Goal: Task Accomplishment & Management: Complete application form

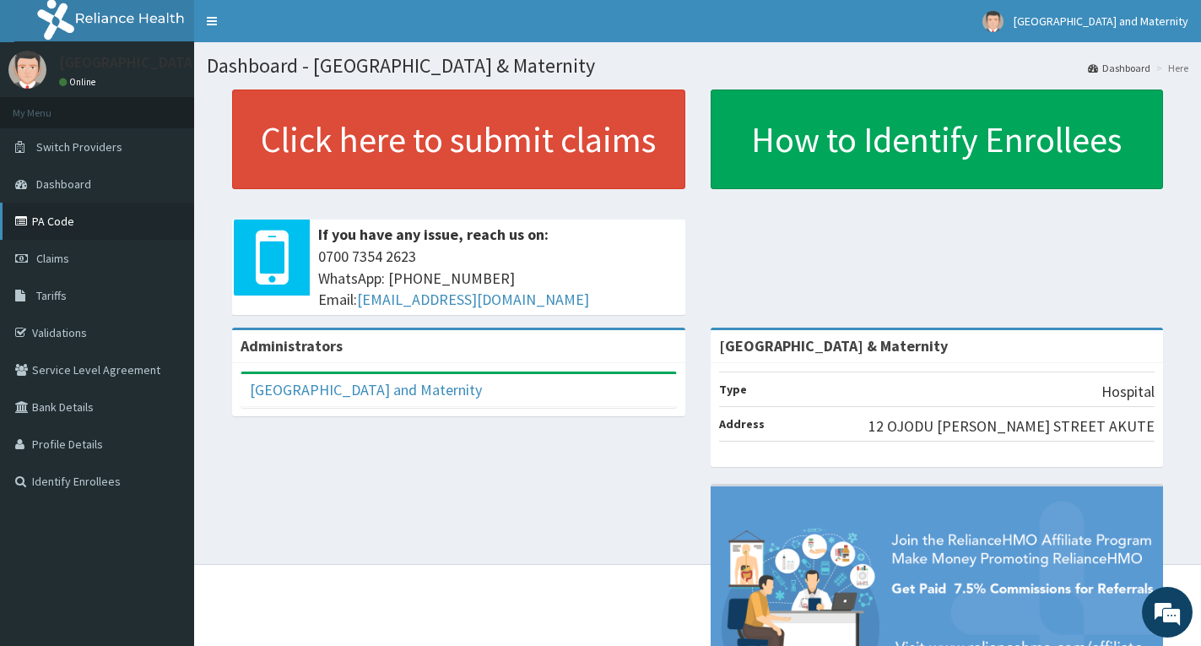
click at [54, 222] on link "PA Code" at bounding box center [97, 221] width 194 height 37
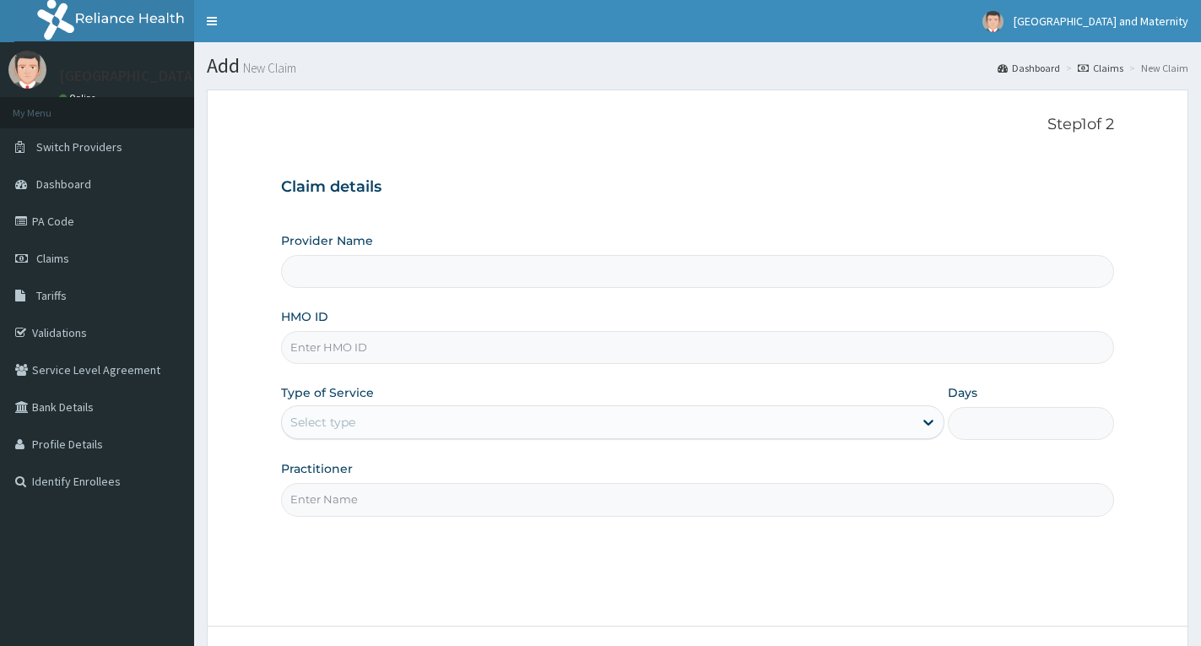
type input "[GEOGRAPHIC_DATA] & Maternity"
click at [473, 357] on input "HMO ID" at bounding box center [697, 347] width 833 height 33
paste input "AFO/10082/A"
type input "AFO/10082/A"
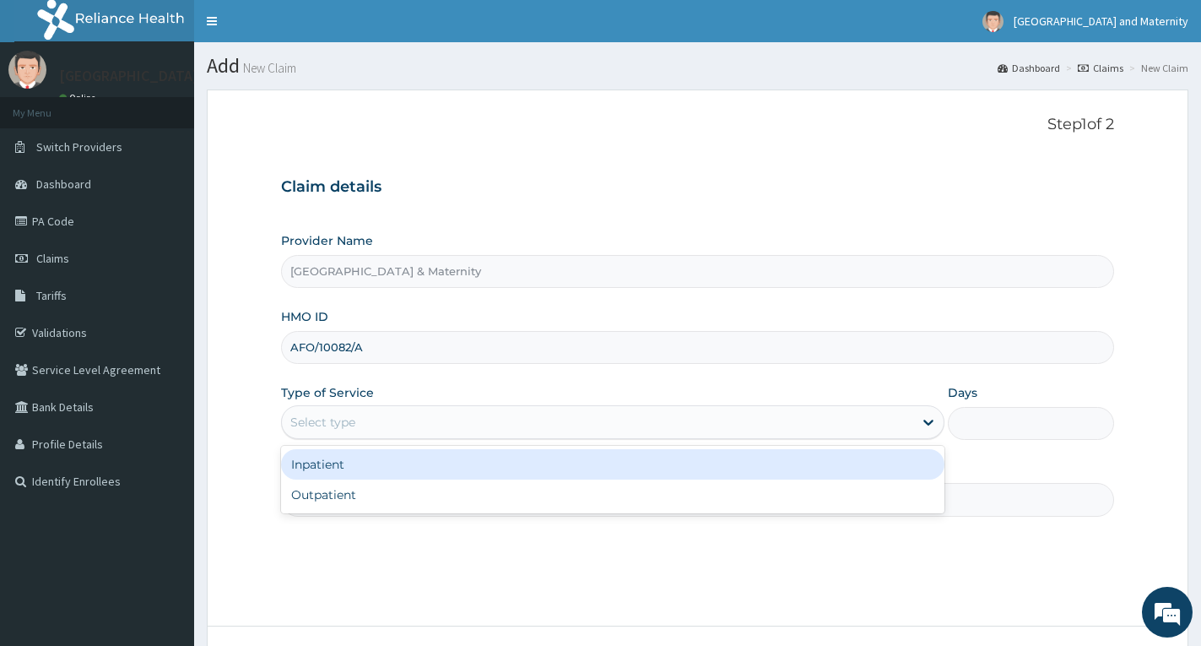
click at [373, 424] on div "Select type" at bounding box center [597, 422] width 631 height 27
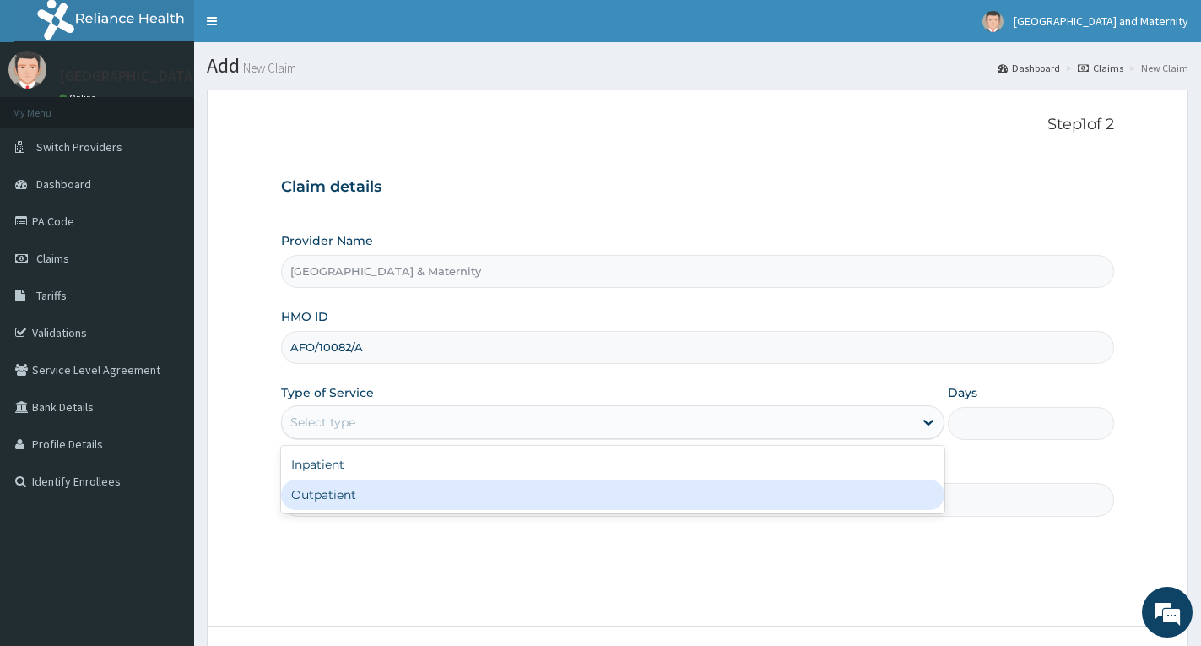
click at [347, 490] on div "Outpatient" at bounding box center [612, 494] width 663 height 30
type input "1"
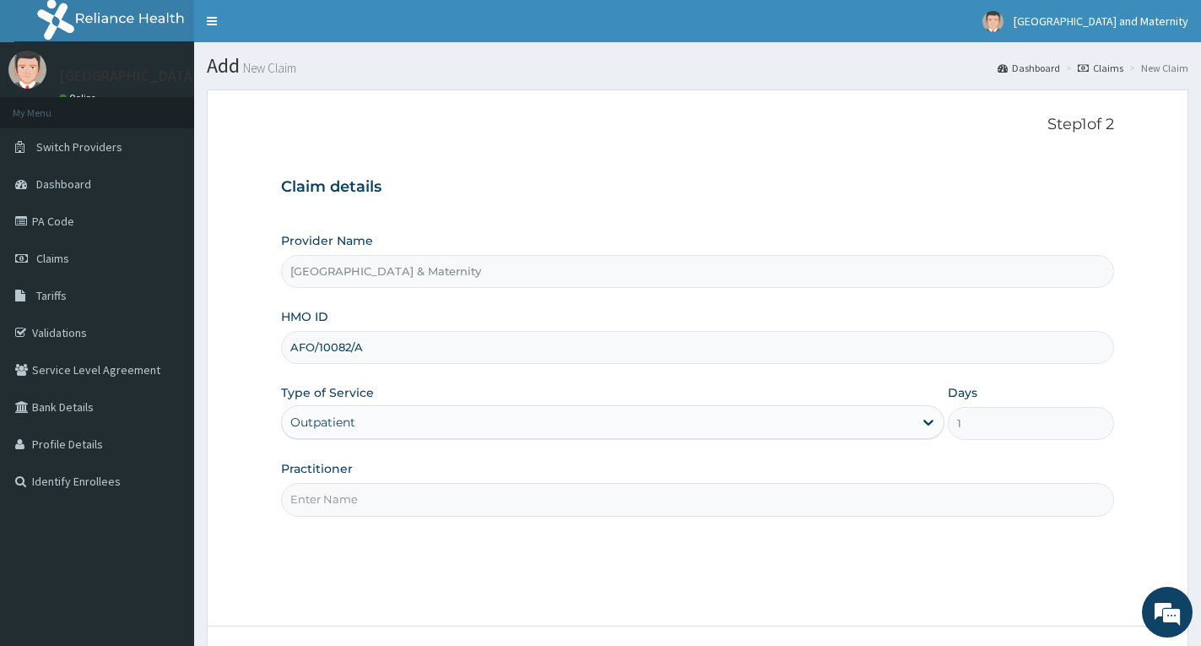
click at [347, 502] on input "Practitioner" at bounding box center [697, 499] width 833 height 33
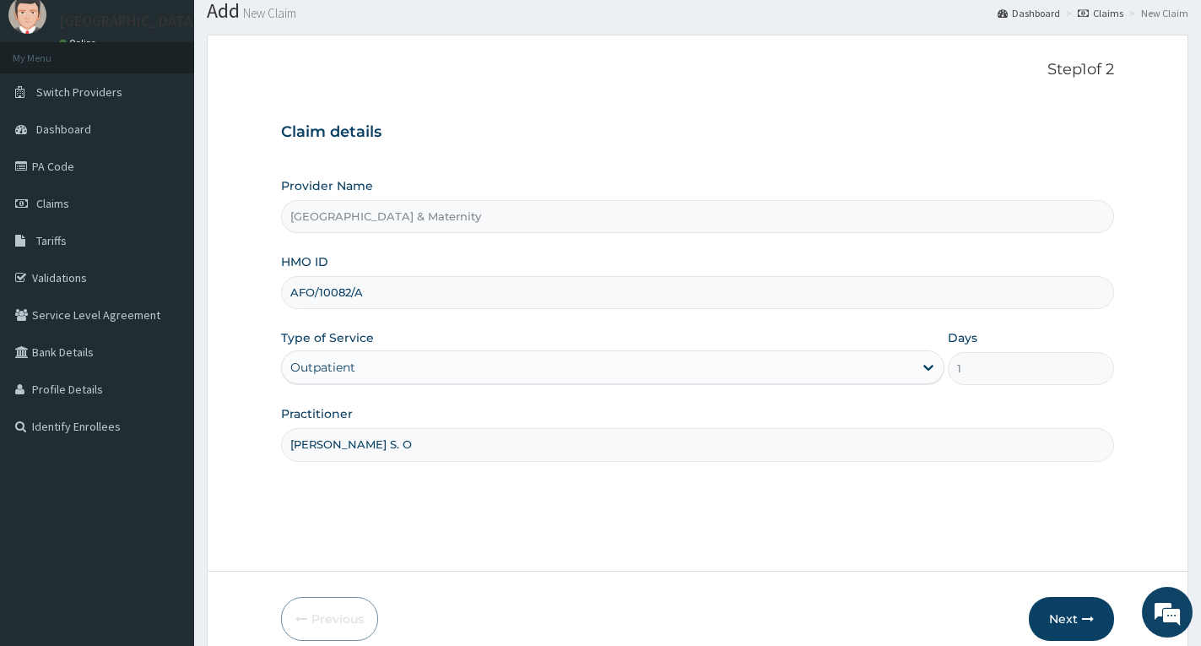
scroll to position [84, 0]
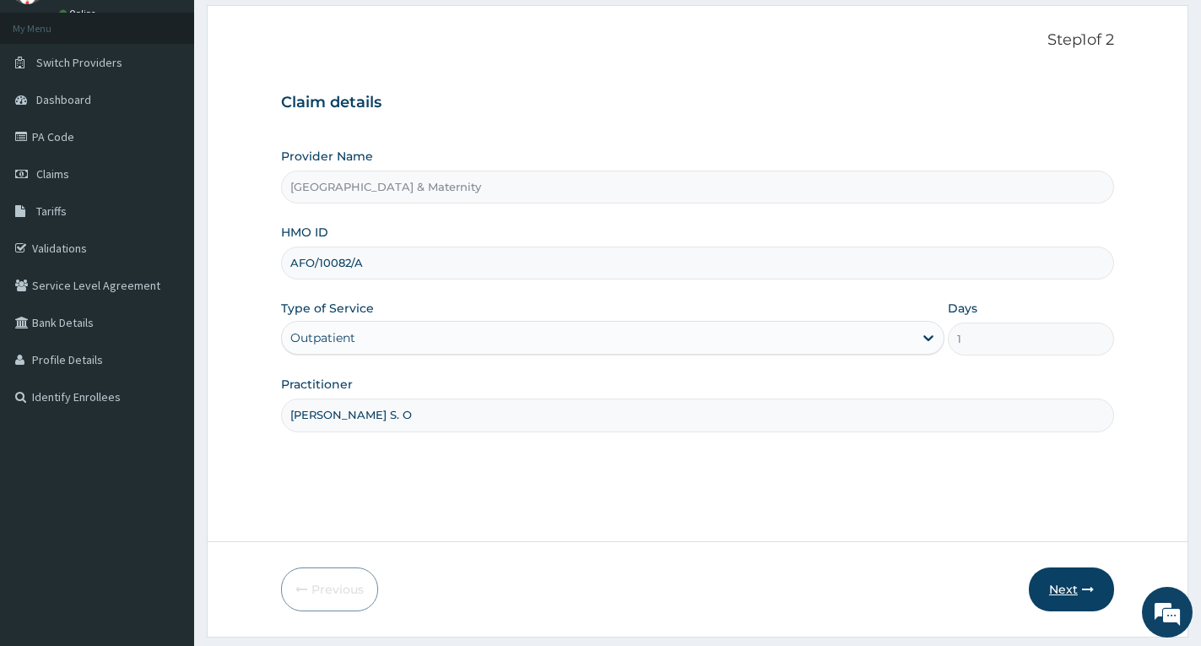
type input "Dr. Adeosun S. O"
click at [1065, 590] on button "Next" at bounding box center [1071, 589] width 85 height 44
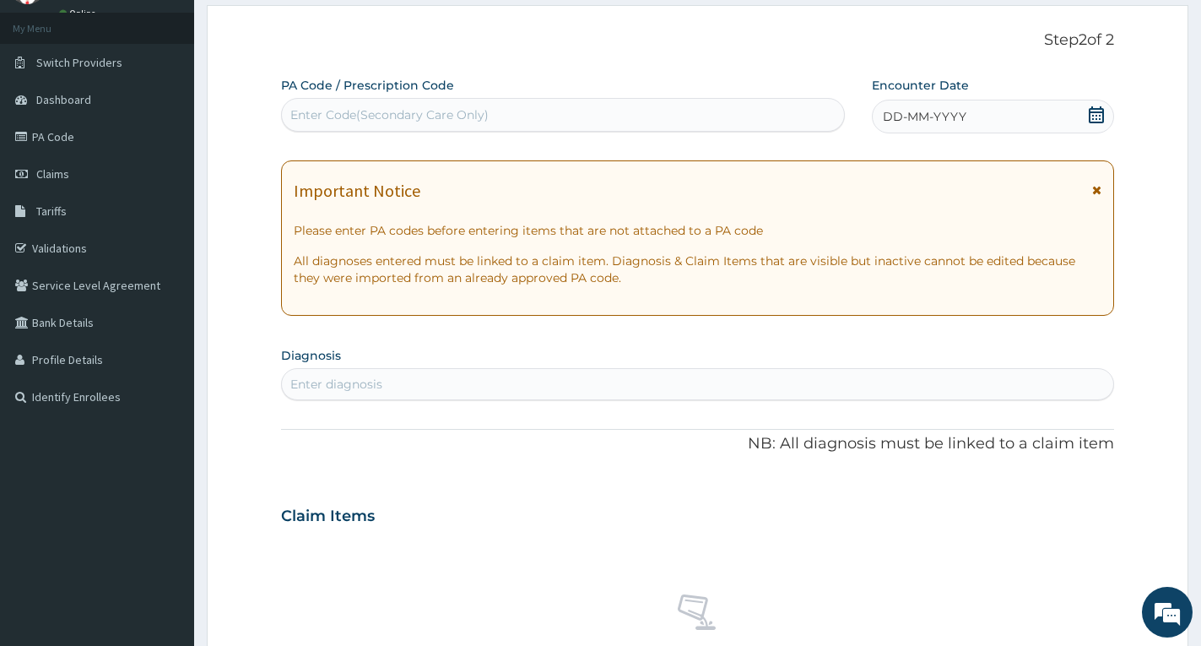
click at [1091, 106] on icon at bounding box center [1096, 114] width 15 height 17
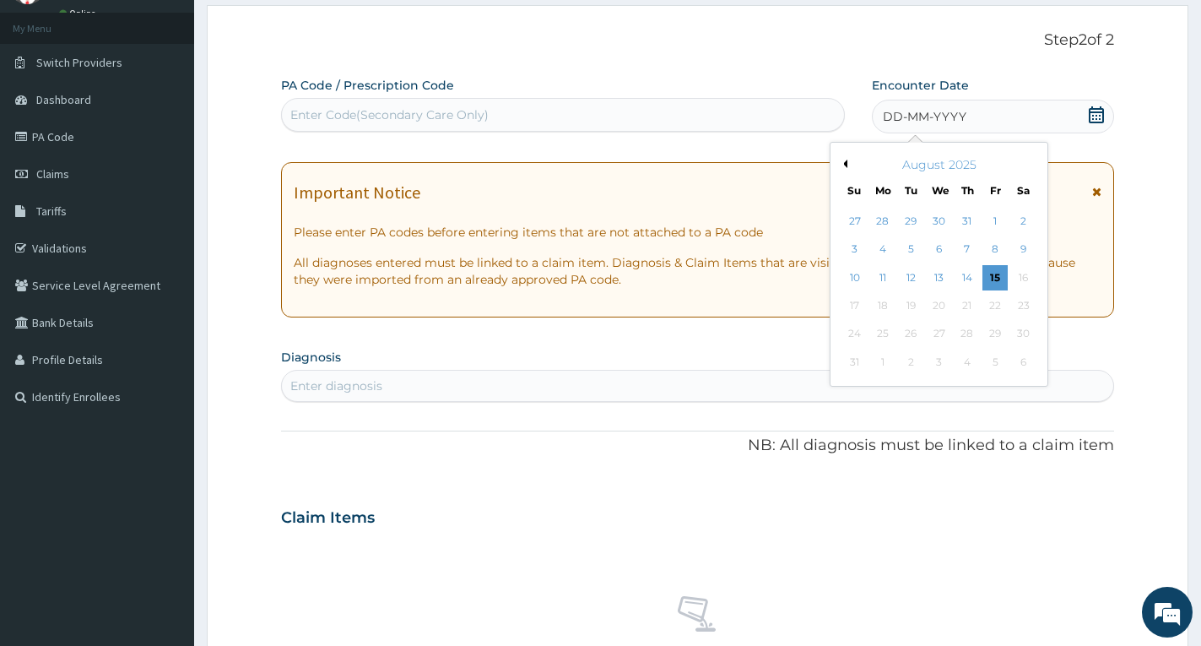
click at [846, 160] on button "Previous Month" at bounding box center [843, 164] width 8 height 8
click at [886, 216] on div "2" at bounding box center [882, 221] width 25 height 25
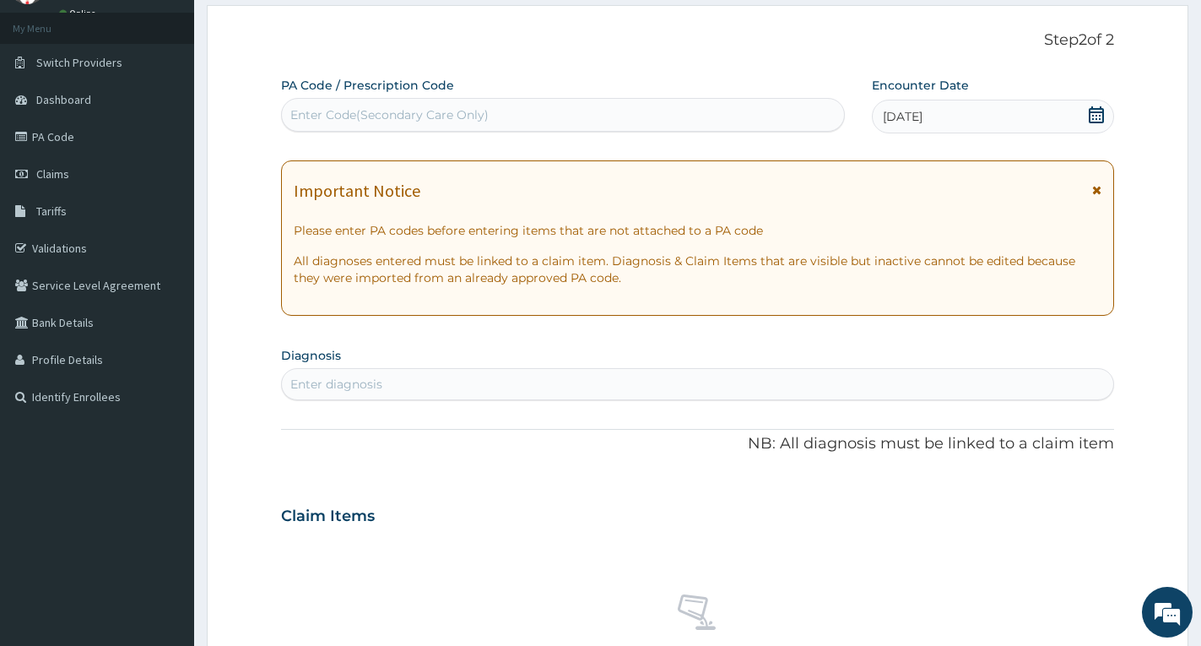
click at [1098, 187] on icon at bounding box center [1096, 190] width 9 height 12
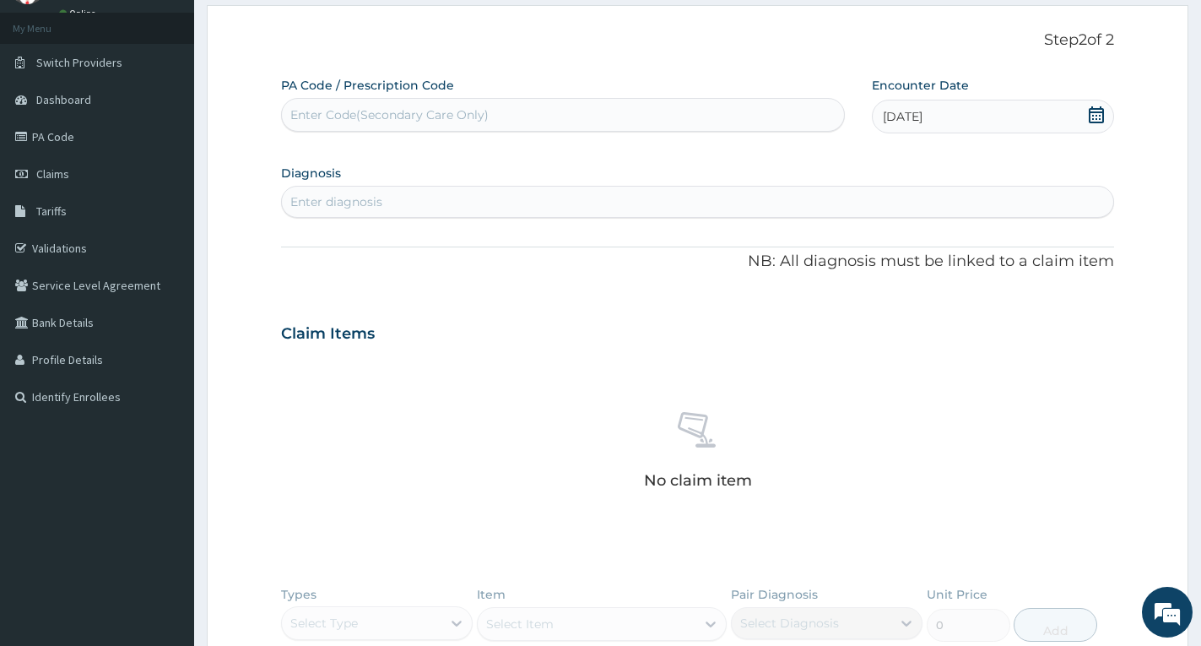
click at [655, 114] on div "Enter Code(Secondary Care Only)" at bounding box center [563, 114] width 562 height 27
paste input "PA/A71CA7"
type input "PA/A71CA7"
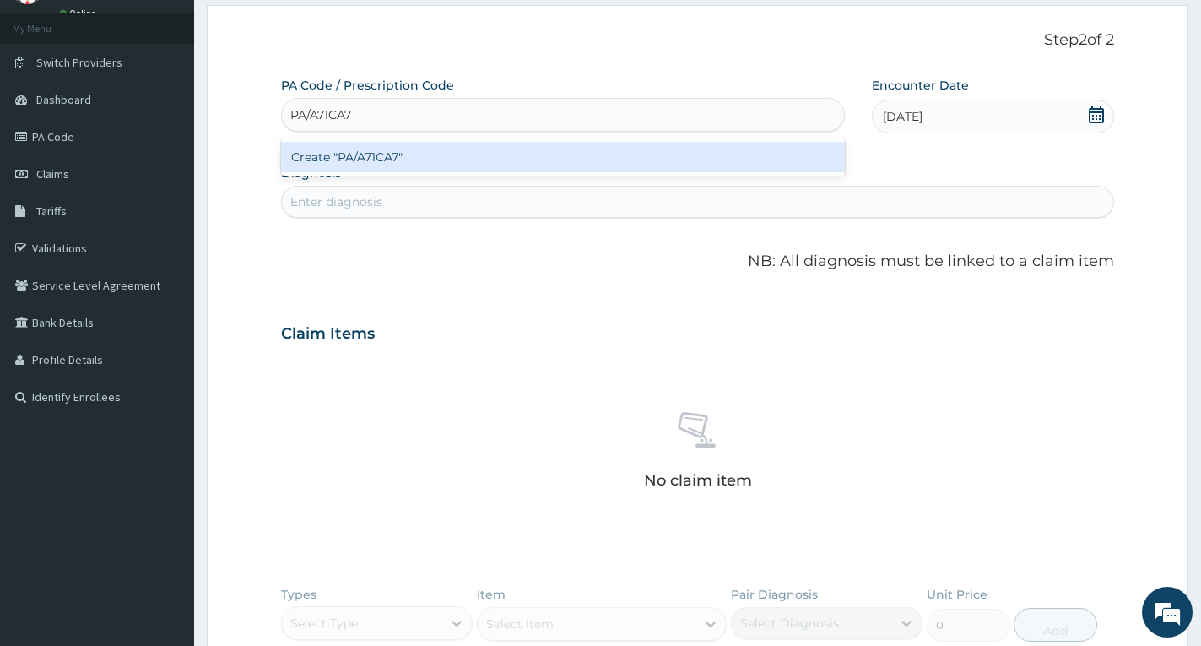
click at [340, 155] on div "Create "PA/A71CA7"" at bounding box center [563, 157] width 564 height 30
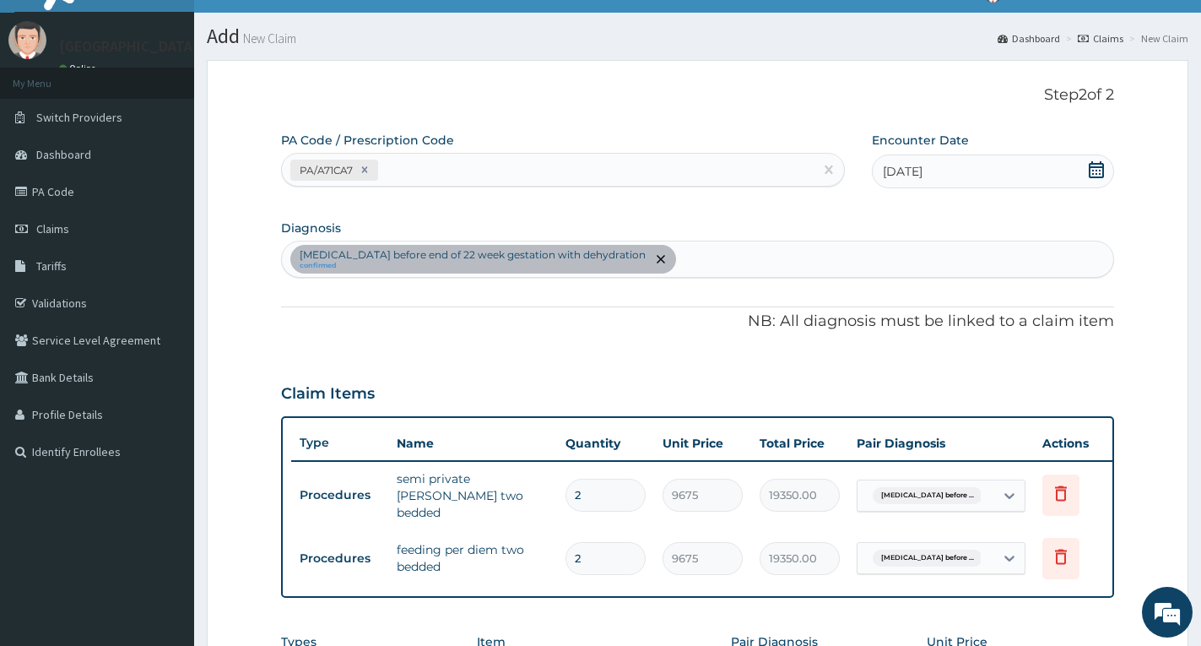
scroll to position [0, 0]
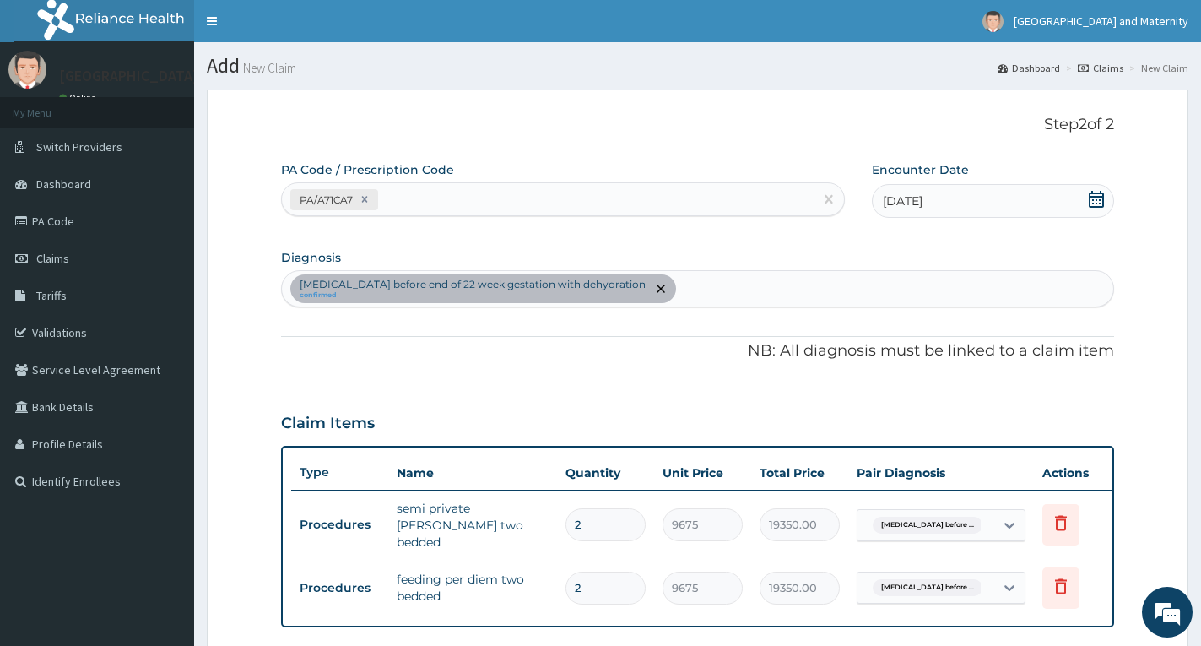
click at [1008, 411] on div "Claim Items" at bounding box center [697, 420] width 833 height 44
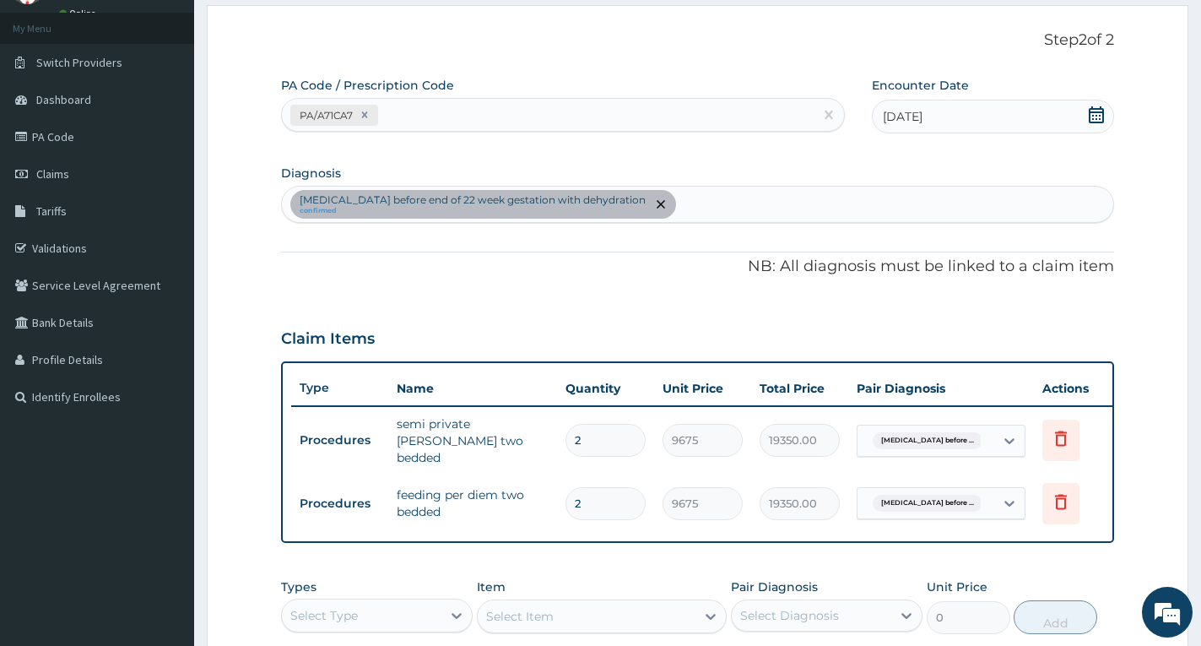
scroll to position [338, 0]
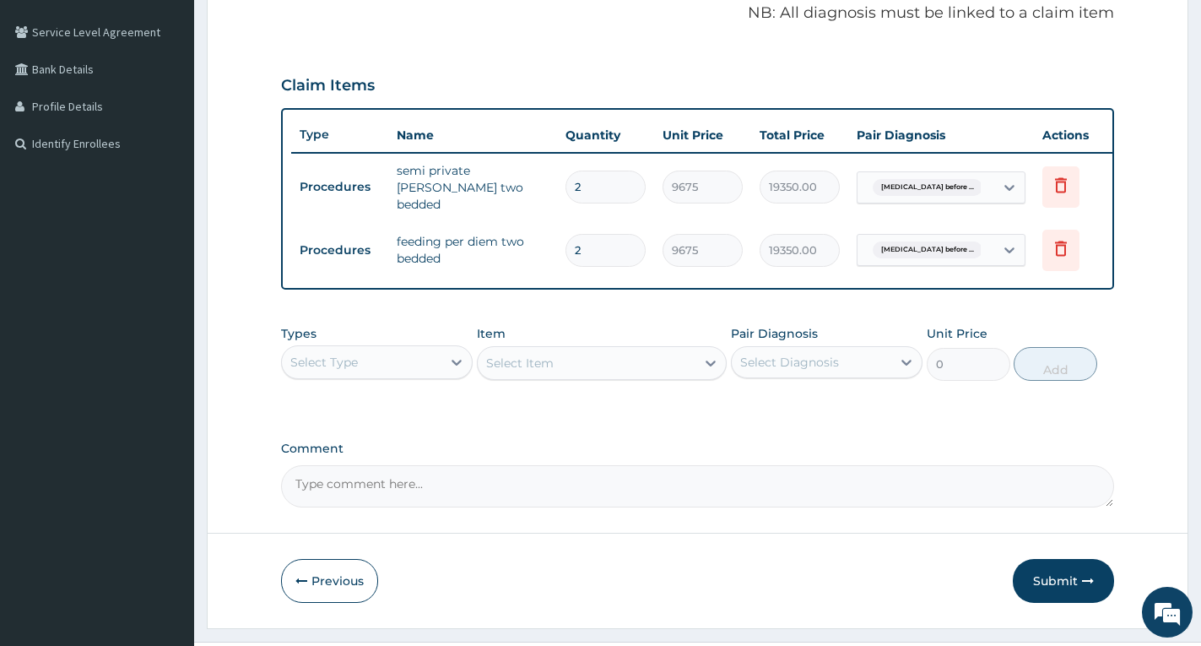
click at [421, 379] on div "Select Type" at bounding box center [377, 362] width 192 height 34
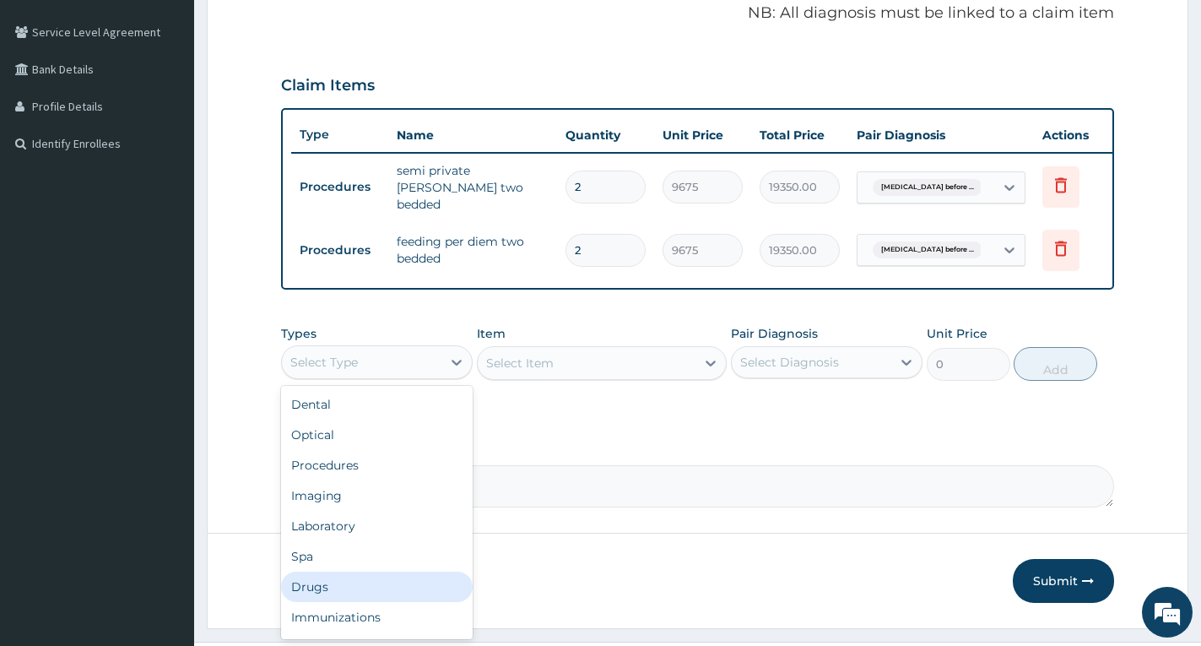
click at [360, 588] on div "Drugs" at bounding box center [377, 586] width 192 height 30
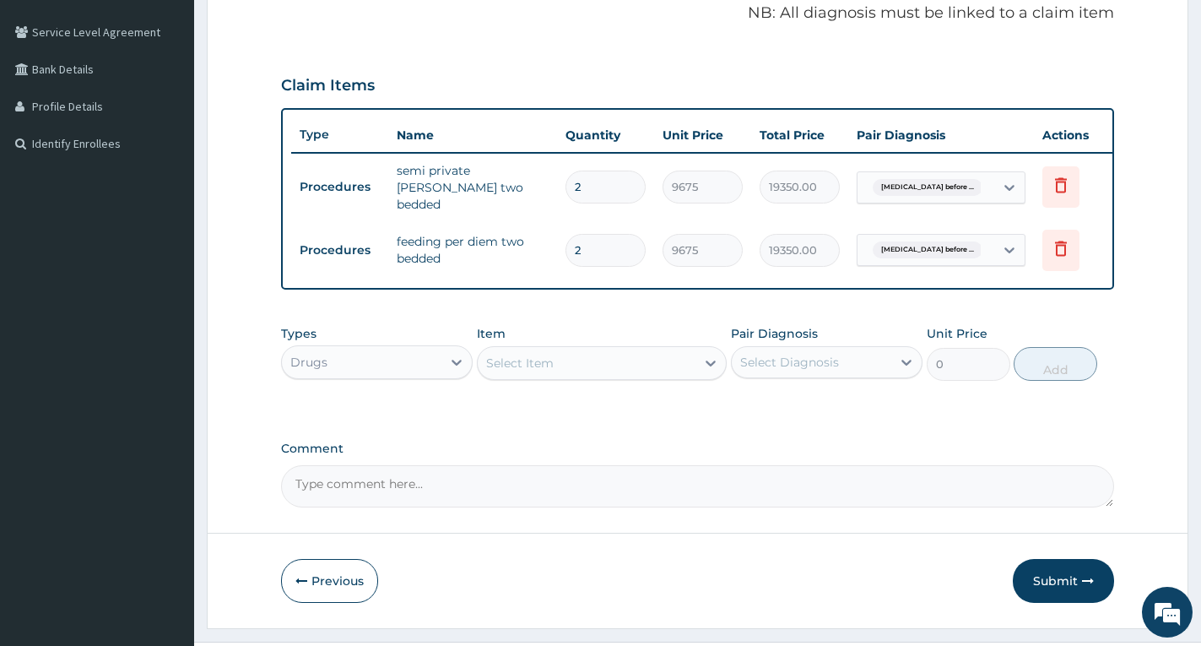
click at [664, 370] on div "Select Item" at bounding box center [587, 362] width 218 height 27
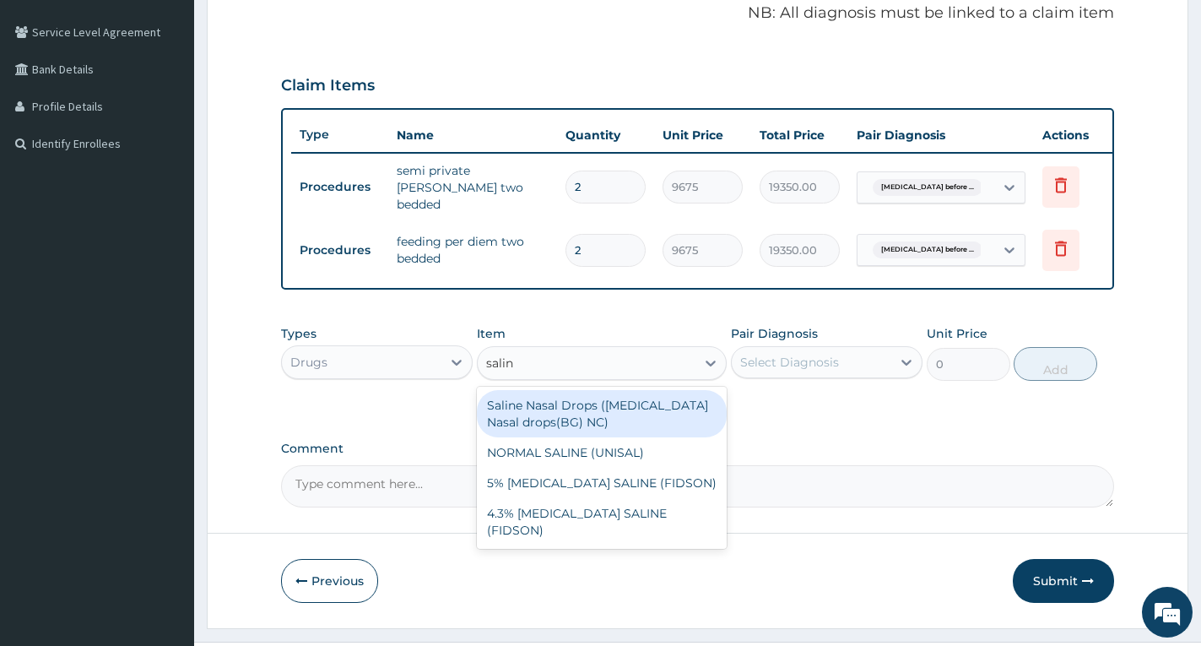
type input "saline"
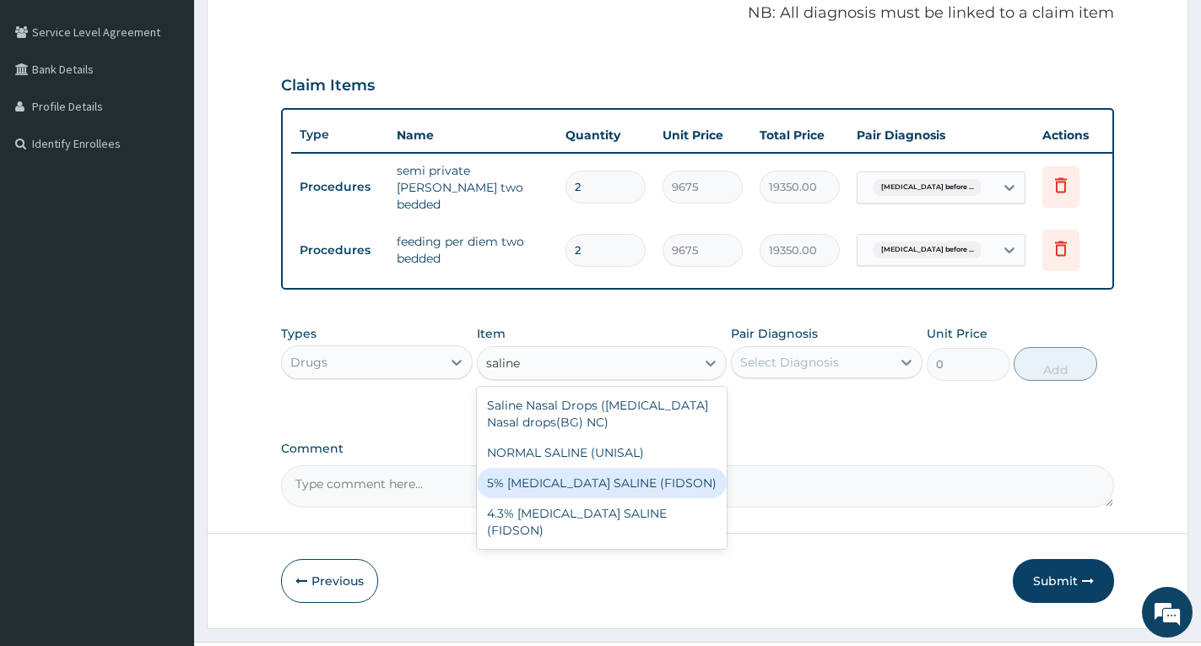
click at [621, 476] on div "5% DEXTROSE SALINE (FIDSON)" at bounding box center [602, 483] width 250 height 30
type input "2000"
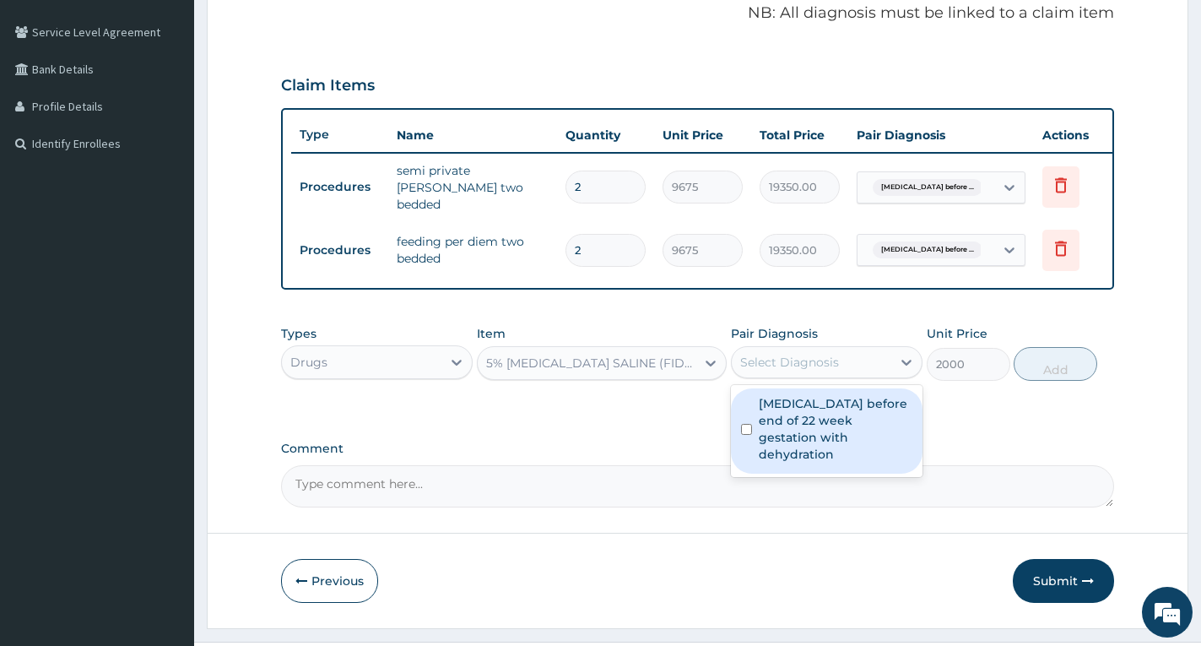
click at [775, 366] on div "Select Diagnosis" at bounding box center [789, 362] width 99 height 17
click at [778, 425] on label "Hyperemesis gravidarum before end of 22 week gestation with dehydration" at bounding box center [836, 429] width 154 height 68
checkbox input "true"
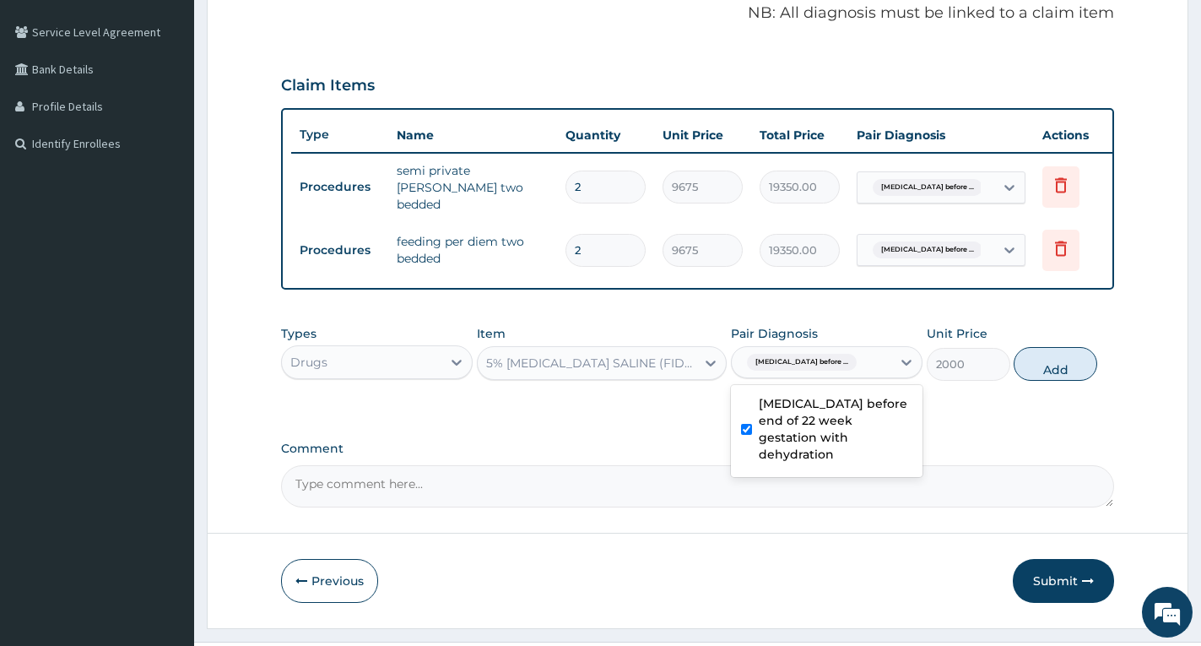
click at [1043, 373] on button "Add" at bounding box center [1056, 364] width 84 height 34
type input "0"
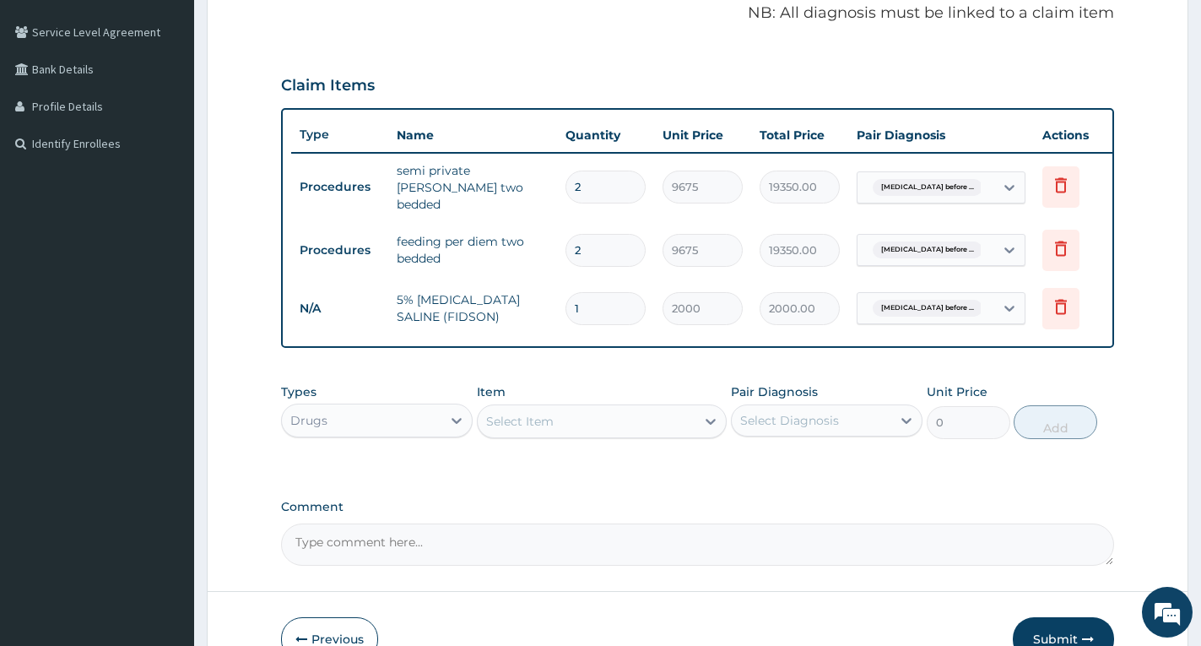
click at [533, 425] on div "Select Item" at bounding box center [520, 421] width 68 height 17
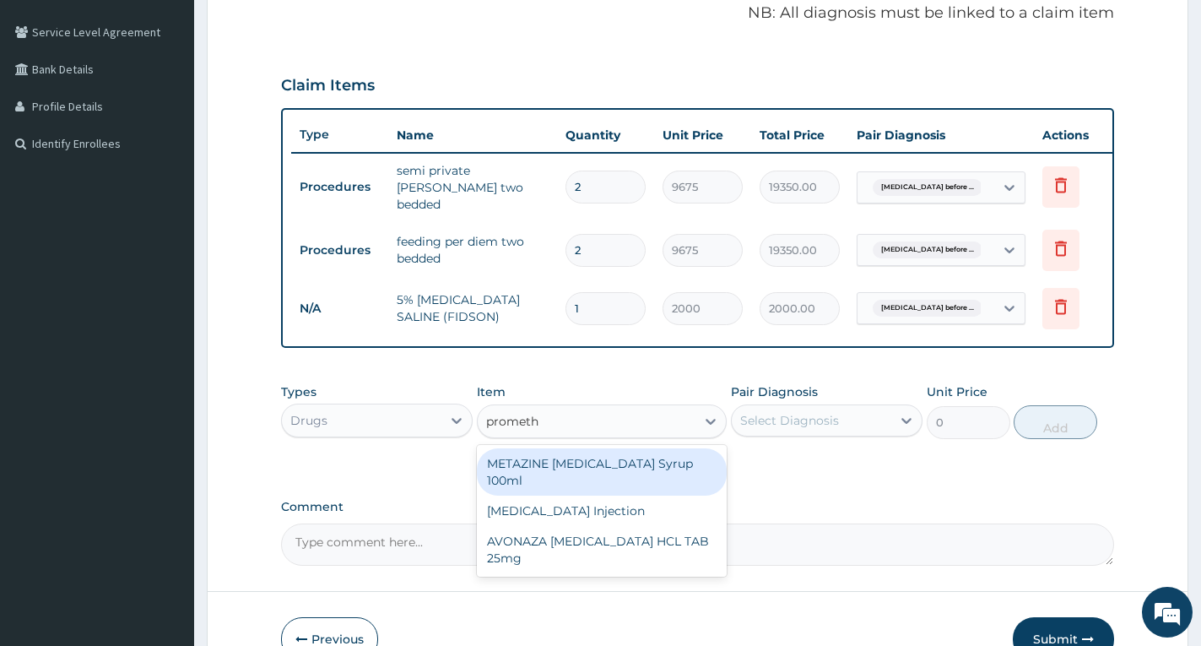
type input "prometha"
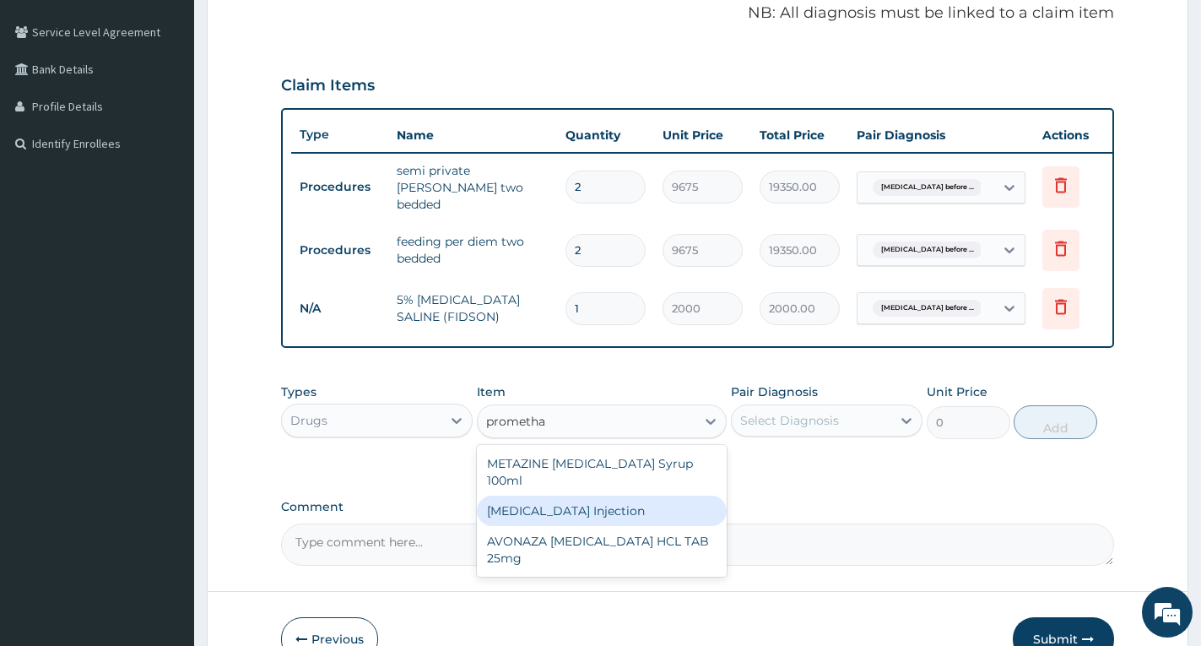
click at [590, 517] on div "[MEDICAL_DATA] Injection" at bounding box center [602, 511] width 250 height 30
type input "354.75"
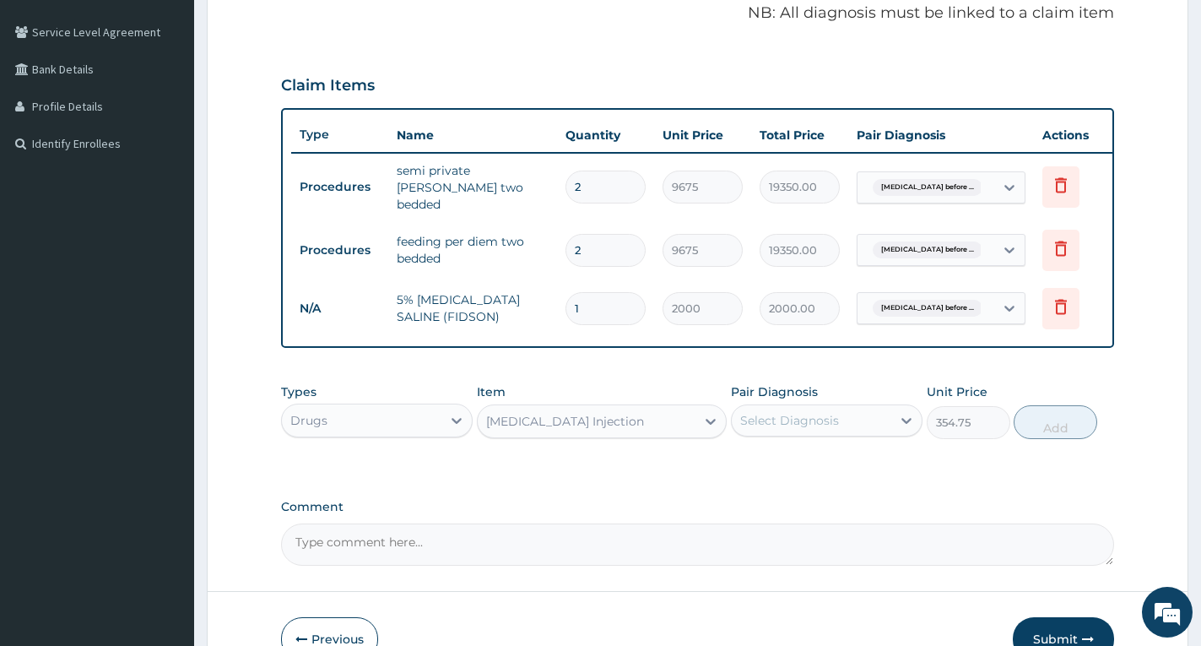
click at [779, 429] on div "Select Diagnosis" at bounding box center [789, 420] width 99 height 17
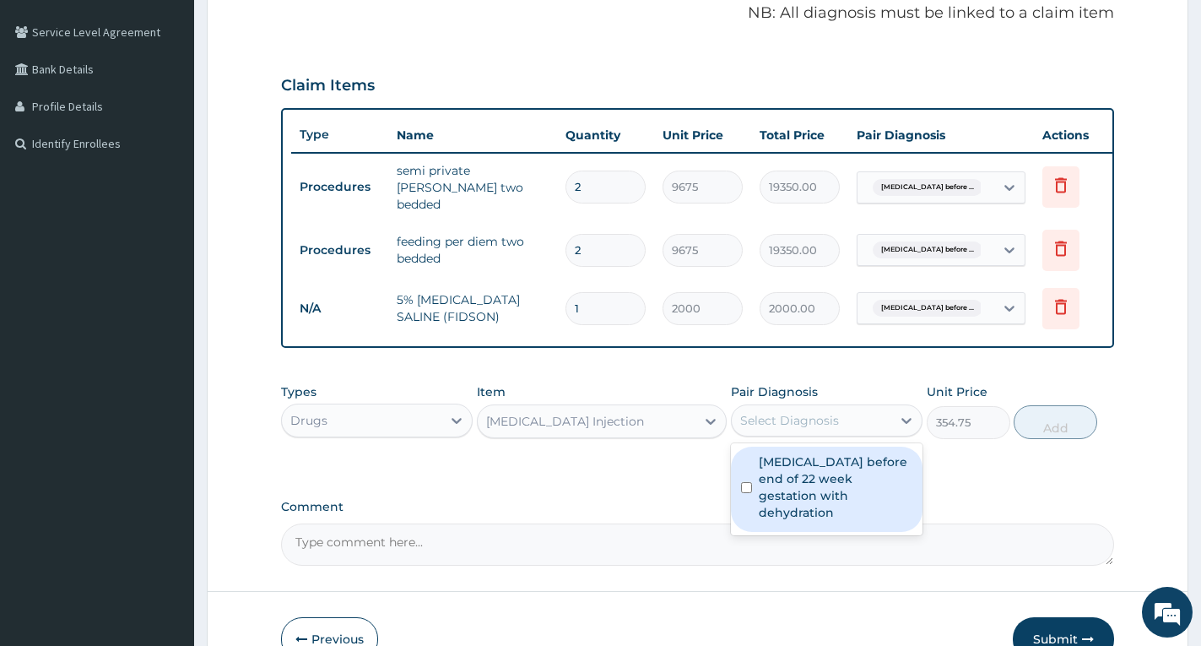
click at [788, 475] on label "Hyperemesis gravidarum before end of 22 week gestation with dehydration" at bounding box center [836, 487] width 154 height 68
checkbox input "true"
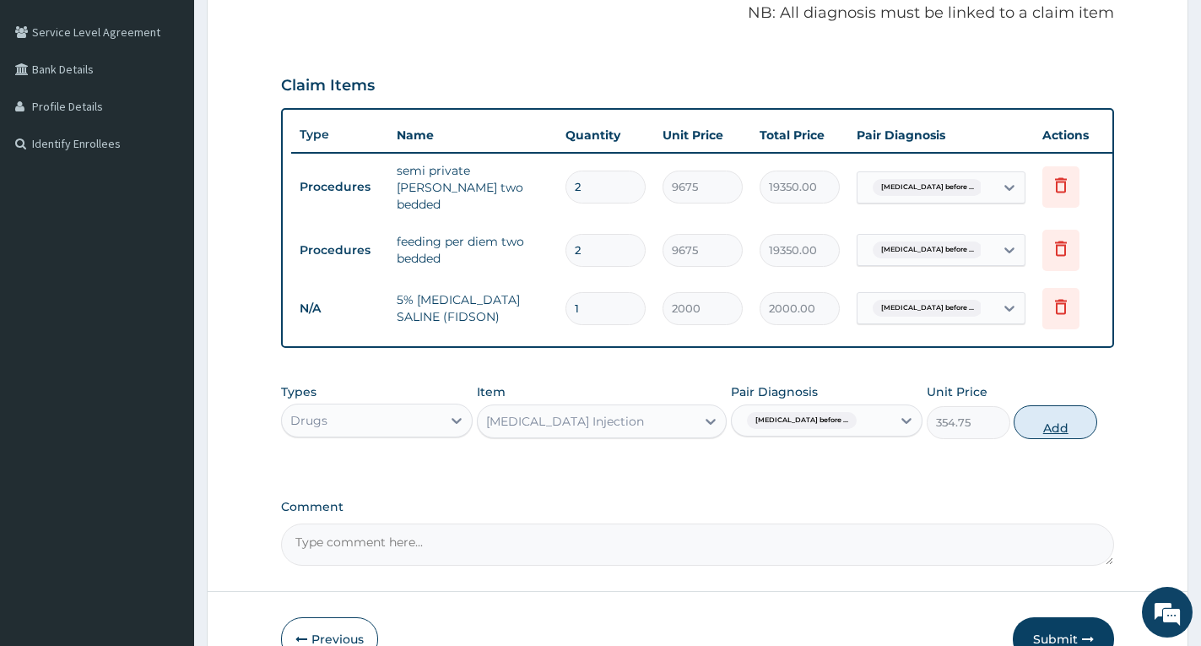
click at [1053, 435] on button "Add" at bounding box center [1056, 422] width 84 height 34
type input "0"
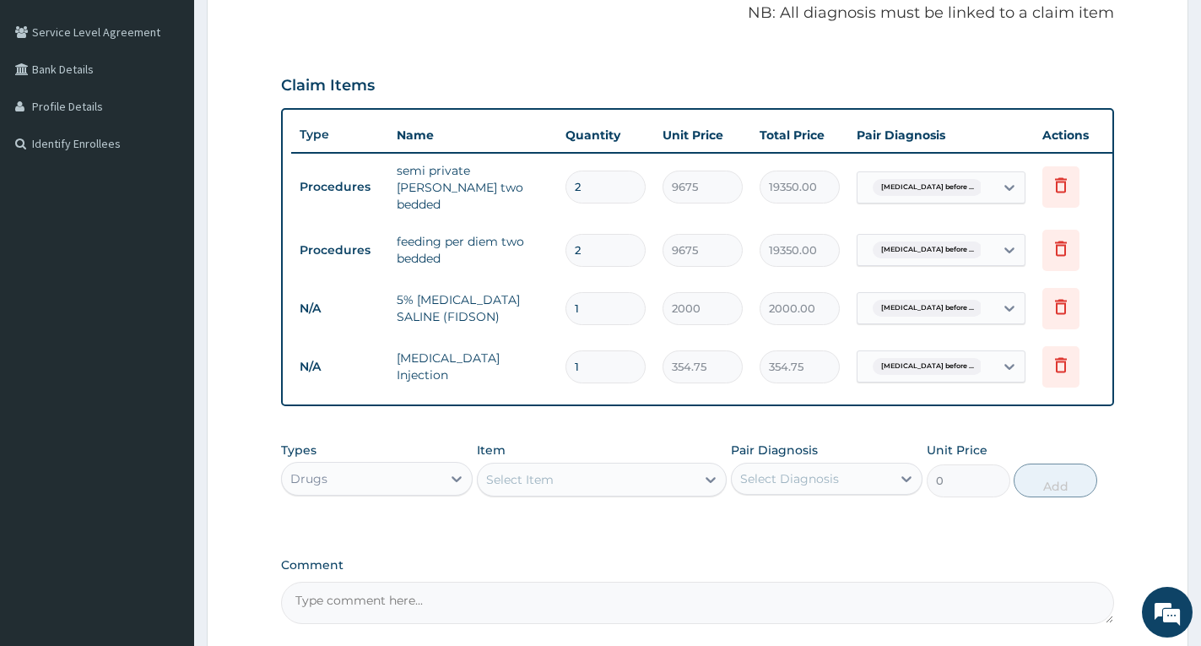
click at [588, 302] on input "1" at bounding box center [606, 308] width 80 height 33
type input "0.00"
type input "2"
type input "4000.00"
type input "2"
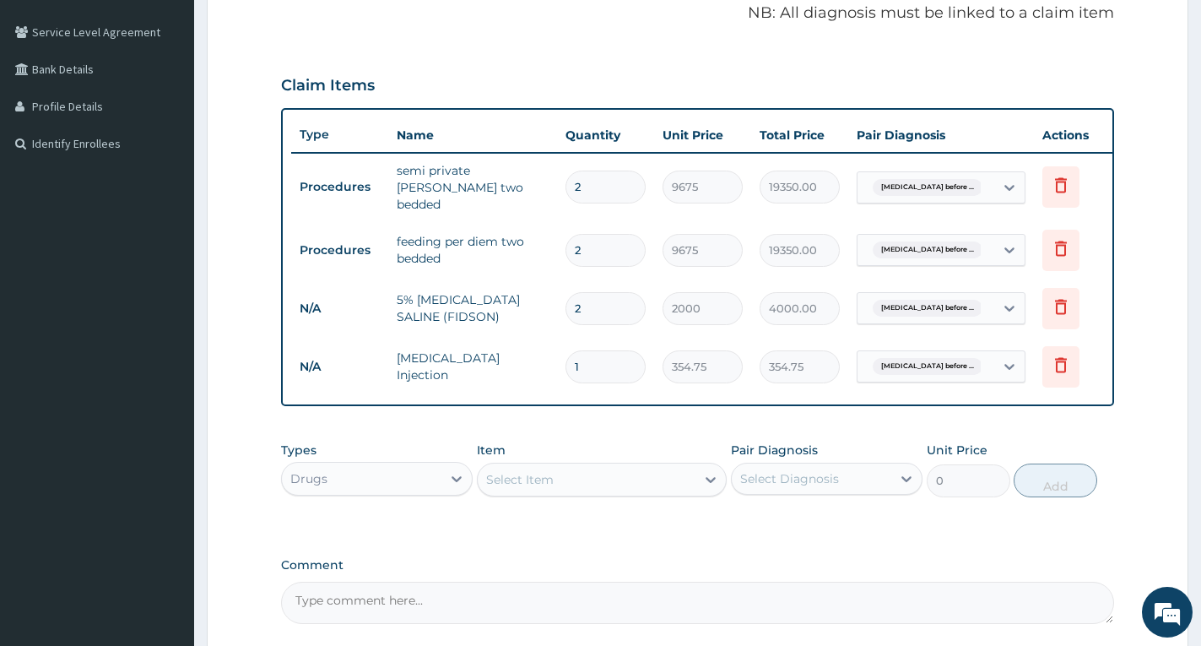
click at [1129, 309] on form "Step 2 of 2 PA Code / Prescription Code PA/A71CA7 Encounter Date 02-06-2025 Dia…" at bounding box center [698, 248] width 982 height 993
click at [559, 485] on div "Select Item" at bounding box center [587, 479] width 218 height 27
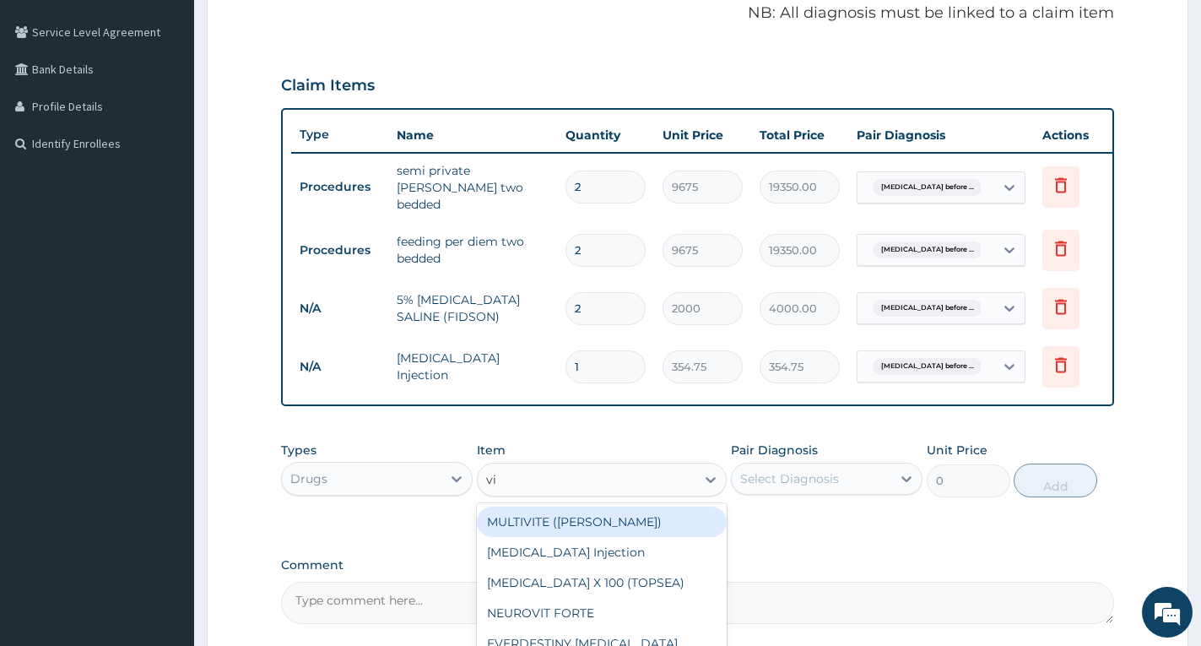
type input "vit"
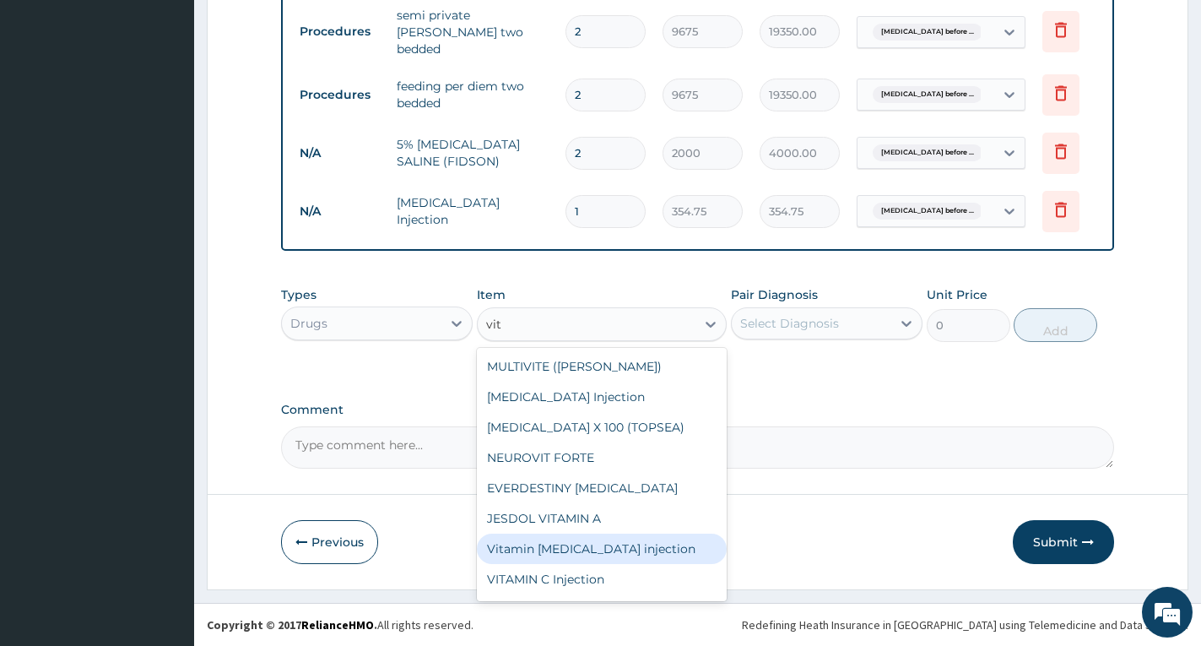
click at [636, 544] on div "Vitamin [MEDICAL_DATA] injection" at bounding box center [602, 548] width 250 height 30
type input "354.75"
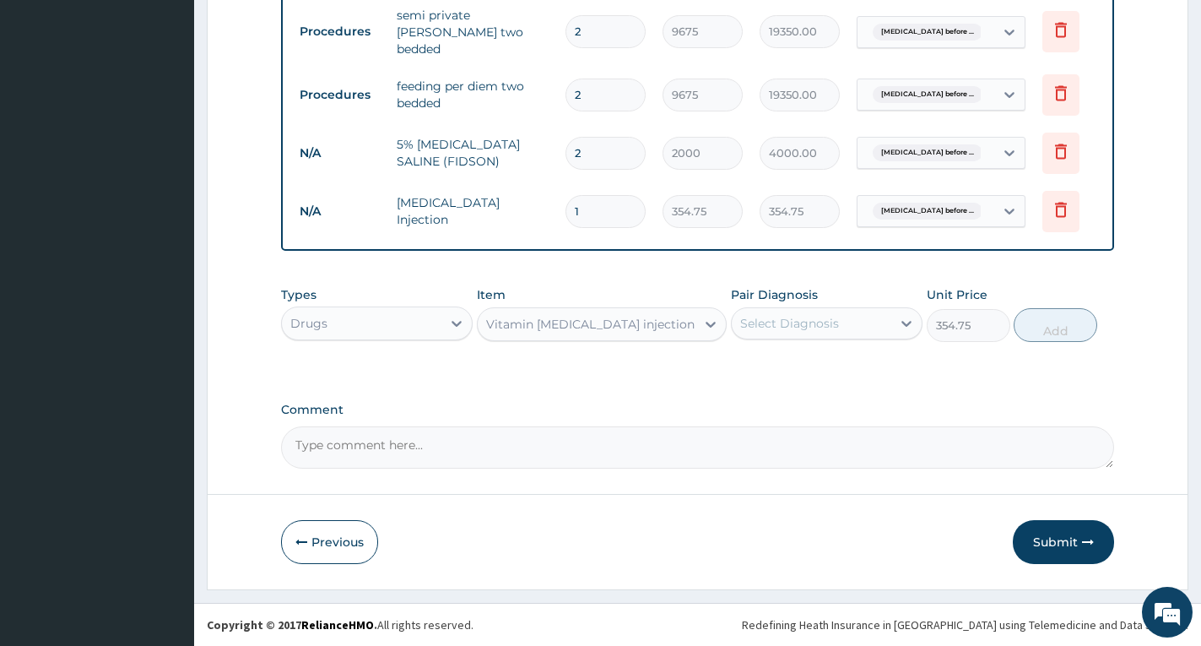
click at [793, 322] on div "Select Diagnosis" at bounding box center [789, 323] width 99 height 17
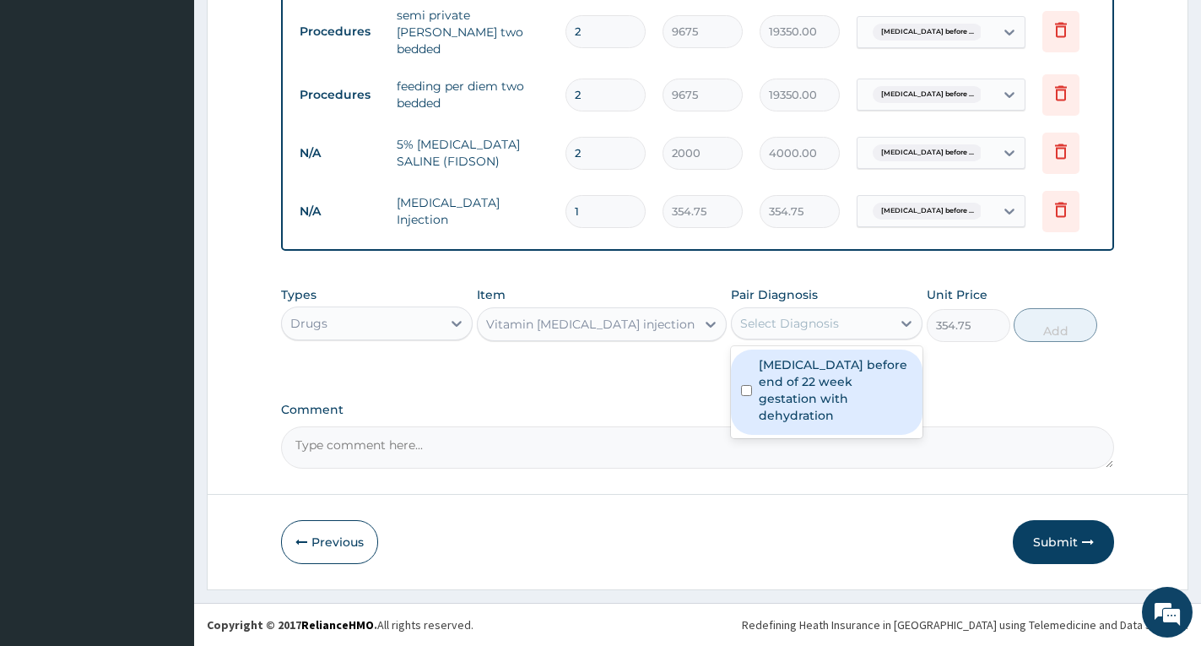
click at [783, 392] on label "Hyperemesis gravidarum before end of 22 week gestation with dehydration" at bounding box center [836, 390] width 154 height 68
checkbox input "true"
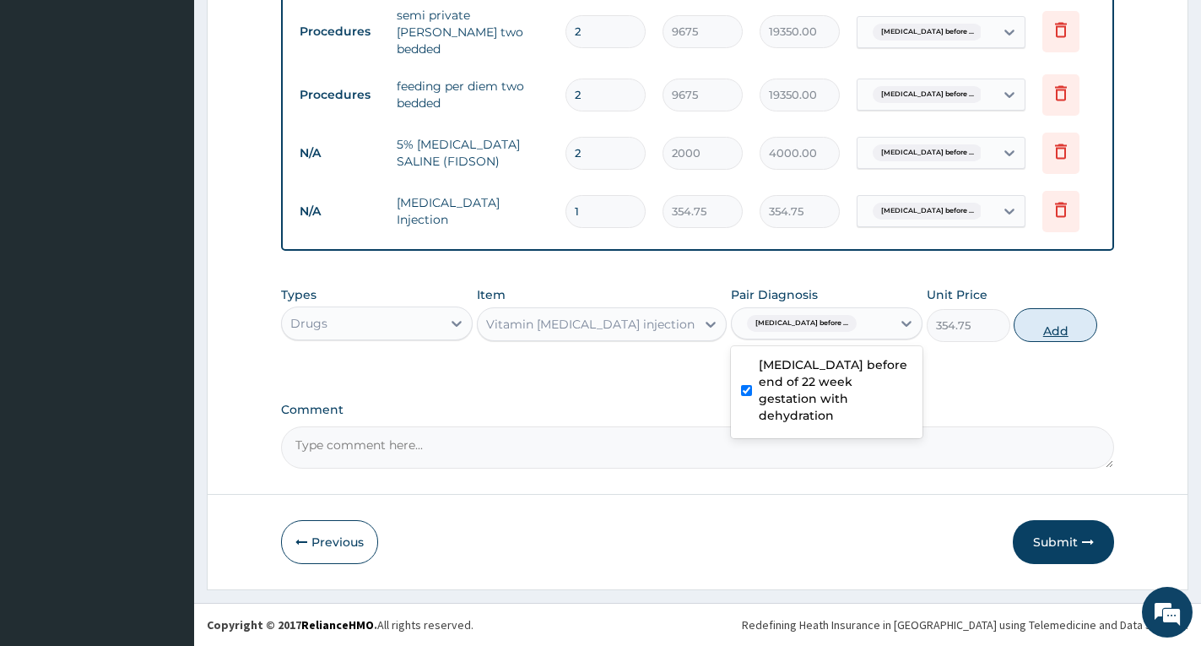
click at [1061, 328] on button "Add" at bounding box center [1056, 325] width 84 height 34
type input "0"
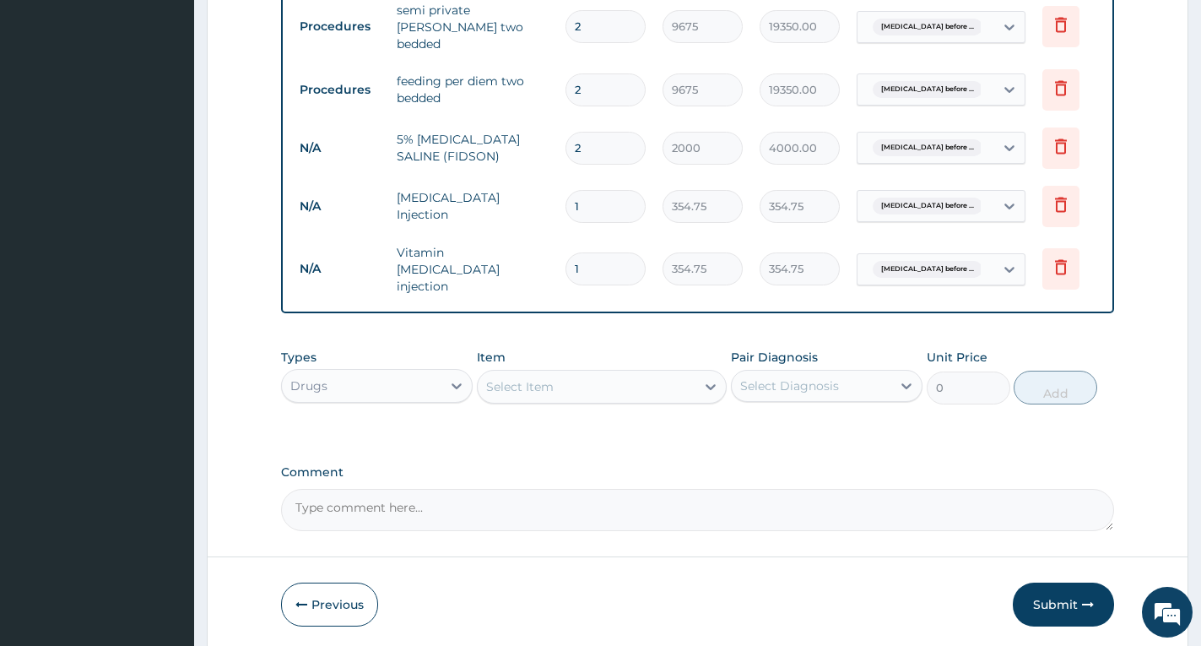
click at [601, 137] on input "2" at bounding box center [606, 148] width 80 height 33
type input "0.00"
type input "4"
type input "8000.00"
type input "4"
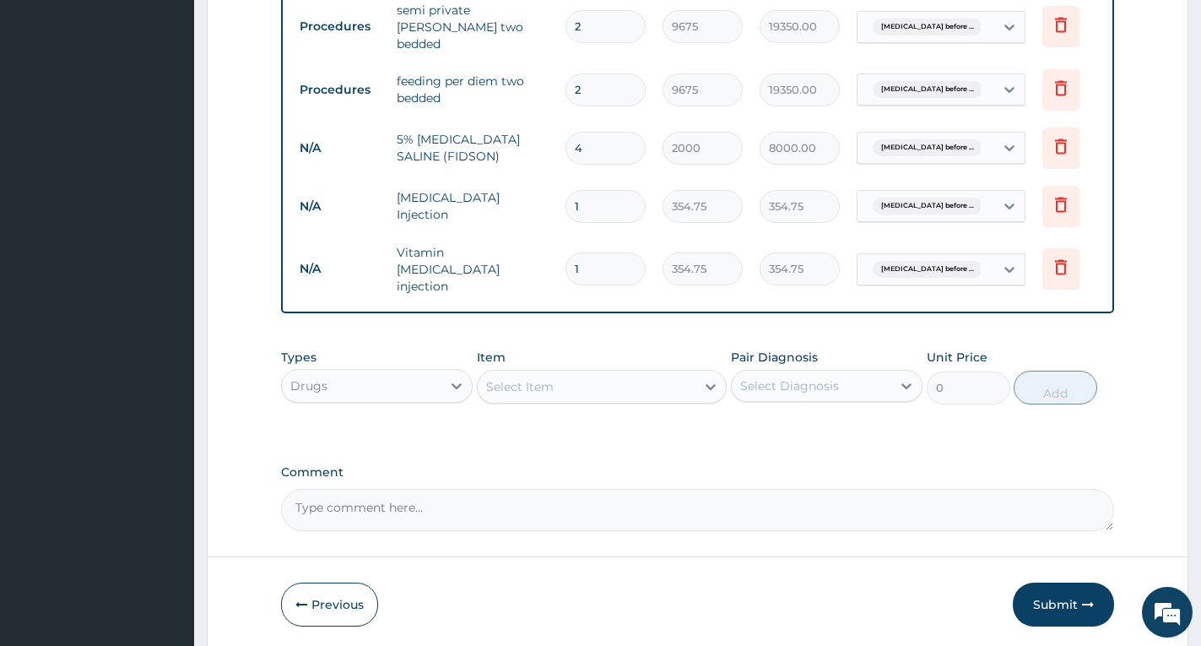
click at [1120, 175] on form "Step 2 of 2 PA Code / Prescription Code PA/A71CA7 Encounter Date 02-06-2025 Dia…" at bounding box center [698, 121] width 982 height 1060
click at [552, 389] on div "Select Item" at bounding box center [520, 386] width 68 height 17
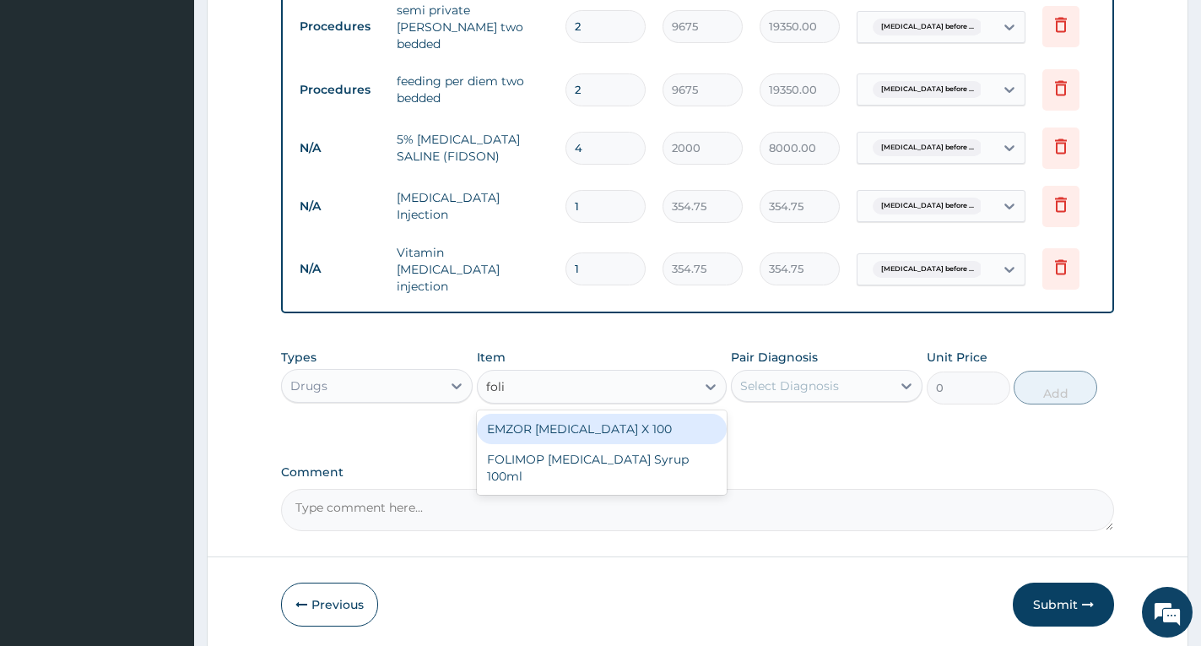
type input "folic"
click at [605, 425] on div "EMZOR [MEDICAL_DATA] X 100" at bounding box center [602, 429] width 250 height 30
type input "23.65"
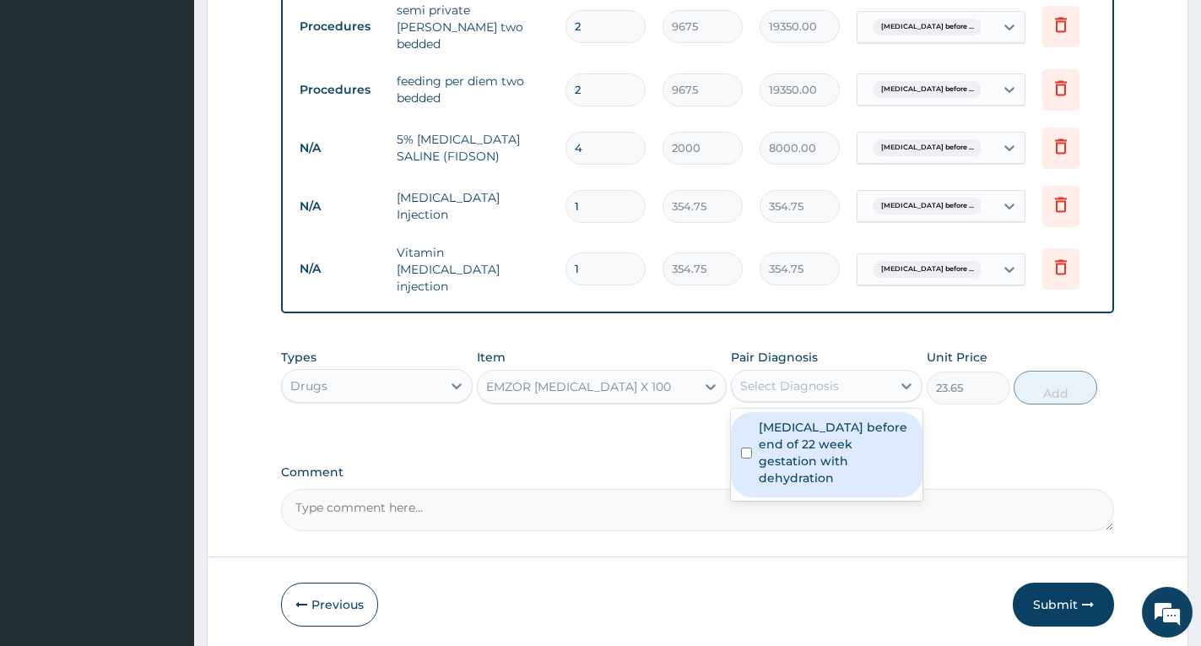
click at [860, 385] on div "Select Diagnosis" at bounding box center [812, 385] width 160 height 27
click at [854, 445] on label "Hyperemesis gravidarum before end of 22 week gestation with dehydration" at bounding box center [836, 453] width 154 height 68
checkbox input "true"
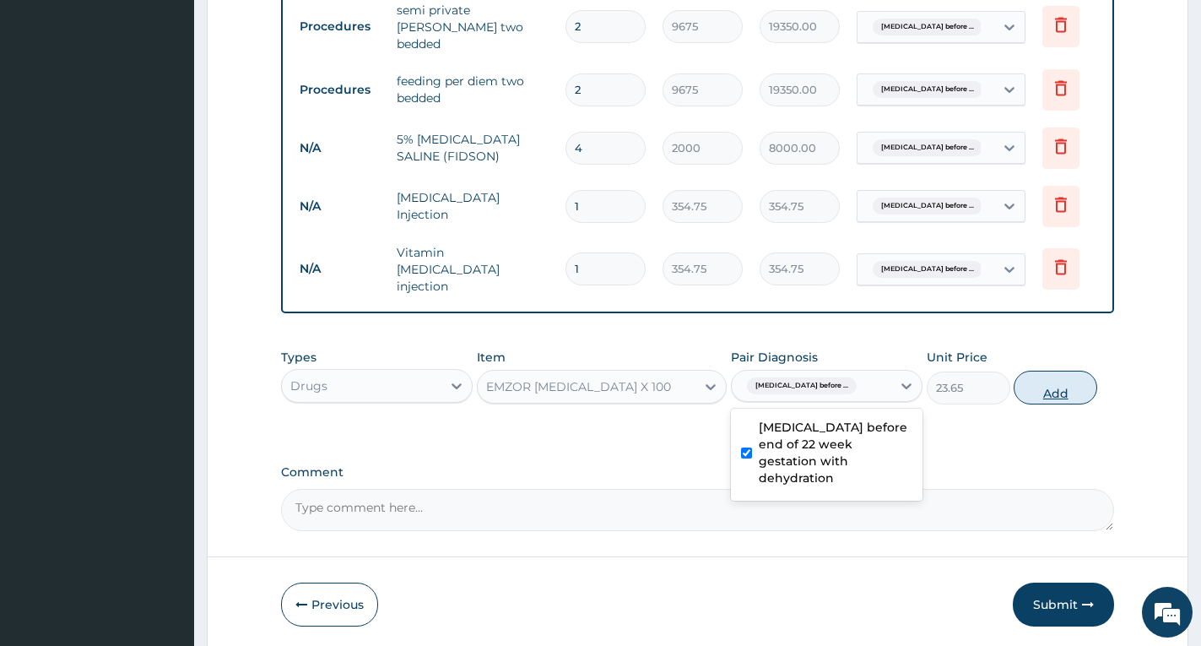
click at [1044, 389] on button "Add" at bounding box center [1056, 388] width 84 height 34
type input "0"
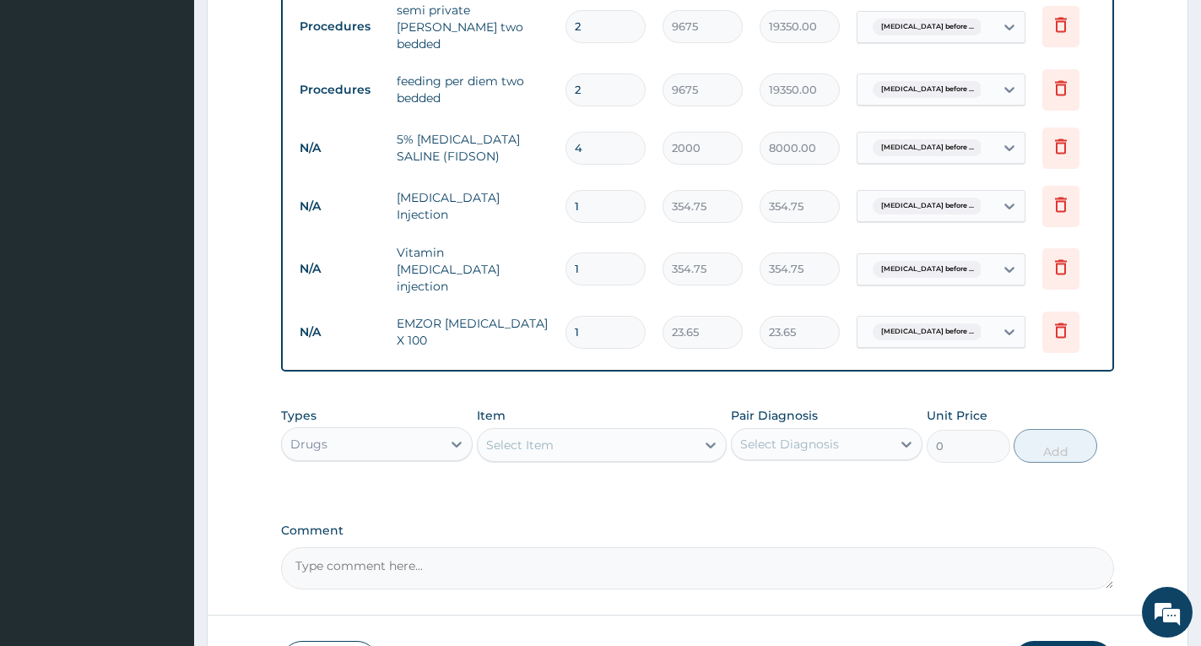
type input "10"
type input "236.50"
type input "10"
click at [609, 436] on div "Select Item" at bounding box center [587, 444] width 218 height 27
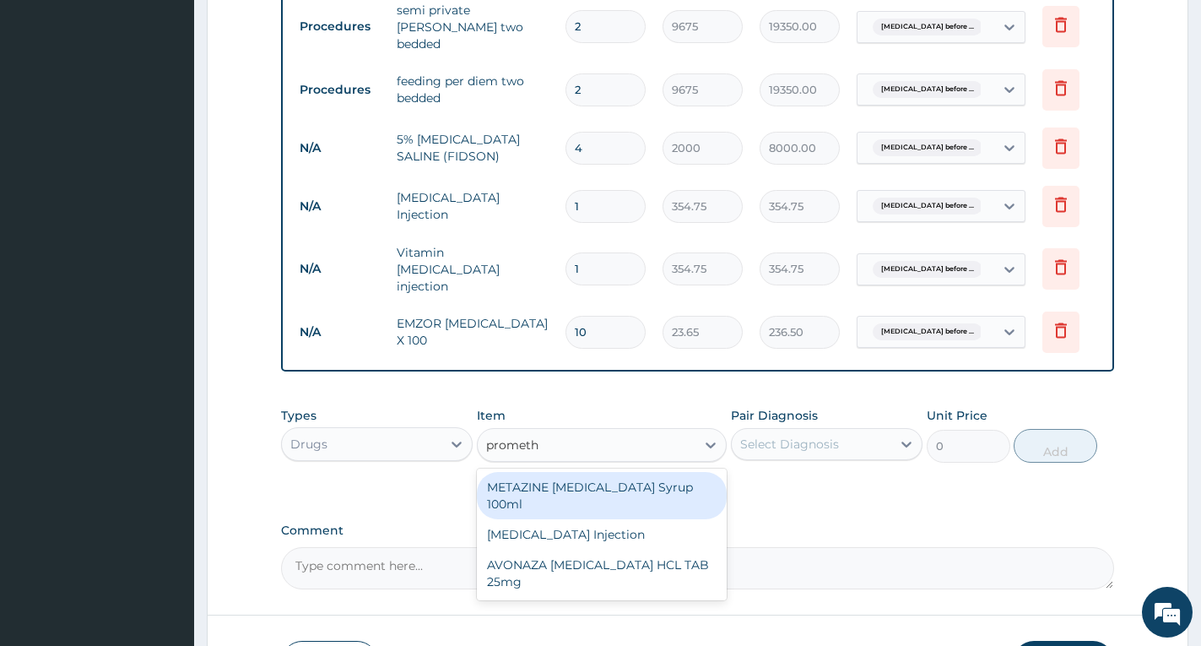
type input "prometha"
click at [674, 495] on div "METAZINE [MEDICAL_DATA] Syrup 100ml" at bounding box center [602, 495] width 250 height 47
type input "1419"
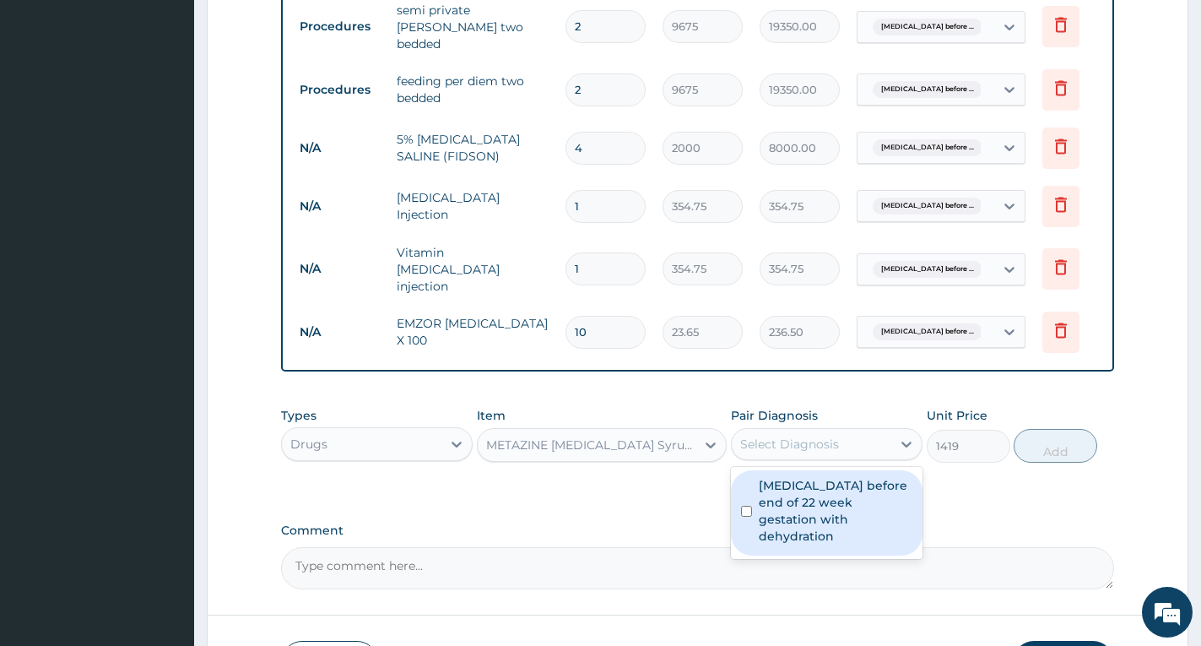
click at [781, 439] on div "Select Diagnosis" at bounding box center [789, 444] width 99 height 17
click at [800, 493] on label "Hyperemesis gravidarum before end of 22 week gestation with dehydration" at bounding box center [836, 511] width 154 height 68
checkbox input "true"
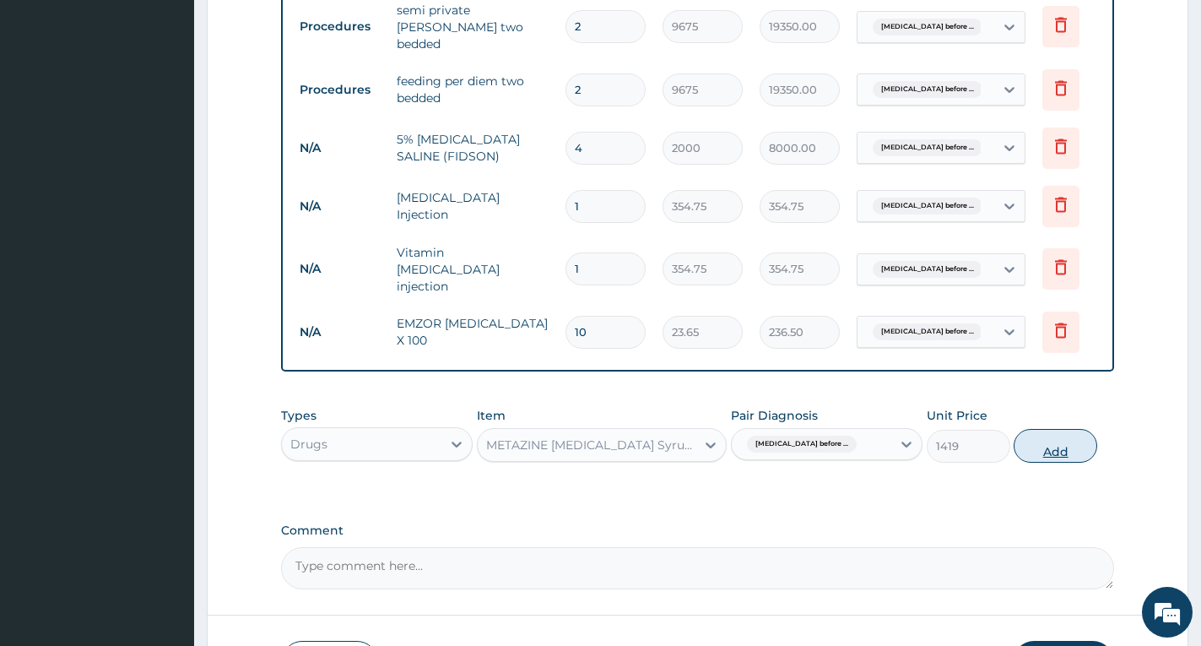
click at [1063, 447] on button "Add" at bounding box center [1056, 446] width 84 height 34
type input "0"
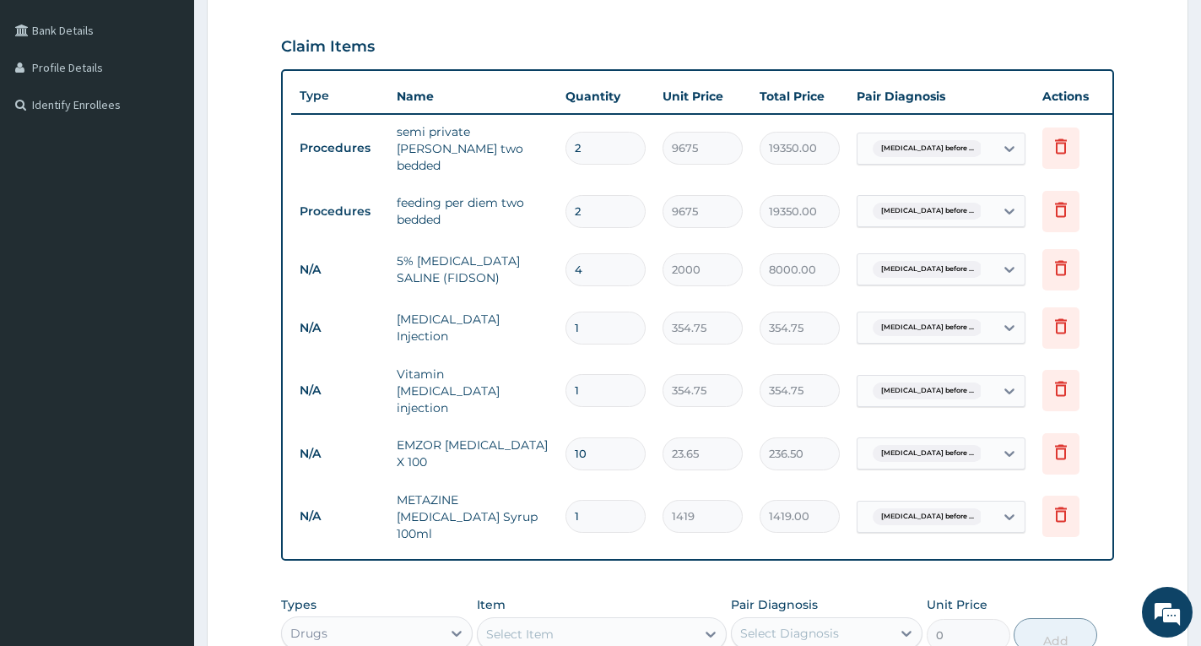
scroll to position [667, 0]
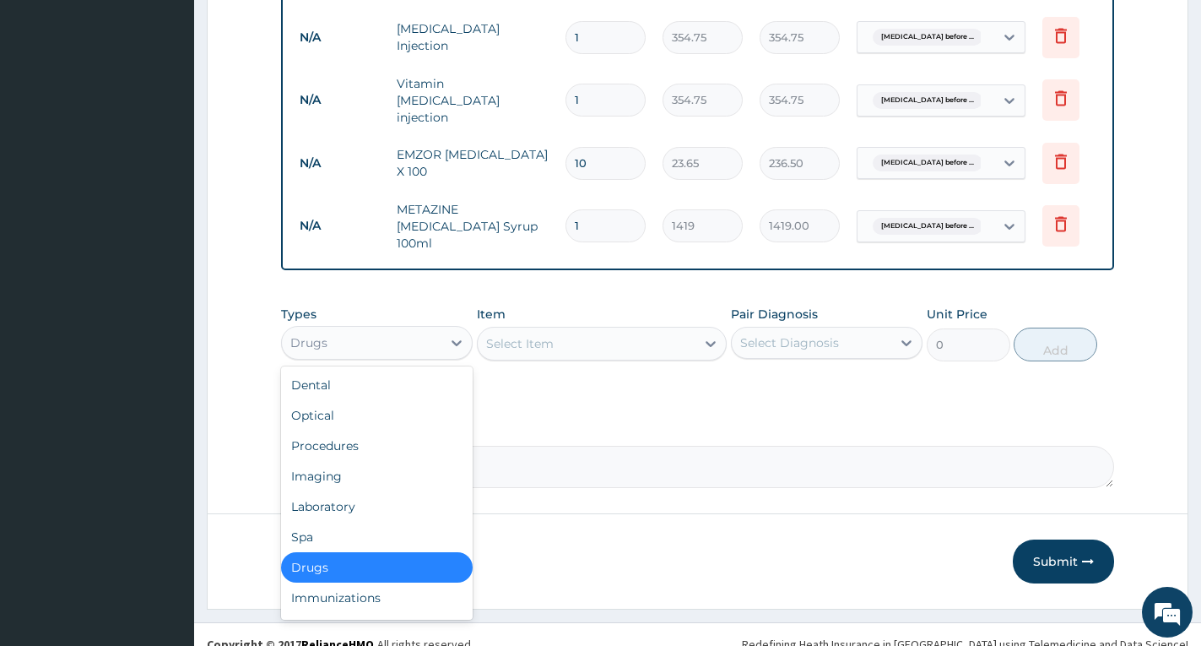
click at [424, 337] on div "Drugs" at bounding box center [362, 342] width 160 height 27
click at [379, 437] on div "Procedures" at bounding box center [377, 446] width 192 height 30
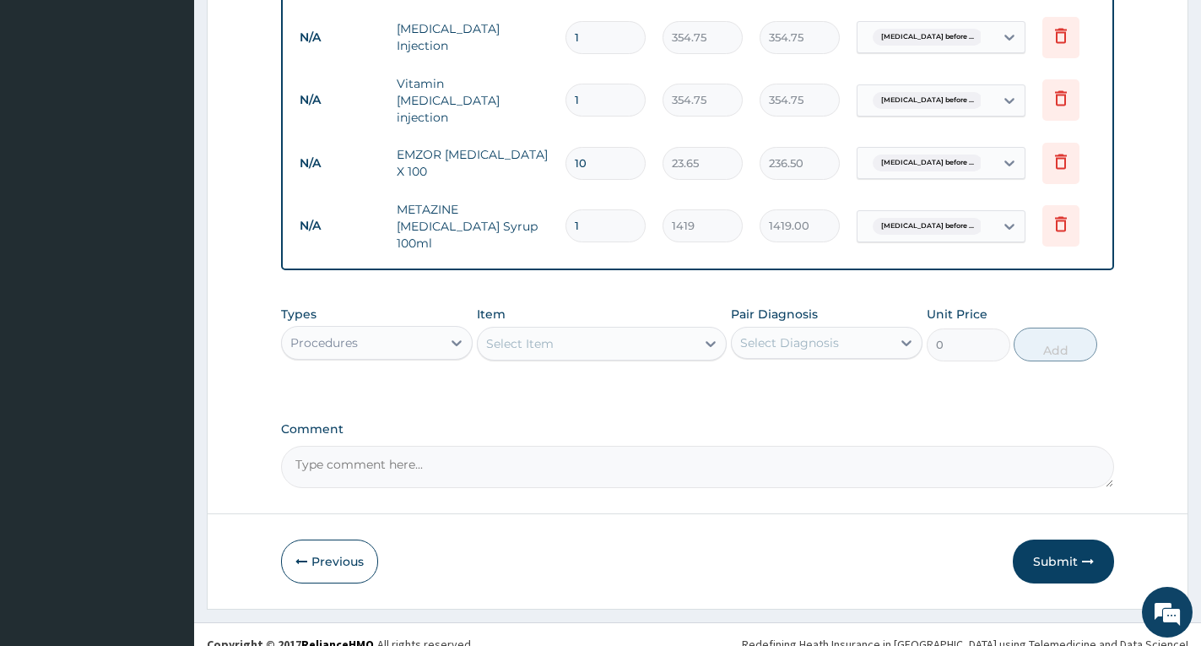
click at [647, 344] on div "Select Item" at bounding box center [587, 343] width 218 height 27
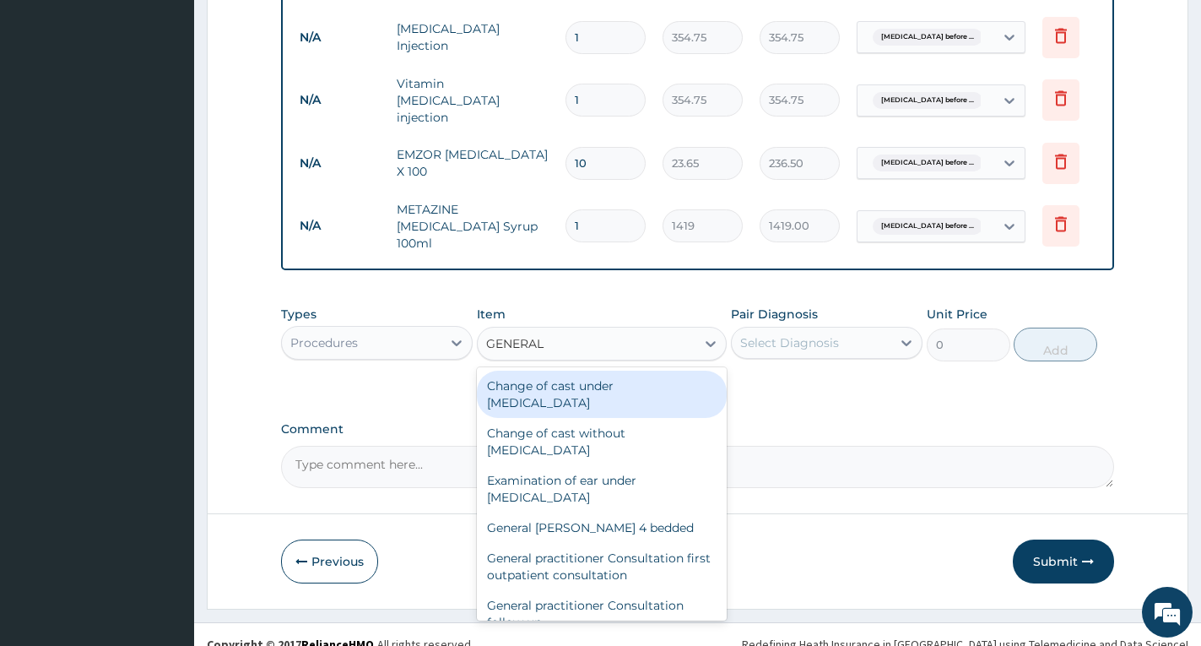
type input "GENERAL P"
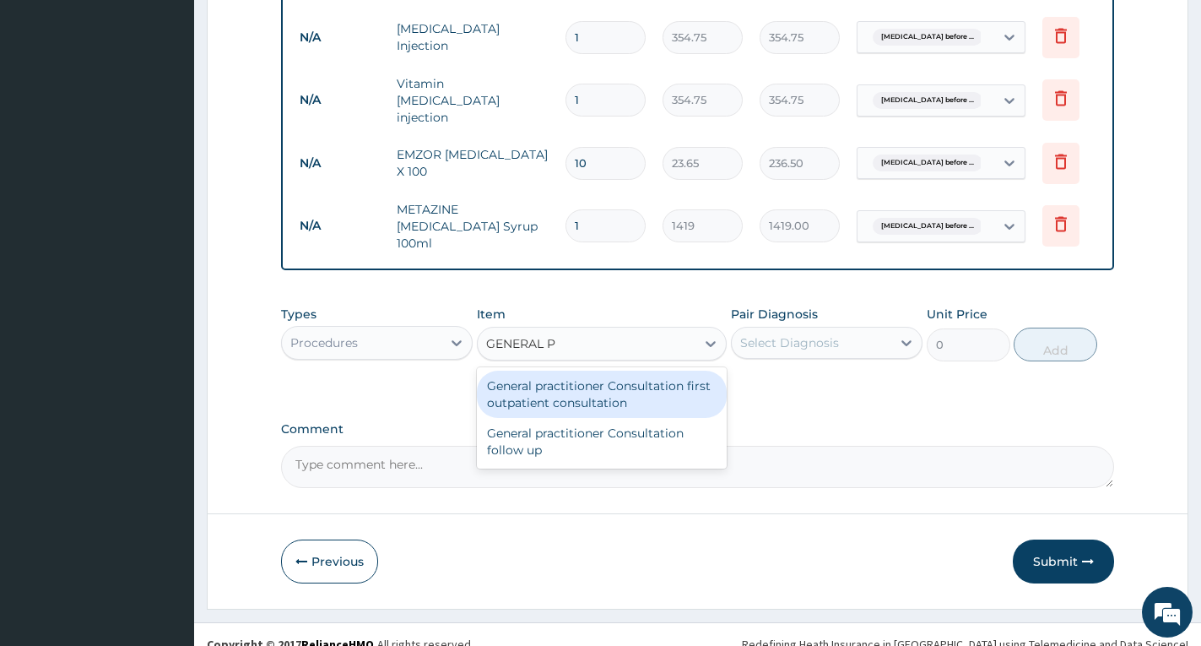
click at [614, 379] on div "General practitioner Consultation first outpatient consultation" at bounding box center [602, 394] width 250 height 47
type input "4000"
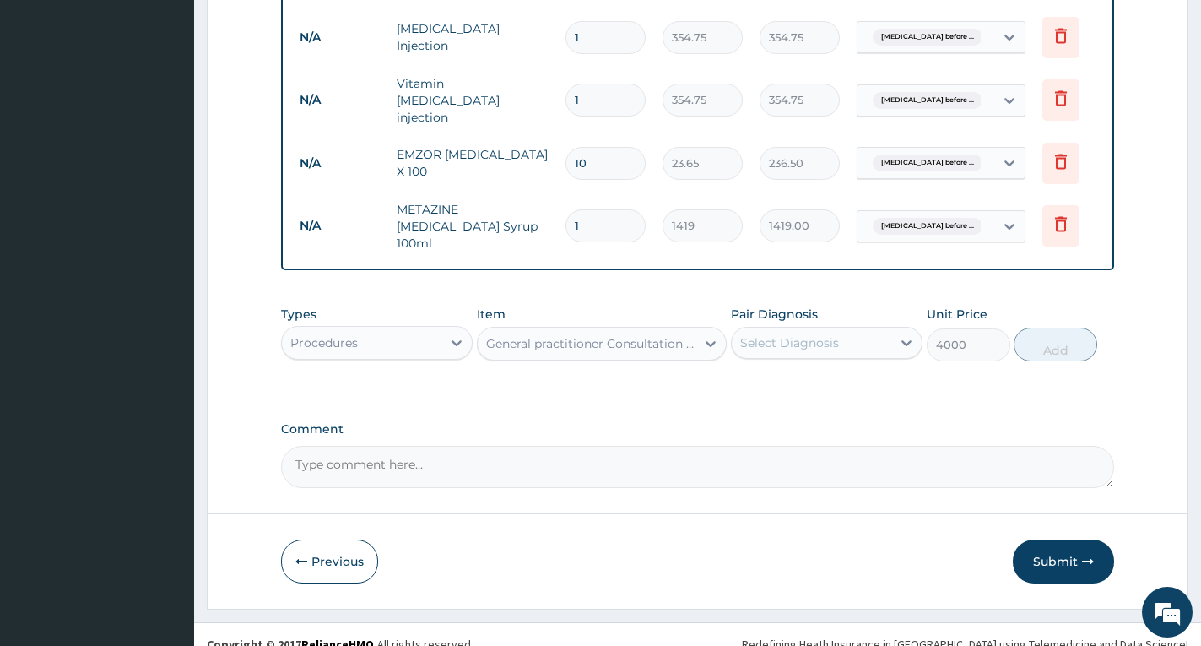
click at [761, 335] on div "Select Diagnosis" at bounding box center [789, 342] width 99 height 17
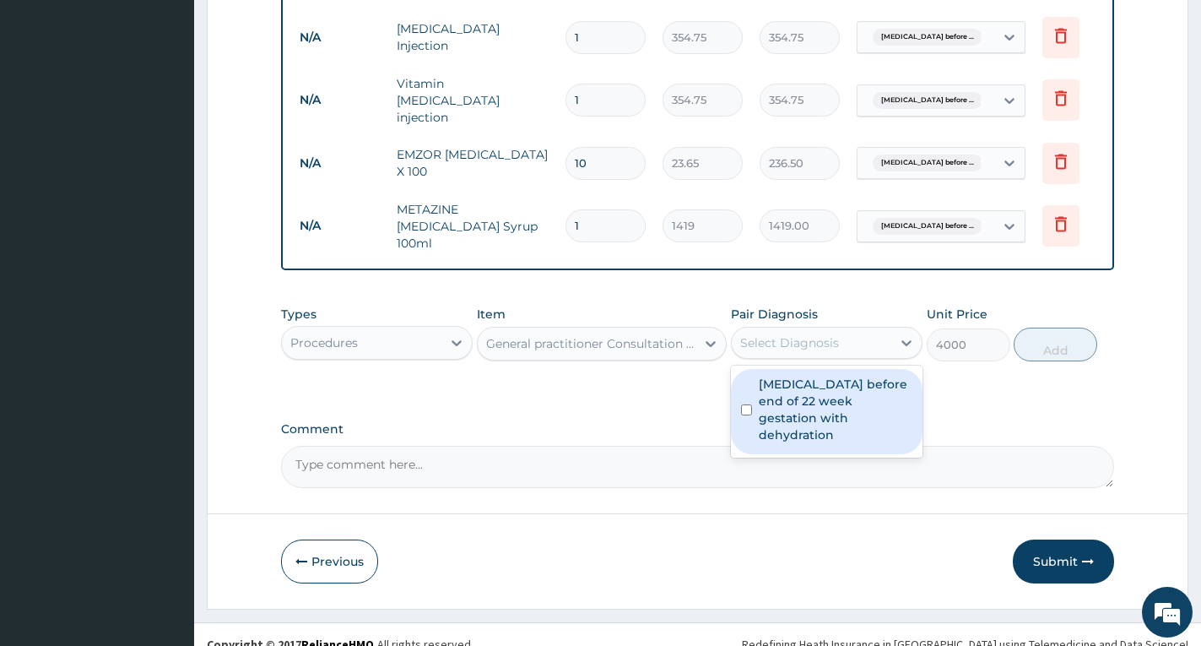
click at [784, 400] on label "Hyperemesis gravidarum before end of 22 week gestation with dehydration" at bounding box center [836, 410] width 154 height 68
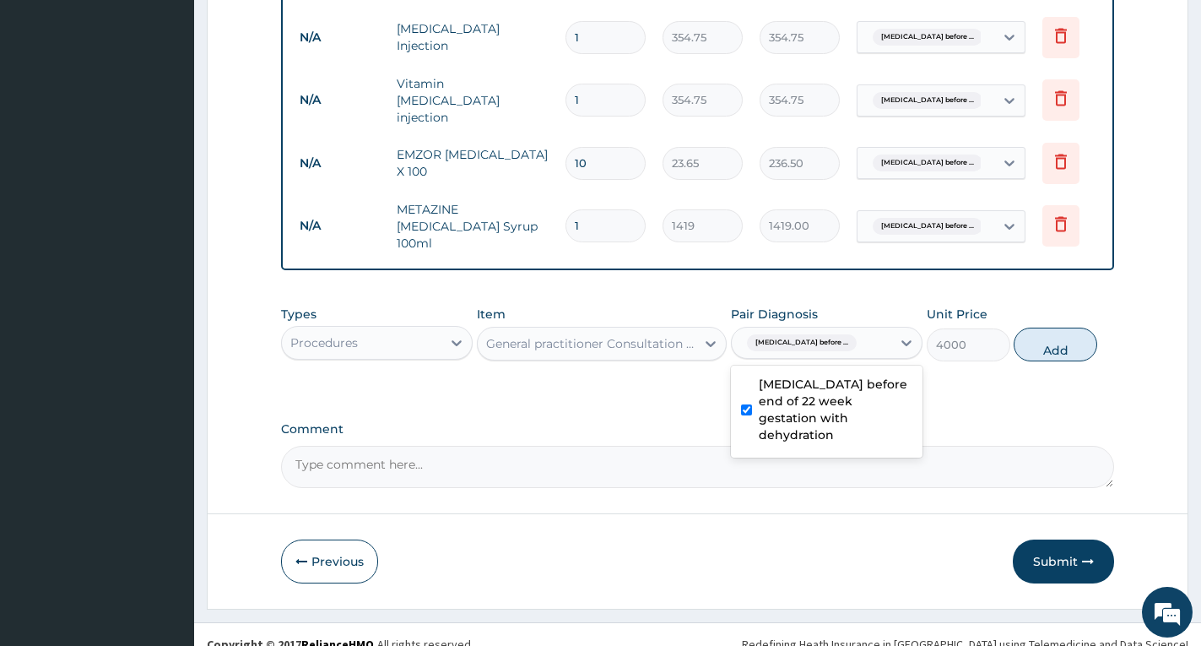
checkbox input "true"
click at [1058, 349] on button "Add" at bounding box center [1056, 345] width 84 height 34
type input "0"
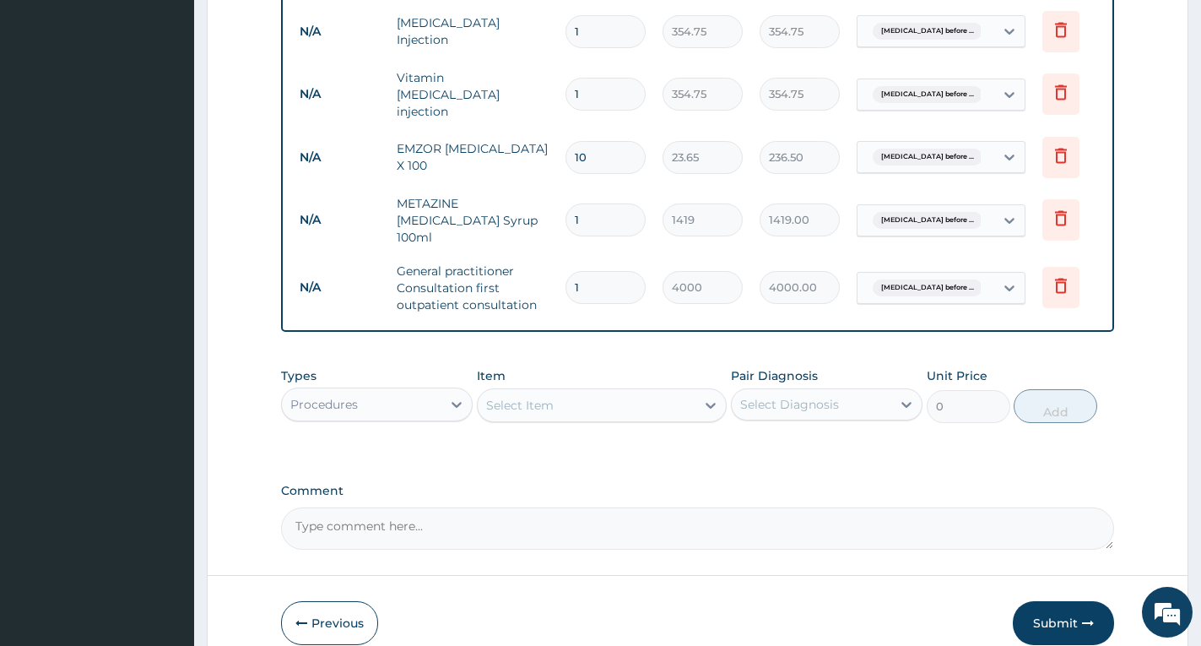
scroll to position [750, 0]
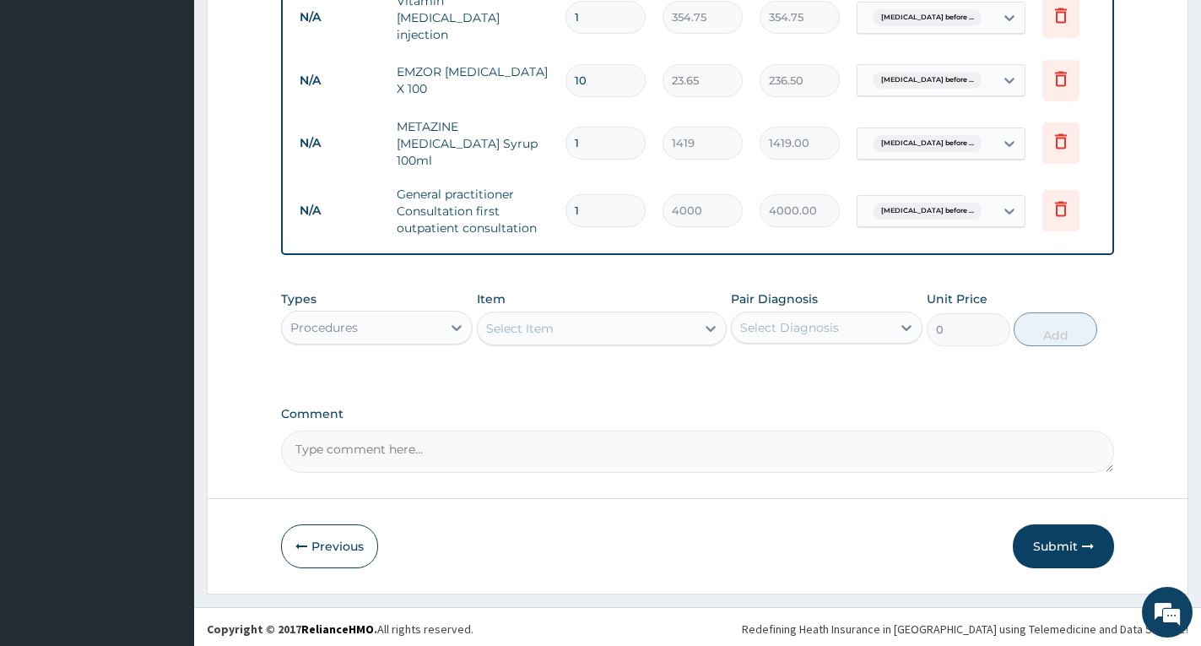
click at [601, 451] on textarea "Comment" at bounding box center [697, 452] width 833 height 42
type textarea "I/V SALINE 500MG"
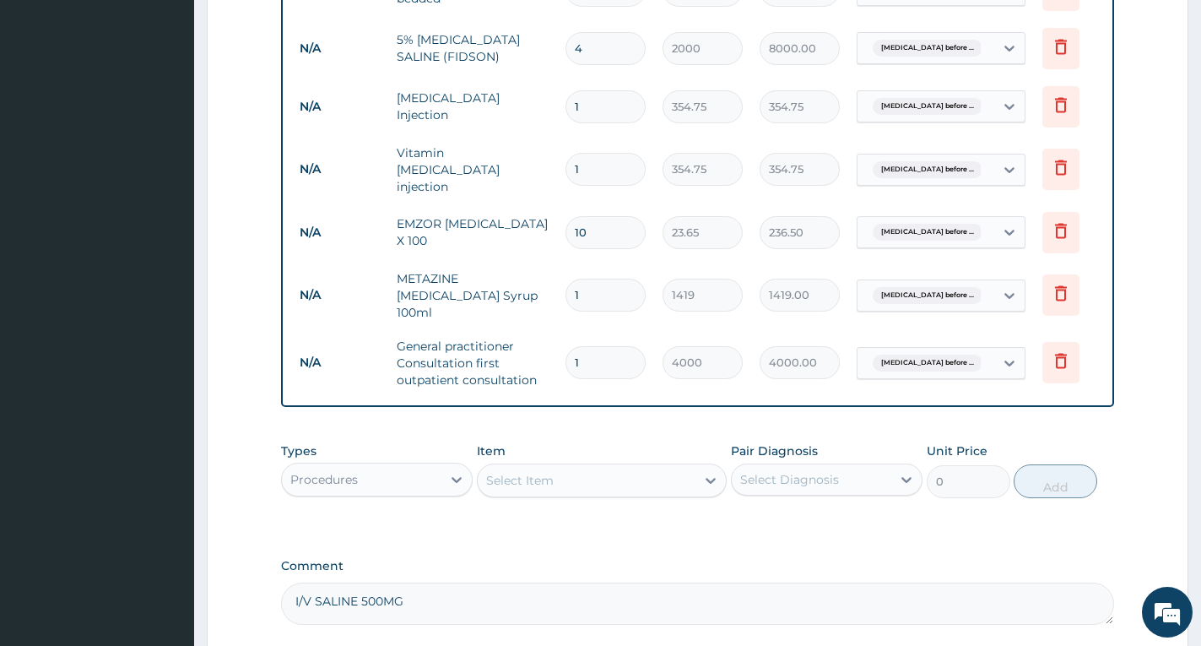
scroll to position [581, 0]
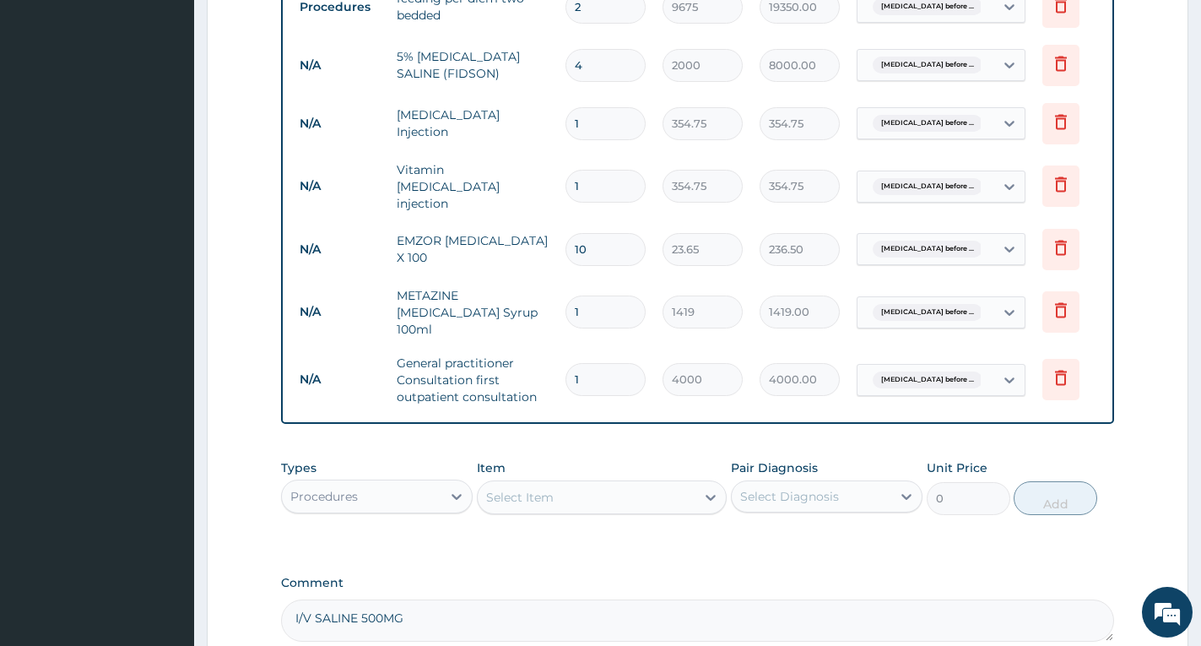
click at [619, 176] on input "1" at bounding box center [606, 186] width 80 height 33
type input "0.00"
type input "3"
type input "1064.25"
type input "3"
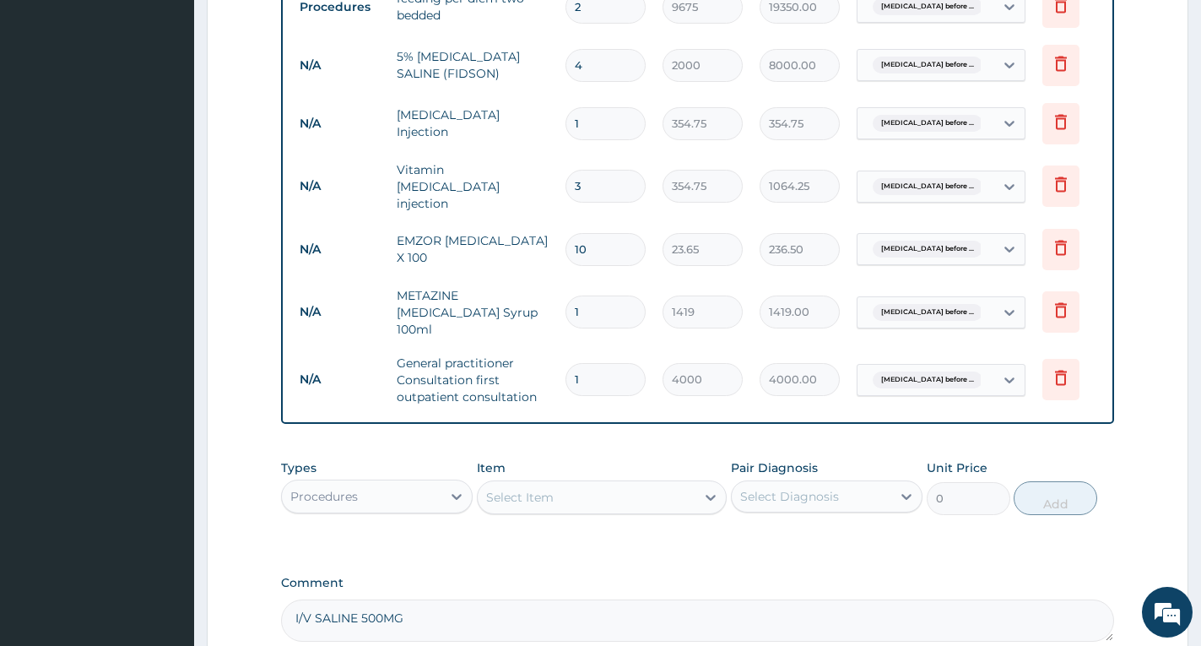
click at [1124, 447] on form "Step 2 of 2 PA Code / Prescription Code PA/A71CA7 Encounter Date 02-06-2025 Dia…" at bounding box center [698, 136] width 982 height 1254
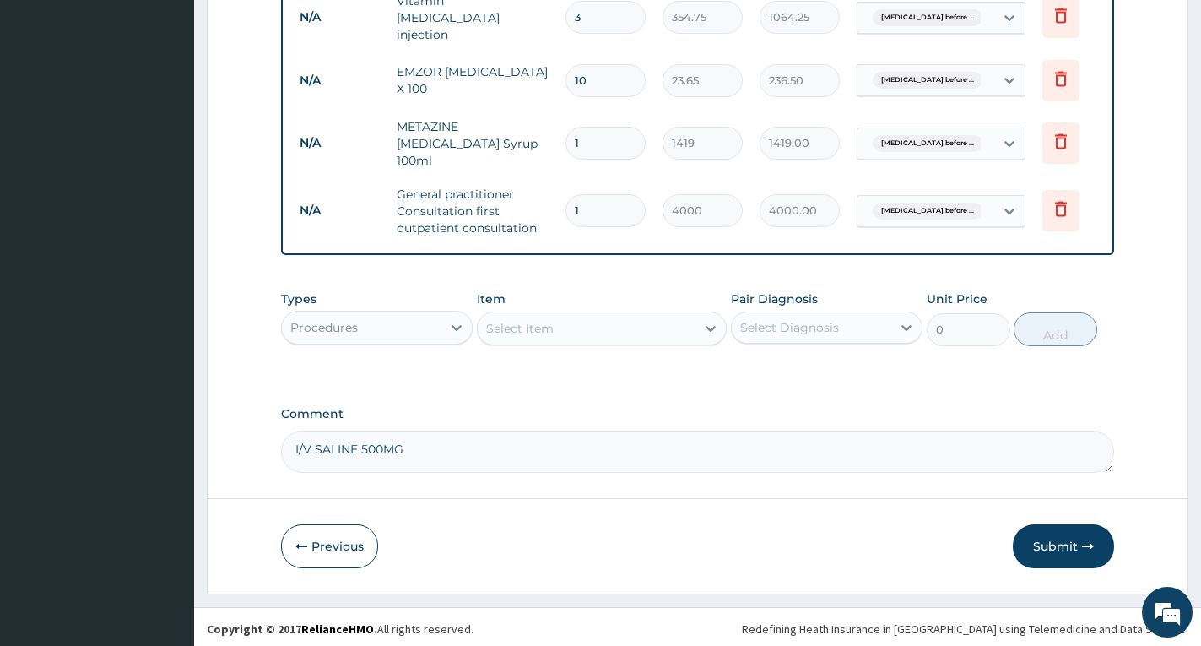
click at [562, 441] on textarea "I/V SALINE 500MG" at bounding box center [697, 452] width 833 height 42
click at [685, 451] on textarea "I/V SALINE 500MG 12 HOULR BY 48 HOURS AND I/V VIT.BCO 3CC EACH TO" at bounding box center [697, 452] width 833 height 42
type textarea "I/V SALINE 500MG 12 HOULR BY 48 HOURS AND I/V VIT.BCO 3CC ADDED TO EACH FLUID."
click at [1054, 534] on button "Submit" at bounding box center [1063, 546] width 101 height 44
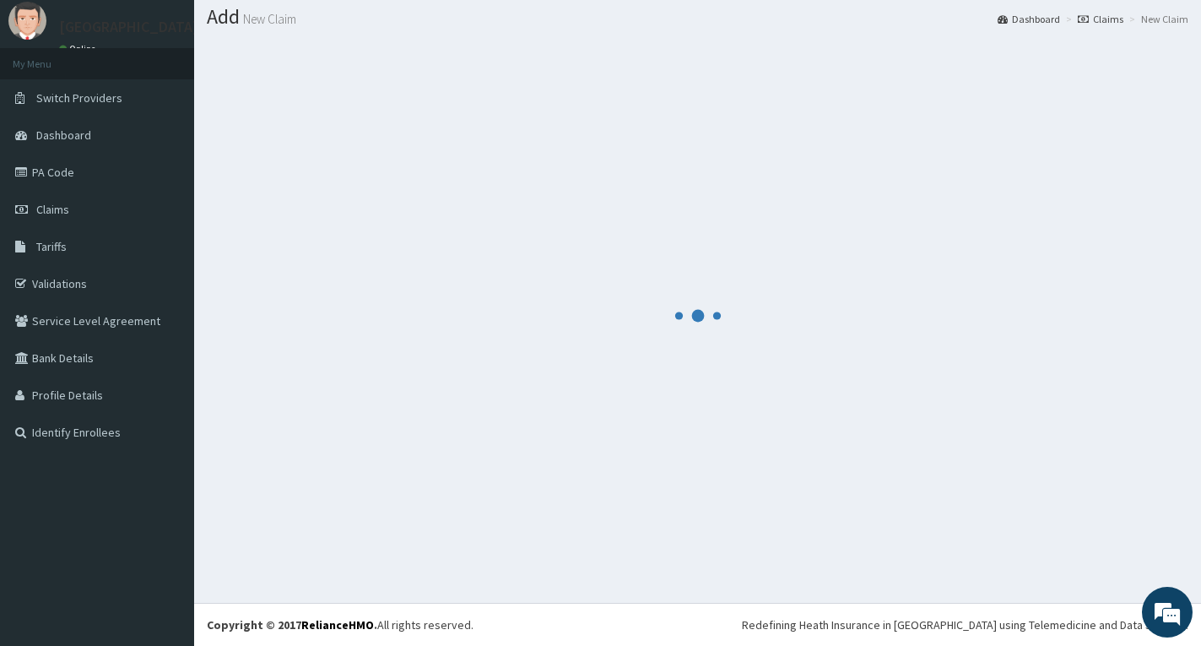
scroll to position [49, 0]
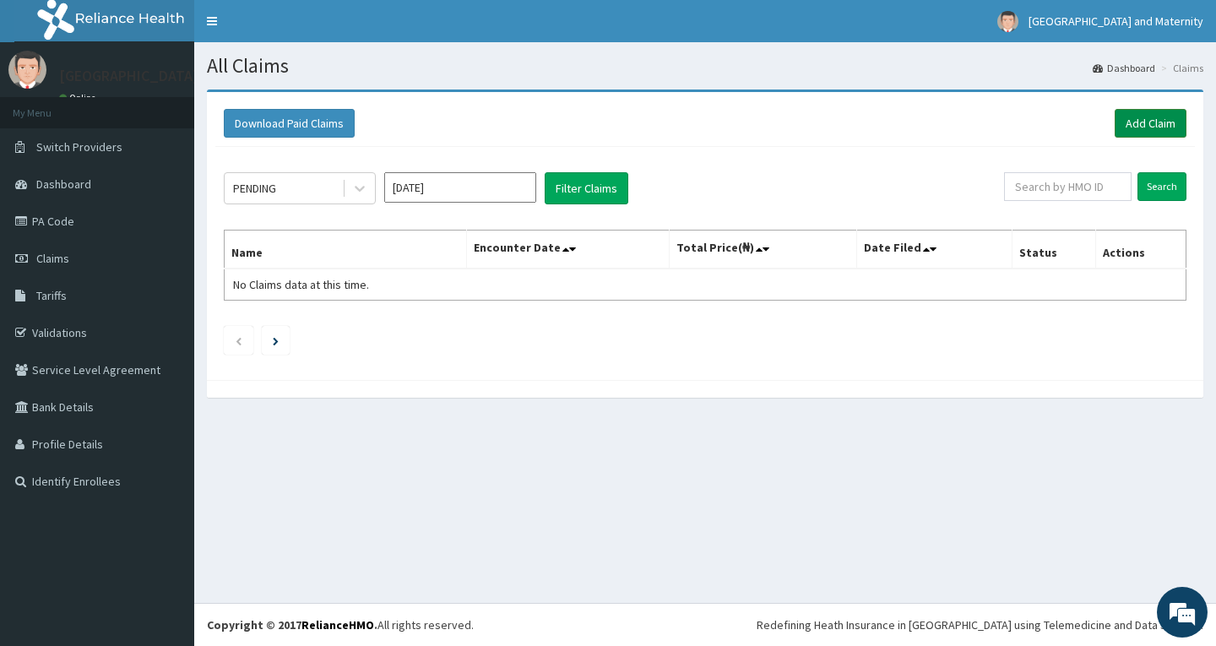
click at [1133, 128] on link "Add Claim" at bounding box center [1150, 123] width 72 height 29
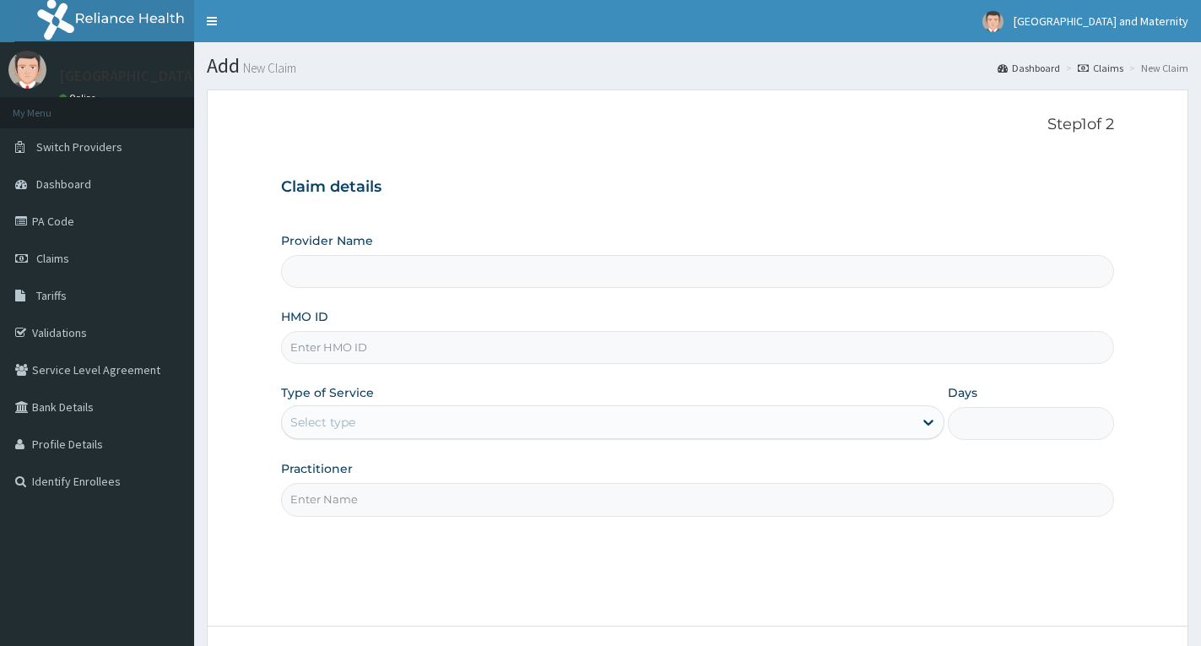
type input "Kingsmith Hospital & Maternity"
click at [456, 359] on input "HMO ID" at bounding box center [697, 347] width 833 height 33
paste input "AFO/10082/A"
type input "AFO/10082/A"
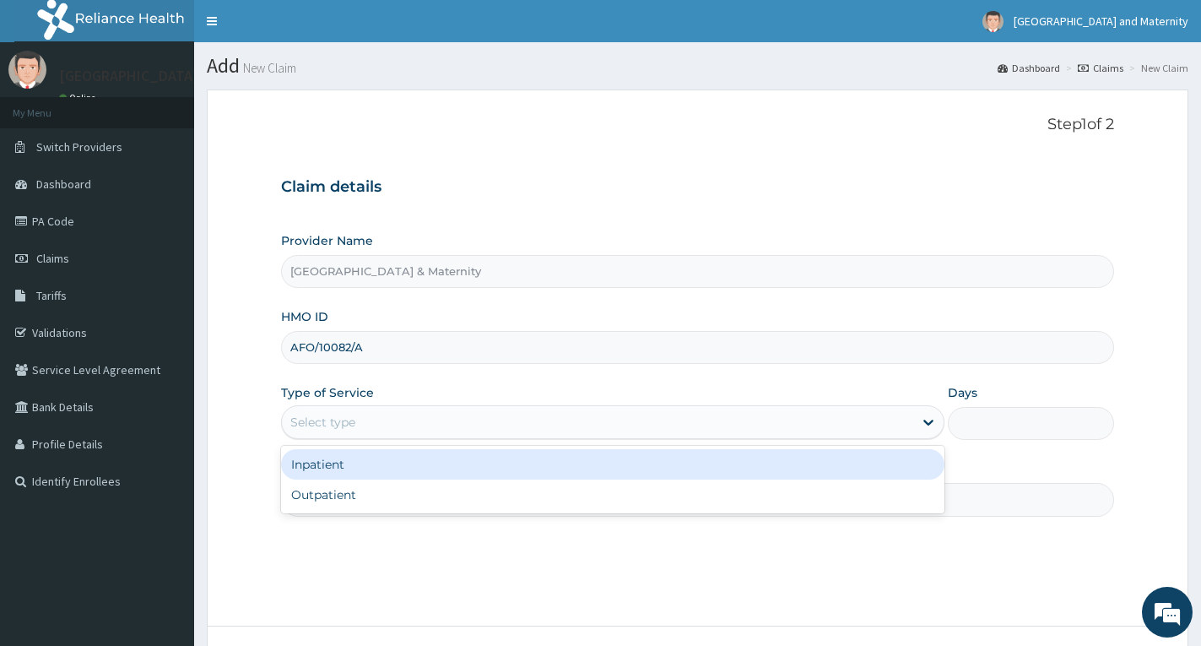
click at [445, 423] on div "Select type" at bounding box center [597, 422] width 631 height 27
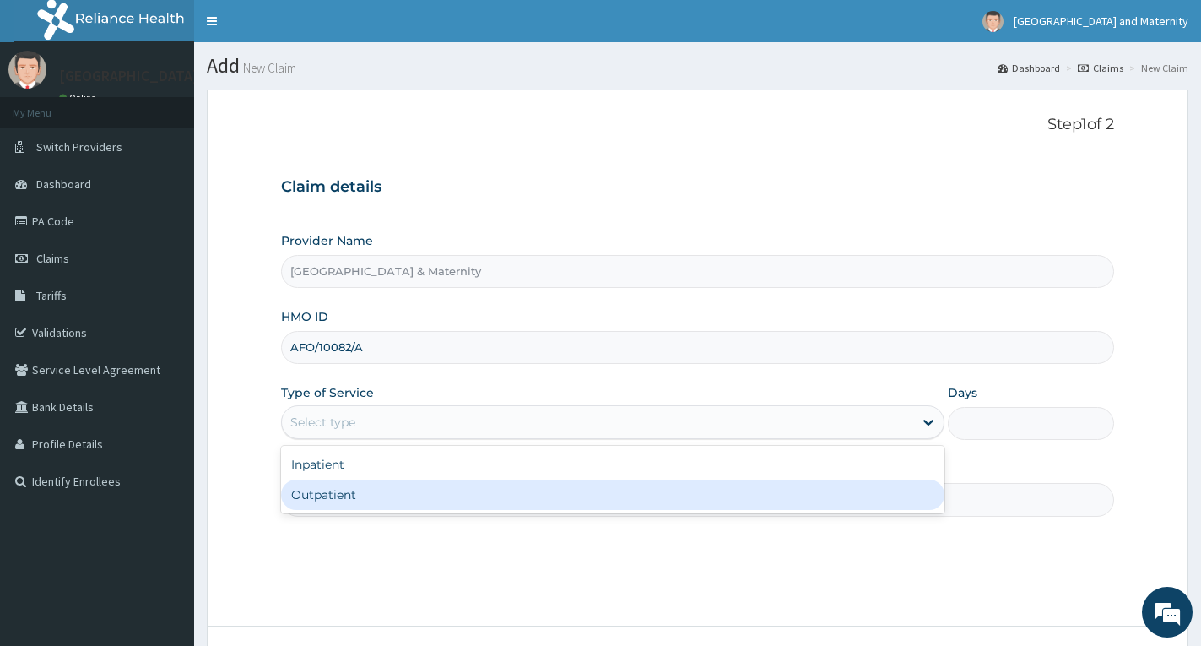
click at [395, 486] on div "Outpatient" at bounding box center [612, 494] width 663 height 30
type input "1"
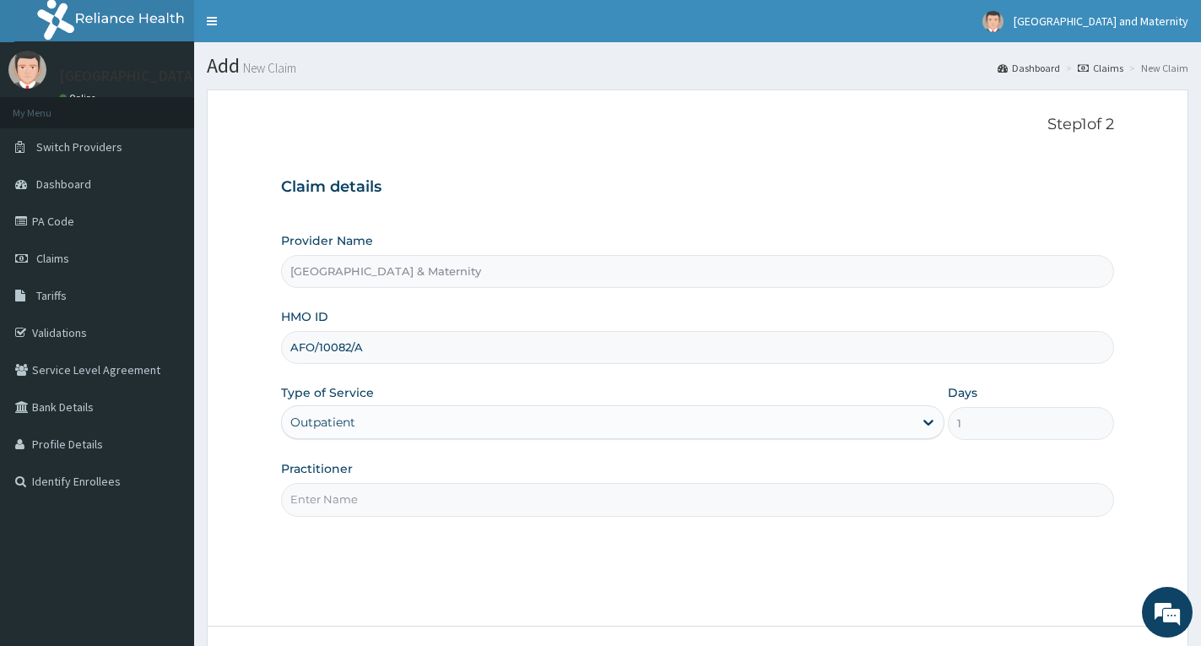
click at [562, 504] on input "Practitioner" at bounding box center [697, 499] width 833 height 33
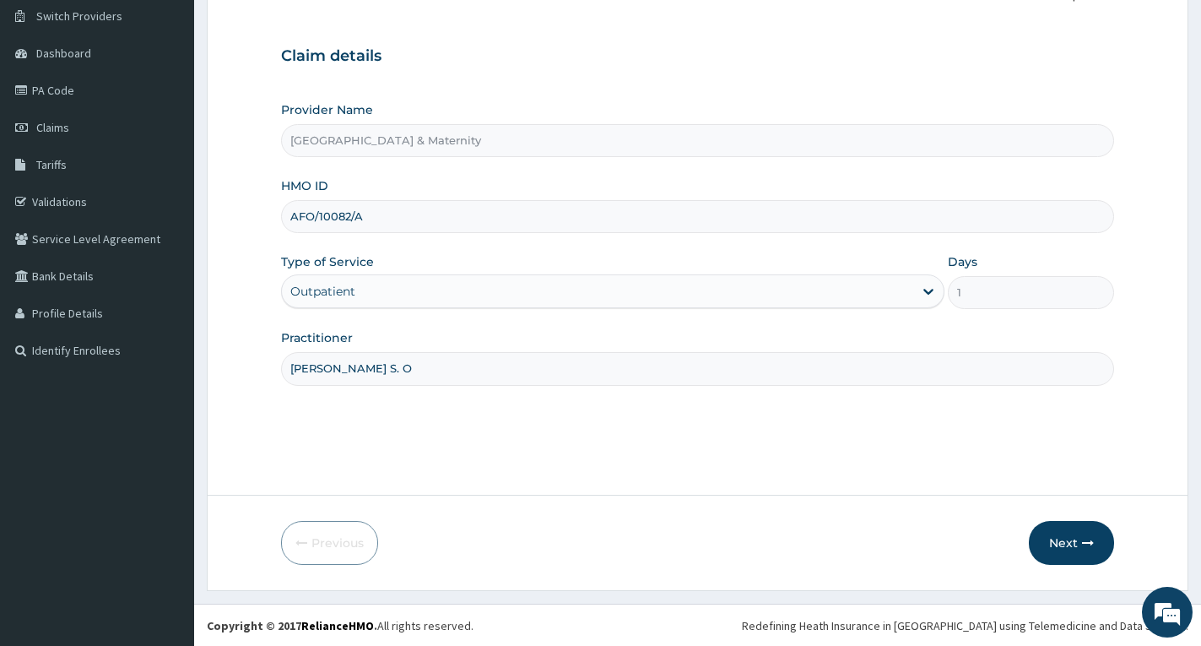
scroll to position [132, 0]
type input "Dr. Adeosun S. O"
click at [1070, 538] on button "Next" at bounding box center [1071, 542] width 85 height 44
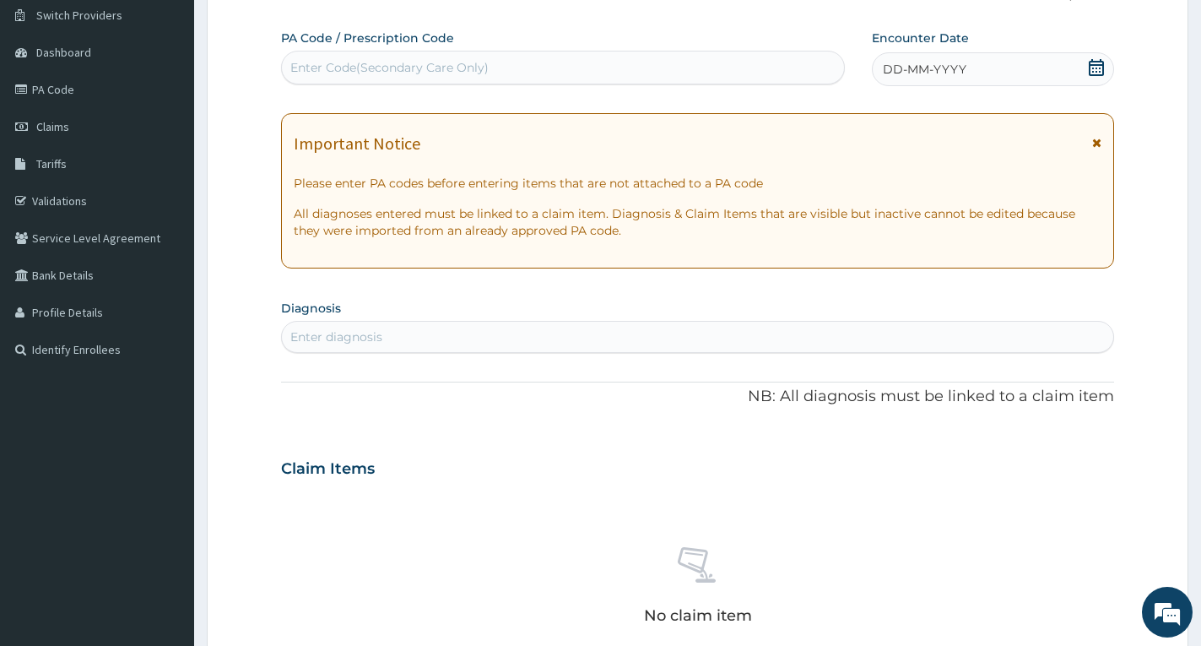
click at [1095, 143] on icon at bounding box center [1096, 143] width 9 height 12
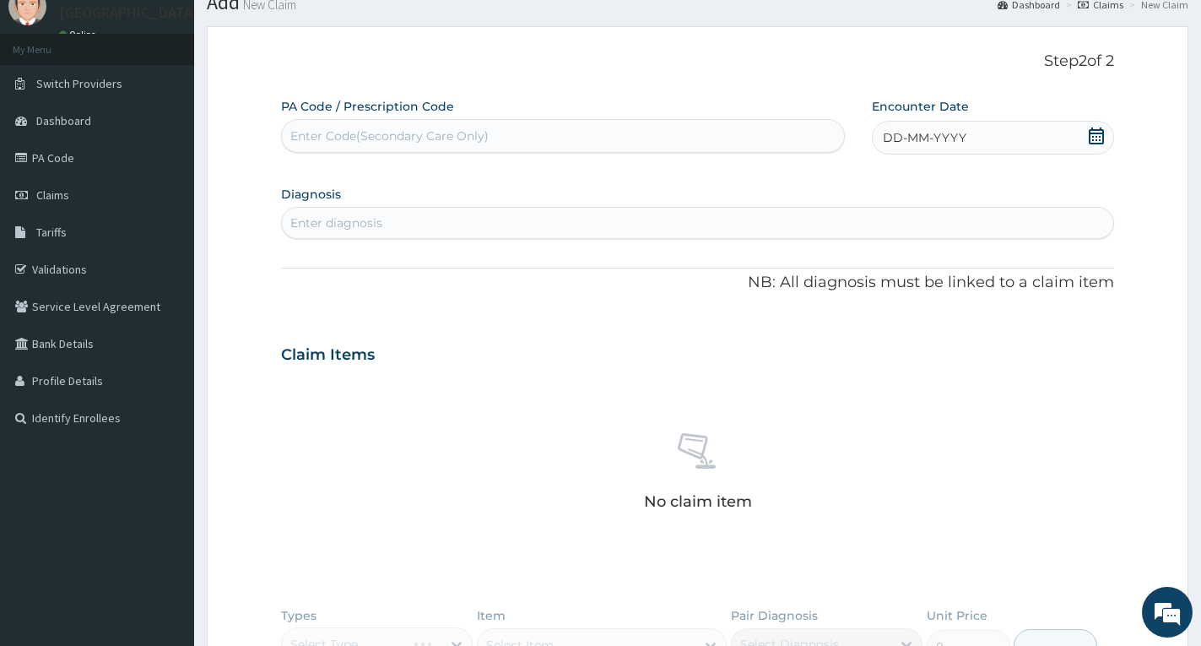
scroll to position [0, 0]
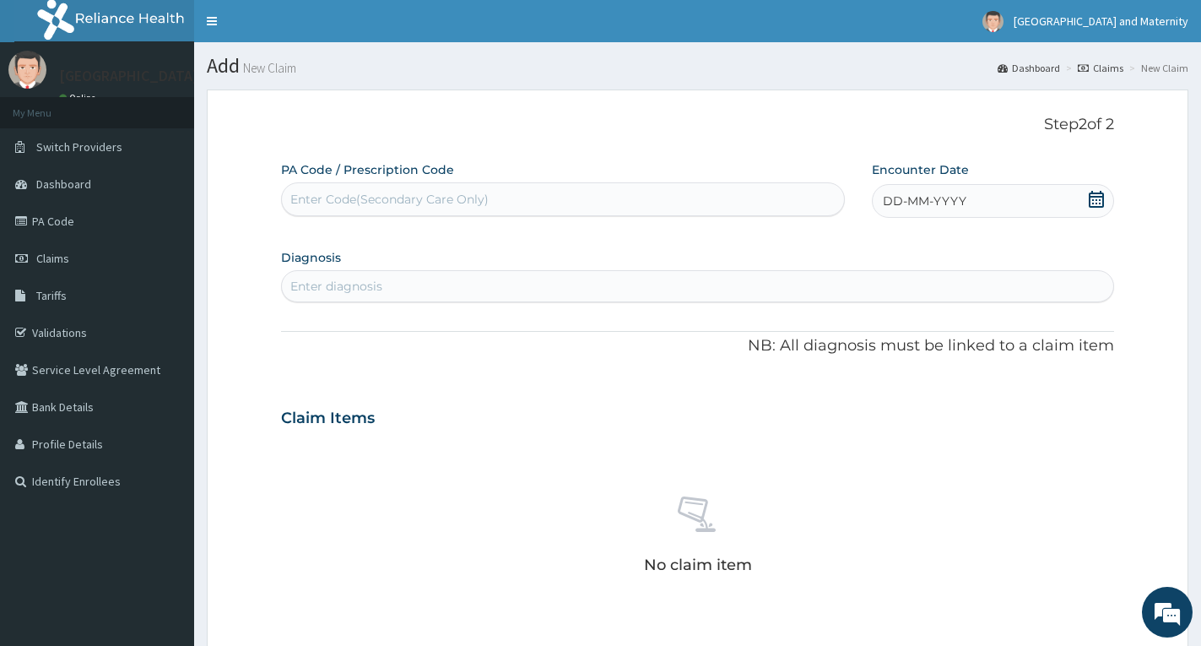
click at [1099, 196] on icon at bounding box center [1096, 199] width 15 height 17
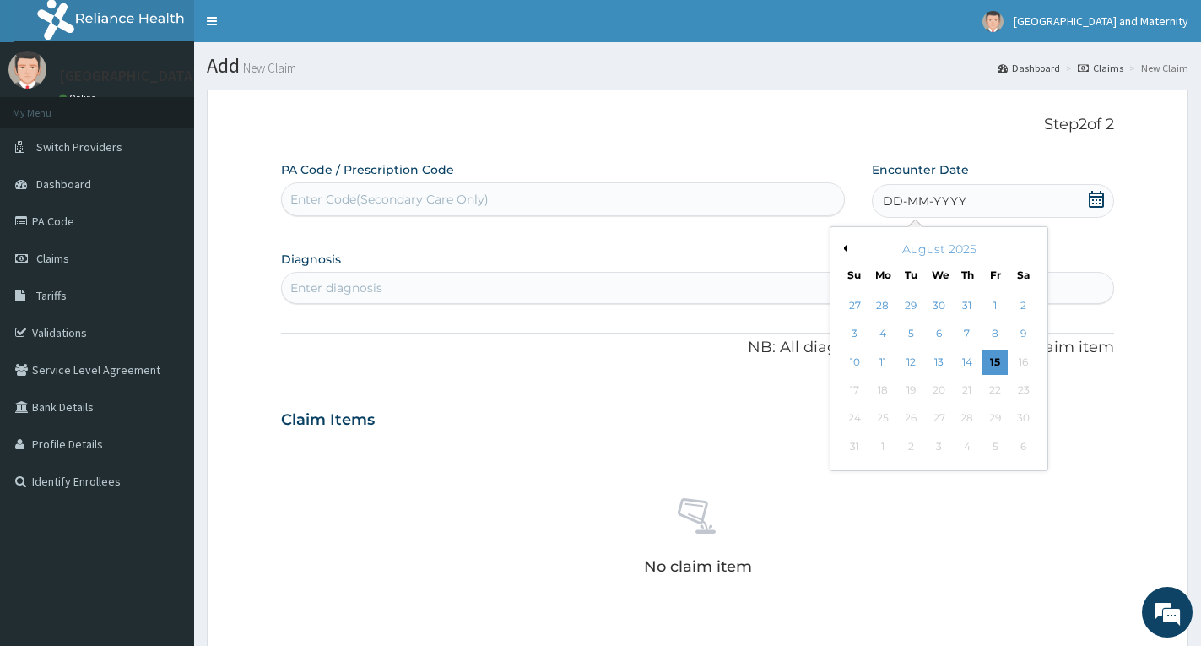
click at [845, 247] on button "Previous Month" at bounding box center [843, 248] width 8 height 8
click at [972, 335] on div "12" at bounding box center [967, 334] width 25 height 25
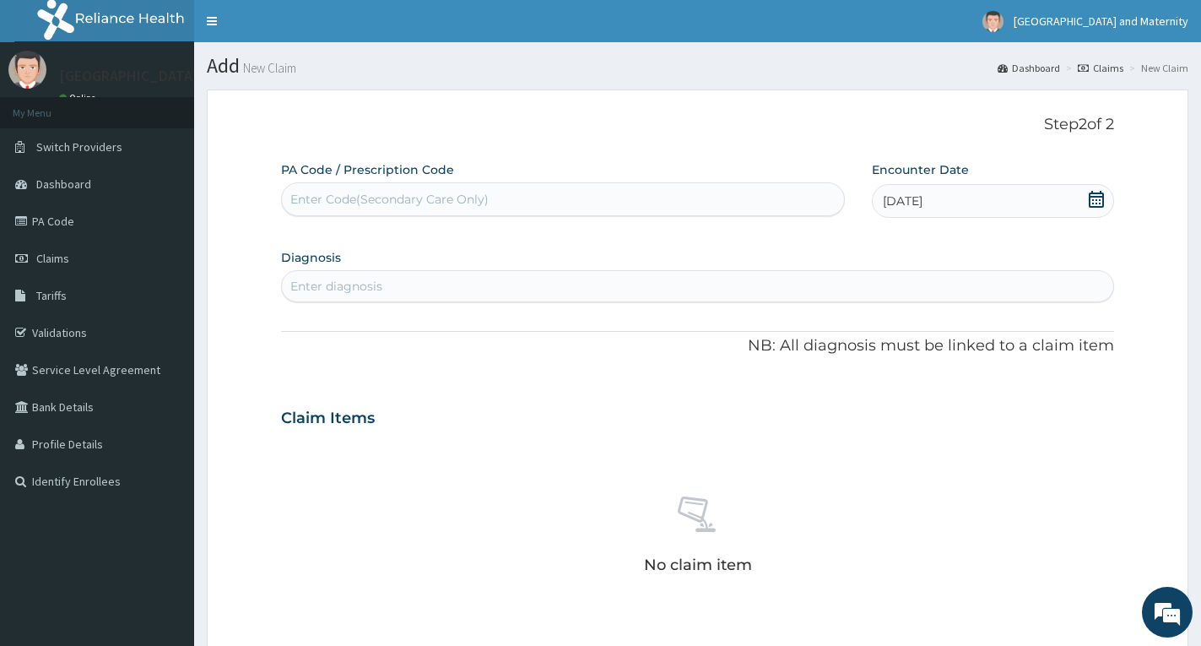
click at [788, 197] on div "Enter Code(Secondary Care Only)" at bounding box center [563, 199] width 562 height 27
paste input "PA/626029"
type input "PA/626029"
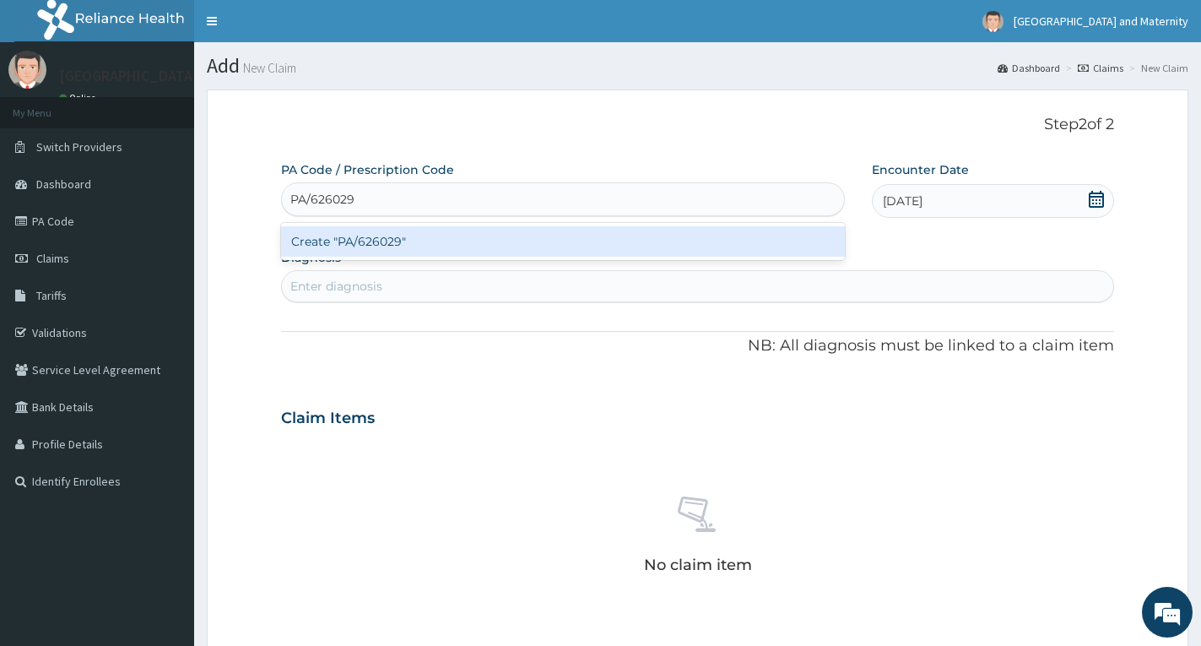
click at [388, 240] on div "Create "PA/626029"" at bounding box center [563, 241] width 564 height 30
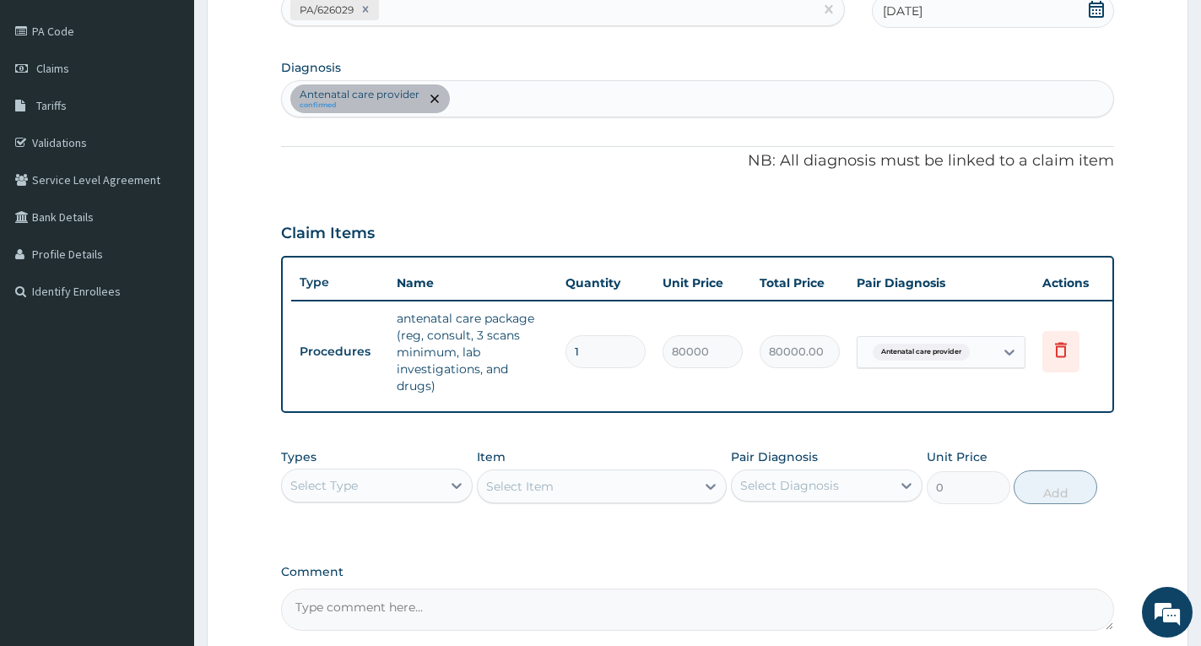
scroll to position [366, 0]
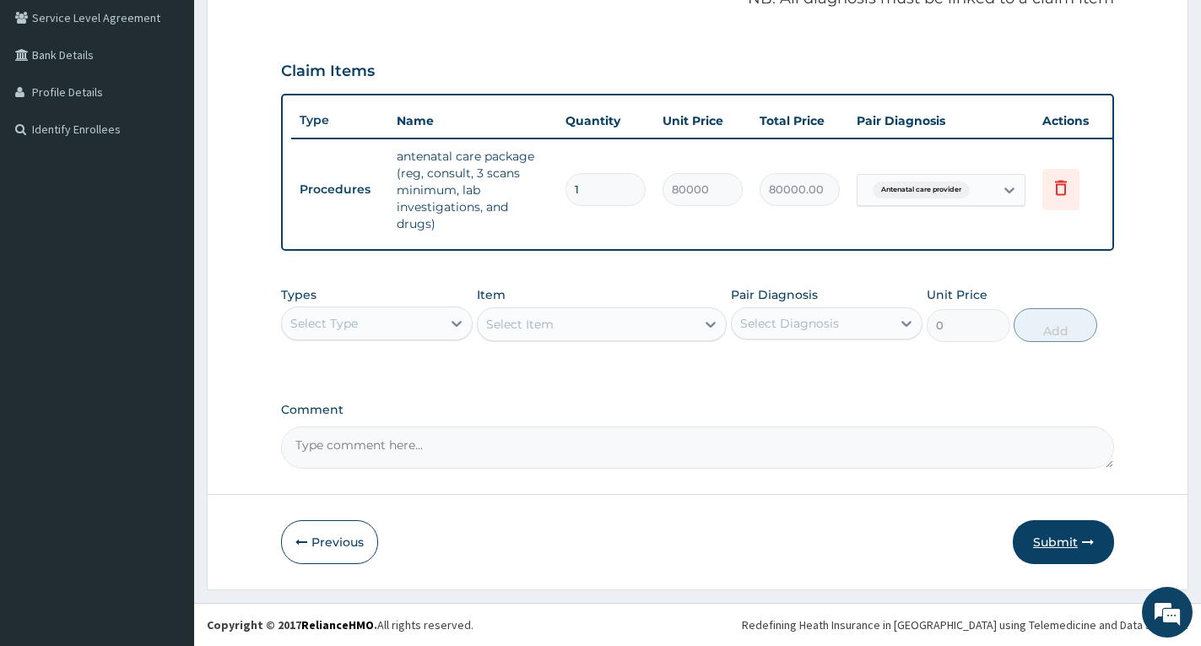
click at [1053, 539] on button "Submit" at bounding box center [1063, 542] width 101 height 44
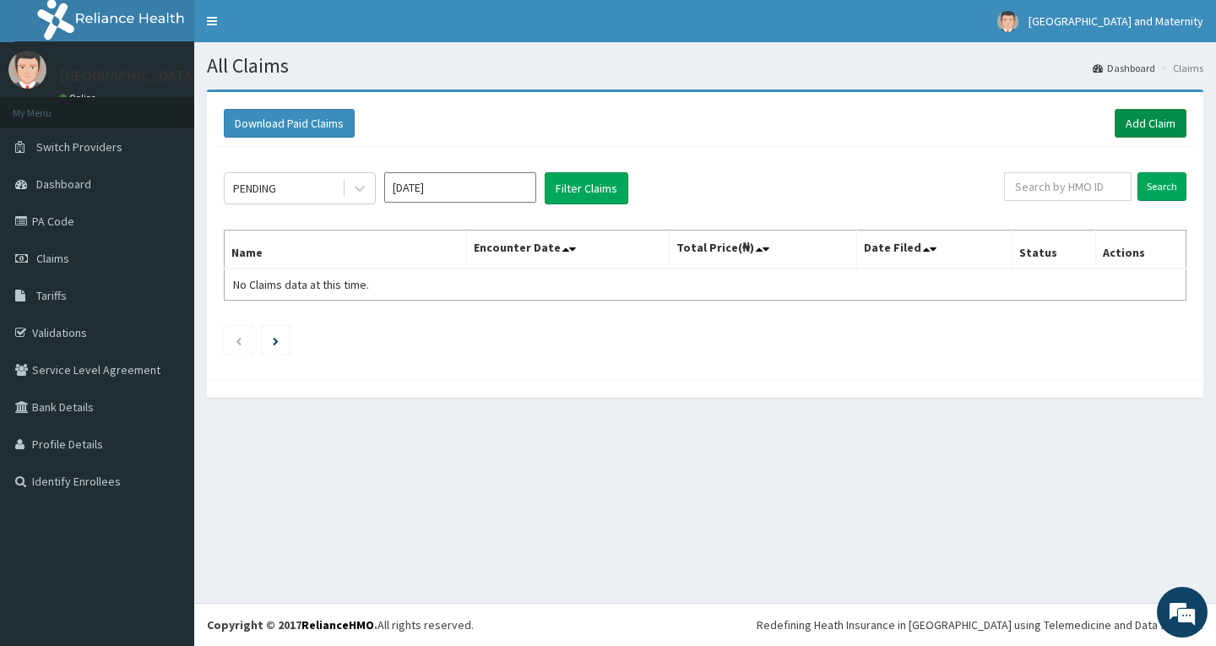
click at [1139, 116] on link "Add Claim" at bounding box center [1150, 123] width 72 height 29
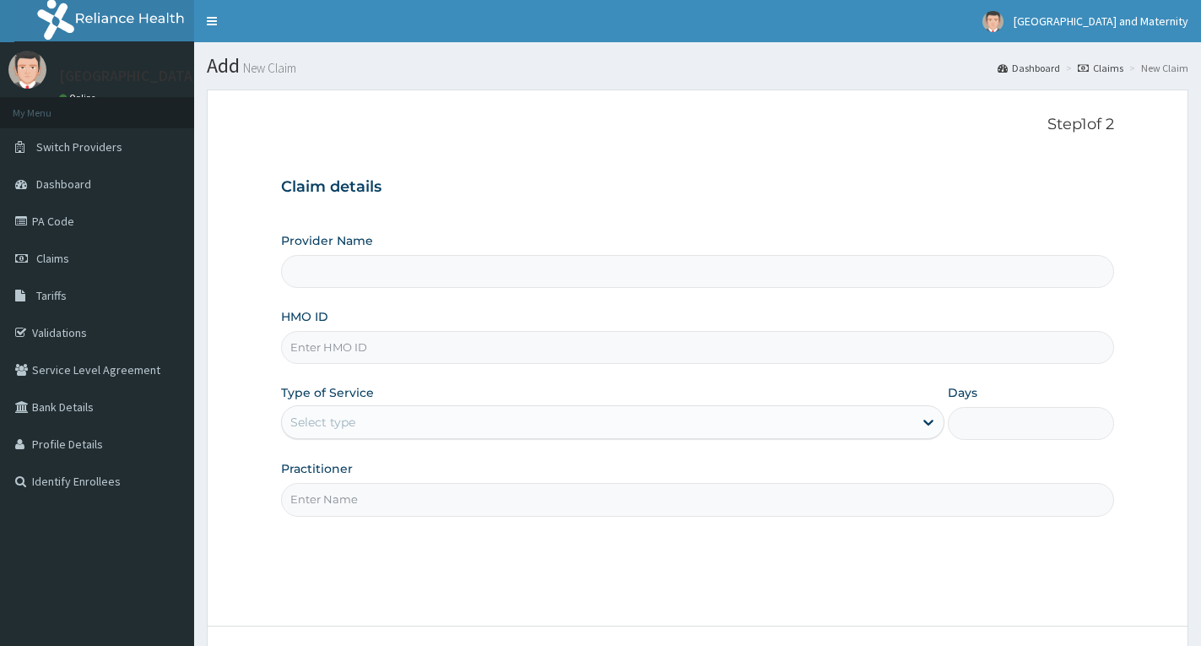
type input "[GEOGRAPHIC_DATA] & Maternity"
click at [52, 256] on span "Claims" at bounding box center [52, 258] width 33 height 15
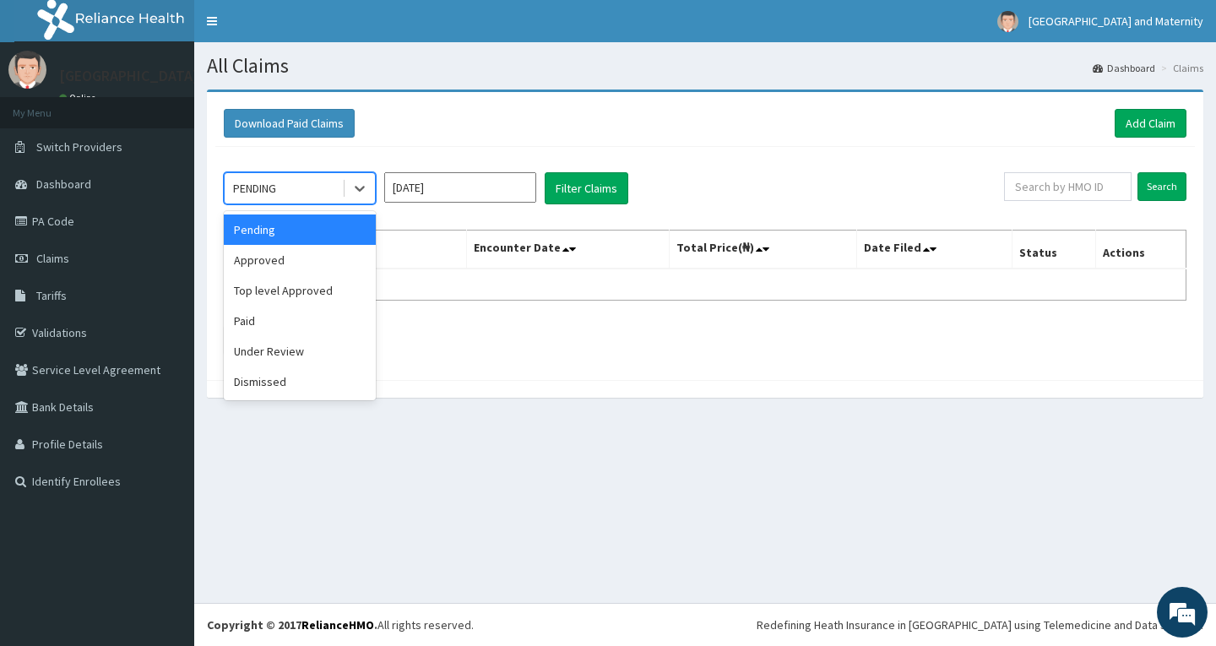
click at [328, 183] on div "PENDING" at bounding box center [283, 188] width 117 height 27
click at [274, 257] on div "Approved" at bounding box center [300, 260] width 152 height 30
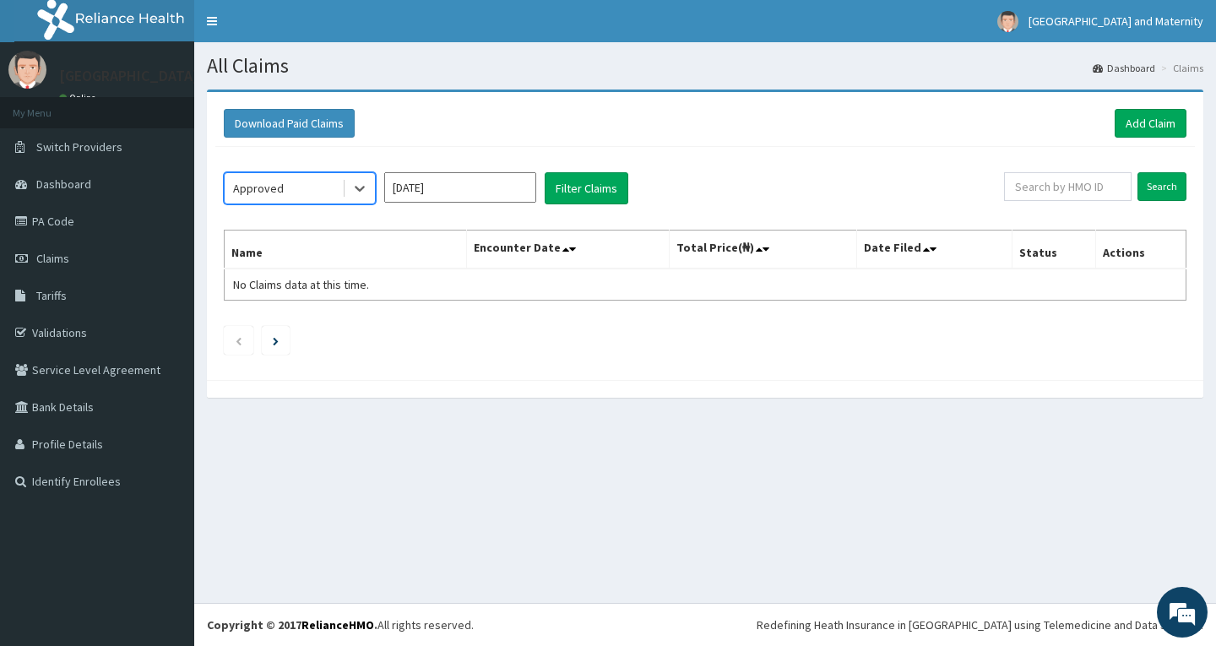
click at [436, 177] on input "Aug 2025" at bounding box center [460, 187] width 152 height 30
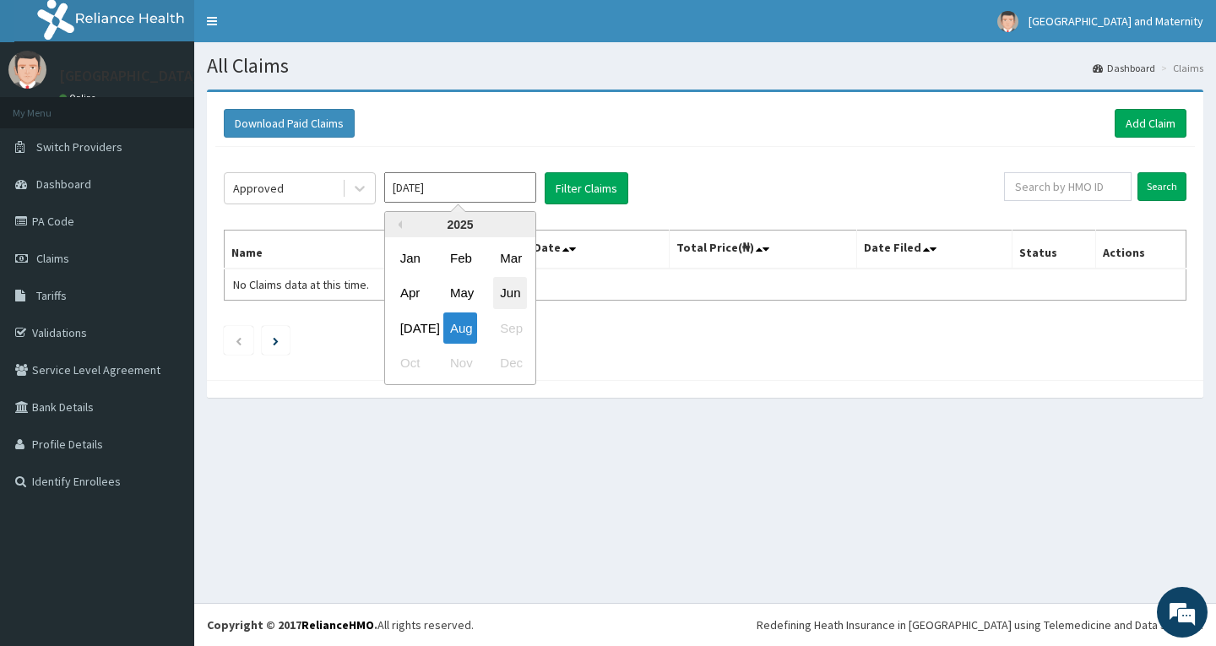
click at [509, 291] on div "Jun" at bounding box center [510, 293] width 34 height 31
type input "Jun 2025"
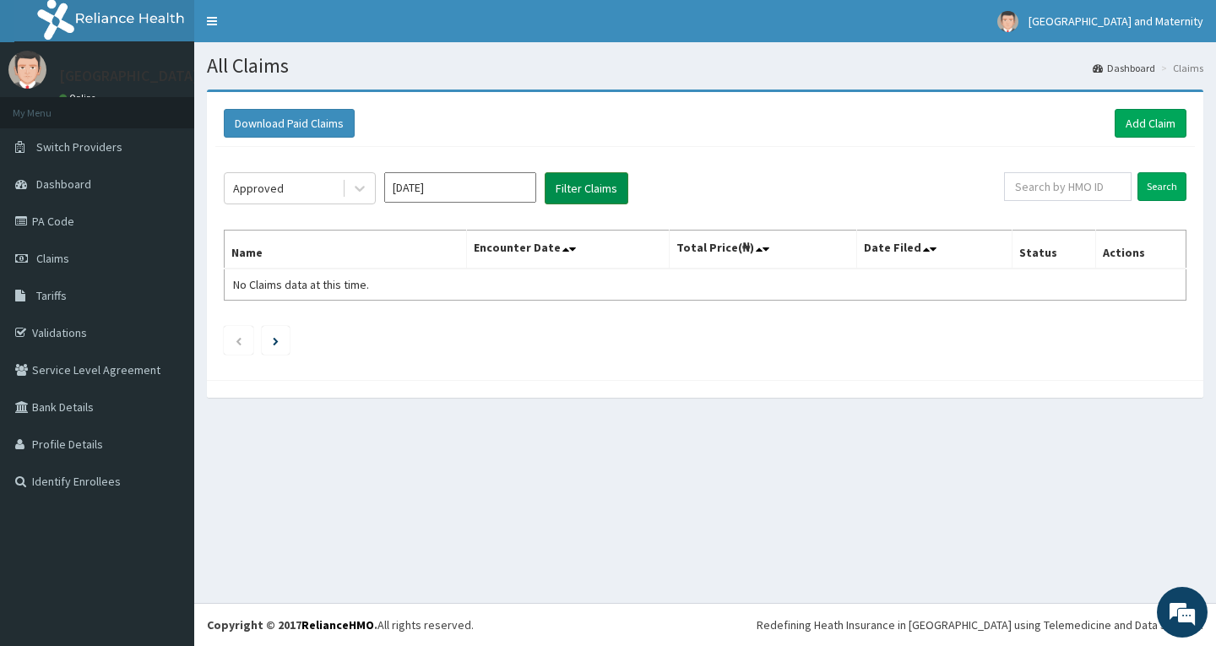
click at [566, 183] on button "Filter Claims" at bounding box center [586, 188] width 84 height 32
click at [577, 188] on button "Filter Claims" at bounding box center [586, 188] width 84 height 32
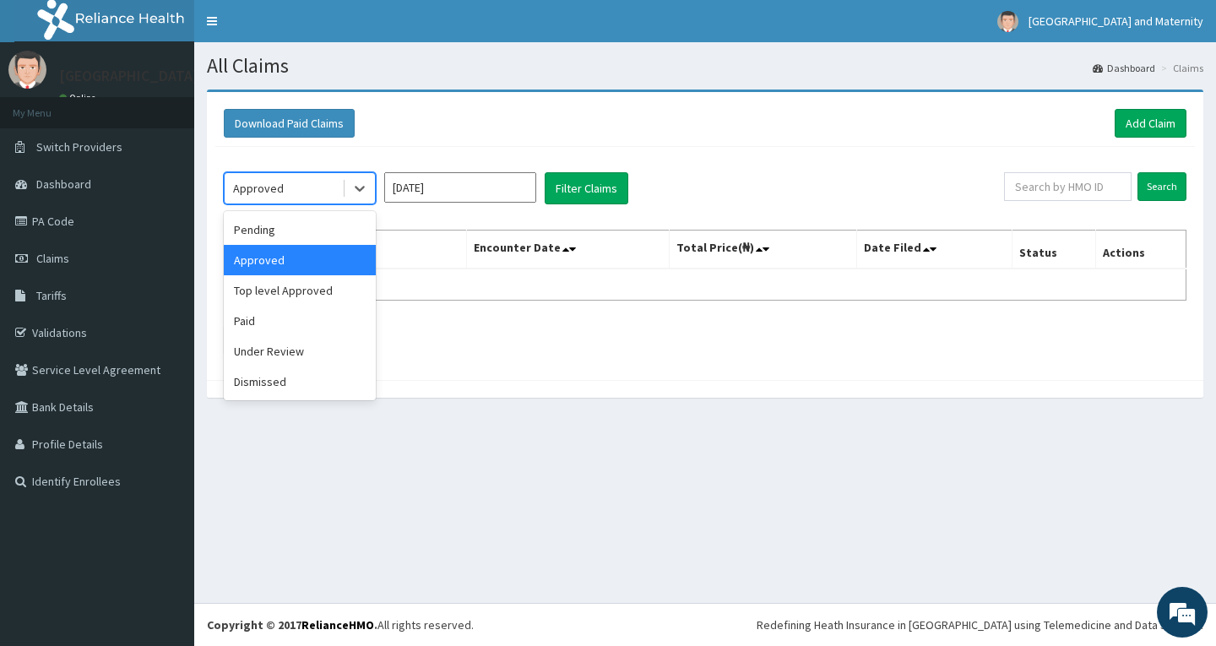
click at [328, 187] on div "Approved" at bounding box center [283, 188] width 117 height 27
click at [268, 325] on div "Paid" at bounding box center [300, 321] width 152 height 30
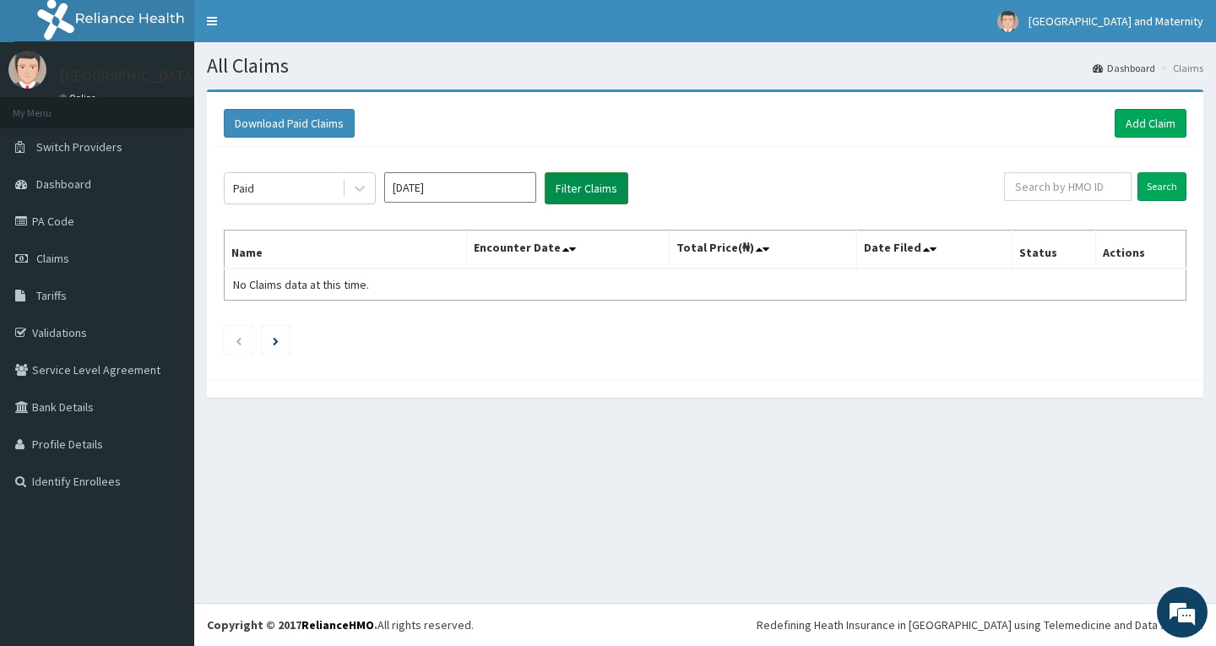
click at [580, 186] on button "Filter Claims" at bounding box center [586, 188] width 84 height 32
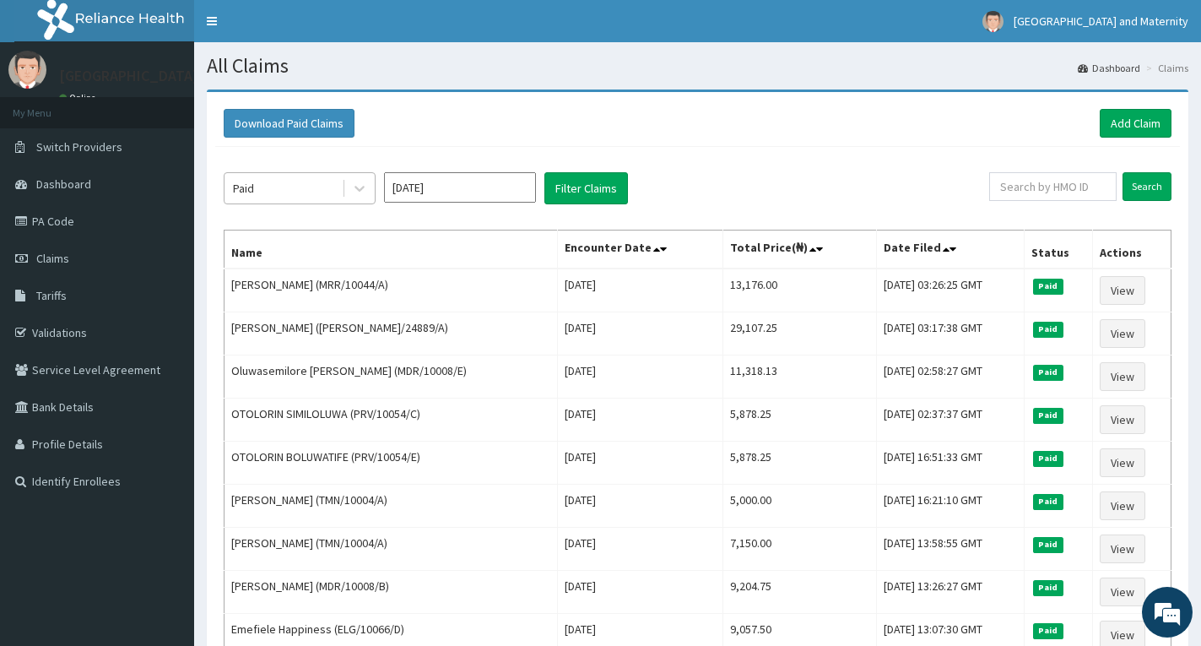
click at [279, 187] on div "Paid" at bounding box center [283, 188] width 117 height 27
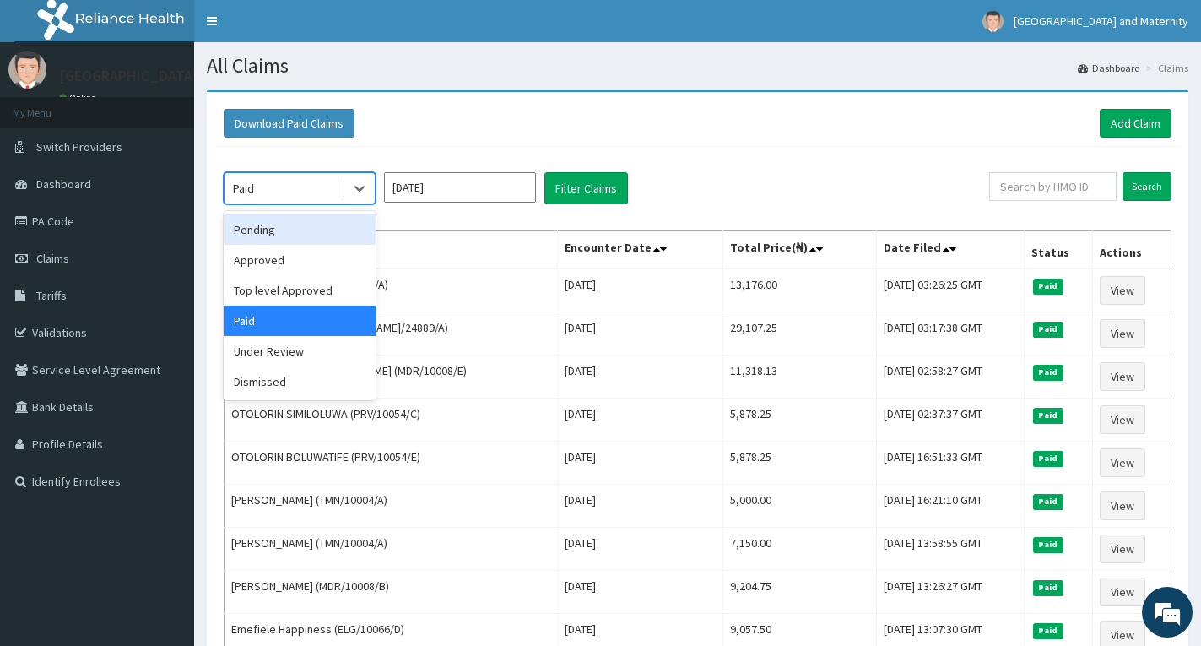
click at [276, 230] on div "Pending" at bounding box center [300, 229] width 152 height 30
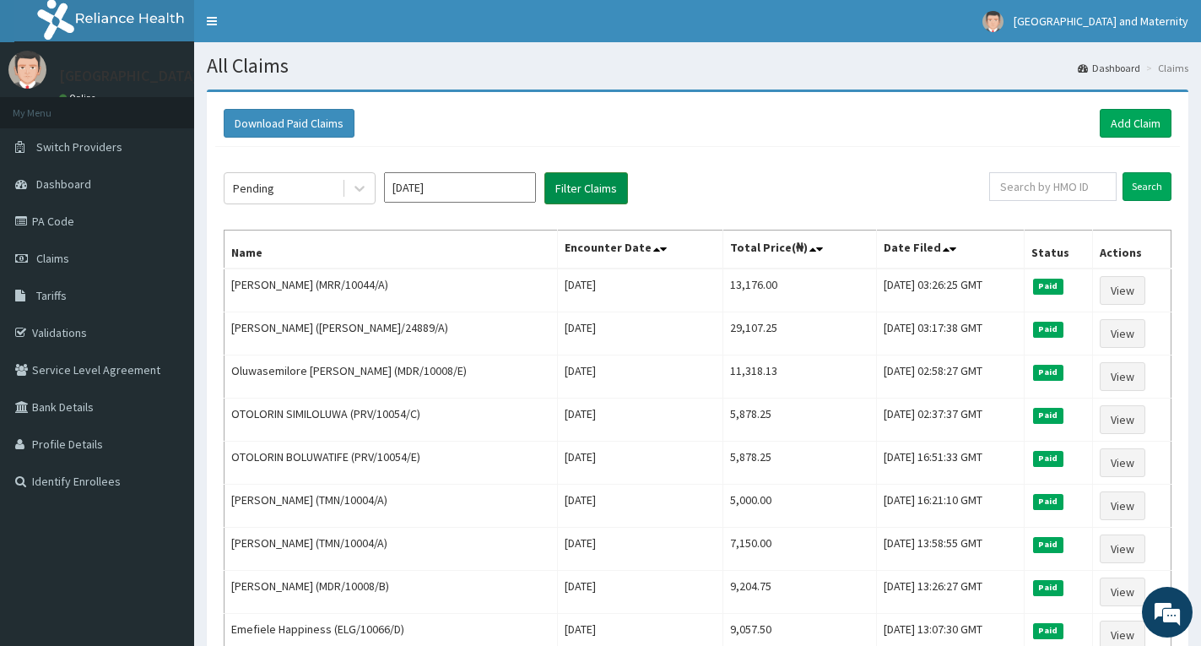
click at [593, 187] on button "Filter Claims" at bounding box center [586, 188] width 84 height 32
click at [580, 181] on button "Filter Claims" at bounding box center [586, 188] width 84 height 32
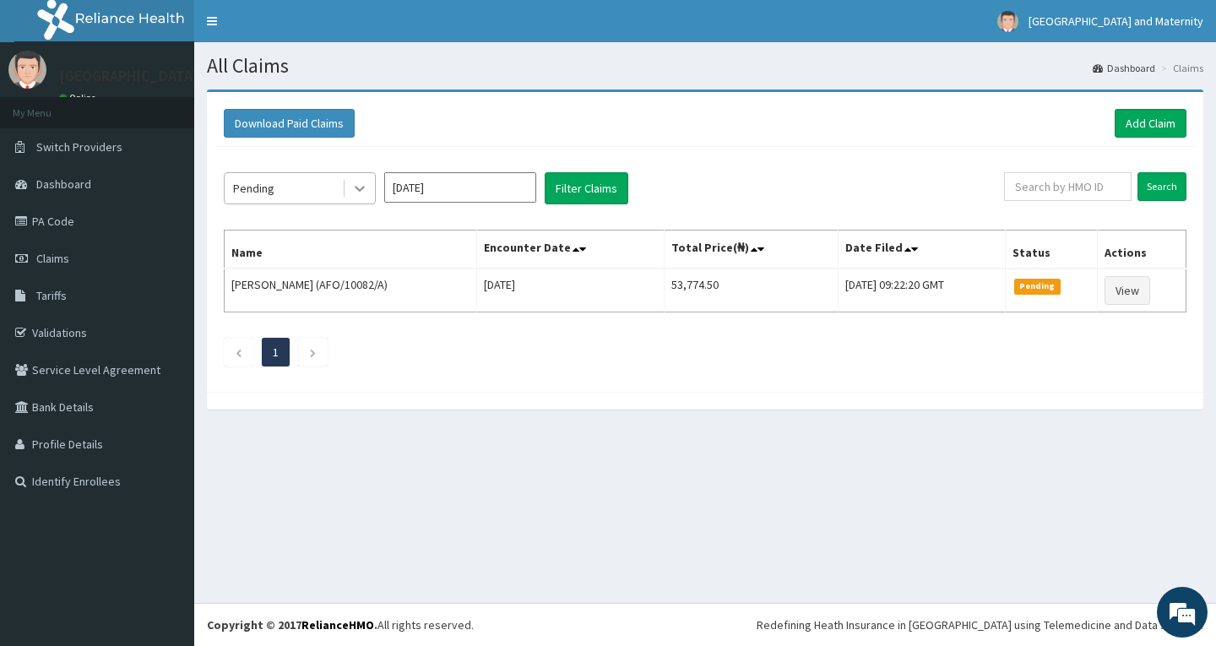
click at [350, 184] on div at bounding box center [359, 188] width 30 height 30
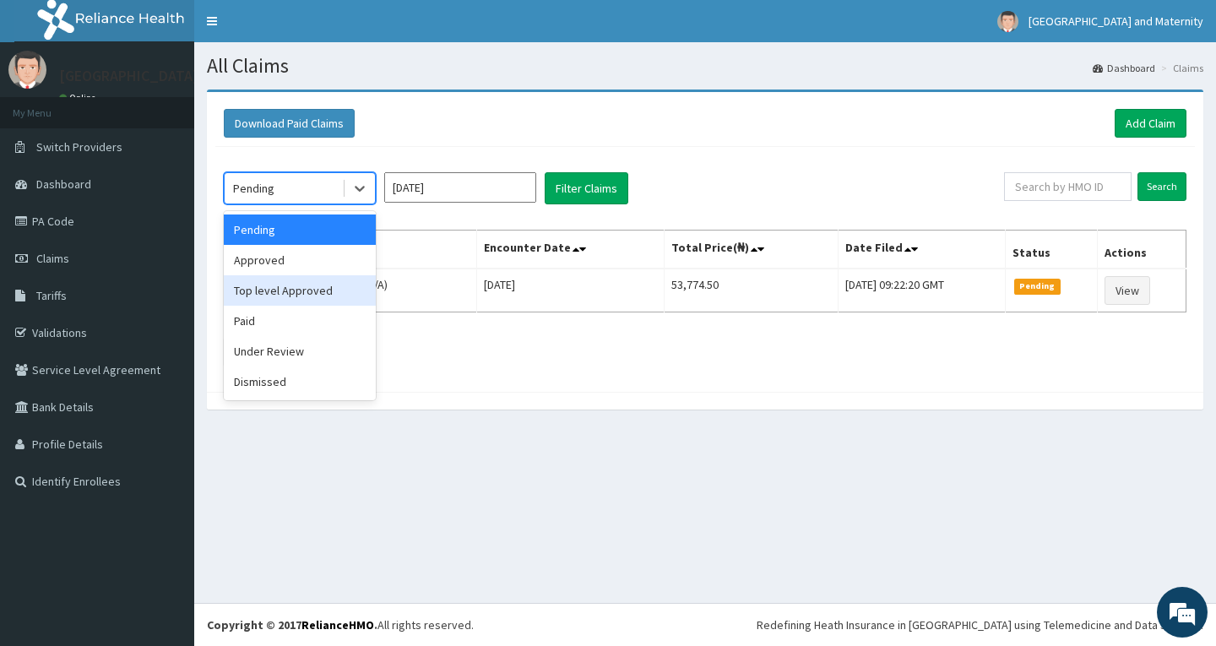
click at [290, 293] on div "Top level Approved" at bounding box center [300, 290] width 152 height 30
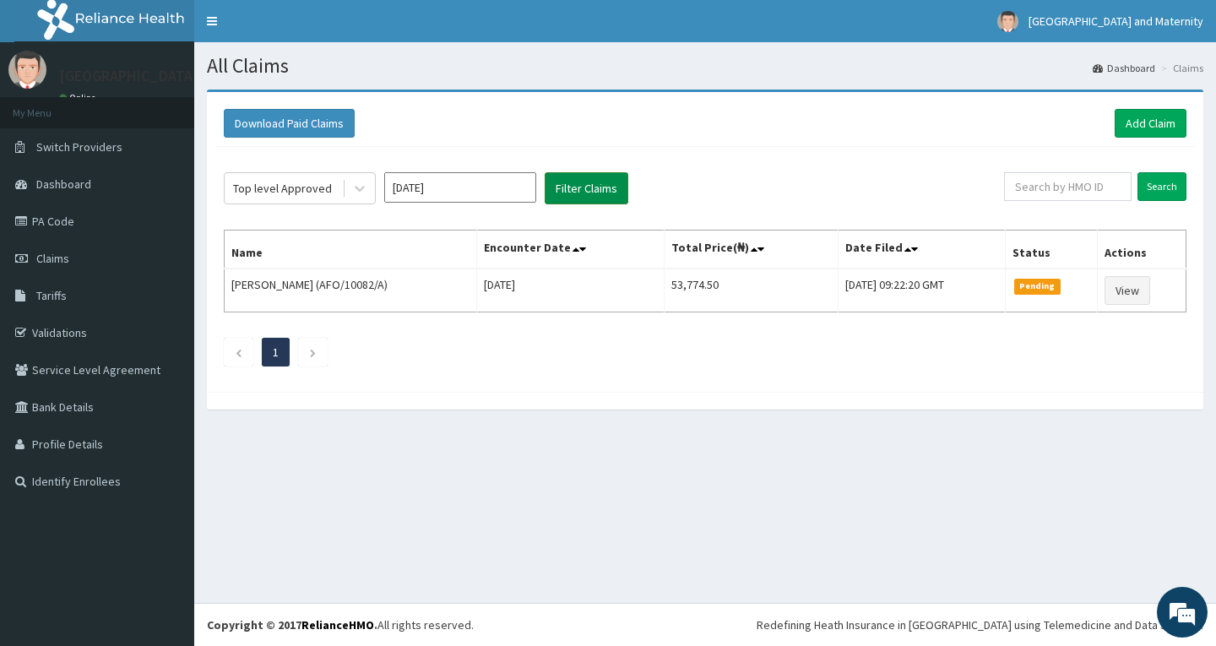
click at [578, 187] on button "Filter Claims" at bounding box center [586, 188] width 84 height 32
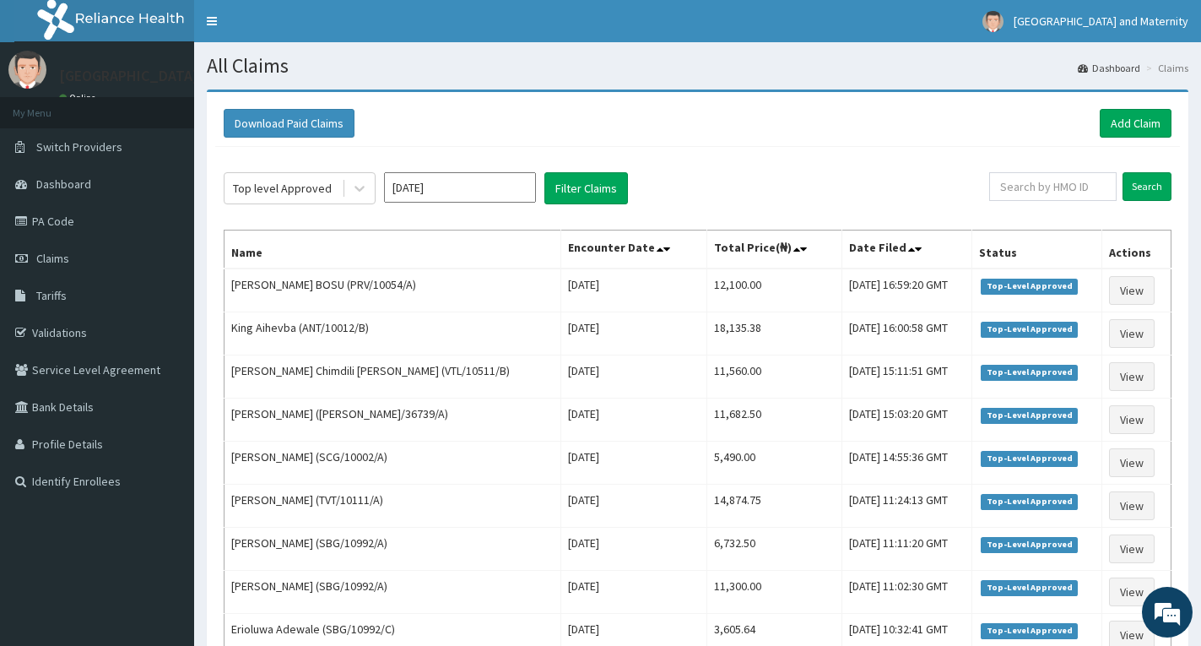
scroll to position [565, 0]
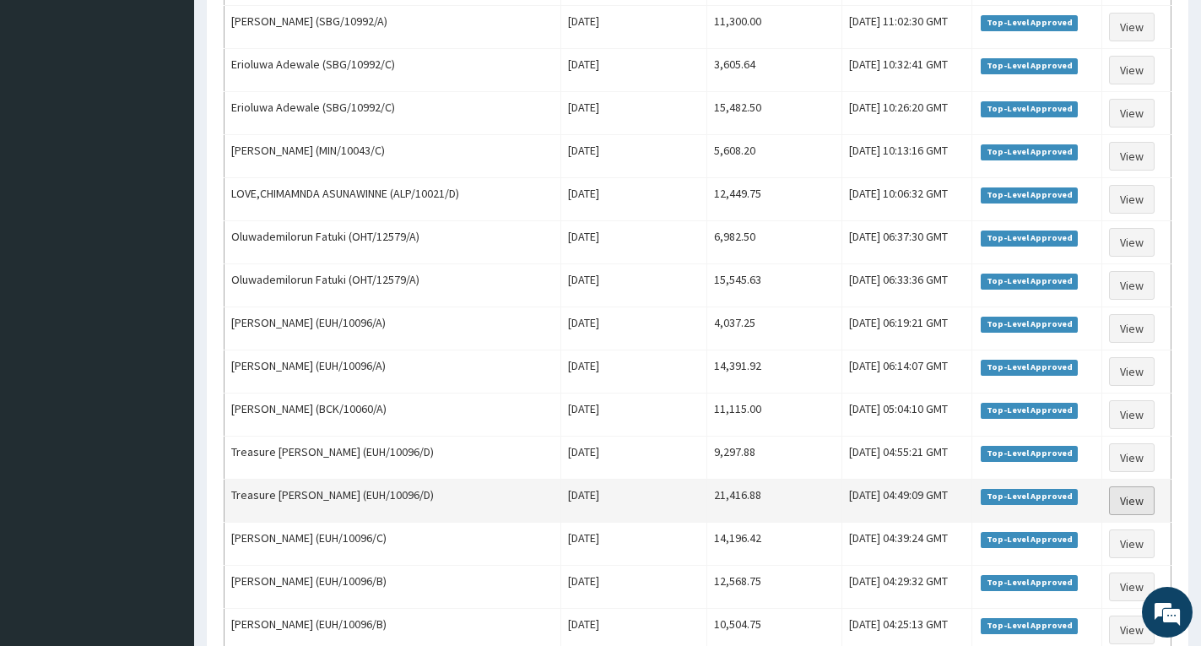
click at [1125, 502] on link "View" at bounding box center [1132, 500] width 46 height 29
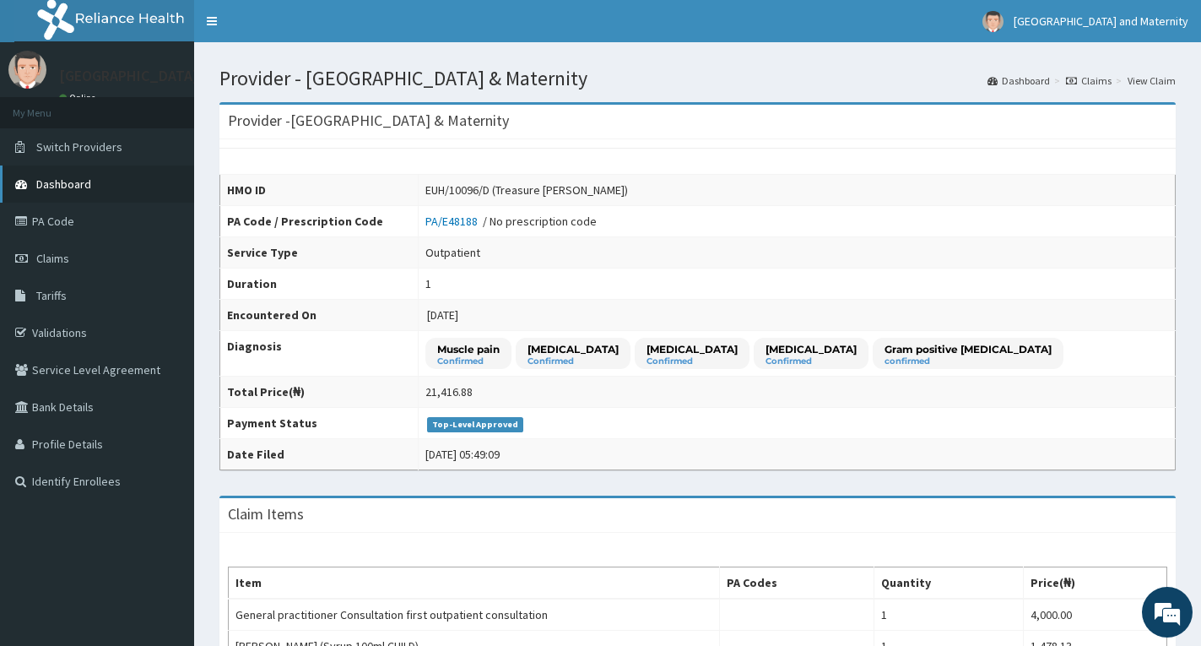
click at [59, 179] on span "Dashboard" at bounding box center [63, 183] width 55 height 15
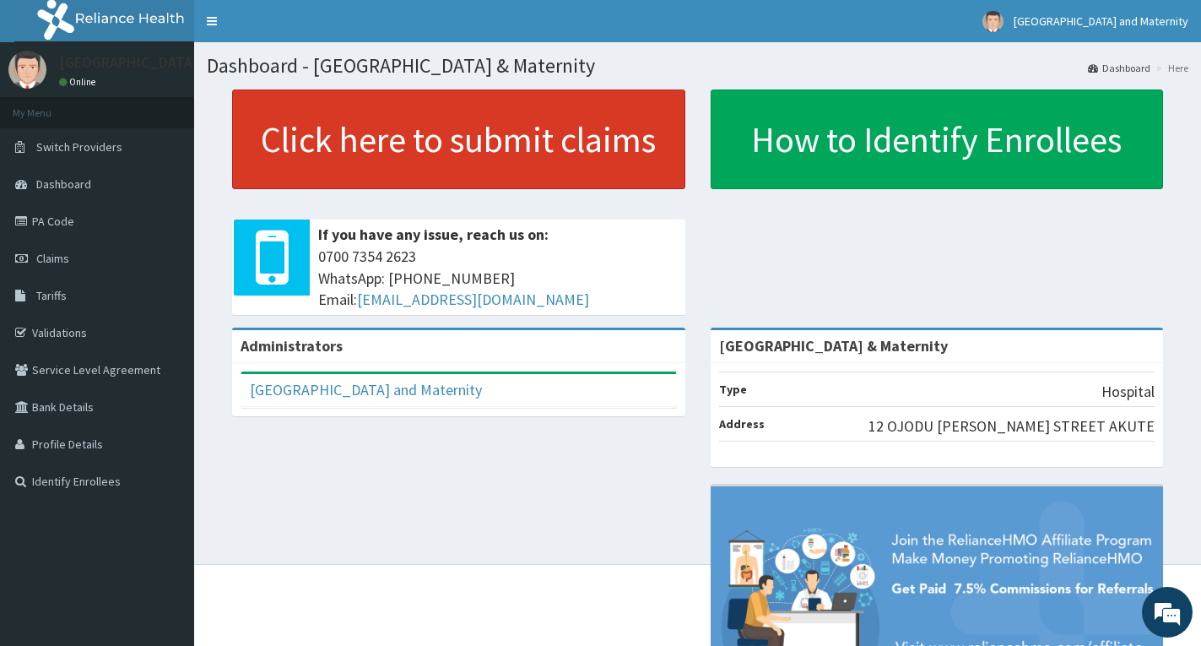
click at [457, 135] on link "Click here to submit claims" at bounding box center [458, 139] width 453 height 100
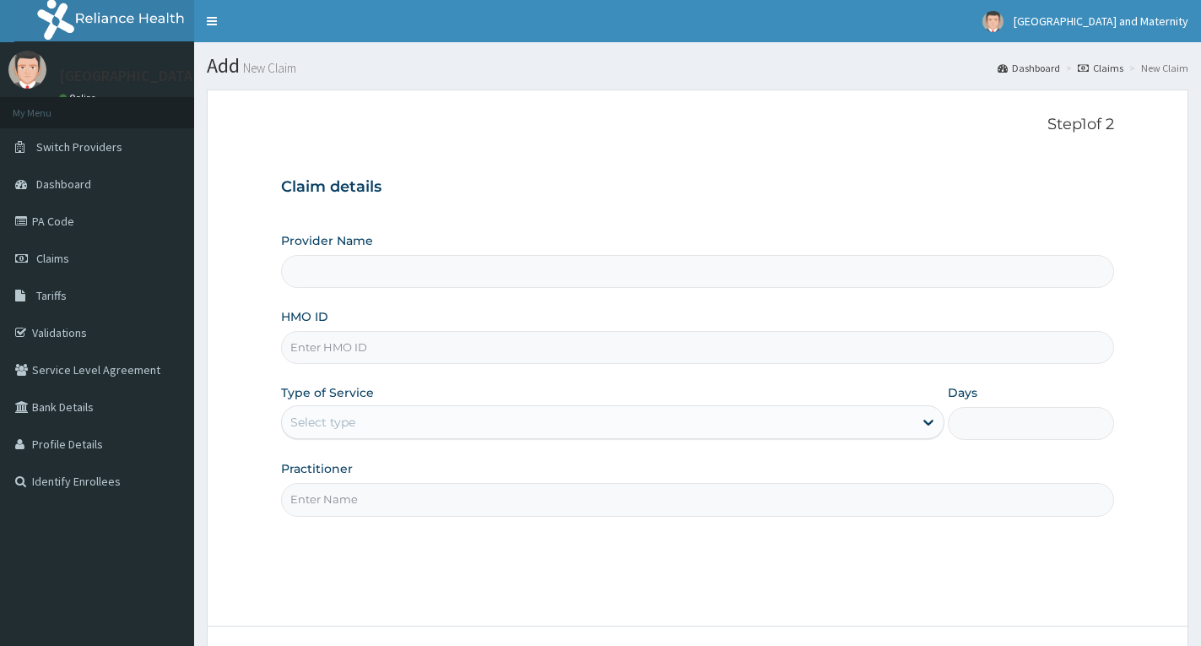
type input "[GEOGRAPHIC_DATA] & Maternity"
click at [414, 352] on input "HMO ID" at bounding box center [697, 347] width 833 height 33
paste input "CSH/10017/B"
type input "CSH/10017/B"
click at [380, 414] on div "Select type" at bounding box center [597, 422] width 631 height 27
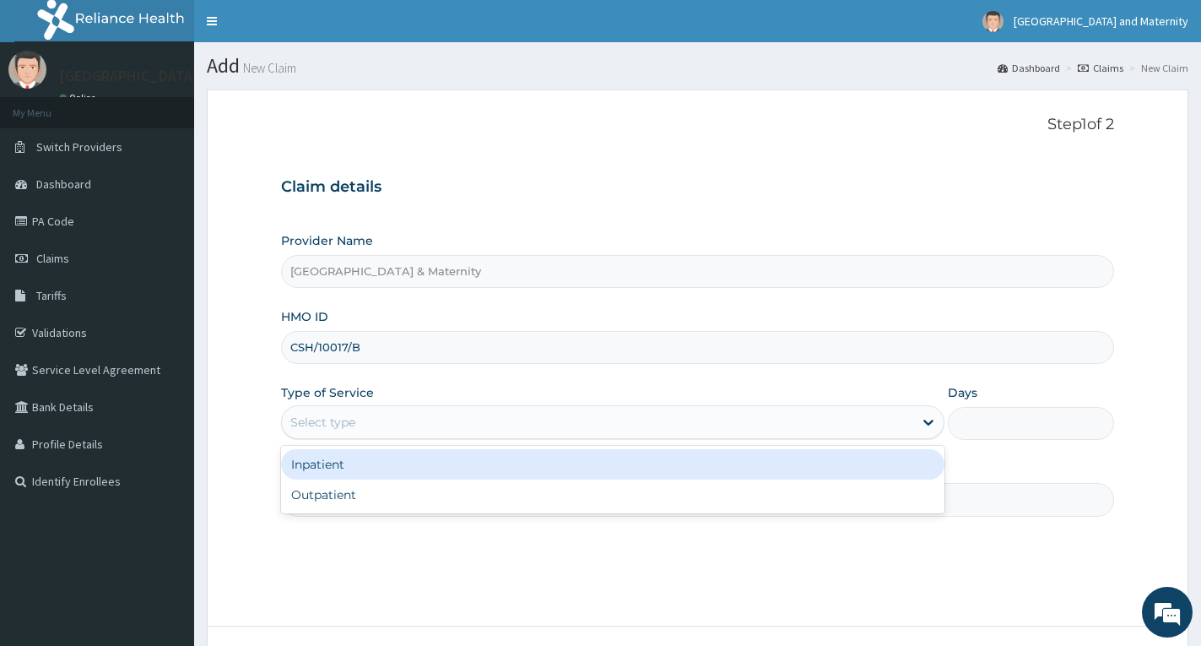
click at [400, 476] on div "Inpatient" at bounding box center [612, 464] width 663 height 30
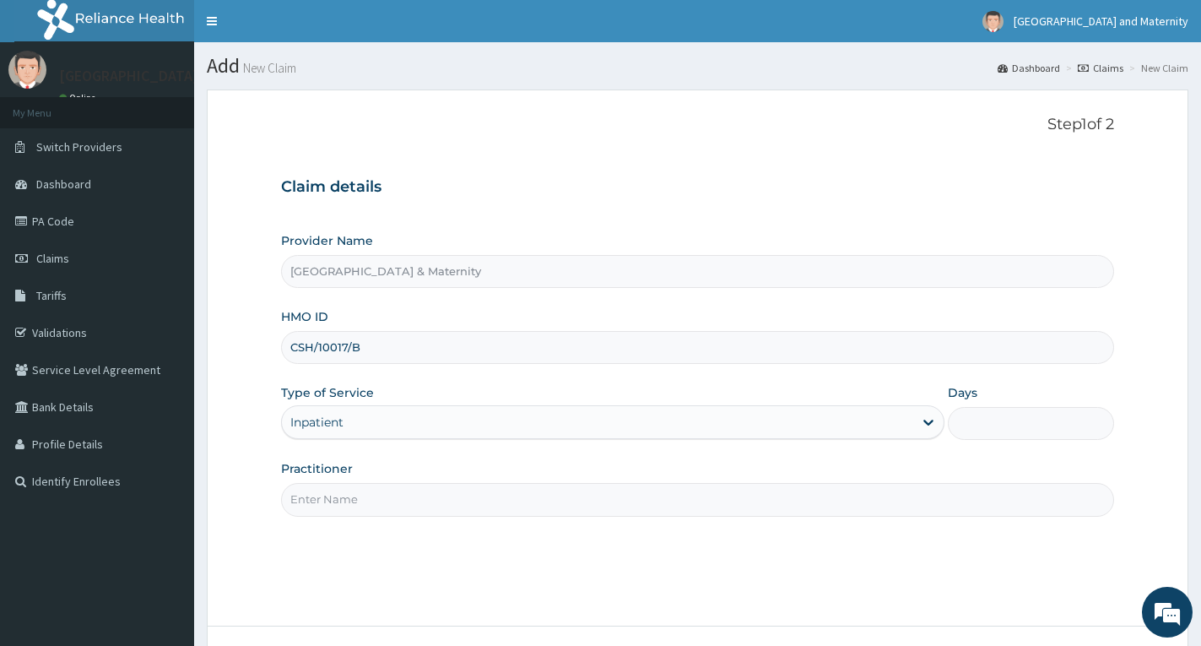
click at [975, 420] on input "Days" at bounding box center [1031, 423] width 166 height 33
type input "2"
click at [843, 506] on input "Practitioner" at bounding box center [697, 499] width 833 height 33
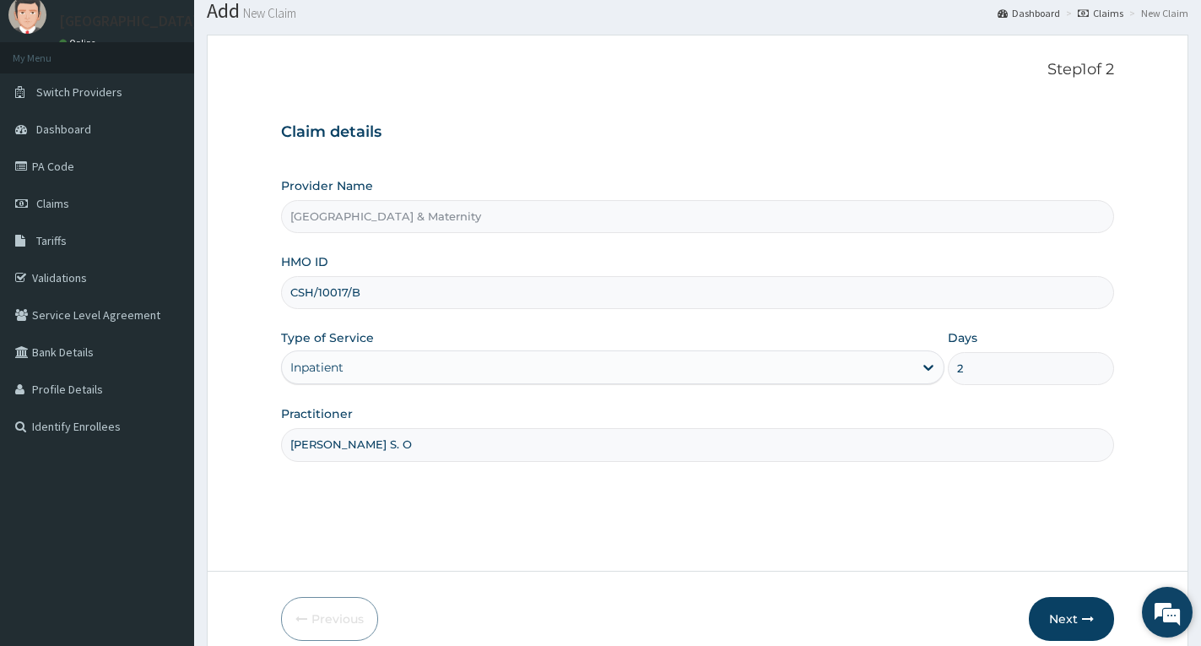
scroll to position [84, 0]
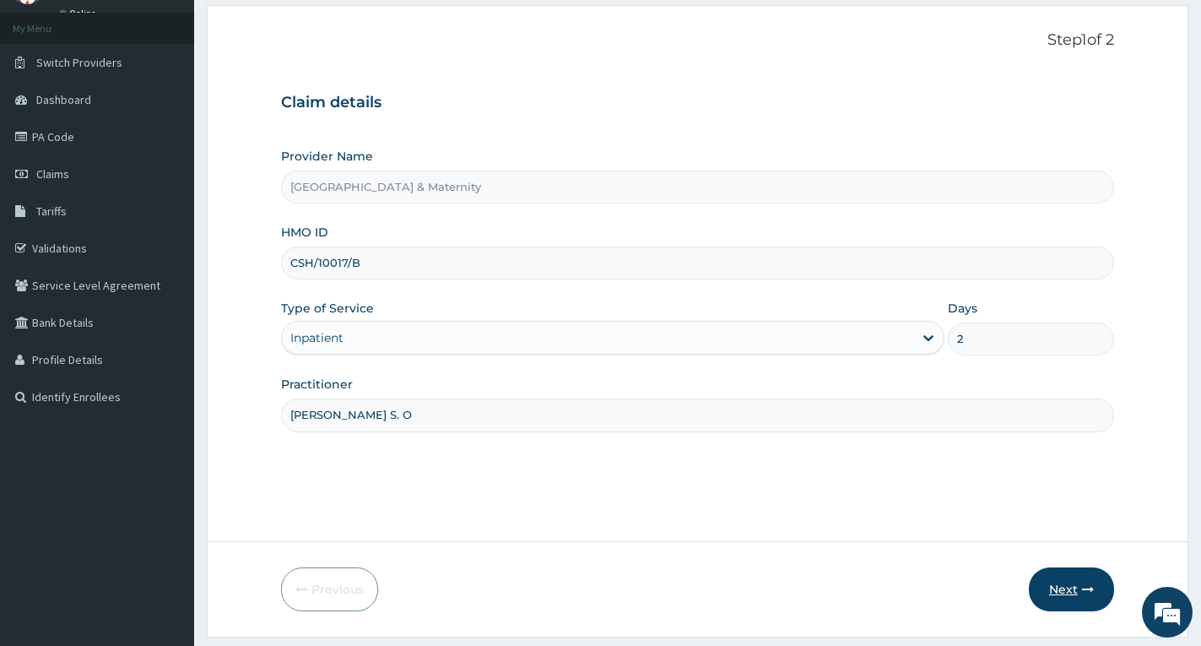
type input "[PERSON_NAME] S. O"
click at [1068, 593] on button "Next" at bounding box center [1071, 589] width 85 height 44
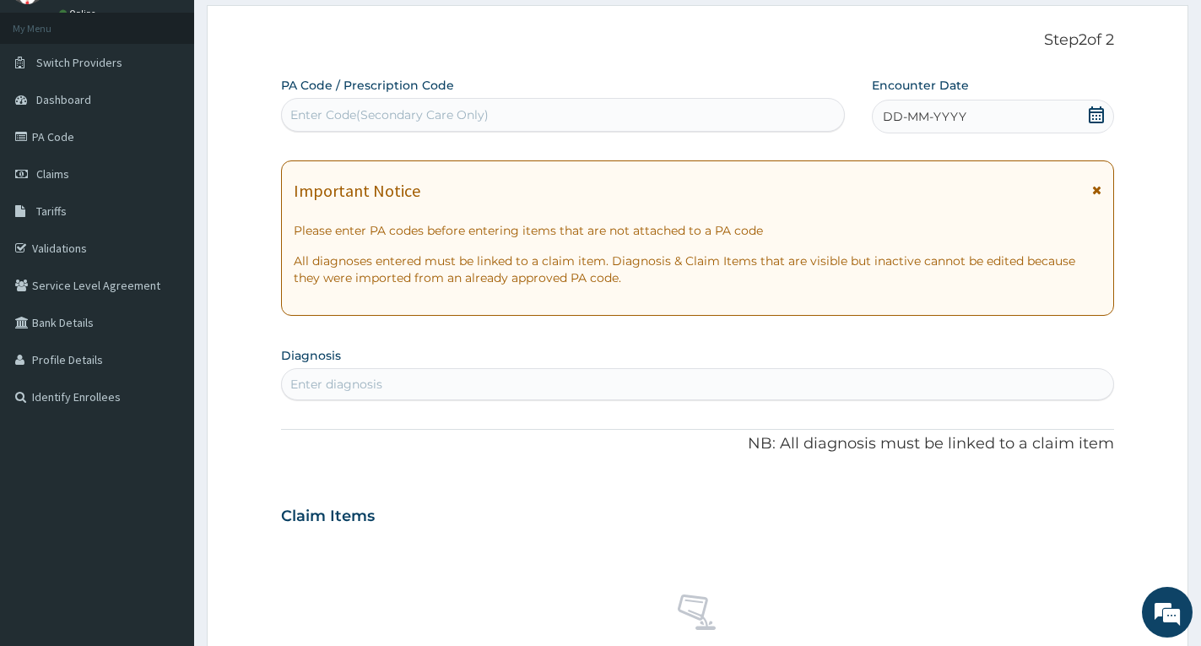
click at [420, 113] on div "Enter Code(Secondary Care Only)" at bounding box center [389, 114] width 198 height 17
paste input "PA/F3AAA1"
type input "PA/F3AAA1"
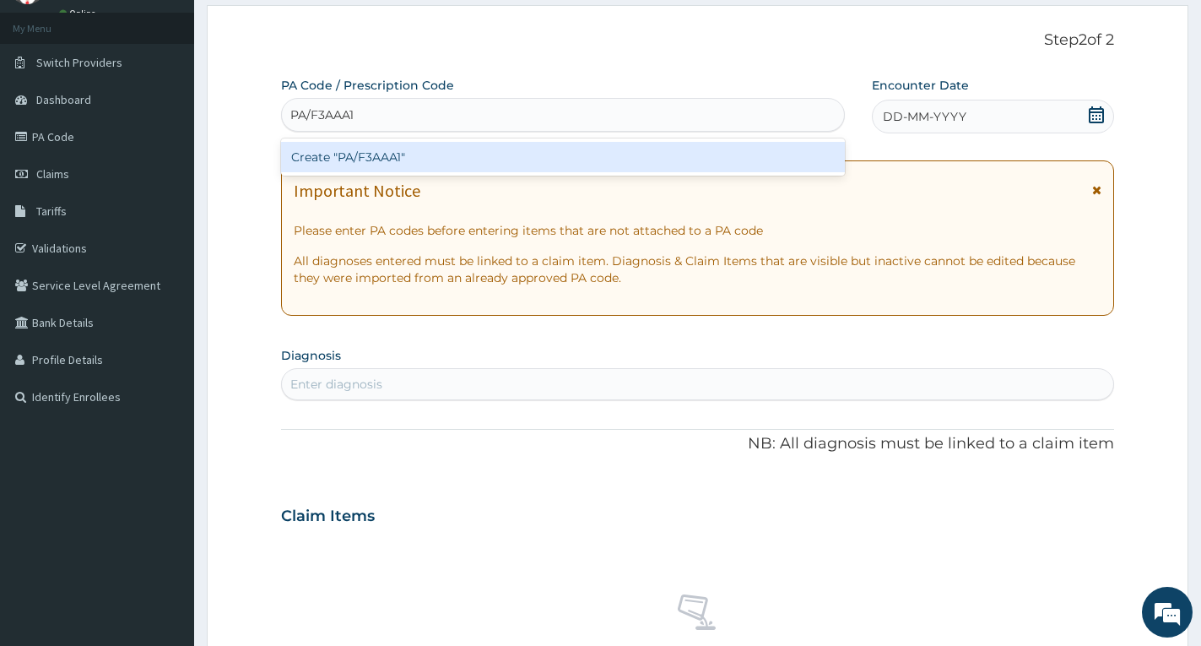
click at [372, 148] on div "Create "PA/F3AAA1"" at bounding box center [563, 157] width 564 height 30
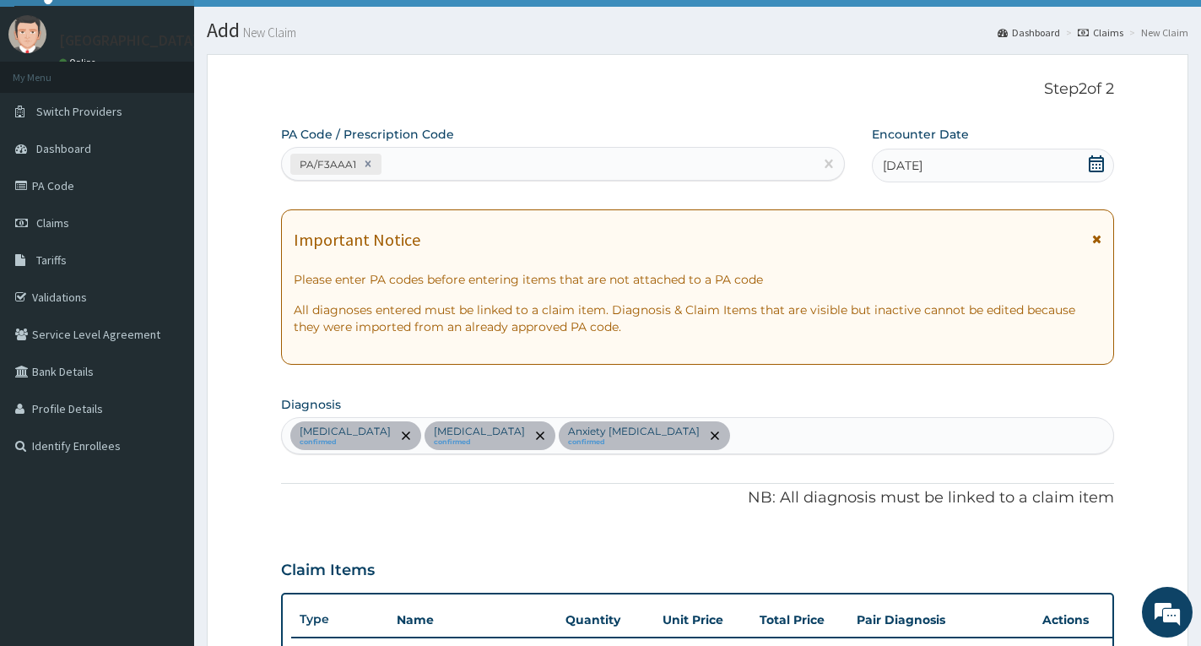
scroll to position [23, 0]
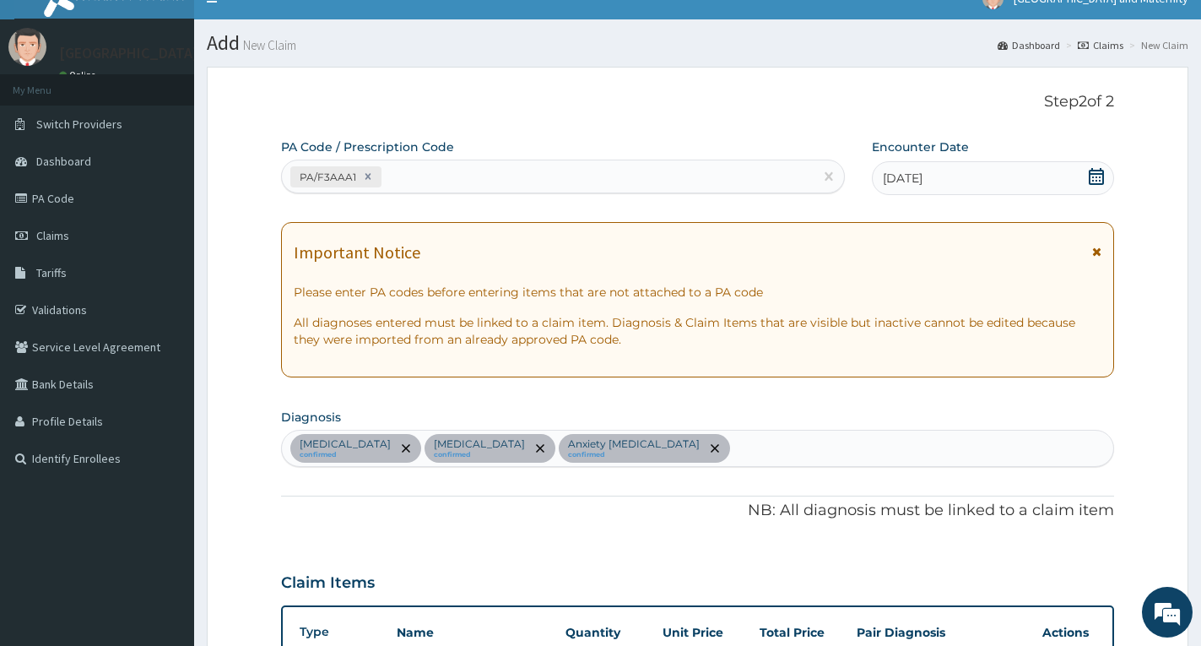
click at [1094, 248] on icon at bounding box center [1096, 252] width 9 height 12
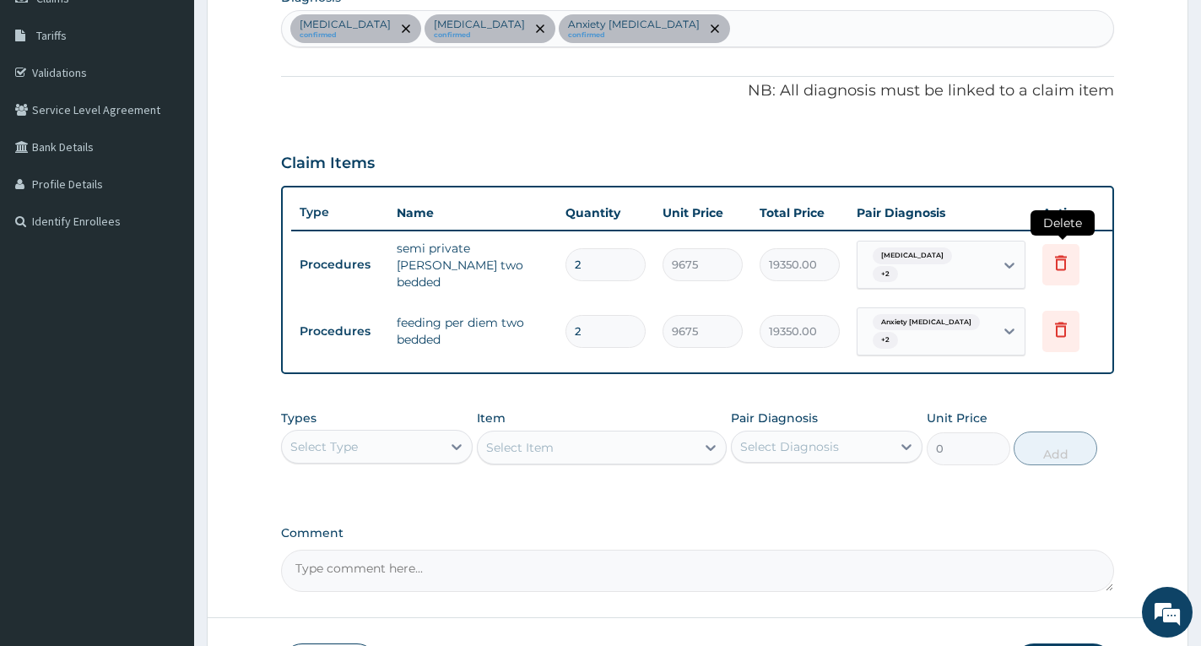
scroll to position [276, 0]
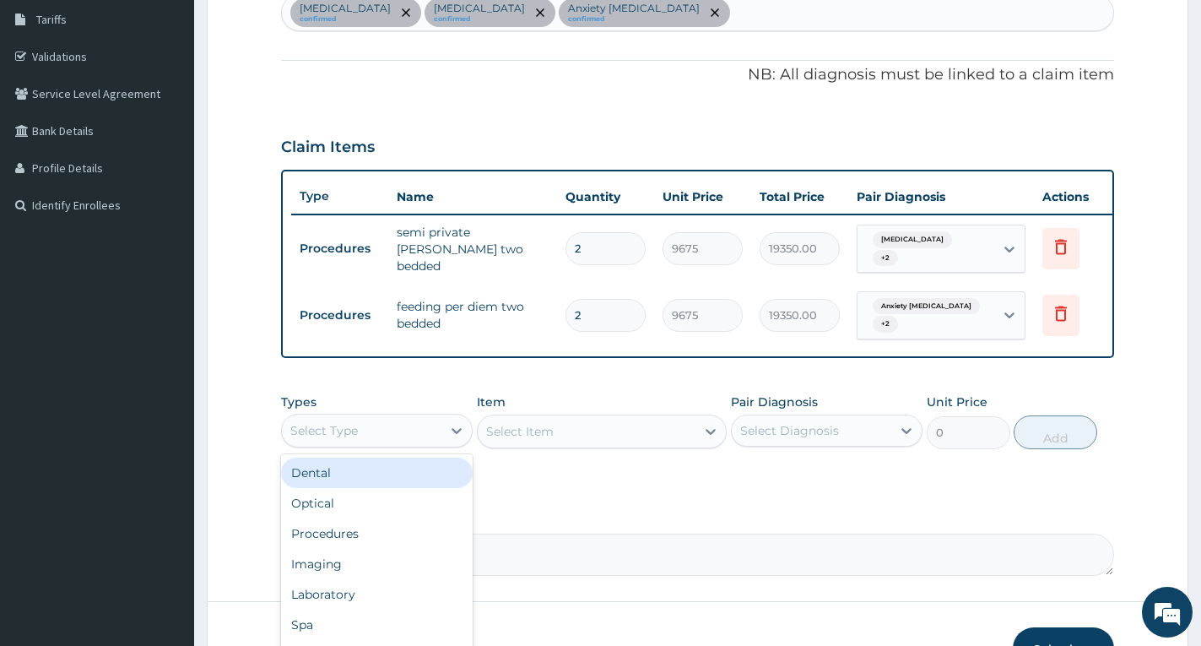
click at [380, 441] on div "Select Type" at bounding box center [362, 430] width 160 height 27
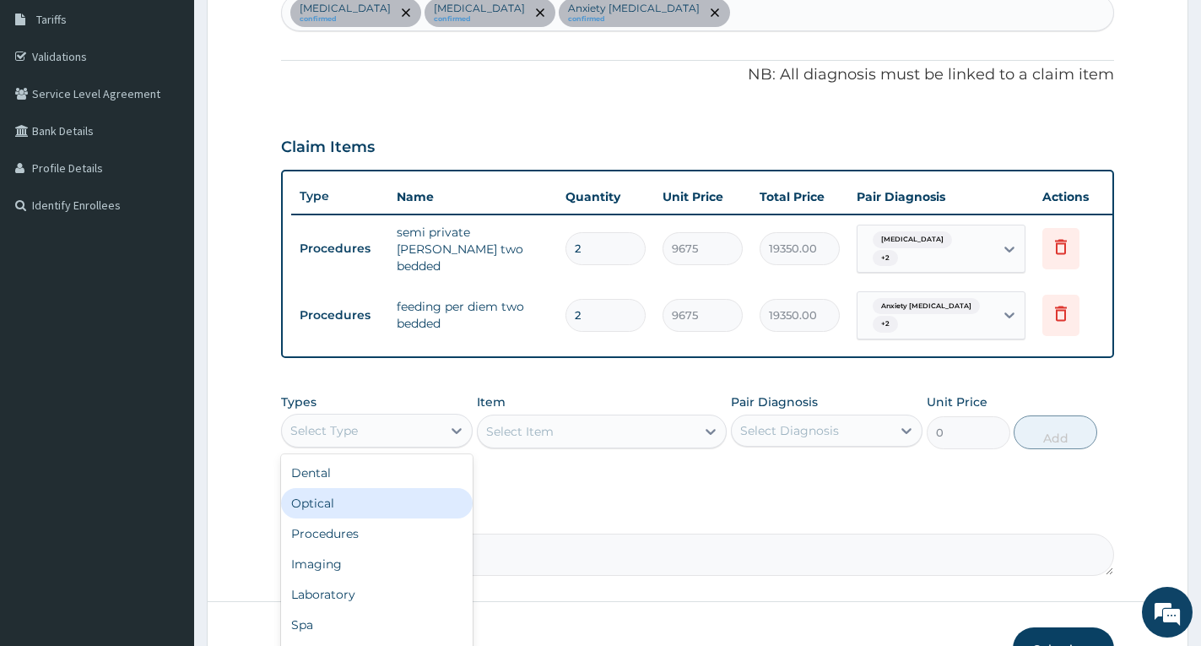
scroll to position [57, 0]
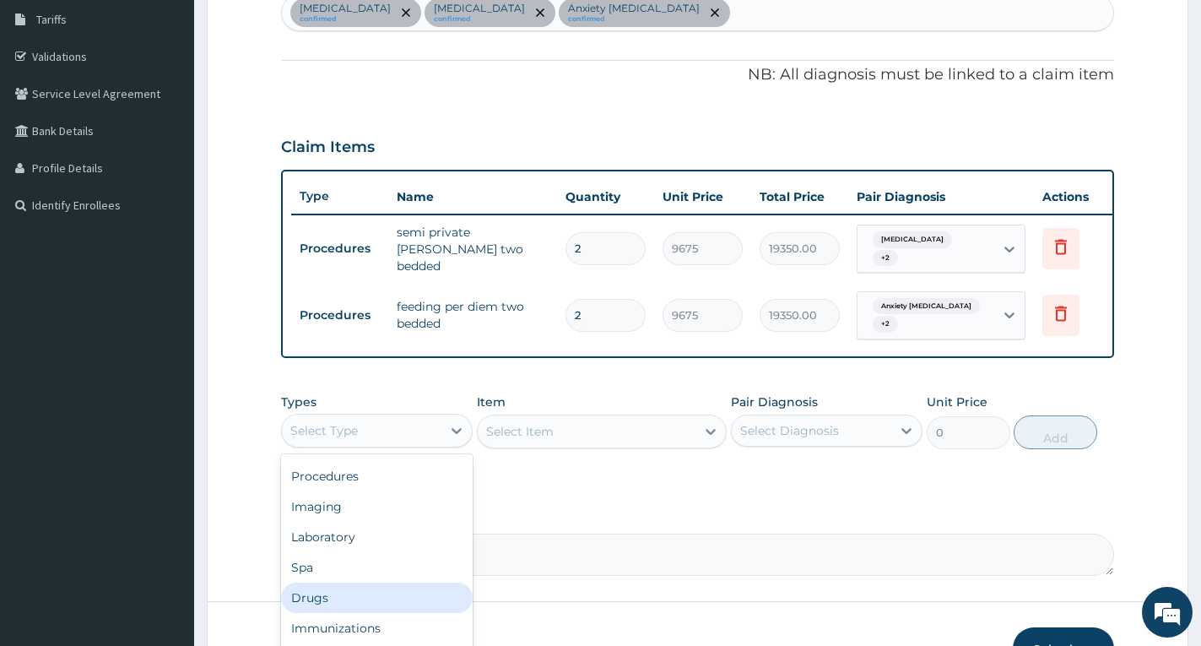
click at [393, 594] on div "Drugs" at bounding box center [377, 597] width 192 height 30
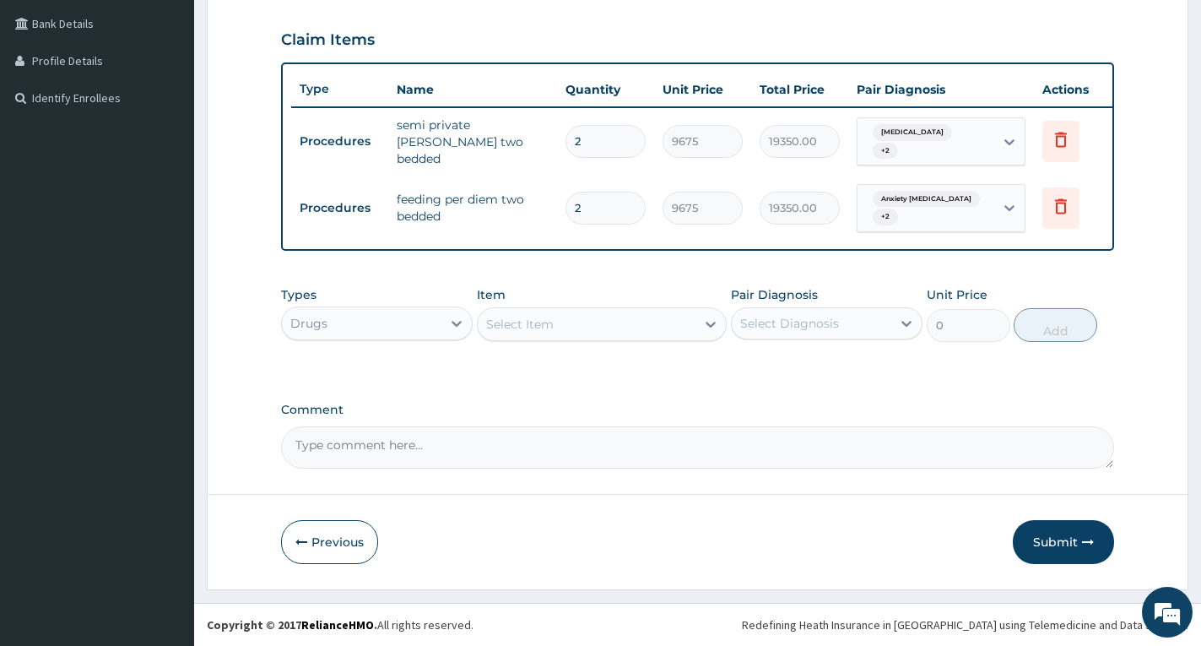
scroll to position [388, 0]
click at [577, 314] on div "Select Item" at bounding box center [587, 324] width 218 height 27
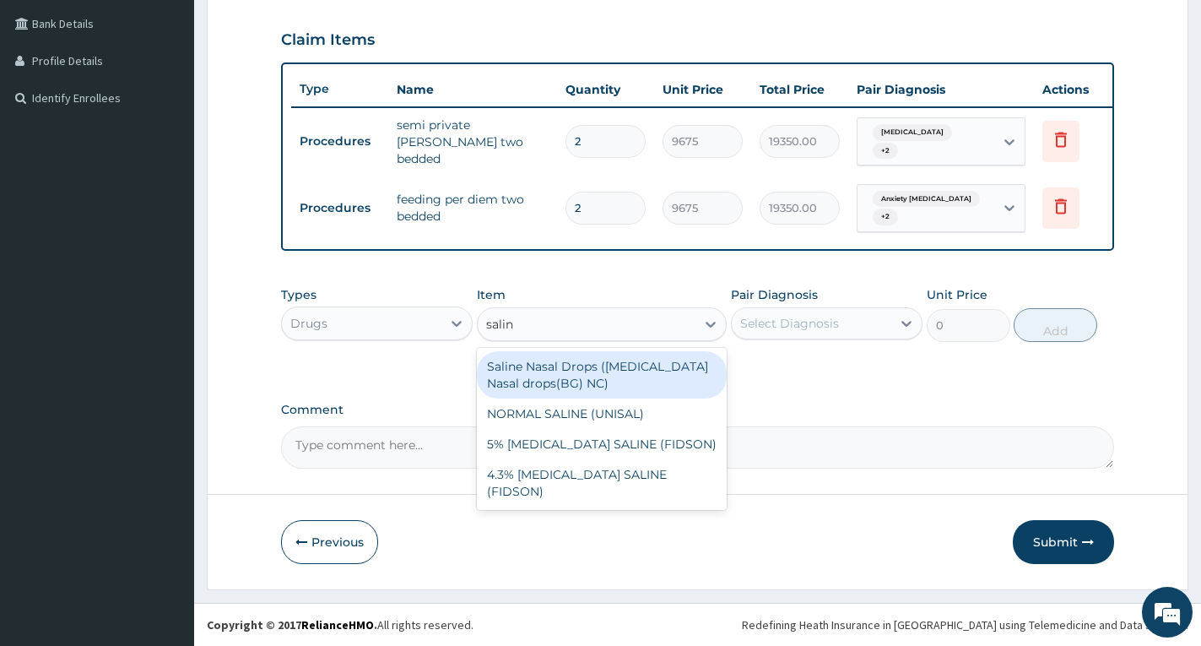
type input "saline"
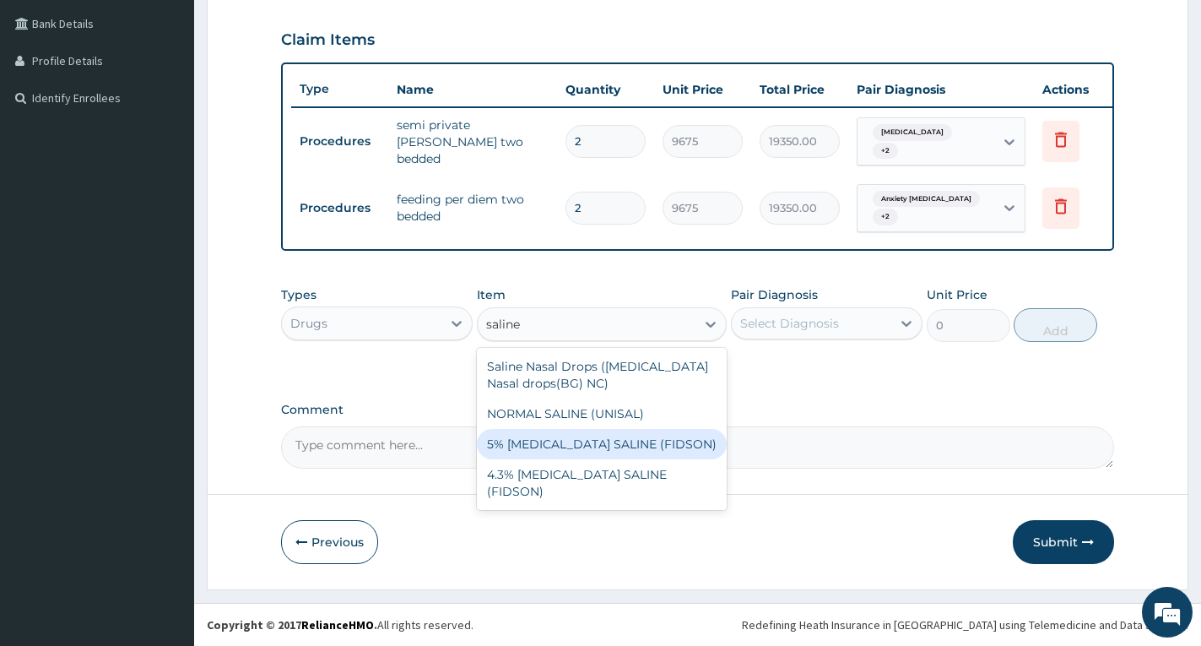
click at [566, 448] on div "5% DEXTROSE SALINE (FIDSON)" at bounding box center [602, 444] width 250 height 30
type input "2000"
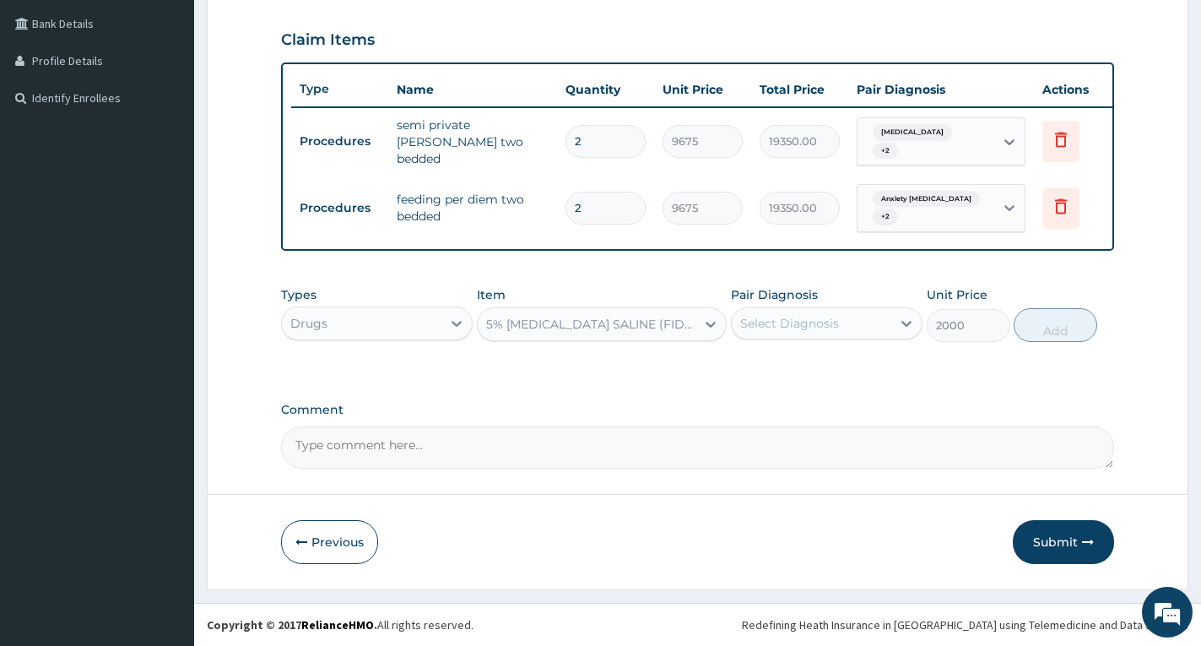
click at [811, 305] on div "Pair Diagnosis Select Diagnosis" at bounding box center [827, 314] width 192 height 56
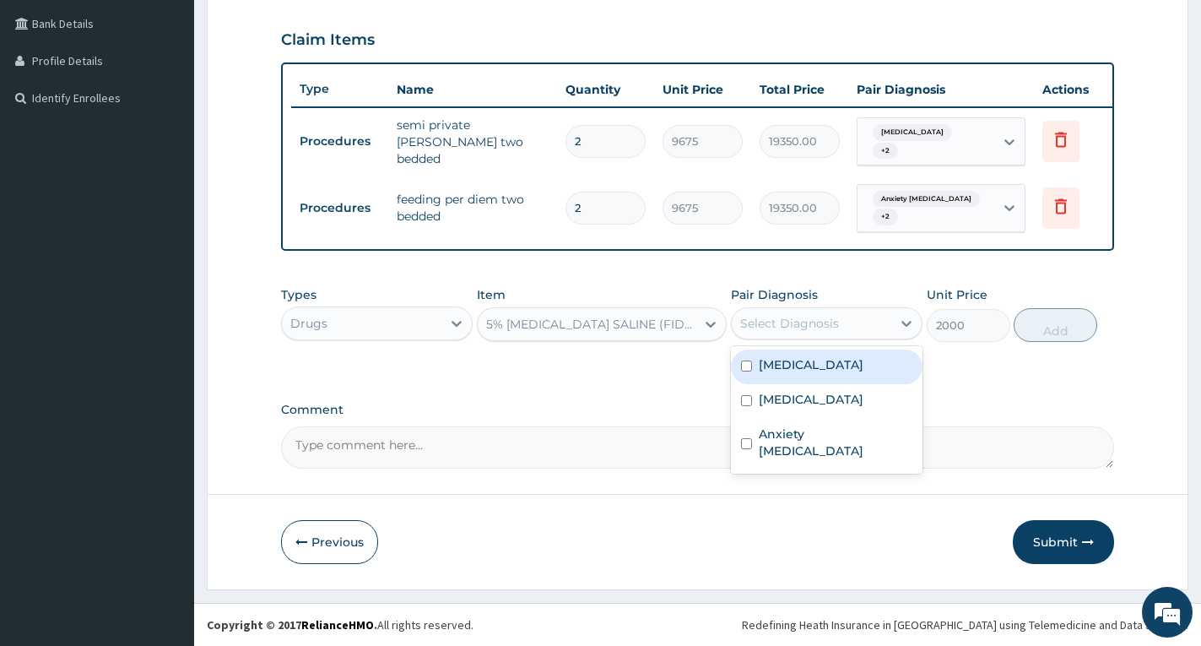
click at [810, 317] on div "Select Diagnosis" at bounding box center [789, 323] width 99 height 17
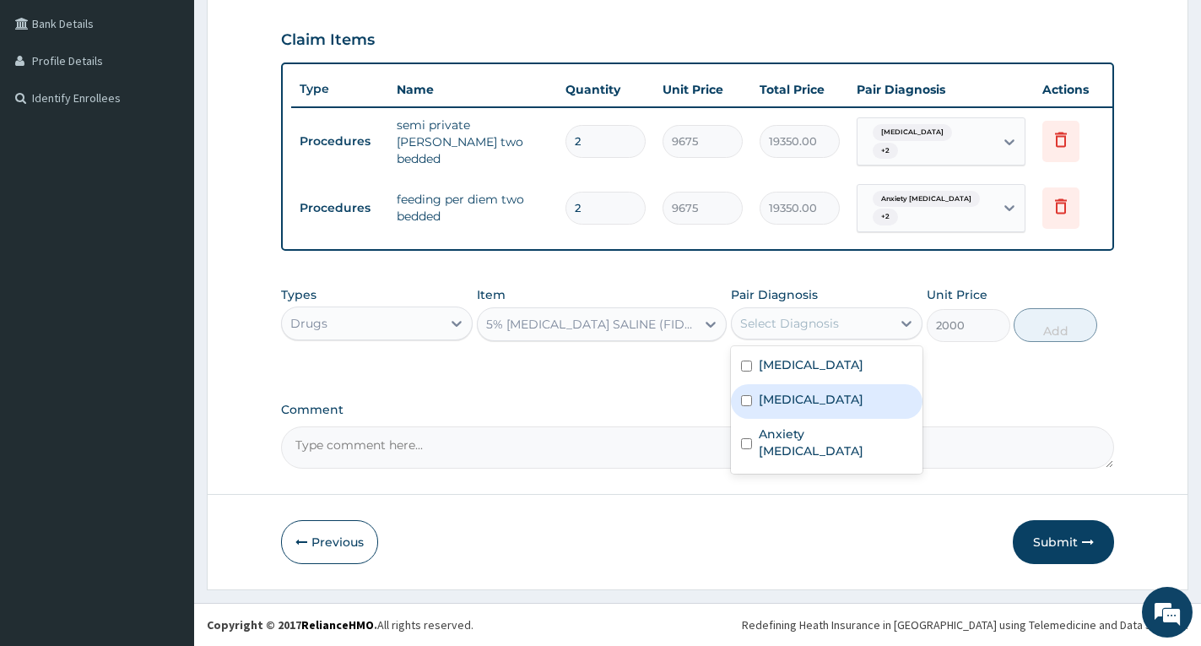
click at [804, 399] on label "[MEDICAL_DATA]" at bounding box center [811, 399] width 105 height 17
checkbox input "true"
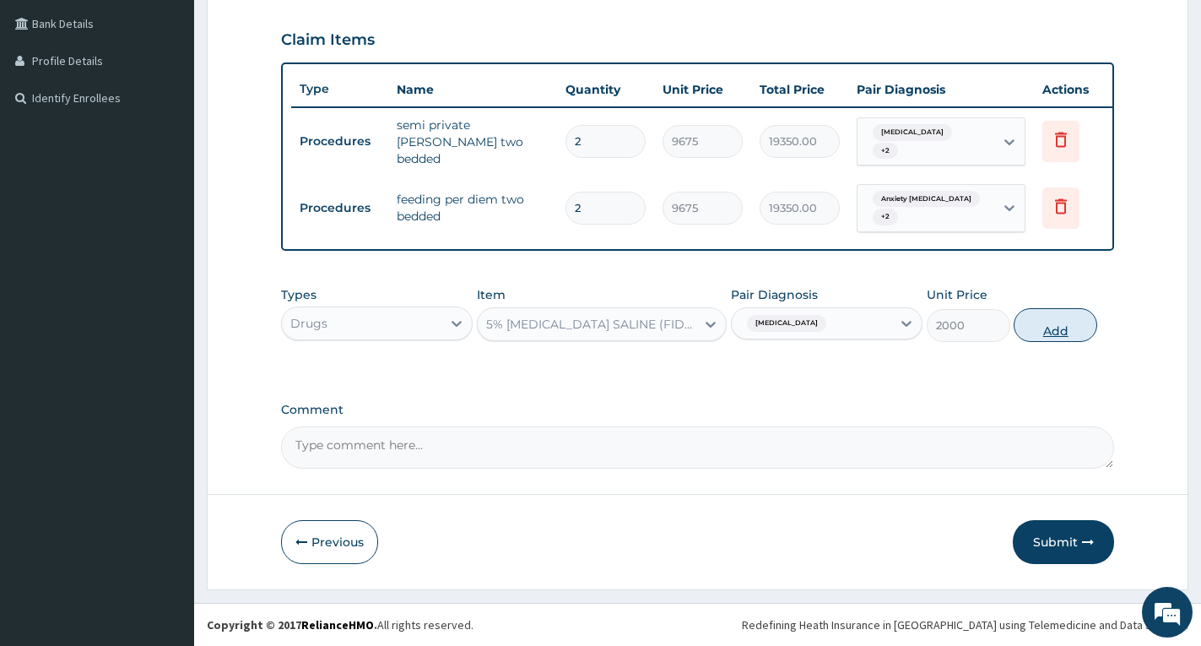
click at [1070, 331] on button "Add" at bounding box center [1056, 325] width 84 height 34
type input "0"
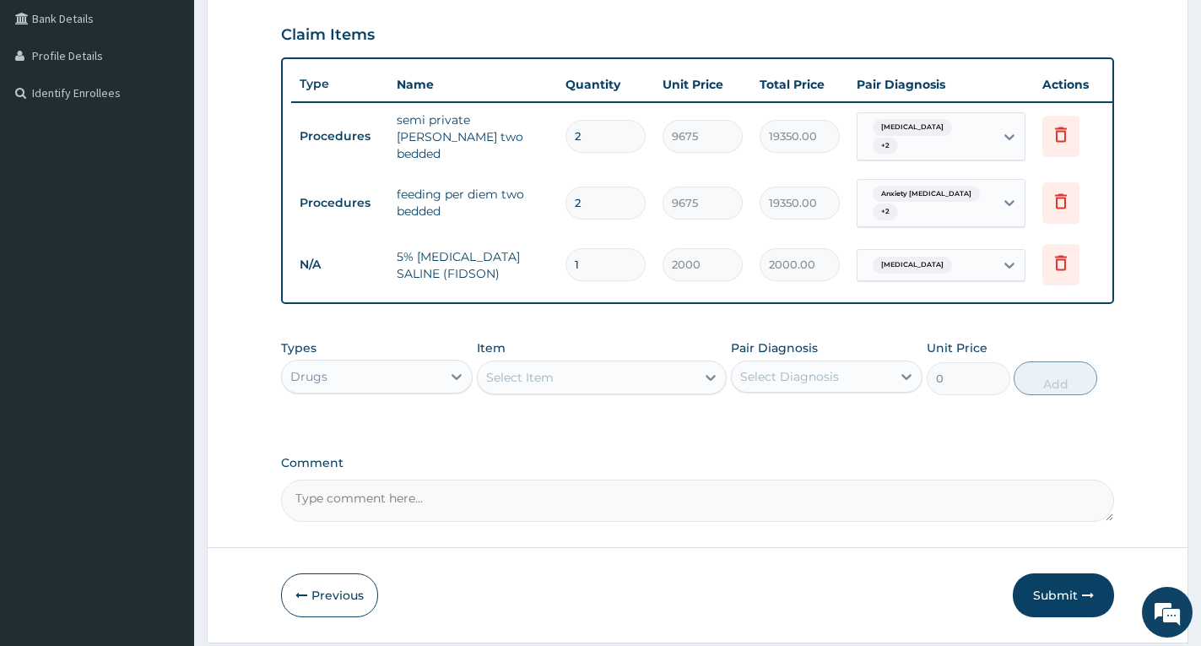
click at [615, 198] on input "2" at bounding box center [606, 203] width 80 height 33
type input "0.00"
type input "1"
type input "9675.00"
type input "1"
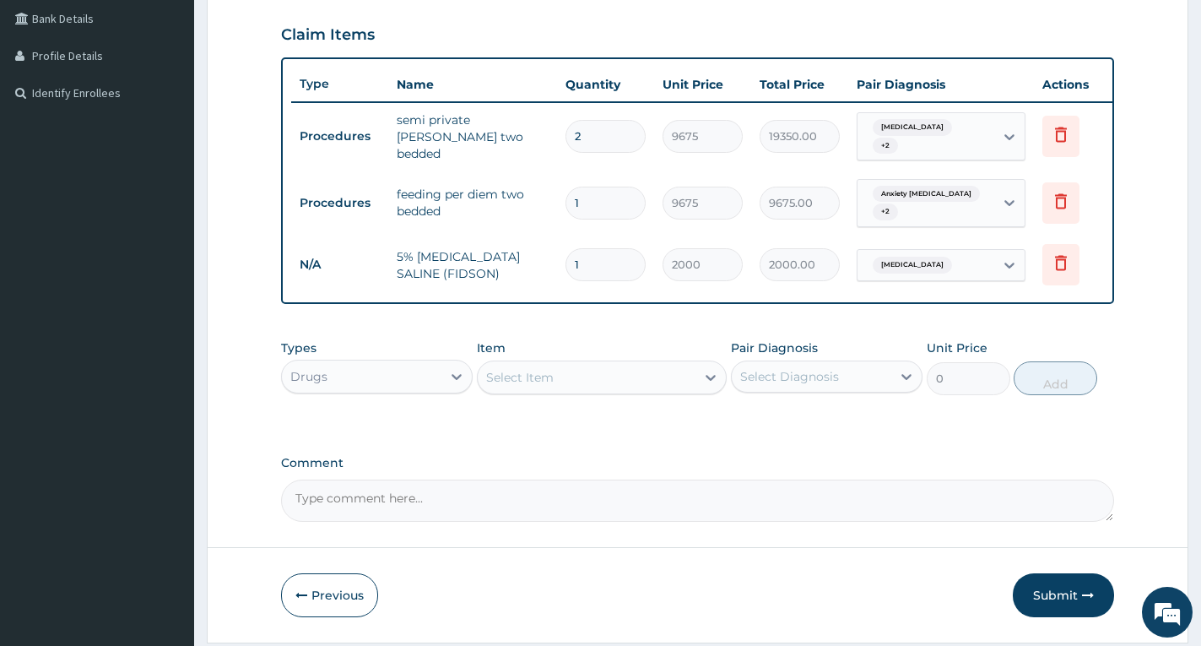
click at [591, 138] on input "2" at bounding box center [606, 136] width 80 height 33
type input "0.00"
type input "1"
type input "9675.00"
type input "1"
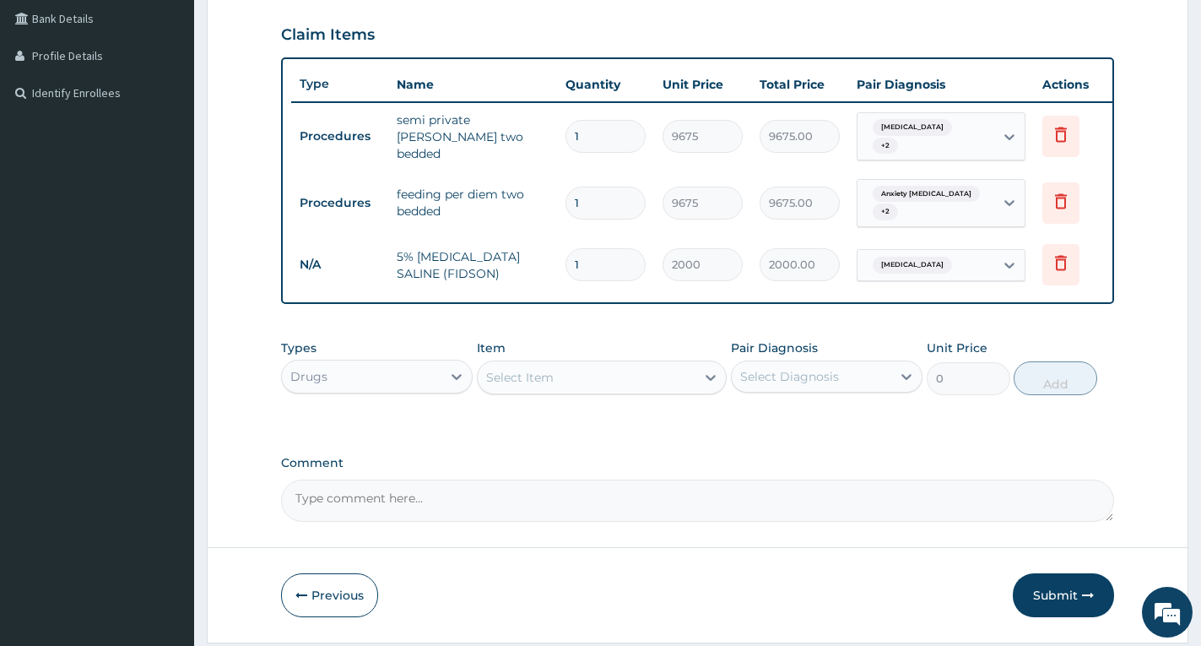
click at [1108, 444] on div "PA Code / Prescription Code PA/F3AAA1 Encounter Date 06-06-2025 Diagnosis Falci…" at bounding box center [697, 147] width 833 height 749
click at [532, 386] on div "Select Item" at bounding box center [520, 377] width 68 height 17
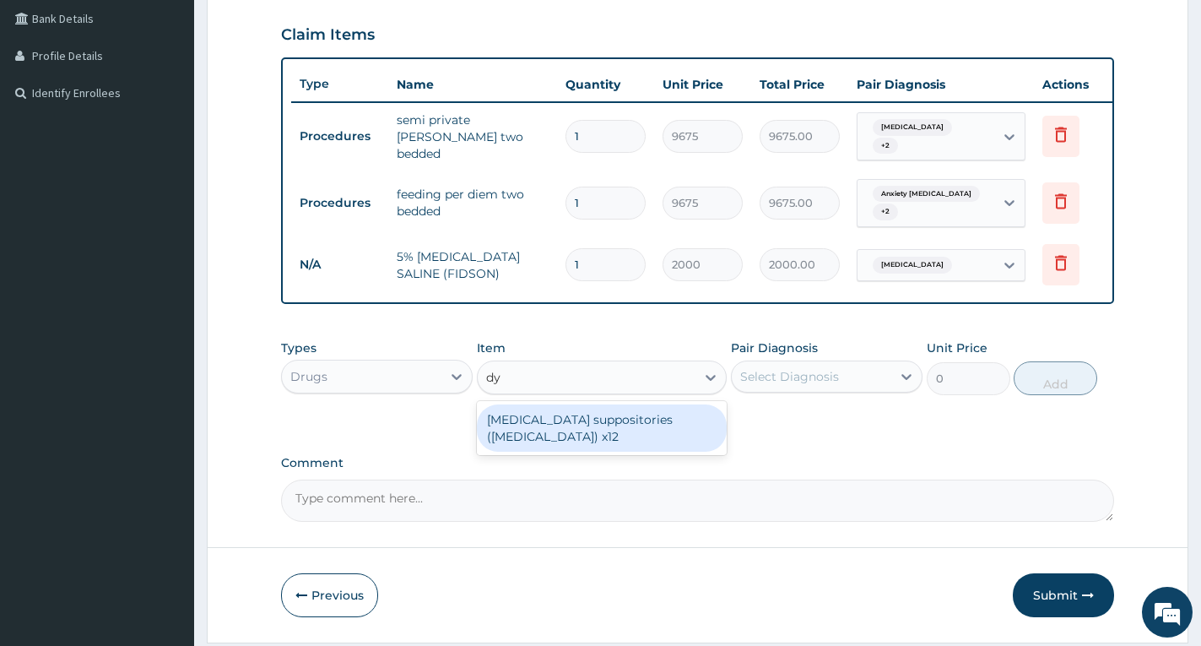
type input "d"
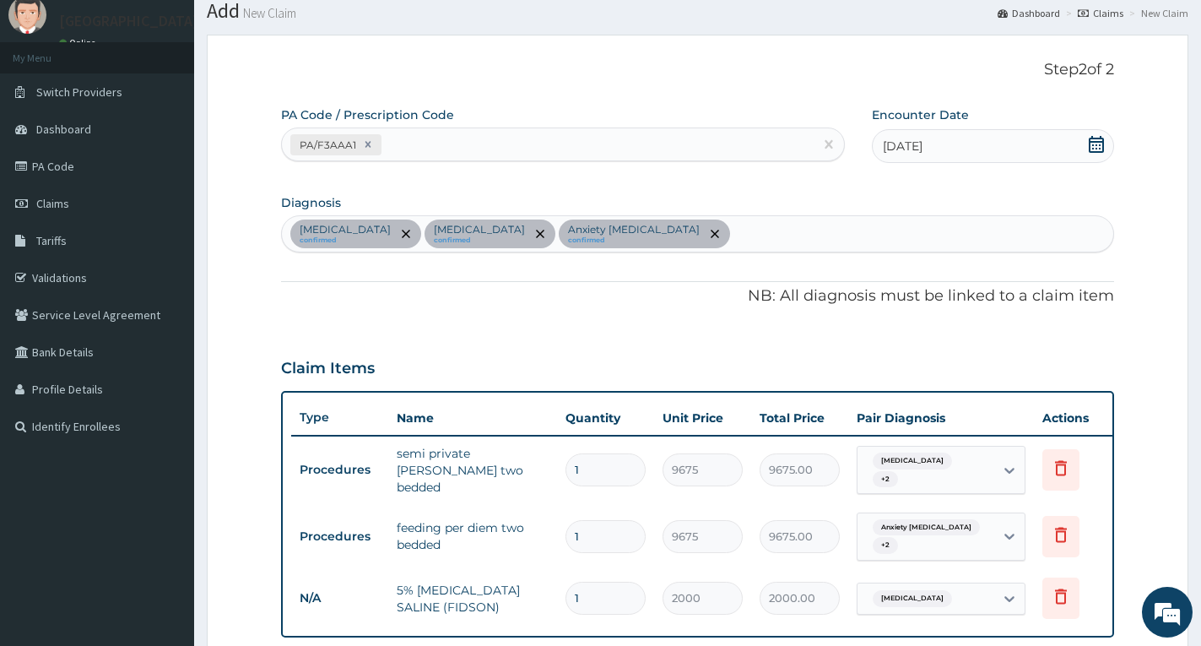
scroll to position [51, 0]
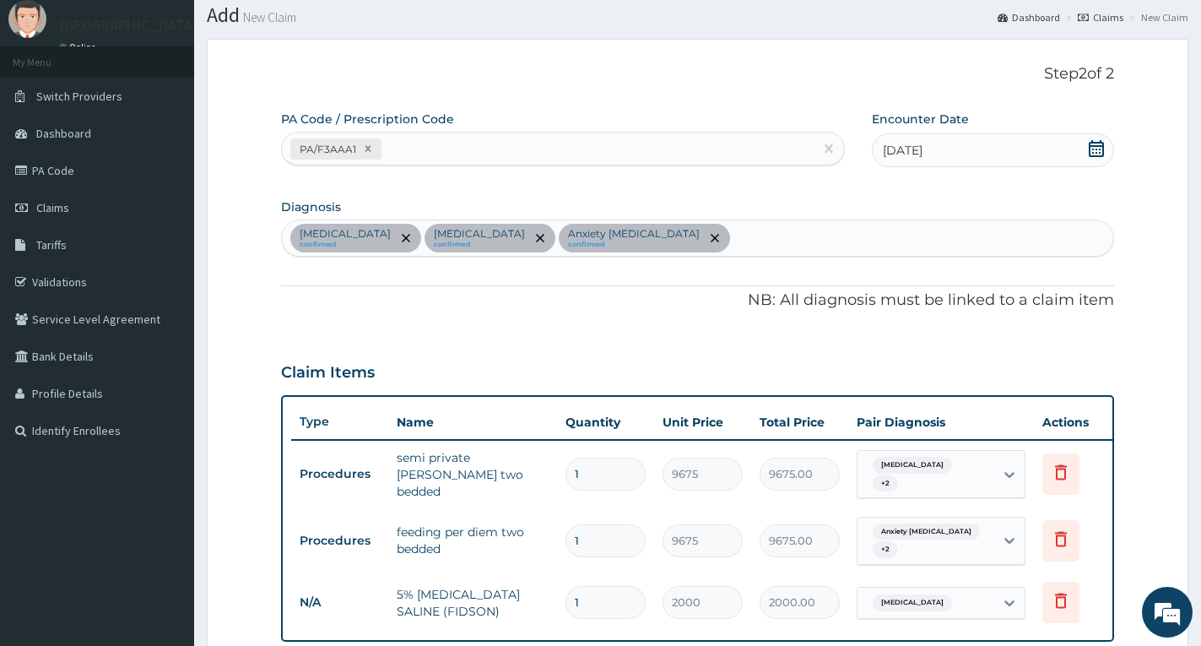
click at [741, 239] on div "Falciparum malaria confirmed Typhoid fever confirmed Anxiety neurosis confirmed" at bounding box center [697, 237] width 831 height 35
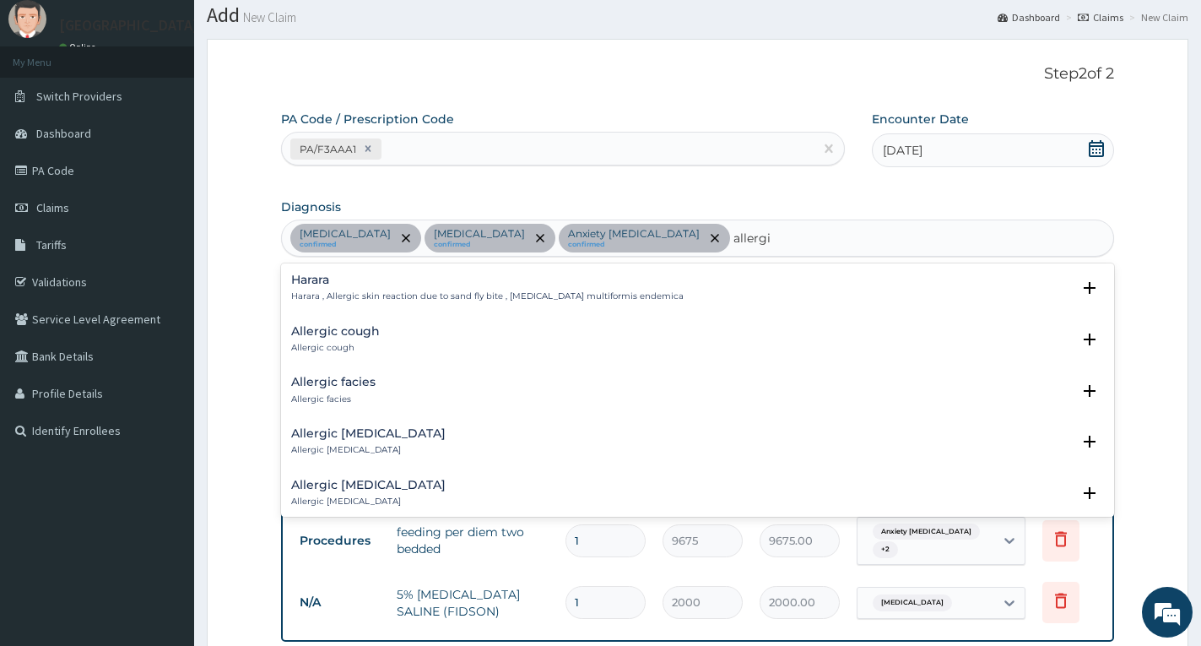
type input "allergic"
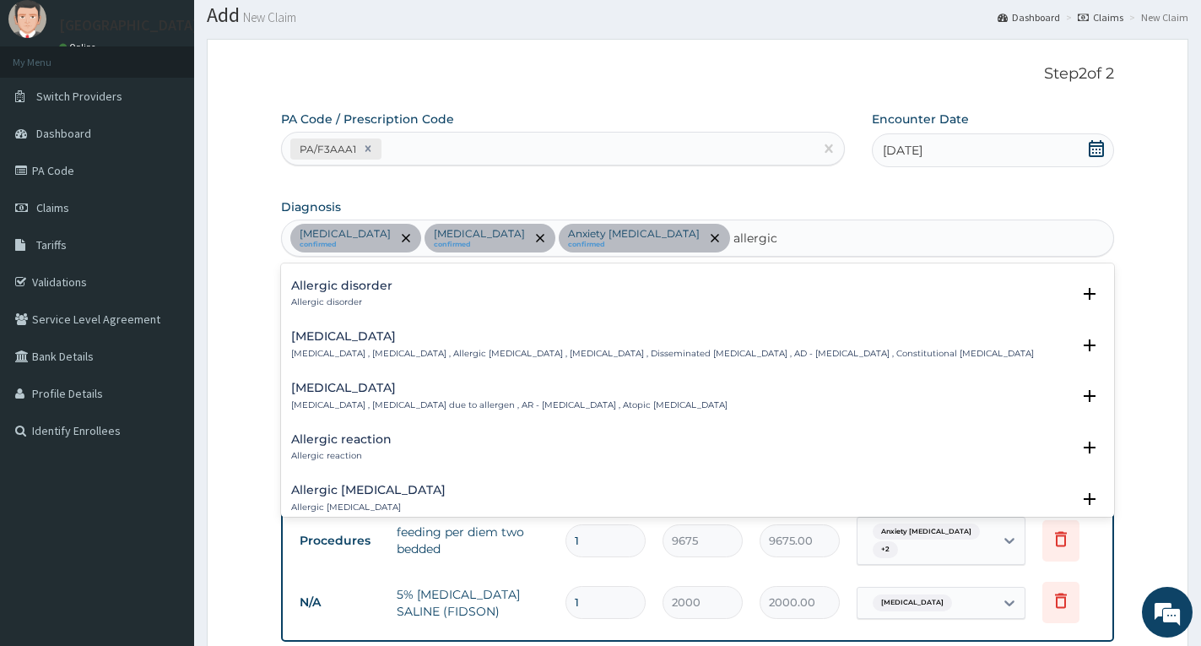
scroll to position [591, 0]
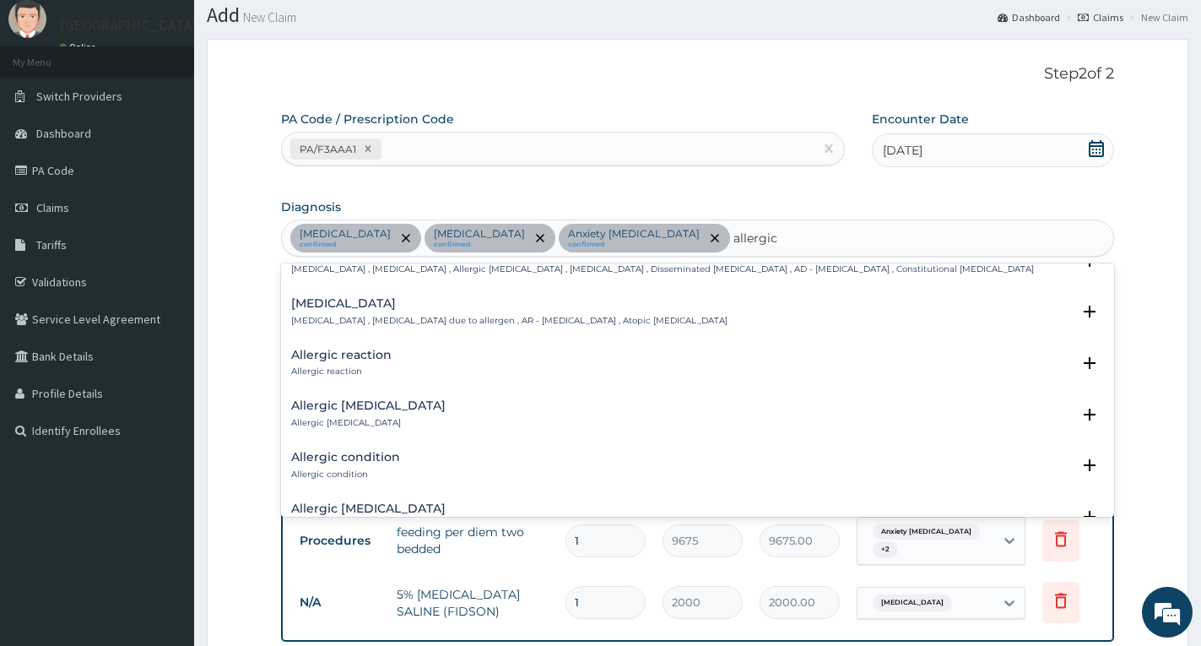
click at [371, 361] on h4 "Allergic reaction" at bounding box center [341, 355] width 100 height 13
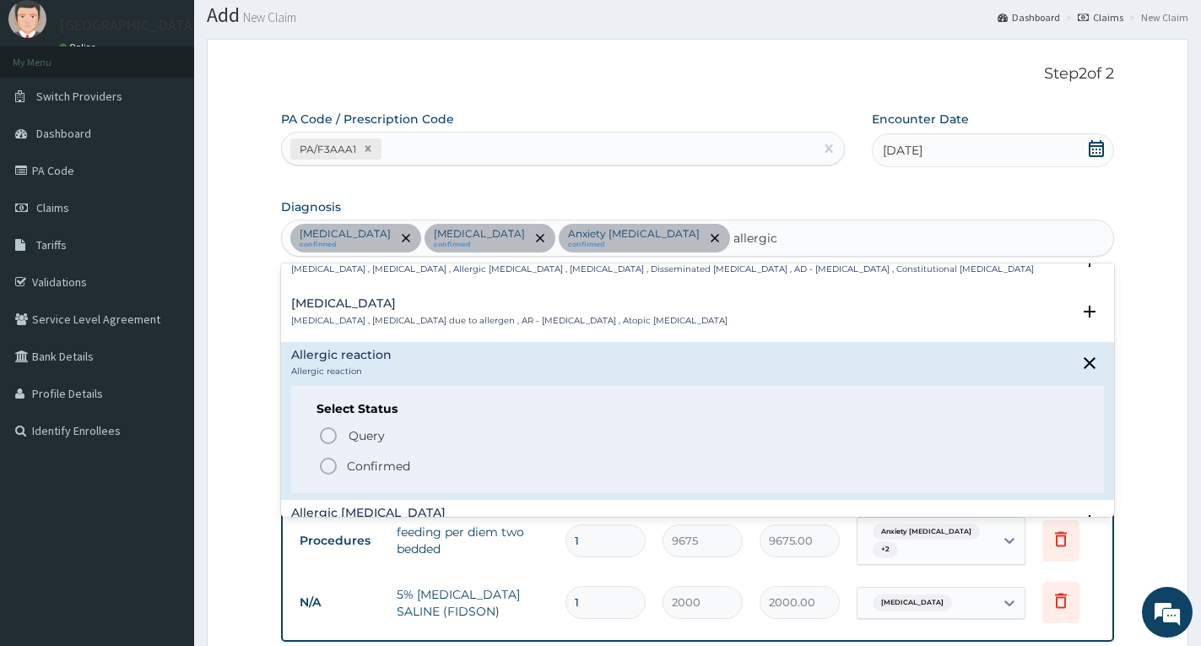
click at [330, 460] on icon "status option filled" at bounding box center [328, 466] width 20 height 20
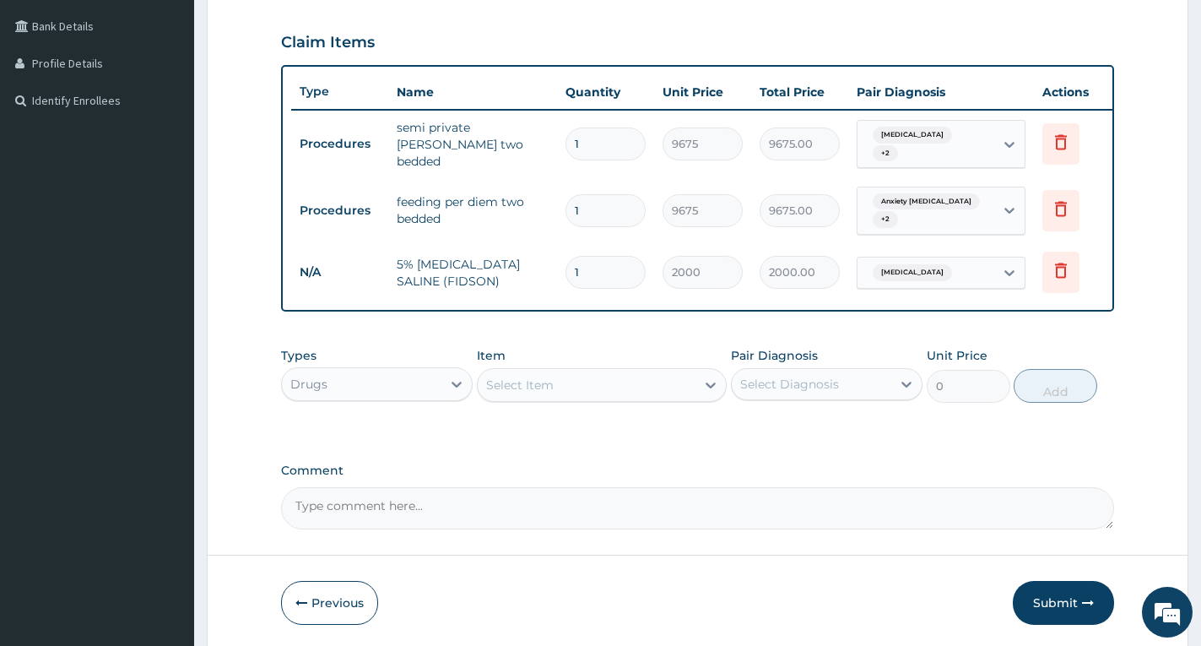
scroll to position [388, 0]
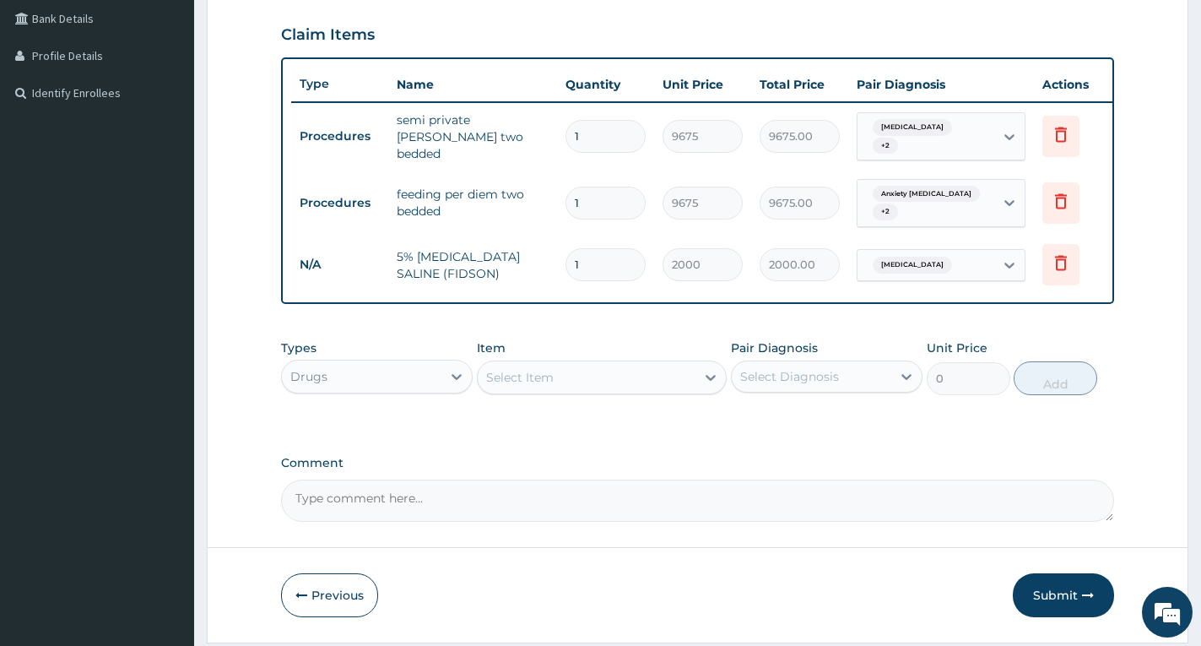
click at [579, 386] on div "Select Item" at bounding box center [587, 377] width 218 height 27
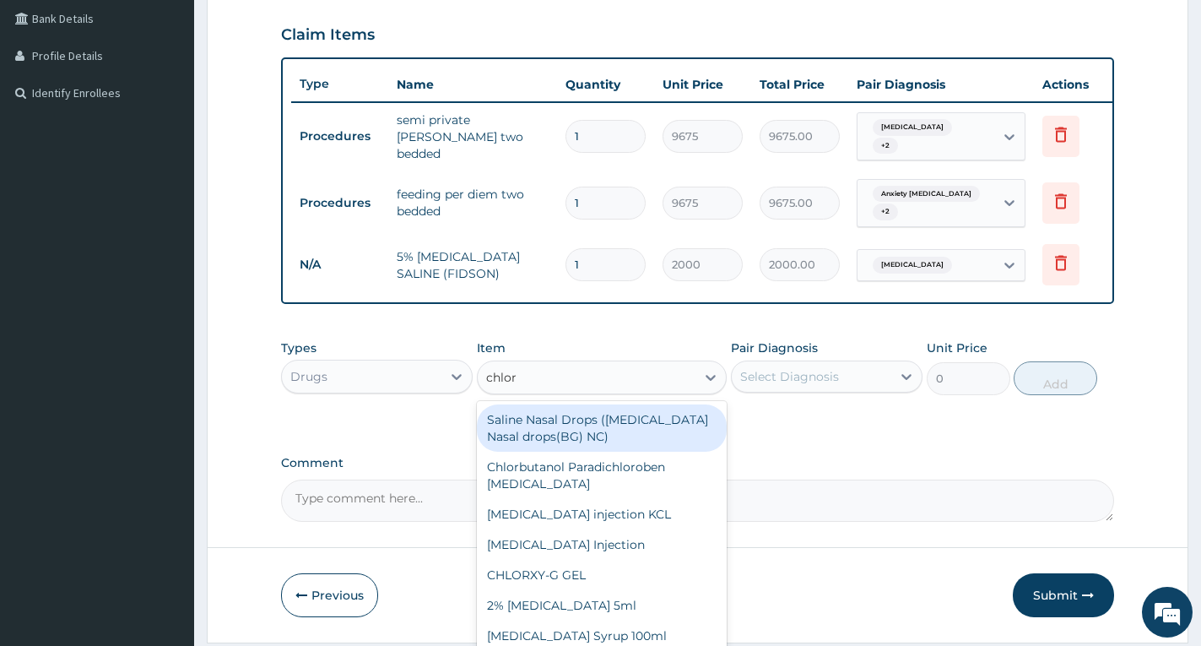
type input "chloro"
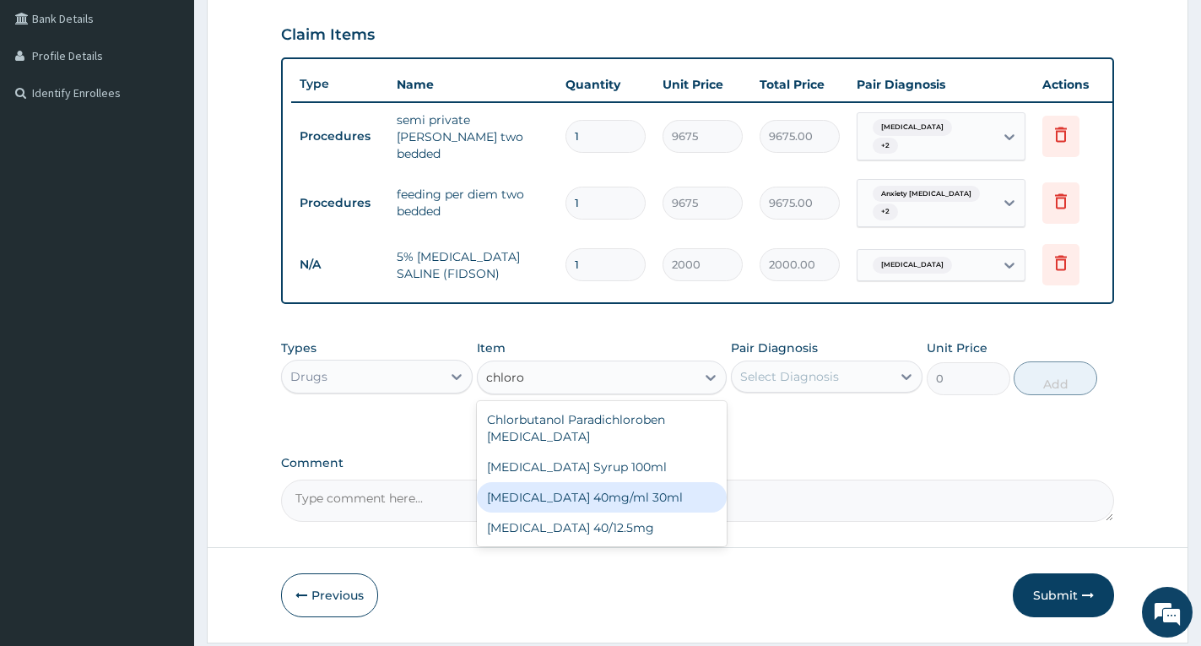
click at [583, 495] on div "CHLOROQUINE 40mg/ml 30ml" at bounding box center [602, 497] width 250 height 30
type input "1419"
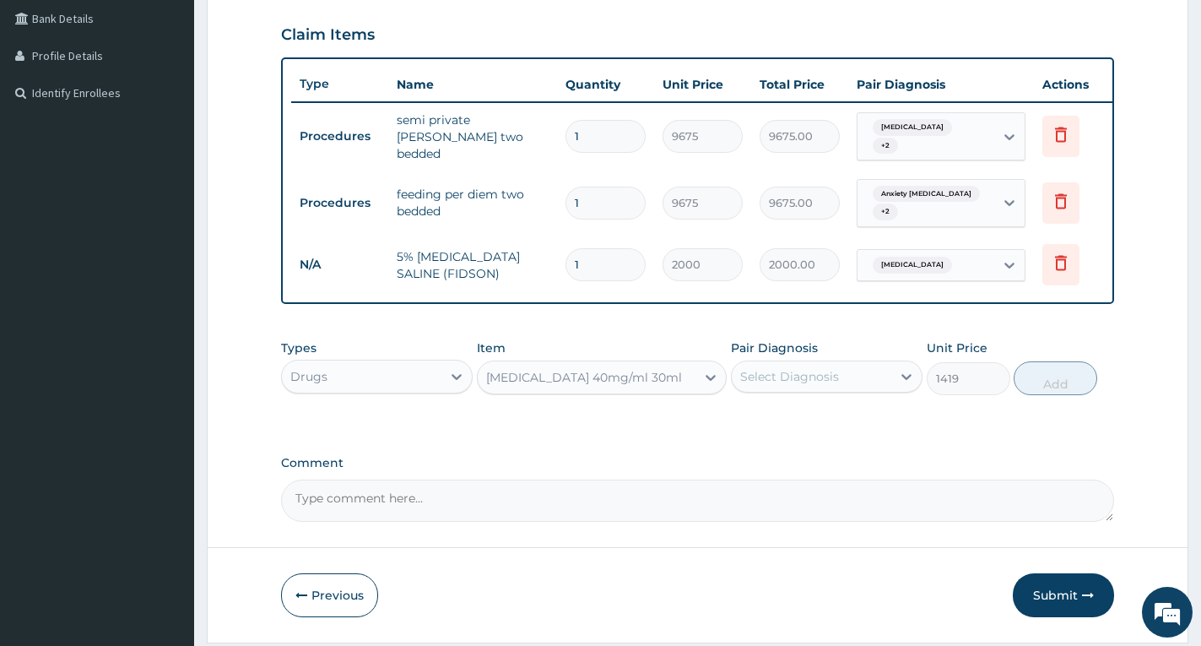
click at [795, 401] on div "Types Drugs Item CHLOROQUINE 40mg/ml 30ml Pair Diagnosis Select Diagnosis Unit …" at bounding box center [697, 367] width 833 height 73
click at [799, 390] on div "Select Diagnosis" at bounding box center [812, 376] width 160 height 27
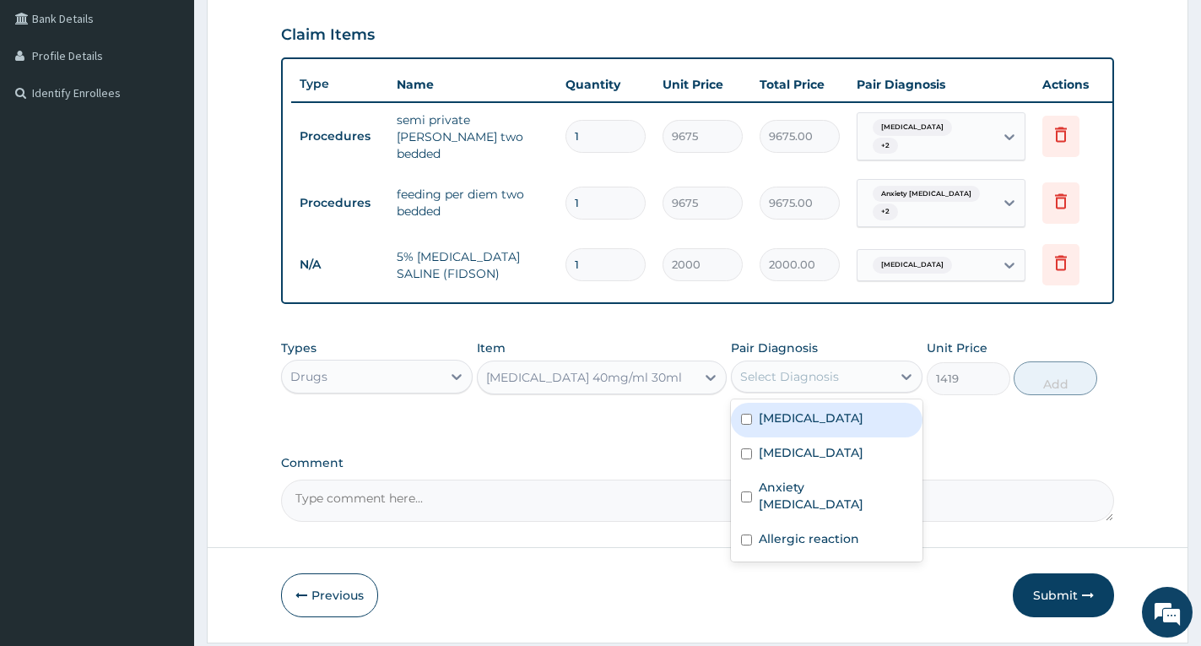
click at [809, 423] on label "[MEDICAL_DATA]" at bounding box center [811, 417] width 105 height 17
checkbox input "true"
click at [1067, 393] on button "Add" at bounding box center [1056, 378] width 84 height 34
type input "0"
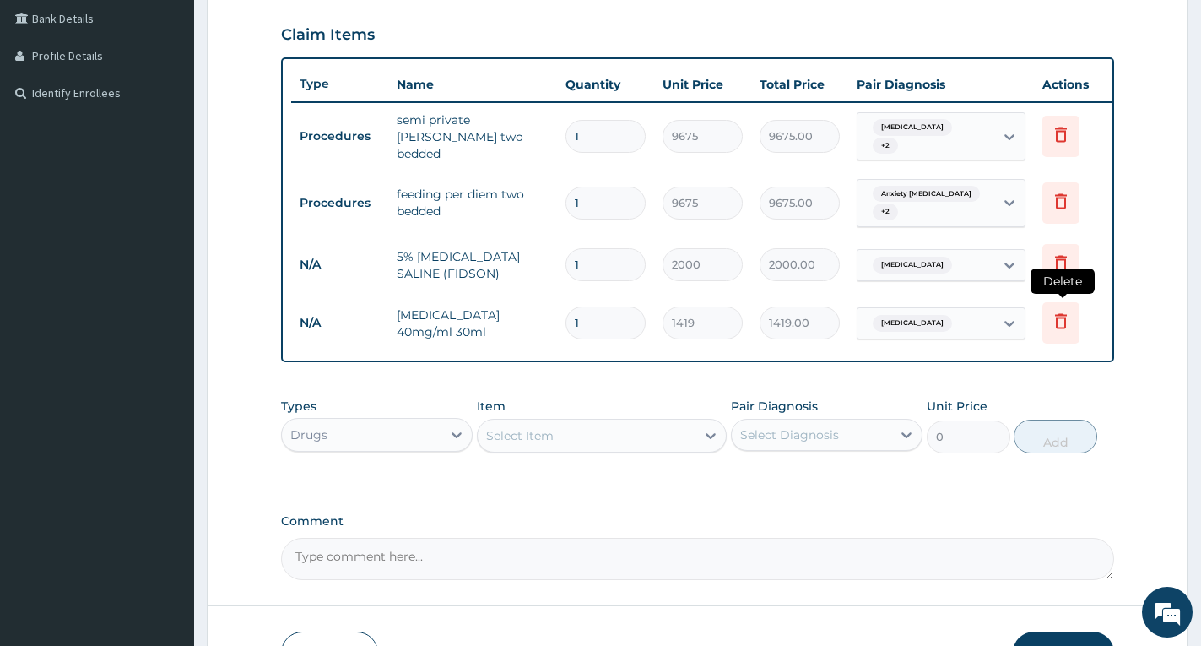
click at [1059, 317] on icon at bounding box center [1061, 321] width 20 height 20
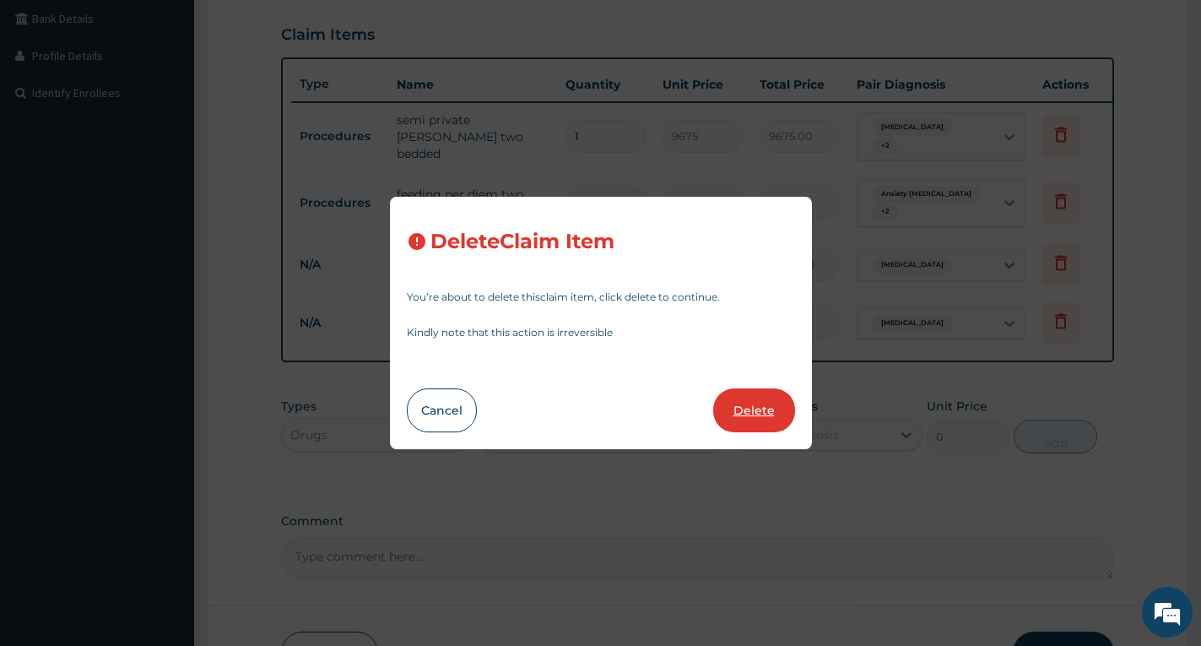
click at [756, 400] on button "Delete" at bounding box center [754, 410] width 82 height 44
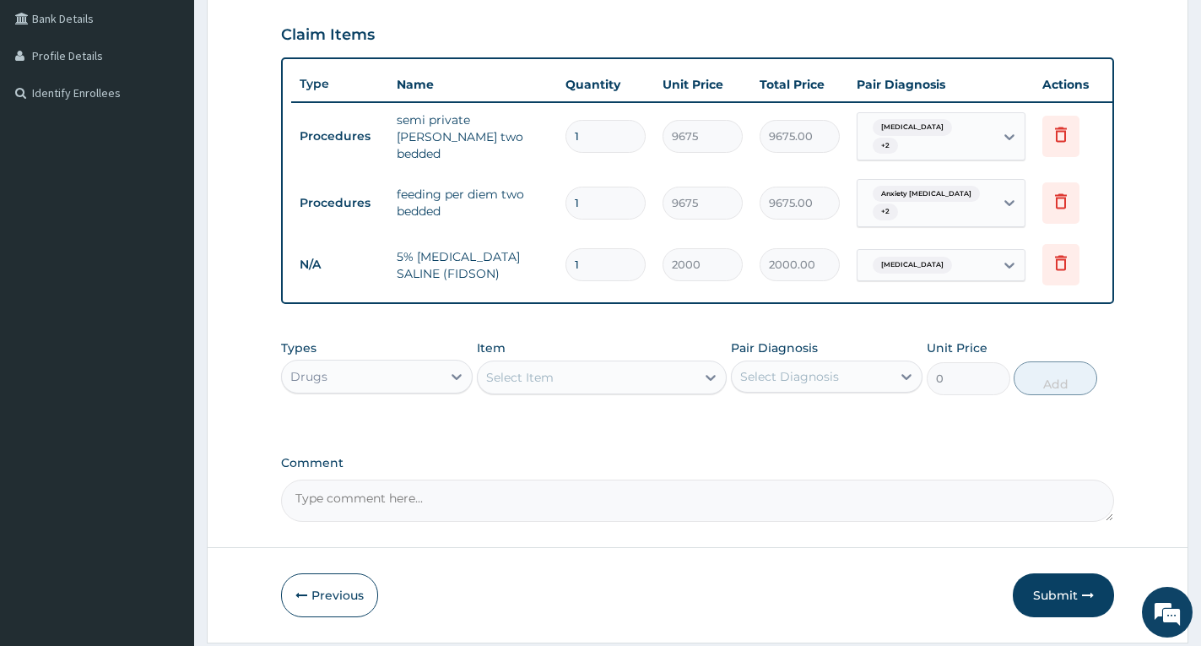
click at [568, 387] on div "Select Item" at bounding box center [587, 377] width 218 height 27
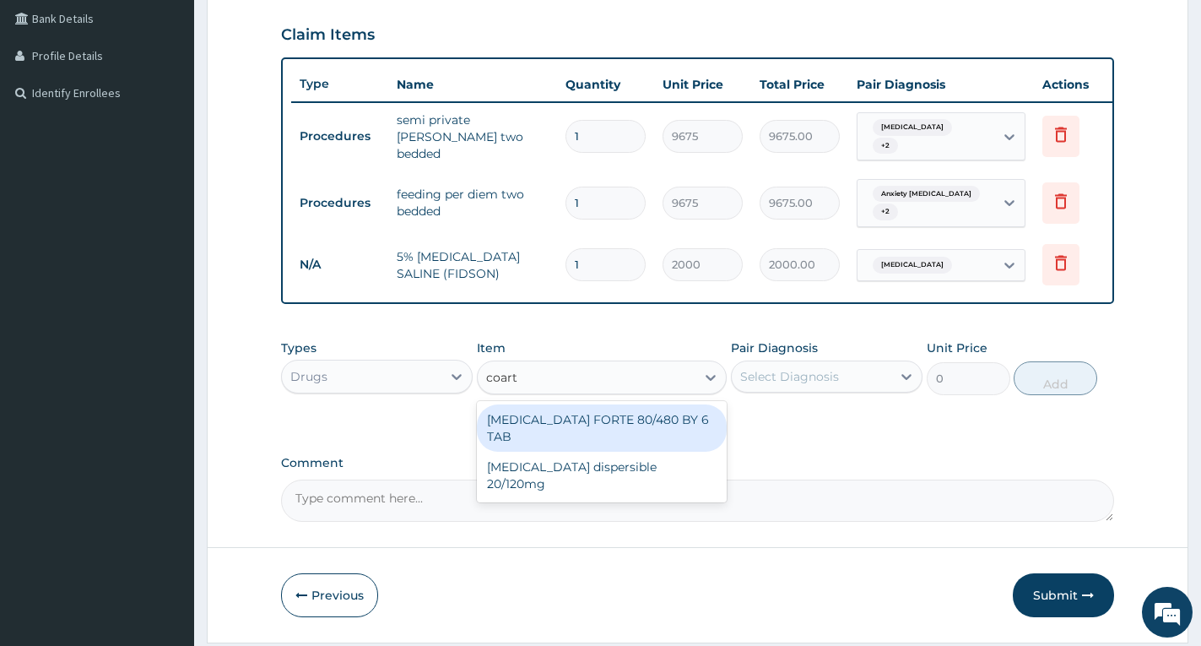
type input "coarte"
click at [596, 430] on div "[MEDICAL_DATA] FORTE 80/480 BY 6 TAB" at bounding box center [602, 427] width 250 height 47
type input "500"
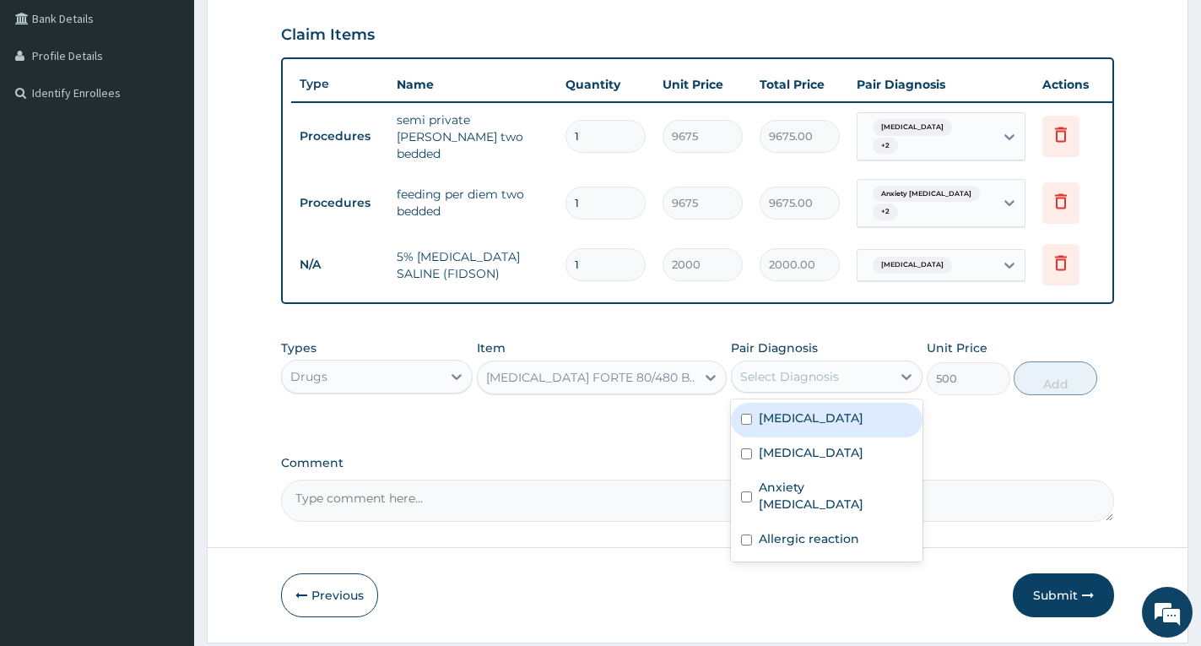
click at [761, 382] on div "Select Diagnosis" at bounding box center [789, 376] width 99 height 17
click at [788, 425] on label "[MEDICAL_DATA]" at bounding box center [811, 417] width 105 height 17
checkbox input "true"
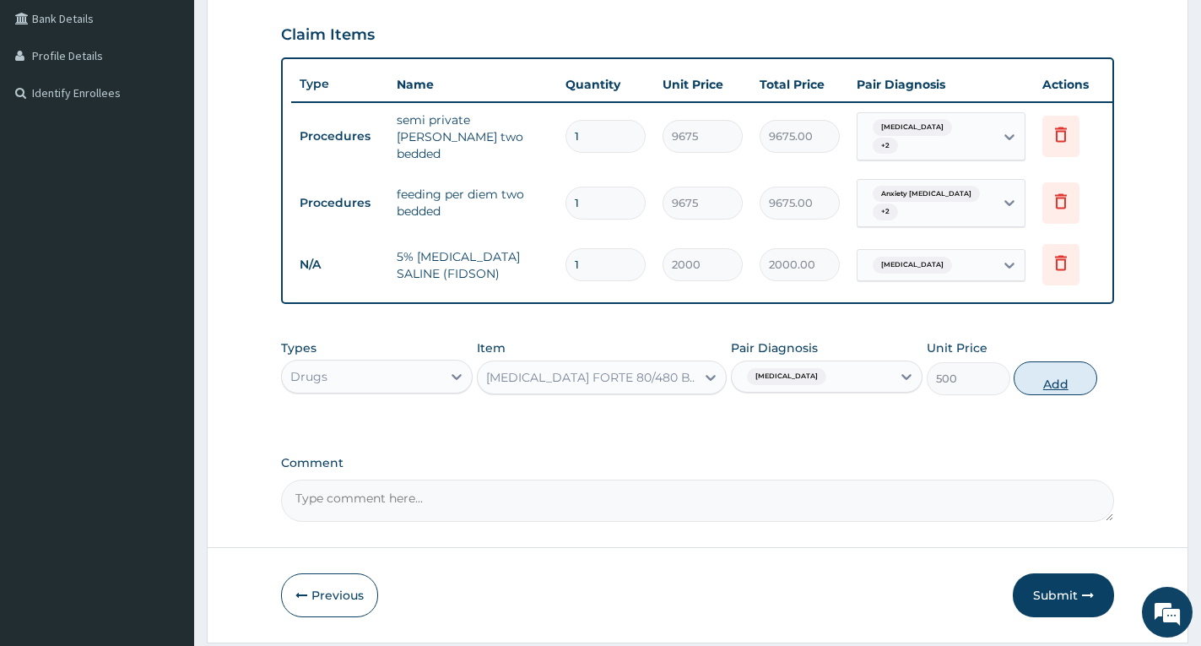
click at [1053, 394] on button "Add" at bounding box center [1056, 378] width 84 height 34
type input "0"
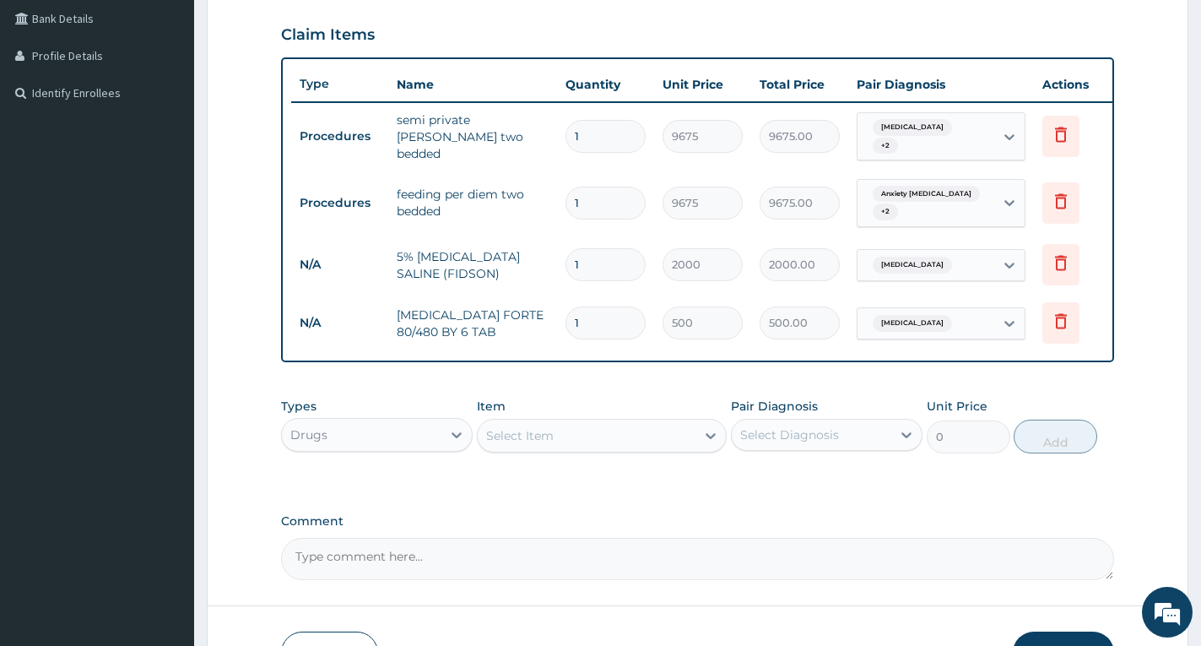
type input "0.00"
type input "6"
type input "3000.00"
type input "6"
click at [1102, 404] on div "Types Drugs Item Select Item Pair Diagnosis Select Diagnosis Unit Price 0 Add" at bounding box center [697, 425] width 833 height 73
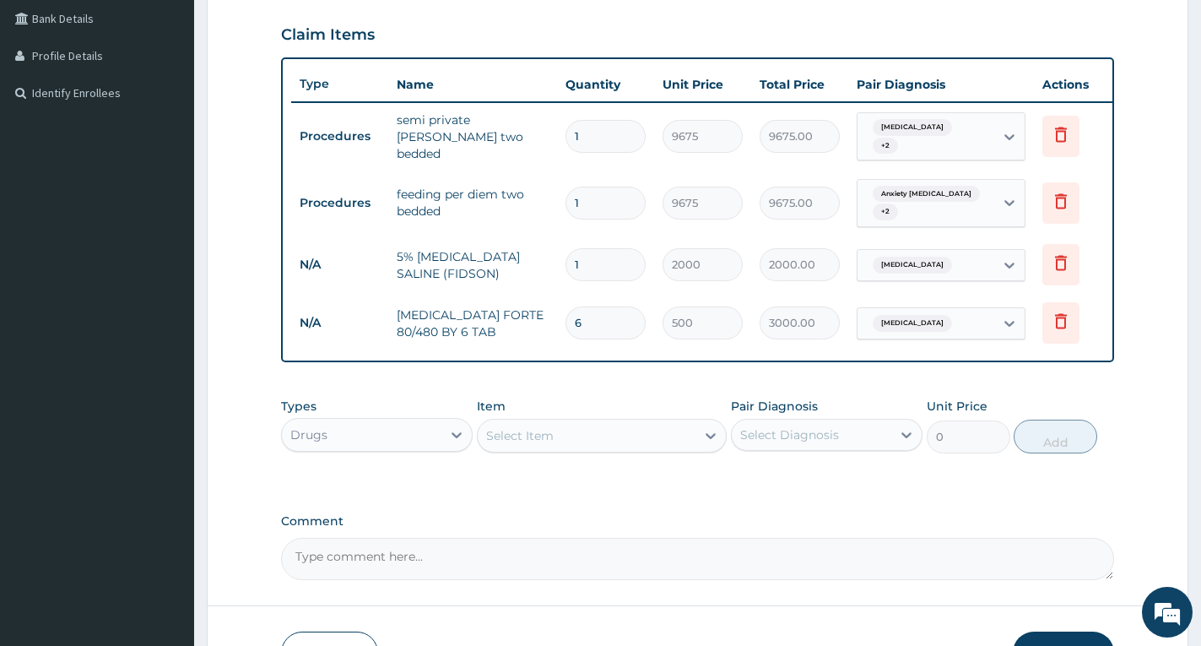
click at [620, 436] on div "Select Item" at bounding box center [587, 435] width 218 height 27
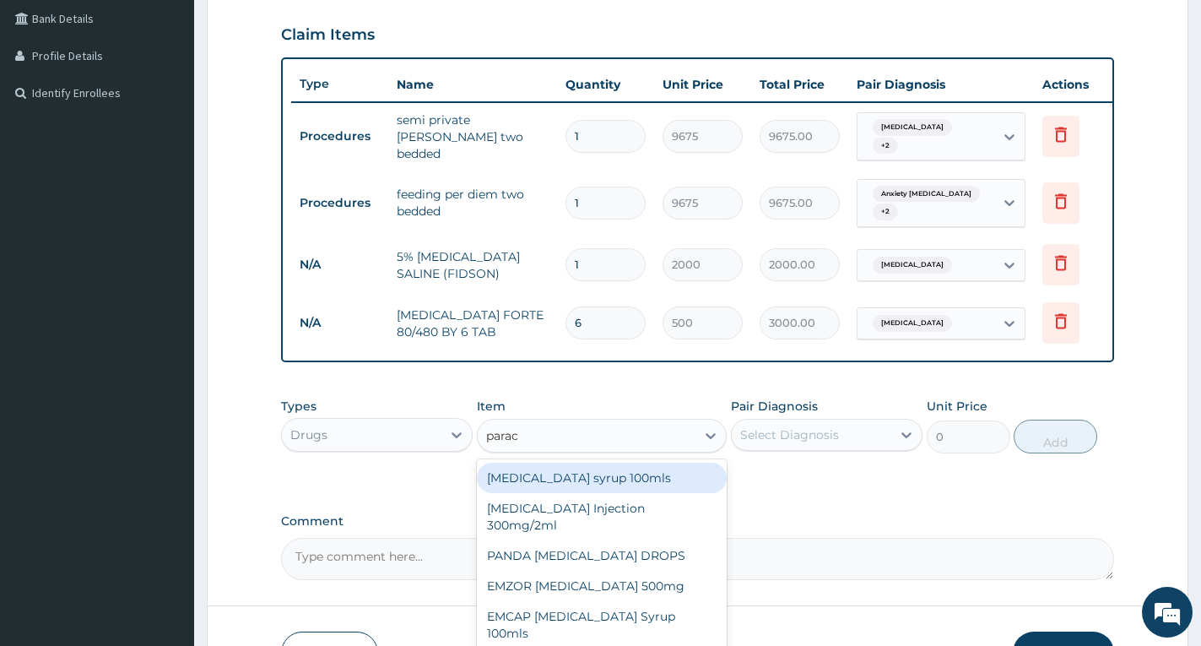
type input "parace"
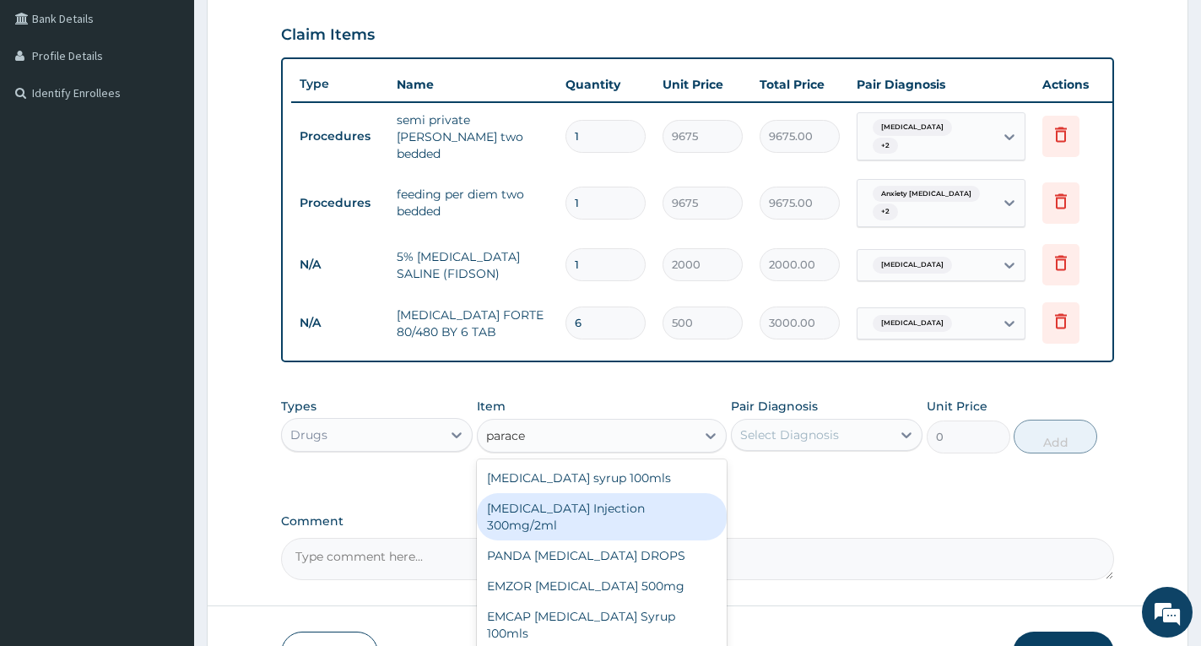
click at [620, 505] on div "[MEDICAL_DATA] Injection 300mg/2ml" at bounding box center [602, 516] width 250 height 47
type input "350"
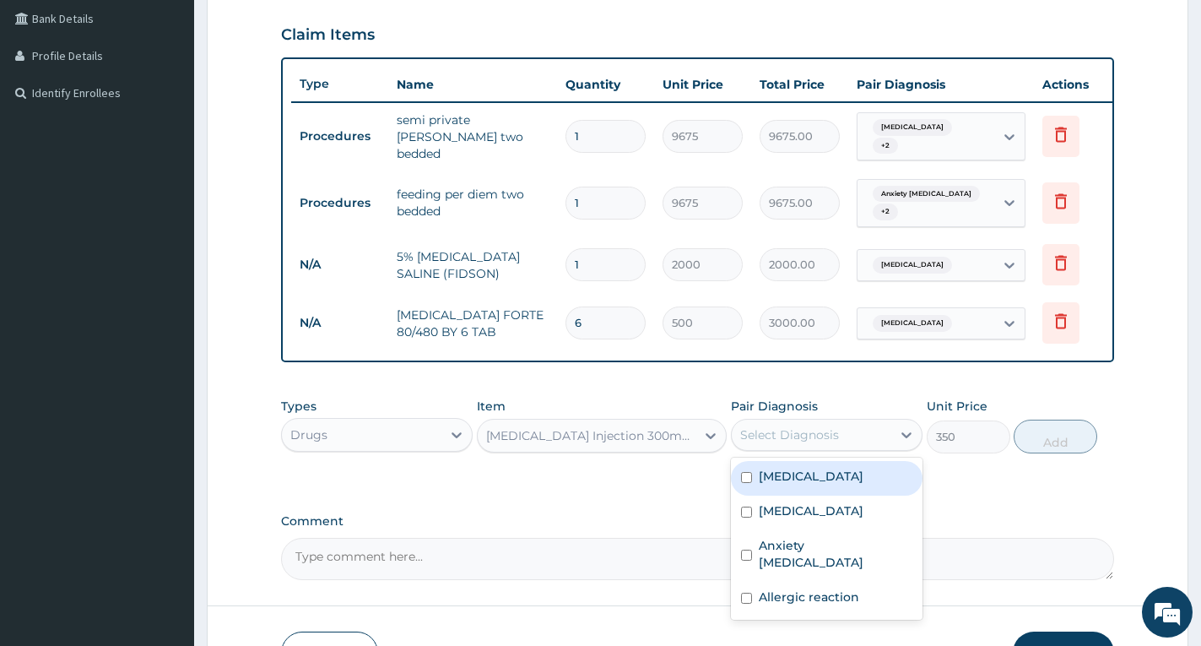
click at [770, 441] on div "Select Diagnosis" at bounding box center [789, 434] width 99 height 17
click at [803, 482] on label "[MEDICAL_DATA]" at bounding box center [811, 476] width 105 height 17
checkbox input "true"
click at [1066, 444] on button "Add" at bounding box center [1056, 437] width 84 height 34
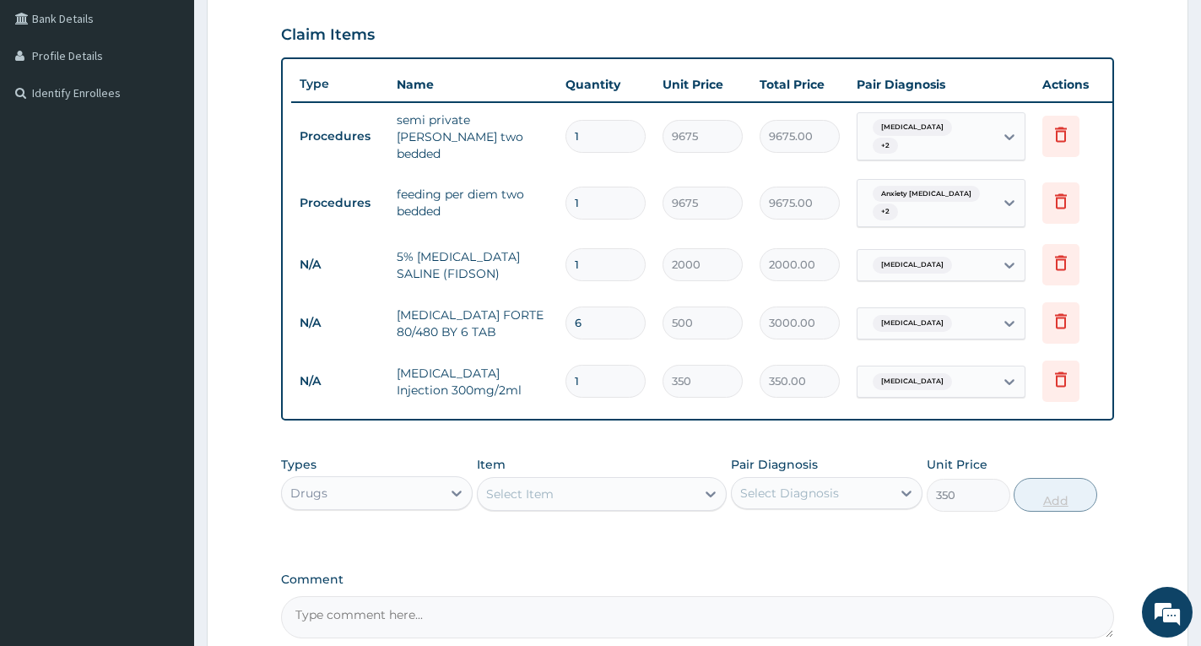
type input "0"
type input "0.00"
type input "3"
type input "1050.00"
type input "3"
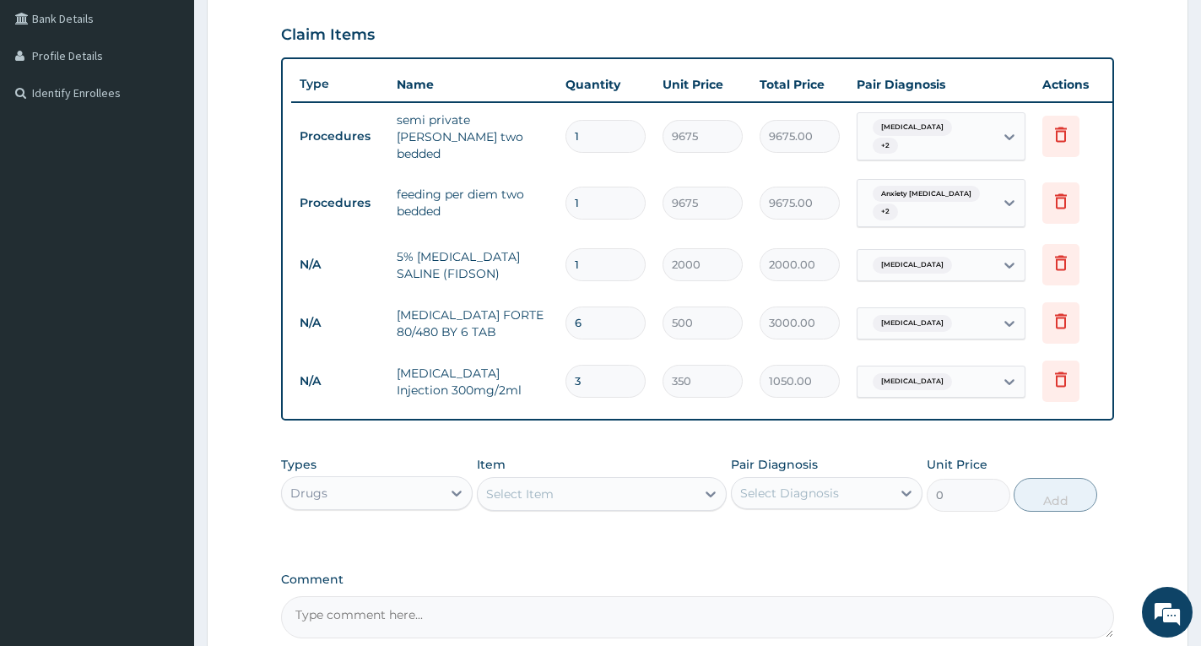
click at [1124, 452] on form "Step 2 of 2 PA Code / Prescription Code PA/F3AAA1 Encounter Date 06-06-2025 Dia…" at bounding box center [698, 230] width 982 height 1059
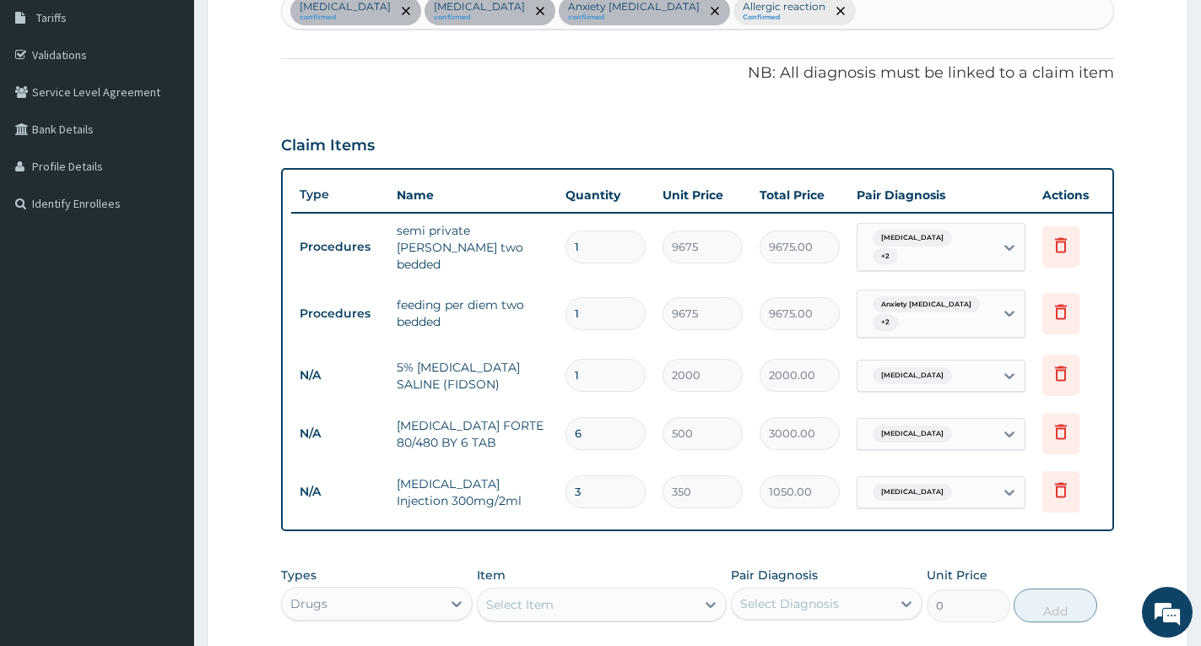
scroll to position [51, 0]
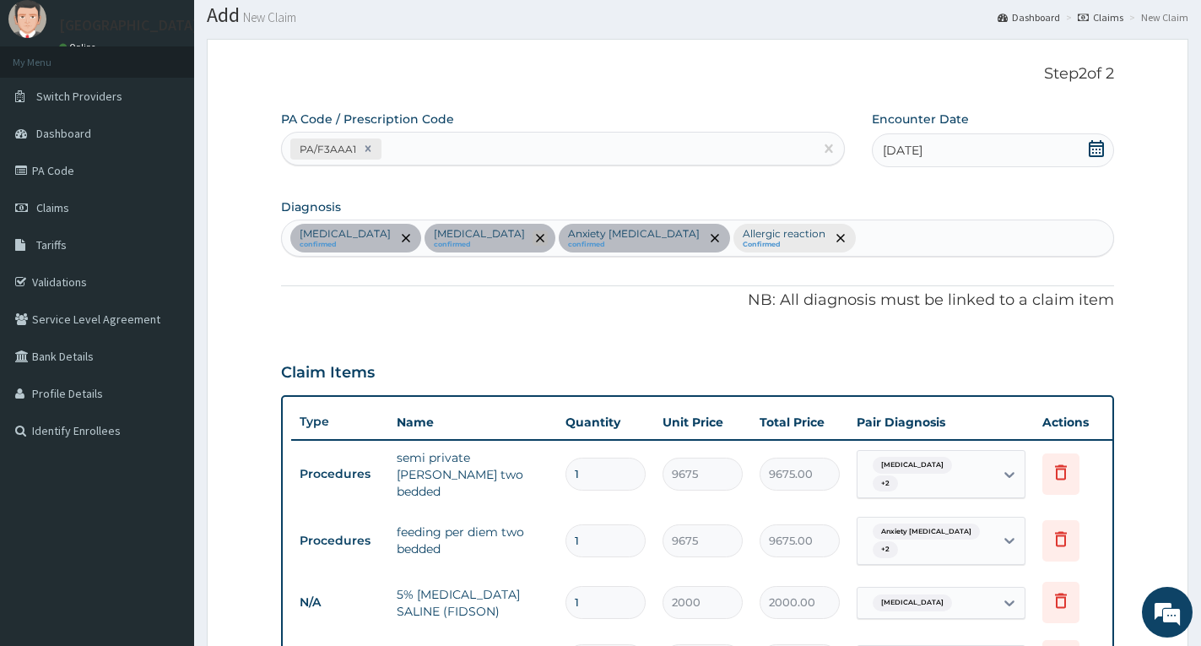
click at [536, 239] on icon "remove selection option" at bounding box center [540, 238] width 8 height 8
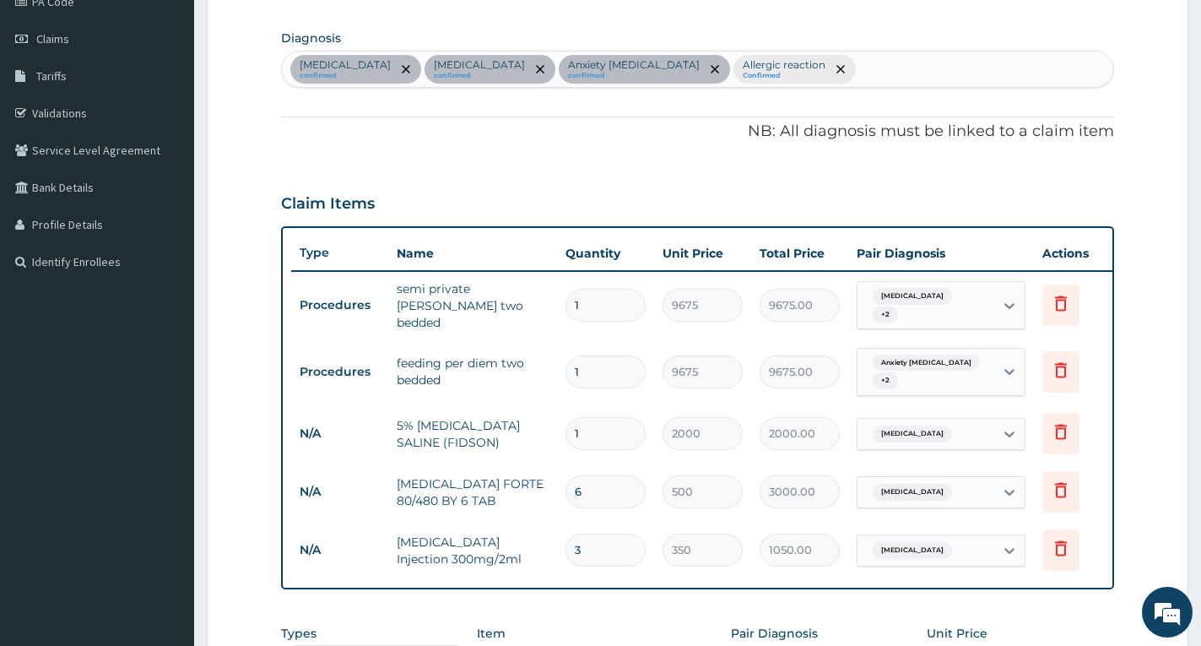
scroll to position [388, 0]
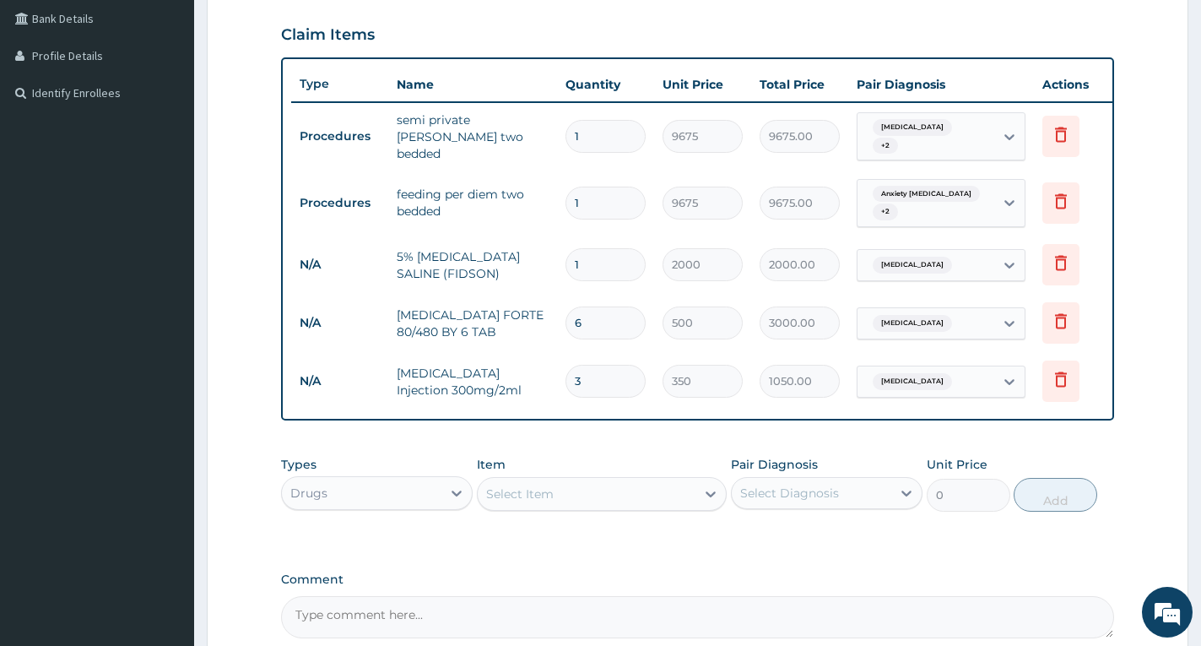
click at [626, 495] on div "Select Item" at bounding box center [587, 493] width 218 height 27
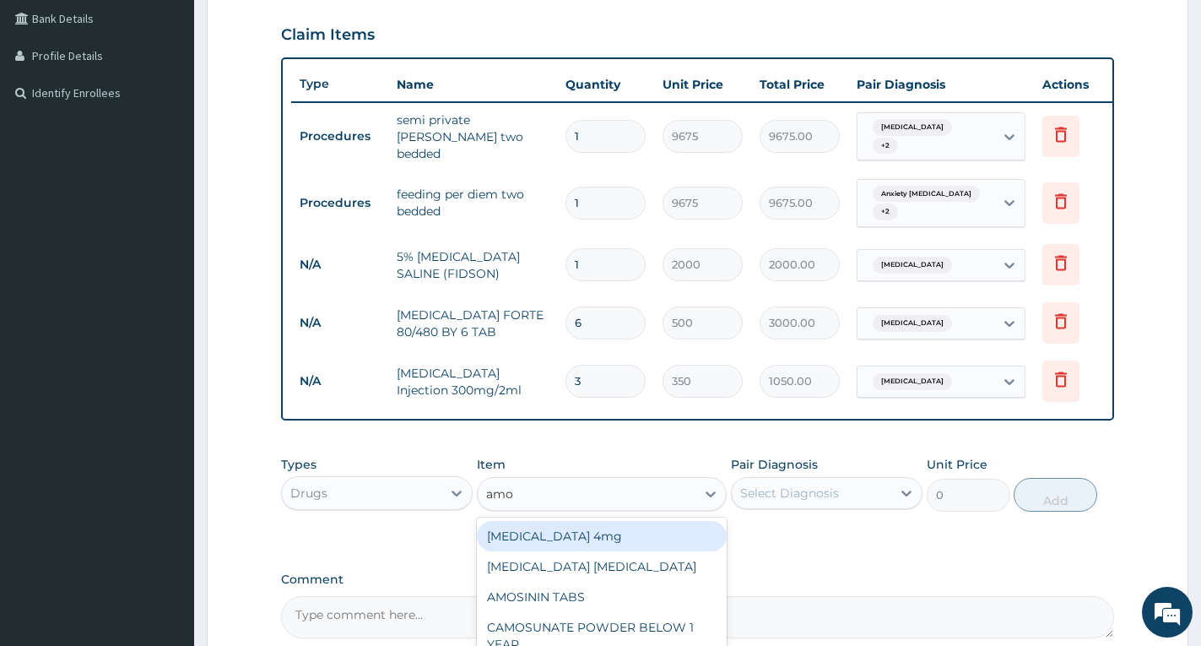
type input "amox"
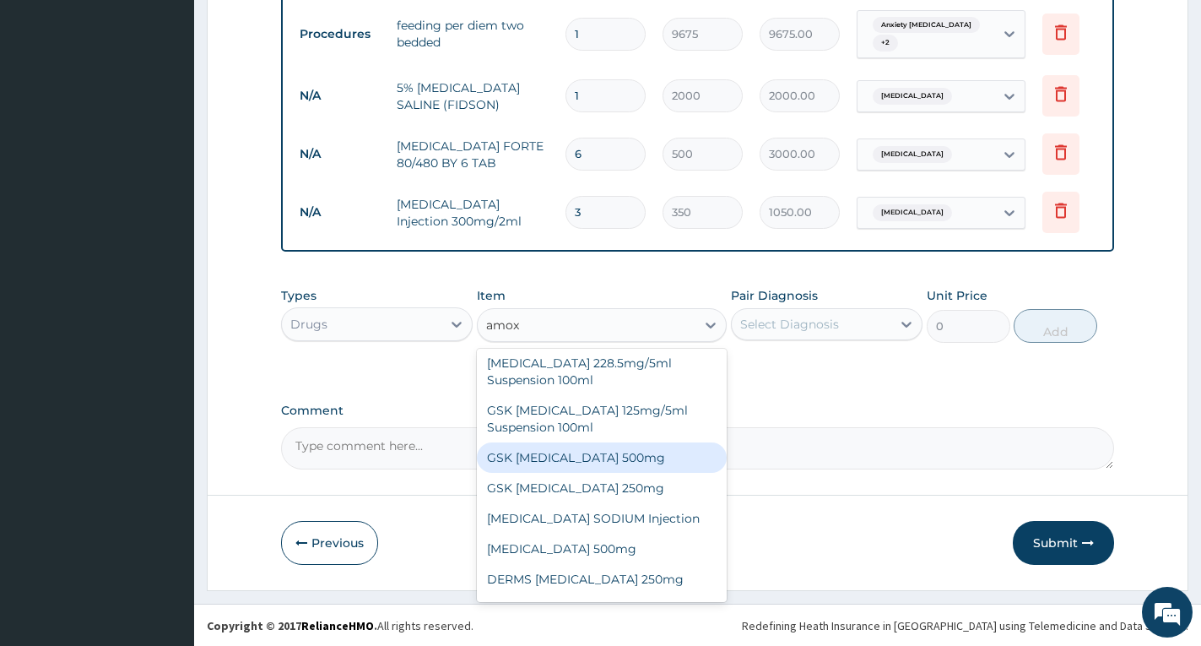
scroll to position [61, 0]
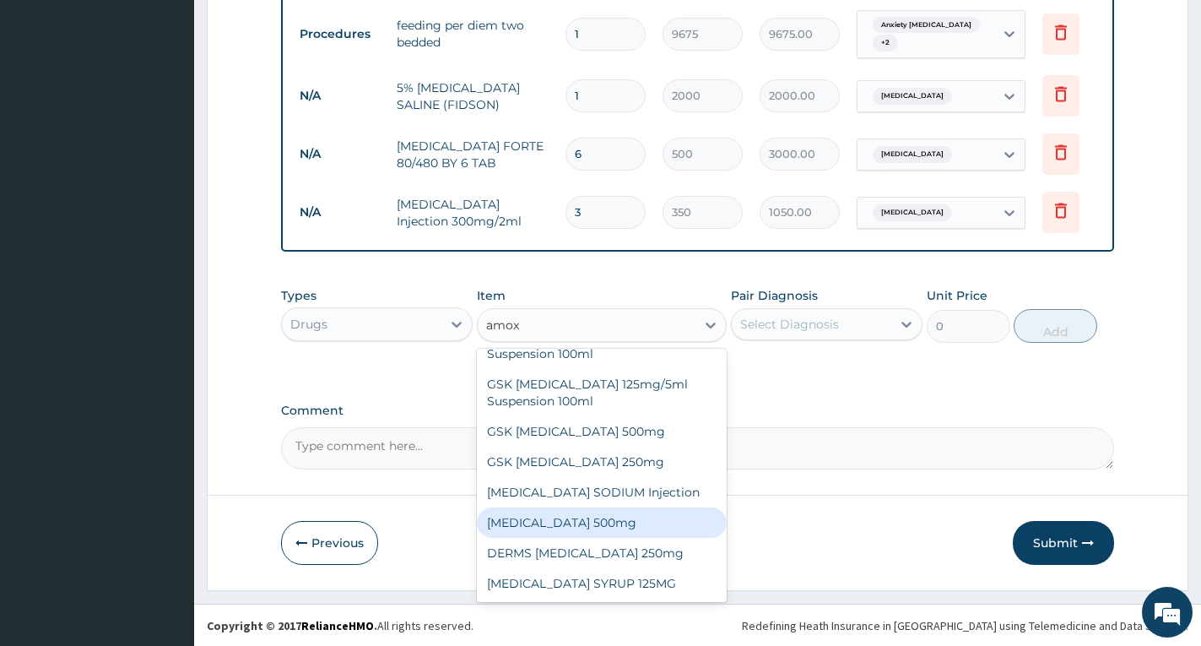
click at [668, 529] on div "[MEDICAL_DATA] 500mg" at bounding box center [602, 522] width 250 height 30
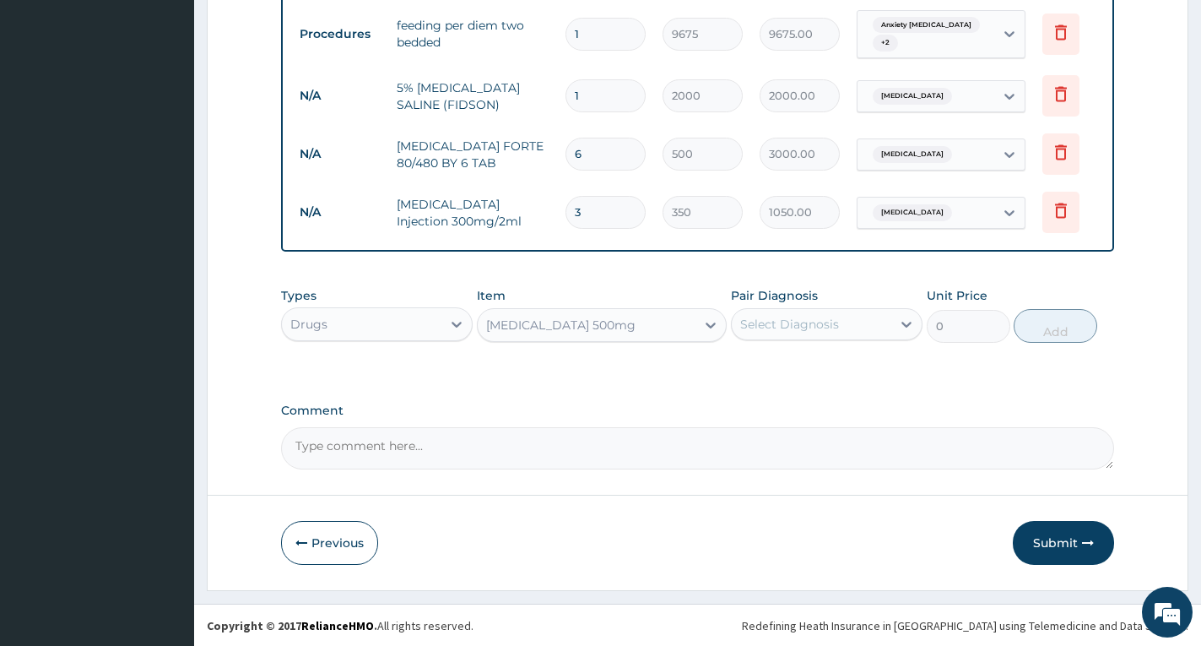
type input "85"
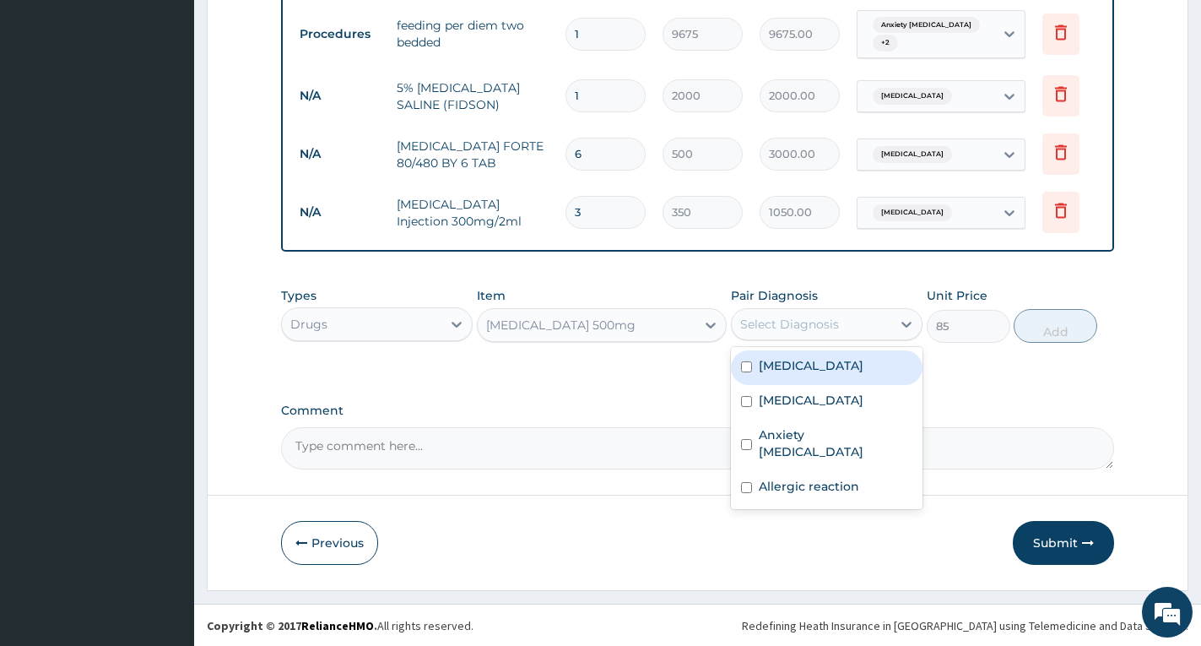
click at [766, 330] on div "Select Diagnosis" at bounding box center [789, 324] width 99 height 17
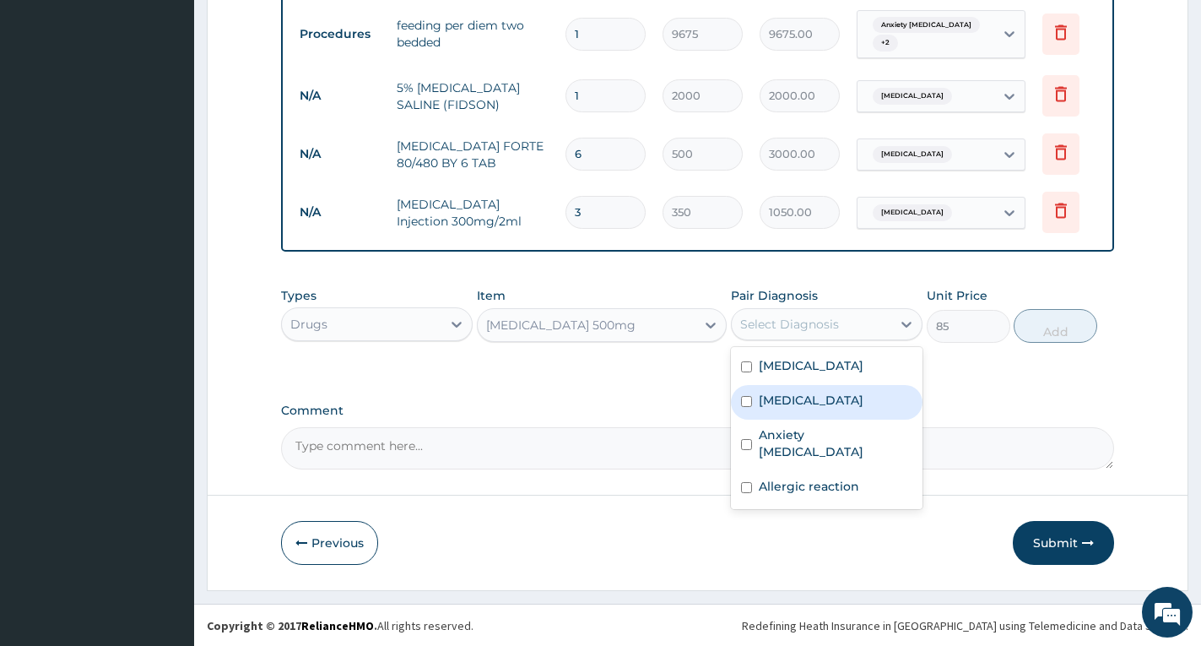
click at [791, 409] on label "[MEDICAL_DATA]" at bounding box center [811, 400] width 105 height 17
checkbox input "true"
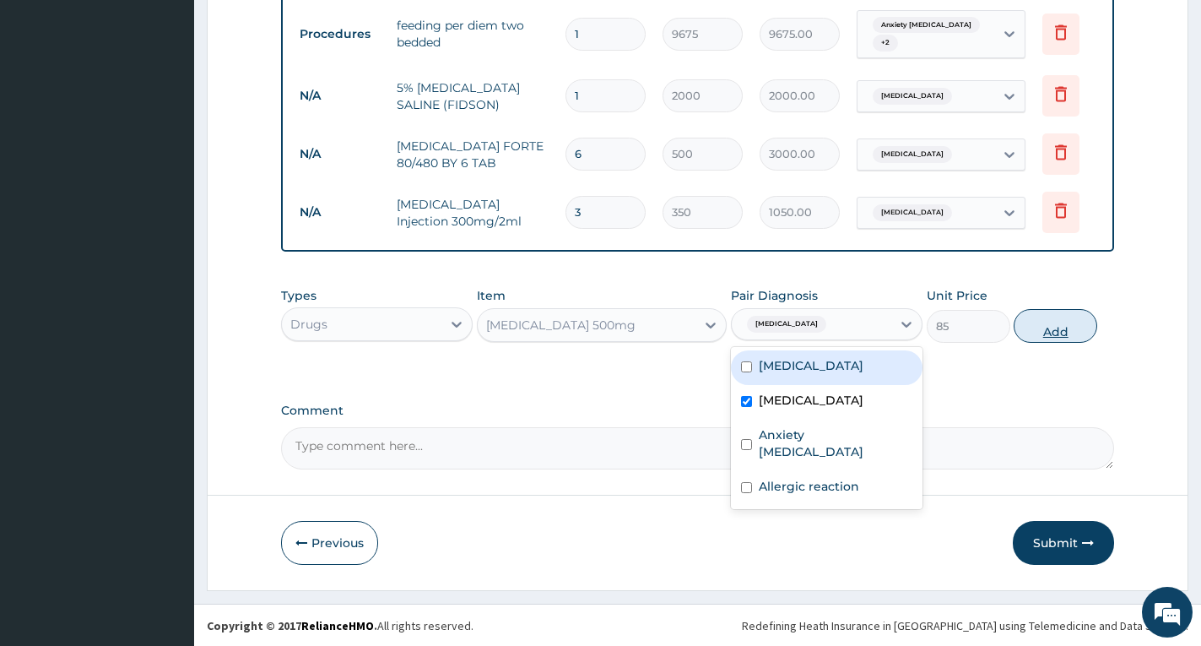
click at [1052, 343] on button "Add" at bounding box center [1056, 326] width 84 height 34
type input "0"
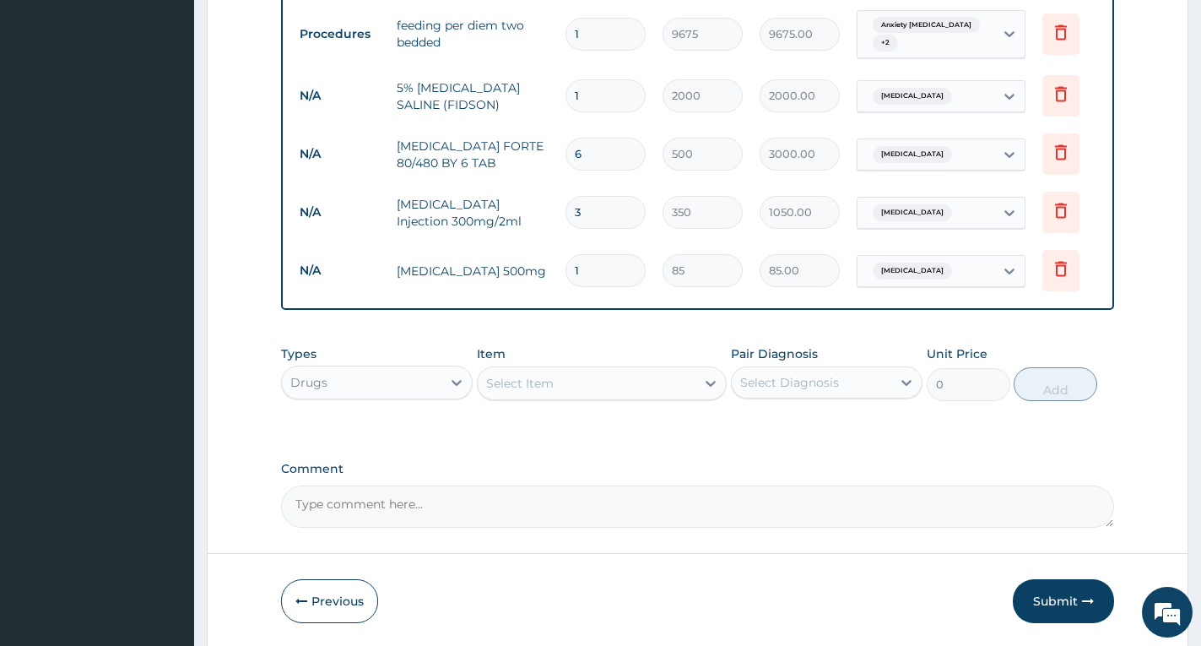
type input "15"
type input "1275.00"
type input "15"
click at [1066, 487] on div "Comment" at bounding box center [697, 495] width 833 height 66
click at [663, 388] on div "Select Item" at bounding box center [587, 383] width 218 height 27
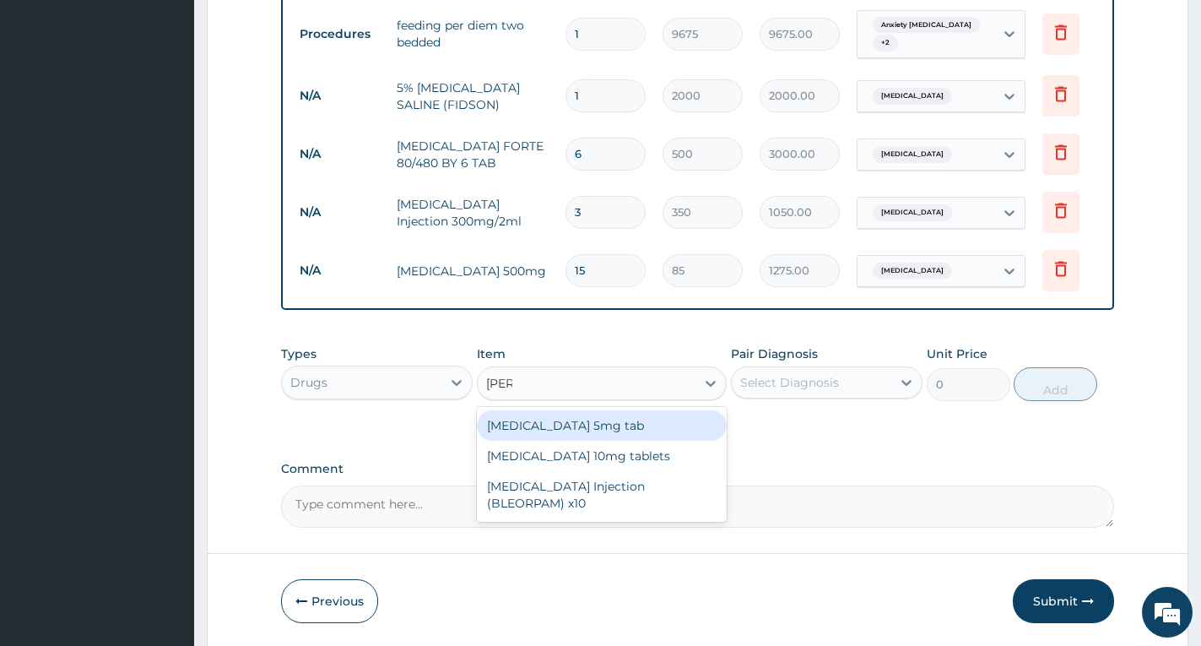
type input "diaze"
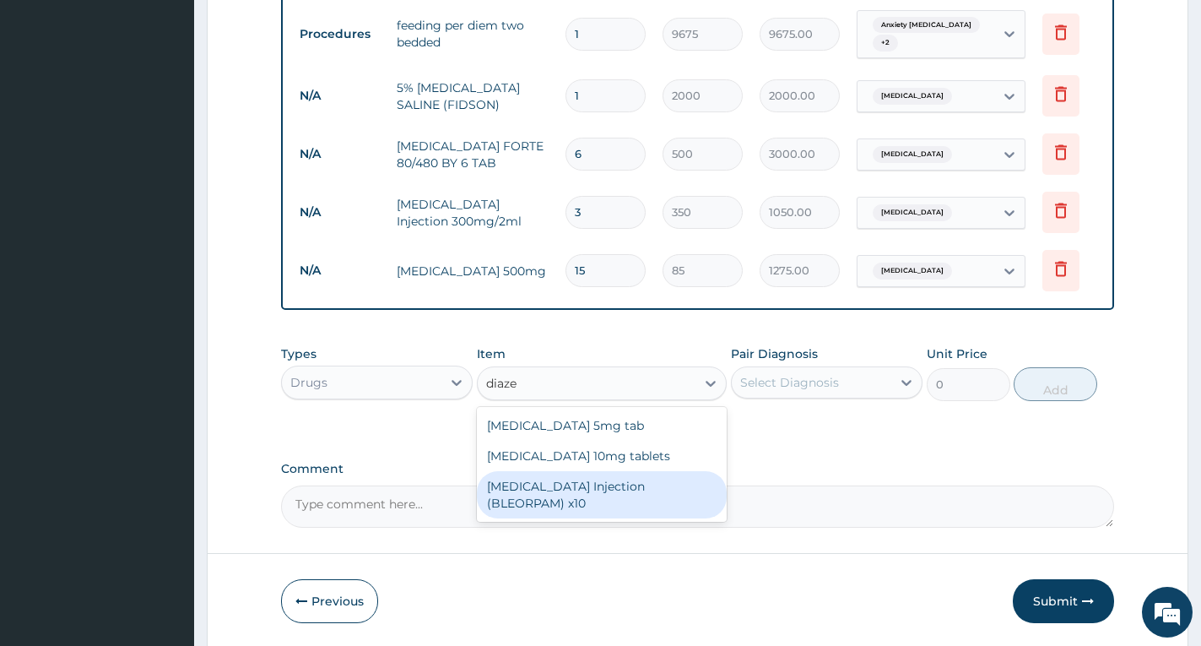
click at [634, 496] on div "[MEDICAL_DATA] Injection (BLEORPAM) x10" at bounding box center [602, 494] width 250 height 47
type input "538.0375"
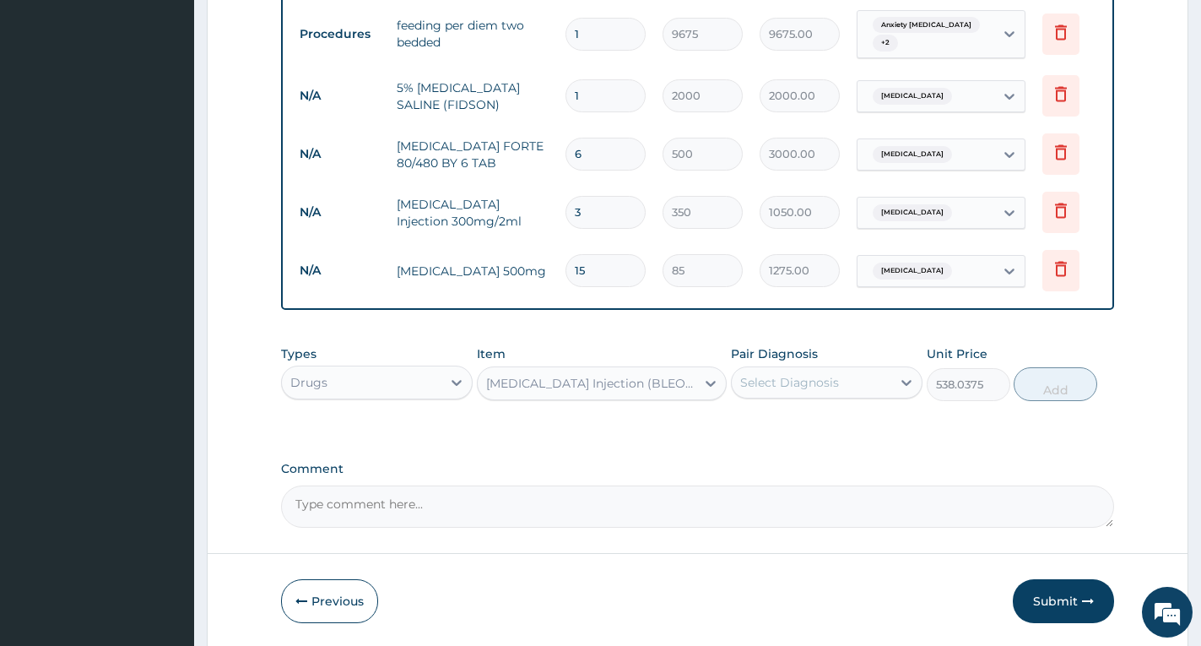
click at [797, 388] on div "Select Diagnosis" at bounding box center [789, 382] width 99 height 17
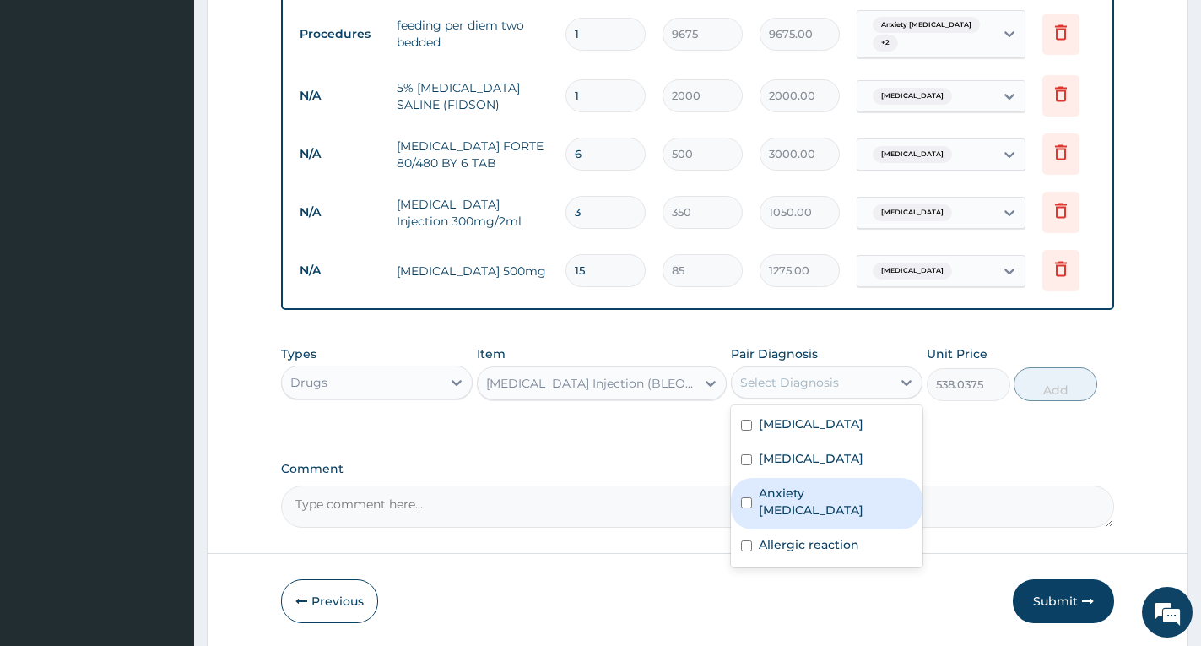
click at [797, 507] on div "Anxiety neurosis" at bounding box center [827, 503] width 192 height 51
checkbox input "true"
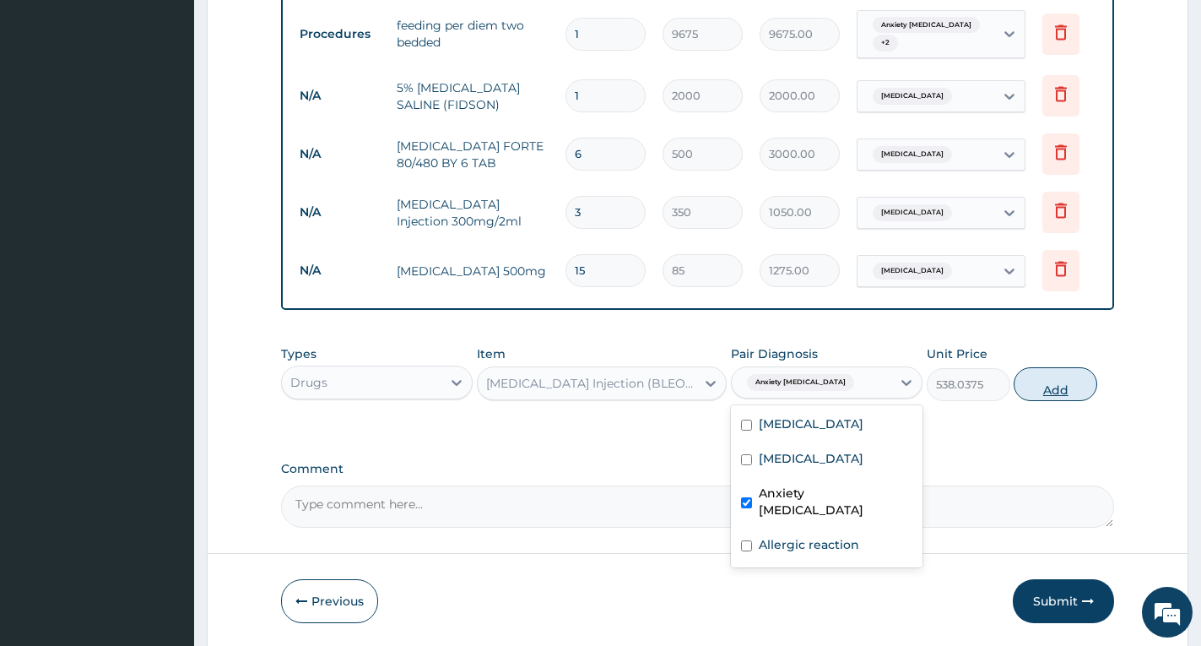
click at [1053, 393] on button "Add" at bounding box center [1056, 384] width 84 height 34
type input "0"
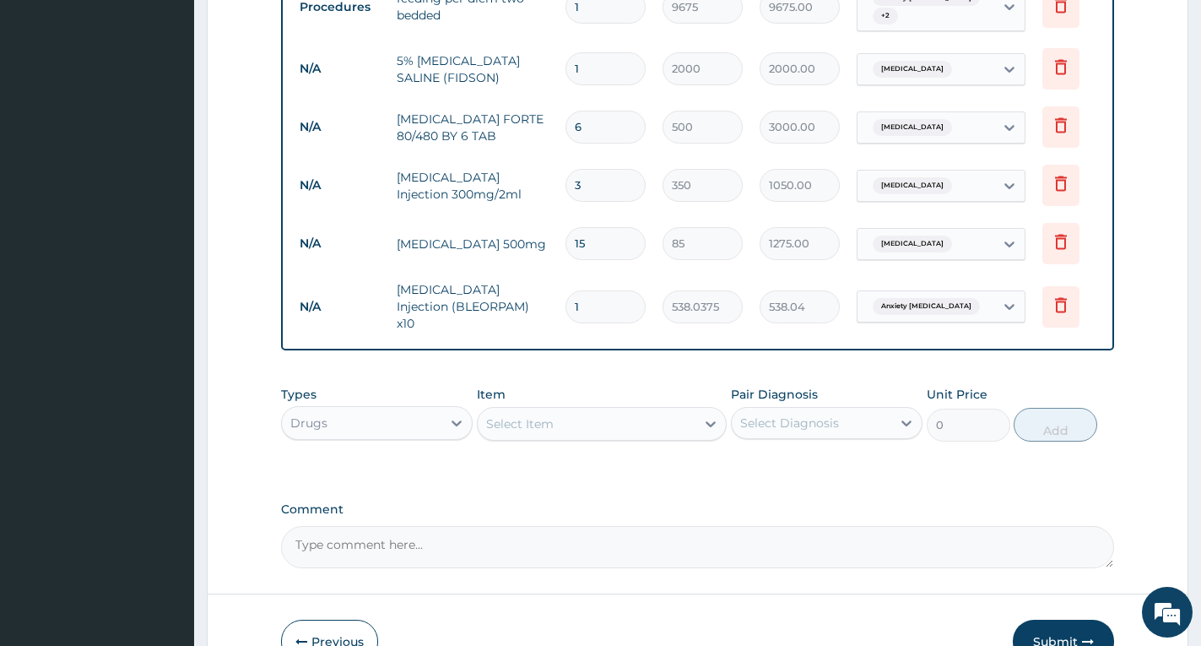
scroll to position [642, 0]
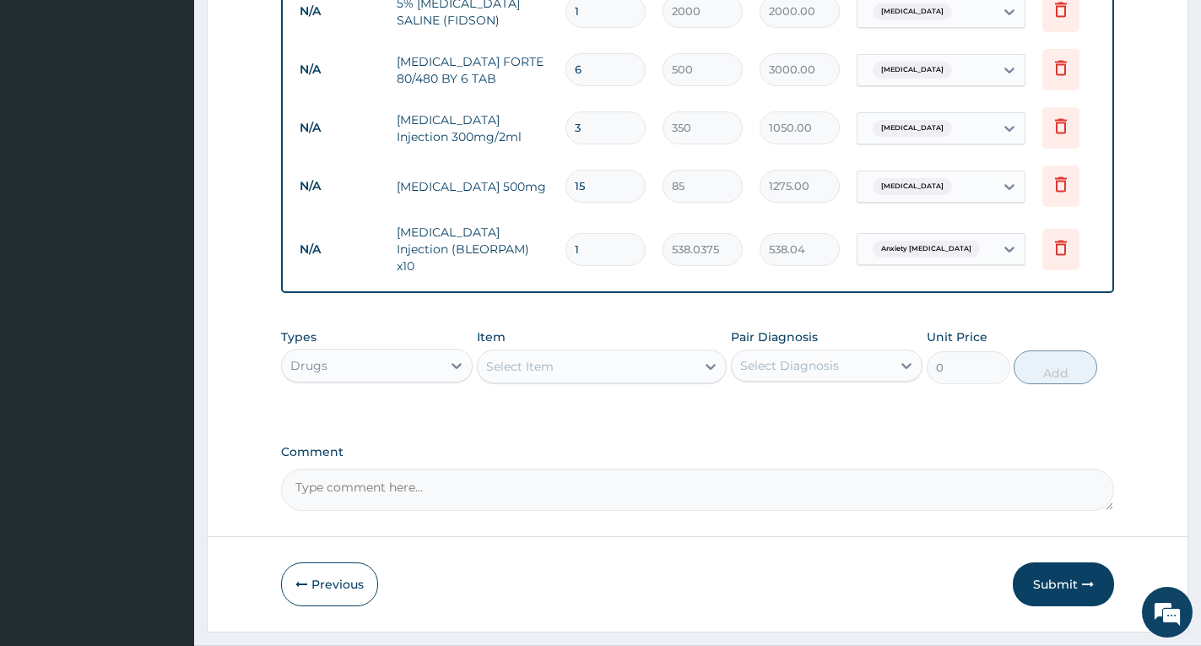
click at [647, 361] on div "Select Item" at bounding box center [587, 366] width 218 height 27
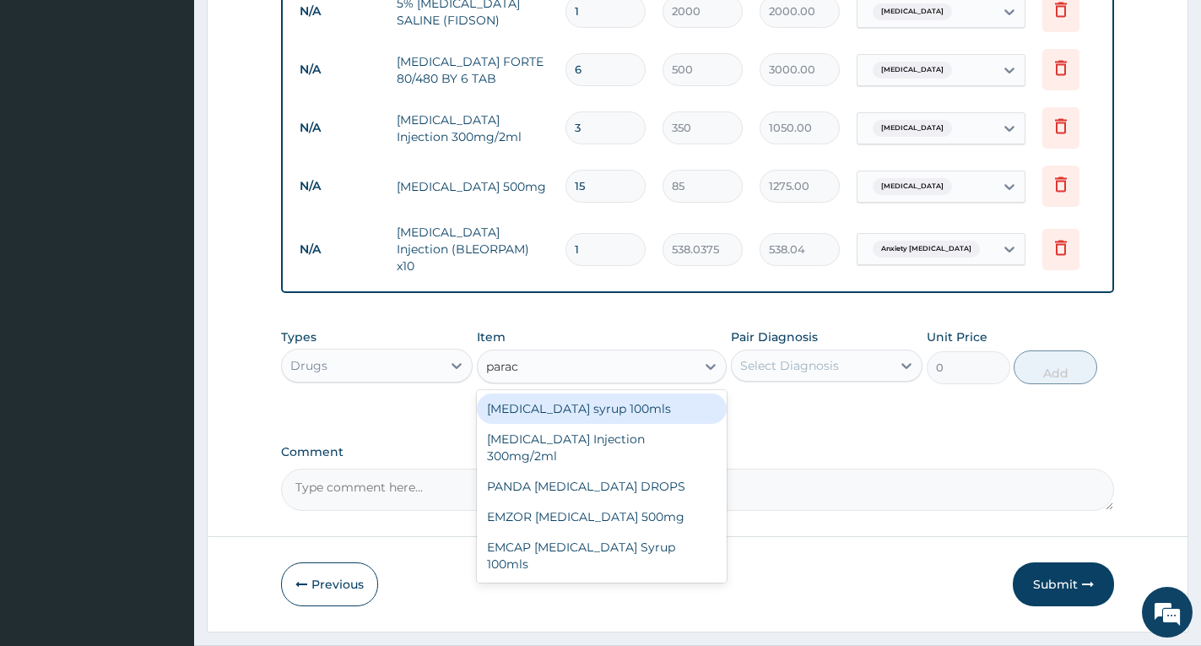
type input "parace"
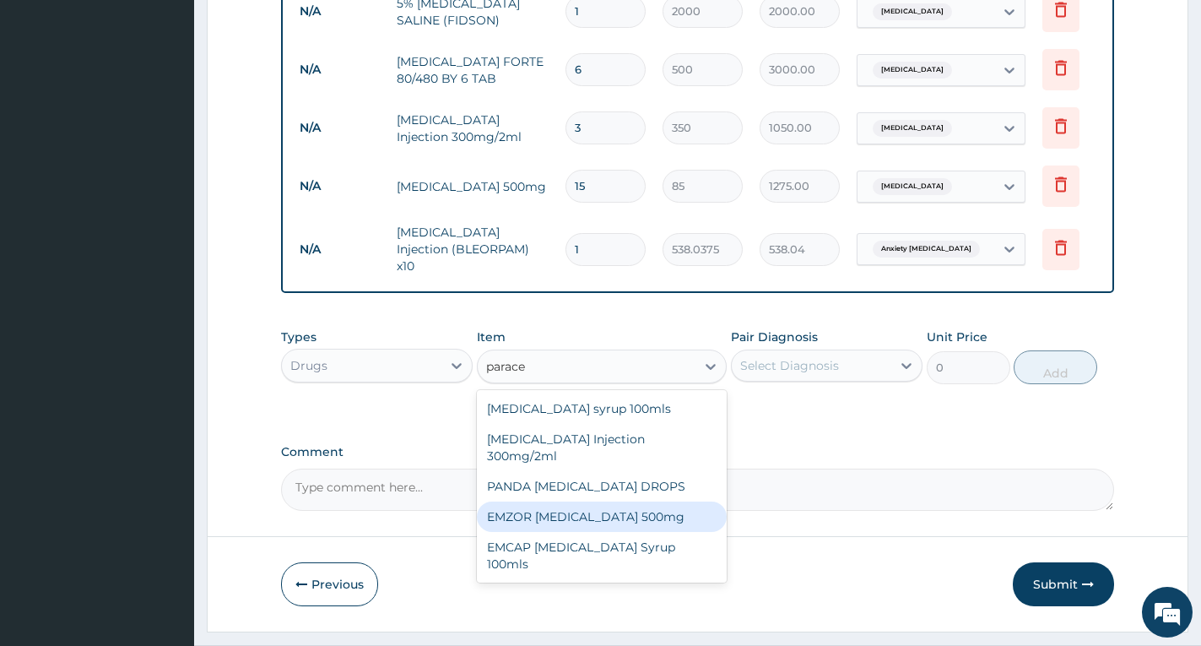
click at [656, 501] on div "EMZOR [MEDICAL_DATA] 500mg" at bounding box center [602, 516] width 250 height 30
type input "50"
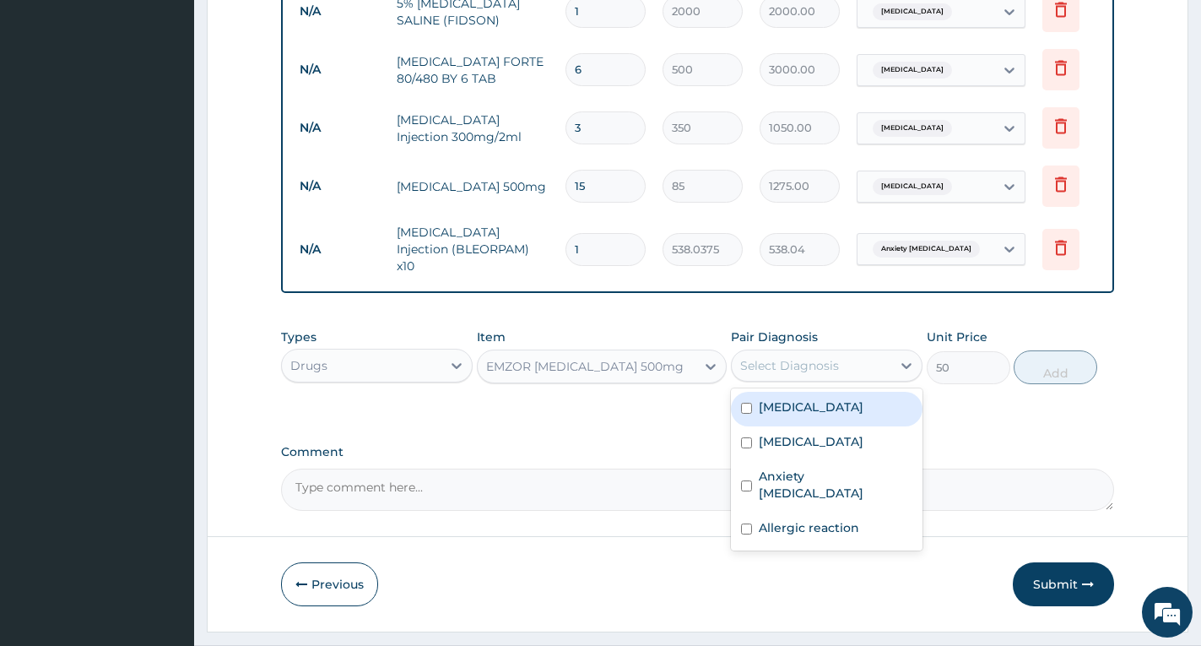
click at [770, 368] on div "Select Diagnosis" at bounding box center [789, 365] width 99 height 17
click at [774, 398] on label "Falciparum malaria" at bounding box center [811, 406] width 105 height 17
checkbox input "true"
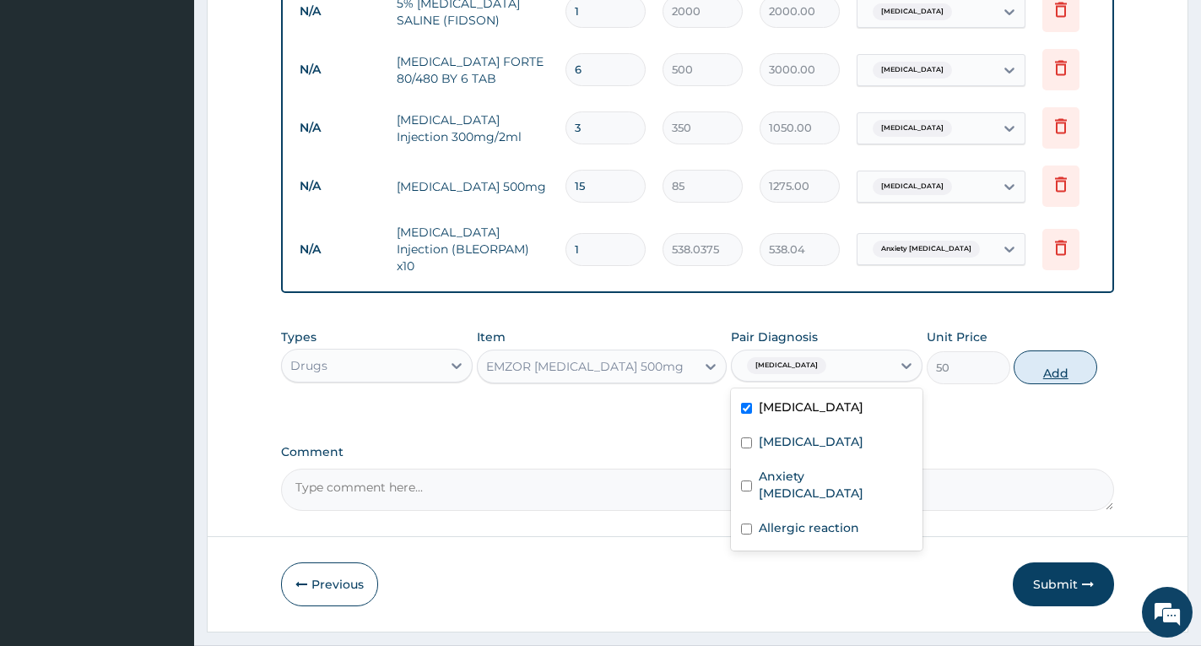
click at [1042, 364] on button "Add" at bounding box center [1056, 367] width 84 height 34
type input "0"
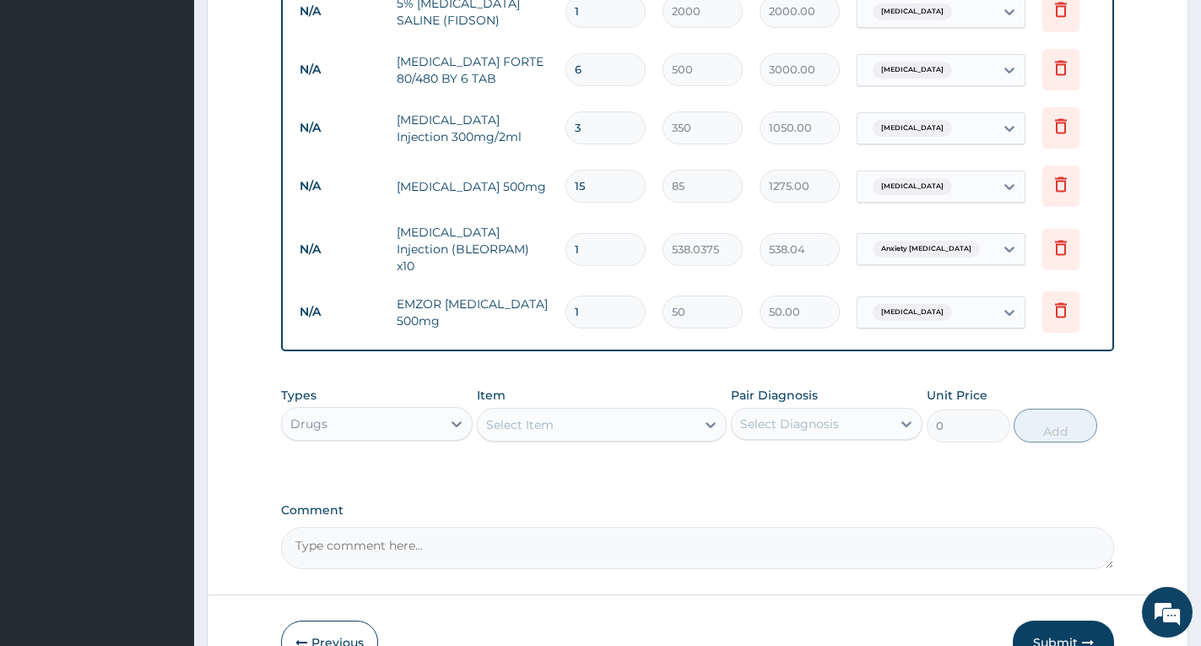
type input "18"
type input "900.00"
type input "18"
click at [631, 419] on div "Select Item" at bounding box center [587, 424] width 218 height 27
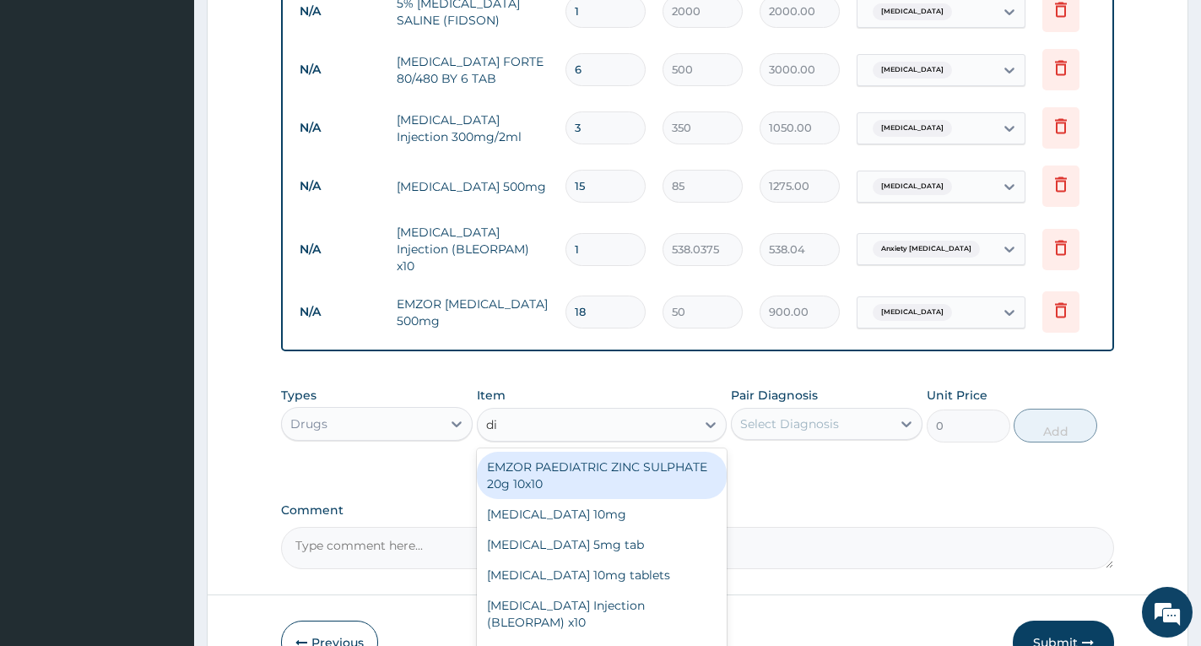
type input "d"
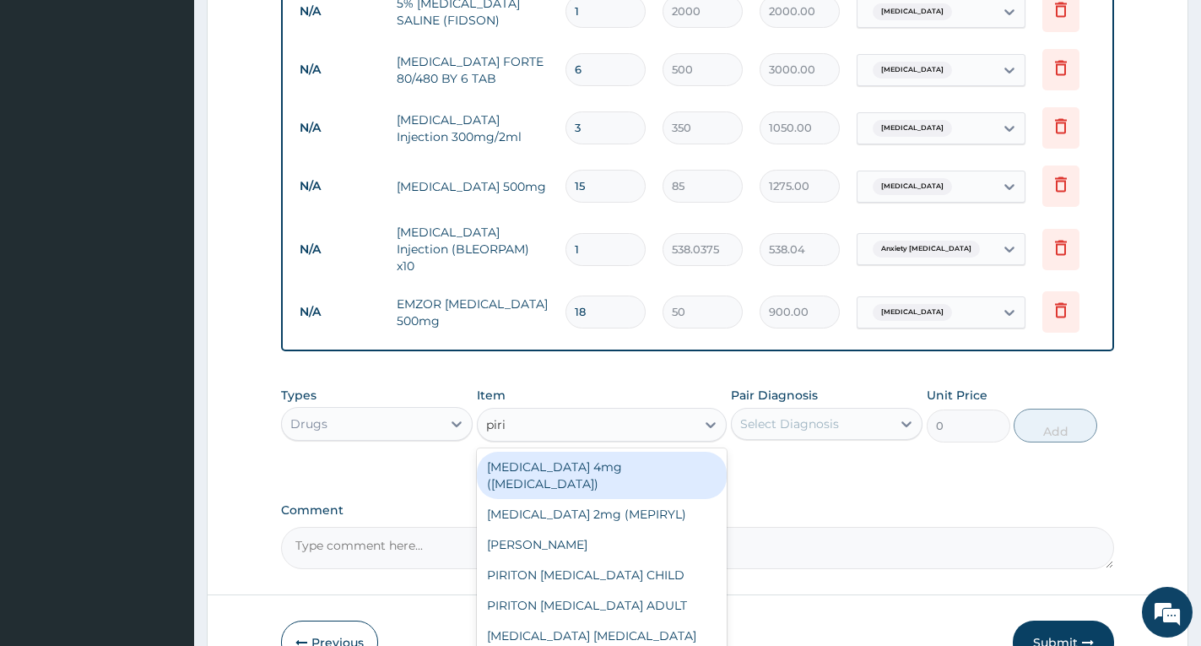
type input "pirit"
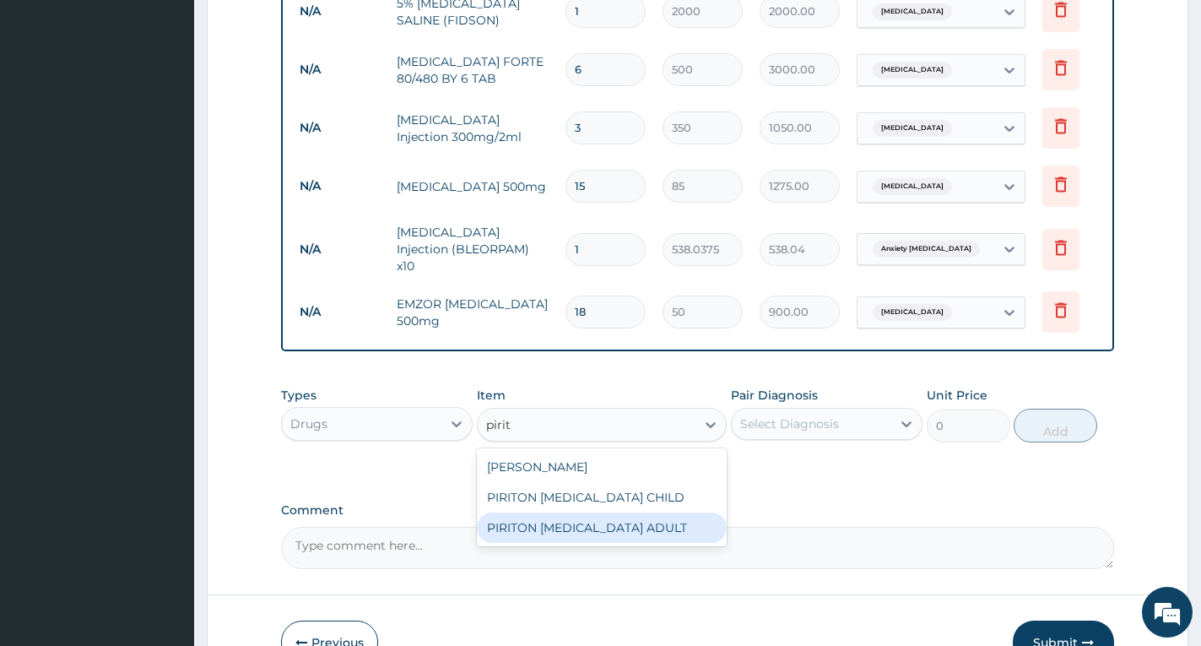
click at [645, 517] on div "PIRITON [MEDICAL_DATA] ADULT" at bounding box center [602, 527] width 250 height 30
type input "1182.5"
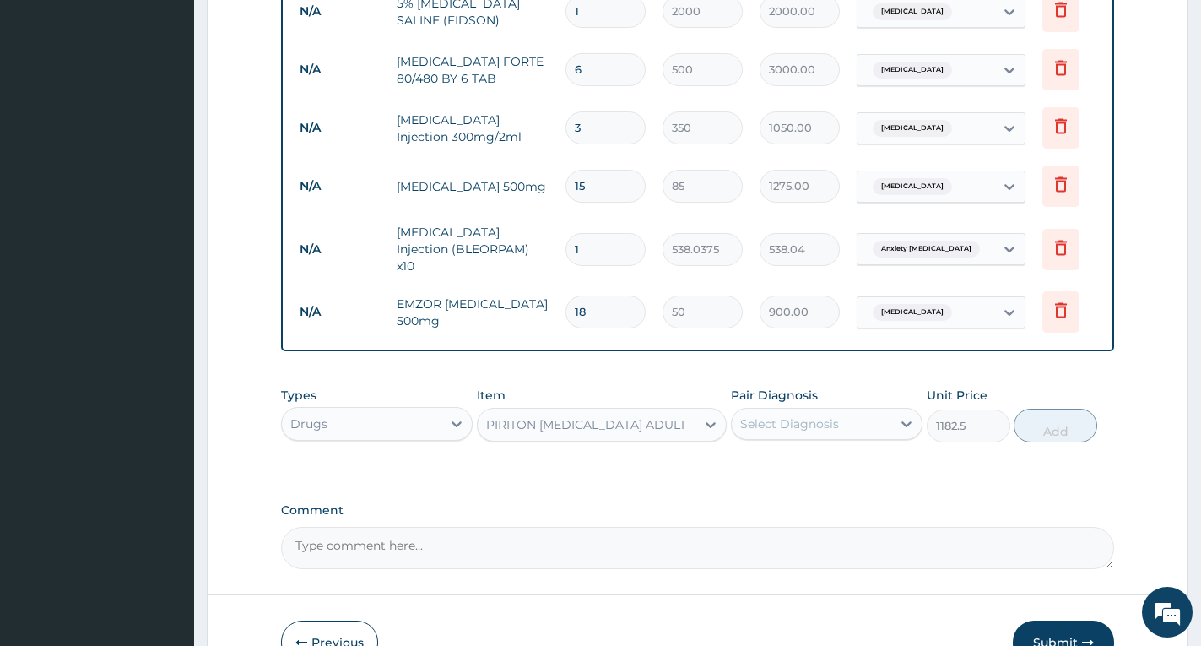
click at [686, 431] on div "PIRITON [MEDICAL_DATA] ADULT" at bounding box center [587, 424] width 218 height 27
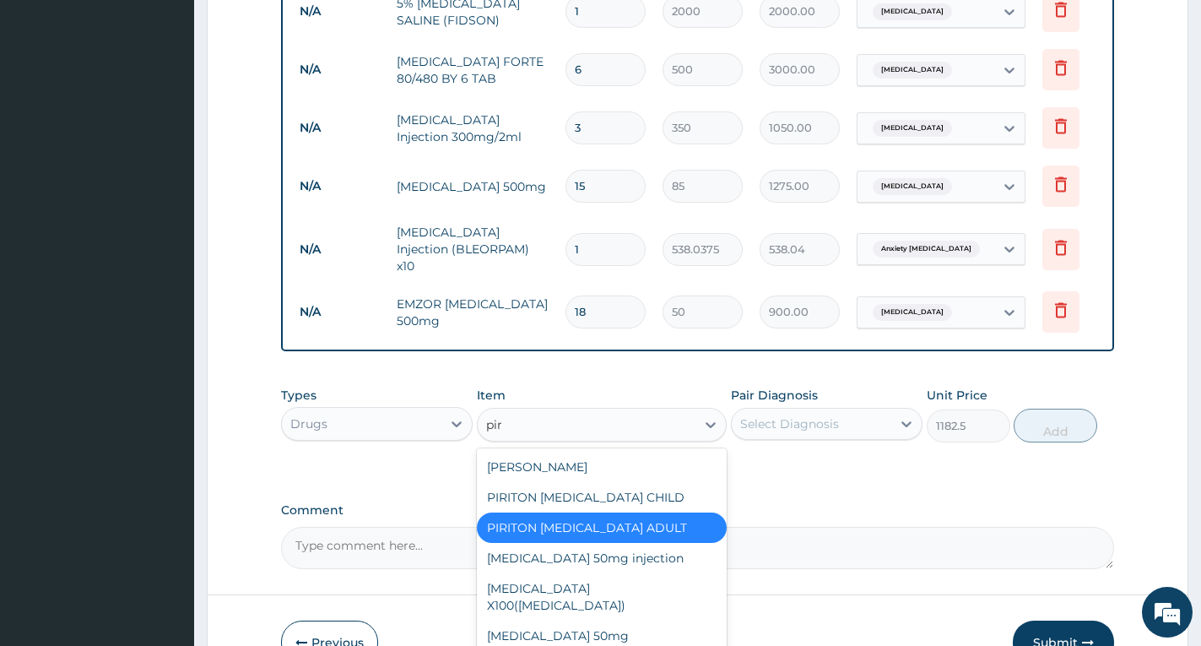
scroll to position [0, 0]
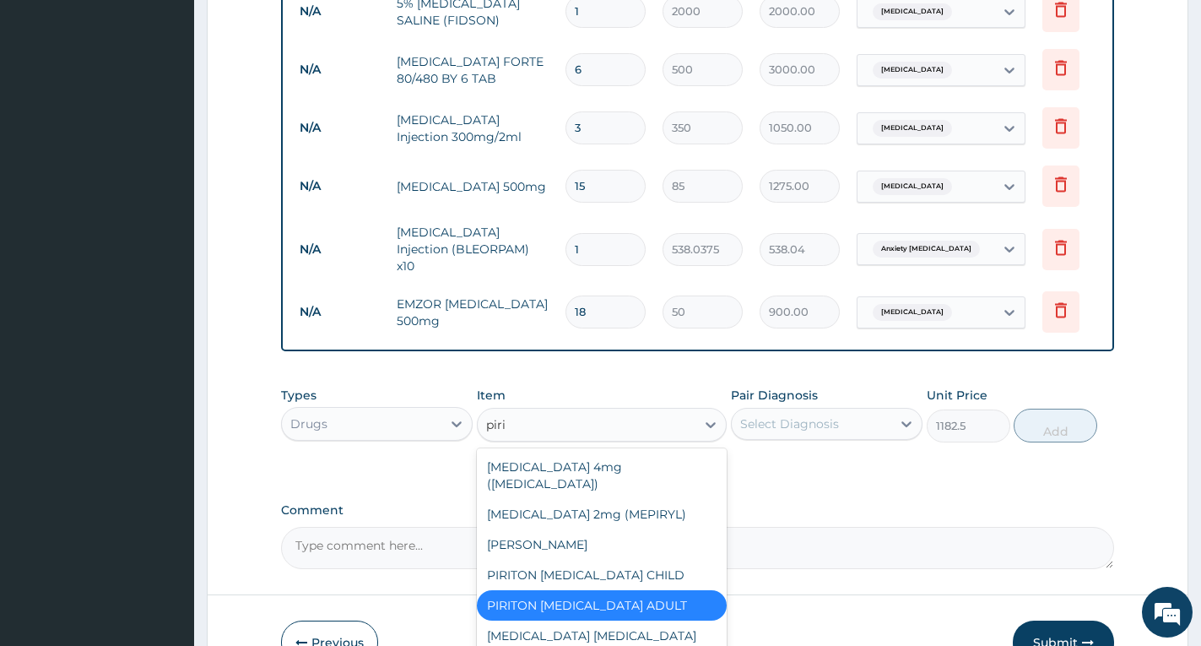
type input "pirit"
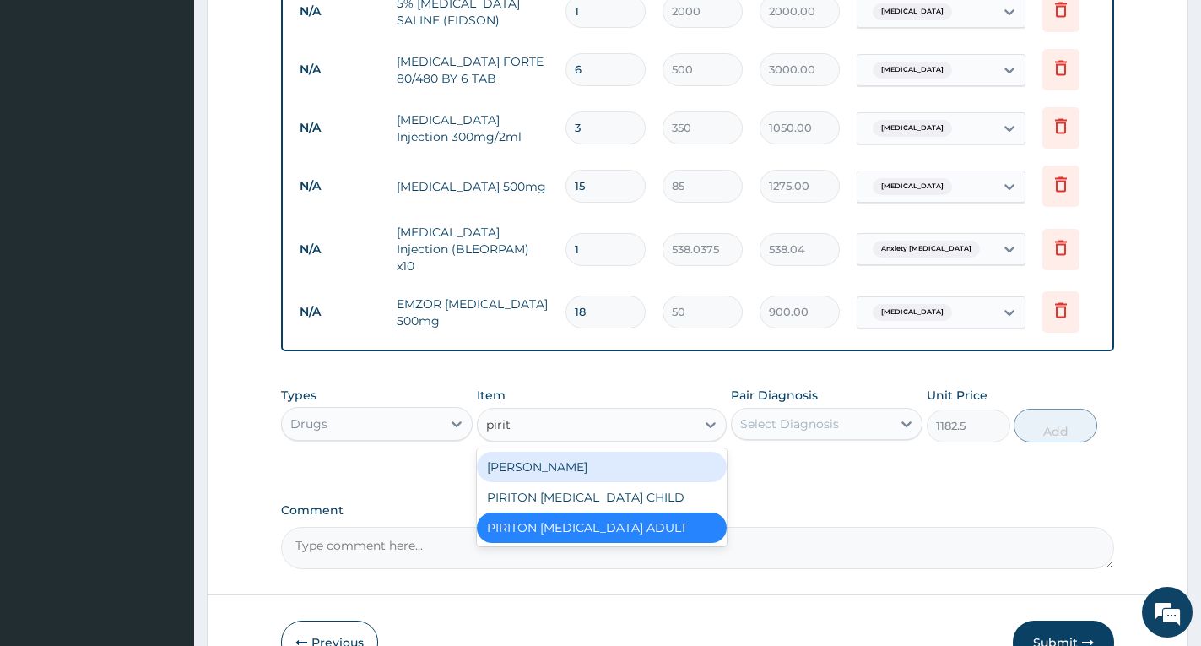
click at [620, 458] on div "PIRITON TAB EVANS" at bounding box center [602, 467] width 250 height 30
type input "23.65"
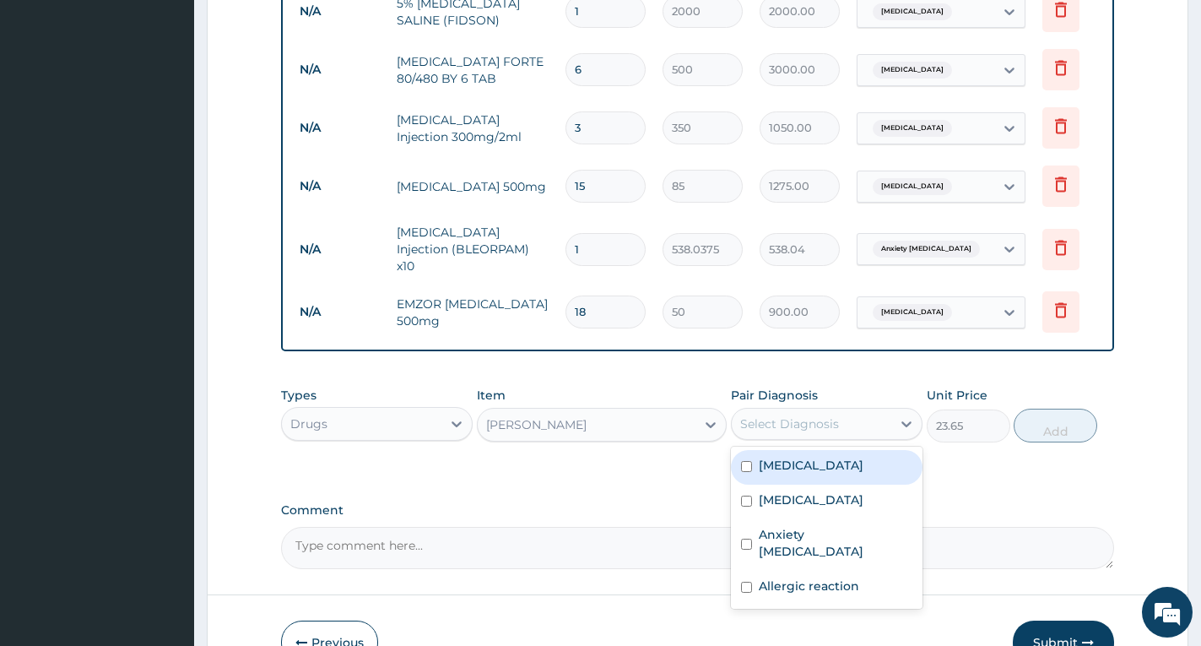
click at [767, 410] on div "Select Diagnosis" at bounding box center [812, 423] width 160 height 27
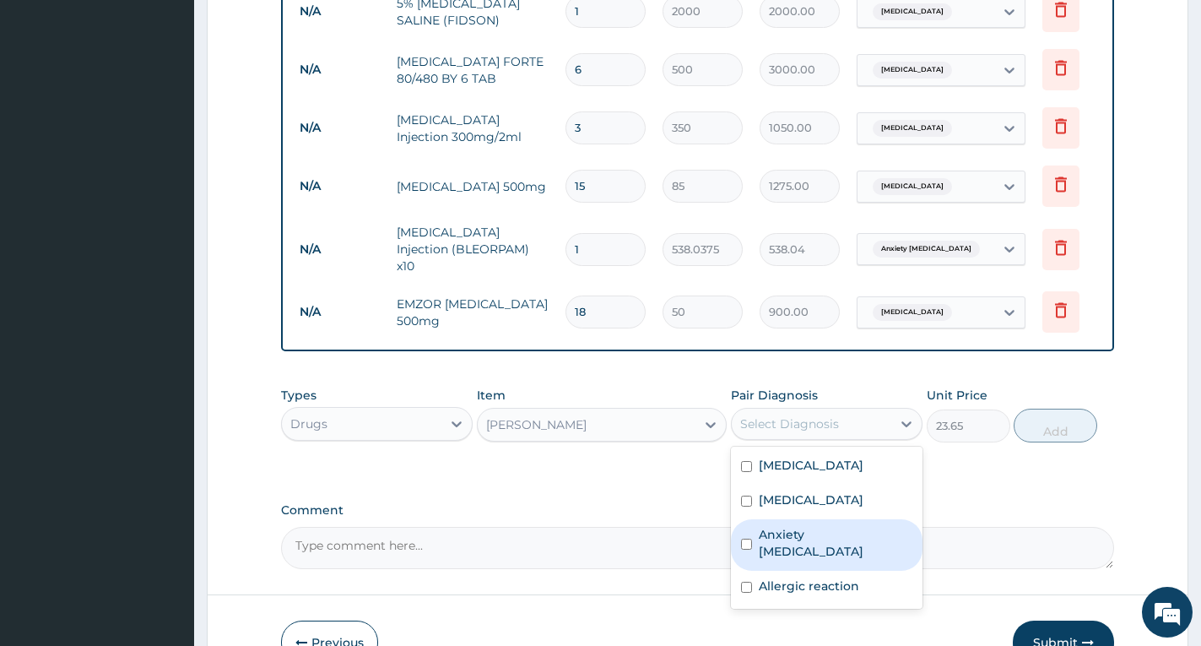
click at [810, 538] on label "Anxiety neurosis" at bounding box center [836, 543] width 154 height 34
checkbox input "true"
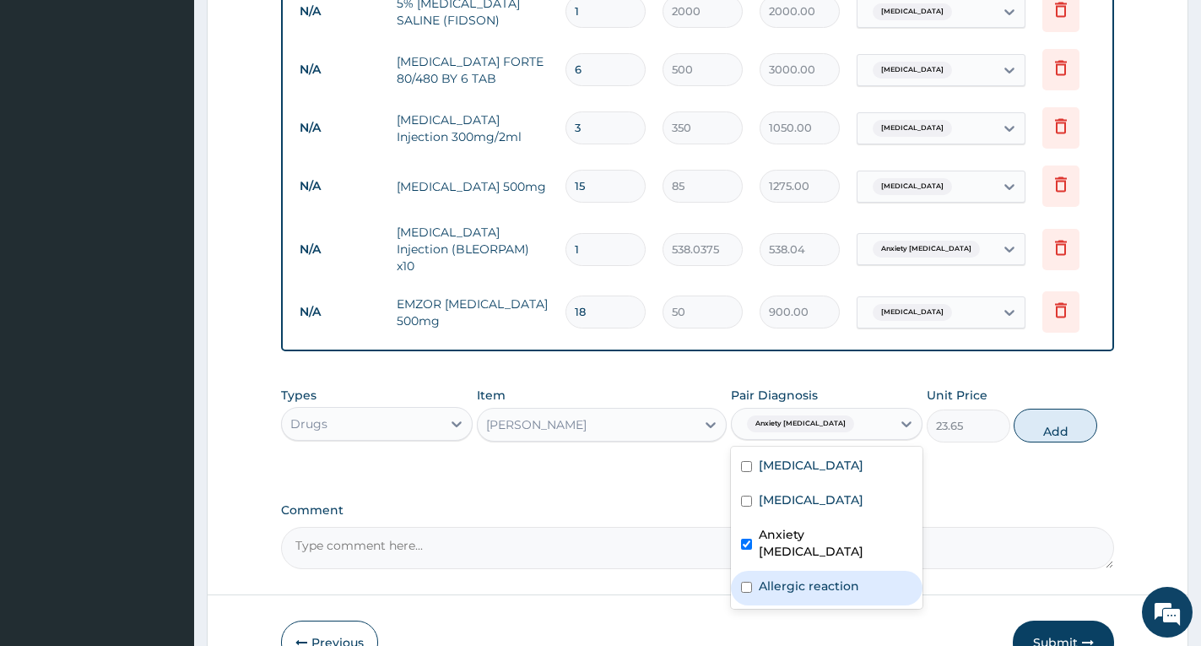
click at [803, 577] on label "Allergic reaction" at bounding box center [809, 585] width 100 height 17
checkbox input "true"
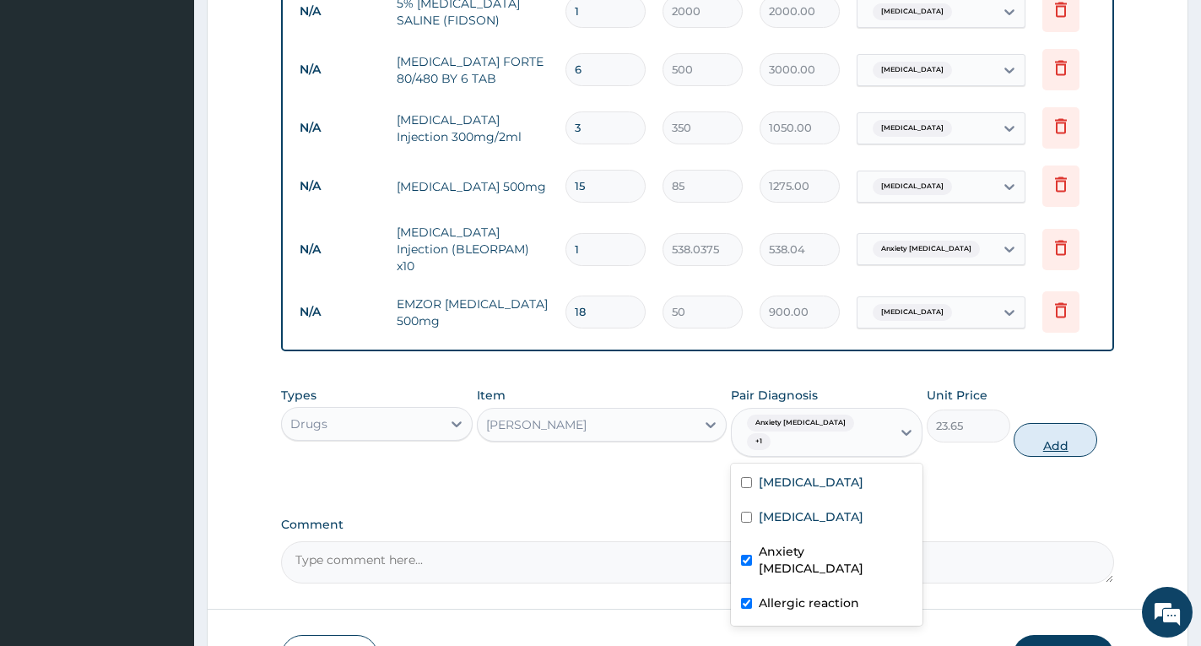
click at [1045, 423] on button "Add" at bounding box center [1056, 440] width 84 height 34
type input "0"
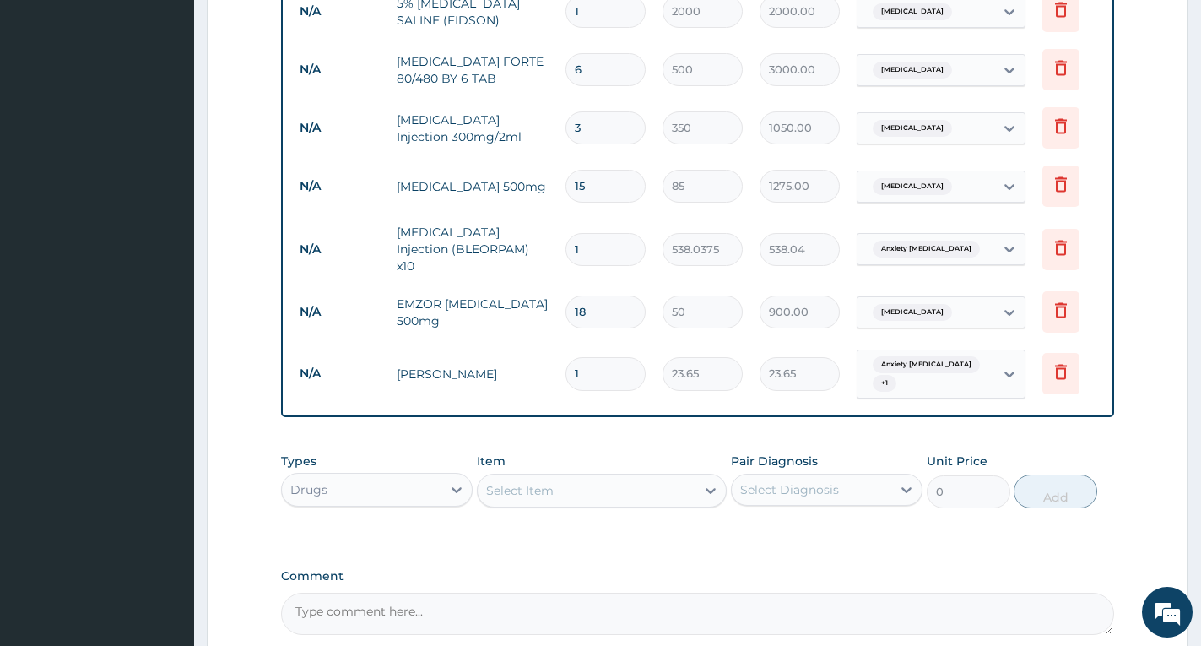
type input "10"
type input "236.50"
type input "10"
click at [1075, 430] on div "PA Code / Prescription Code PA/F3AAA1 Encounter Date 06-06-2025 Diagnosis Falci…" at bounding box center [697, 77] width 833 height 1115
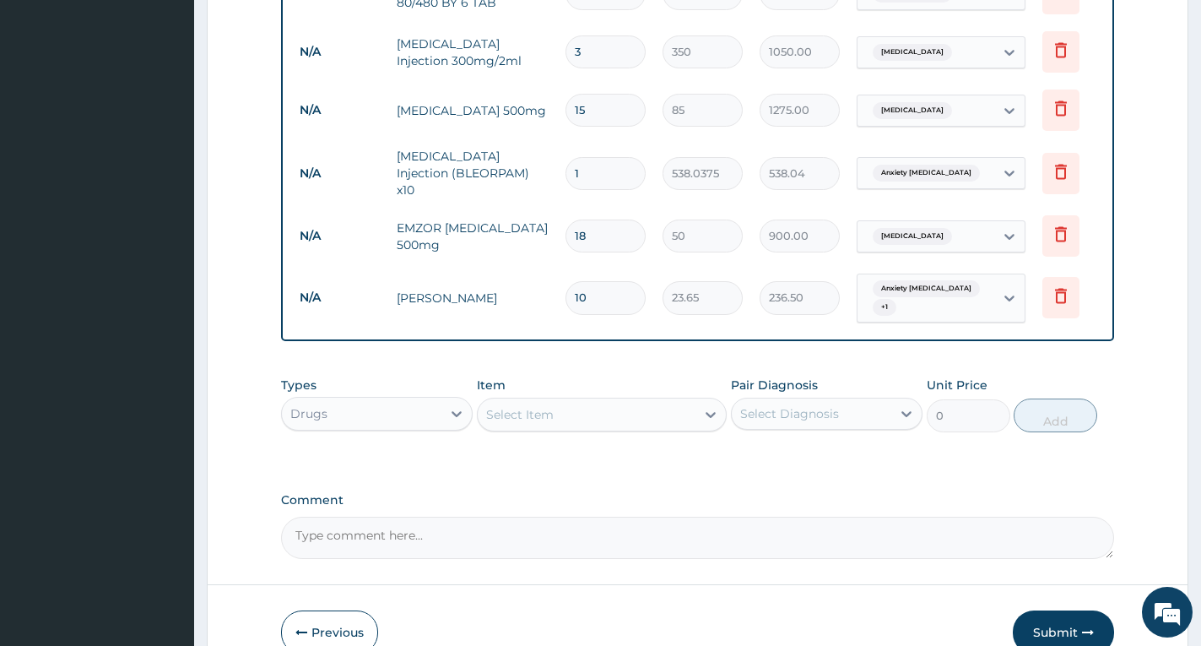
scroll to position [726, 0]
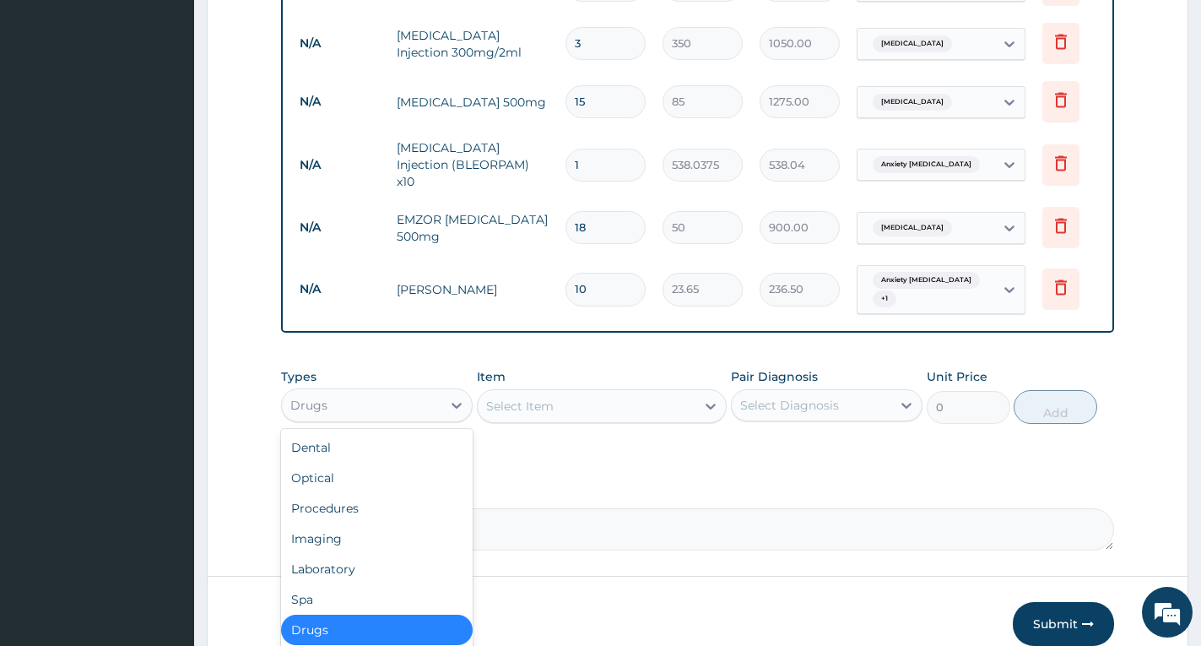
click at [371, 404] on div "Drugs" at bounding box center [362, 405] width 160 height 27
click at [343, 501] on div "Procedures" at bounding box center [377, 508] width 192 height 30
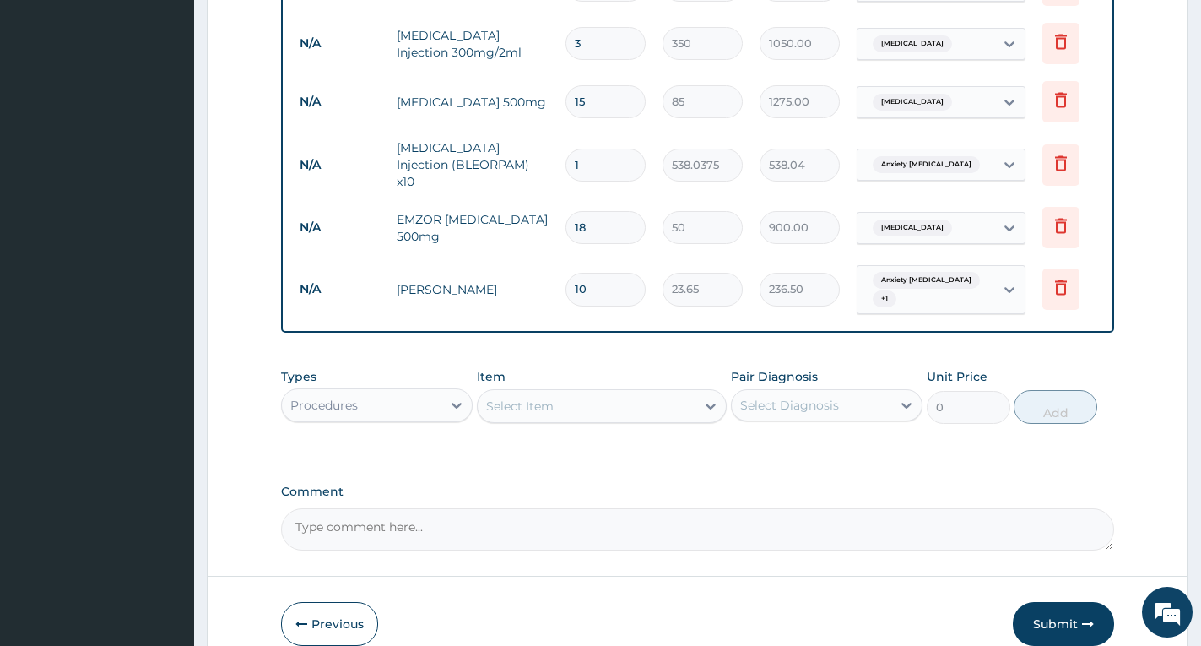
click at [560, 393] on div "Select Item" at bounding box center [587, 406] width 218 height 27
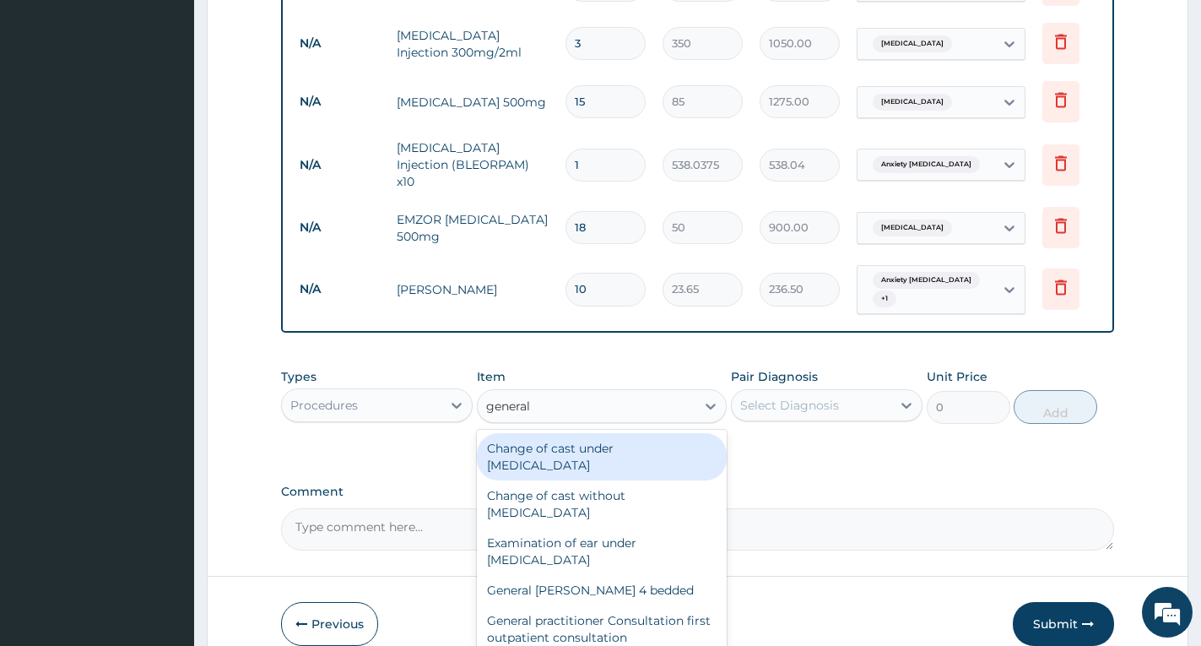
type input "general p"
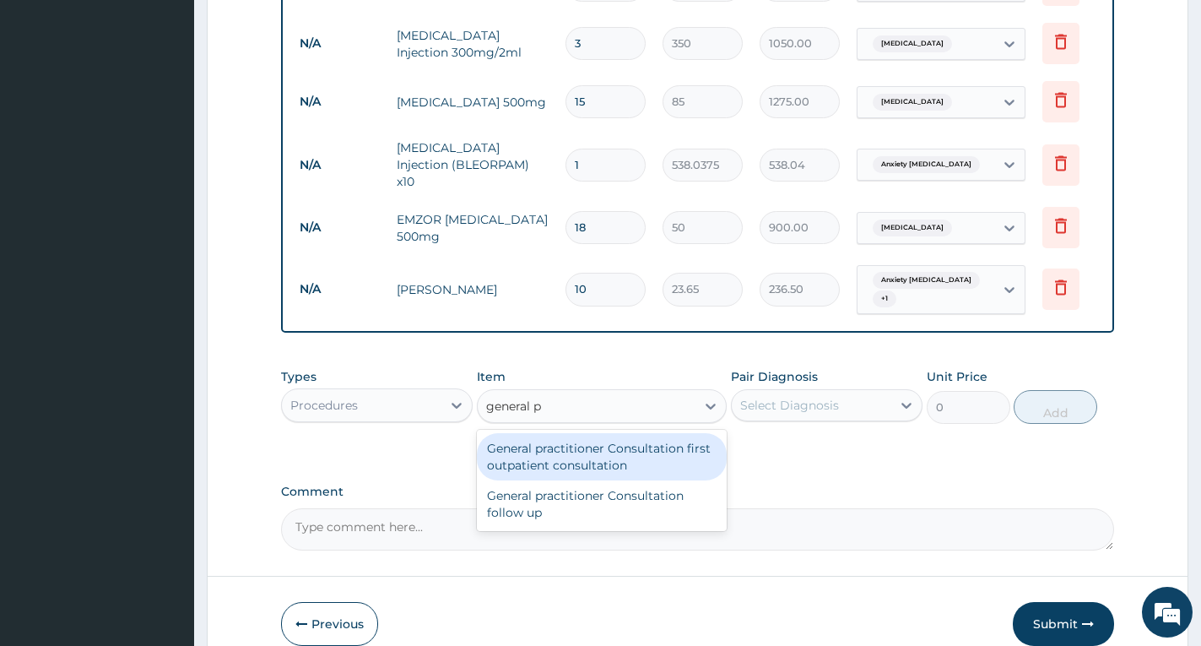
click at [578, 436] on div "General practitioner Consultation first outpatient consultation" at bounding box center [602, 456] width 250 height 47
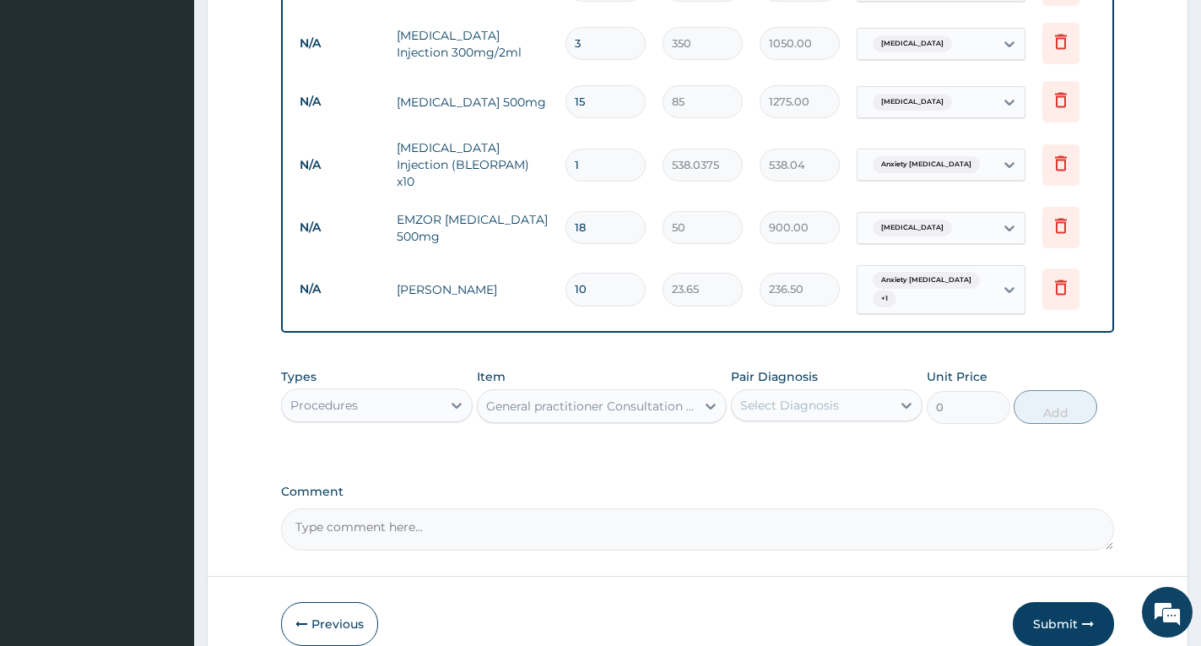
type input "4000"
click at [758, 400] on div "Select Diagnosis" at bounding box center [789, 405] width 99 height 17
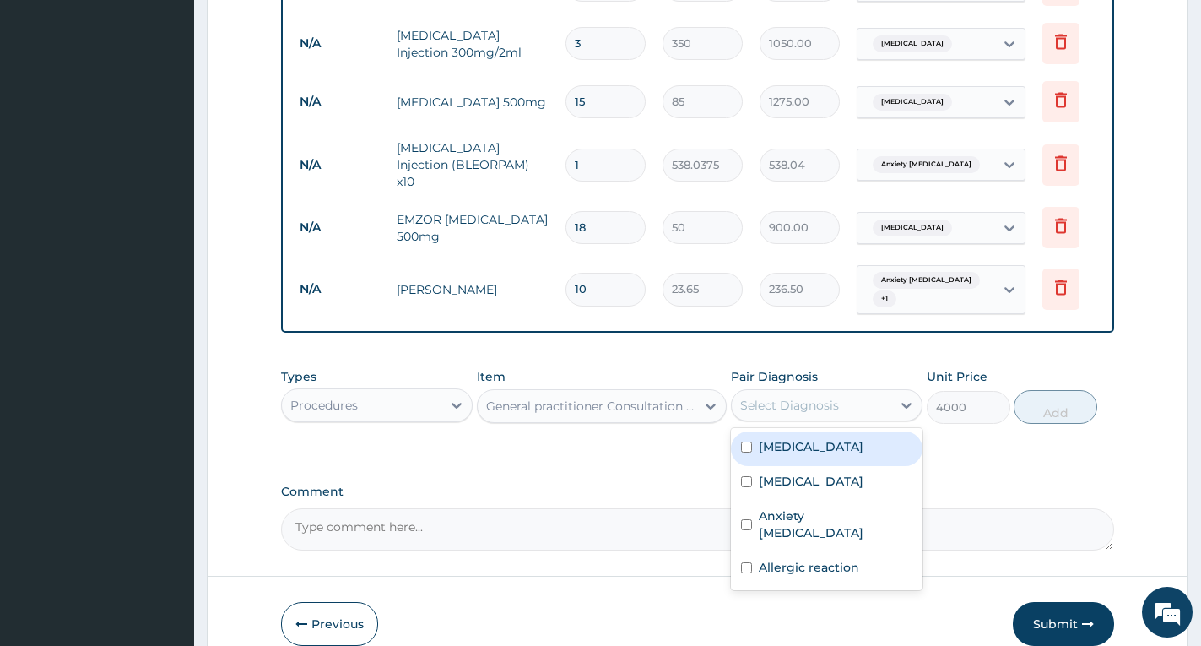
click at [761, 431] on div "Falciparum malaria" at bounding box center [827, 448] width 192 height 35
checkbox input "true"
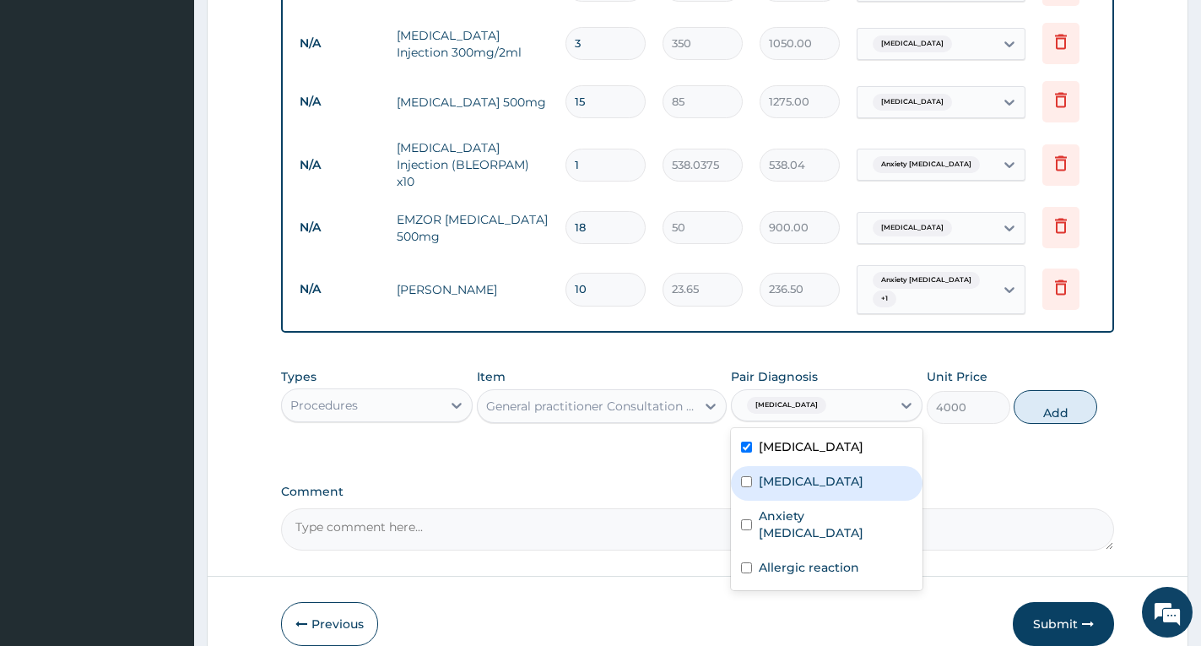
drag, startPoint x: 776, startPoint y: 462, endPoint x: 802, endPoint y: 487, distance: 36.4
click at [777, 473] on label "[MEDICAL_DATA]" at bounding box center [811, 481] width 105 height 17
checkbox input "true"
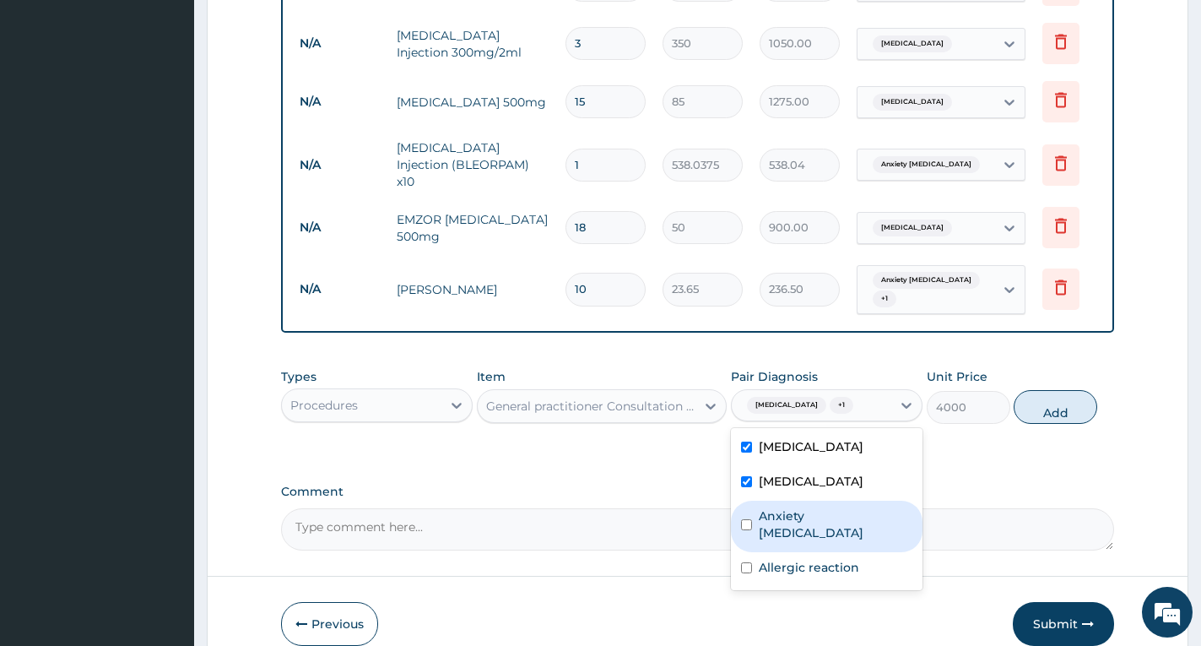
click at [800, 507] on label "Anxiety neurosis" at bounding box center [836, 524] width 154 height 34
checkbox input "true"
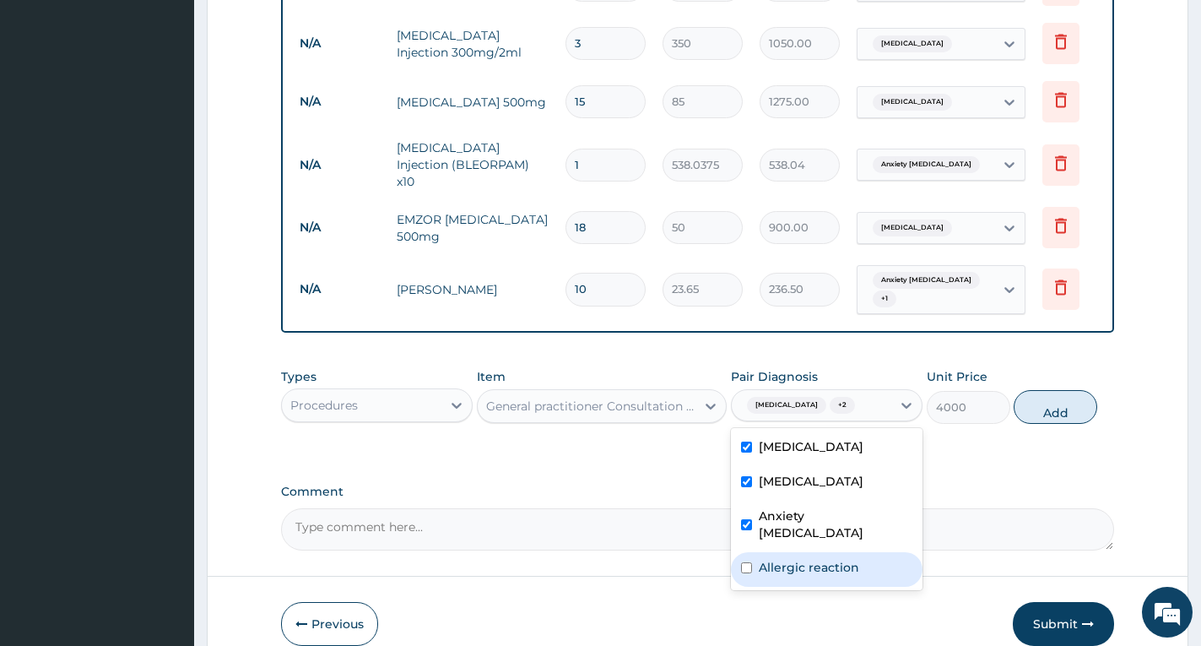
click at [810, 559] on label "Allergic reaction" at bounding box center [809, 567] width 100 height 17
checkbox input "true"
click at [1055, 401] on button "Add" at bounding box center [1056, 407] width 84 height 34
type input "0"
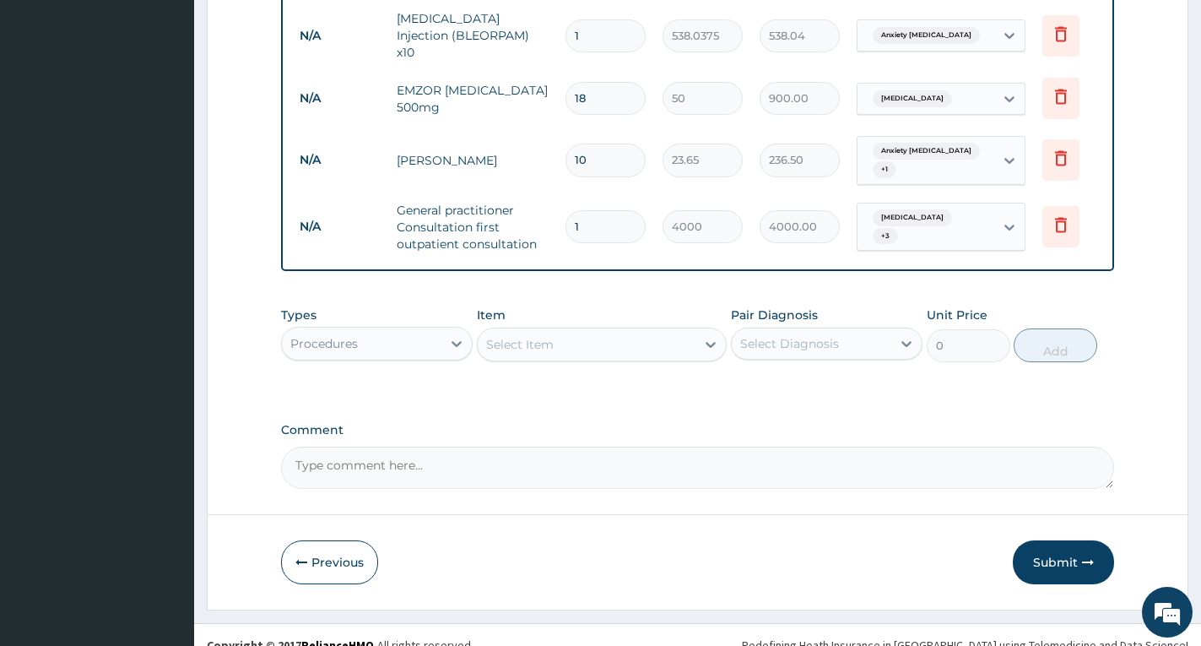
scroll to position [864, 0]
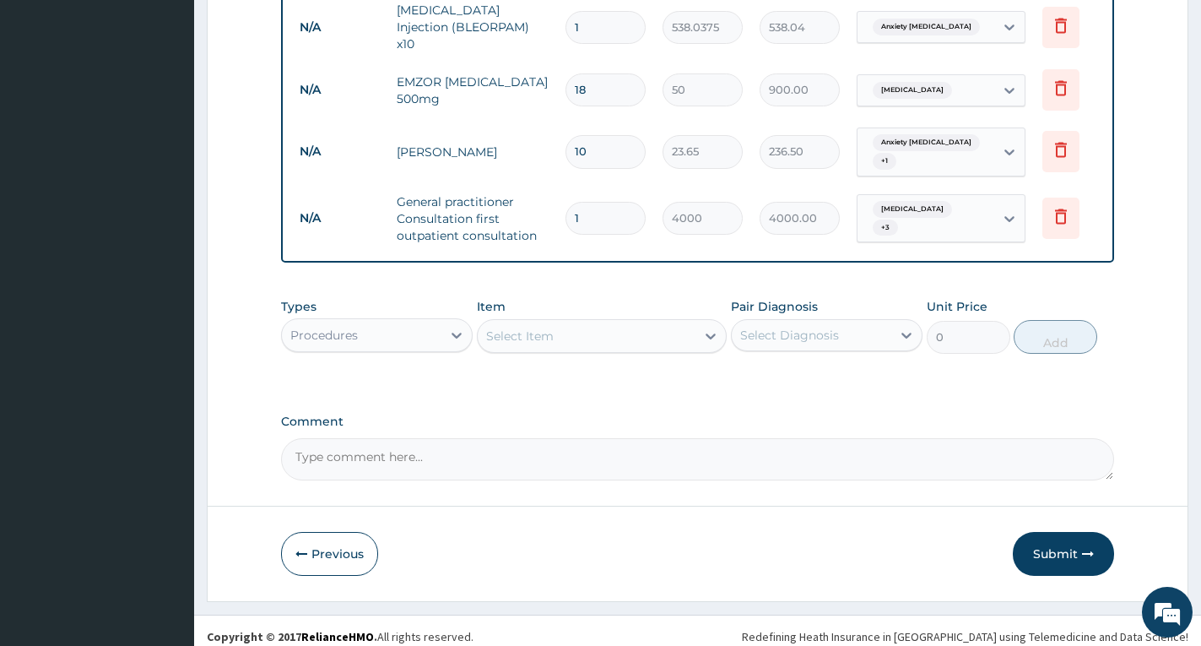
click at [584, 451] on textarea "Comment" at bounding box center [697, 459] width 833 height 42
click at [349, 444] on textarea "PATIENT DISCHARGED HERSELF ATER SHE FELT CLINICALLY RELIFED AT 6:28 PM." at bounding box center [697, 459] width 833 height 42
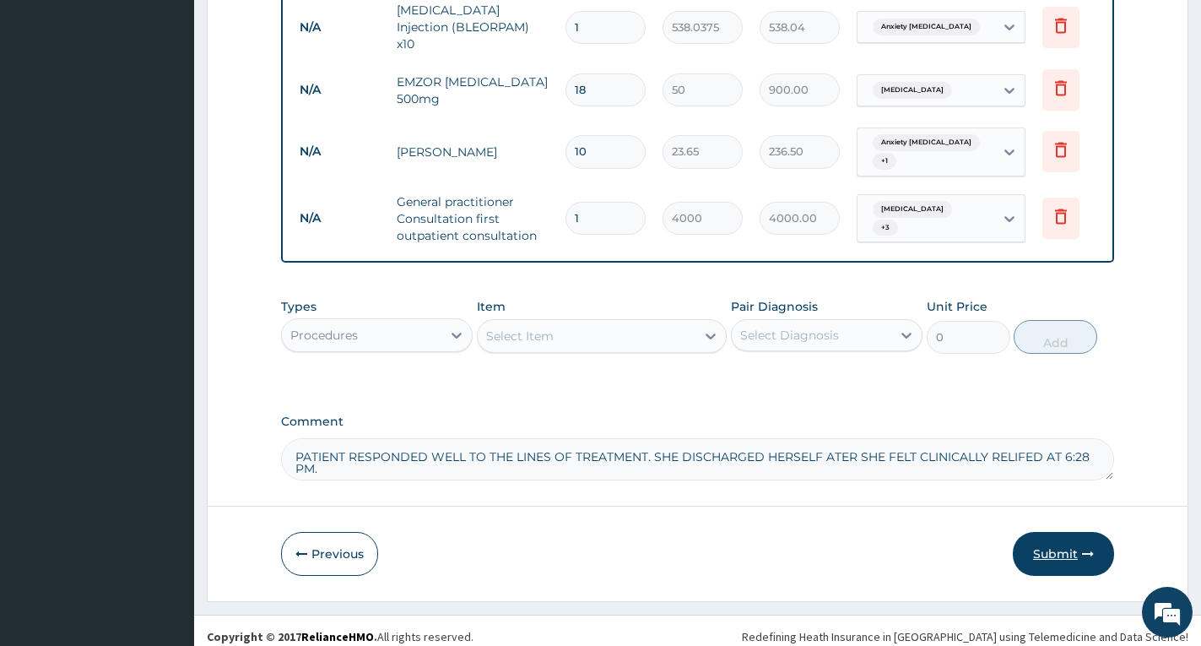
type textarea "PATIENT RESPONDED WELL TO THE LINES OF TREATMENT. SHE DISCHARGED HERSELF ATER S…"
click at [1048, 544] on button "Submit" at bounding box center [1063, 554] width 101 height 44
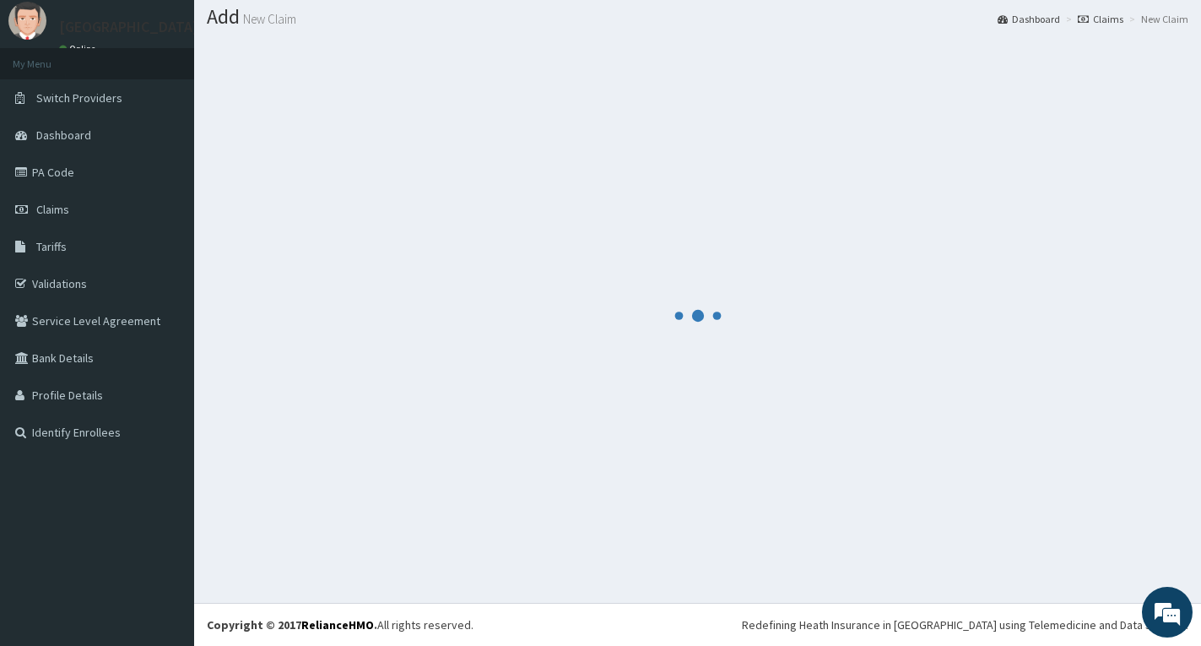
scroll to position [0, 0]
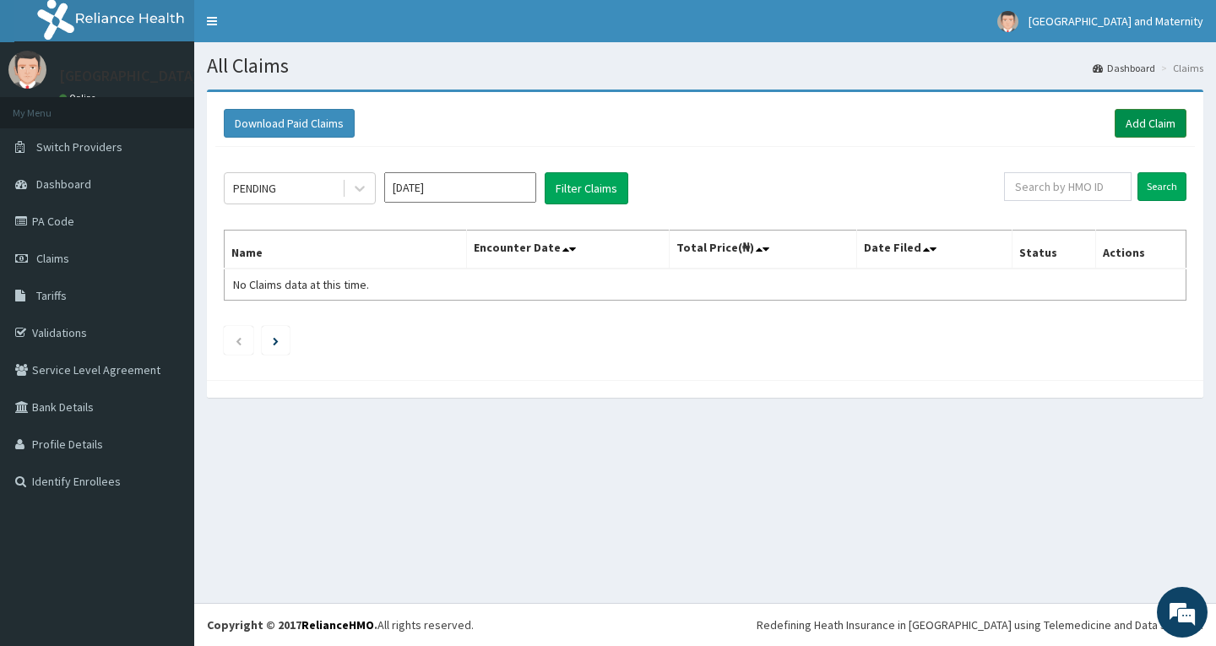
click at [1144, 123] on link "Add Claim" at bounding box center [1150, 123] width 72 height 29
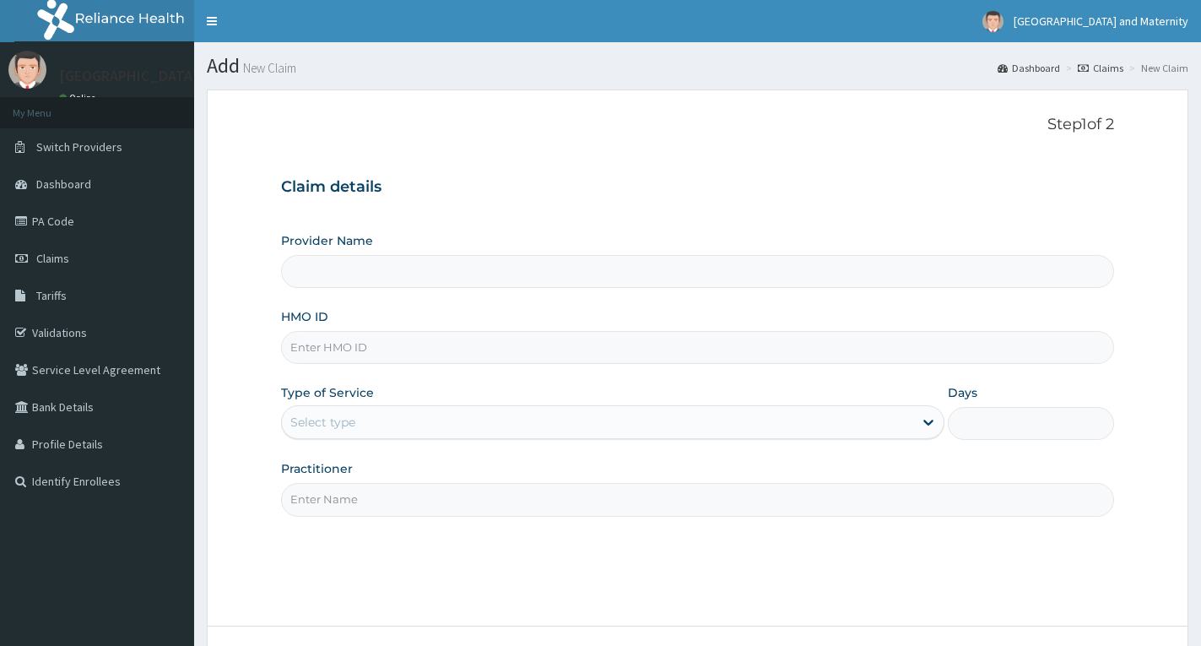
type input "[GEOGRAPHIC_DATA] & Maternity"
click at [462, 344] on input "HMO ID" at bounding box center [697, 347] width 833 height 33
paste input "FET/10237/A"
type input "FET/10237/A"
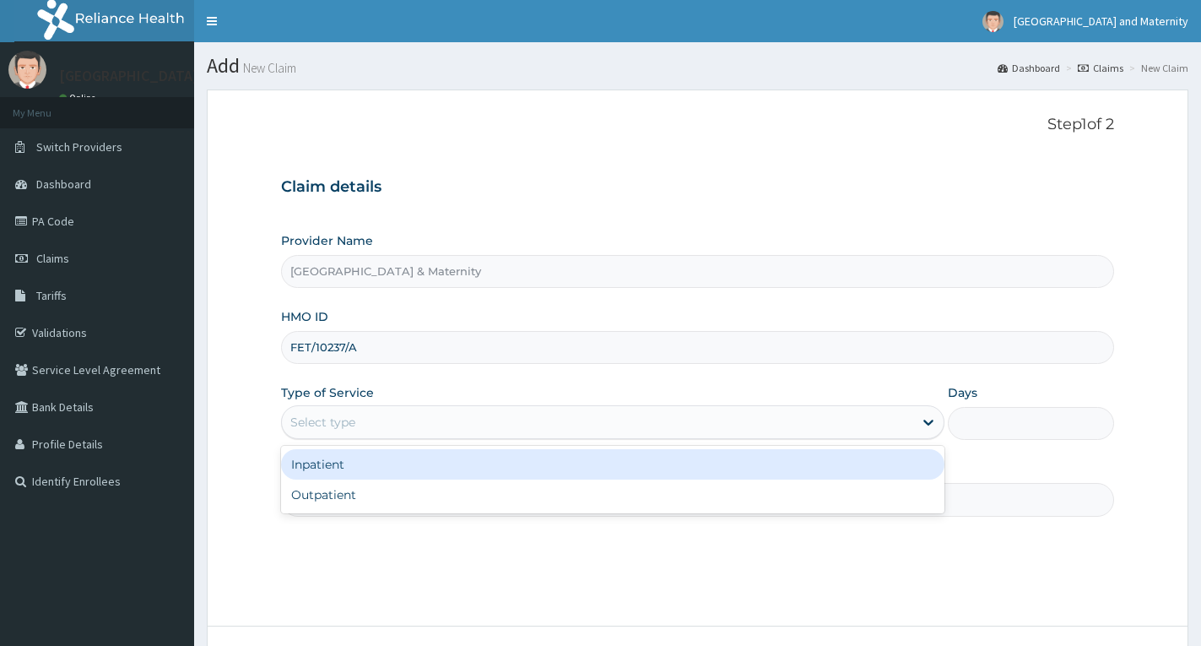
click at [436, 419] on div "Select type" at bounding box center [597, 422] width 631 height 27
click at [431, 471] on div "Inpatient" at bounding box center [612, 464] width 663 height 30
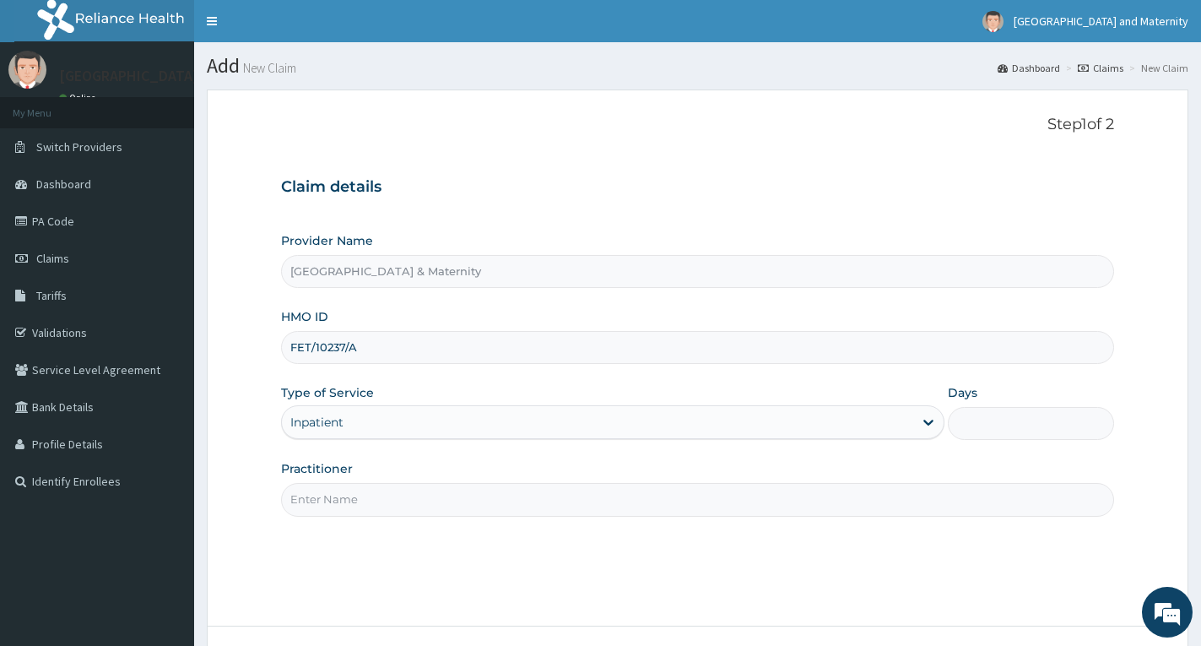
click at [1012, 431] on input "Days" at bounding box center [1031, 423] width 166 height 33
type input "2"
click at [998, 502] on input "Practitioner" at bounding box center [697, 499] width 833 height 33
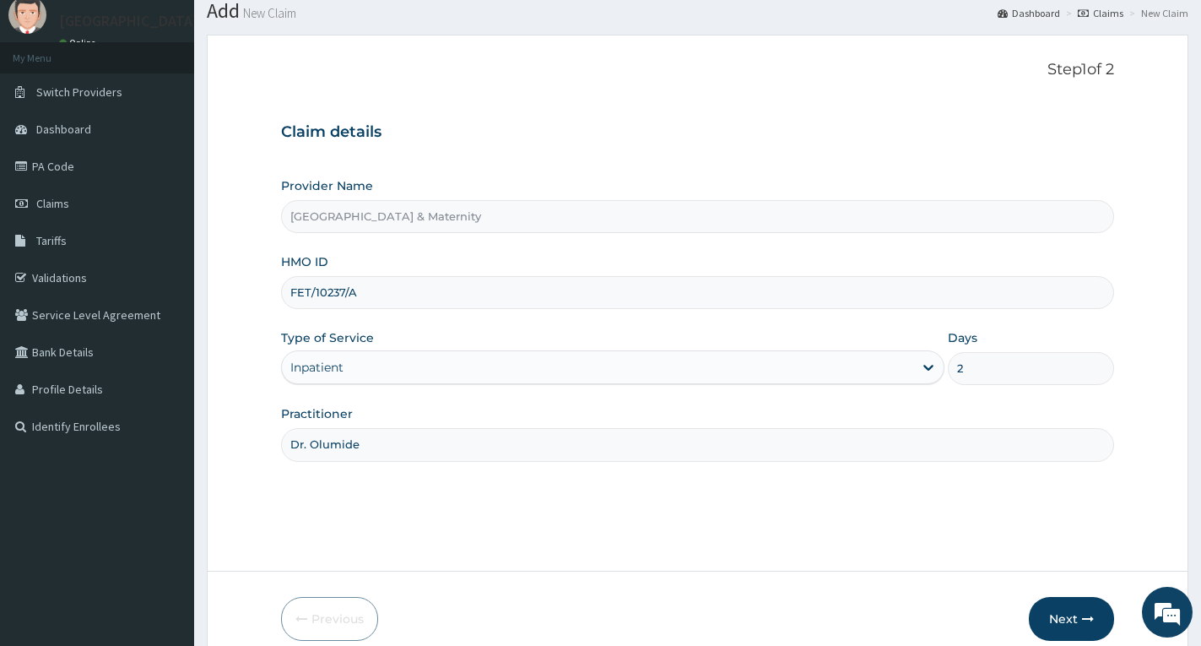
scroll to position [84, 0]
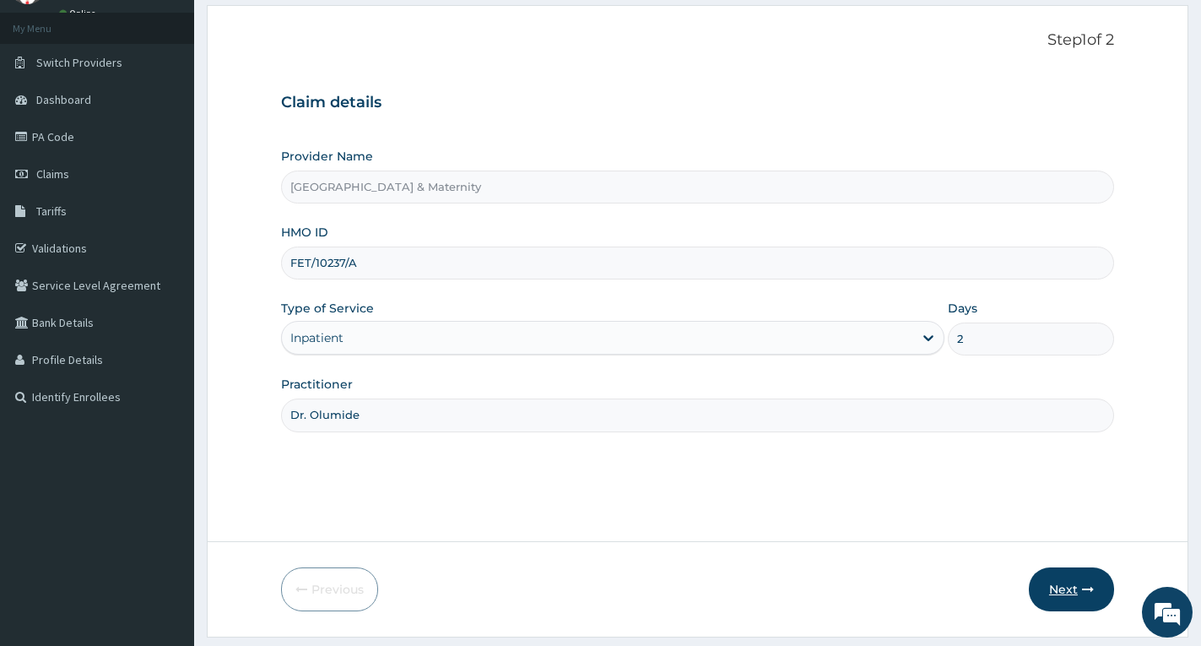
type input "Dr. Olumide"
click at [1070, 590] on button "Next" at bounding box center [1071, 589] width 85 height 44
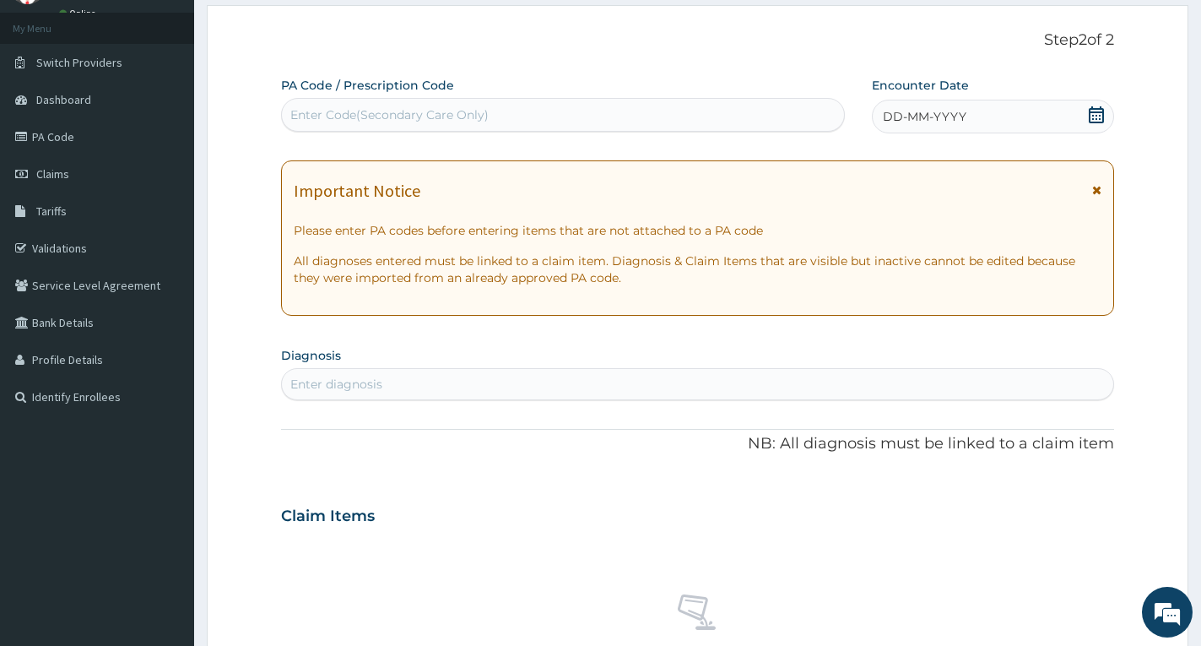
scroll to position [0, 0]
click at [803, 120] on div "Enter Code(Secondary Care Only)" at bounding box center [563, 114] width 562 height 27
paste input "PA/238544"
type input "PA/238544"
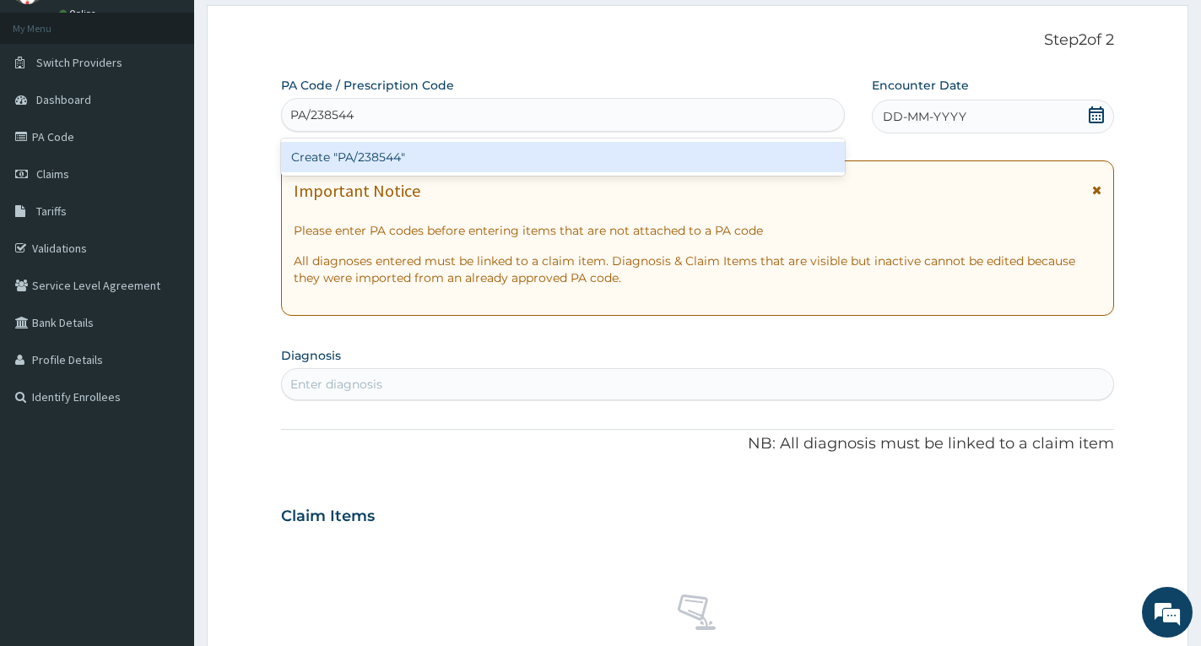
click at [616, 157] on div "Create "PA/238544"" at bounding box center [563, 157] width 564 height 30
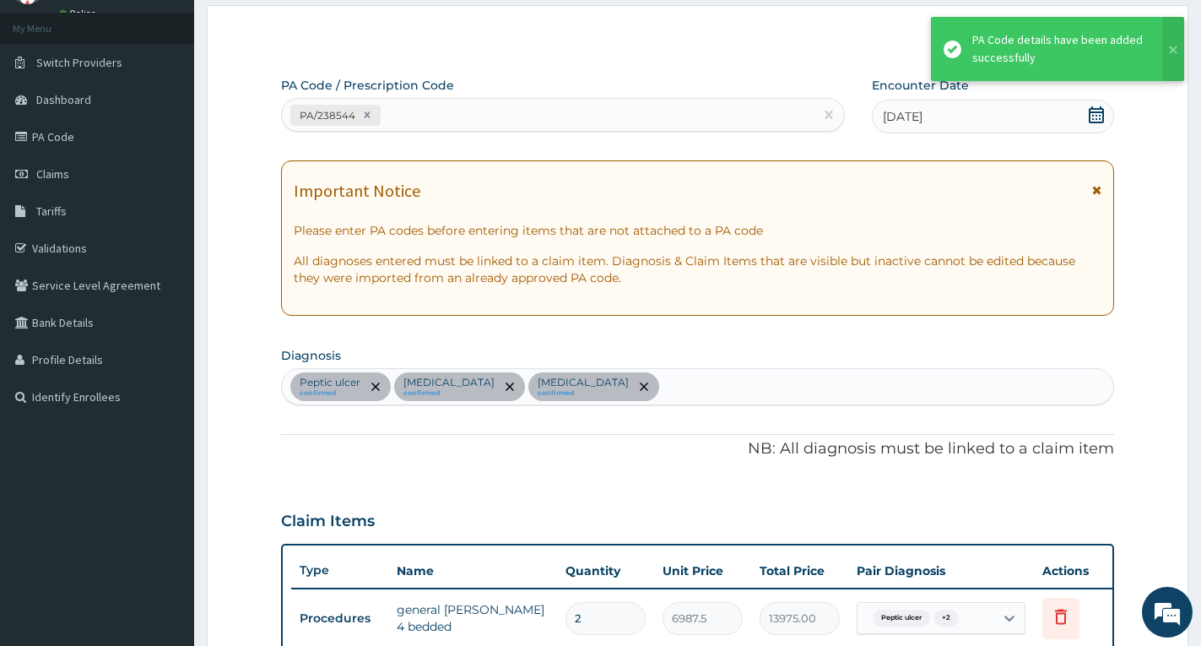
scroll to position [437, 0]
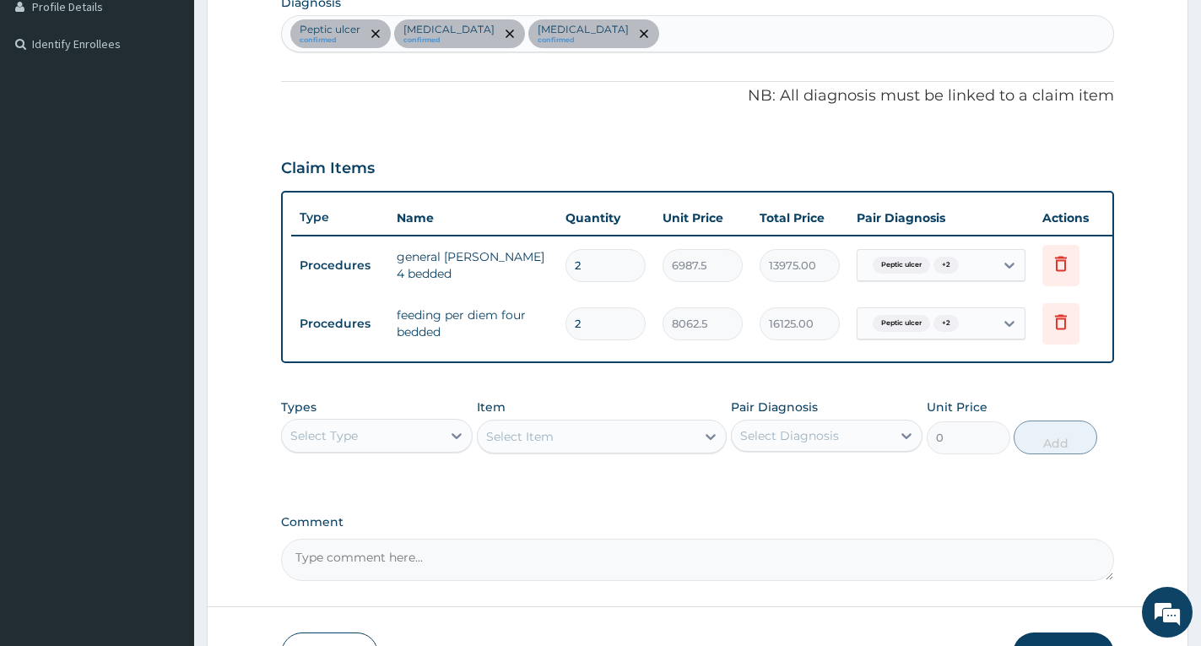
click at [1126, 167] on form "Step 2 of 2 PA Code / Prescription Code PA/238544 Encounter Date [DATE] Importa…" at bounding box center [698, 176] width 982 height 1049
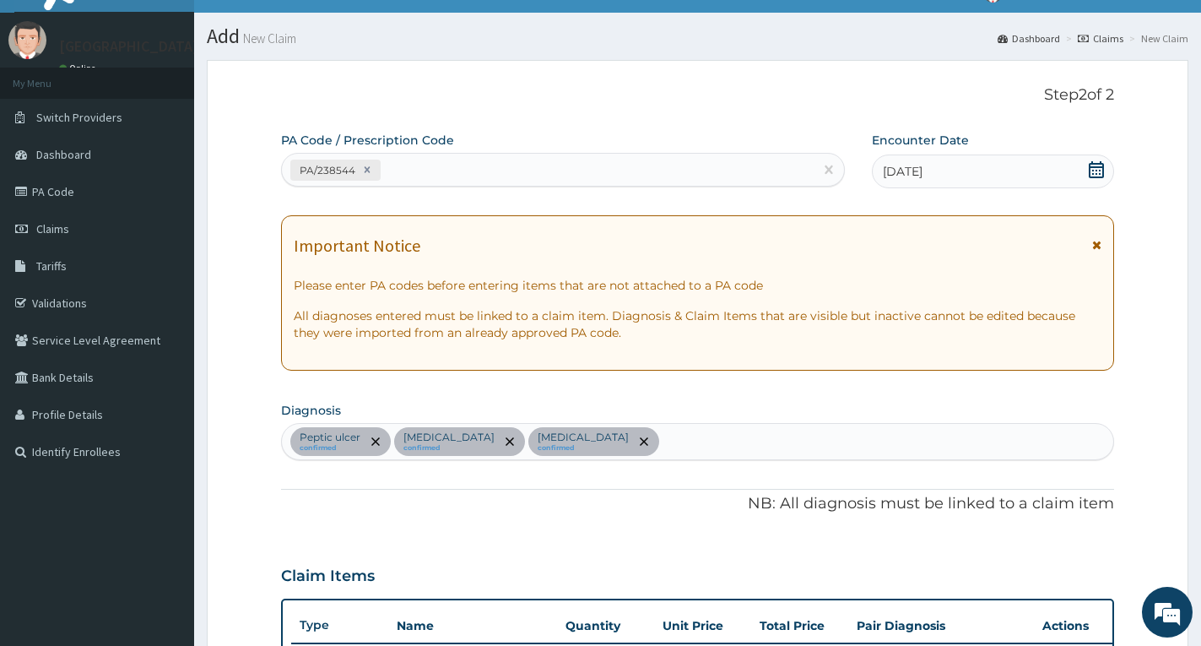
scroll to position [15, 0]
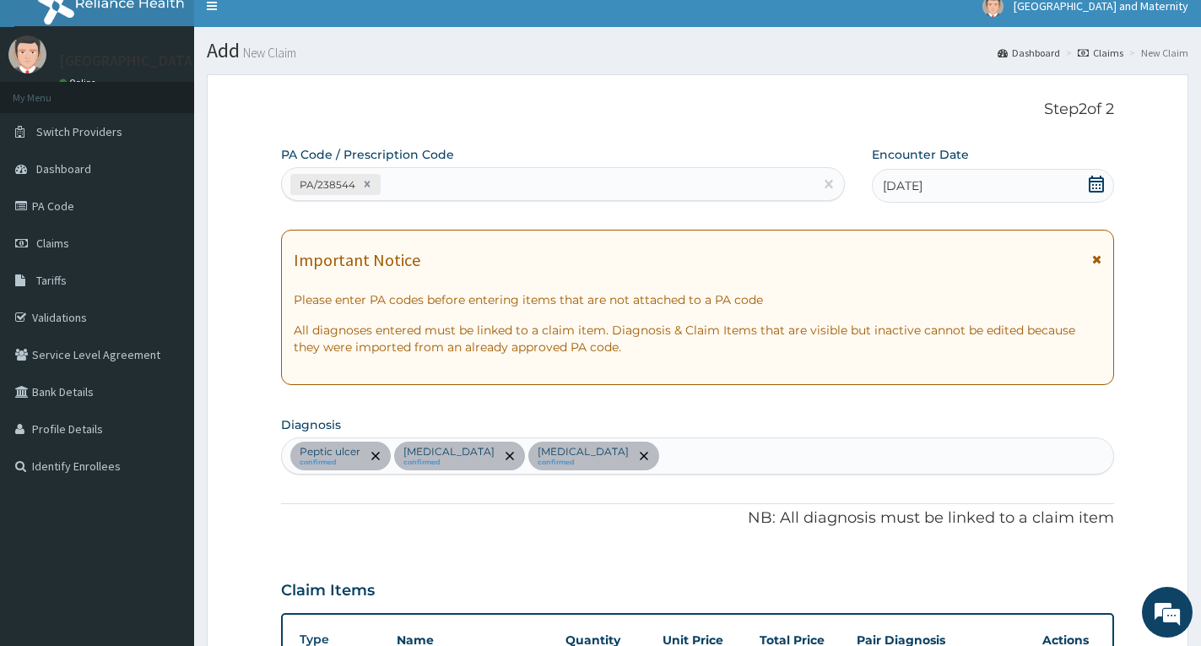
click at [1100, 263] on icon at bounding box center [1096, 259] width 9 height 12
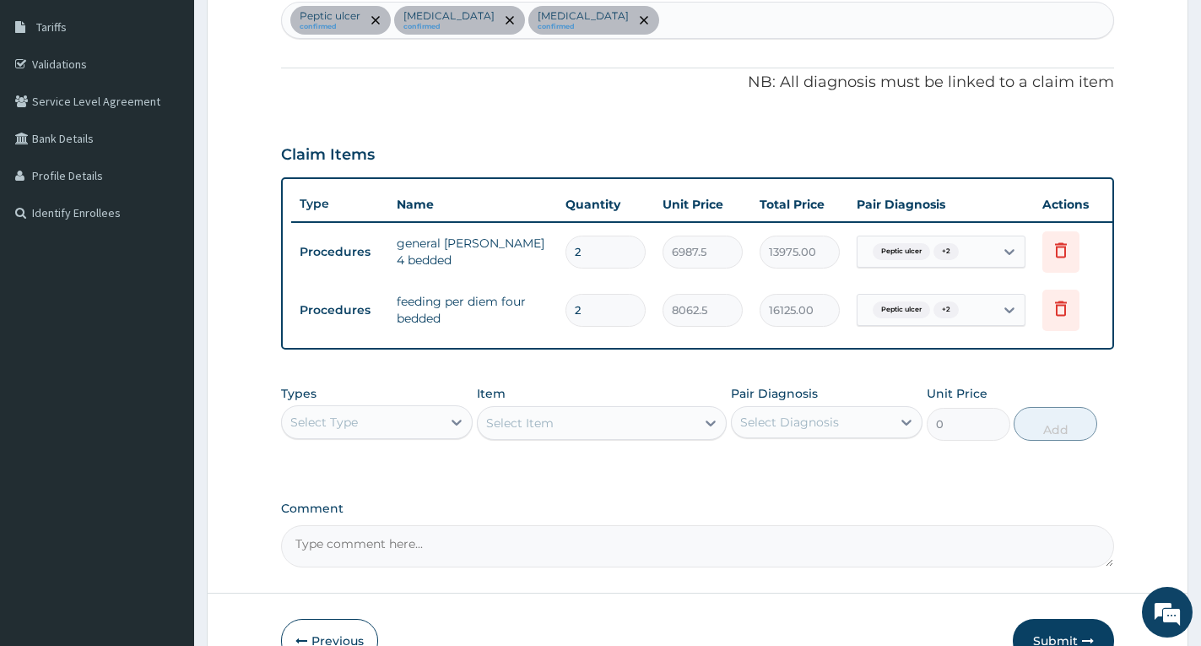
scroll to position [382, 0]
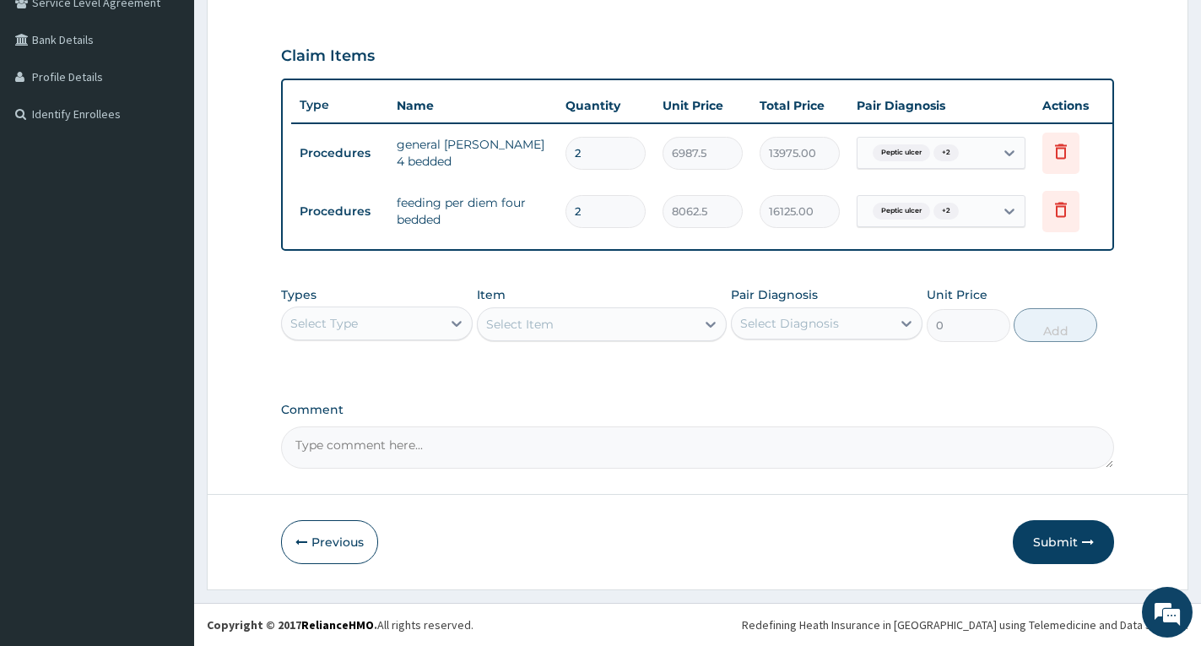
click at [406, 313] on div "Select Type" at bounding box center [362, 323] width 160 height 27
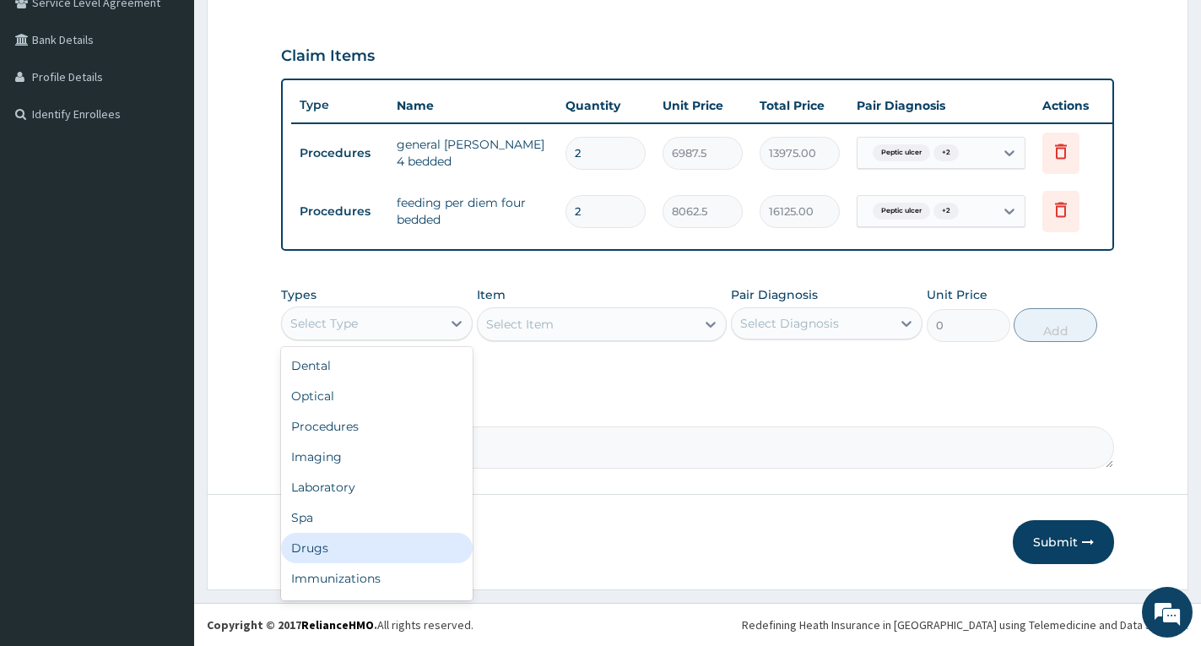
click at [344, 550] on div "Drugs" at bounding box center [377, 548] width 192 height 30
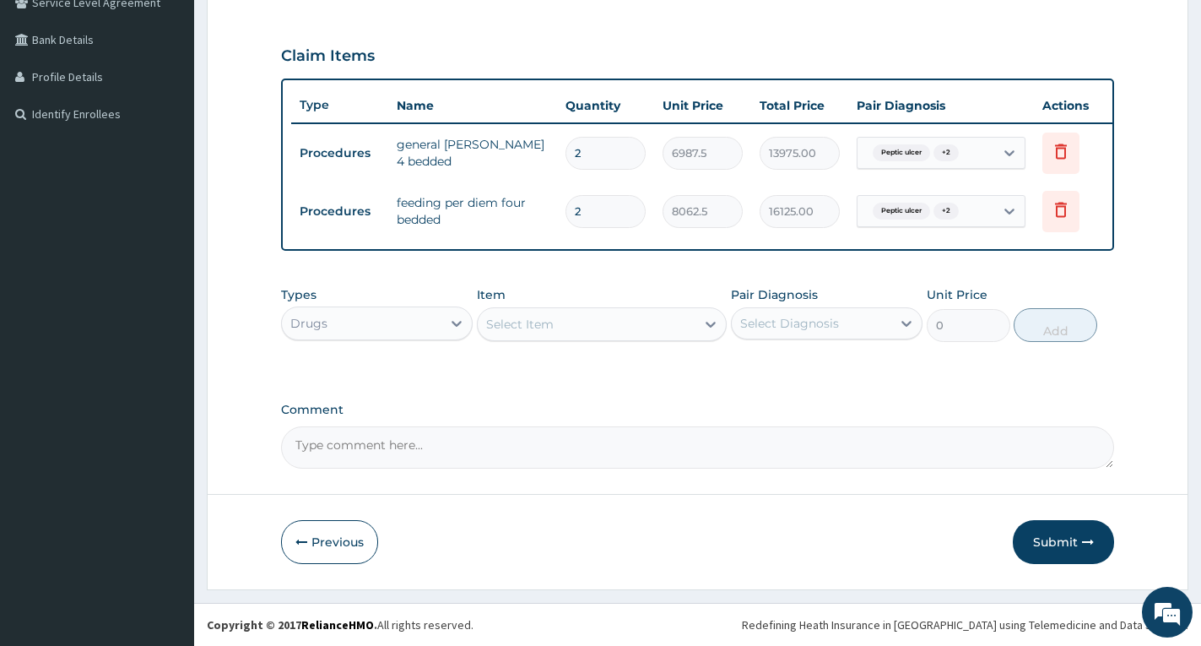
click at [523, 323] on div "Select Item" at bounding box center [520, 324] width 68 height 17
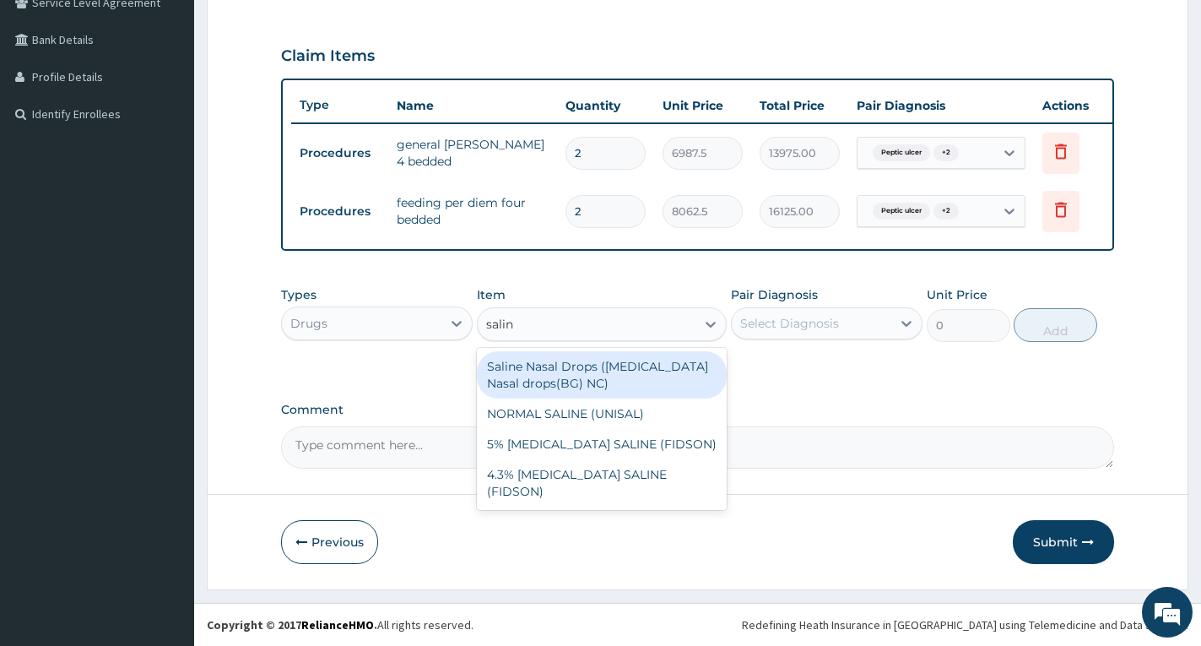
type input "saline"
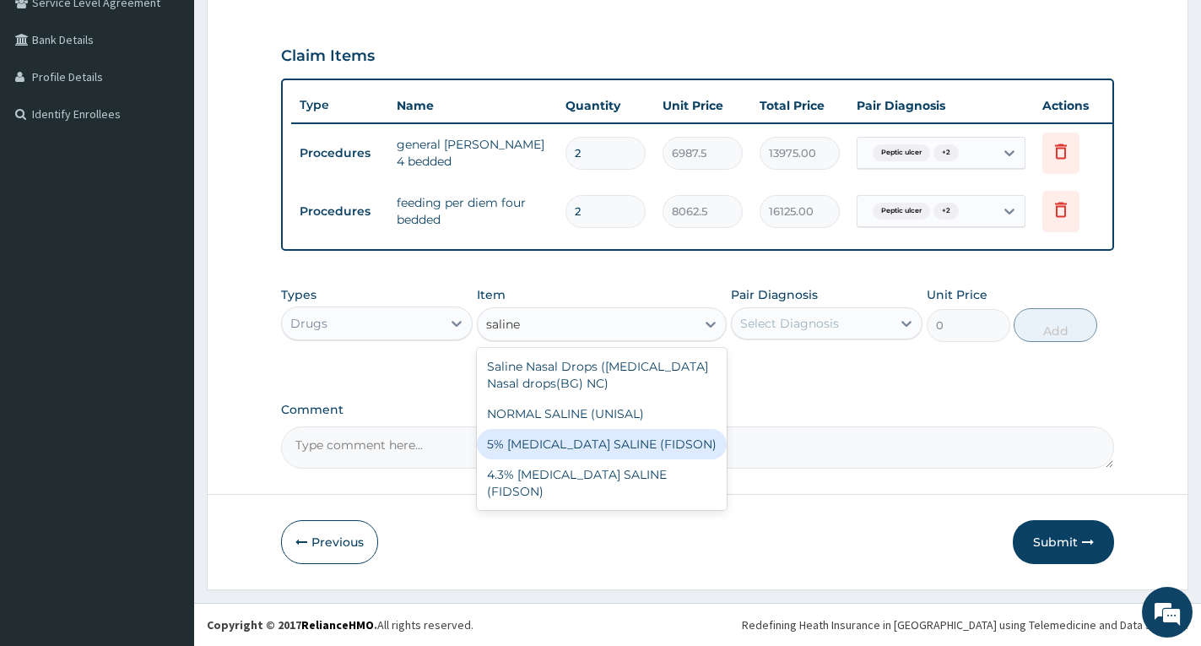
click at [568, 435] on div "5% [MEDICAL_DATA] SALINE (FIDSON)" at bounding box center [602, 444] width 250 height 30
type input "2000"
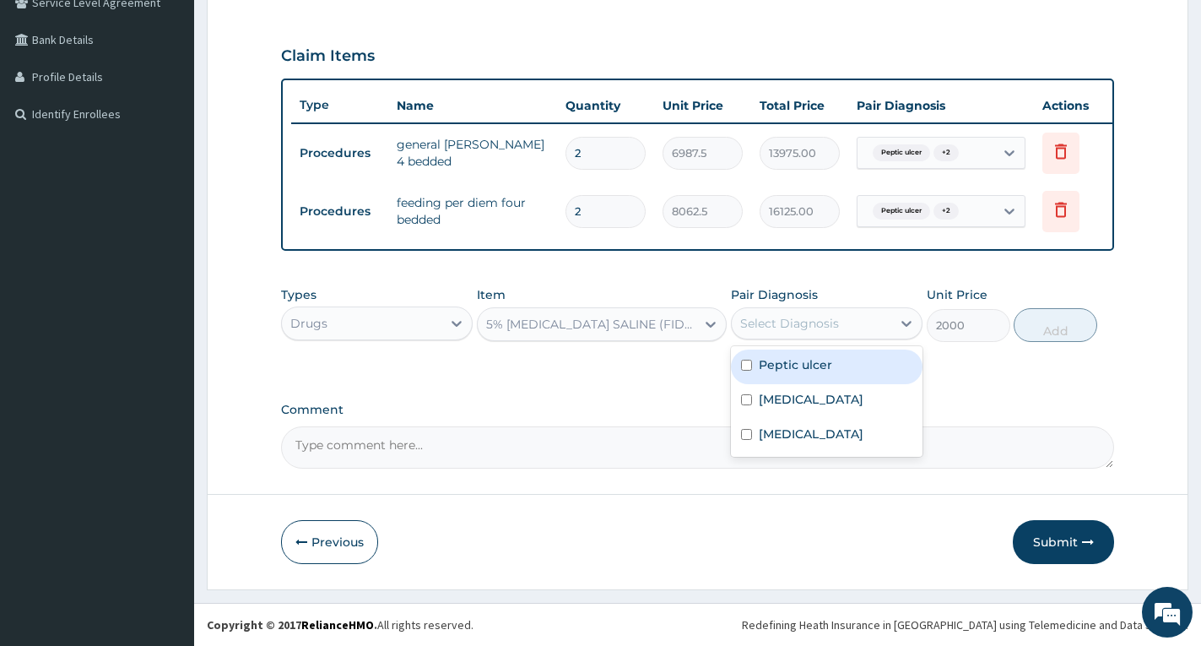
click at [880, 323] on div "Select Diagnosis" at bounding box center [812, 323] width 160 height 27
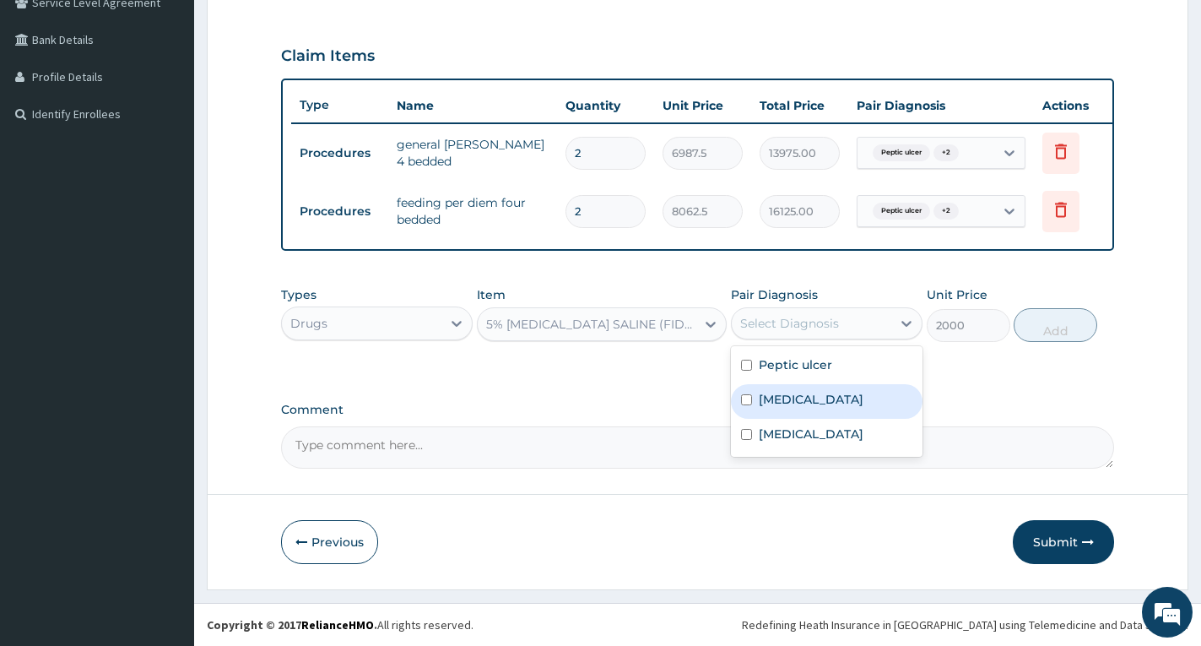
click at [831, 393] on label "Typhoid fever" at bounding box center [811, 399] width 105 height 17
checkbox input "true"
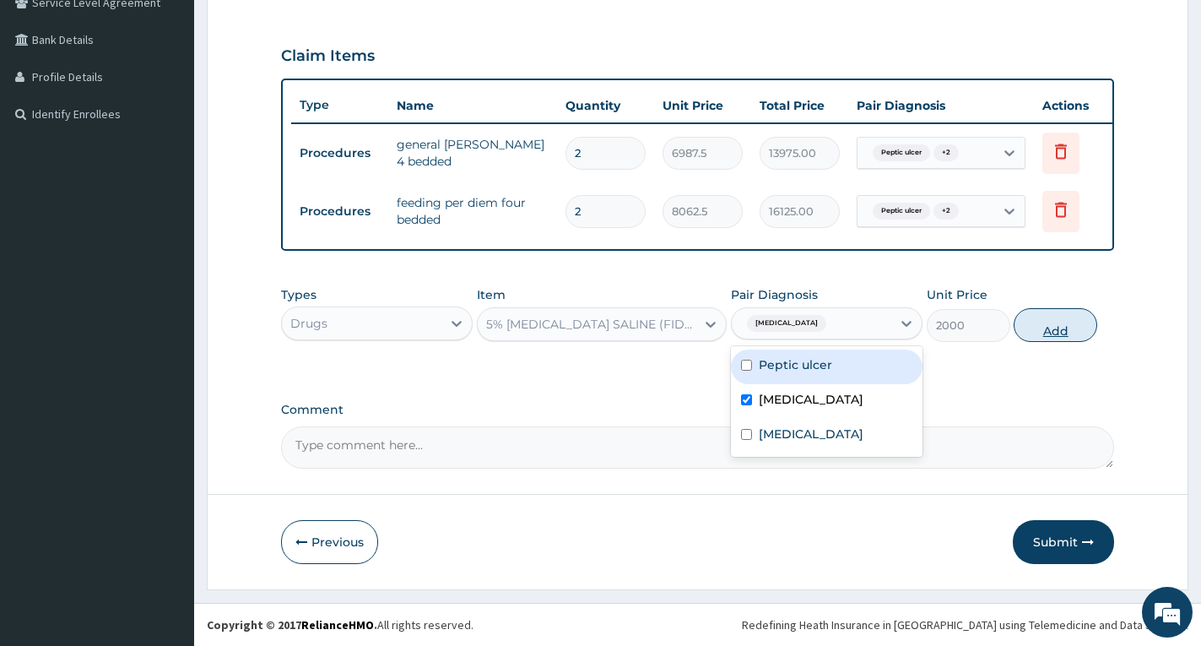
click at [1053, 324] on button "Add" at bounding box center [1056, 325] width 84 height 34
type input "0"
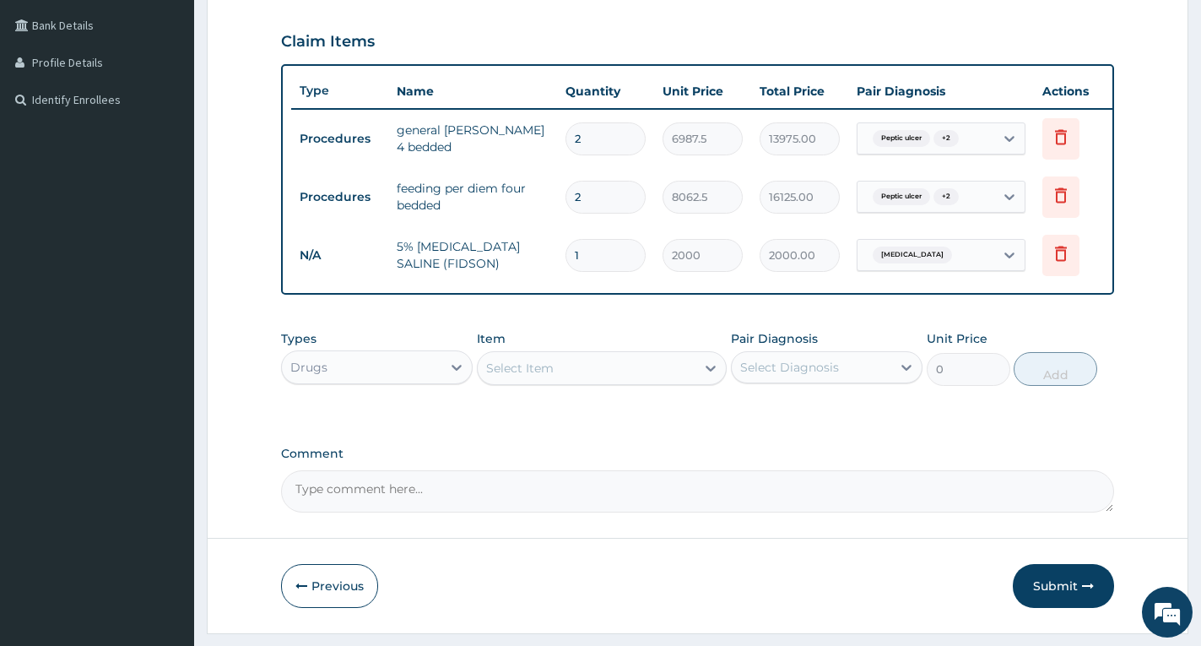
click at [668, 382] on div "Select Item" at bounding box center [587, 368] width 218 height 27
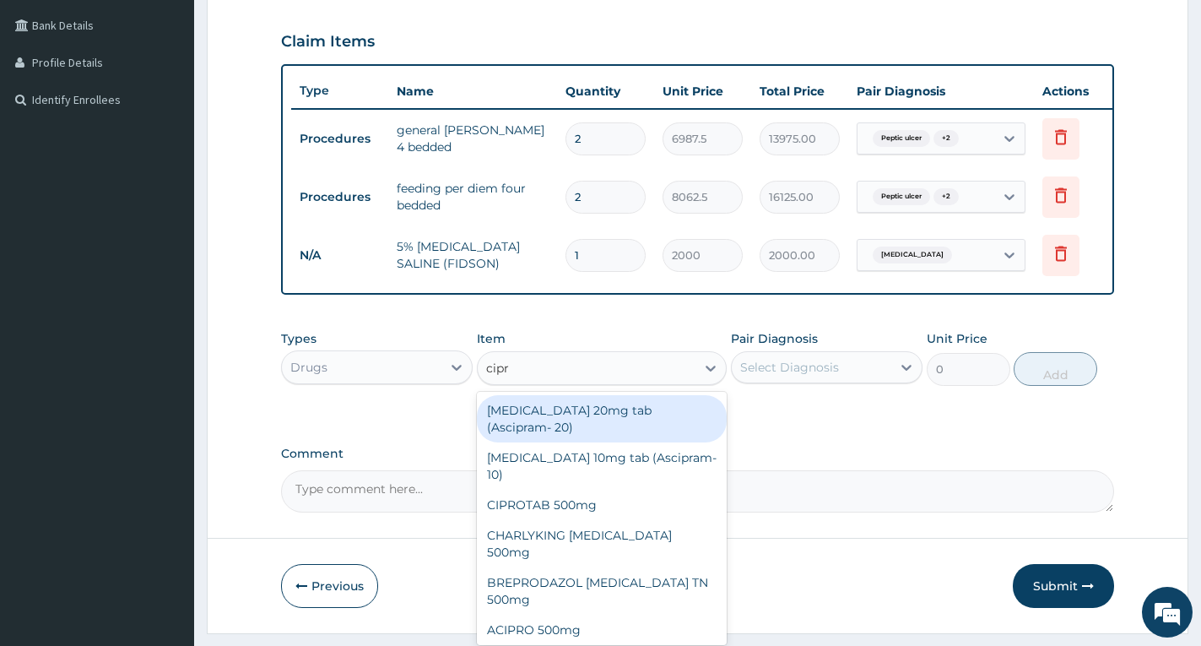
type input "[MEDICAL_DATA]"
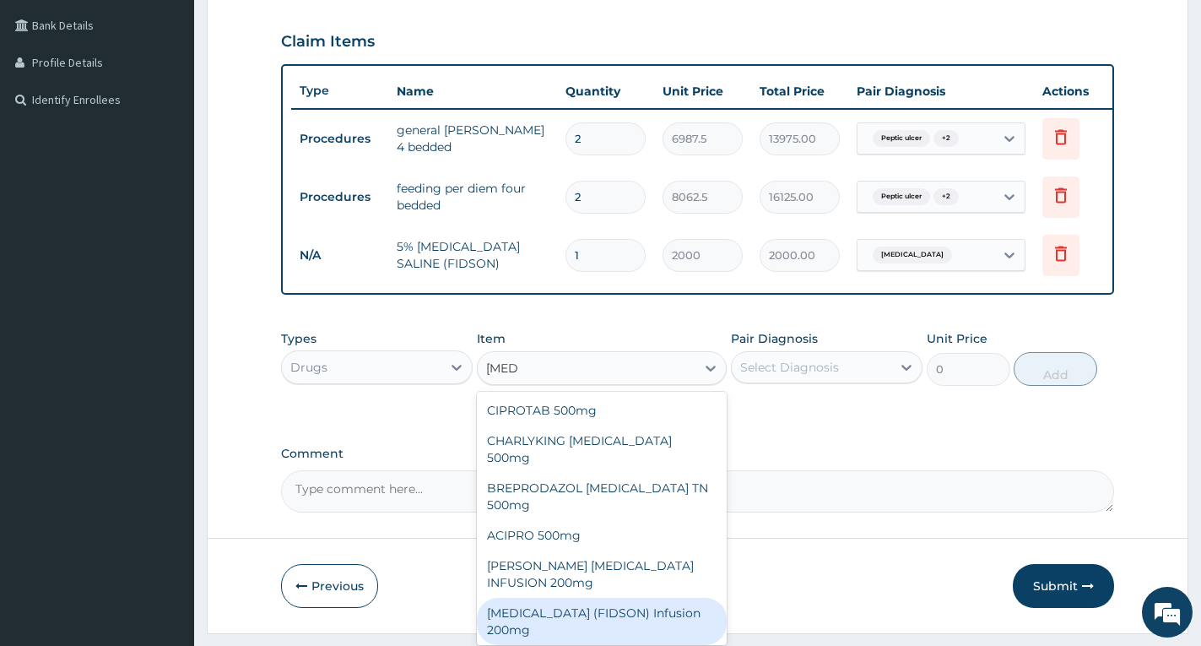
click at [654, 598] on div "[MEDICAL_DATA] (FIDSON) Infusion 200mg" at bounding box center [602, 621] width 250 height 47
type input "1800"
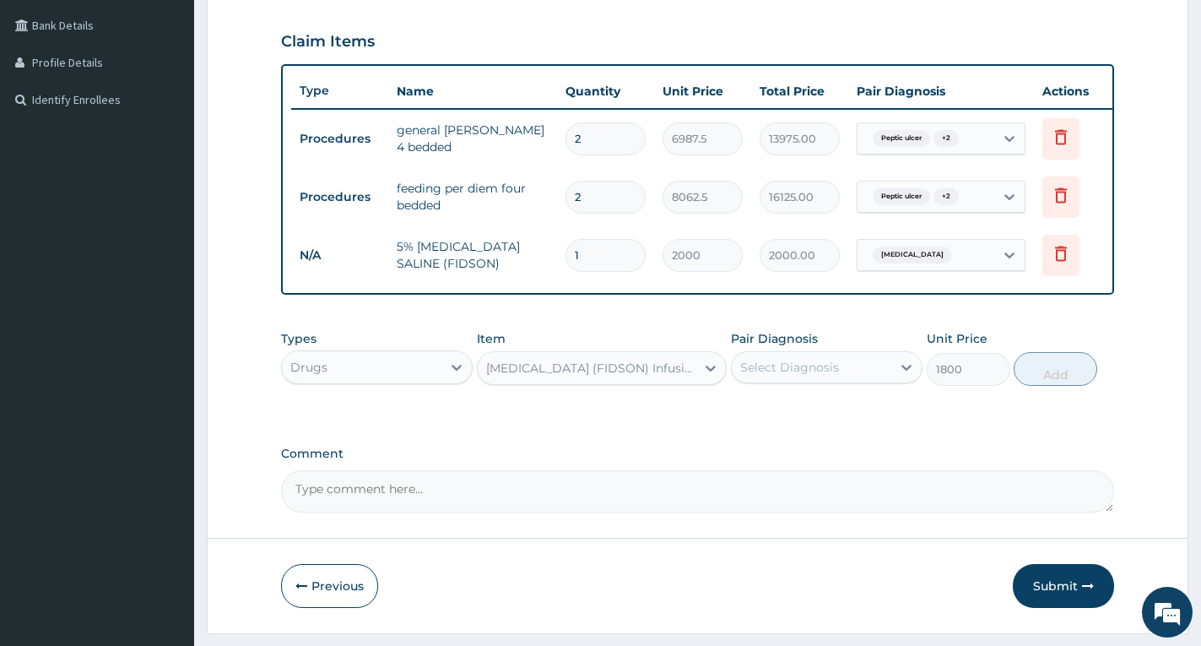
click at [812, 376] on div "Select Diagnosis" at bounding box center [789, 367] width 99 height 17
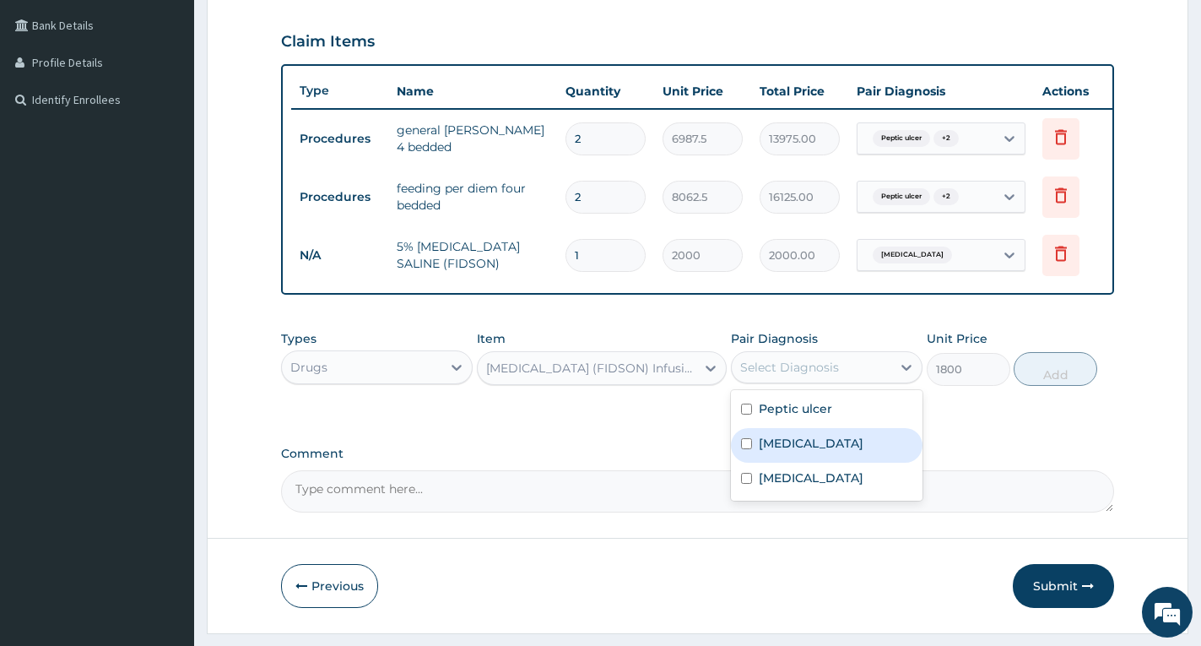
drag, startPoint x: 818, startPoint y: 460, endPoint x: 956, endPoint y: 441, distance: 138.8
click at [820, 452] on label "[MEDICAL_DATA]" at bounding box center [811, 443] width 105 height 17
checkbox input "true"
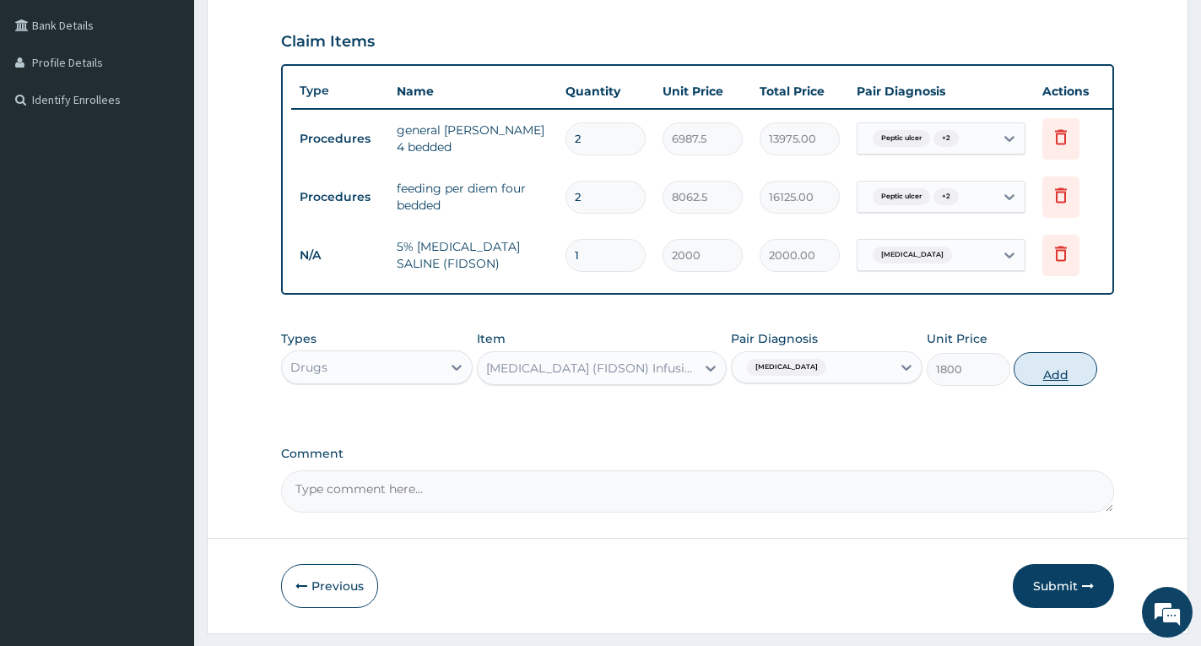
click at [1060, 386] on button "Add" at bounding box center [1056, 369] width 84 height 34
type input "0"
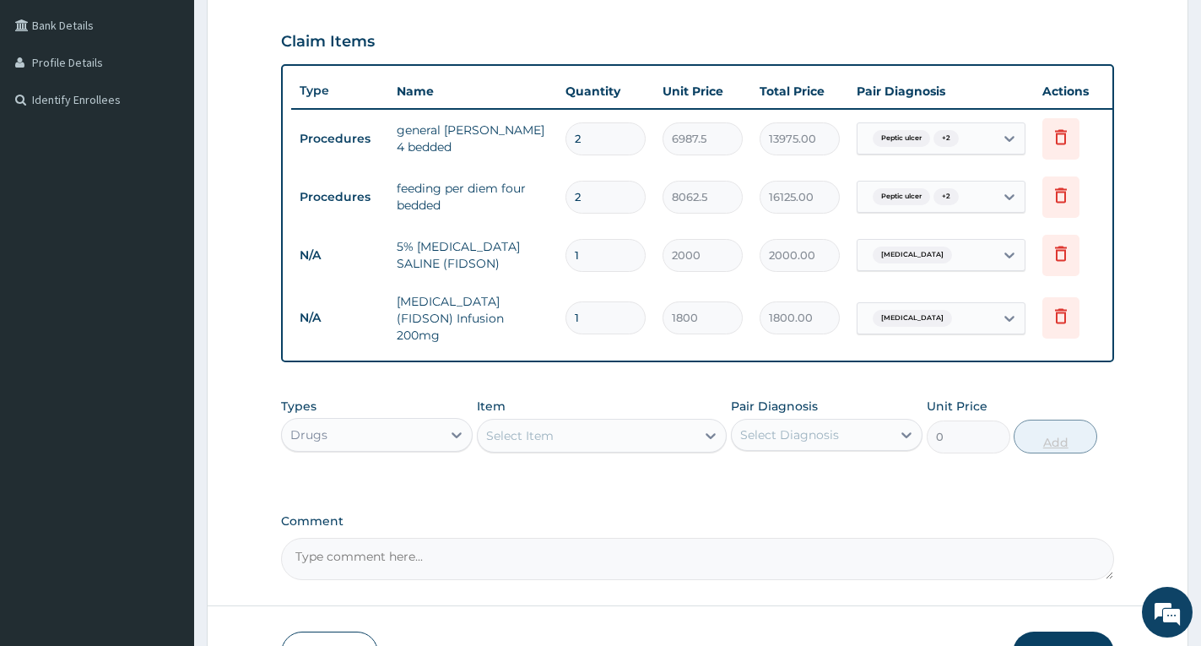
type input "0.00"
type input "5"
type input "9000.00"
type input "0.00"
type input "4"
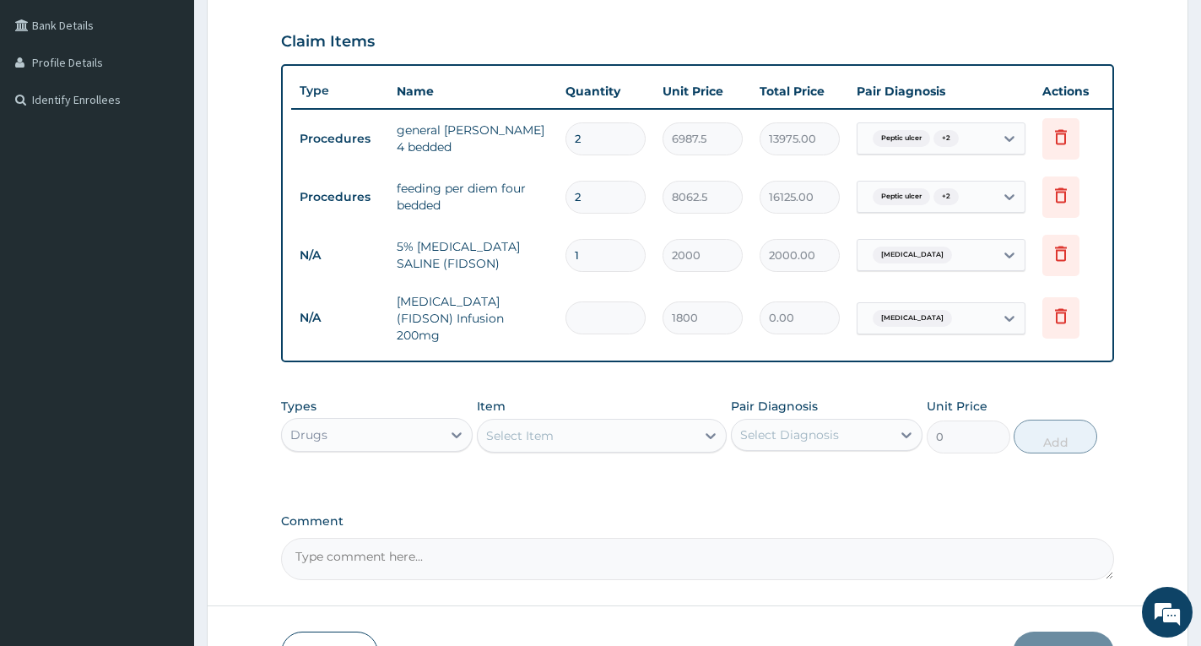
type input "7200.00"
type input "4"
click at [544, 435] on div "Select Item" at bounding box center [520, 435] width 68 height 17
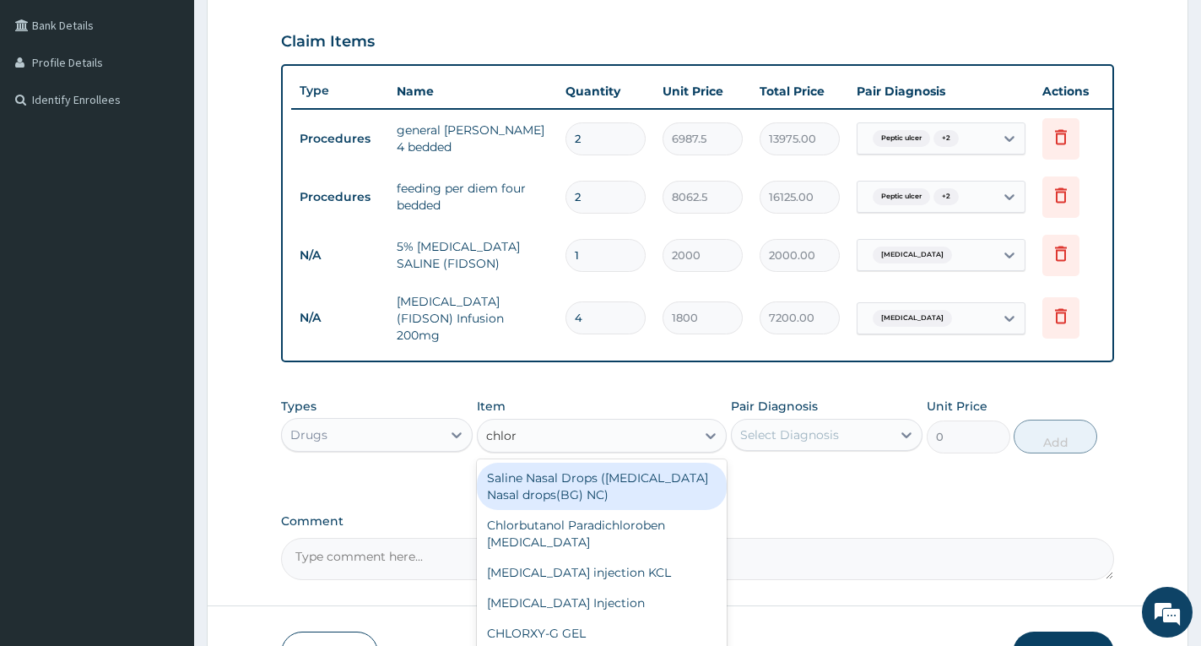
type input "chlora"
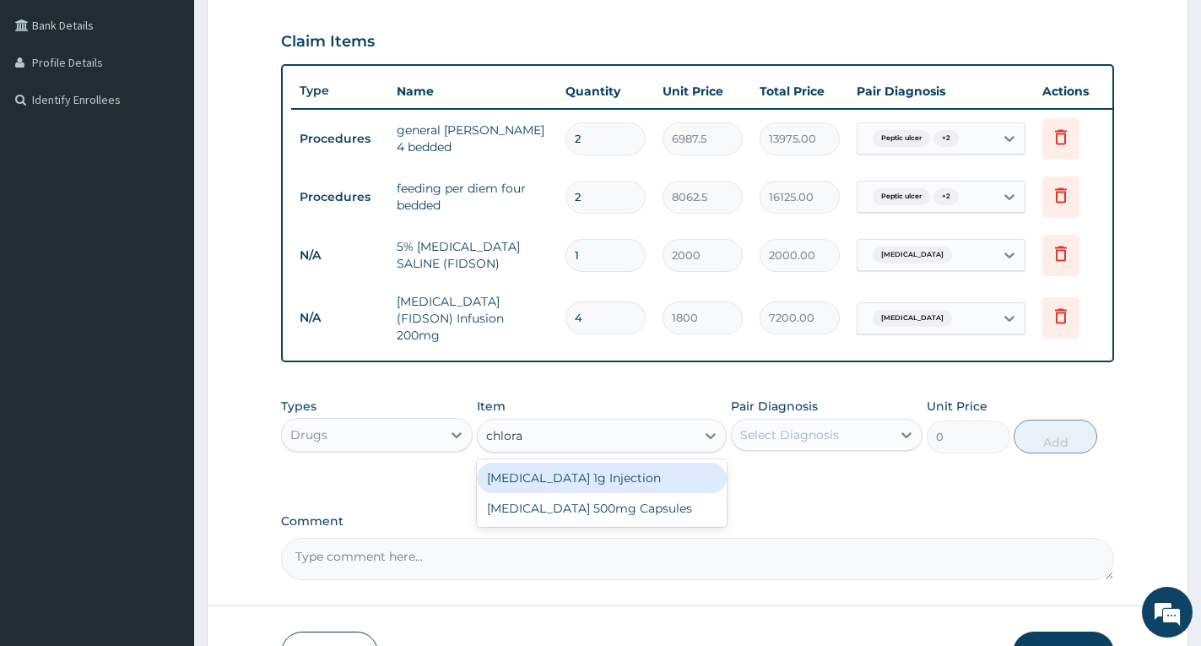
click at [558, 491] on div "[MEDICAL_DATA] 1g Injection" at bounding box center [602, 478] width 250 height 30
type input "1800"
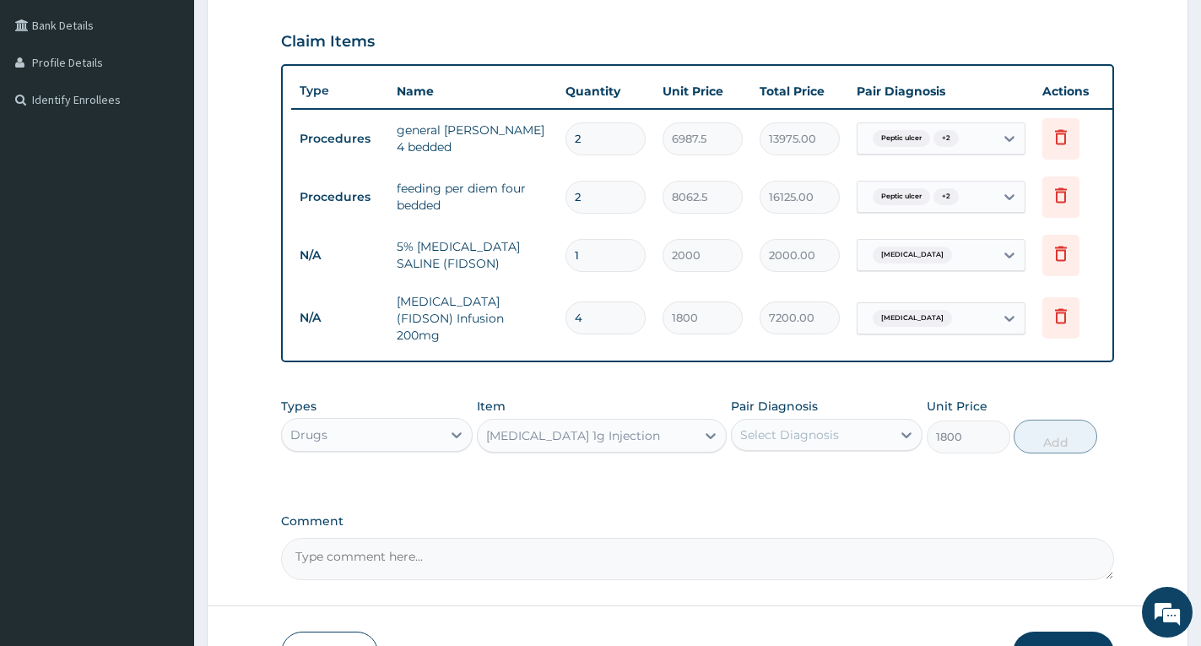
click at [772, 443] on div "Select Diagnosis" at bounding box center [789, 434] width 99 height 17
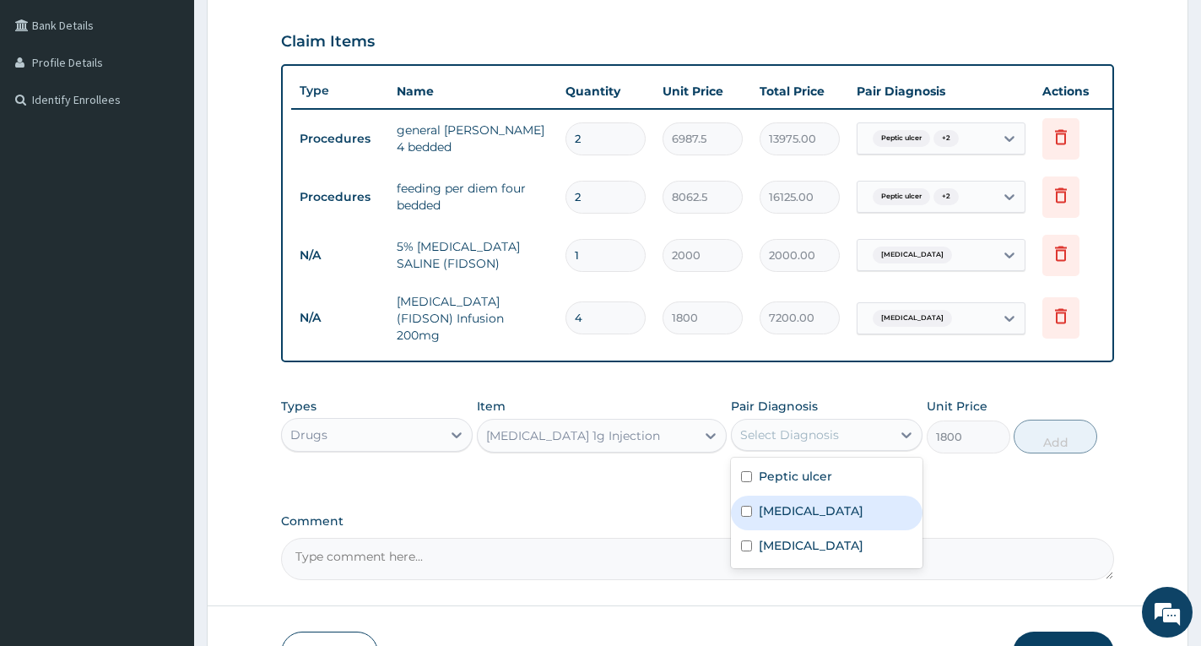
click at [781, 517] on label "[MEDICAL_DATA]" at bounding box center [811, 510] width 105 height 17
checkbox input "true"
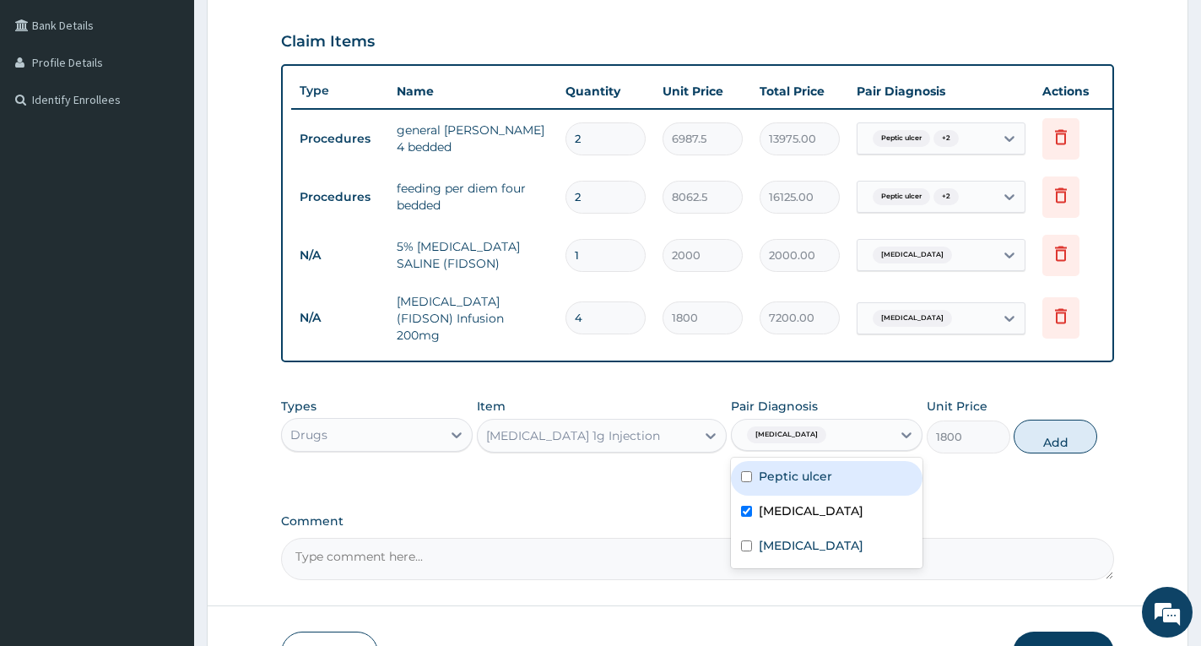
click at [1070, 449] on button "Add" at bounding box center [1056, 437] width 84 height 34
type input "0"
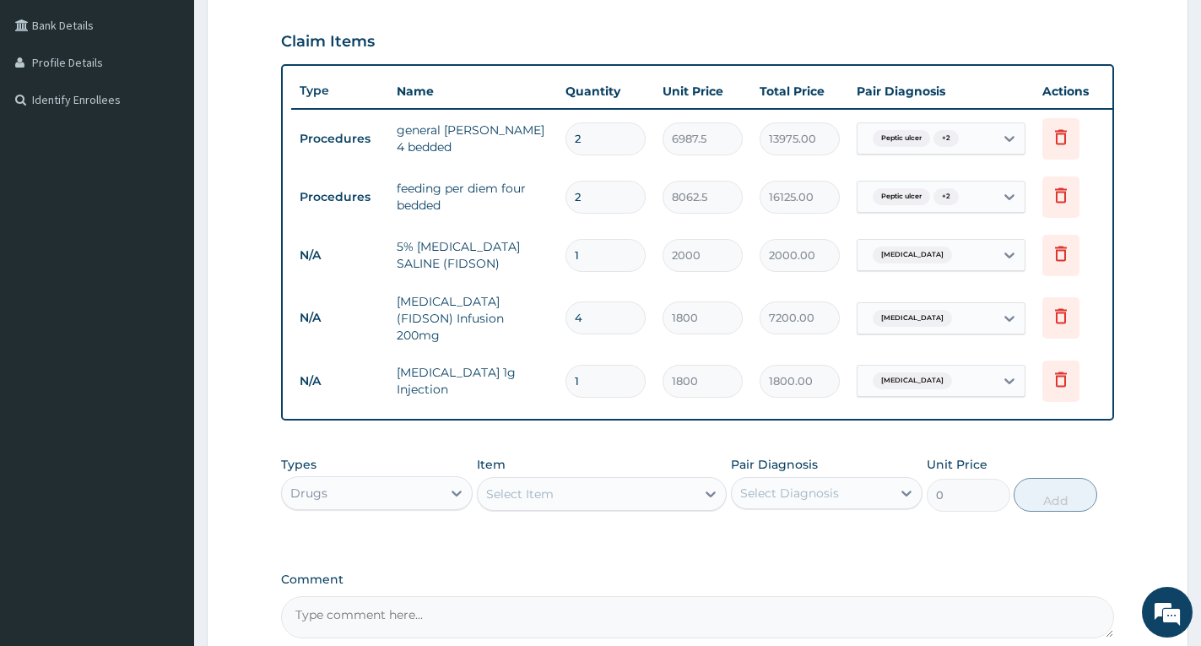
type input "0.00"
type input "4"
type input "7200.00"
type input "4"
click at [630, 505] on div "Select Item" at bounding box center [587, 493] width 218 height 27
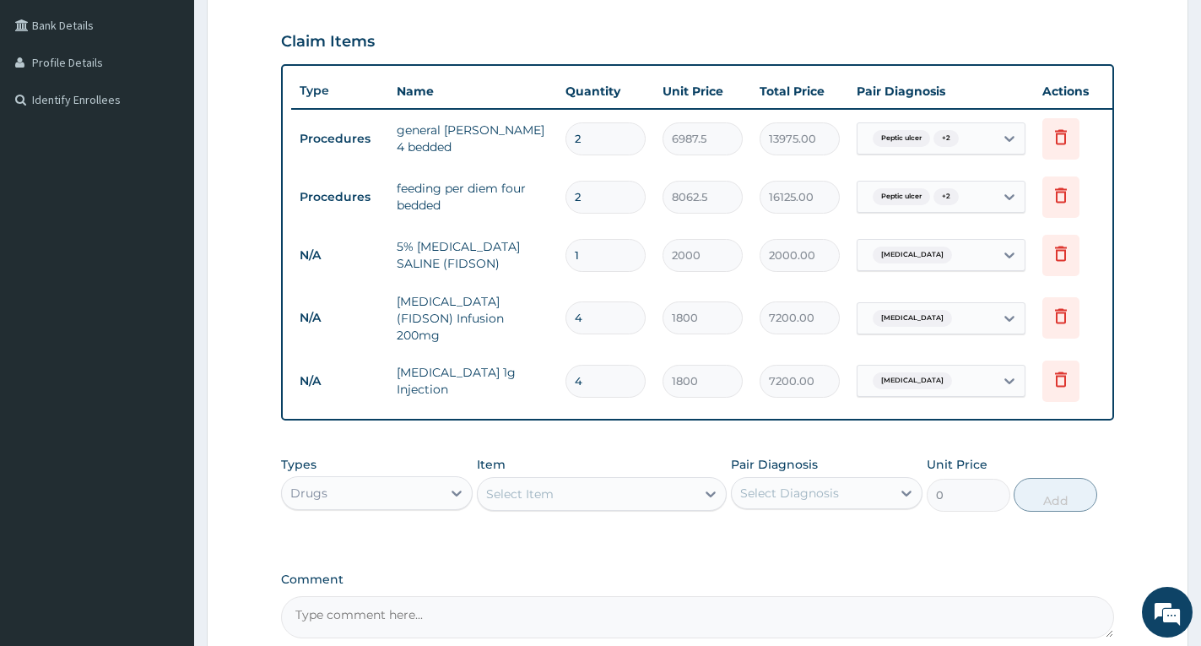
scroll to position [44, 0]
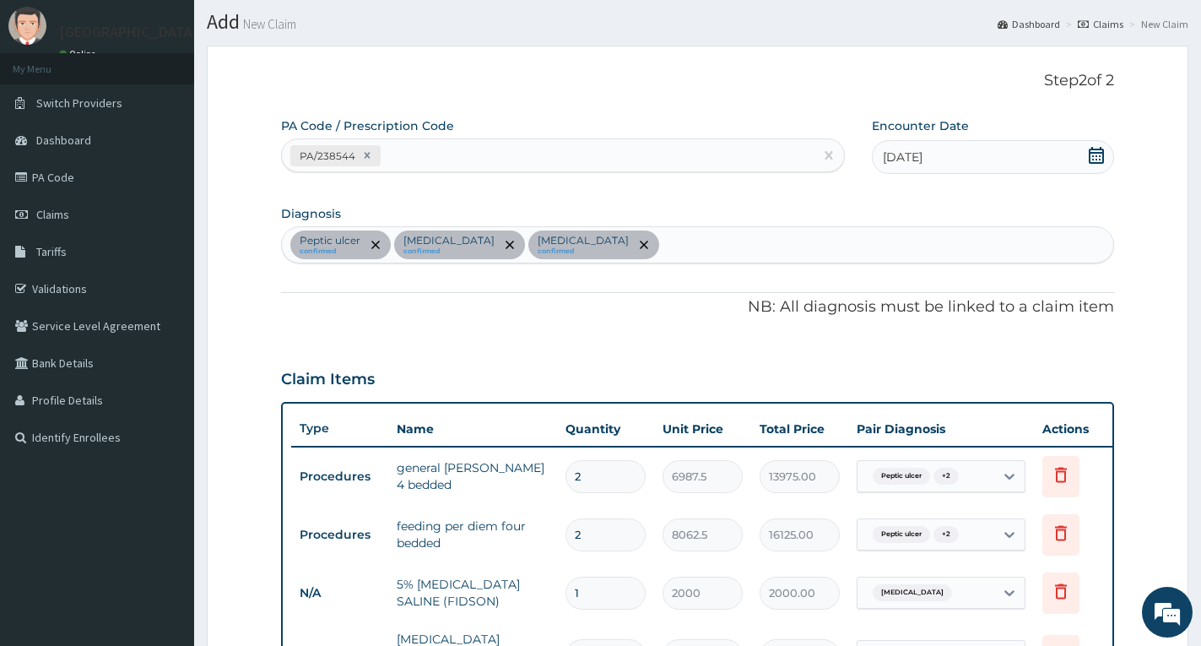
click at [815, 243] on div "Peptic ulcer confirmed Typhoid fever confirmed Falciparum malaria confirmed" at bounding box center [697, 244] width 831 height 35
type input "a"
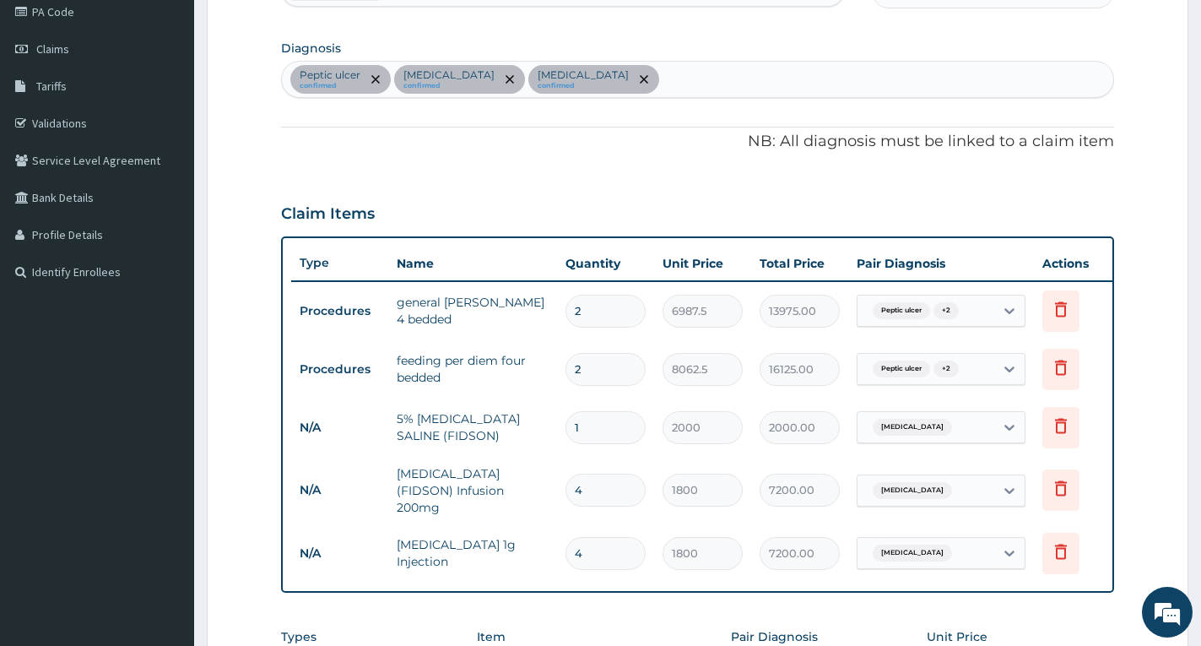
scroll to position [213, 0]
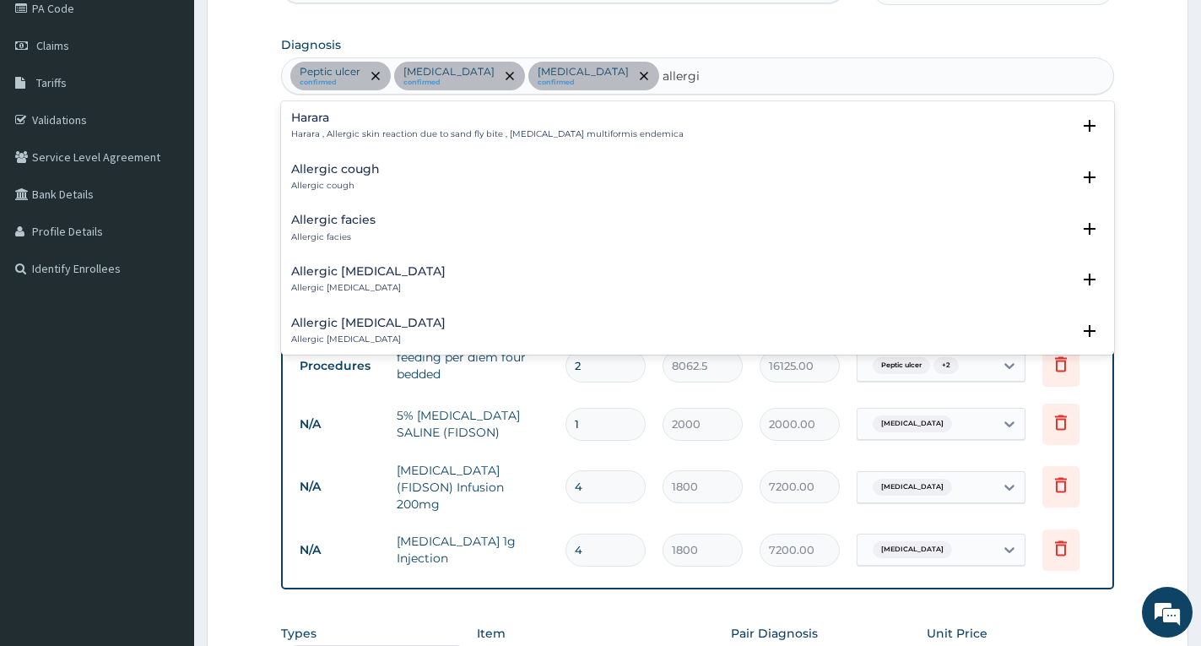
type input "allergic"
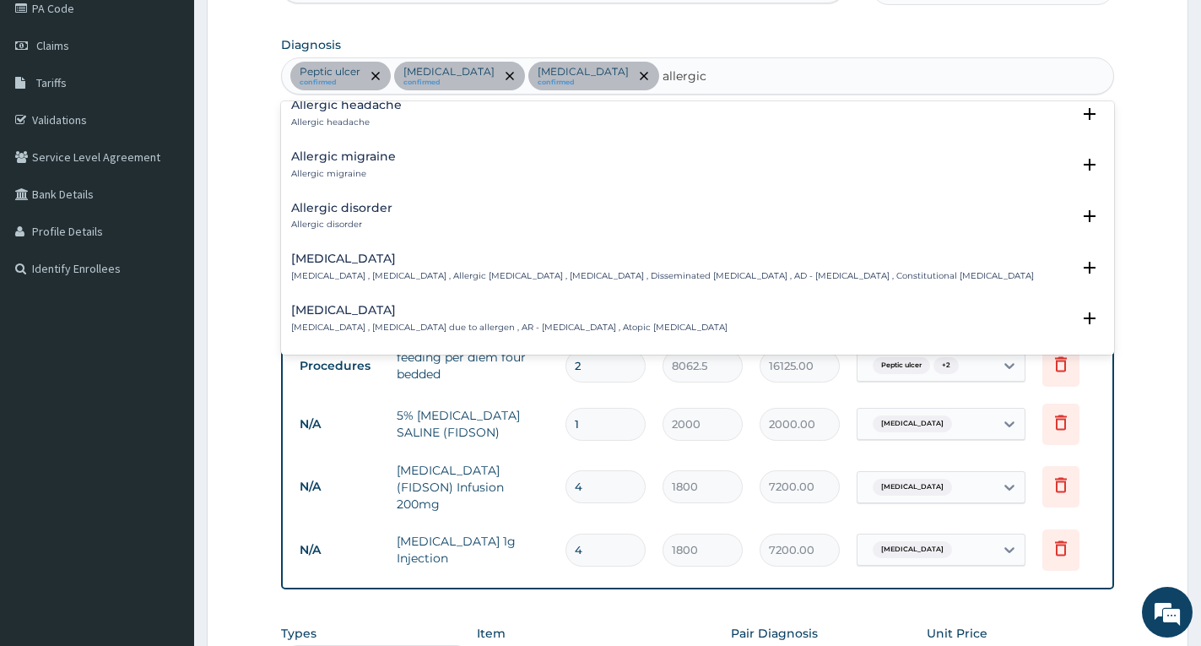
scroll to position [506, 0]
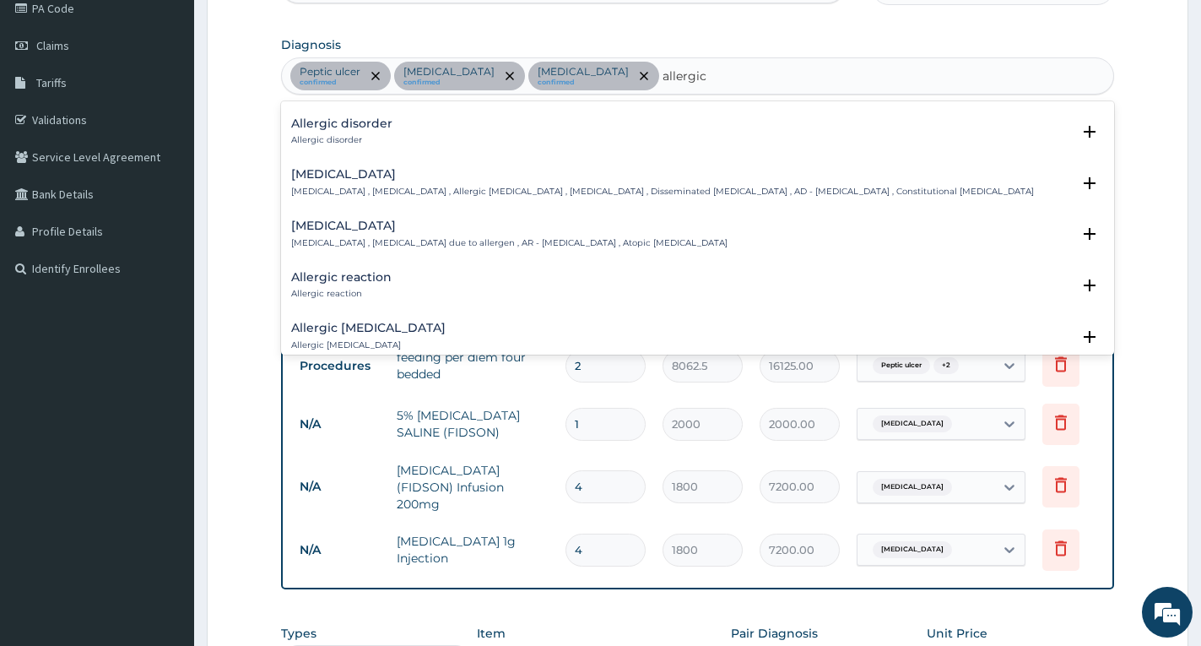
click at [389, 282] on h4 "Allergic reaction" at bounding box center [341, 277] width 100 height 13
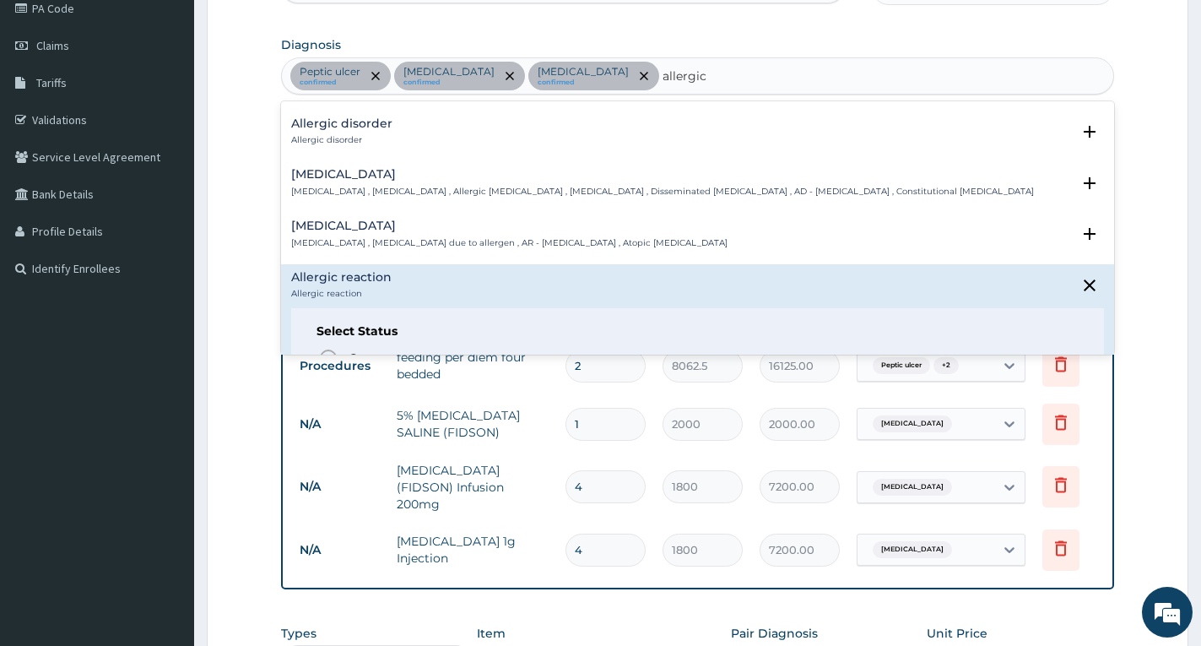
scroll to position [591, 0]
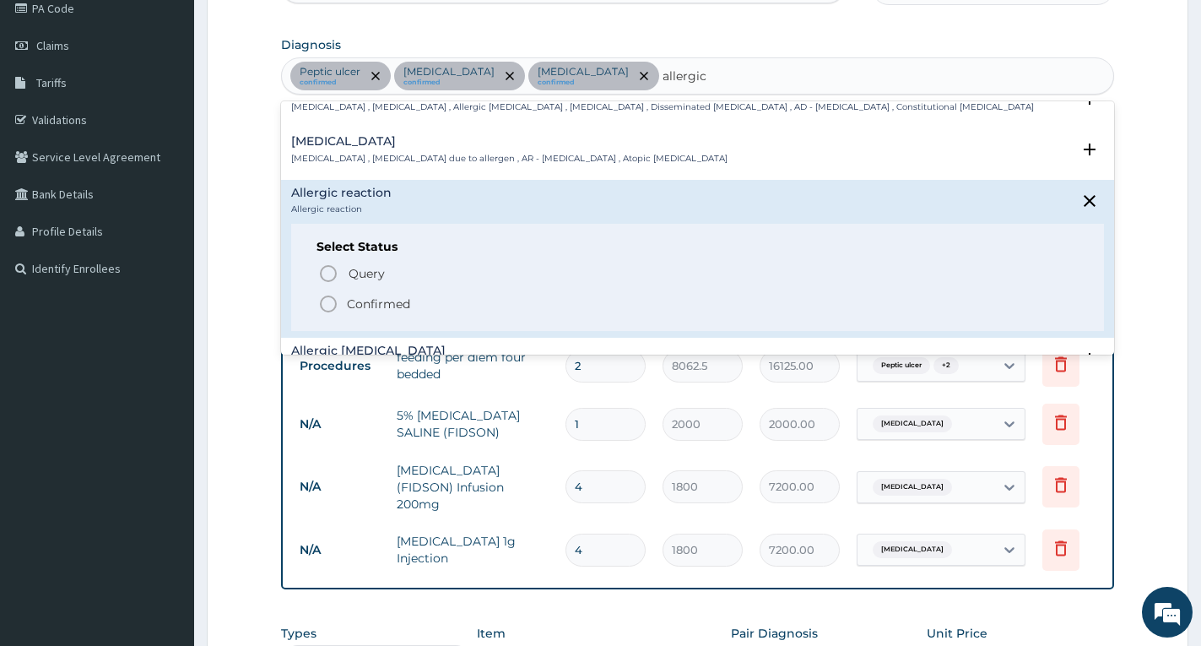
click at [333, 306] on icon "status option filled" at bounding box center [328, 304] width 20 height 20
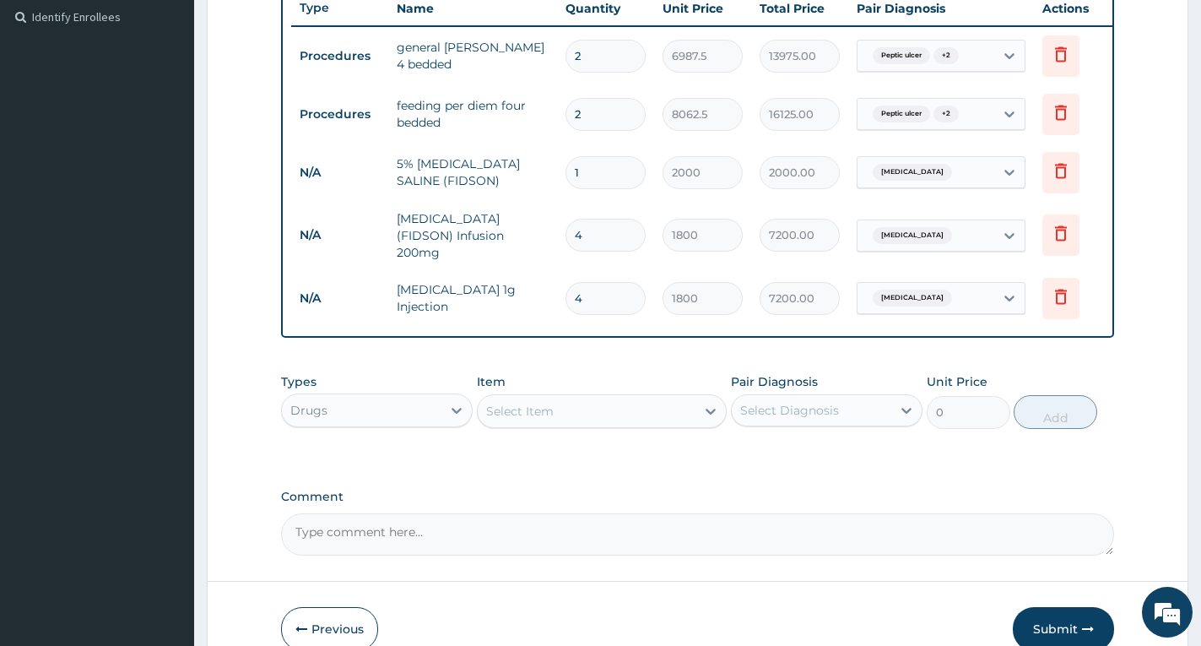
scroll to position [466, 0]
click at [593, 405] on div "Select Item" at bounding box center [587, 409] width 218 height 27
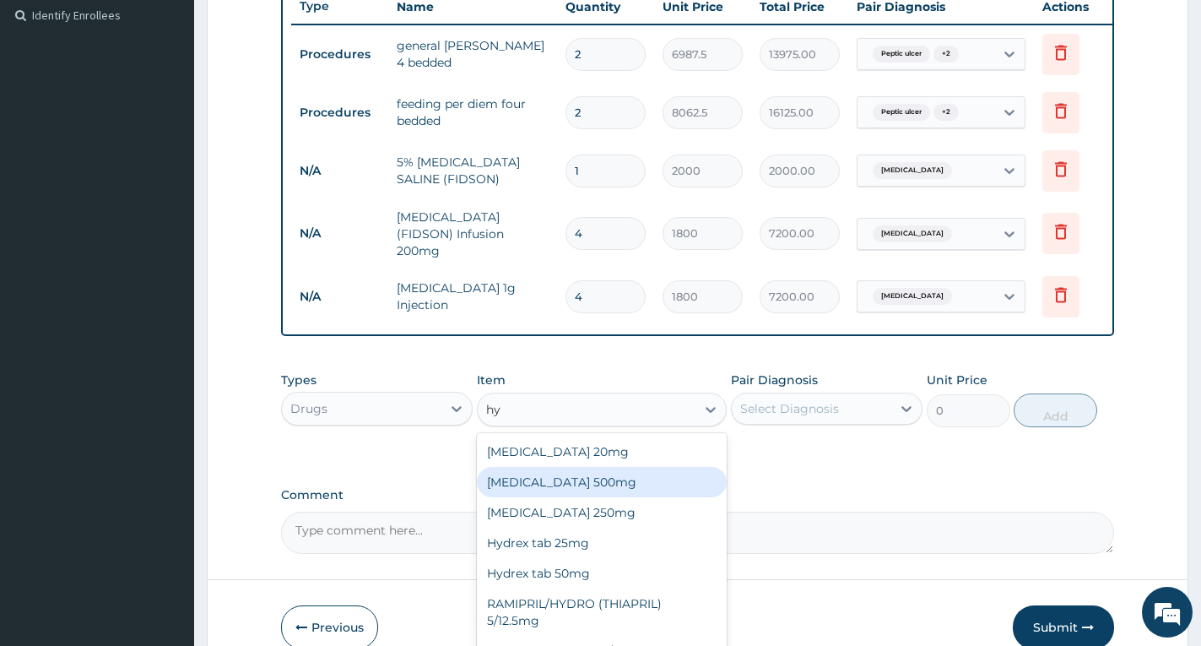
type input "h"
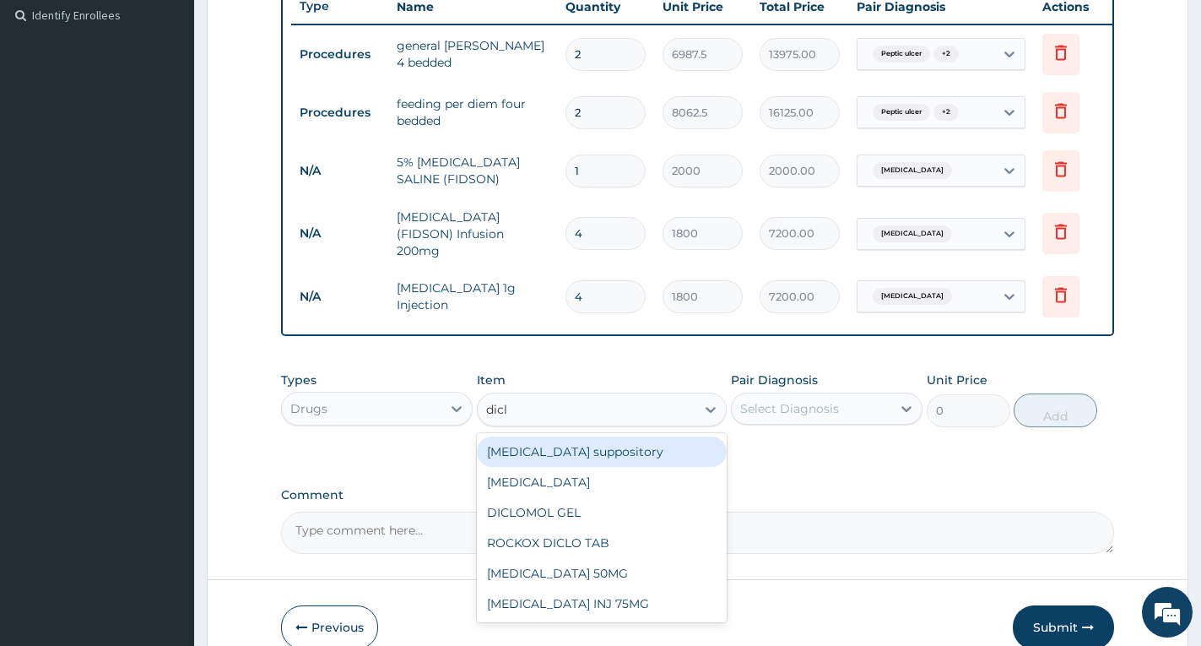
type input "diclo"
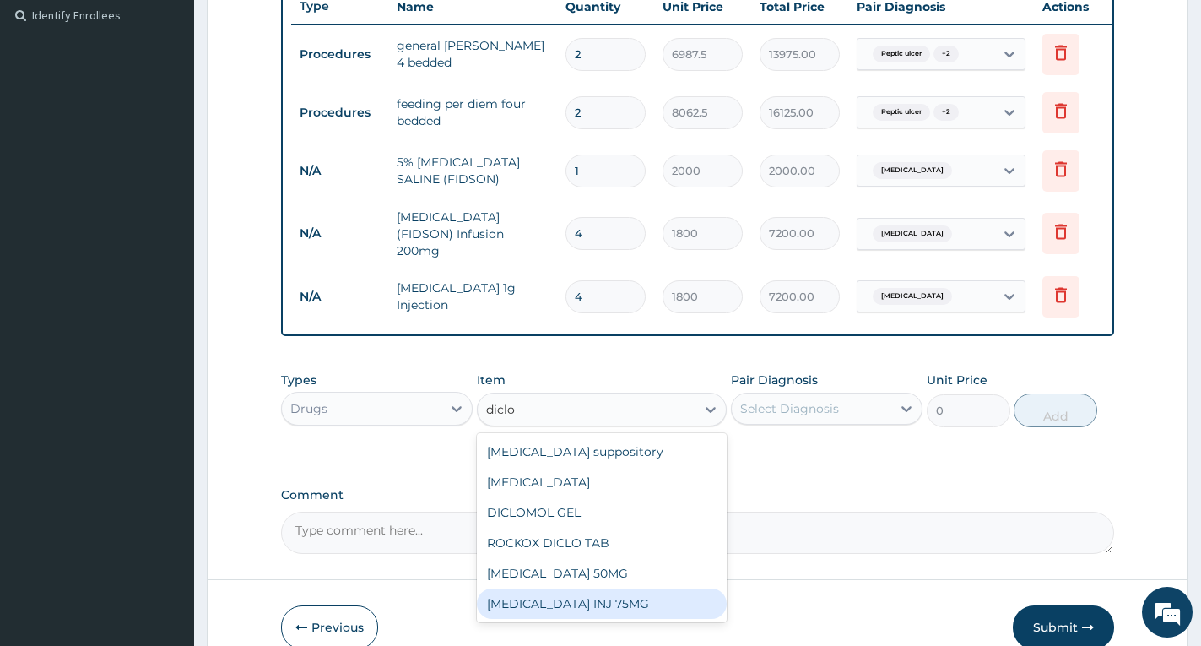
click at [623, 598] on div "[MEDICAL_DATA] INJ 75MG" at bounding box center [602, 603] width 250 height 30
type input "350"
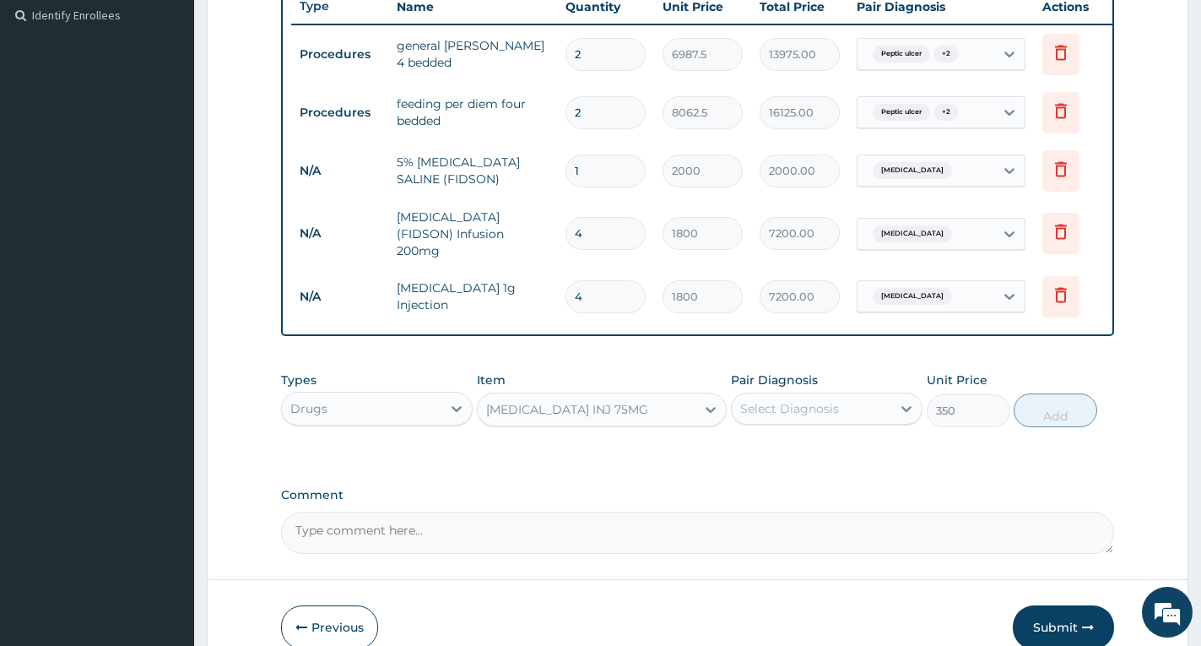
click at [789, 417] on div "Select Diagnosis" at bounding box center [789, 408] width 99 height 17
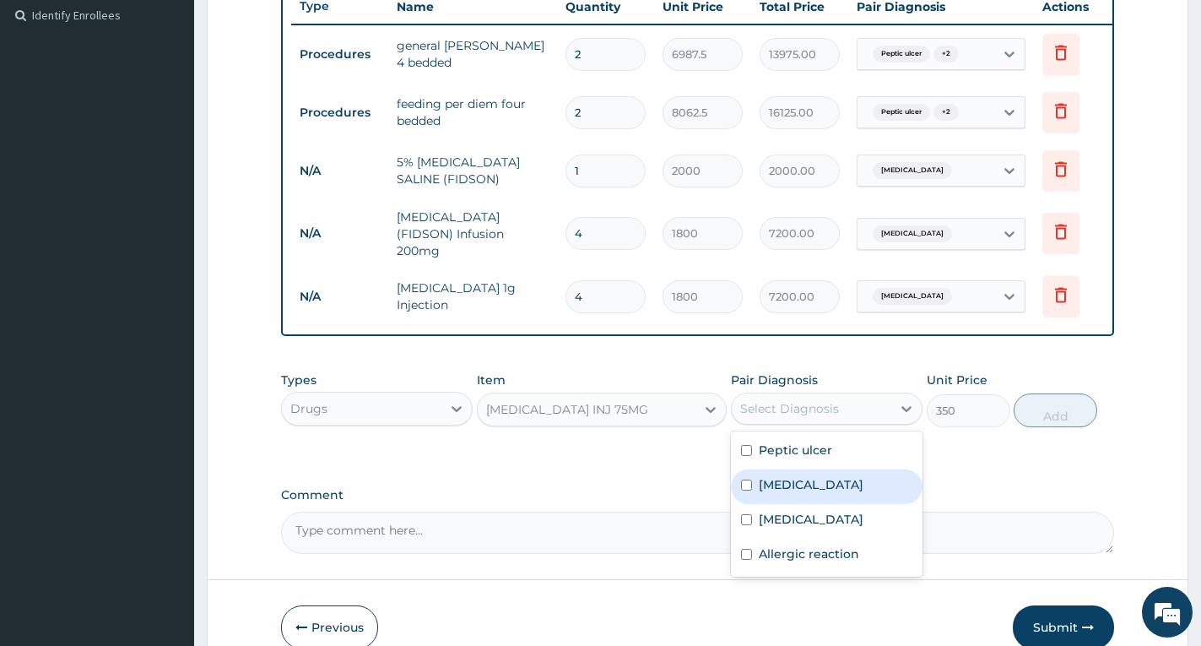
click at [795, 490] on label "[MEDICAL_DATA]" at bounding box center [811, 484] width 105 height 17
checkbox input "true"
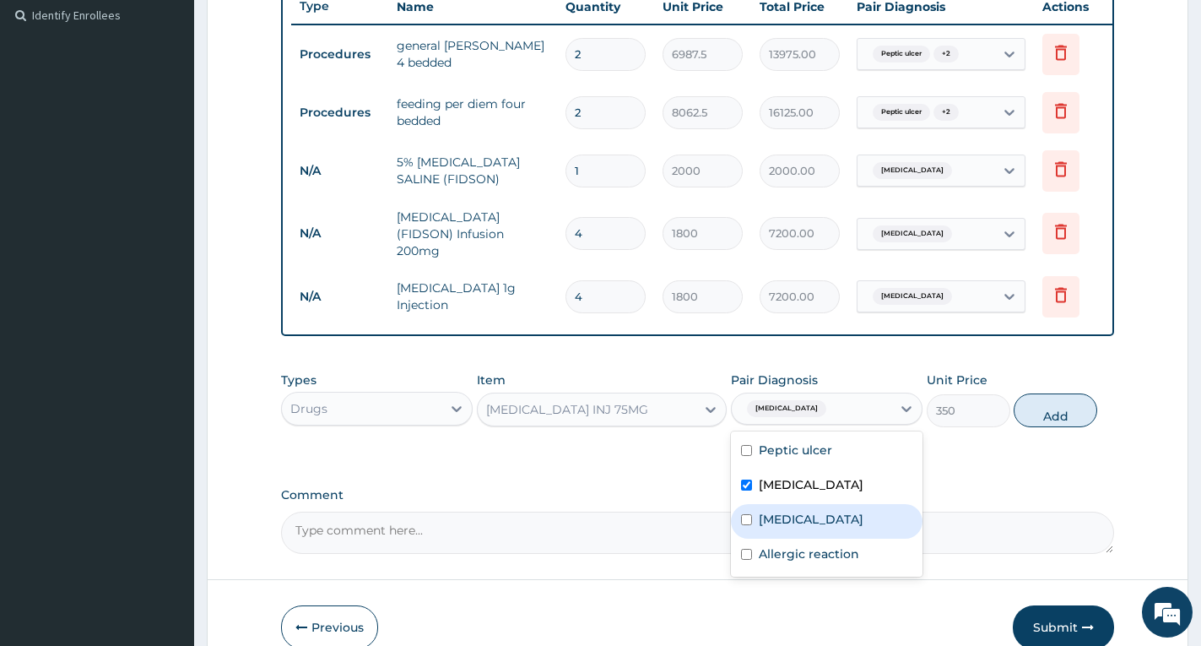
click at [796, 516] on label "[MEDICAL_DATA]" at bounding box center [811, 519] width 105 height 17
checkbox input "true"
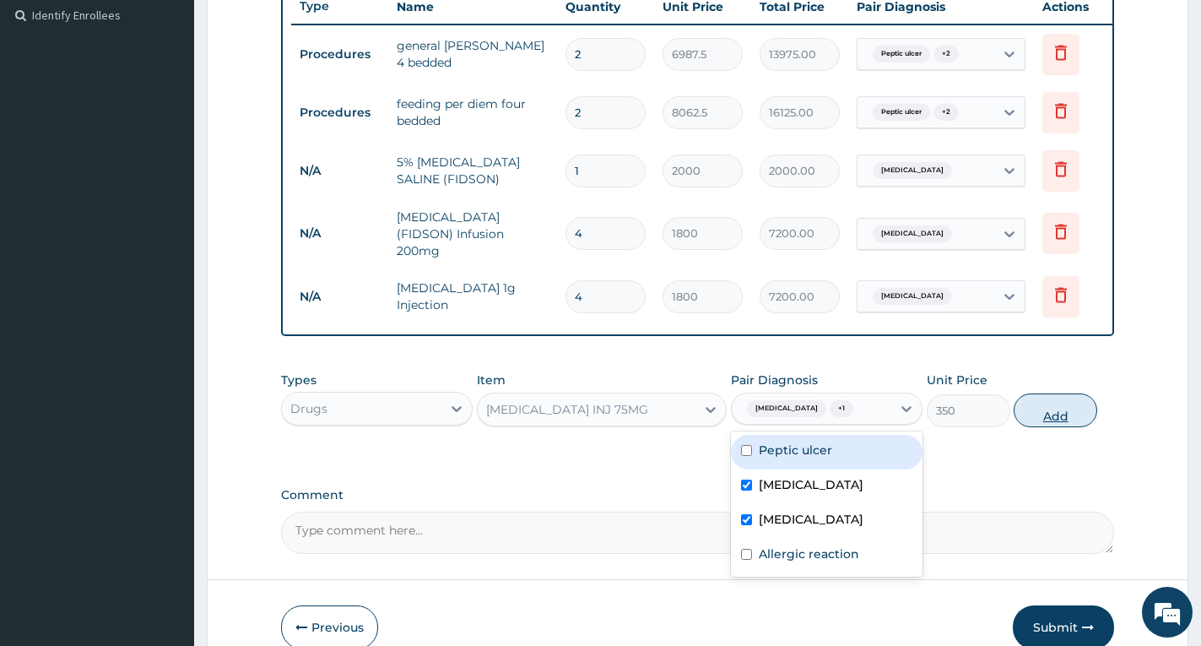
click at [1052, 419] on button "Add" at bounding box center [1056, 410] width 84 height 34
type input "0"
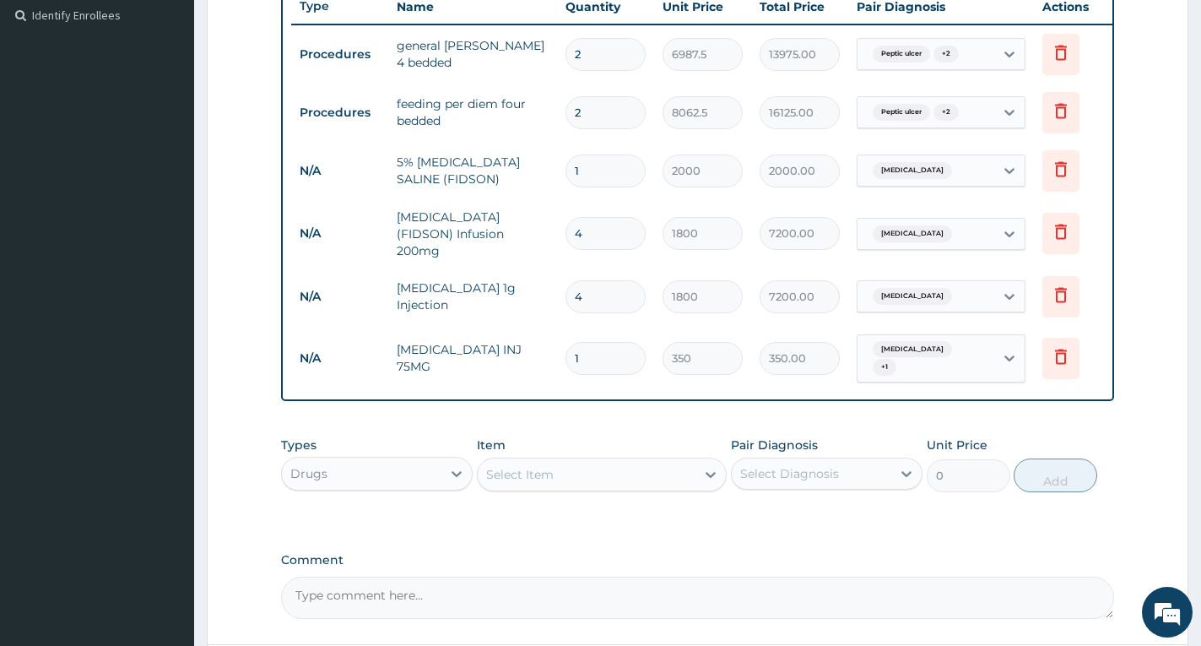
type input "0.00"
type input "2"
type input "700.00"
type input "2"
click at [988, 528] on div "PA Code / Prescription Code PA/238544 Encounter Date 06-06-2025 Diagnosis Pepti…" at bounding box center [697, 156] width 833 height 923
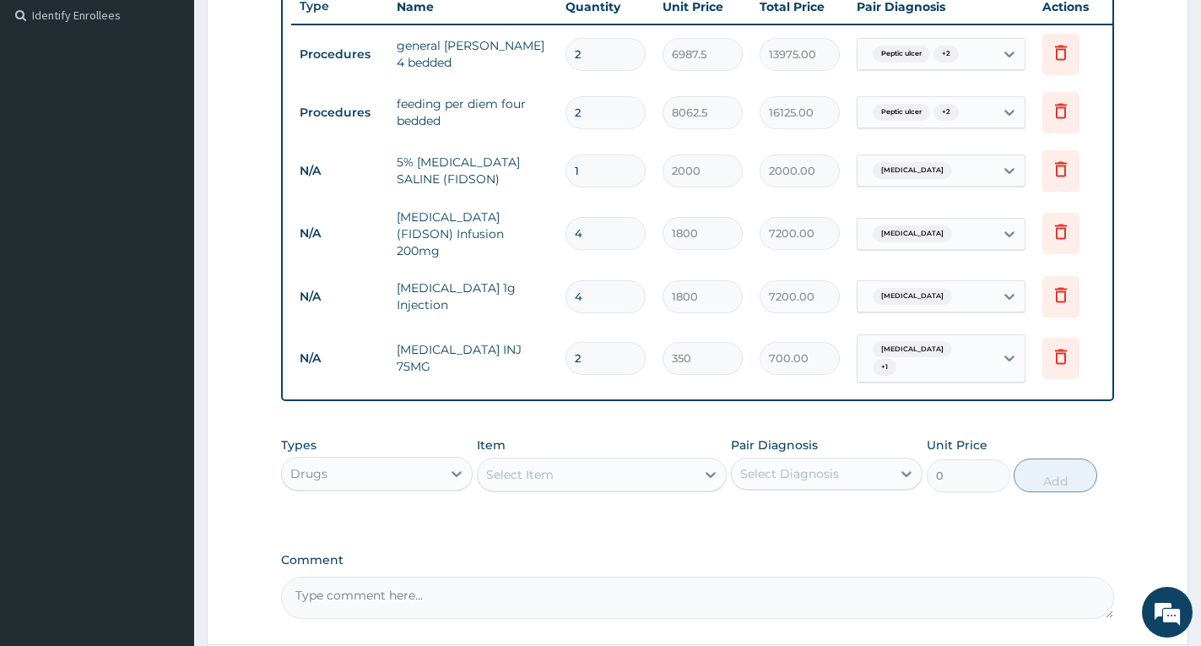
click at [595, 479] on div "Select Item" at bounding box center [587, 474] width 218 height 27
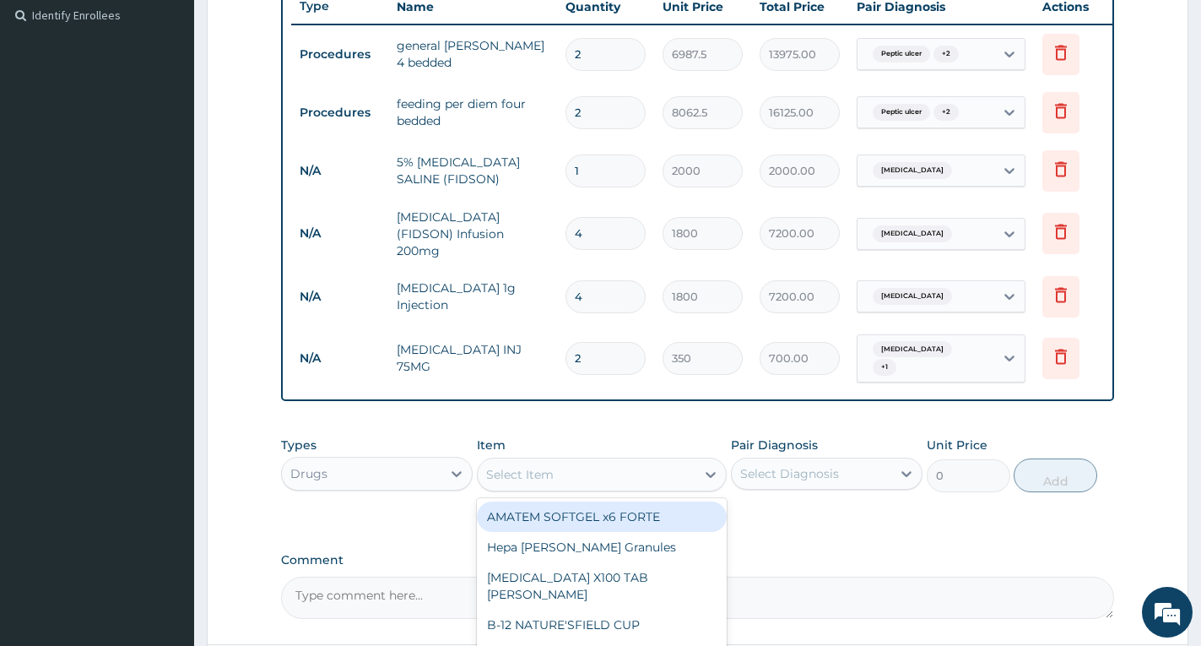
scroll to position [128, 0]
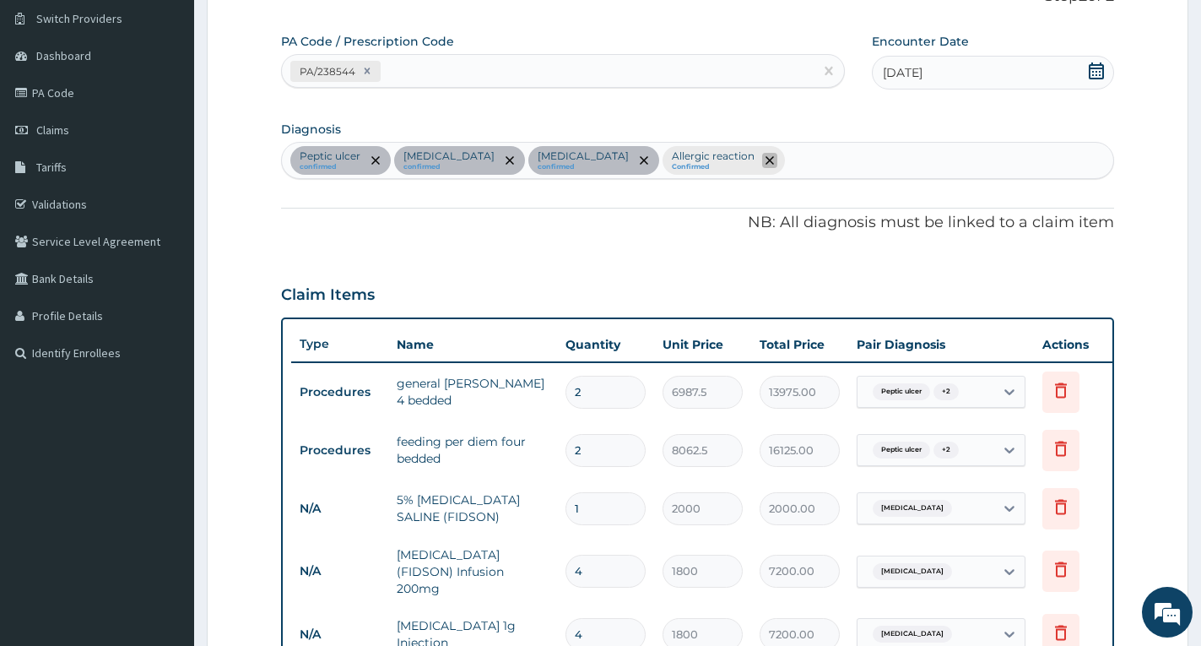
click at [762, 155] on span "remove selection option" at bounding box center [769, 160] width 15 height 15
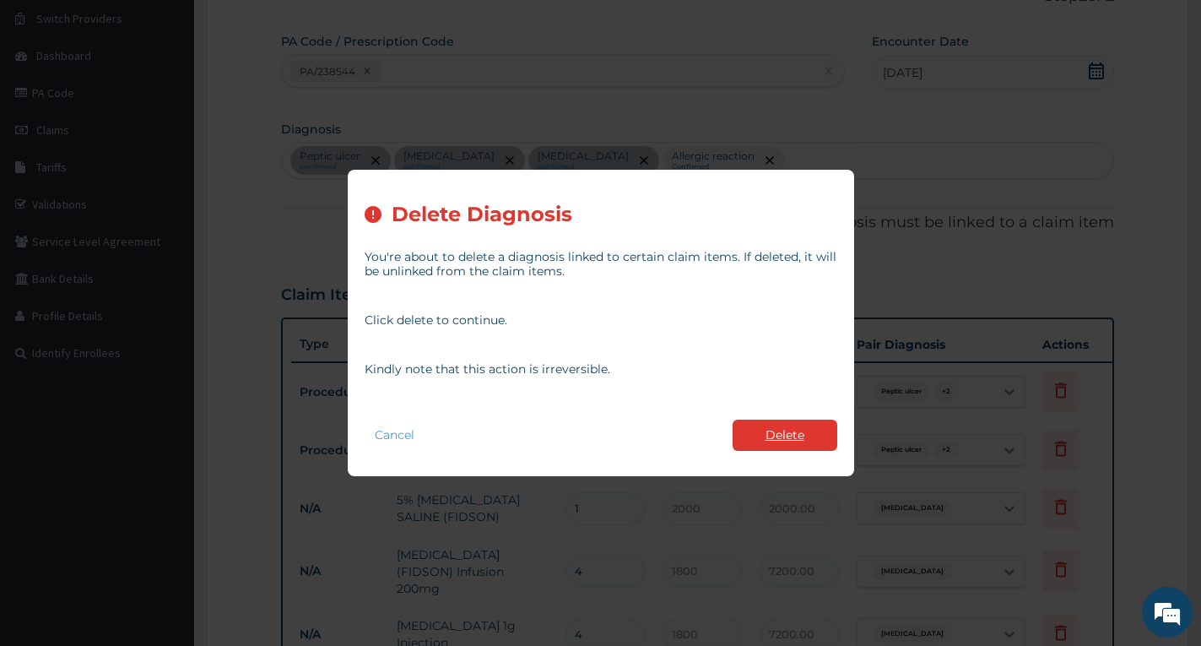
click at [787, 434] on button "Delete" at bounding box center [785, 435] width 105 height 31
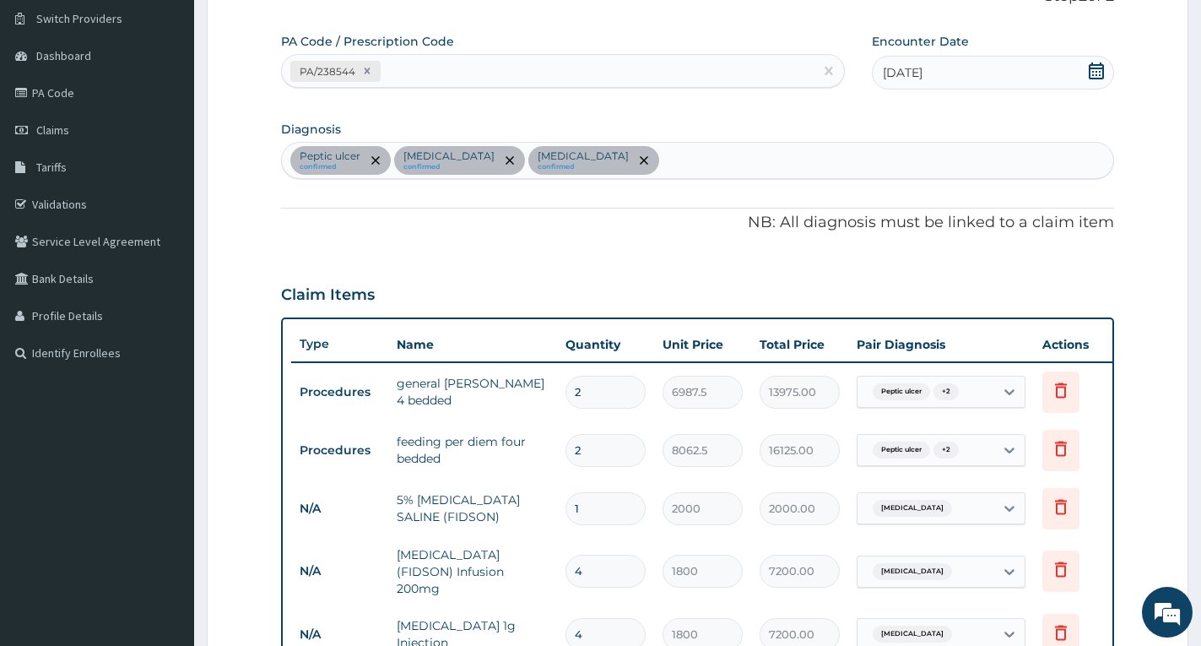
scroll to position [382, 0]
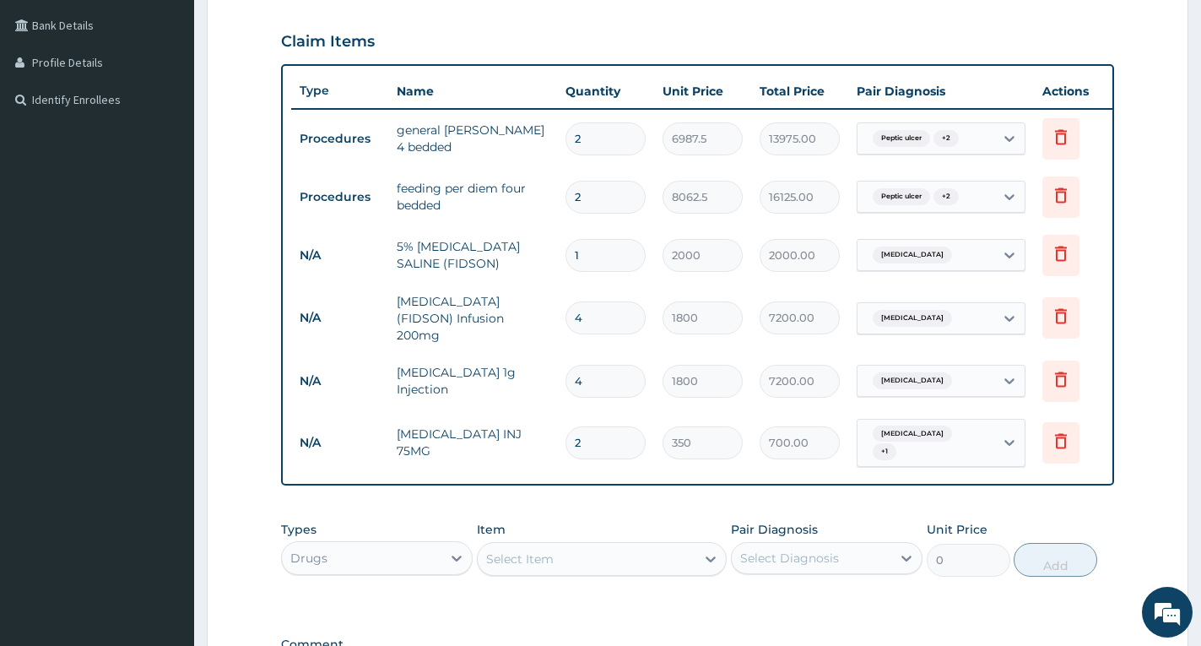
click at [566, 552] on div "Select Item" at bounding box center [587, 558] width 218 height 27
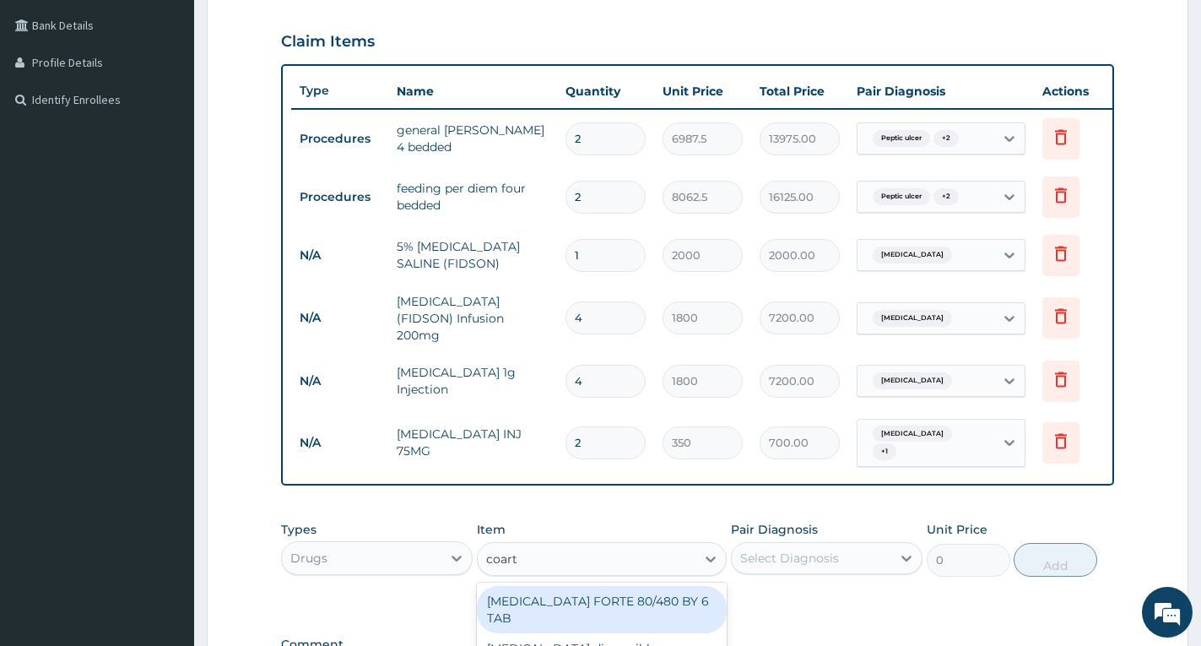
type input "coarte"
click at [576, 588] on div "COARTEM FORTE 80/480 BY 6 TAB" at bounding box center [602, 609] width 250 height 47
type input "500"
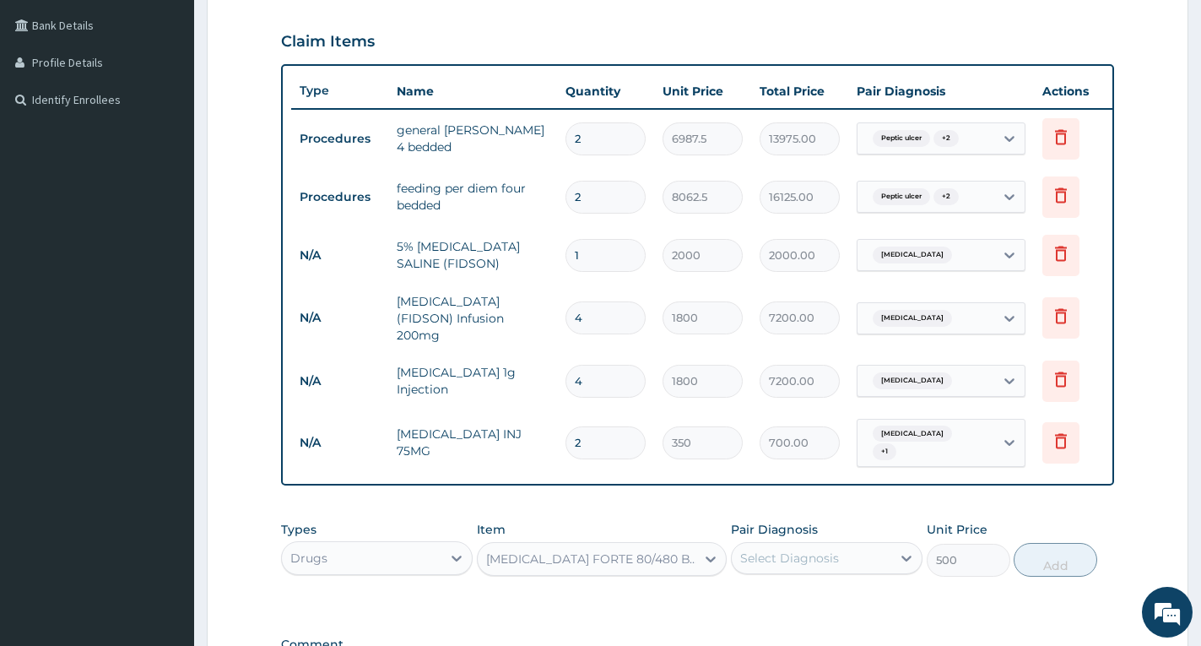
click at [783, 554] on div "Select Diagnosis" at bounding box center [789, 558] width 99 height 17
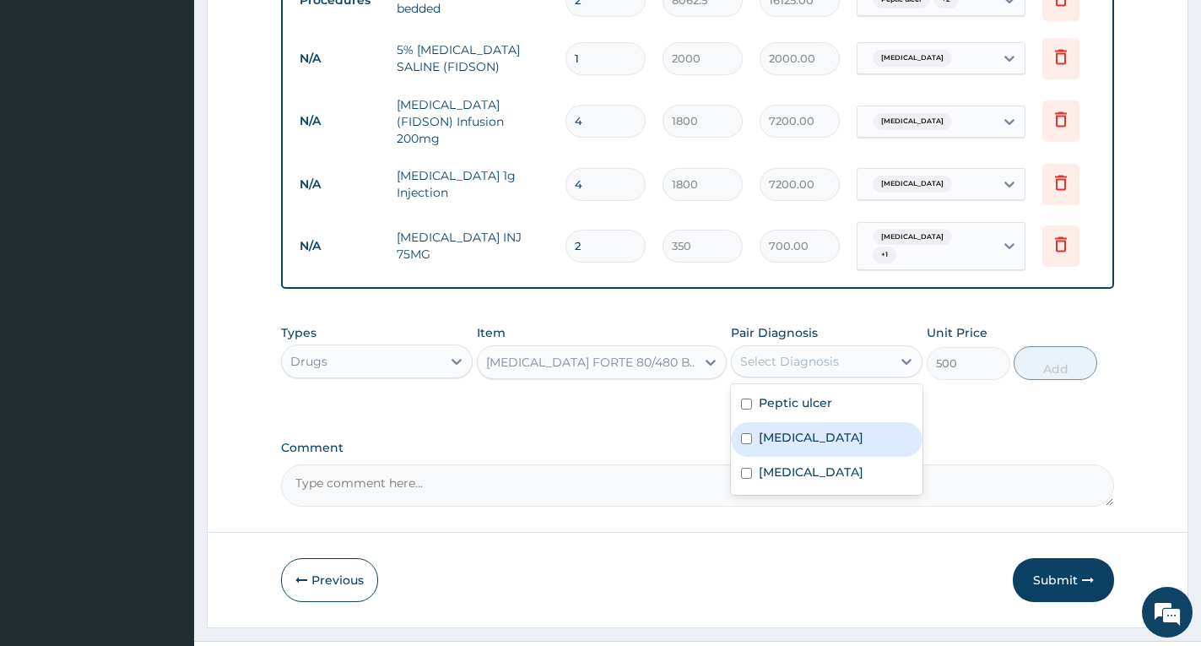
scroll to position [615, 0]
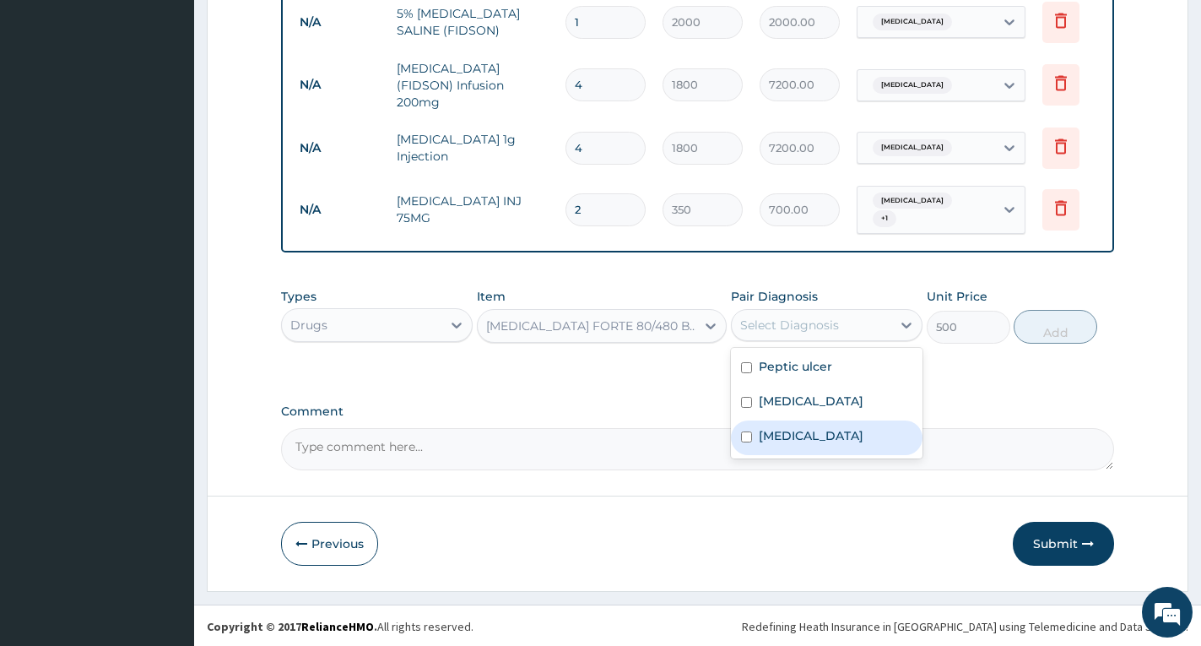
click at [831, 440] on label "Falciparum malaria" at bounding box center [811, 435] width 105 height 17
checkbox input "true"
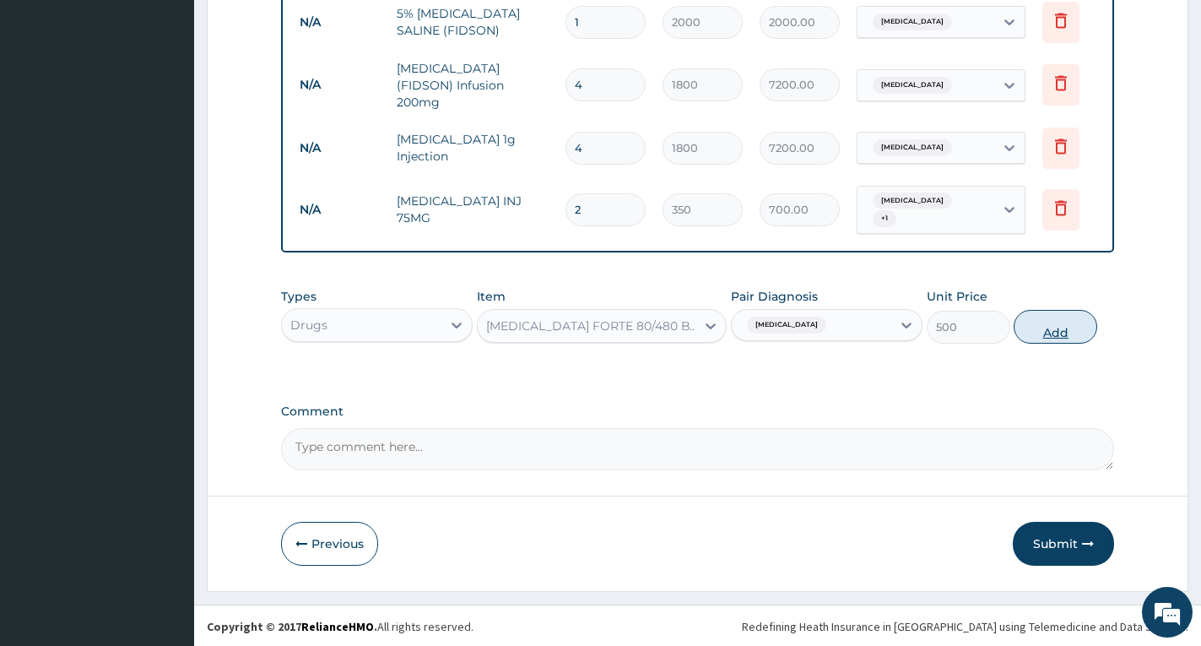
click at [1065, 328] on button "Add" at bounding box center [1056, 327] width 84 height 34
type input "0"
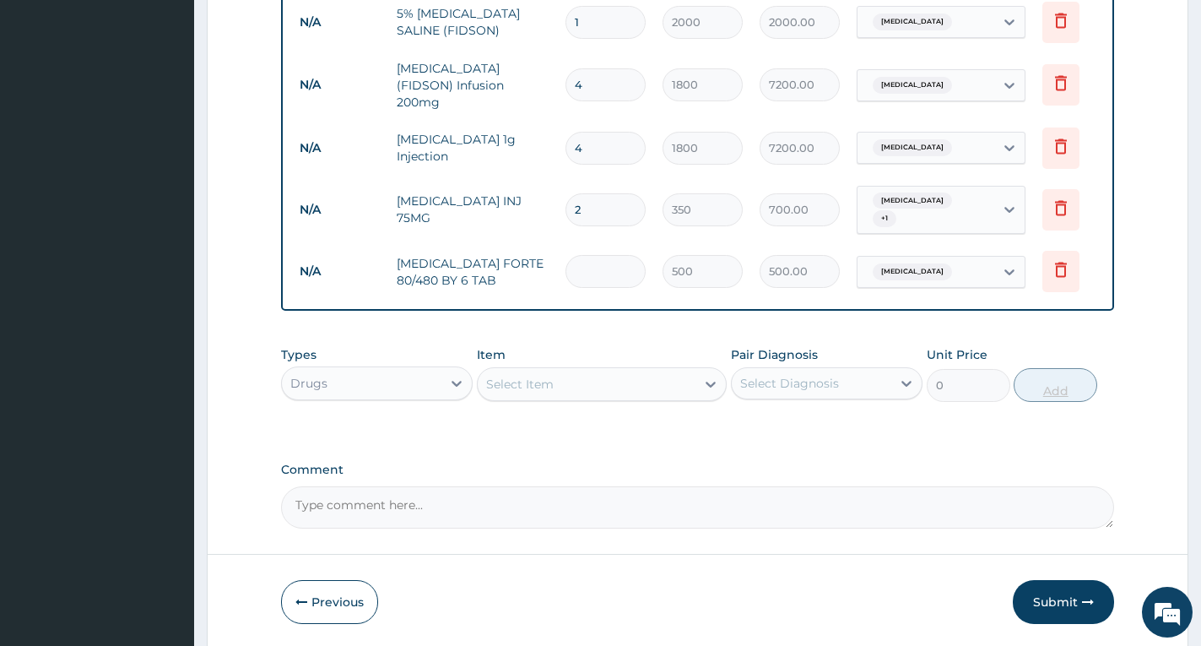
type input "0.00"
type input "6"
type input "3000.00"
type input "6"
click at [1016, 330] on div "PA Code / Prescription Code PA/238544 Encounter Date 06-06-2025 Diagnosis Pepti…" at bounding box center [697, 38] width 833 height 982
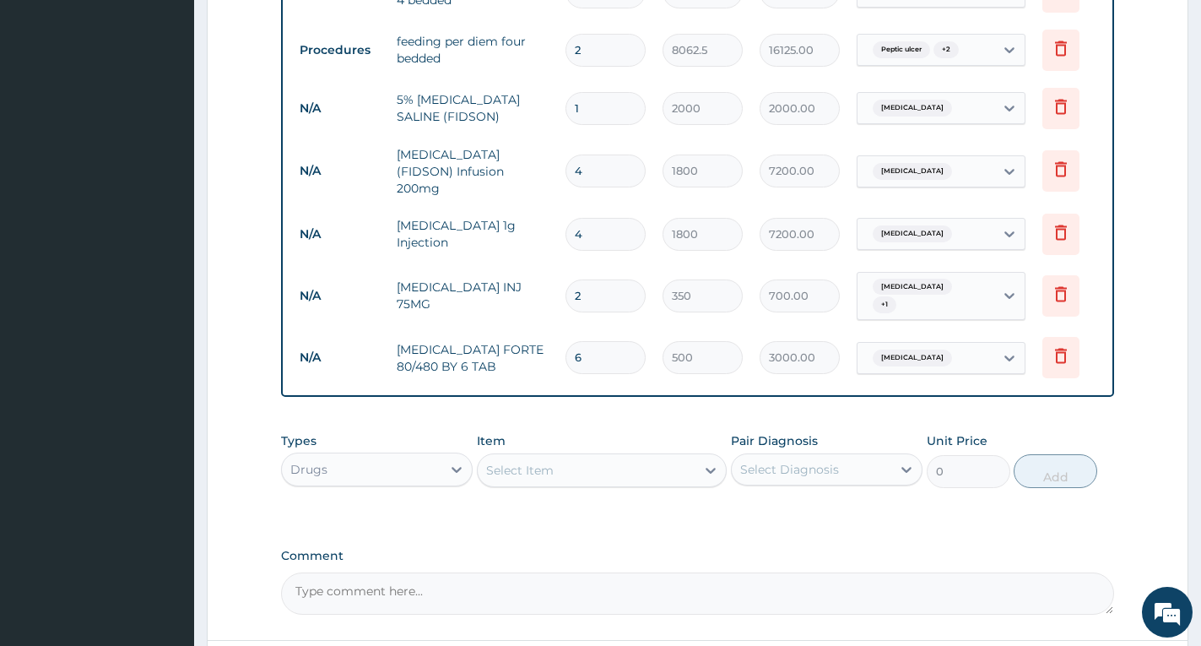
scroll to position [673, 0]
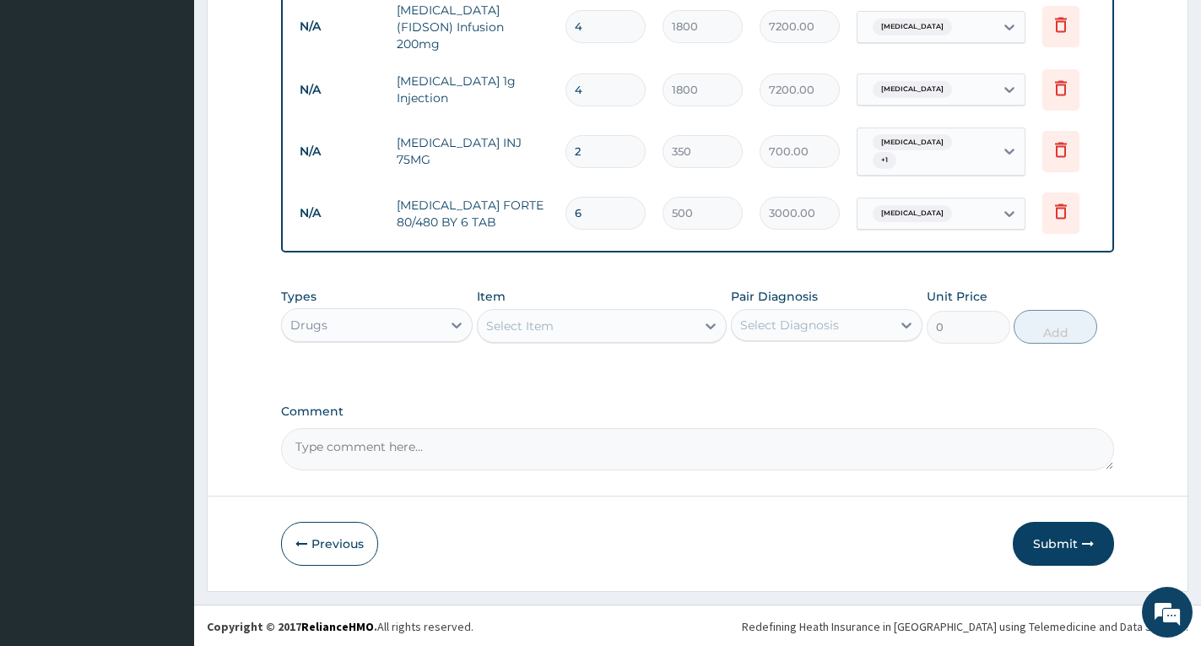
click at [554, 324] on div "Select Item" at bounding box center [587, 325] width 218 height 27
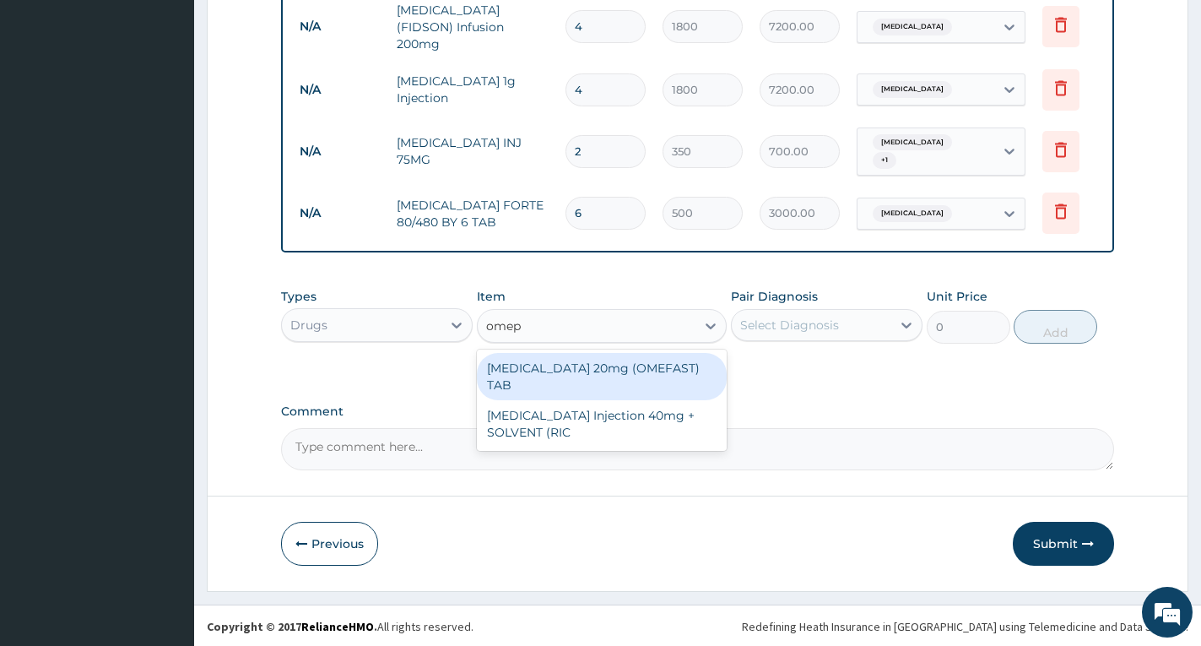
type input "omepr"
click at [668, 367] on div "[MEDICAL_DATA] 20mg (OMEFAST) TAB" at bounding box center [602, 376] width 250 height 47
type input "150"
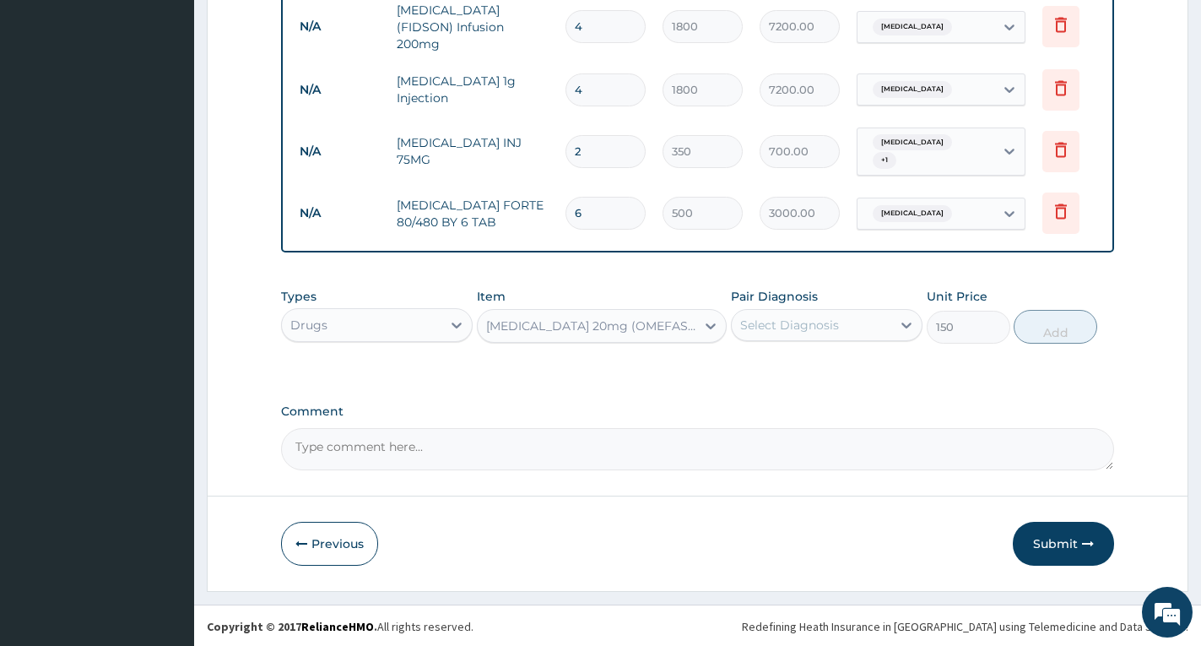
click at [809, 325] on div "Select Diagnosis" at bounding box center [789, 325] width 99 height 17
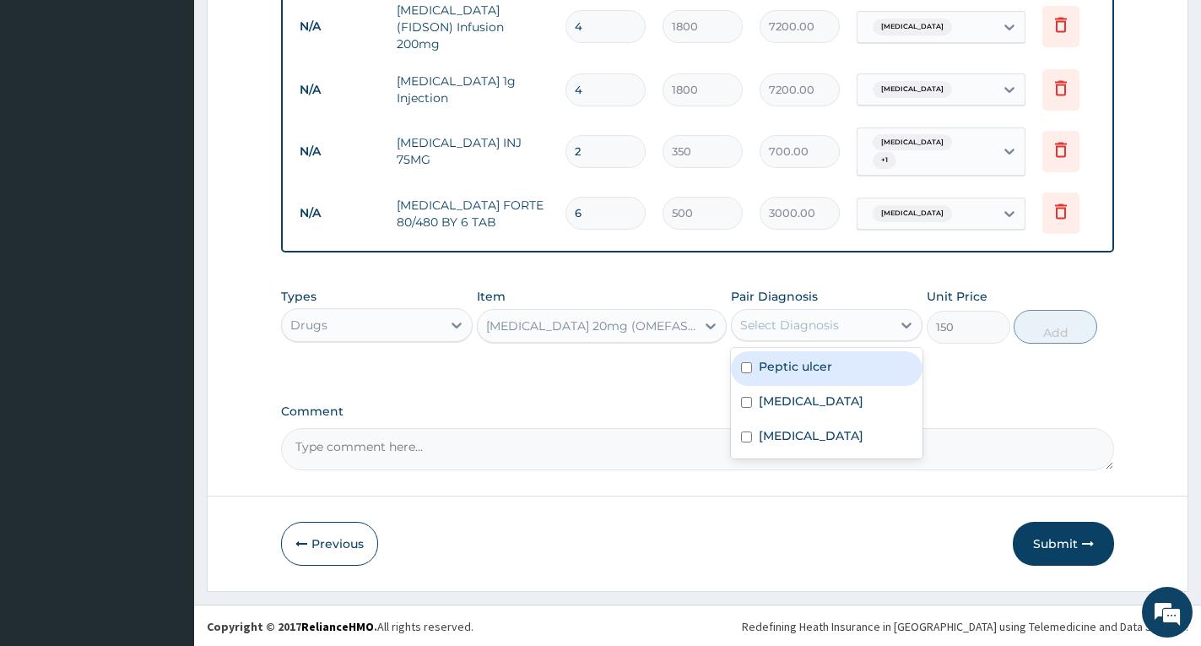
click at [811, 370] on label "Peptic ulcer" at bounding box center [795, 366] width 73 height 17
checkbox input "true"
click at [1051, 334] on button "Add" at bounding box center [1056, 327] width 84 height 34
type input "0"
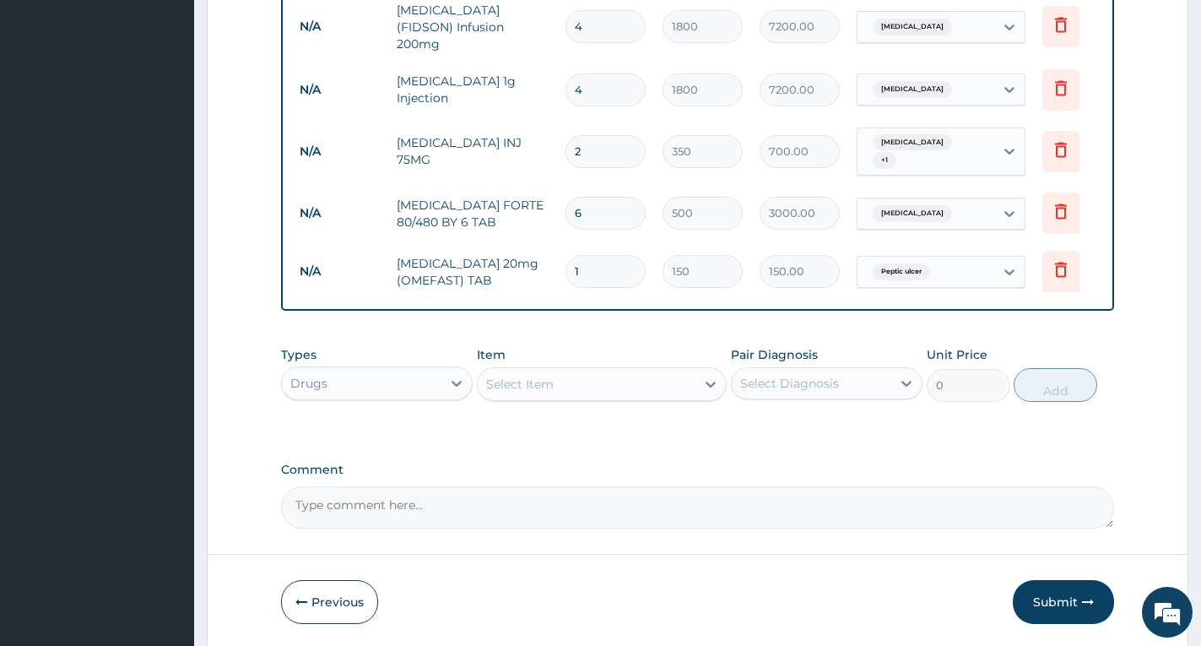
type input "10"
type input "1500.00"
type input "10"
click at [625, 382] on div "Select Item" at bounding box center [587, 384] width 218 height 27
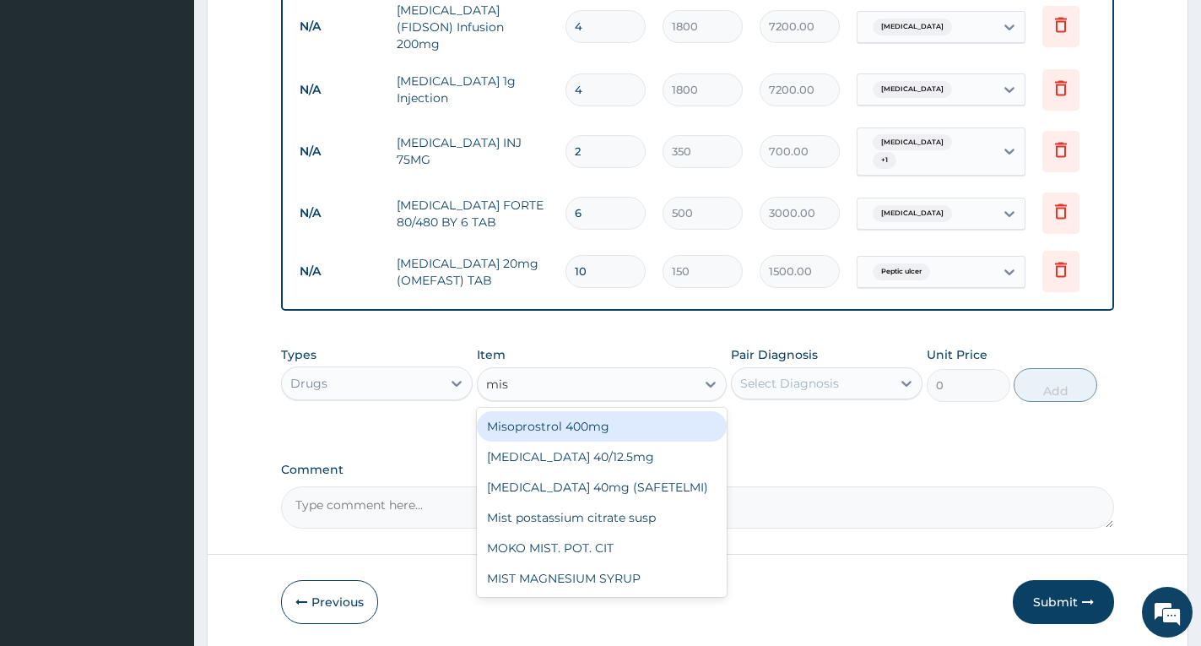
type input "mist"
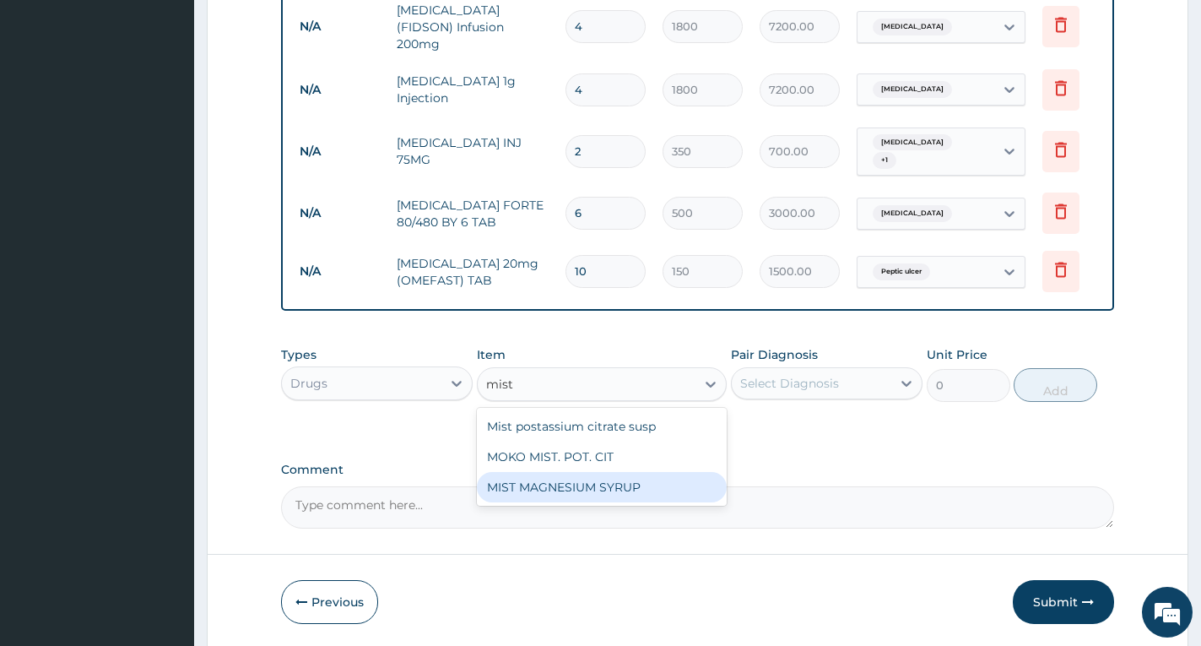
click at [637, 491] on div "MIST MAGNESIUM SYRUP" at bounding box center [602, 487] width 250 height 30
type input "2000"
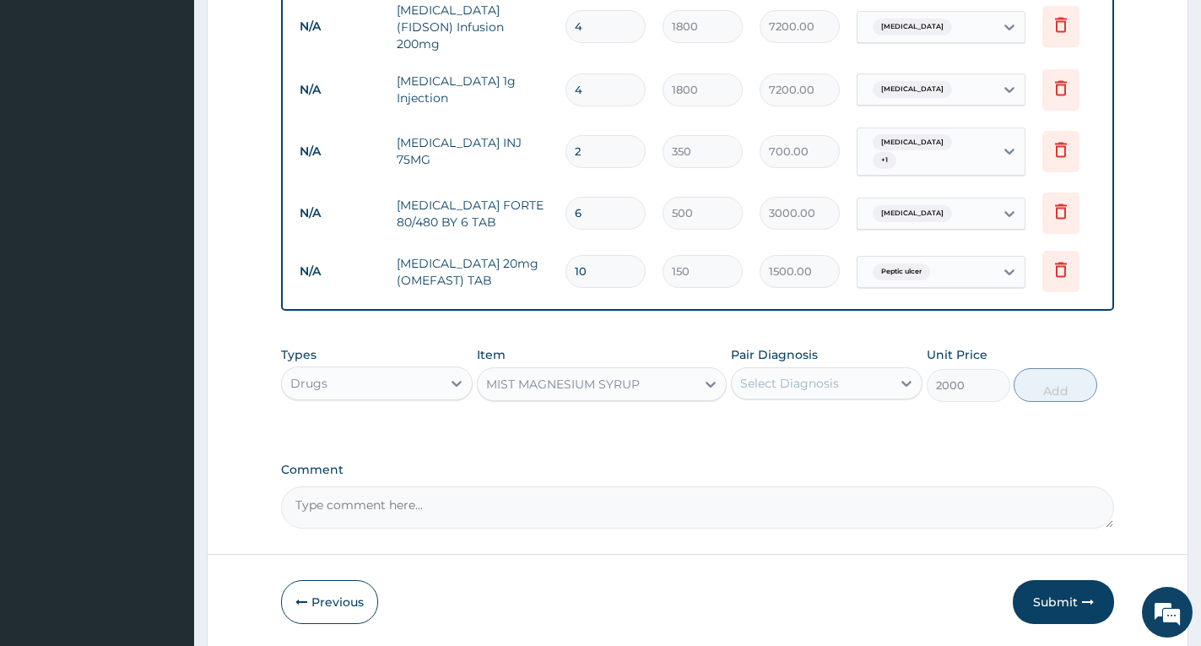
click at [774, 395] on div "Select Diagnosis" at bounding box center [827, 383] width 192 height 32
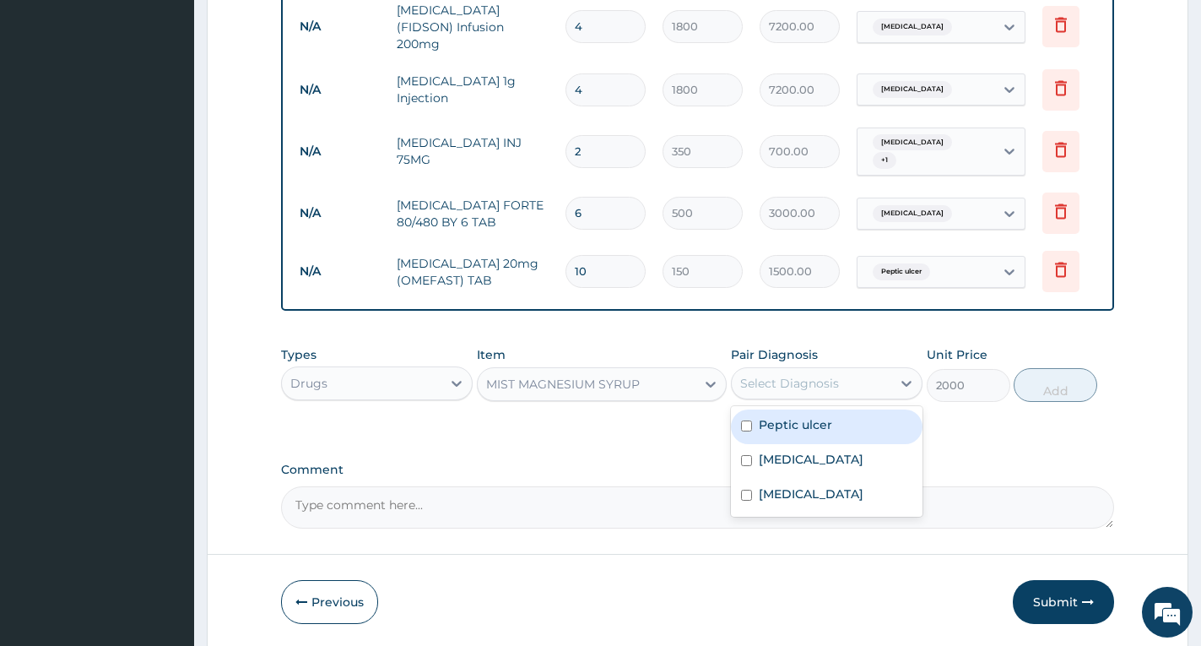
click at [777, 419] on label "Peptic ulcer" at bounding box center [795, 424] width 73 height 17
checkbox input "true"
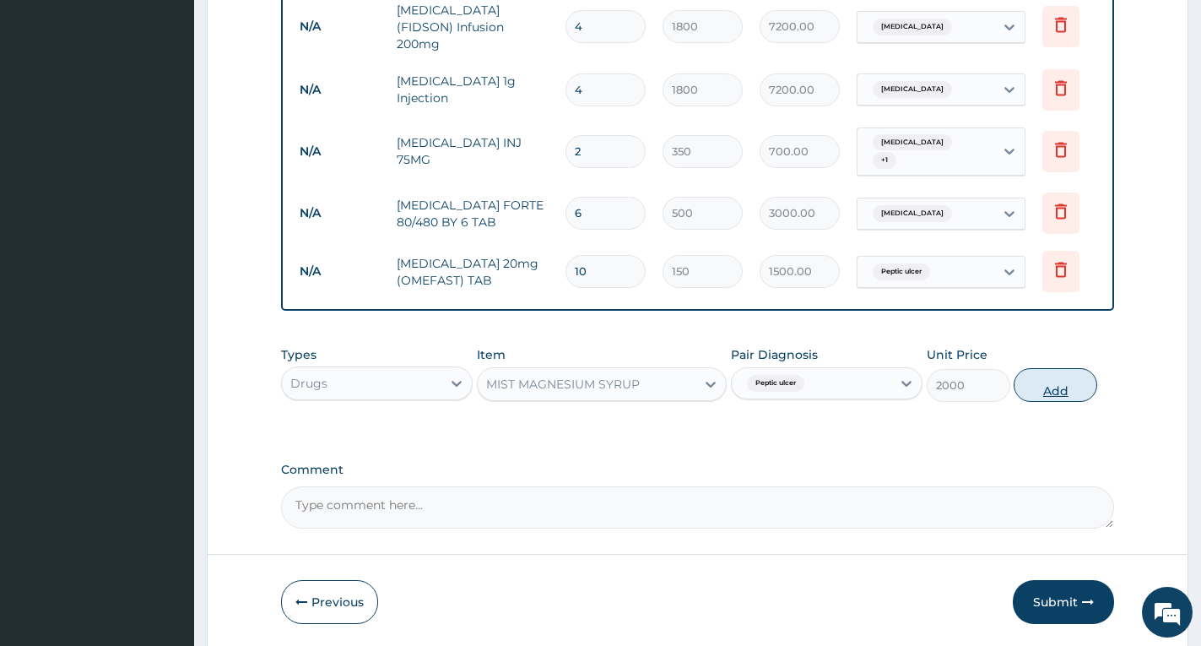
click at [1048, 385] on button "Add" at bounding box center [1056, 385] width 84 height 34
type input "0"
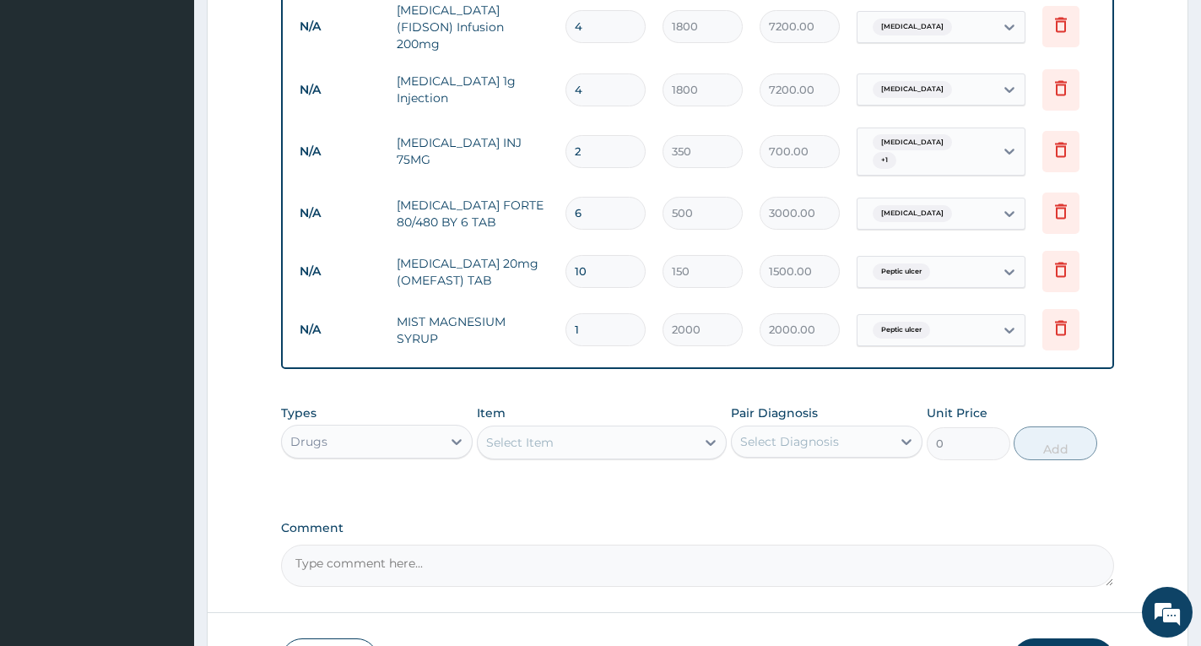
click at [605, 447] on div "Select Item" at bounding box center [587, 442] width 218 height 27
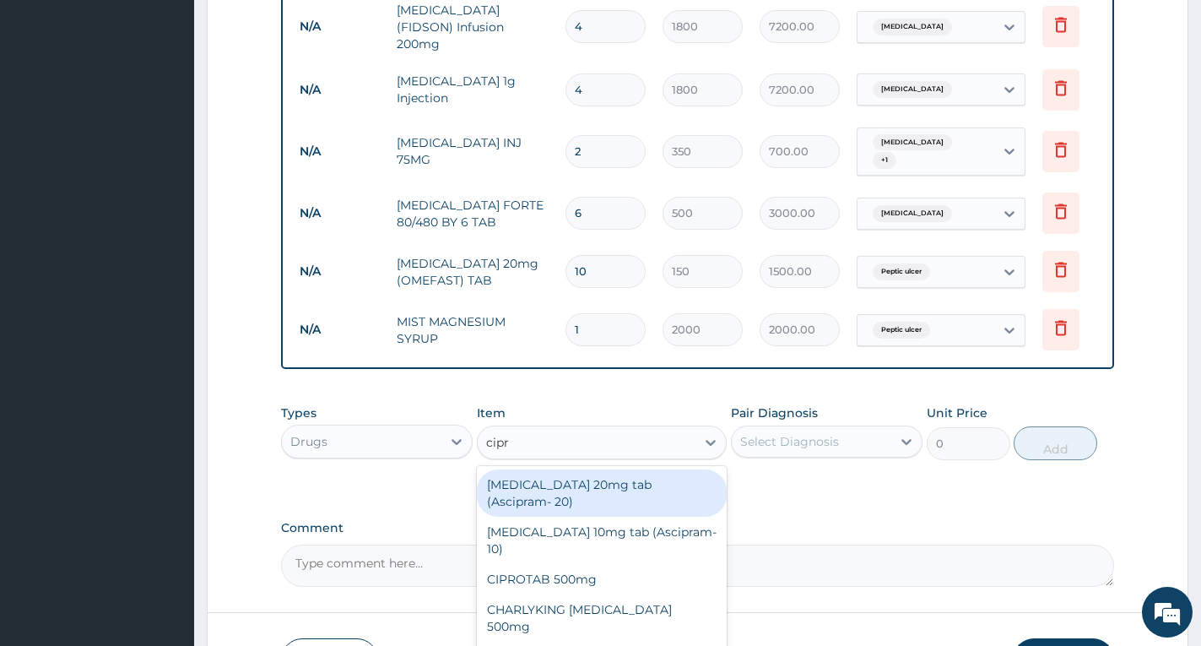
type input "cipro"
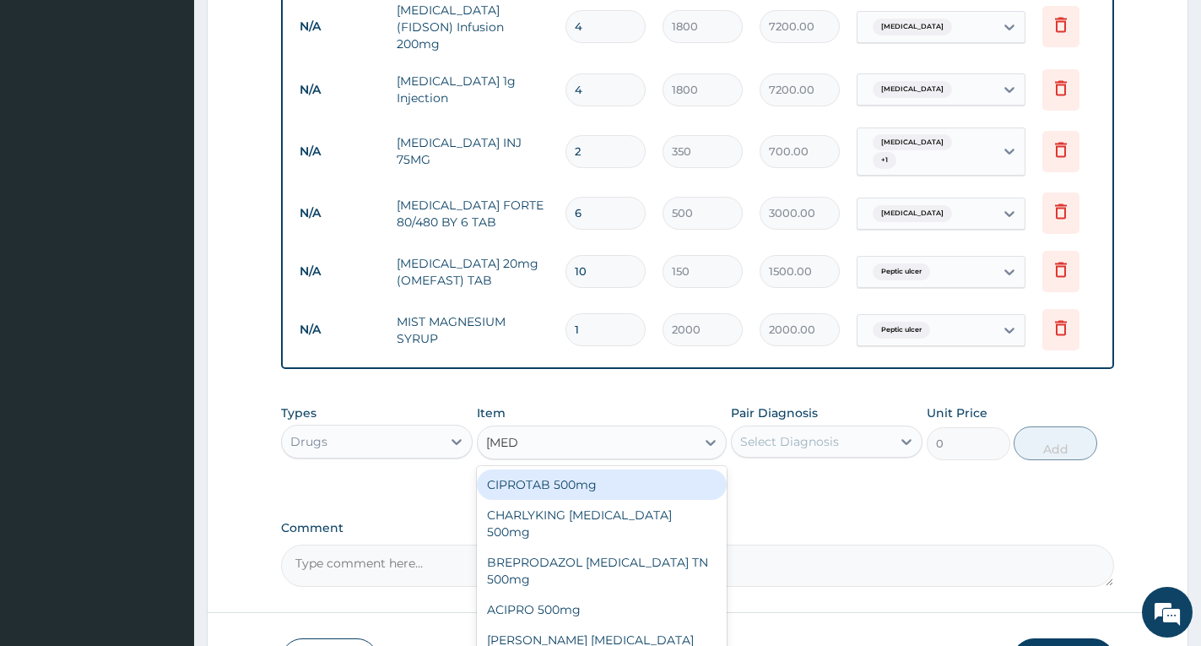
click at [637, 483] on div "CIPROTAB 500mg" at bounding box center [602, 484] width 250 height 30
type input "319.275"
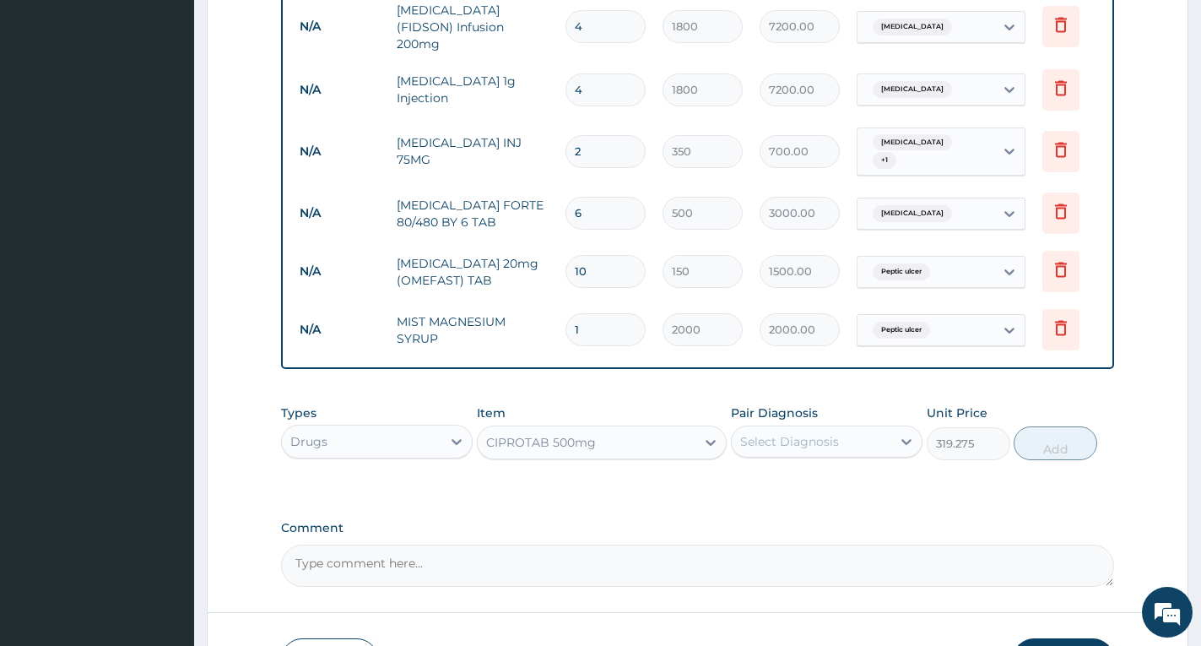
click at [772, 439] on div "Select Diagnosis" at bounding box center [789, 441] width 99 height 17
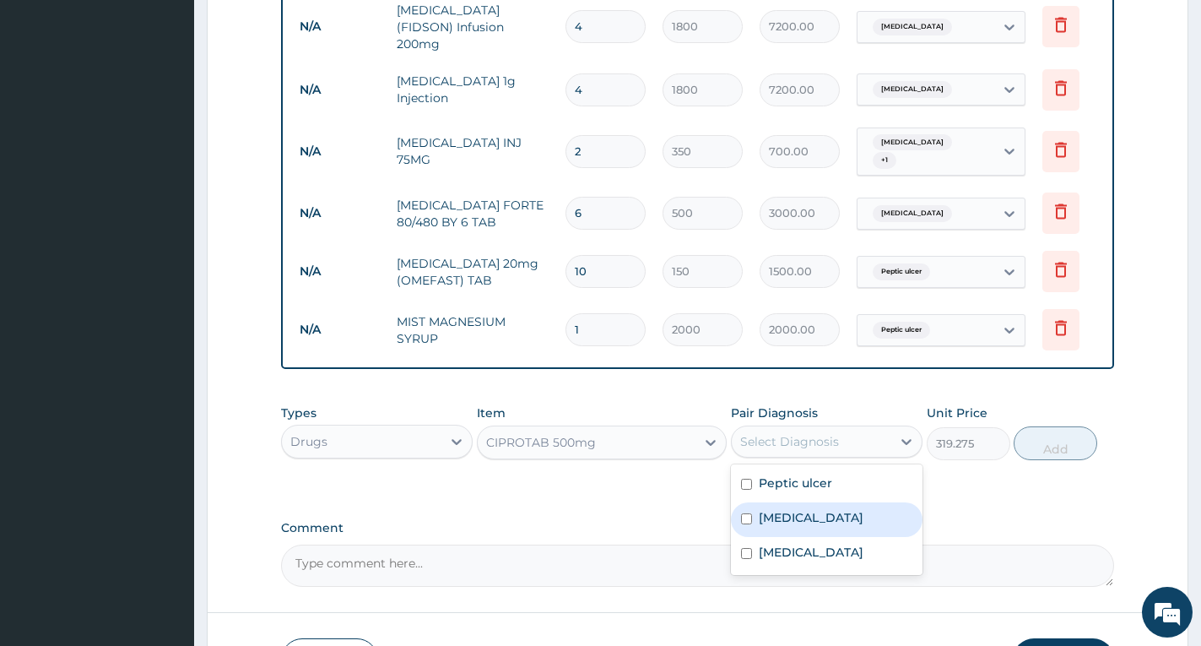
click at [806, 517] on label "Typhoid fever" at bounding box center [811, 517] width 105 height 17
checkbox input "true"
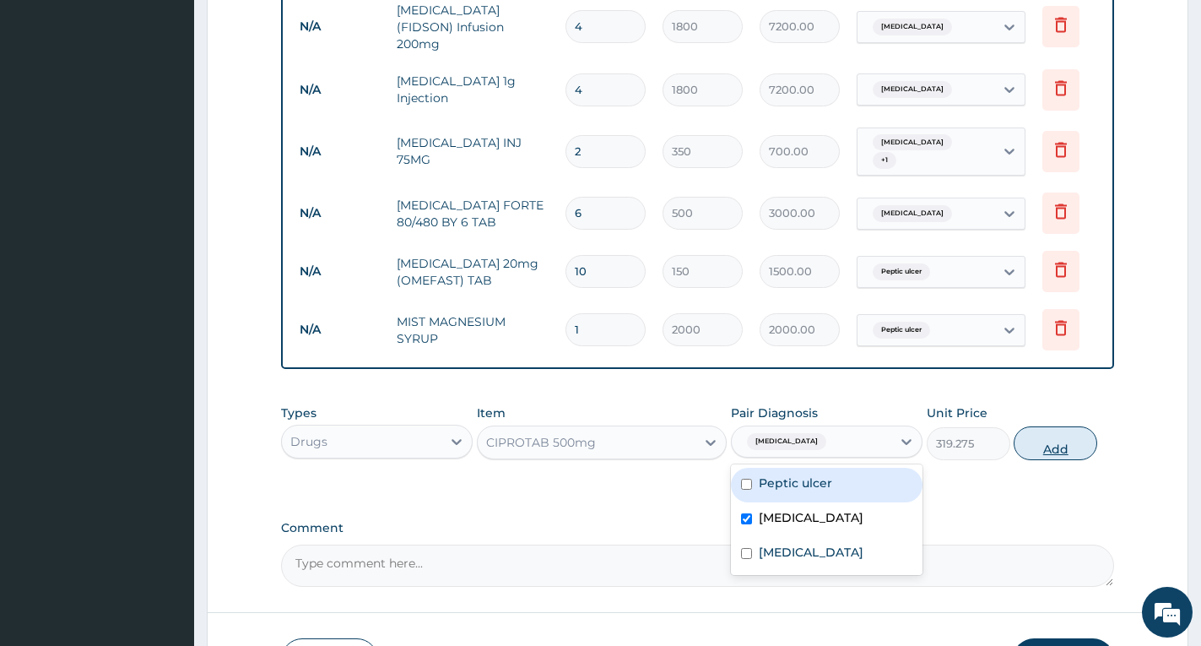
click at [1053, 450] on button "Add" at bounding box center [1056, 443] width 84 height 34
type input "0"
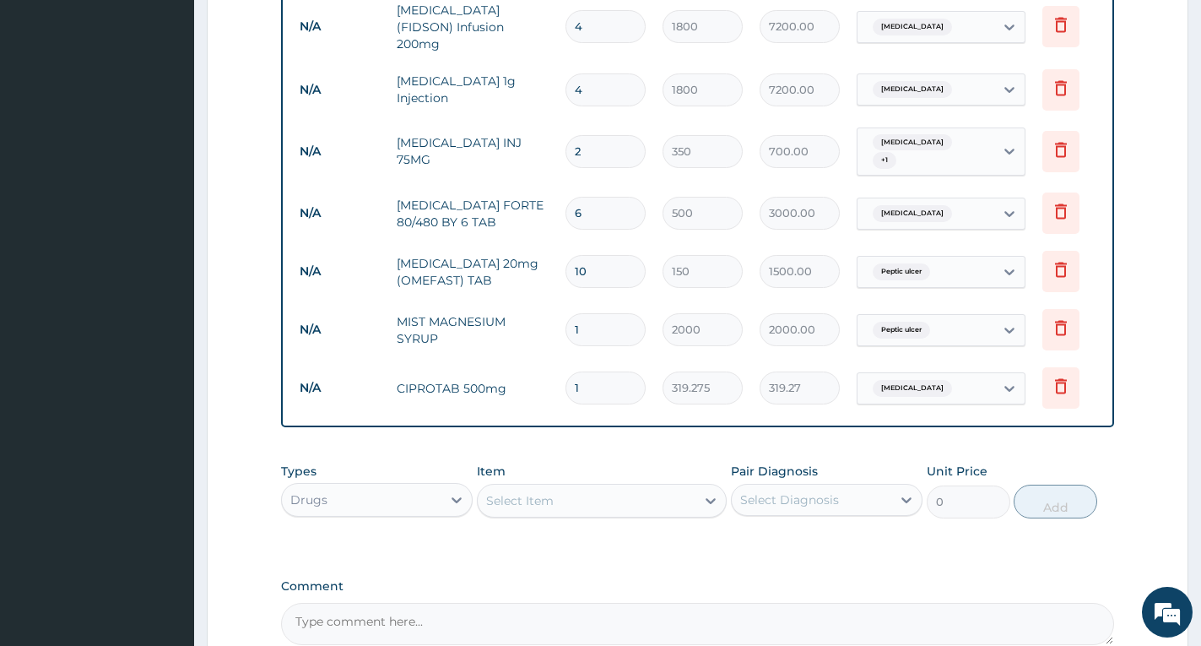
type input "10"
type input "3192.75"
type input "10"
click at [604, 496] on div "Select Item" at bounding box center [587, 500] width 218 height 27
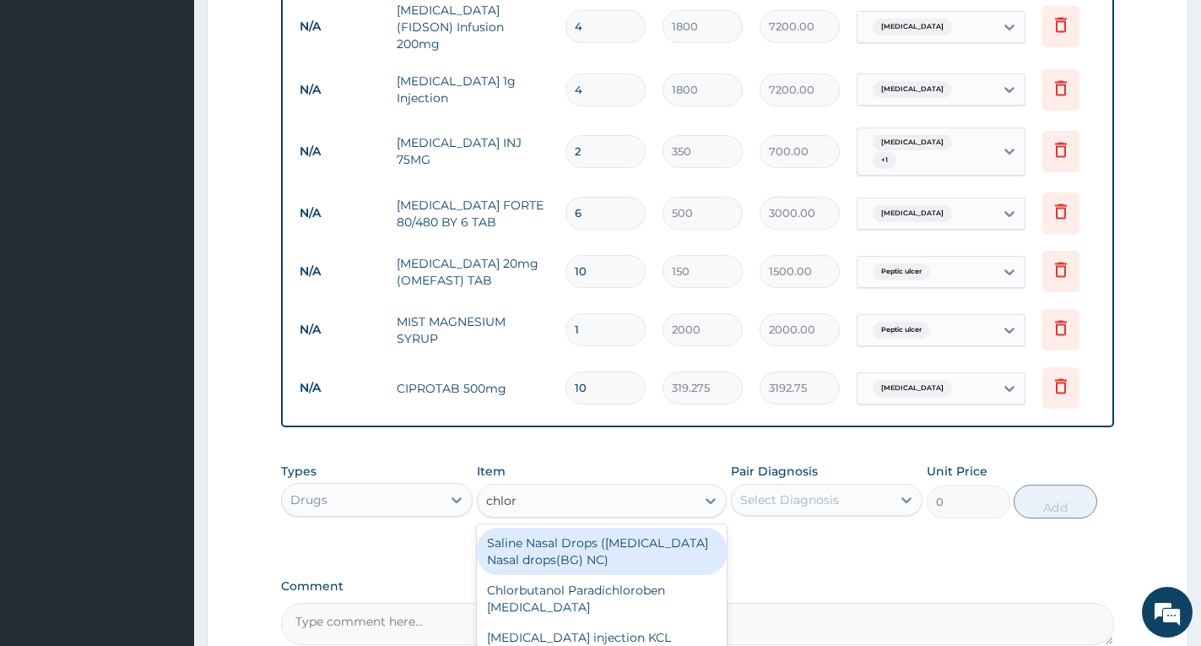
type input "chlora"
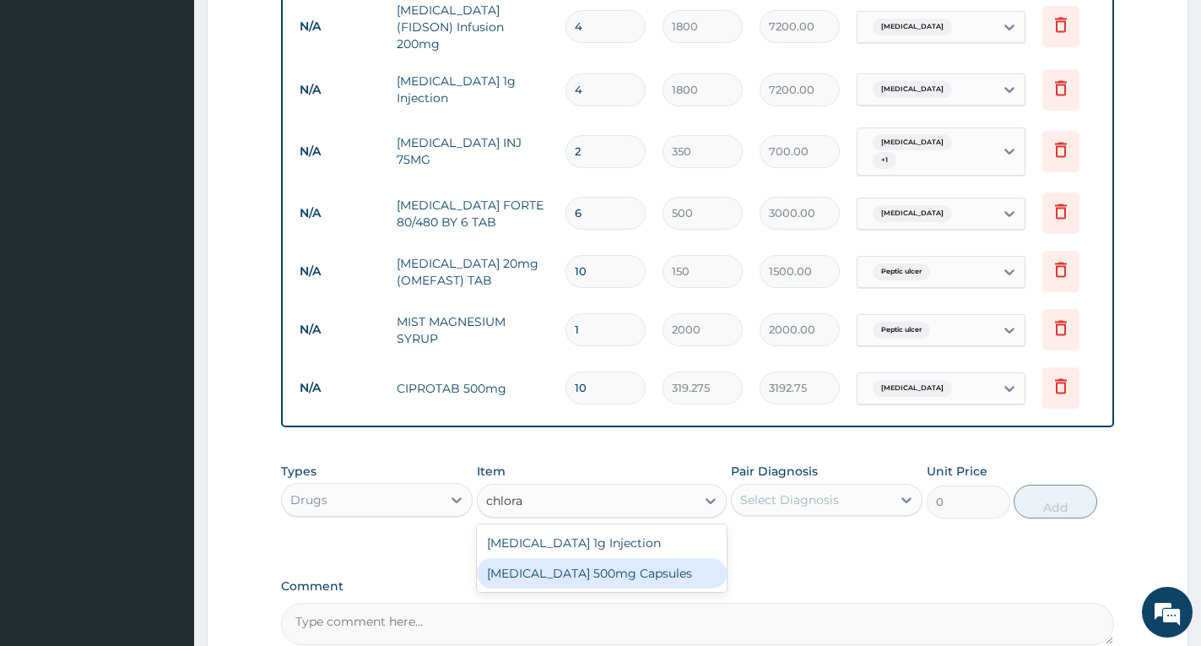
click at [707, 573] on div "[MEDICAL_DATA] 500mg Capsules" at bounding box center [602, 573] width 250 height 30
type input "59.125"
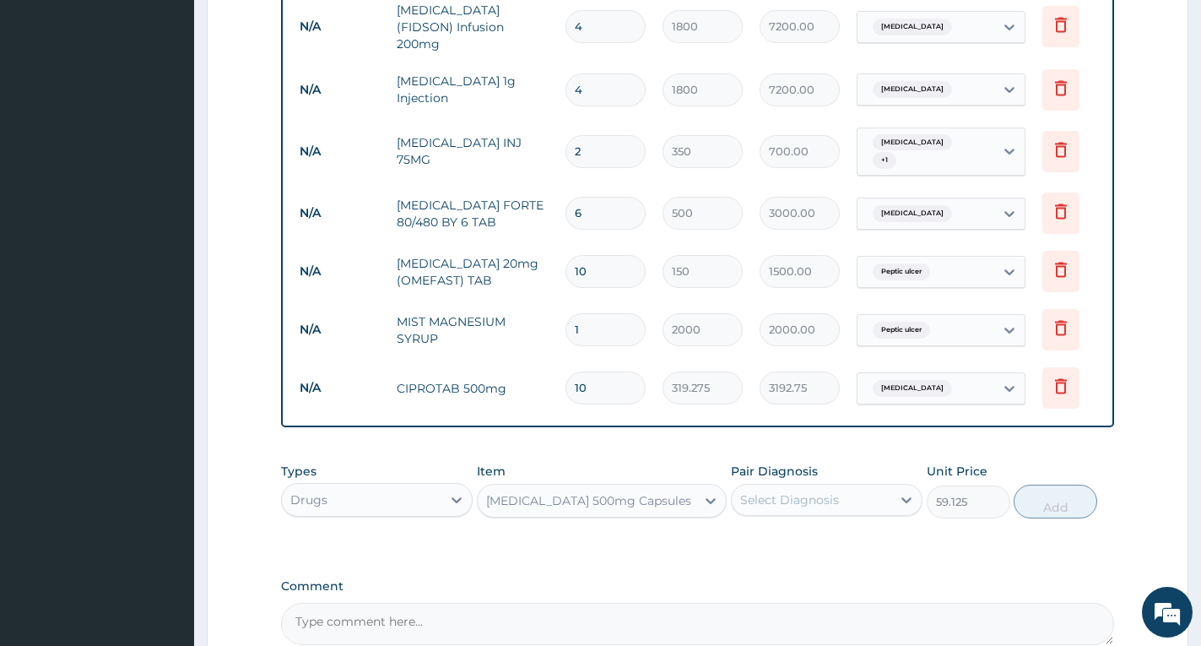
click at [777, 505] on div "Select Diagnosis" at bounding box center [789, 499] width 99 height 17
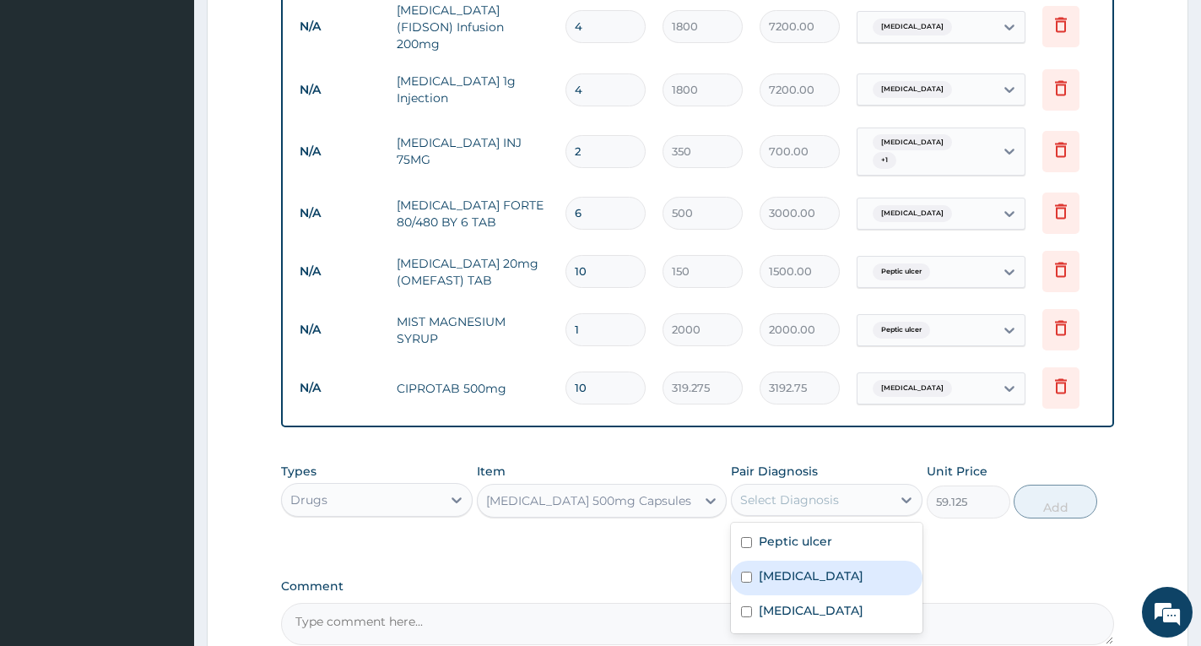
click at [796, 577] on label "[MEDICAL_DATA]" at bounding box center [811, 575] width 105 height 17
checkbox input "true"
click at [1047, 505] on button "Add" at bounding box center [1056, 502] width 84 height 34
type input "0"
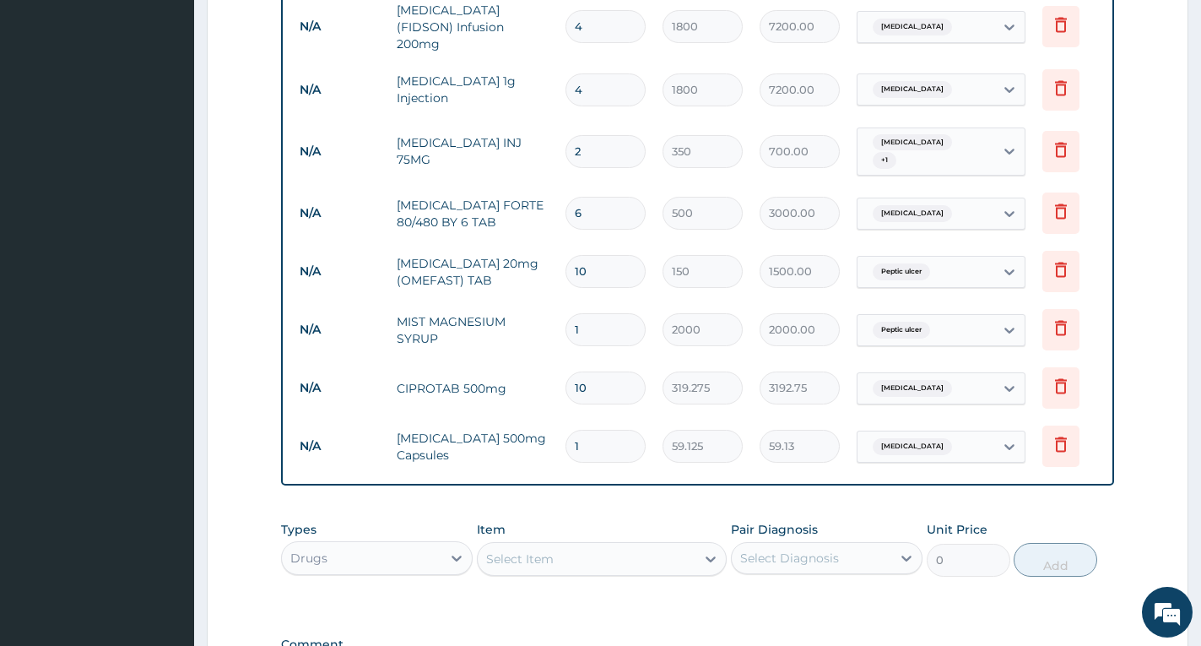
type input "15"
type input "886.88"
type input "15"
click at [1054, 505] on div "PA Code / Prescription Code PA/238544 Encounter Date 06-06-2025 Diagnosis Pepti…" at bounding box center [697, 95] width 833 height 1215
click at [664, 564] on div "Select Item" at bounding box center [587, 558] width 218 height 27
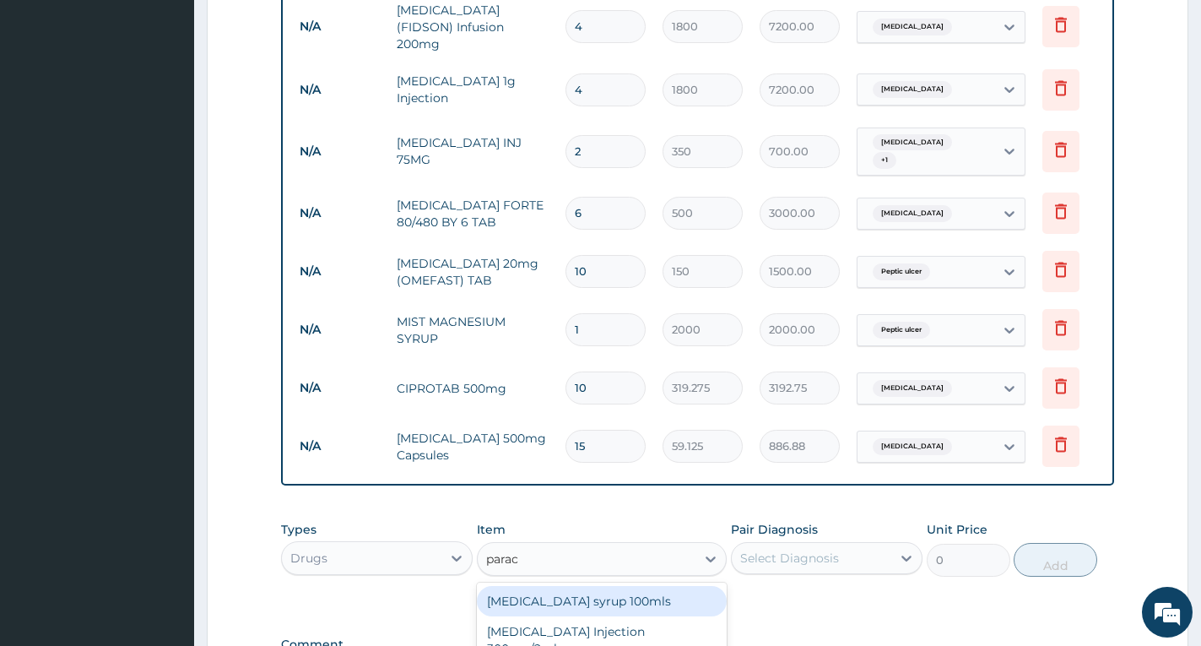
type input "parace"
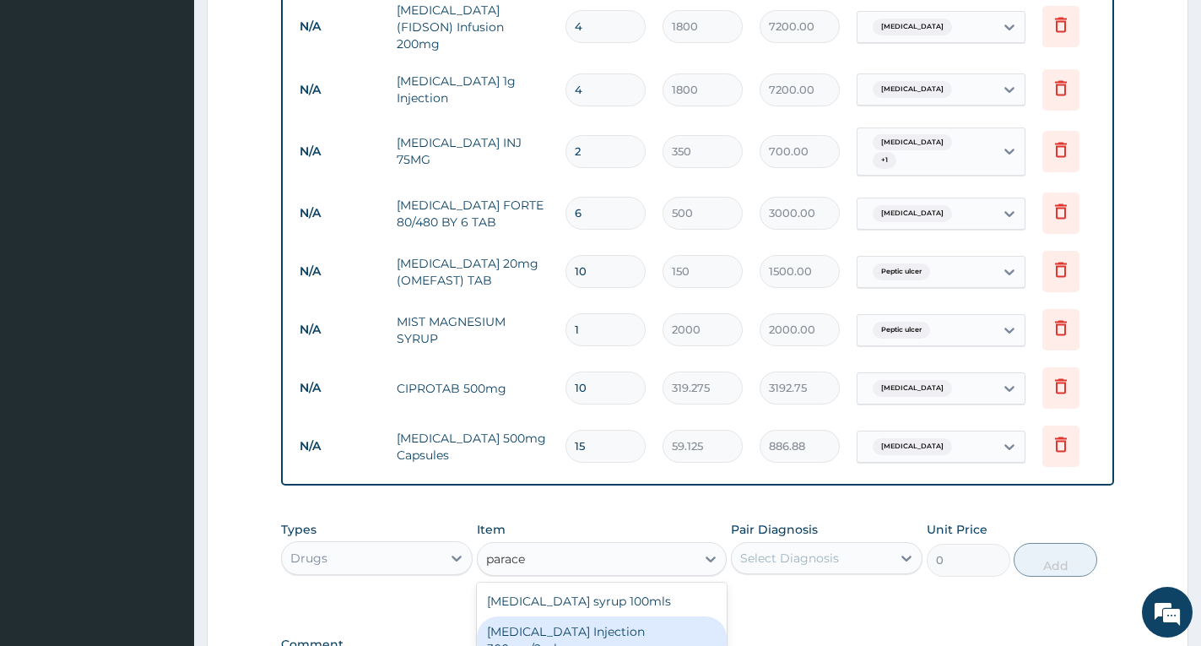
scroll to position [906, 0]
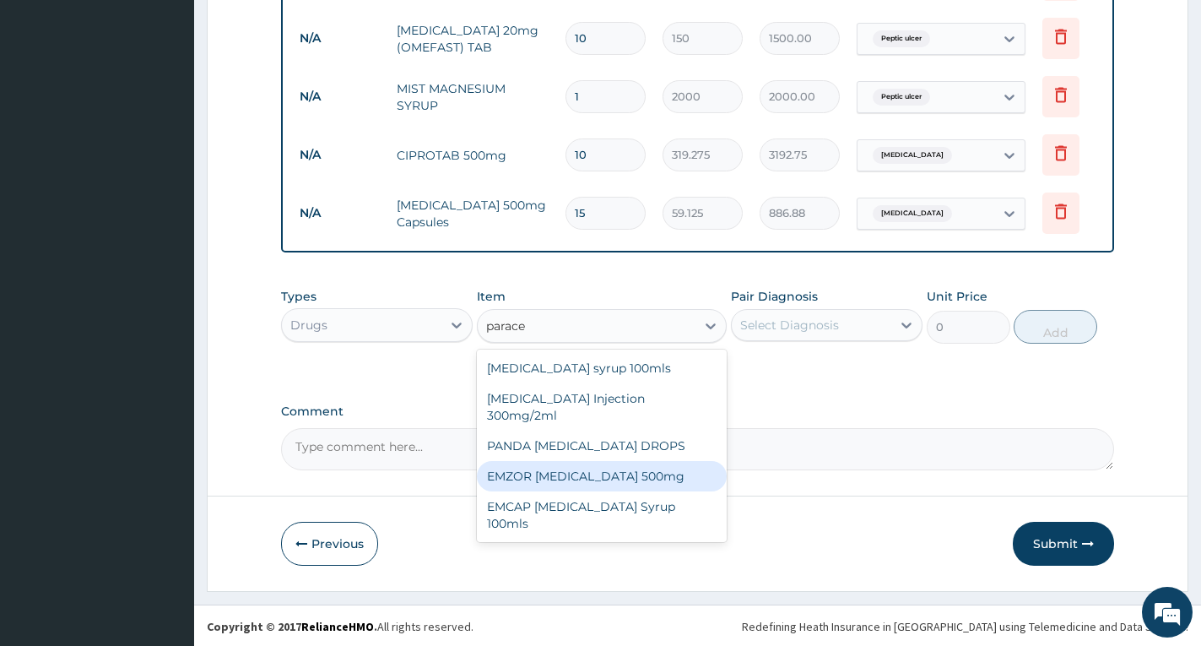
click at [679, 461] on div "EMZOR [MEDICAL_DATA] 500mg" at bounding box center [602, 476] width 250 height 30
type input "50"
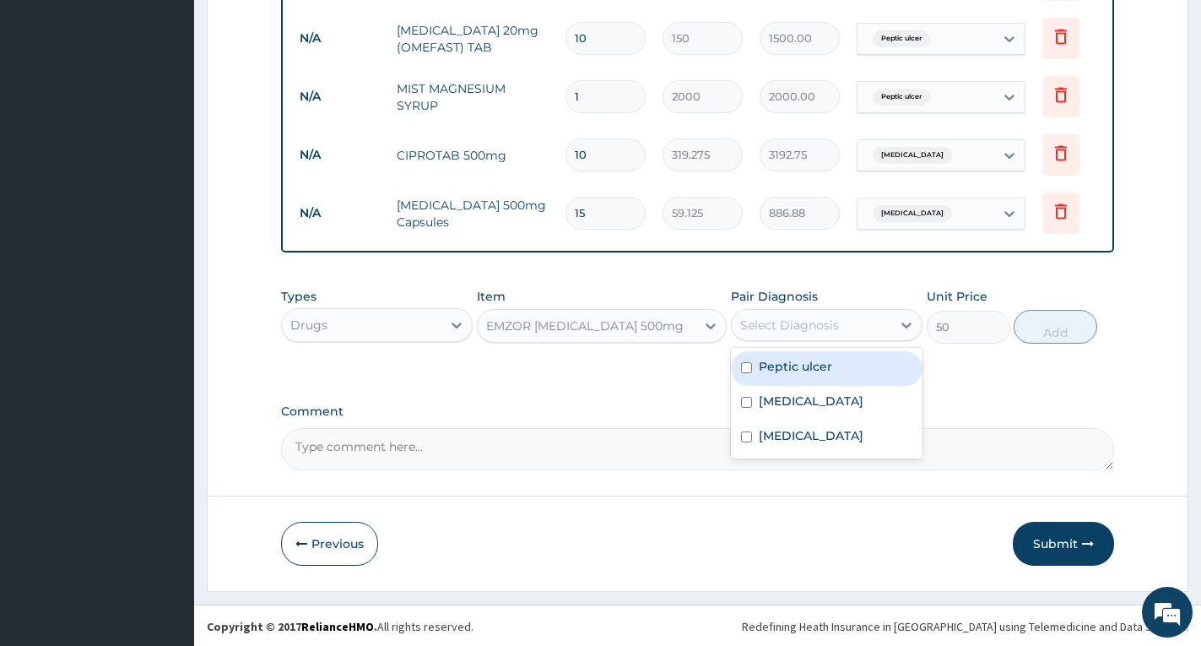
click at [804, 317] on div "Select Diagnosis" at bounding box center [789, 325] width 99 height 17
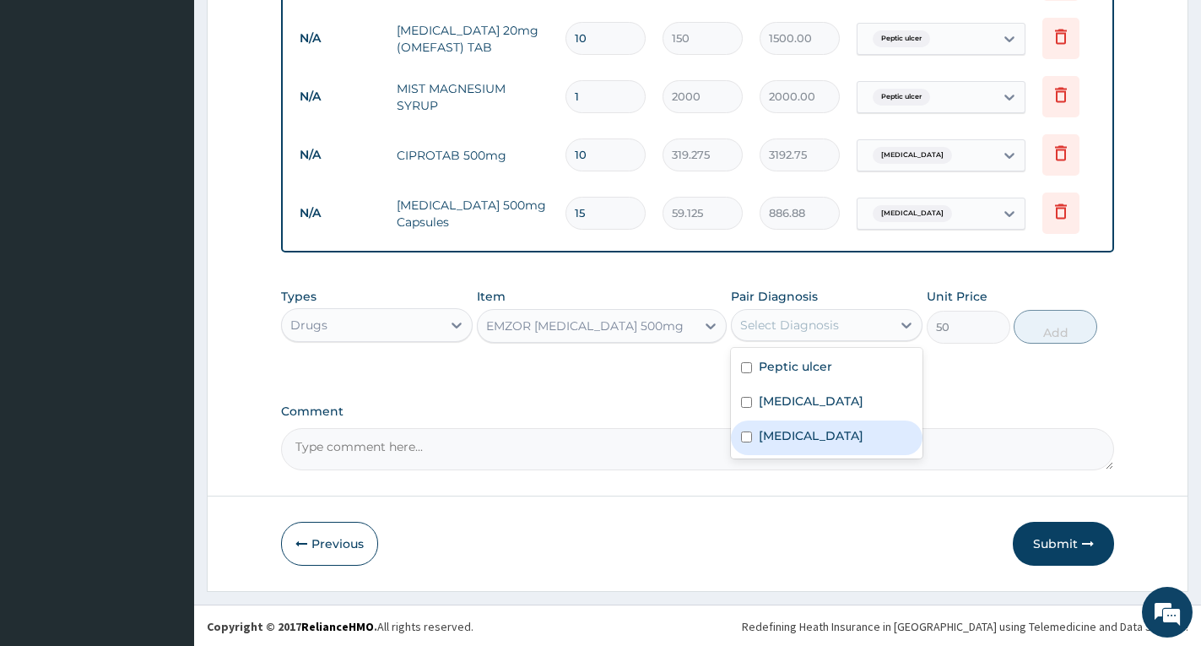
click at [804, 429] on label "Falciparum malaria" at bounding box center [811, 435] width 105 height 17
checkbox input "true"
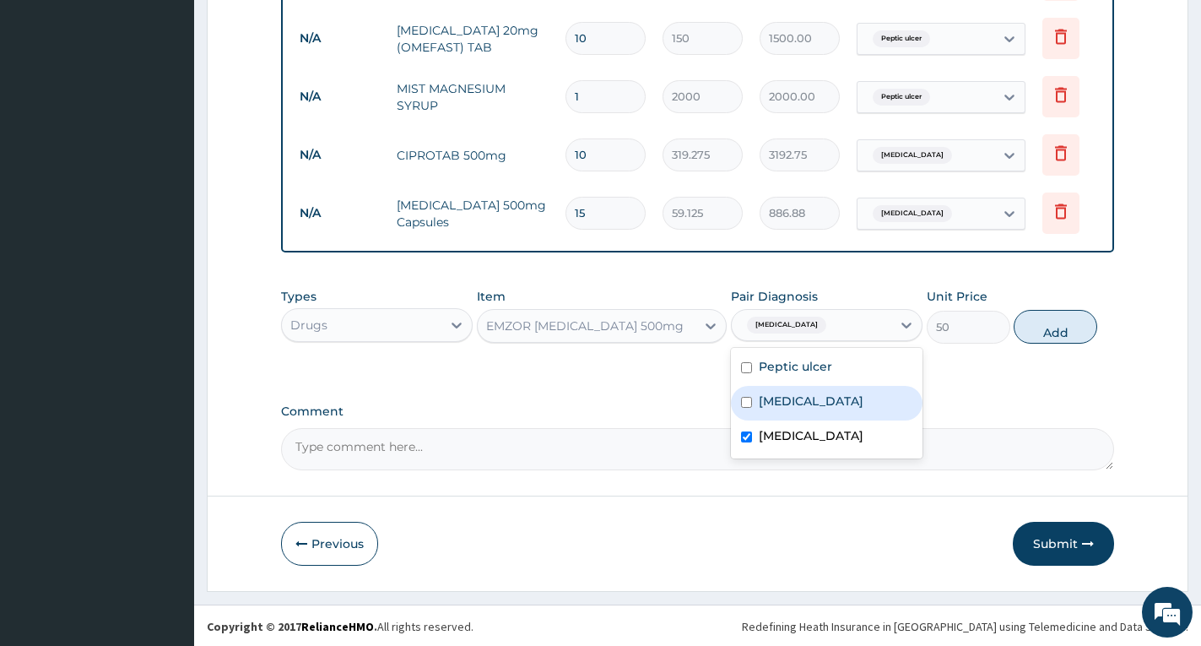
click at [814, 396] on label "[MEDICAL_DATA]" at bounding box center [811, 401] width 105 height 17
checkbox input "true"
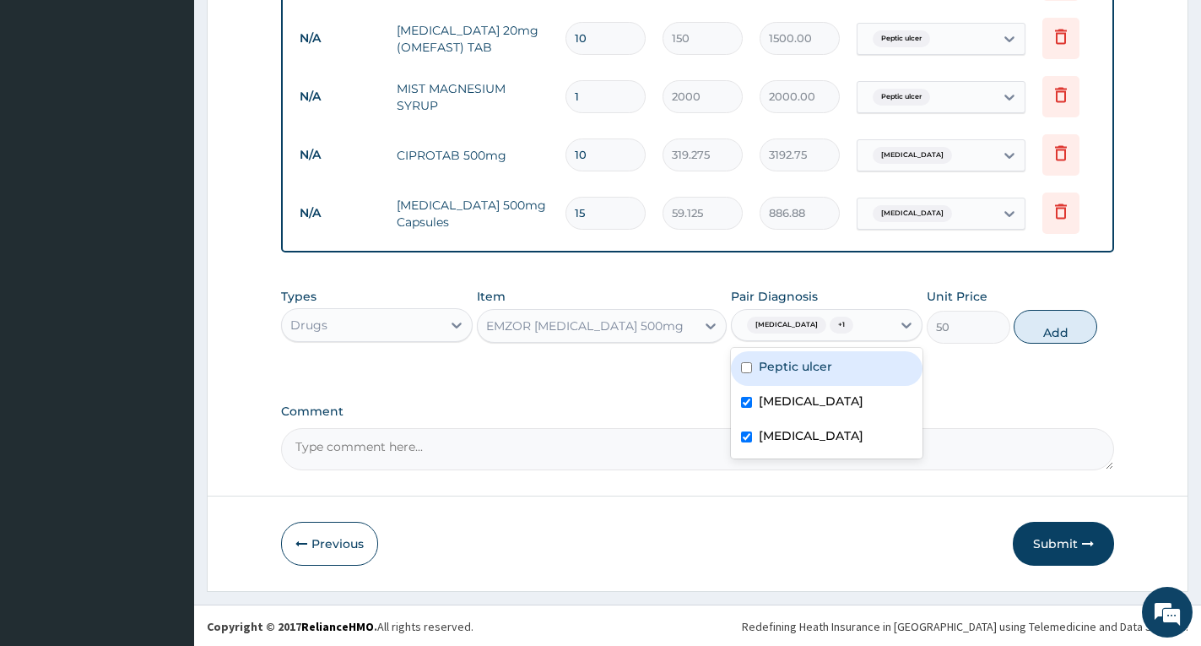
click at [859, 369] on div "Peptic ulcer" at bounding box center [827, 368] width 192 height 35
checkbox input "true"
click at [1045, 328] on button "Add" at bounding box center [1056, 327] width 84 height 34
type input "0"
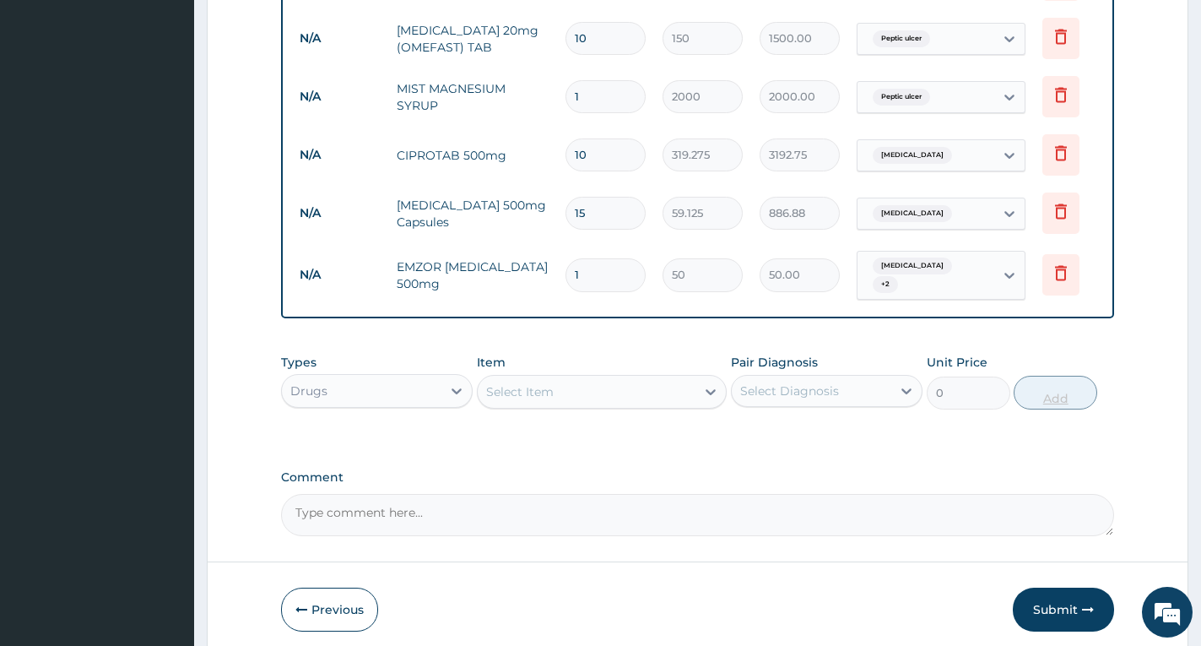
type input "16"
type input "800.00"
type input "16"
click at [587, 385] on div "Select Item" at bounding box center [587, 391] width 218 height 27
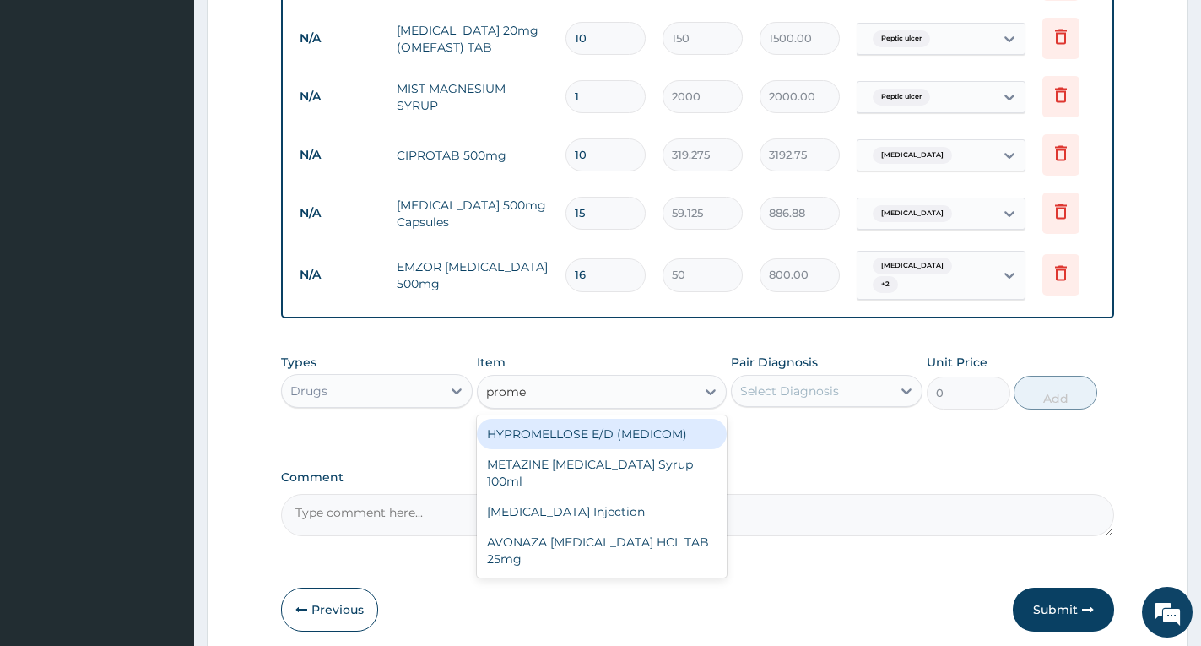
type input "promet"
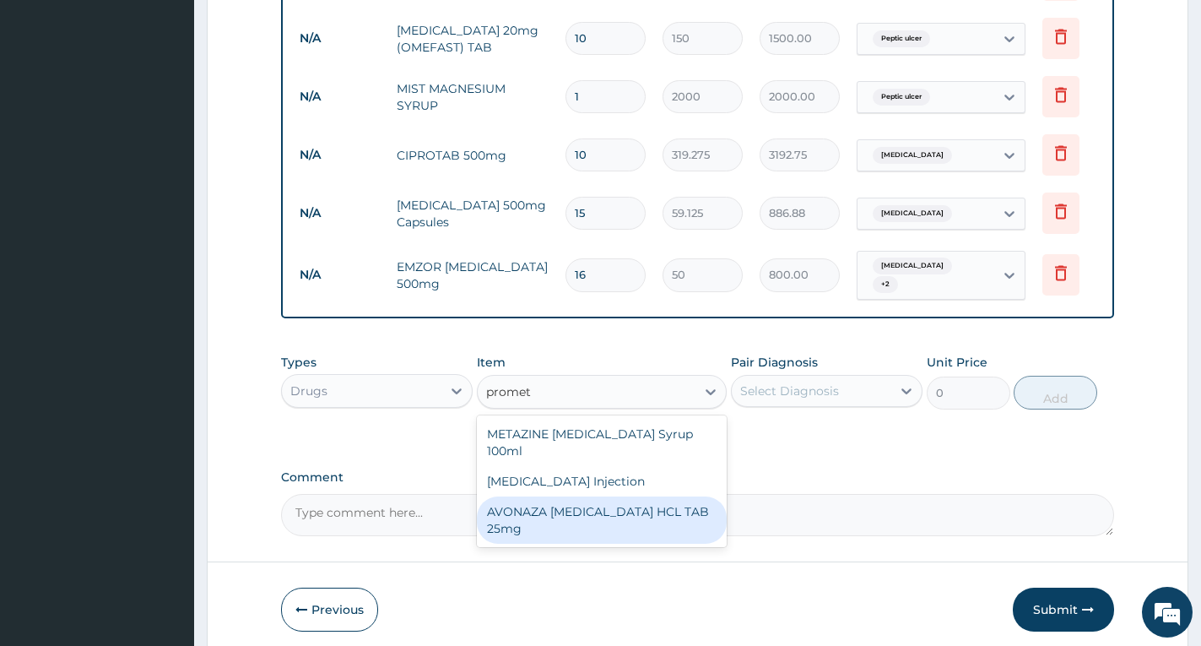
click at [636, 523] on div "AVONAZA [MEDICAL_DATA] HCL TAB 25mg" at bounding box center [602, 519] width 250 height 47
type input "23.65"
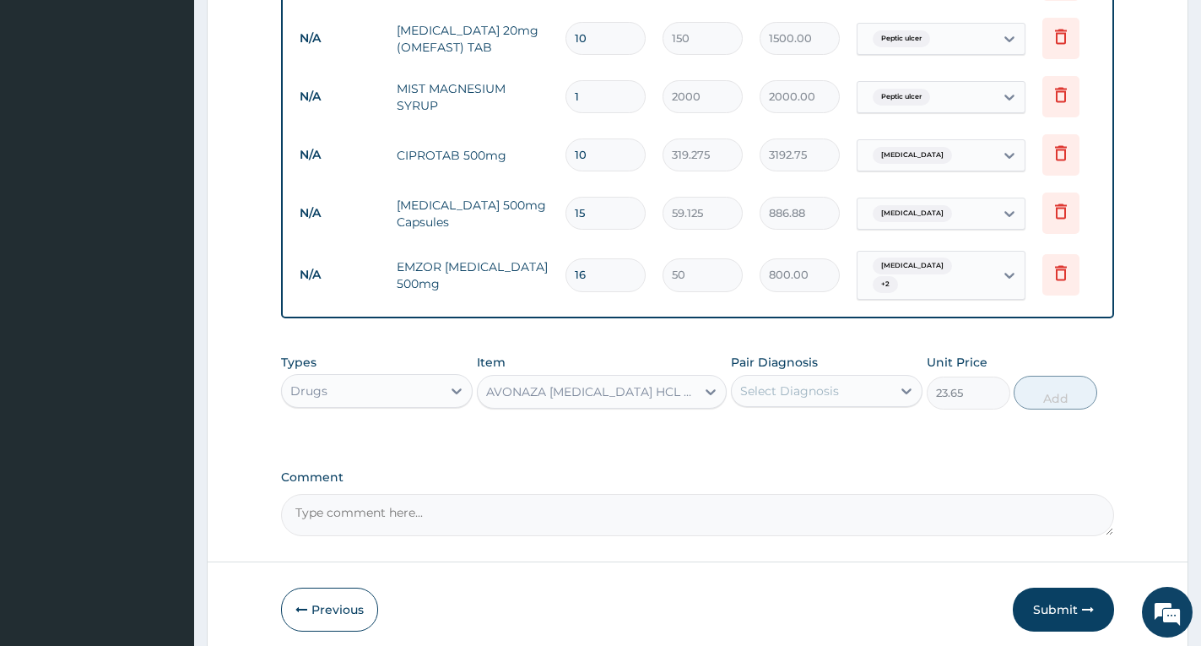
click at [825, 391] on div "Select Diagnosis" at bounding box center [789, 390] width 99 height 17
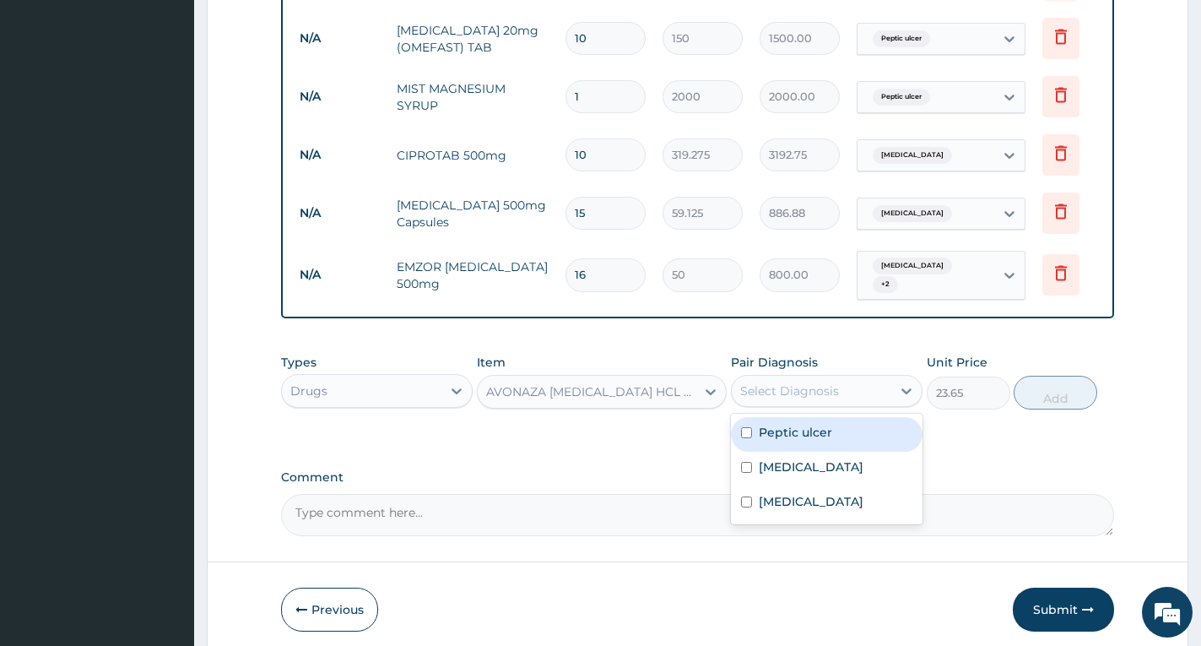
click at [818, 424] on label "Peptic ulcer" at bounding box center [795, 432] width 73 height 17
checkbox input "true"
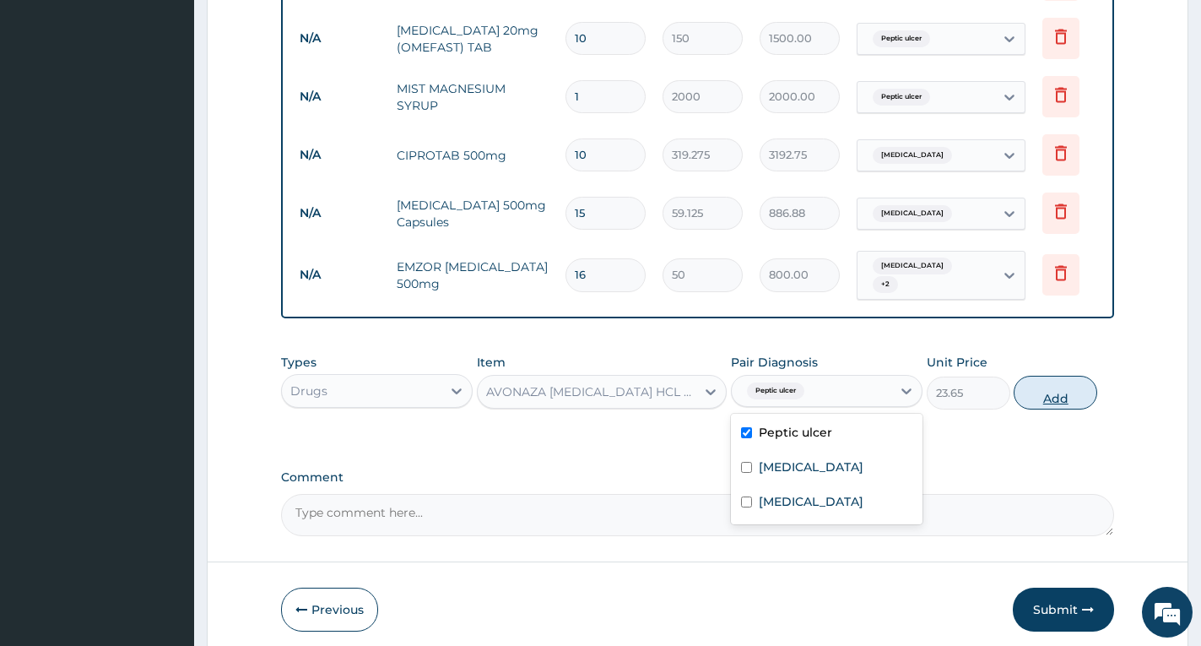
click at [1055, 398] on button "Add" at bounding box center [1056, 393] width 84 height 34
type input "0"
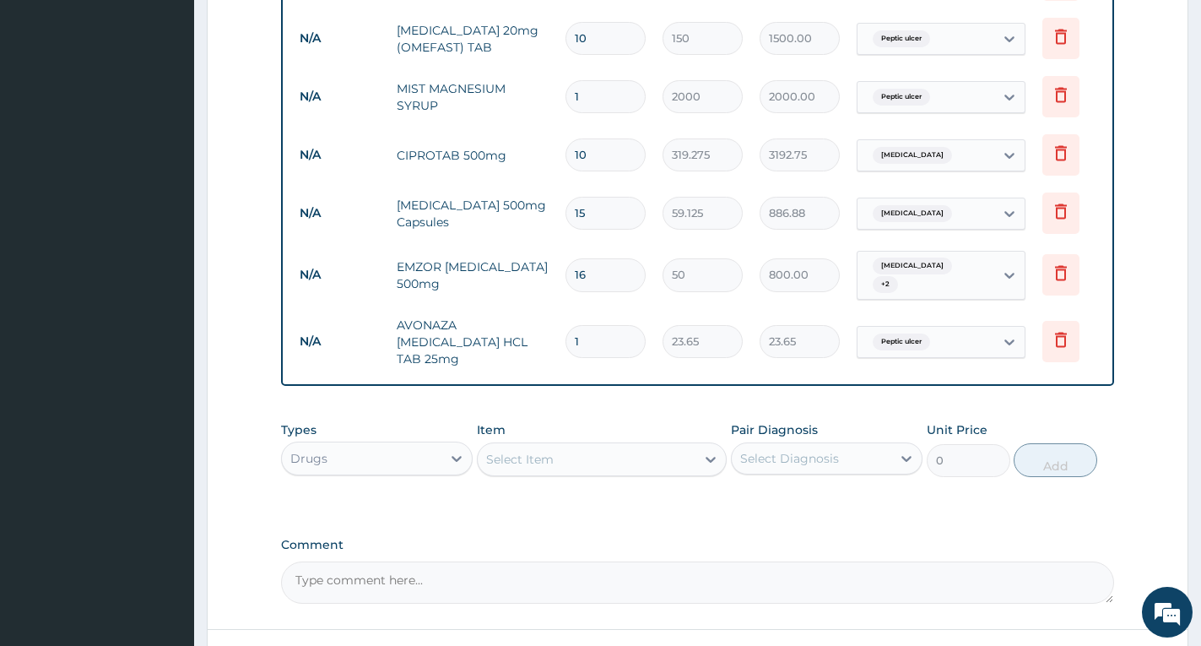
type input "0.00"
type input "6"
type input "141.90"
type input "6"
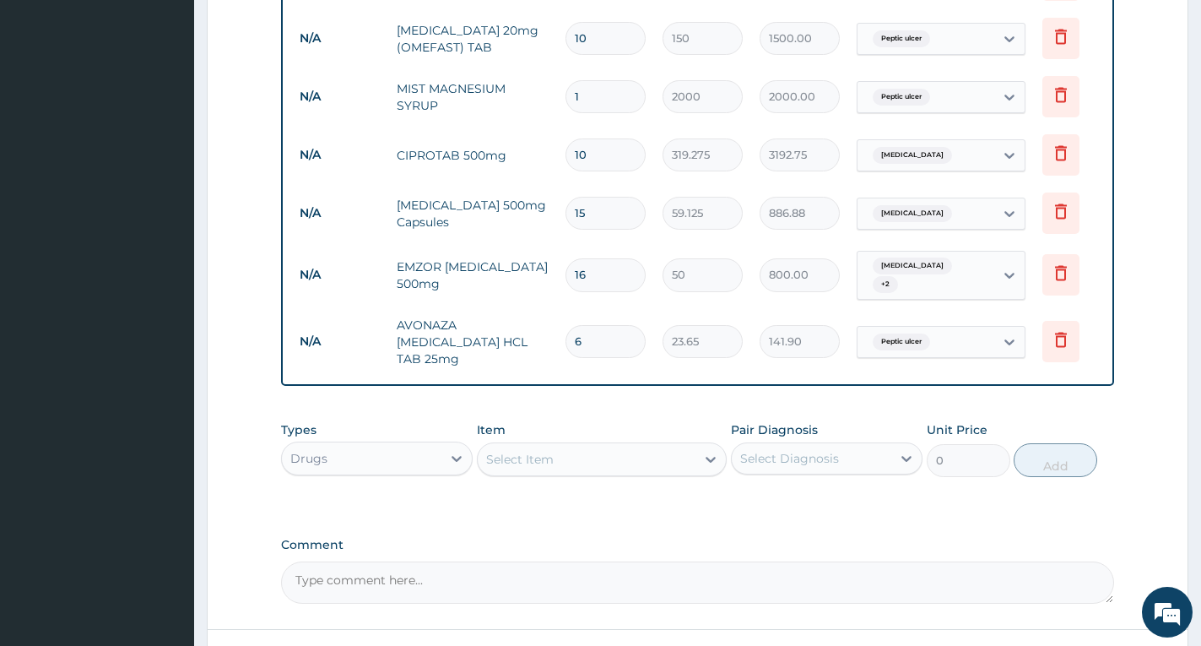
click at [383, 463] on div "Drugs" at bounding box center [362, 458] width 160 height 27
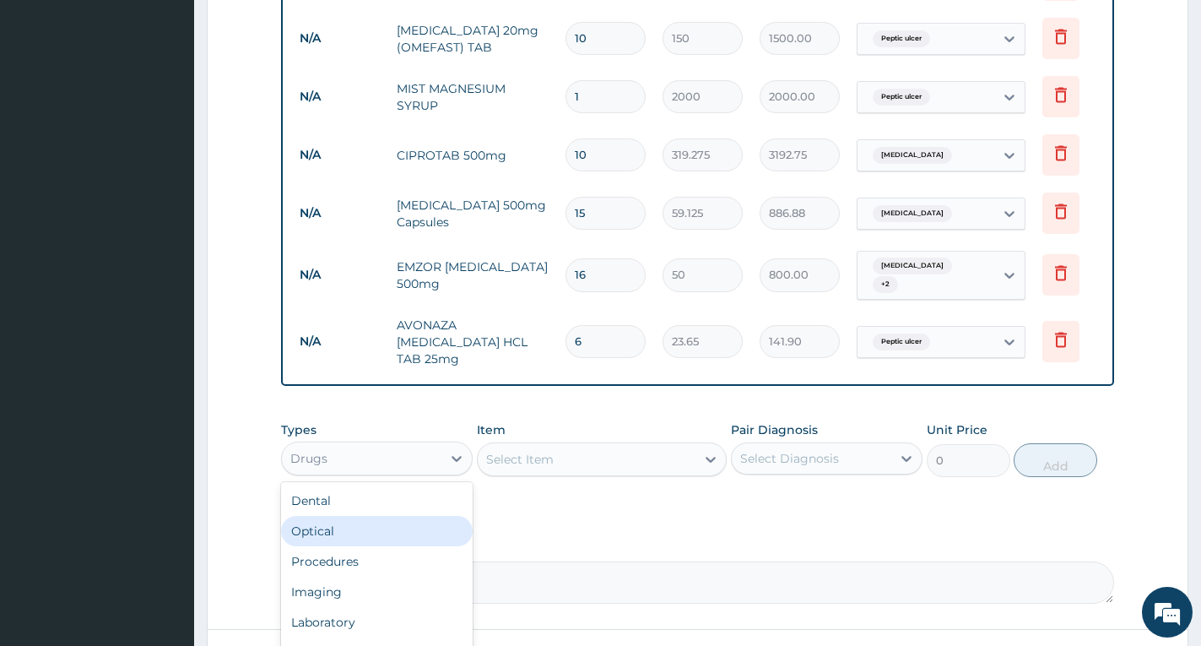
scroll to position [1038, 0]
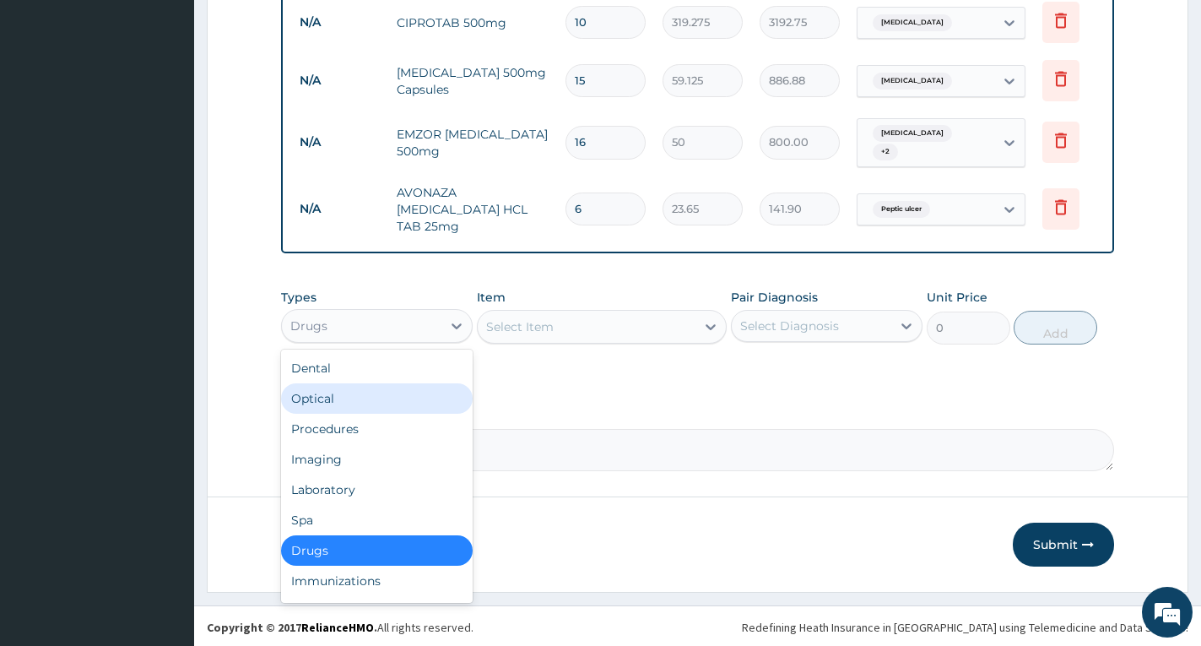
click at [554, 329] on div "Select Item" at bounding box center [587, 326] width 218 height 27
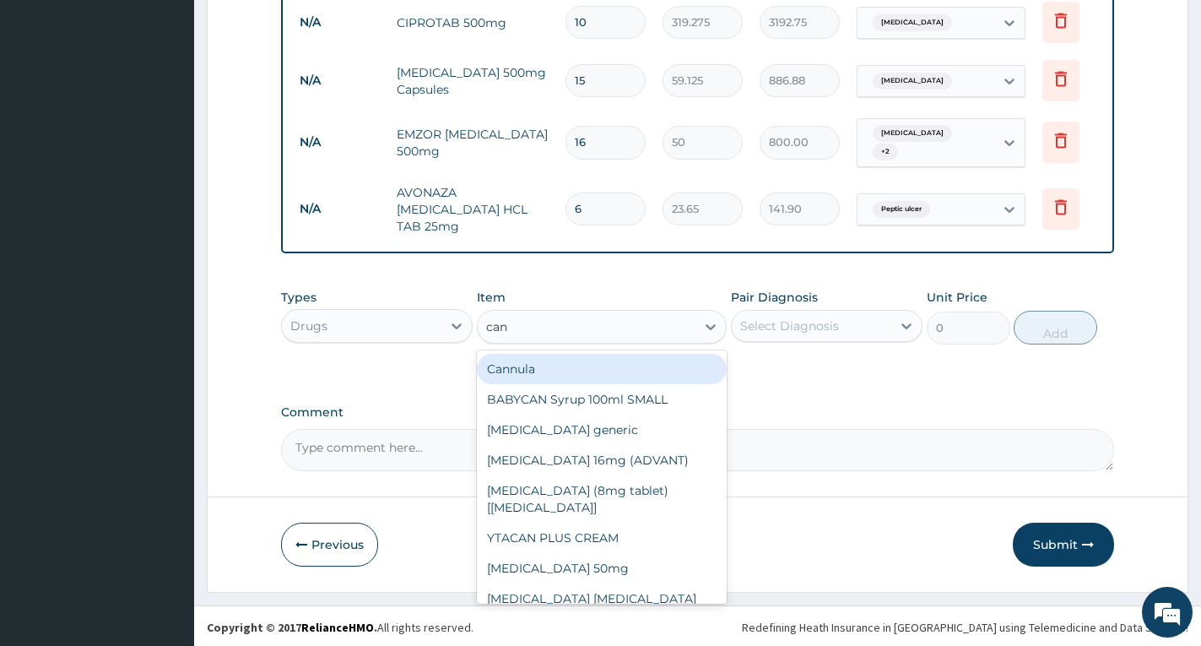
type input "cann"
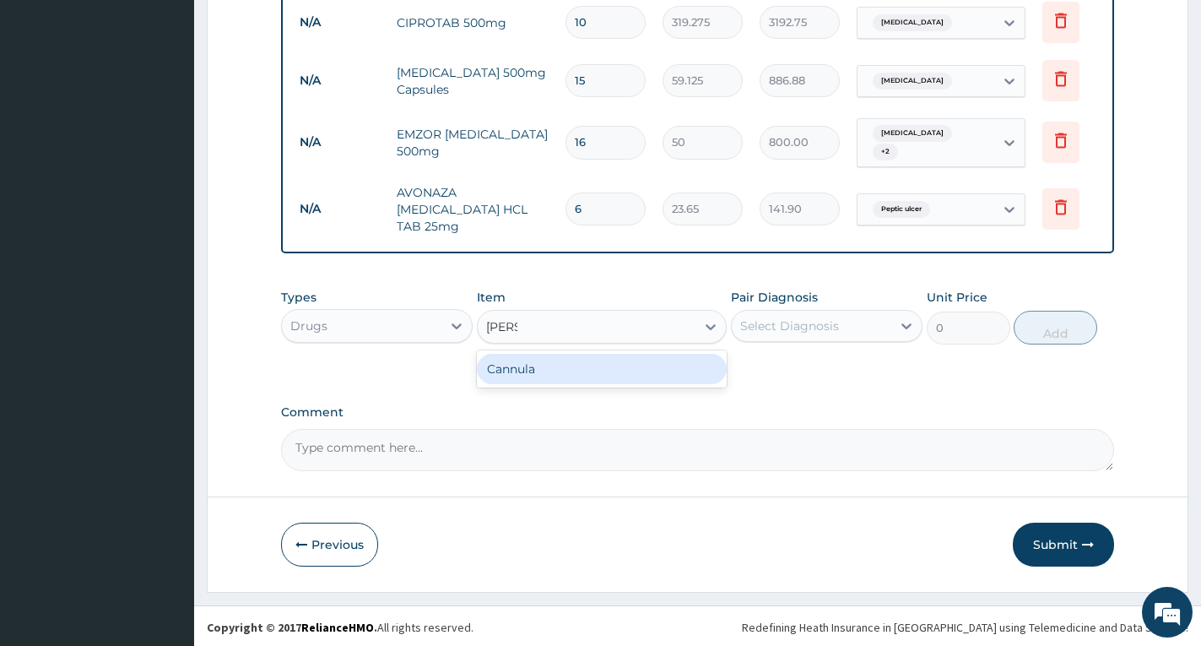
click at [556, 372] on div "Cannula" at bounding box center [602, 369] width 250 height 30
type input "236.5"
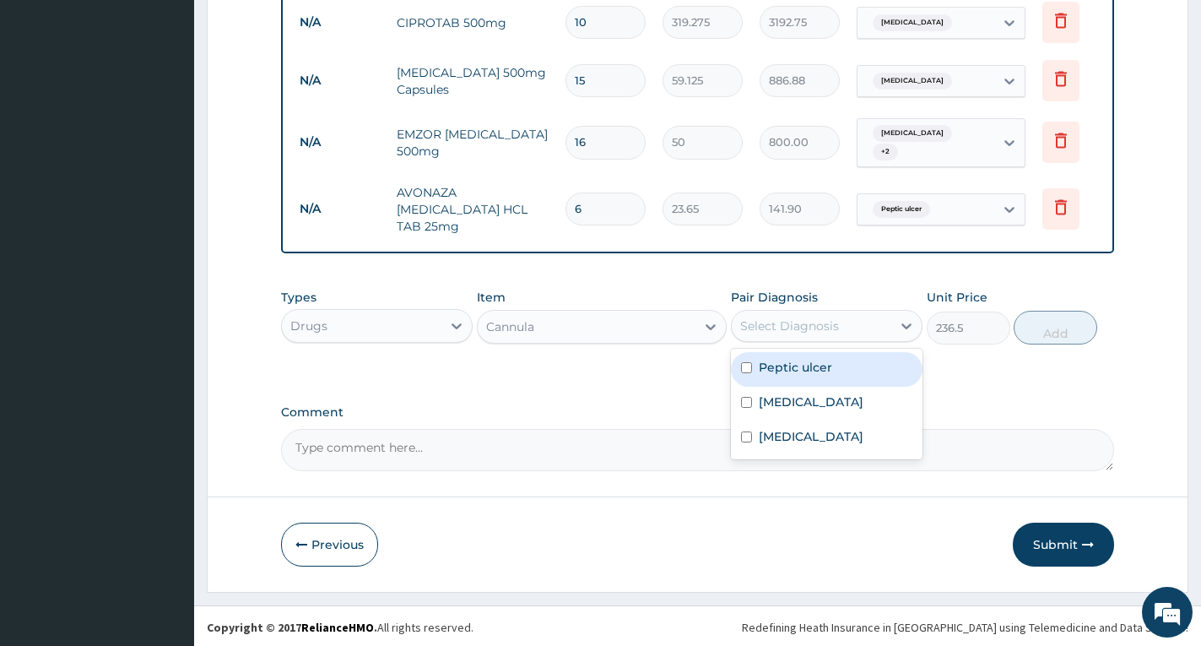
click at [791, 322] on div "Select Diagnosis" at bounding box center [789, 325] width 99 height 17
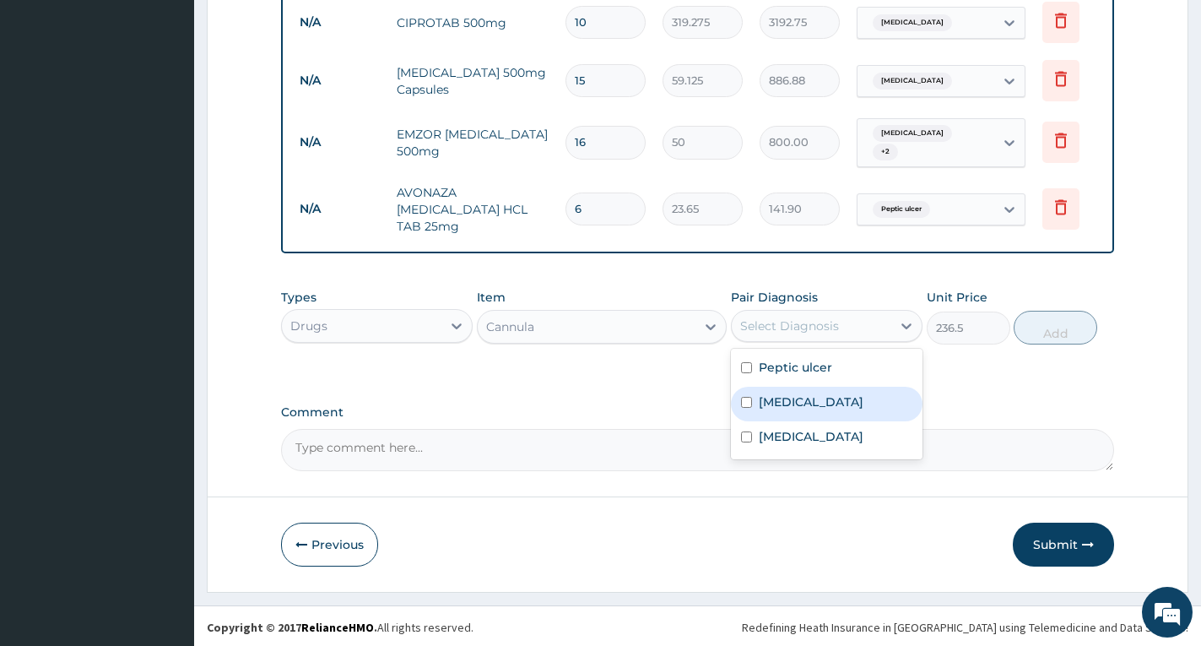
click at [811, 399] on label "Typhoid fever" at bounding box center [811, 401] width 105 height 17
checkbox input "true"
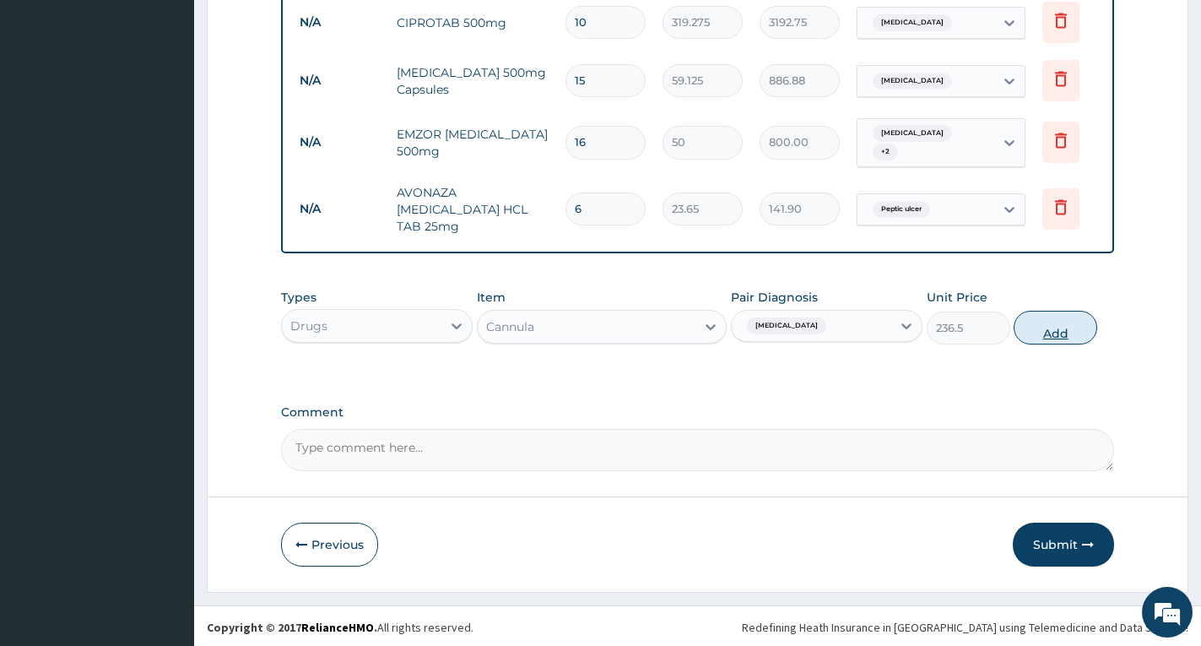
click at [1067, 335] on button "Add" at bounding box center [1056, 328] width 84 height 34
type input "0"
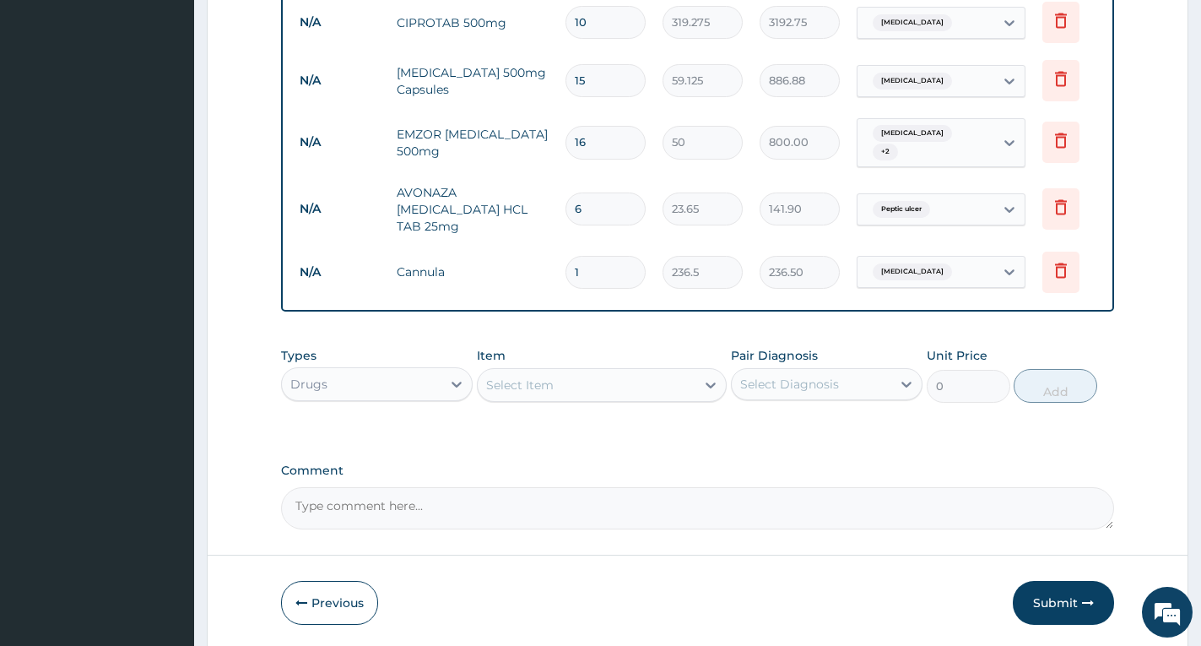
type input "0.00"
type input "2"
type input "473.00"
type input "2"
click at [533, 385] on div "Select Item" at bounding box center [520, 384] width 68 height 17
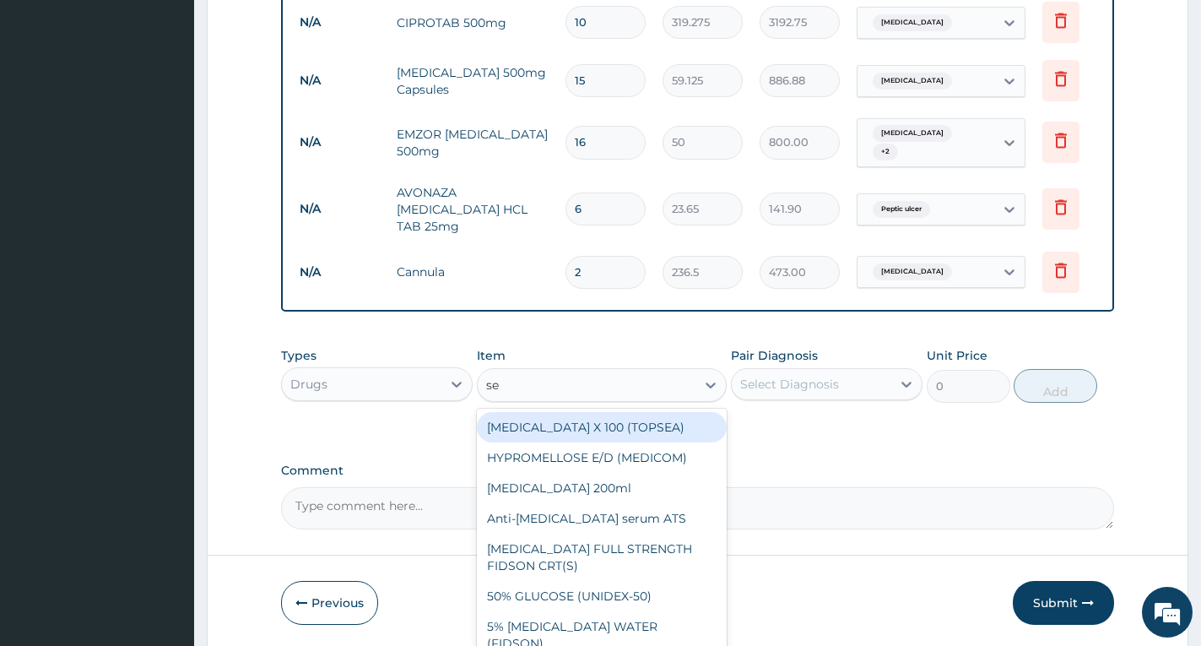
type input "set"
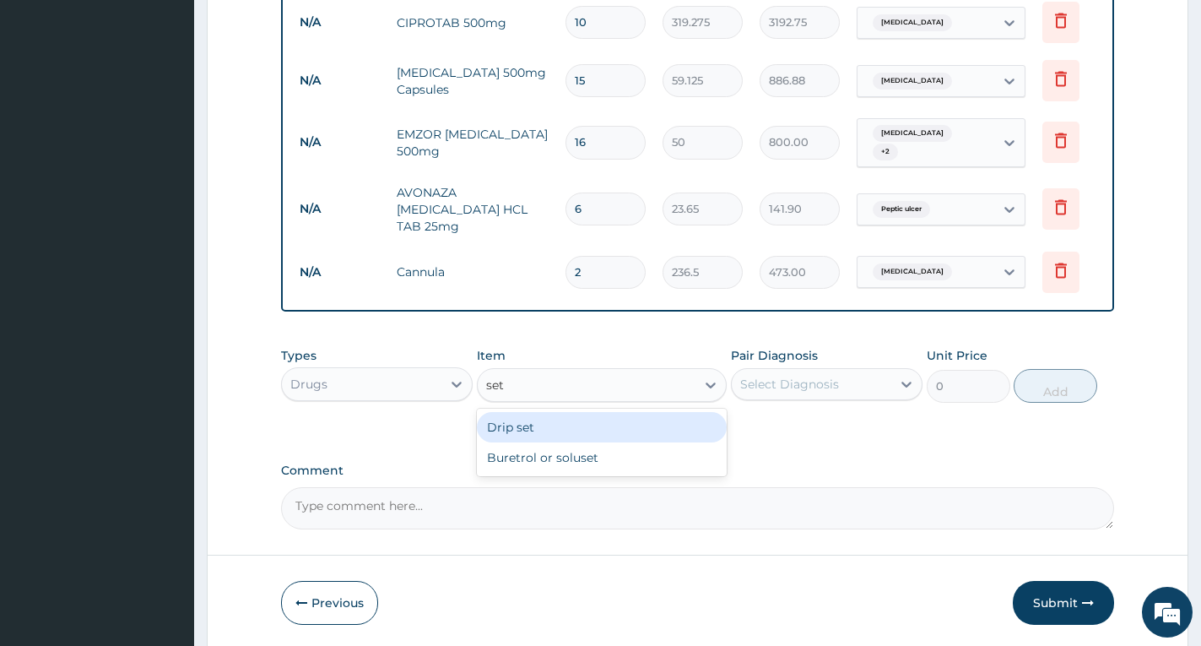
click at [536, 427] on div "Drip set" at bounding box center [602, 427] width 250 height 30
type input "236.5"
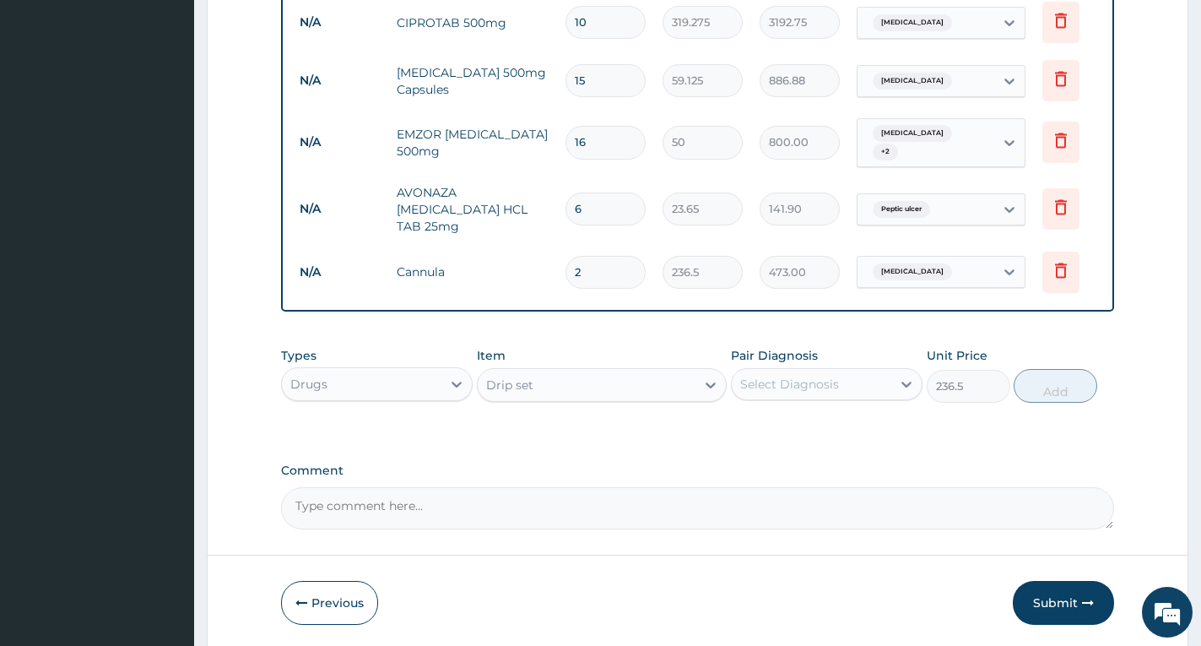
click at [815, 382] on div "Select Diagnosis" at bounding box center [789, 384] width 99 height 17
click at [803, 452] on label "Typhoid fever" at bounding box center [811, 460] width 105 height 17
checkbox input "true"
click at [1049, 393] on button "Add" at bounding box center [1056, 386] width 84 height 34
type input "0"
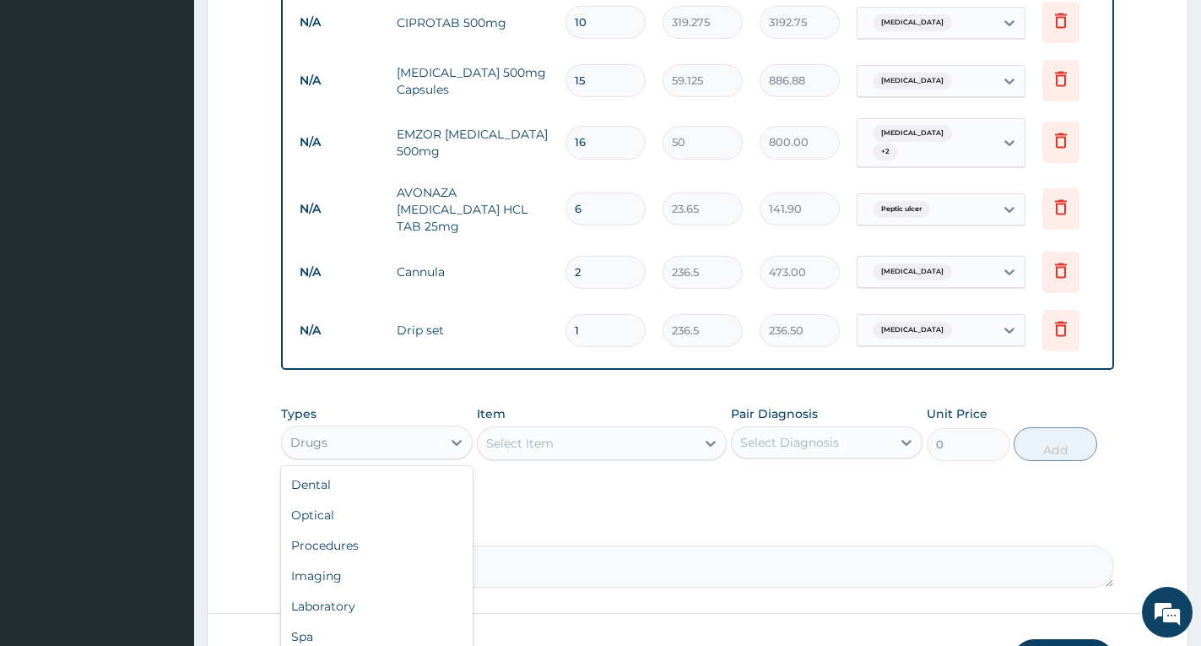
click at [360, 450] on div "Drugs" at bounding box center [362, 442] width 160 height 27
click at [371, 591] on div "Laboratory" at bounding box center [377, 606] width 192 height 30
click at [579, 439] on div "Select Item" at bounding box center [587, 443] width 218 height 27
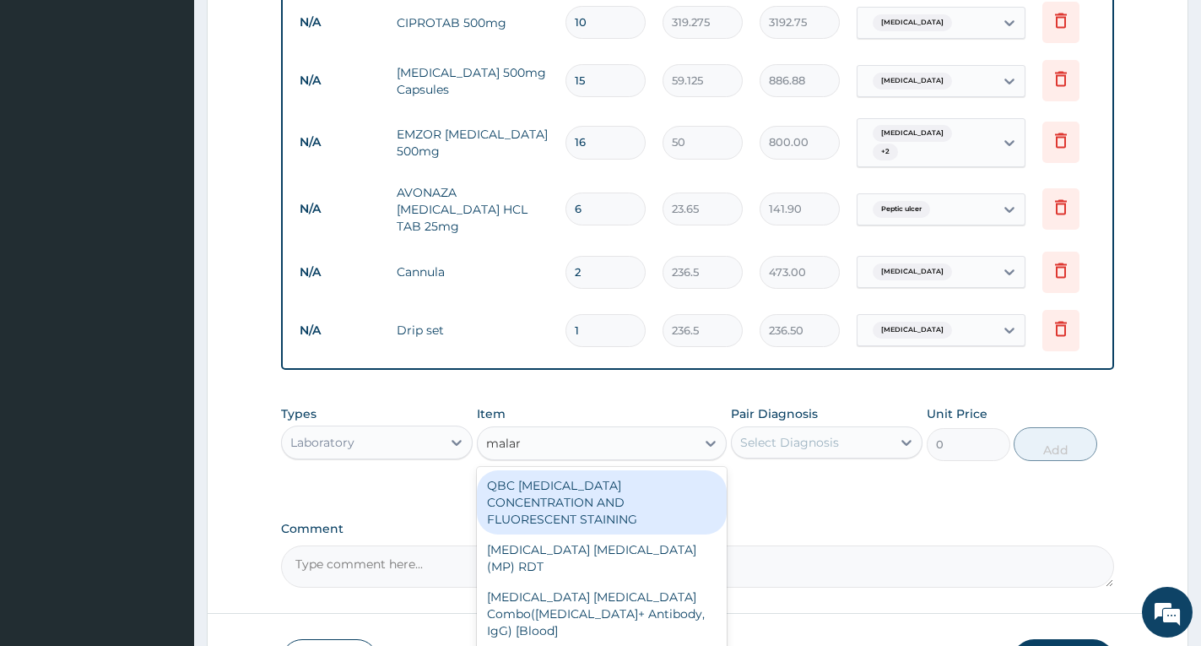
type input "malari"
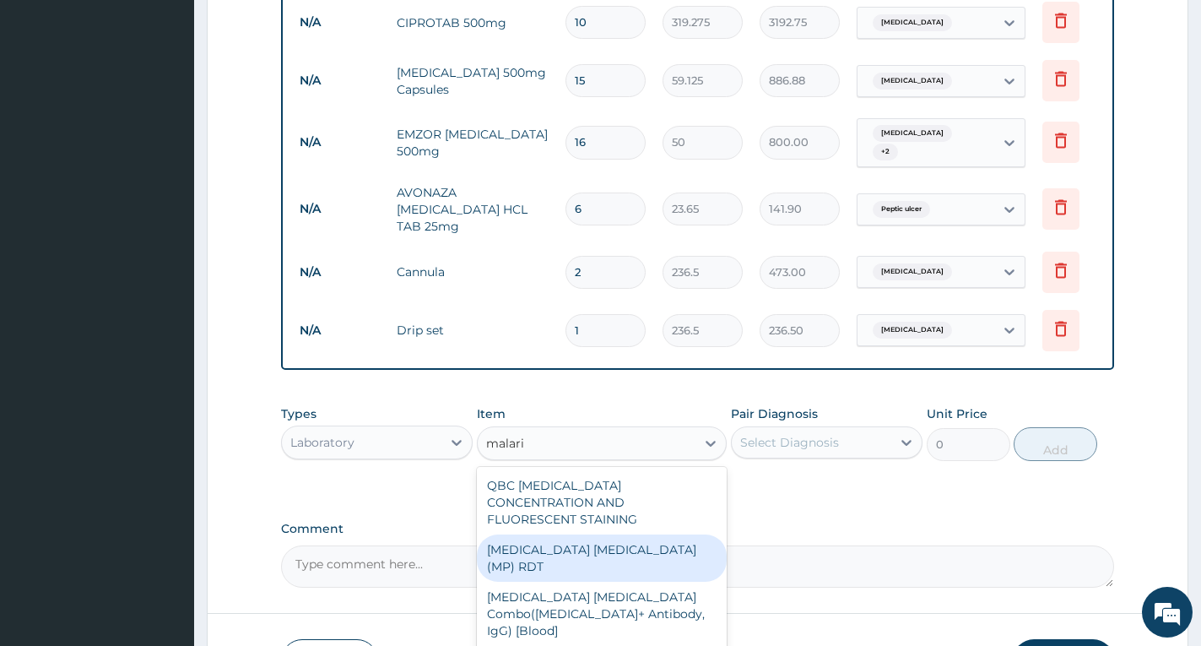
click at [642, 535] on div "MALARIA PARASITE (MP) RDT" at bounding box center [602, 557] width 250 height 47
type input "2500"
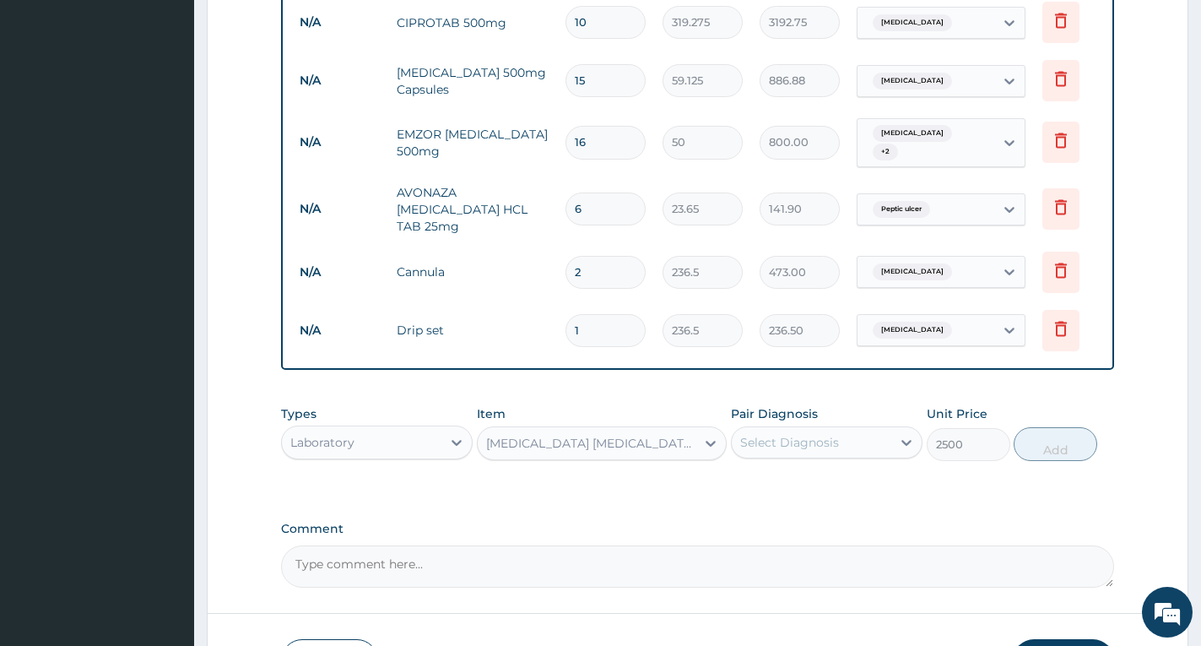
click at [780, 444] on div "Select Diagnosis" at bounding box center [789, 442] width 99 height 17
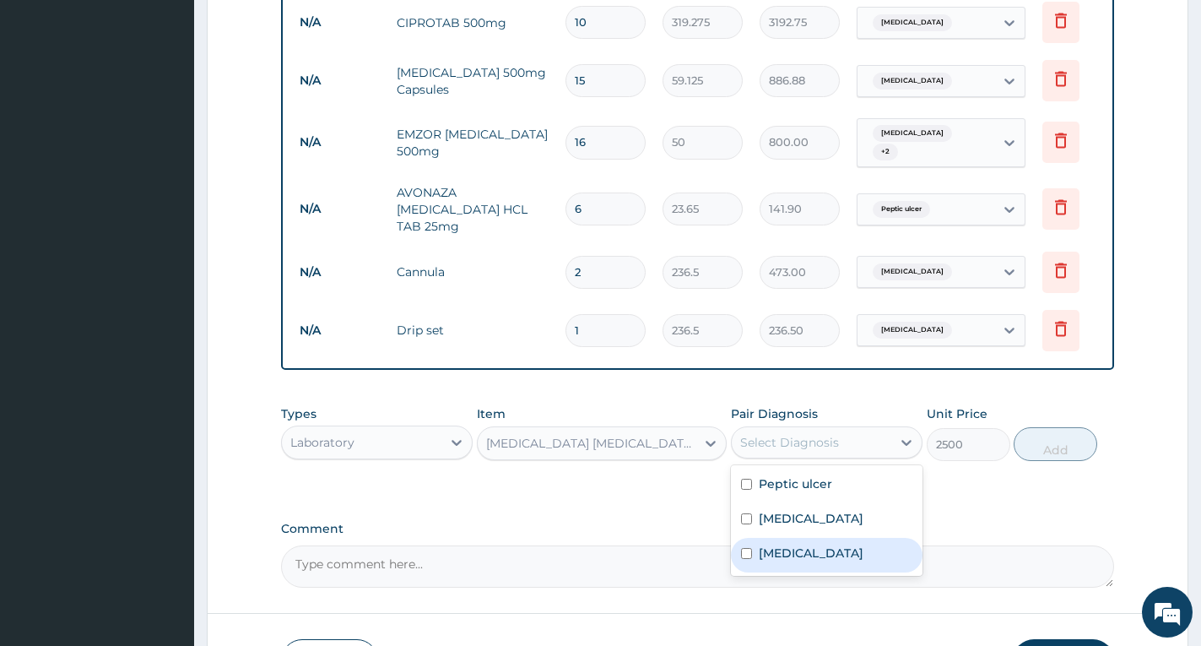
click at [807, 544] on label "Falciparum malaria" at bounding box center [811, 552] width 105 height 17
checkbox input "true"
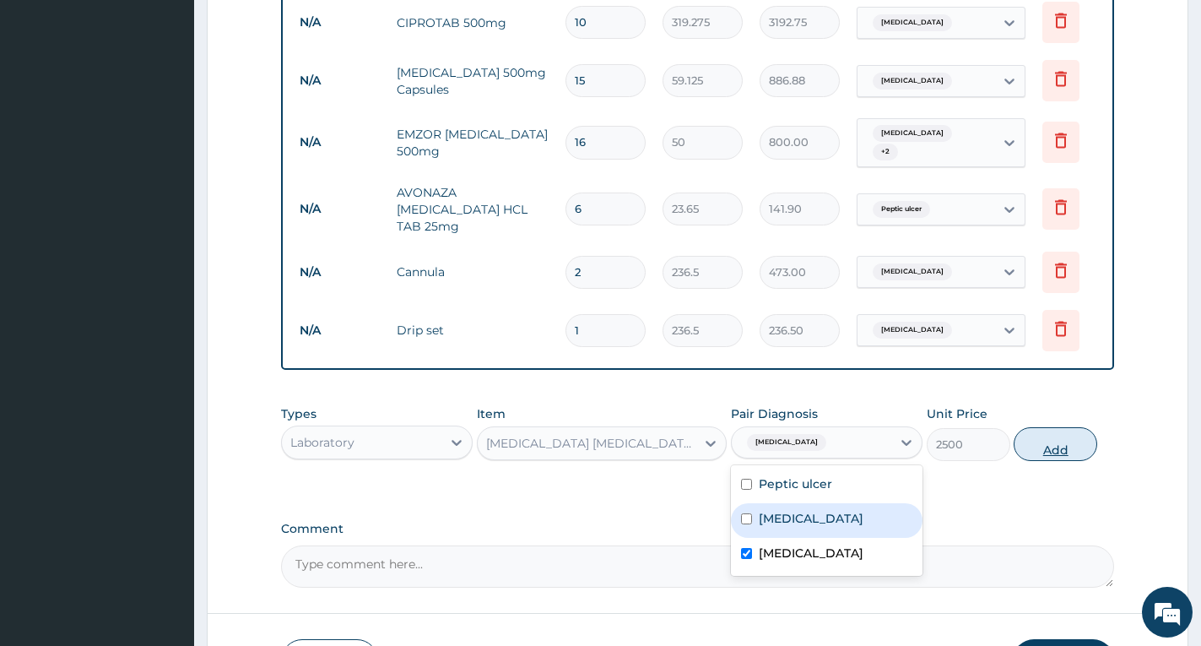
click at [1075, 452] on button "Add" at bounding box center [1056, 444] width 84 height 34
type input "0"
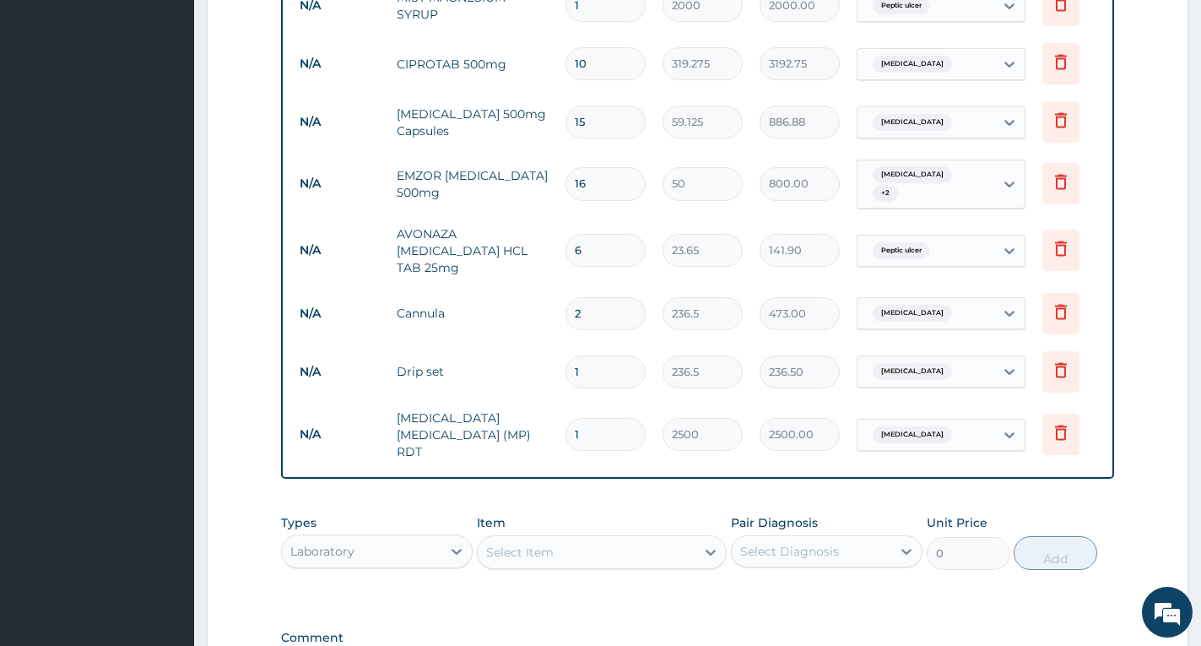
scroll to position [1213, 0]
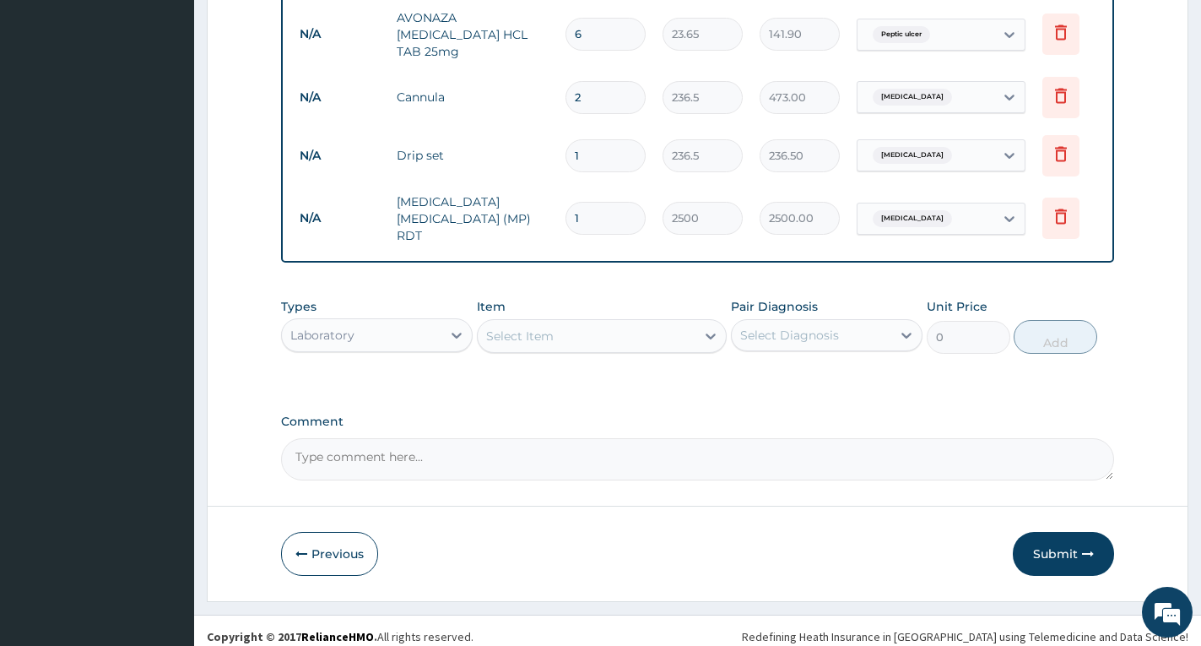
click at [532, 328] on div "Select Item" at bounding box center [520, 336] width 68 height 17
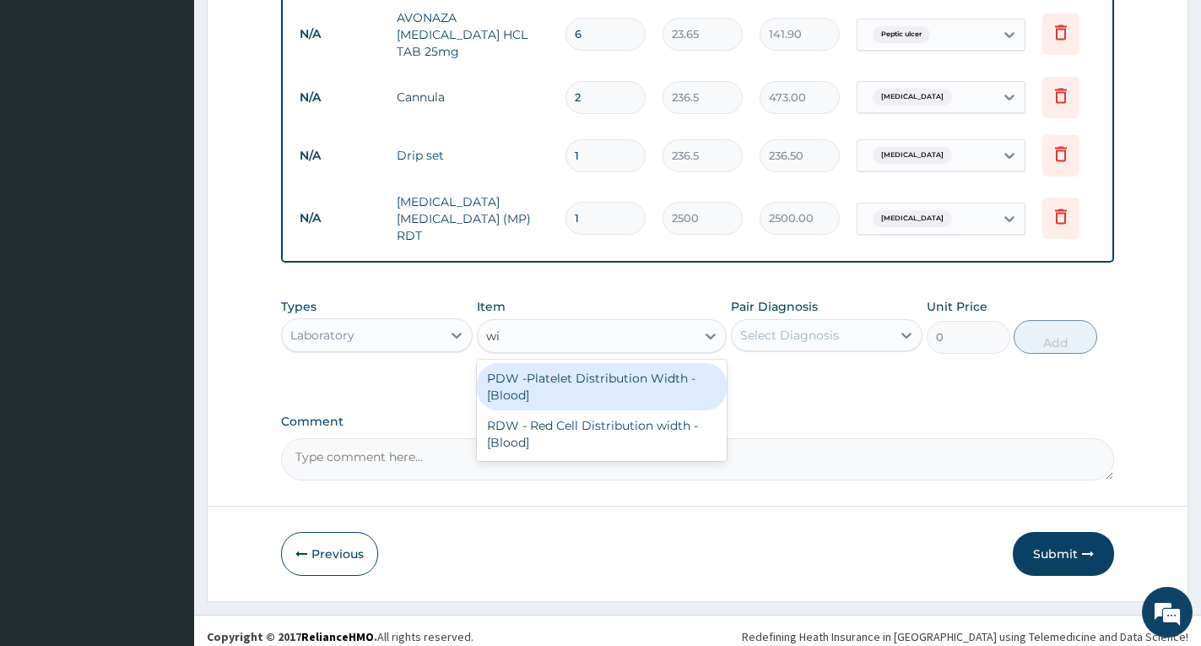
type input "w"
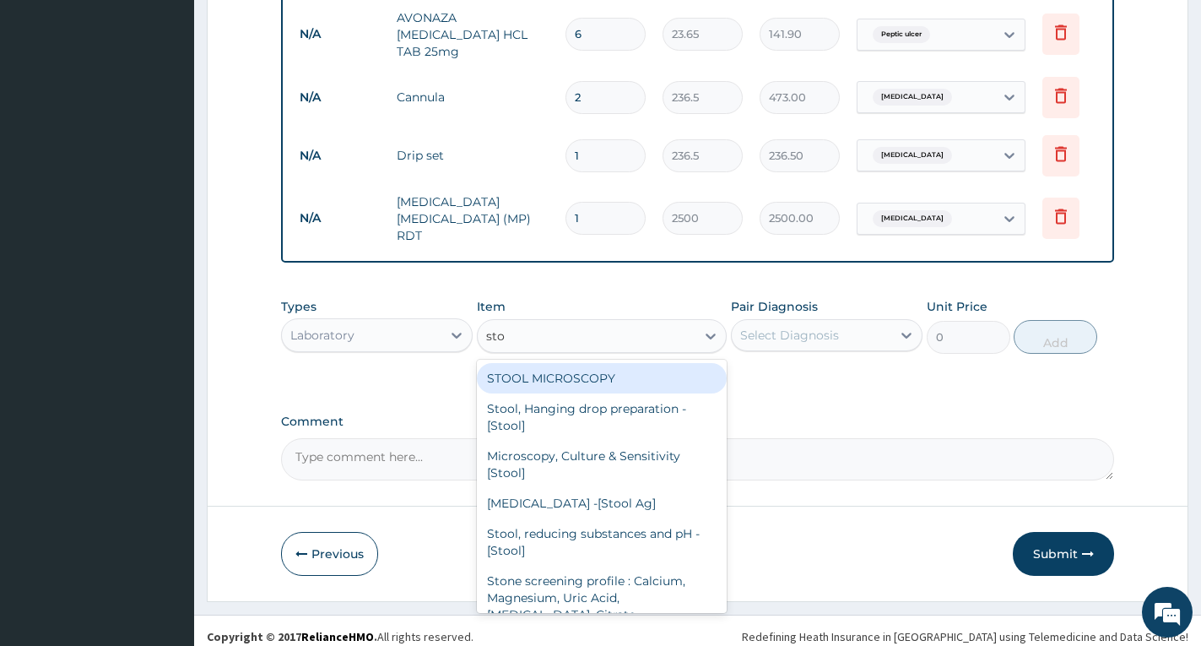
type input "stoo"
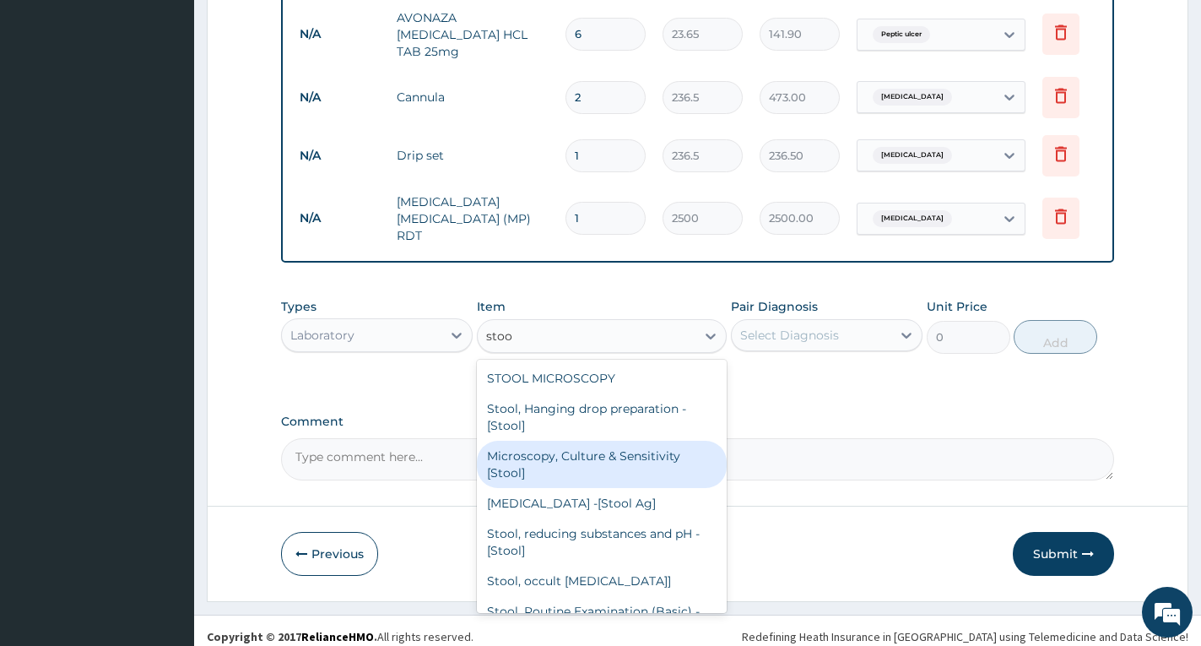
click at [563, 462] on div "Microscopy, Culture & Sensitivity [Stool]" at bounding box center [602, 464] width 250 height 47
type input "4837.5"
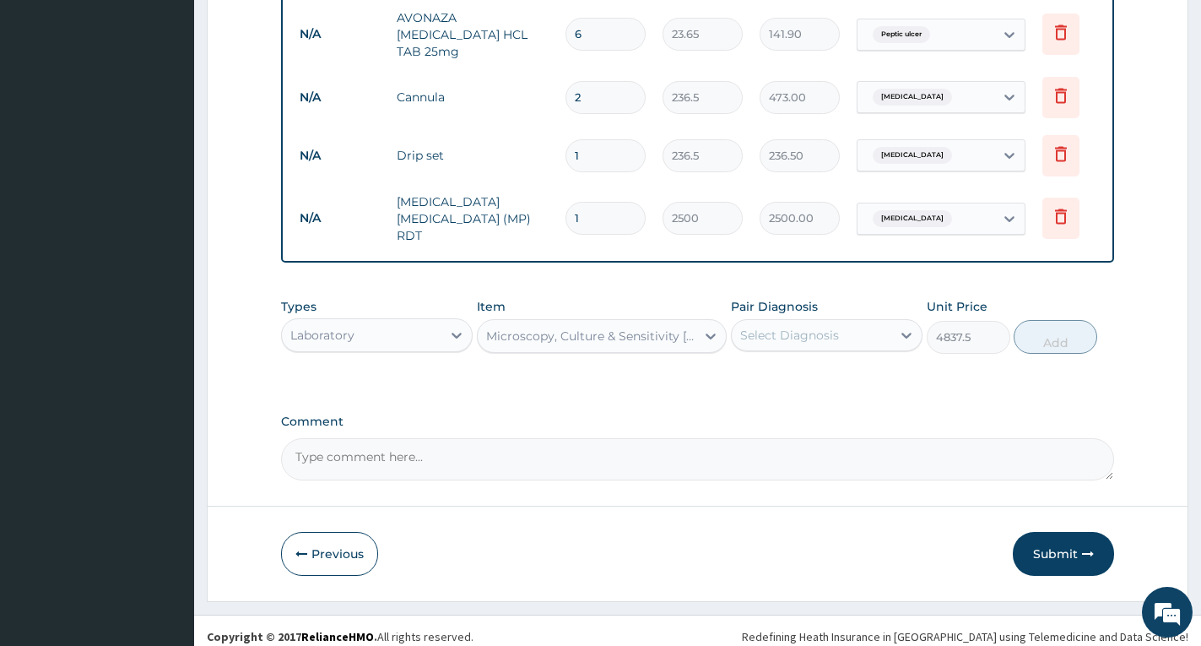
click at [750, 328] on div "Select Diagnosis" at bounding box center [789, 335] width 99 height 17
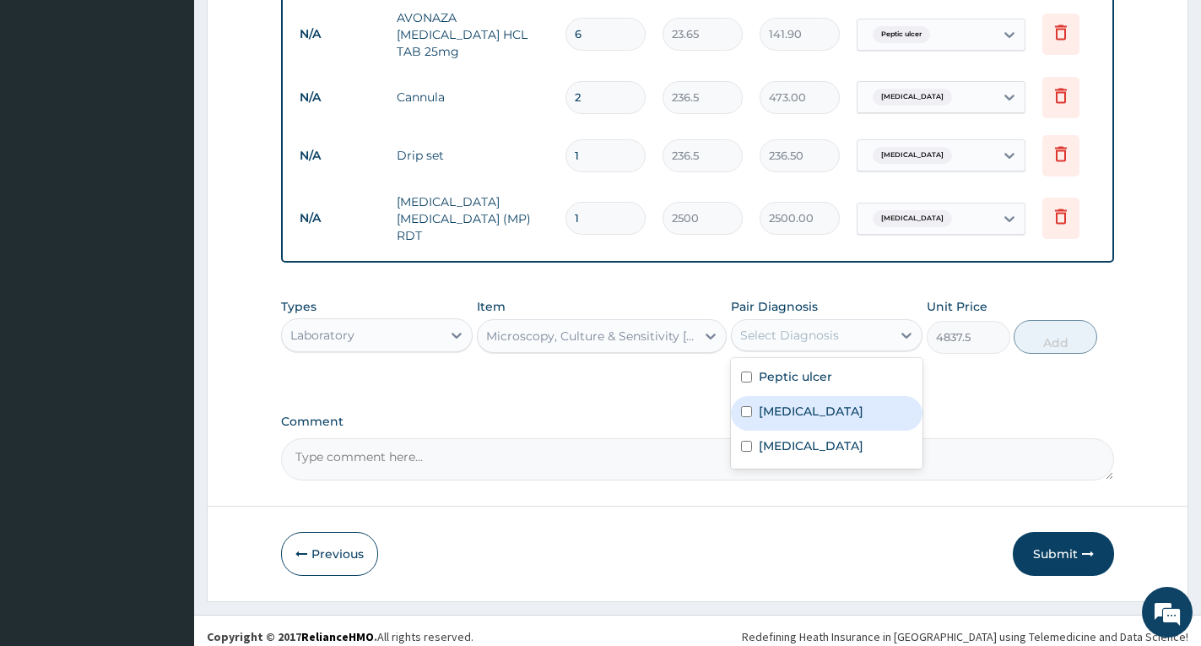
click at [772, 405] on label "Typhoid fever" at bounding box center [811, 411] width 105 height 17
checkbox input "true"
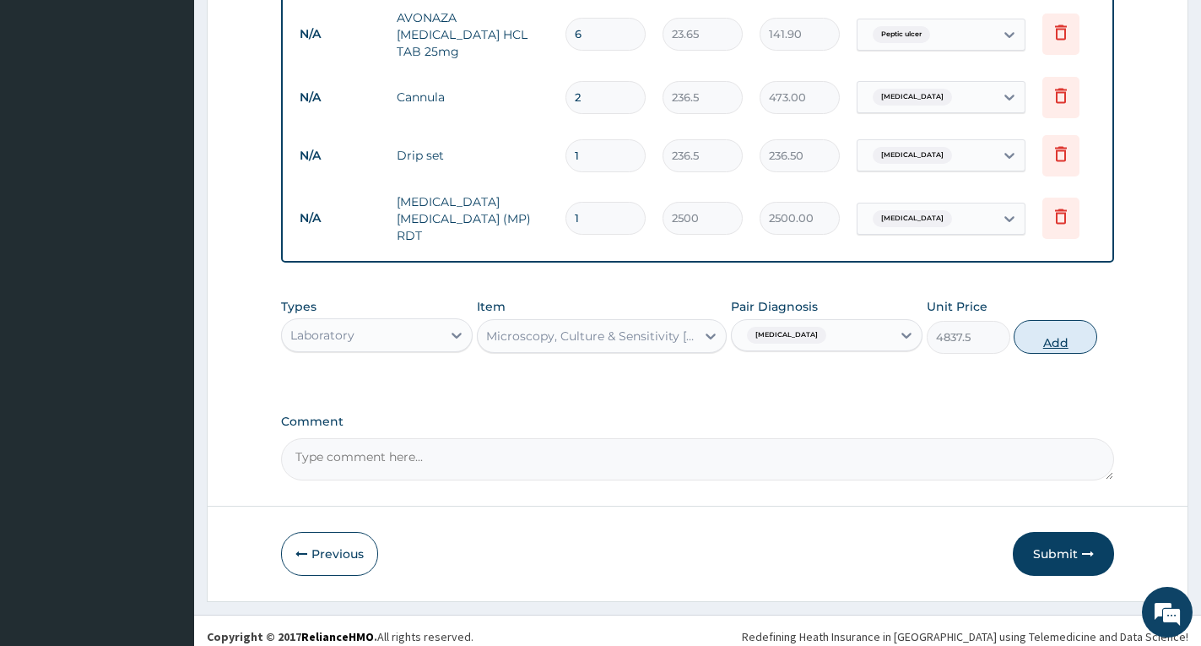
click at [1059, 320] on button "Add" at bounding box center [1056, 337] width 84 height 34
type input "0"
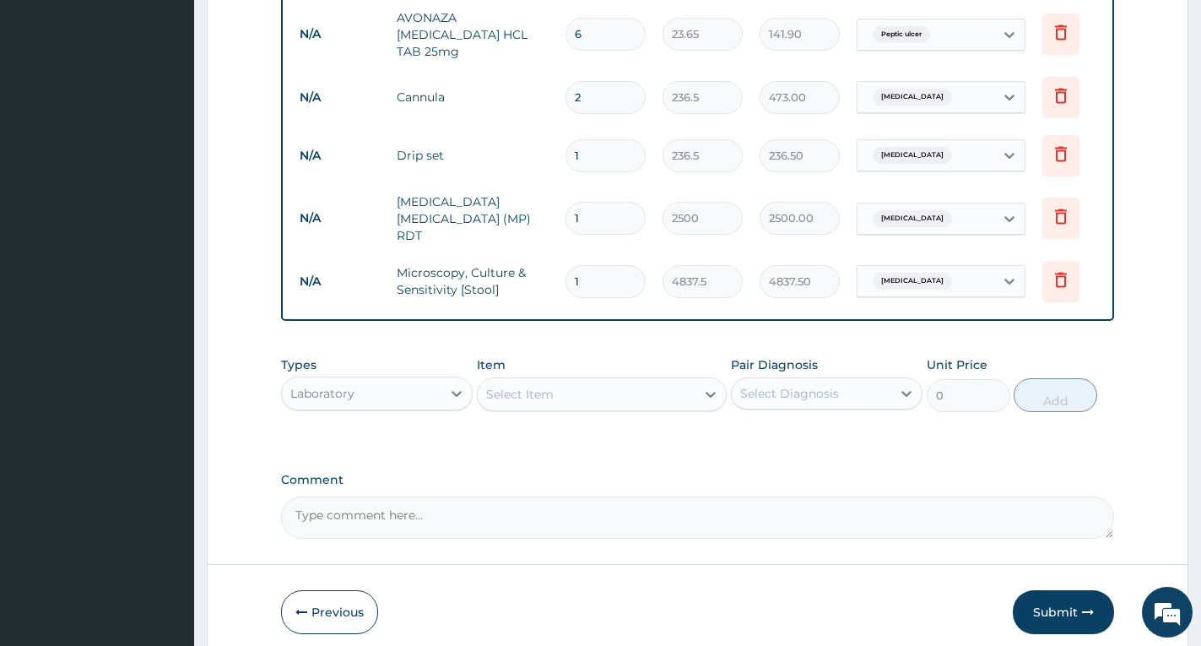
click at [386, 385] on div "Laboratory" at bounding box center [362, 393] width 160 height 27
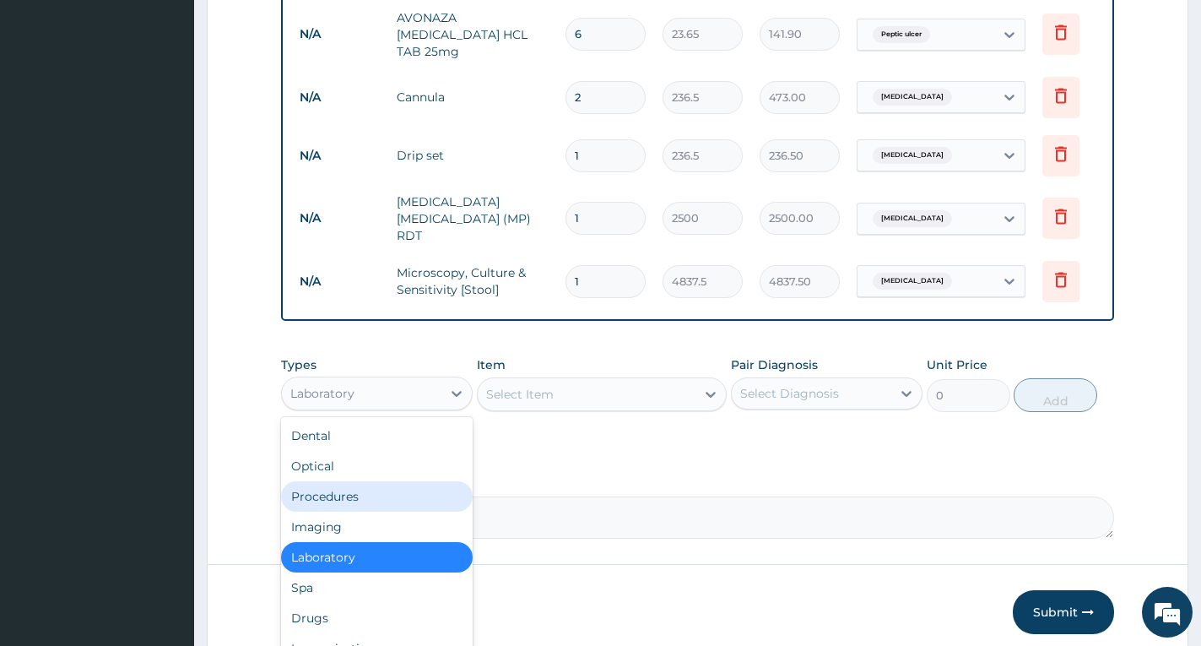
click at [364, 485] on div "Procedures" at bounding box center [377, 496] width 192 height 30
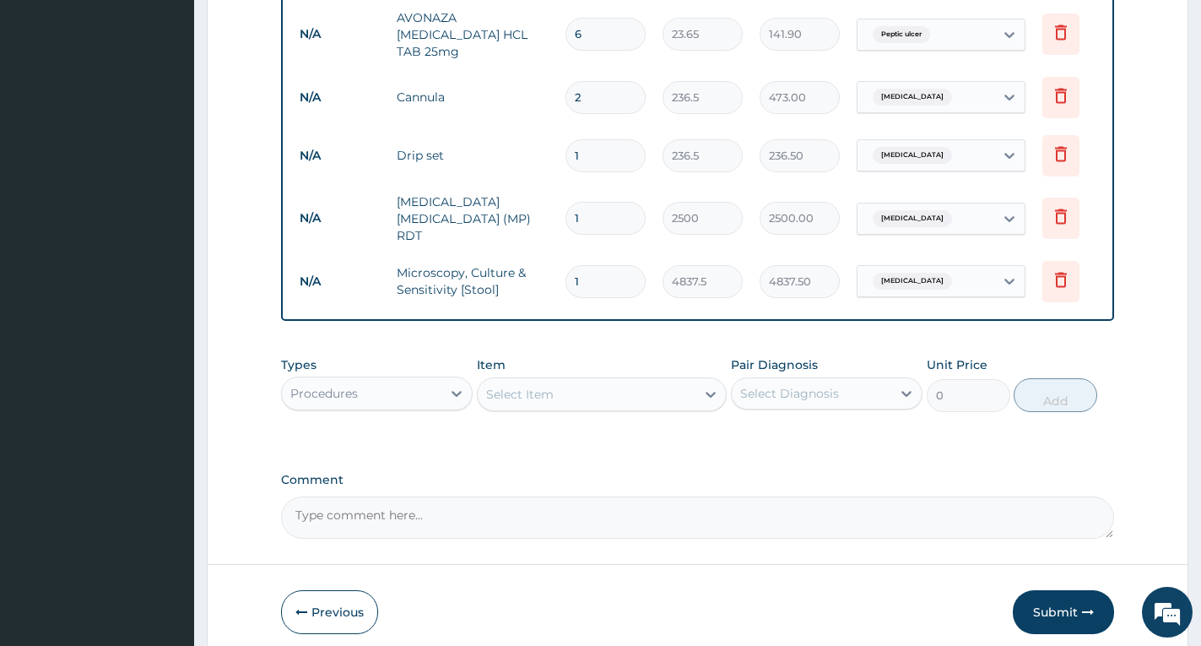
click at [574, 381] on div "Select Item" at bounding box center [587, 394] width 218 height 27
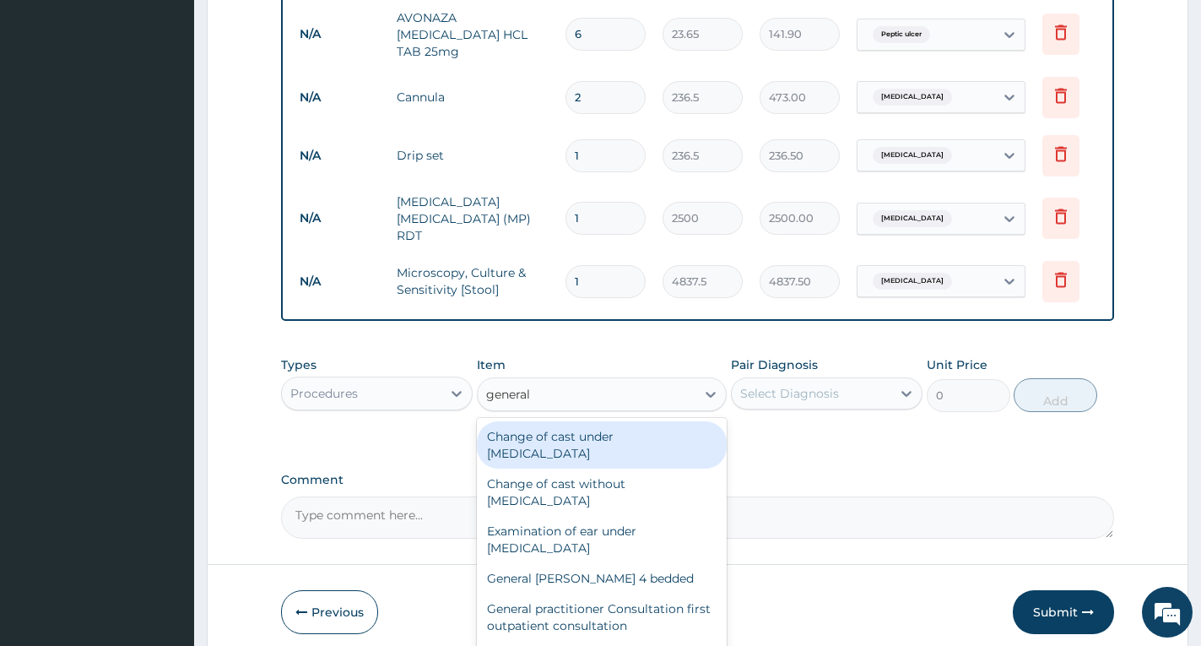
type input "general p"
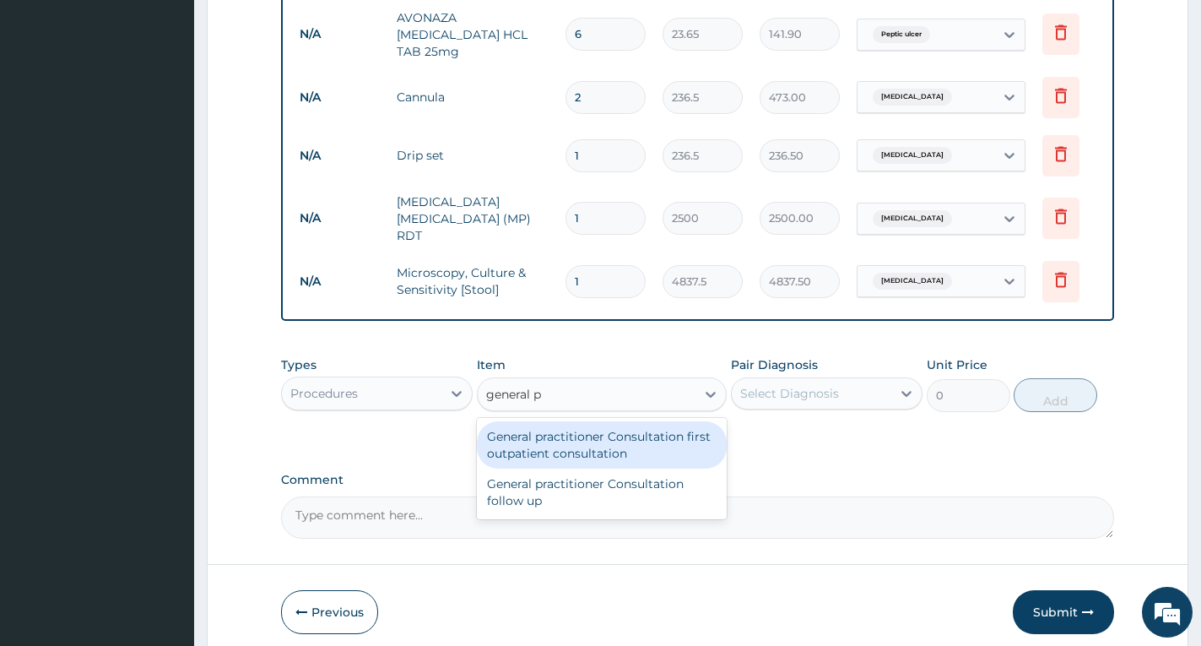
click at [590, 422] on div "General practitioner Consultation first outpatient consultation" at bounding box center [602, 444] width 250 height 47
type input "4000"
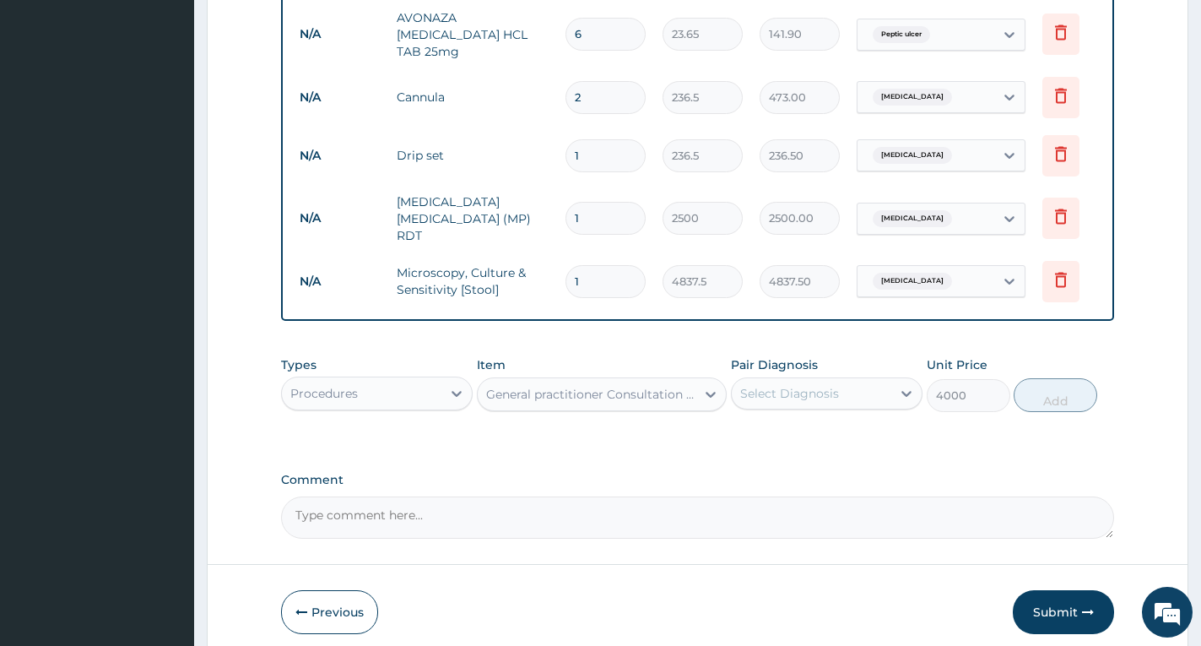
click at [772, 389] on div "Select Diagnosis" at bounding box center [789, 393] width 99 height 17
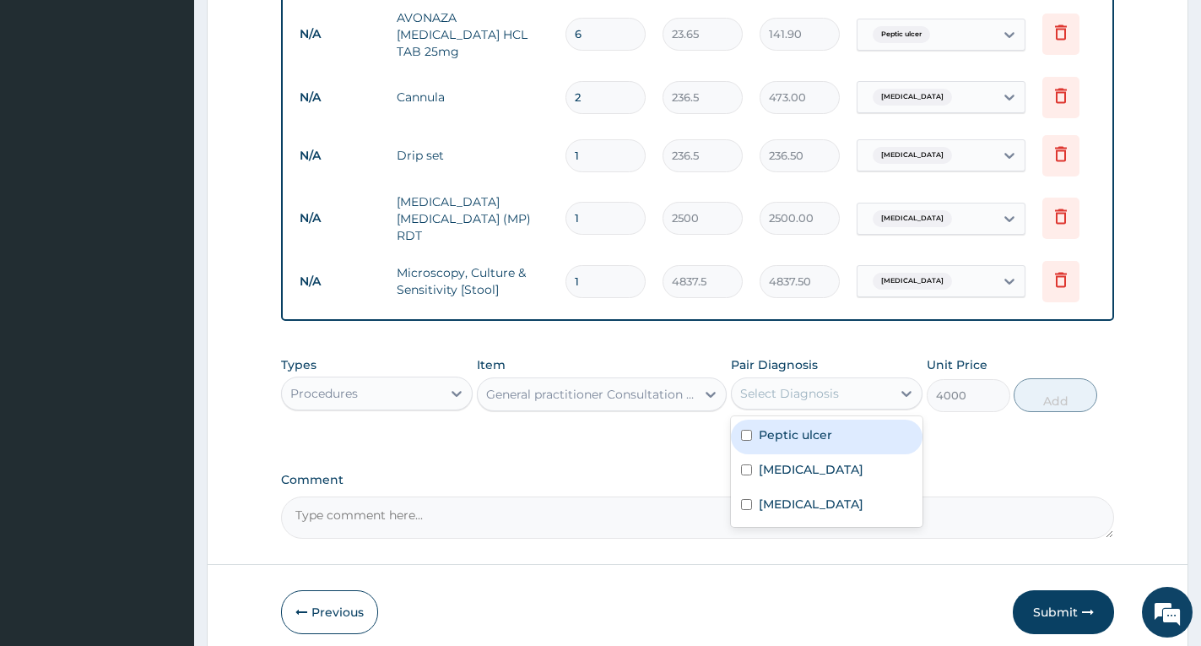
click at [776, 426] on label "Peptic ulcer" at bounding box center [795, 434] width 73 height 17
checkbox input "true"
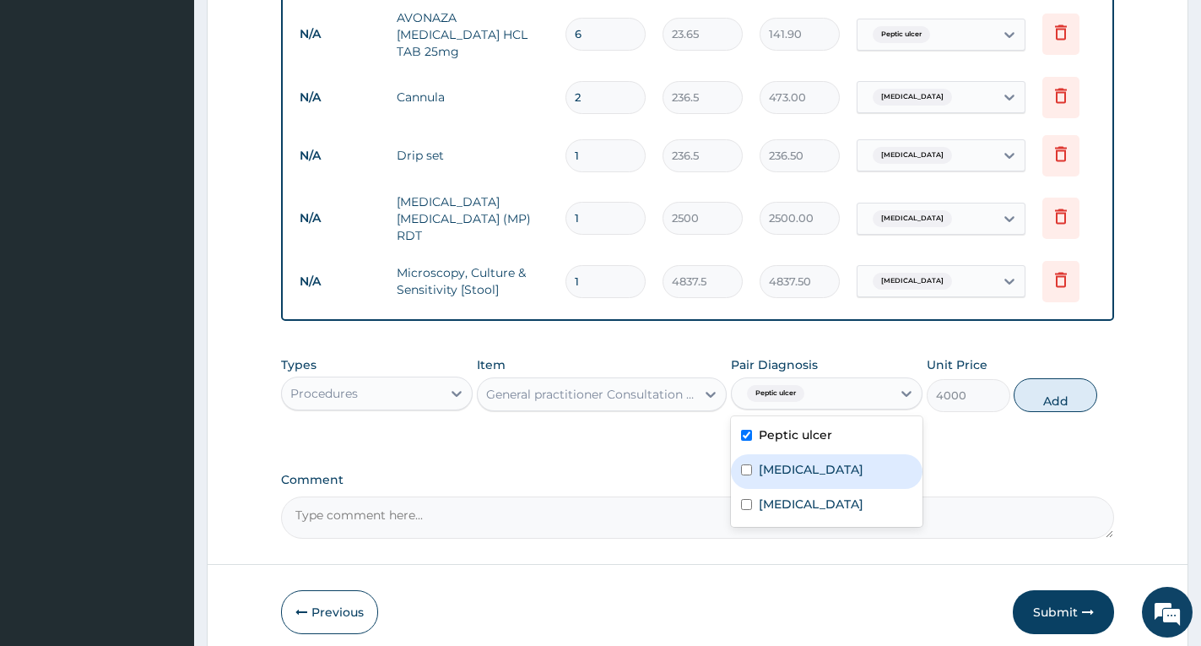
click at [787, 461] on label "Typhoid fever" at bounding box center [811, 469] width 105 height 17
checkbox input "true"
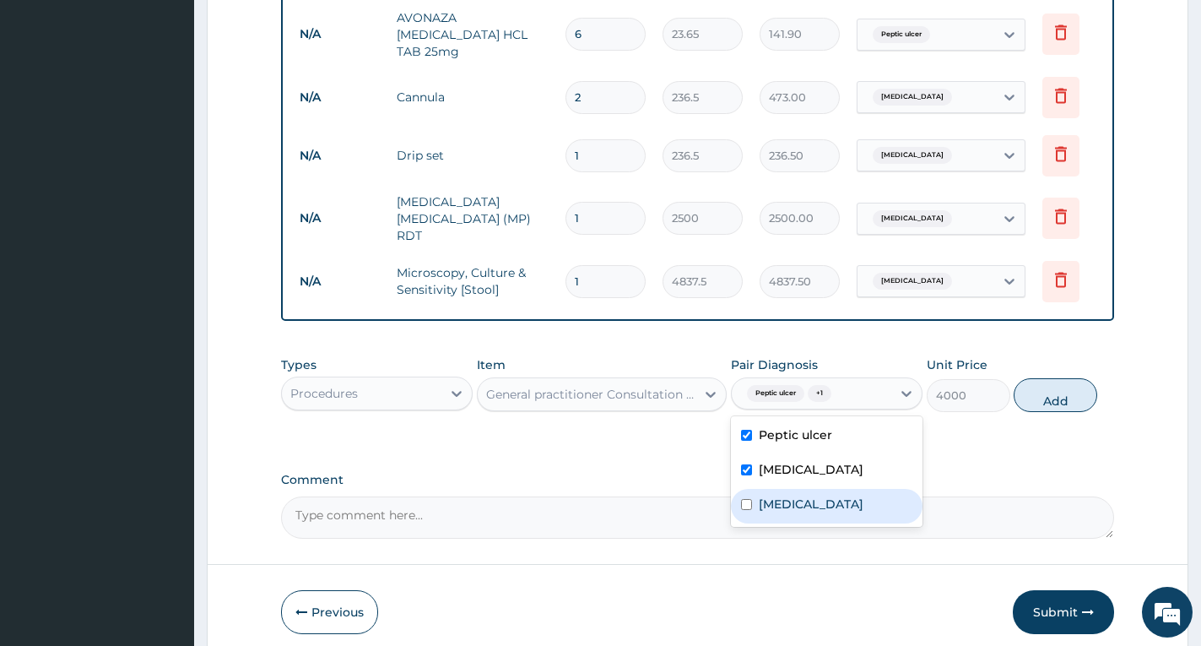
click at [800, 496] on label "Falciparum malaria" at bounding box center [811, 504] width 105 height 17
checkbox input "true"
click at [1038, 388] on button "Add" at bounding box center [1056, 395] width 84 height 34
type input "0"
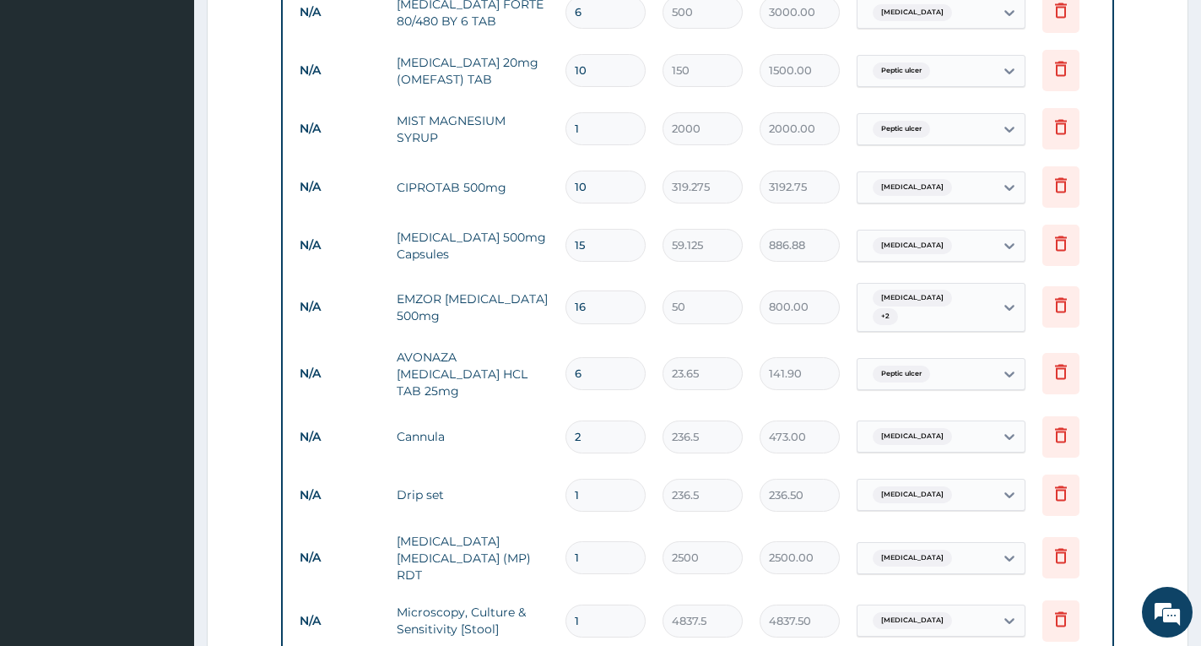
scroll to position [960, 0]
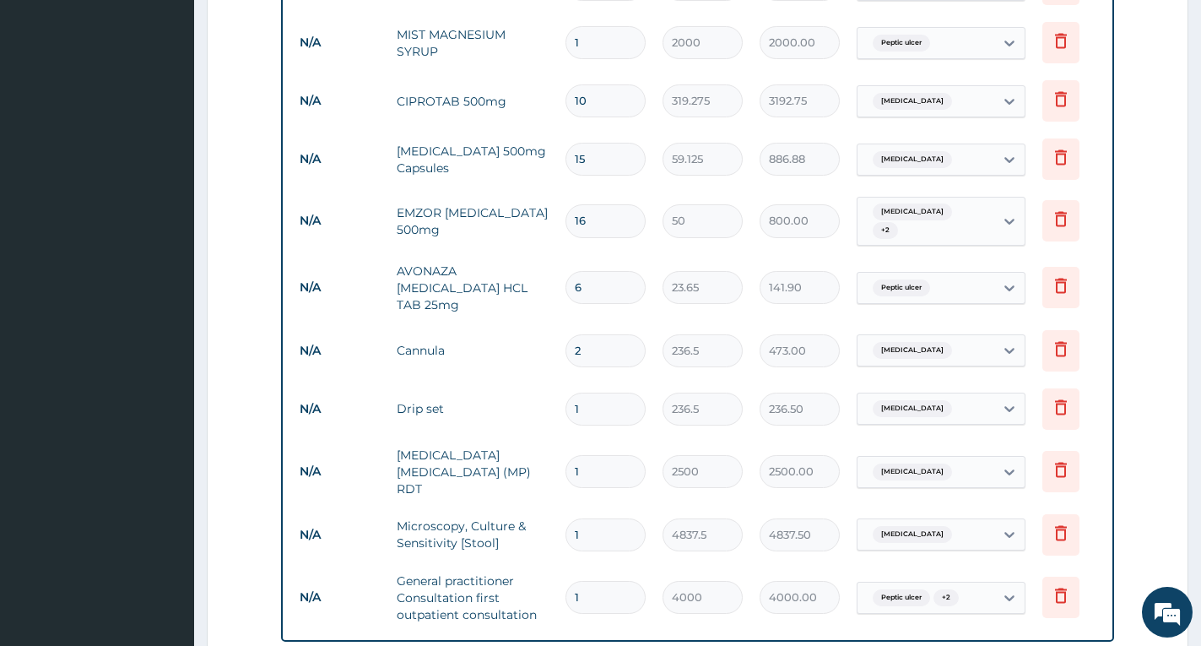
click at [1178, 420] on form "Step 2 of 2 PA Code / Prescription Code PA/238544 Encounter Date 06-06-2025 Dia…" at bounding box center [698, 55] width 982 height 1850
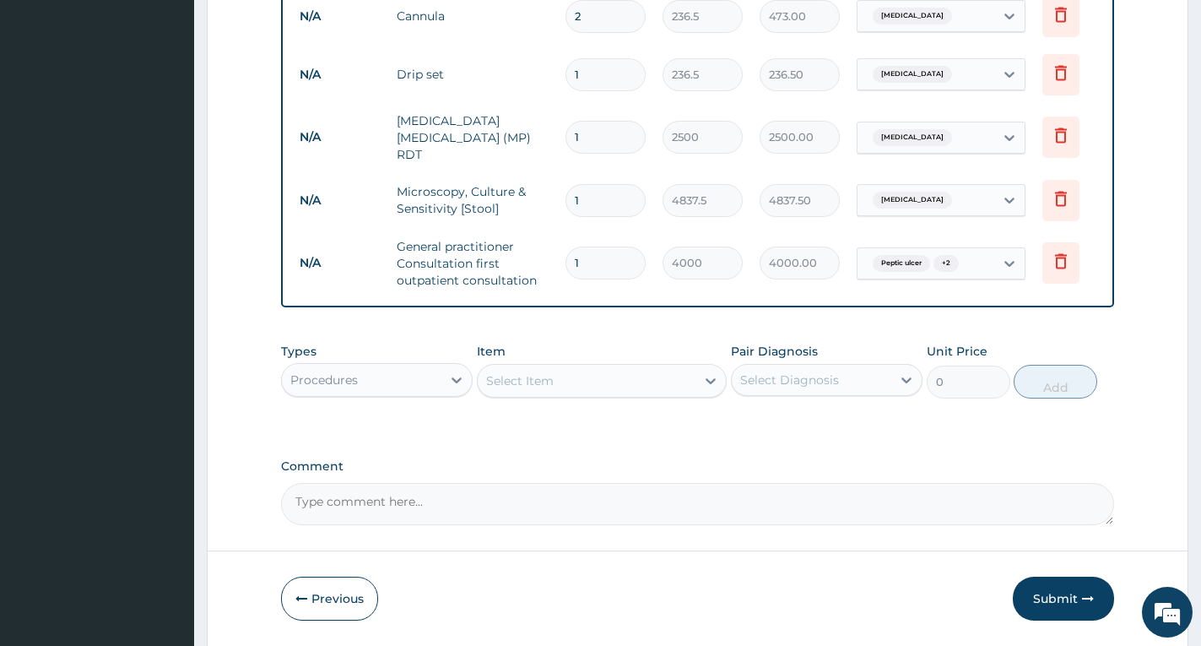
scroll to position [1297, 0]
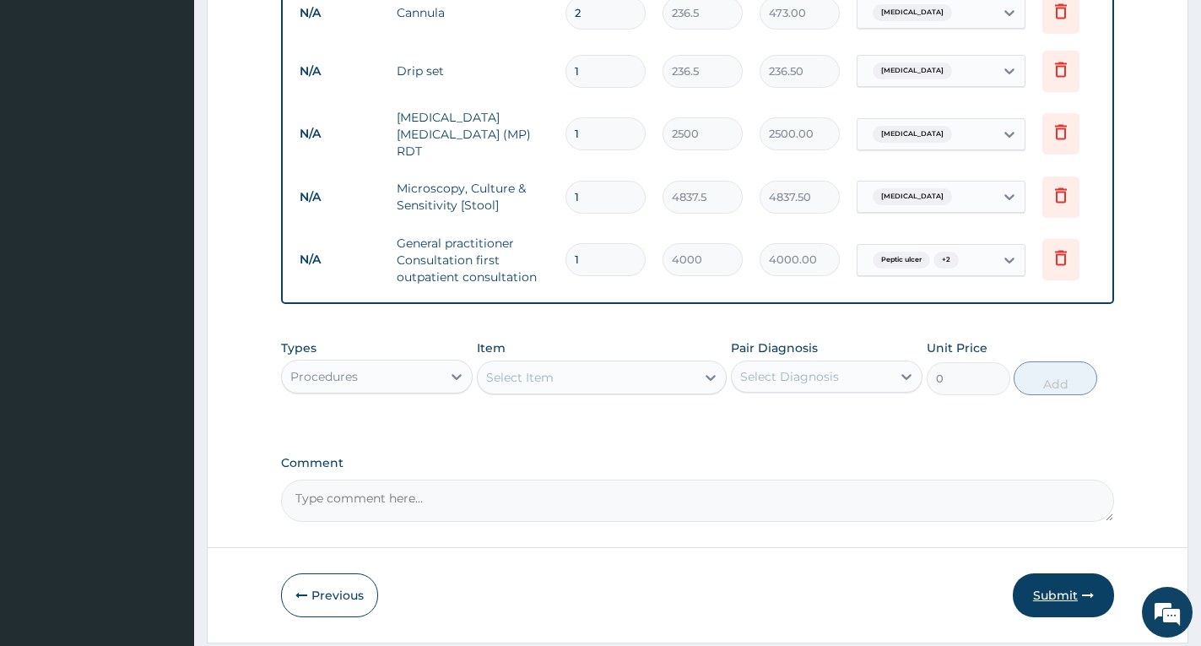
click at [1052, 582] on button "Submit" at bounding box center [1063, 595] width 101 height 44
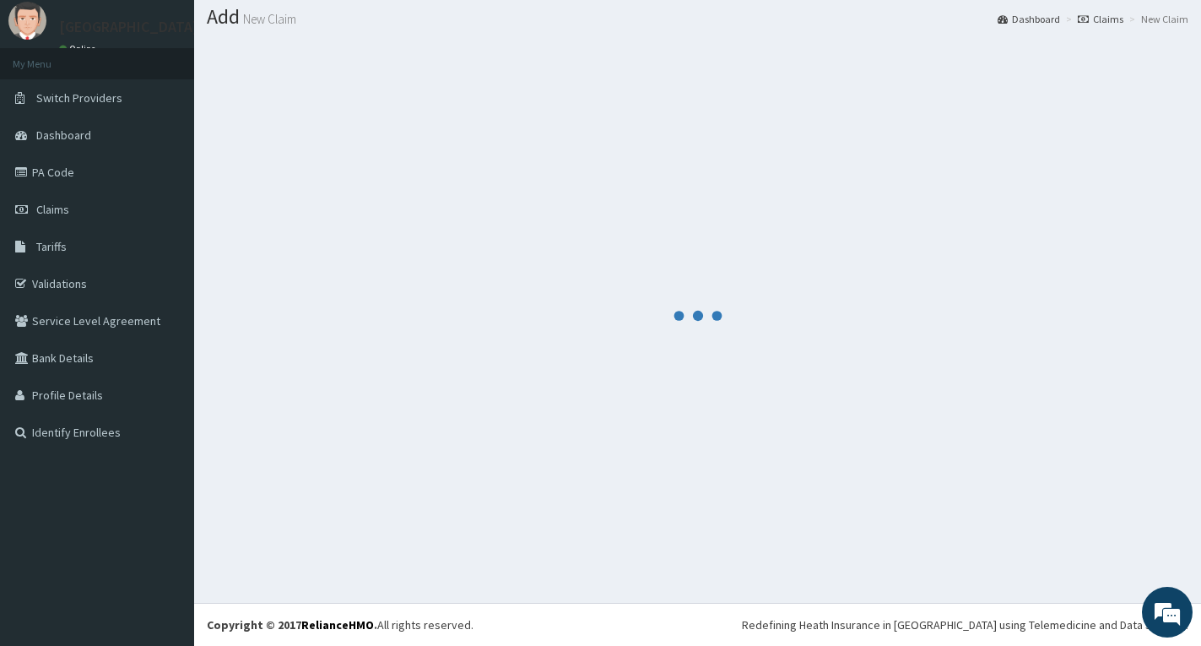
scroll to position [49, 0]
click at [1102, 388] on div at bounding box center [698, 315] width 982 height 549
click at [1019, 154] on div at bounding box center [698, 315] width 982 height 549
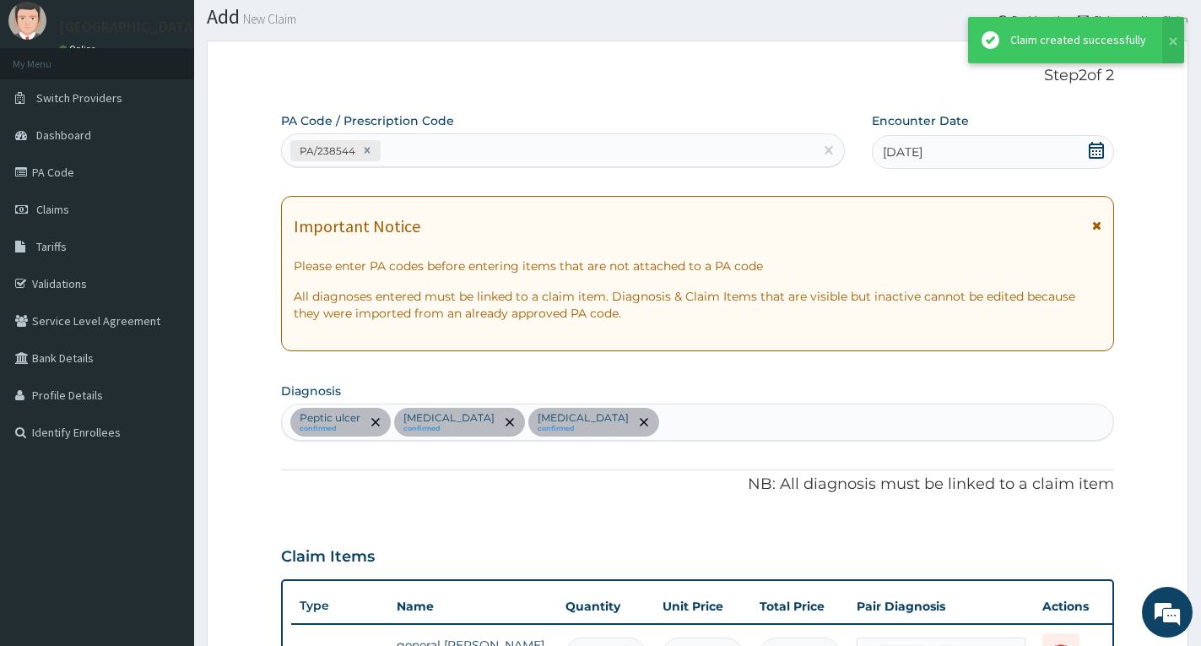
scroll to position [1297, 0]
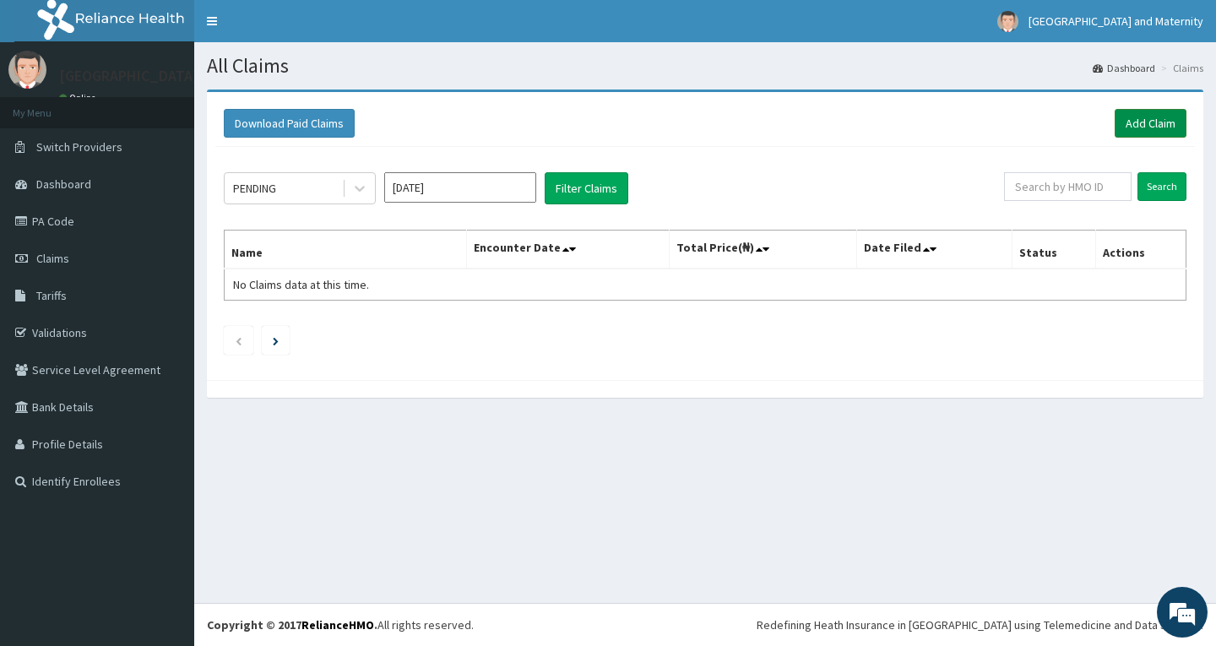
click at [1150, 114] on link "Add Claim" at bounding box center [1150, 123] width 72 height 29
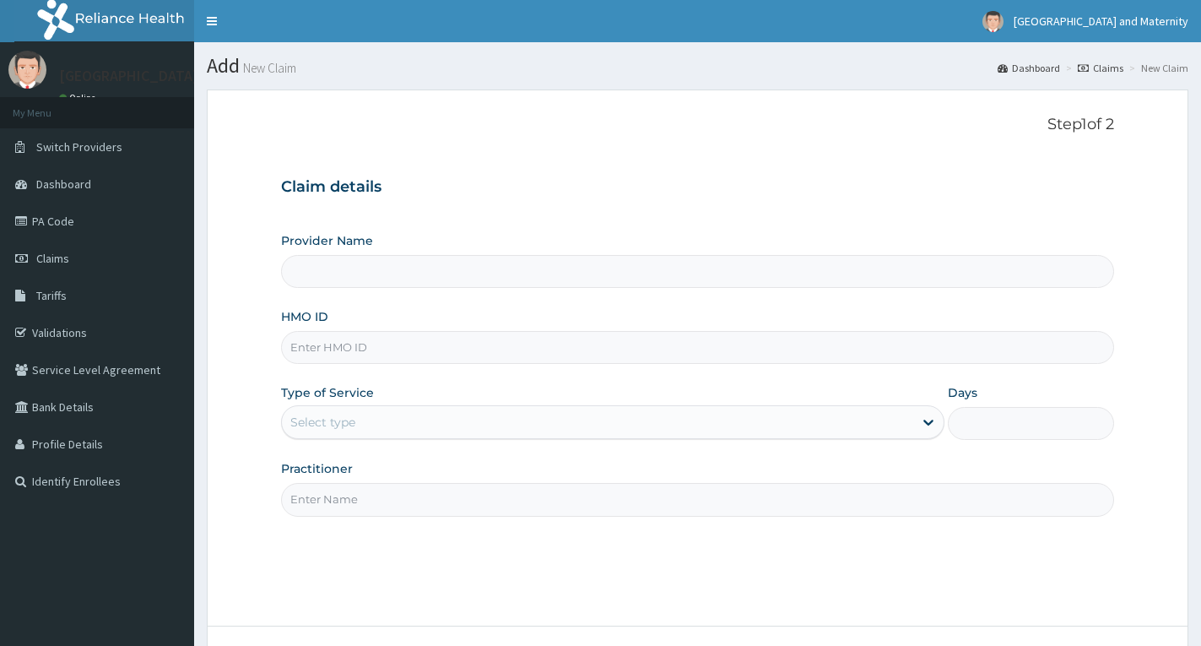
type input "[GEOGRAPHIC_DATA] & Maternity"
click at [458, 356] on input "HMO ID" at bounding box center [697, 347] width 833 height 33
paste input "BUP/10010/E"
type input "BUP/10010/E"
click at [404, 419] on div "Select type" at bounding box center [597, 422] width 631 height 27
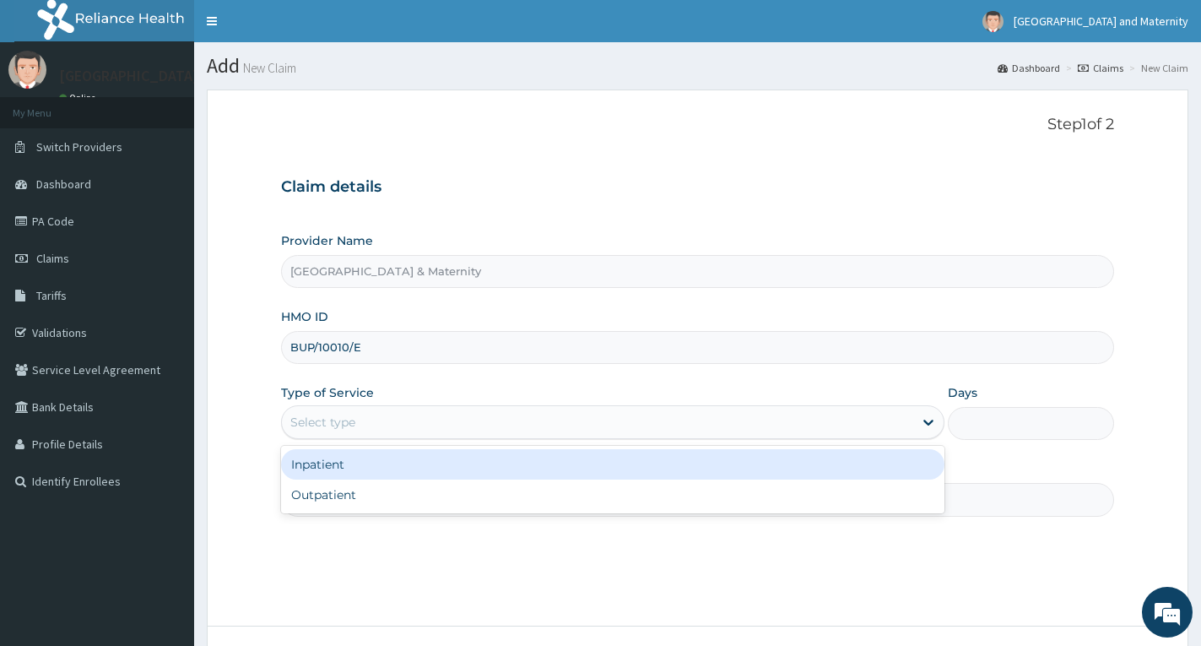
click at [396, 468] on div "Inpatient" at bounding box center [612, 464] width 663 height 30
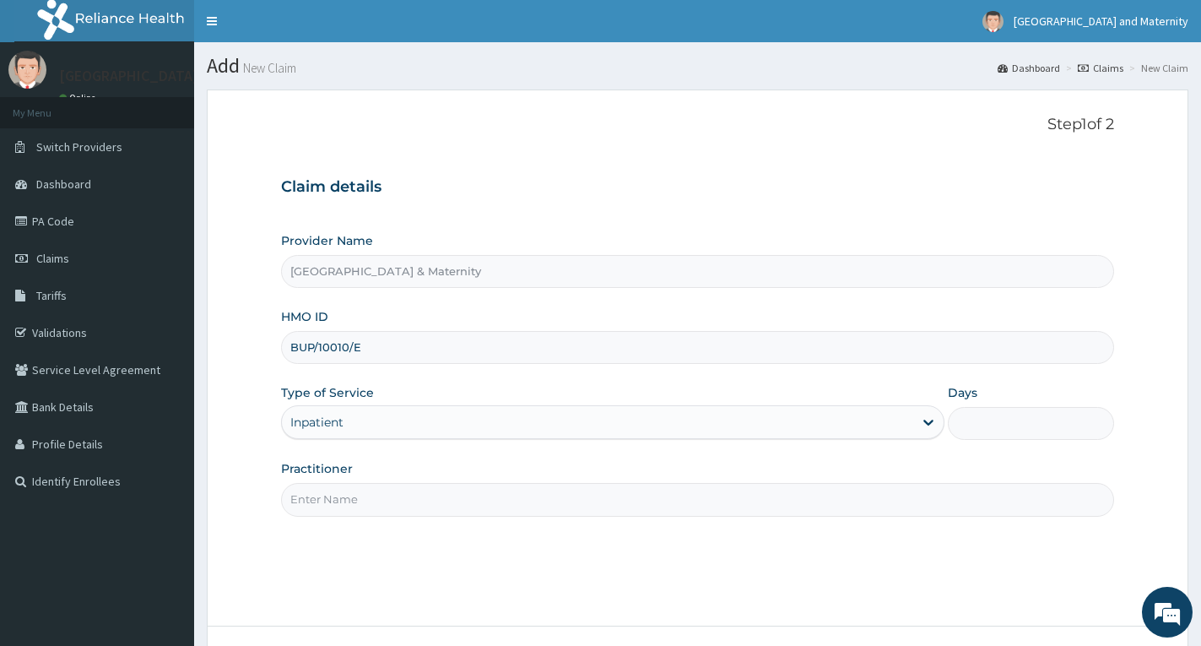
click at [983, 423] on input "Days" at bounding box center [1031, 423] width 166 height 33
type input "2"
click at [662, 495] on input "Practitioner" at bounding box center [697, 499] width 833 height 33
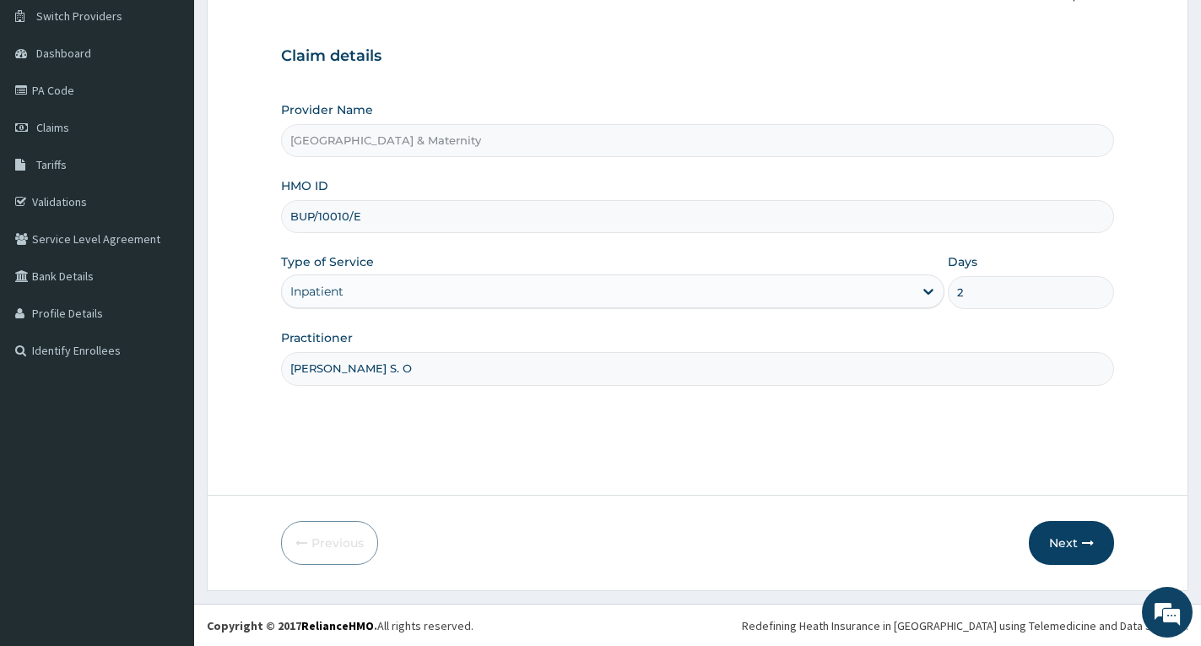
scroll to position [132, 0]
type input "[PERSON_NAME] S. O"
click at [1065, 544] on button "Next" at bounding box center [1071, 542] width 85 height 44
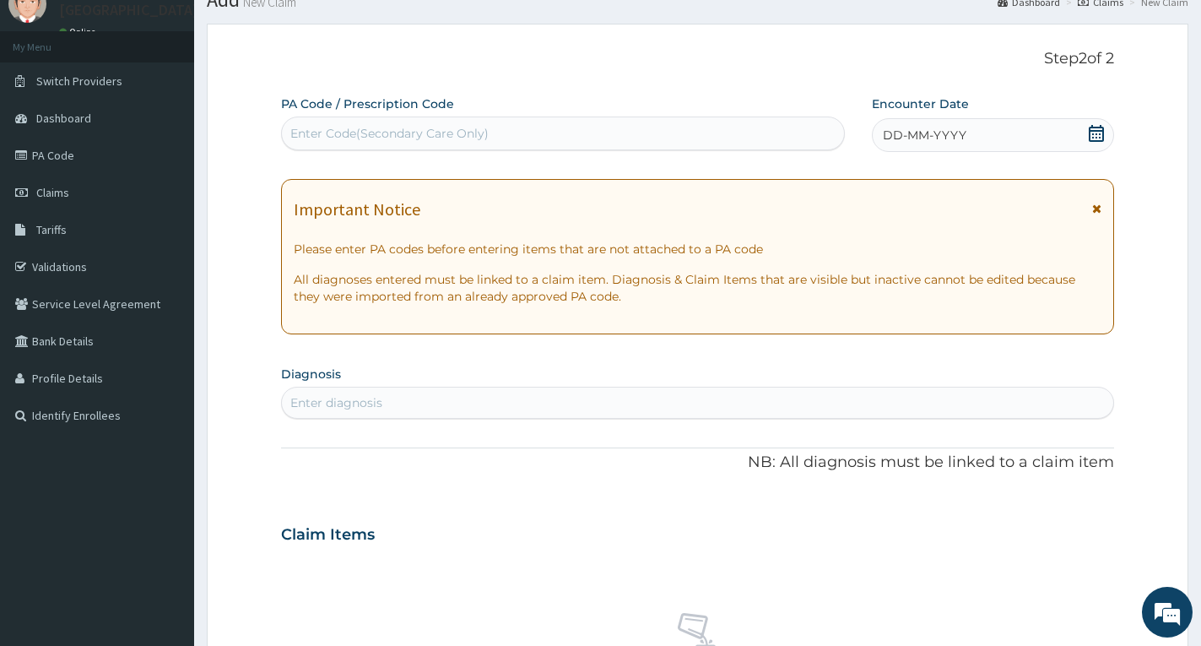
scroll to position [0, 0]
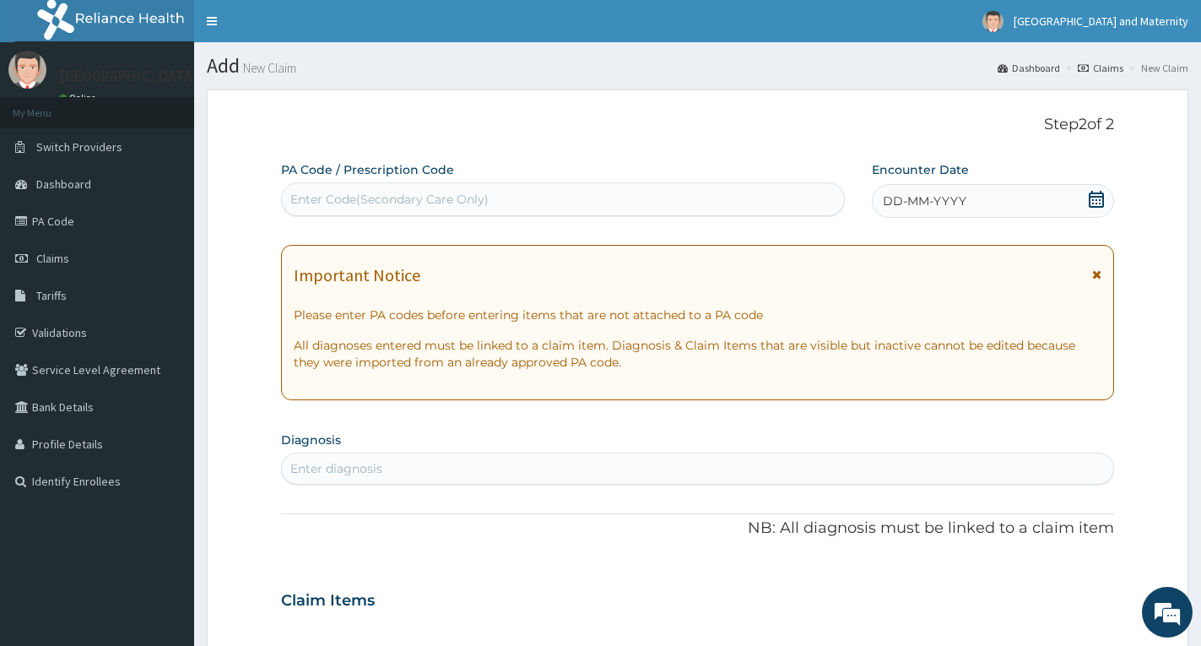
click at [635, 204] on div "Enter Code(Secondary Care Only)" at bounding box center [563, 199] width 562 height 27
paste input "PA/16A24E"
type input "PA/16A24E"
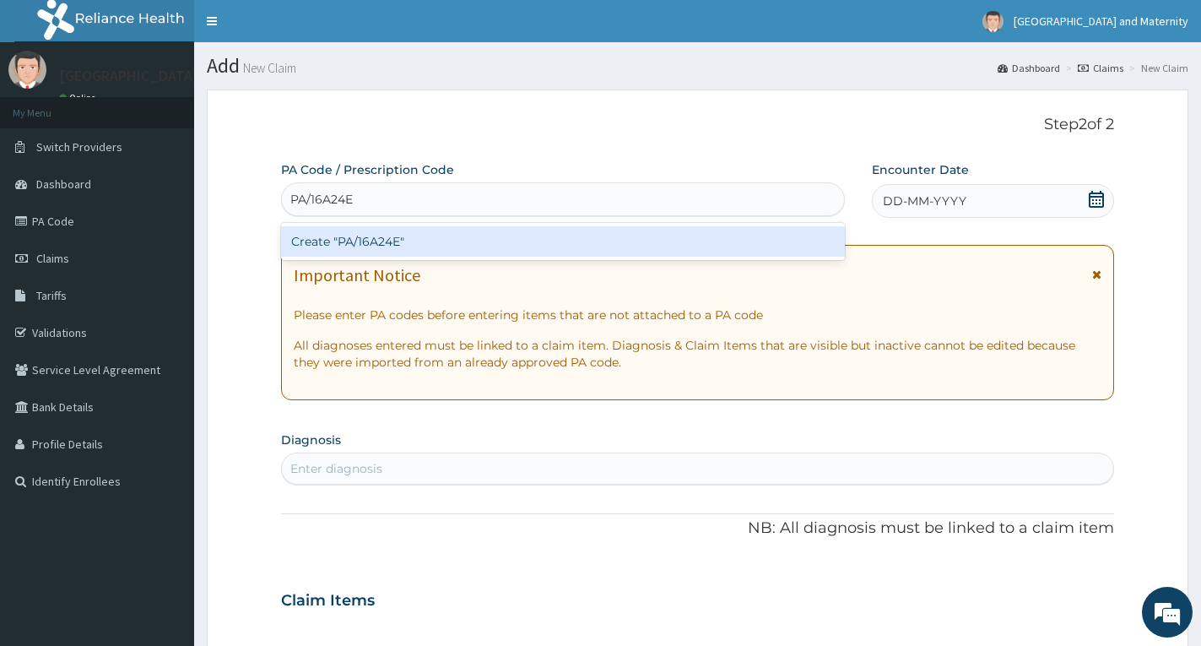
click at [479, 248] on div "Create "PA/16A24E"" at bounding box center [563, 241] width 564 height 30
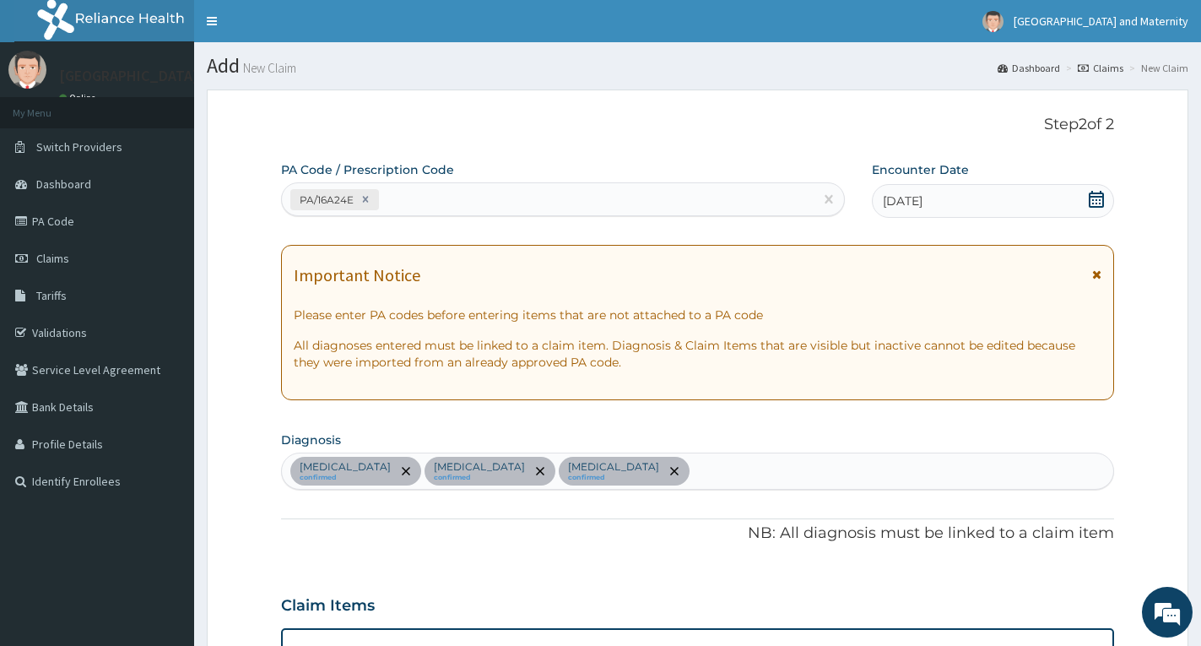
click at [1097, 269] on icon at bounding box center [1096, 274] width 9 height 12
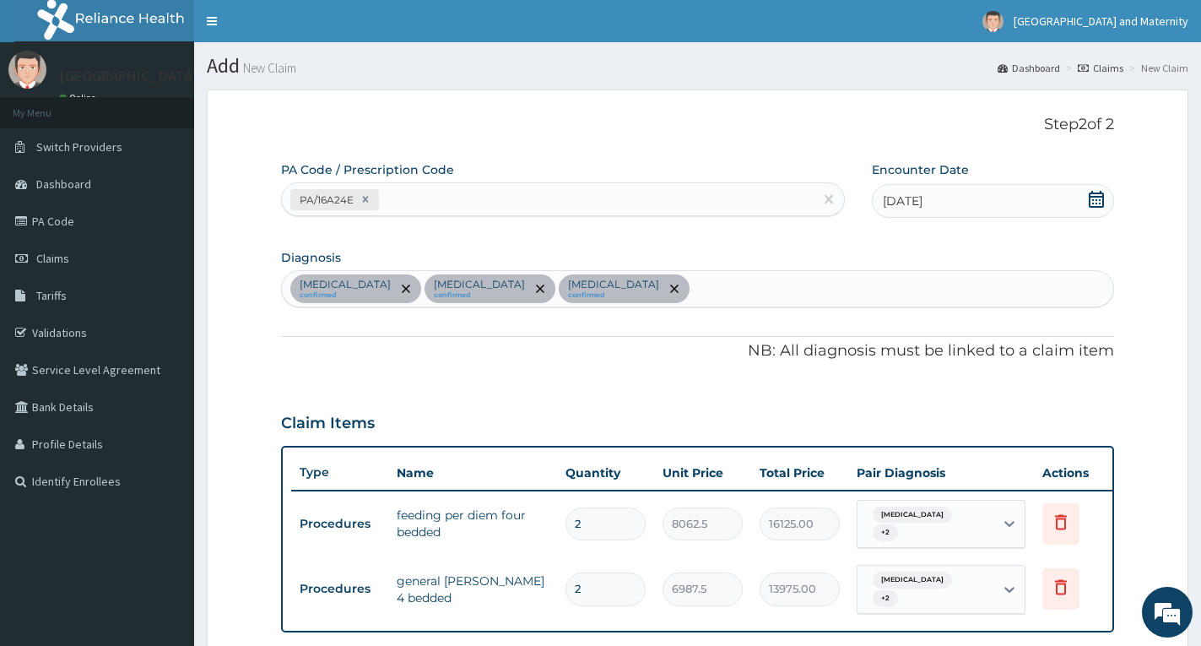
click at [819, 294] on div "[MEDICAL_DATA] confirmed [MEDICAL_DATA] confirmed [MEDICAL_DATA] confirmed" at bounding box center [697, 288] width 831 height 35
type input "diabet"
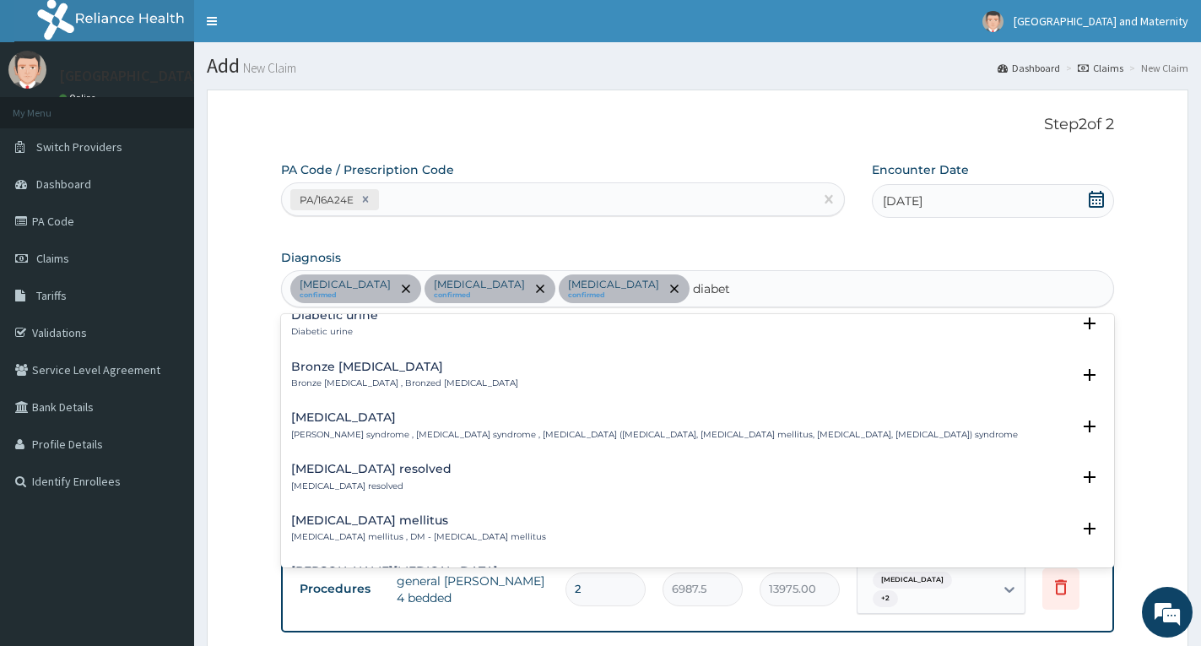
scroll to position [253, 0]
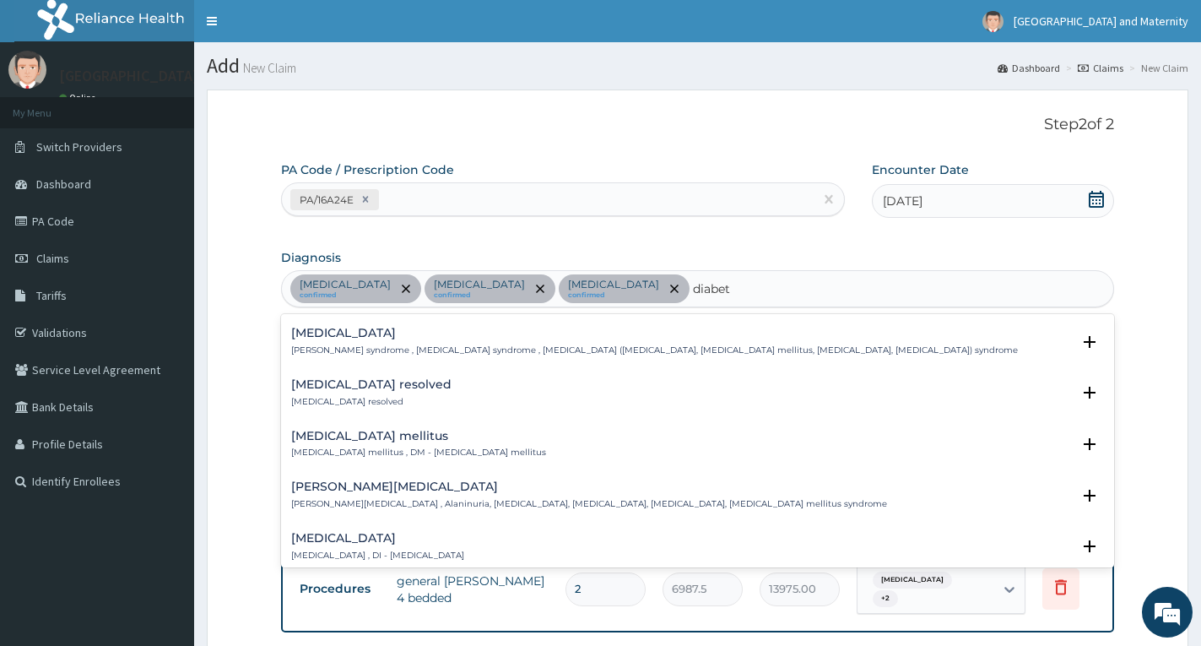
click at [403, 443] on div "[MEDICAL_DATA] mellitus [MEDICAL_DATA] mellitus , DM - [MEDICAL_DATA] mellitus" at bounding box center [418, 445] width 255 height 30
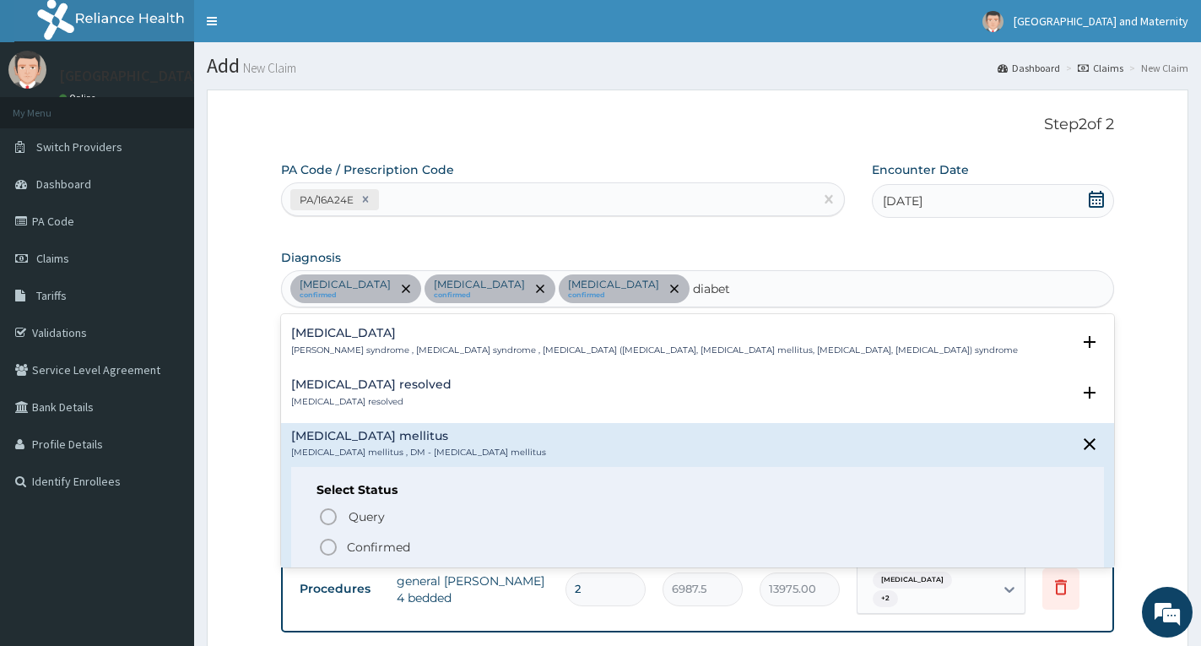
click at [374, 544] on p "Confirmed" at bounding box center [378, 547] width 63 height 17
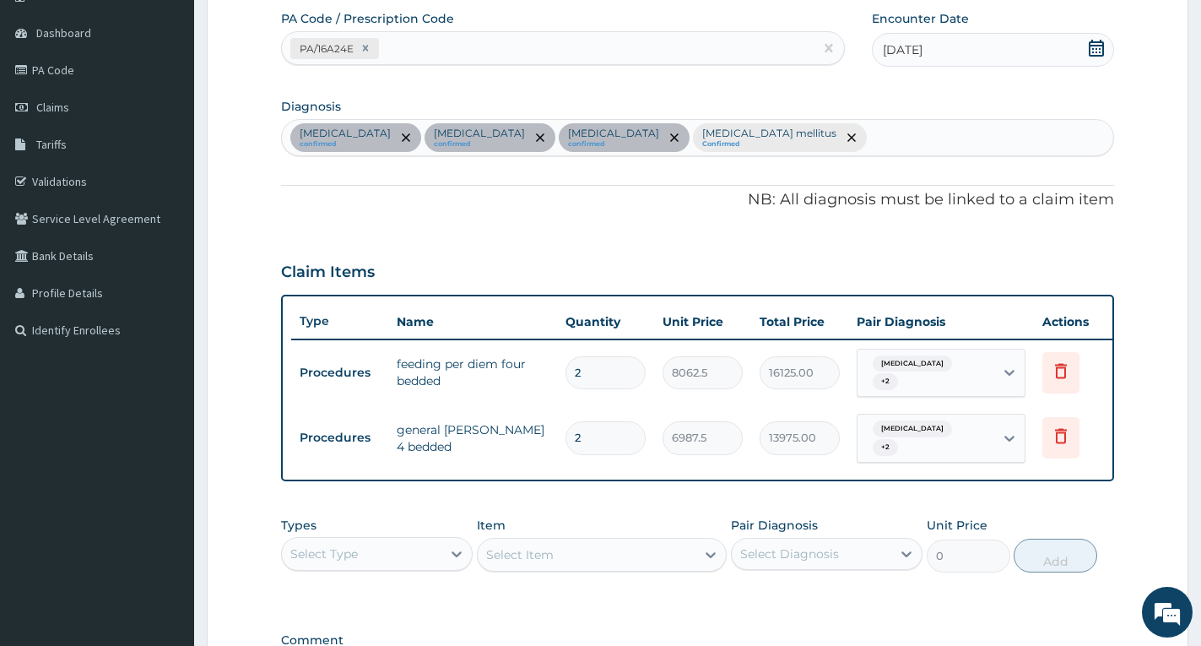
scroll to position [338, 0]
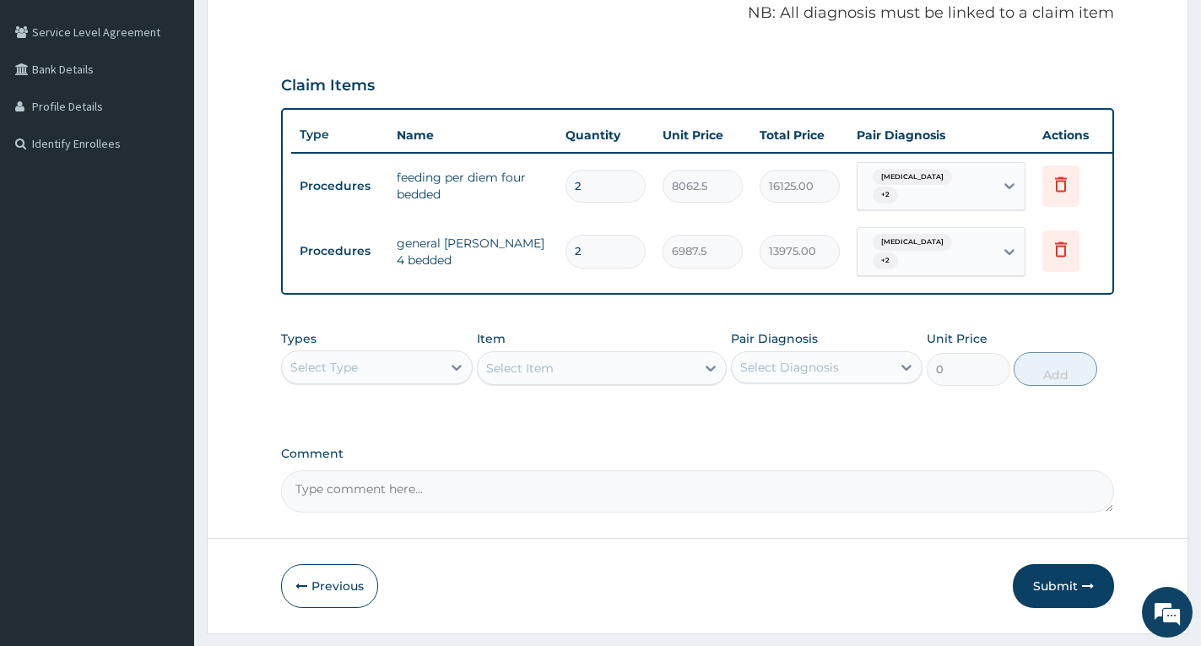
click at [361, 380] on div "Select Type" at bounding box center [362, 367] width 160 height 27
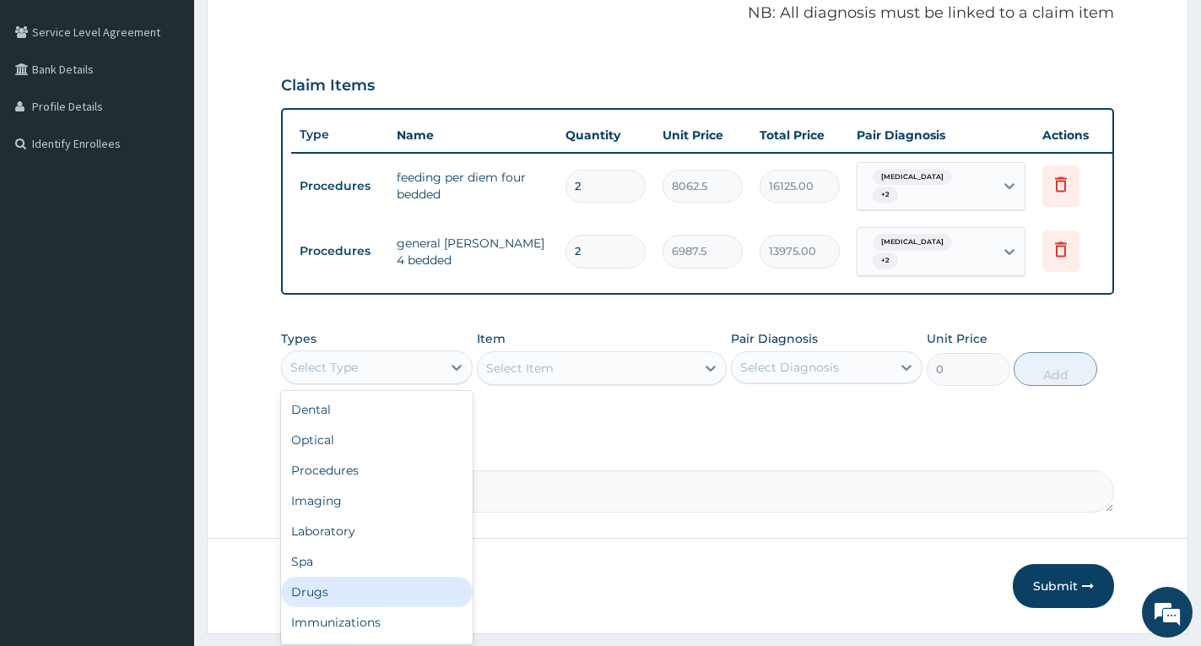
click at [379, 594] on div "Drugs" at bounding box center [377, 592] width 192 height 30
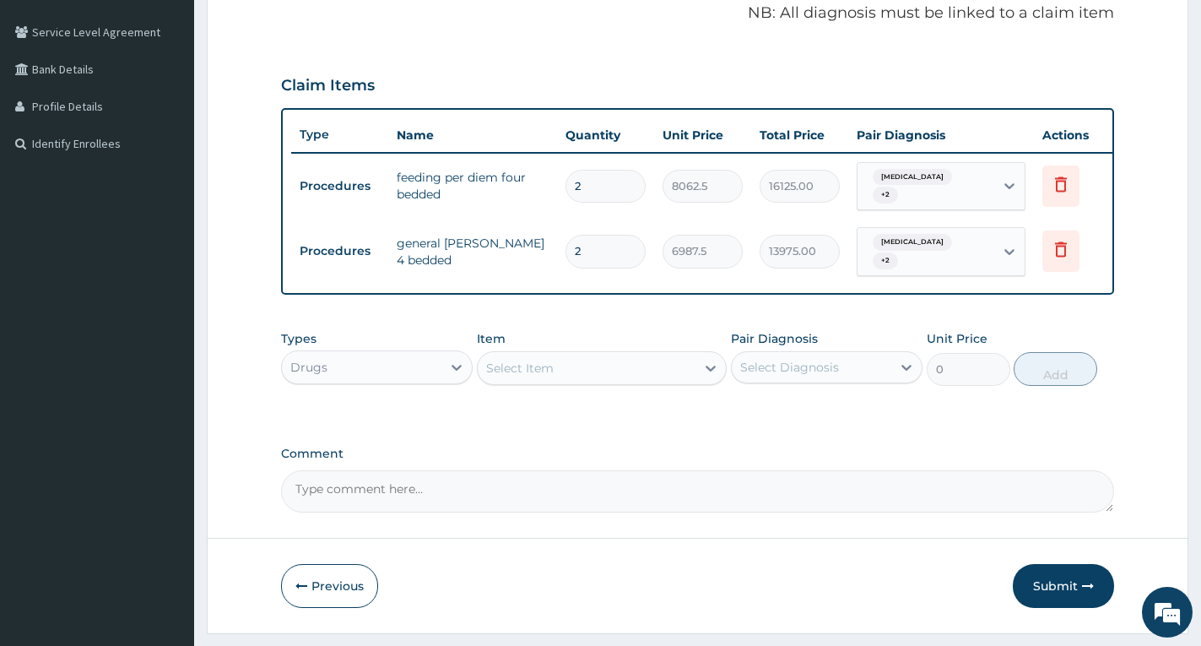
click at [527, 374] on div "Select Item" at bounding box center [520, 368] width 68 height 17
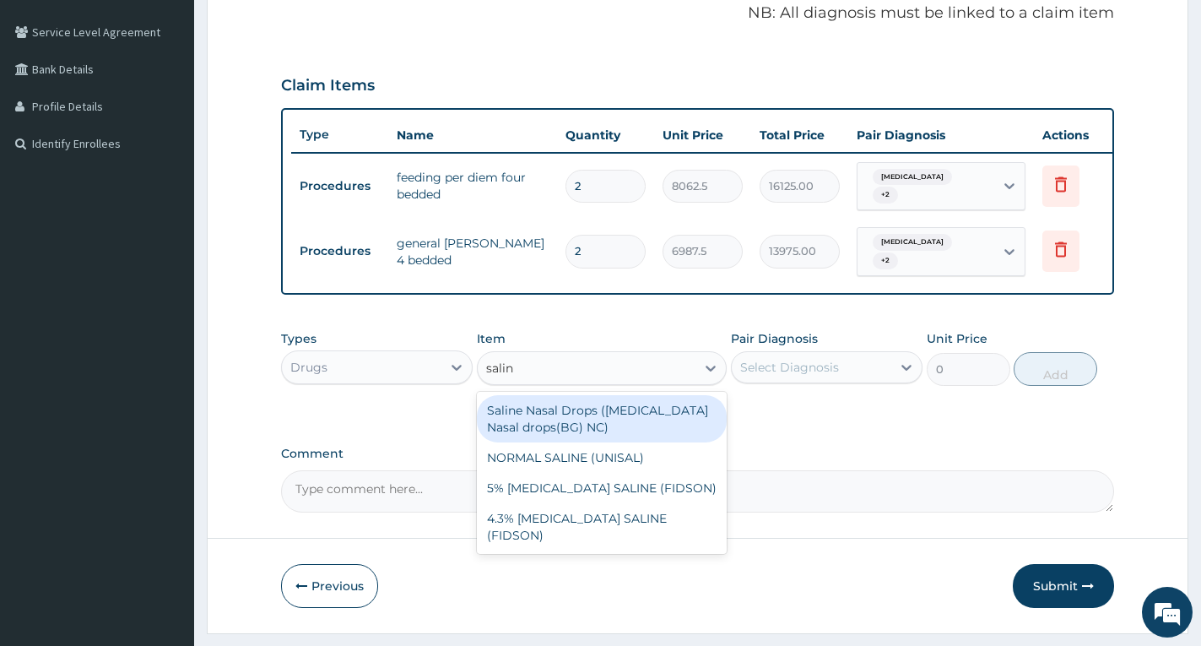
type input "saline"
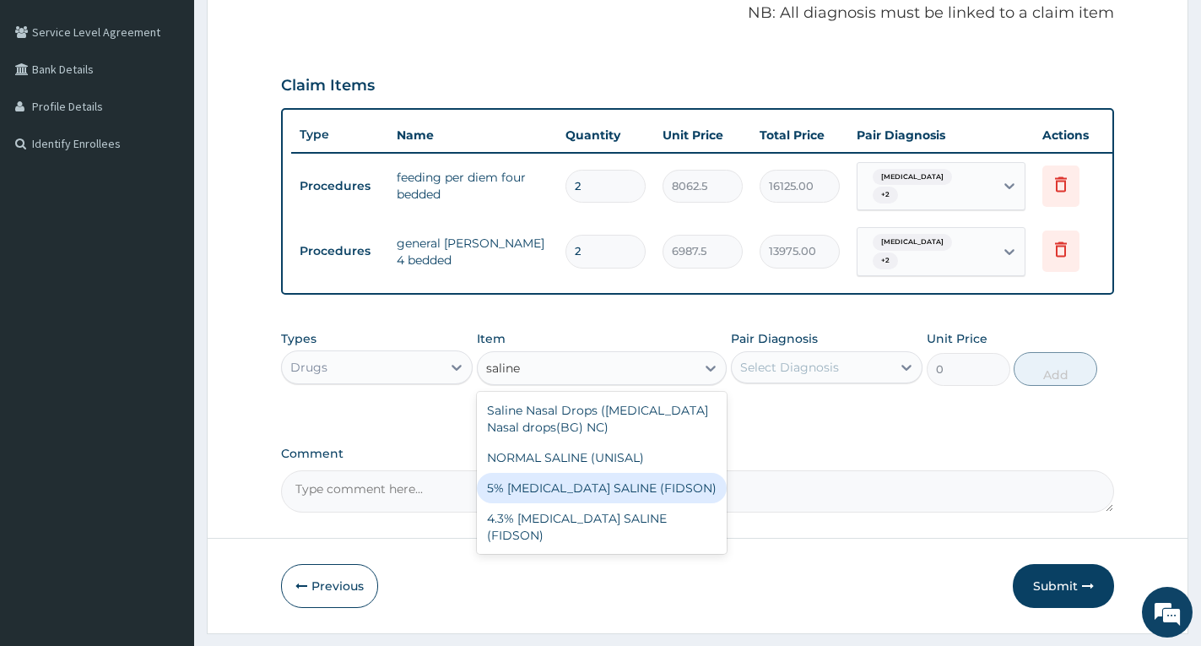
click at [591, 494] on div "5% [MEDICAL_DATA] SALINE (FIDSON)" at bounding box center [602, 488] width 250 height 30
type input "2000"
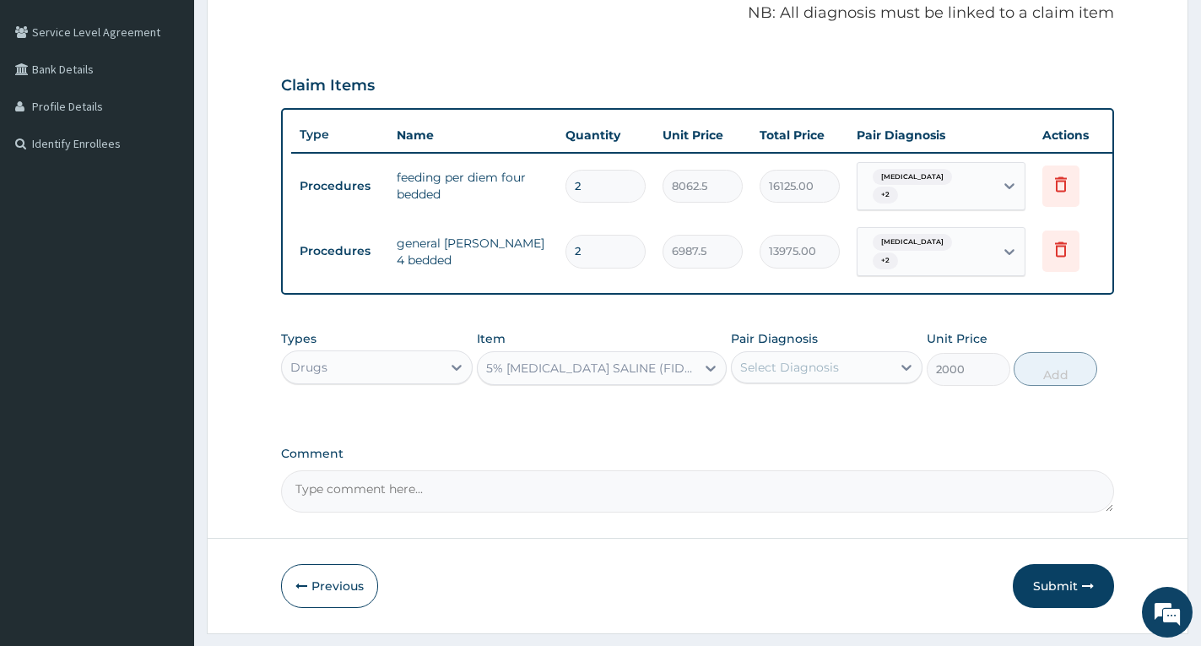
click at [799, 367] on div "Select Diagnosis" at bounding box center [789, 367] width 99 height 17
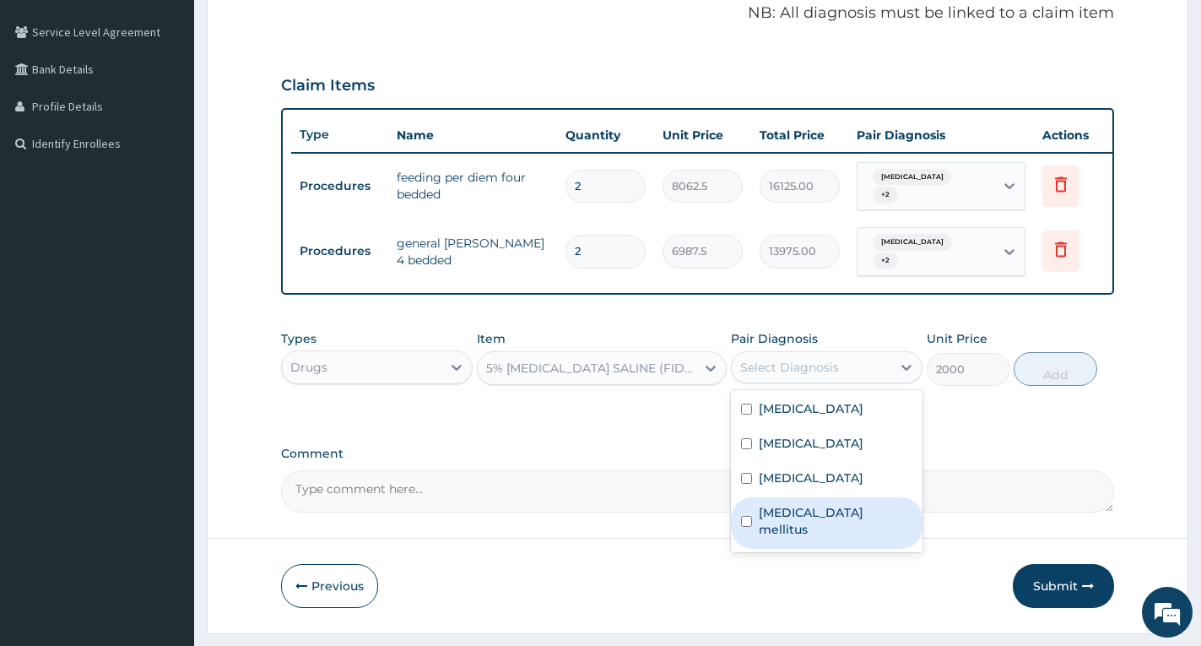
click at [821, 523] on label "[MEDICAL_DATA] mellitus" at bounding box center [836, 521] width 154 height 34
checkbox input "true"
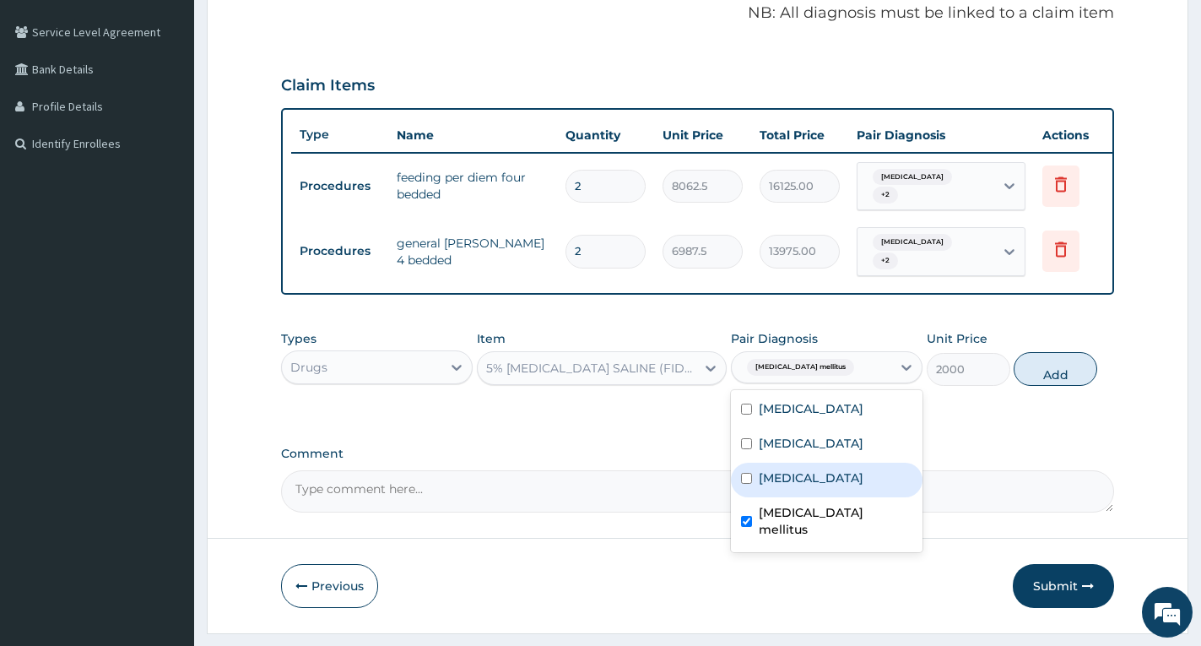
click at [815, 479] on label "[MEDICAL_DATA]" at bounding box center [811, 477] width 105 height 17
checkbox input "true"
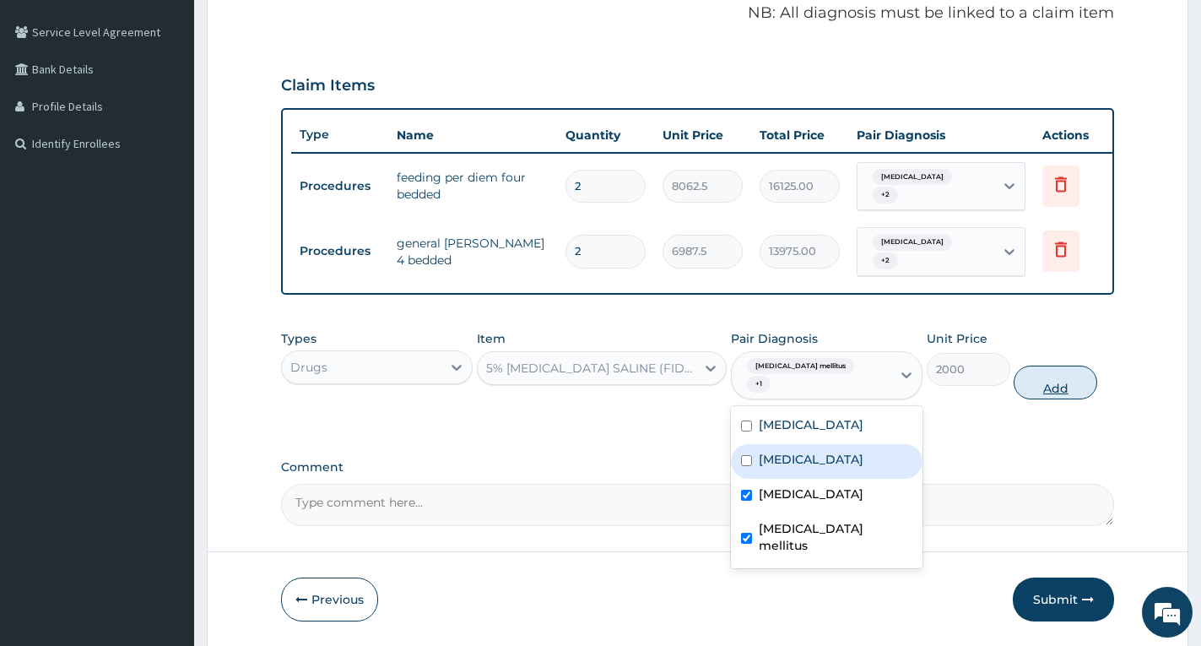
click at [1053, 380] on button "Add" at bounding box center [1056, 383] width 84 height 34
type input "0"
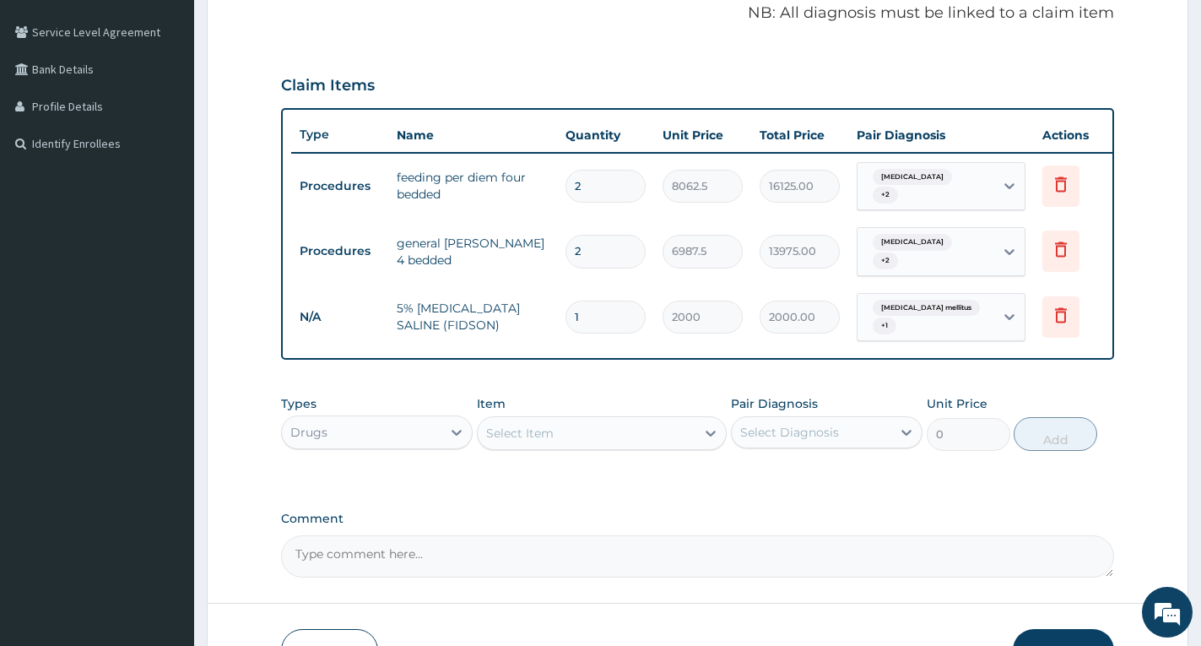
click at [630, 436] on div "Select Item" at bounding box center [587, 433] width 218 height 27
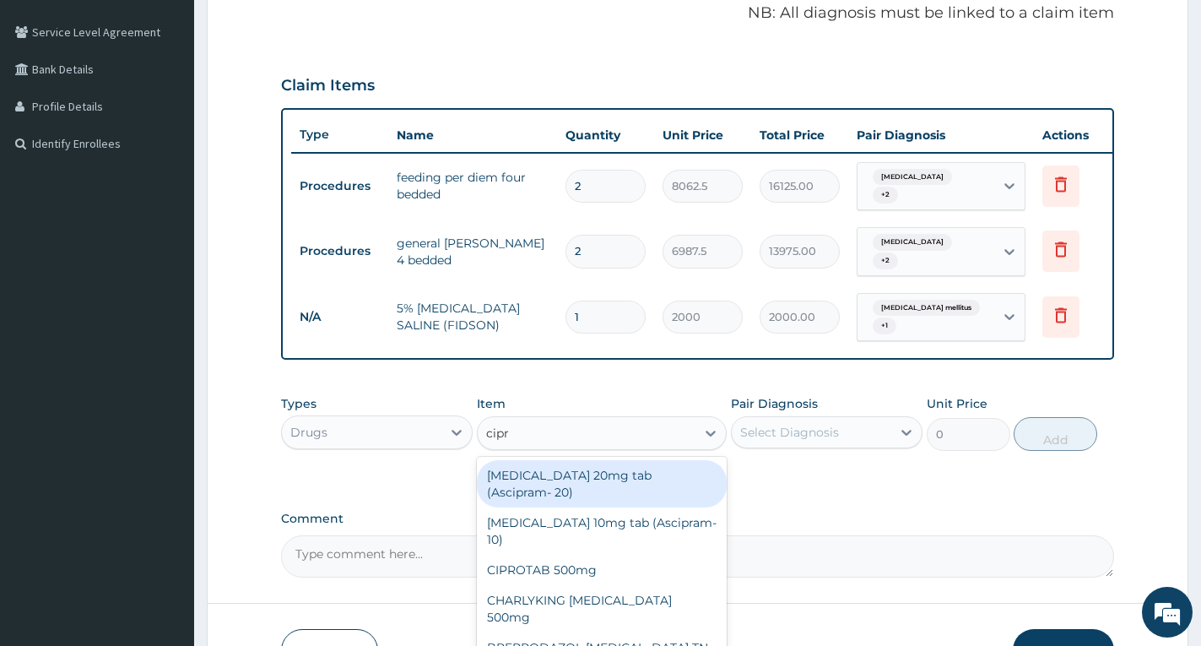
type input "[MEDICAL_DATA]"
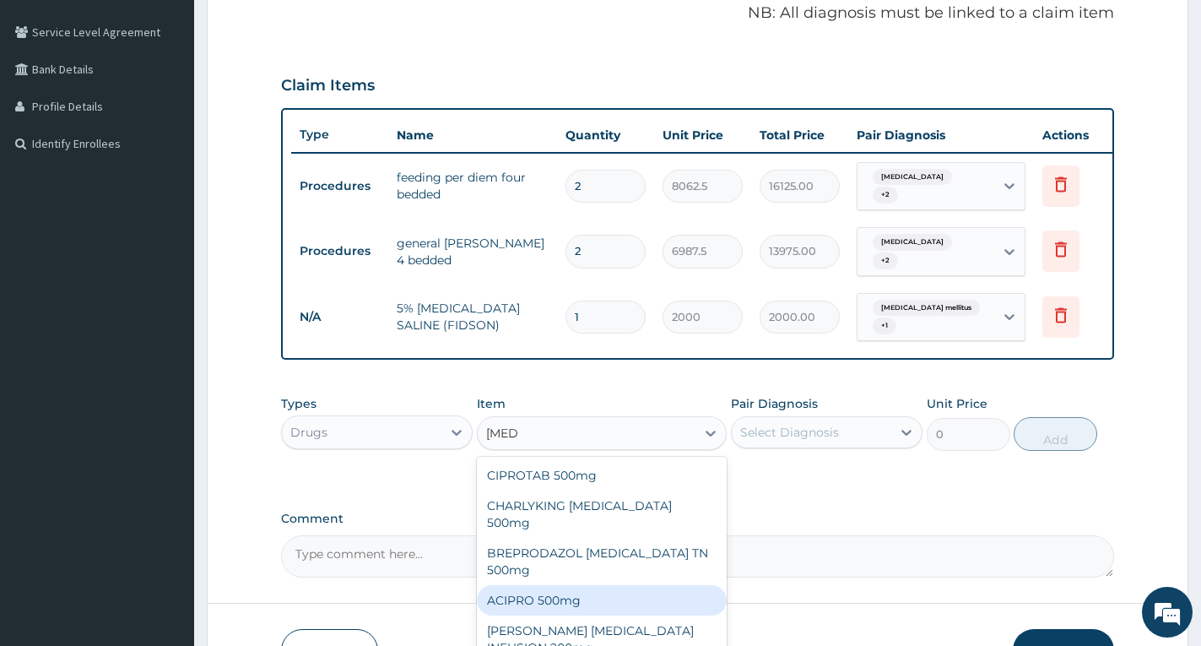
scroll to position [447, 0]
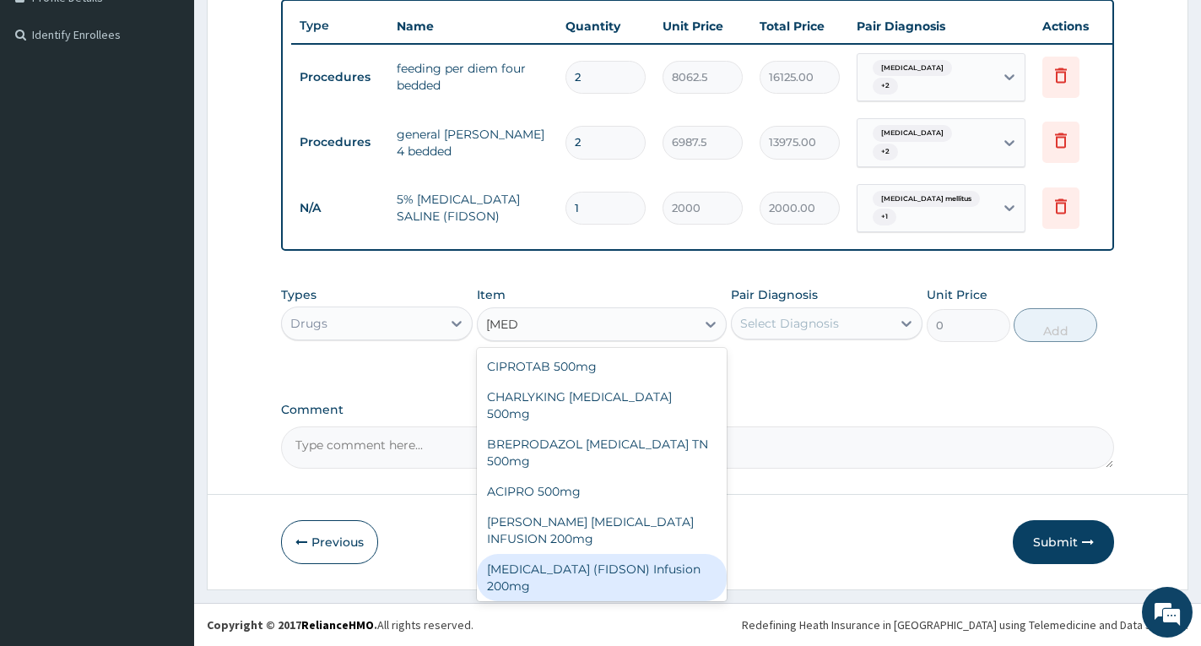
click at [693, 554] on div "CIPRO (FIDSON) Infusion 200mg" at bounding box center [602, 577] width 250 height 47
type input "1800"
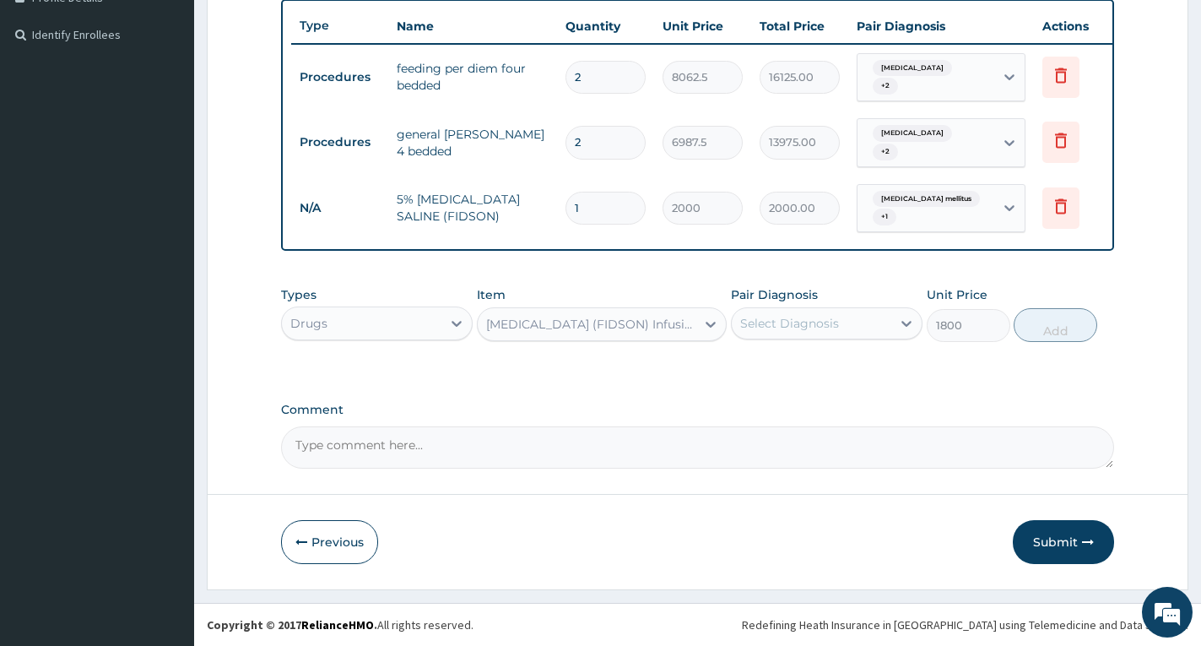
click at [788, 320] on div "Select Diagnosis" at bounding box center [789, 323] width 99 height 17
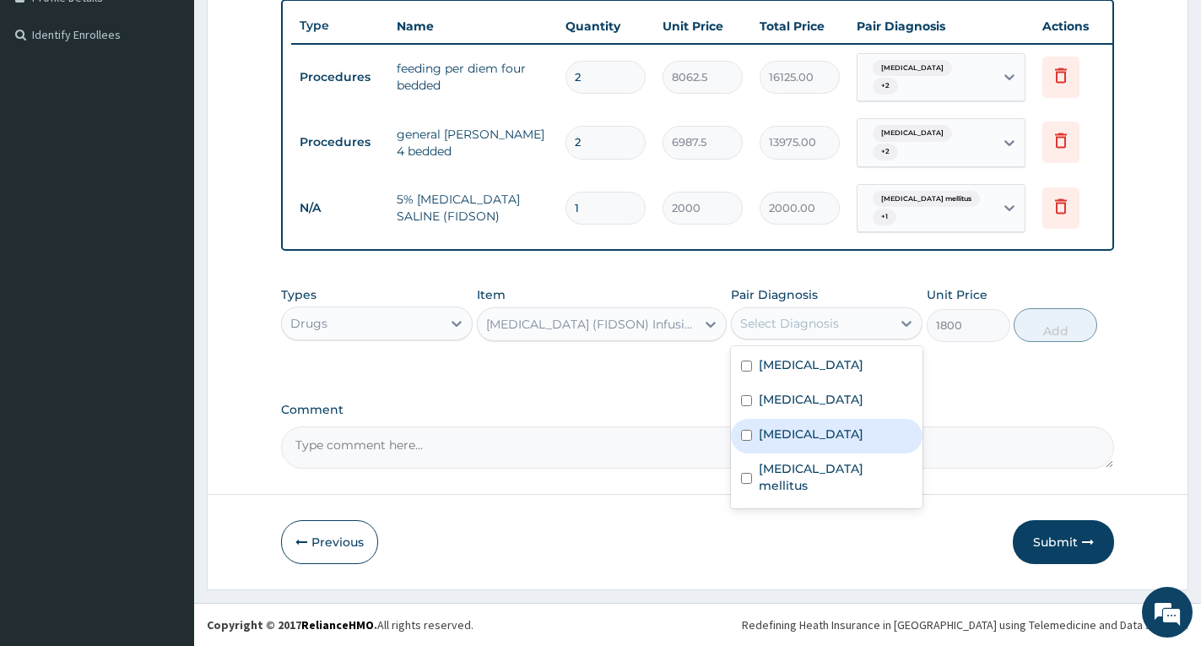
click at [815, 425] on label "Typhoid fever" at bounding box center [811, 433] width 105 height 17
checkbox input "true"
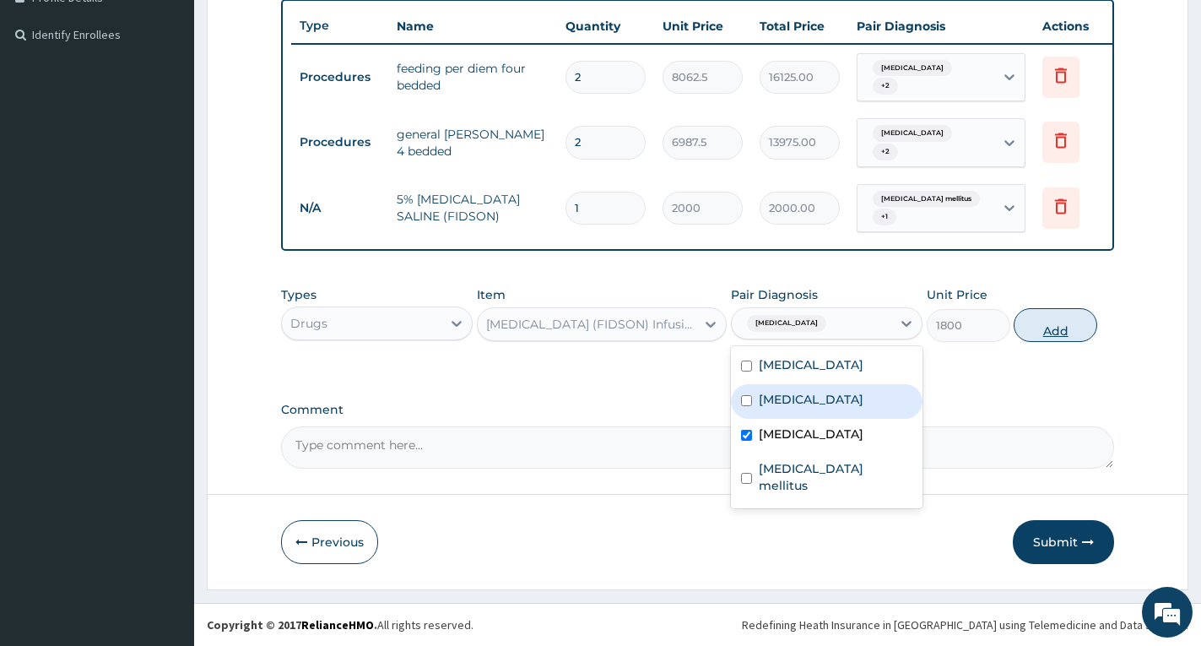
click at [1048, 322] on button "Add" at bounding box center [1056, 325] width 84 height 34
type input "0"
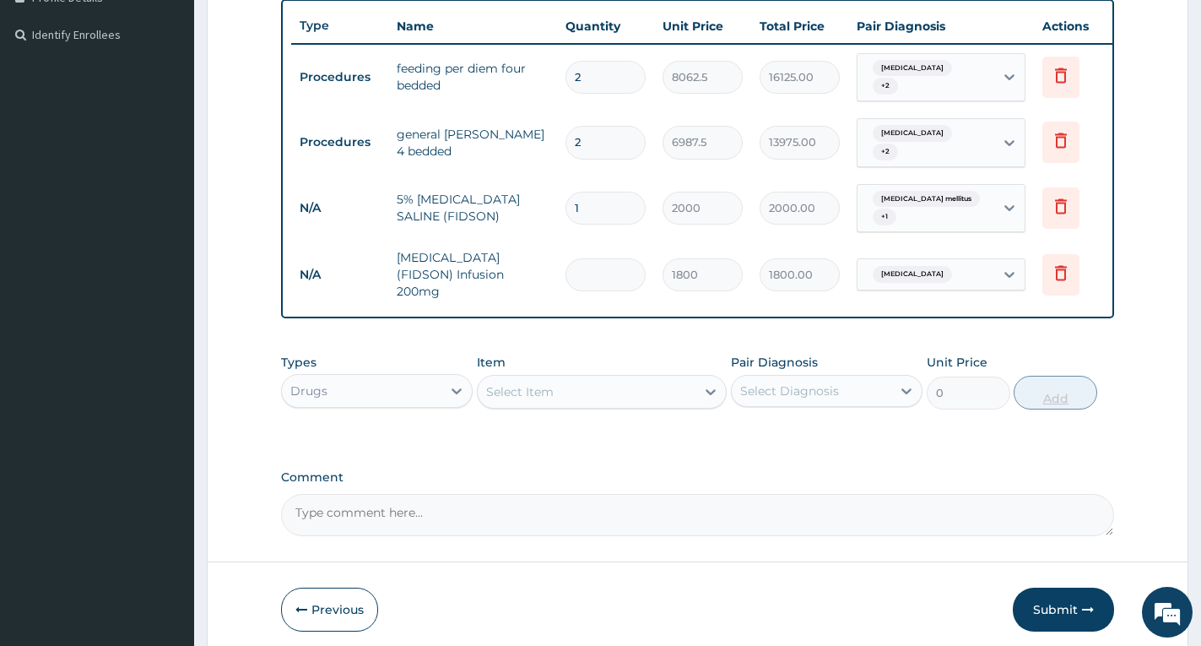
type input "0.00"
type input "4"
type input "7200.00"
type input "4"
click at [1085, 328] on div "PA Code / Prescription Code PA/16A24E Encounter Date 07-06-2025 Diagnosis Falci…" at bounding box center [697, 125] width 833 height 821
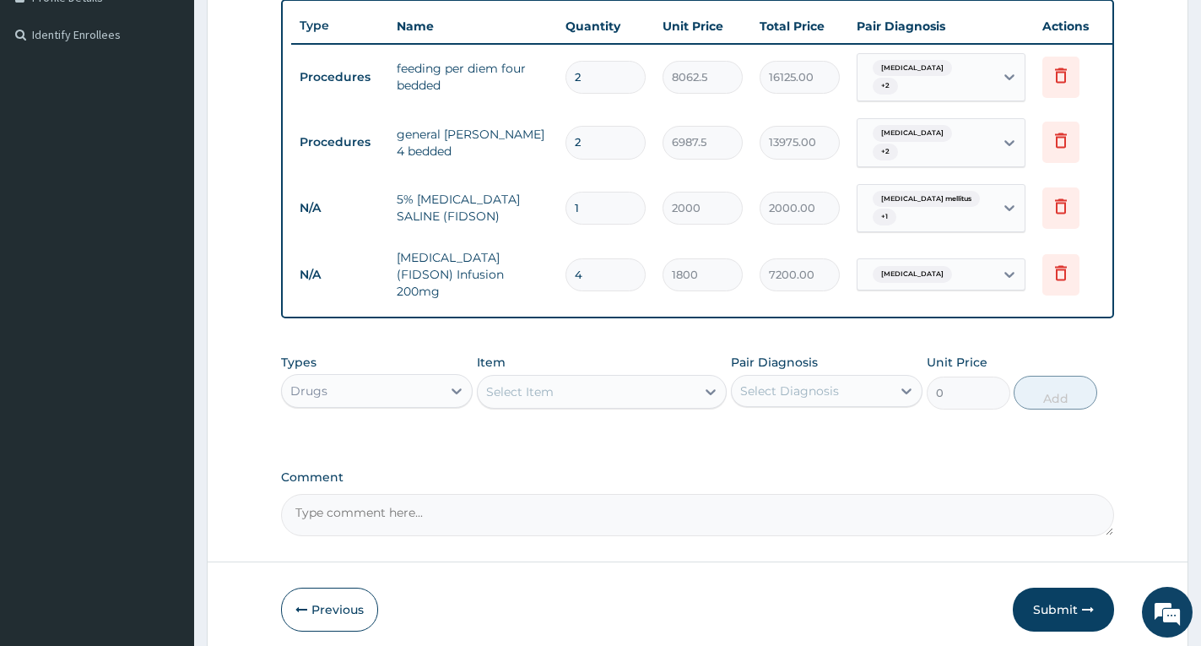
click at [619, 378] on div "Select Item" at bounding box center [587, 391] width 218 height 27
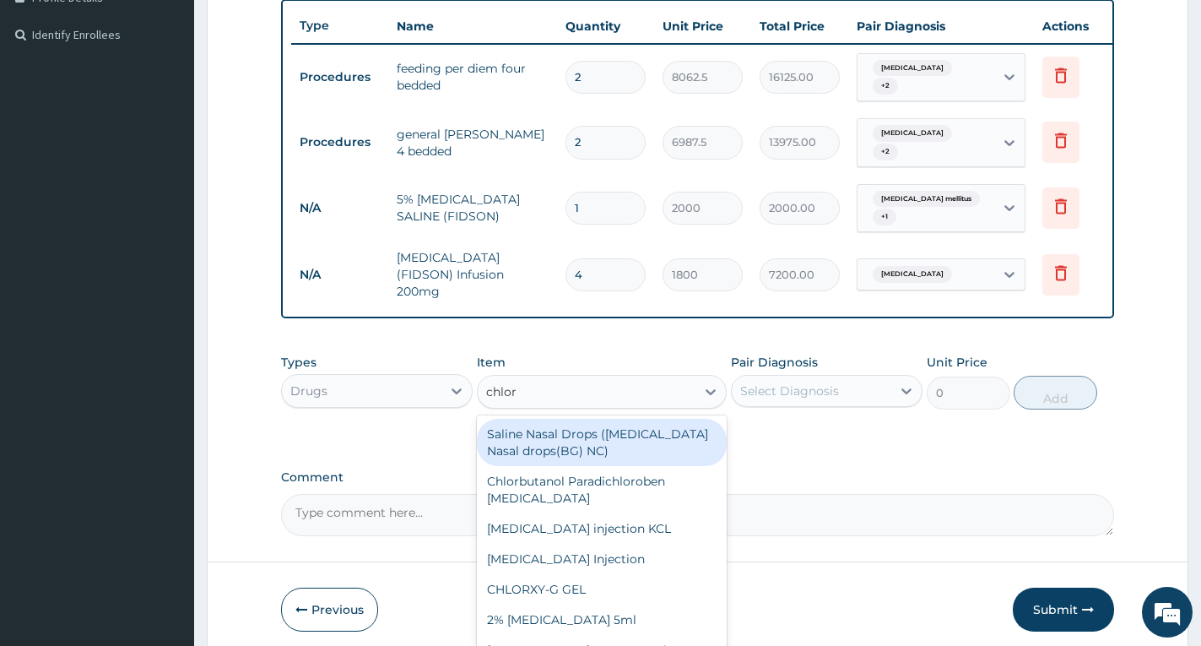
type input "chlora"
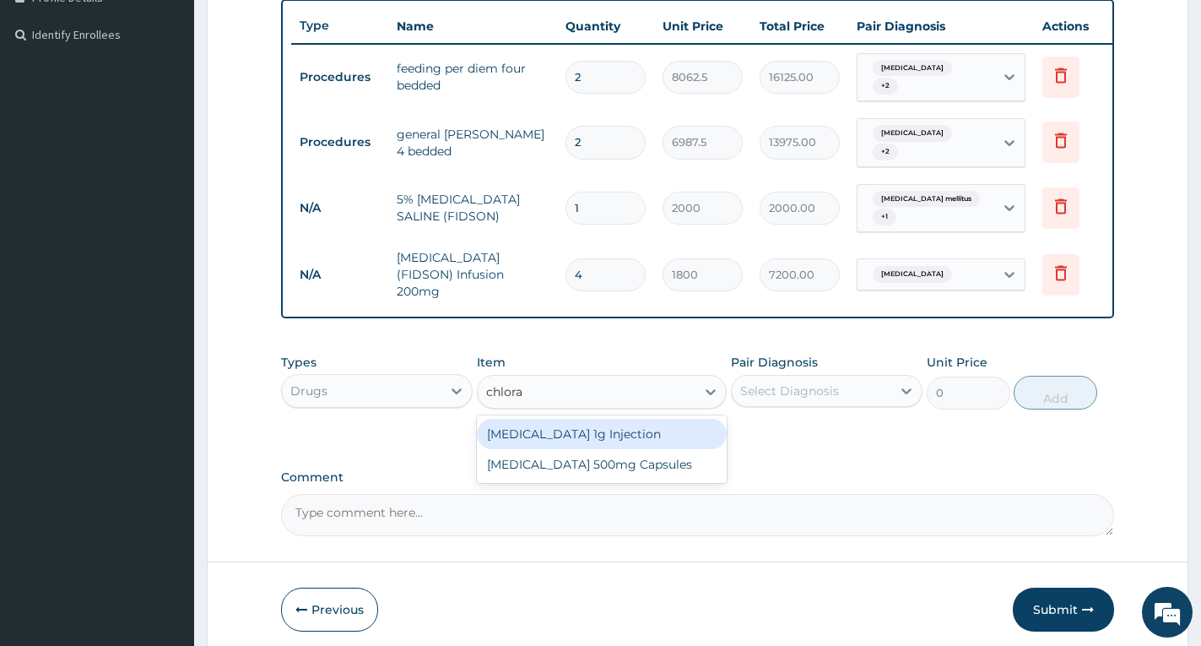
click at [584, 424] on div "[MEDICAL_DATA] 1g Injection" at bounding box center [602, 434] width 250 height 30
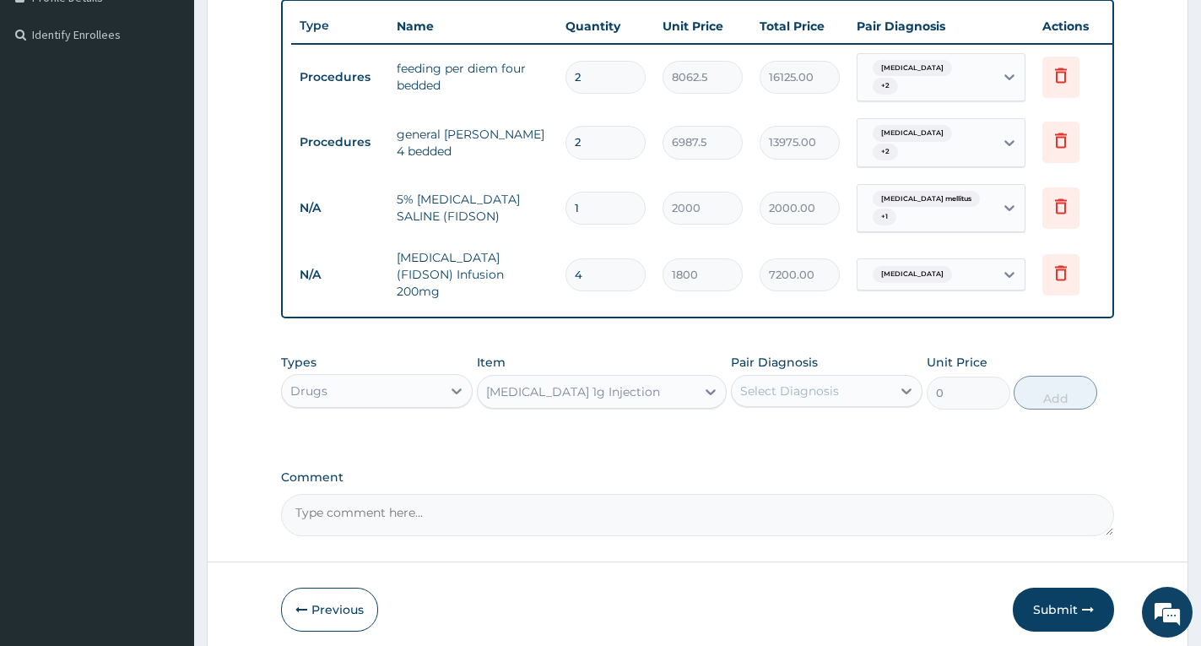
type input "1800"
click at [759, 387] on div "Select Diagnosis" at bounding box center [789, 390] width 99 height 17
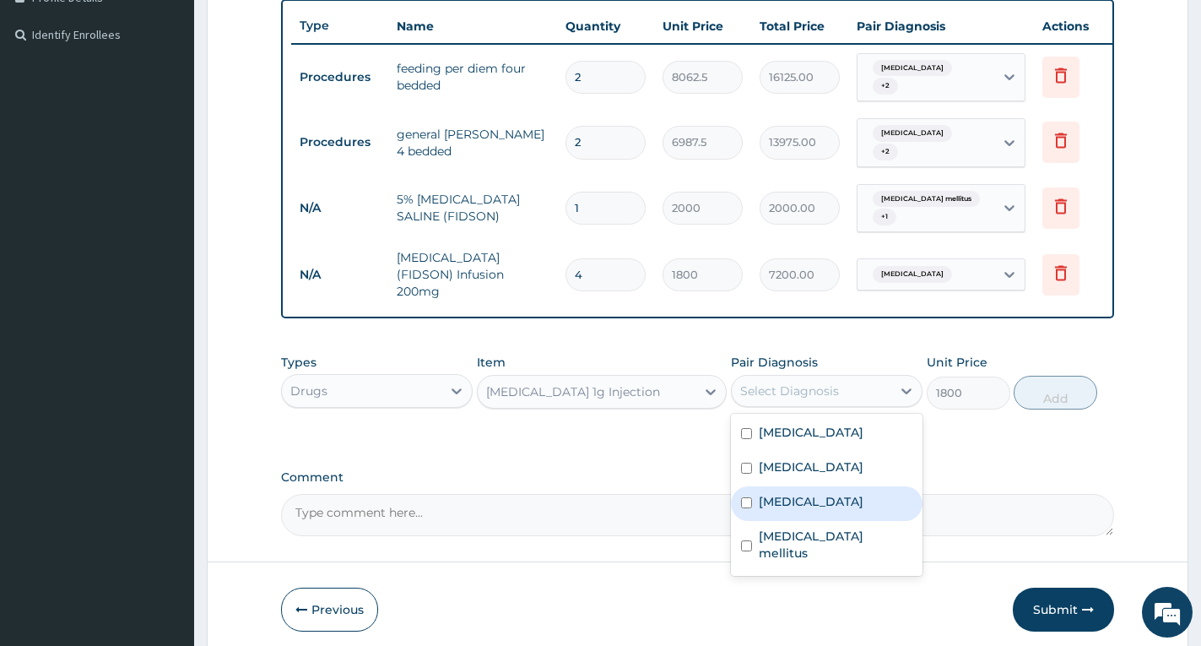
click at [803, 497] on label "Typhoid fever" at bounding box center [811, 501] width 105 height 17
checkbox input "true"
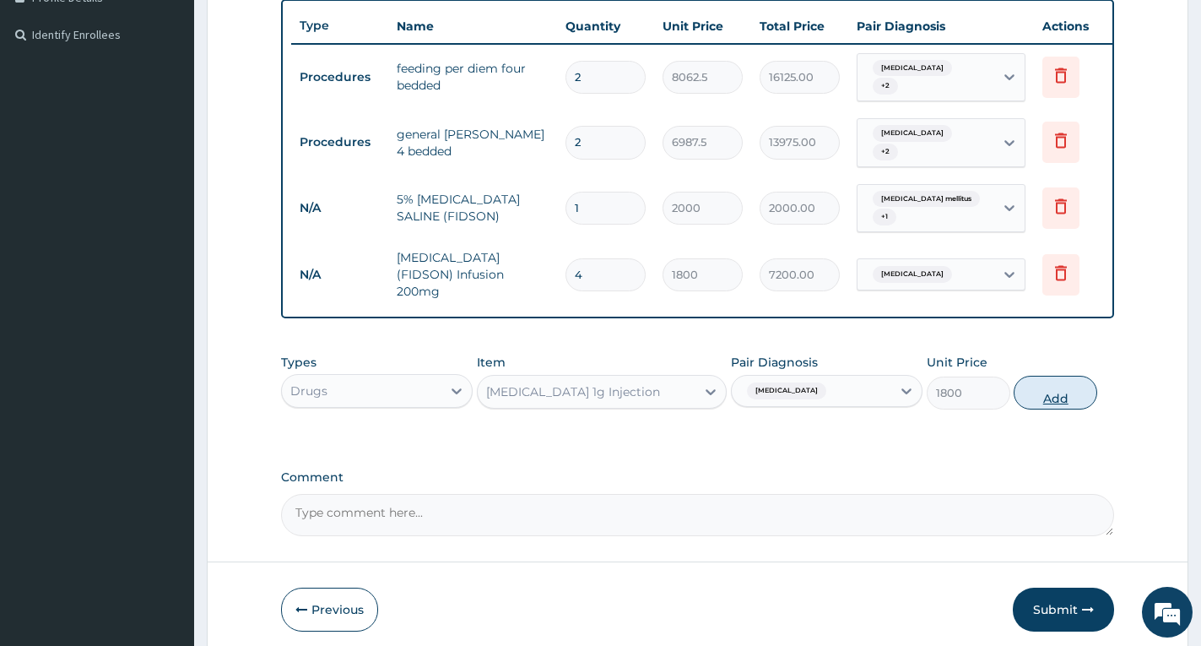
click at [1061, 390] on button "Add" at bounding box center [1056, 393] width 84 height 34
type input "0"
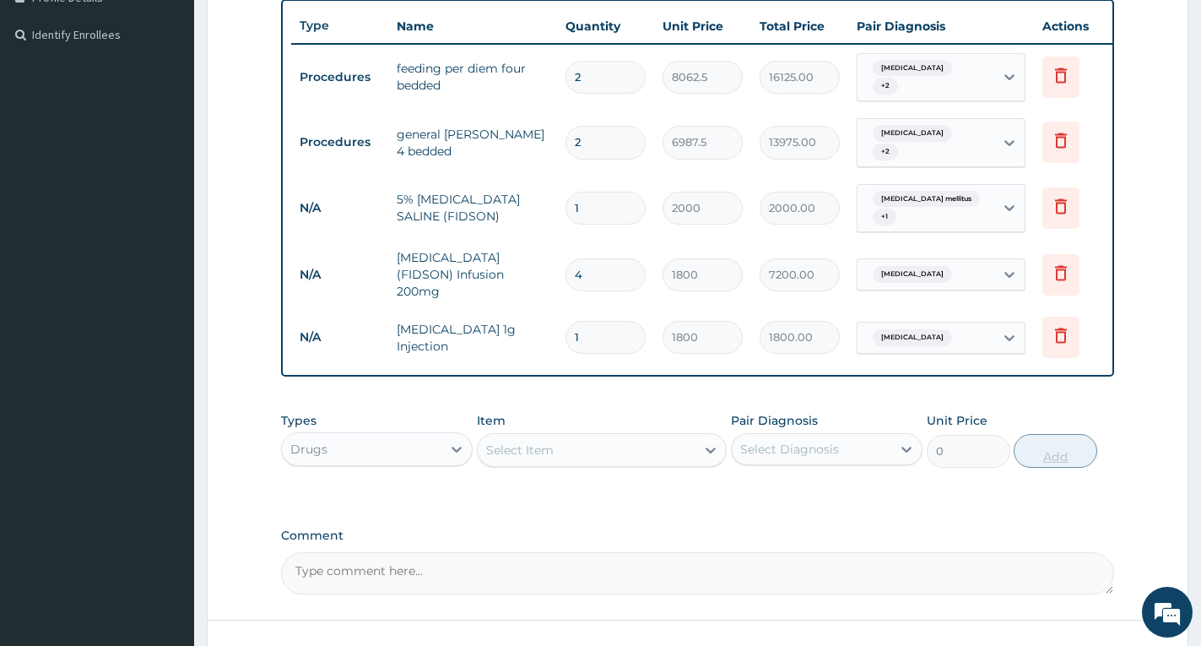
type input "0.00"
type input "4"
type input "7200.00"
type input "4"
click at [1161, 380] on form "Step 2 of 2 PA Code / Prescription Code PA/16A24E Encounter Date 07-06-2025 Dia…" at bounding box center [698, 179] width 982 height 1073
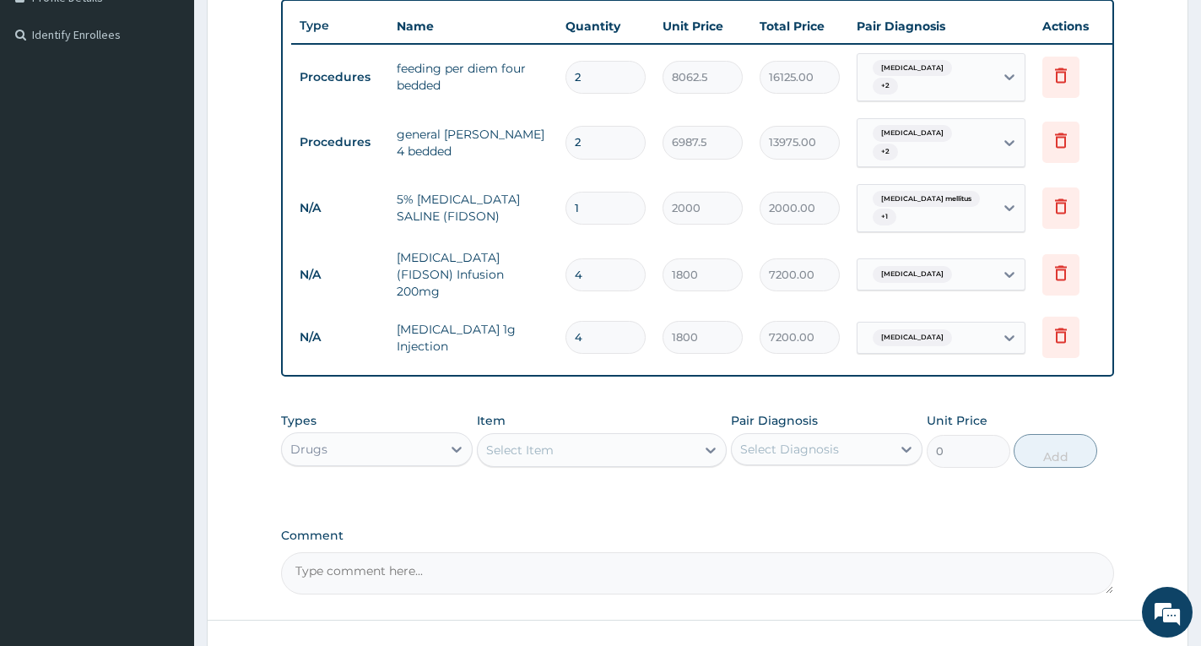
click at [583, 446] on div "Select Item" at bounding box center [587, 449] width 218 height 27
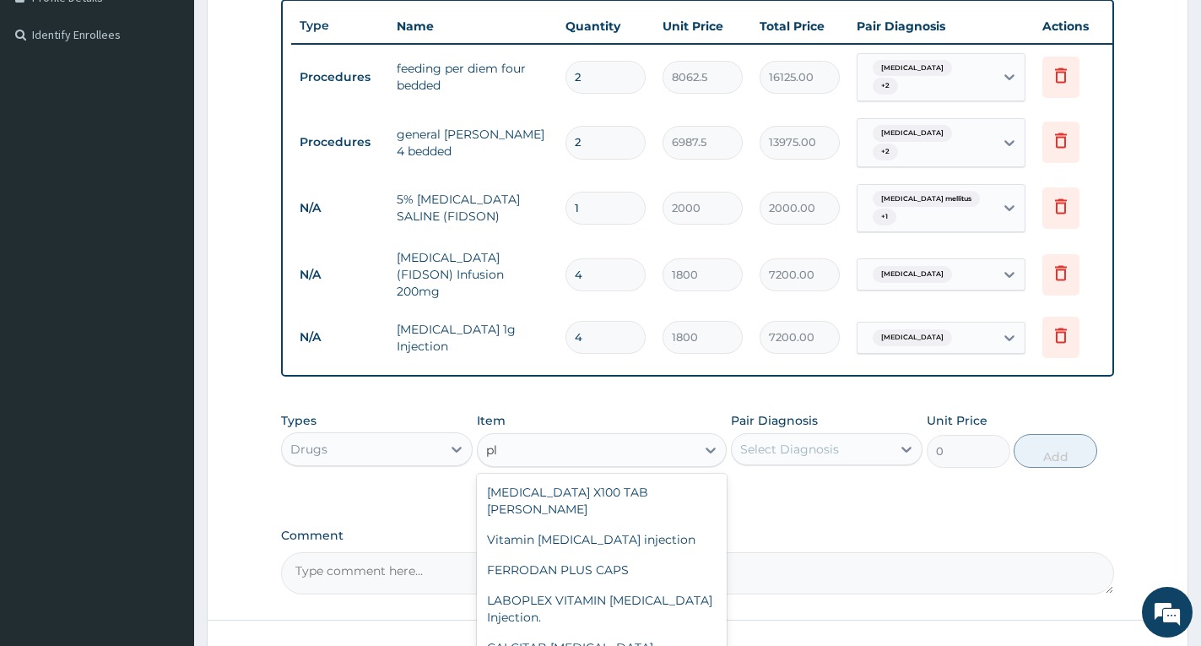
type input "p"
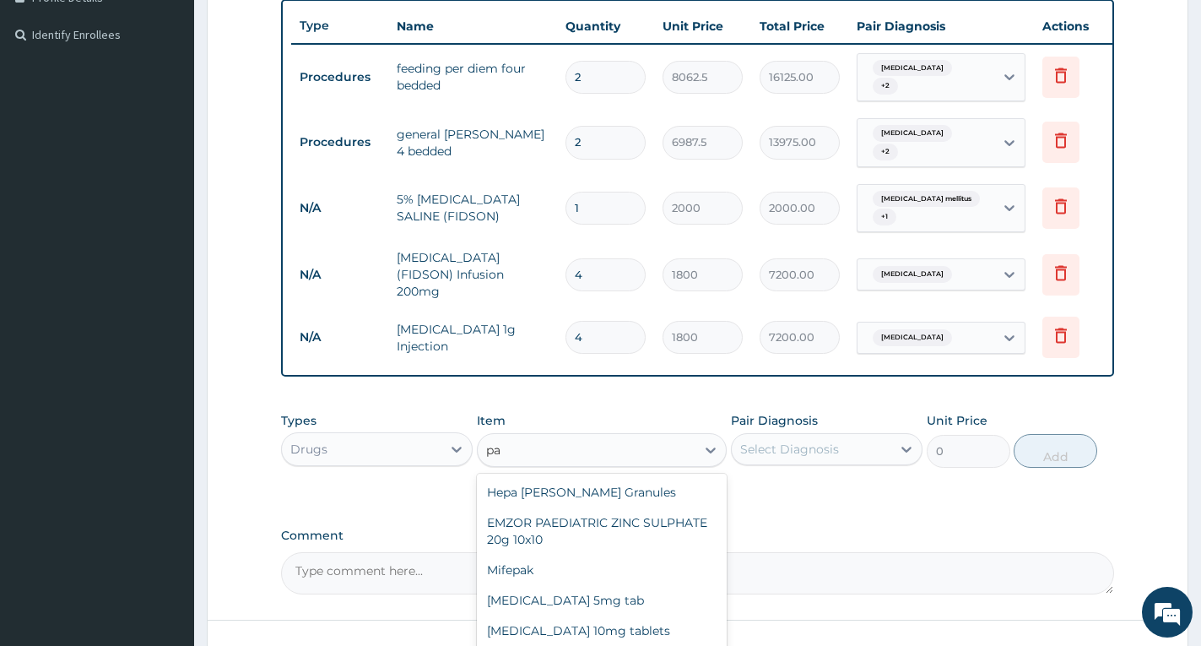
type input "p"
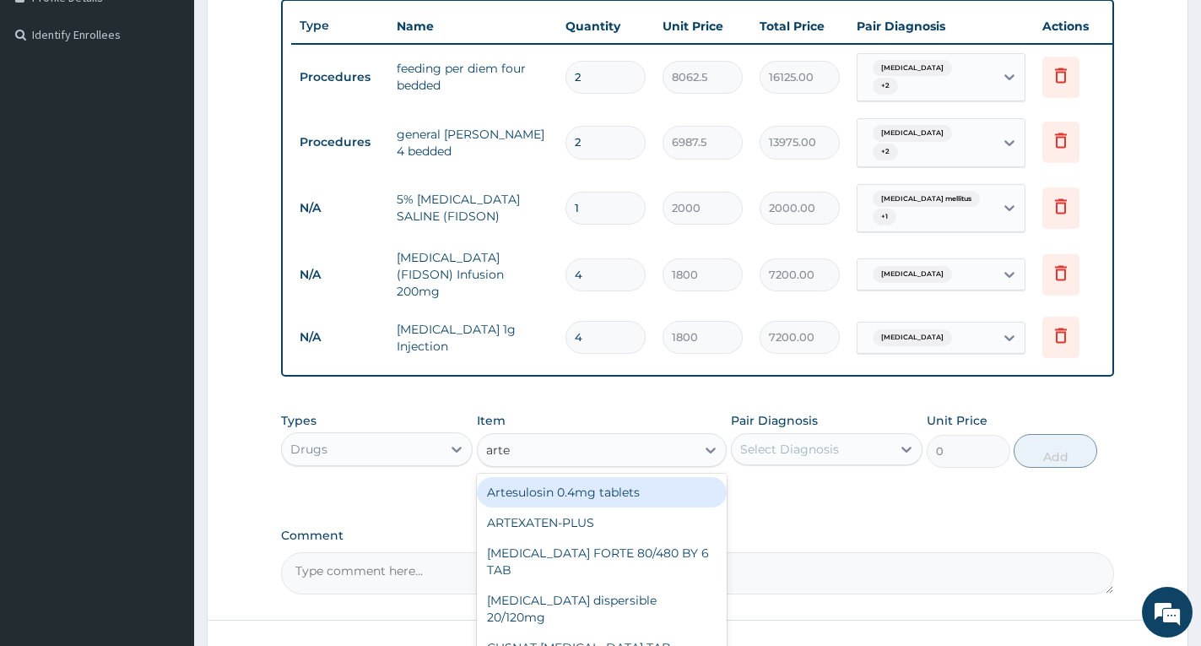
type input "artem"
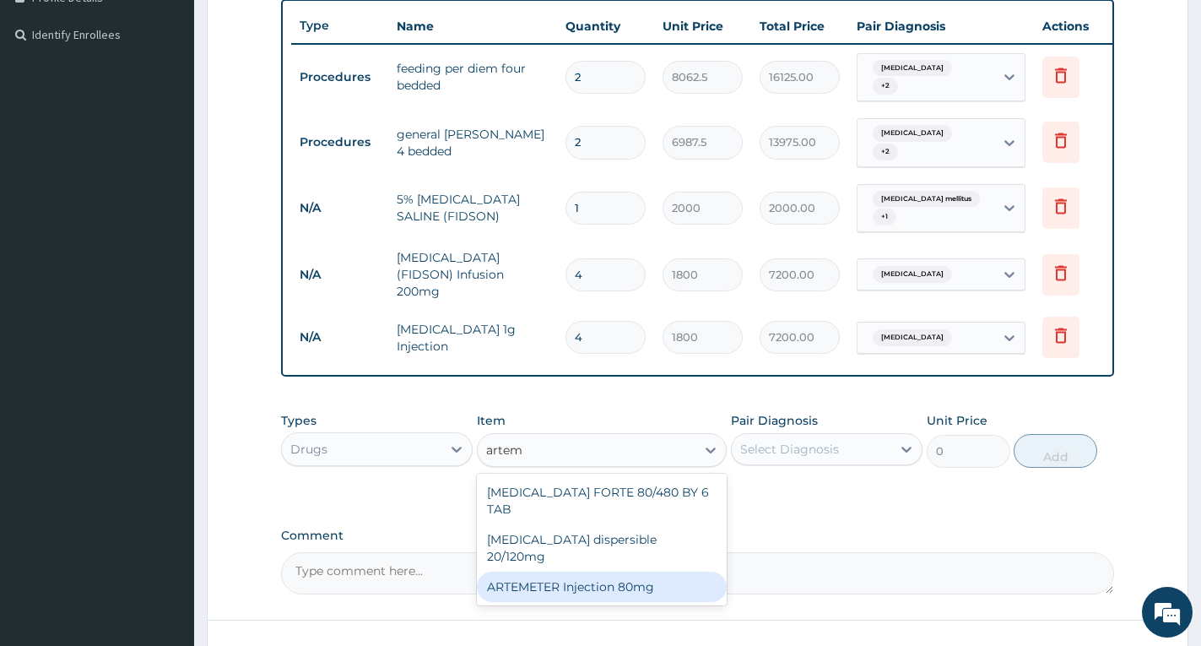
click at [597, 571] on div "ARTEMETER Injection 80mg" at bounding box center [602, 586] width 250 height 30
type input "946"
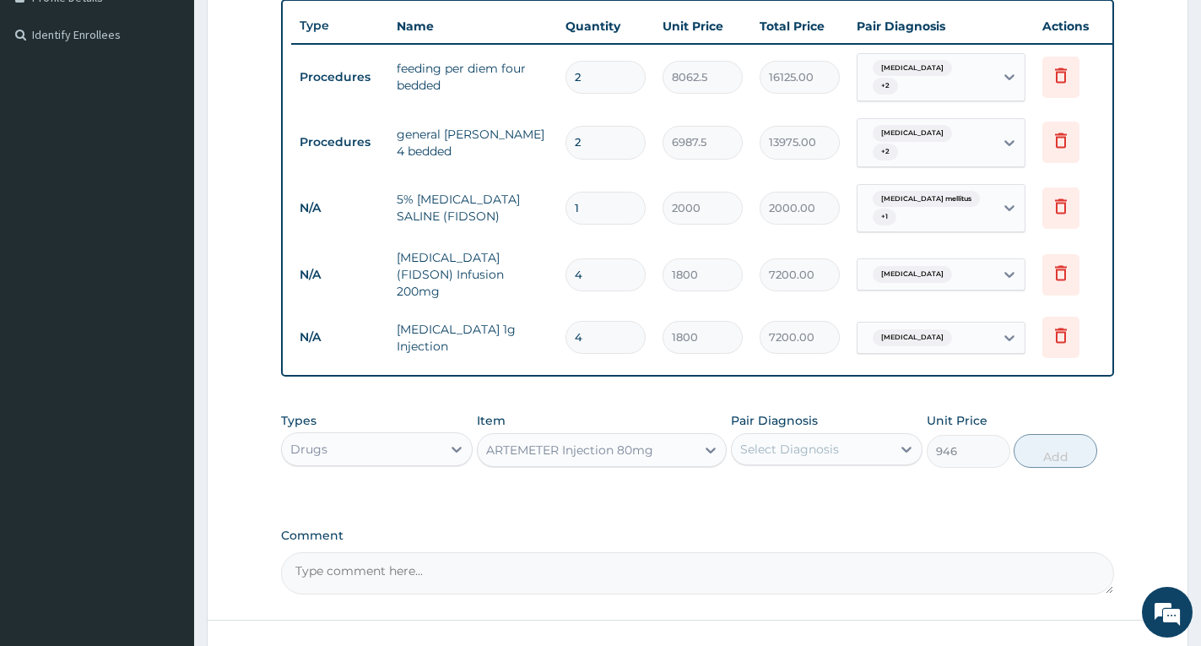
click at [783, 441] on div "Select Diagnosis" at bounding box center [789, 449] width 99 height 17
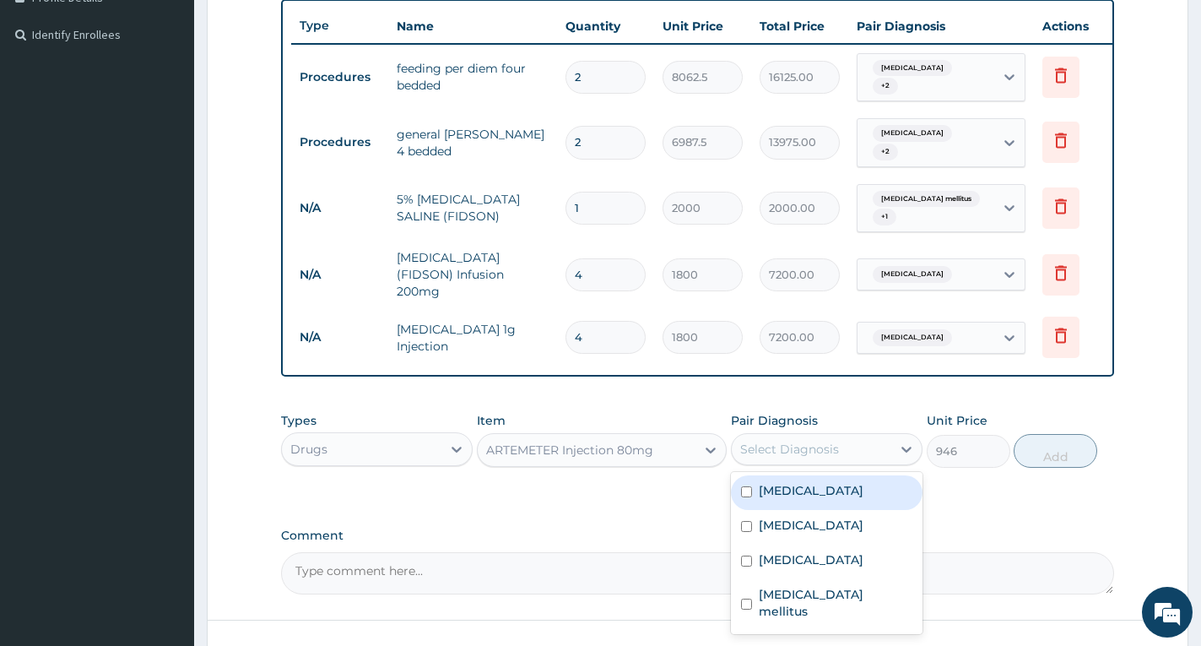
click at [793, 482] on label "Falciparum malaria" at bounding box center [811, 490] width 105 height 17
checkbox input "true"
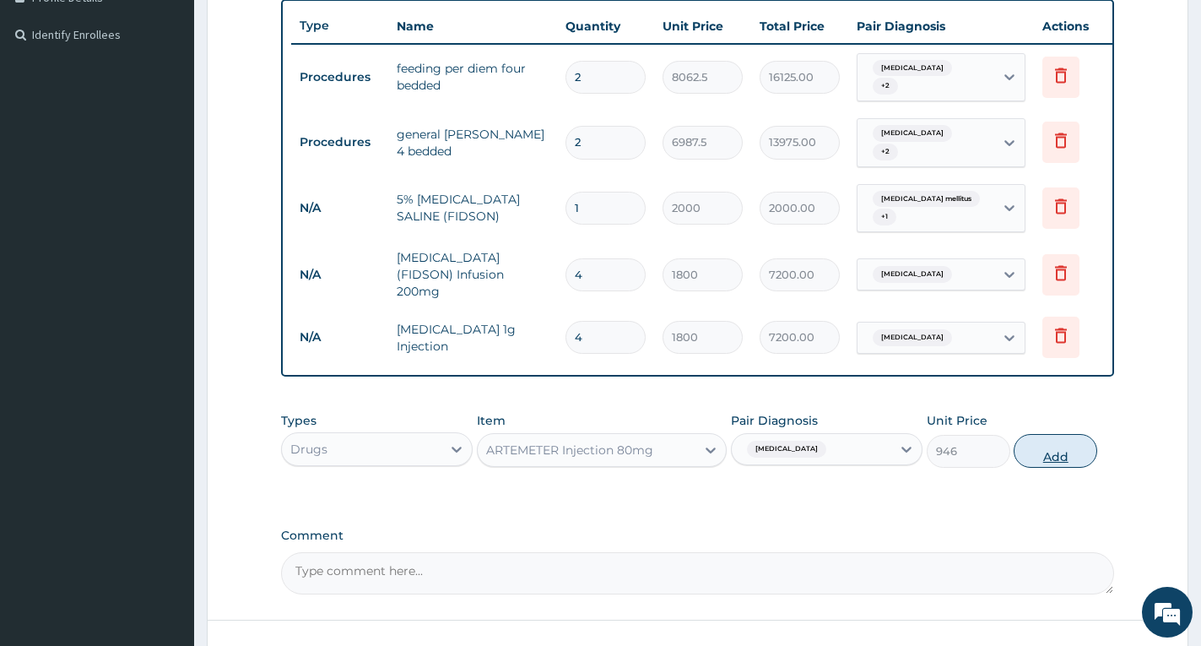
click at [1057, 449] on button "Add" at bounding box center [1056, 451] width 84 height 34
type input "0"
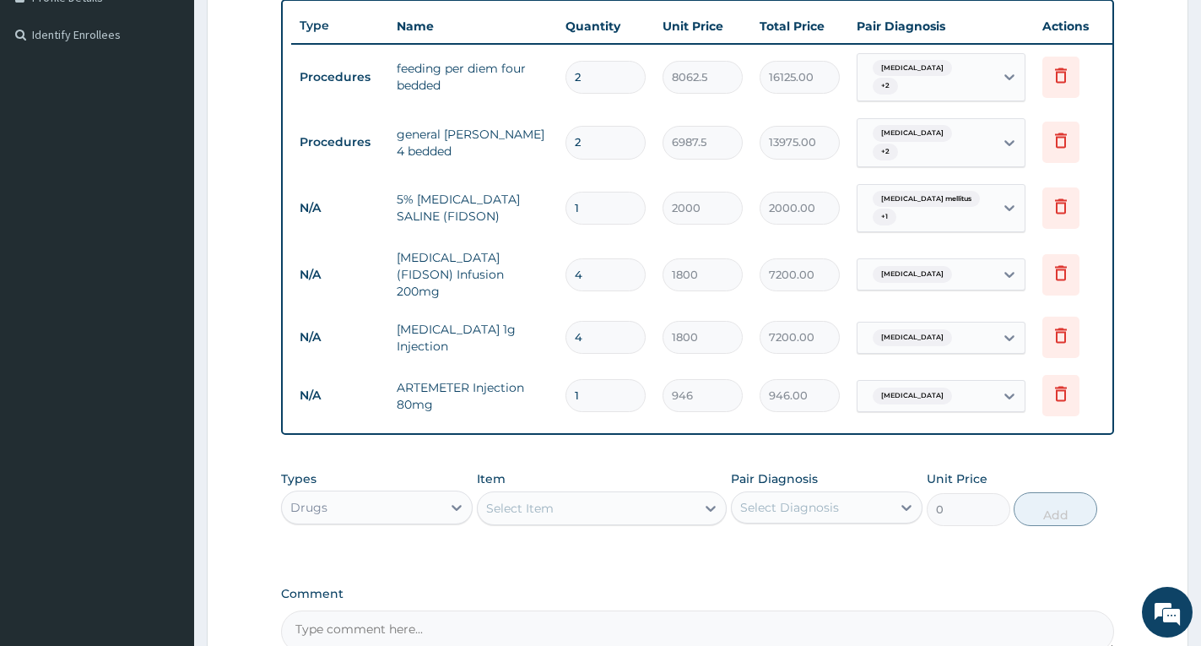
type input "0.00"
type input "6"
type input "5676.00"
type input "6"
click at [648, 496] on div "Select Item" at bounding box center [587, 508] width 218 height 27
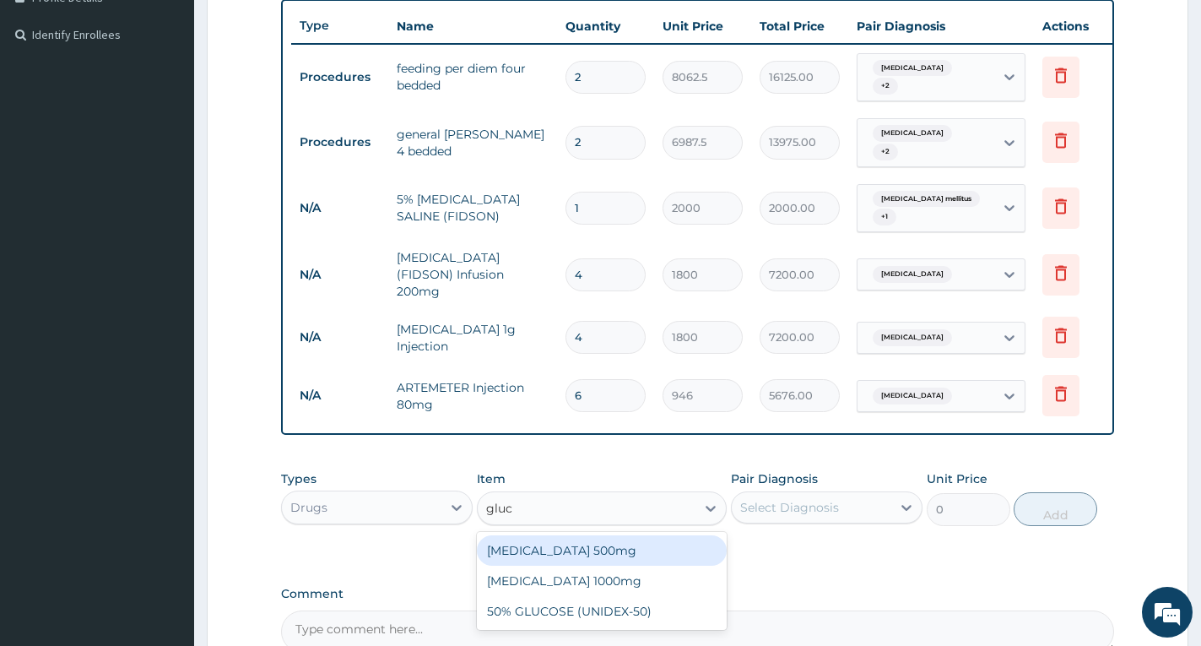
type input "gluco"
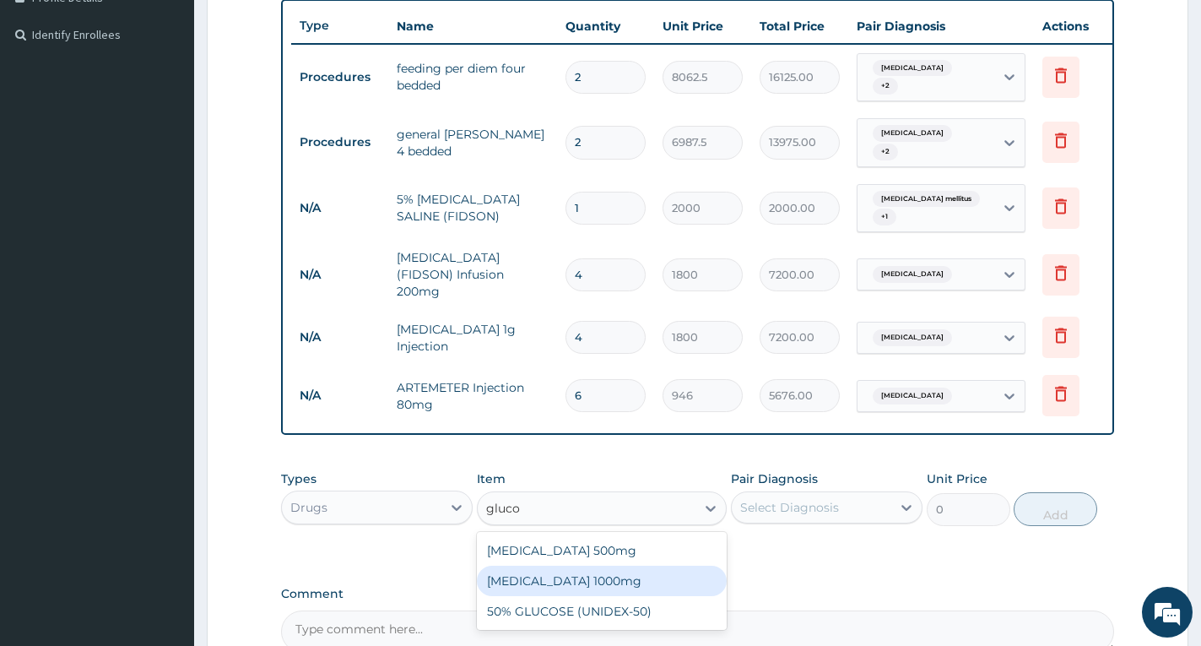
click at [648, 572] on div "Glucovance 1000mg" at bounding box center [602, 581] width 250 height 30
type input "177.375"
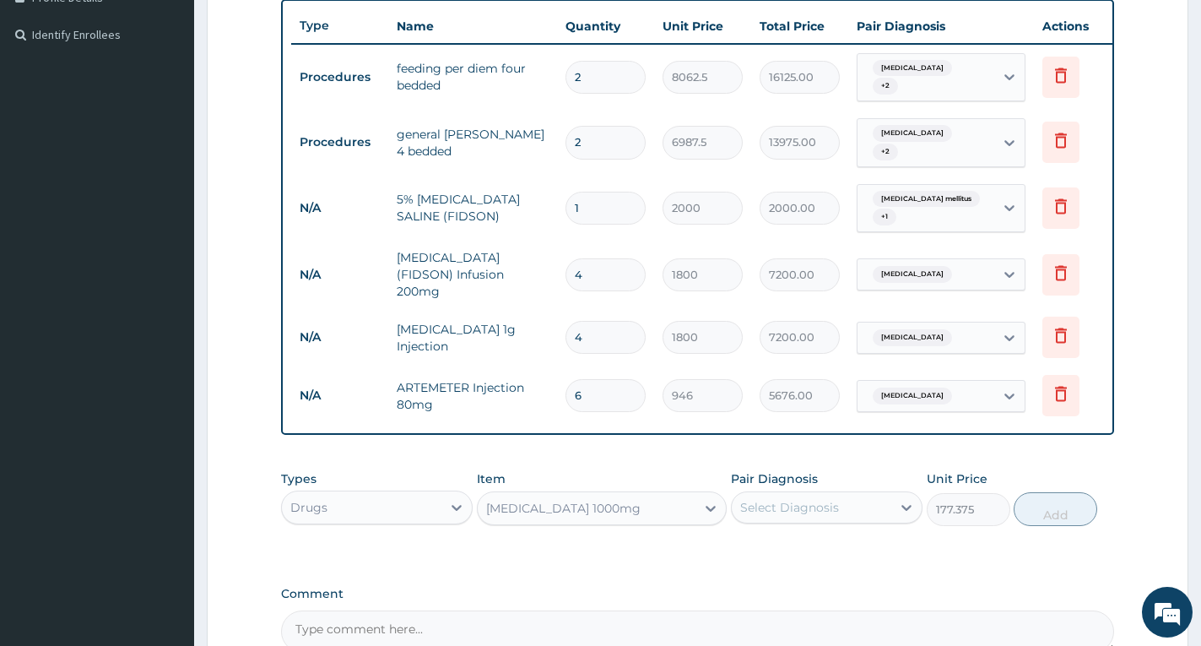
click at [867, 498] on div "Select Diagnosis" at bounding box center [812, 507] width 160 height 27
checkbox input "true"
click at [1053, 504] on button "Add" at bounding box center [1056, 509] width 84 height 34
type input "0"
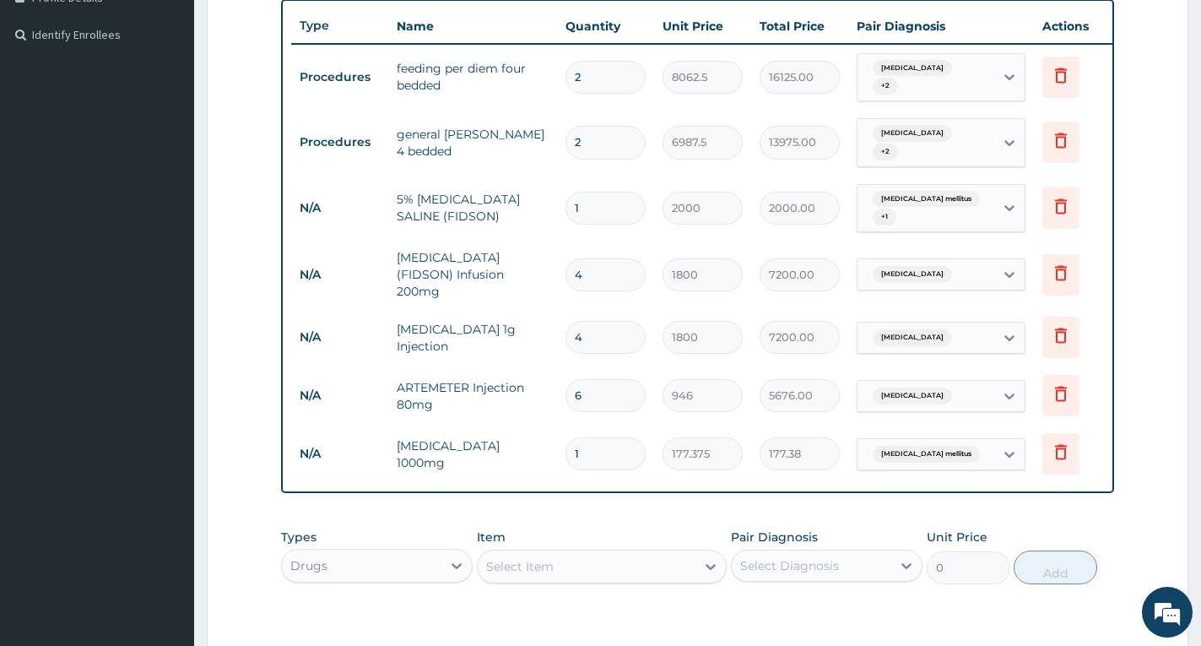
type input "14"
type input "2483.25"
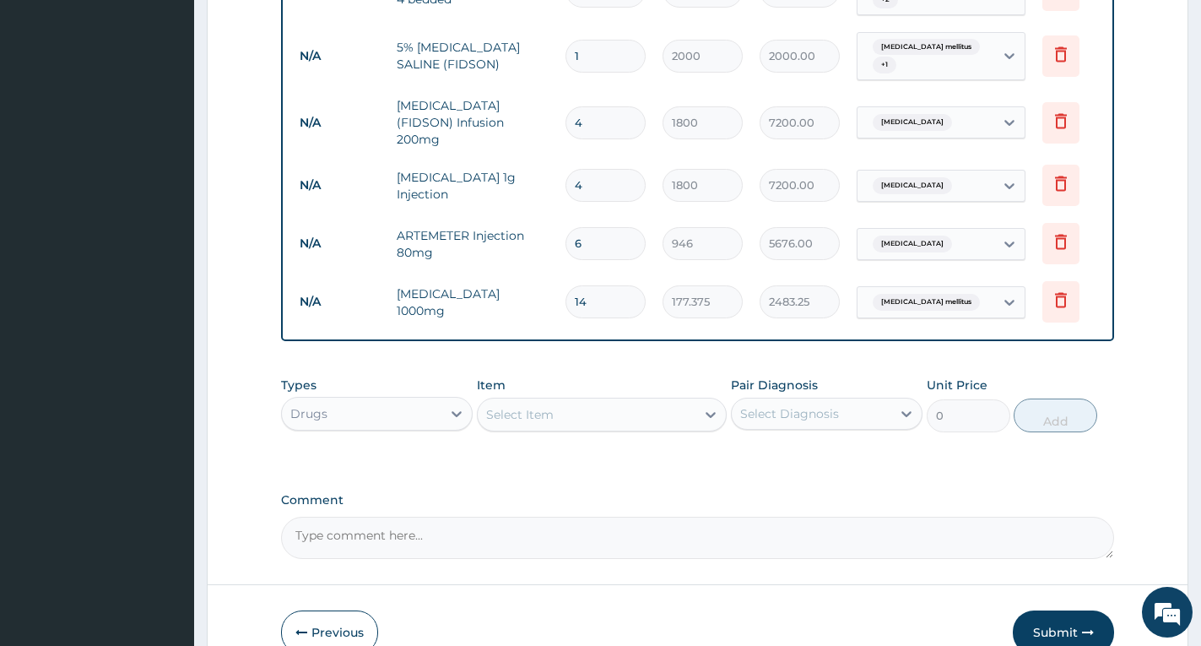
scroll to position [615, 0]
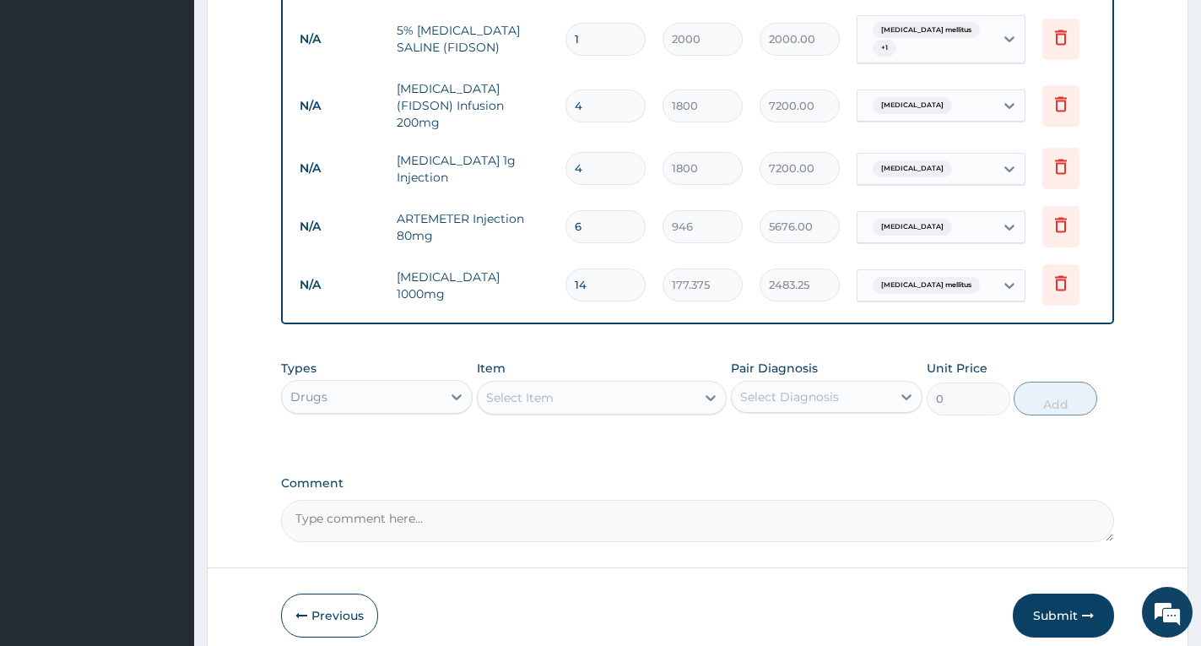
type input "14"
click at [599, 392] on div "Select Item" at bounding box center [587, 397] width 218 height 27
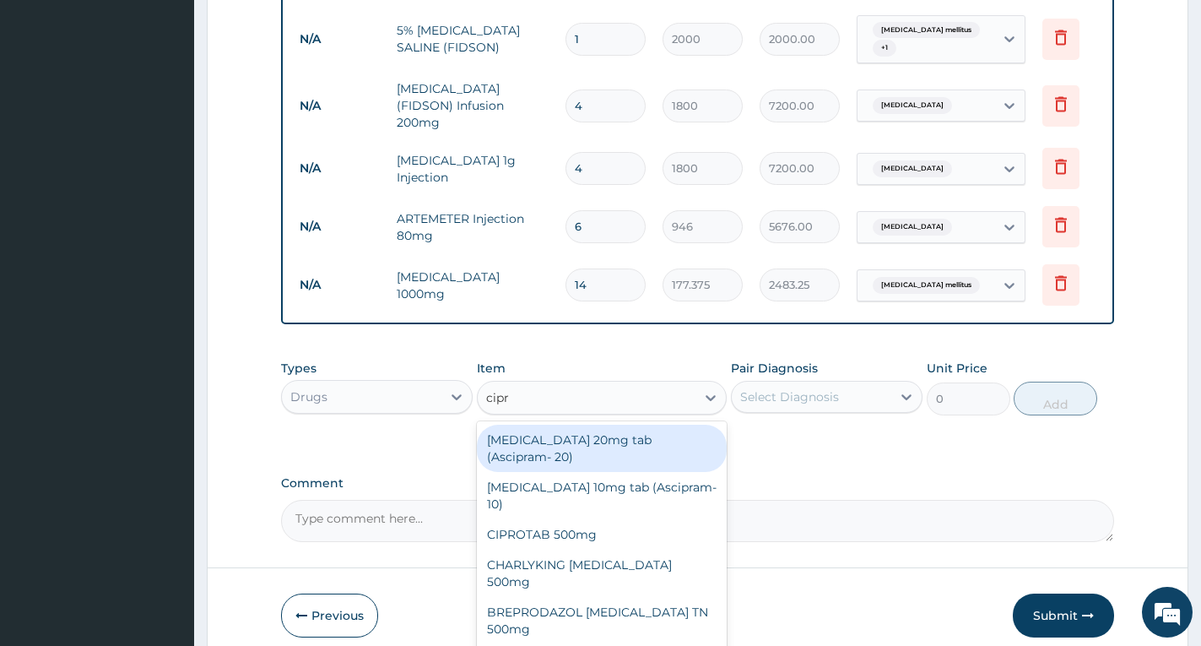
type input "cipro"
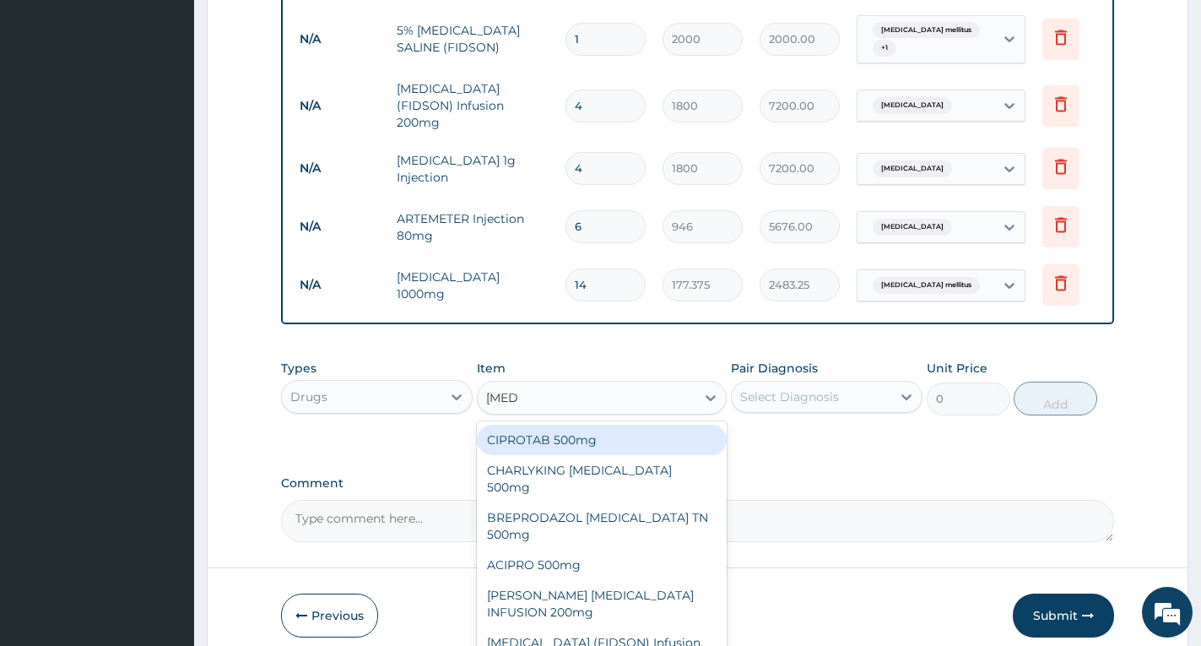
click at [604, 426] on div "CIPROTAB 500mg" at bounding box center [602, 440] width 250 height 30
type input "319.275"
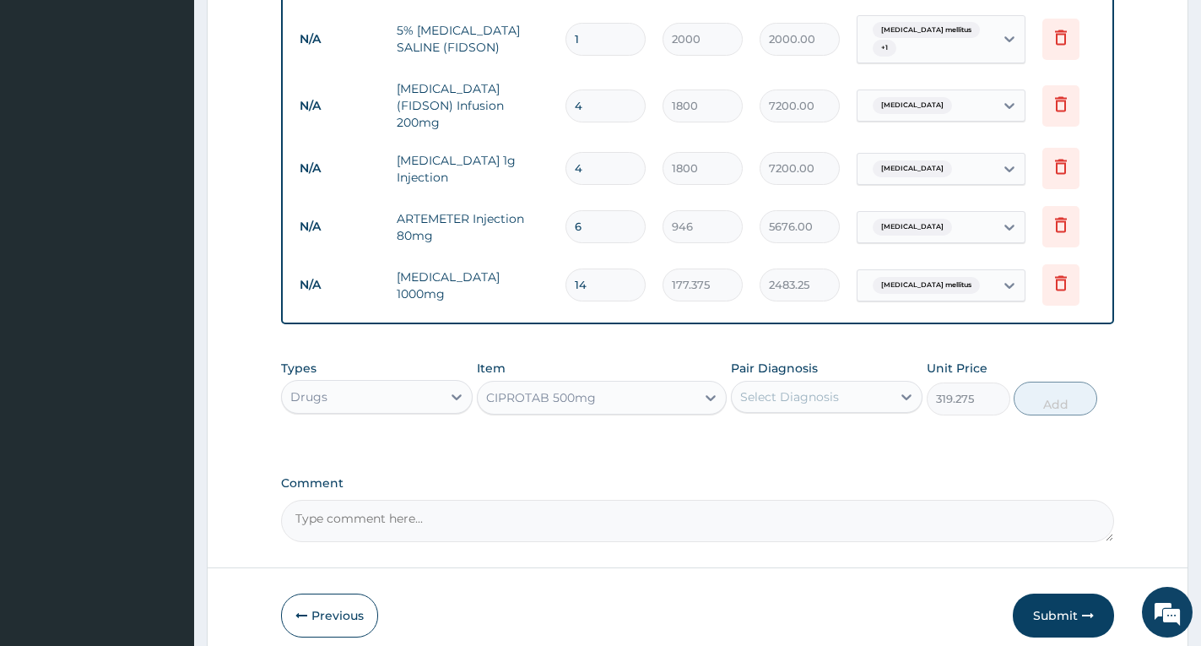
click at [813, 388] on div "Select Diagnosis" at bounding box center [789, 396] width 99 height 17
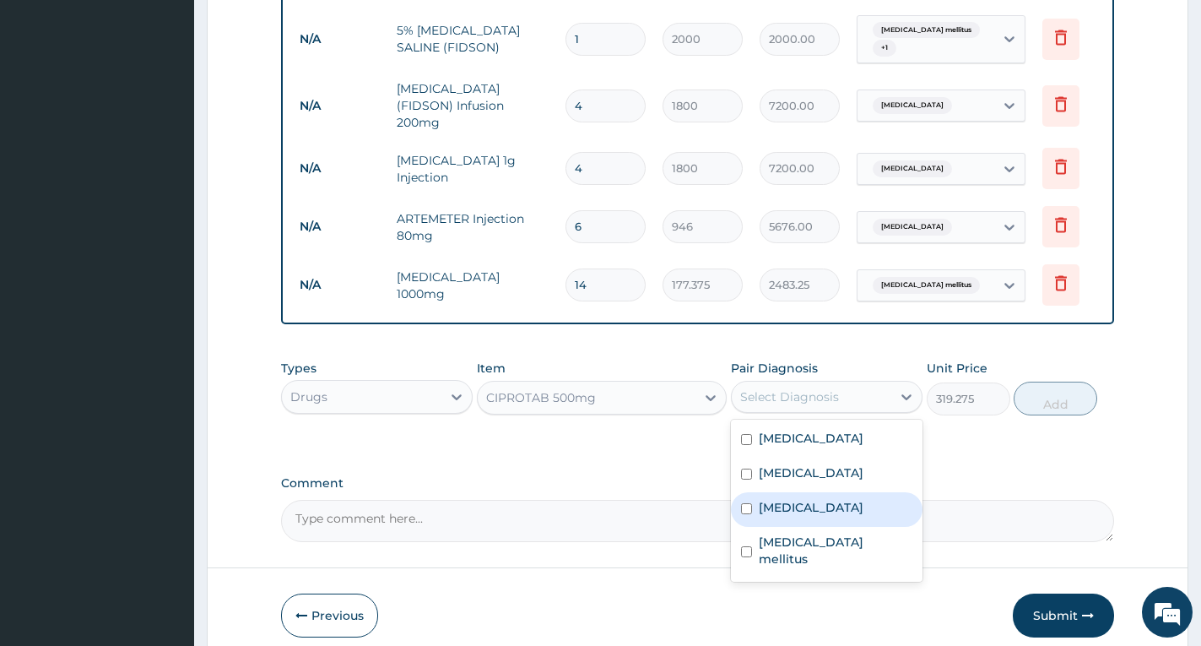
click at [837, 499] on label "[MEDICAL_DATA]" at bounding box center [811, 507] width 105 height 17
checkbox input "true"
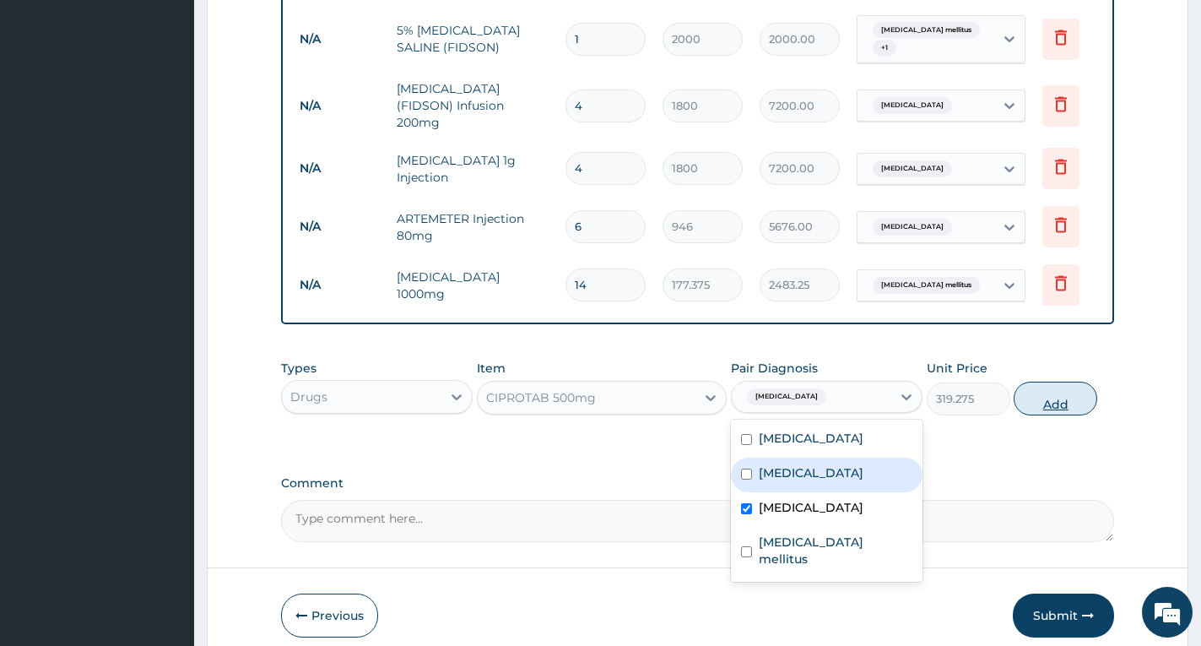
click at [1062, 396] on button "Add" at bounding box center [1056, 399] width 84 height 34
type input "0"
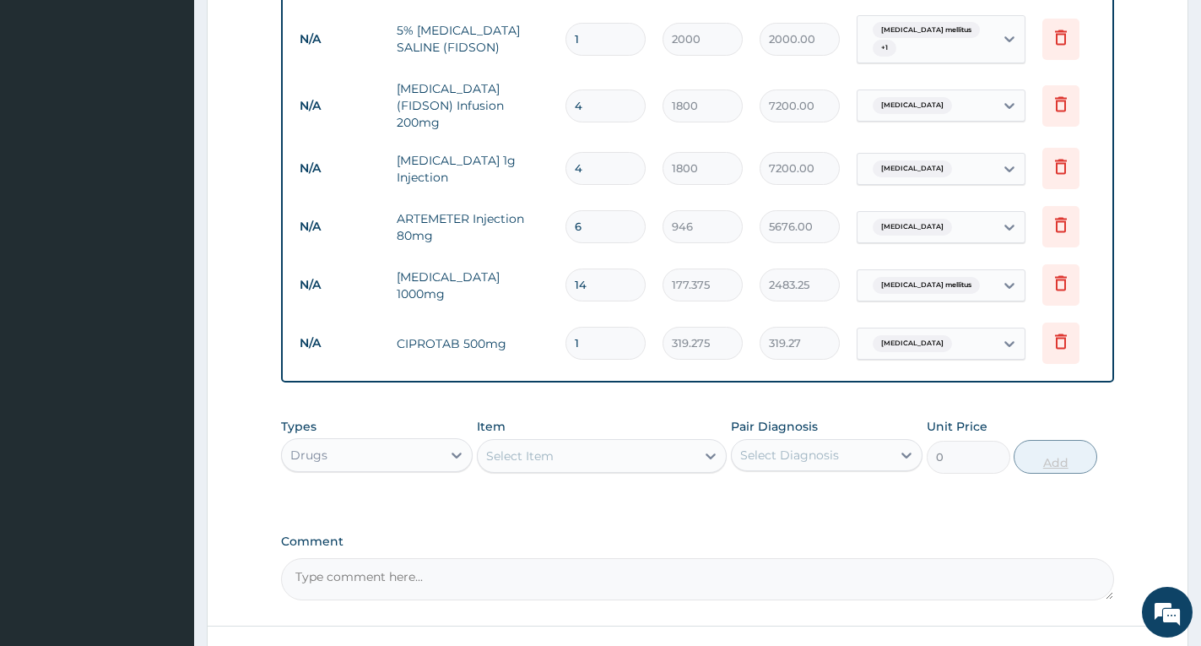
type input "10"
type input "3192.75"
type input "10"
click at [1086, 512] on div "PA Code / Prescription Code PA/16A24E Encounter Date 07-06-2025 Diagnosis Falci…" at bounding box center [697, 73] width 833 height 1054
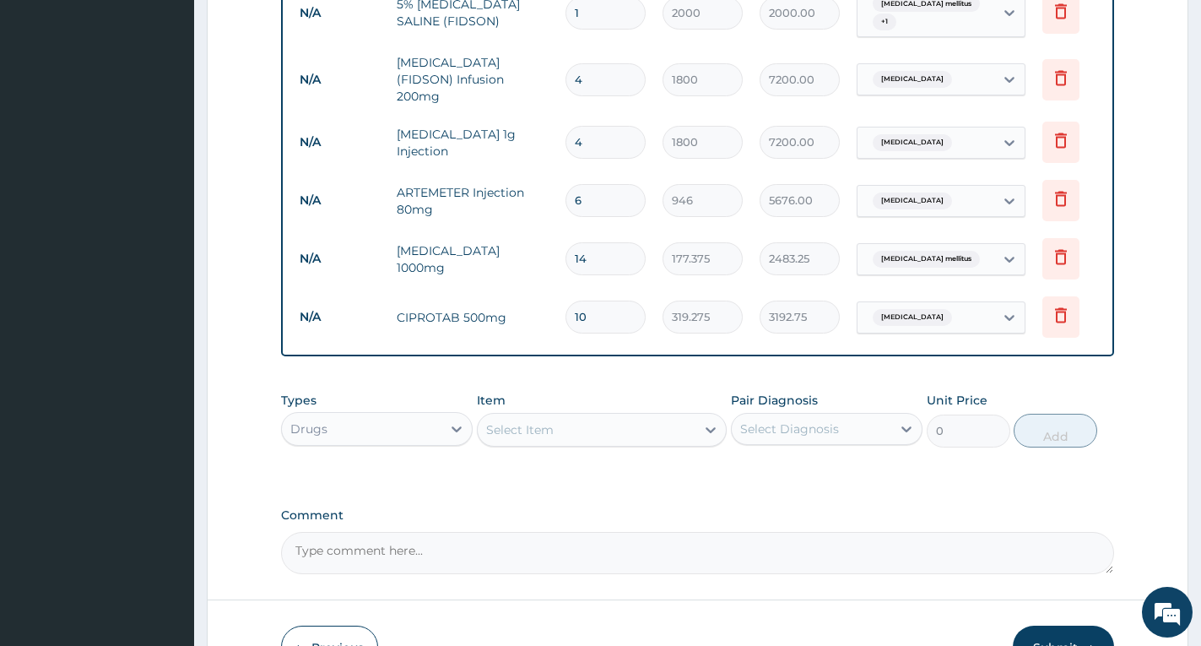
scroll to position [647, 0]
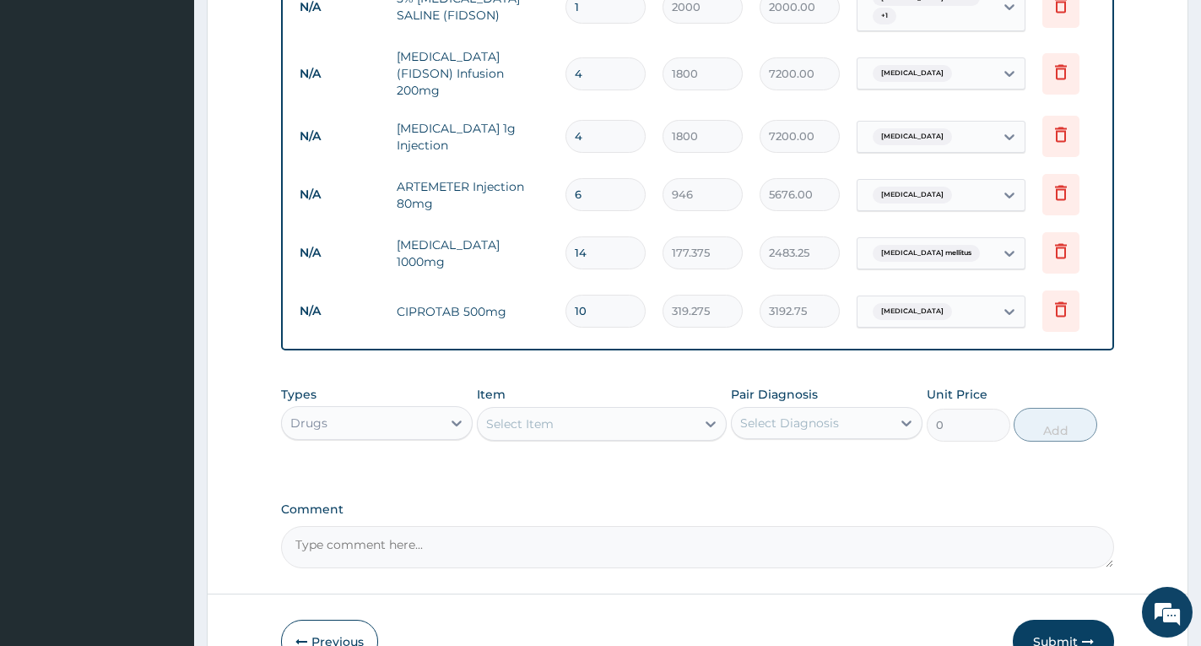
click at [612, 428] on div "Select Item" at bounding box center [587, 423] width 218 height 27
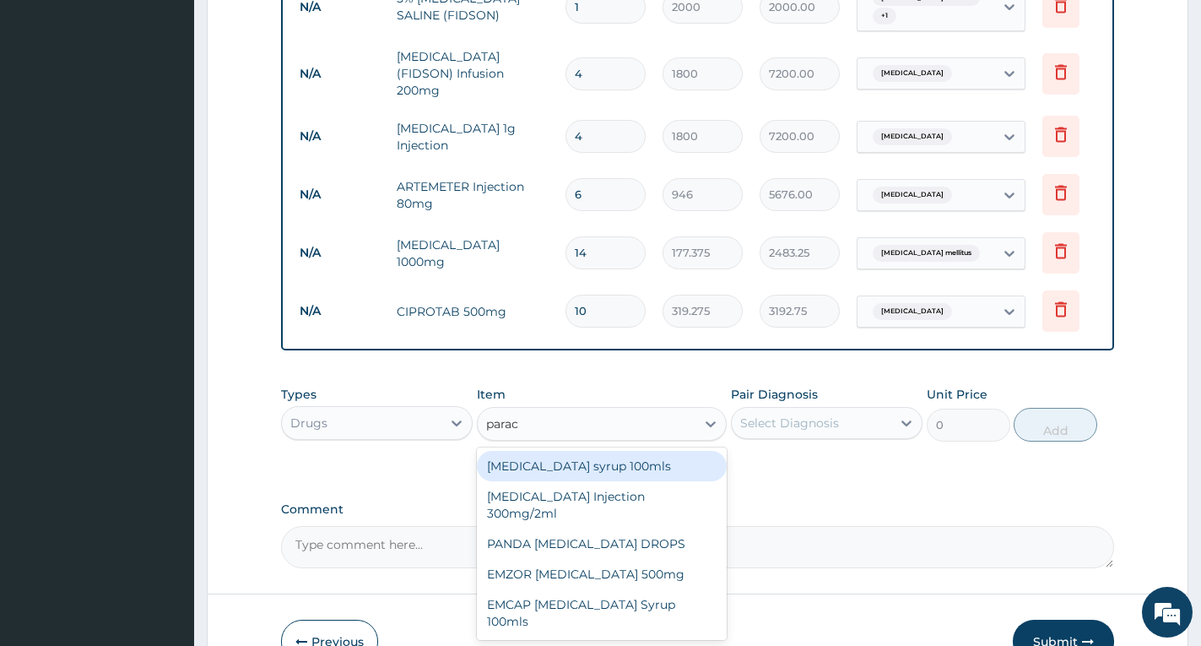
type input "parace"
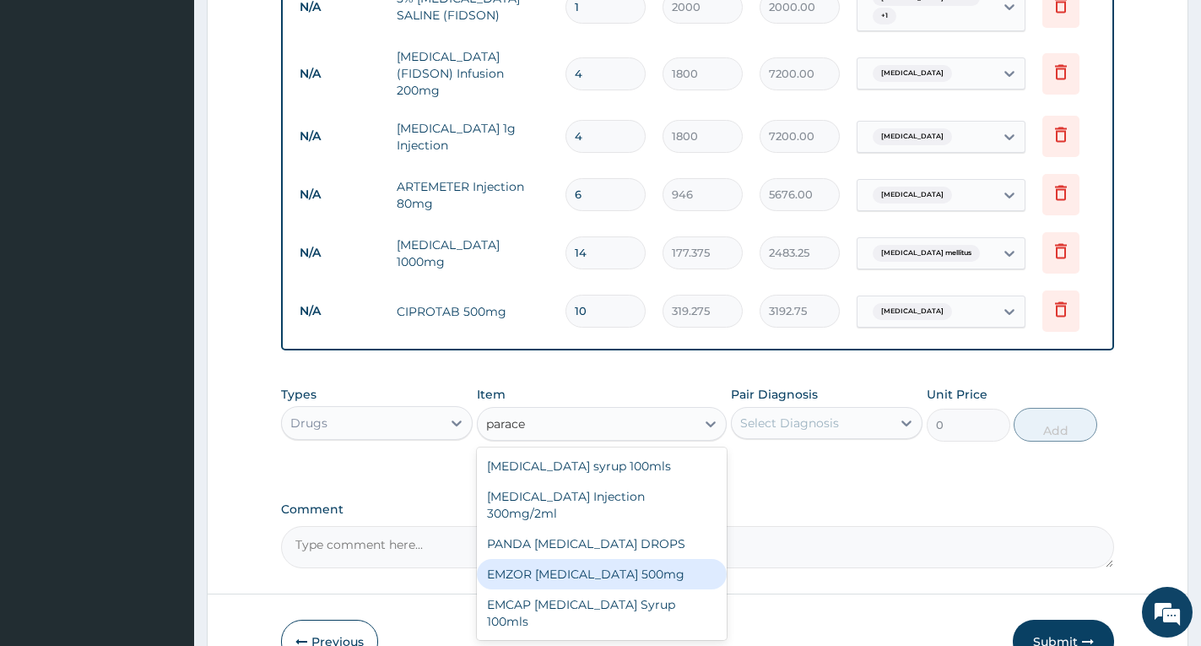
click at [640, 559] on div "EMZOR [MEDICAL_DATA] 500mg" at bounding box center [602, 574] width 250 height 30
type input "50"
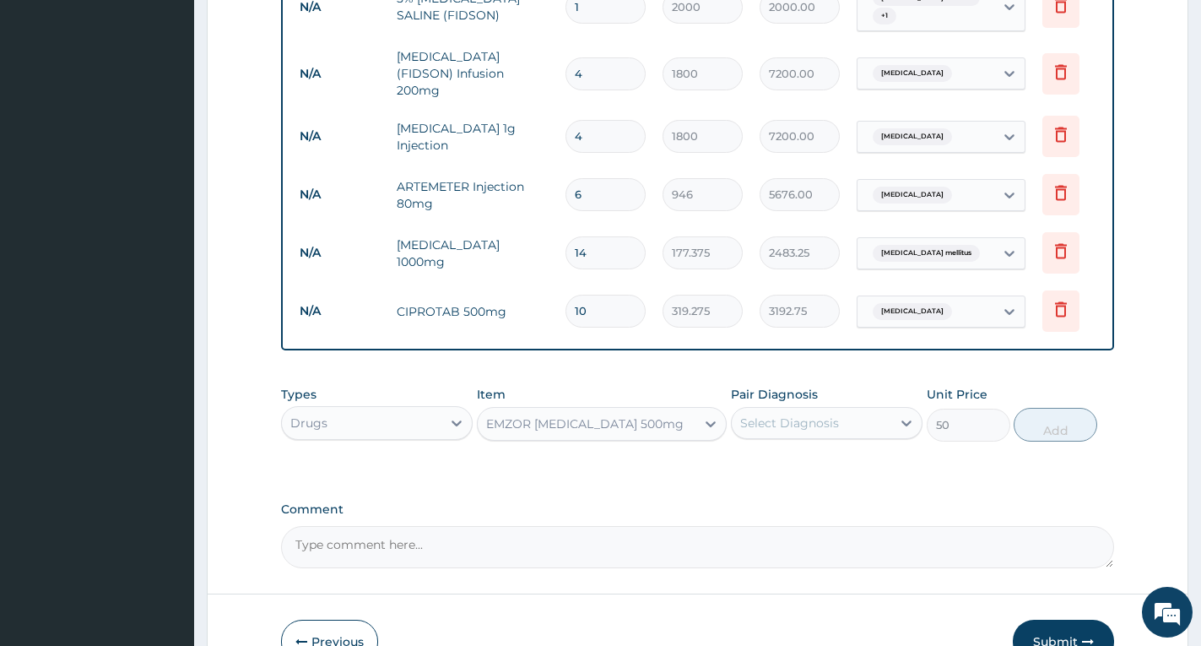
click at [769, 419] on div "Select Diagnosis" at bounding box center [789, 422] width 99 height 17
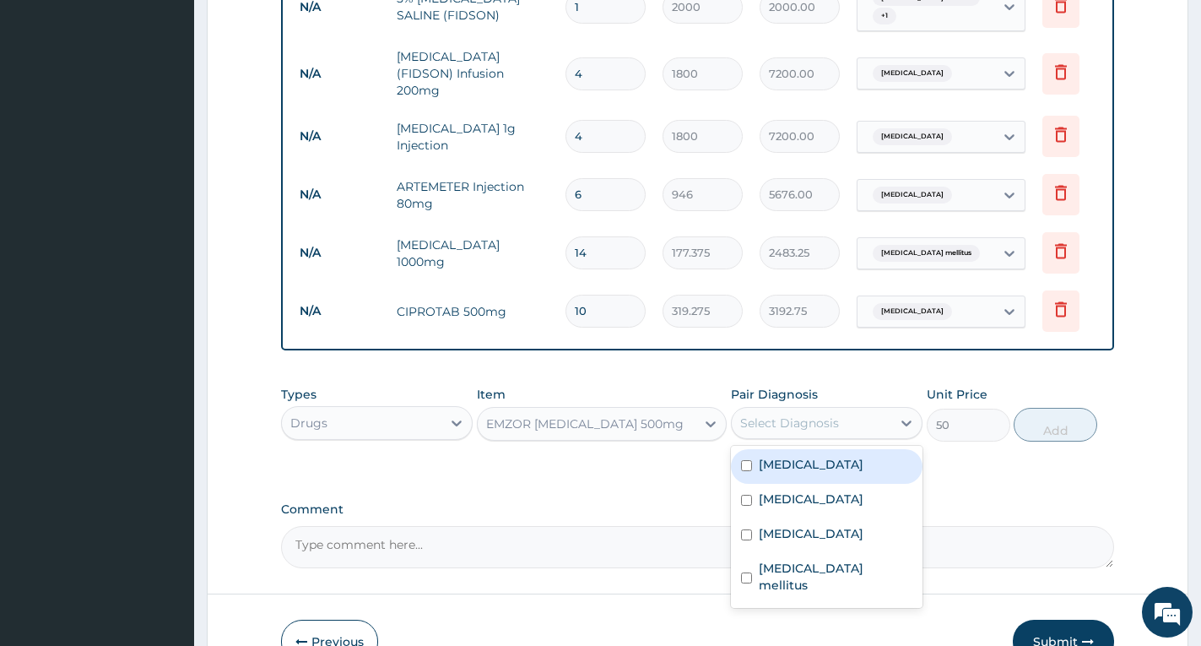
click at [774, 457] on label "Falciparum malaria" at bounding box center [811, 464] width 105 height 17
checkbox input "true"
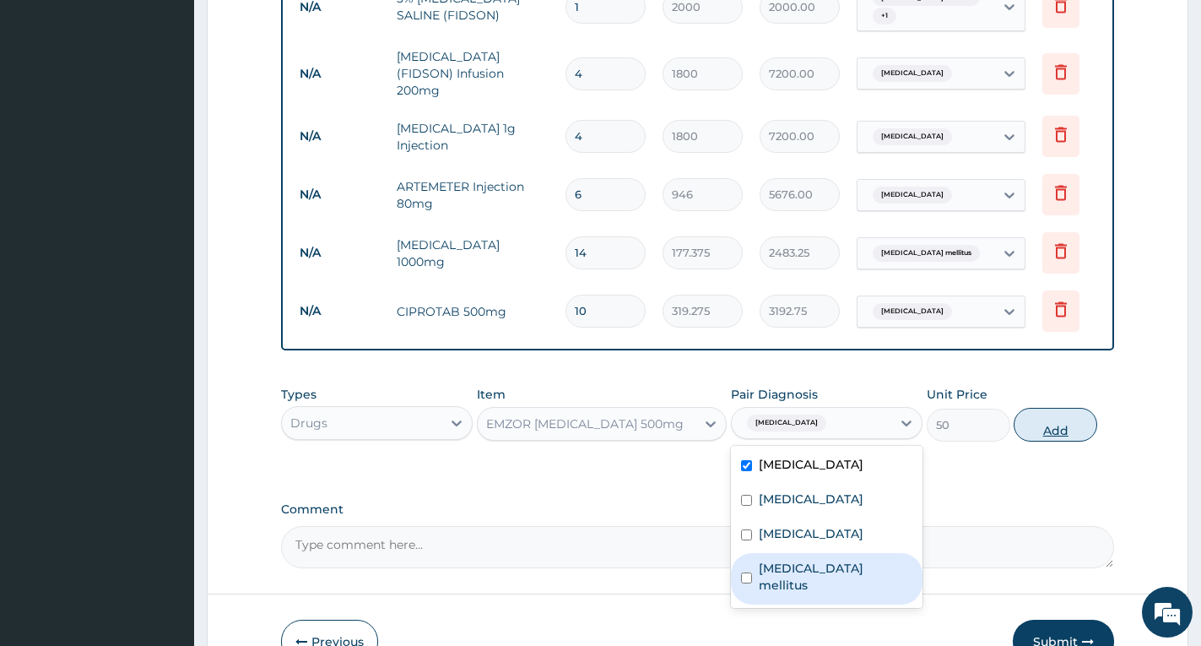
click at [1039, 425] on button "Add" at bounding box center [1056, 425] width 84 height 34
type input "0"
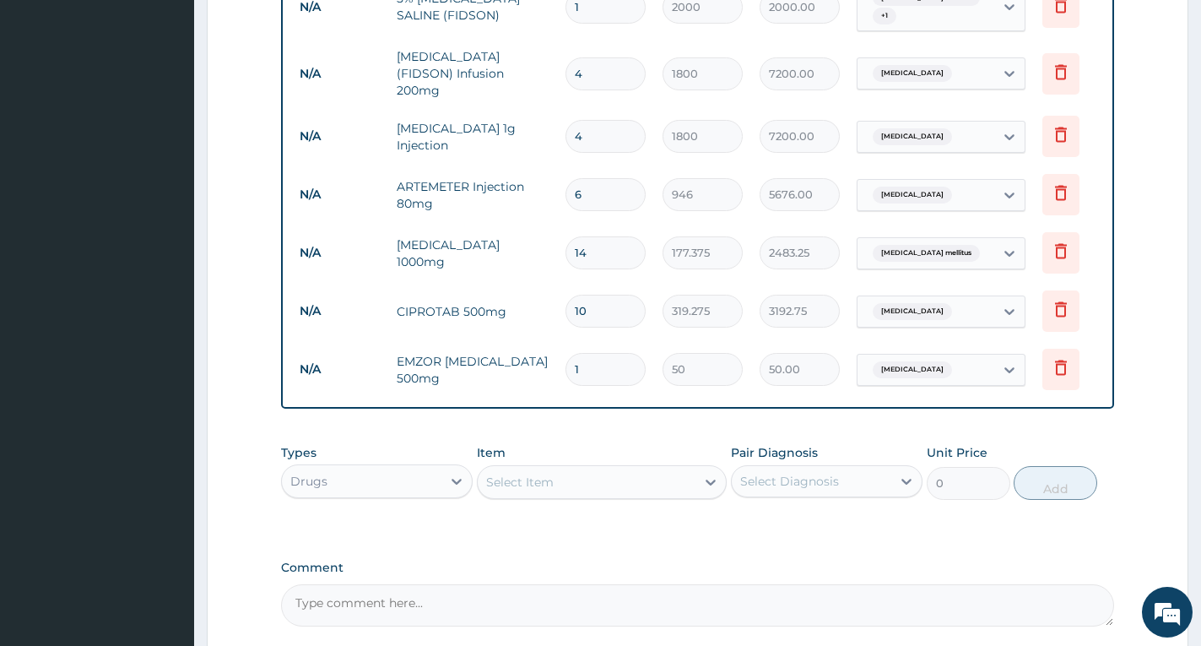
type input "0.00"
type input "2"
type input "100.00"
type input "20"
type input "1000.00"
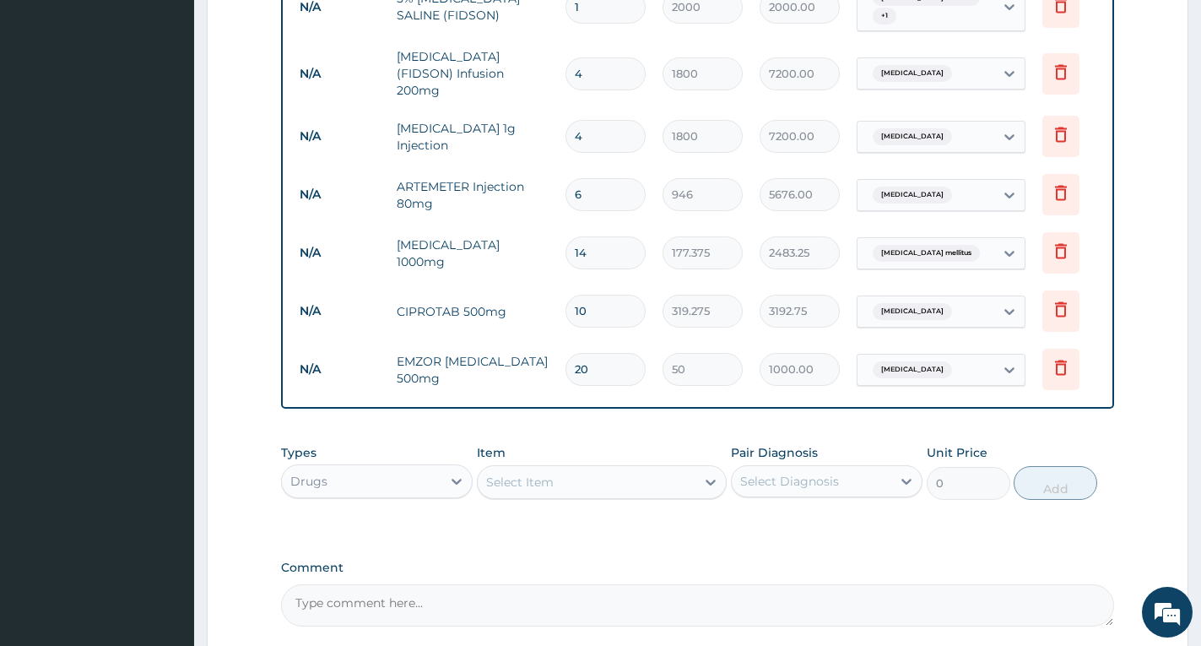
type input "20"
click at [782, 533] on div "PA Code / Prescription Code PA/16A24E Encounter Date 07-06-2025 Diagnosis Falci…" at bounding box center [697, 70] width 833 height 1113
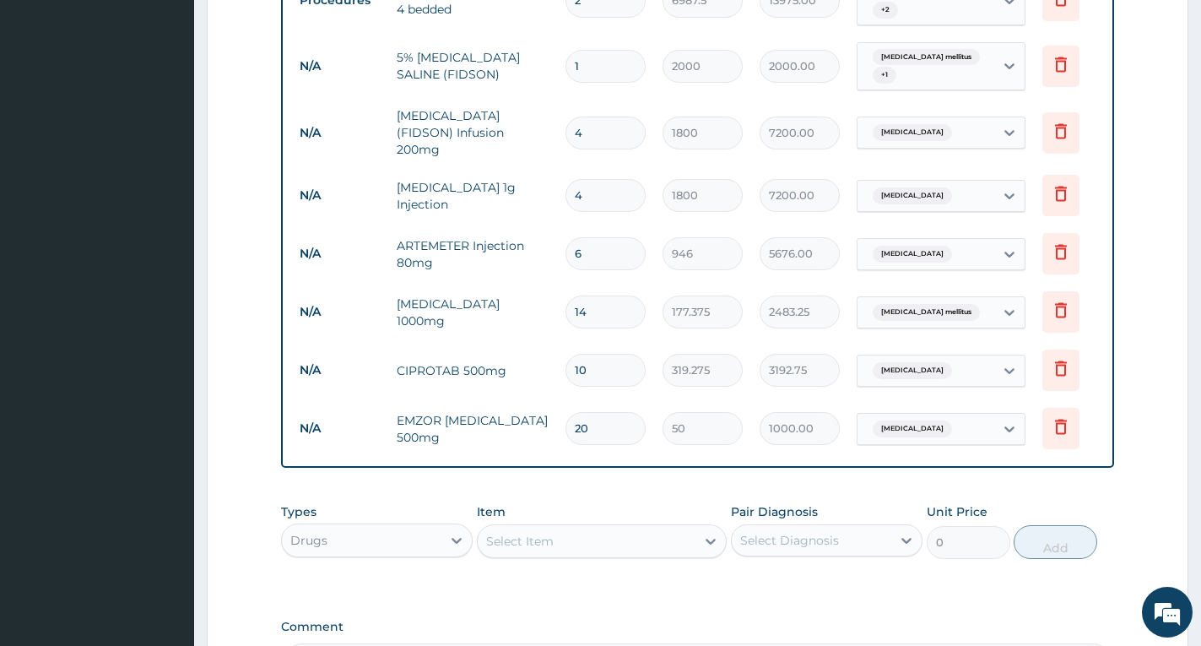
scroll to position [732, 0]
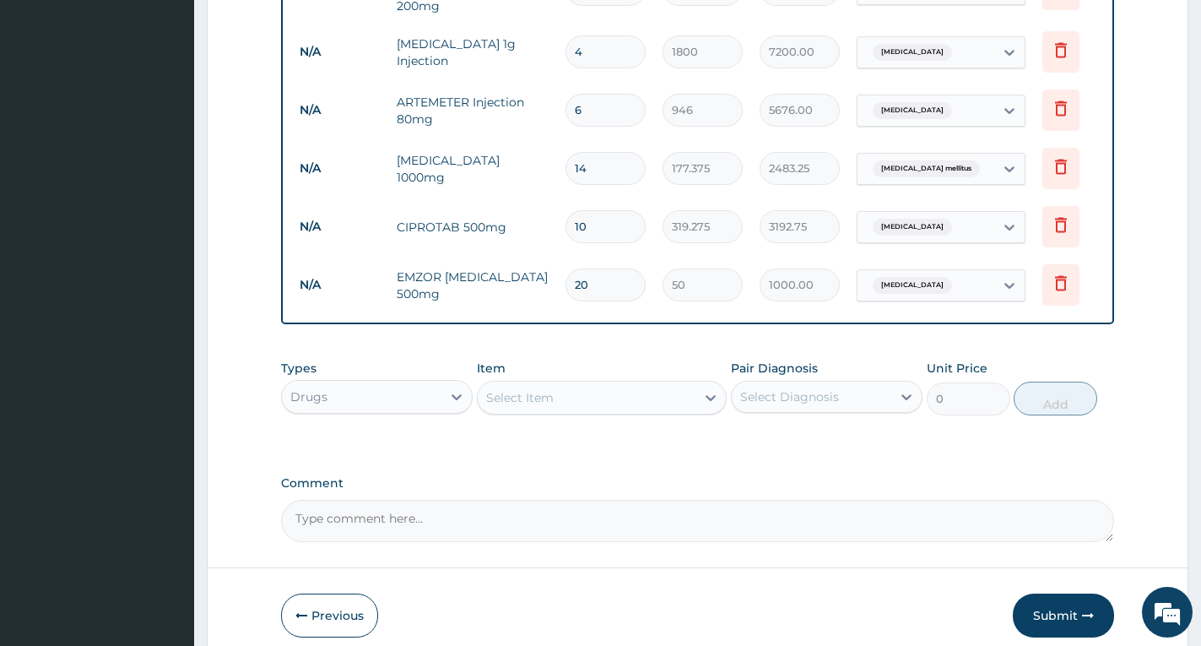
click at [624, 400] on div "Select Item" at bounding box center [587, 397] width 218 height 27
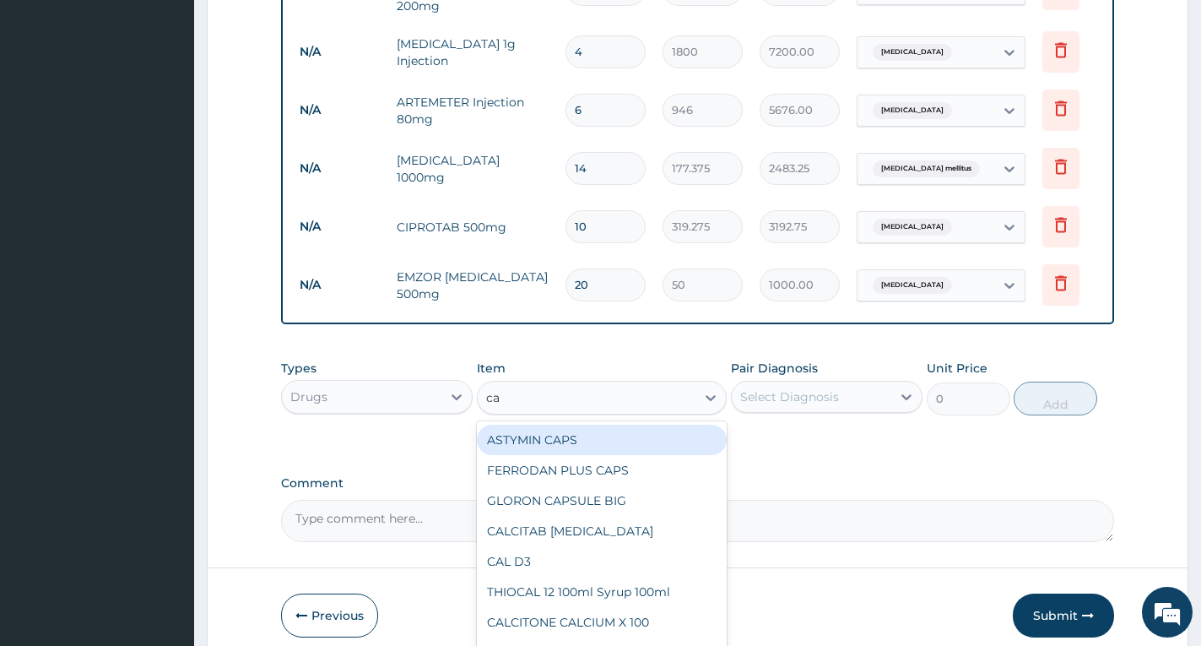
type input "can"
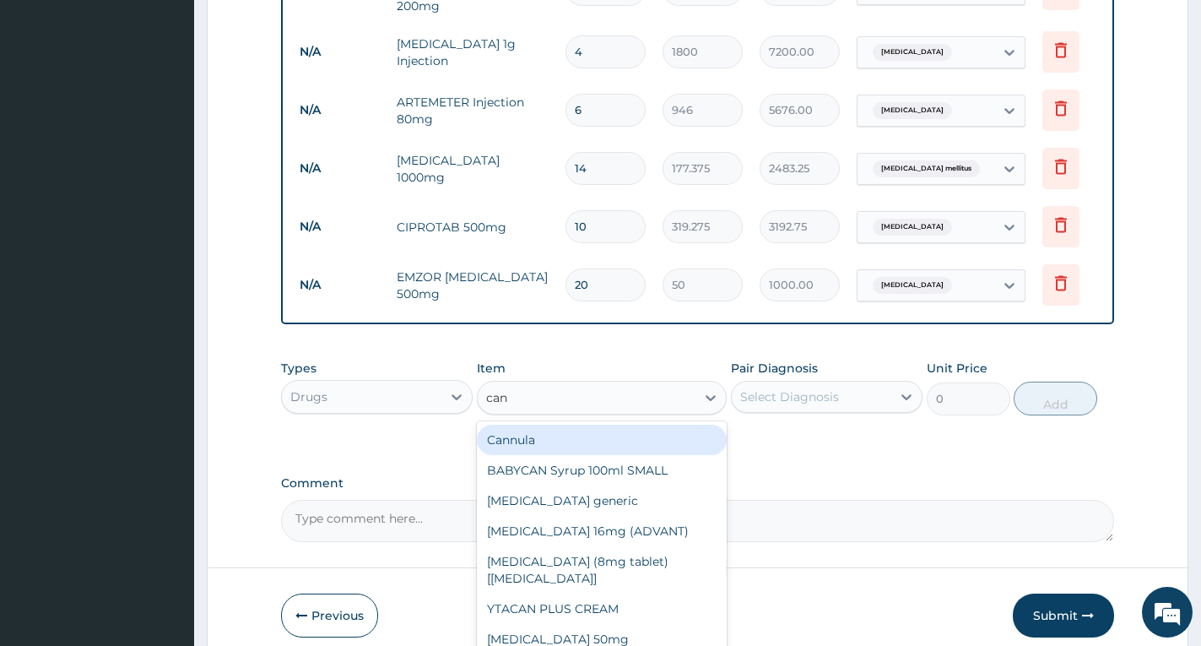
click at [615, 434] on div "Cannula" at bounding box center [602, 440] width 250 height 30
type input "236.5"
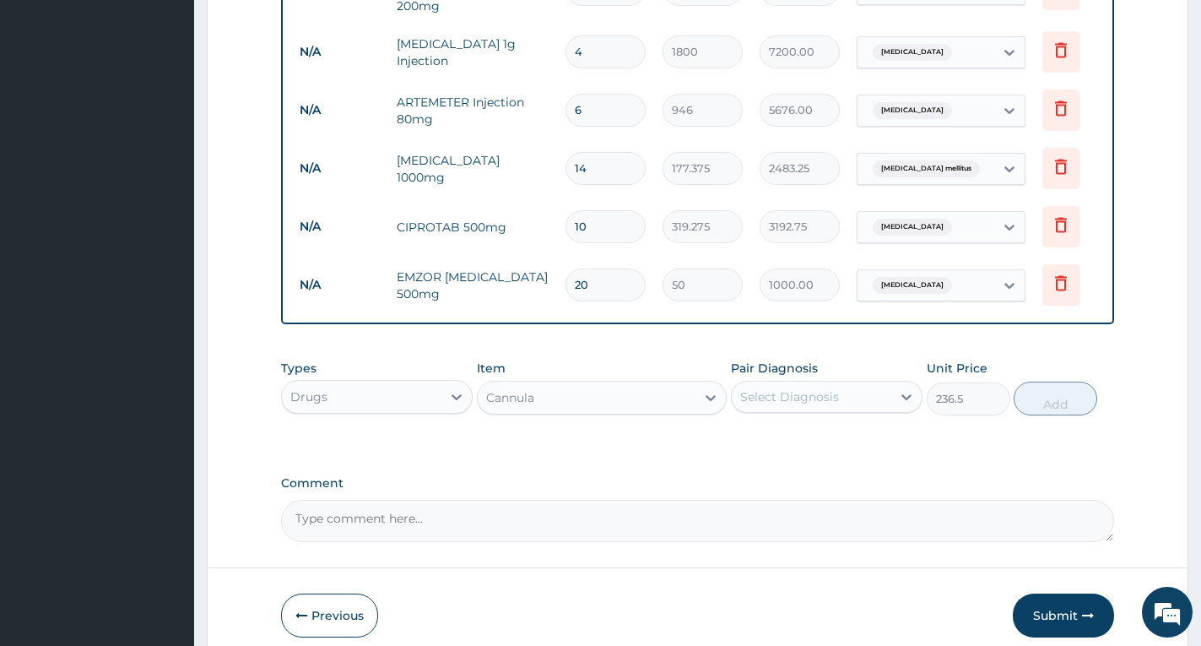
click at [767, 388] on div "Select Diagnosis" at bounding box center [789, 396] width 99 height 17
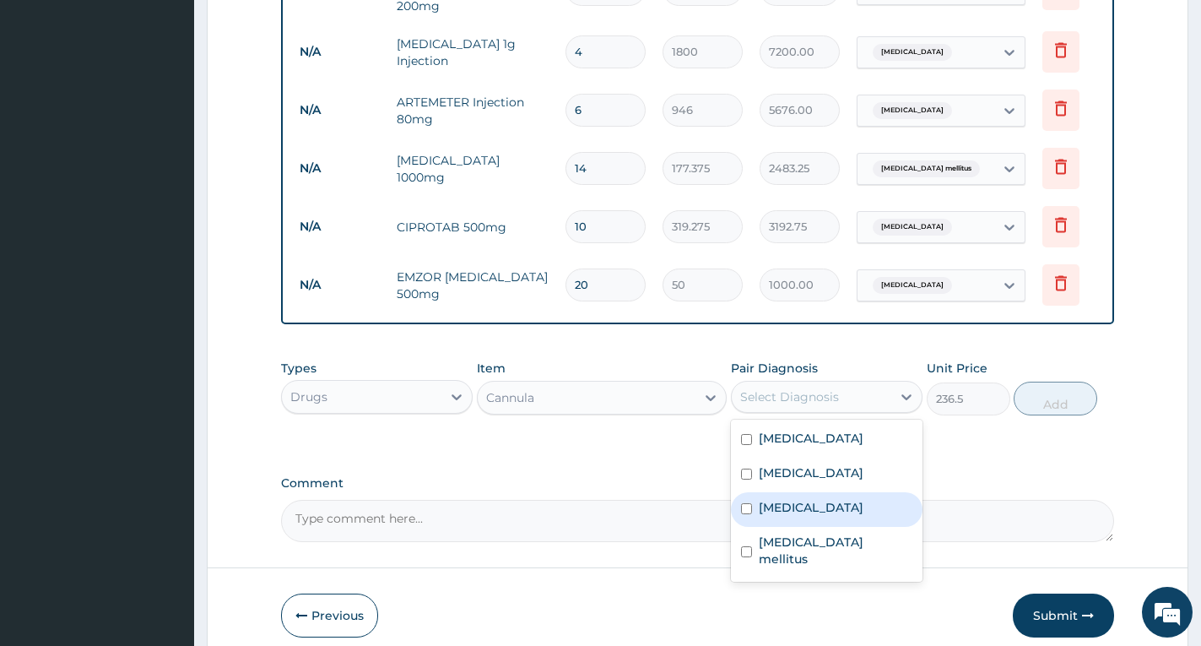
click at [815, 499] on label "[MEDICAL_DATA]" at bounding box center [811, 507] width 105 height 17
checkbox input "true"
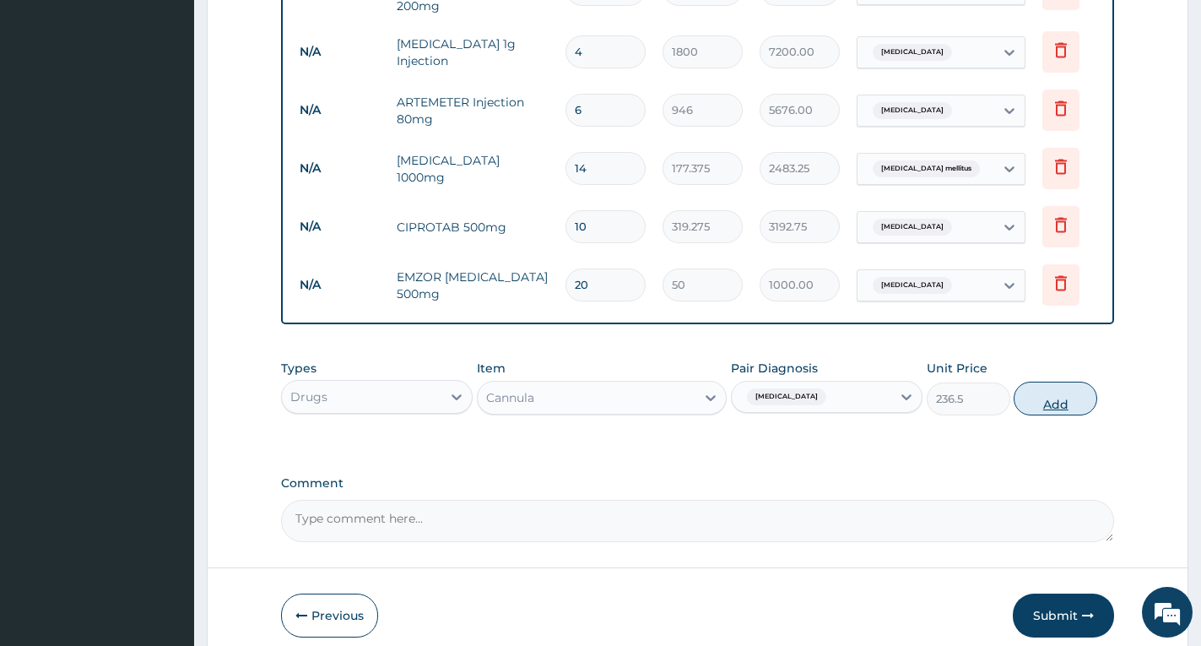
click at [1043, 398] on button "Add" at bounding box center [1056, 399] width 84 height 34
type input "0"
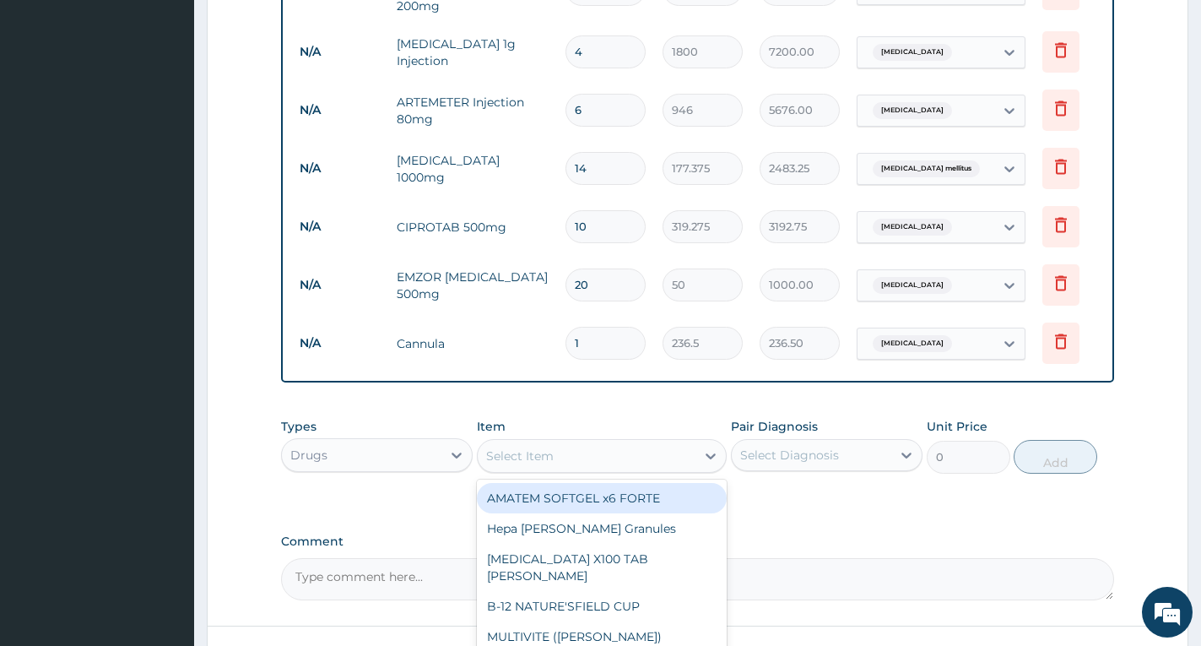
click at [561, 446] on div "Select Item" at bounding box center [587, 455] width 218 height 27
type input "g"
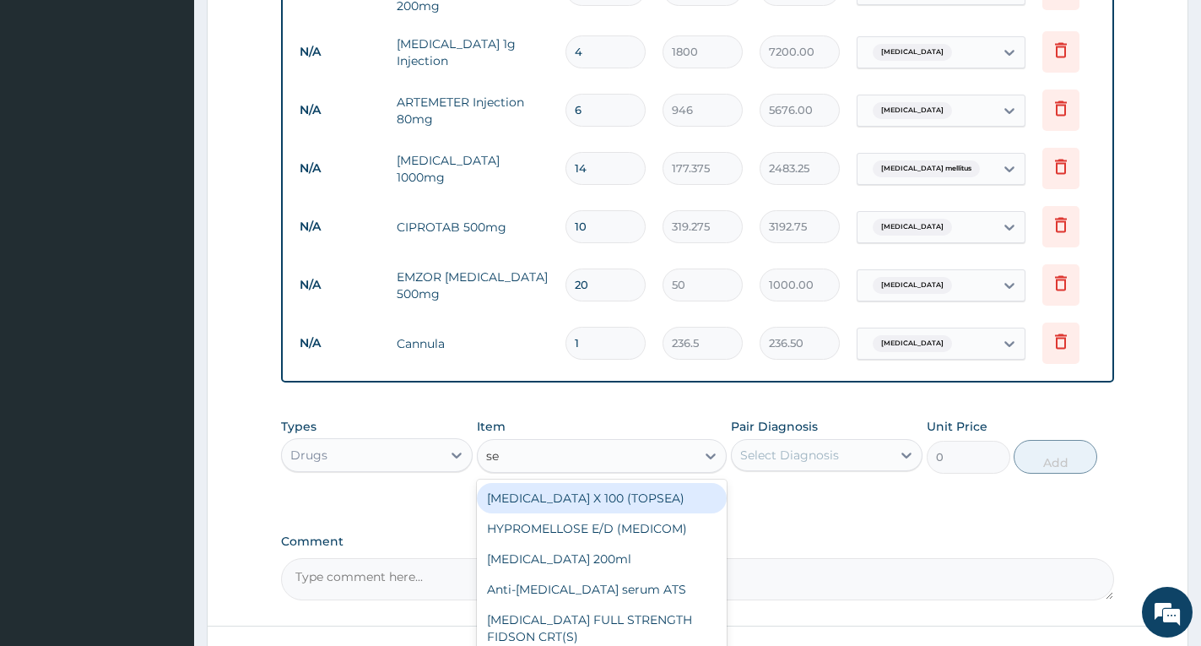
type input "set"
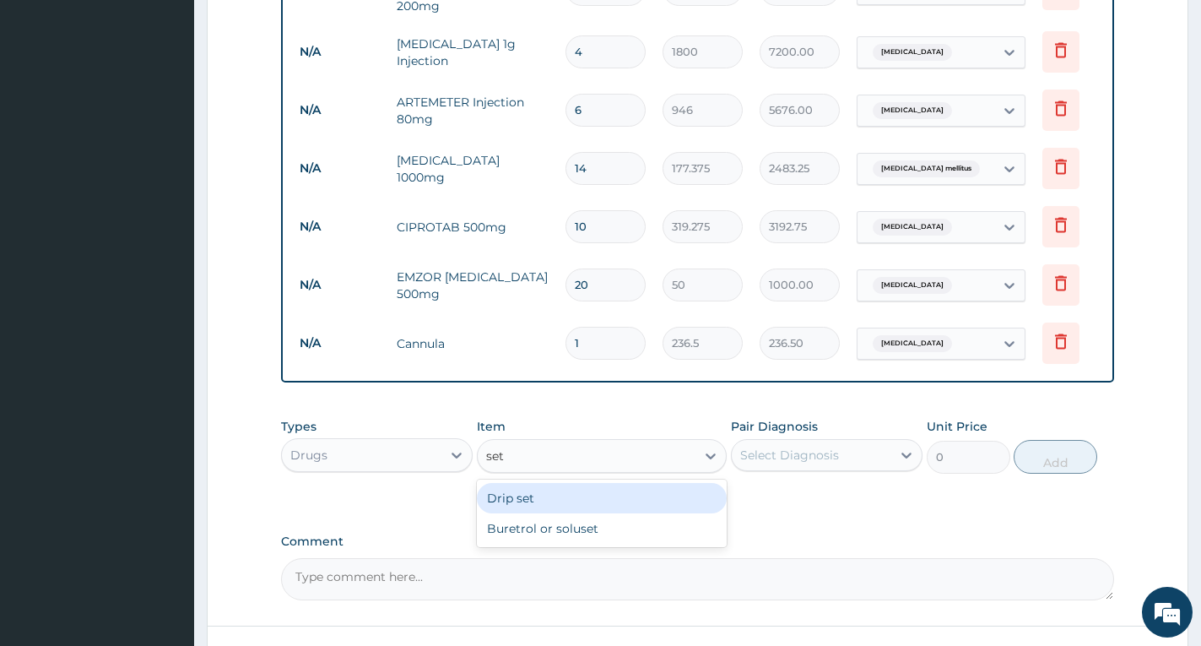
click at [570, 483] on div "Drip set" at bounding box center [602, 498] width 250 height 30
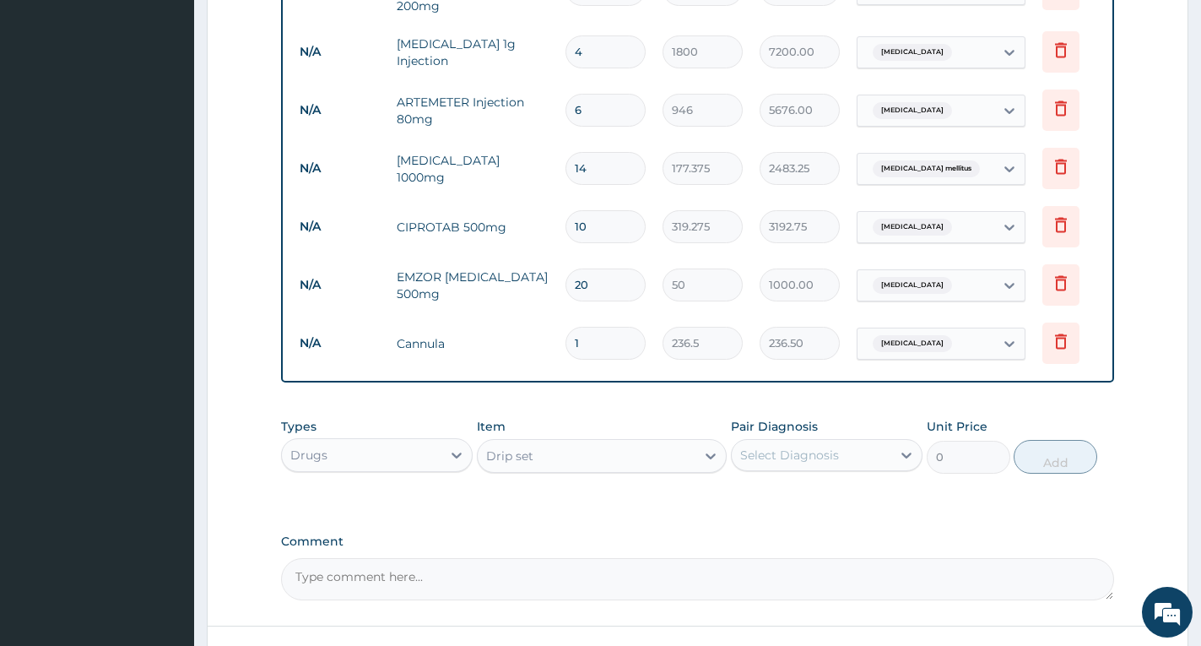
type input "236.5"
click at [796, 451] on div "Select Diagnosis" at bounding box center [789, 455] width 99 height 17
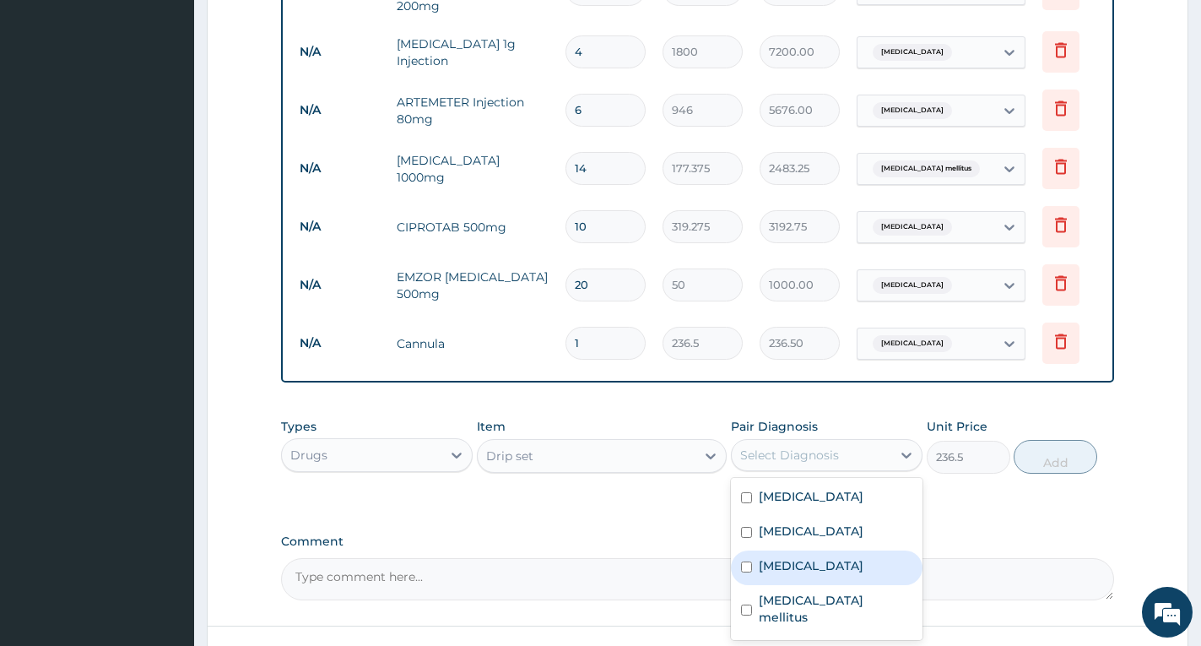
click at [804, 557] on label "Typhoid fever" at bounding box center [811, 565] width 105 height 17
checkbox input "true"
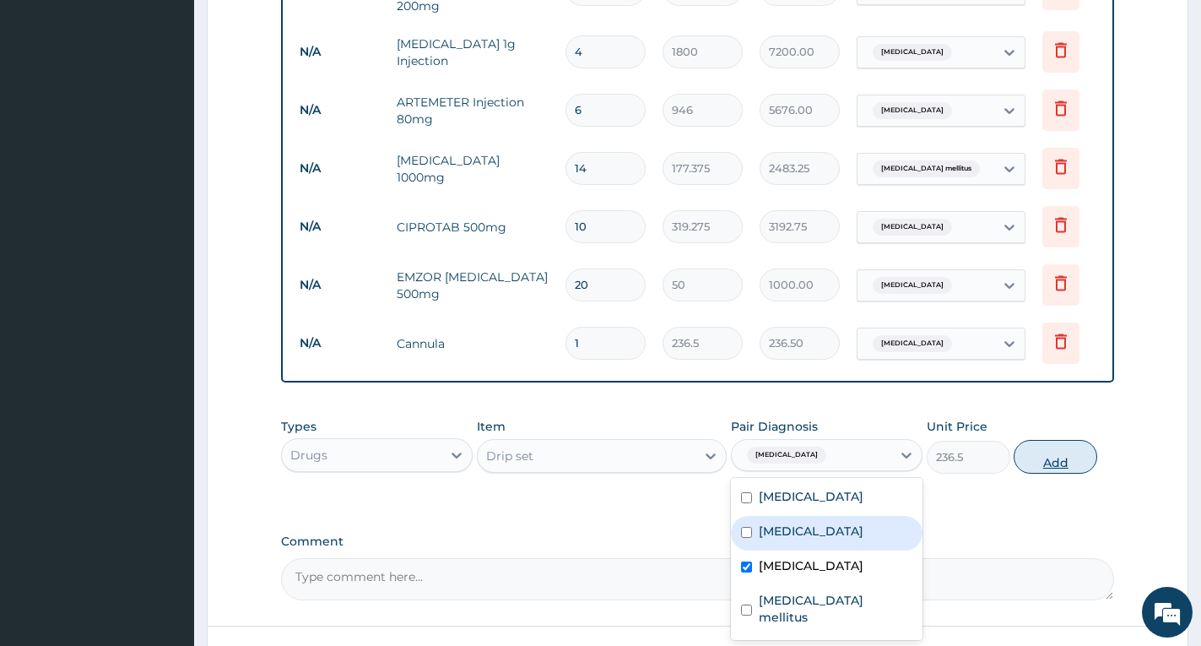
click at [1059, 456] on button "Add" at bounding box center [1056, 457] width 84 height 34
type input "0"
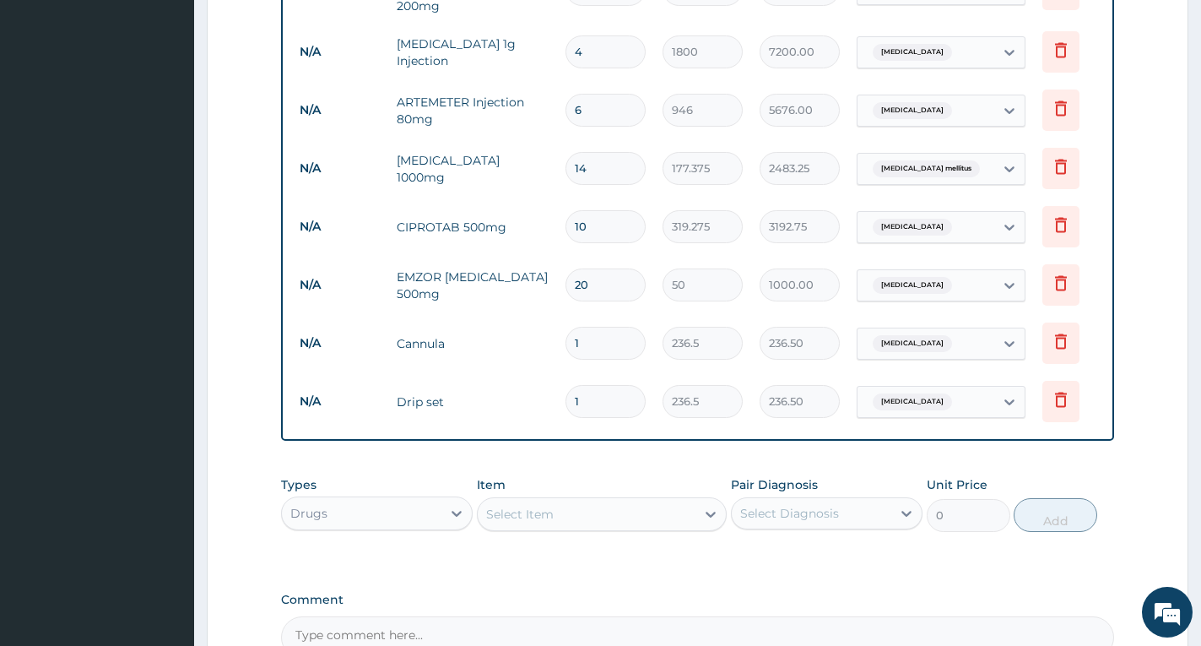
click at [408, 503] on div "Drugs" at bounding box center [362, 513] width 160 height 27
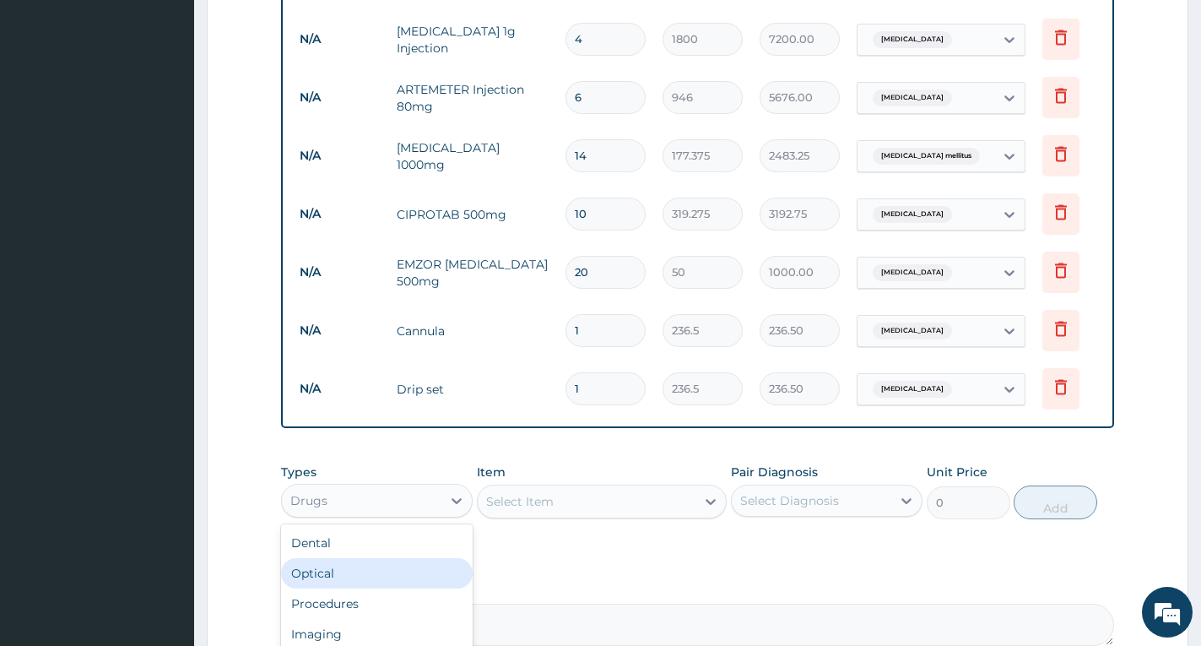
scroll to position [913, 0]
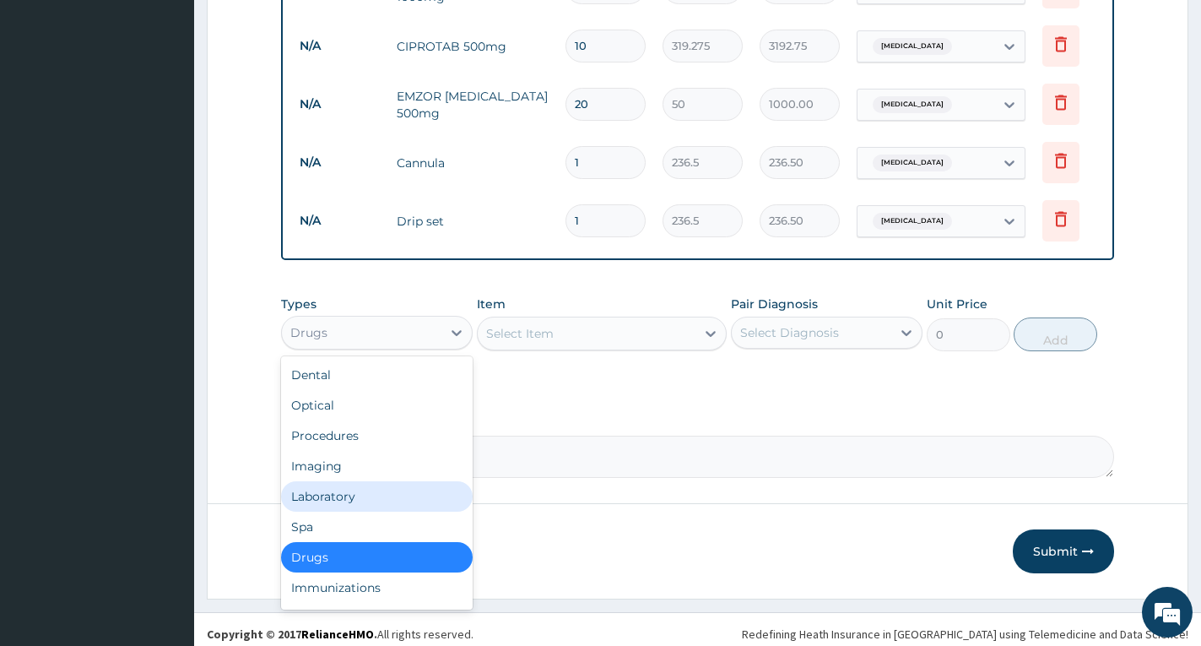
click at [403, 493] on div "Laboratory" at bounding box center [377, 496] width 192 height 30
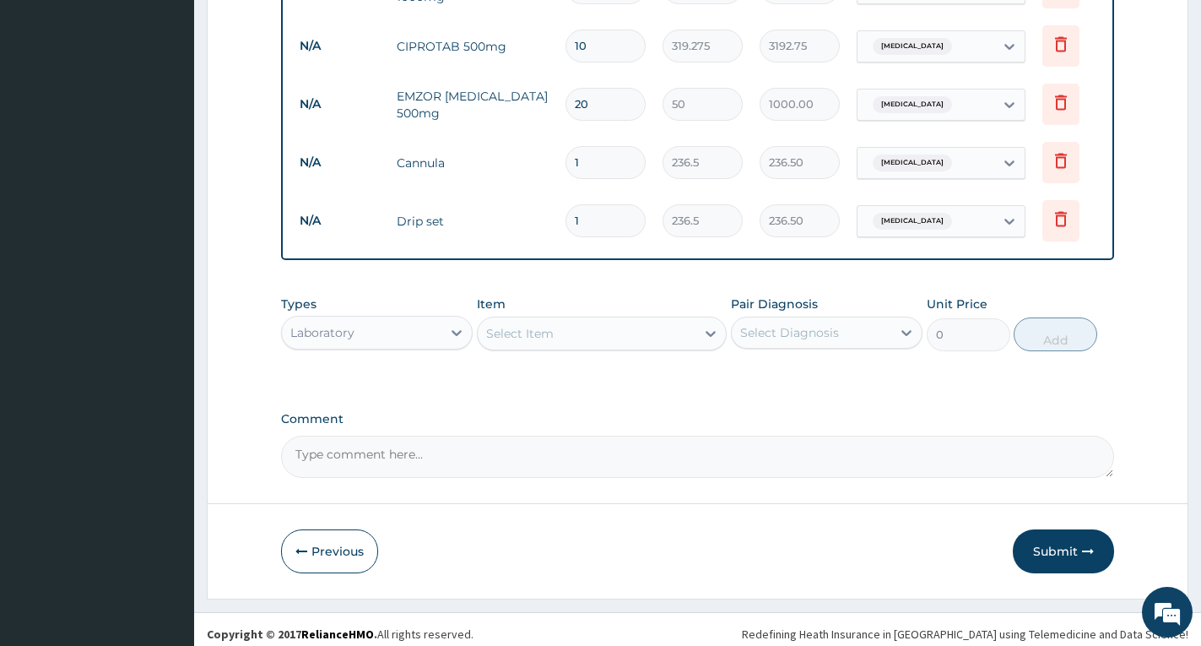
click at [555, 320] on div "Select Item" at bounding box center [587, 333] width 218 height 27
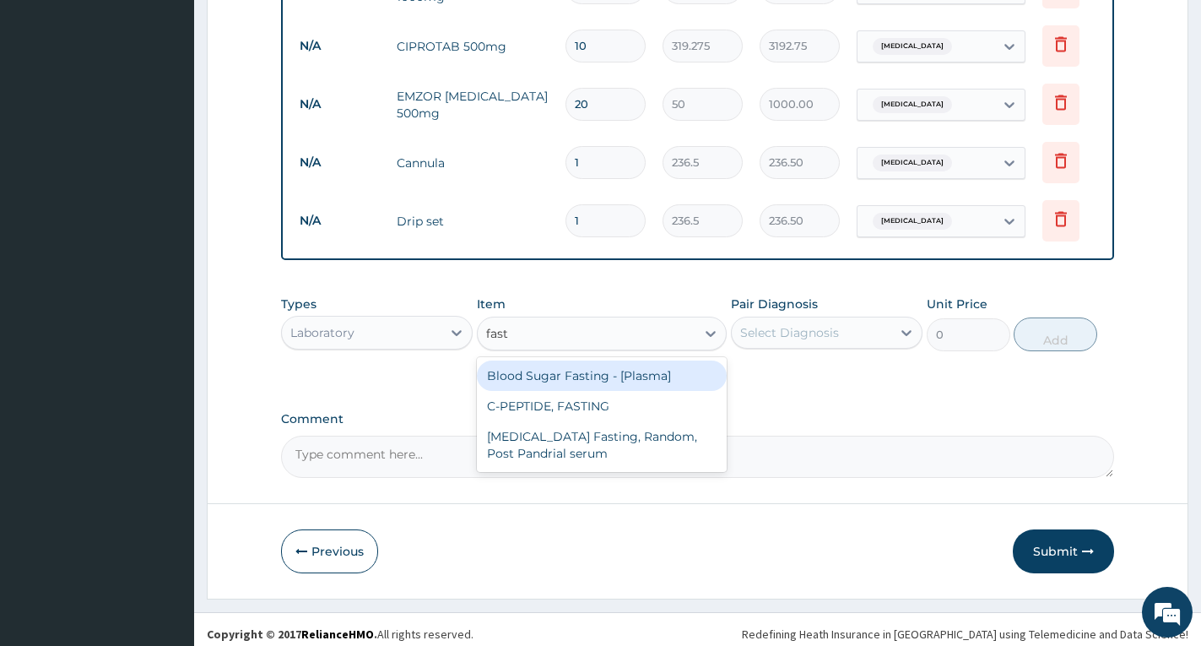
type input "fasti"
click at [570, 360] on div "Blood Sugar Fasting - [Plasma]" at bounding box center [602, 375] width 250 height 30
type input "1290"
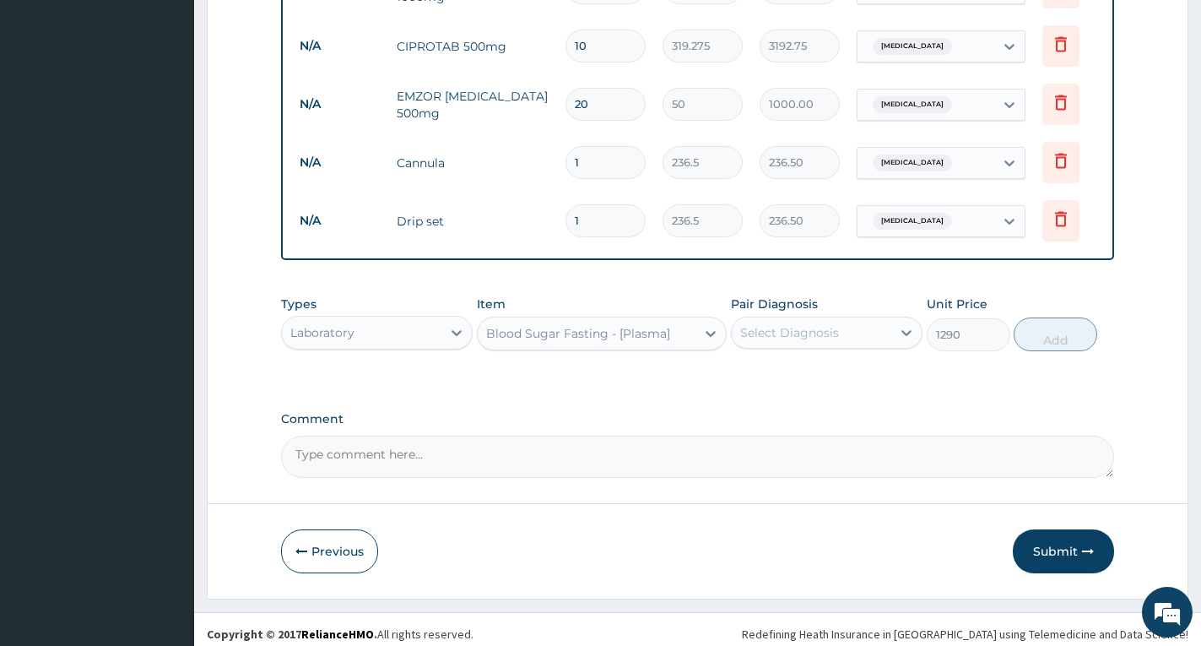
click at [778, 324] on div "Select Diagnosis" at bounding box center [789, 332] width 99 height 17
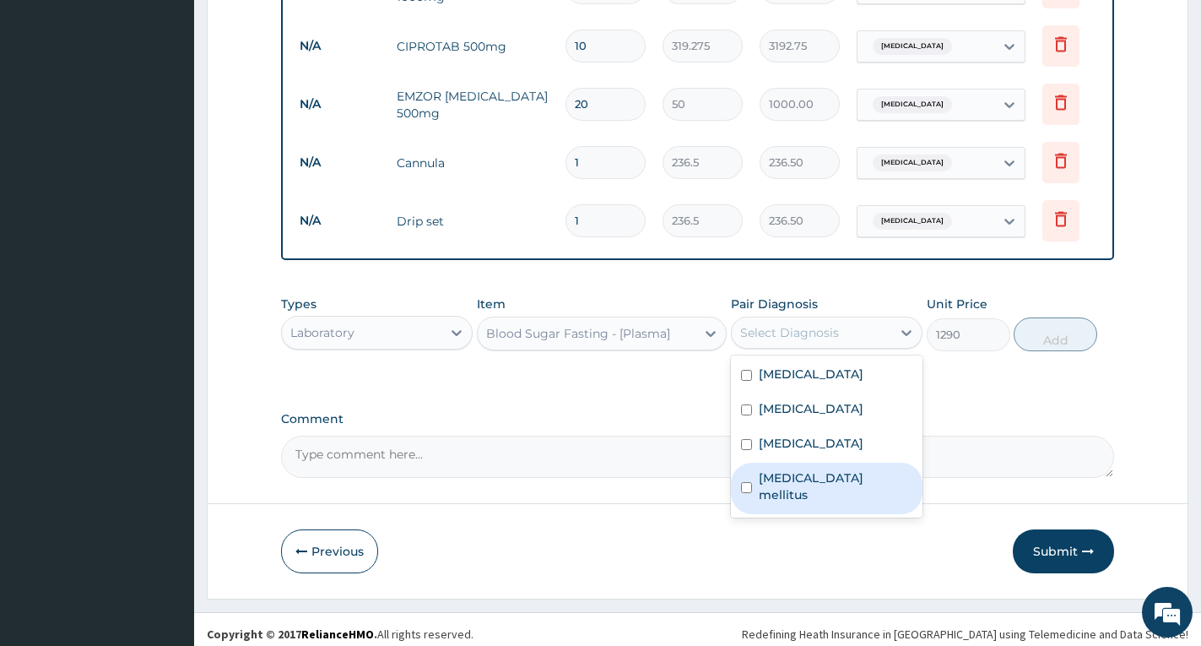
click at [797, 469] on label "Diabetes mellitus" at bounding box center [836, 486] width 154 height 34
checkbox input "true"
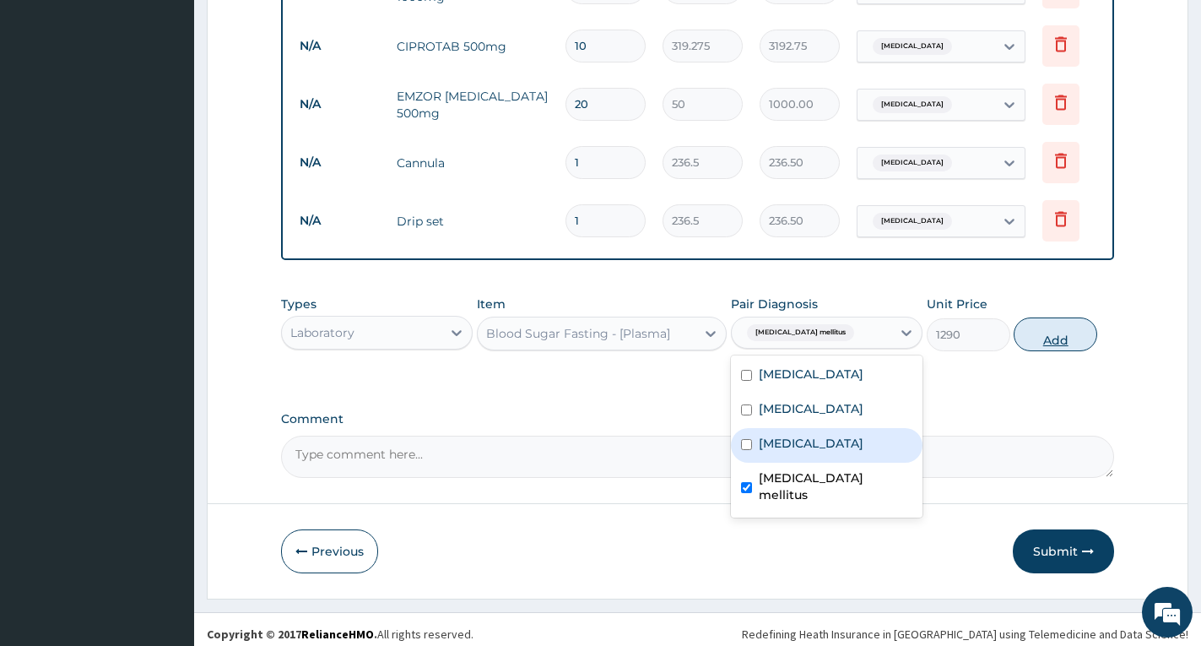
click at [1055, 330] on button "Add" at bounding box center [1056, 334] width 84 height 34
type input "0"
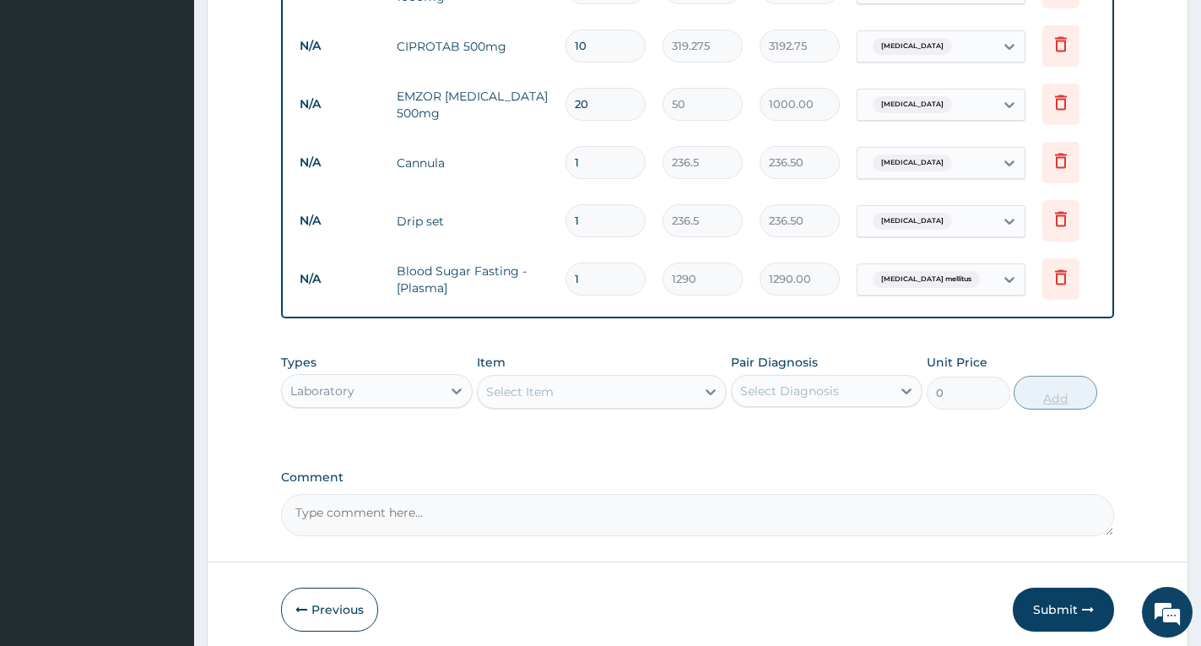
type input "0.00"
type input "2"
type input "2580.00"
type input "2"
click at [616, 384] on div "Select Item" at bounding box center [587, 391] width 218 height 27
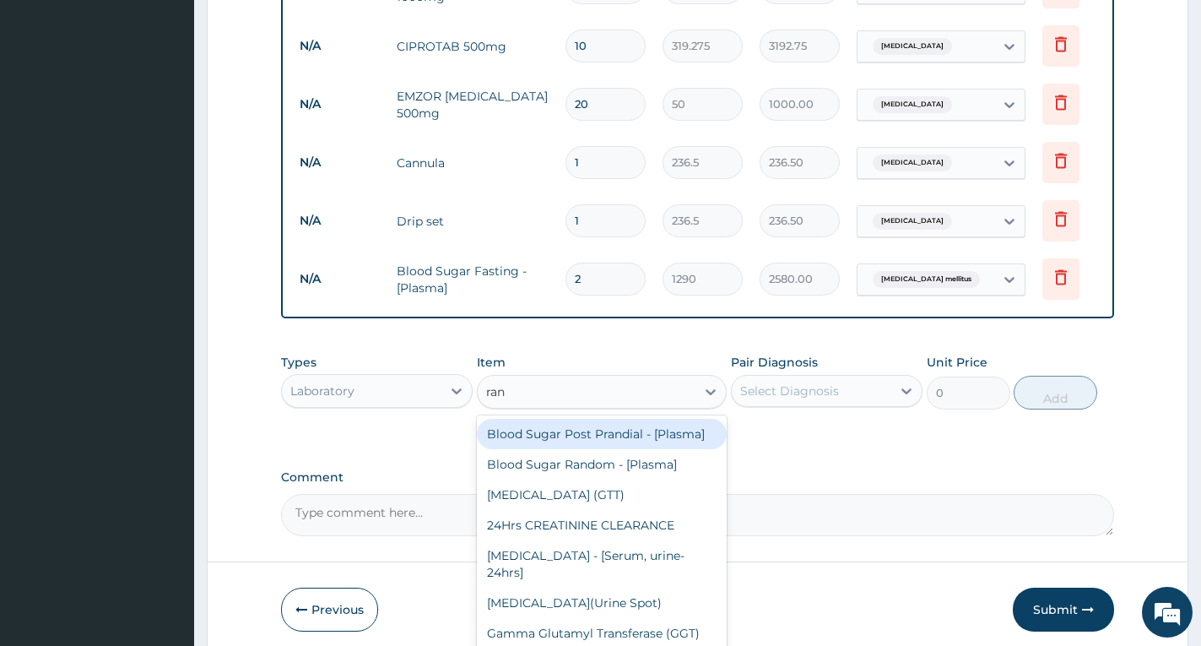
type input "rand"
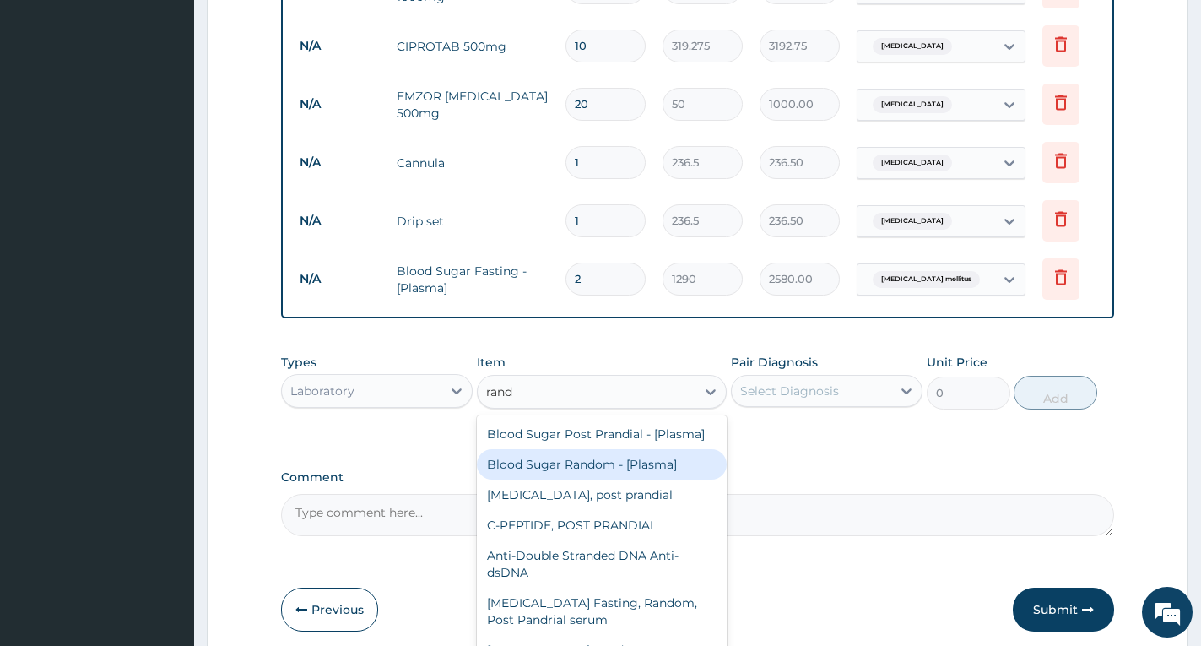
click at [618, 466] on div "Blood Sugar Random - [Plasma]" at bounding box center [602, 464] width 250 height 30
type input "1290"
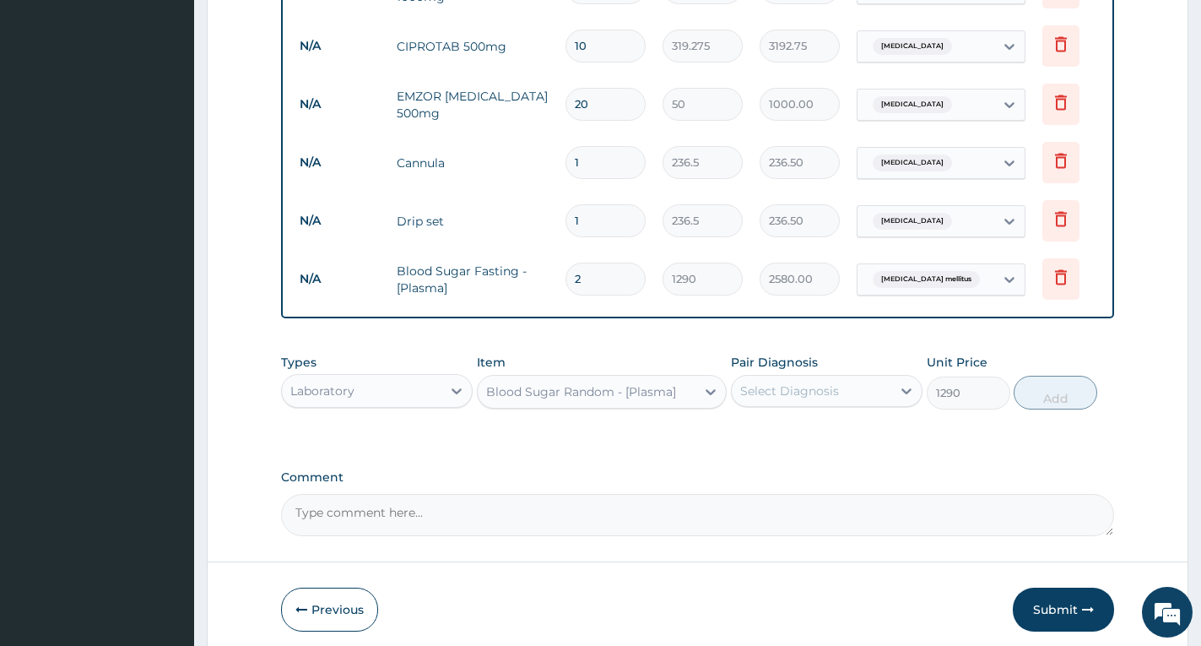
click at [828, 387] on div "Select Diagnosis" at bounding box center [789, 390] width 99 height 17
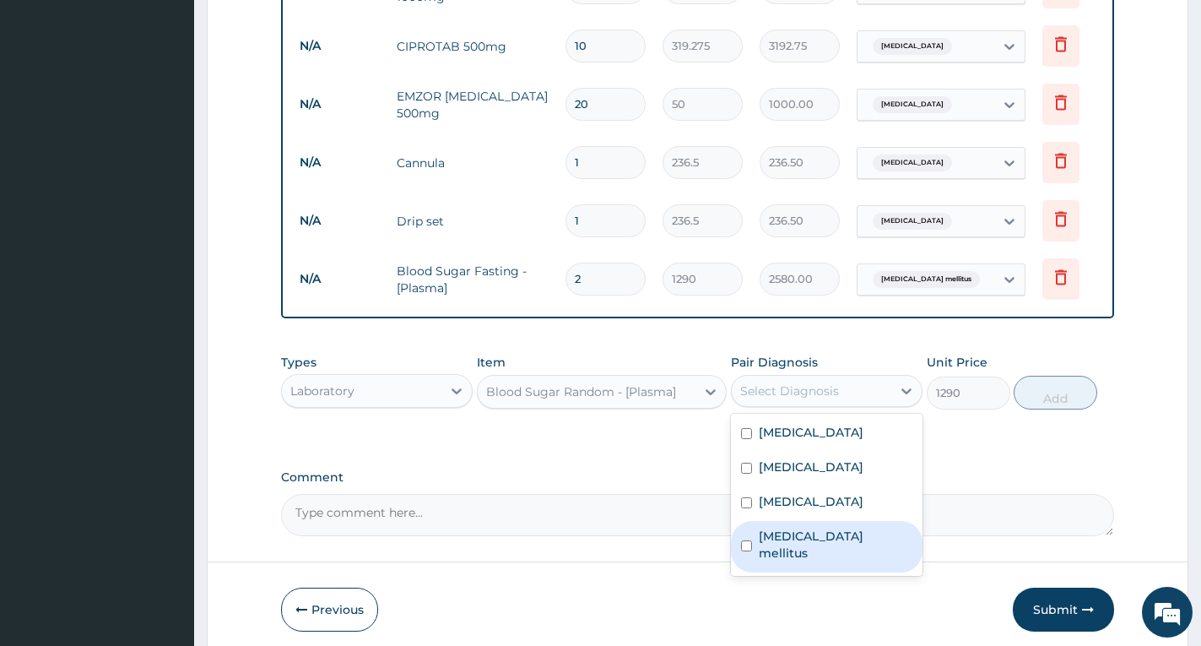
click at [821, 528] on label "Diabetes mellitus" at bounding box center [836, 545] width 154 height 34
checkbox input "true"
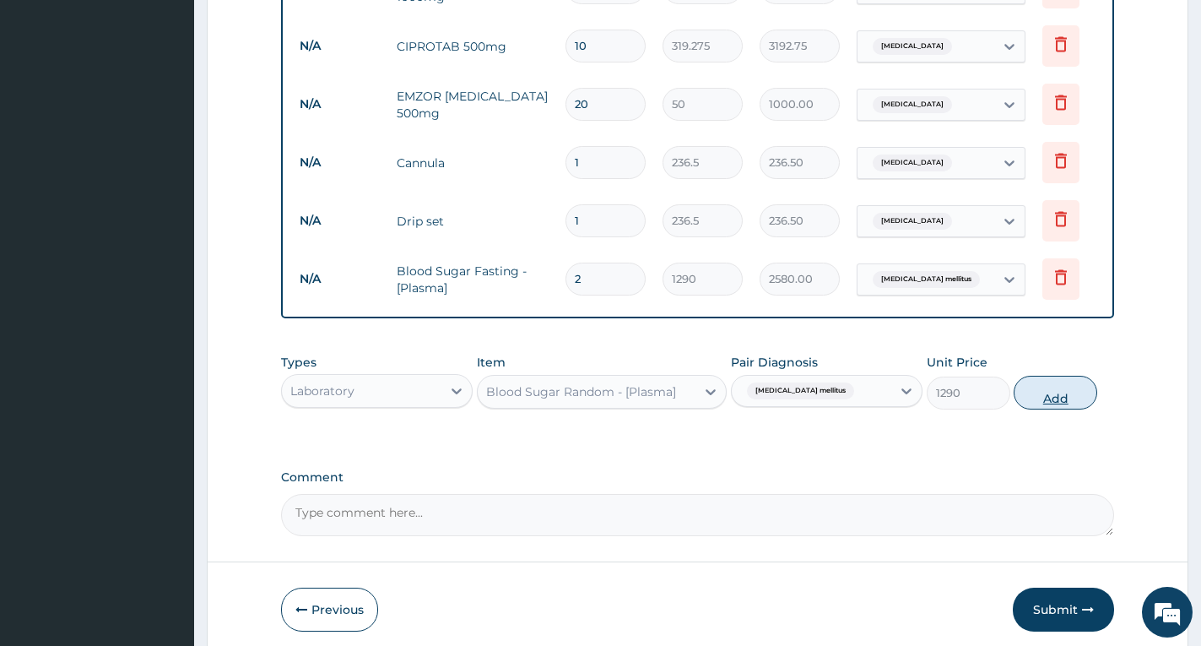
click at [1053, 381] on button "Add" at bounding box center [1056, 393] width 84 height 34
type input "0"
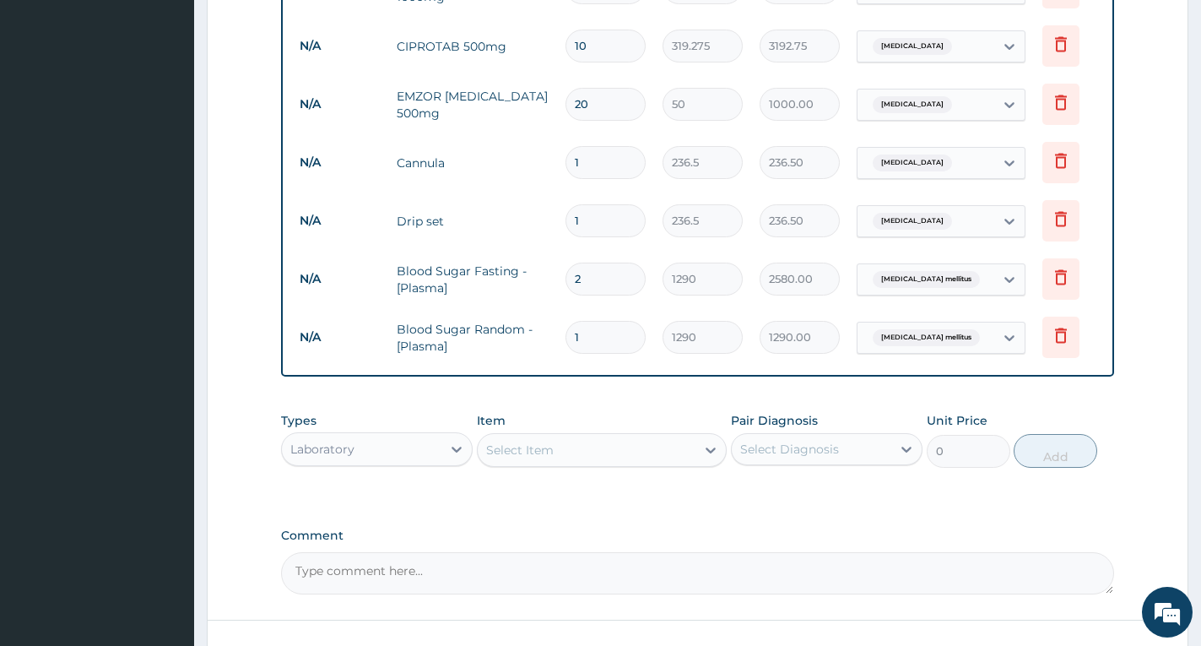
click at [663, 448] on div "Select Item" at bounding box center [587, 449] width 218 height 27
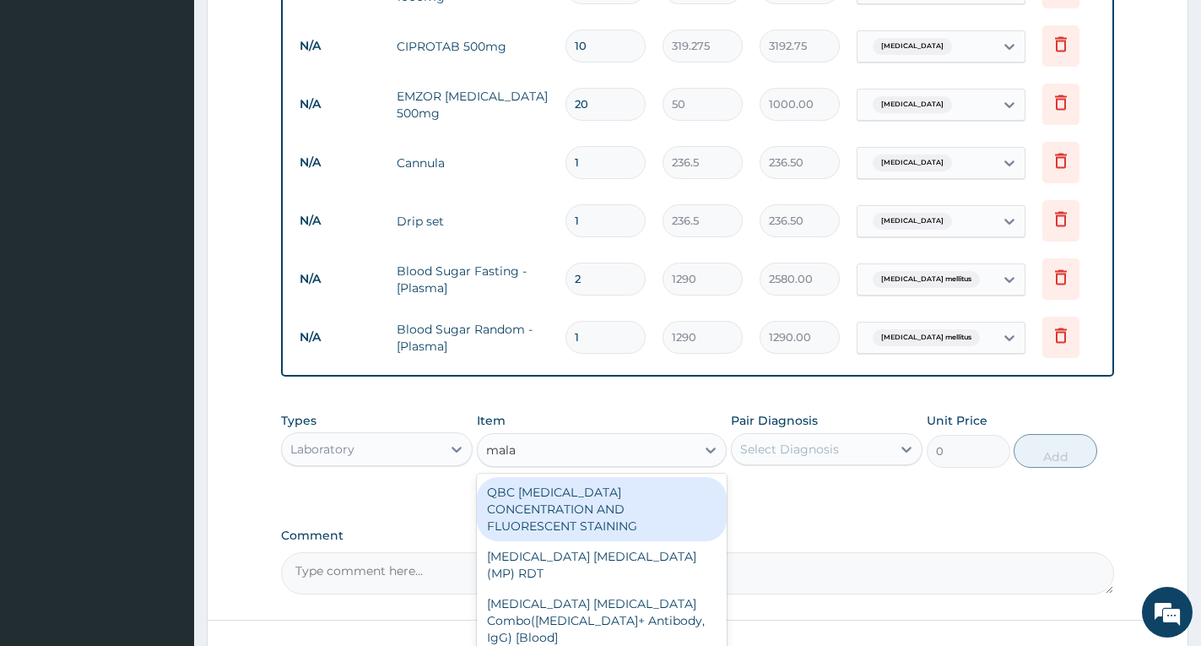
type input "malar"
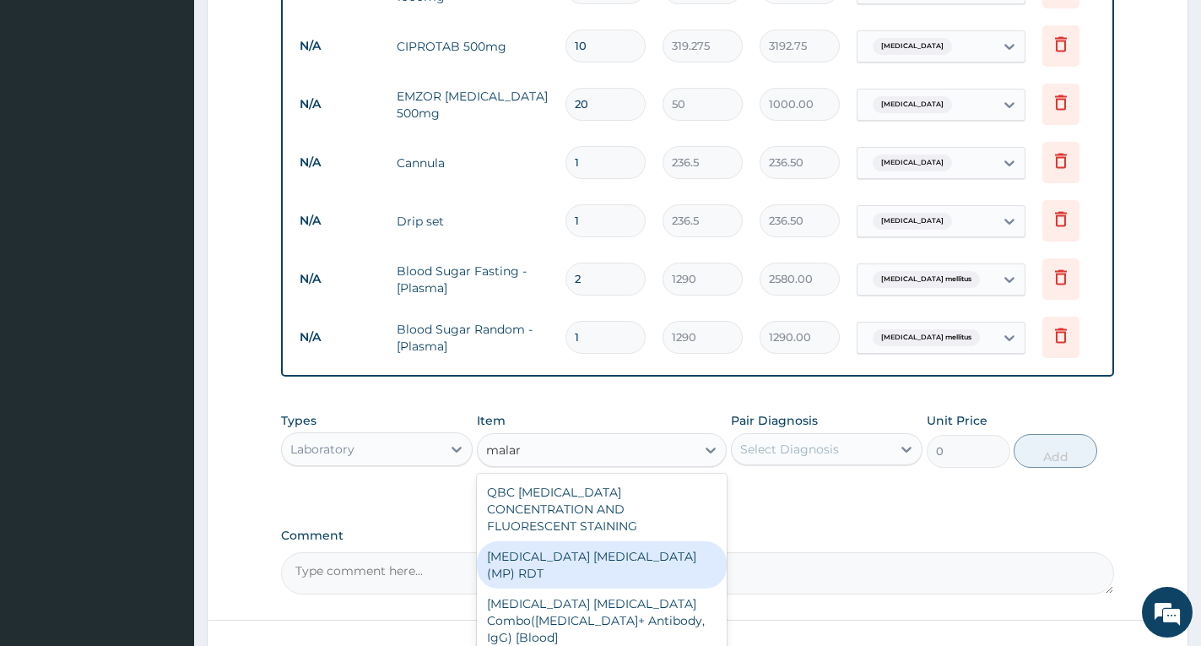
click at [643, 541] on div "MALARIA PARASITE (MP) RDT" at bounding box center [602, 564] width 250 height 47
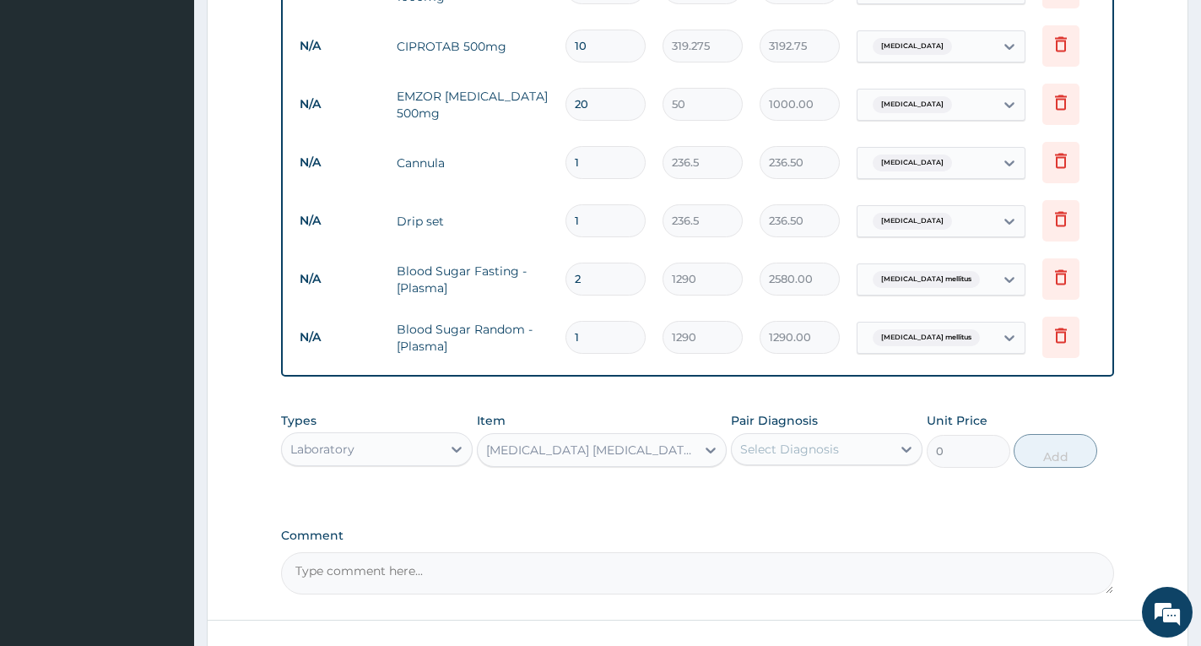
type input "2500"
click at [793, 442] on div "Select Diagnosis" at bounding box center [789, 449] width 99 height 17
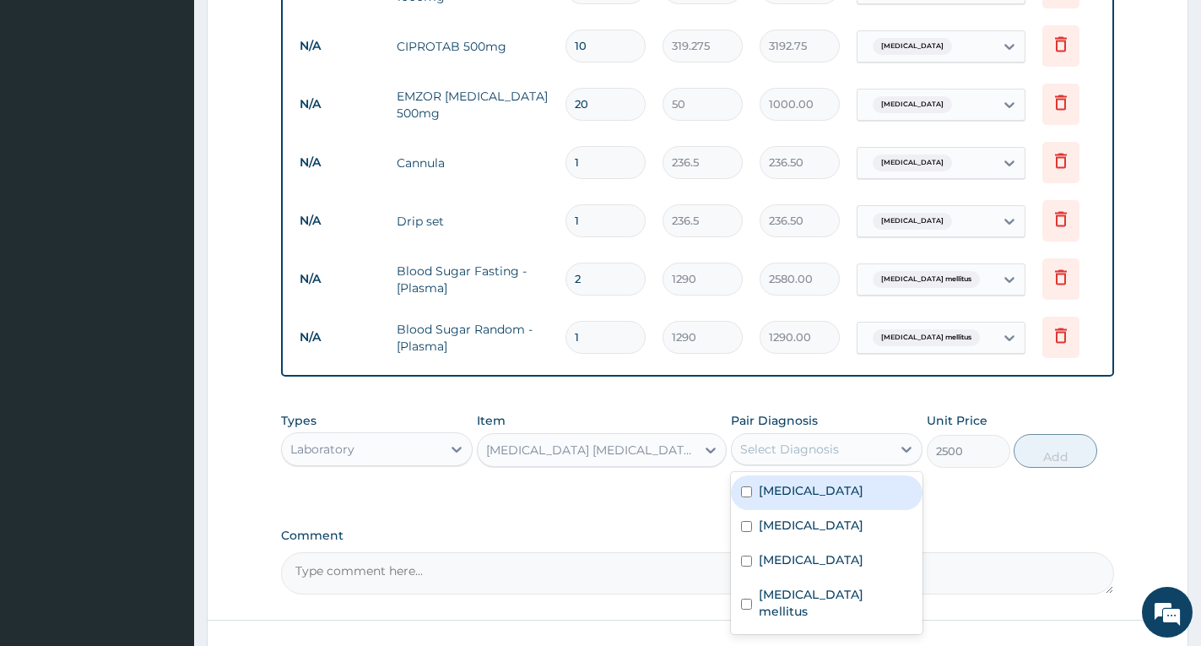
click at [804, 487] on label "Falciparum malaria" at bounding box center [811, 490] width 105 height 17
checkbox input "true"
click at [1058, 449] on button "Add" at bounding box center [1056, 451] width 84 height 34
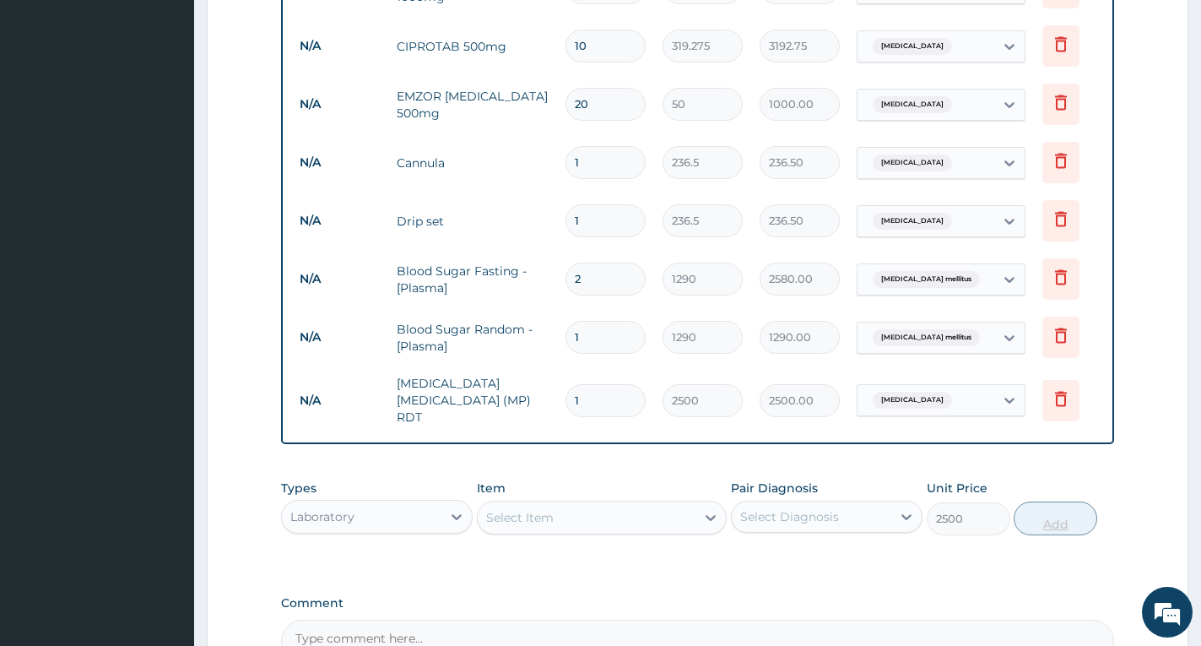
type input "0"
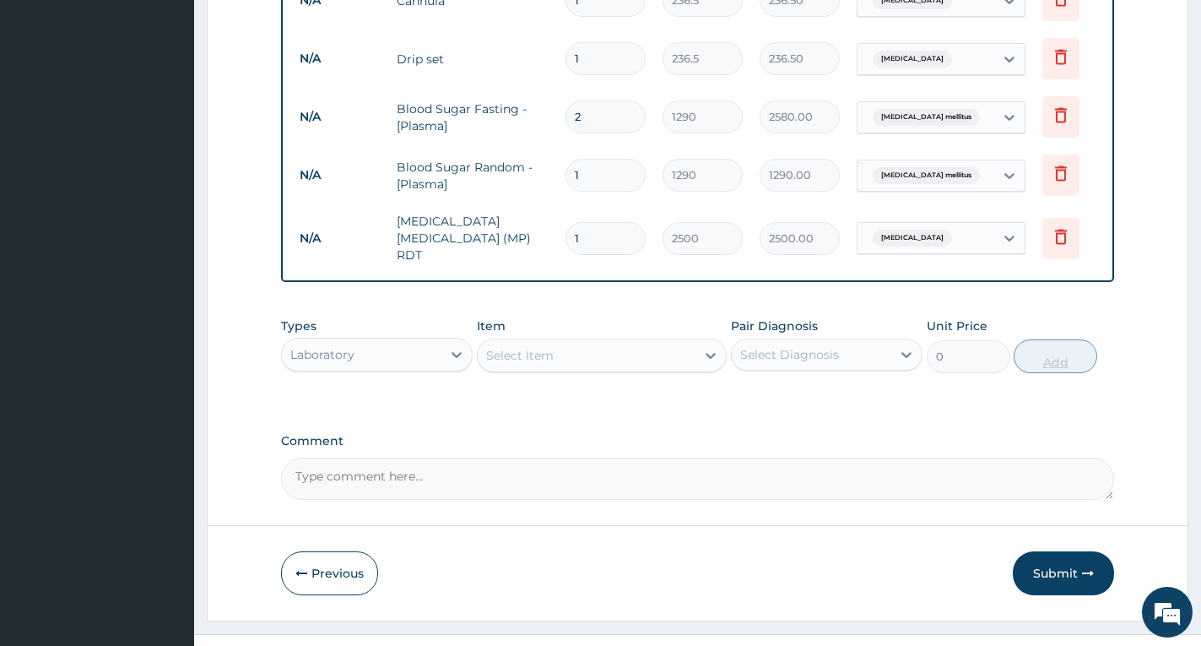
scroll to position [1087, 0]
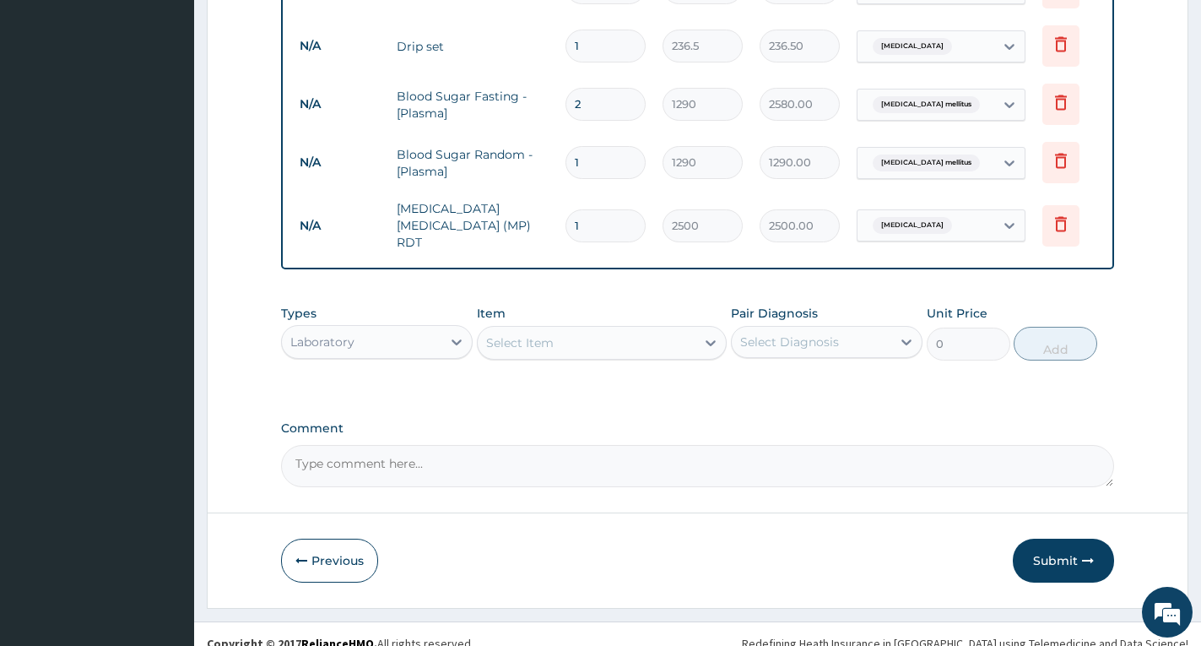
click at [560, 329] on div "Select Item" at bounding box center [587, 342] width 218 height 27
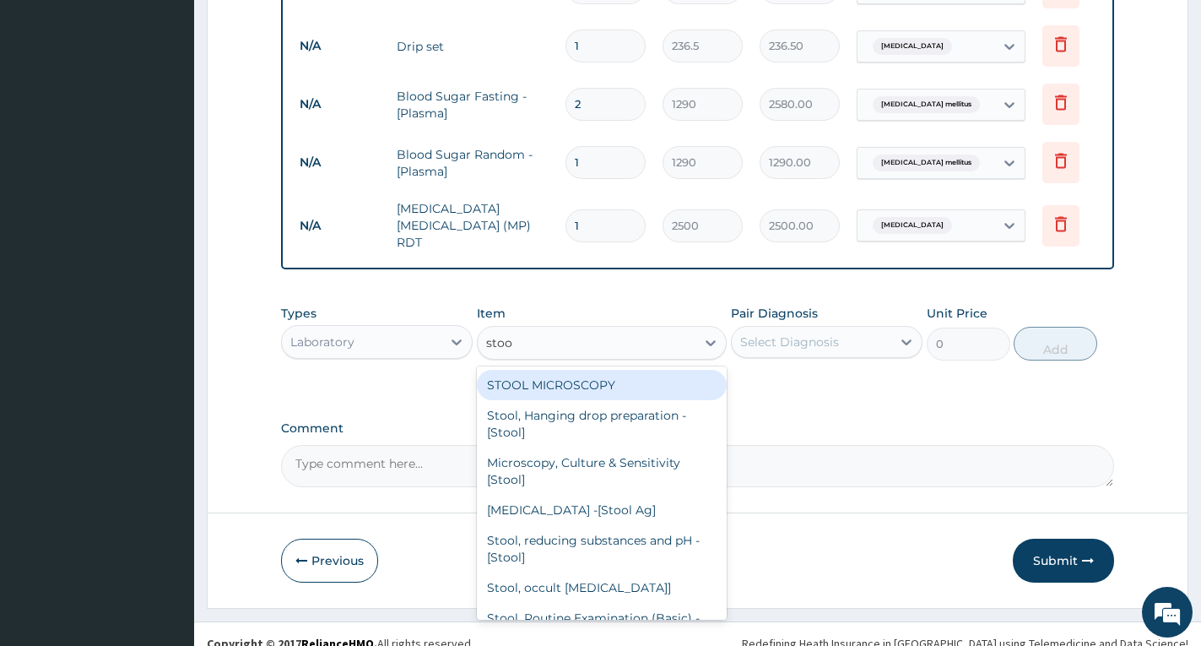
type input "stool"
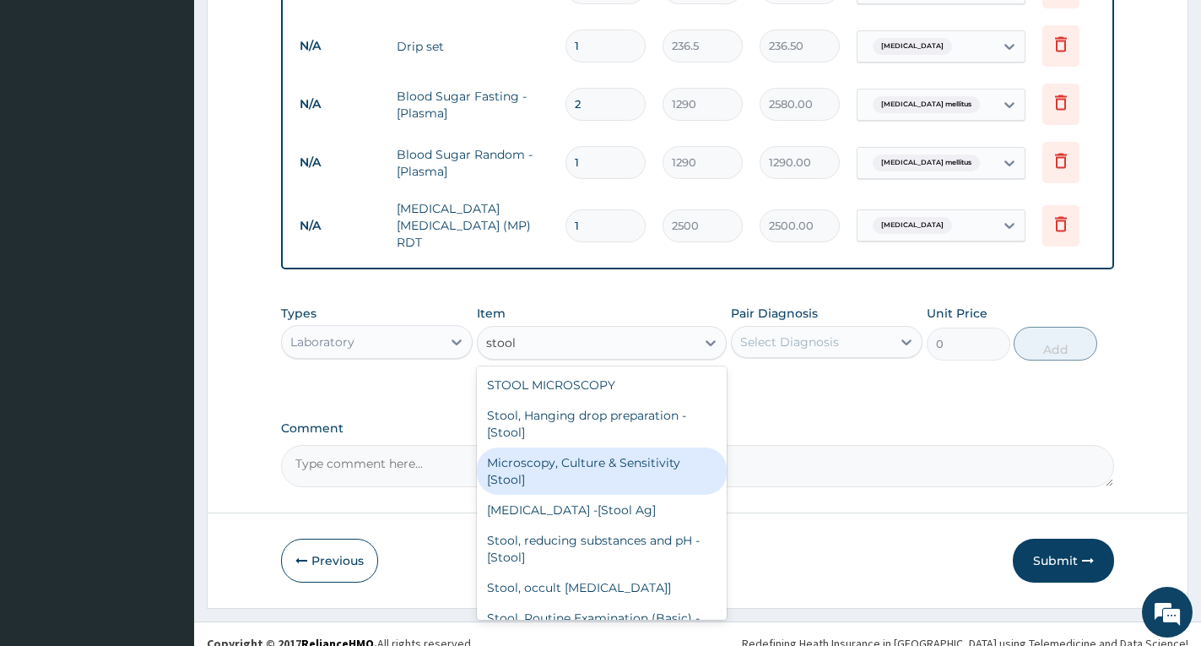
click at [584, 452] on div "Microscopy, Culture & Sensitivity [Stool]" at bounding box center [602, 470] width 250 height 47
type input "4837.5"
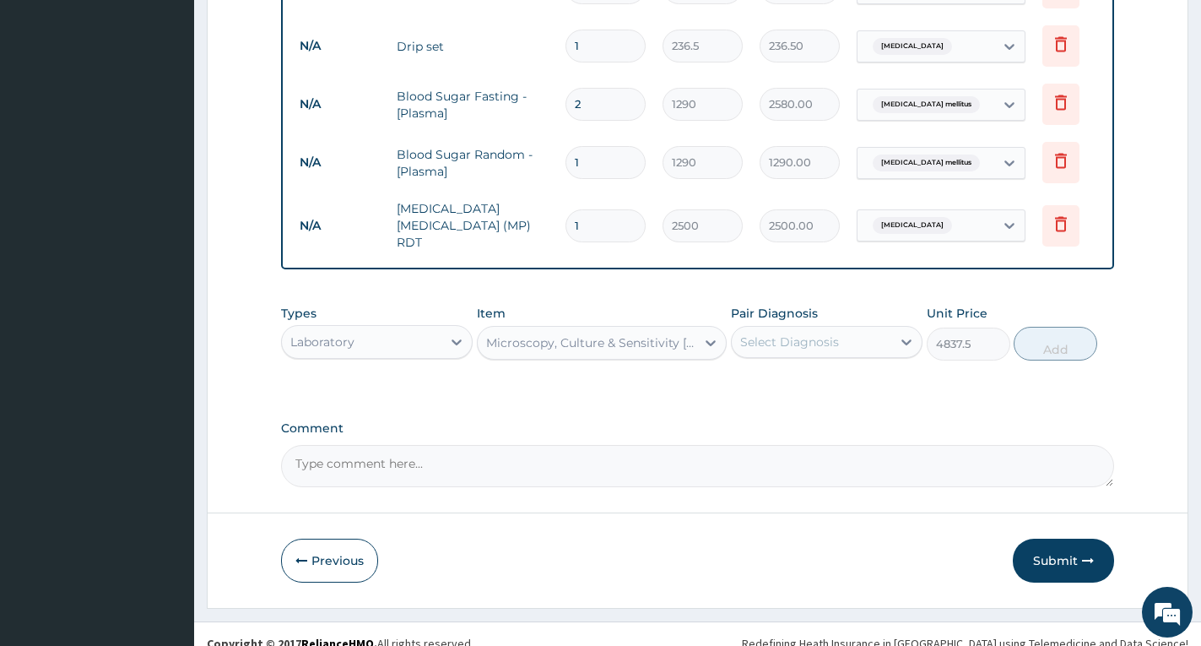
click at [788, 333] on div "Select Diagnosis" at bounding box center [789, 341] width 99 height 17
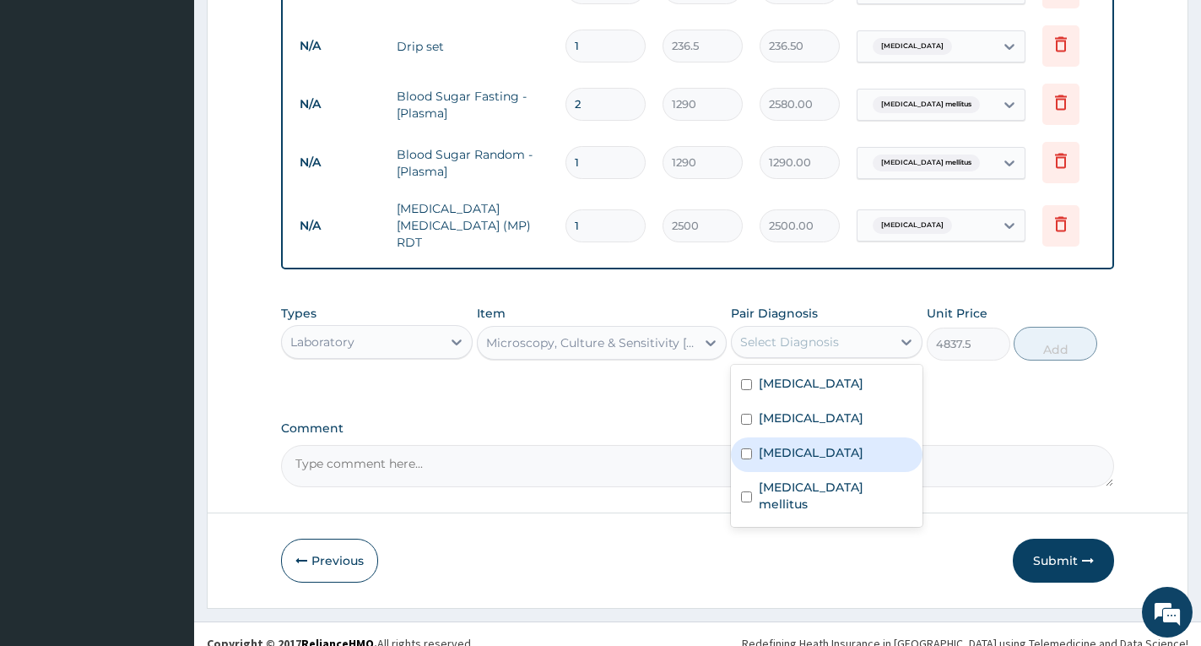
click at [770, 444] on label "Typhoid fever" at bounding box center [811, 452] width 105 height 17
checkbox input "true"
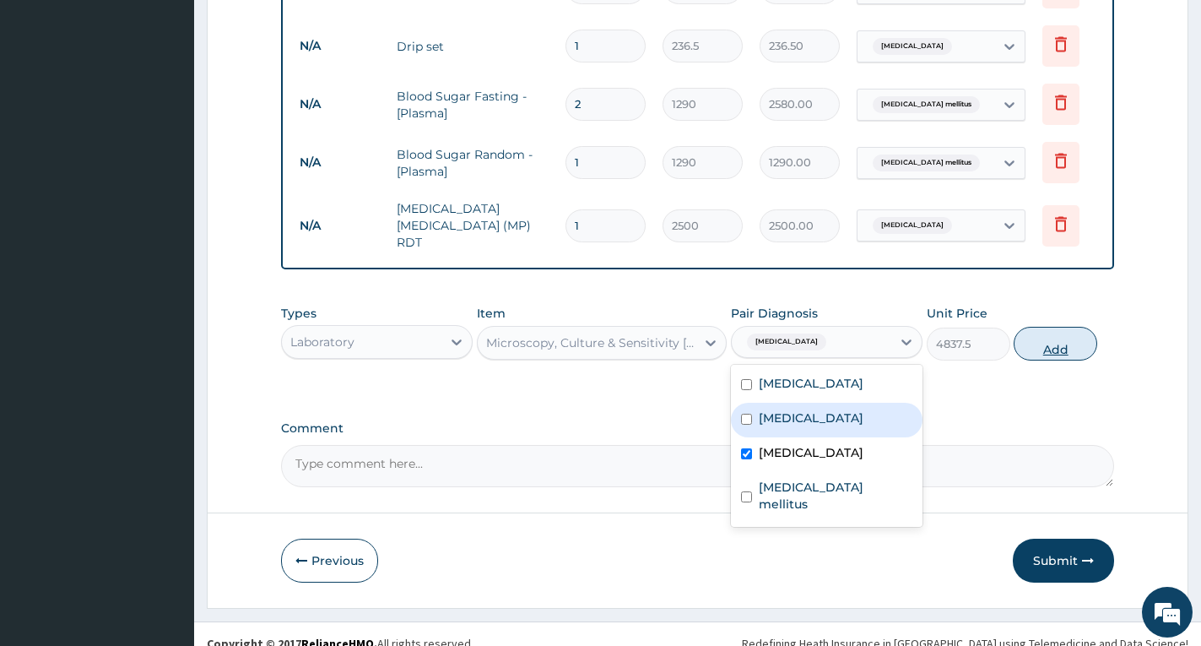
click at [1040, 330] on button "Add" at bounding box center [1056, 344] width 84 height 34
type input "0"
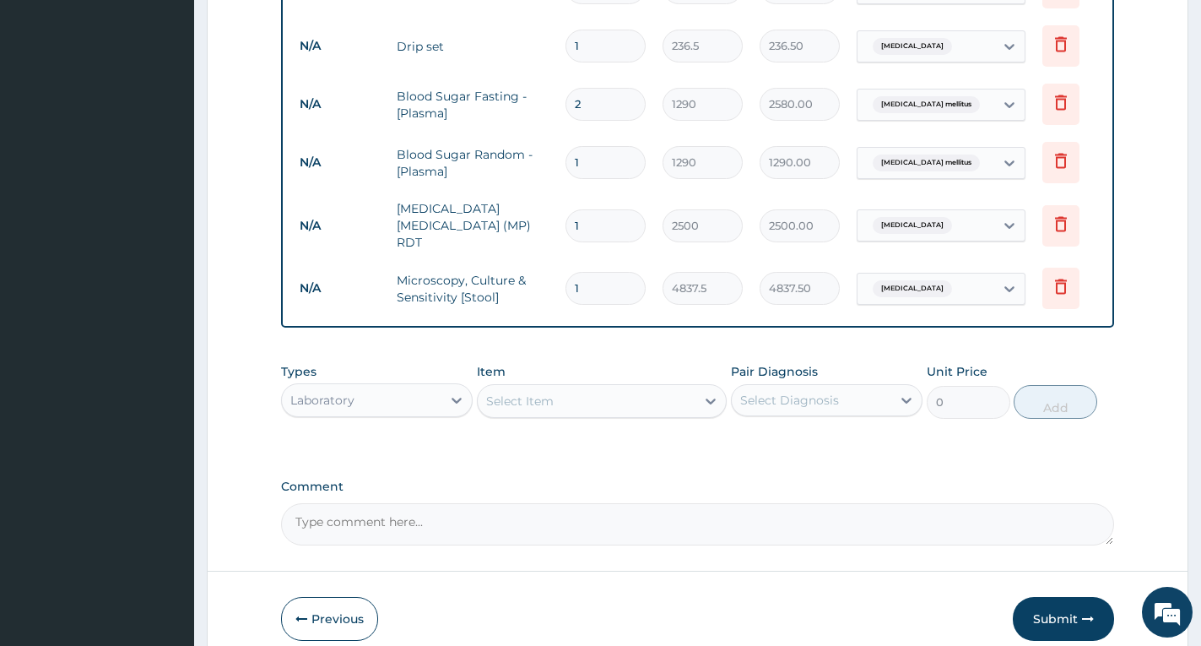
click at [837, 512] on textarea "Comment" at bounding box center [697, 524] width 833 height 42
paste textarea "211mg/dl"
click at [551, 512] on textarea "fasting blood sugar at admission: 211mg/dl, At discharge:" at bounding box center [697, 524] width 833 height 42
click at [663, 506] on textarea "fasting blood sugar at admission: 211mg/dl, At discharge:" at bounding box center [697, 524] width 833 height 42
paste textarea "187mg/dl"
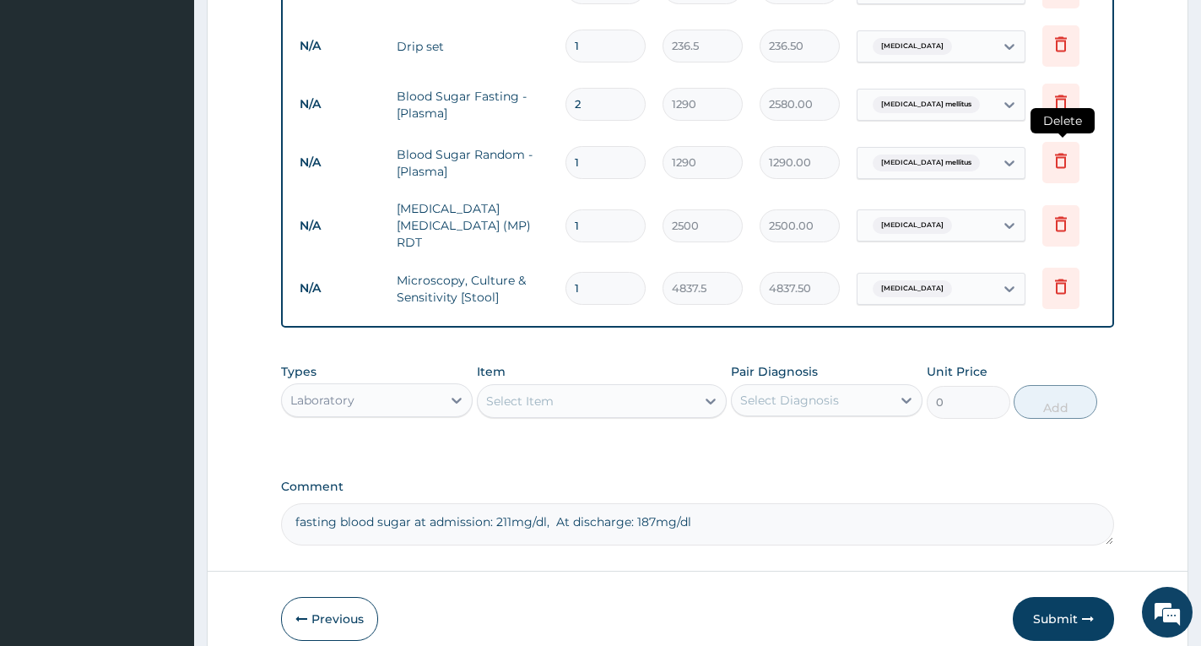
type textarea "fasting blood sugar at admission: 211mg/dl, At discharge: 187mg/dl"
click at [1058, 154] on icon at bounding box center [1061, 161] width 12 height 15
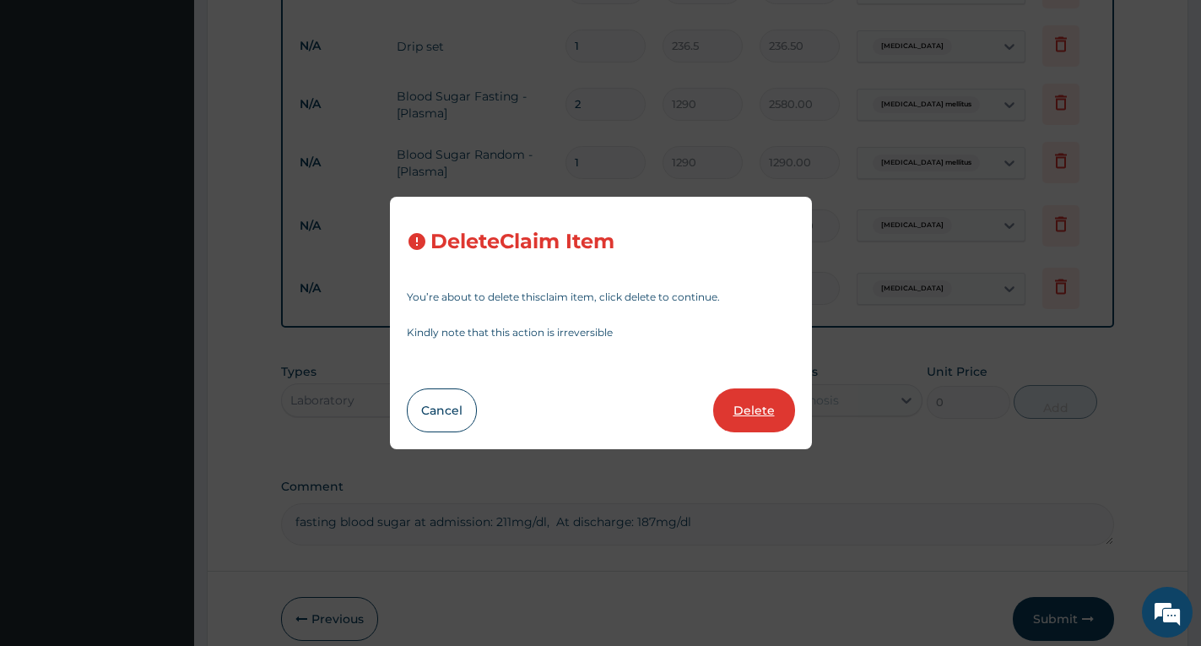
click at [765, 406] on button "Delete" at bounding box center [754, 410] width 82 height 44
type input "2500"
type input "2500.00"
type input "4837.5"
type input "4837.50"
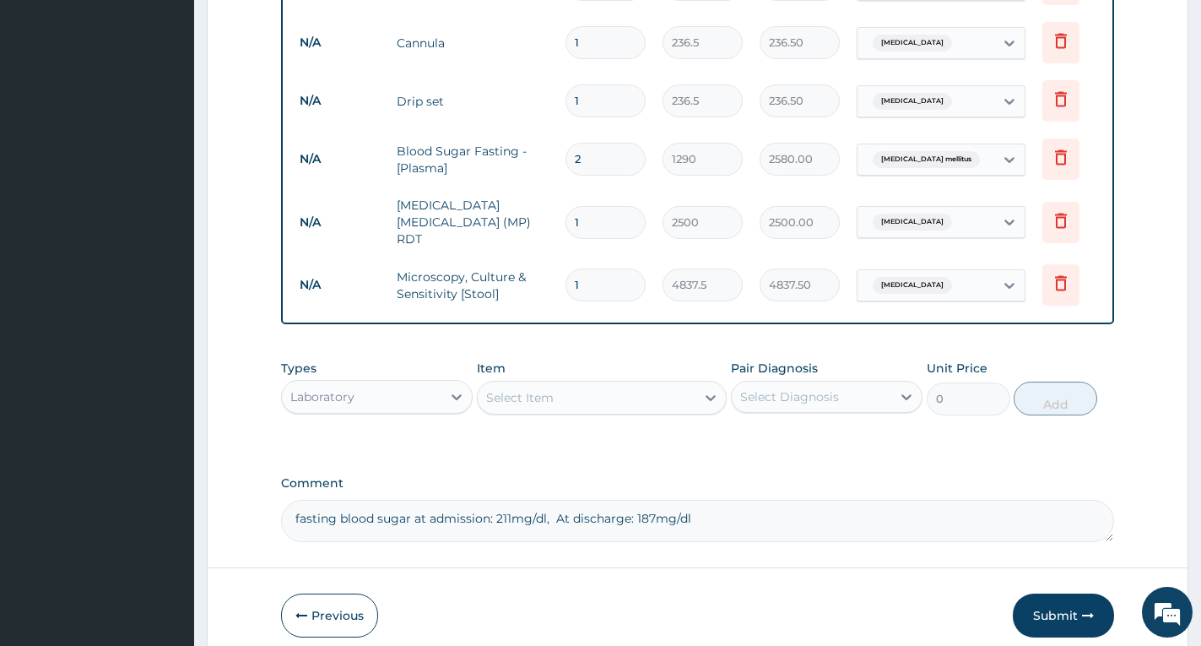
scroll to position [1003, 0]
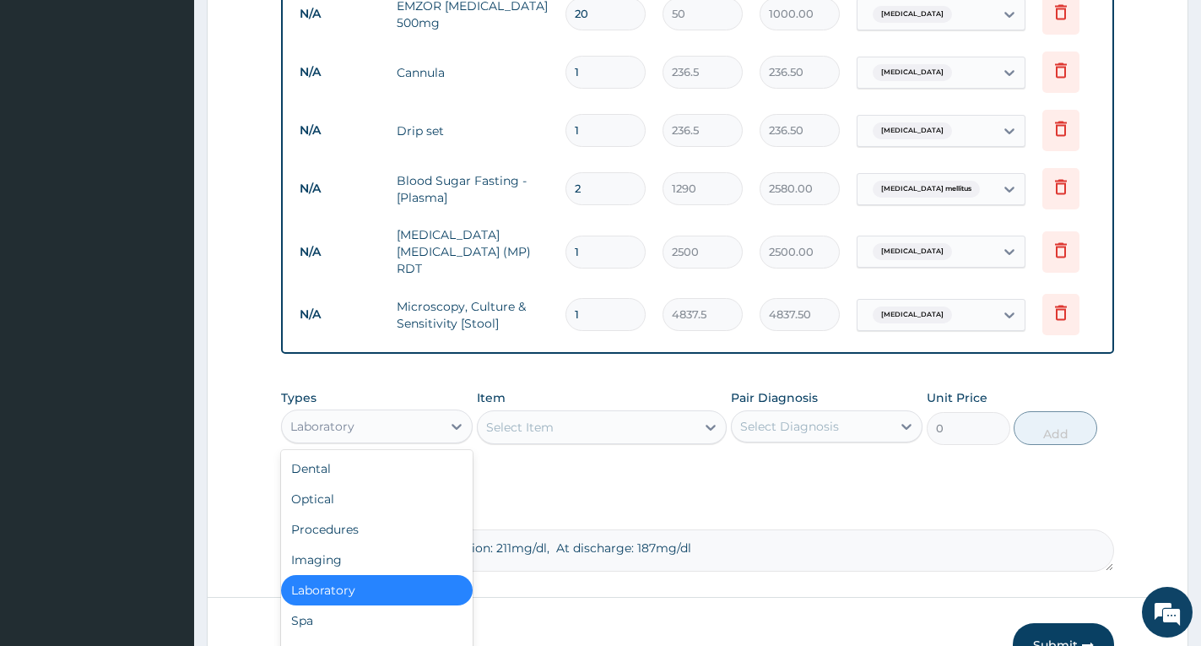
click at [354, 418] on div "Laboratory" at bounding box center [322, 426] width 64 height 17
click at [363, 514] on div "Procedures" at bounding box center [377, 529] width 192 height 30
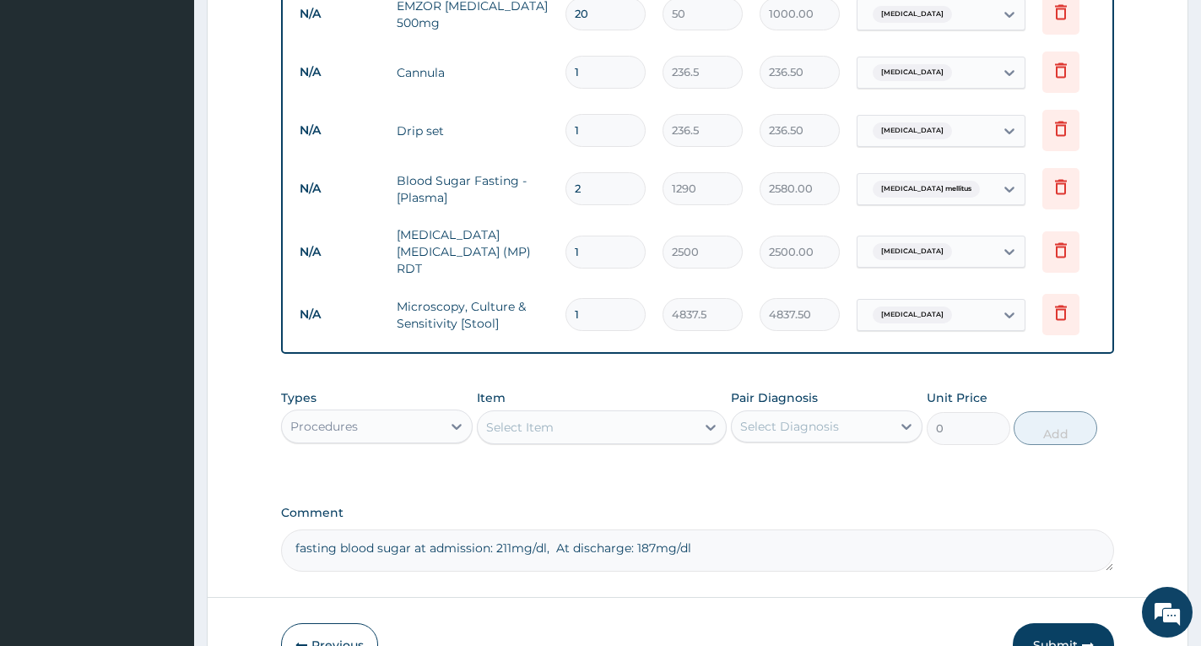
click at [540, 419] on div "Select Item" at bounding box center [520, 427] width 68 height 17
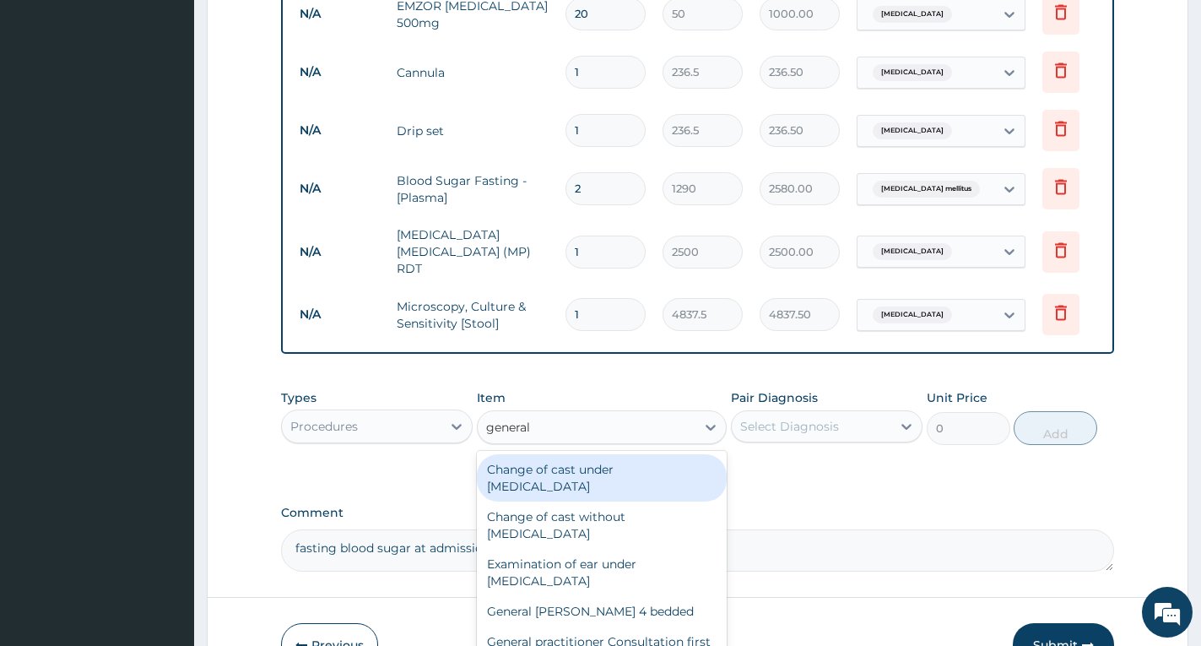
type input "general p"
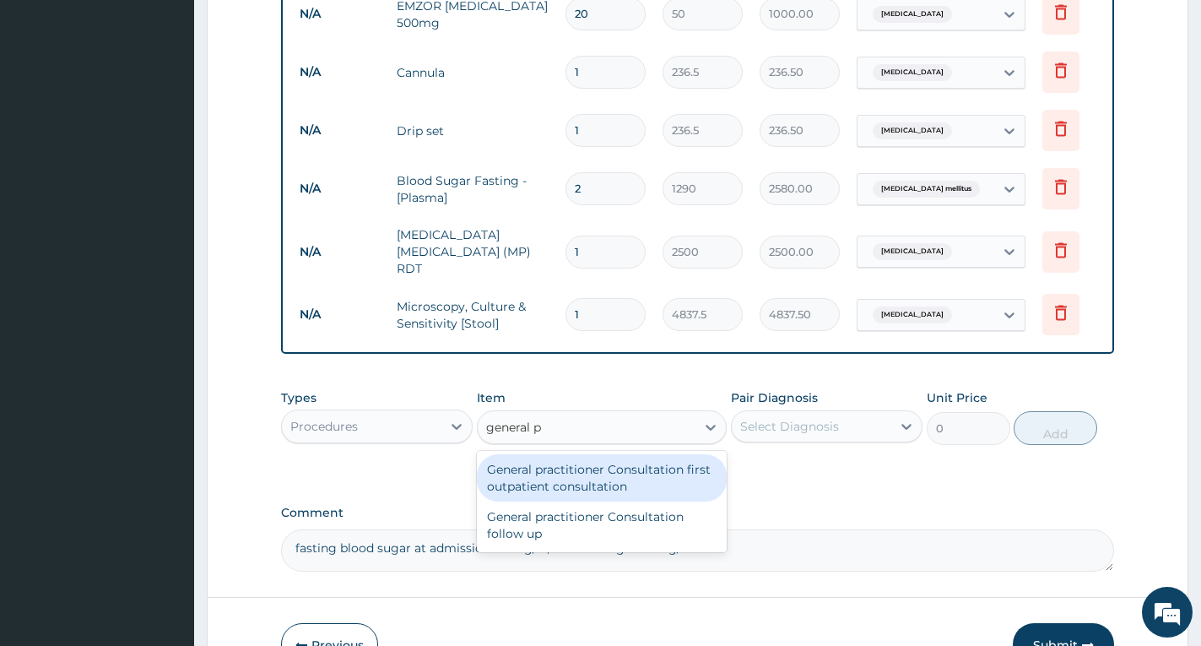
click at [561, 461] on div "General practitioner Consultation first outpatient consultation" at bounding box center [602, 477] width 250 height 47
type input "4000"
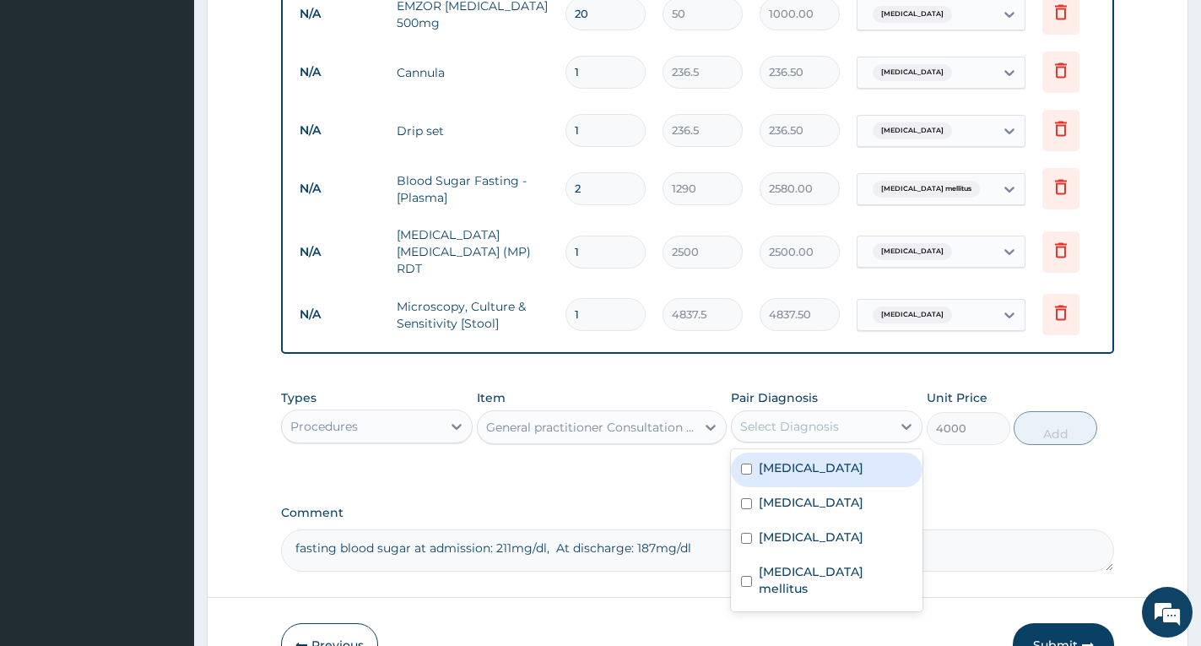
click at [767, 418] on div "Select Diagnosis" at bounding box center [789, 426] width 99 height 17
click at [806, 459] on label "Falciparum malaria" at bounding box center [811, 467] width 105 height 17
checkbox input "true"
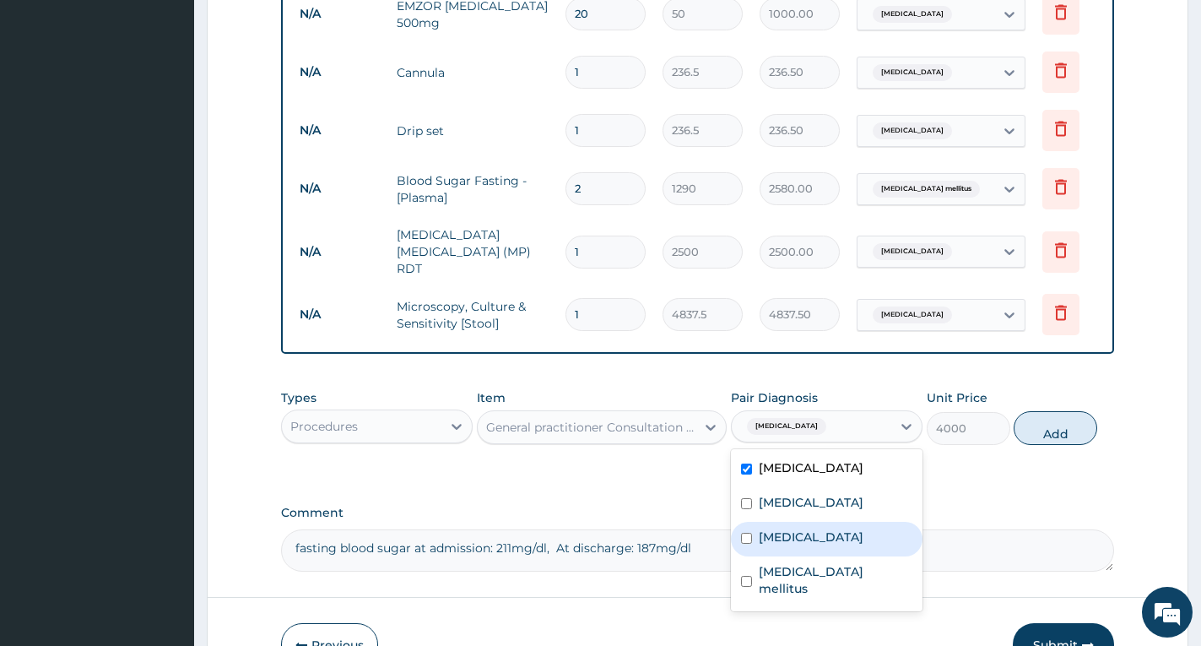
click at [817, 522] on div "Typhoid fever" at bounding box center [827, 539] width 192 height 35
checkbox input "true"
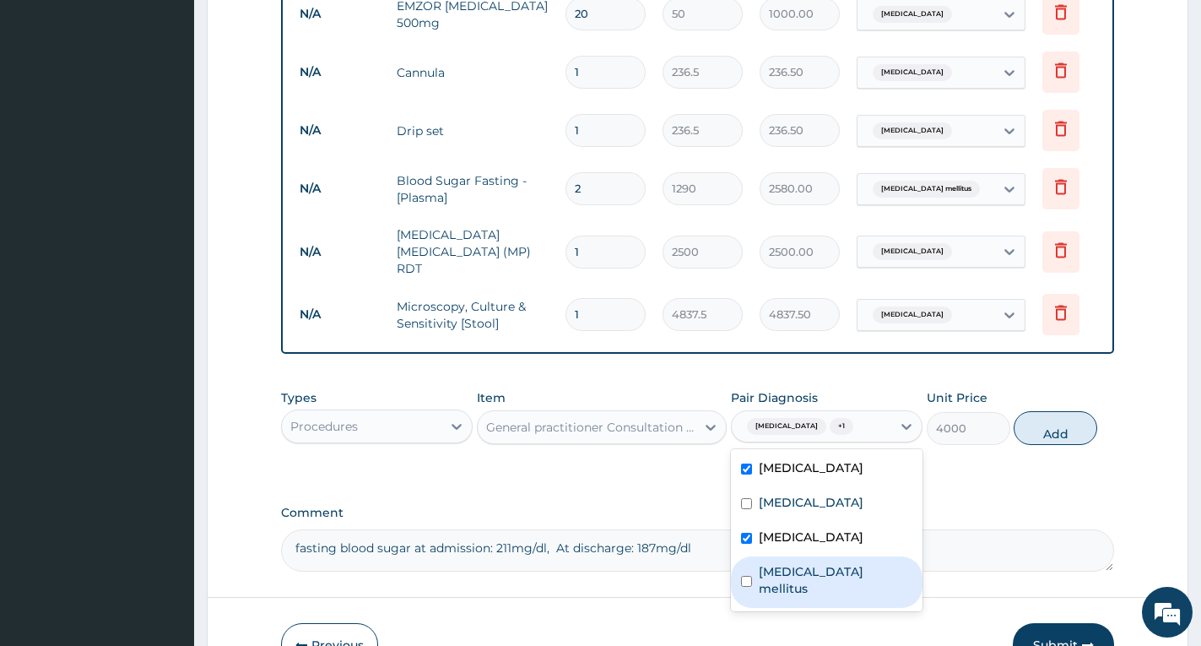
click at [824, 556] on div "Diabetes mellitus" at bounding box center [827, 581] width 192 height 51
checkbox input "true"
click at [1059, 411] on button "Add" at bounding box center [1056, 428] width 84 height 34
type input "0"
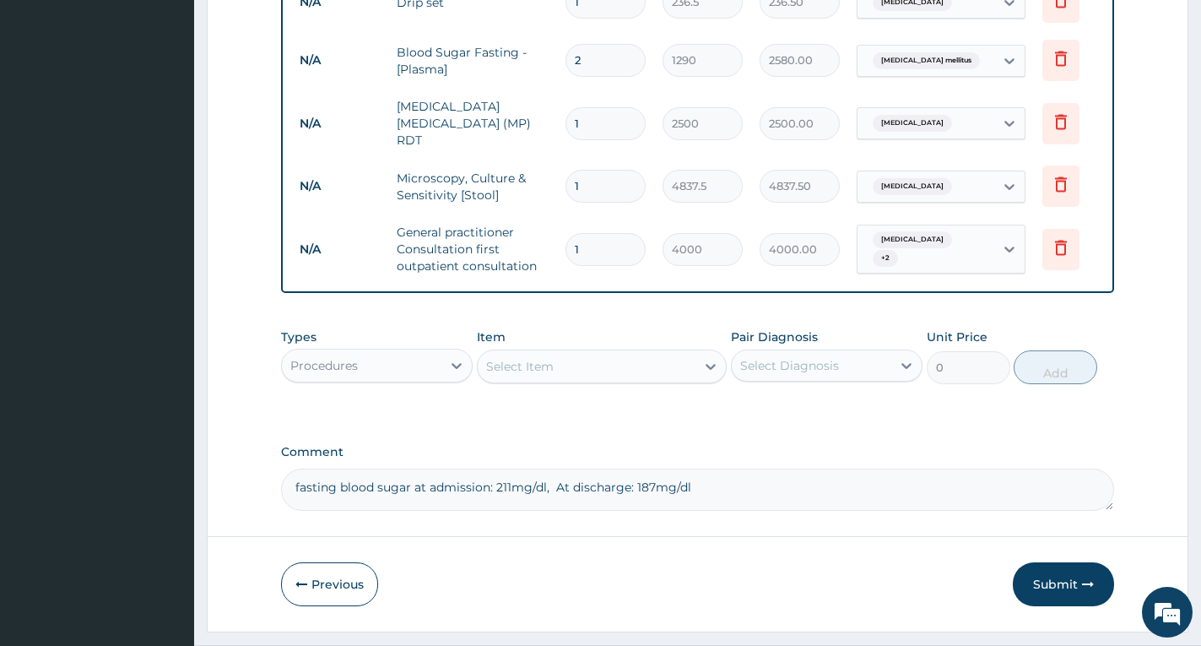
scroll to position [1155, 0]
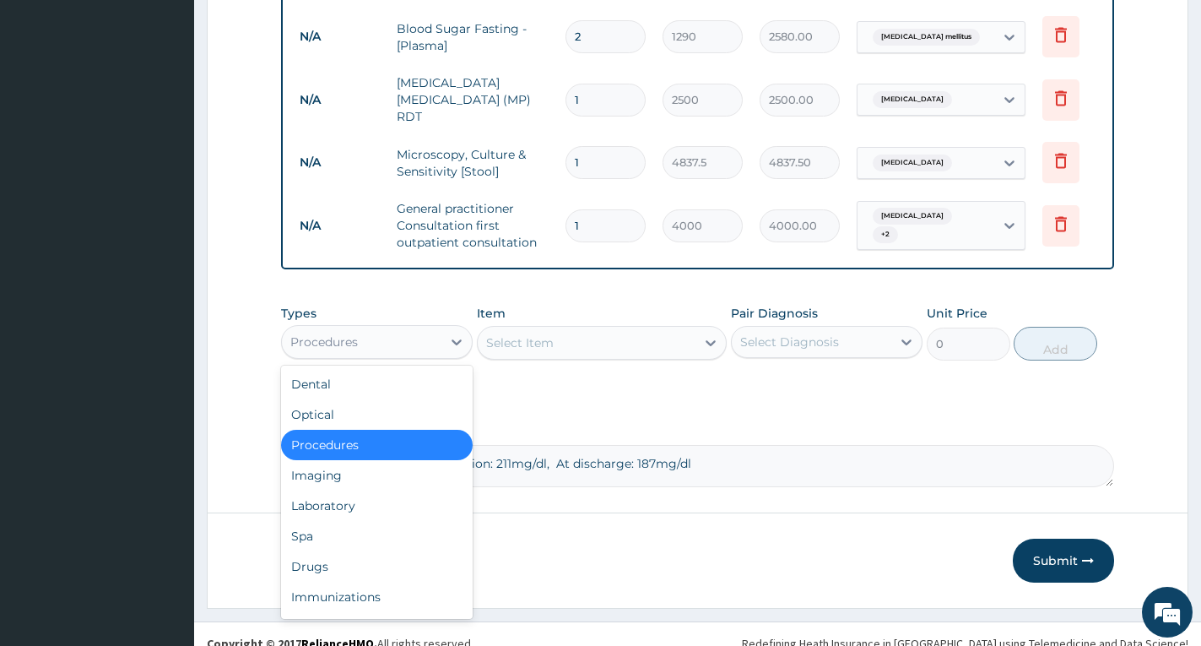
click at [416, 328] on div "Procedures" at bounding box center [362, 341] width 160 height 27
click at [561, 421] on div "Types option Procedures, selected. option Procedures selected, 3 of 10. 10 resu…" at bounding box center [697, 454] width 833 height 66
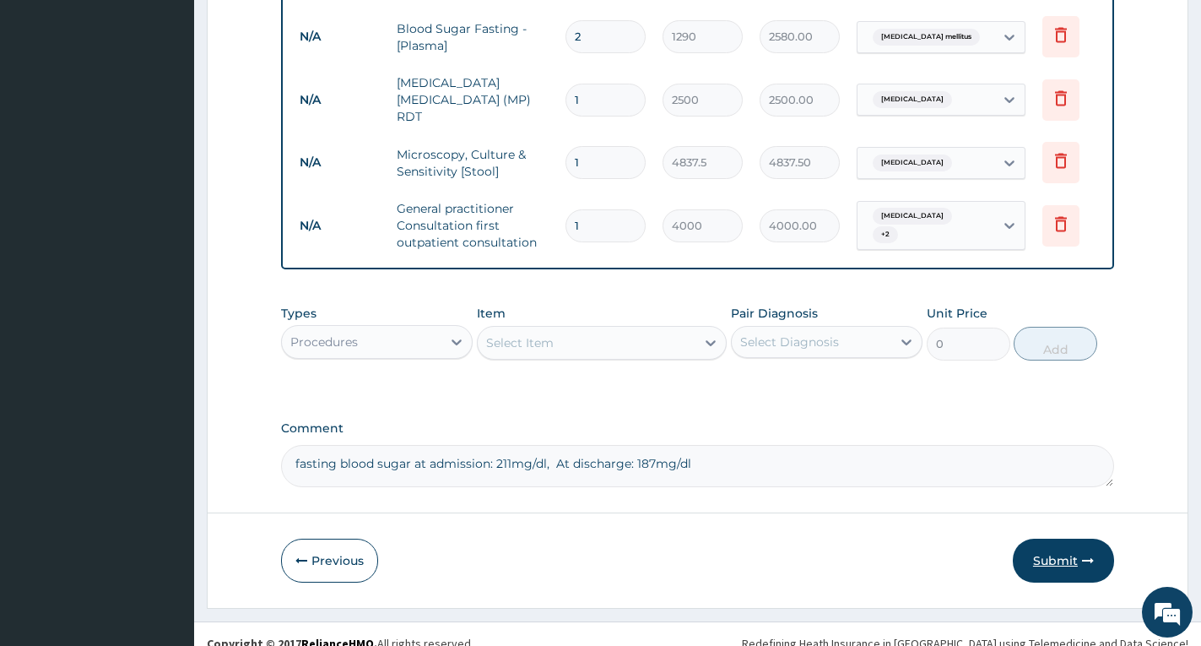
click at [1069, 539] on button "Submit" at bounding box center [1063, 561] width 101 height 44
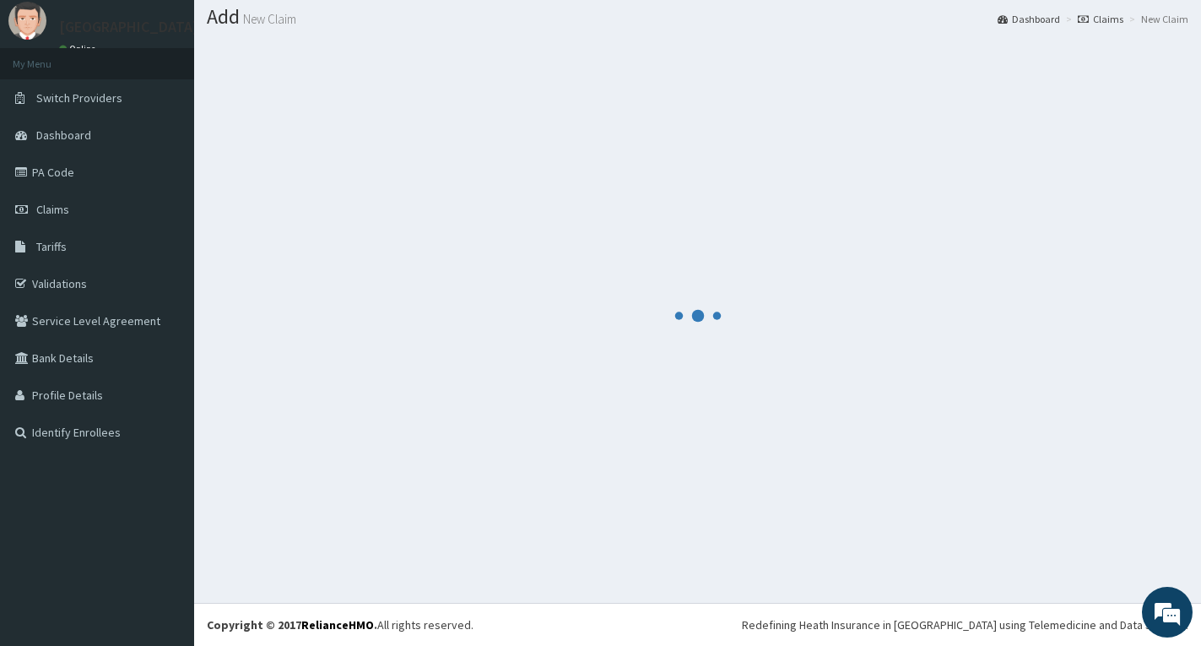
scroll to position [49, 0]
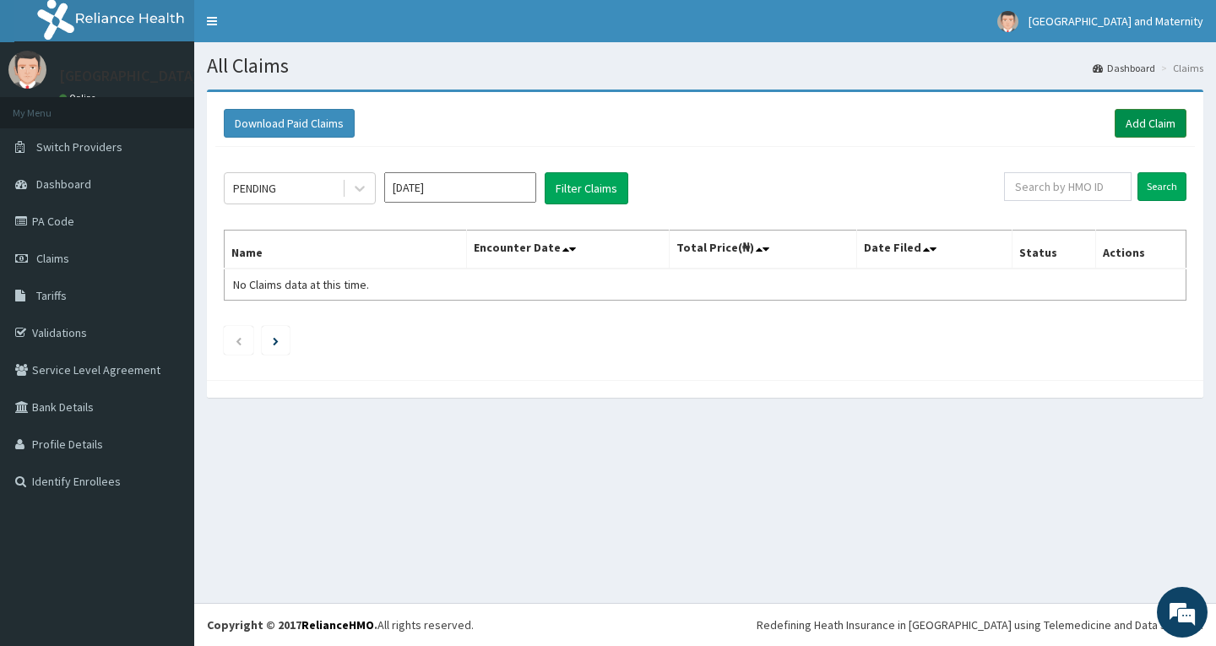
click at [1136, 124] on link "Add Claim" at bounding box center [1150, 123] width 72 height 29
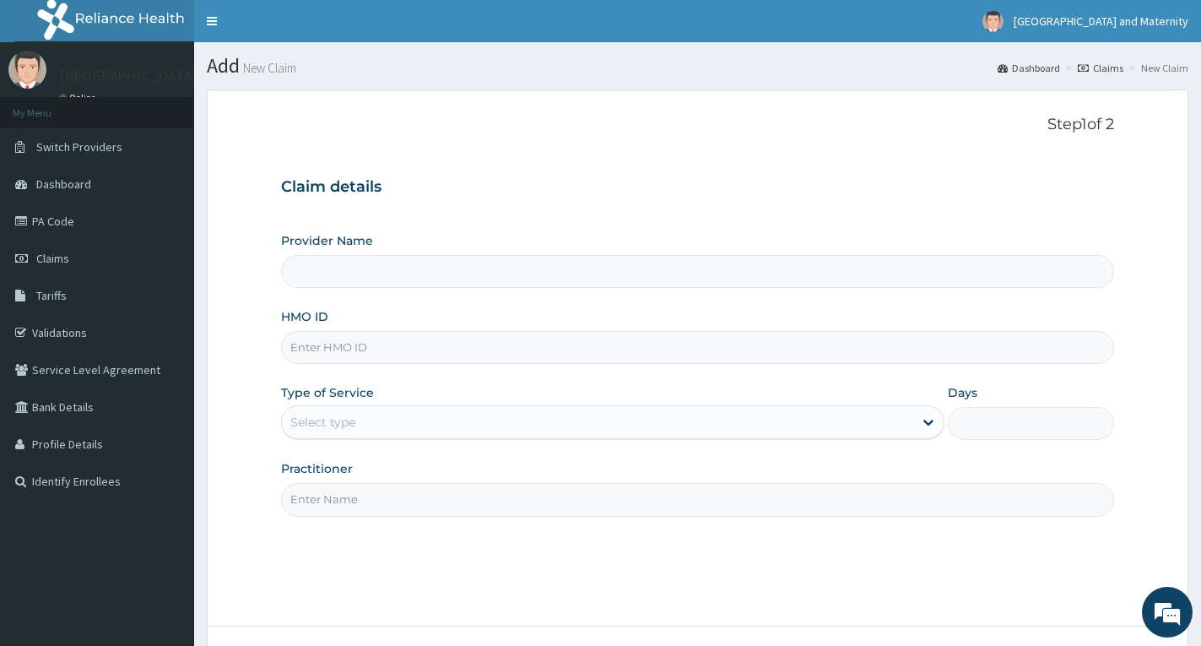
type input "[GEOGRAPHIC_DATA] & Maternity"
click at [439, 339] on input "HMO ID" at bounding box center [697, 347] width 833 height 33
paste input "BUP/10010/E"
type input "BUP/10010/E"
click at [446, 413] on div "Select type" at bounding box center [597, 422] width 631 height 27
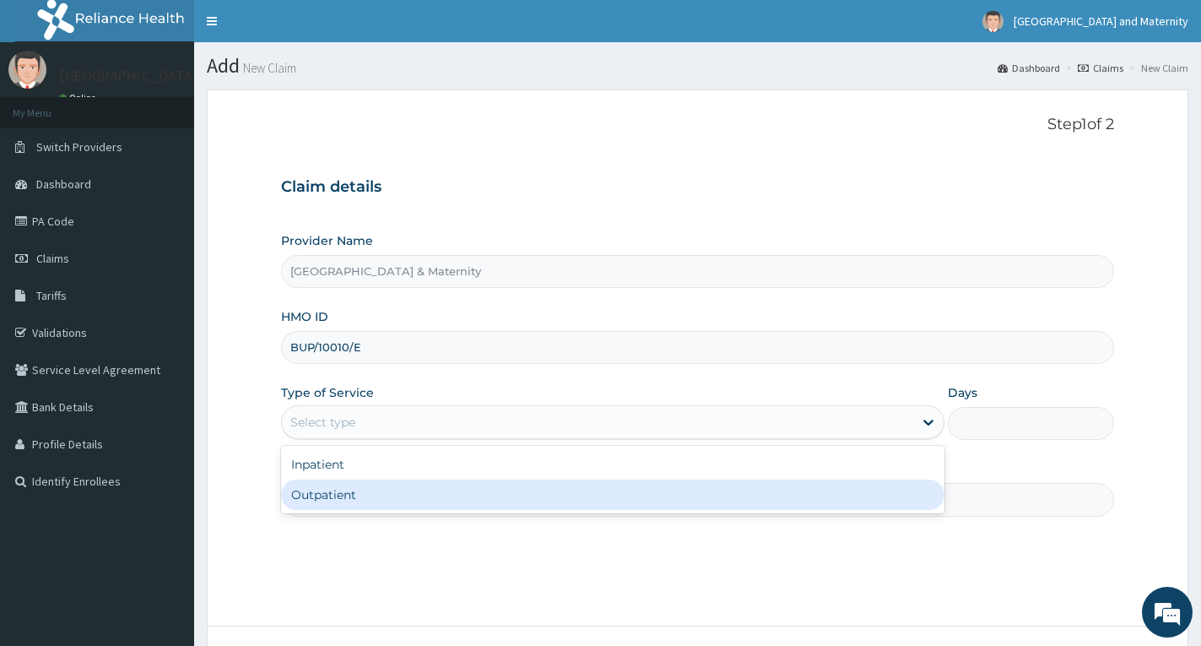
click at [425, 490] on div "Outpatient" at bounding box center [612, 494] width 663 height 30
type input "1"
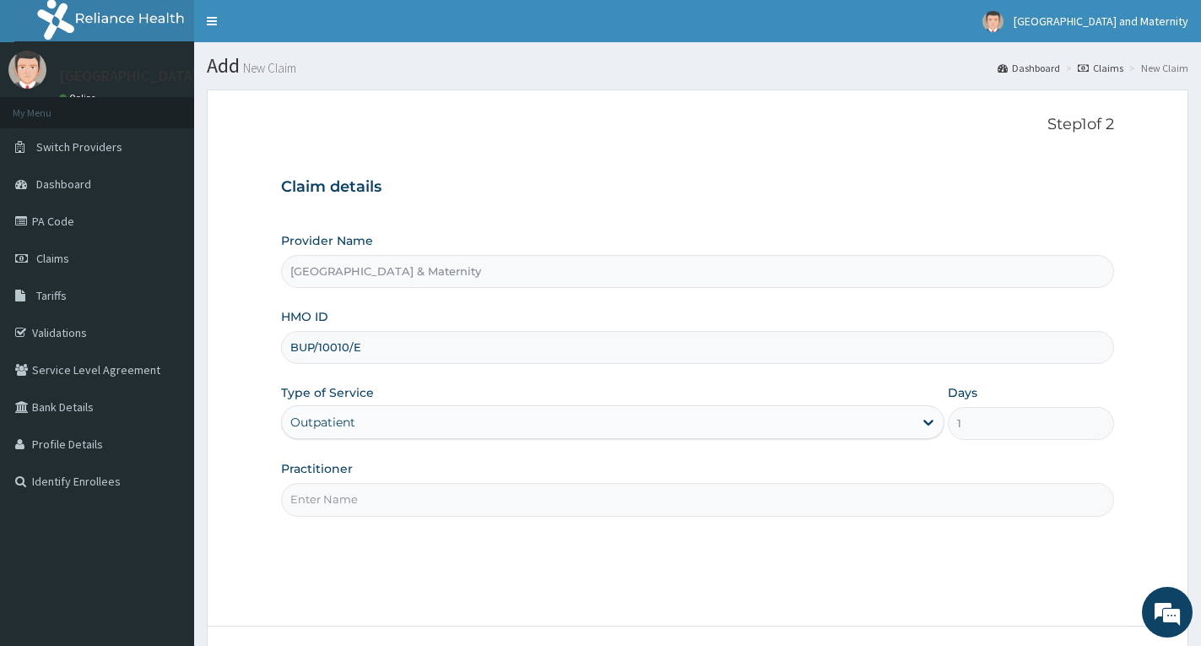
click at [434, 496] on input "Practitioner" at bounding box center [697, 499] width 833 height 33
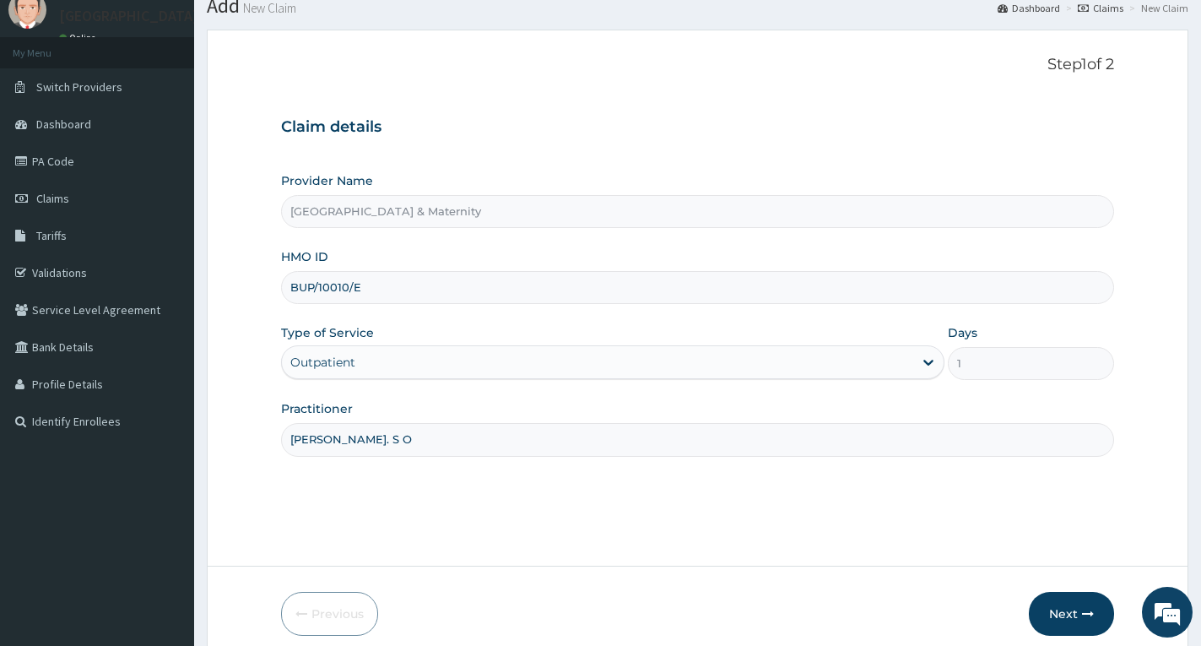
scroll to position [132, 0]
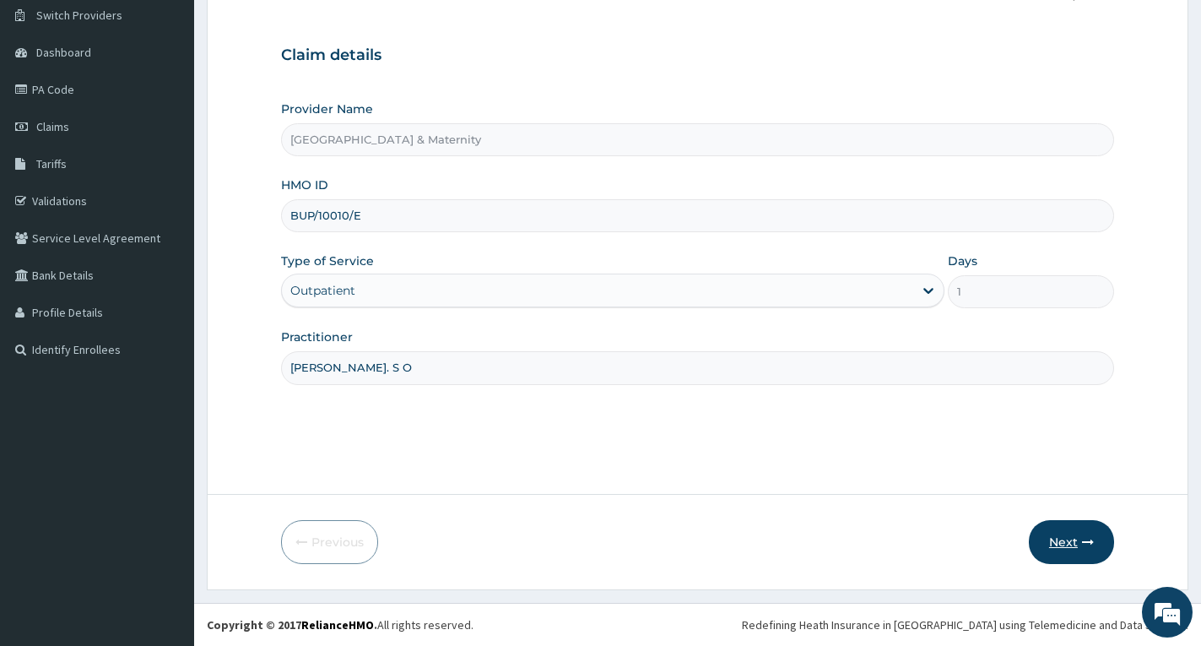
type input "[PERSON_NAME]. S O"
click at [1076, 530] on button "Next" at bounding box center [1071, 542] width 85 height 44
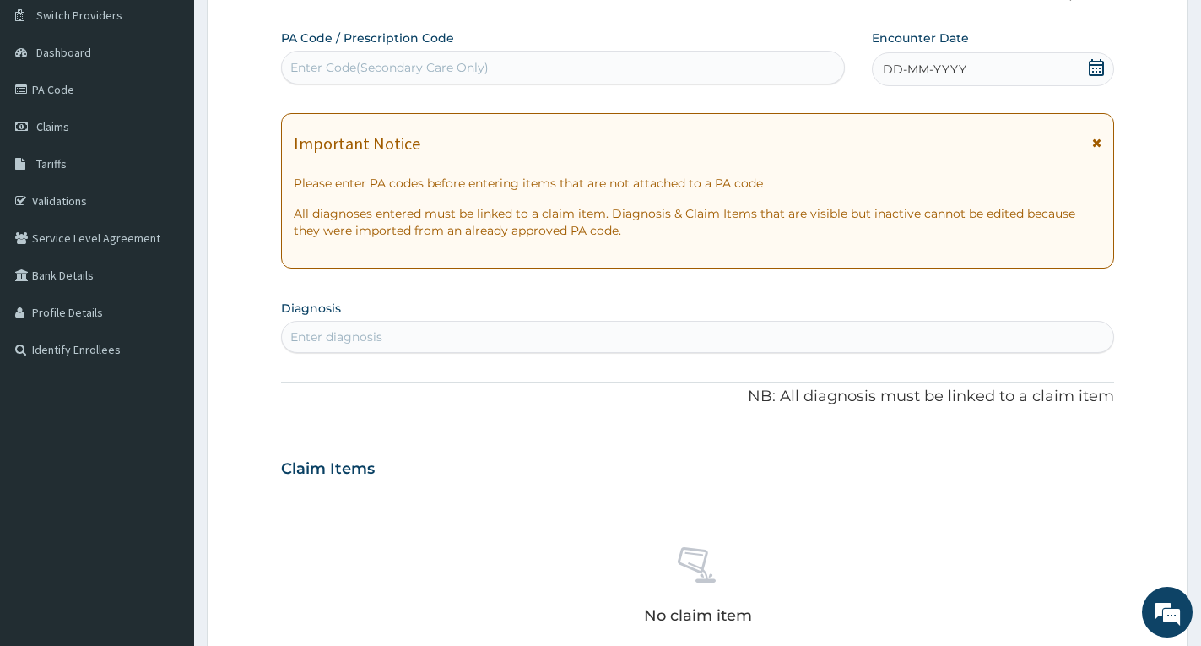
click at [1098, 139] on icon at bounding box center [1096, 143] width 9 height 12
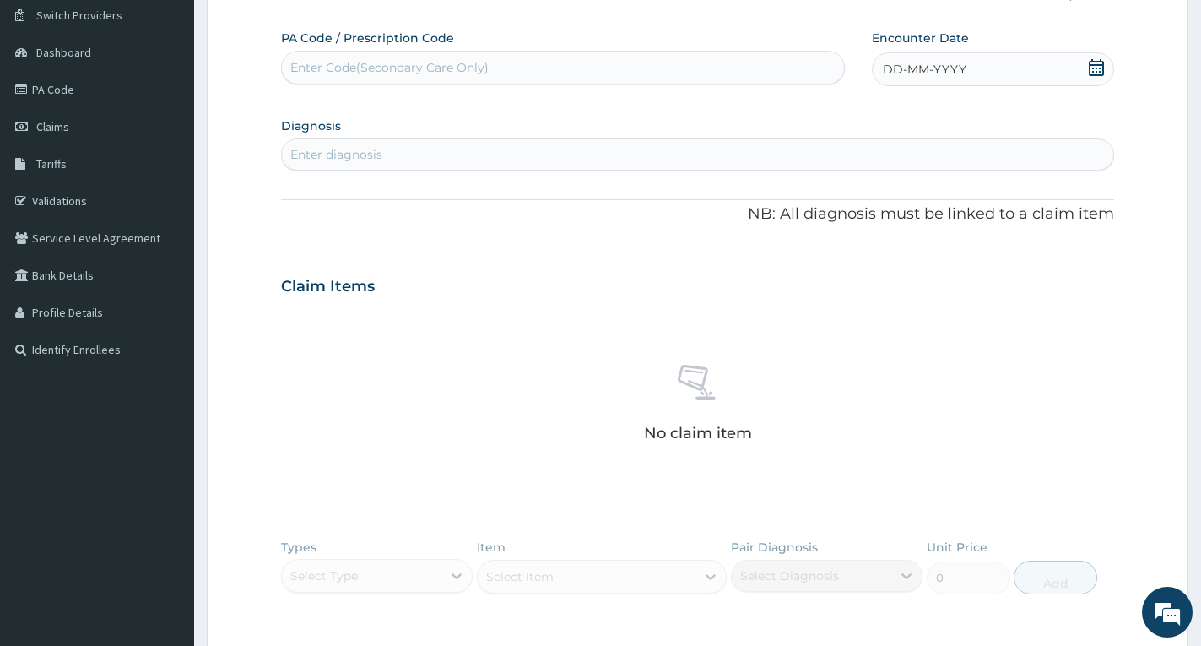
click at [1092, 62] on icon at bounding box center [1096, 67] width 15 height 17
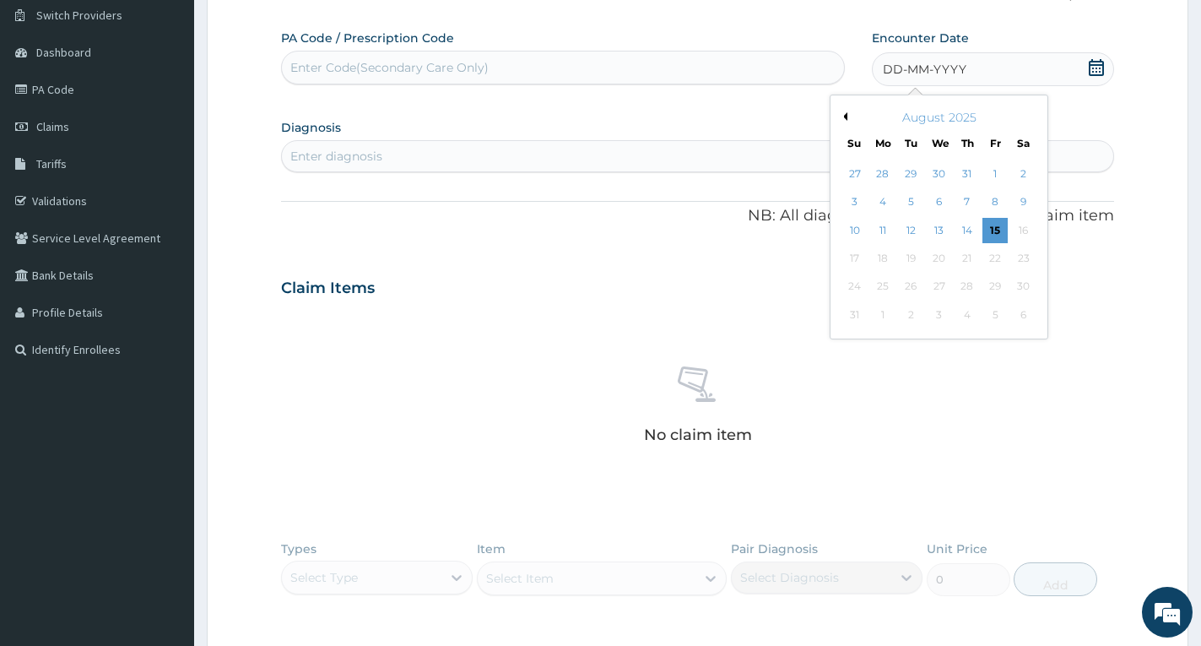
click at [842, 116] on button "Previous Month" at bounding box center [843, 116] width 8 height 8
click at [1004, 250] on div "27" at bounding box center [995, 258] width 25 height 25
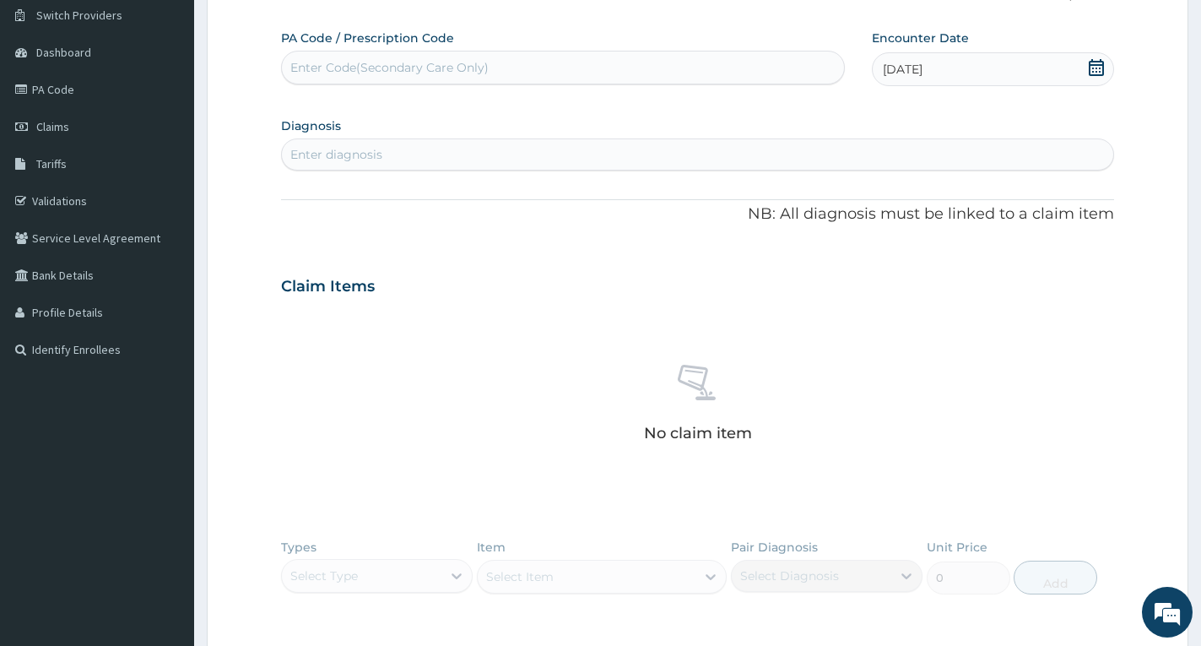
click at [657, 156] on div "Enter diagnosis" at bounding box center [697, 154] width 831 height 27
type input "diabe"
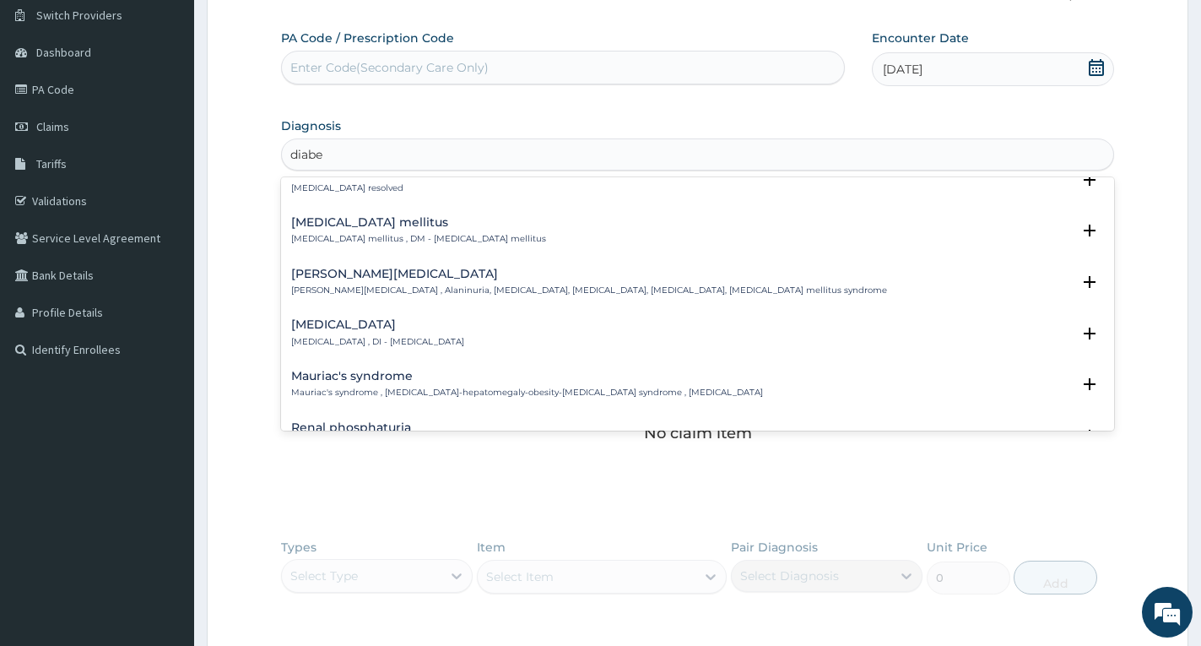
scroll to position [338, 0]
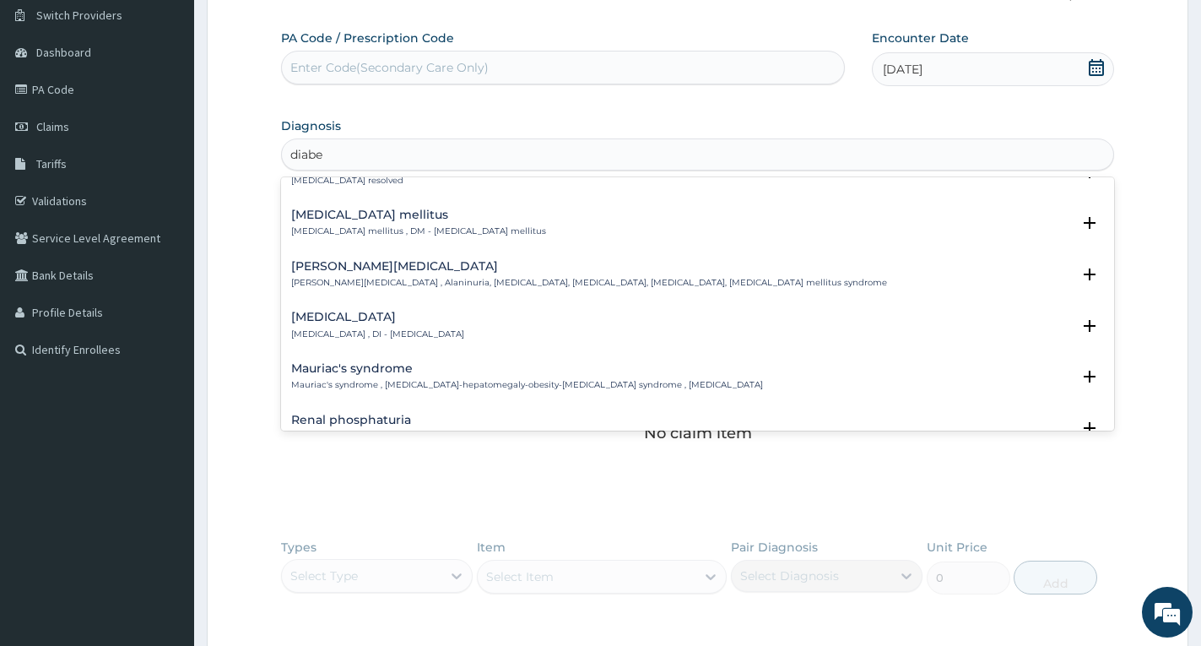
click at [333, 210] on h4 "[MEDICAL_DATA] mellitus" at bounding box center [418, 215] width 255 height 13
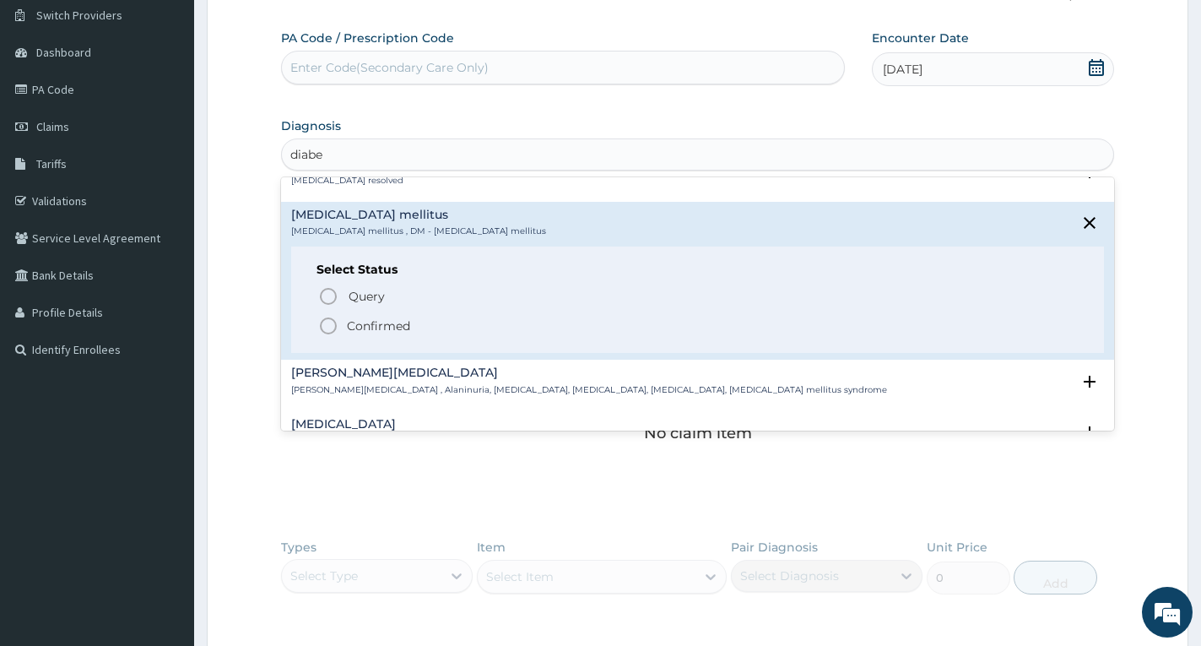
click at [331, 319] on circle "status option filled" at bounding box center [328, 325] width 15 height 15
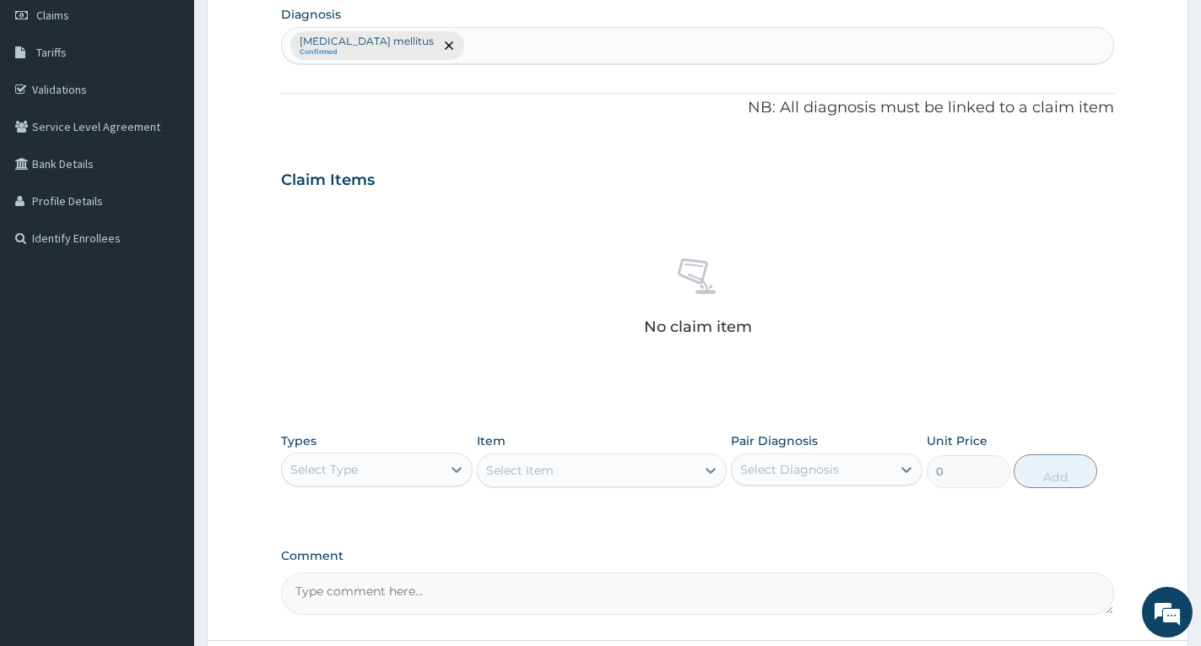
scroll to position [389, 0]
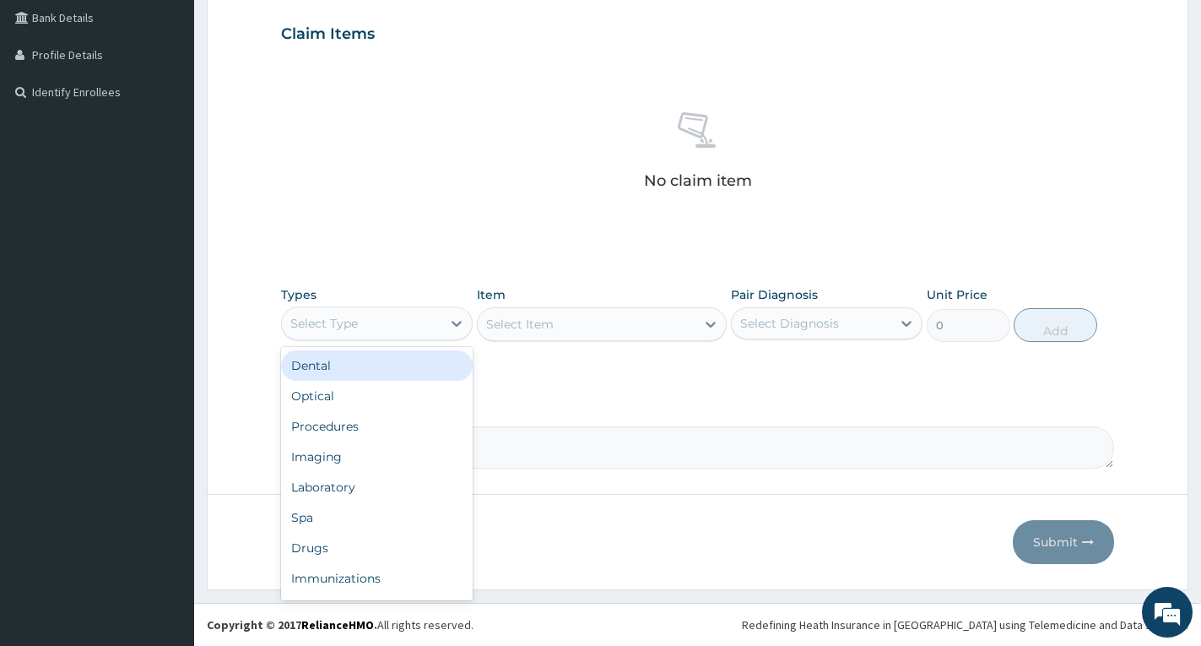
click at [420, 322] on div "Select Type" at bounding box center [362, 323] width 160 height 27
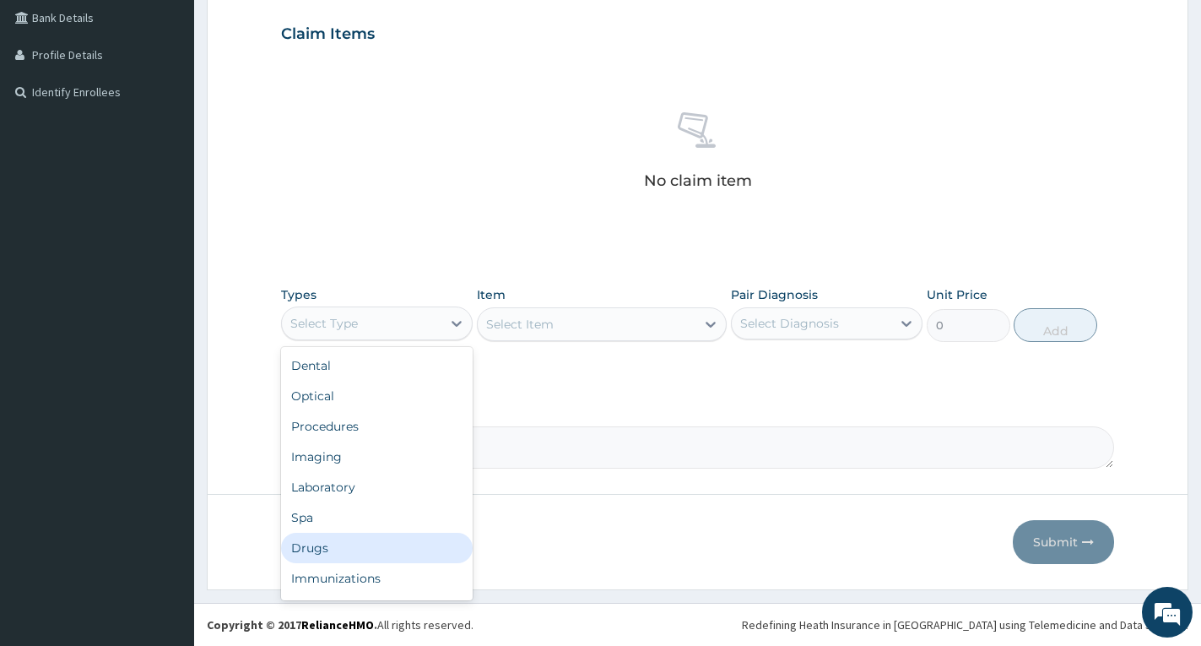
click at [353, 538] on div "Drugs" at bounding box center [377, 548] width 192 height 30
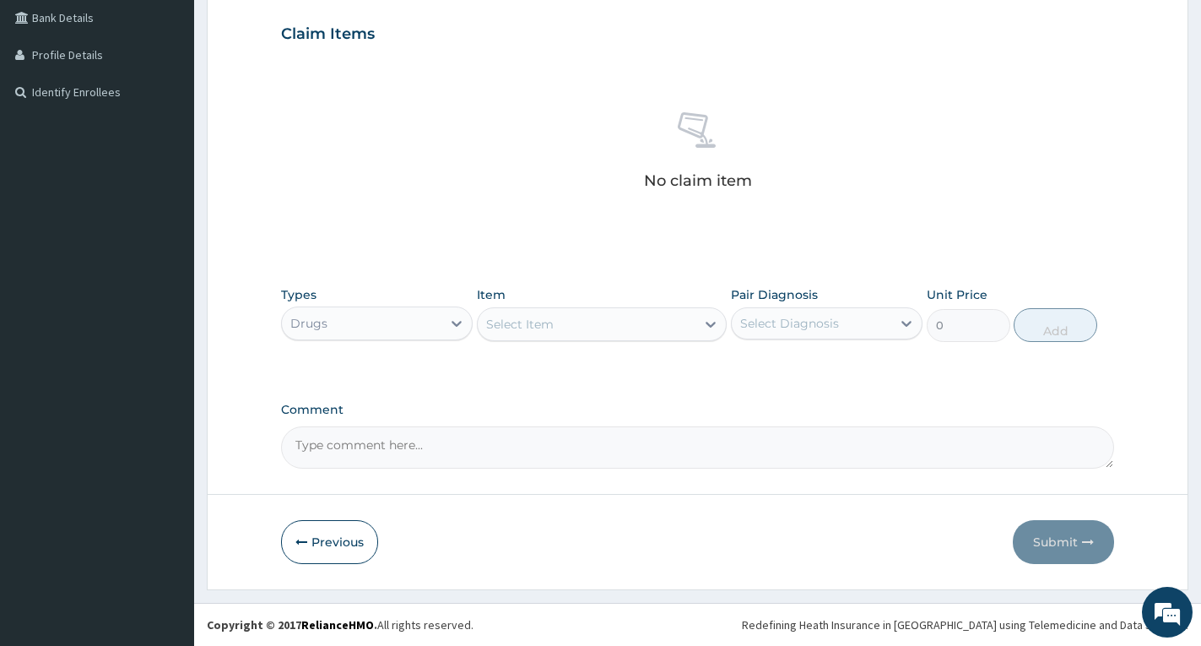
click at [578, 320] on div "Select Item" at bounding box center [587, 324] width 218 height 27
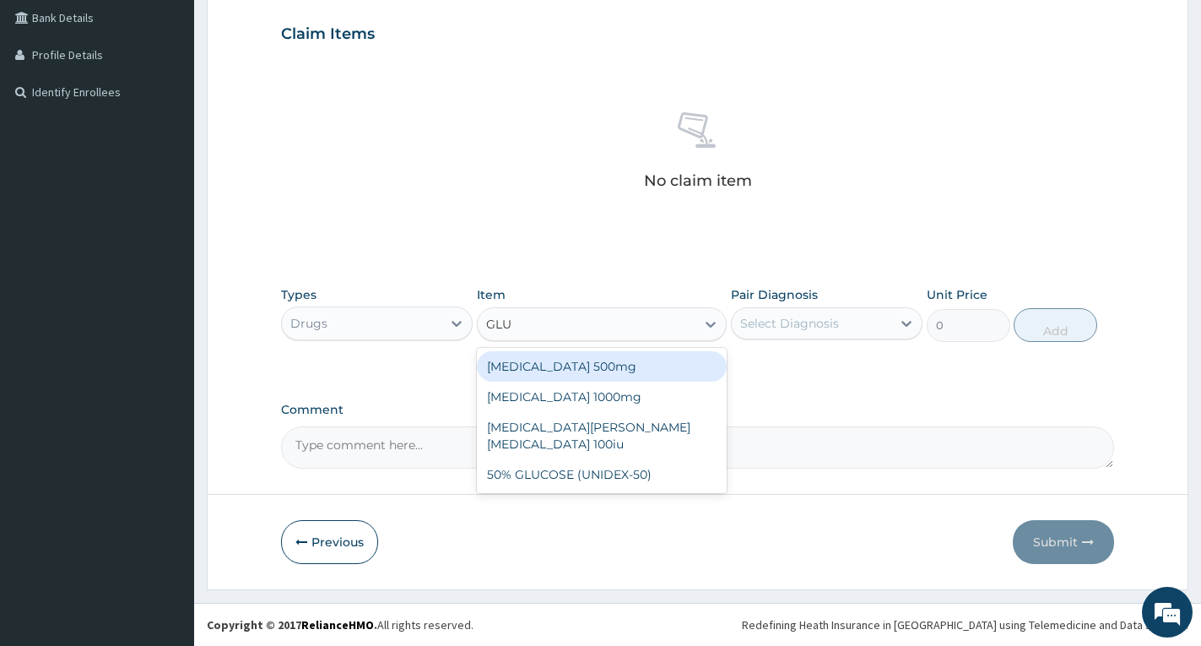
type input "GLUC"
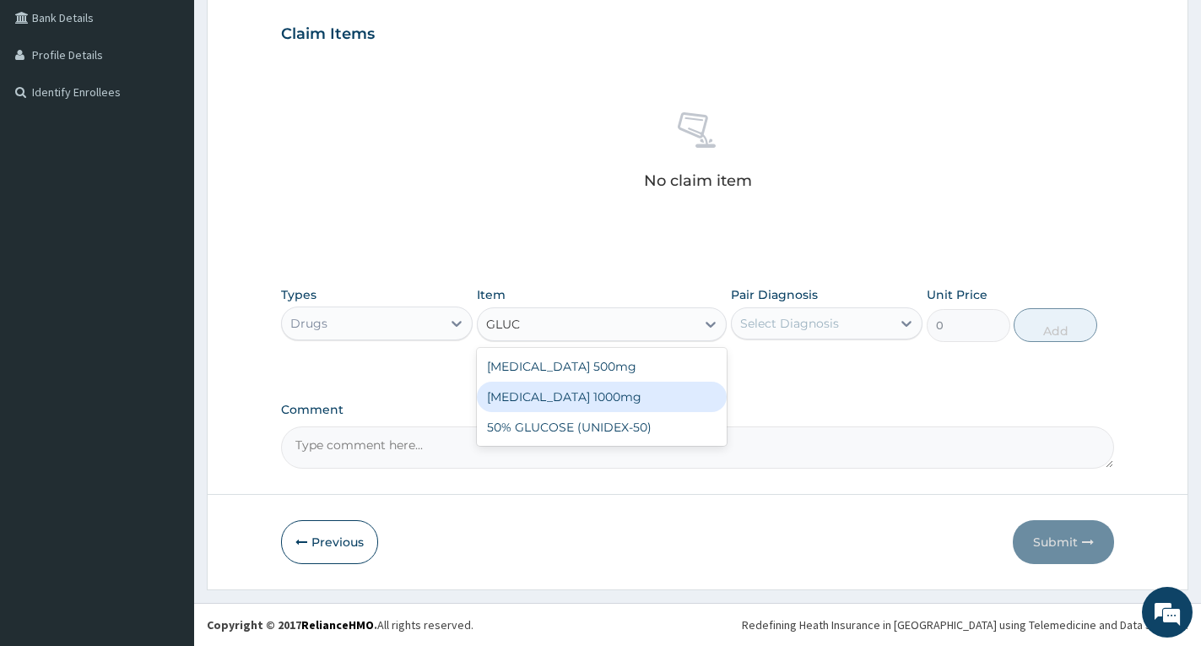
click at [566, 392] on div "[MEDICAL_DATA] 1000mg" at bounding box center [602, 397] width 250 height 30
type input "177.375"
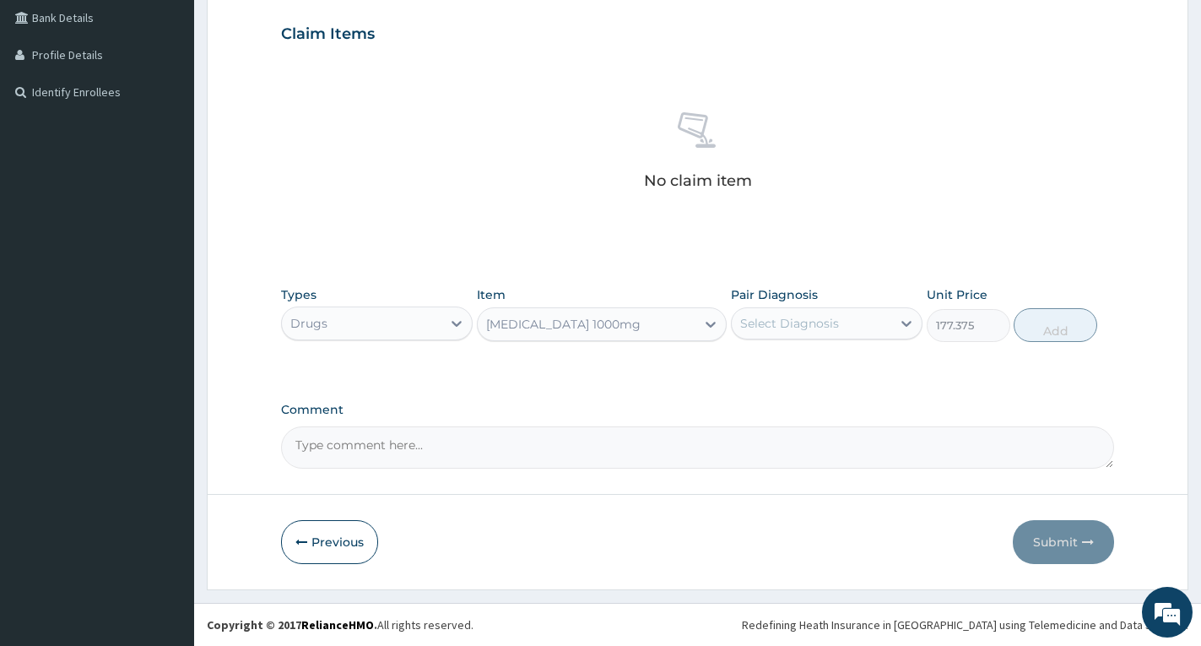
click at [815, 317] on div "Select Diagnosis" at bounding box center [789, 323] width 99 height 17
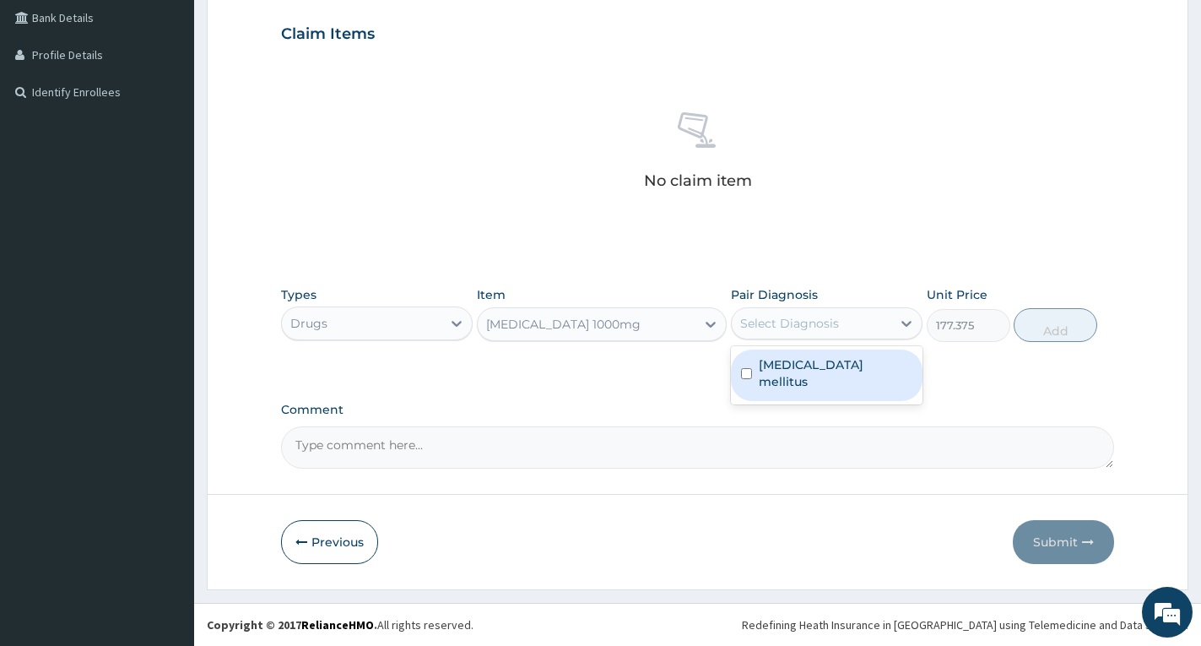
click at [815, 362] on label "[MEDICAL_DATA] mellitus" at bounding box center [836, 373] width 154 height 34
checkbox input "true"
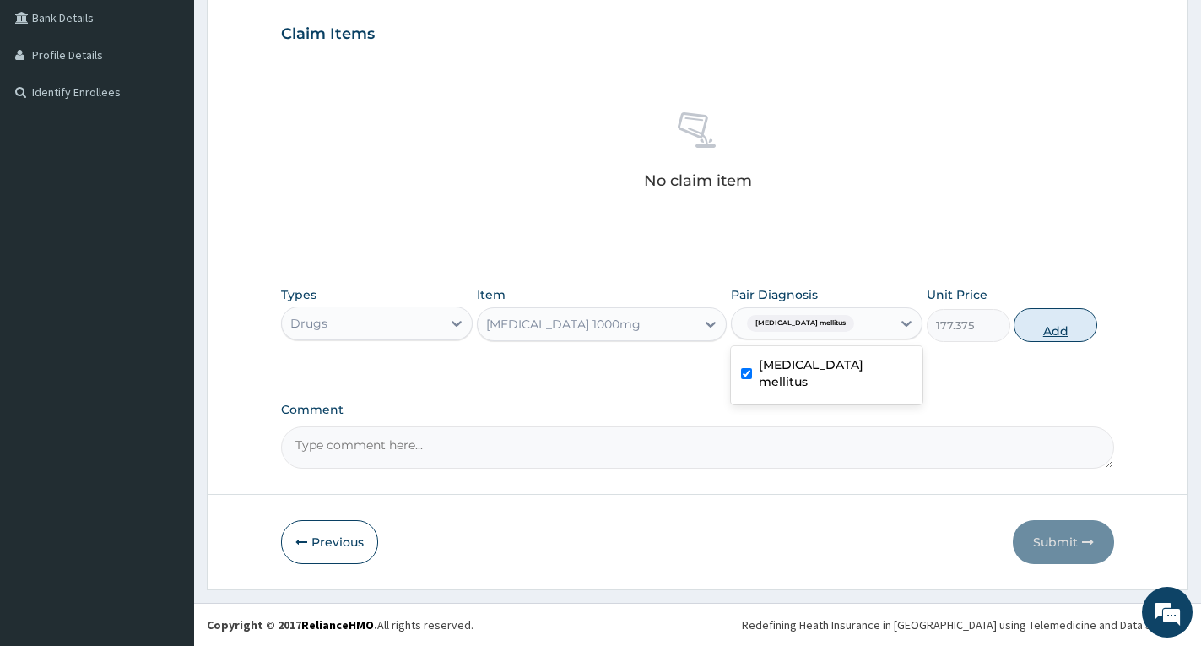
click at [1053, 333] on button "Add" at bounding box center [1056, 325] width 84 height 34
type input "0"
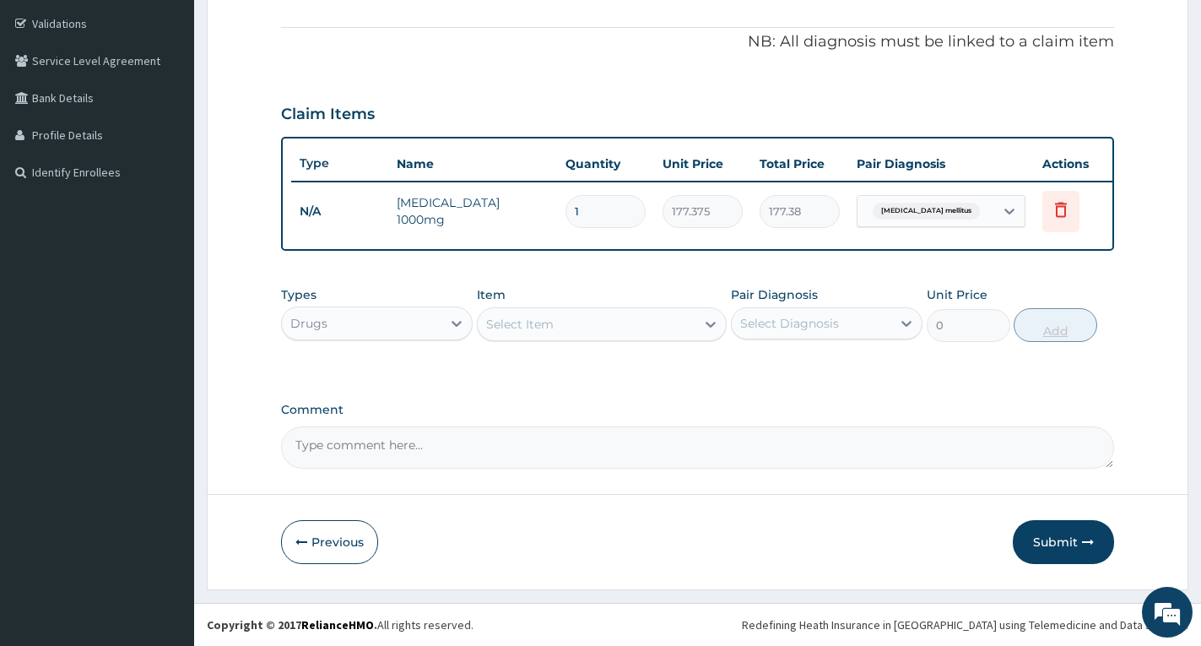
scroll to position [323, 0]
type input "15"
type input "2660.63"
type input "15"
click at [1149, 299] on form "Step 2 of 2 PA Code / Prescription Code Enter Code(Secondary Care Only) Encount…" at bounding box center [698, 185] width 982 height 809
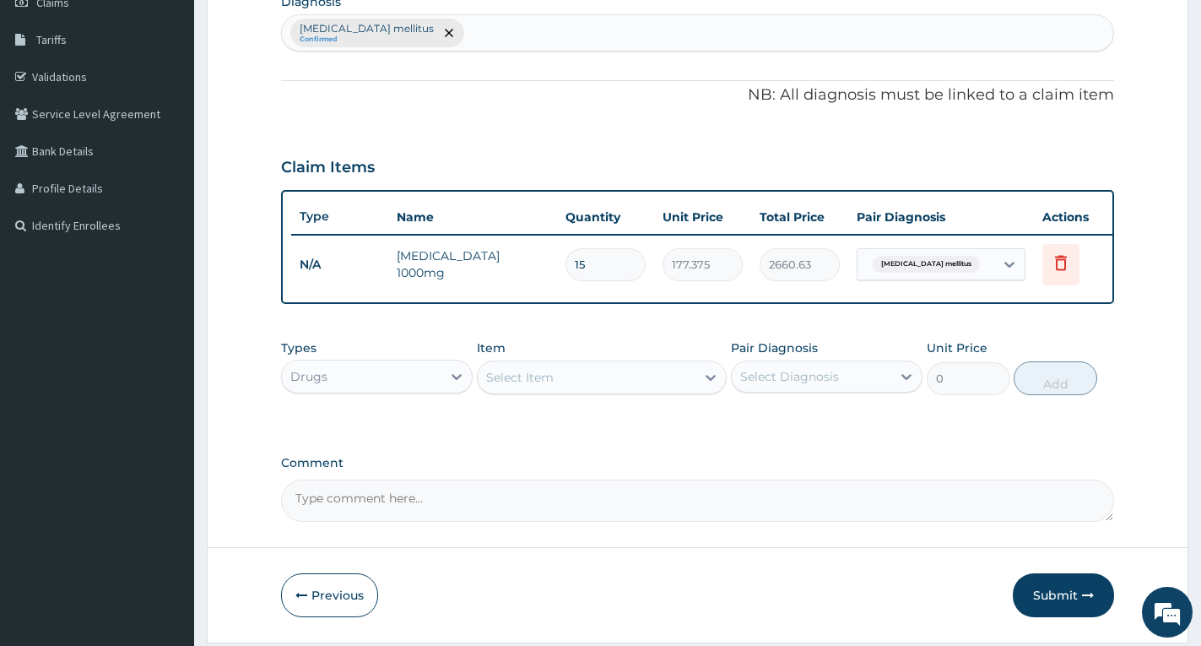
scroll to position [154, 0]
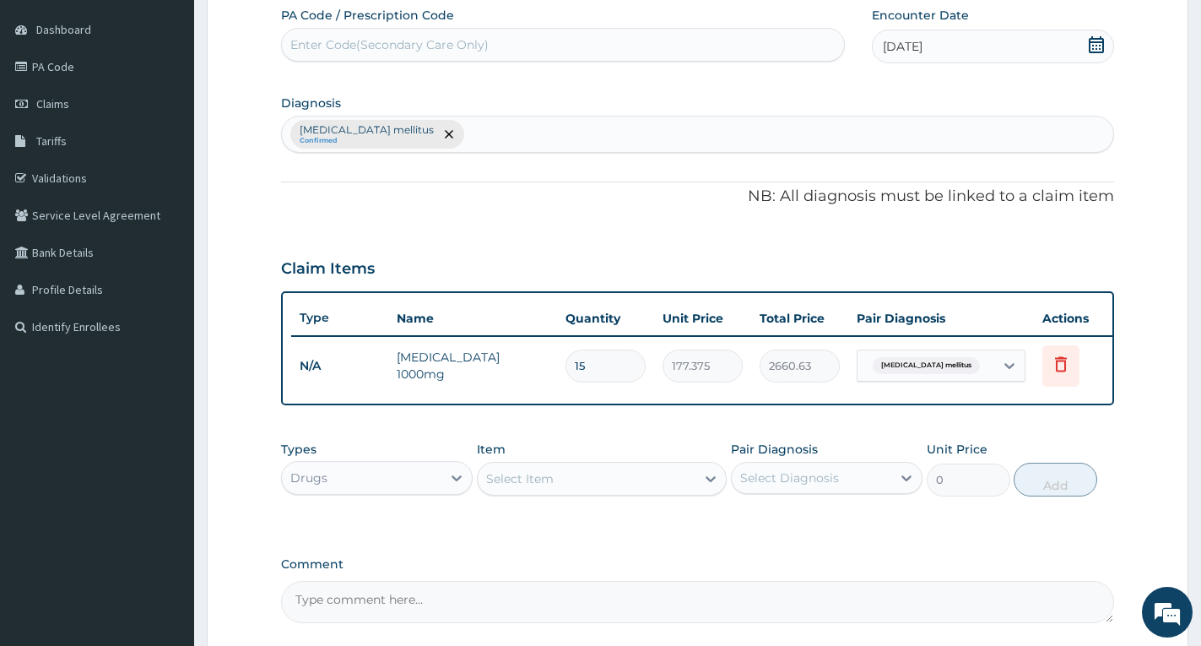
click at [512, 134] on div "[MEDICAL_DATA] mellitus Confirmed" at bounding box center [697, 133] width 831 height 35
type input "BODY PAIN"
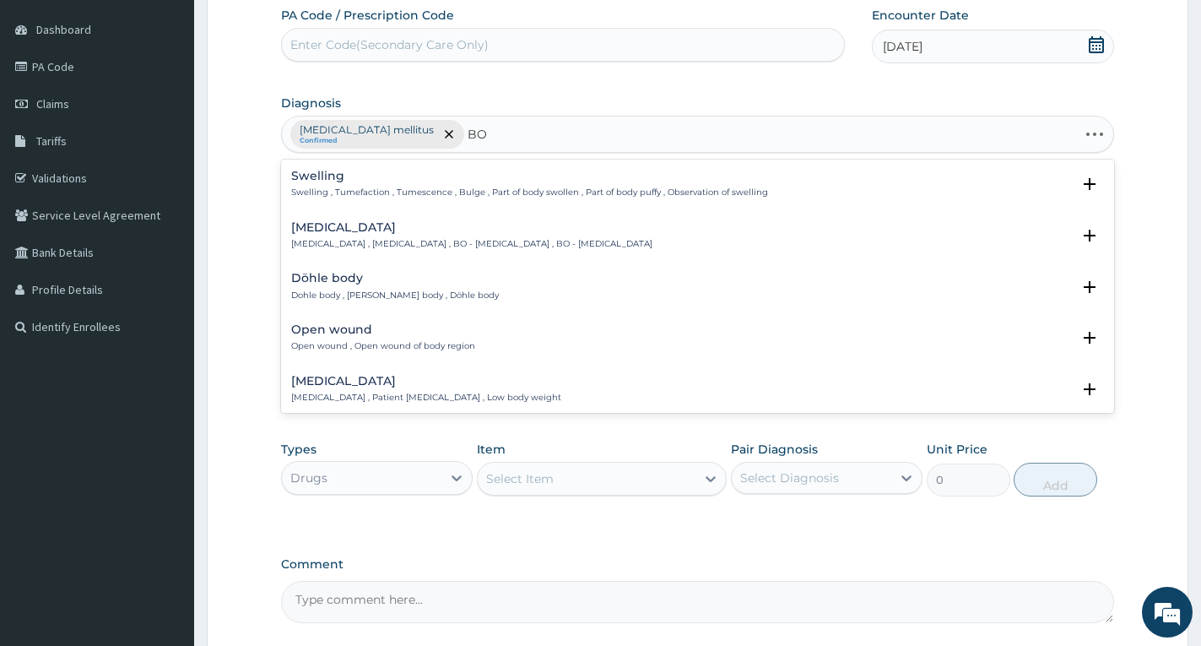
type input "B"
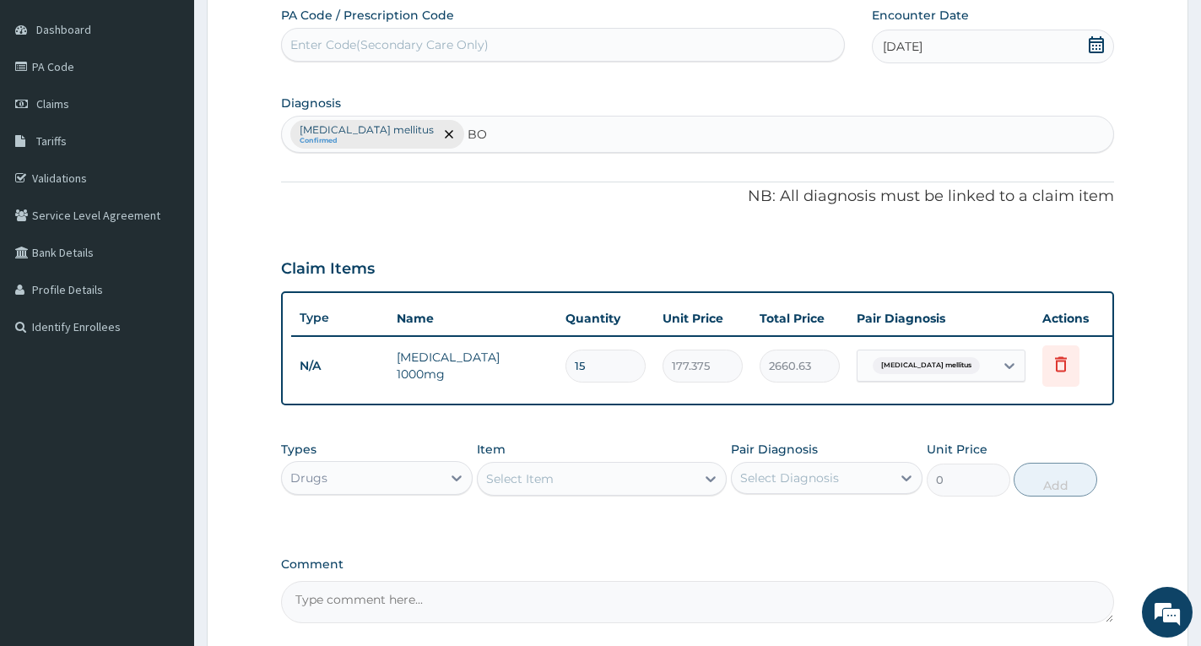
type input "B"
type input "MUSC"
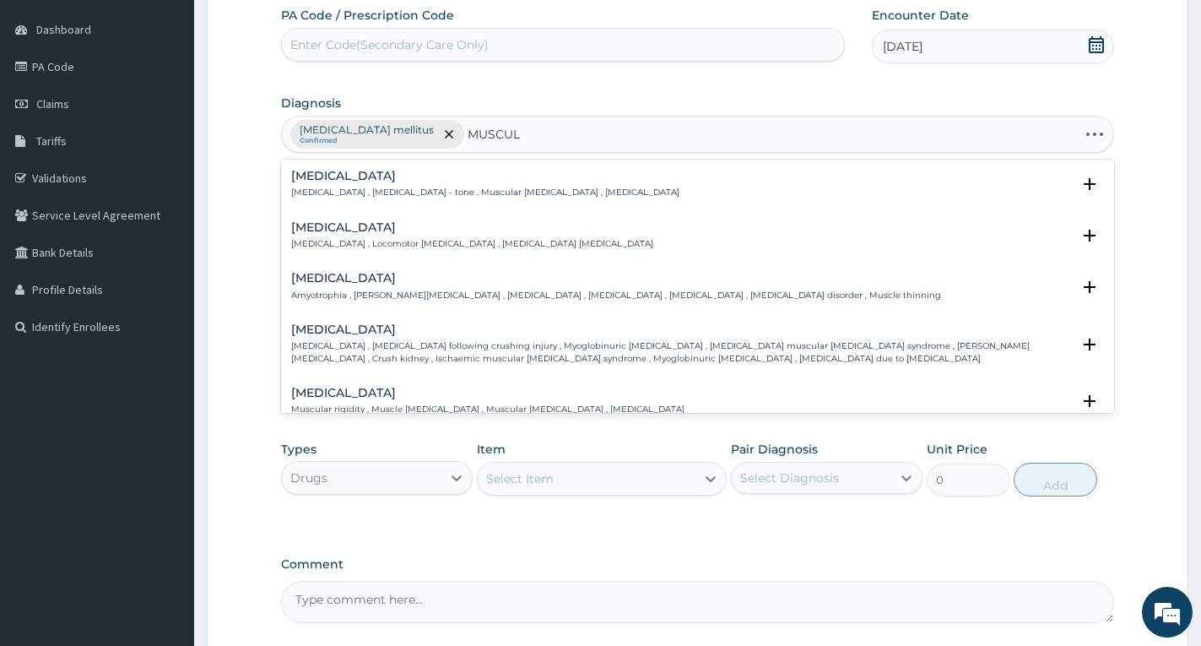
type input "MUSCULO"
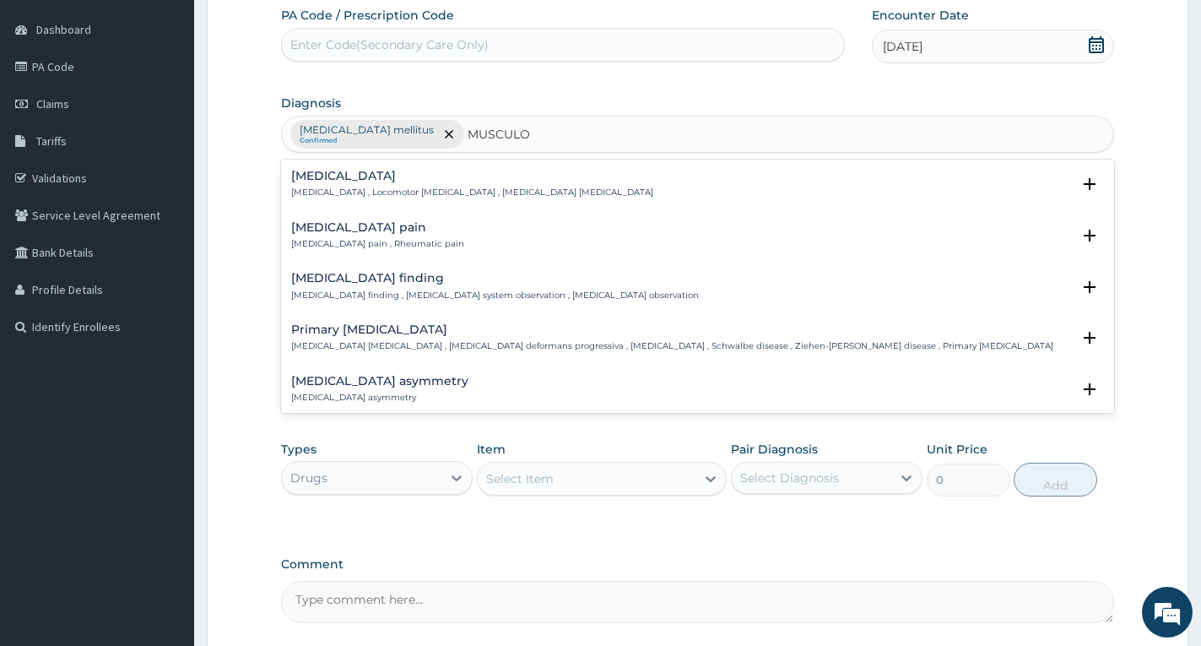
click at [344, 227] on h4 "[MEDICAL_DATA] pain" at bounding box center [377, 227] width 173 height 13
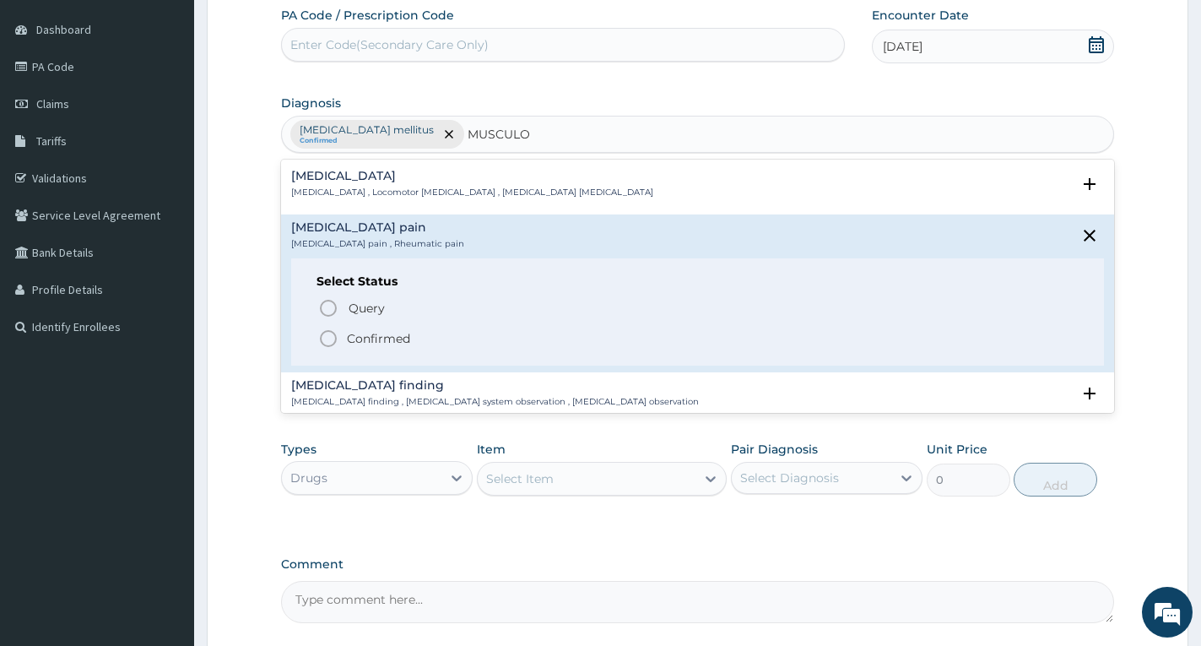
click at [328, 341] on icon "status option filled" at bounding box center [328, 338] width 20 height 20
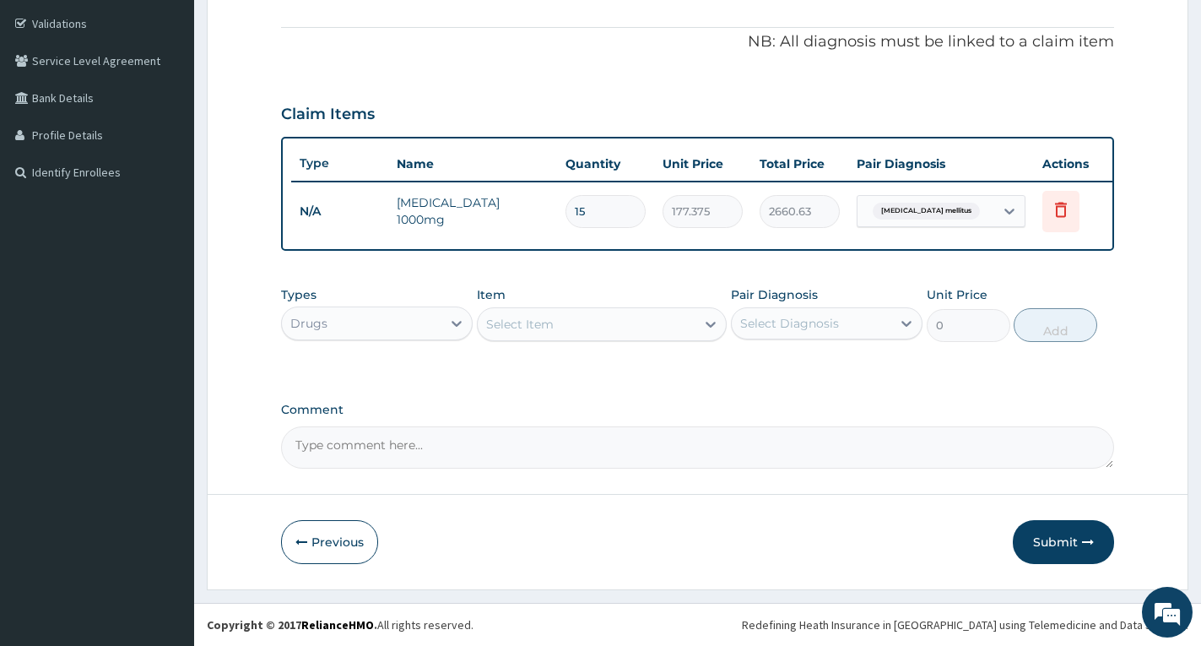
scroll to position [323, 0]
click at [533, 322] on div "Select Item" at bounding box center [520, 324] width 68 height 17
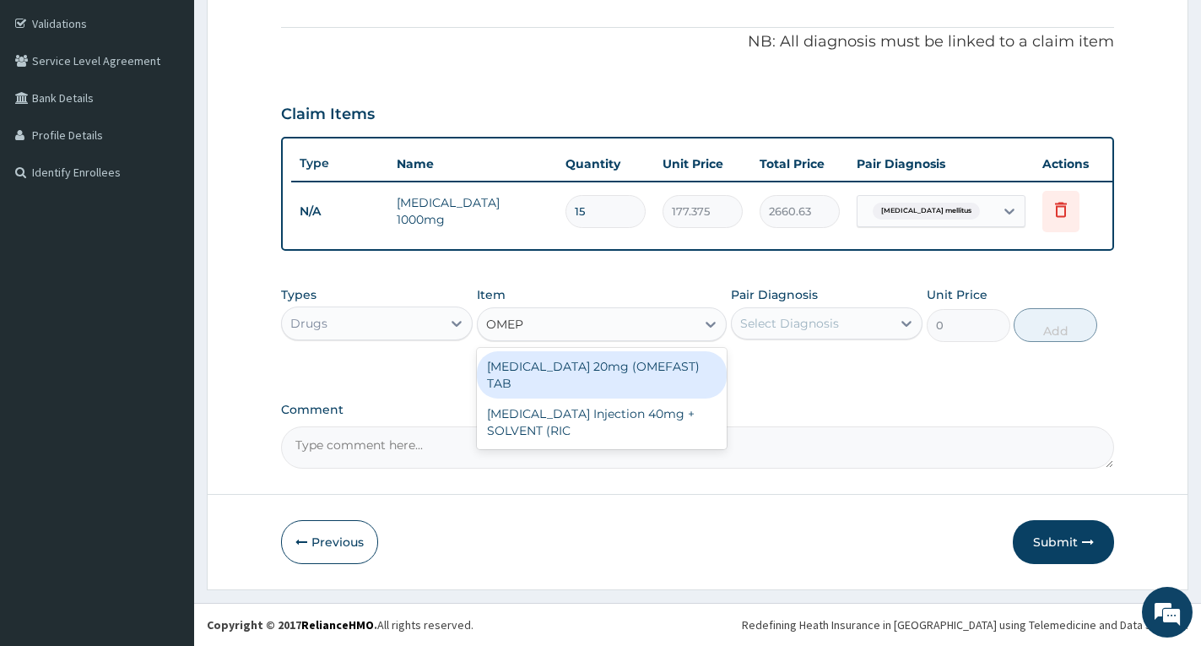
type input "OMEPR"
click at [575, 366] on div "[MEDICAL_DATA] 20mg (OMEFAST) TAB" at bounding box center [602, 374] width 250 height 47
type input "150"
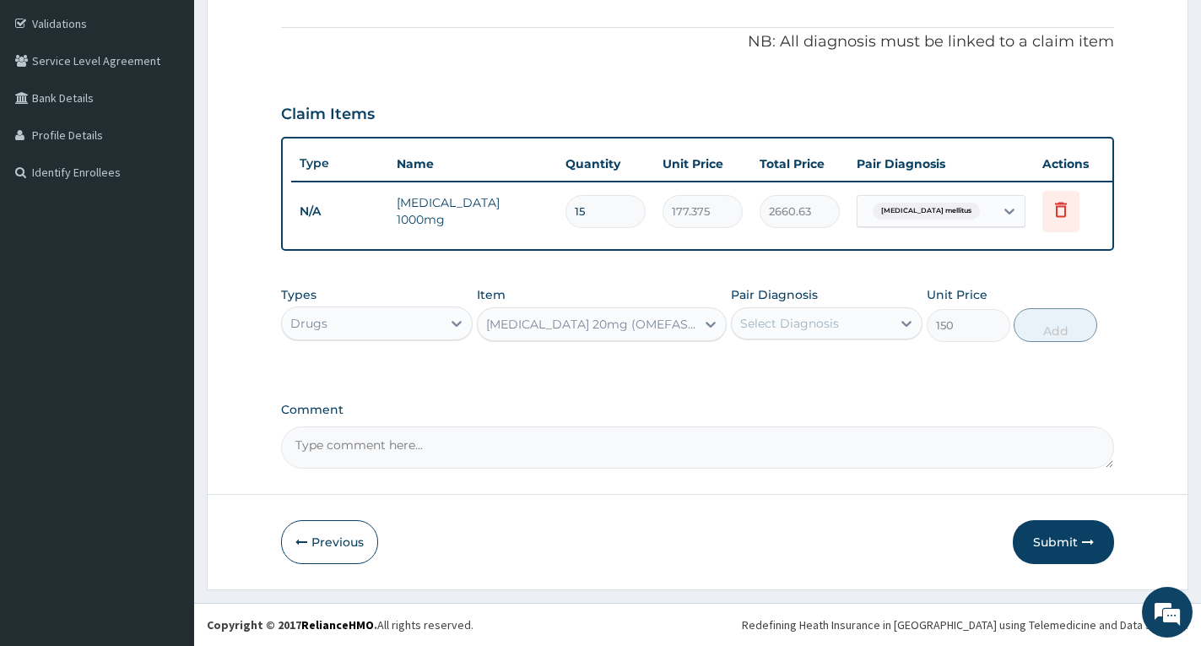
click at [762, 333] on div "Select Diagnosis" at bounding box center [812, 323] width 160 height 27
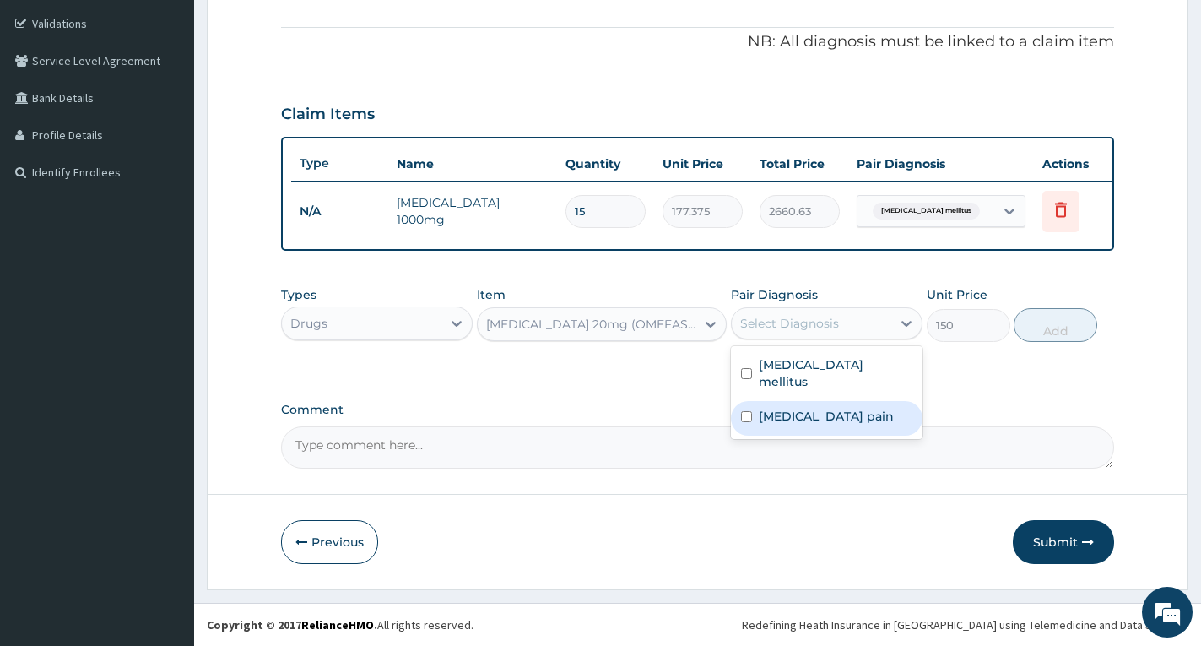
click at [788, 401] on div "[MEDICAL_DATA] pain" at bounding box center [827, 418] width 192 height 35
checkbox input "true"
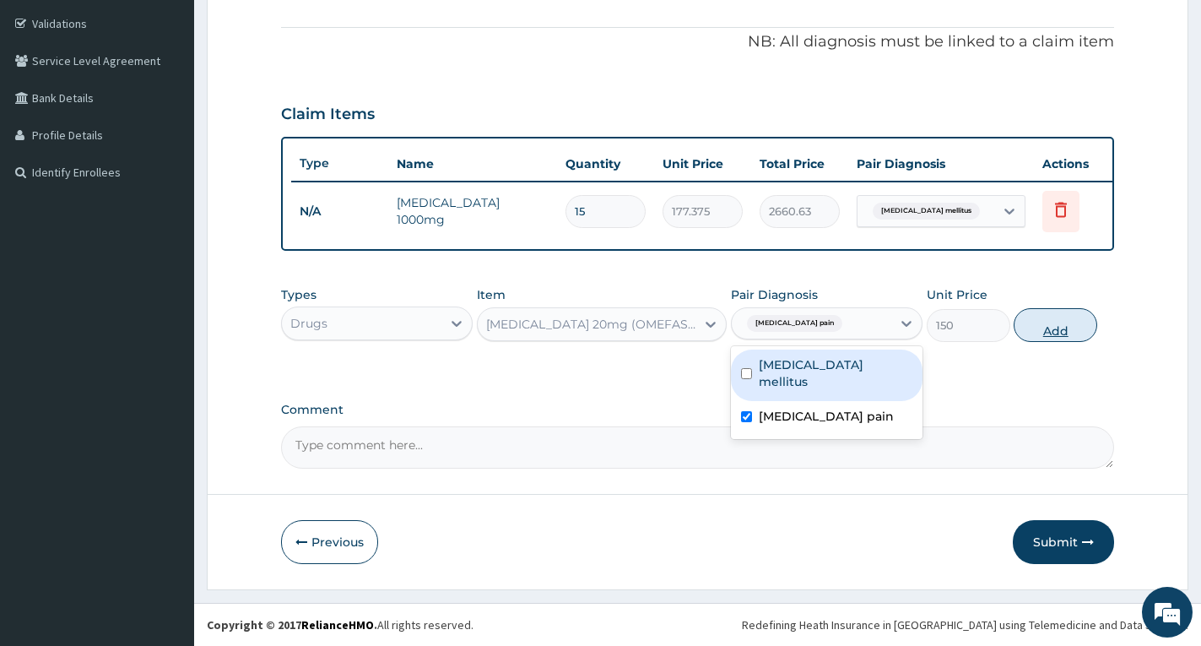
click at [1051, 322] on button "Add" at bounding box center [1056, 325] width 84 height 34
type input "0"
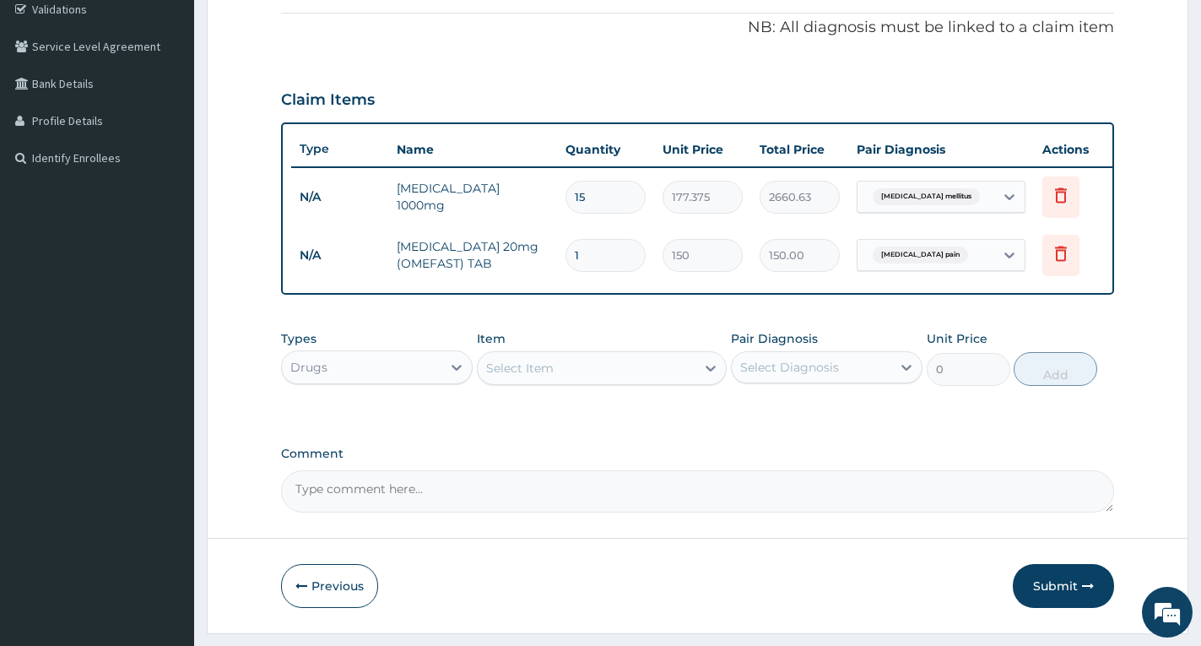
type input "10"
type input "1500.00"
type input "10"
click at [659, 382] on div "Select Item" at bounding box center [587, 368] width 218 height 27
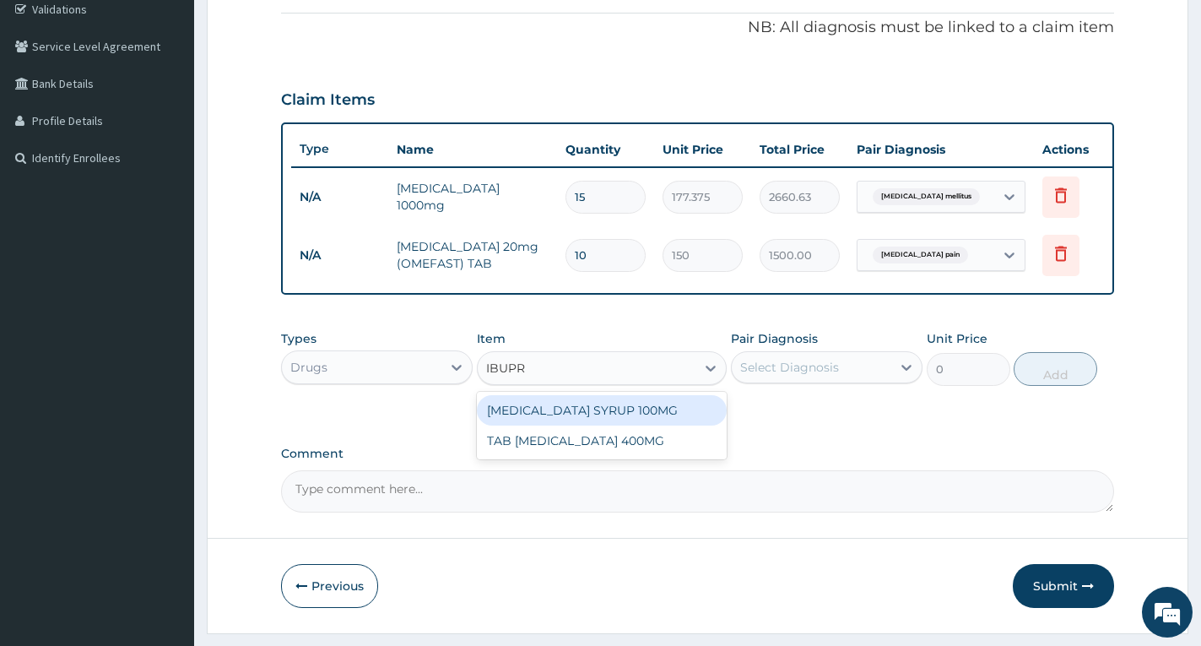
type input "IBUPRO"
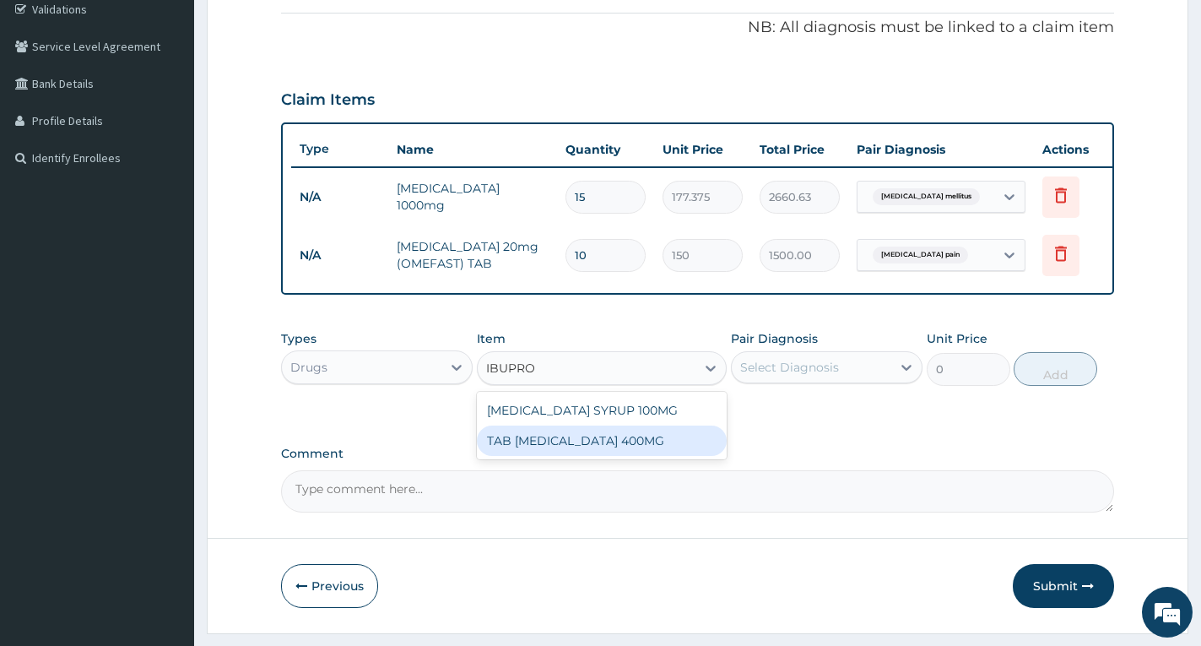
click at [652, 454] on div "TAB [MEDICAL_DATA] 400MG" at bounding box center [602, 440] width 250 height 30
type input "120"
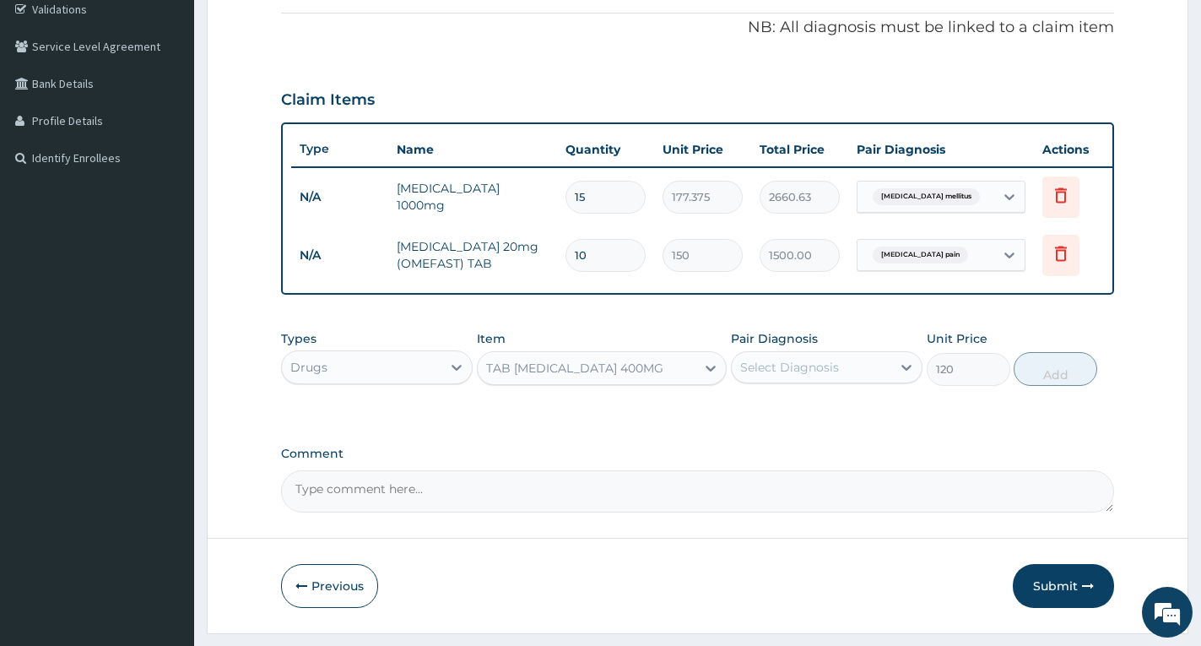
click at [767, 376] on div "Select Diagnosis" at bounding box center [789, 367] width 99 height 17
click at [778, 453] on label "[MEDICAL_DATA] pain" at bounding box center [826, 460] width 135 height 17
checkbox input "true"
click at [1062, 386] on button "Add" at bounding box center [1056, 369] width 84 height 34
type input "0"
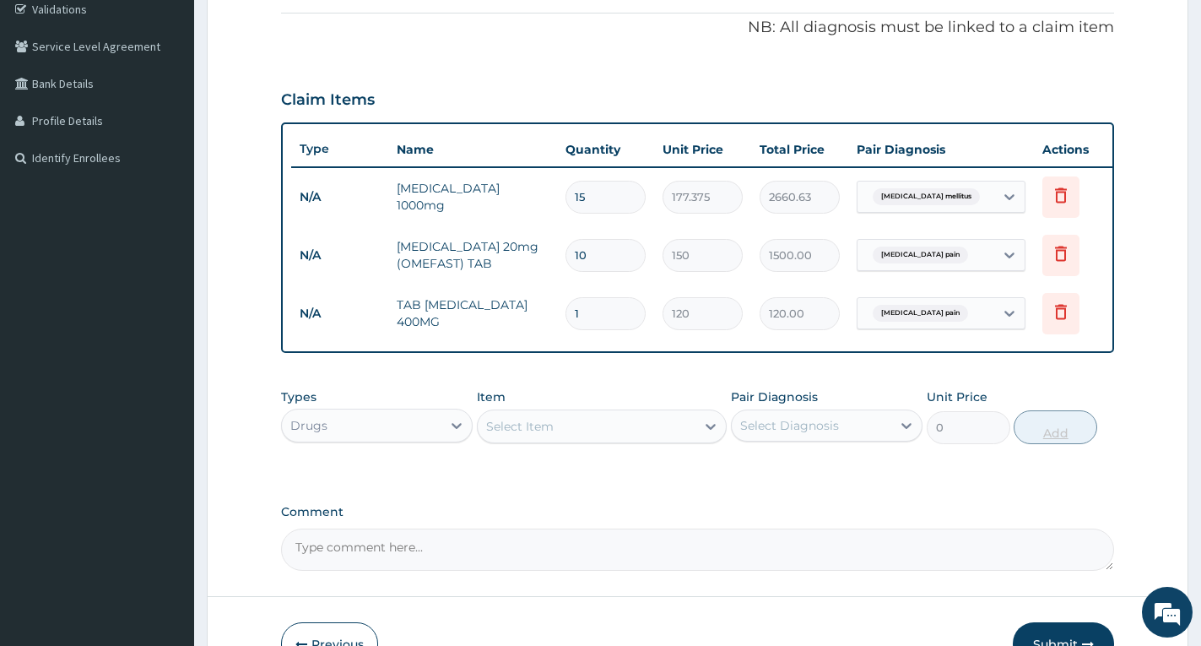
type input "10"
type input "1200.00"
type input "10"
click at [1122, 474] on form "Step 2 of 2 PA Code / Prescription Code Enter Code(Secondary Care Only) Encount…" at bounding box center [698, 228] width 982 height 925
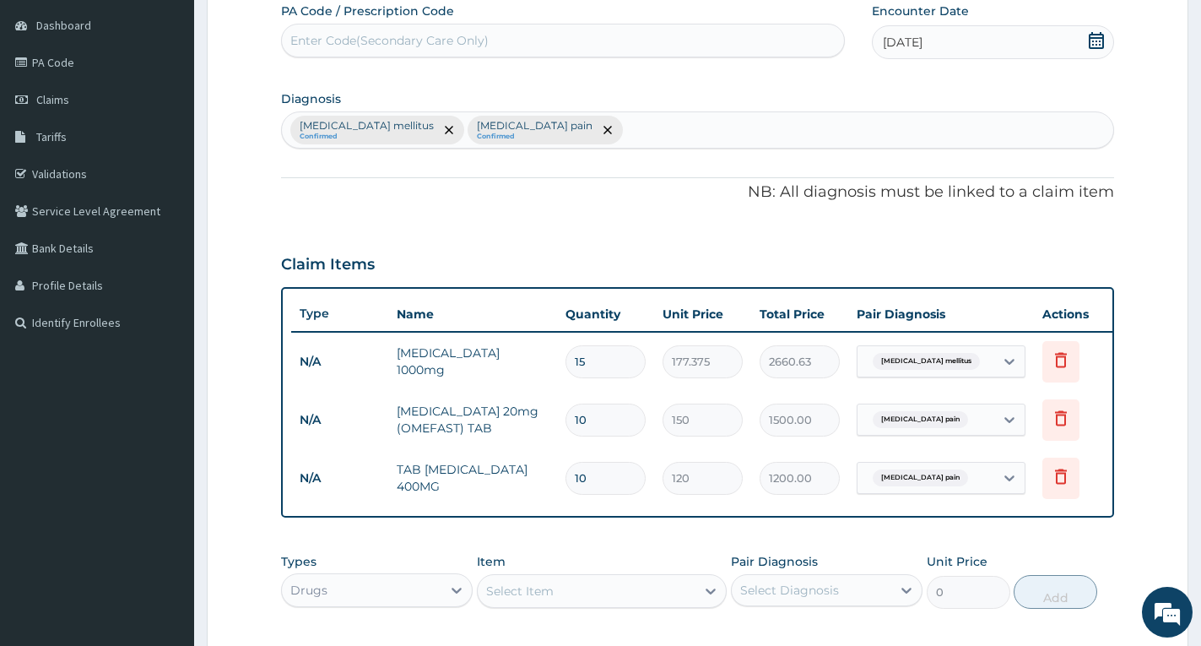
scroll to position [154, 0]
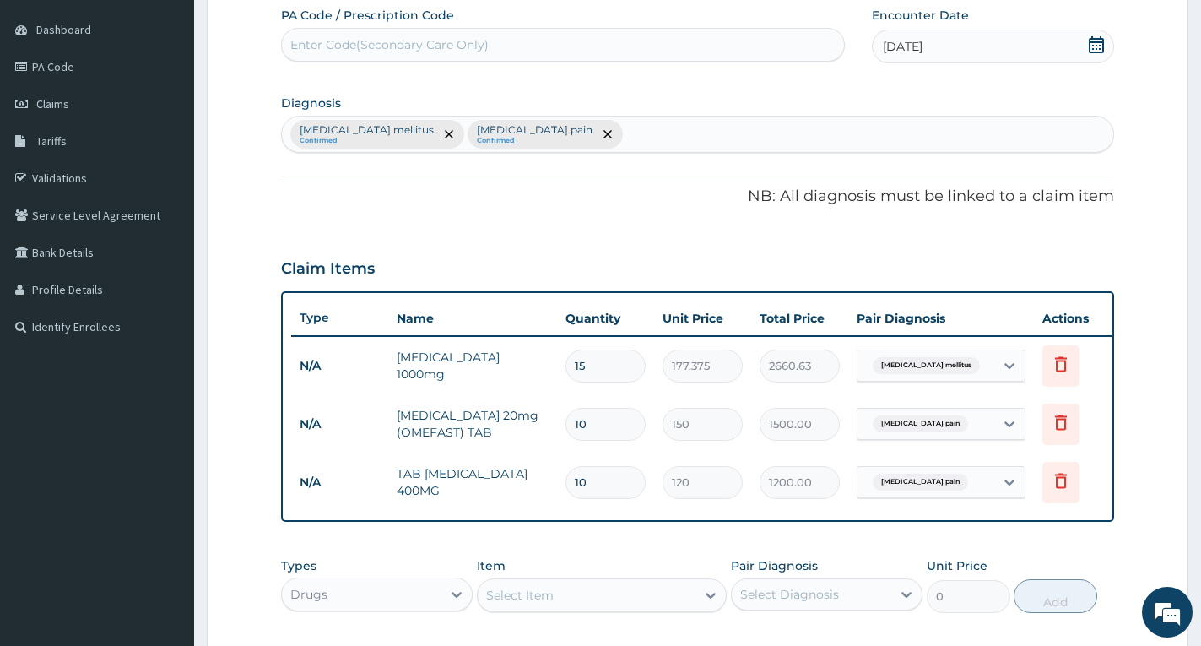
click at [620, 120] on div "[MEDICAL_DATA] mellitus Confirmed [MEDICAL_DATA] pain Confirmed" at bounding box center [697, 133] width 831 height 35
type input "HYPERTENSIVE HEART"
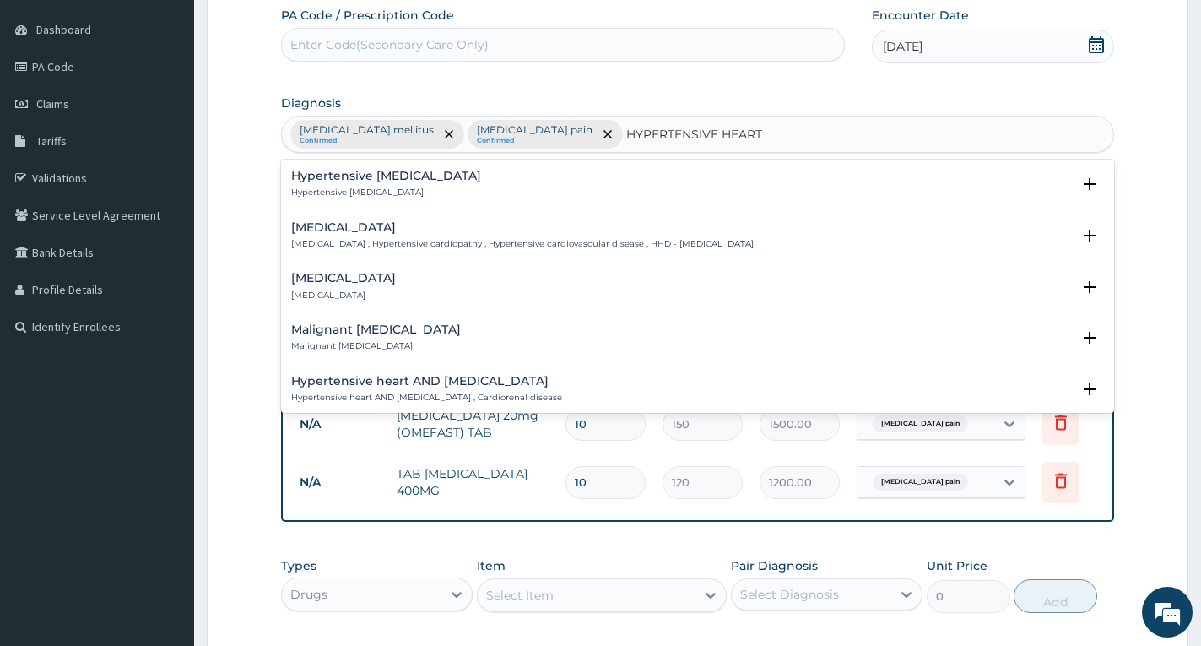
click at [391, 236] on div "[MEDICAL_DATA] [MEDICAL_DATA] , Hypertensive cardiopathy , Hypertensive cardiov…" at bounding box center [522, 236] width 463 height 30
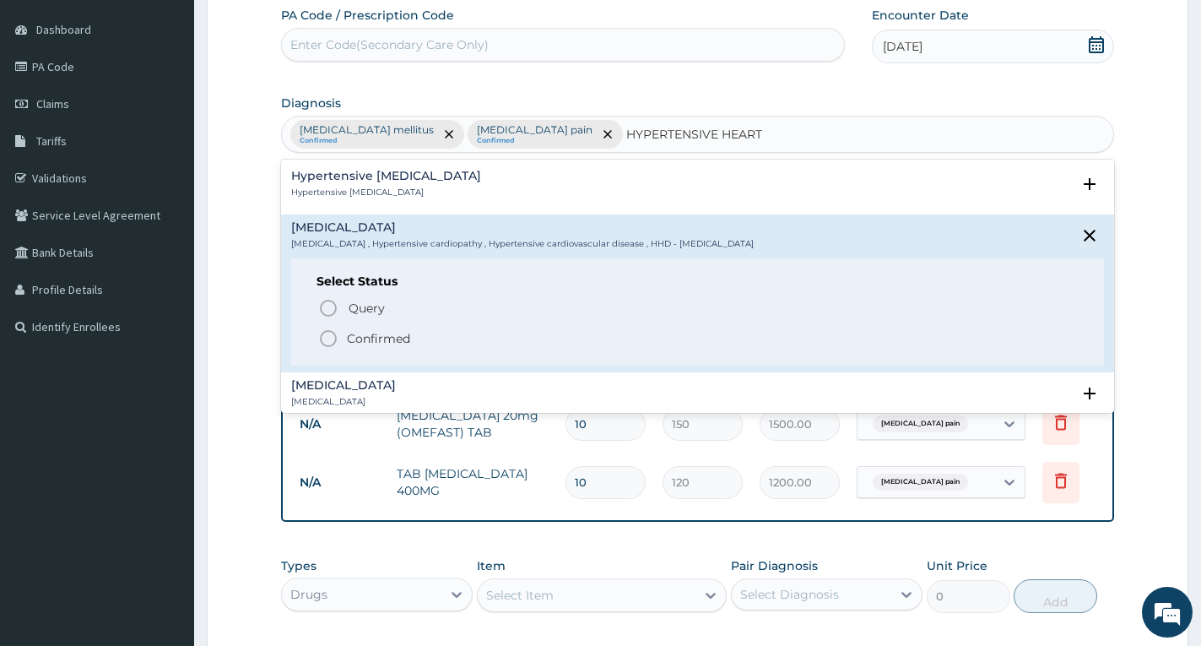
click at [359, 339] on p "Confirmed" at bounding box center [378, 338] width 63 height 17
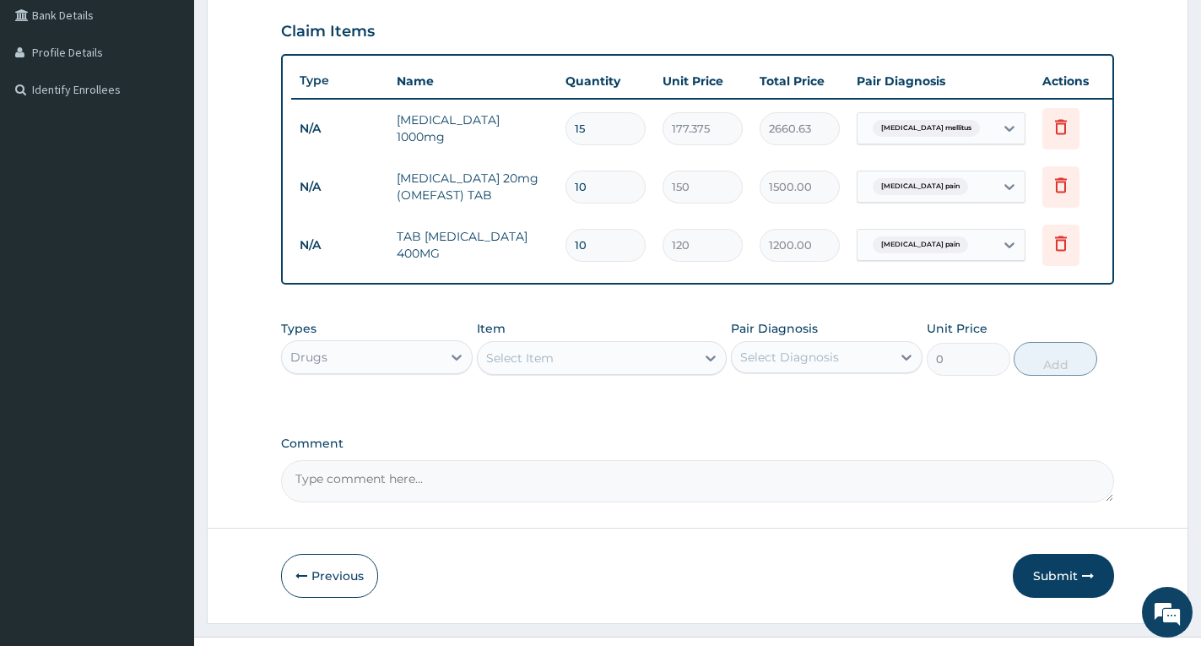
scroll to position [440, 0]
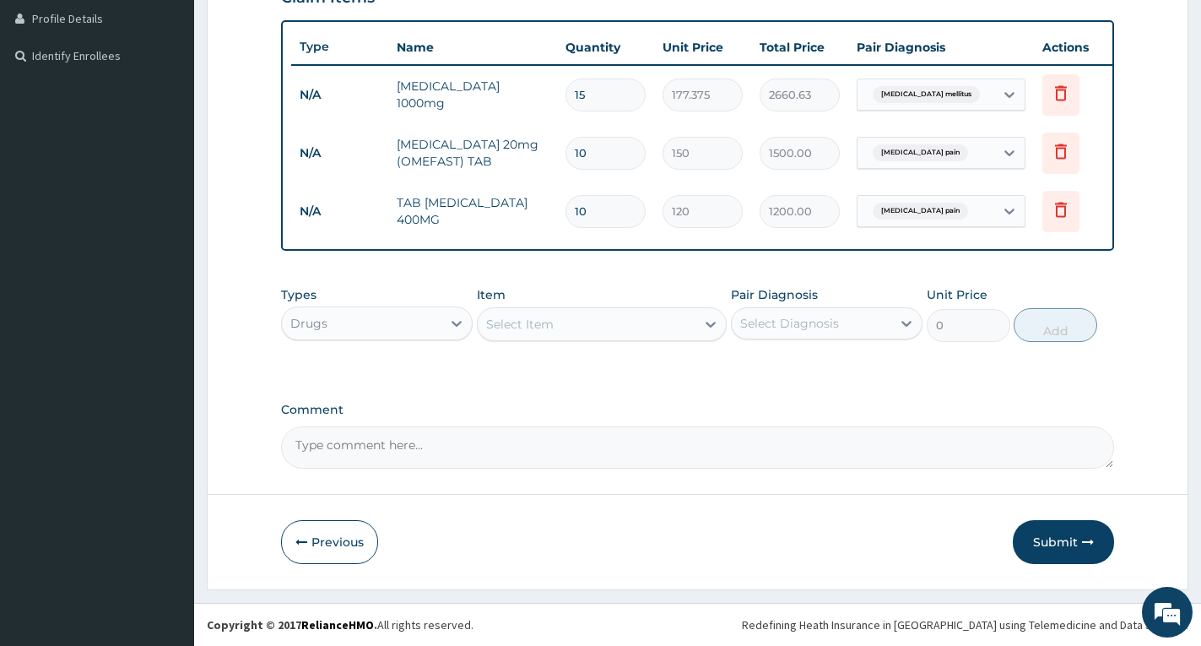
click at [600, 328] on div "Select Item" at bounding box center [587, 324] width 218 height 27
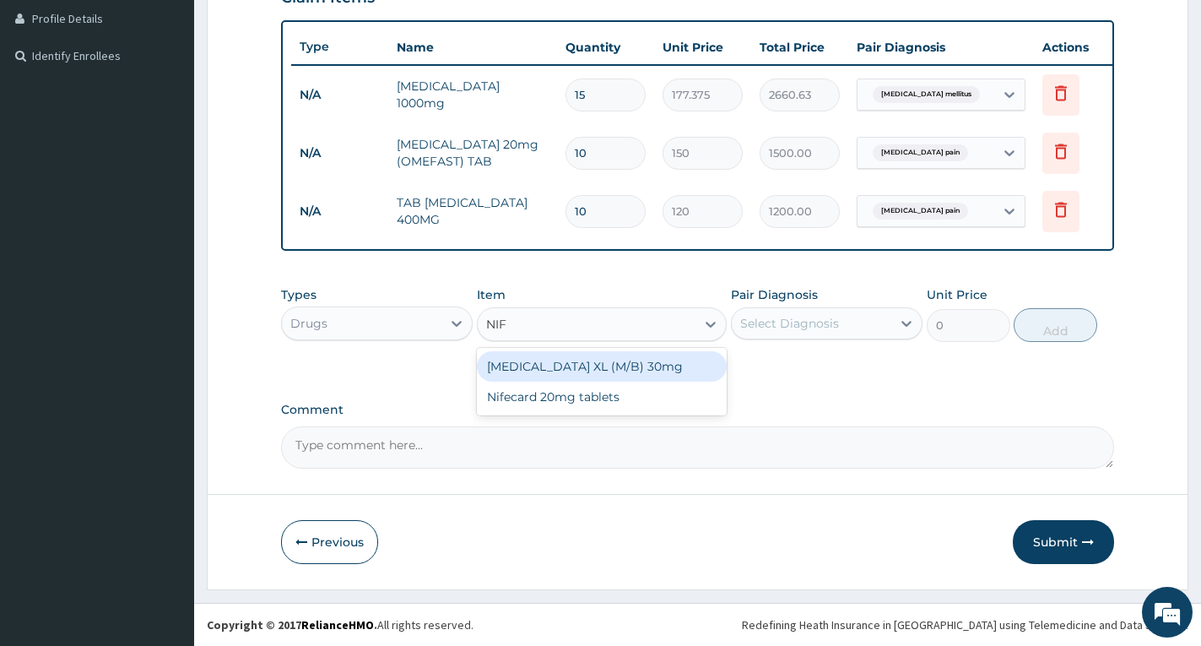
type input "NIFE"
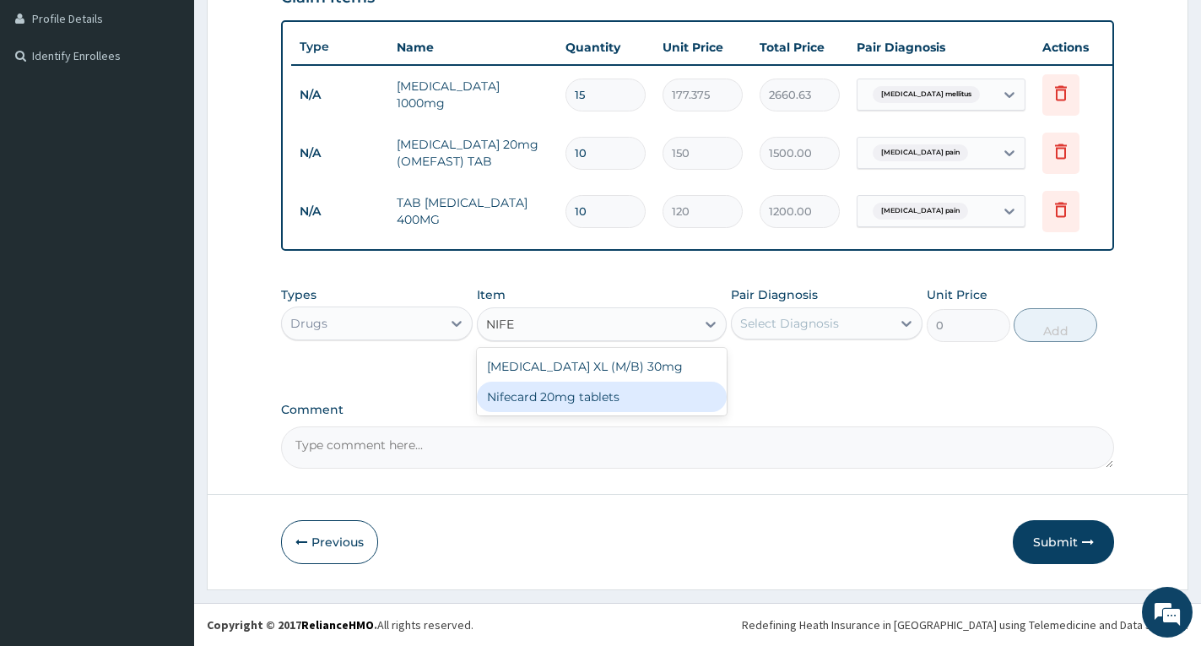
click at [627, 398] on div "Nifecard 20mg tablets" at bounding box center [602, 397] width 250 height 30
type input "70.95"
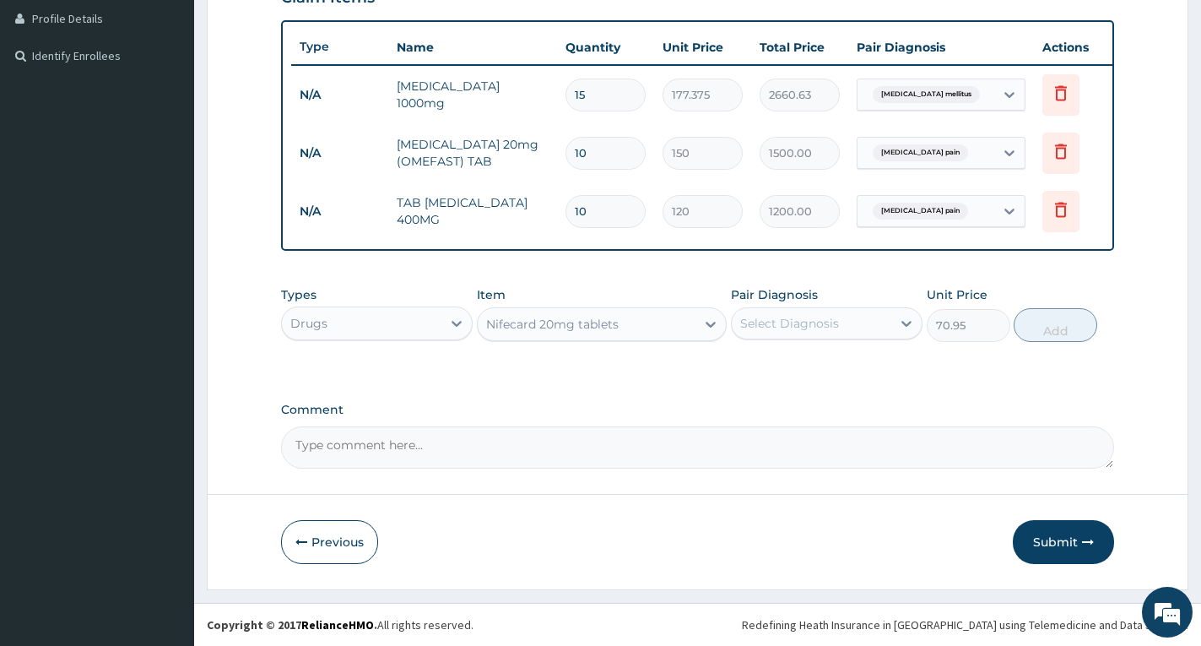
click at [762, 326] on div "Select Diagnosis" at bounding box center [789, 323] width 99 height 17
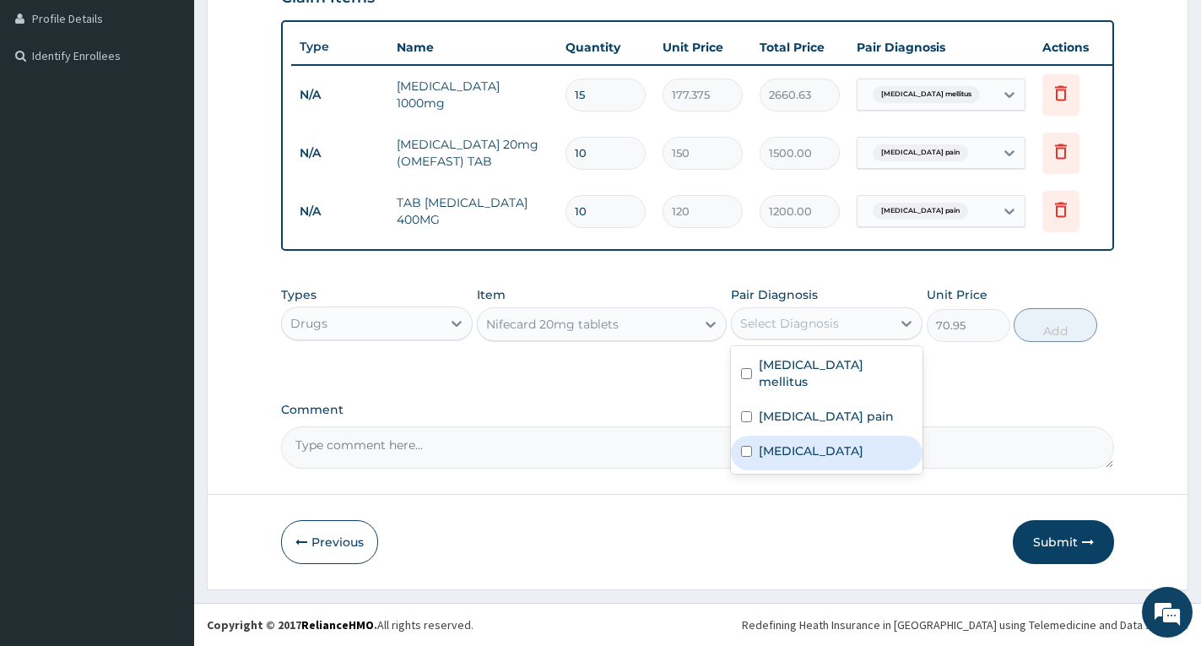
click at [796, 442] on label "[MEDICAL_DATA]" at bounding box center [811, 450] width 105 height 17
checkbox input "true"
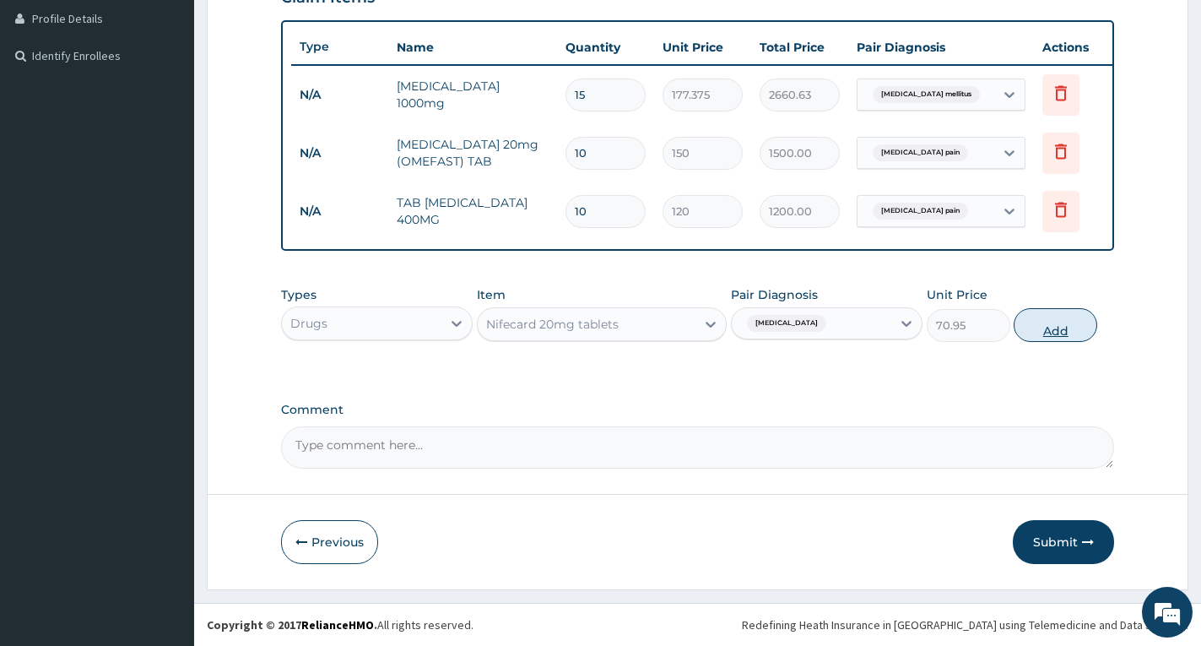
click at [1056, 333] on button "Add" at bounding box center [1056, 325] width 84 height 34
type input "0"
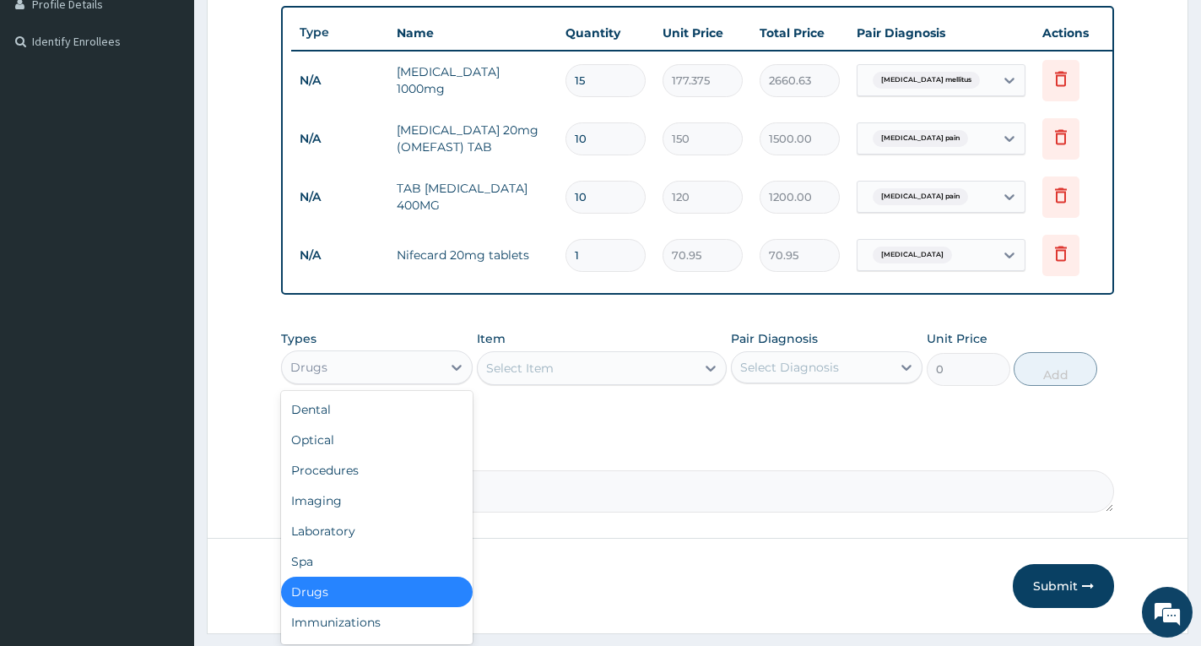
click at [384, 381] on div "Drugs" at bounding box center [362, 367] width 160 height 27
click at [362, 485] on div "Procedures" at bounding box center [377, 470] width 192 height 30
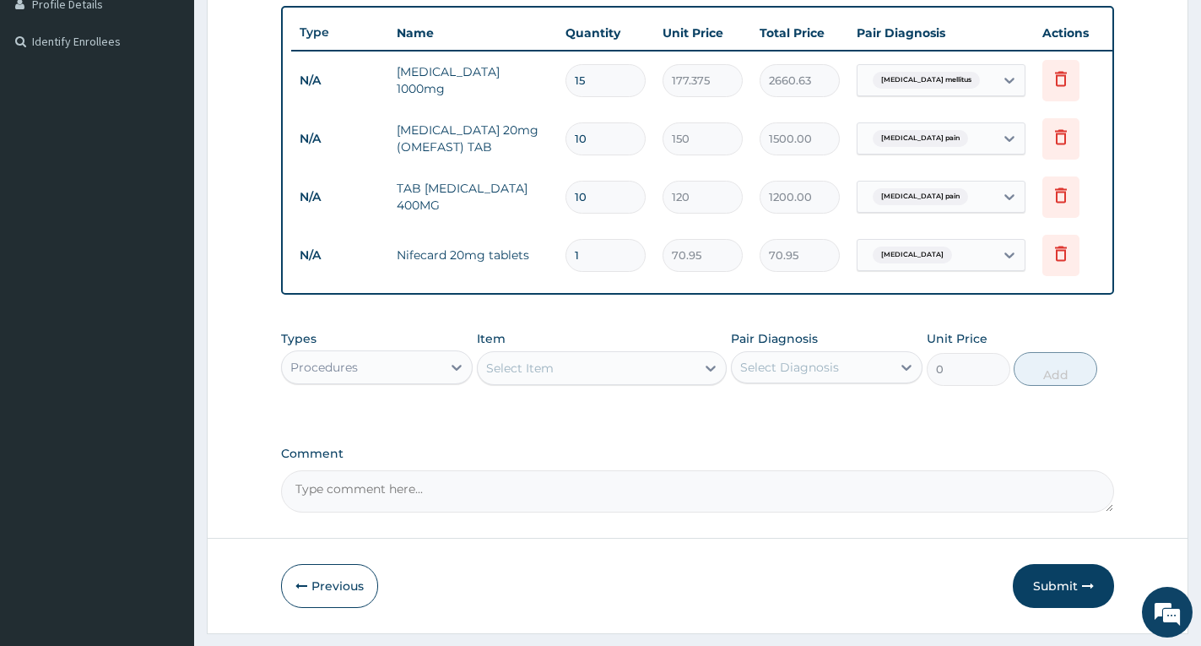
click at [608, 382] on div "Select Item" at bounding box center [587, 368] width 218 height 27
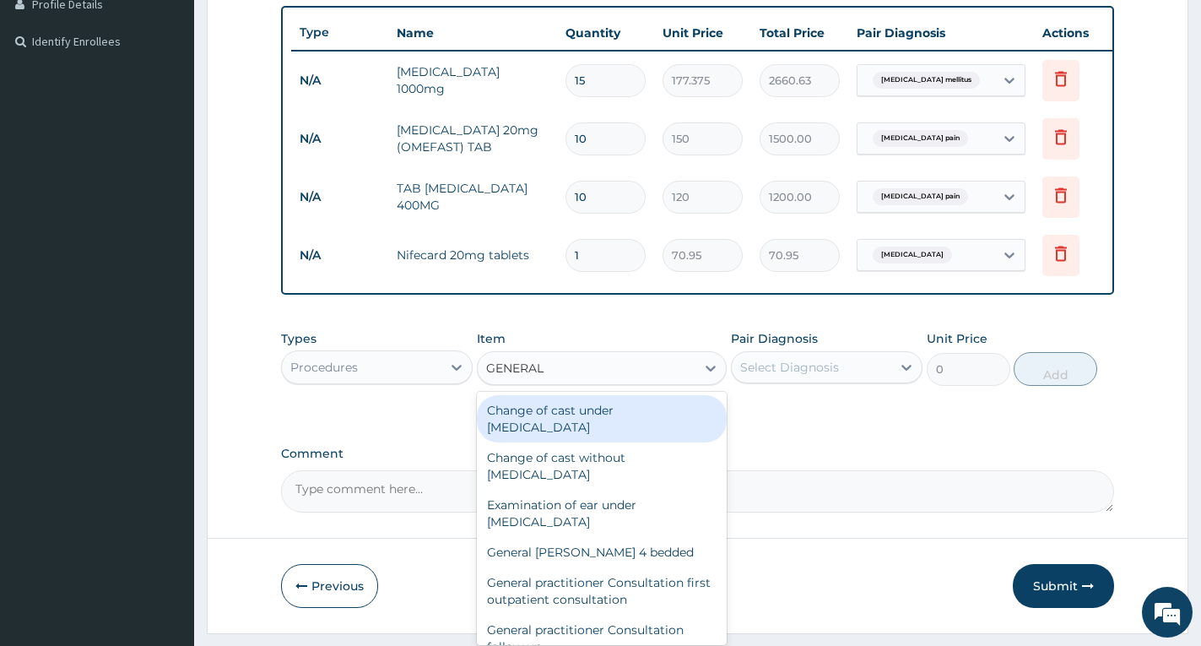
type input "GENERAL P"
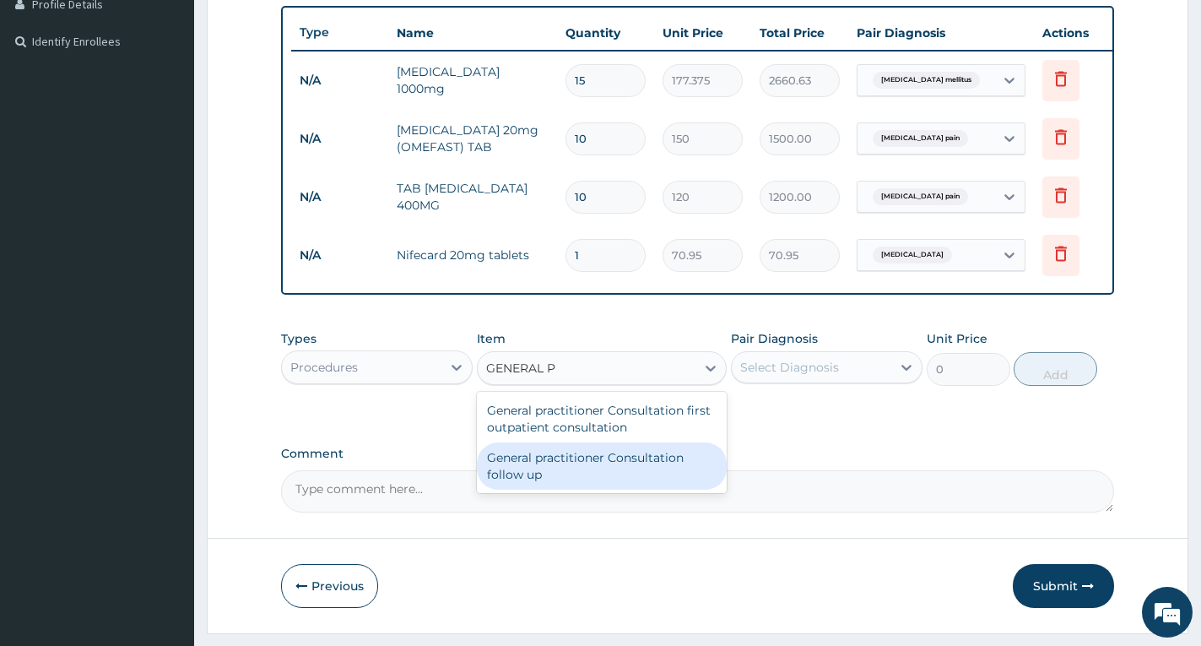
click at [594, 482] on div "General practitioner Consultation follow up" at bounding box center [602, 465] width 250 height 47
type input "2500"
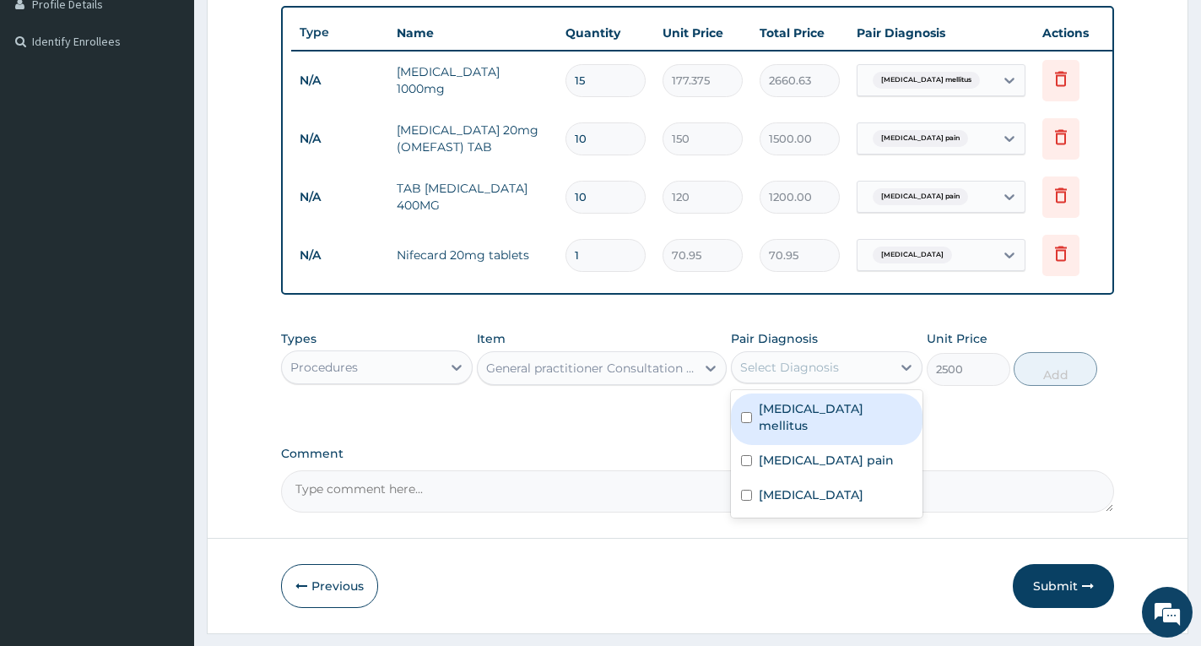
click at [778, 376] on div "Select Diagnosis" at bounding box center [789, 367] width 99 height 17
click at [789, 426] on label "[MEDICAL_DATA] mellitus" at bounding box center [836, 417] width 154 height 34
checkbox input "true"
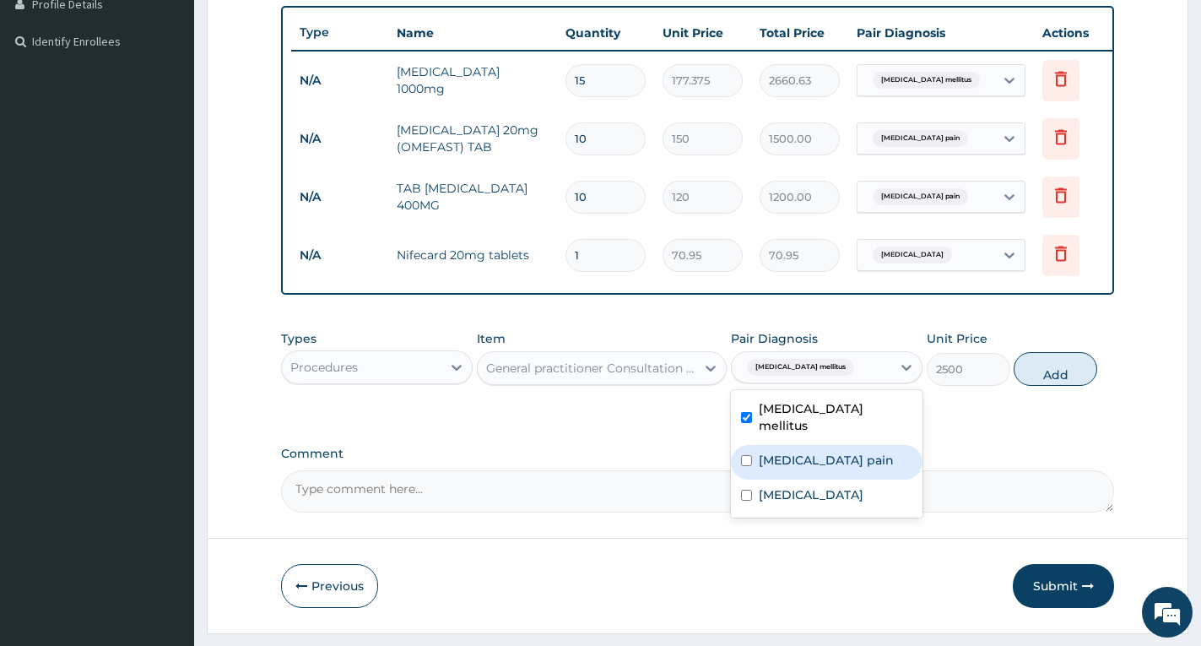
click at [789, 456] on label "[MEDICAL_DATA] pain" at bounding box center [826, 460] width 135 height 17
checkbox input "true"
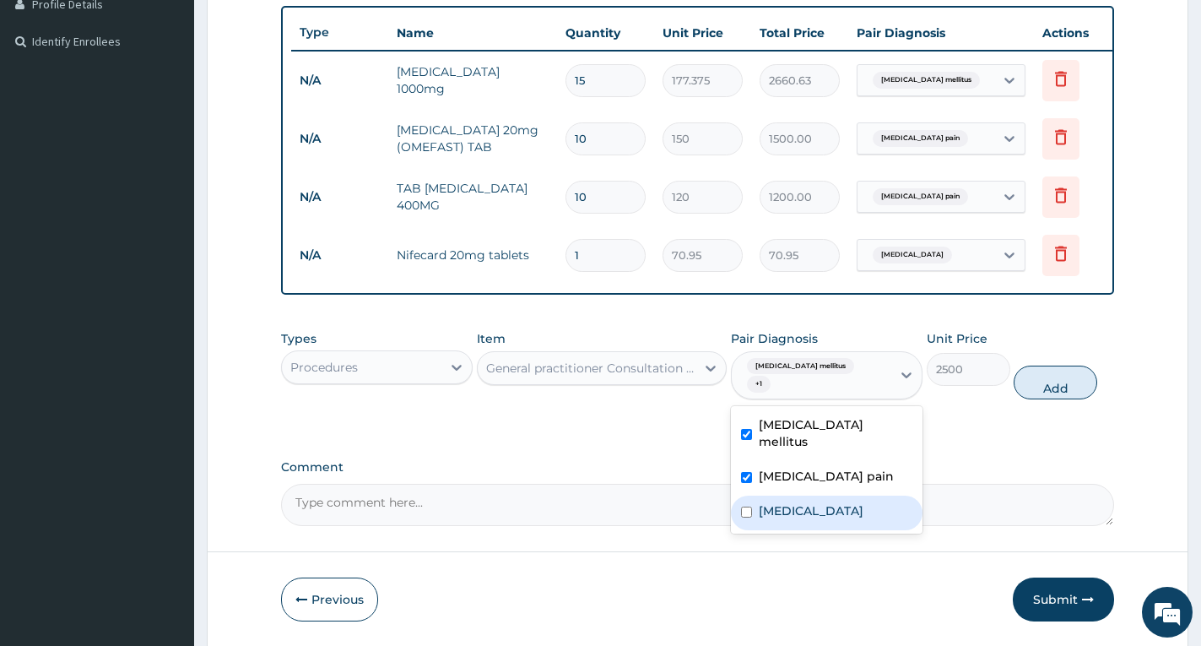
click at [793, 502] on label "[MEDICAL_DATA]" at bounding box center [811, 510] width 105 height 17
checkbox input "true"
click at [1045, 393] on button "Add" at bounding box center [1056, 383] width 84 height 34
type input "0"
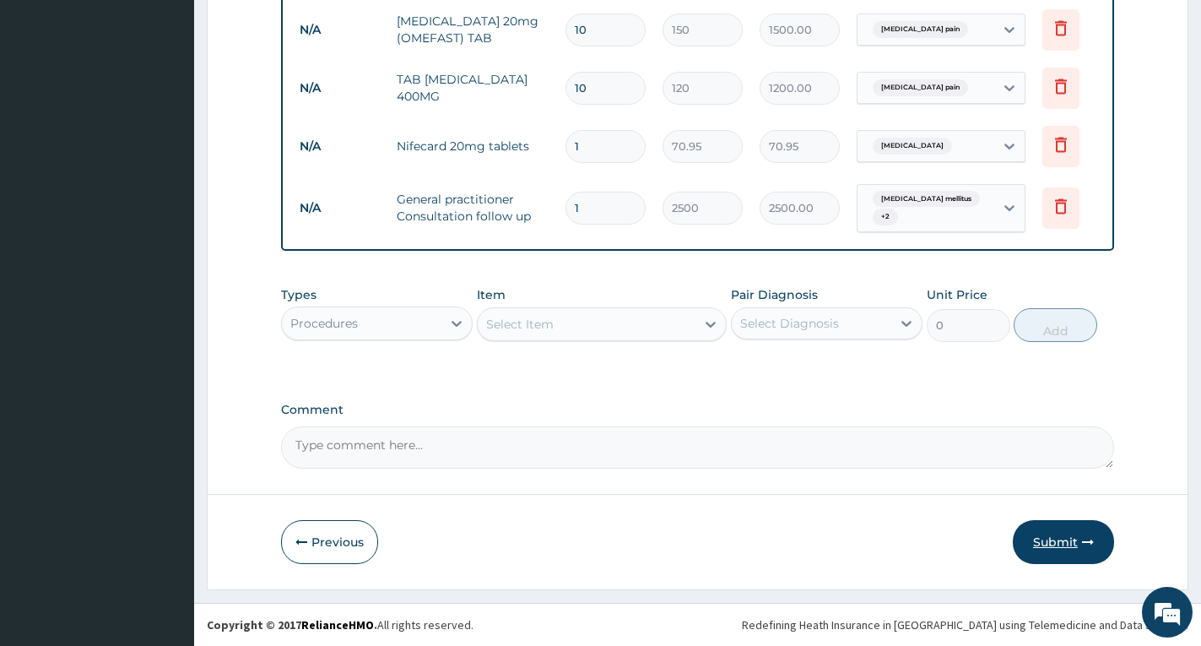
click at [1062, 542] on button "Submit" at bounding box center [1063, 542] width 101 height 44
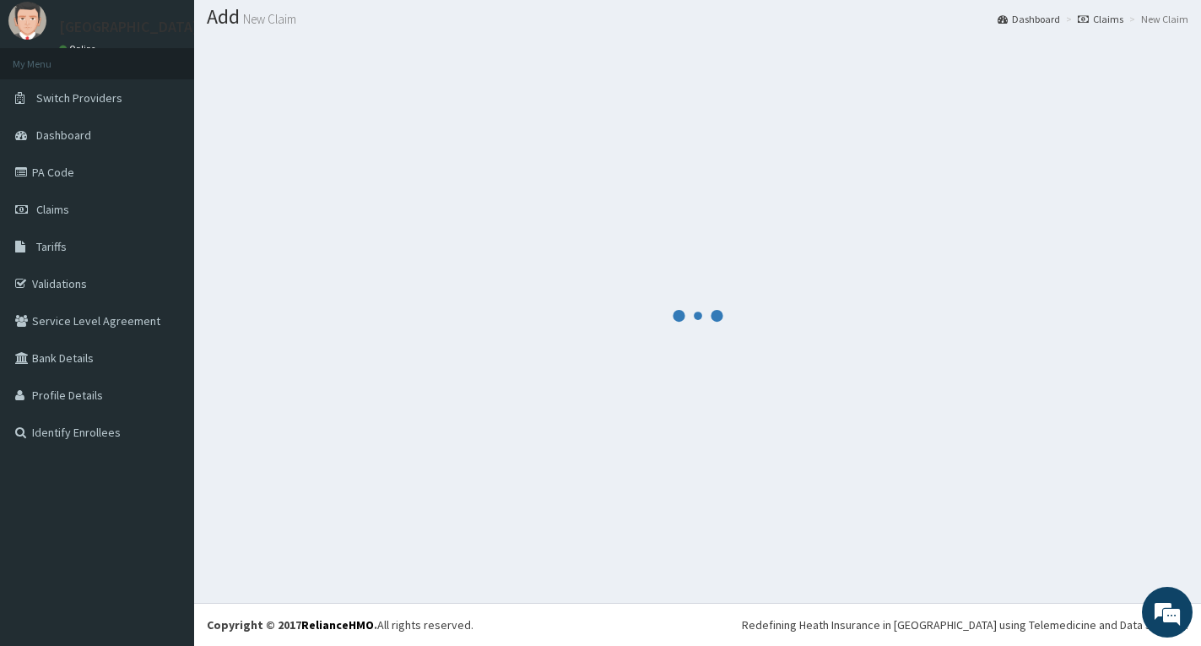
scroll to position [49, 0]
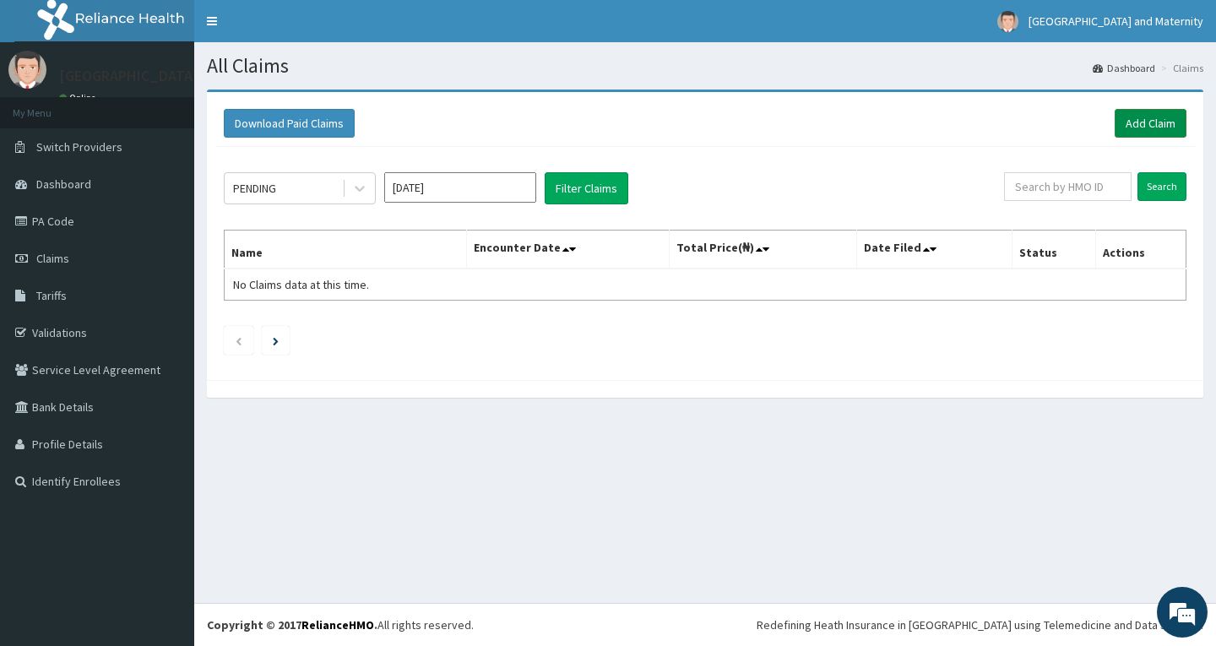
click at [1150, 121] on link "Add Claim" at bounding box center [1150, 123] width 72 height 29
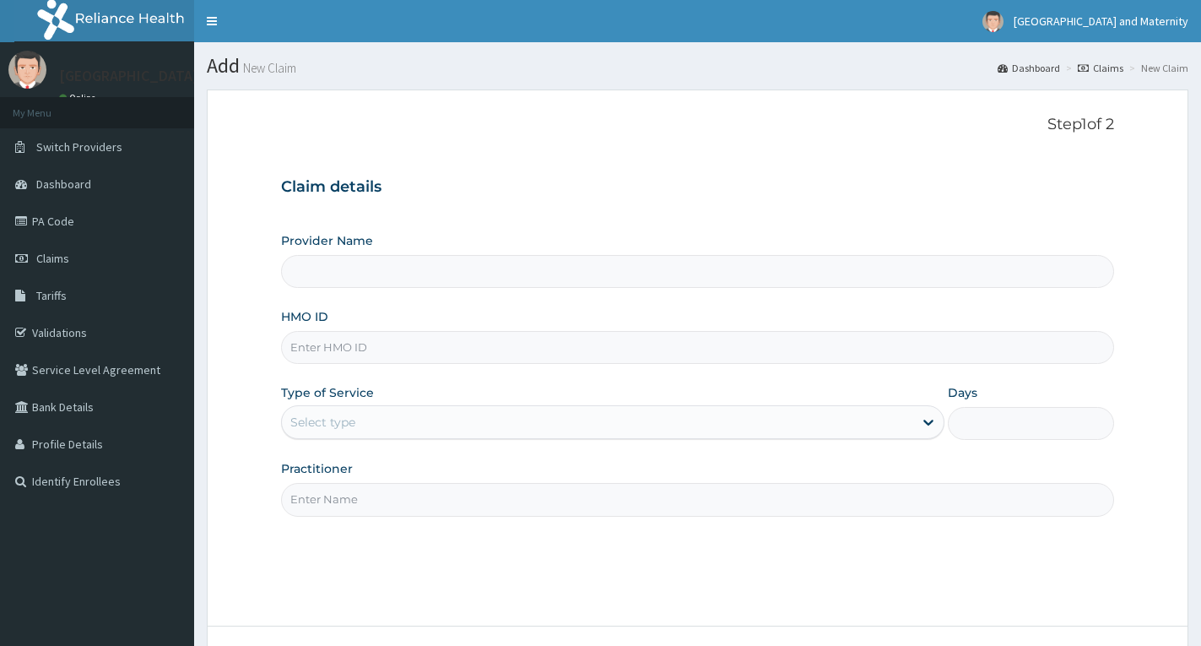
type input "[GEOGRAPHIC_DATA] & Maternity"
click at [443, 360] on input "HMO ID" at bounding box center [697, 347] width 833 height 33
paste input "OCS/10003/A"
type input "OCS/10003/A"
click at [433, 418] on div "Select type" at bounding box center [597, 422] width 631 height 27
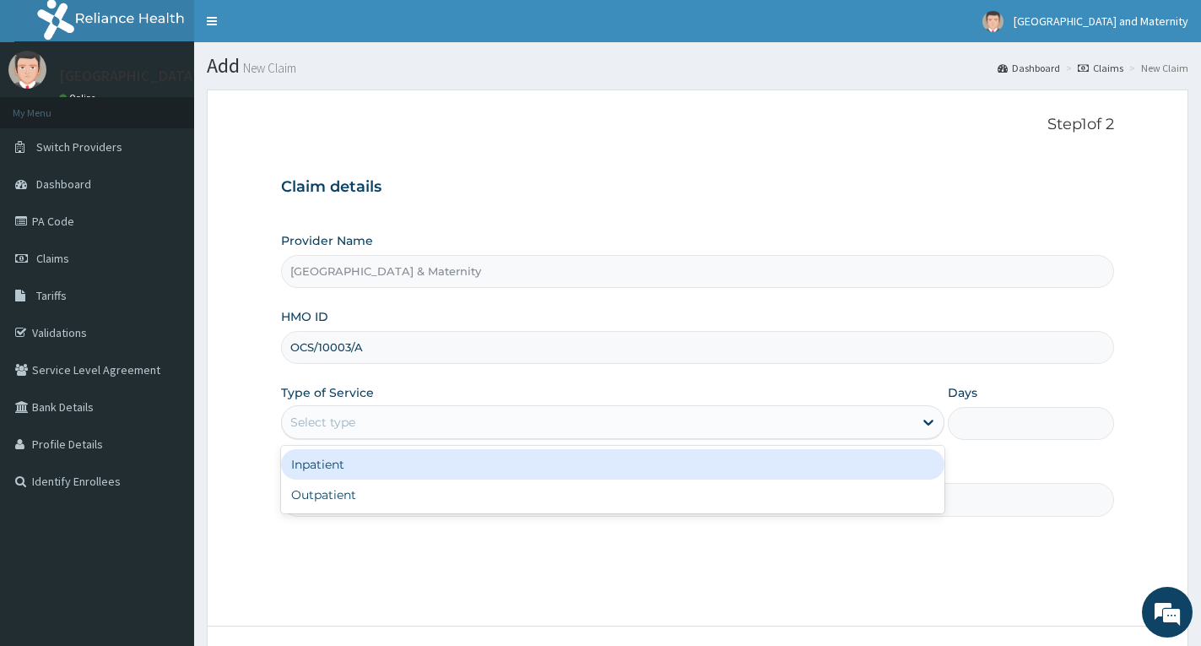
click at [419, 467] on div "Inpatient" at bounding box center [612, 464] width 663 height 30
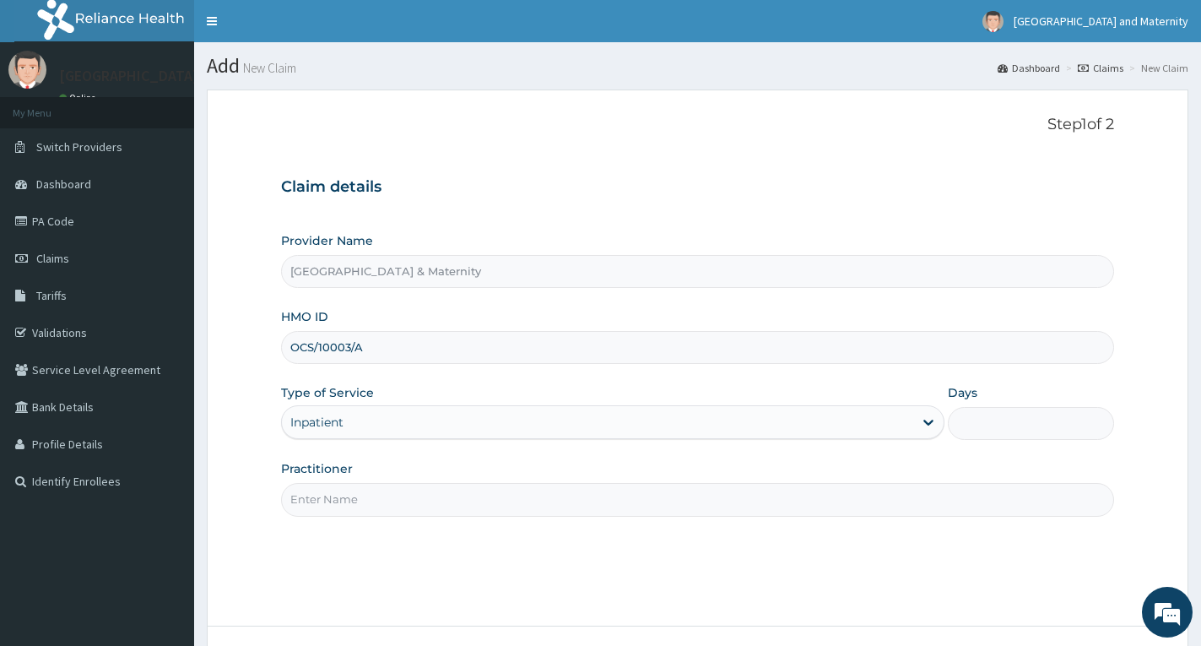
click at [977, 420] on input "Days" at bounding box center [1031, 423] width 166 height 33
type input "2"
click at [944, 490] on input "Practitioner" at bounding box center [697, 499] width 833 height 33
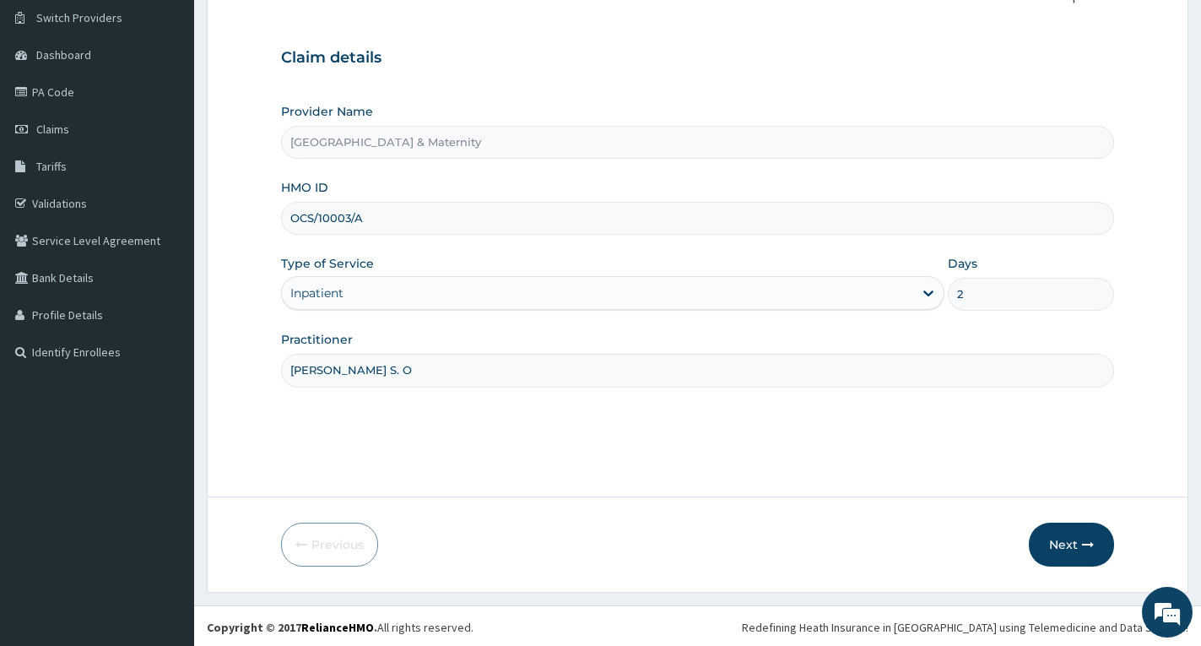
scroll to position [132, 0]
type input "[PERSON_NAME] S. O"
click at [1053, 538] on button "Next" at bounding box center [1071, 542] width 85 height 44
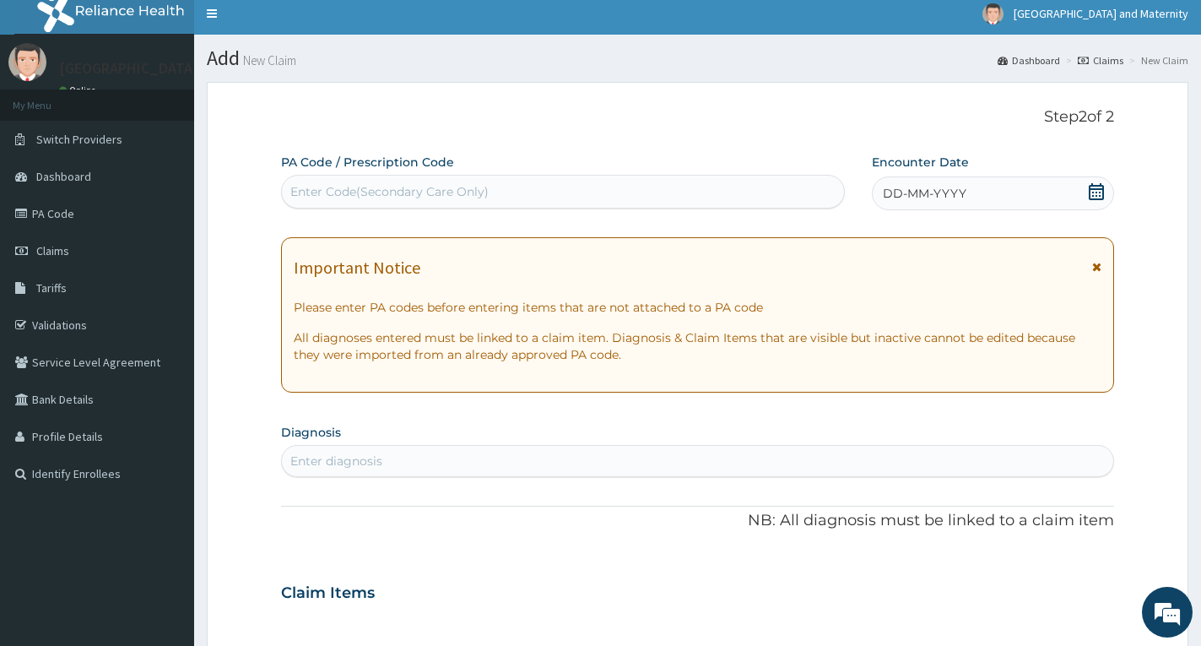
scroll to position [0, 0]
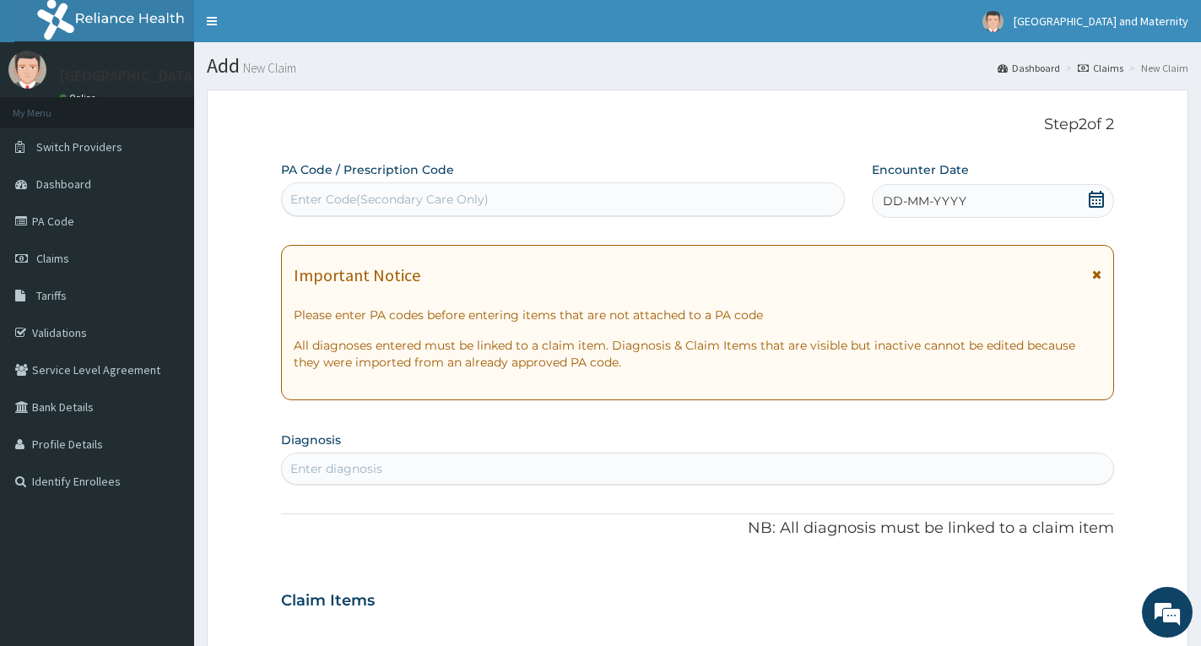
click at [540, 192] on div "Enter Code(Secondary Care Only)" at bounding box center [563, 199] width 562 height 27
paste input "PA/1135C0"
type input "PA/1135C0"
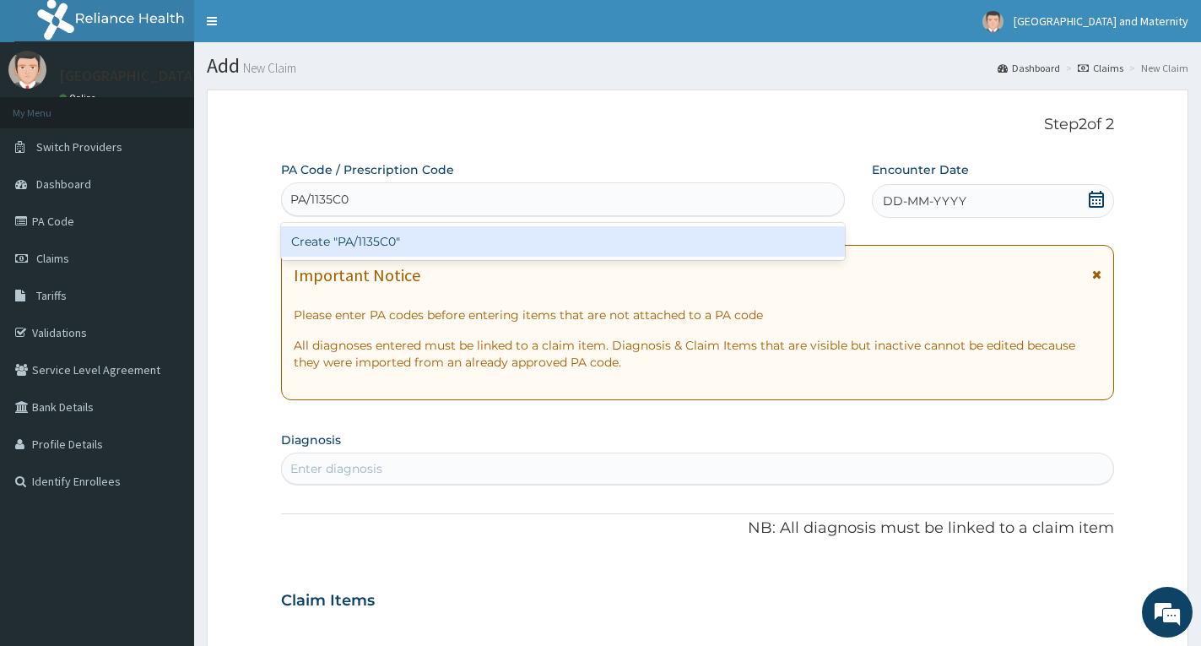
click at [361, 241] on div "Create "PA/1135C0"" at bounding box center [563, 241] width 564 height 30
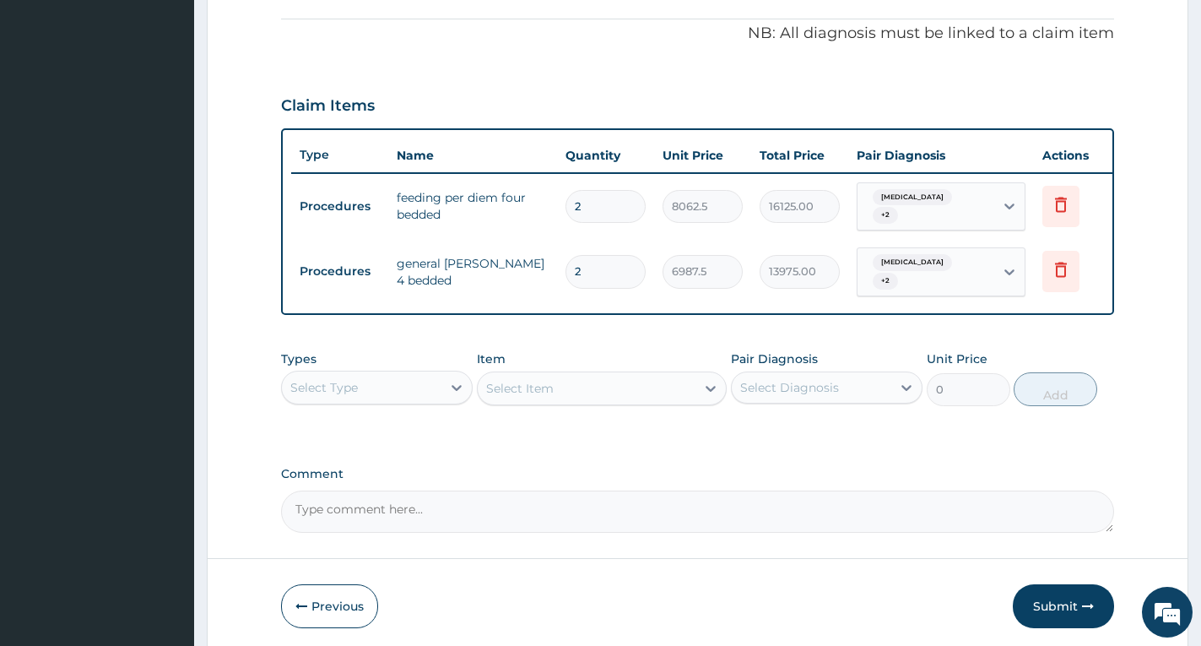
scroll to position [564, 0]
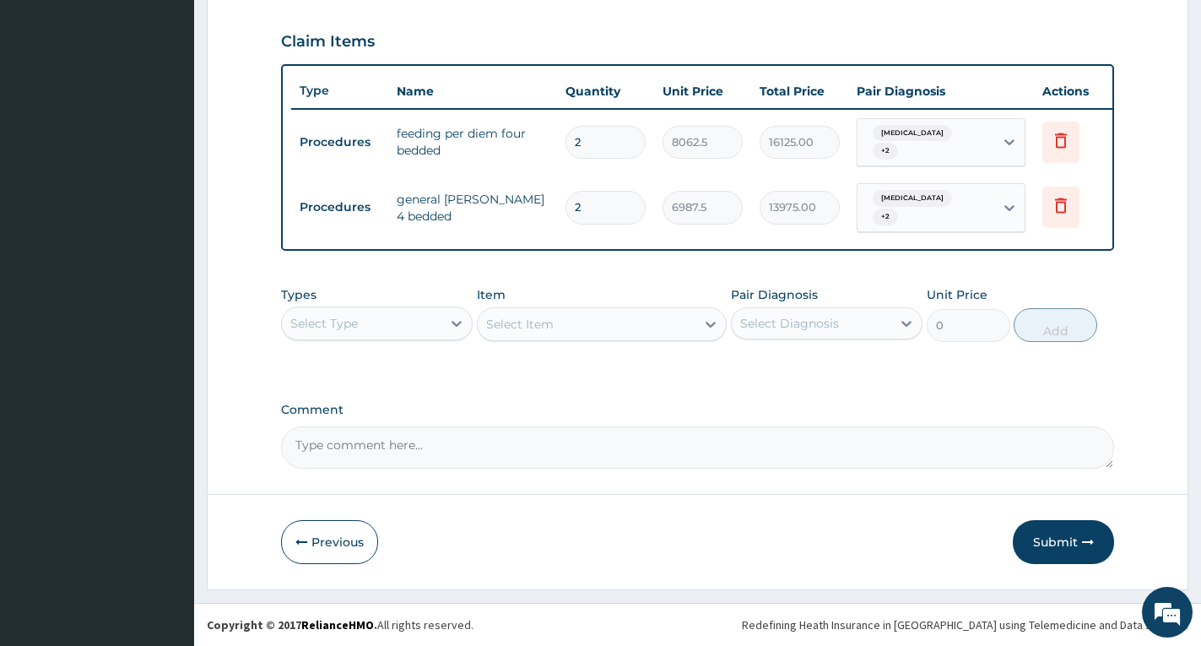
click at [414, 310] on div "Select Type" at bounding box center [362, 323] width 160 height 27
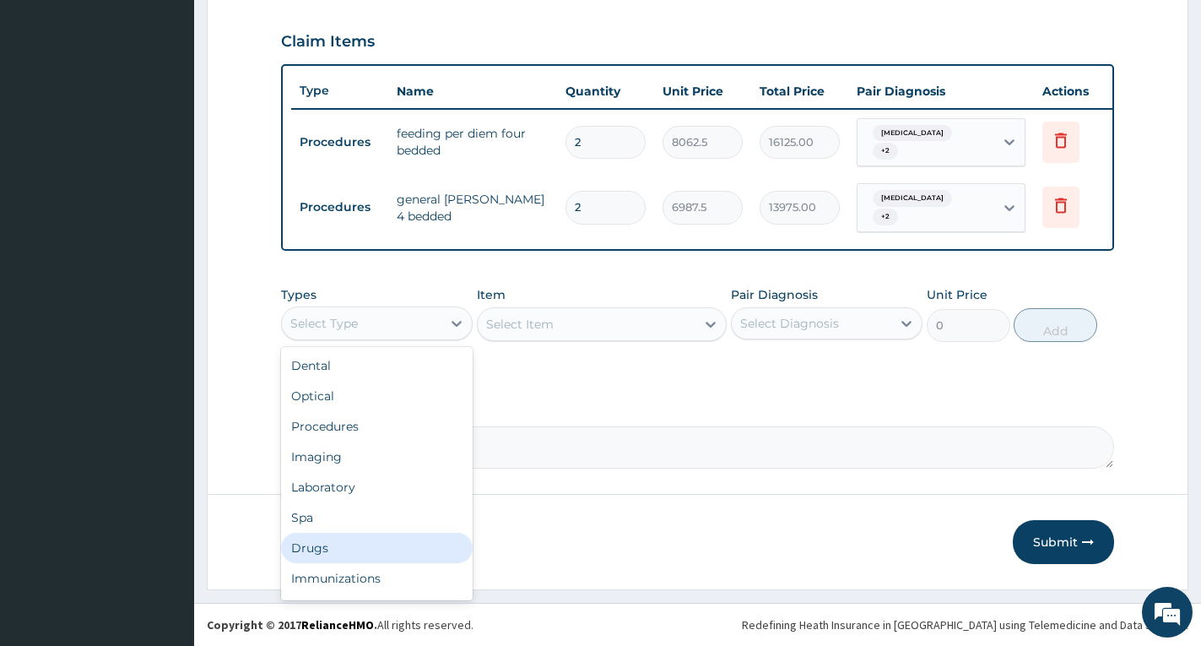
click at [384, 550] on div "Drugs" at bounding box center [377, 548] width 192 height 30
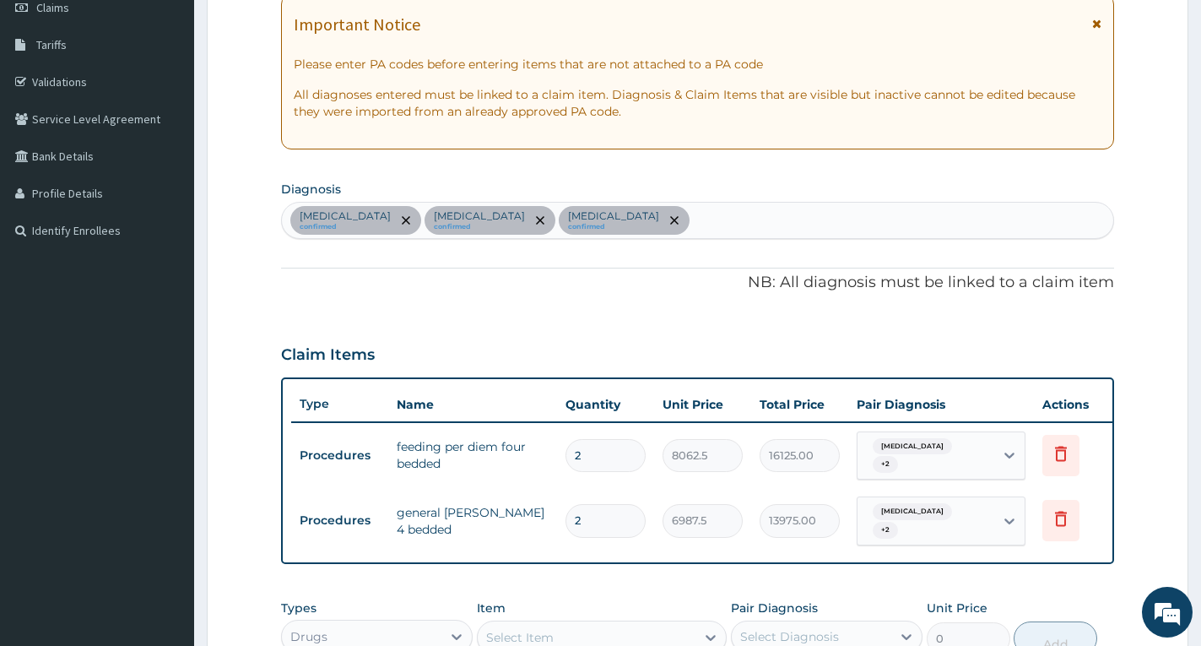
scroll to position [226, 0]
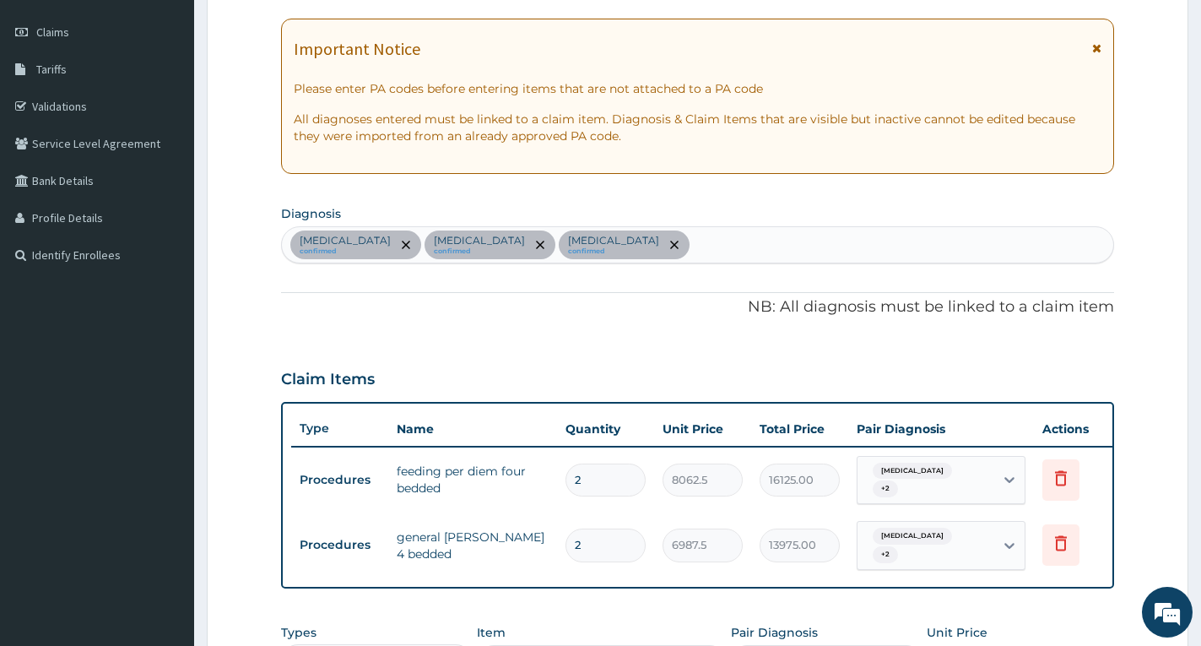
click at [1101, 49] on icon at bounding box center [1096, 48] width 9 height 12
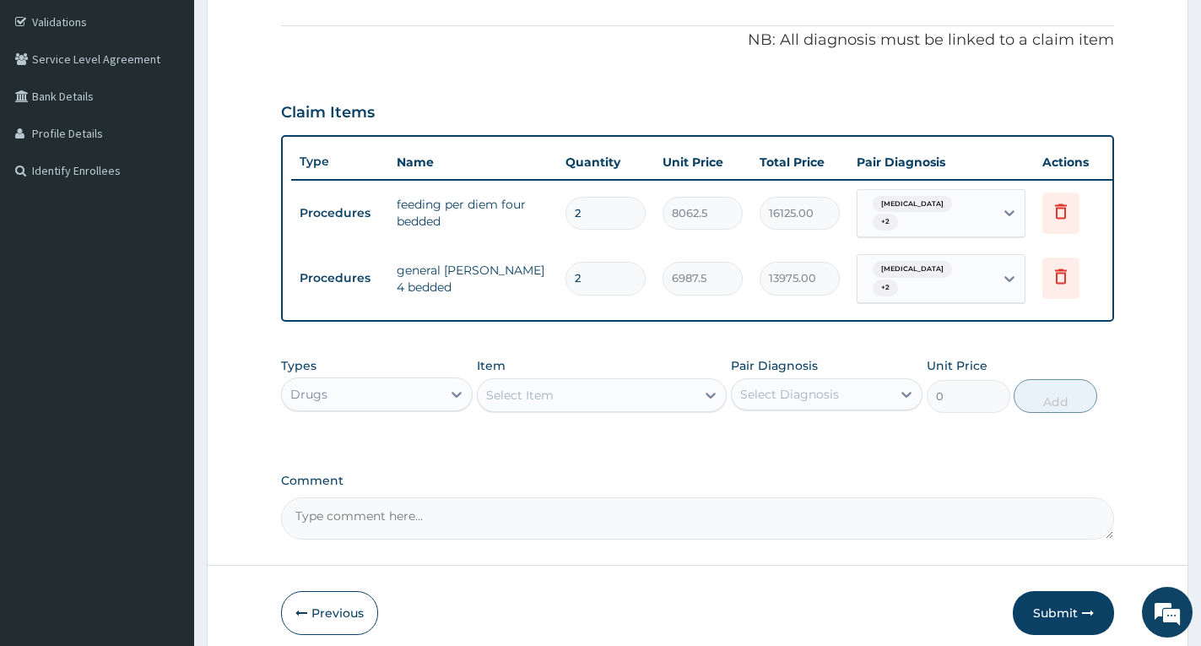
scroll to position [382, 0]
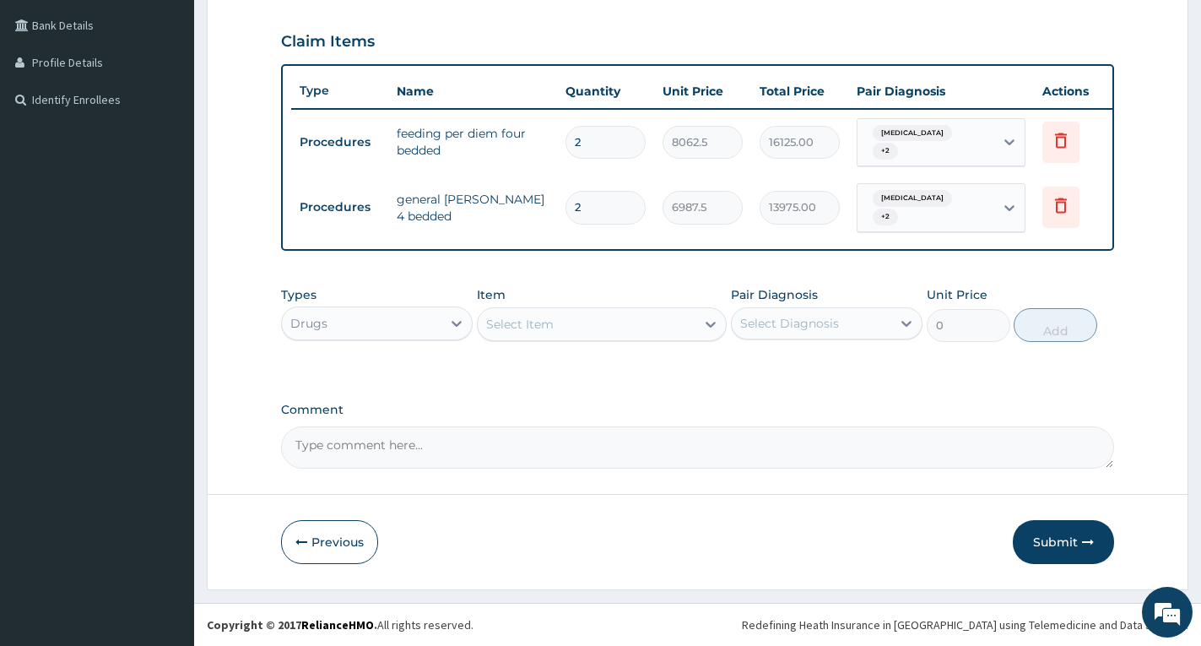
click at [437, 333] on div "Drugs" at bounding box center [362, 323] width 160 height 27
click at [568, 391] on div "PA Code / Prescription Code PA/1135C0 Encounter Date [DATE] Diagnosis [MEDICAL_…" at bounding box center [697, 124] width 833 height 689
click at [517, 324] on div "Select Item" at bounding box center [520, 324] width 68 height 17
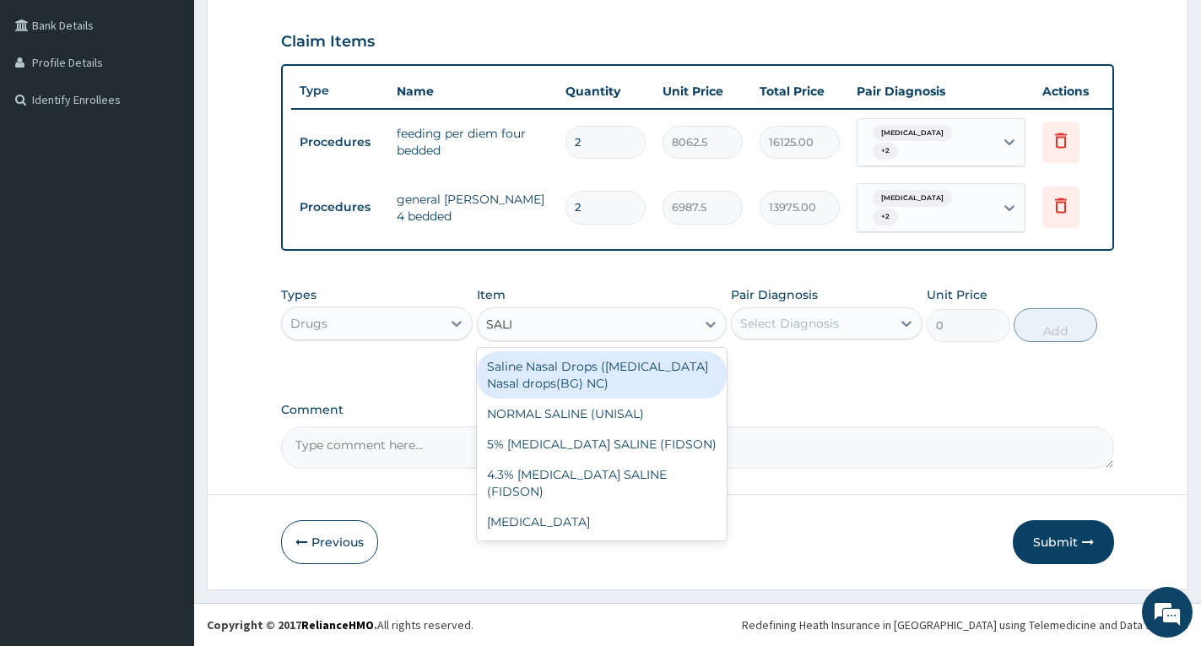
type input "SALIN"
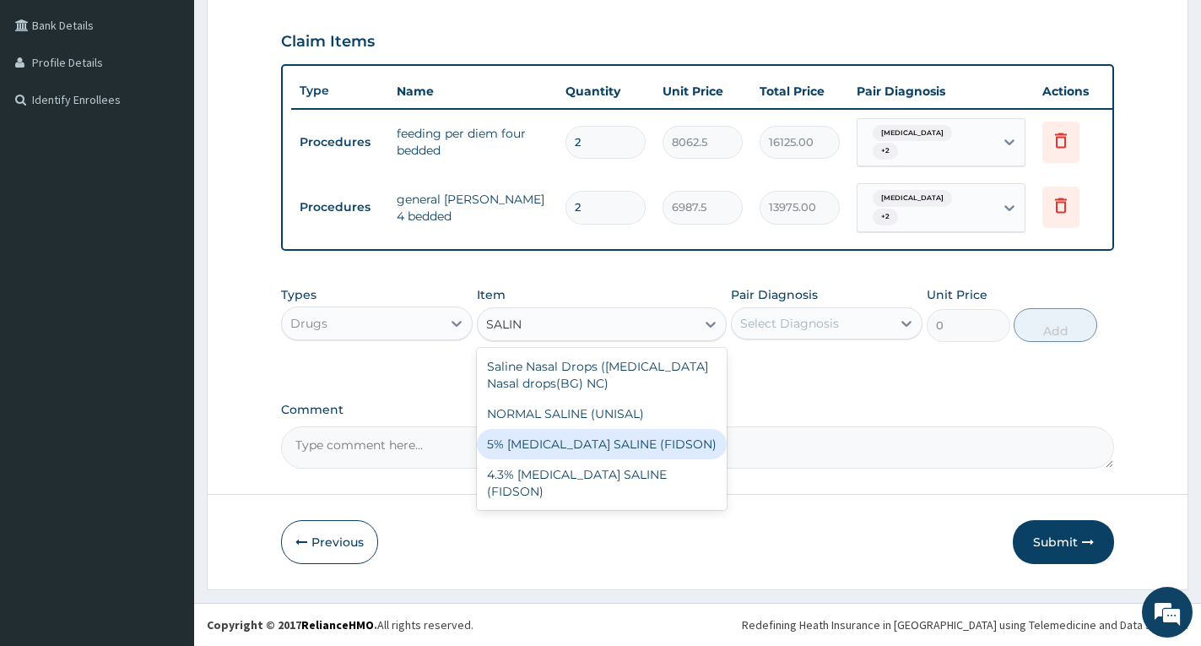
click at [573, 439] on div "5% [MEDICAL_DATA] SALINE (FIDSON)" at bounding box center [602, 444] width 250 height 30
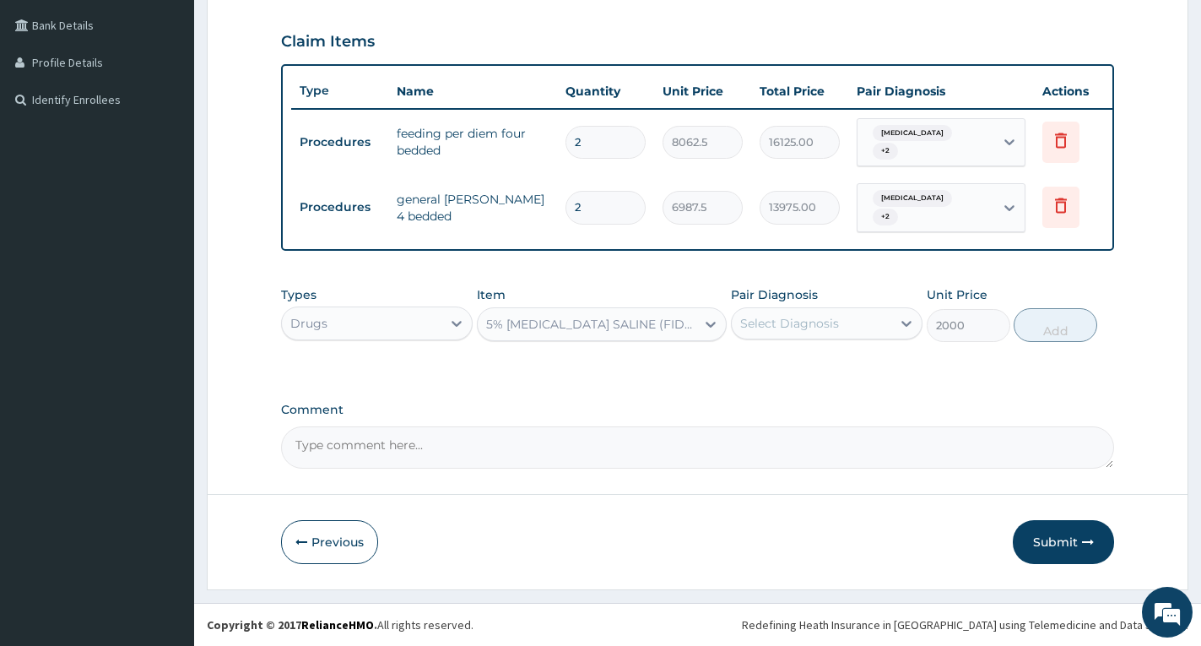
type input "2000"
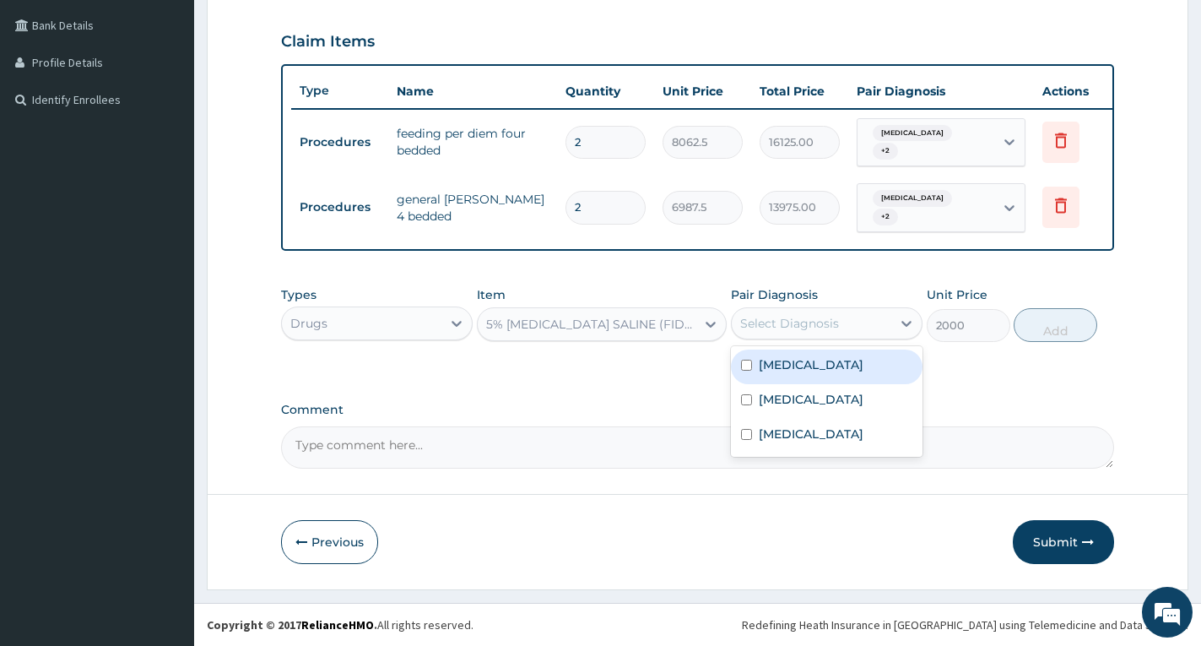
click at [745, 323] on div "Select Diagnosis" at bounding box center [789, 323] width 99 height 17
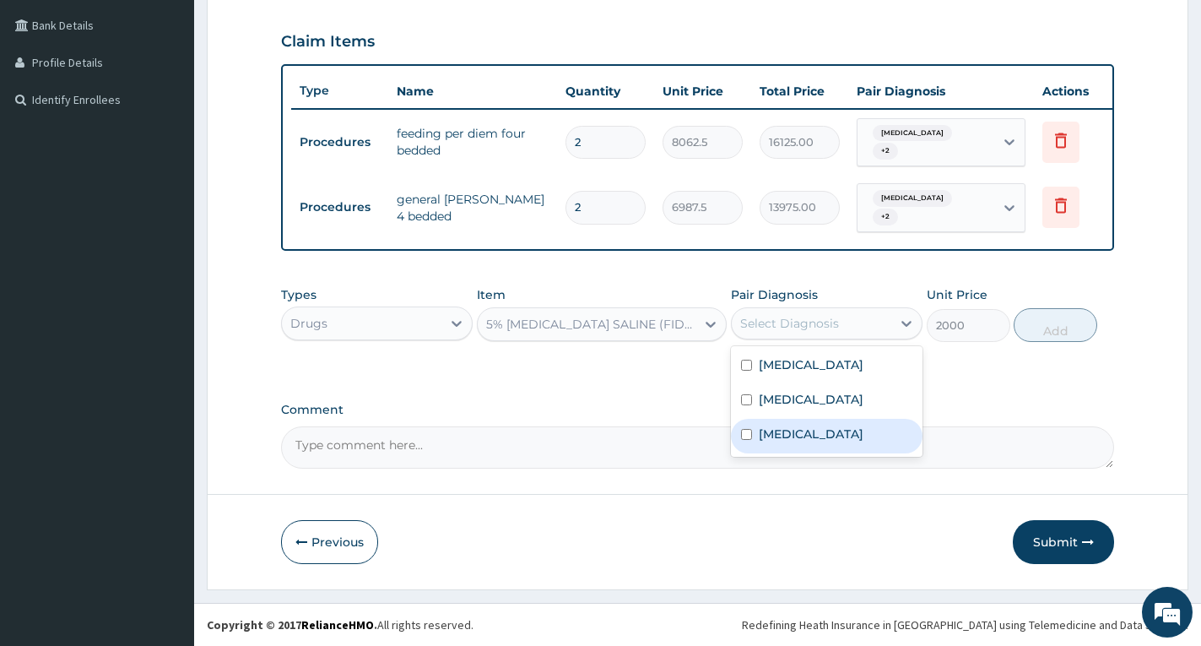
click at [778, 429] on label "[MEDICAL_DATA]" at bounding box center [811, 433] width 105 height 17
checkbox input "true"
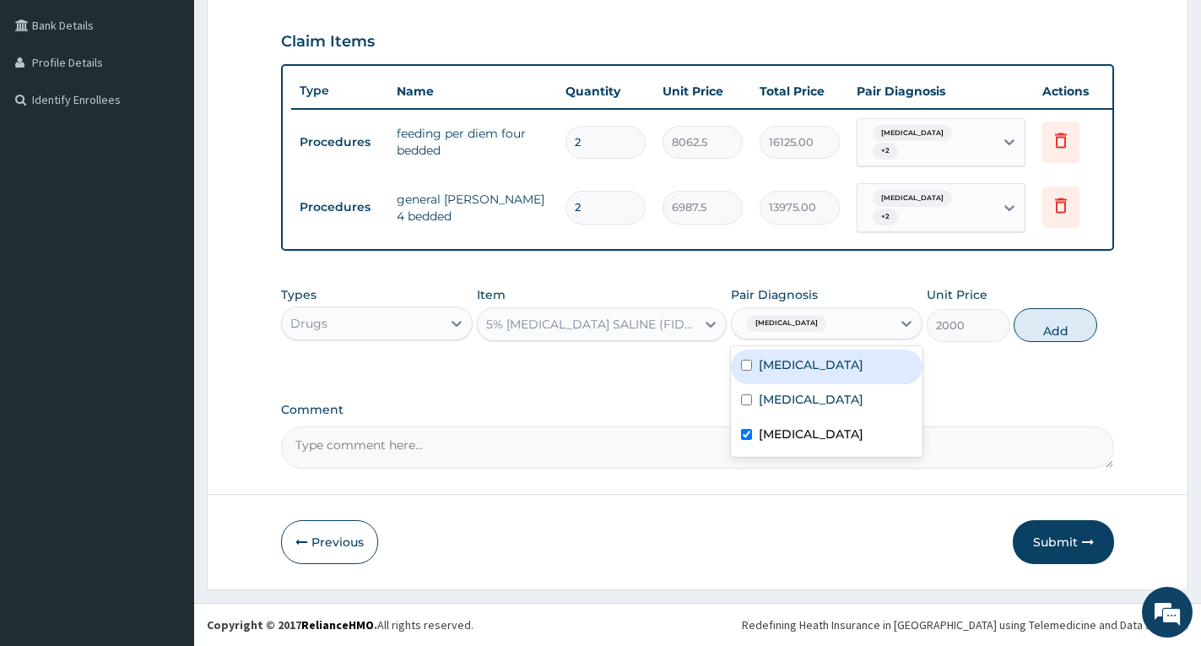
click at [783, 360] on label "[MEDICAL_DATA]" at bounding box center [811, 364] width 105 height 17
checkbox input "true"
click at [1024, 330] on button "Add" at bounding box center [1056, 325] width 84 height 34
type input "0"
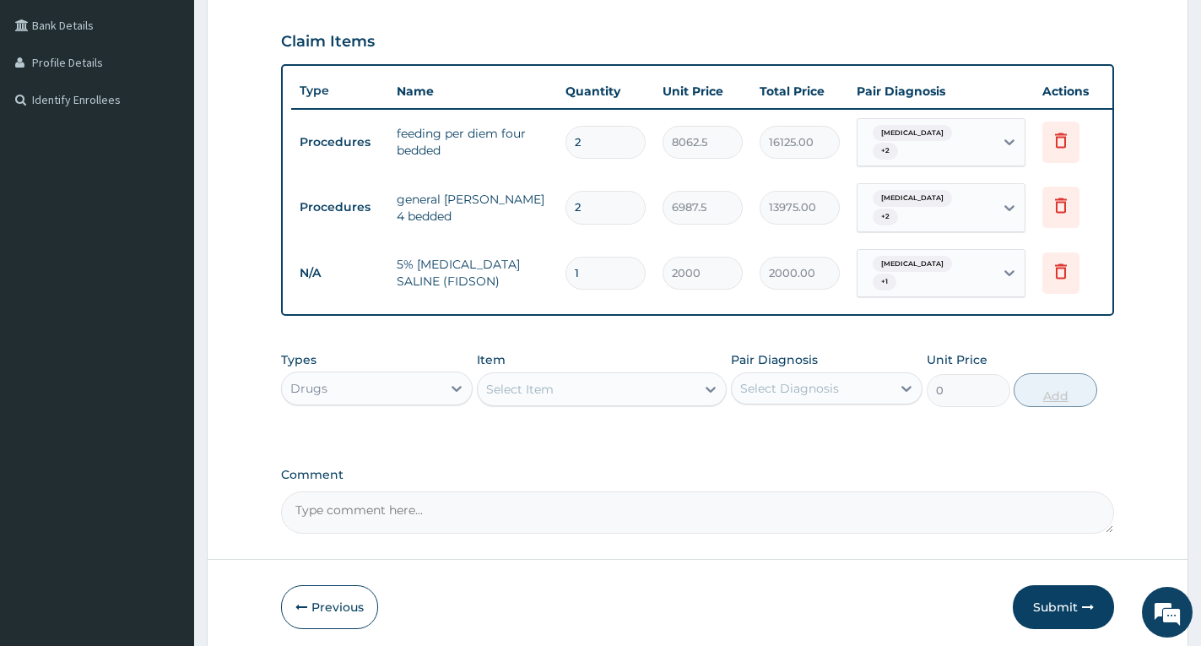
type input "0.00"
type input "2"
type input "4000.00"
type input "2"
click at [769, 479] on div "Comment" at bounding box center [697, 501] width 833 height 66
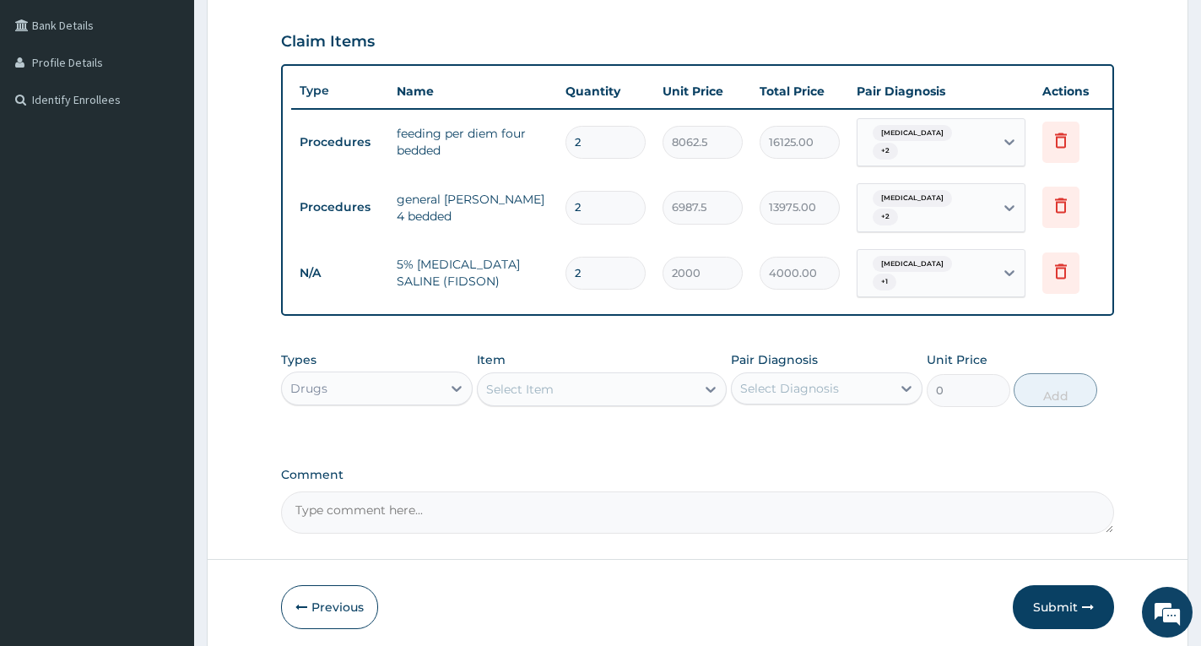
click at [610, 387] on div "Select Item" at bounding box center [587, 389] width 218 height 27
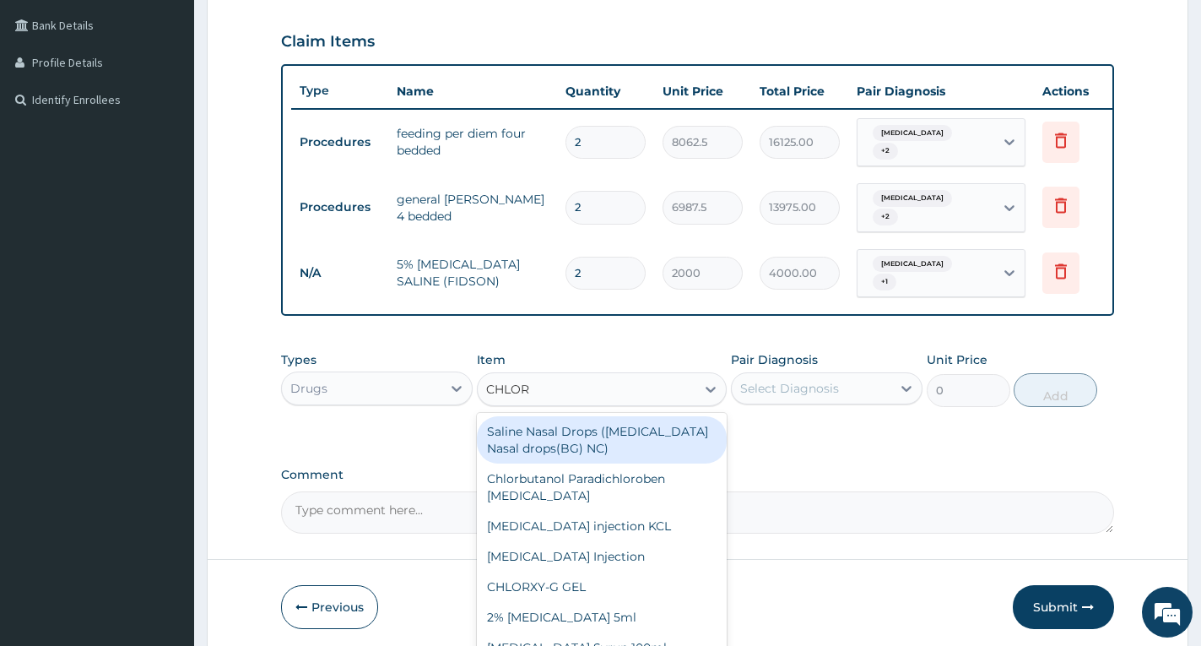
type input "CHLORA"
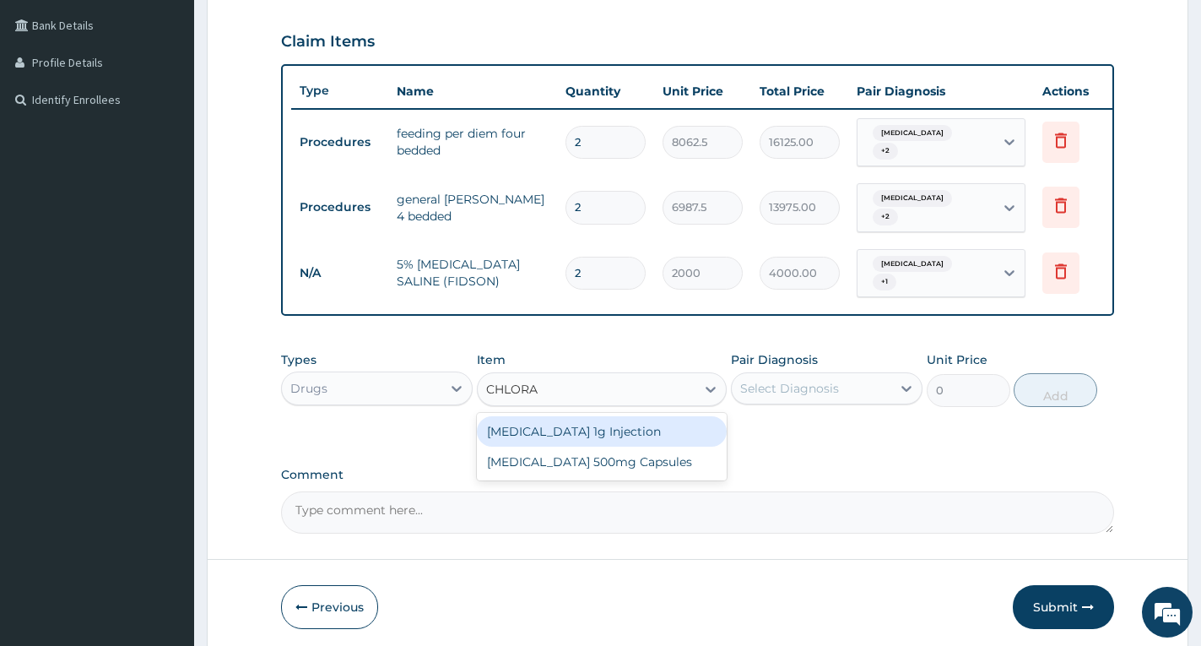
click at [596, 416] on div "[MEDICAL_DATA] 1g Injection" at bounding box center [602, 431] width 250 height 30
type input "1800"
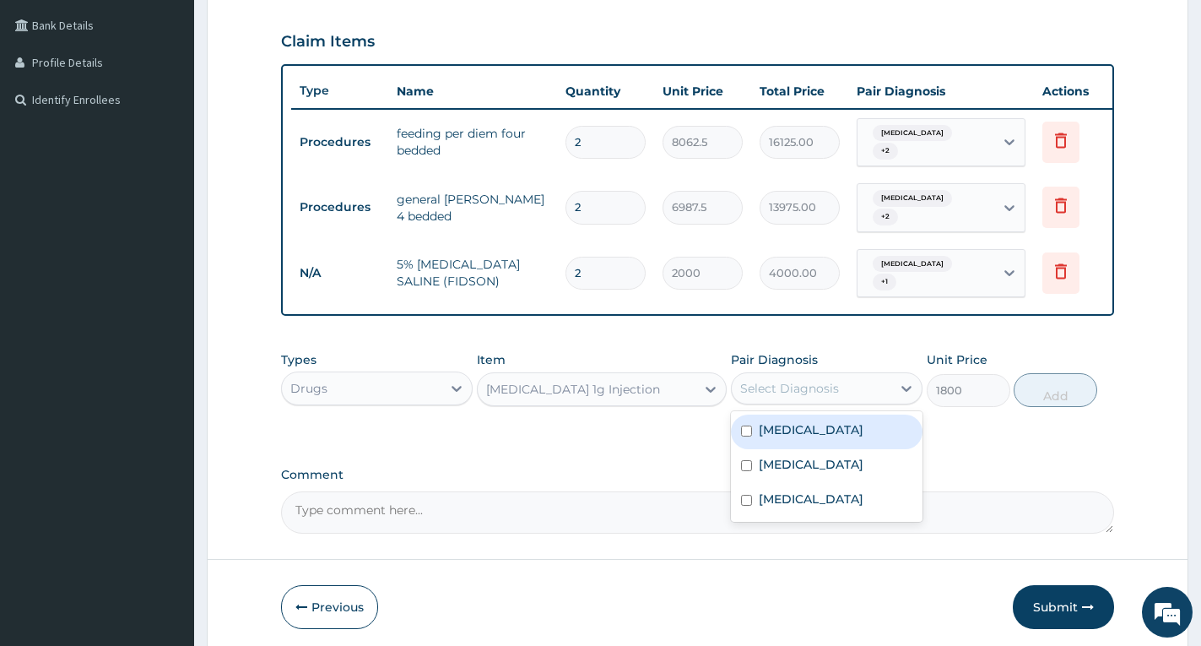
click at [772, 382] on div "Select Diagnosis" at bounding box center [789, 388] width 99 height 17
click at [792, 422] on label "[MEDICAL_DATA]" at bounding box center [811, 429] width 105 height 17
checkbox input "true"
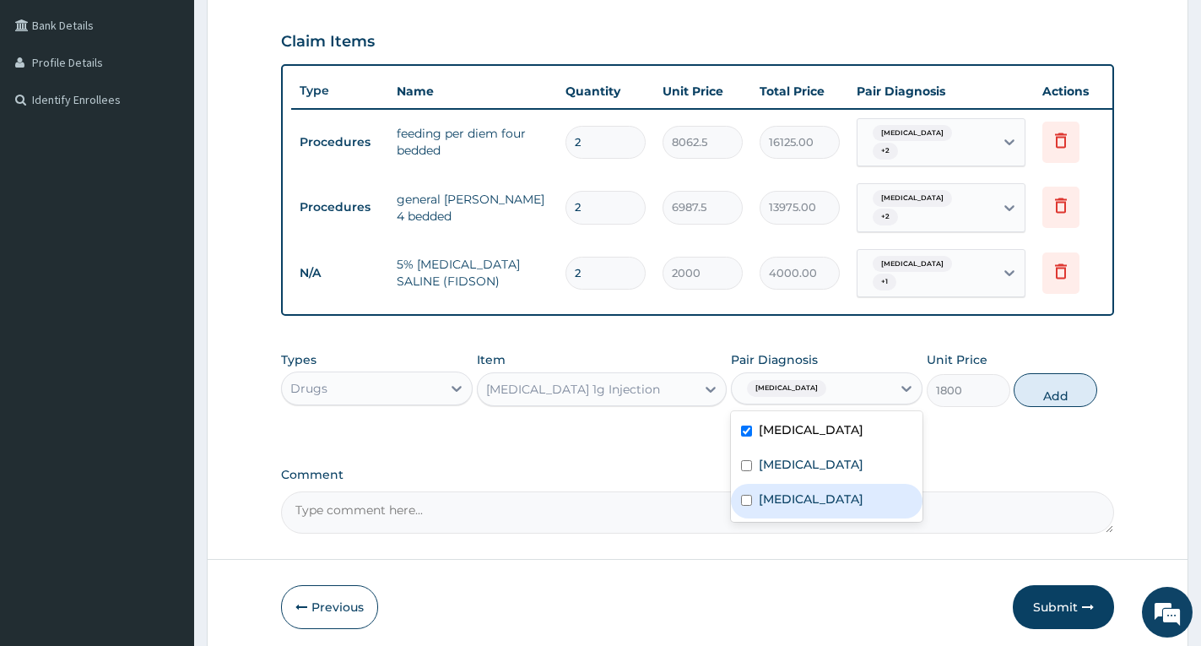
click at [801, 490] on label "[MEDICAL_DATA]" at bounding box center [811, 498] width 105 height 17
checkbox input "true"
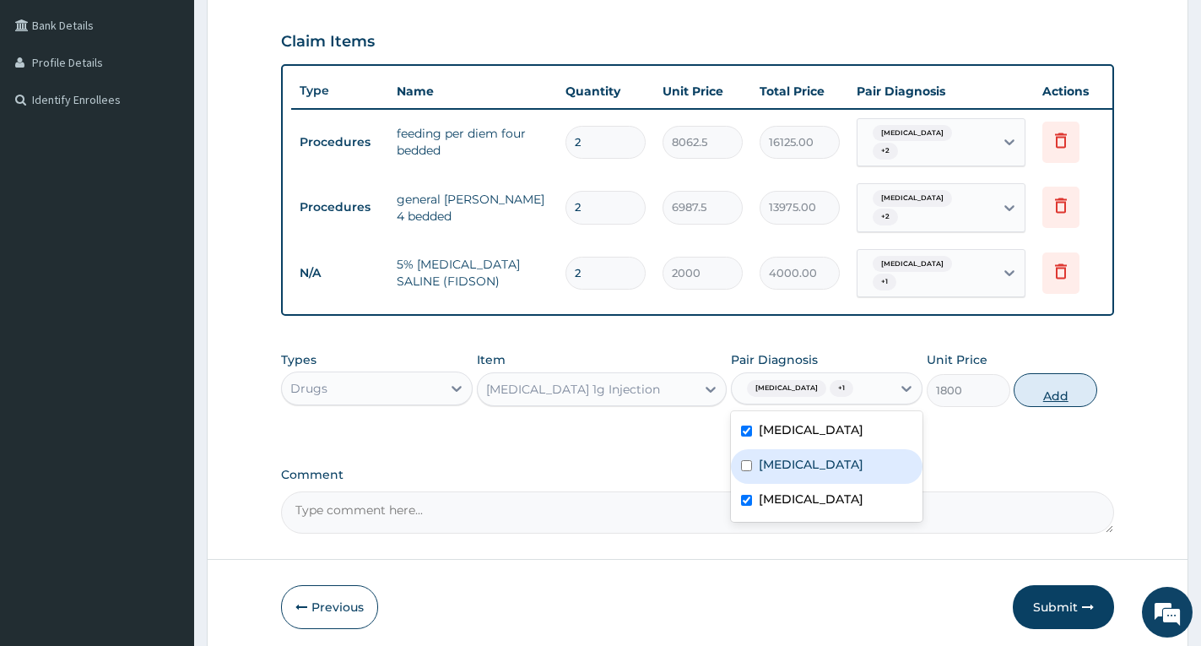
click at [1043, 391] on button "Add" at bounding box center [1056, 390] width 84 height 34
type input "0"
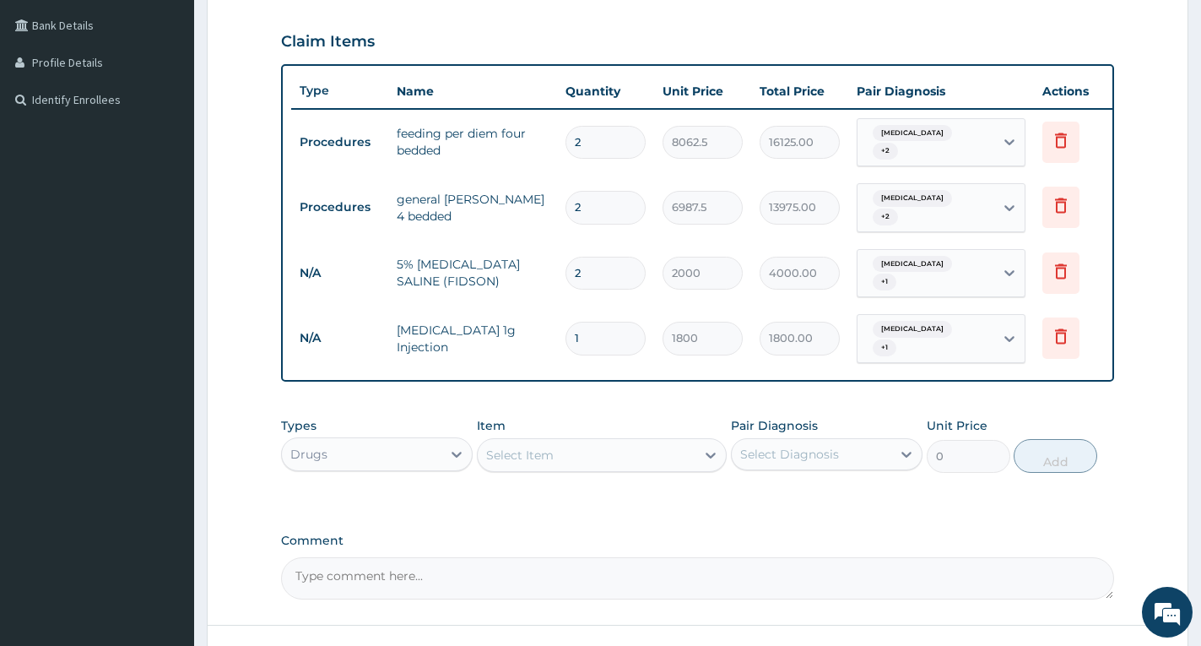
type input "0.00"
type input "4"
type input "7200.00"
type input "4"
click at [589, 442] on div "Select Item" at bounding box center [587, 454] width 218 height 27
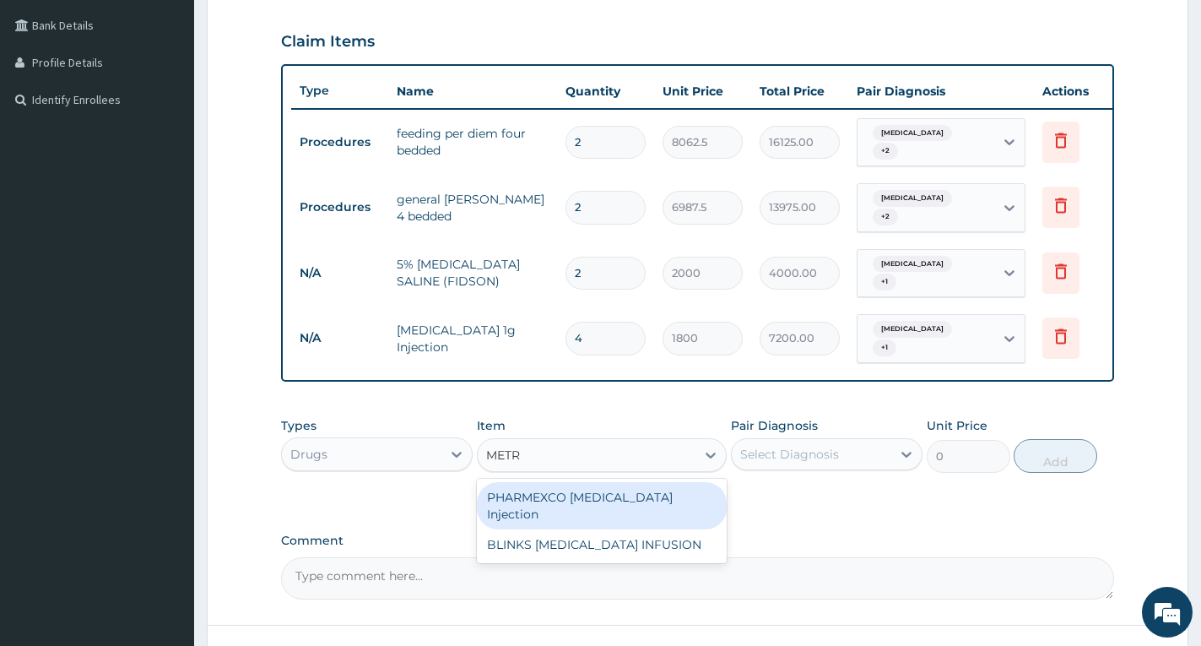
type input "METRO"
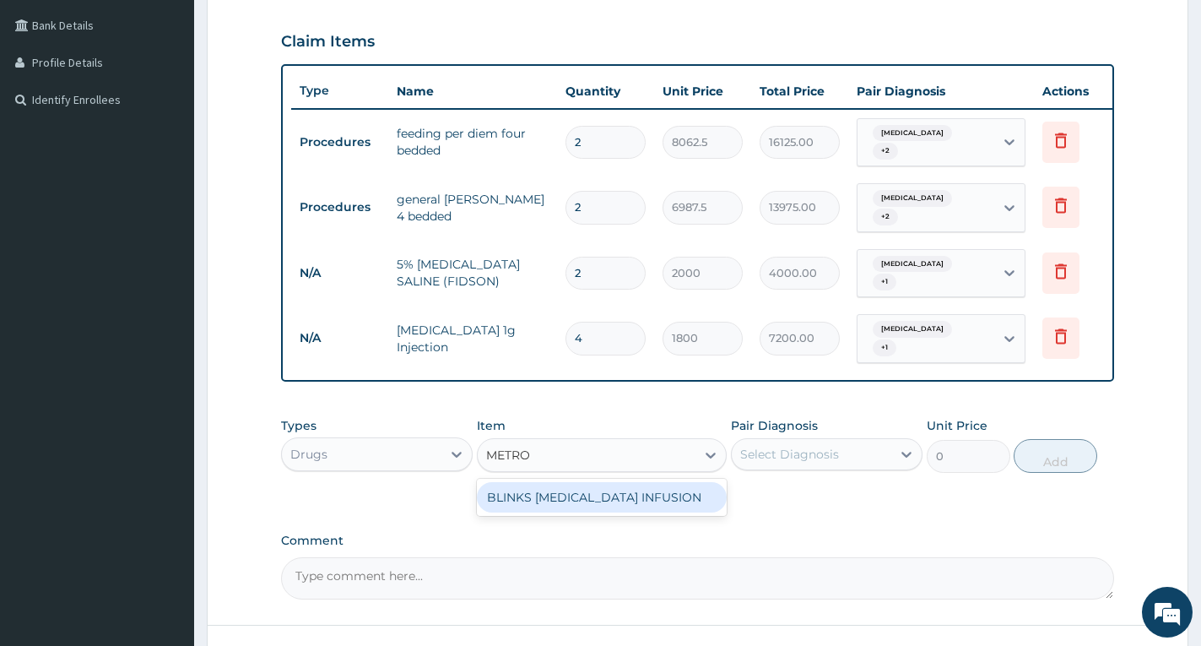
click at [593, 484] on div "BLINKS [MEDICAL_DATA] INFUSION" at bounding box center [602, 497] width 250 height 30
type input "709.5"
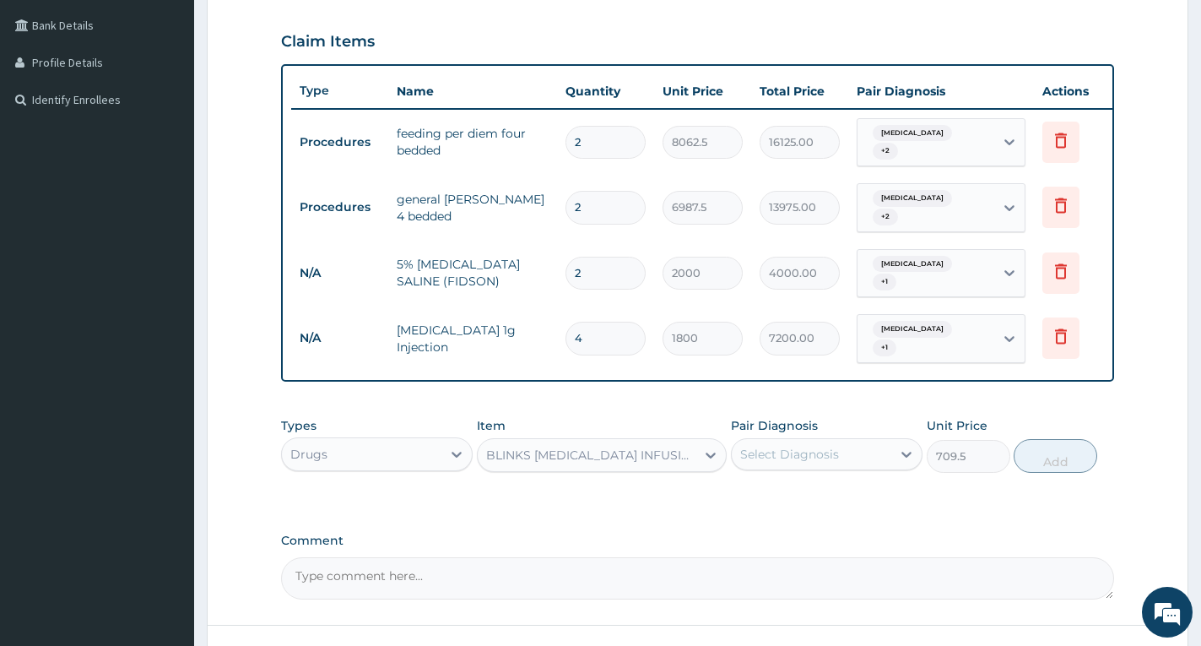
click at [578, 448] on div "BLINKS [MEDICAL_DATA] INFUSION" at bounding box center [591, 455] width 211 height 17
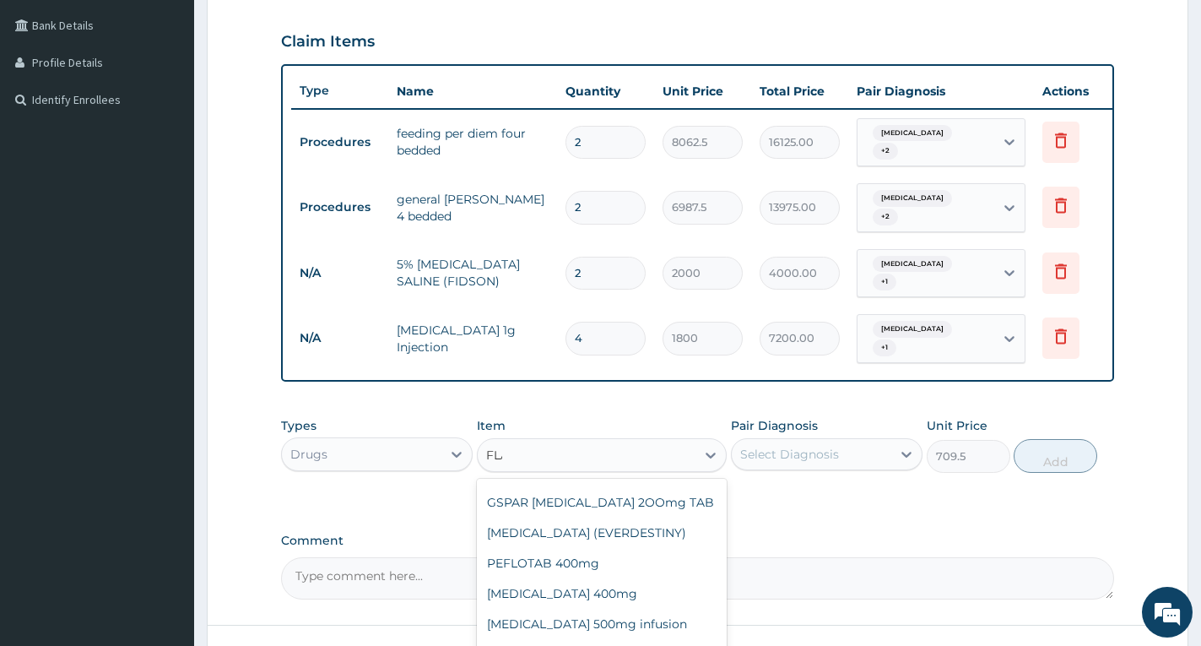
scroll to position [0, 0]
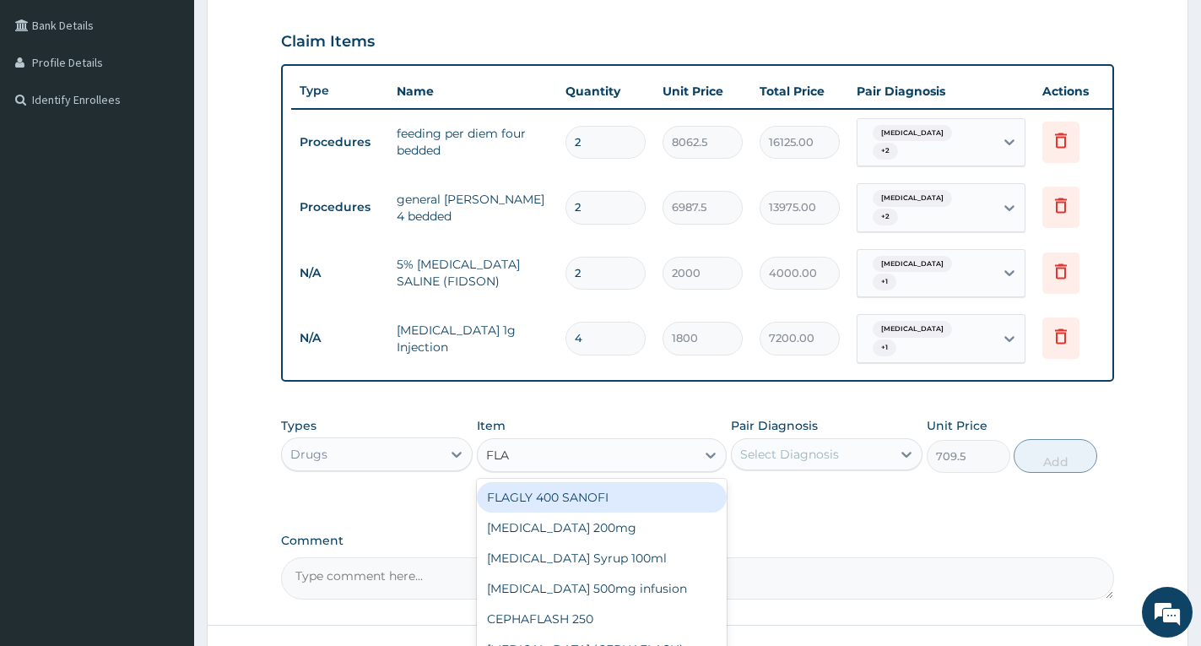
type input "FLAG"
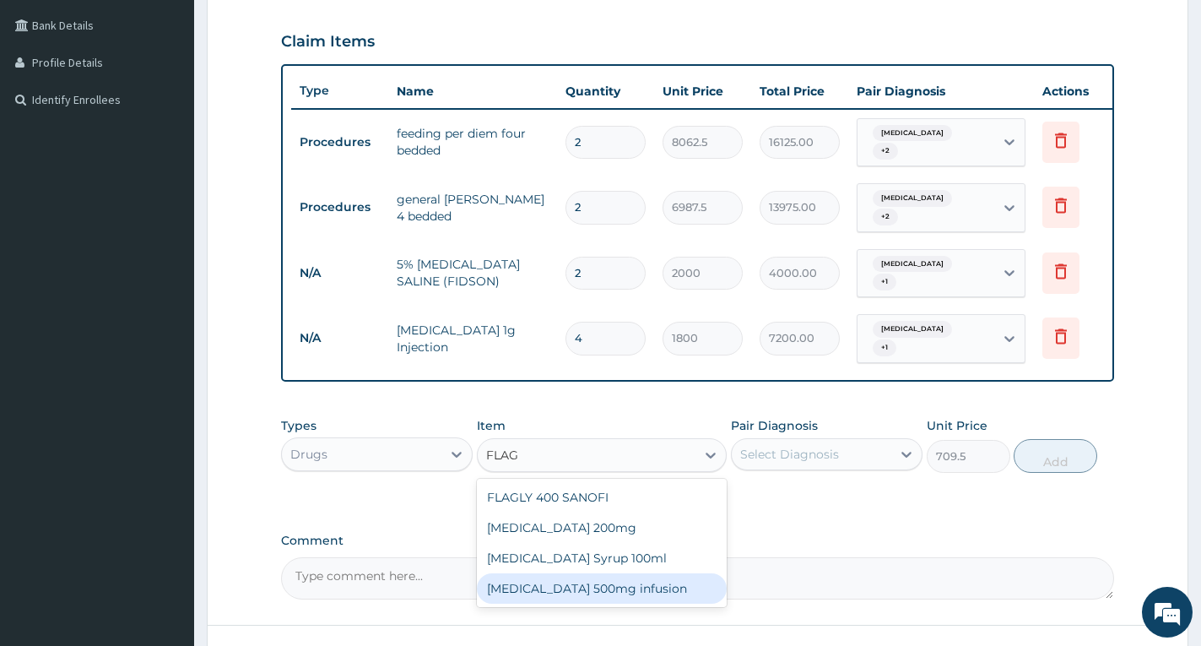
click at [636, 573] on div "[MEDICAL_DATA] 500mg infusion" at bounding box center [602, 588] width 250 height 30
type input "591.25"
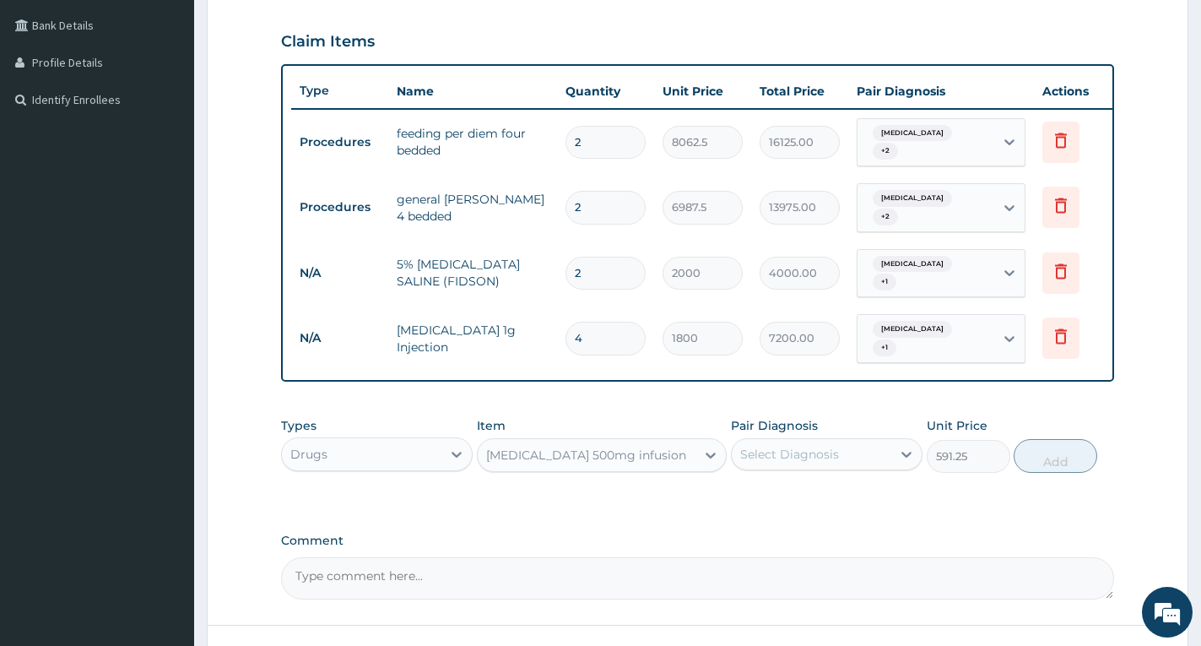
click at [604, 447] on div "[MEDICAL_DATA] 500mg infusion" at bounding box center [586, 455] width 200 height 17
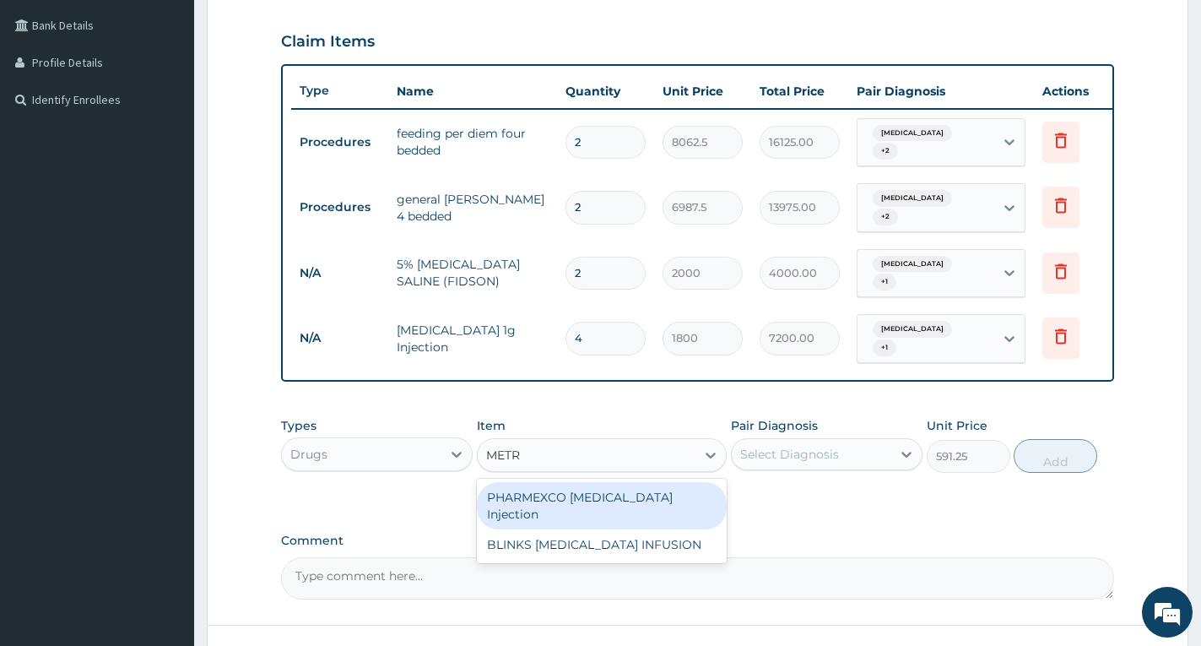
type input "METRO"
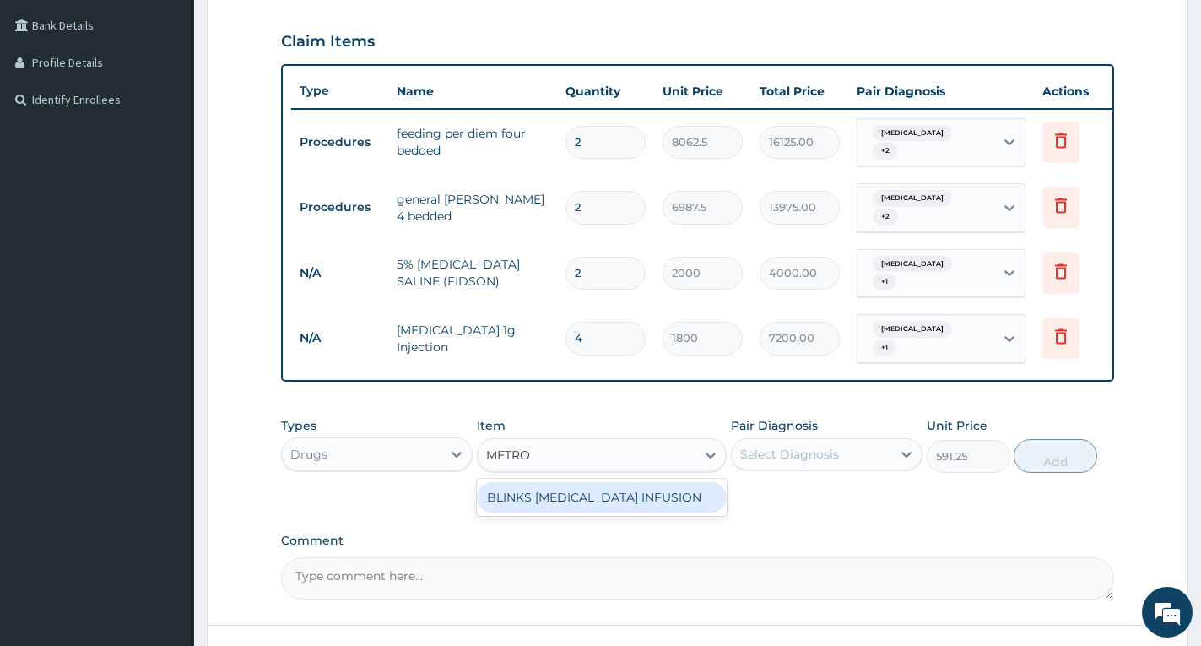
click at [604, 483] on div "BLINKS [MEDICAL_DATA] INFUSION" at bounding box center [602, 497] width 250 height 30
type input "709.5"
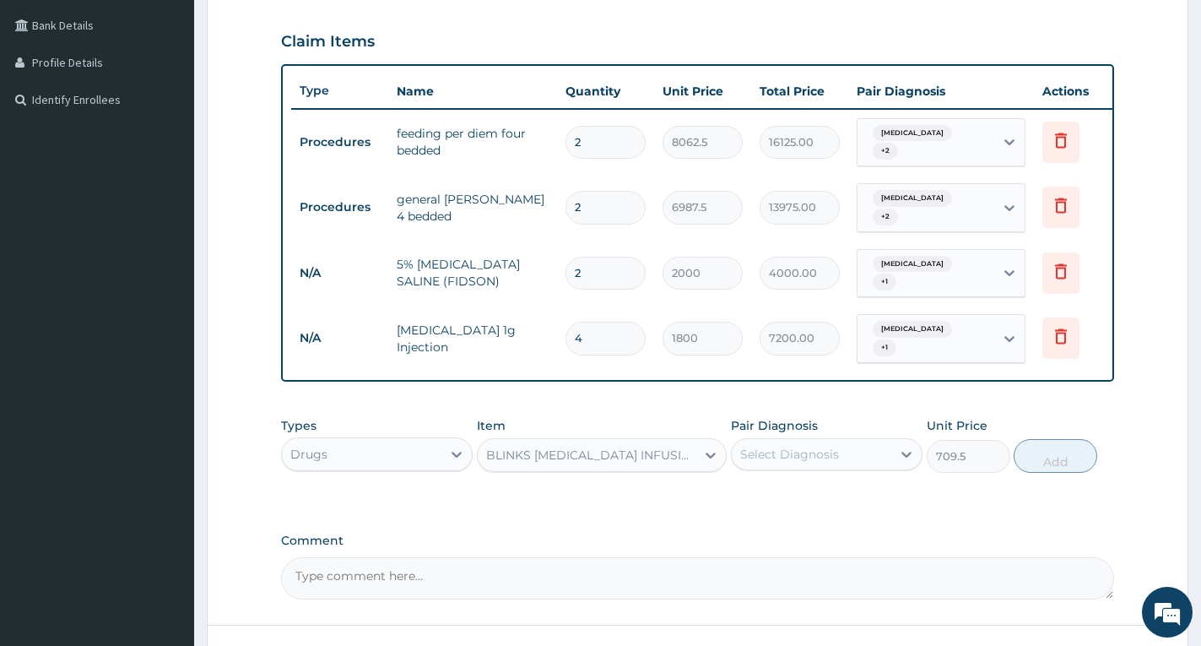
click at [740, 446] on div "Select Diagnosis" at bounding box center [789, 454] width 99 height 17
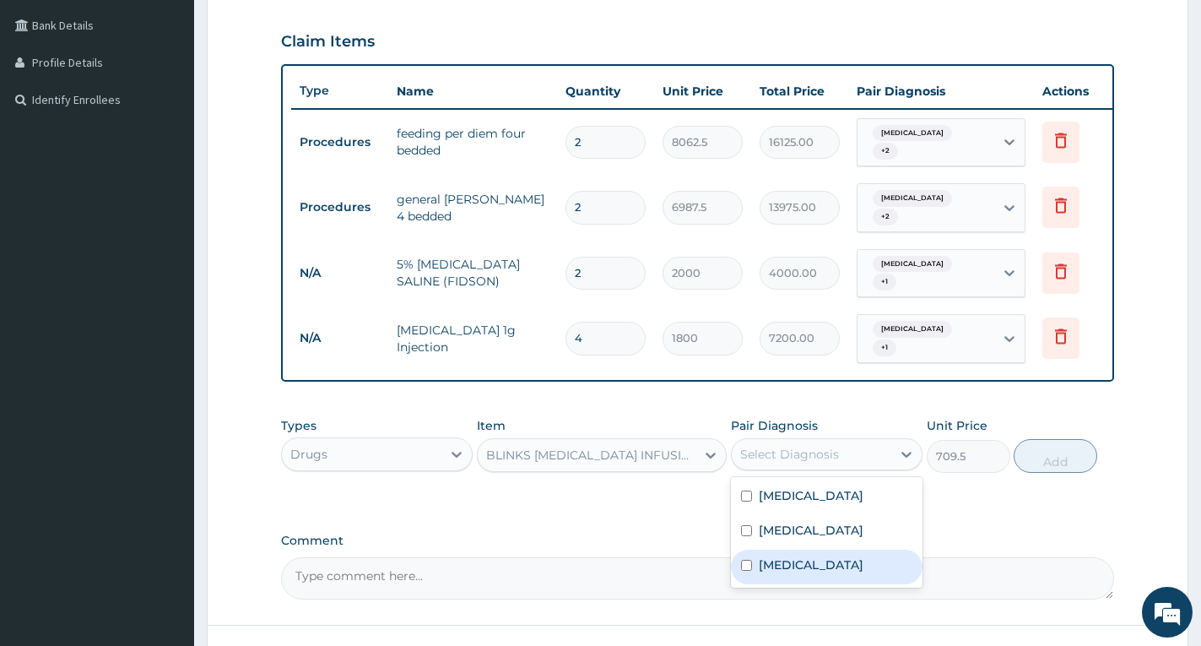
click at [773, 556] on label "[MEDICAL_DATA]" at bounding box center [811, 564] width 105 height 17
checkbox input "true"
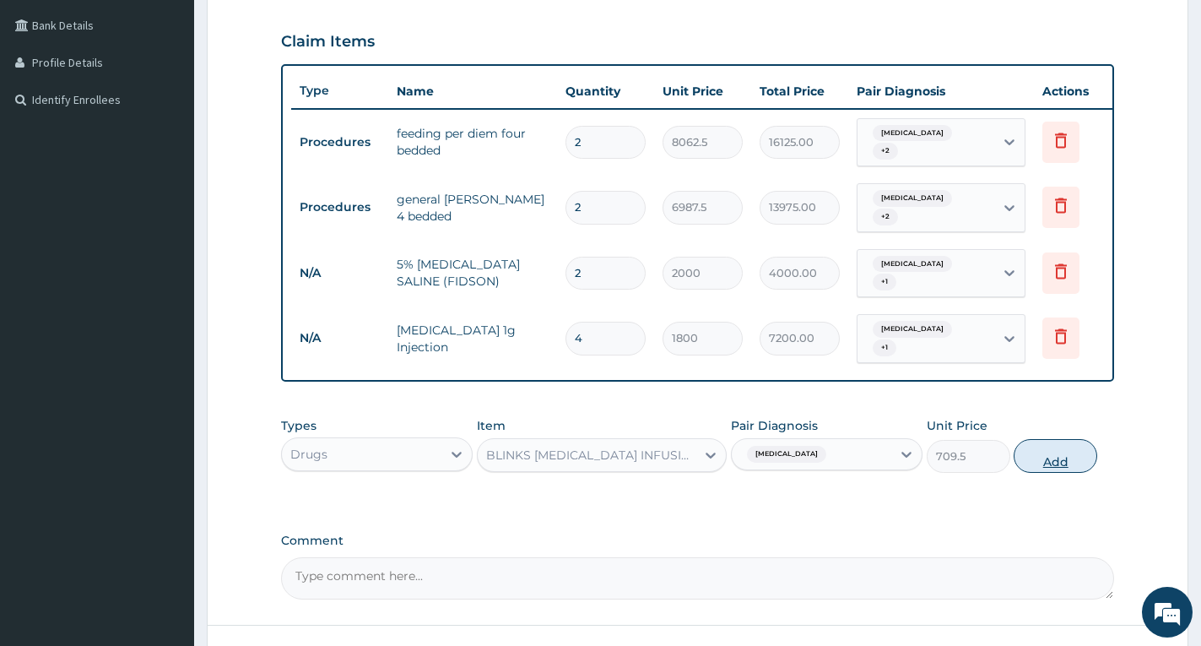
click at [1053, 447] on button "Add" at bounding box center [1056, 456] width 84 height 34
type input "0"
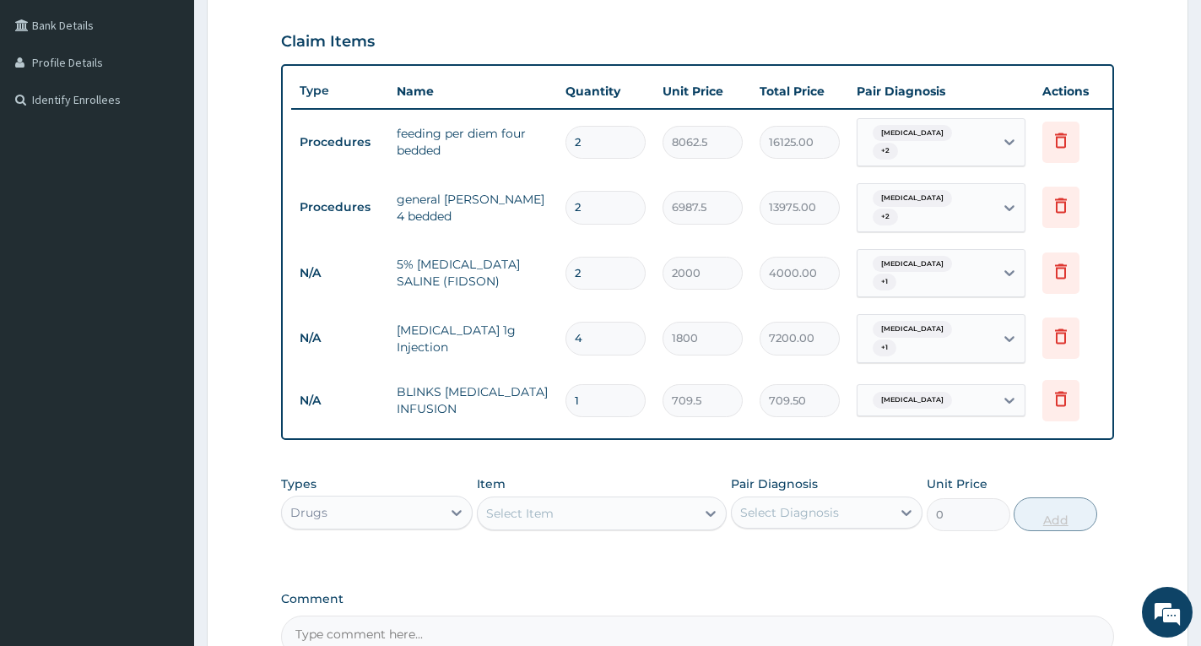
type input "0.00"
type input "6"
type input "4257.00"
type input "6"
click at [1081, 448] on div "PA Code / Prescription Code PA/1135C0 Encounter Date [DATE] Diagnosis [MEDICAL_…" at bounding box center [697, 219] width 833 height 878
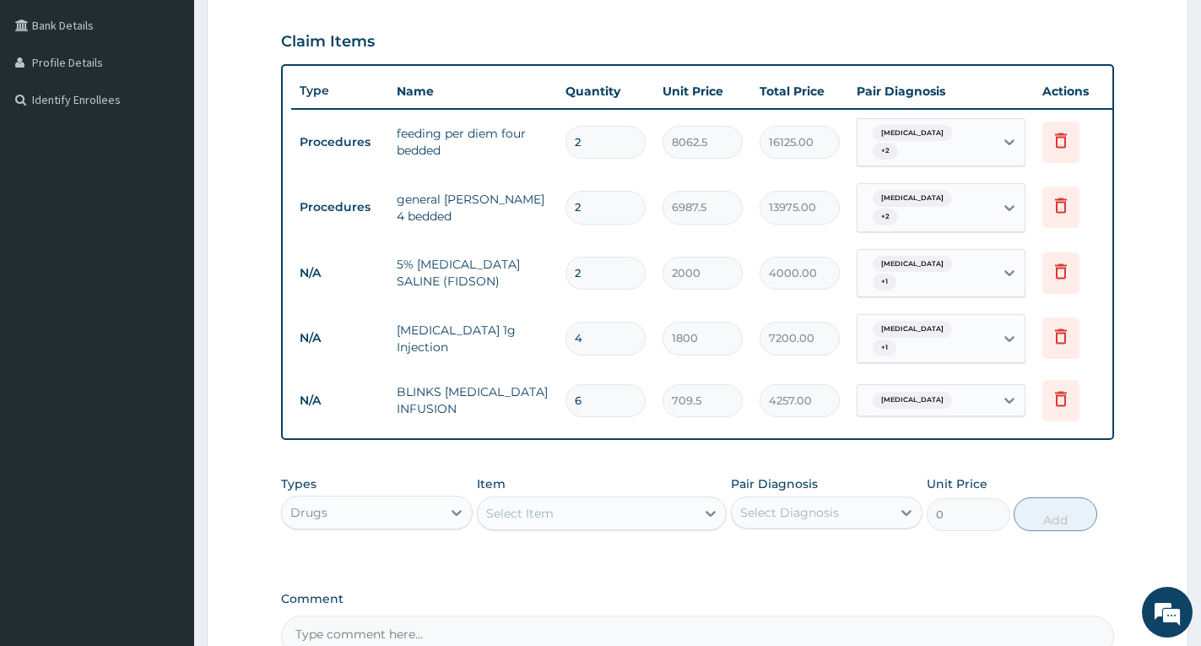
click at [674, 523] on div "Select Item" at bounding box center [602, 513] width 250 height 34
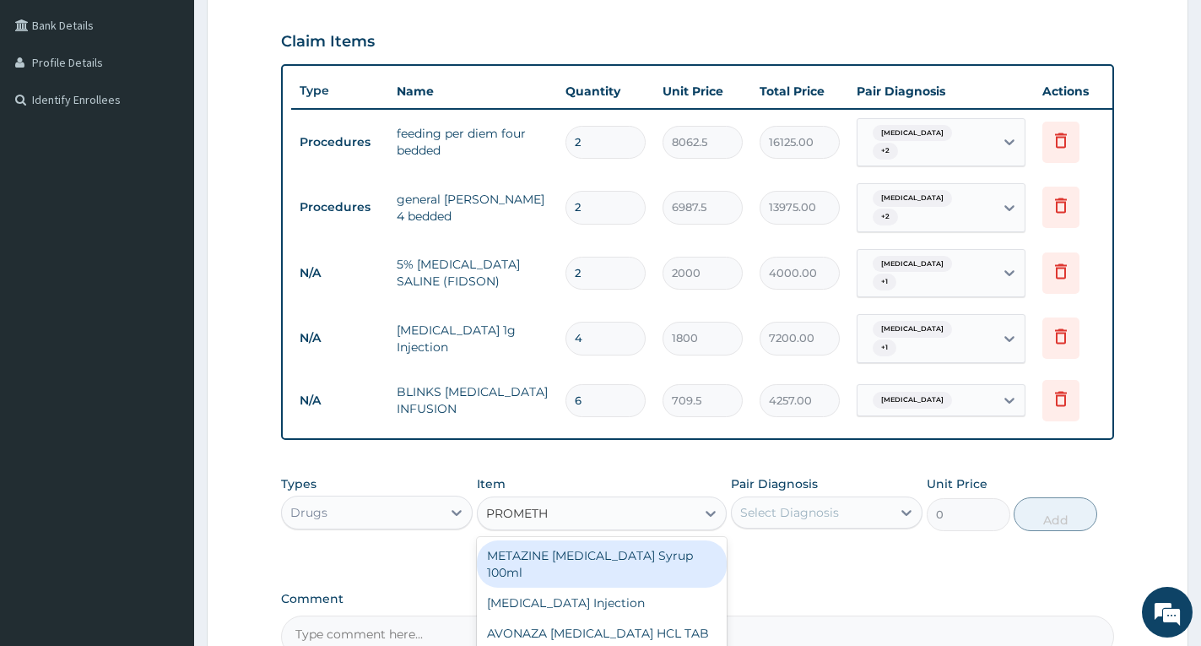
type input "PROMETHA"
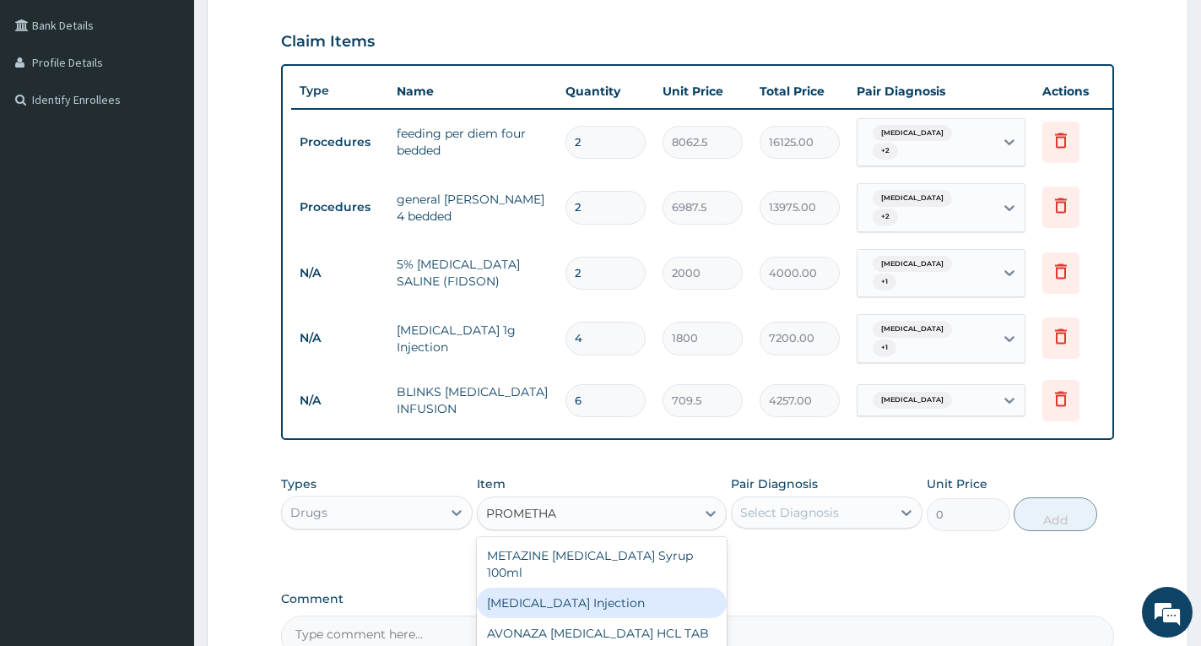
click at [667, 595] on div "[MEDICAL_DATA] Injection" at bounding box center [602, 603] width 250 height 30
type input "354.75"
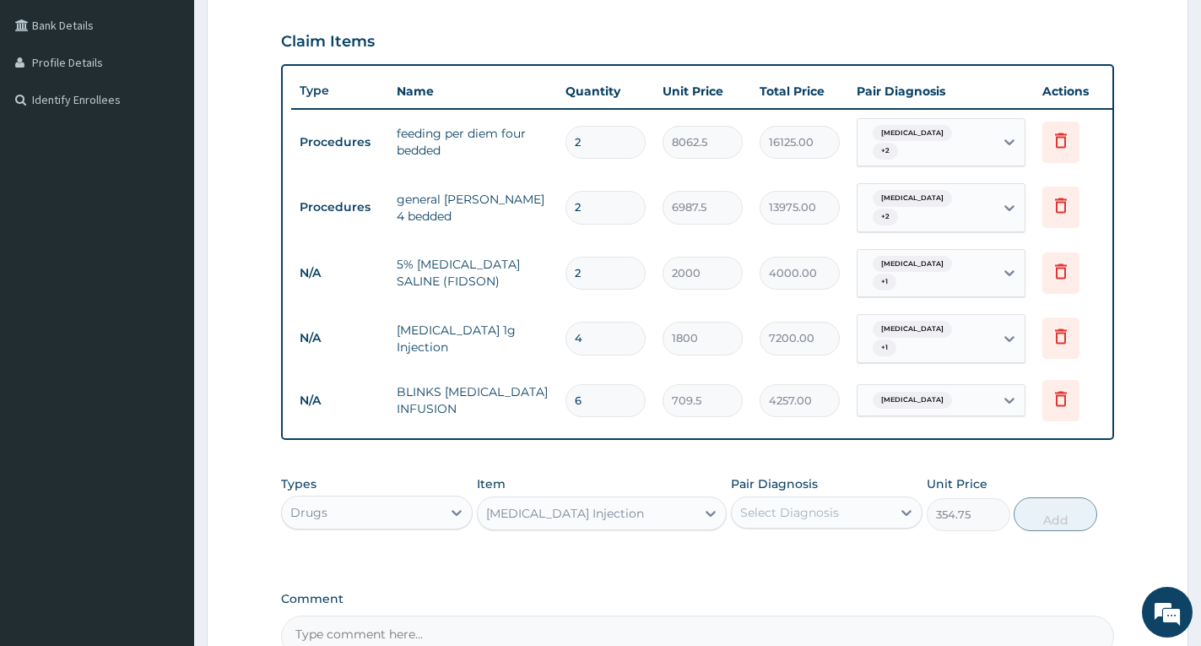
click at [788, 514] on div "Select Diagnosis" at bounding box center [789, 512] width 99 height 17
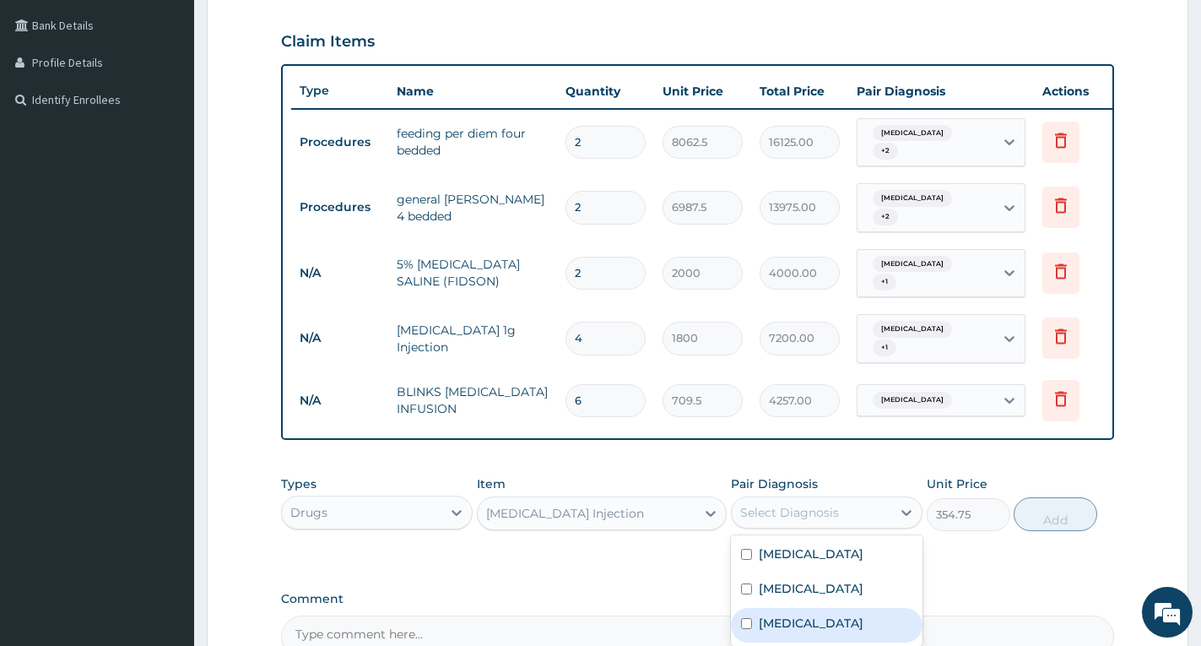
click at [789, 615] on label "[MEDICAL_DATA]" at bounding box center [811, 623] width 105 height 17
checkbox input "true"
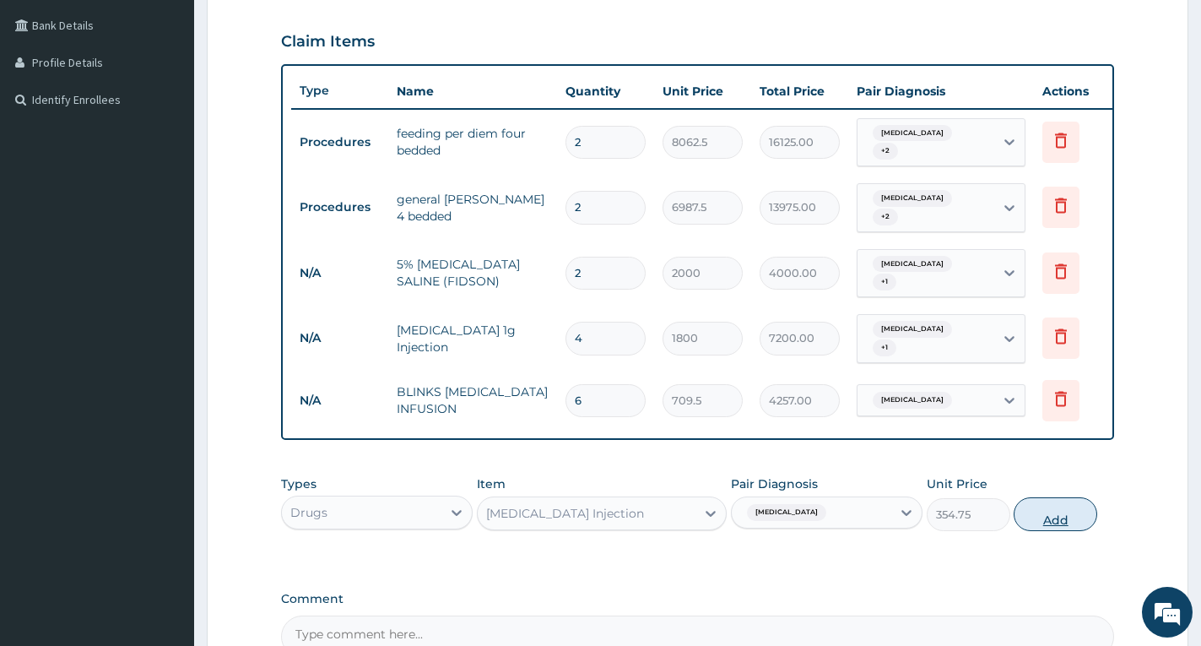
click at [1034, 517] on button "Add" at bounding box center [1056, 514] width 84 height 34
type input "0"
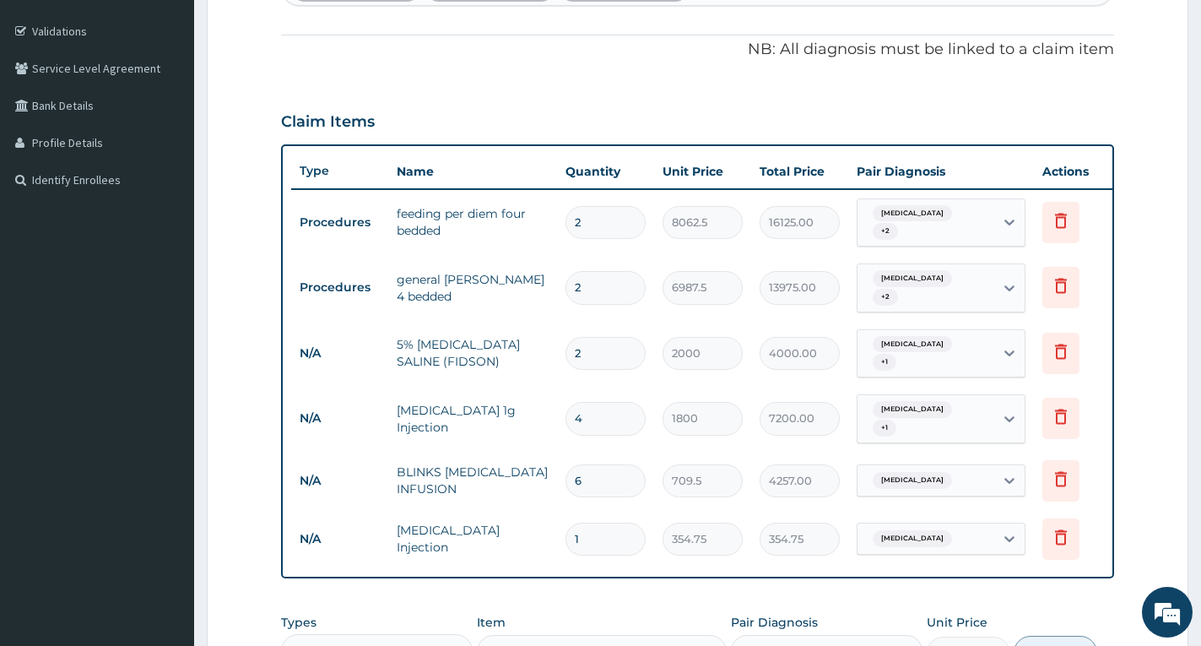
scroll to position [202, 0]
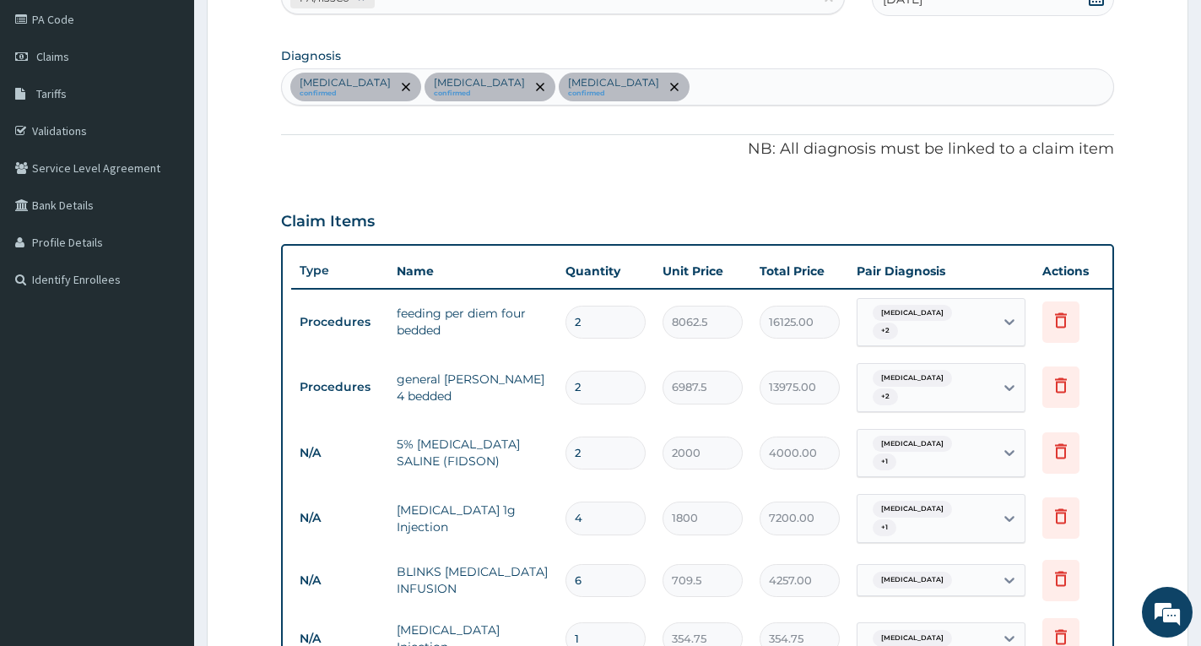
click at [688, 81] on div "Typhoid fever confirmed Malaria confirmed Gastroenteritis confirmed" at bounding box center [697, 86] width 831 height 35
type input "G"
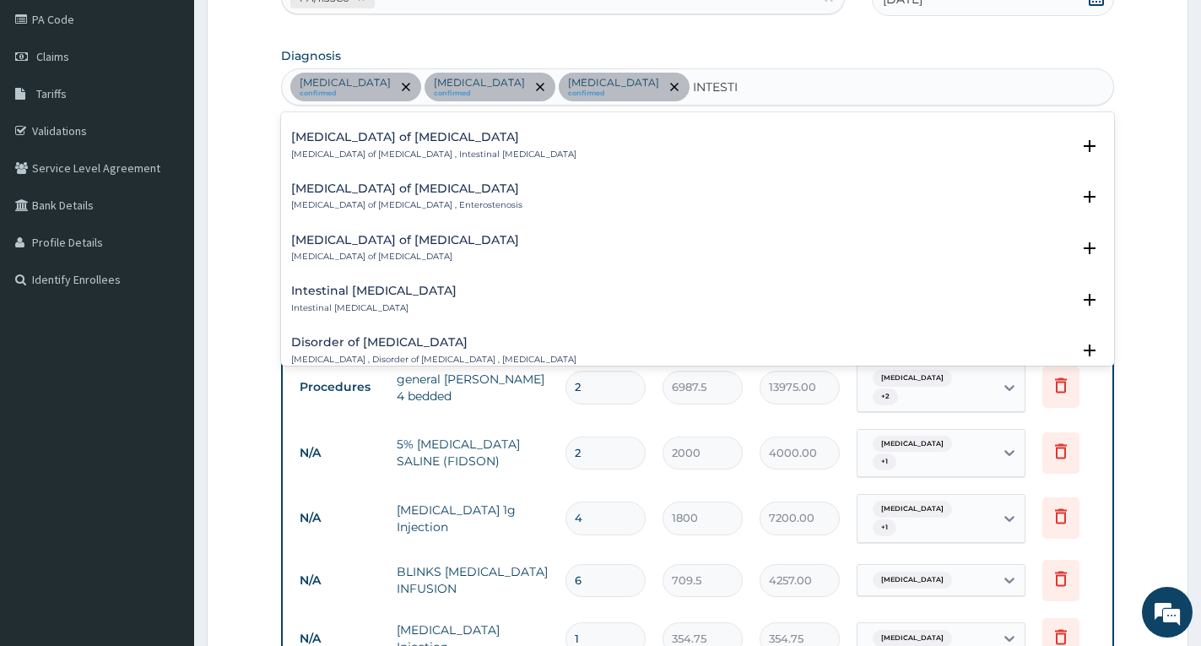
scroll to position [1688, 0]
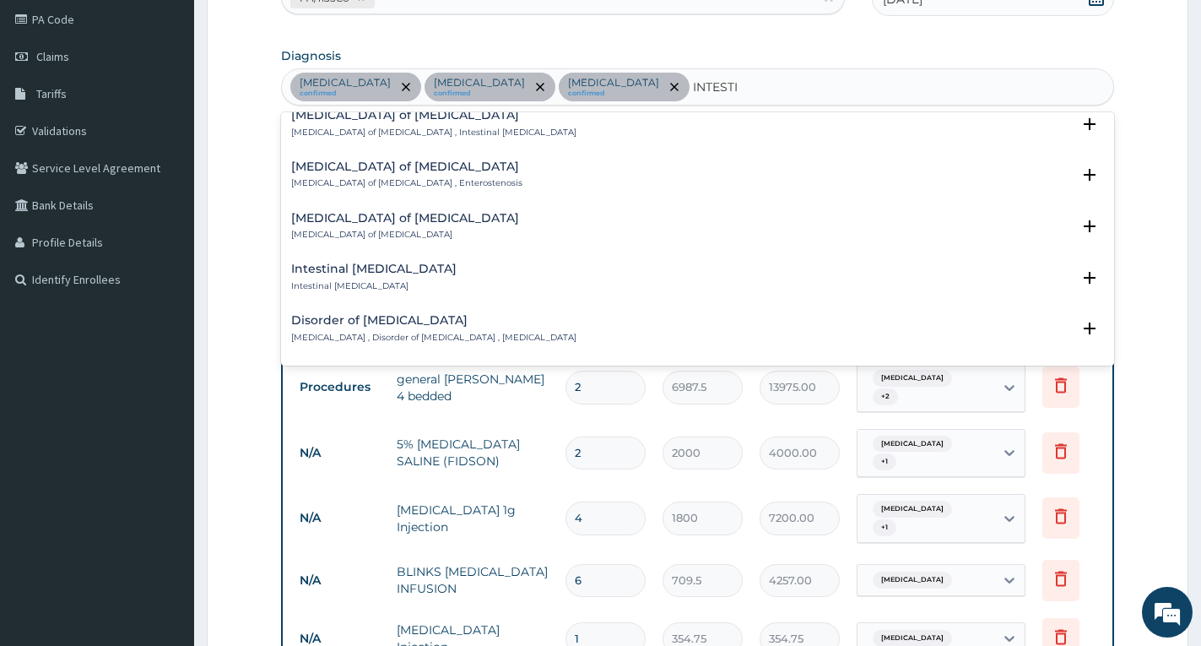
type input "INTESTI"
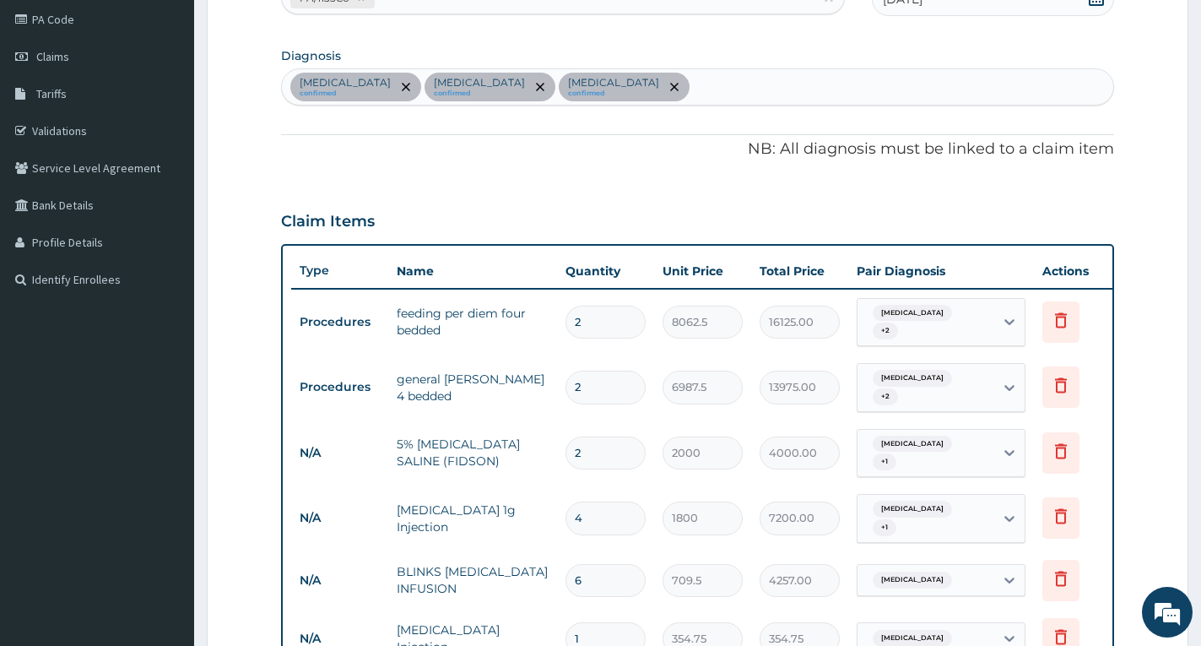
drag, startPoint x: 252, startPoint y: 432, endPoint x: 219, endPoint y: 460, distance: 43.8
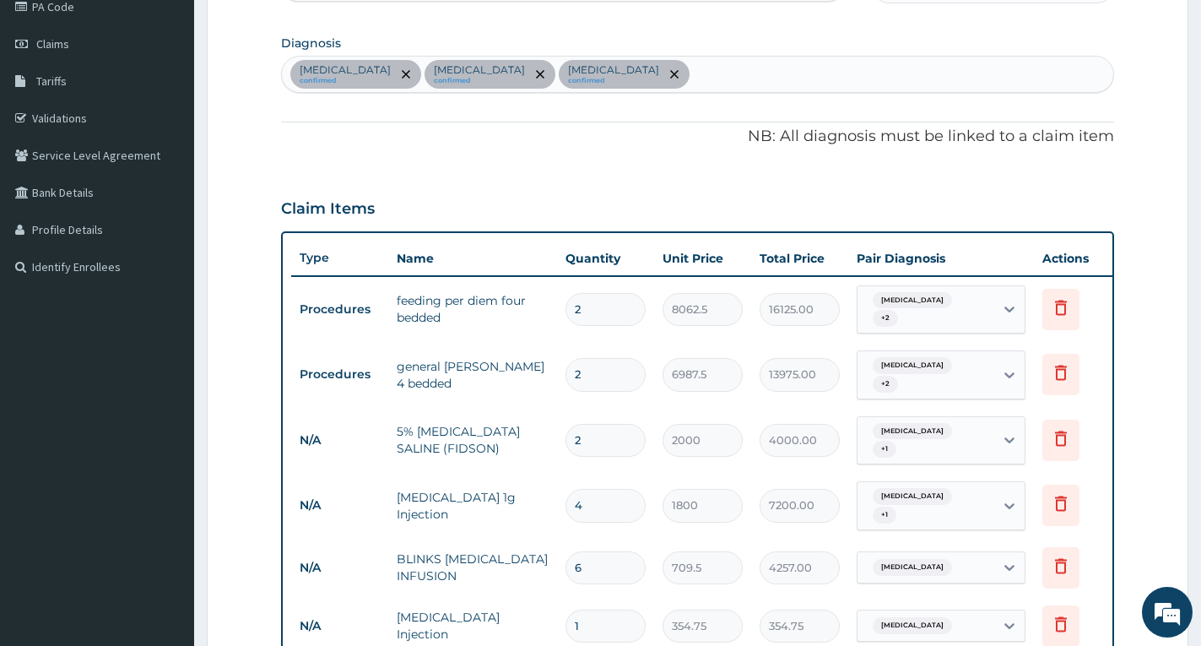
scroll to position [117, 0]
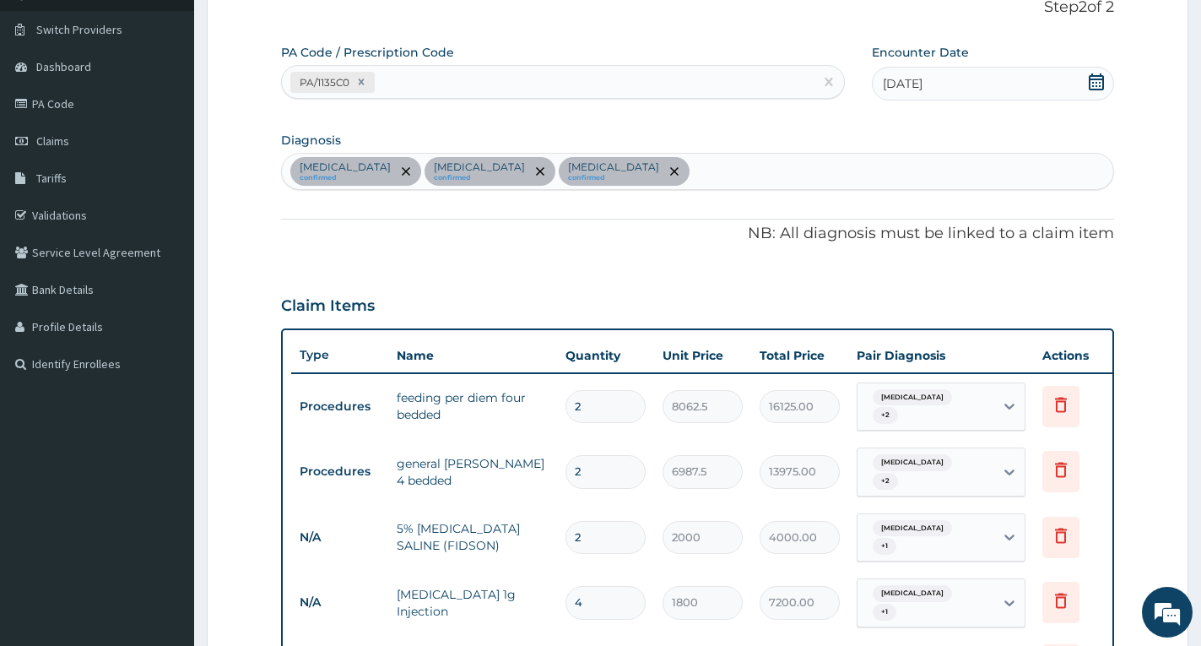
click at [674, 171] on div "Typhoid fever confirmed Malaria confirmed Gastroenteritis confirmed" at bounding box center [697, 171] width 831 height 35
type input "SEPSIS"
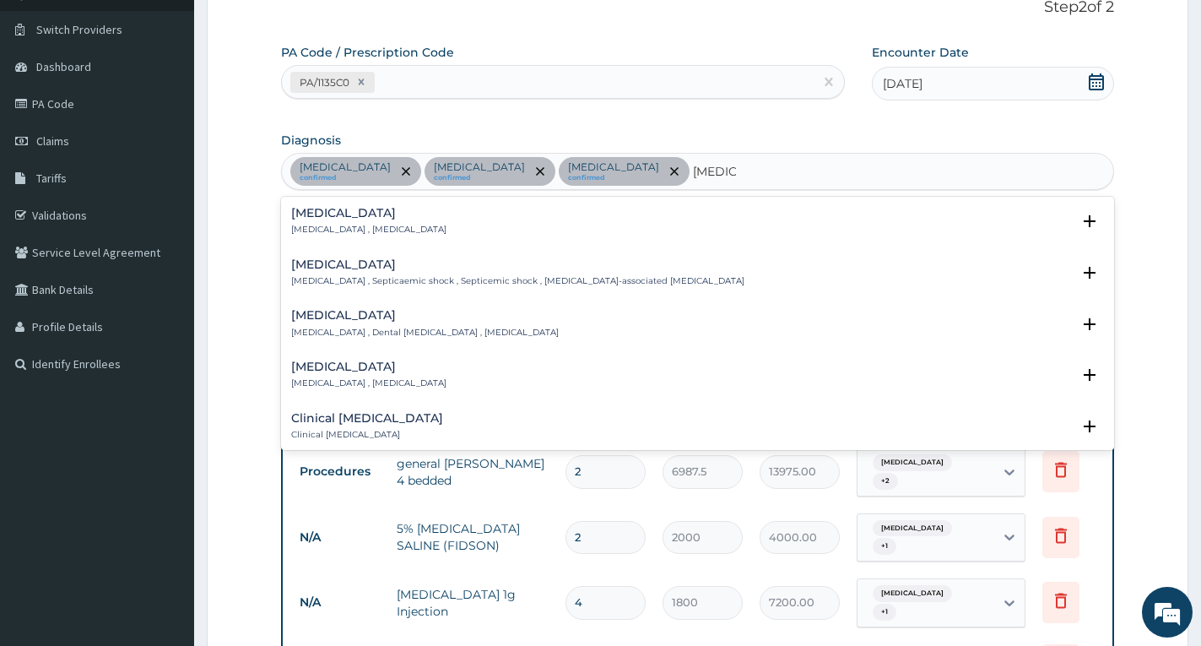
click at [380, 220] on div "Sepsis Systemic infection , Sepsis" at bounding box center [368, 222] width 155 height 30
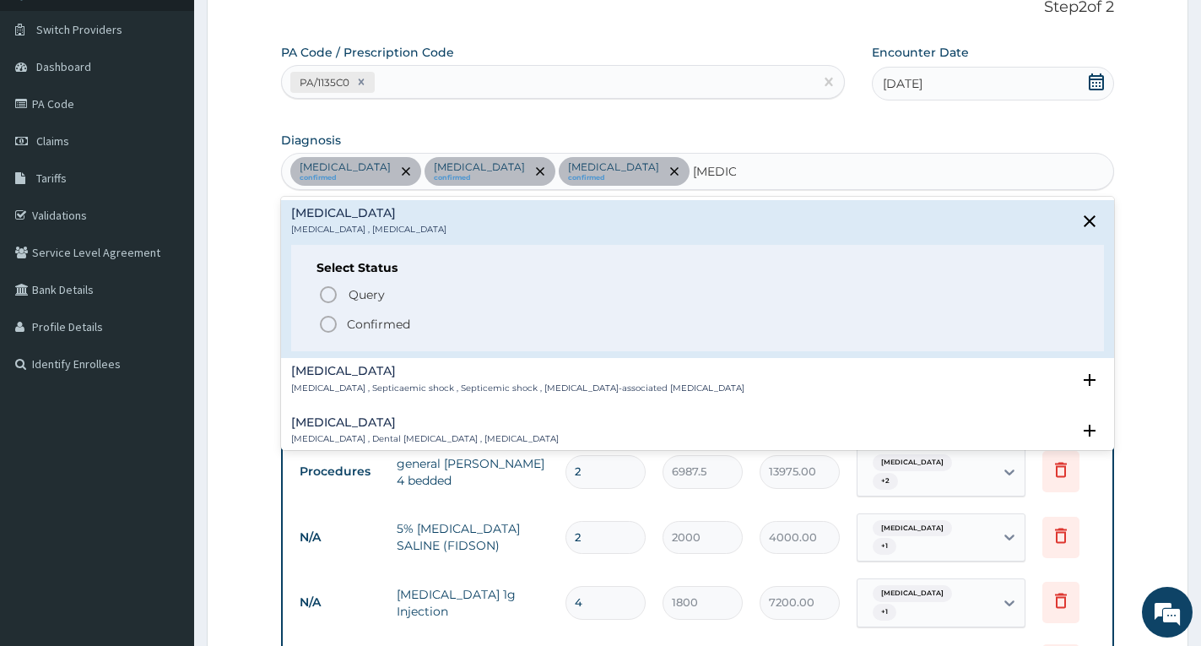
click at [335, 327] on circle "status option filled" at bounding box center [328, 324] width 15 height 15
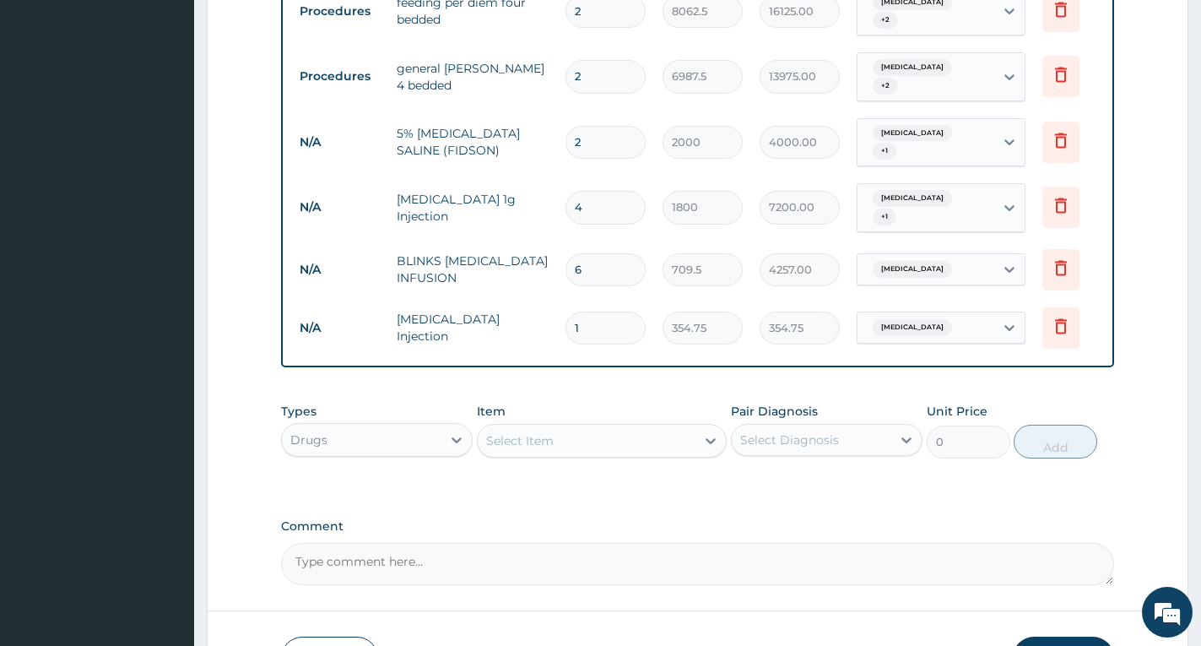
scroll to position [539, 0]
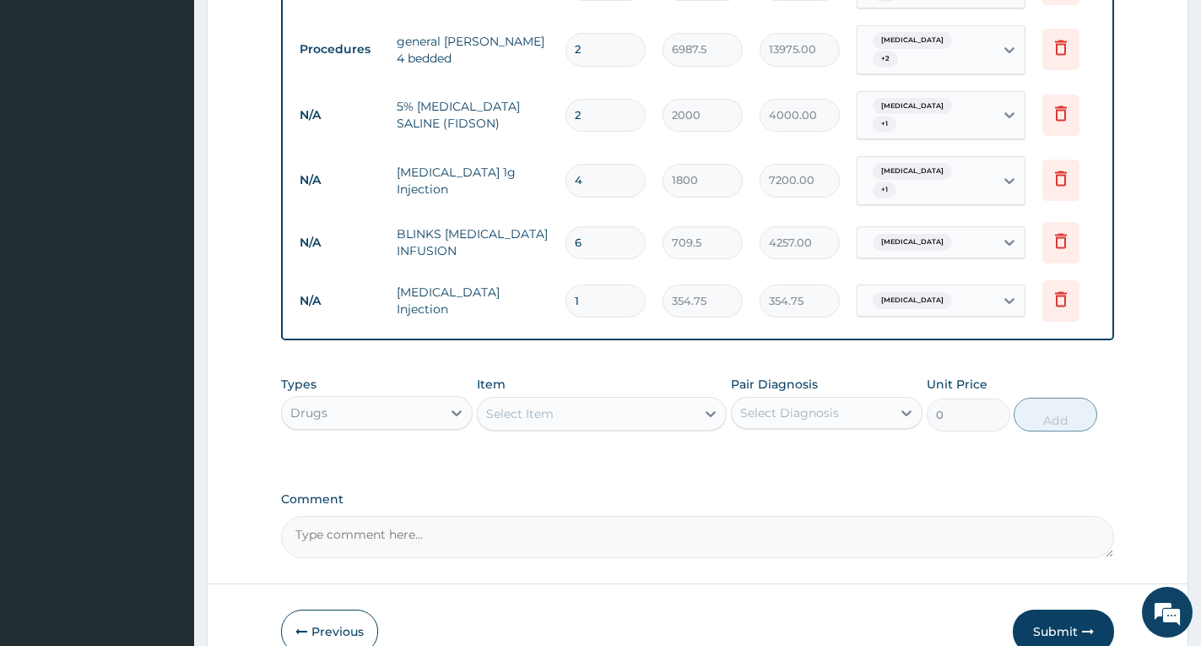
click at [550, 405] on div "Select Item" at bounding box center [520, 413] width 68 height 17
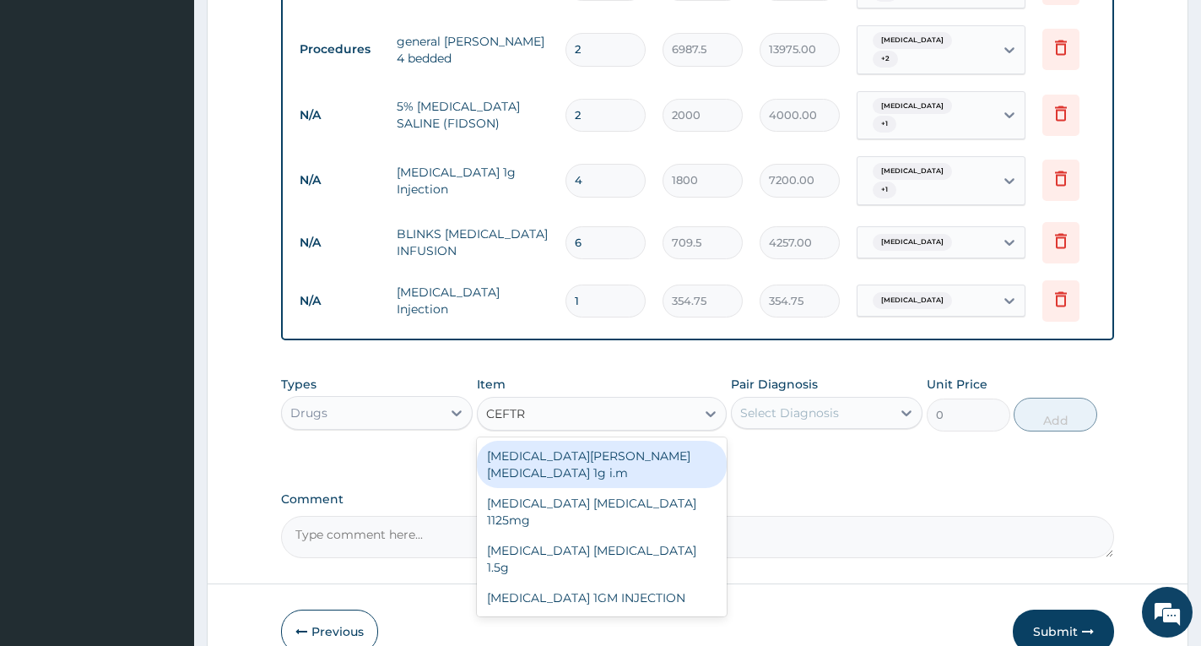
type input "CEFTRI"
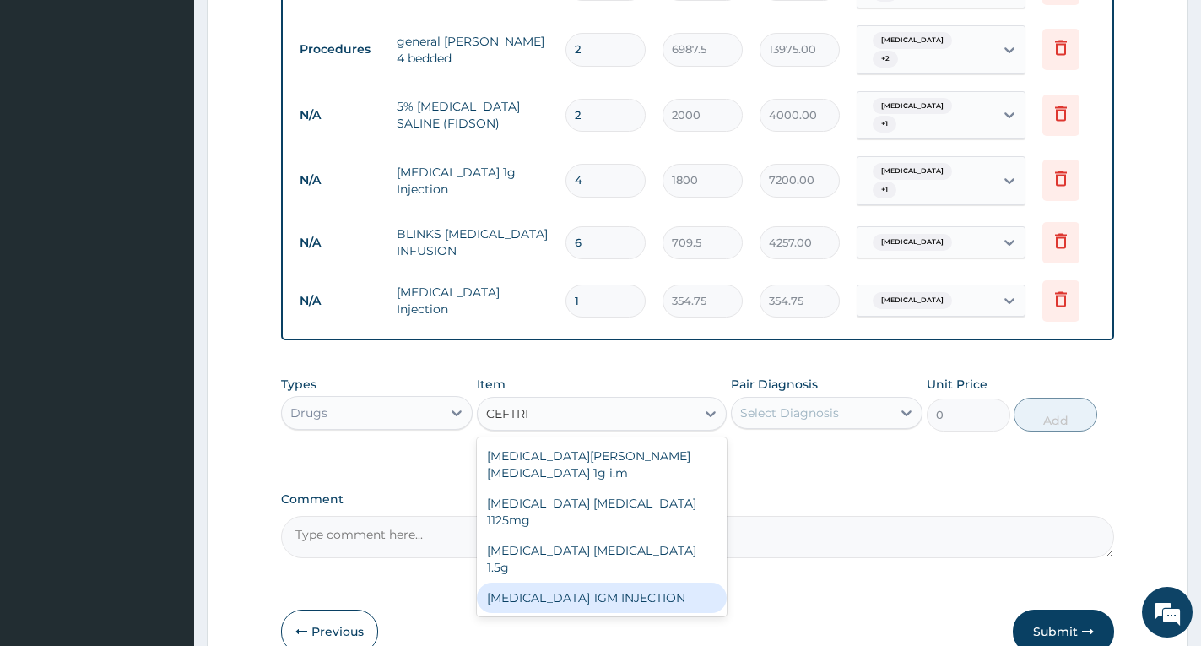
click at [584, 582] on div "CEFTRIAXONE 1GM INJECTION" at bounding box center [602, 597] width 250 height 30
type input "3000"
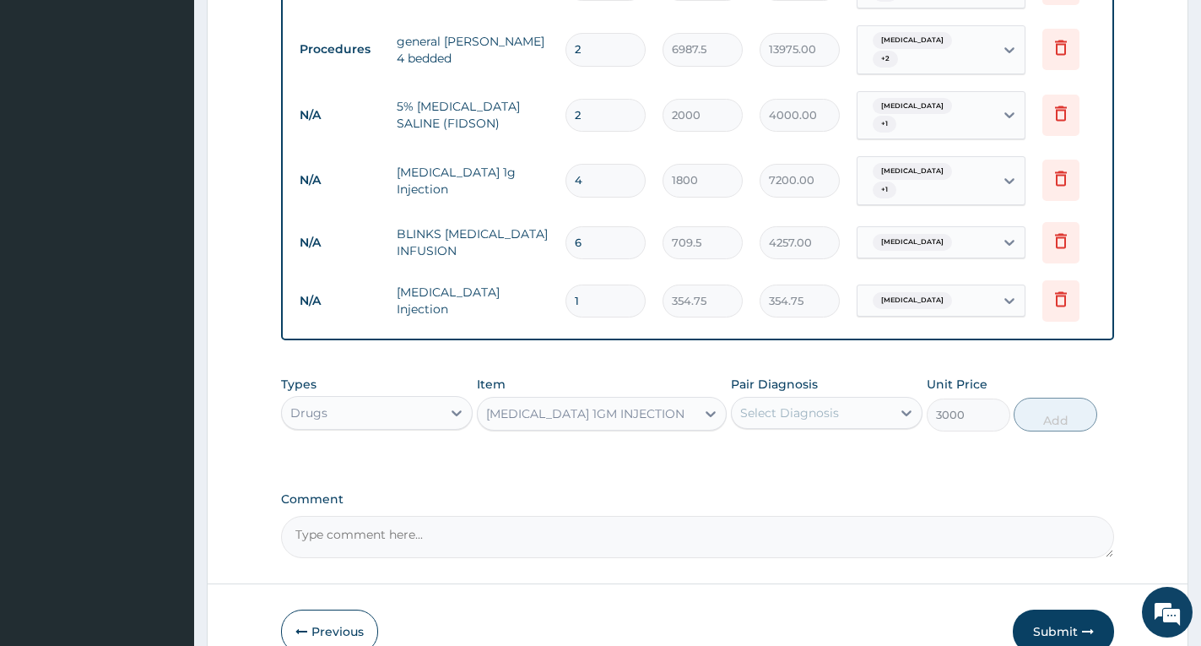
click at [749, 414] on div "Select Diagnosis" at bounding box center [789, 412] width 99 height 17
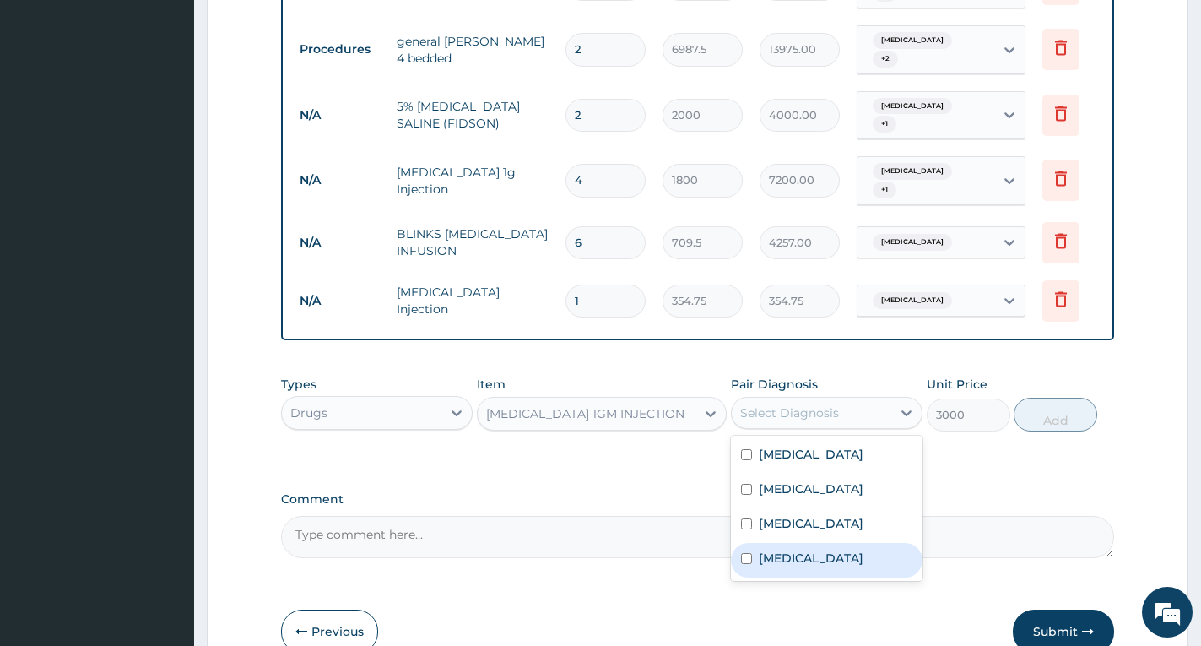
click at [771, 551] on label "Sepsis" at bounding box center [811, 558] width 105 height 17
checkbox input "true"
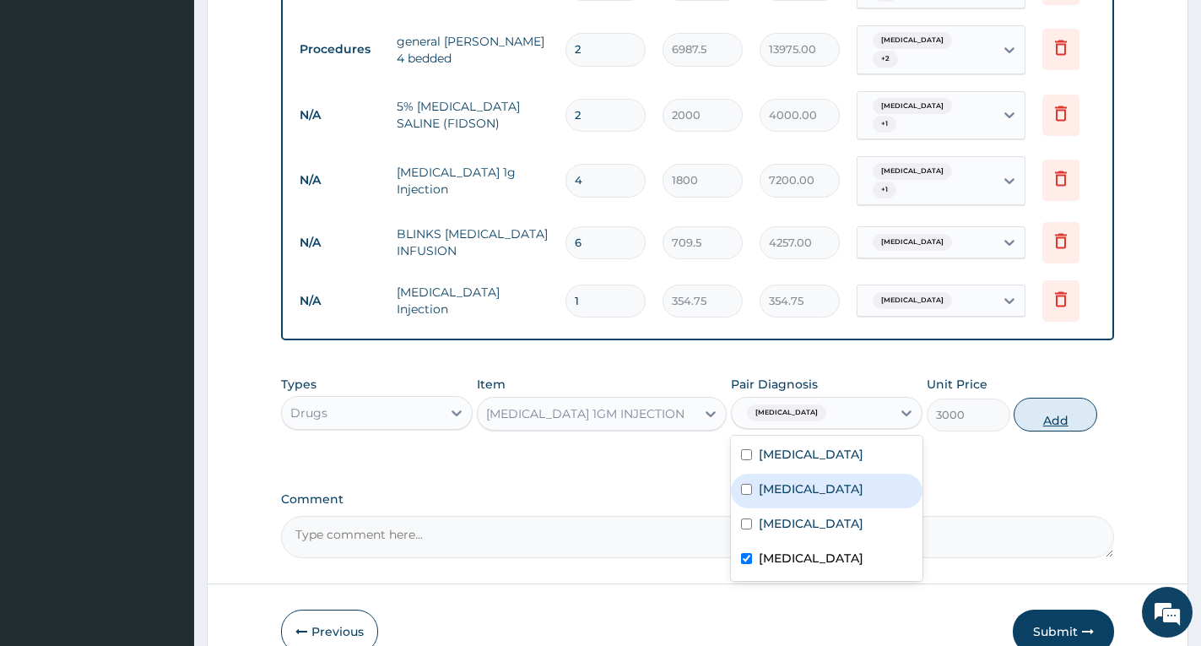
click at [1071, 416] on button "Add" at bounding box center [1056, 415] width 84 height 34
type input "0"
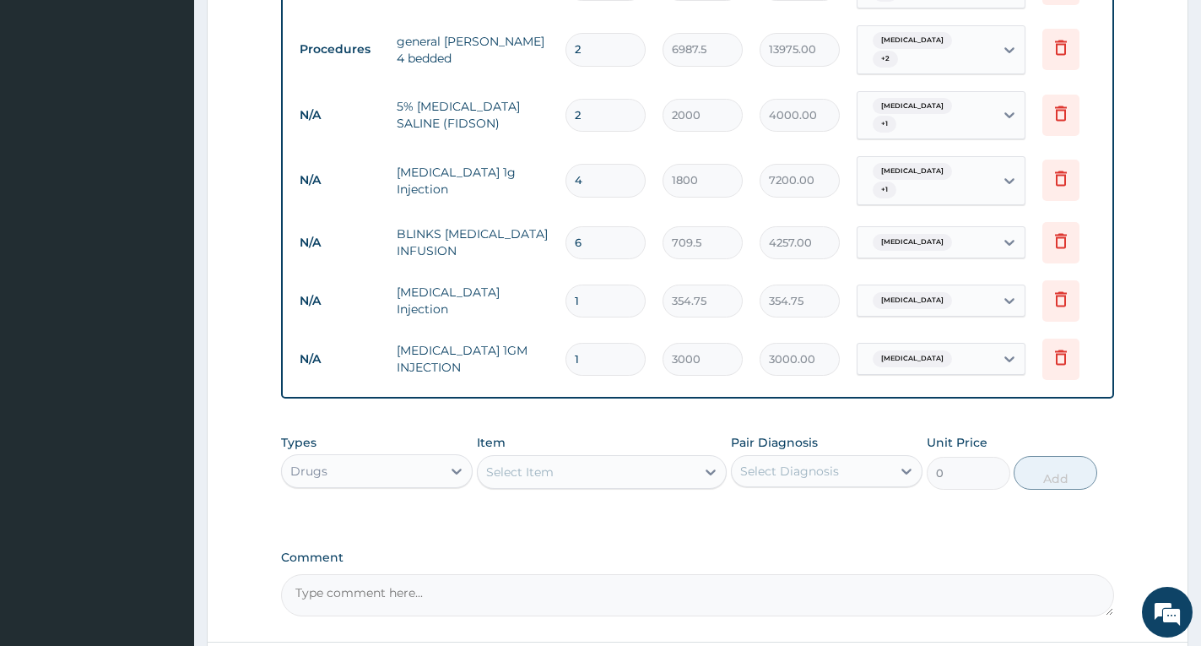
click at [615, 475] on div "Select Item" at bounding box center [587, 471] width 218 height 27
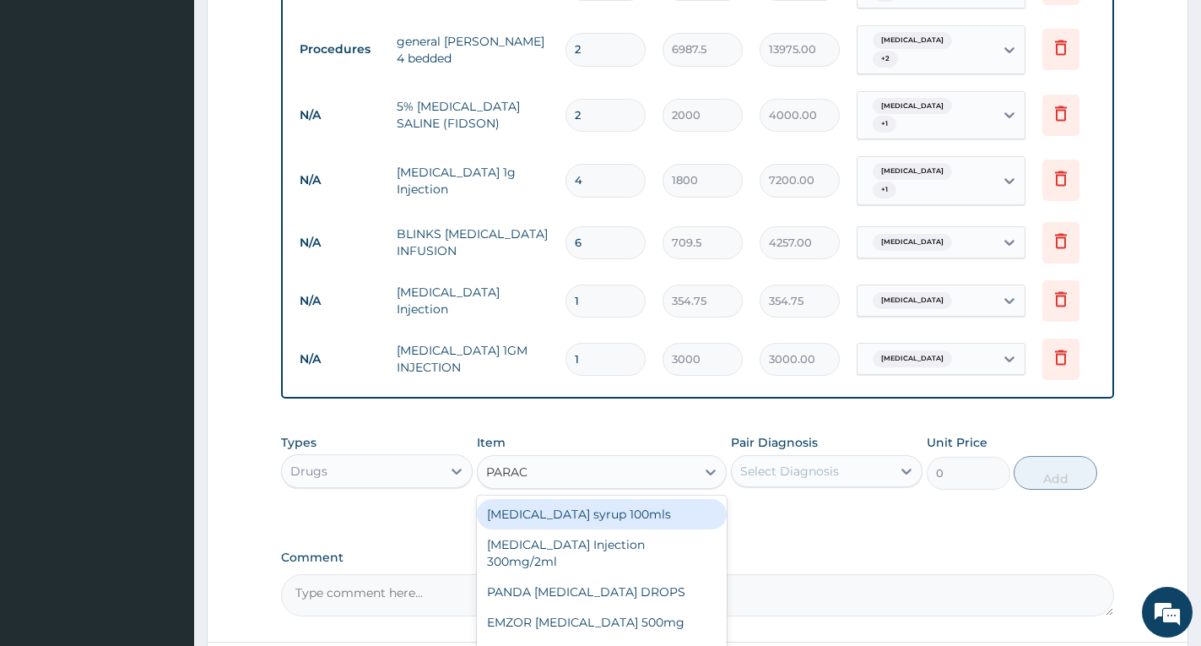
type input "PARACE"
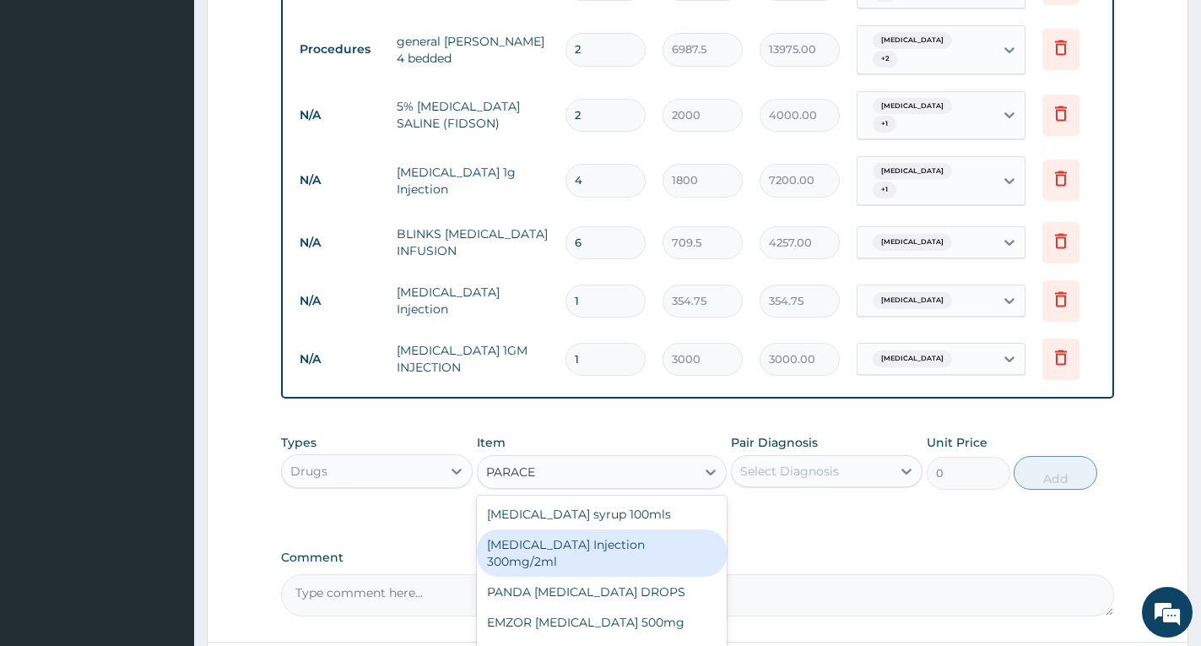
click at [676, 552] on div "PARACETAMOL Injection 300mg/2ml" at bounding box center [602, 552] width 250 height 47
type input "350"
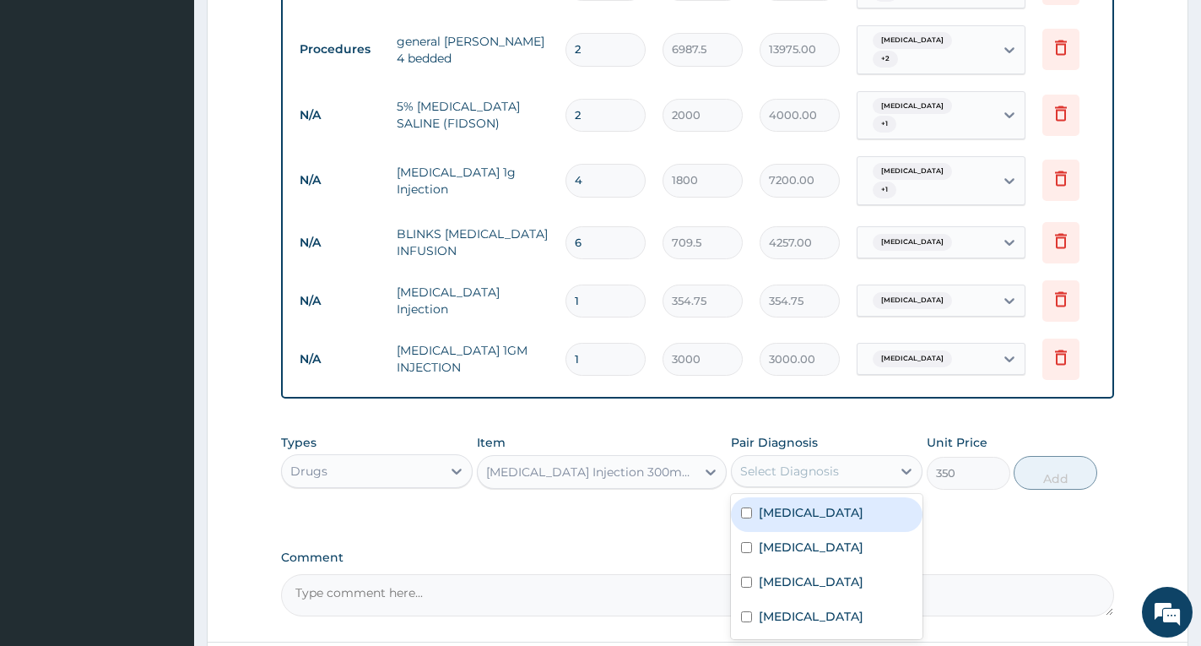
click at [783, 463] on div "Select Diagnosis" at bounding box center [789, 471] width 99 height 17
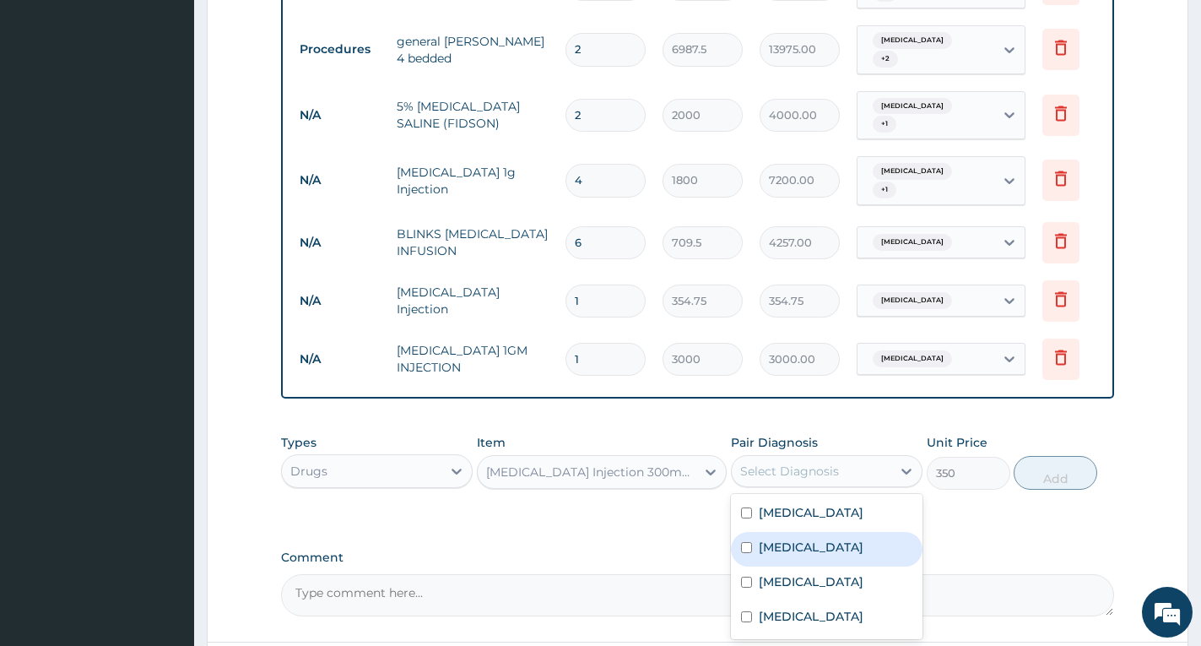
click at [796, 546] on label "Malaria" at bounding box center [811, 547] width 105 height 17
checkbox input "true"
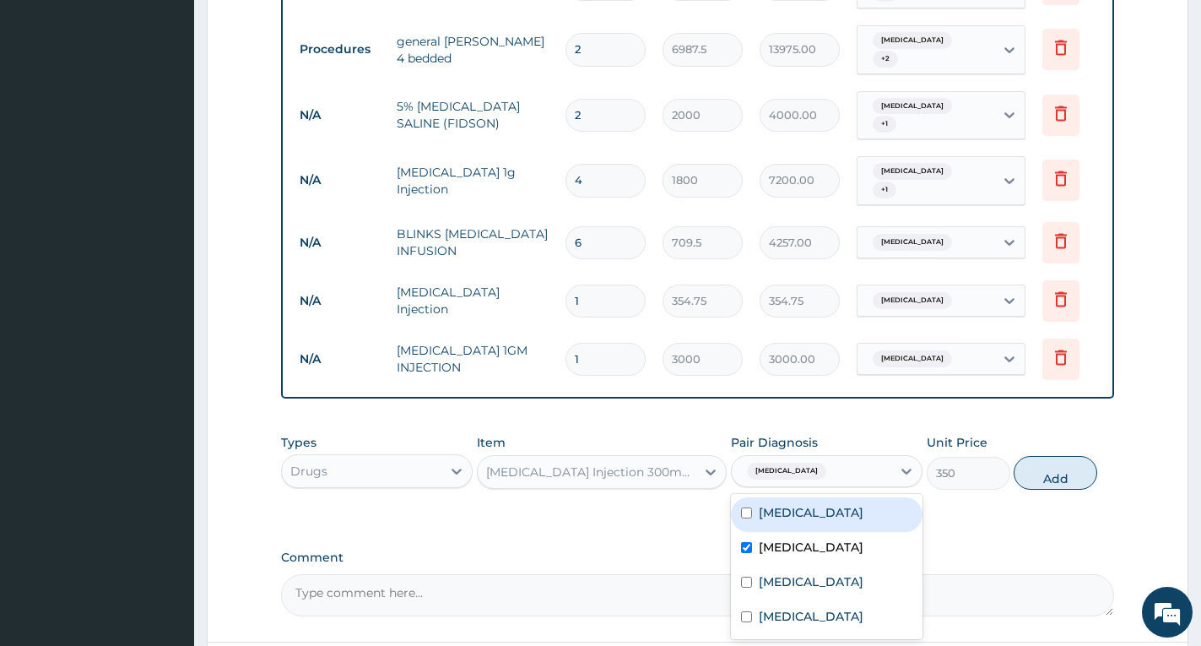
scroll to position [624, 0]
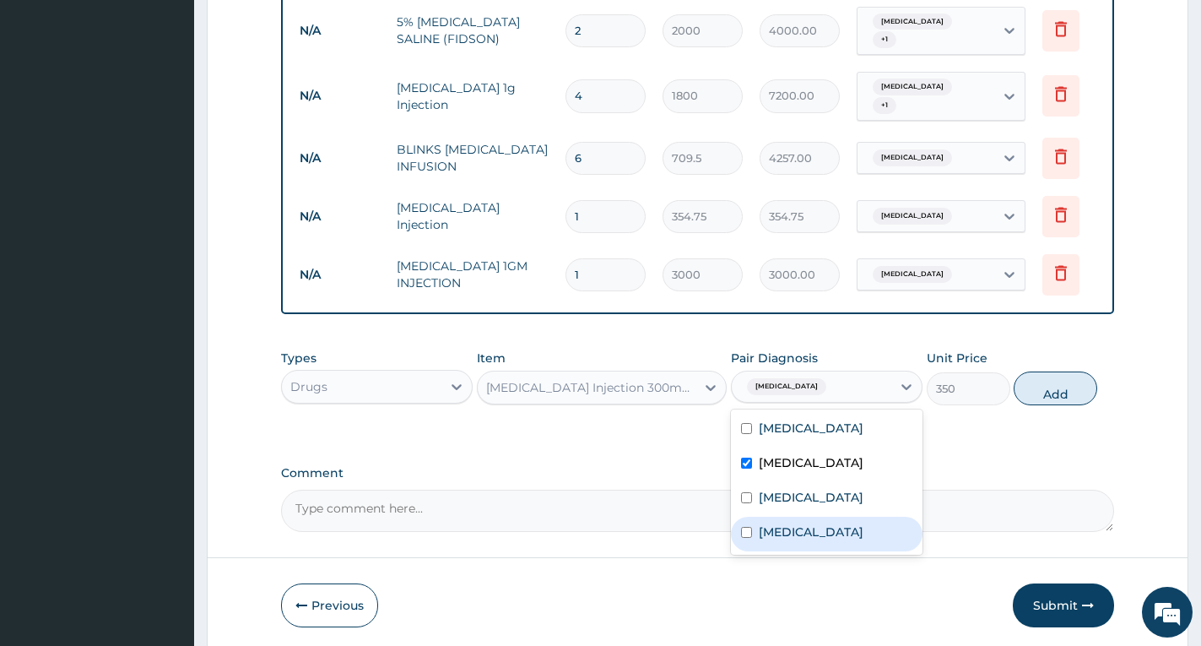
click at [886, 528] on div "Sepsis" at bounding box center [827, 534] width 192 height 35
checkbox input "true"
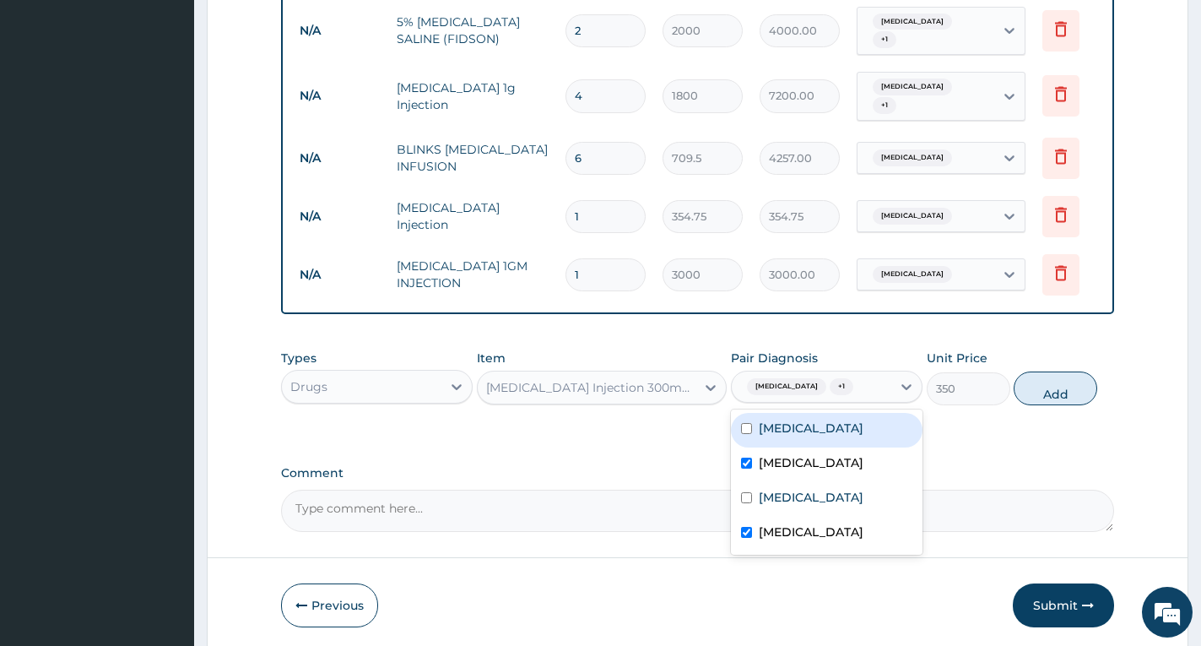
click at [875, 436] on div "Typhoid fever" at bounding box center [827, 430] width 192 height 35
checkbox input "true"
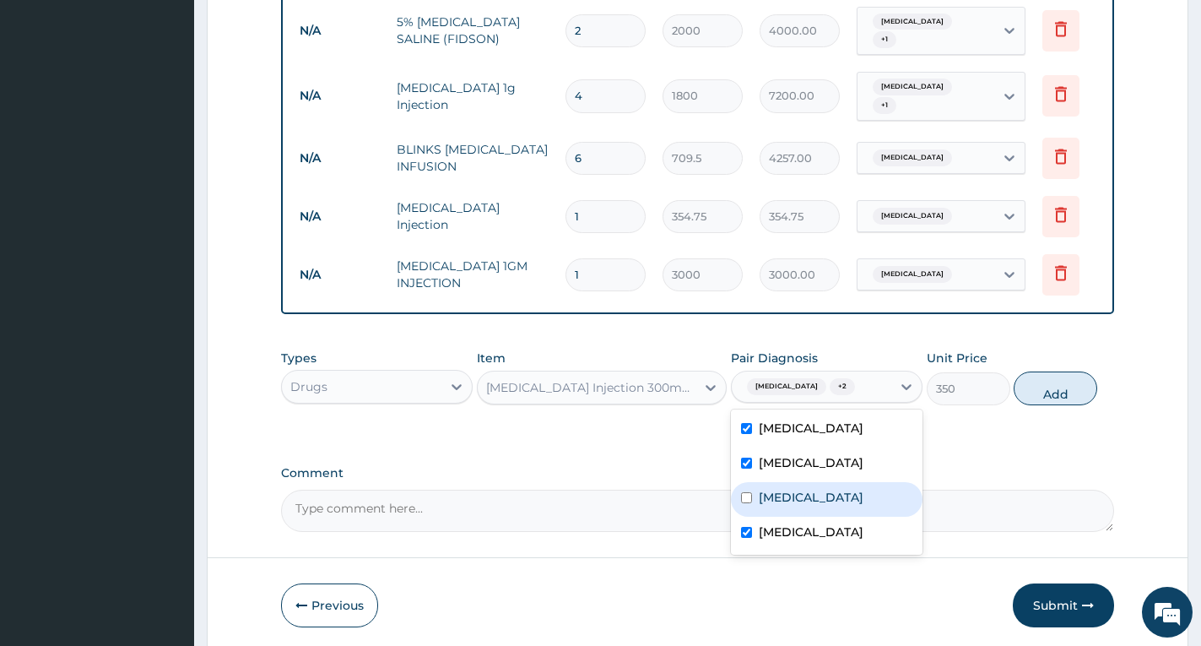
click at [871, 483] on div "Gastroenteritis" at bounding box center [827, 499] width 192 height 35
checkbox input "true"
click at [1050, 391] on button "Add" at bounding box center [1056, 388] width 84 height 34
type input "0"
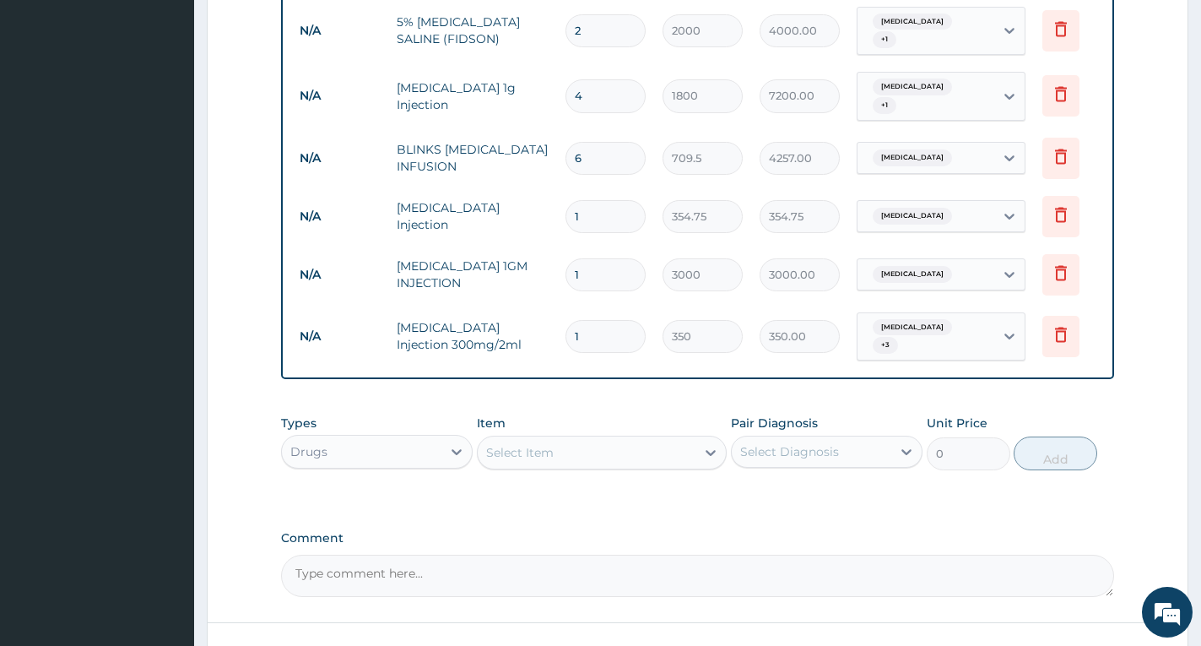
type input "0.00"
type input "3"
type input "1050.00"
type input "3"
click at [1048, 382] on div "PA Code / Prescription Code PA/1135C0 Encounter Date 16-06-2025 Diagnosis Typho…" at bounding box center [697, 66] width 833 height 1059
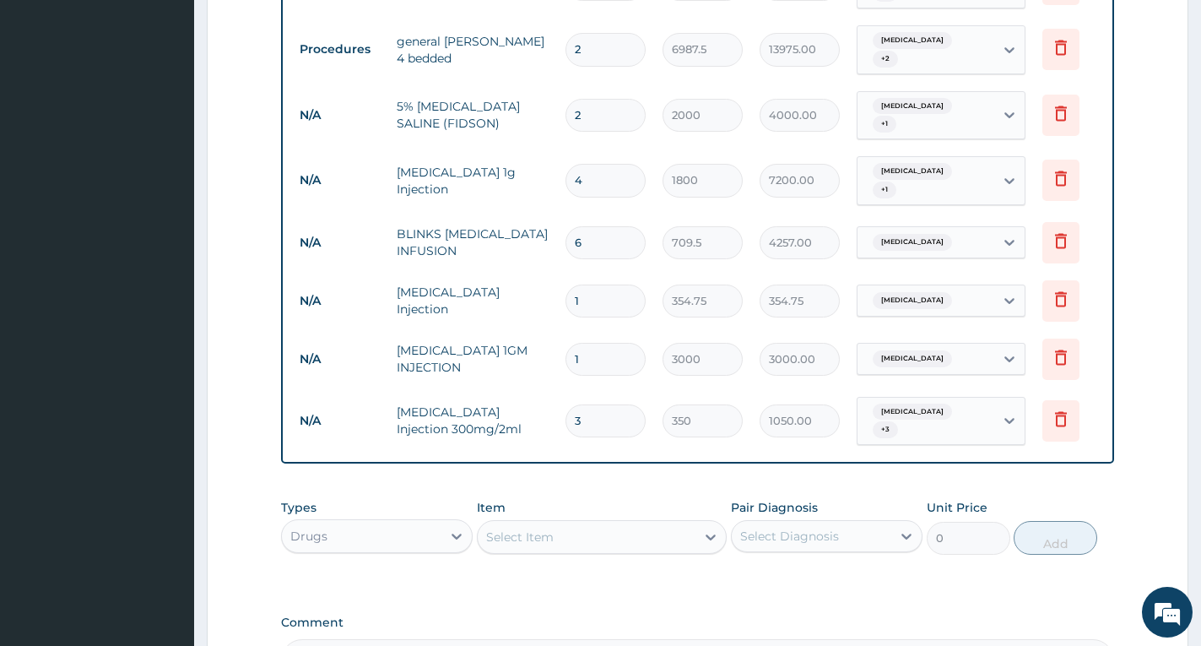
scroll to position [455, 0]
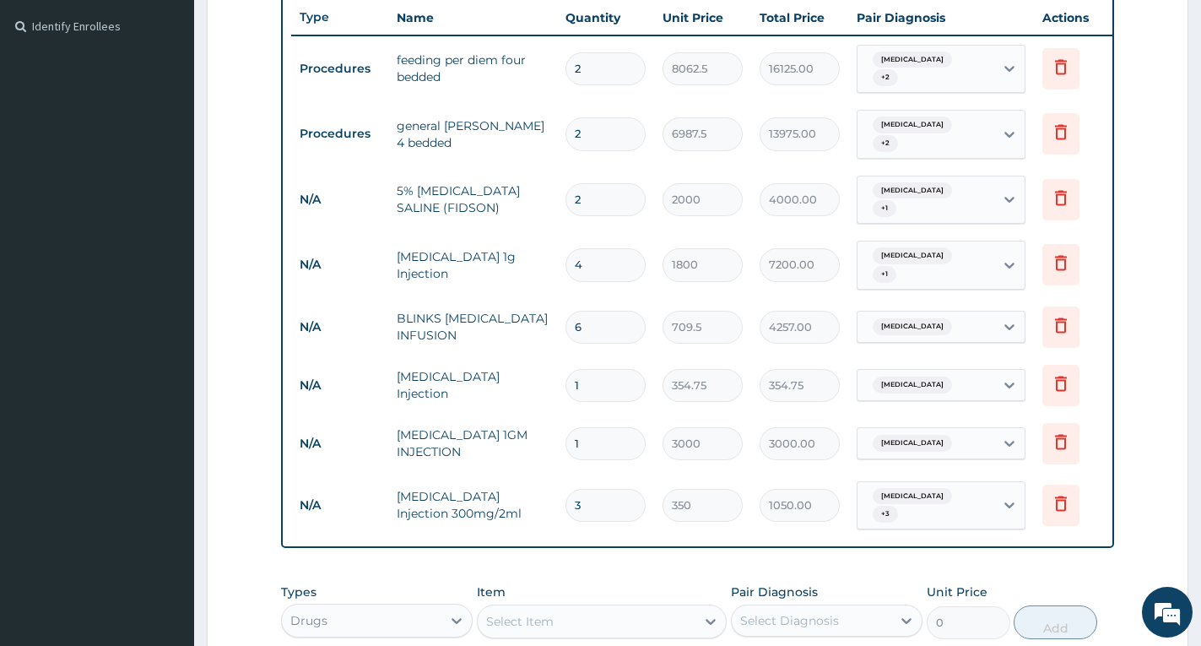
click at [616, 427] on input "1" at bounding box center [606, 443] width 80 height 33
type input "0.00"
type input "2"
type input "6000.00"
type input "2"
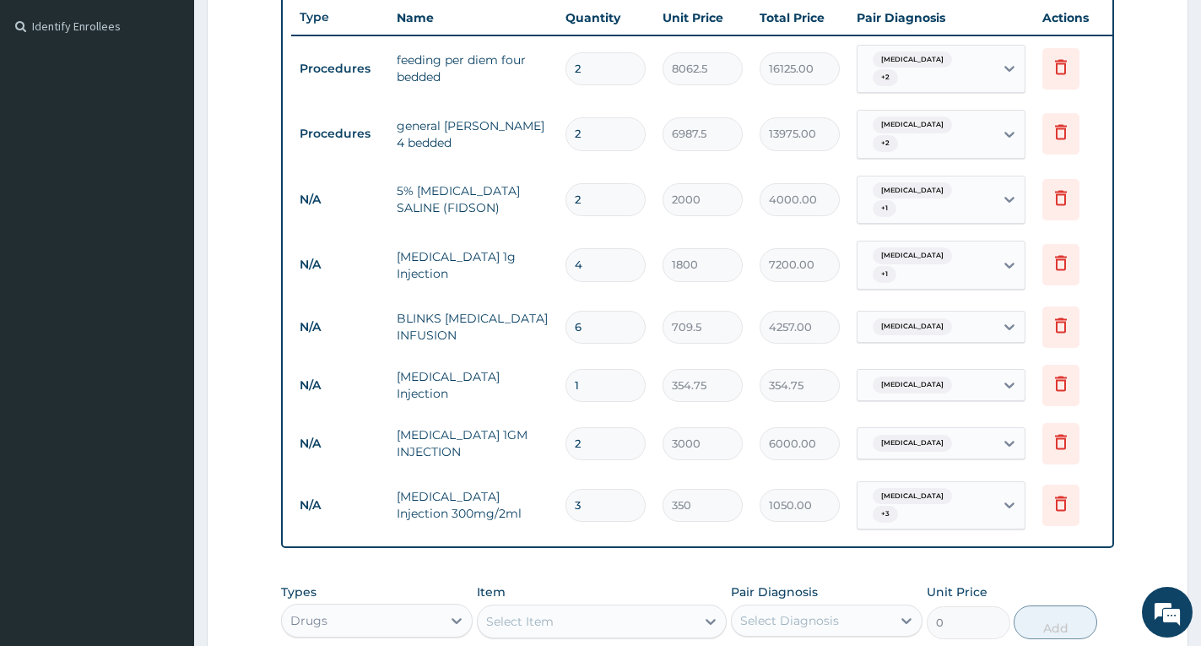
click at [1128, 528] on form "Step 2 of 2 PA Code / Prescription Code PA/1135C0 Encounter Date 16-06-2025 Dia…" at bounding box center [698, 260] width 982 height 1253
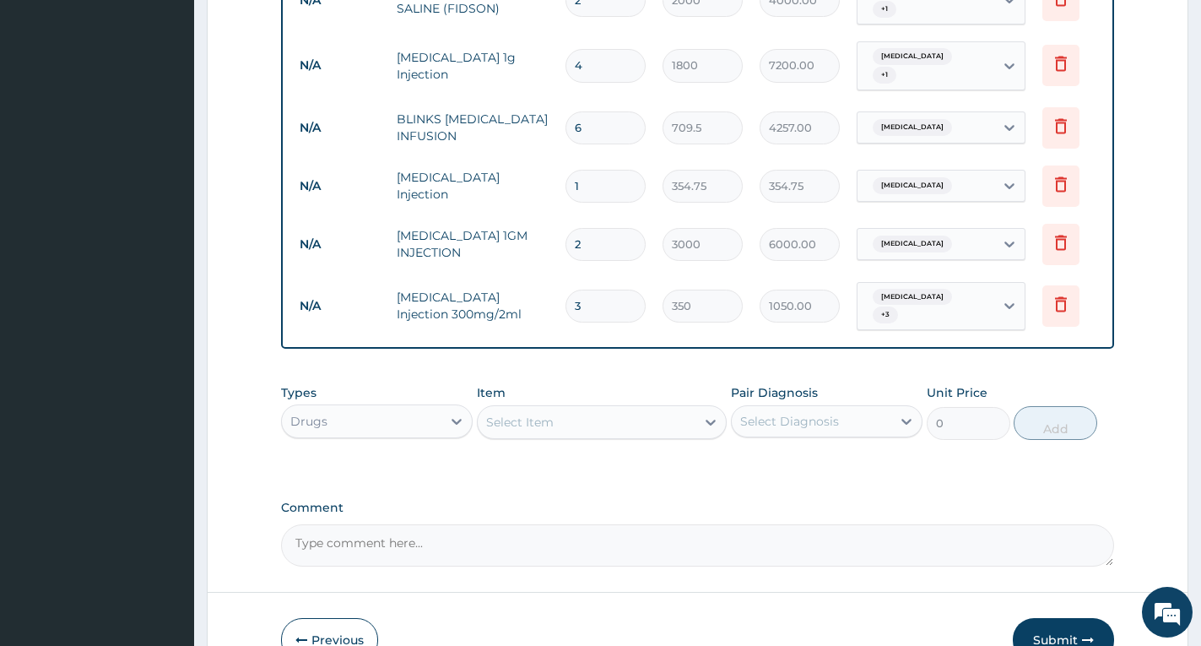
scroll to position [708, 0]
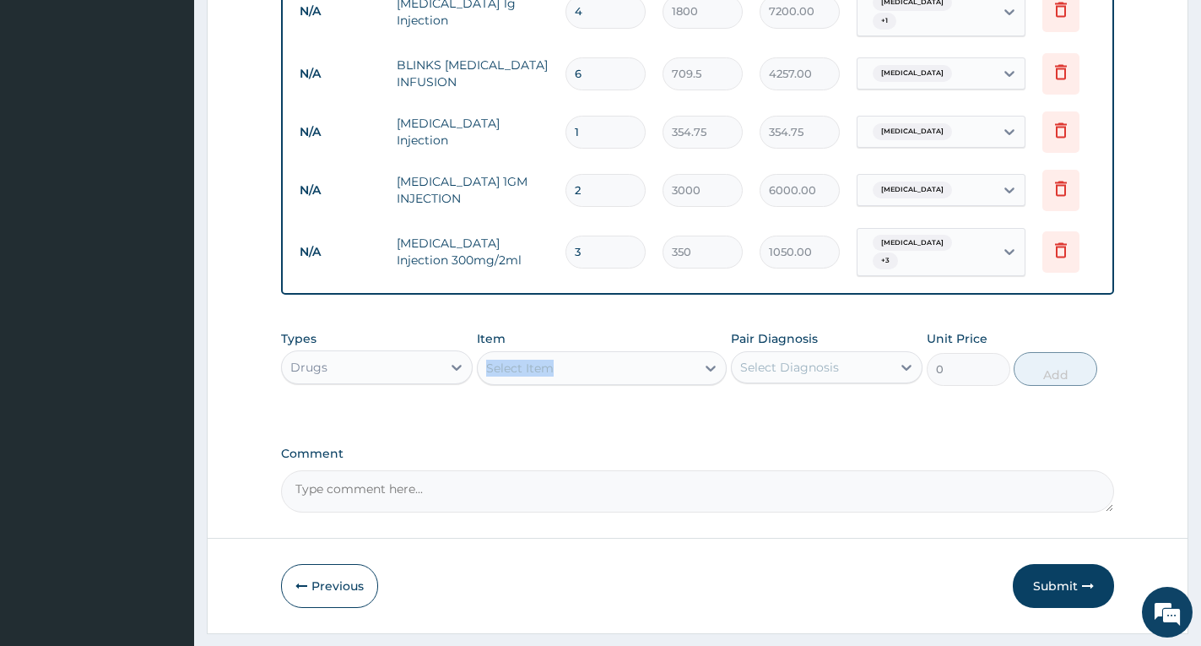
drag, startPoint x: 685, startPoint y: 323, endPoint x: 639, endPoint y: 375, distance: 69.3
click at [639, 375] on div "Types Drugs Item Select Item Pair Diagnosis Select Diagnosis Unit Price 0 Add" at bounding box center [697, 358] width 833 height 73
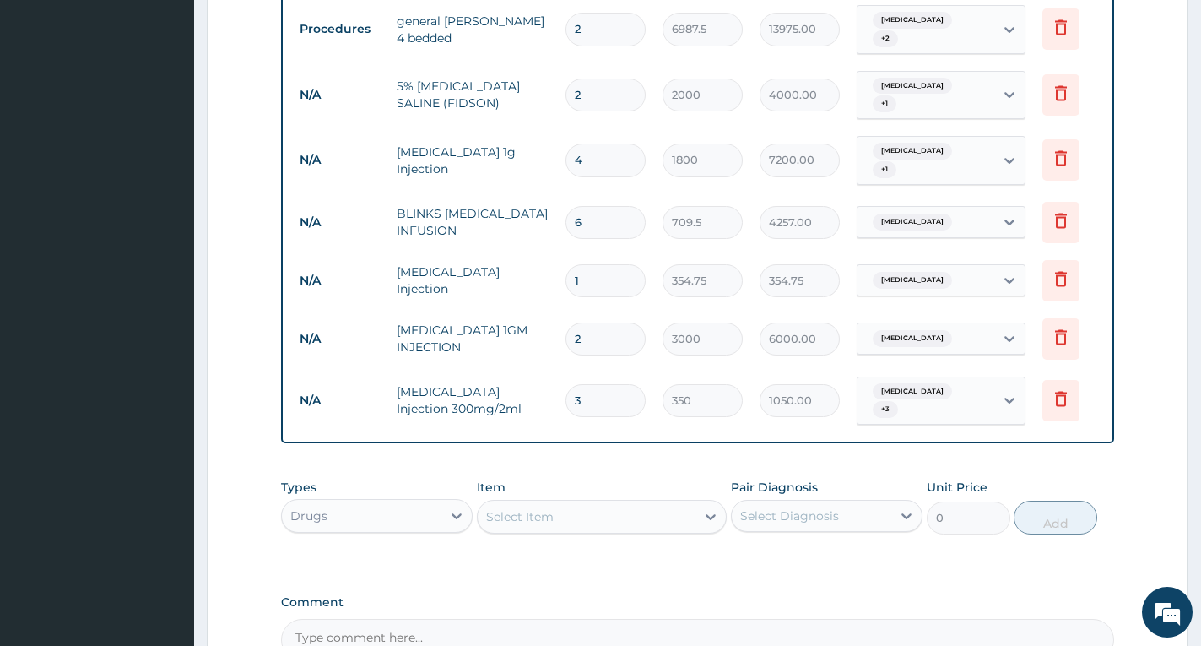
scroll to position [539, 0]
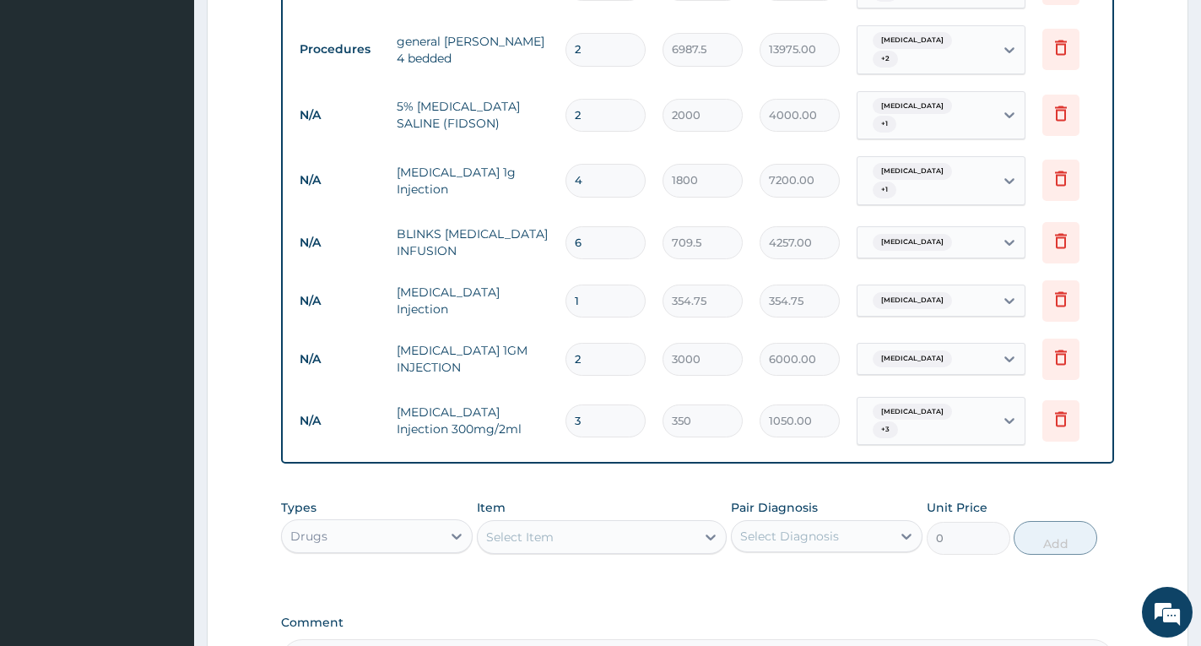
click at [594, 529] on div "Select Item" at bounding box center [587, 536] width 218 height 27
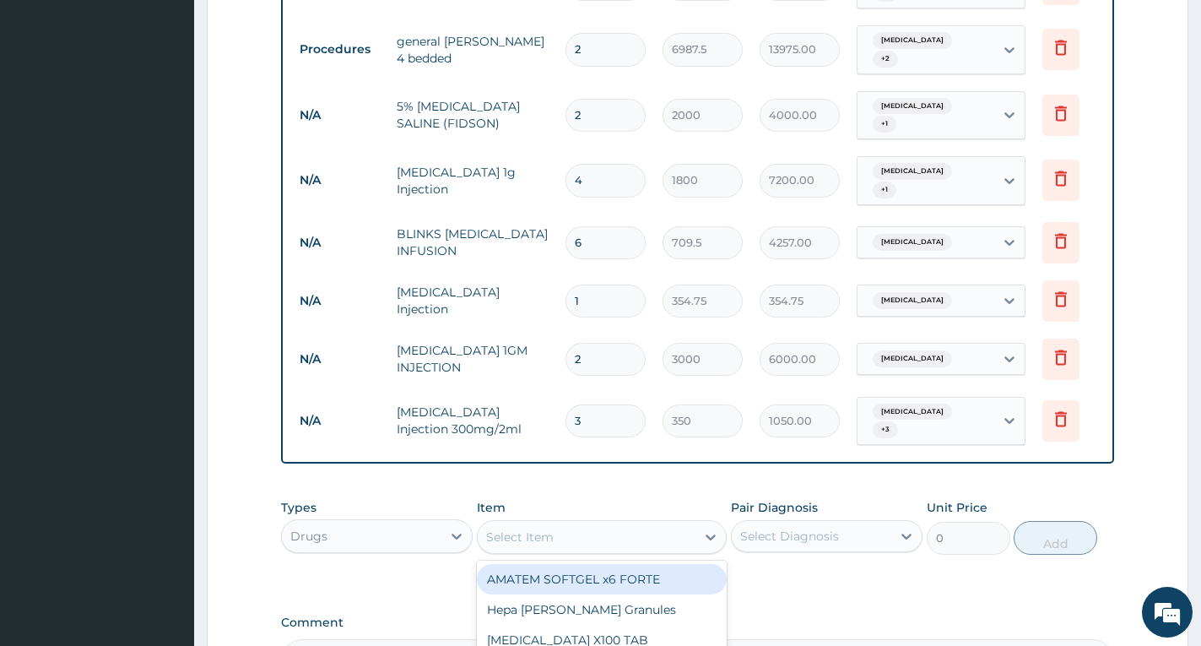
type input "473"
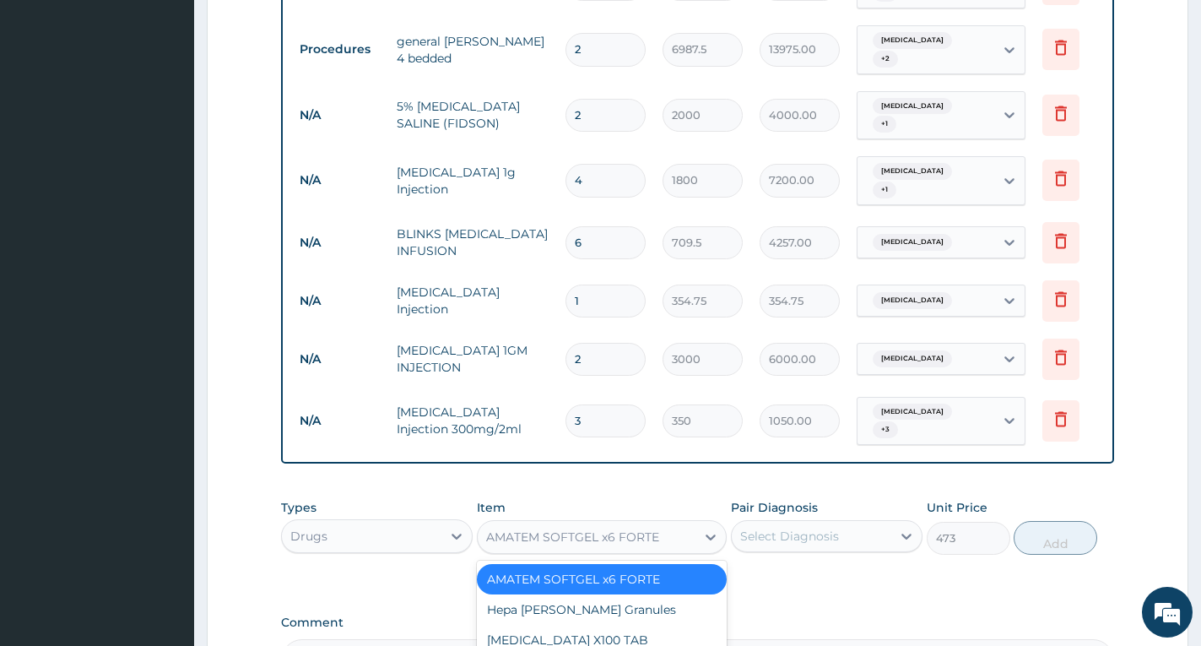
click at [581, 528] on div "AMATEM SOFTGEL x6 FORTE" at bounding box center [572, 536] width 173 height 17
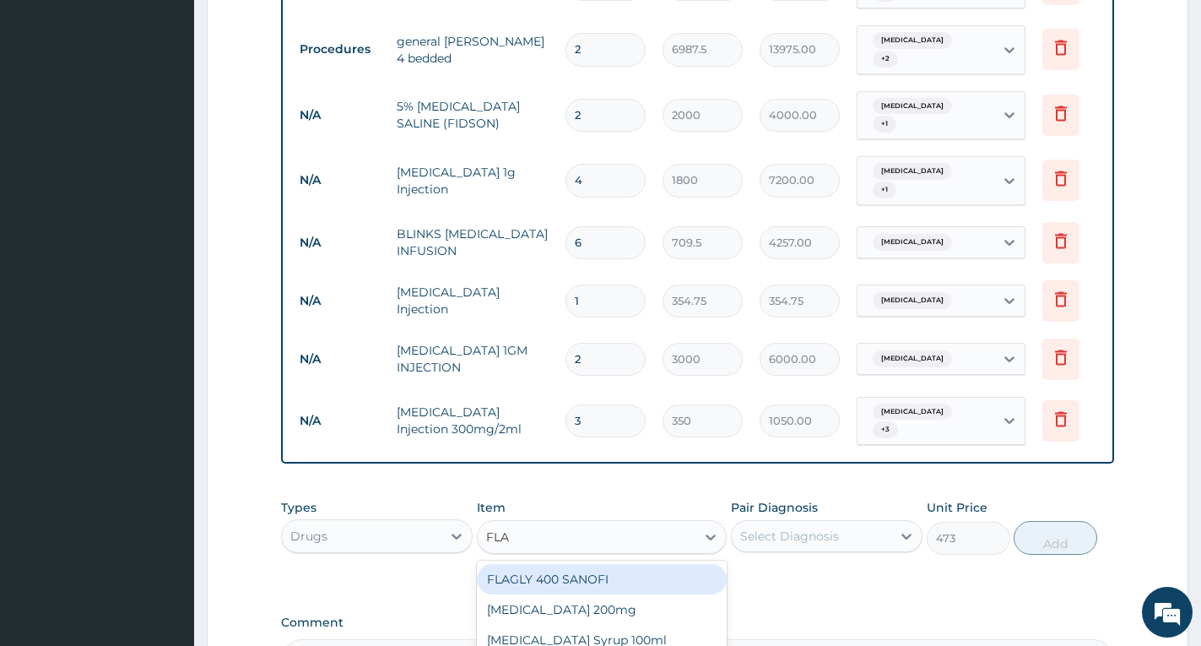
type input "FLAG"
click at [609, 576] on div "FLAGLY 400 SANOFI" at bounding box center [602, 579] width 250 height 30
type input "70.95"
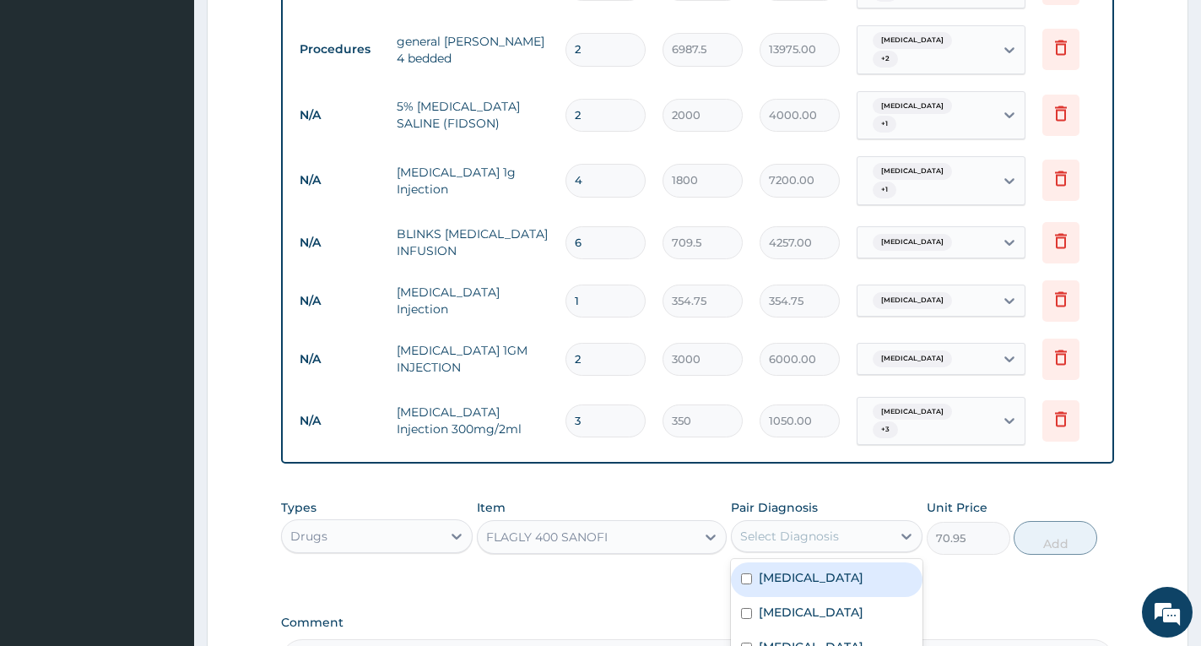
click at [737, 535] on div "Select Diagnosis" at bounding box center [812, 536] width 160 height 27
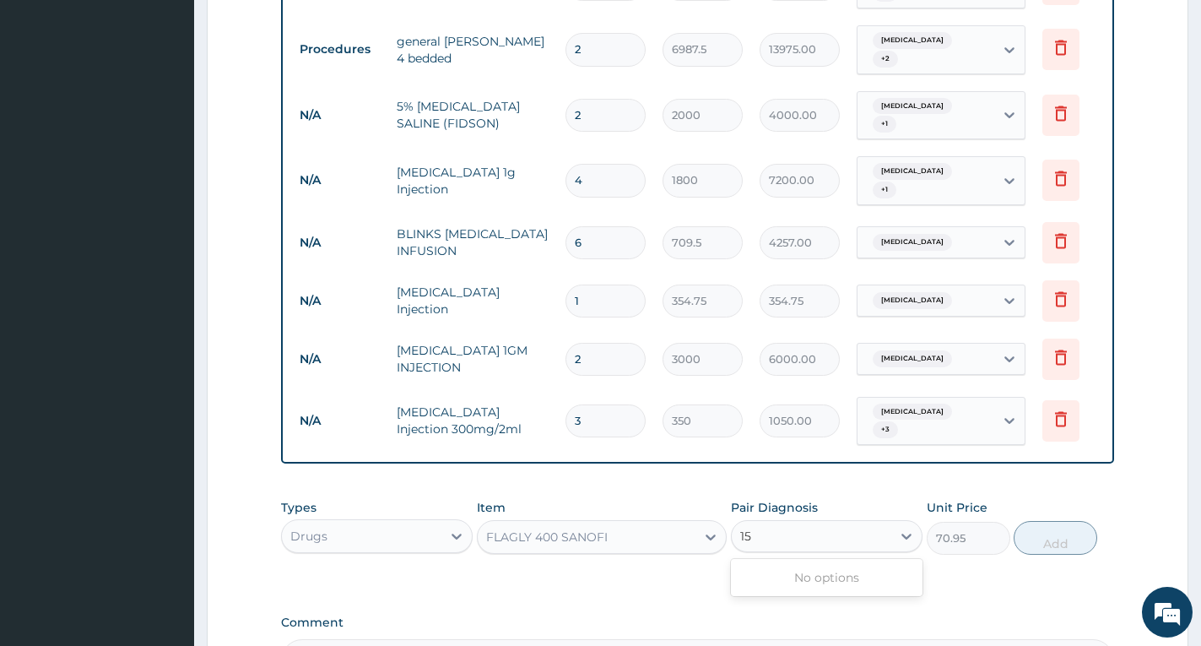
type input "15"
click at [1014, 580] on div "PA Code / Prescription Code PA/1135C0 Encounter Date 16-06-2025 Diagnosis Typho…" at bounding box center [697, 151] width 833 height 1059
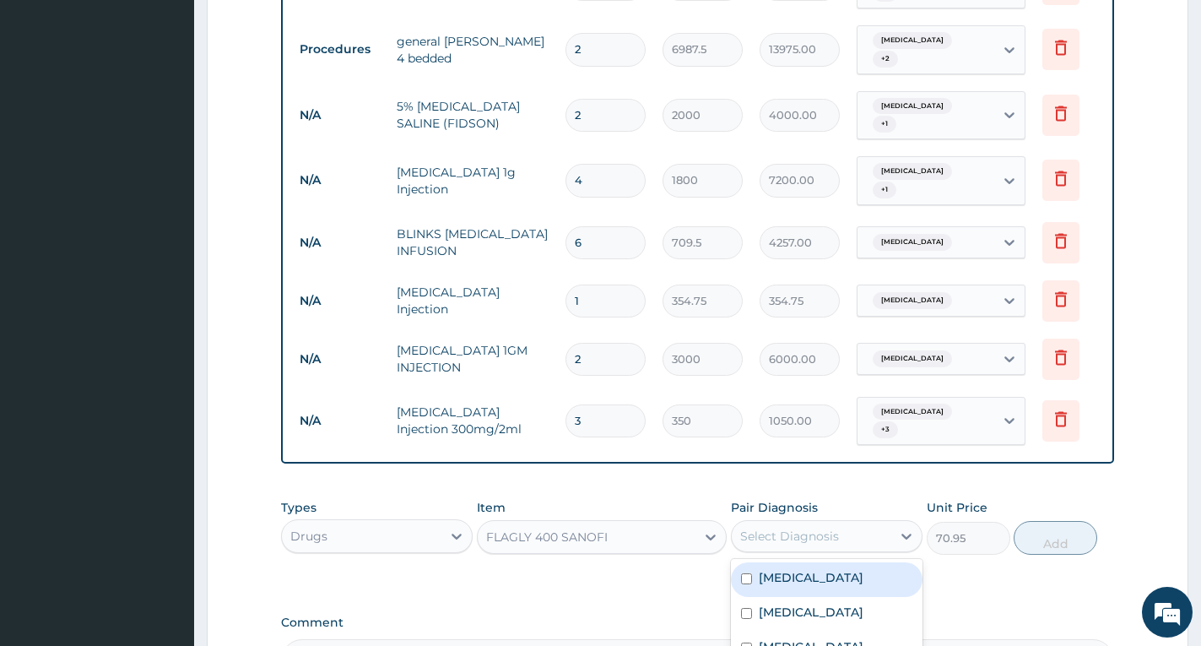
click at [793, 528] on div "Select Diagnosis" at bounding box center [789, 536] width 99 height 17
click at [833, 638] on label "Gastroenteritis" at bounding box center [811, 646] width 105 height 17
checkbox input "true"
click at [1054, 542] on button "Add" at bounding box center [1056, 538] width 84 height 34
type input "0"
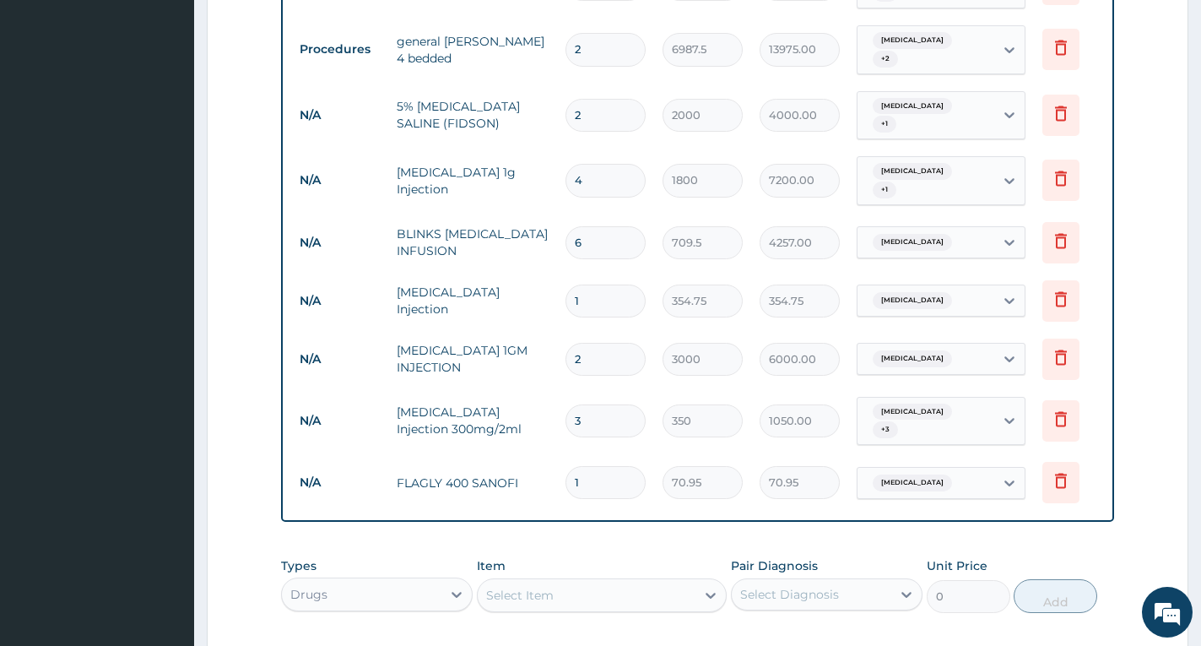
type input "0.00"
type input "7"
type input "496.65"
type input "7"
click at [1137, 472] on form "Step 2 of 2 PA Code / Prescription Code PA/1135C0 Encounter Date 16-06-2025 Dia…" at bounding box center [698, 205] width 982 height 1311
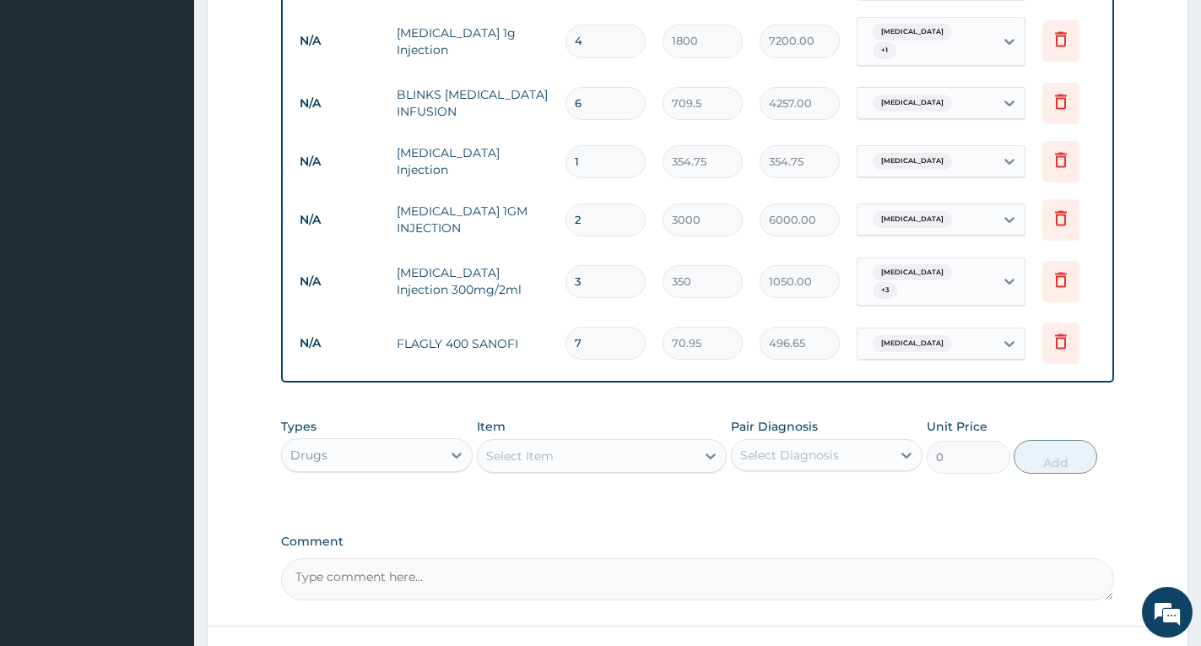
scroll to position [708, 0]
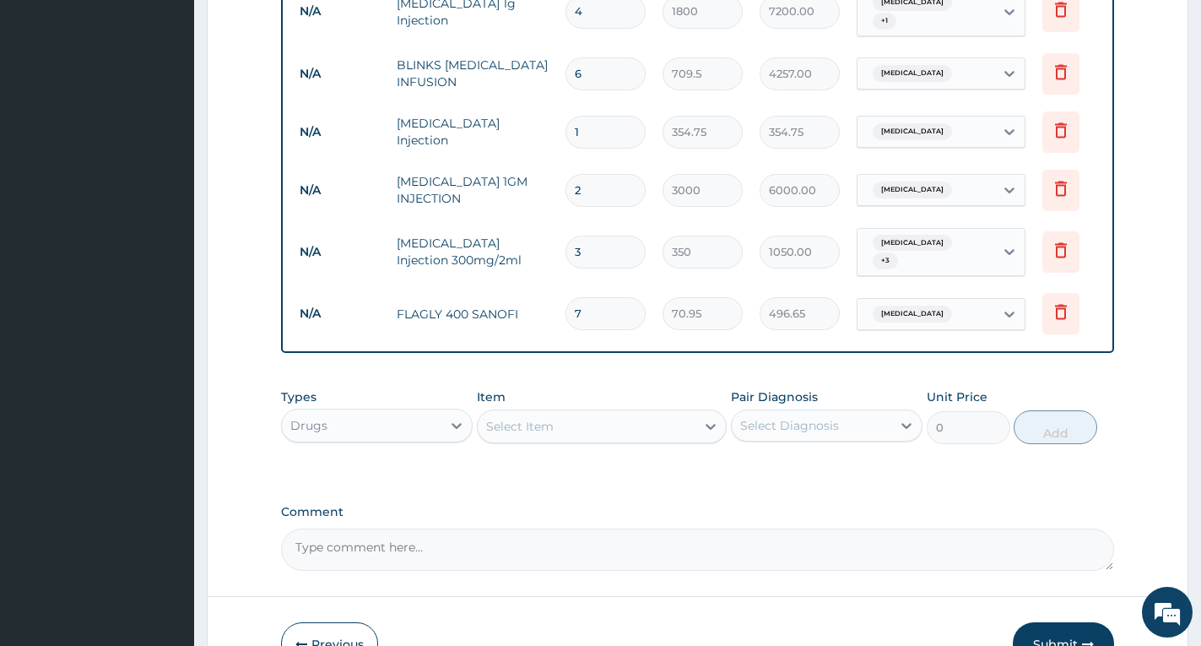
click at [600, 414] on div "Select Item" at bounding box center [587, 426] width 218 height 27
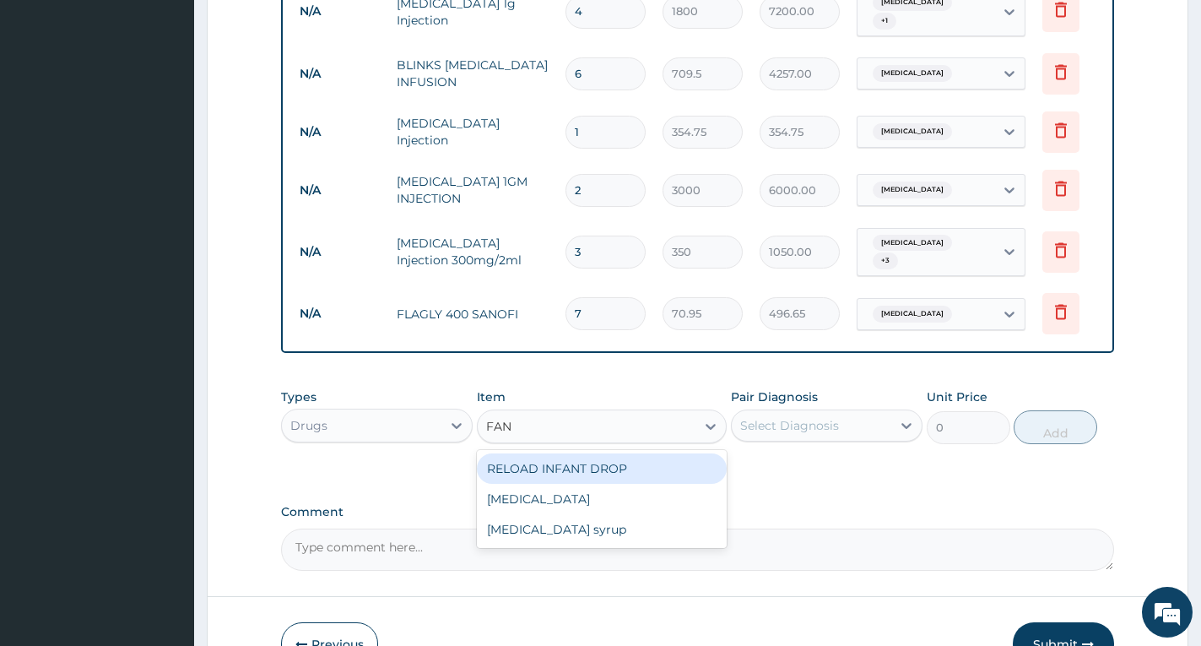
type input "FANS"
click at [561, 459] on div "Fansidar" at bounding box center [602, 468] width 250 height 30
type input "250"
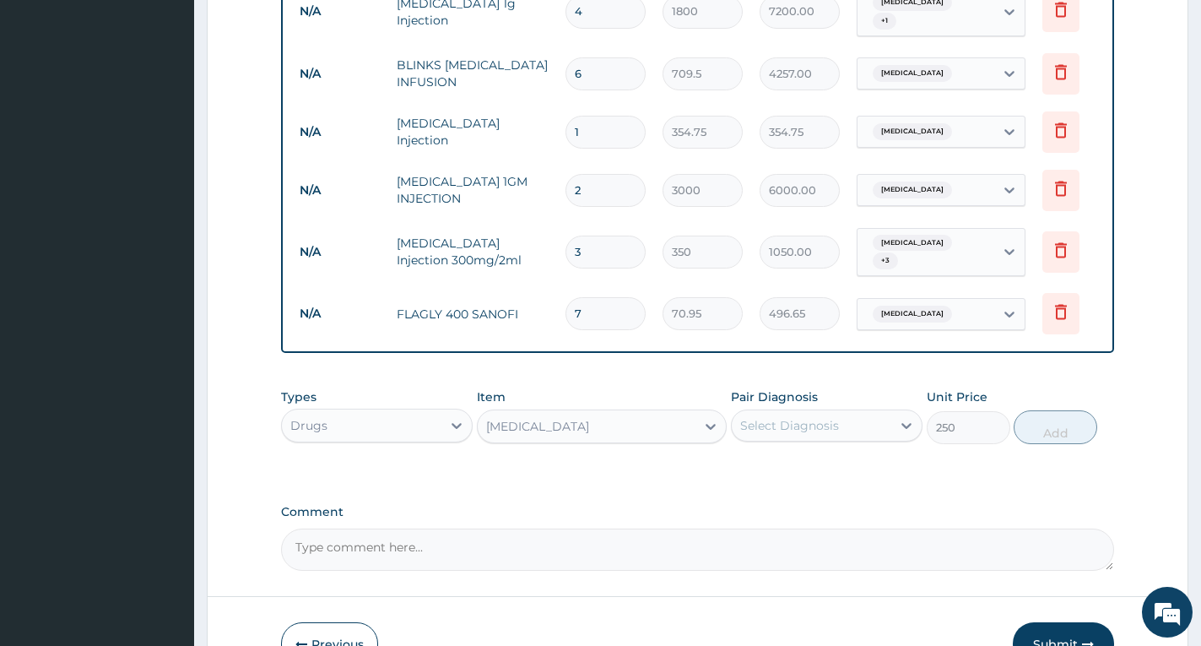
click at [761, 412] on div "Select Diagnosis" at bounding box center [812, 425] width 160 height 27
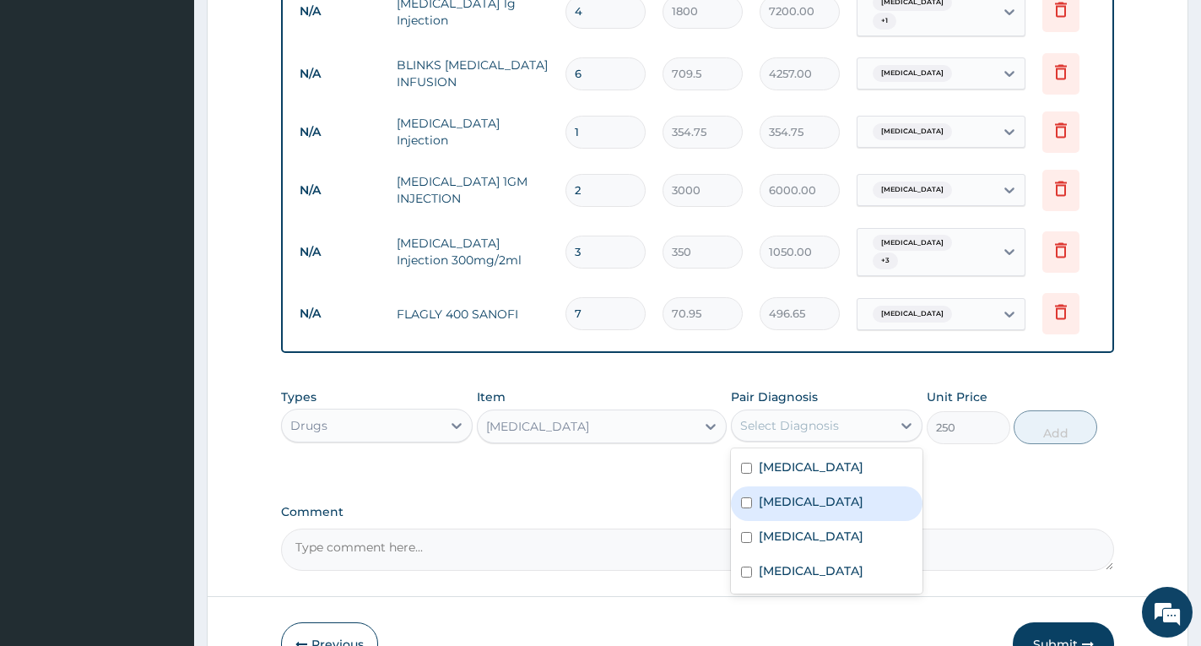
drag, startPoint x: 769, startPoint y: 494, endPoint x: 791, endPoint y: 479, distance: 26.2
click at [771, 493] on label "Malaria" at bounding box center [811, 501] width 105 height 17
checkbox input "true"
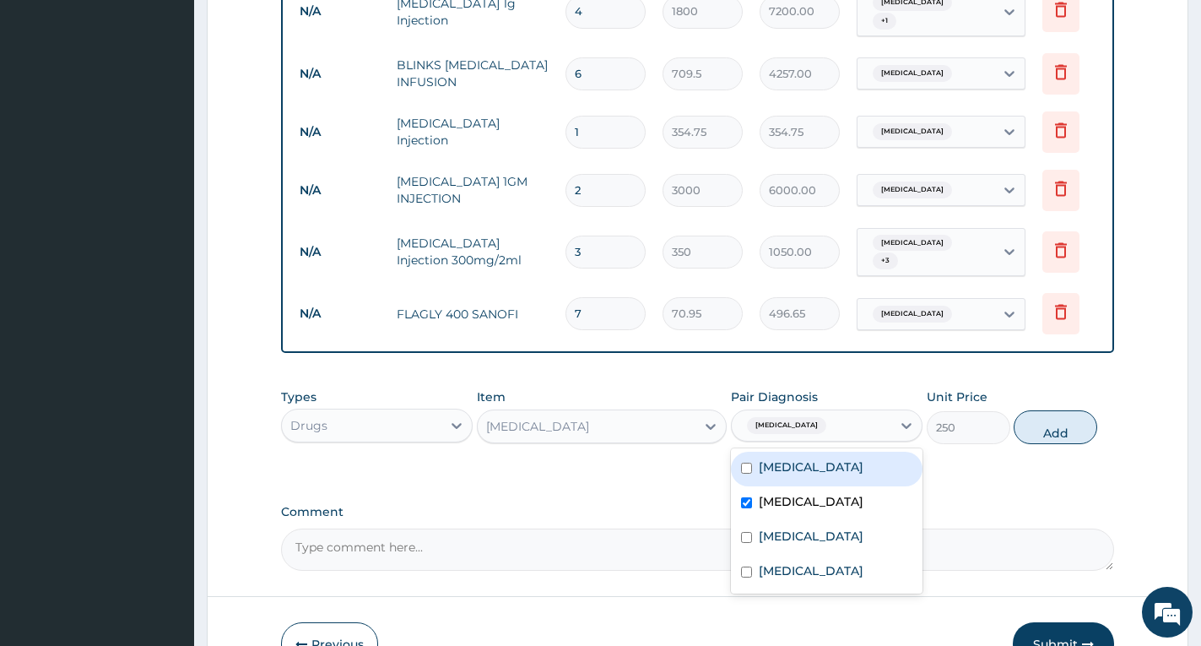
click at [1041, 425] on button "Add" at bounding box center [1056, 427] width 84 height 34
type input "0"
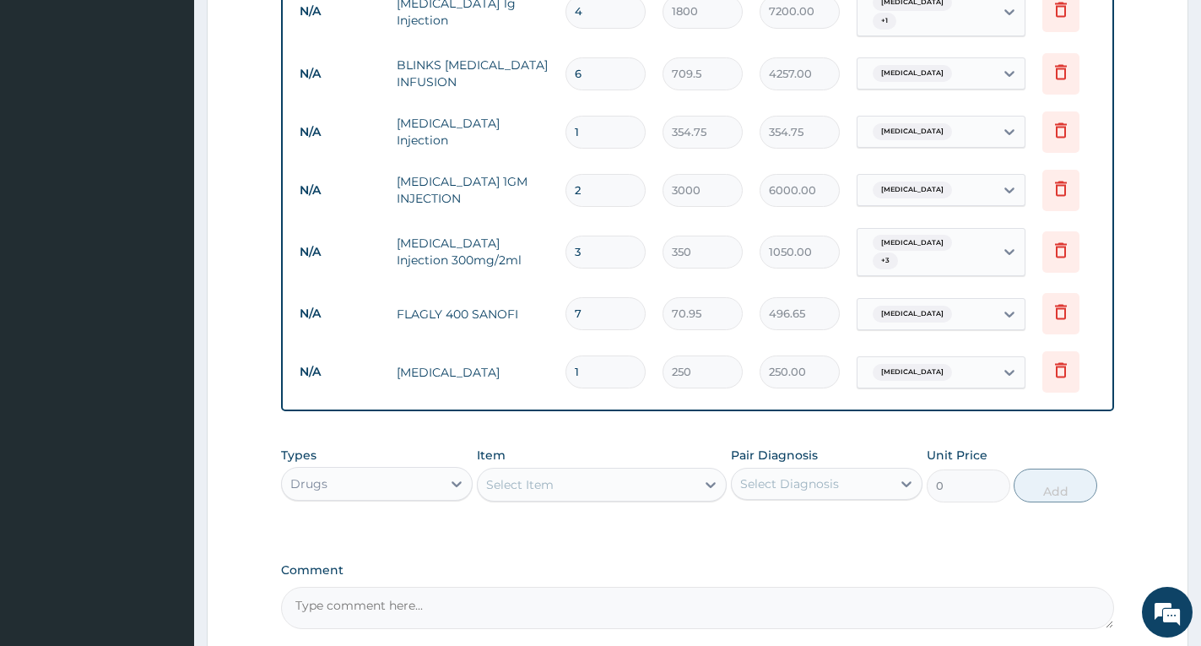
type input "0.00"
type input "3"
type input "750.00"
type input "3"
click at [1050, 563] on div "Types Drugs Item Select Item Pair Diagnosis Select Diagnosis Unit Price 0 Add" at bounding box center [697, 596] width 833 height 66
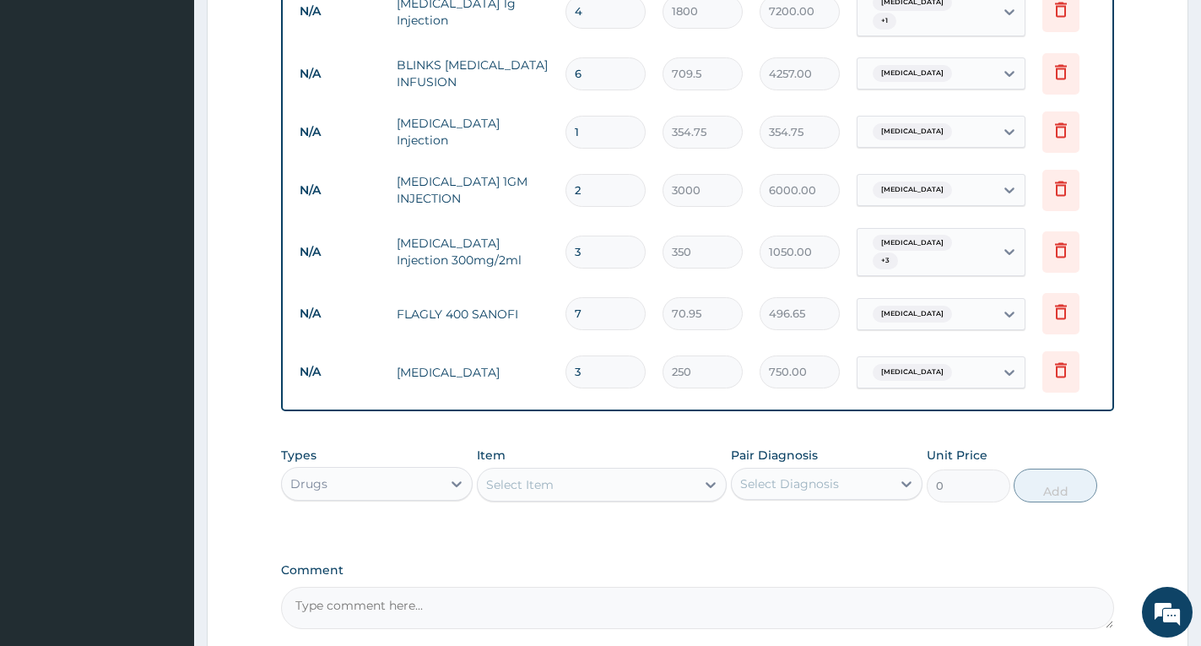
click at [627, 482] on div "Select Item" at bounding box center [587, 484] width 218 height 27
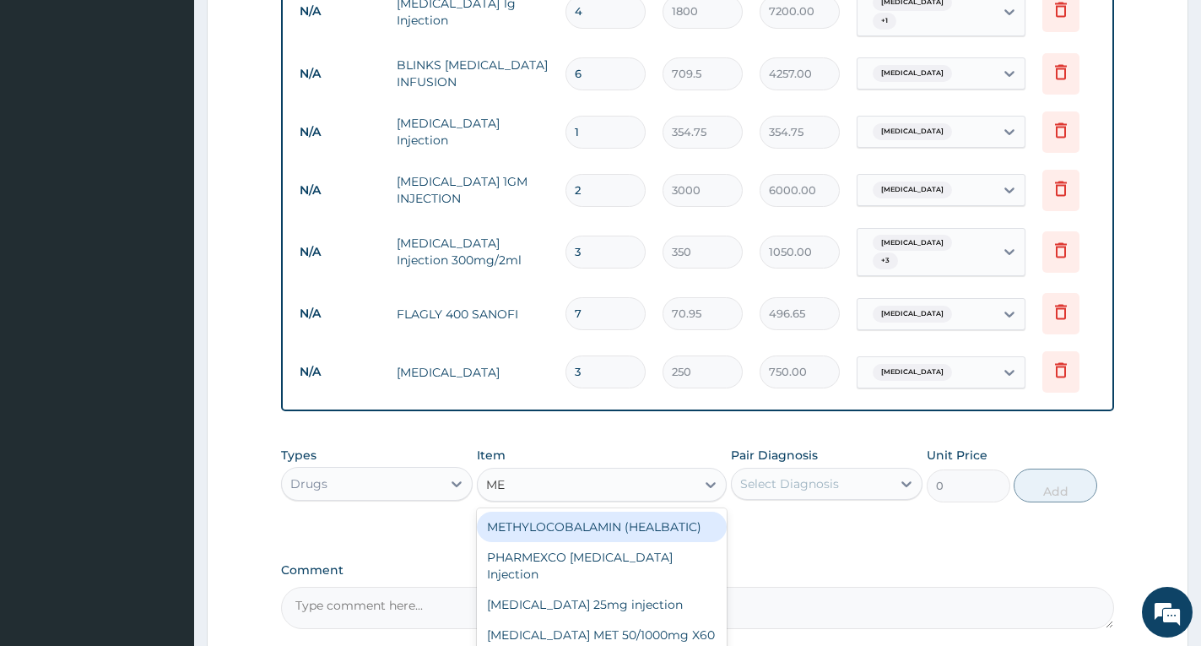
type input "M"
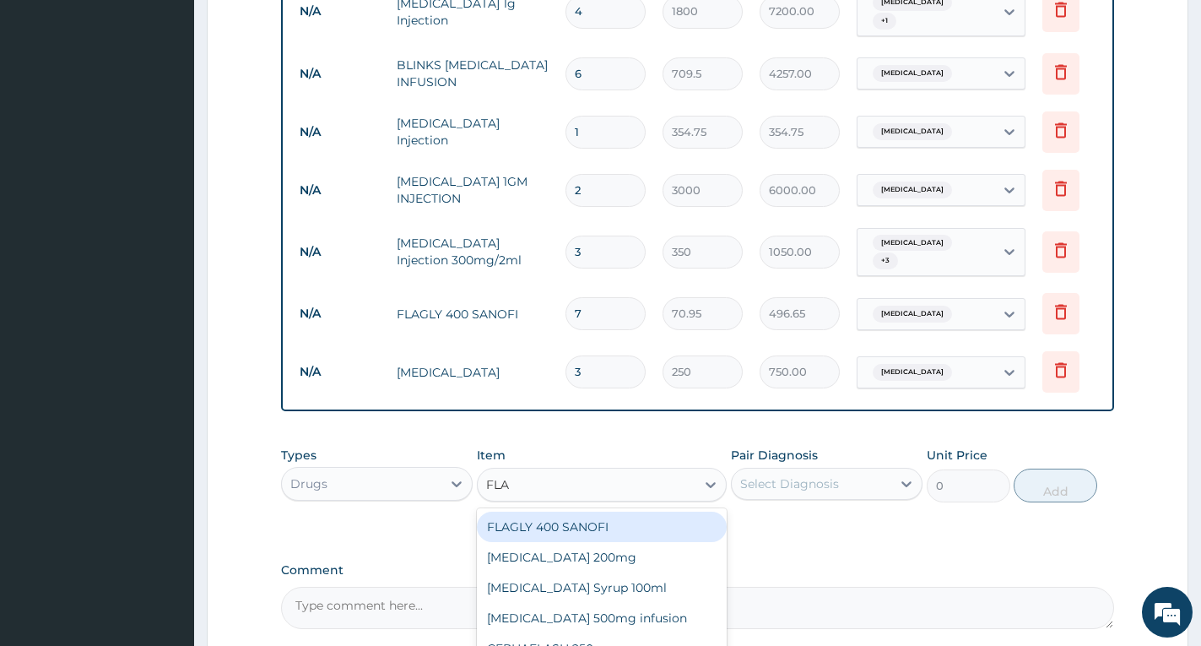
type input "FLAG"
click at [562, 522] on div "FLAGLY 400 SANOFI" at bounding box center [602, 527] width 250 height 30
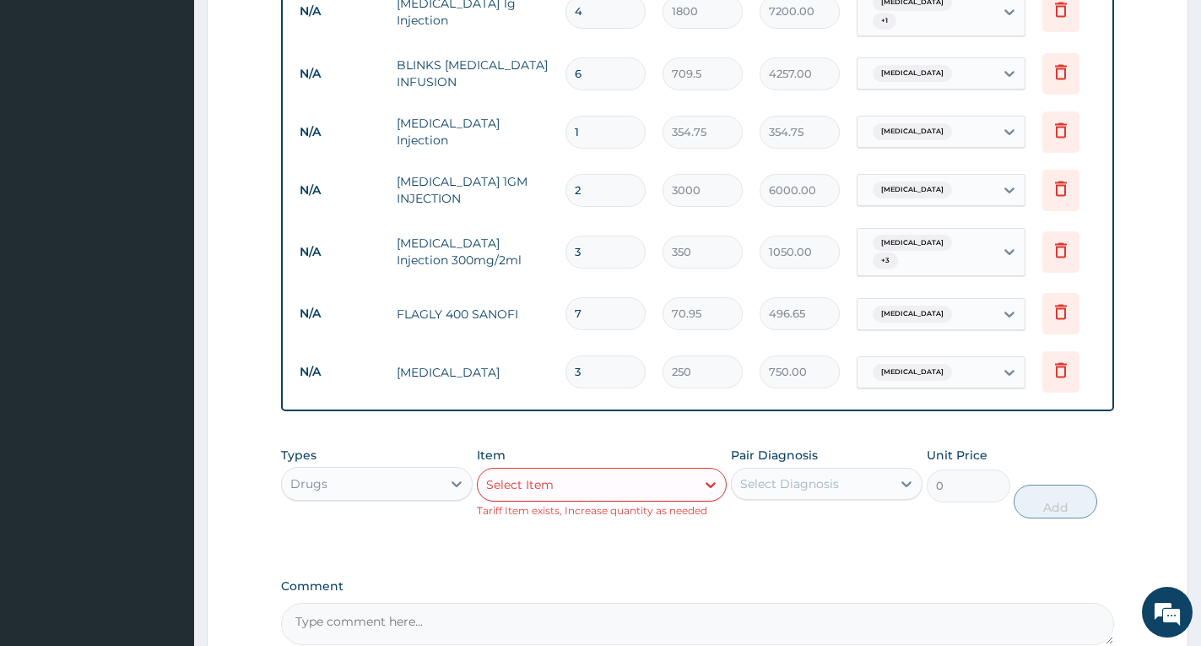
click at [685, 586] on div "Comment" at bounding box center [697, 612] width 833 height 66
click at [631, 490] on div "Item Select Item Tariff Item exists, Increase quantity as needed" at bounding box center [602, 483] width 250 height 72
click at [633, 480] on div "Select Item" at bounding box center [587, 484] width 218 height 27
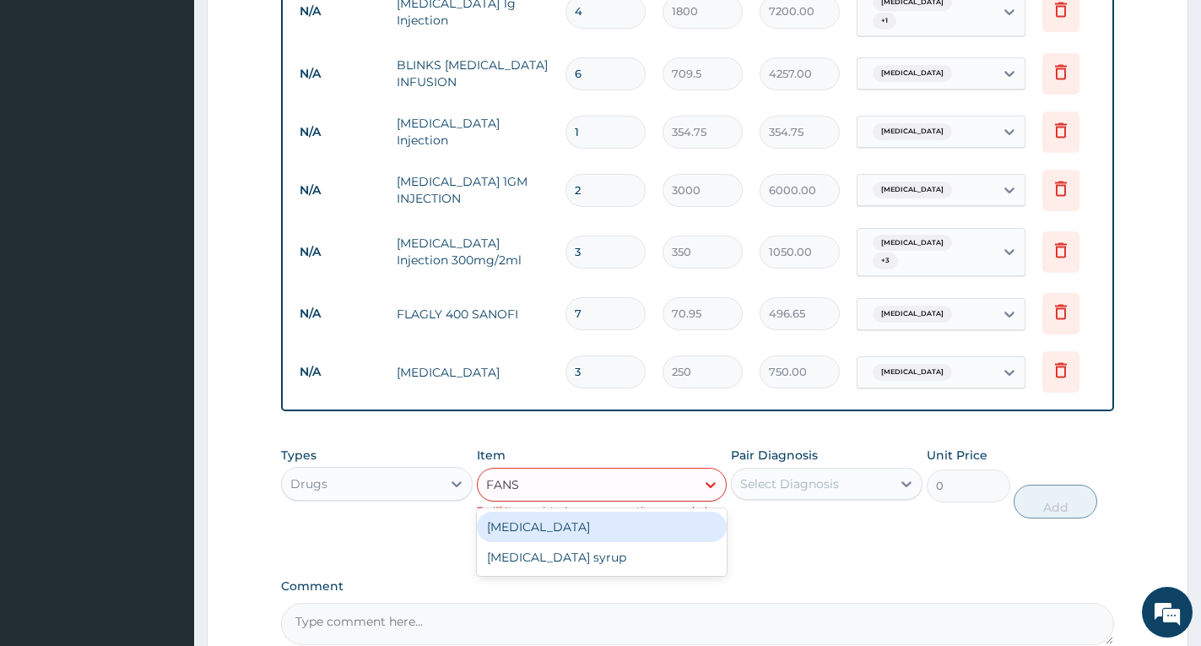
type input "FANSI"
click at [619, 512] on div "Fansidar" at bounding box center [602, 527] width 250 height 30
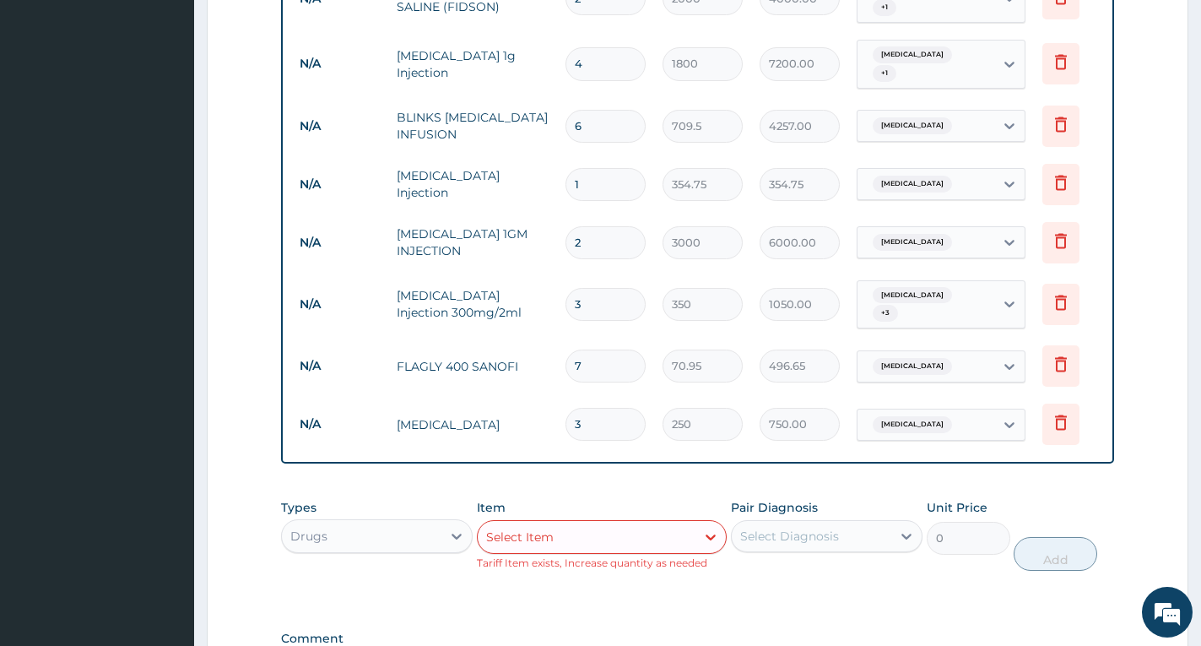
scroll to position [873, 0]
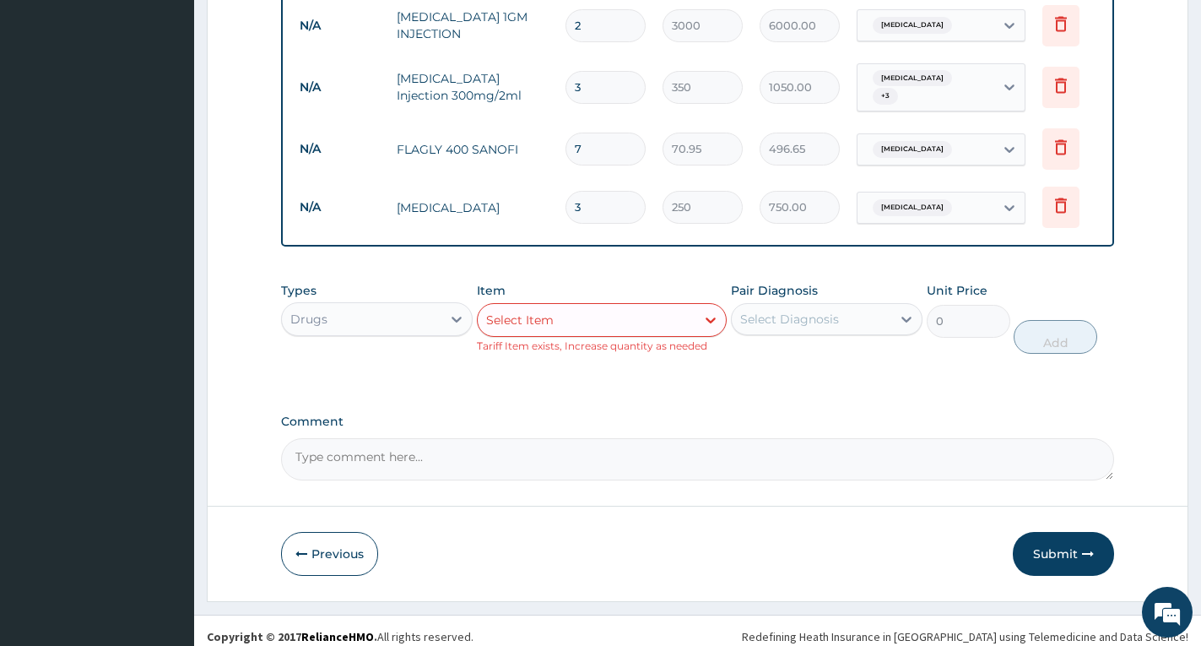
click at [573, 306] on div "Select Item" at bounding box center [587, 319] width 218 height 27
type input "FLA"
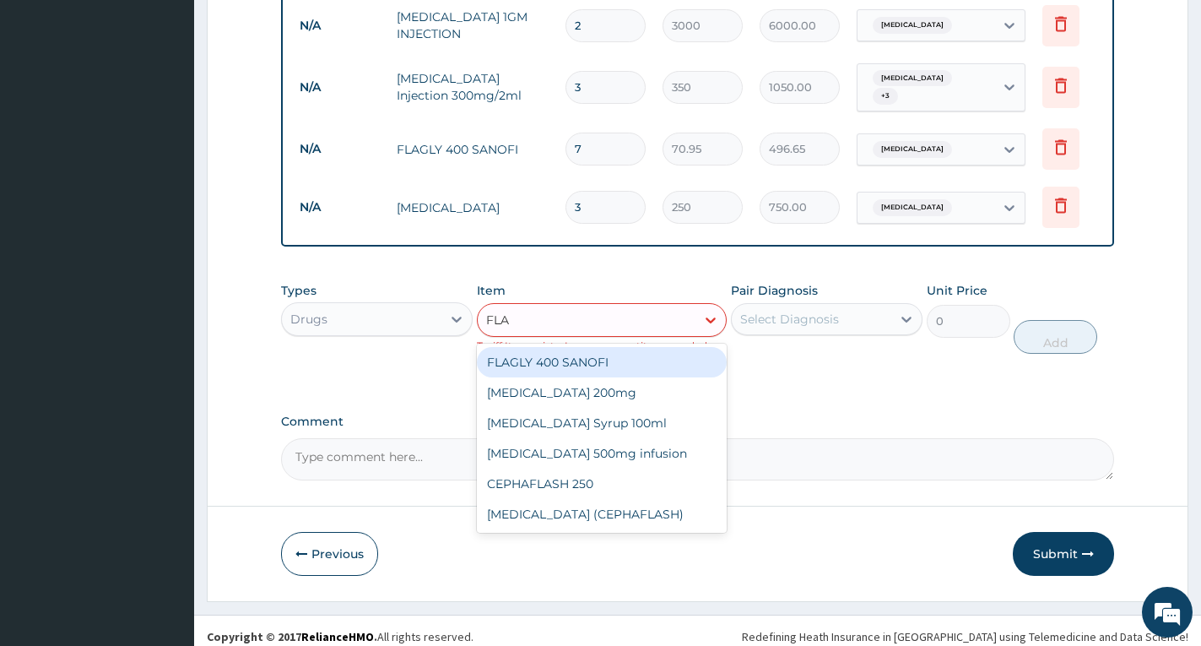
click at [565, 350] on div "FLAGLY 400 SANOFI" at bounding box center [602, 362] width 250 height 30
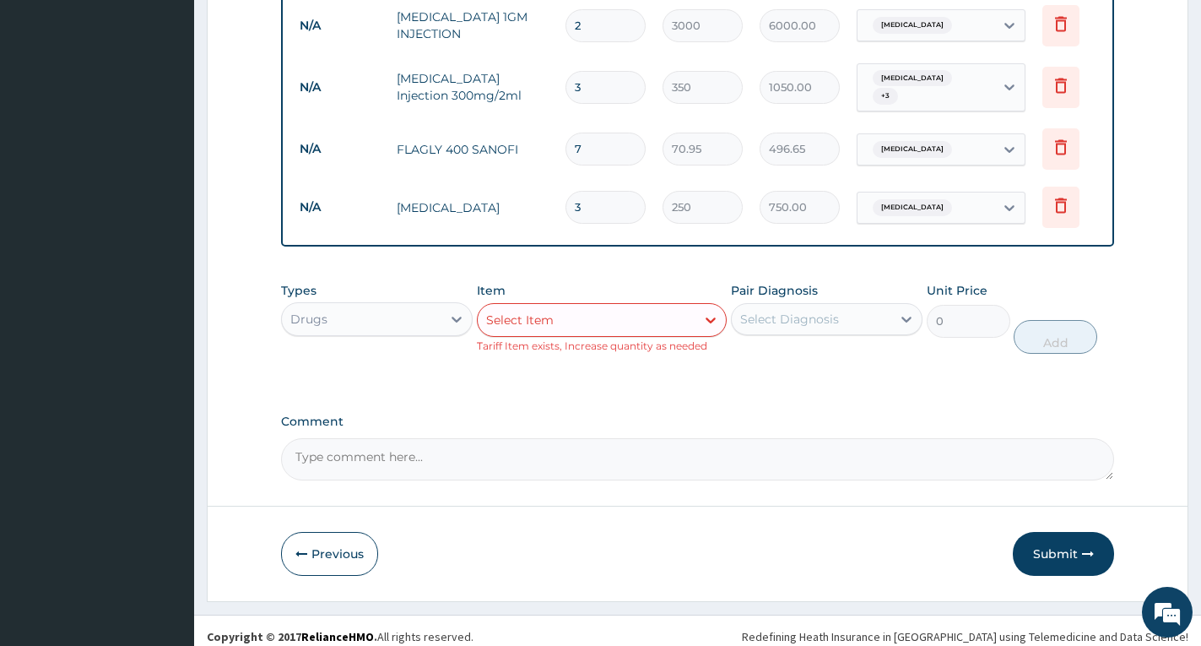
click at [547, 311] on div "Select Item" at bounding box center [520, 319] width 68 height 17
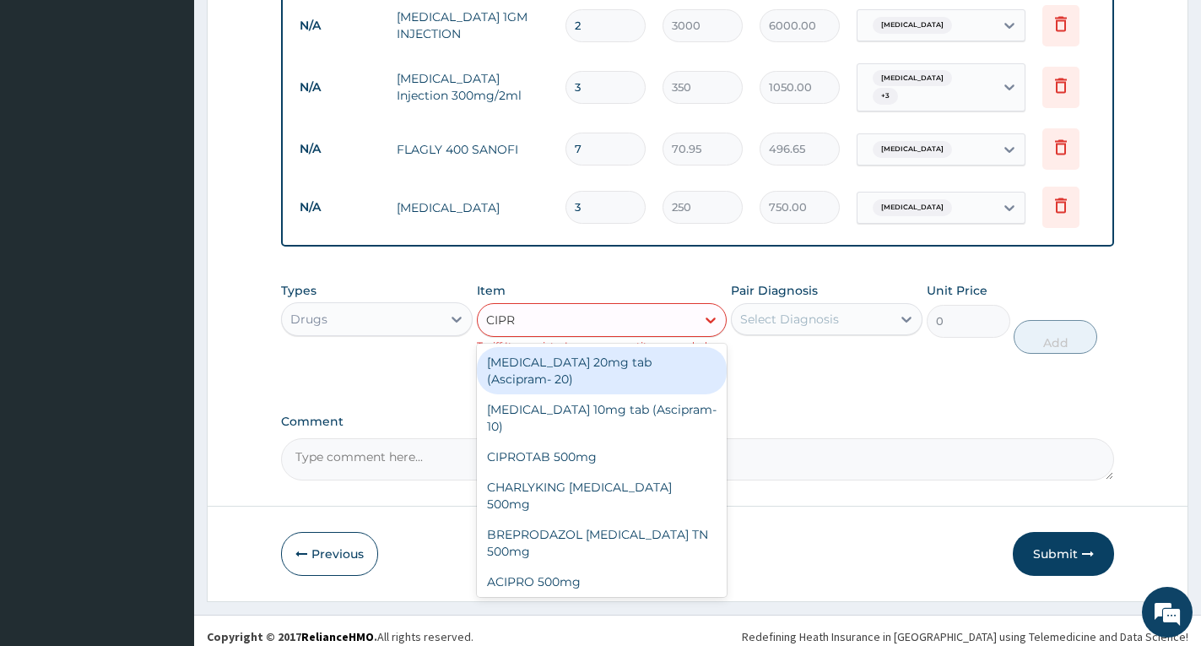
type input "CIPRO"
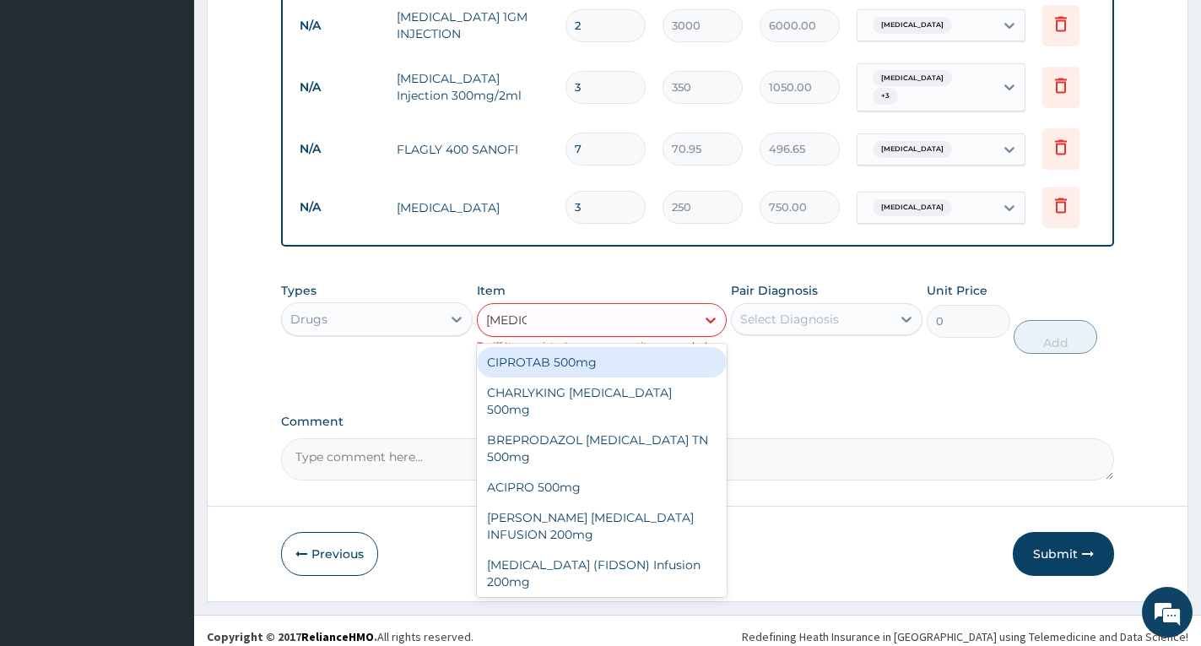
click at [551, 355] on div "CIPROTAB 500mg" at bounding box center [602, 362] width 250 height 30
type input "319.275"
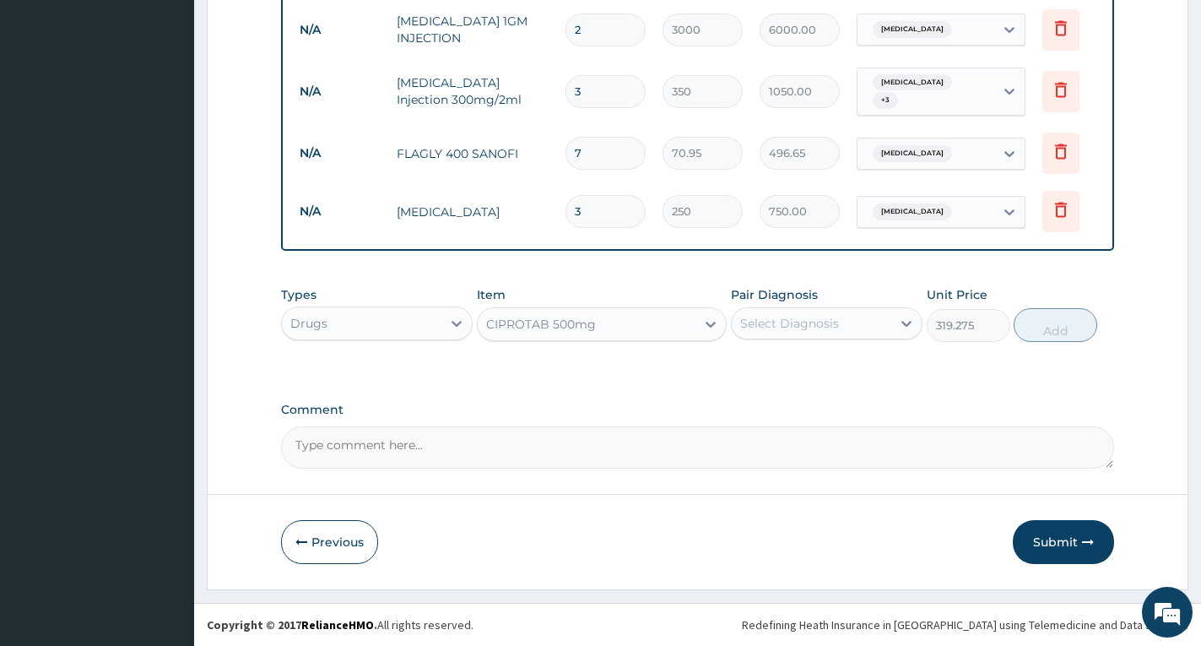
scroll to position [857, 0]
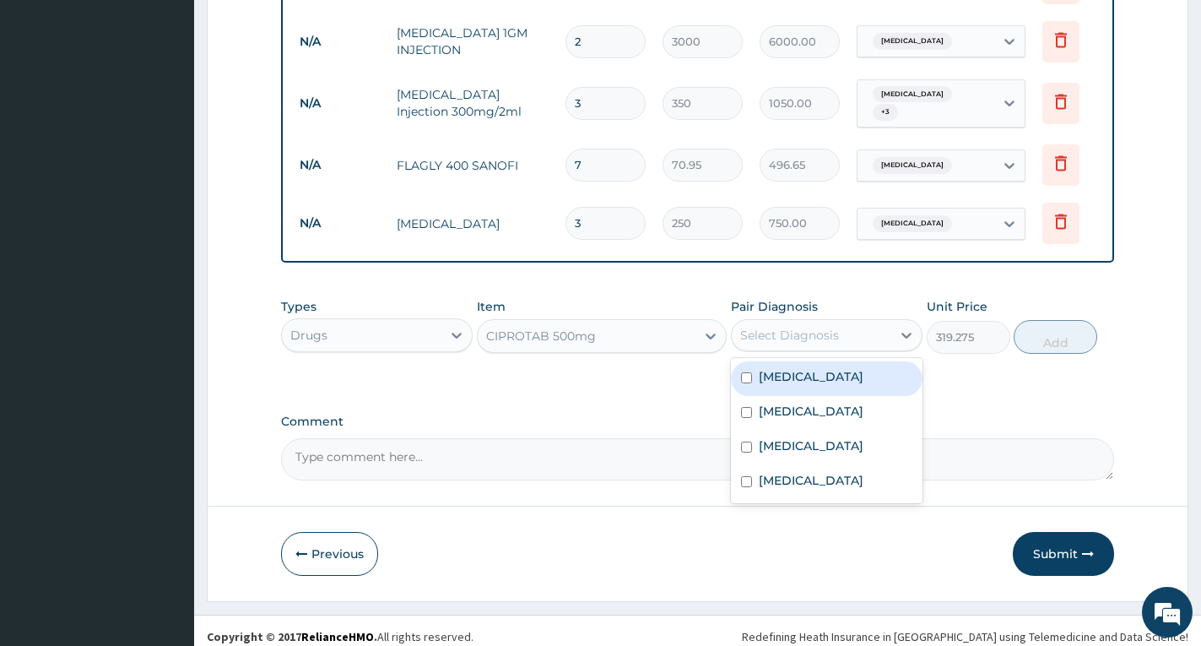
click at [763, 328] on div "Select Diagnosis" at bounding box center [789, 335] width 99 height 17
click at [823, 371] on label "Typhoid fever" at bounding box center [811, 376] width 105 height 17
checkbox input "true"
click at [1065, 335] on button "Add" at bounding box center [1056, 337] width 84 height 34
type input "0"
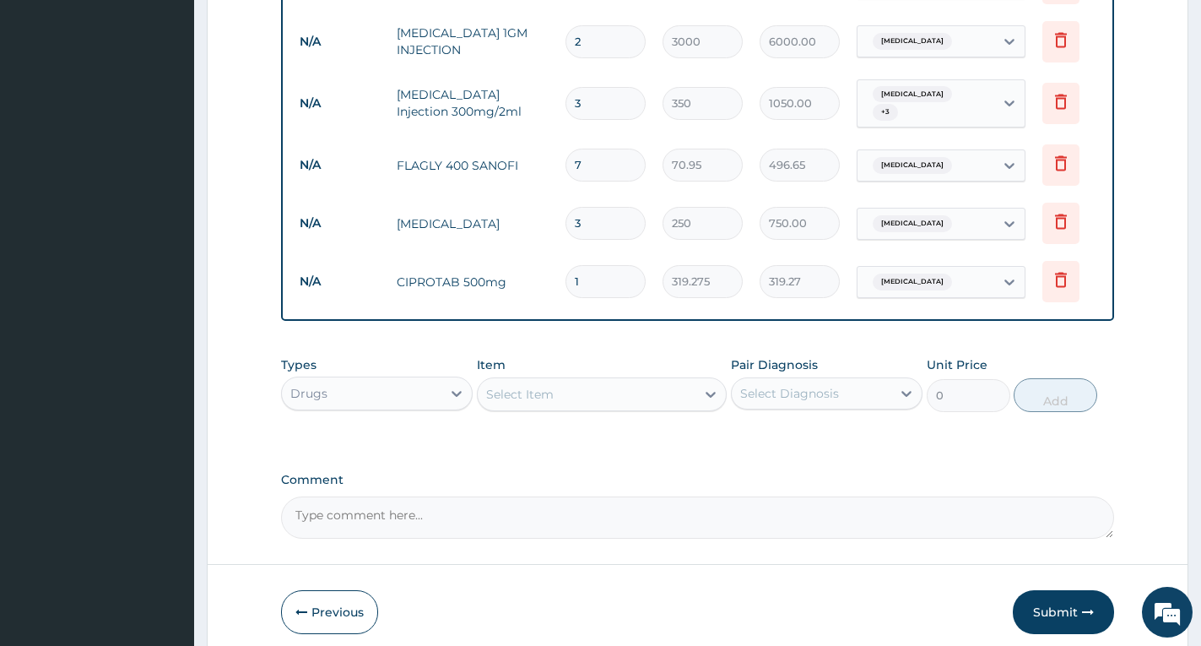
type input "10"
type input "3192.75"
type input "10"
click at [1041, 473] on label "Comment" at bounding box center [697, 480] width 833 height 14
click at [1041, 496] on textarea "Comment" at bounding box center [697, 517] width 833 height 42
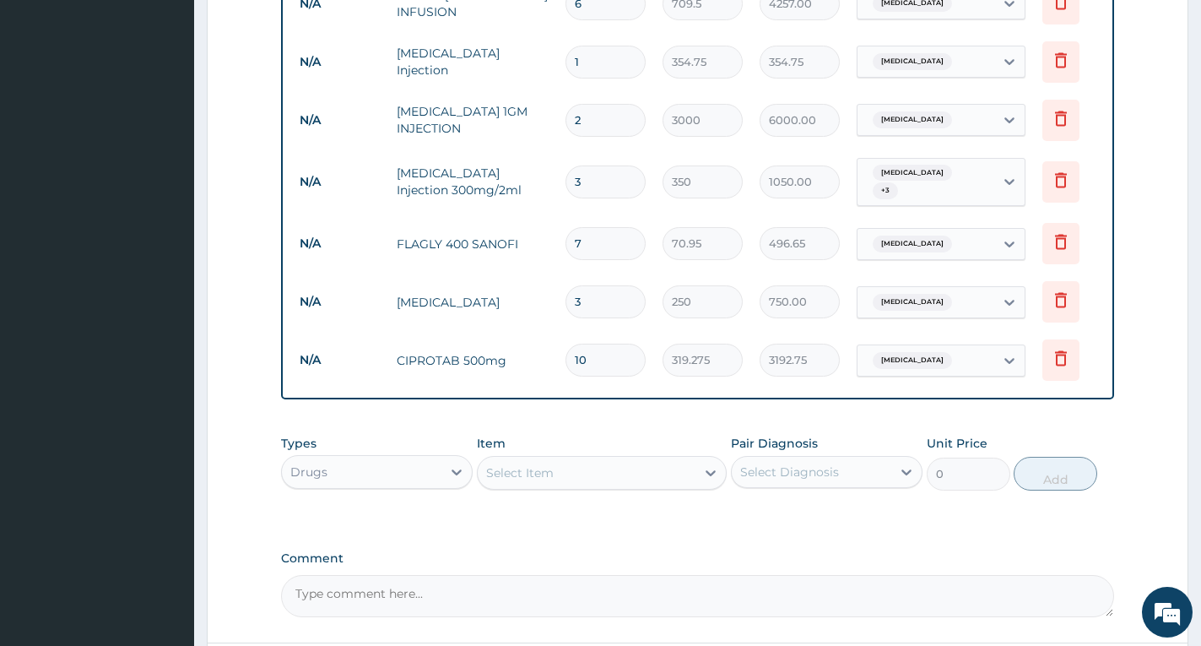
scroll to position [688, 0]
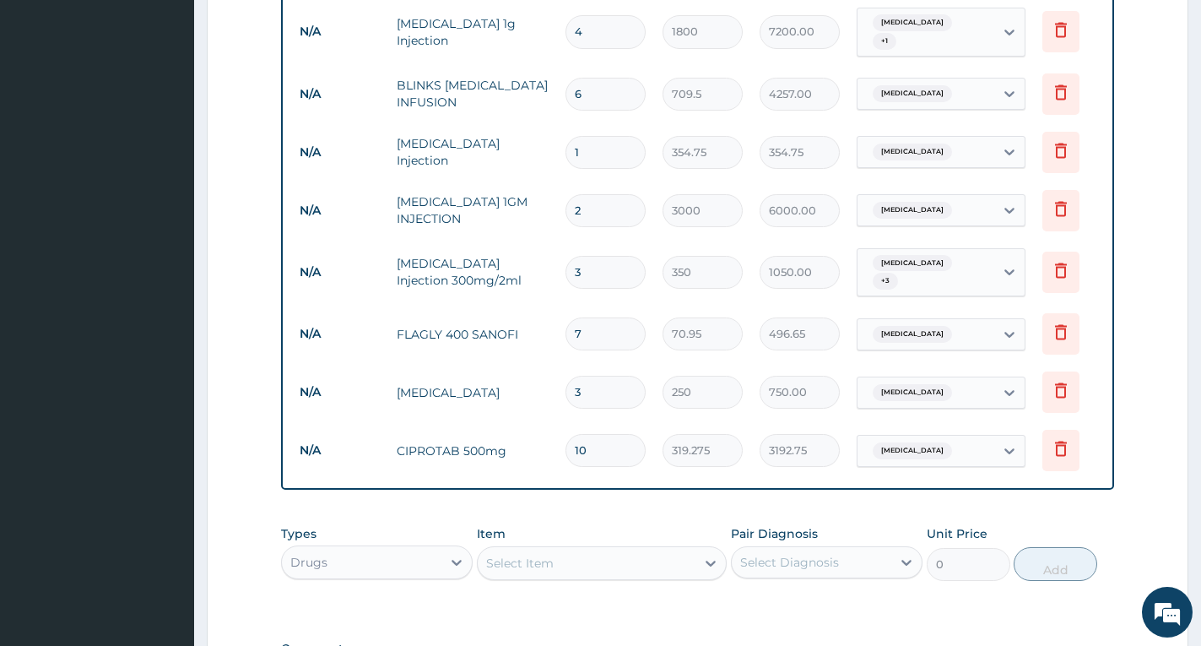
click at [604, 317] on input "7" at bounding box center [606, 333] width 80 height 33
type input "0.00"
type input "1"
type input "70.95"
type input "15"
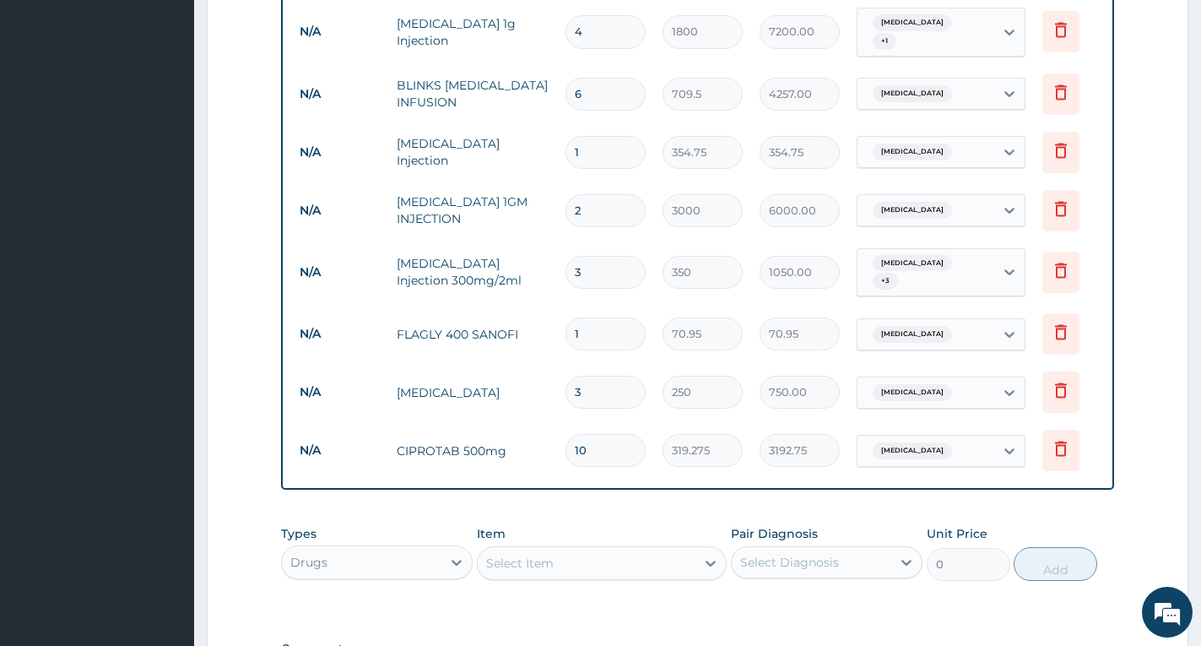
type input "1064.25"
type input "15"
click at [1076, 517] on div "Types Drugs Item Select Item Pair Diagnosis Select Diagnosis Unit Price 0 Add" at bounding box center [697, 553] width 833 height 73
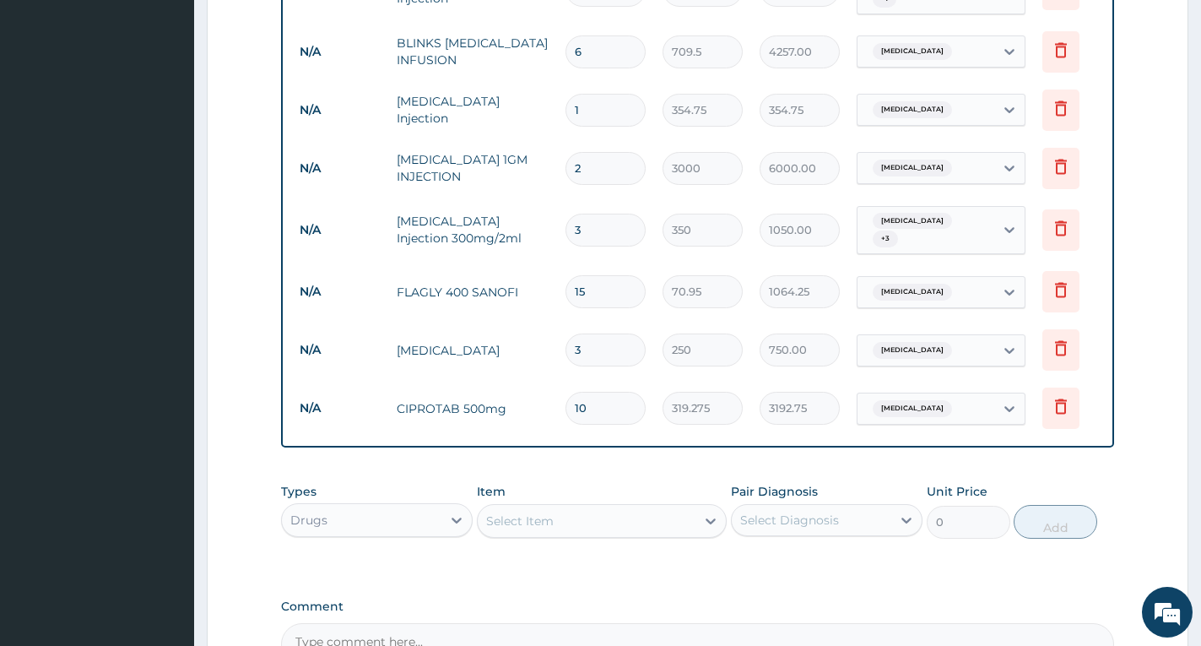
scroll to position [772, 0]
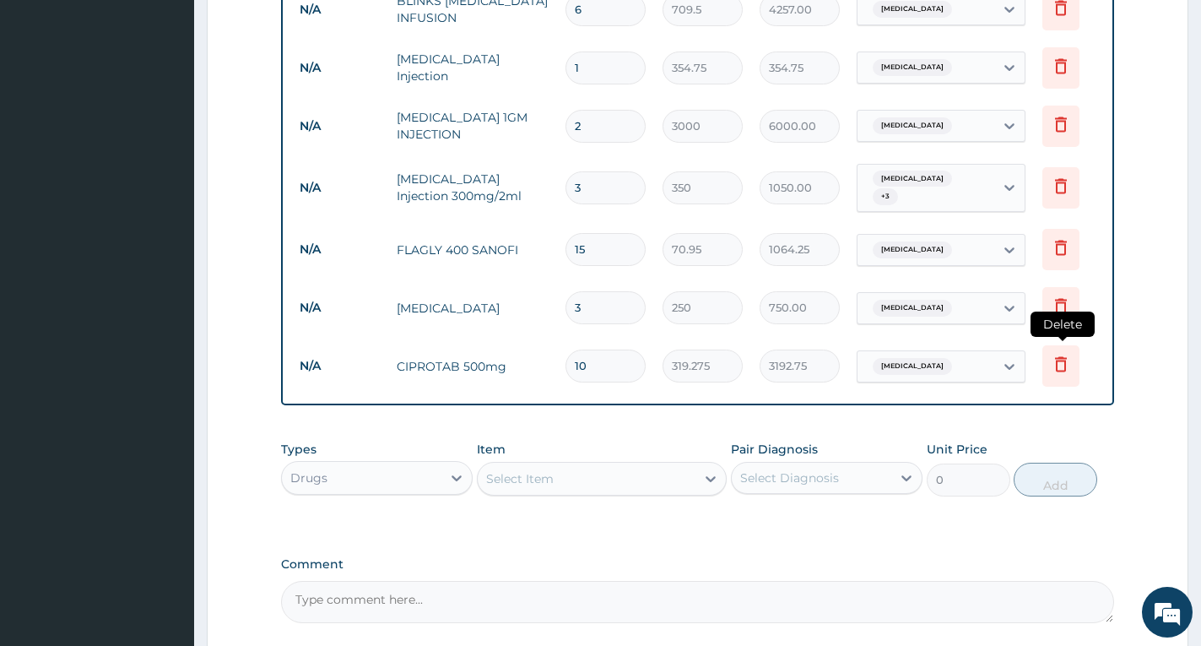
click at [1053, 354] on icon at bounding box center [1061, 364] width 20 height 20
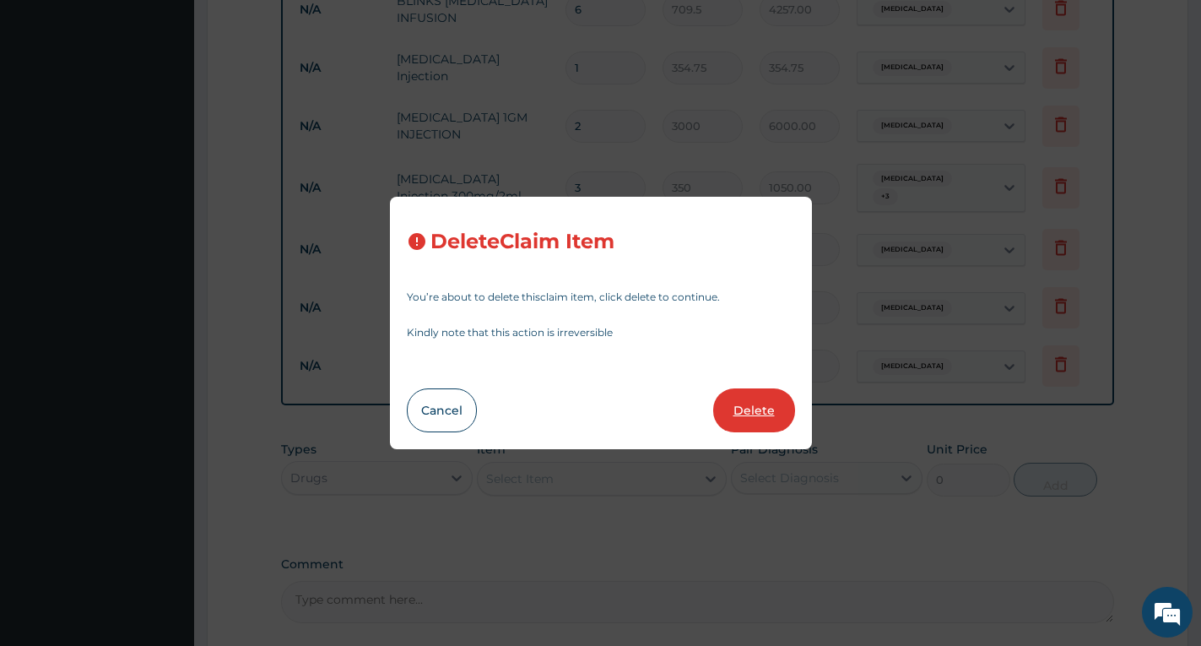
click at [749, 411] on button "Delete" at bounding box center [754, 410] width 82 height 44
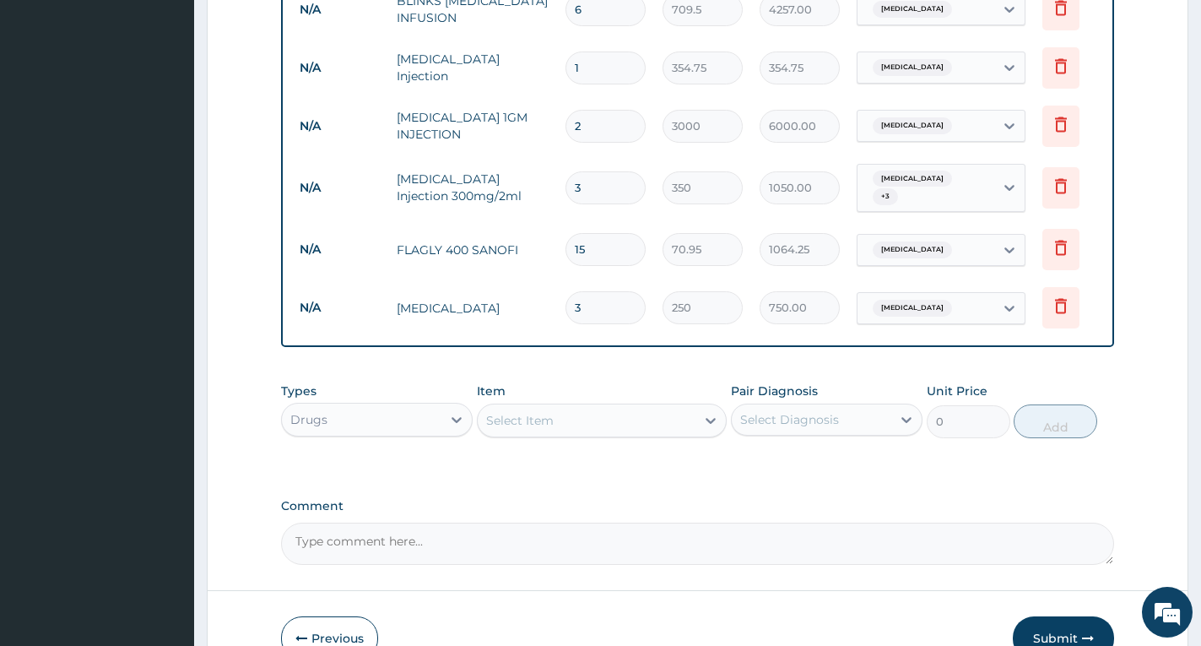
click at [617, 414] on div "Select Item" at bounding box center [587, 420] width 218 height 27
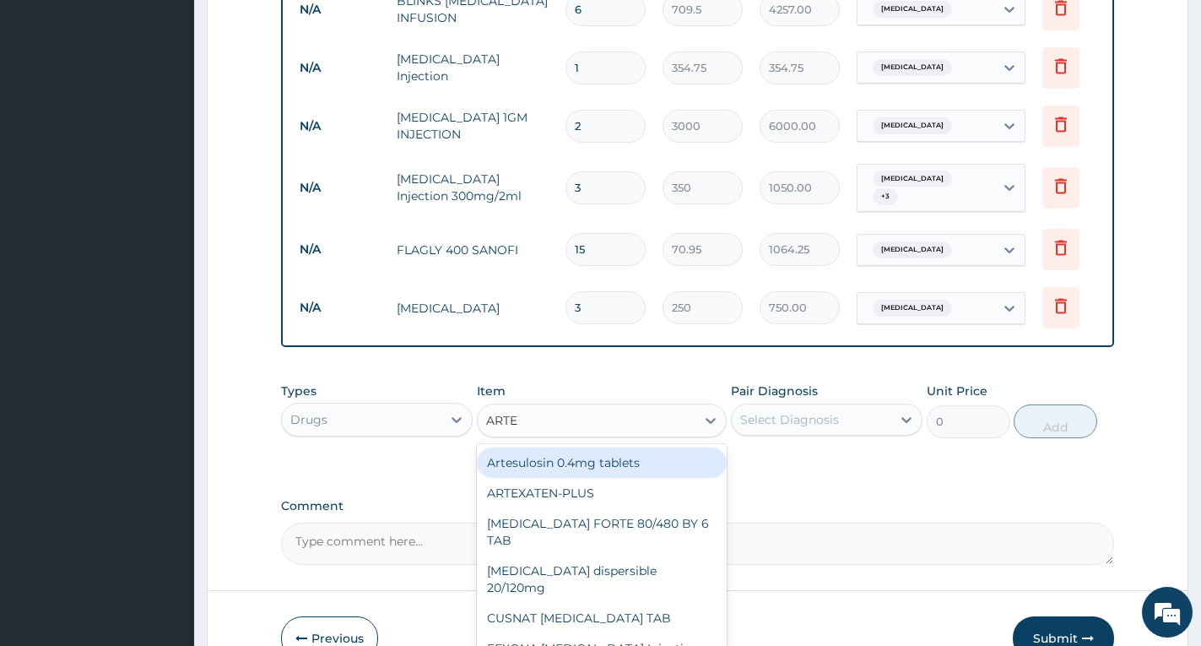
type input "ARTEM"
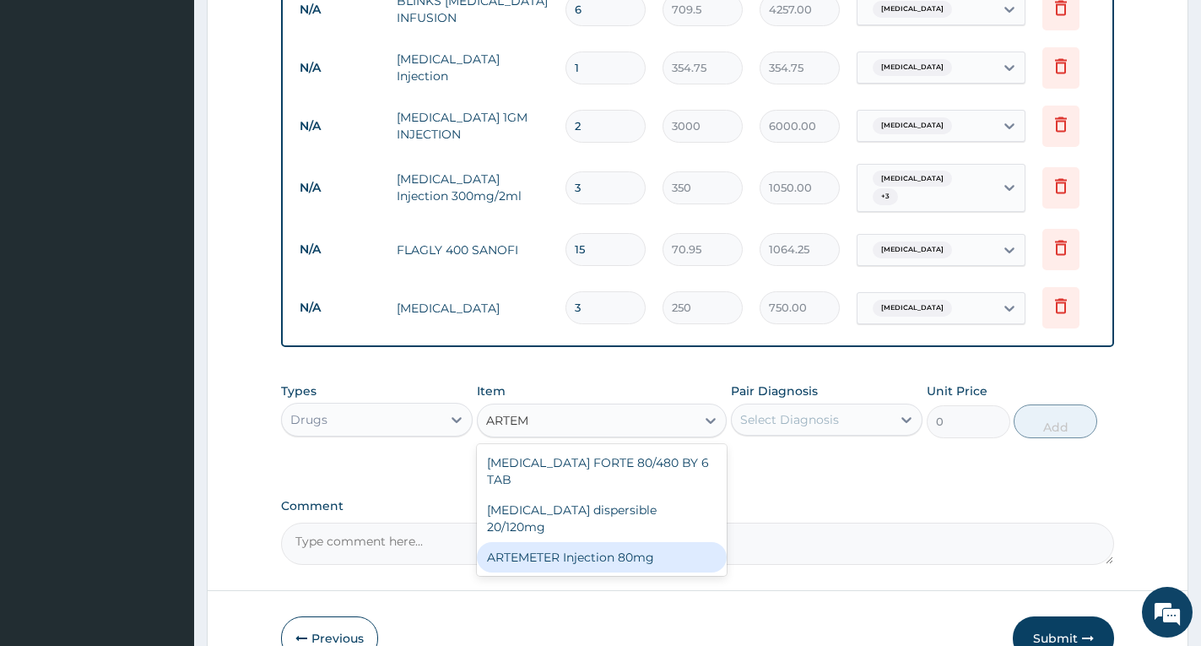
click at [620, 542] on div "ARTEMETER Injection 80mg" at bounding box center [602, 557] width 250 height 30
type input "946"
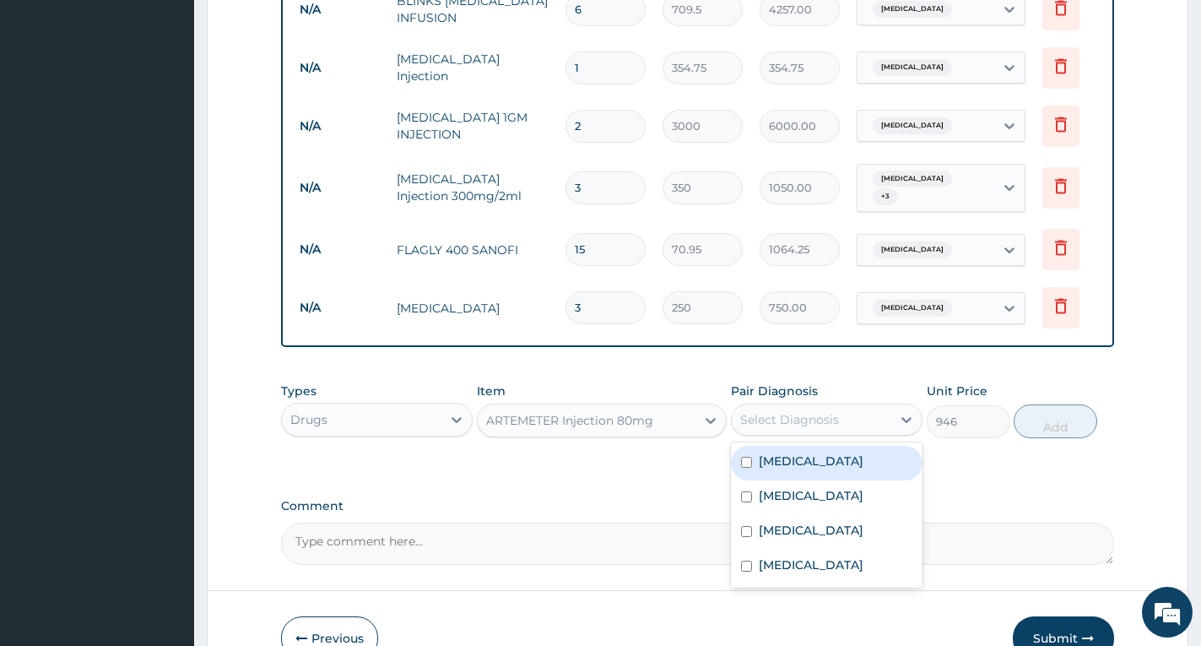
click at [753, 413] on div "Select Diagnosis" at bounding box center [789, 419] width 99 height 17
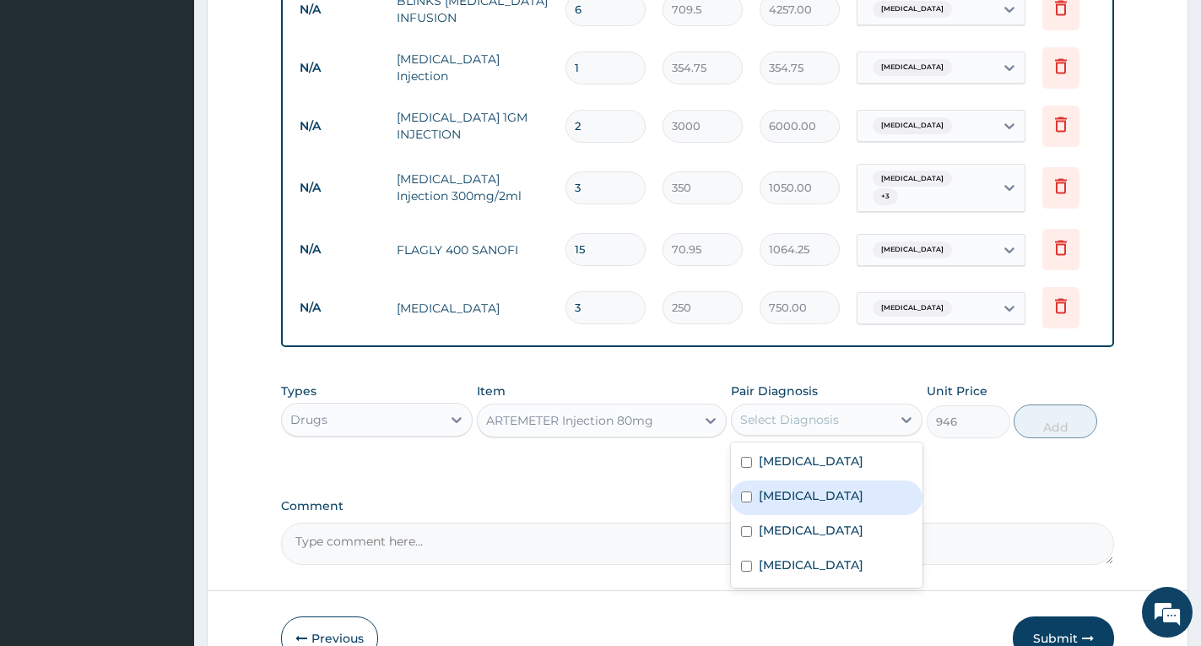
click at [777, 489] on label "Malaria" at bounding box center [811, 495] width 105 height 17
checkbox input "true"
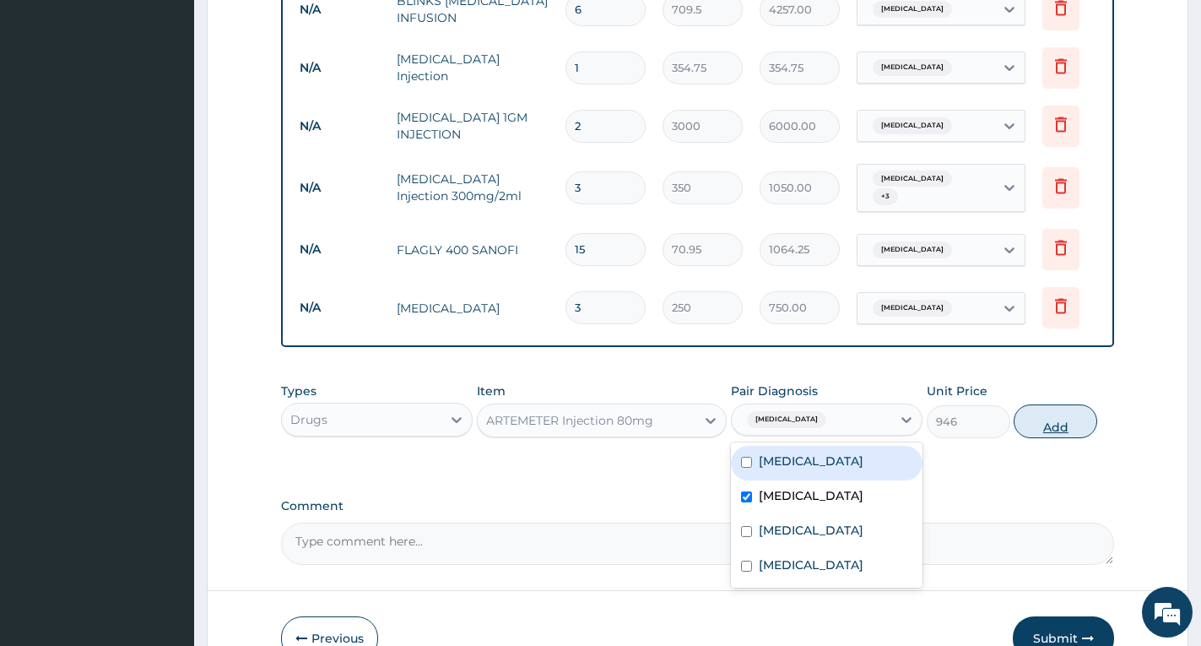
click at [1067, 414] on button "Add" at bounding box center [1056, 421] width 84 height 34
type input "0"
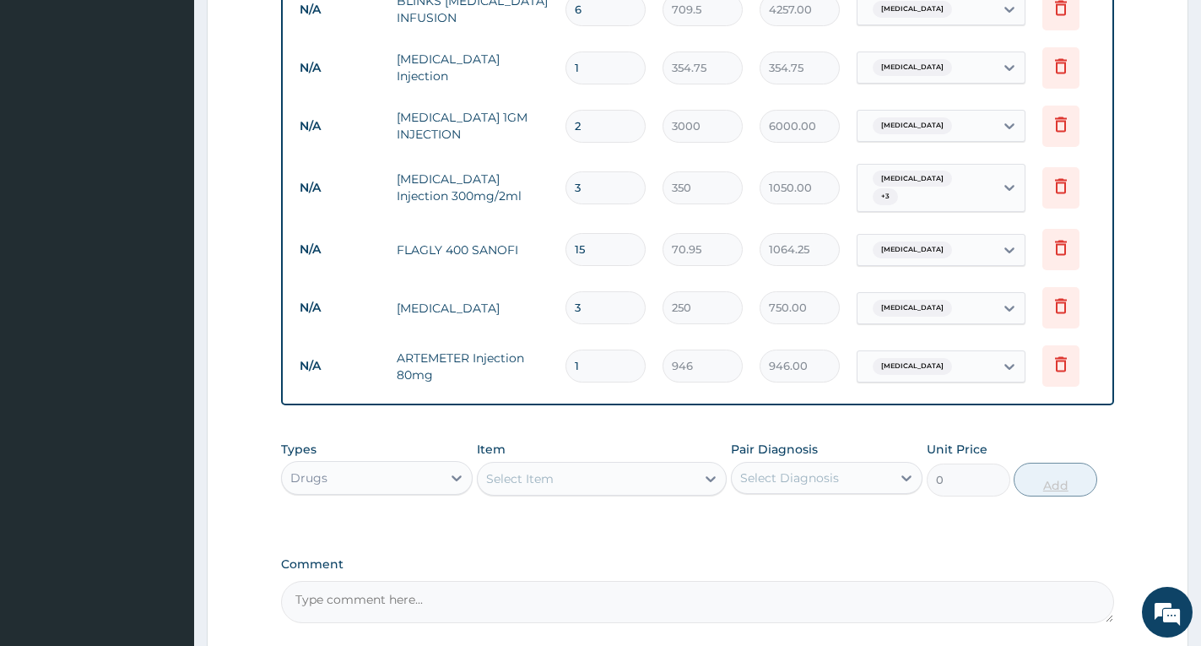
type input "0.00"
type input "6"
type input "5676.00"
type input "6"
click at [858, 538] on div "PA Code / Prescription Code PA/1135C0 Encounter Date 16-06-2025 Diagnosis Typho…" at bounding box center [697, 6] width 833 height 1234
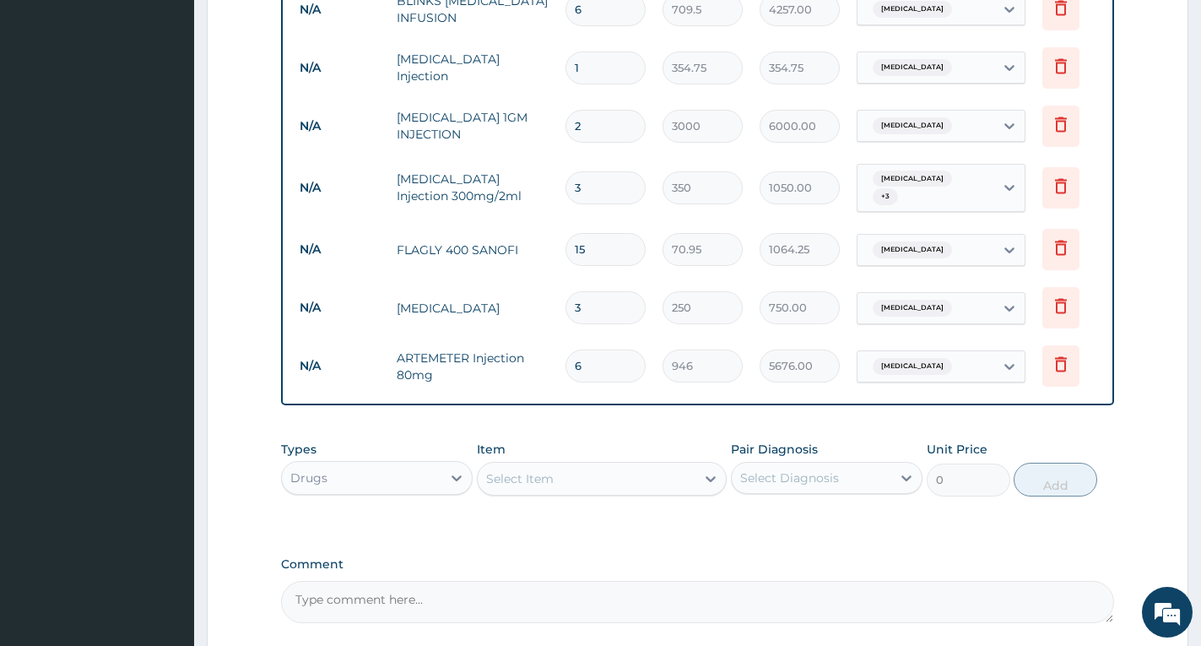
click at [663, 467] on div "Select Item" at bounding box center [587, 478] width 218 height 27
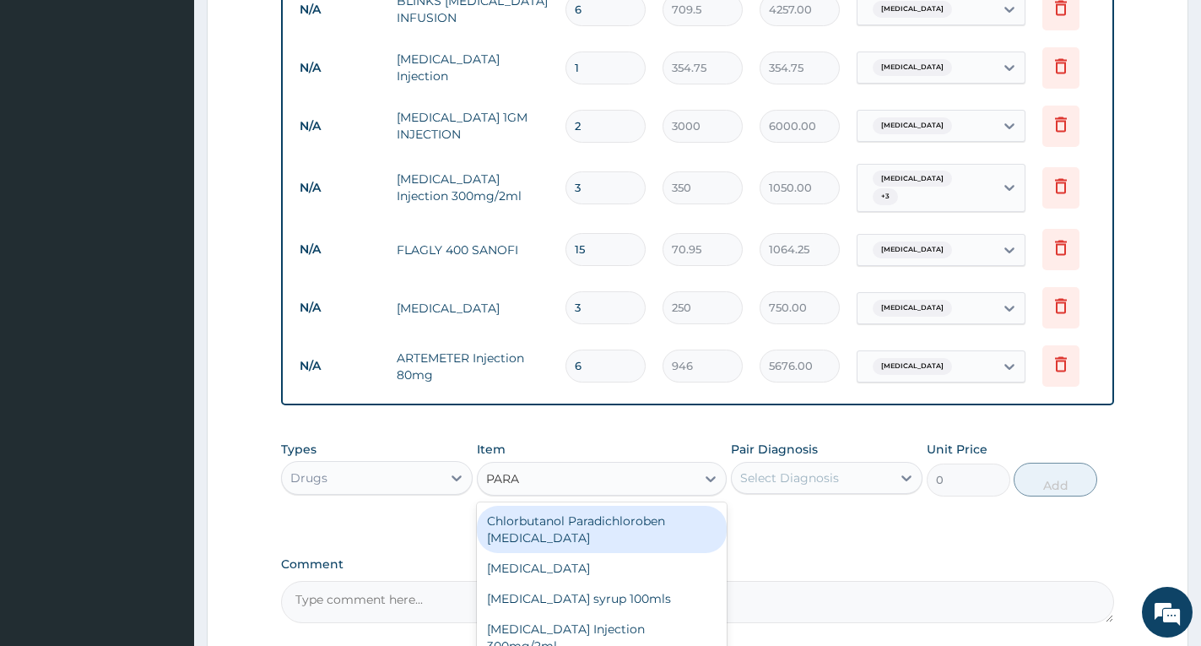
type input "PARAC"
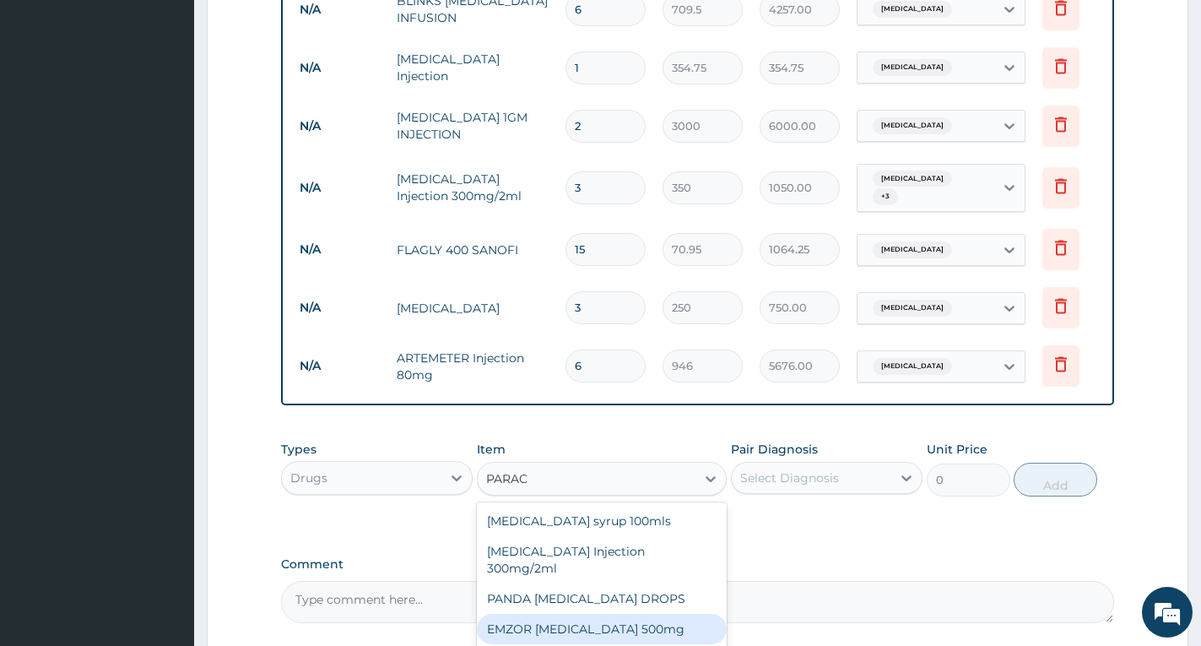
click at [620, 614] on div "EMZOR PARACETAMOL 500mg" at bounding box center [602, 629] width 250 height 30
type input "50"
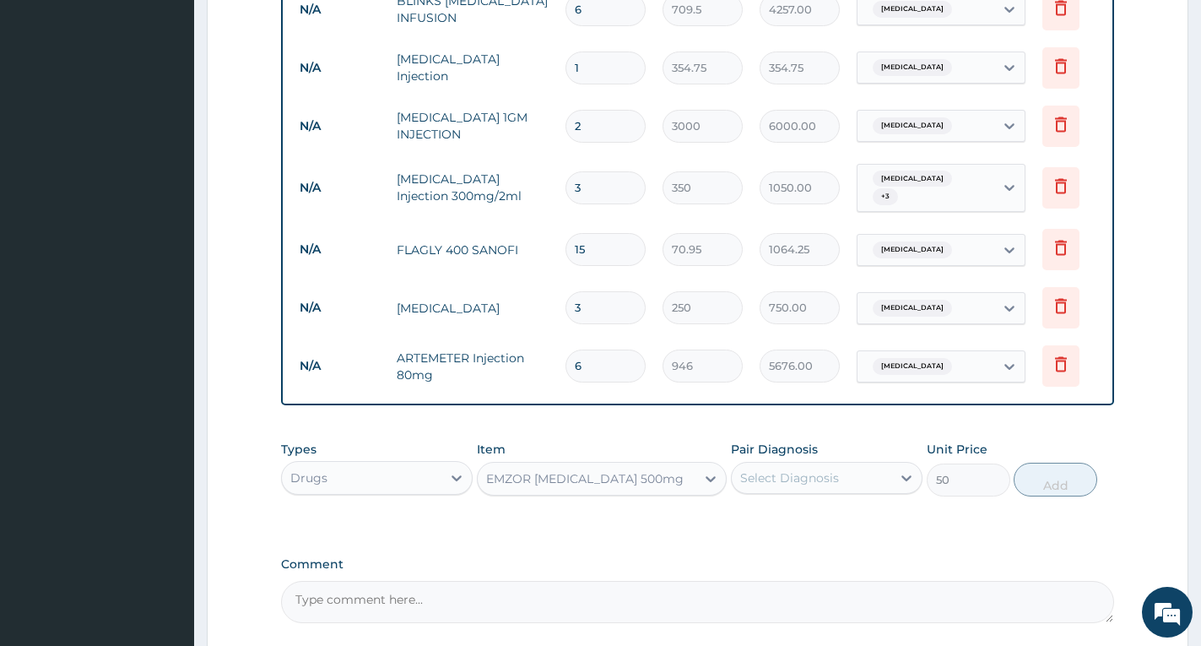
click at [741, 469] on div "Select Diagnosis" at bounding box center [789, 477] width 99 height 17
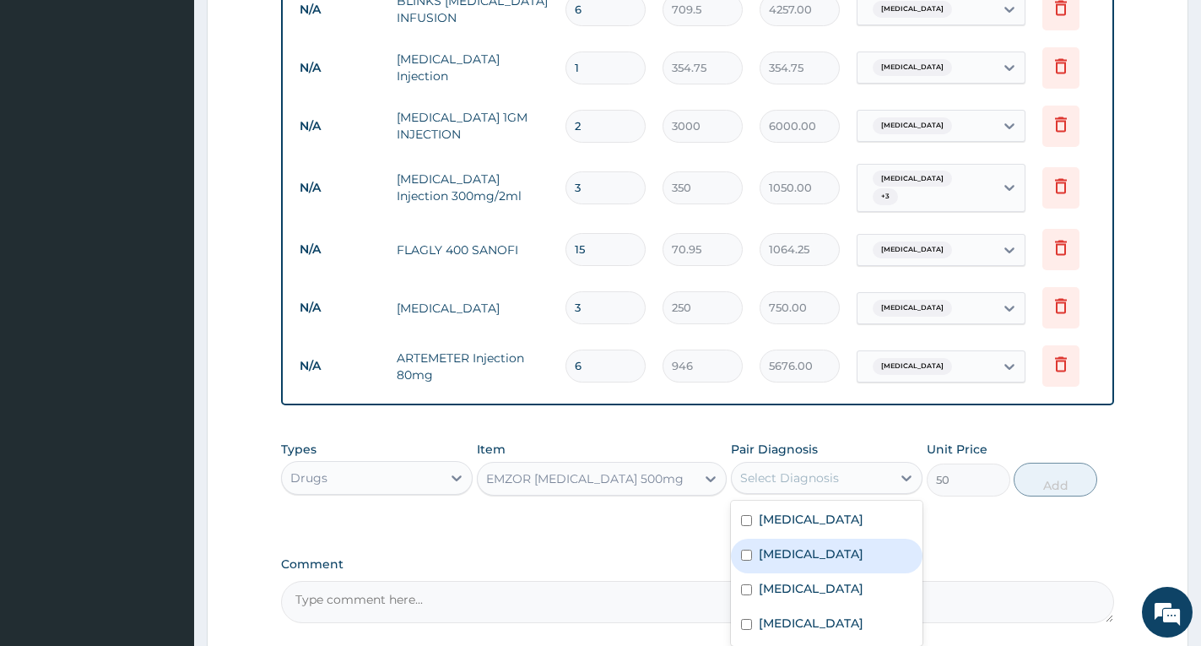
click at [801, 545] on label "Malaria" at bounding box center [811, 553] width 105 height 17
checkbox input "true"
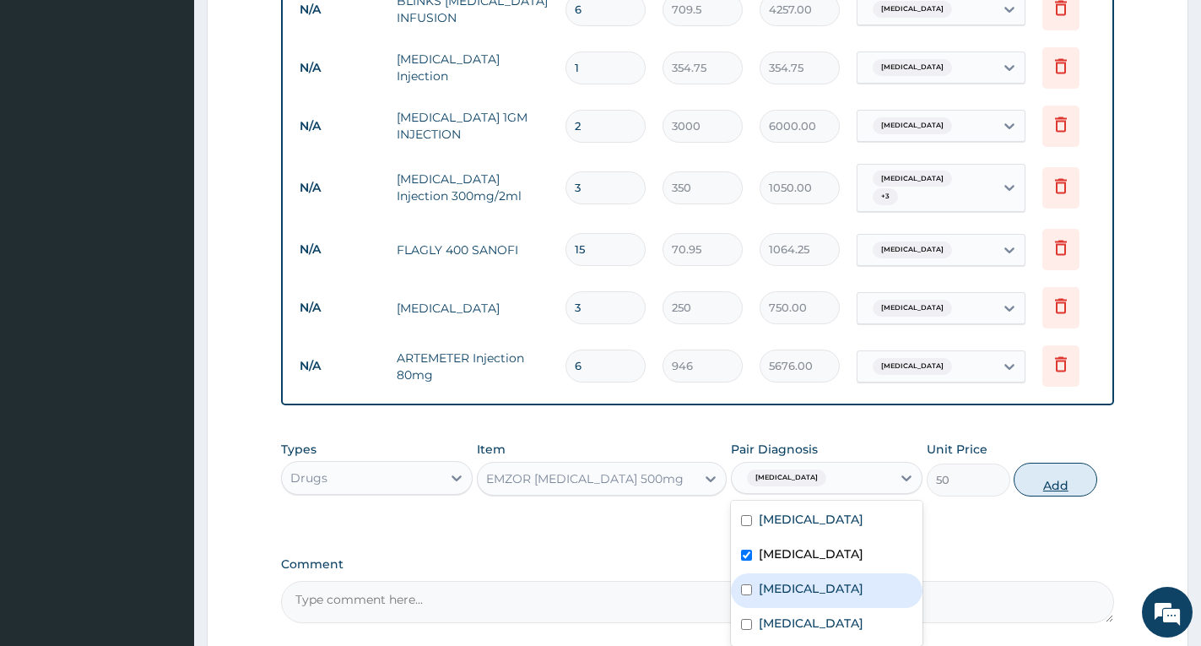
click at [1049, 475] on button "Add" at bounding box center [1056, 480] width 84 height 34
type input "0"
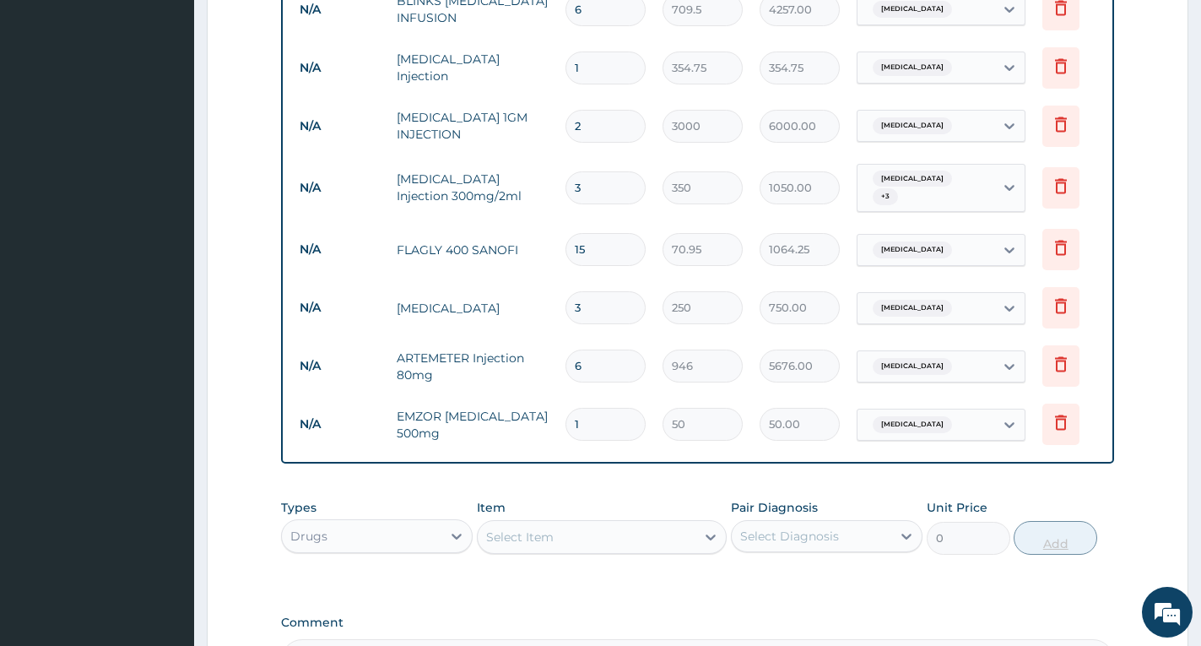
type input "16"
type input "800.00"
type input "16"
click at [1028, 490] on div "Types Drugs Item Select Item Pair Diagnosis Select Diagnosis Unit Price 0 Add" at bounding box center [697, 526] width 833 height 73
click at [605, 523] on div "Select Item" at bounding box center [587, 536] width 218 height 27
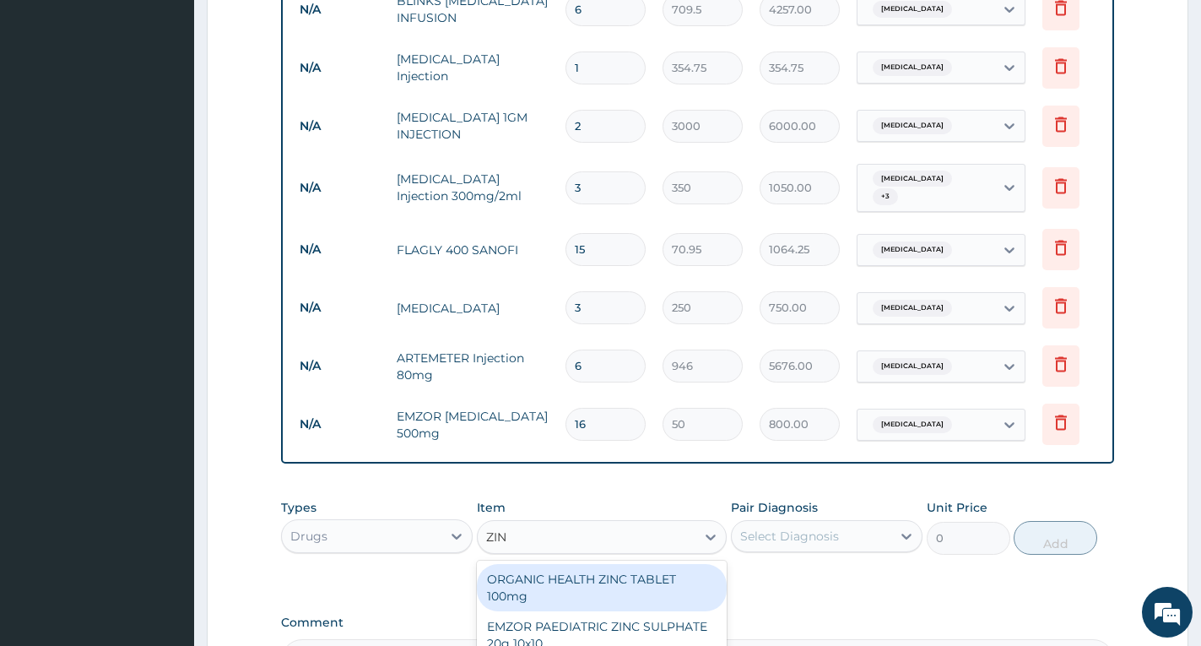
type input "ZINC"
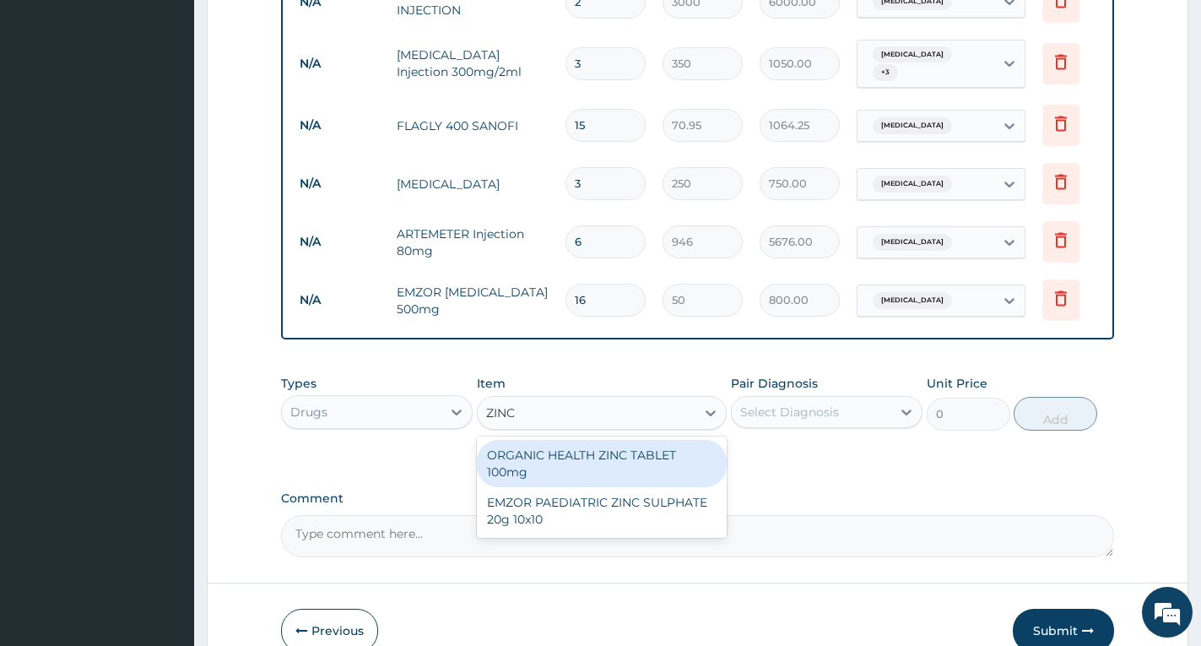
scroll to position [973, 0]
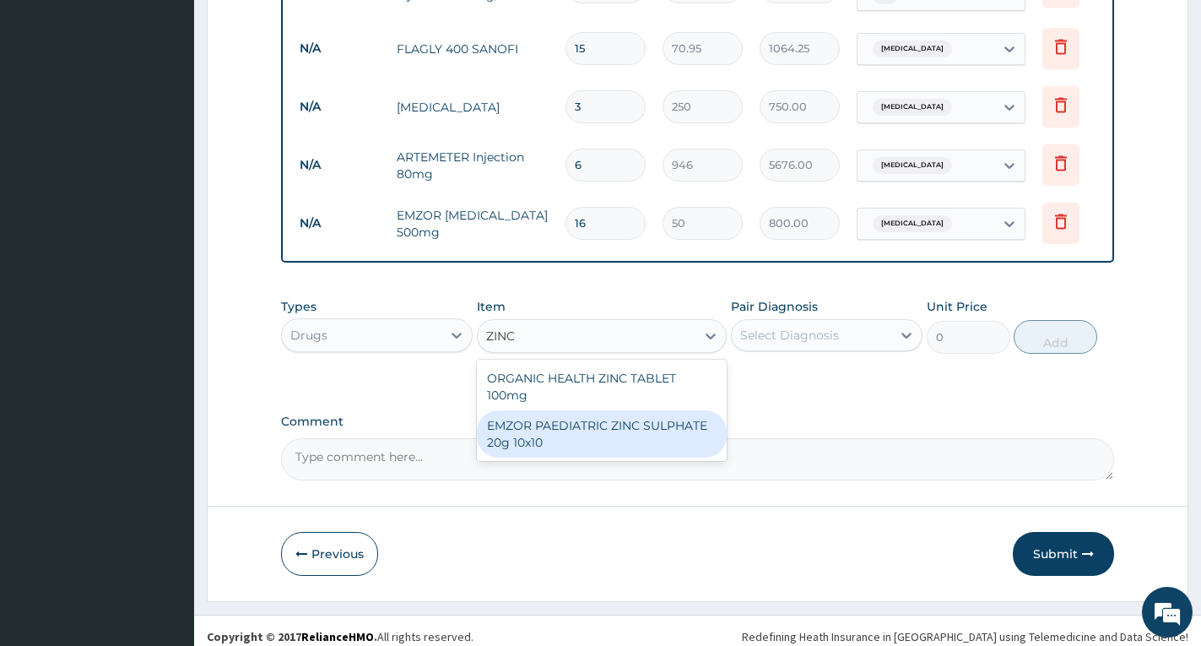
click at [642, 432] on div "EMZOR PAEDIATRIC ZINC SULPHATE 20g 10x10" at bounding box center [602, 433] width 250 height 47
type input "53.2125"
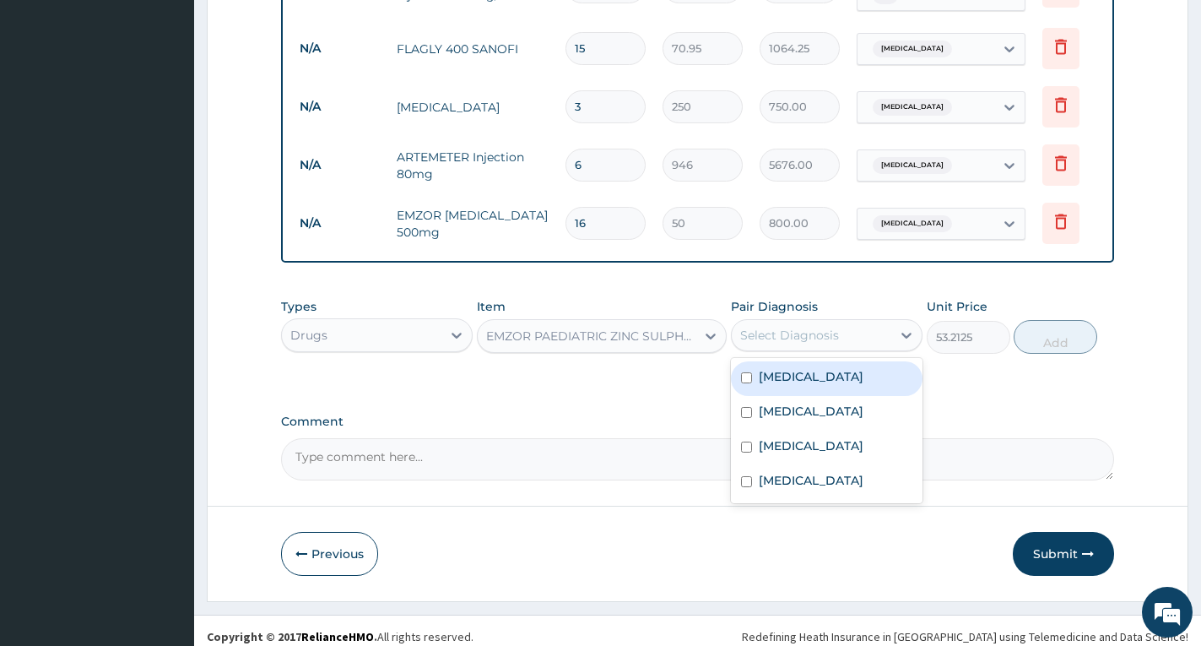
click at [784, 327] on div "Select Diagnosis" at bounding box center [789, 335] width 99 height 17
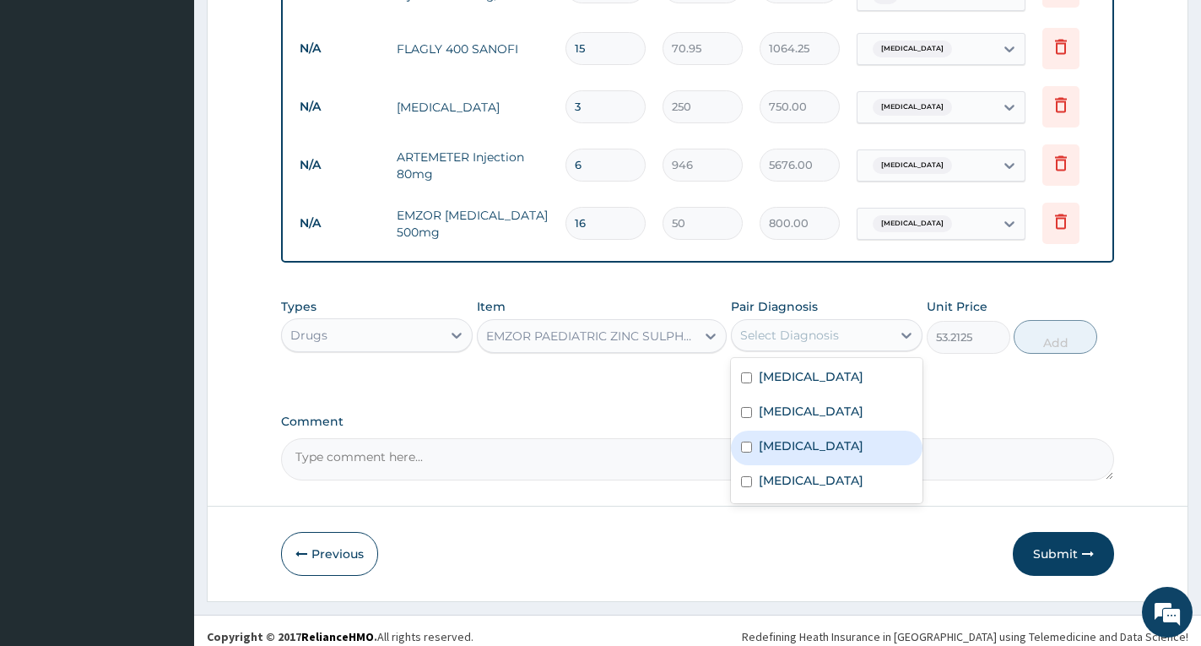
click at [805, 440] on label "Gastroenteritis" at bounding box center [811, 445] width 105 height 17
checkbox input "true"
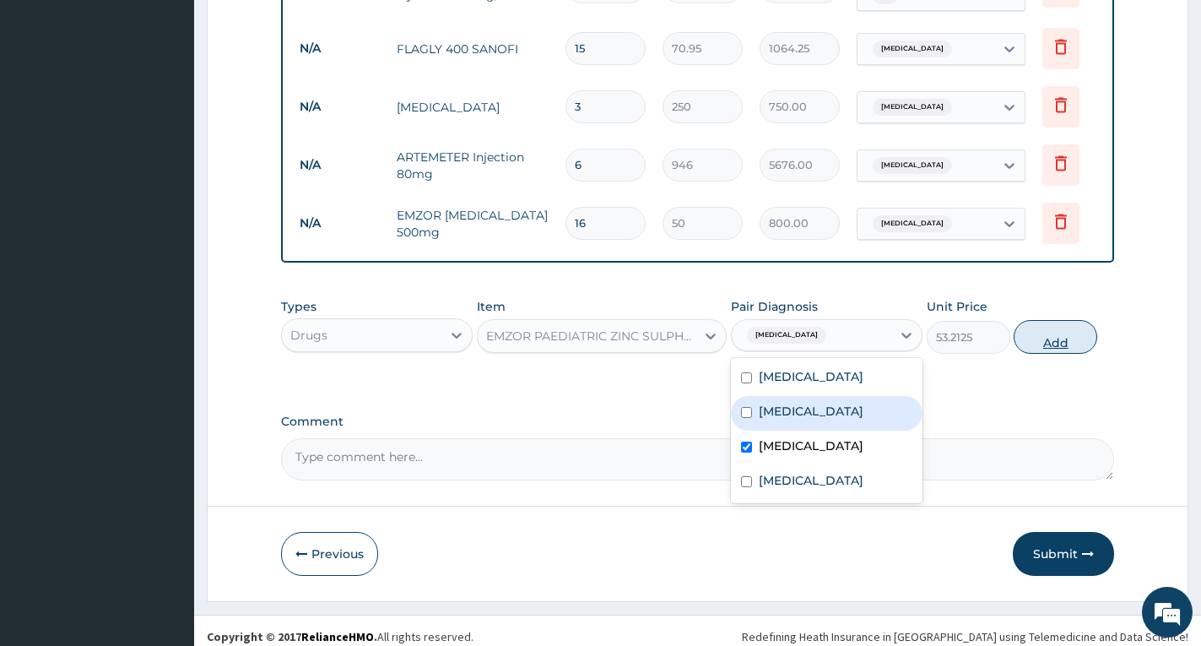
click at [1055, 335] on button "Add" at bounding box center [1056, 337] width 84 height 34
type input "0"
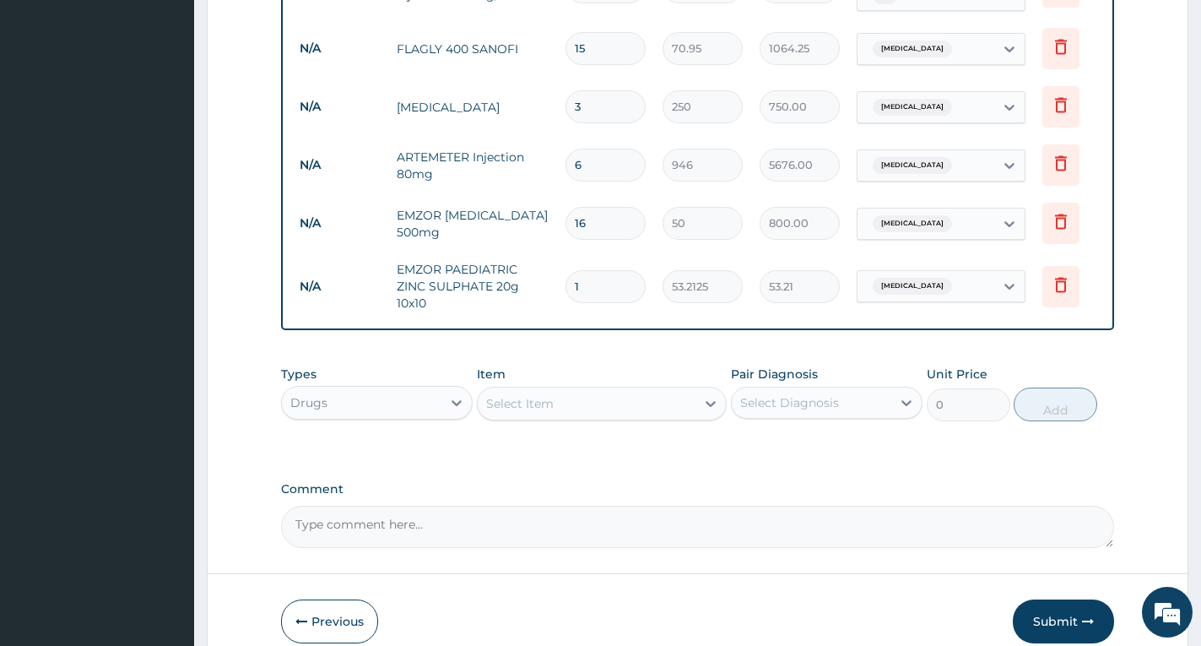
type input "0.00"
type input "6"
type input "319.27"
type input "6"
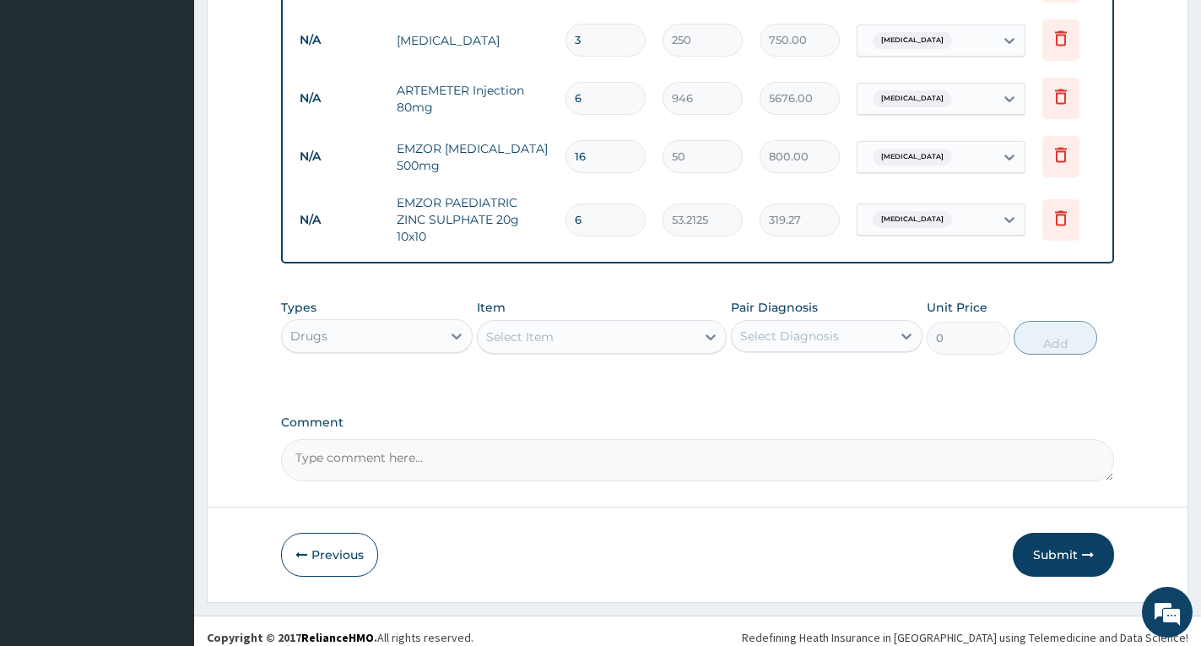
scroll to position [1041, 0]
click at [535, 328] on div "Select Item" at bounding box center [520, 336] width 68 height 17
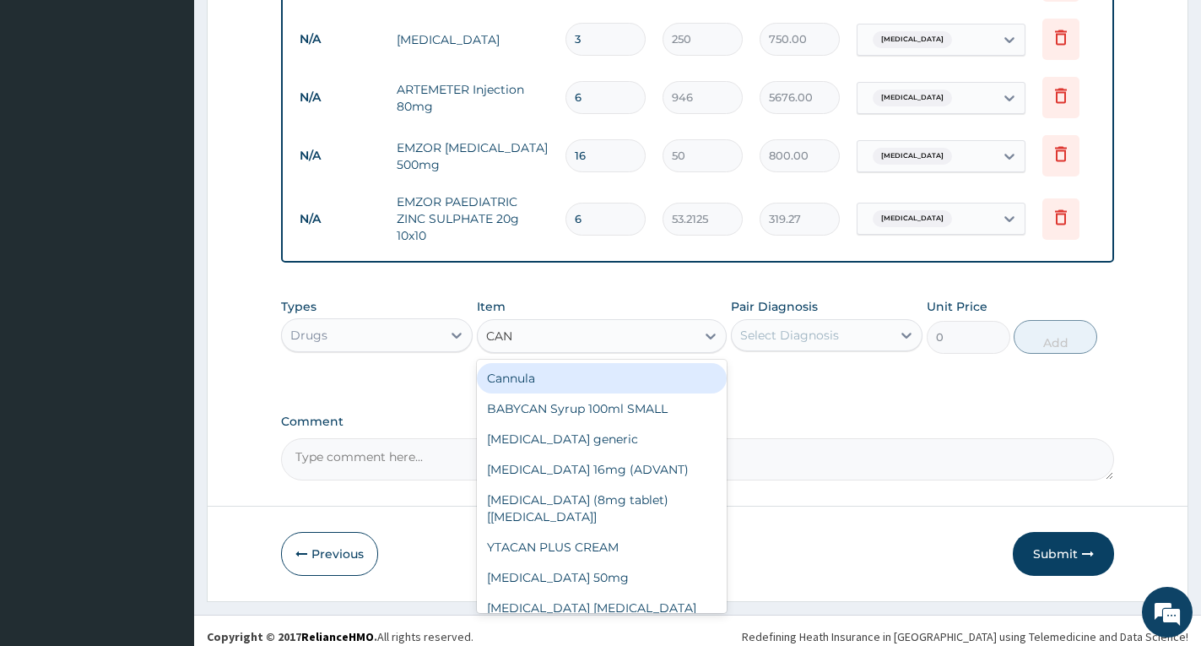
type input "CANN"
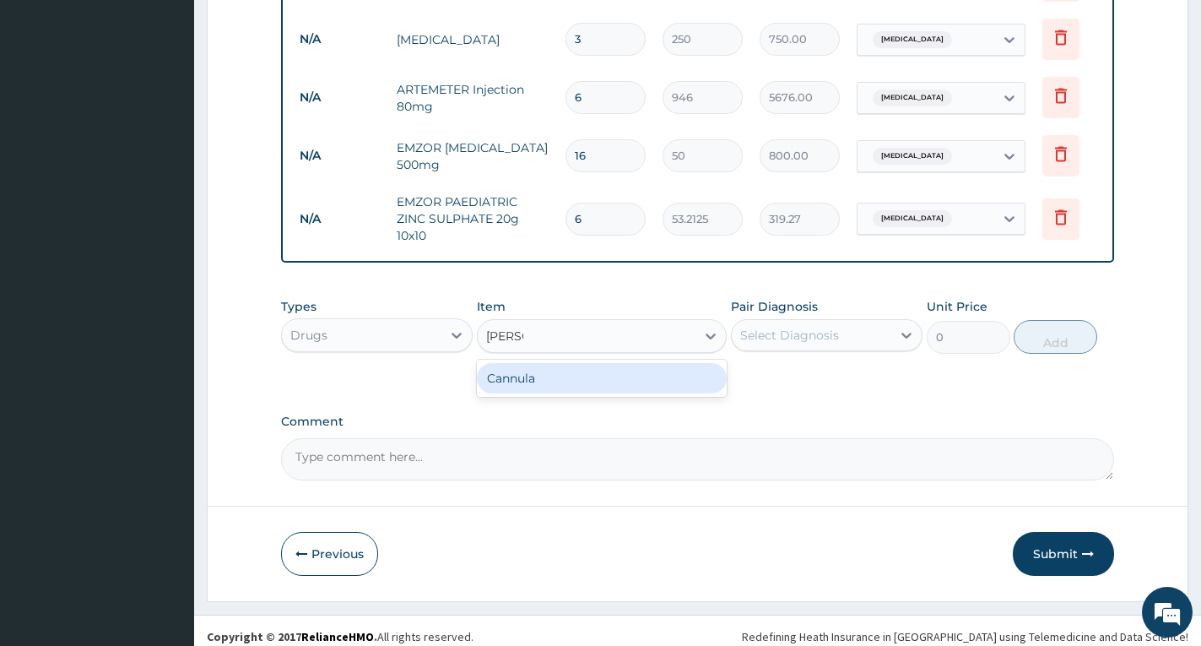
click at [555, 363] on div "Cannula" at bounding box center [602, 378] width 250 height 30
type input "236.5"
click at [748, 327] on div "Select Diagnosis" at bounding box center [789, 335] width 99 height 17
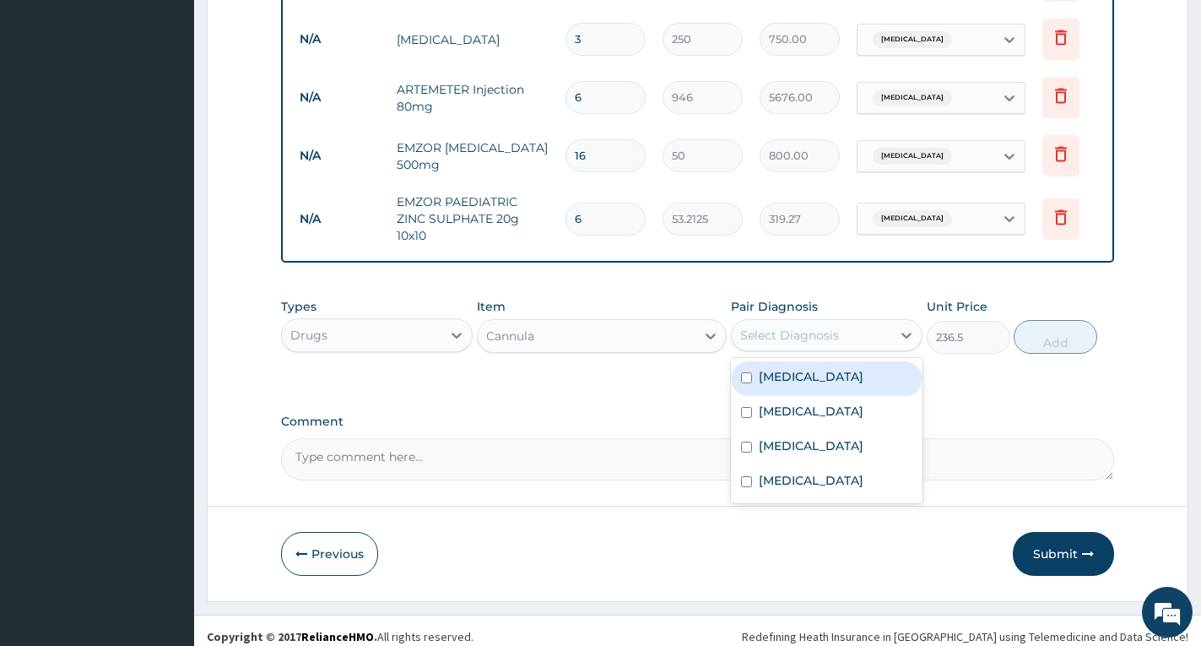
click at [799, 368] on label "Typhoid fever" at bounding box center [811, 376] width 105 height 17
checkbox input "true"
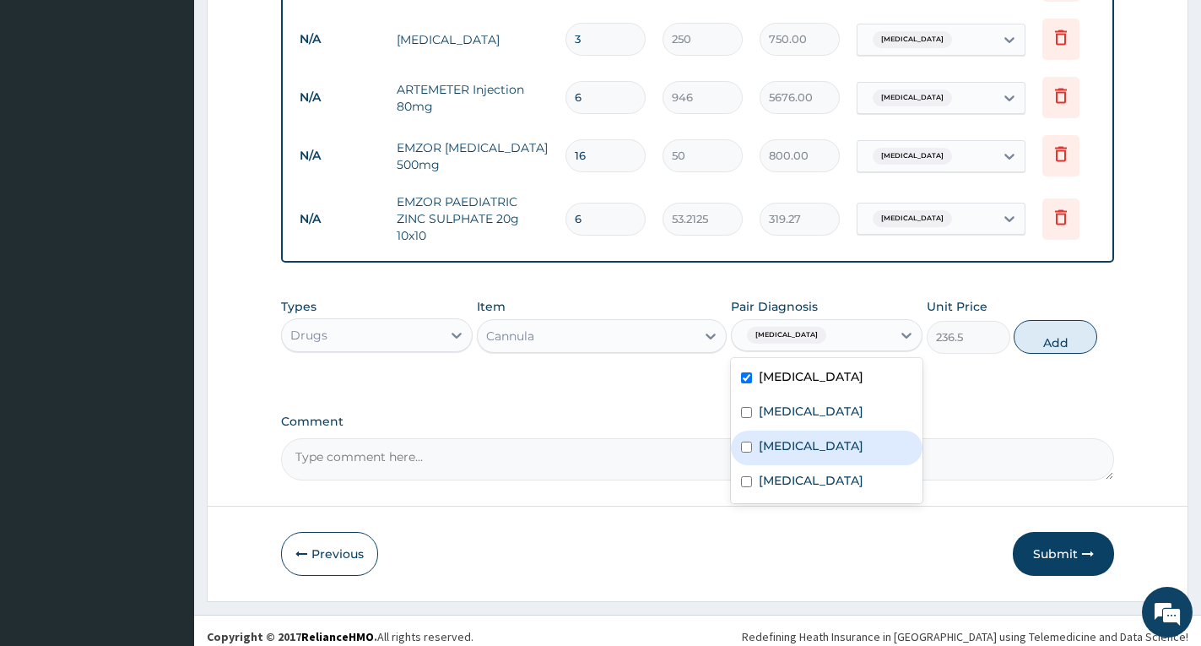
click at [840, 437] on label "Gastroenteritis" at bounding box center [811, 445] width 105 height 17
checkbox input "true"
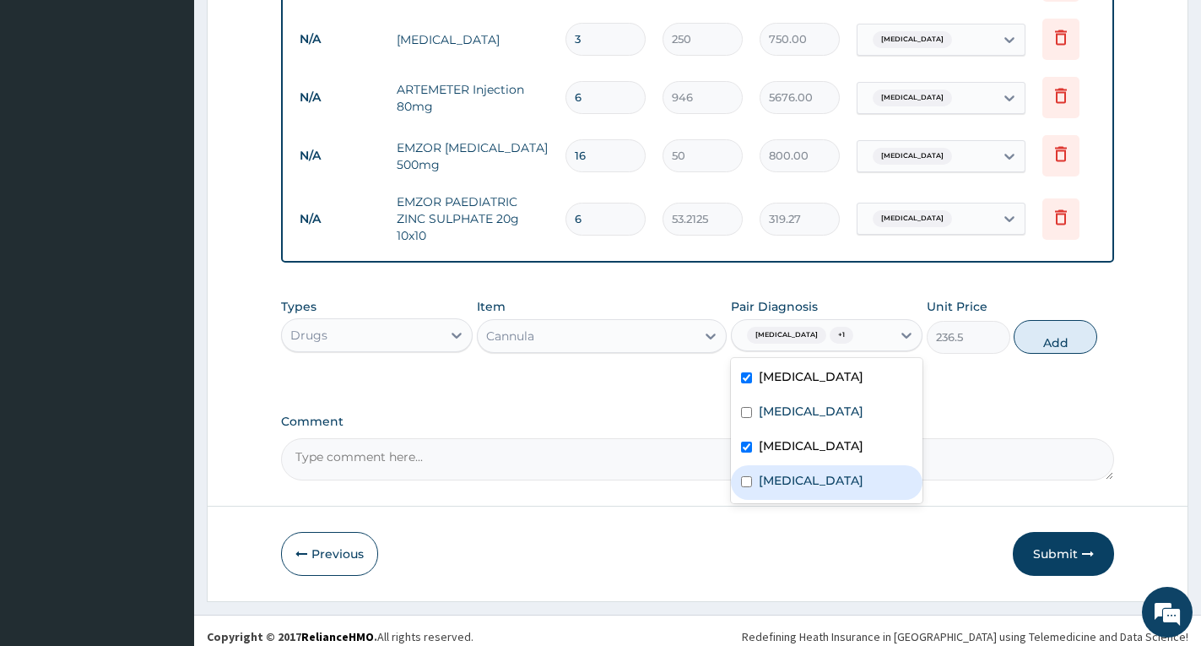
click at [890, 468] on div "Sepsis" at bounding box center [827, 482] width 192 height 35
checkbox input "true"
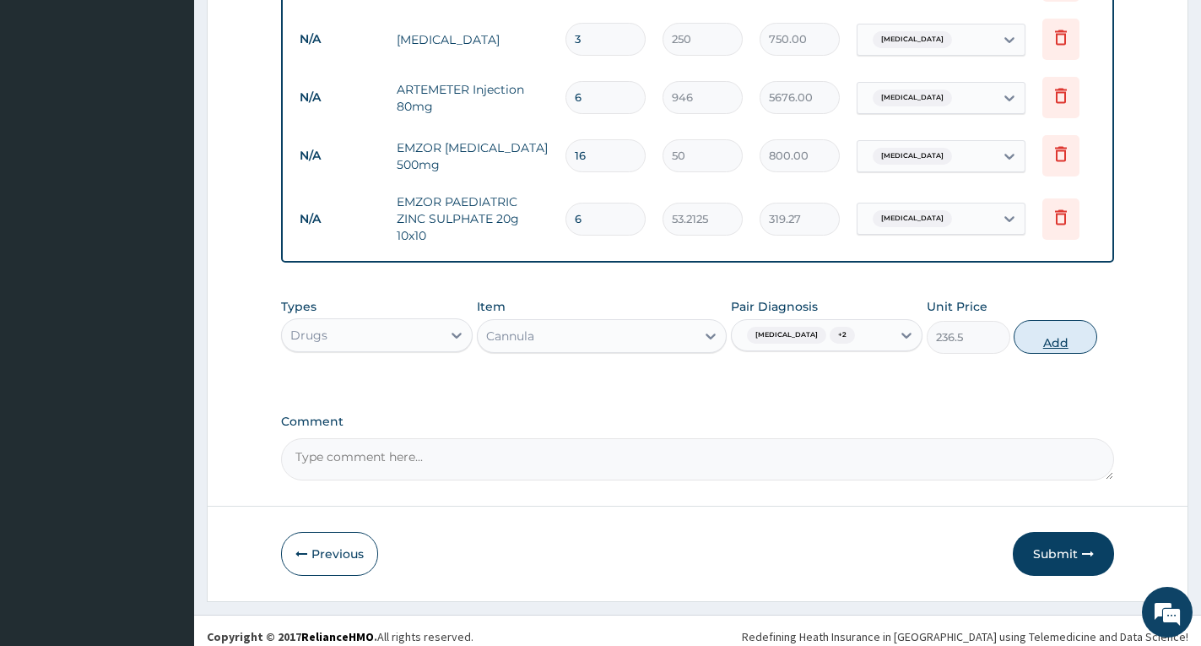
click at [1054, 336] on button "Add" at bounding box center [1056, 337] width 84 height 34
type input "0"
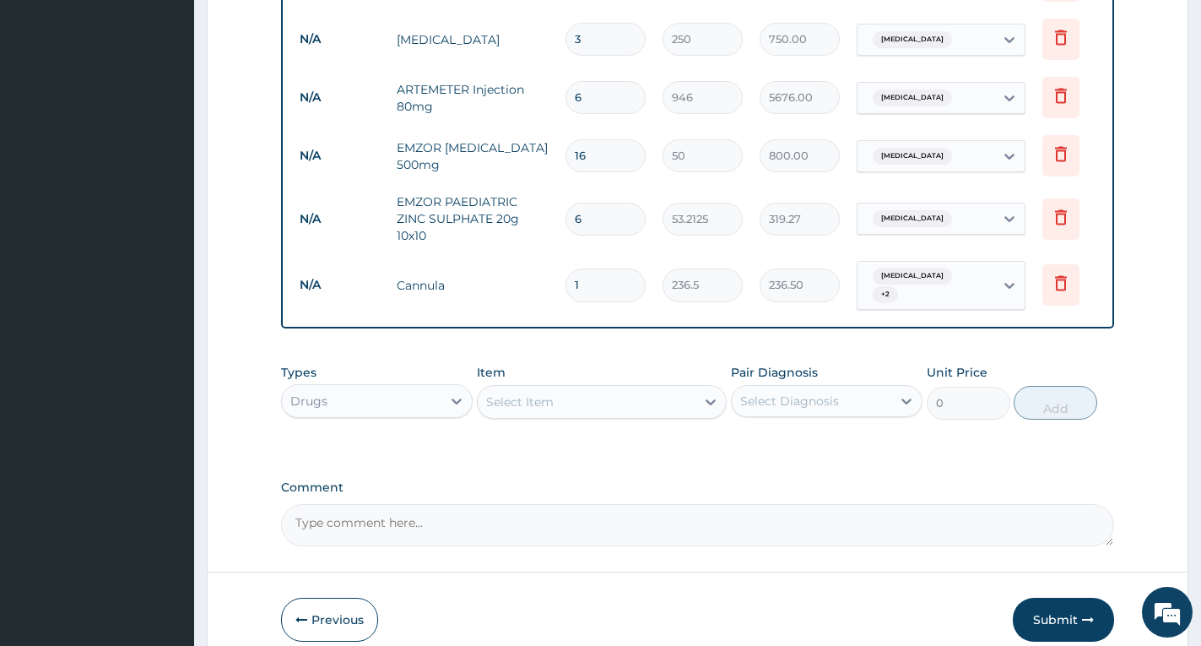
type input "0.00"
type input "2"
type input "473.00"
type input "2"
click at [533, 393] on div "Select Item" at bounding box center [520, 401] width 68 height 17
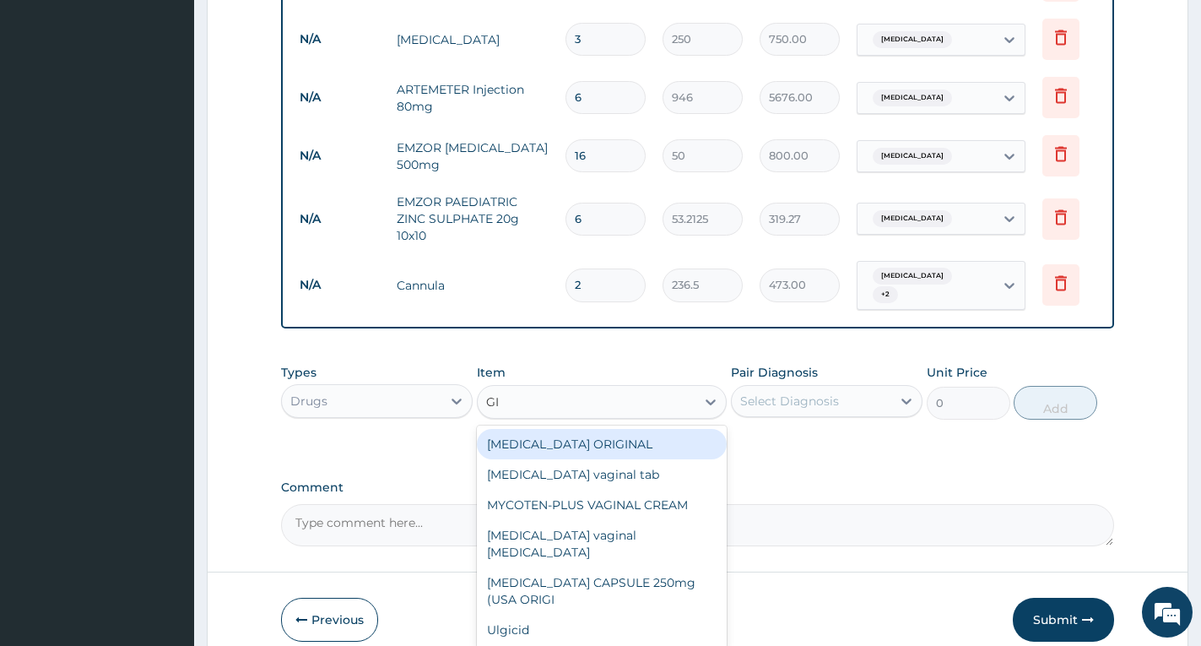
type input "G"
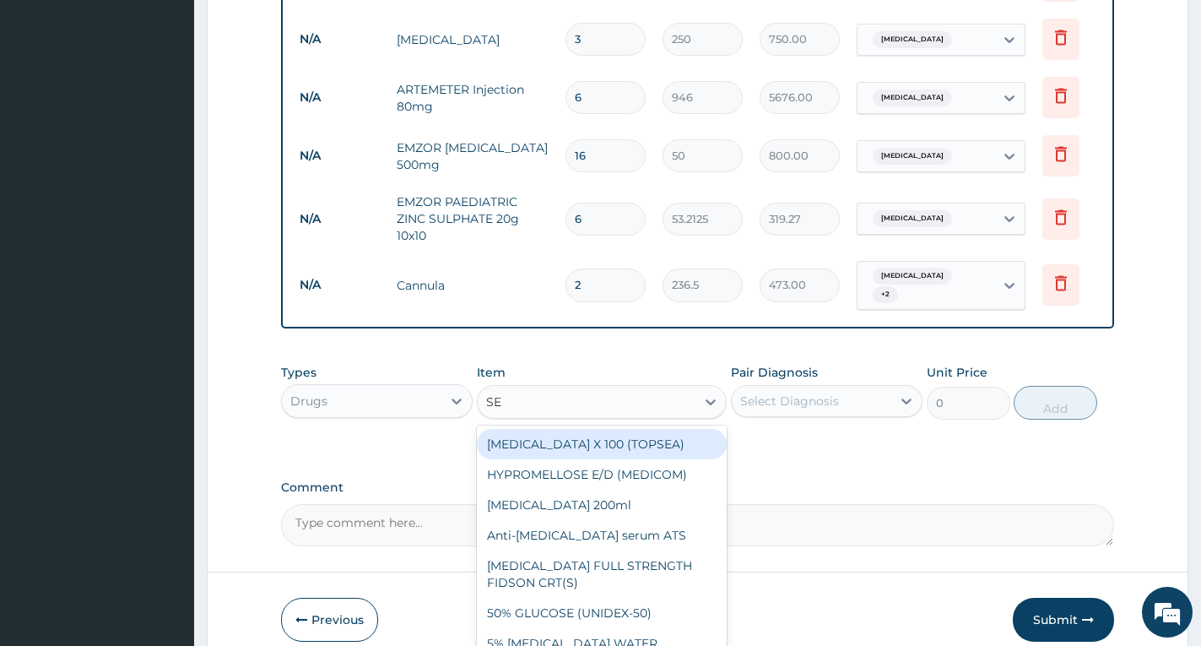
type input "SET"
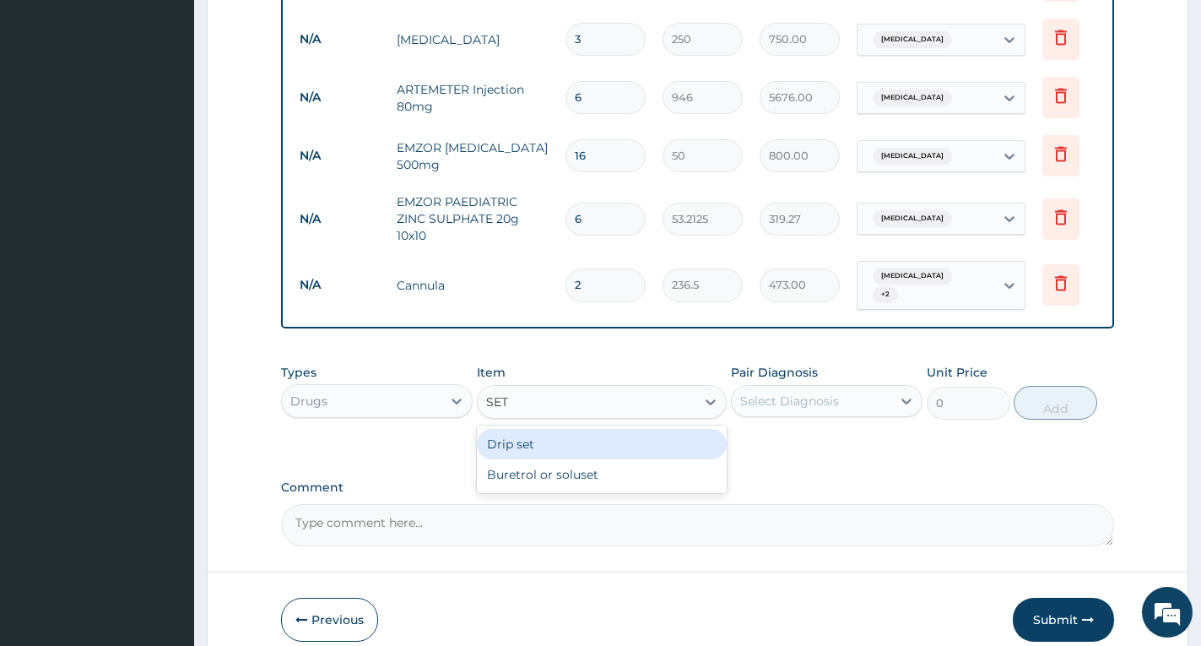
click at [559, 429] on div "Drip set" at bounding box center [602, 444] width 250 height 30
type input "236.5"
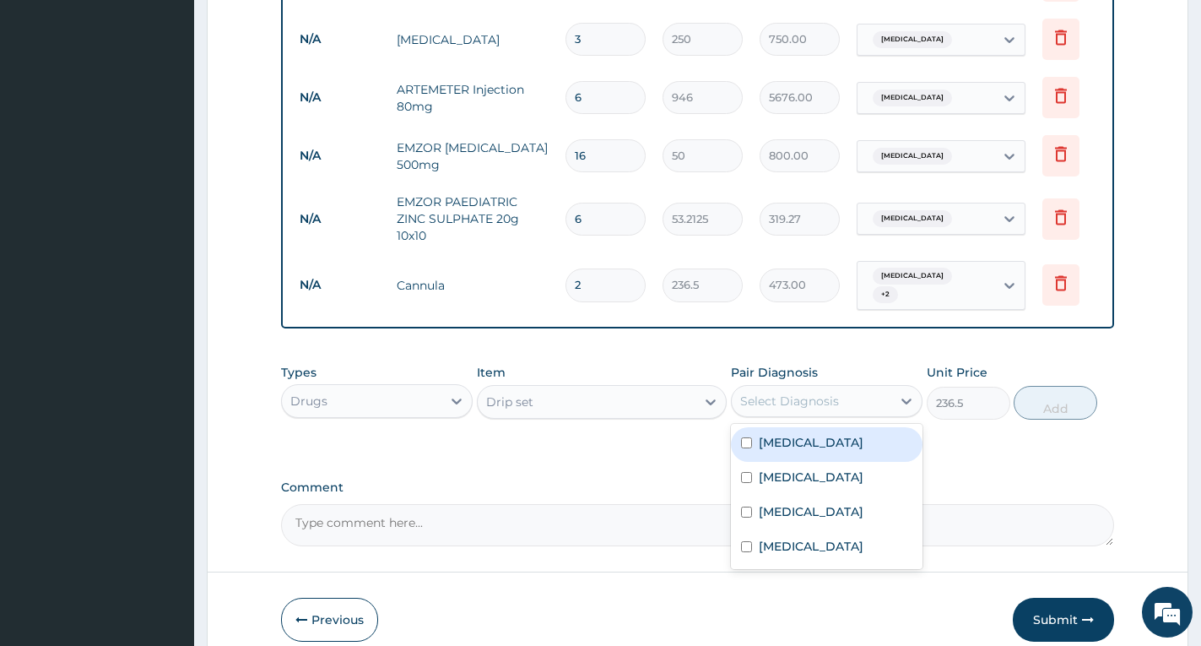
click at [772, 393] on div "Select Diagnosis" at bounding box center [789, 401] width 99 height 17
click at [779, 434] on label "Typhoid fever" at bounding box center [811, 442] width 105 height 17
checkbox input "true"
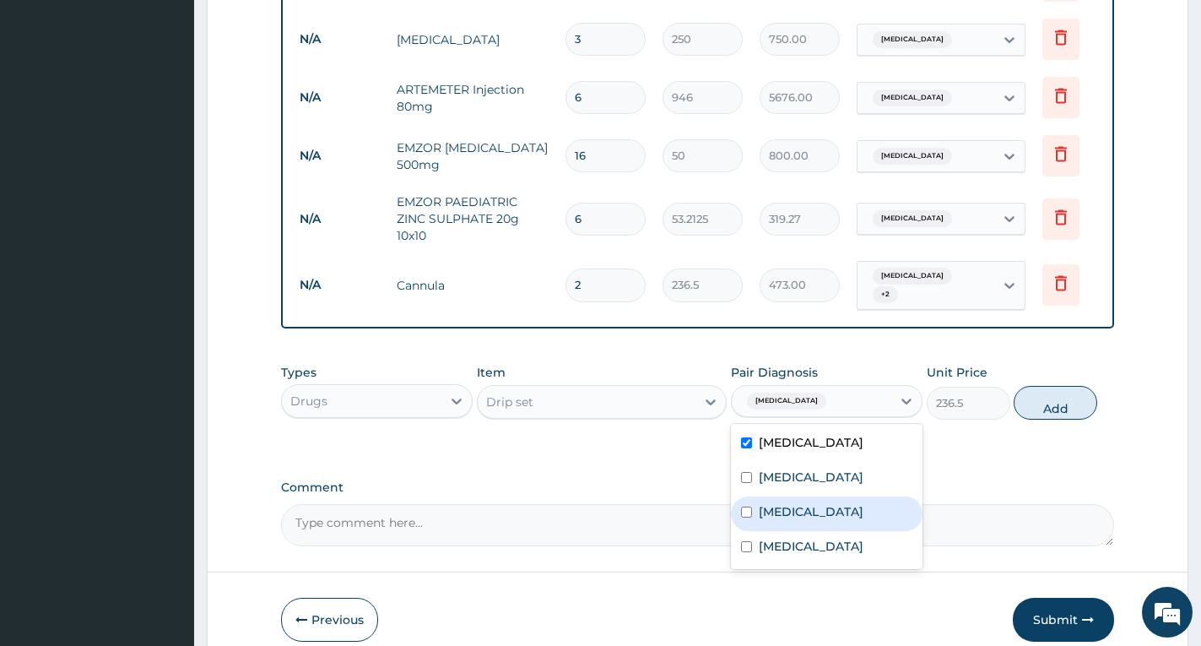
click at [831, 503] on label "Gastroenteritis" at bounding box center [811, 511] width 105 height 17
checkbox input "true"
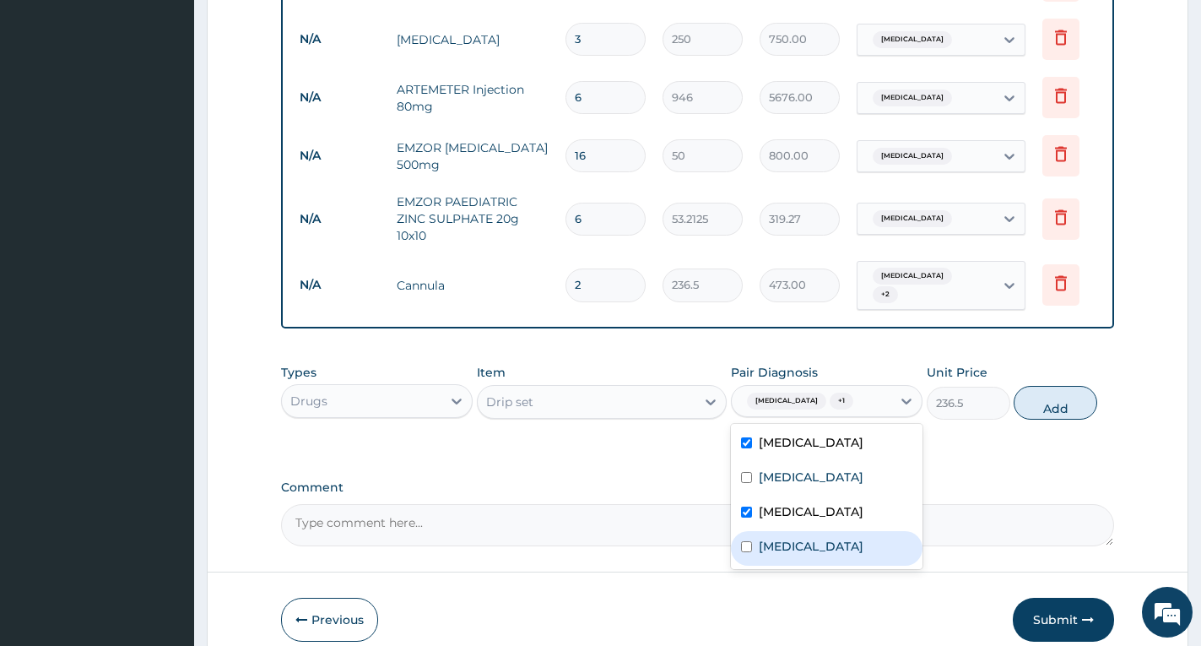
click at [831, 531] on div "Sepsis" at bounding box center [827, 548] width 192 height 35
checkbox input "true"
click at [1049, 386] on button "Add" at bounding box center [1056, 403] width 84 height 34
type input "0"
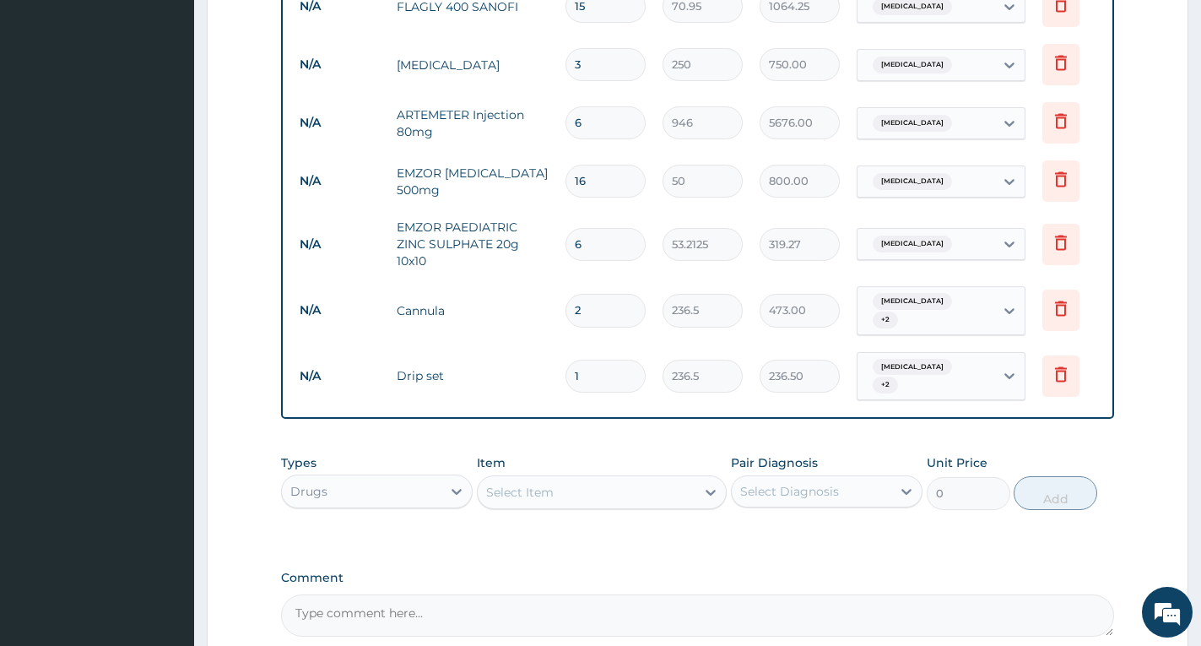
scroll to position [1125, 0]
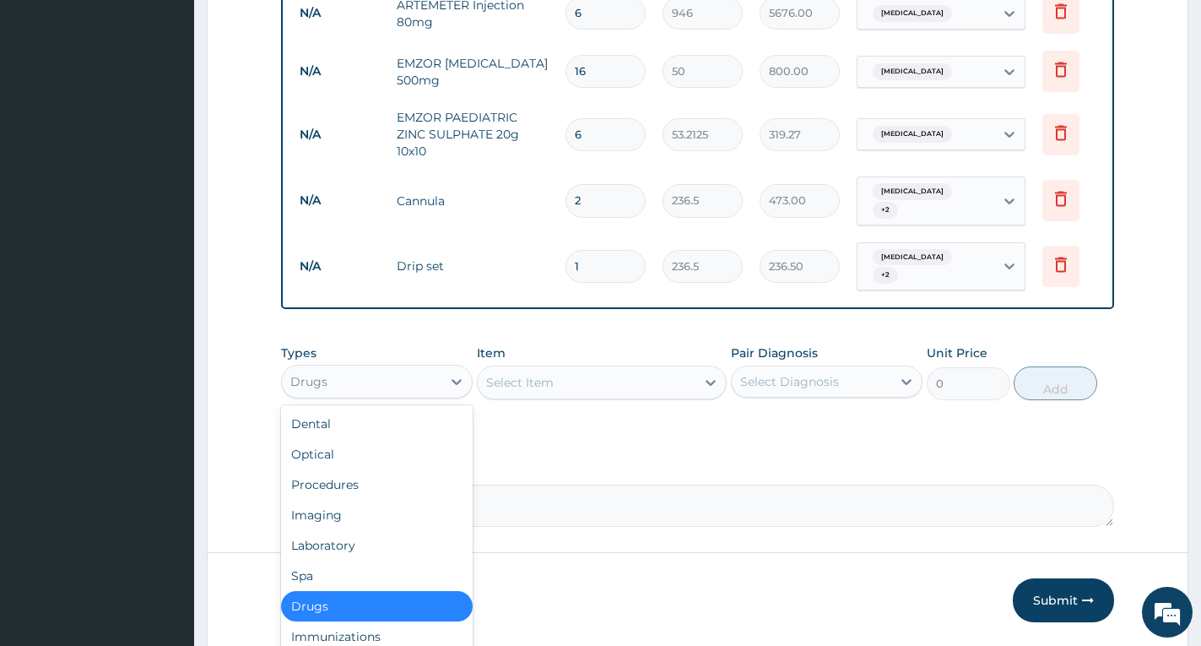
click at [378, 368] on div "Drugs" at bounding box center [362, 381] width 160 height 27
click at [374, 530] on div "Laboratory" at bounding box center [377, 545] width 192 height 30
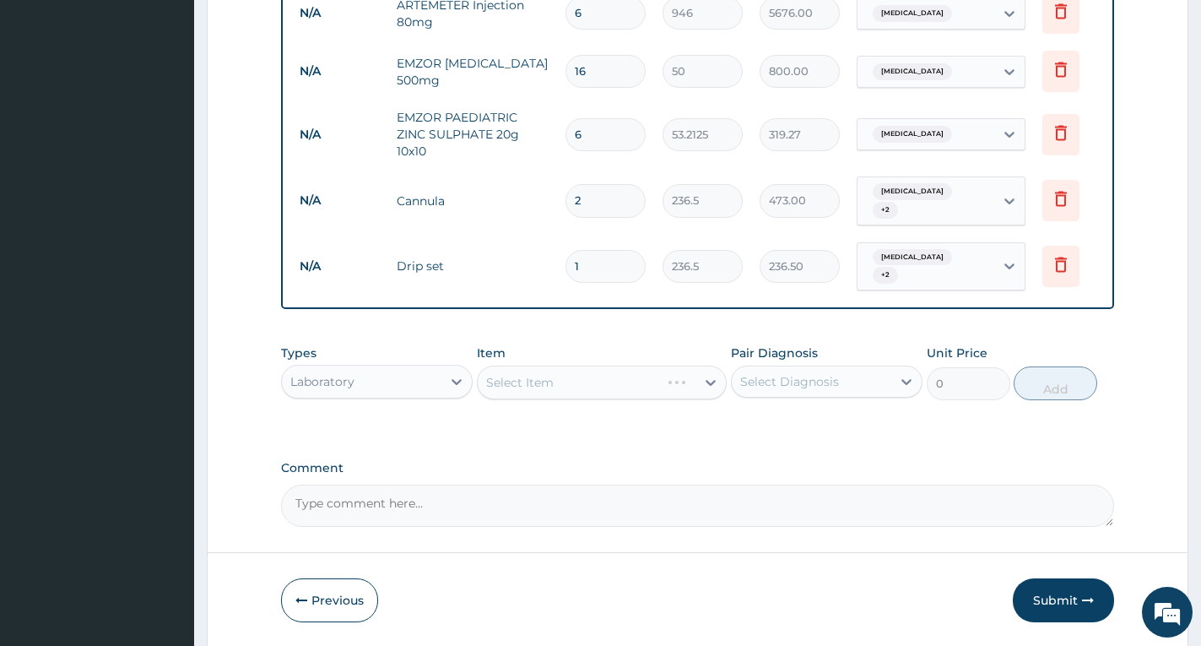
click at [545, 366] on div "Select Item" at bounding box center [602, 383] width 250 height 34
click at [669, 366] on div "Select Item" at bounding box center [602, 383] width 250 height 34
click at [603, 369] on div "Select Item" at bounding box center [587, 382] width 218 height 27
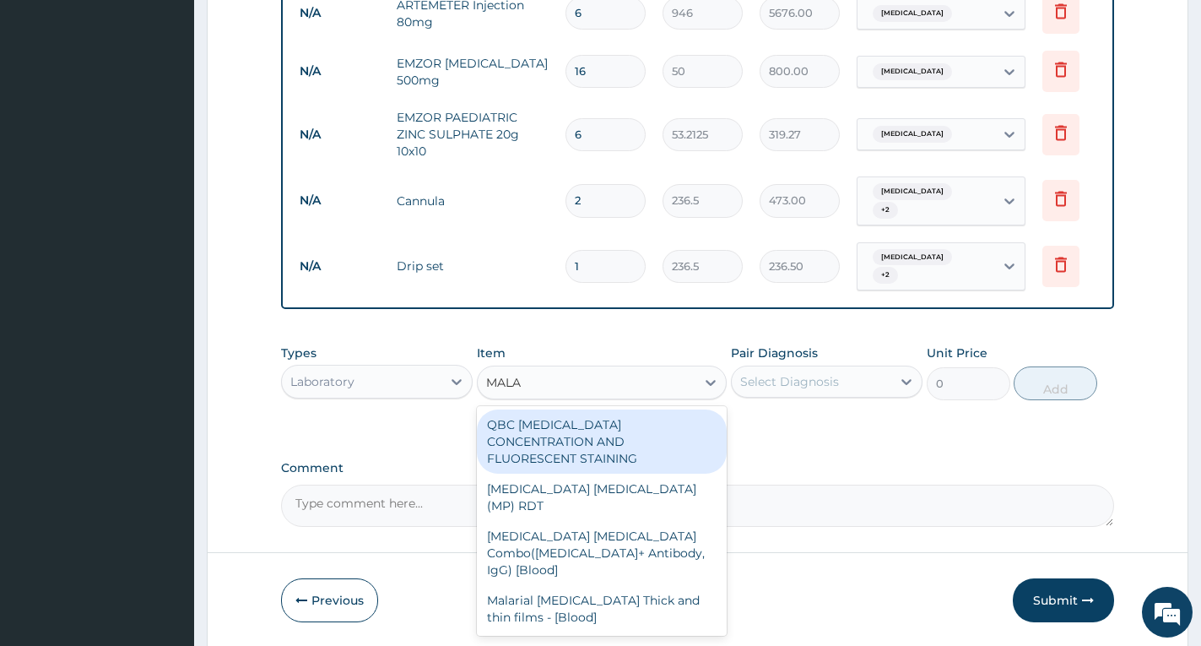
type input "MALAR"
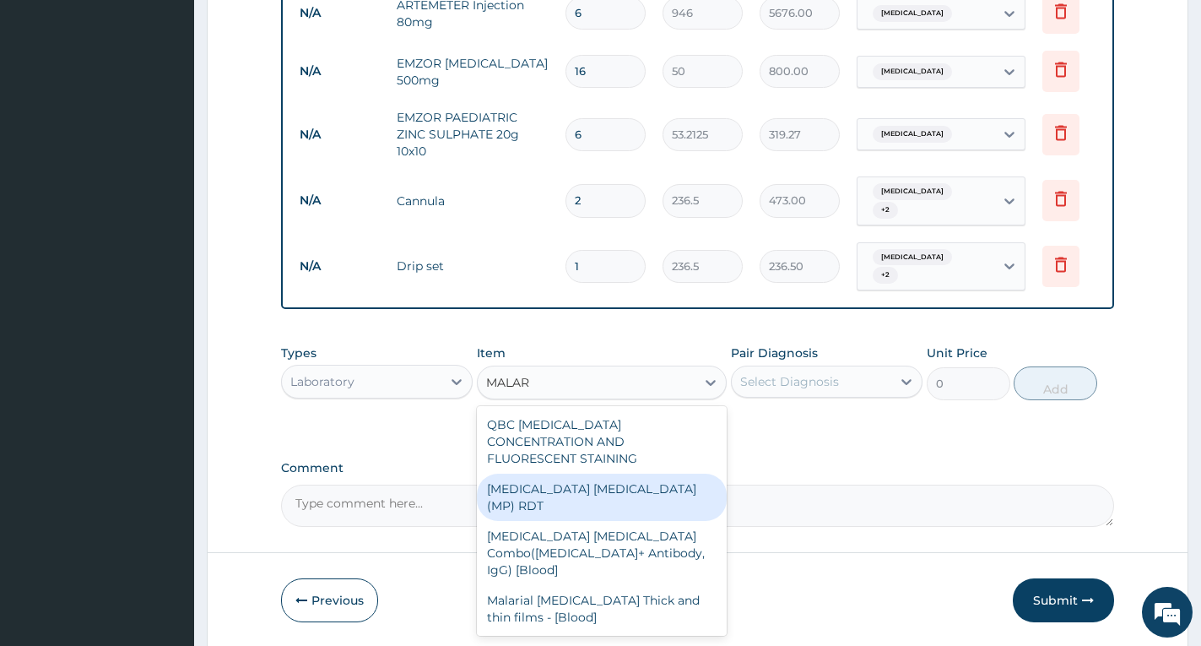
click at [597, 474] on div "MALARIA PARASITE (MP) RDT" at bounding box center [602, 497] width 250 height 47
type input "2500"
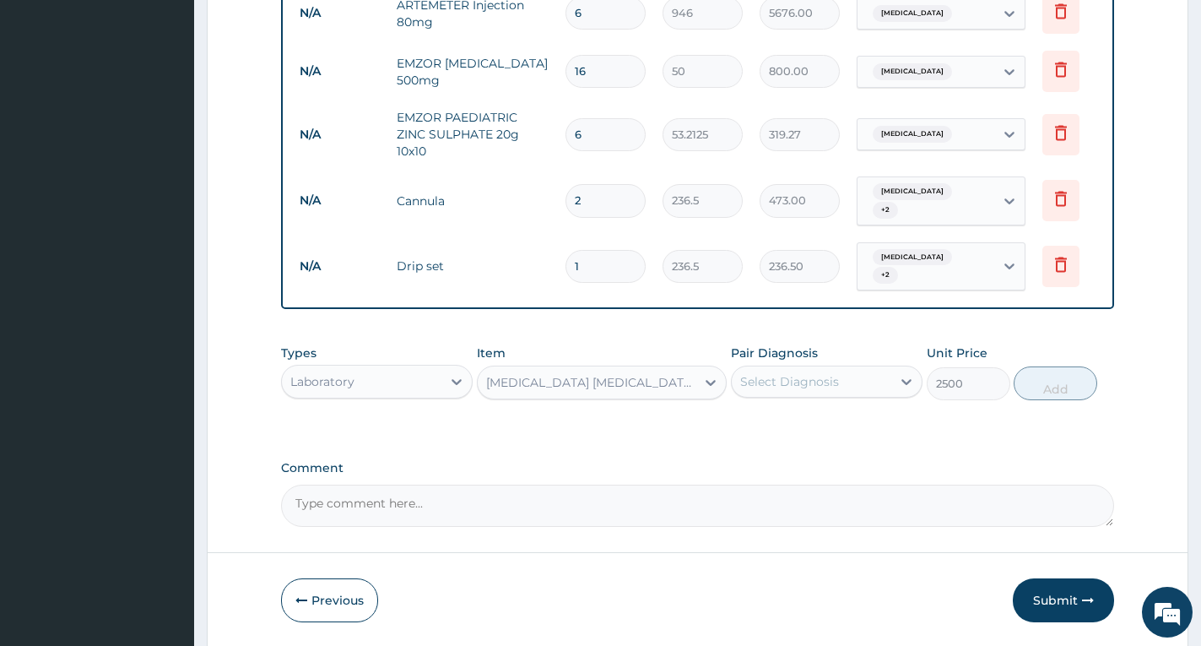
click at [775, 373] on div "Select Diagnosis" at bounding box center [789, 381] width 99 height 17
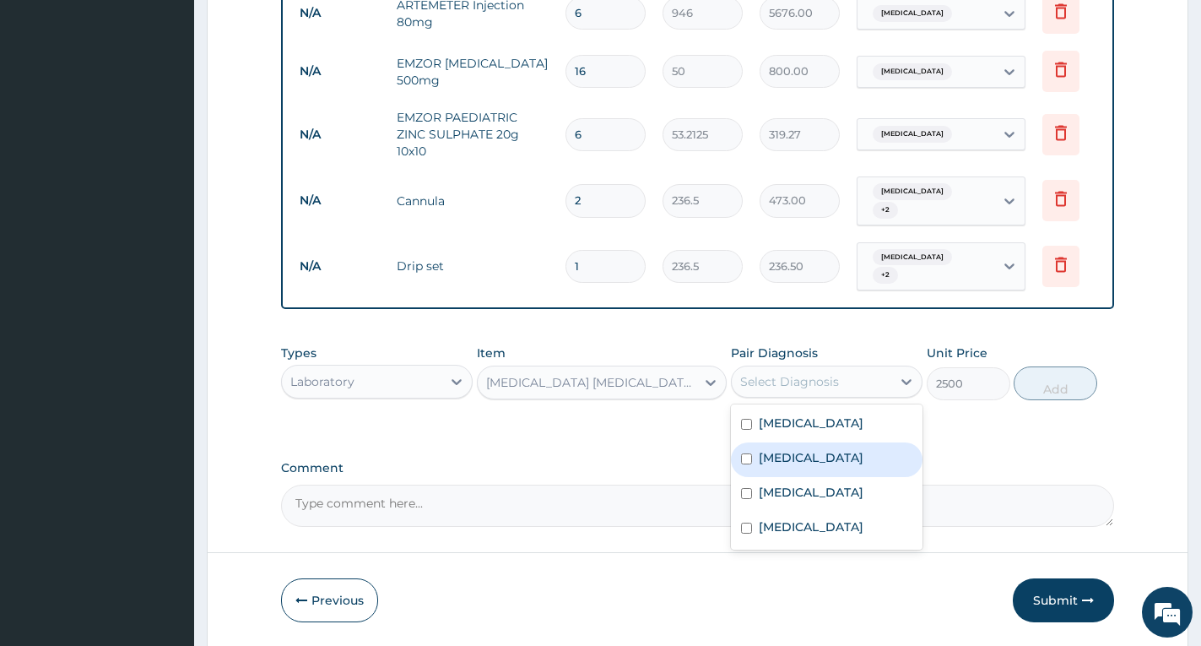
click at [790, 449] on label "Malaria" at bounding box center [811, 457] width 105 height 17
checkbox input "true"
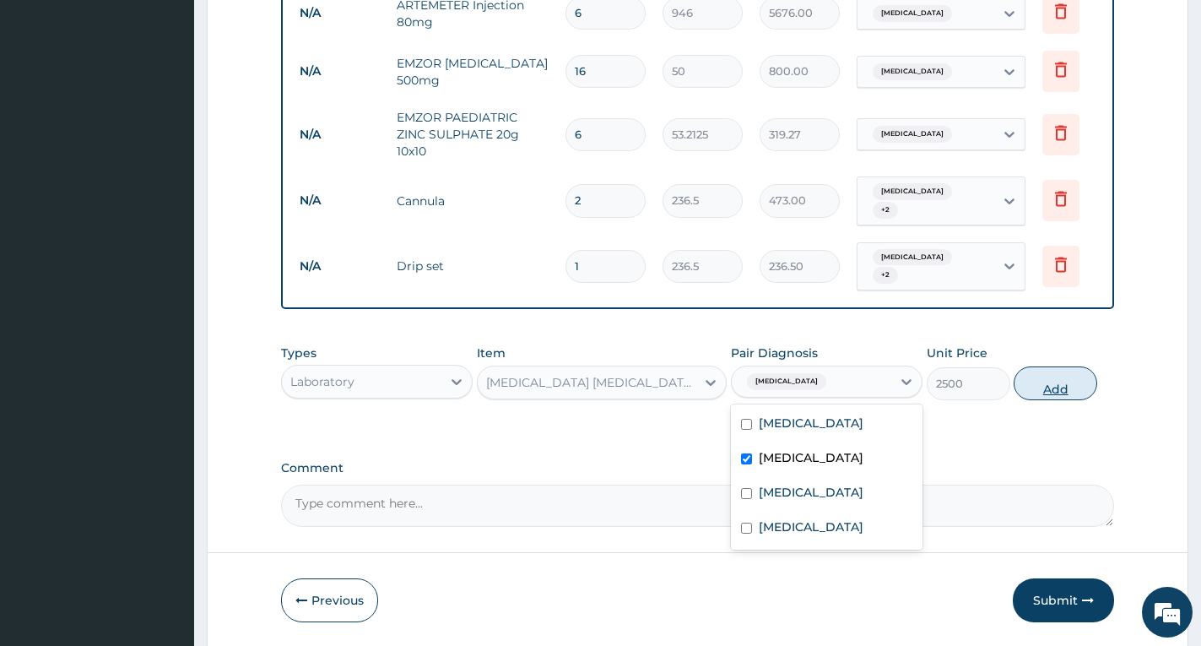
click at [1064, 366] on button "Add" at bounding box center [1056, 383] width 84 height 34
type input "0"
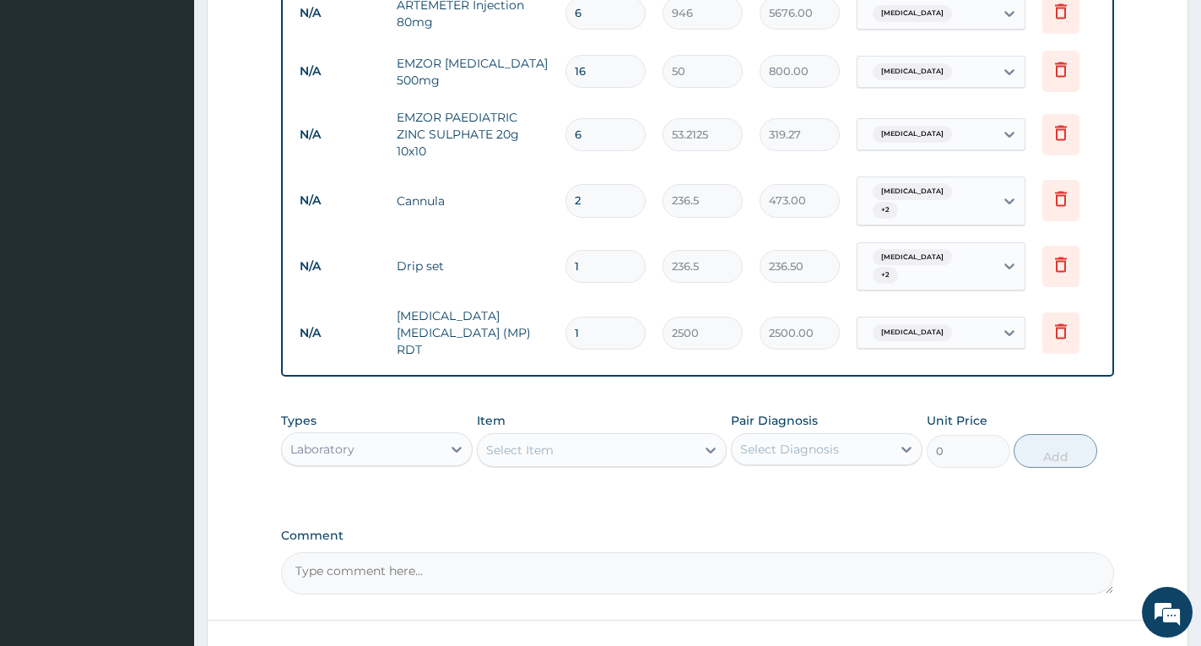
click at [563, 436] on div "Select Item" at bounding box center [587, 449] width 218 height 27
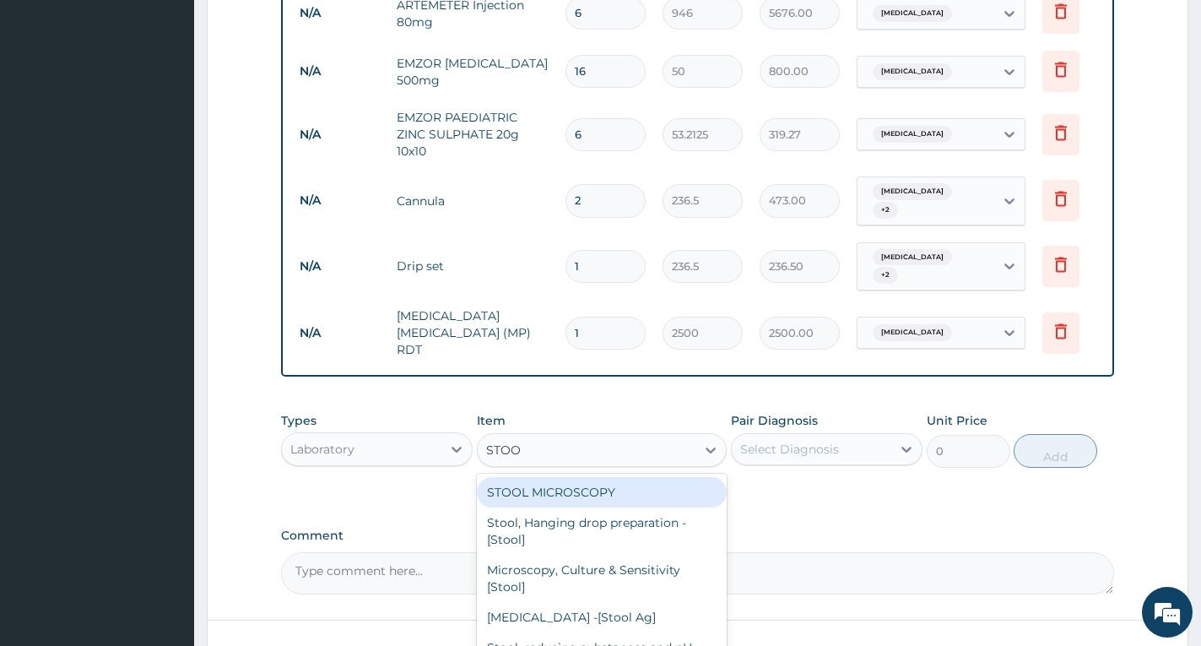
type input "STOOL"
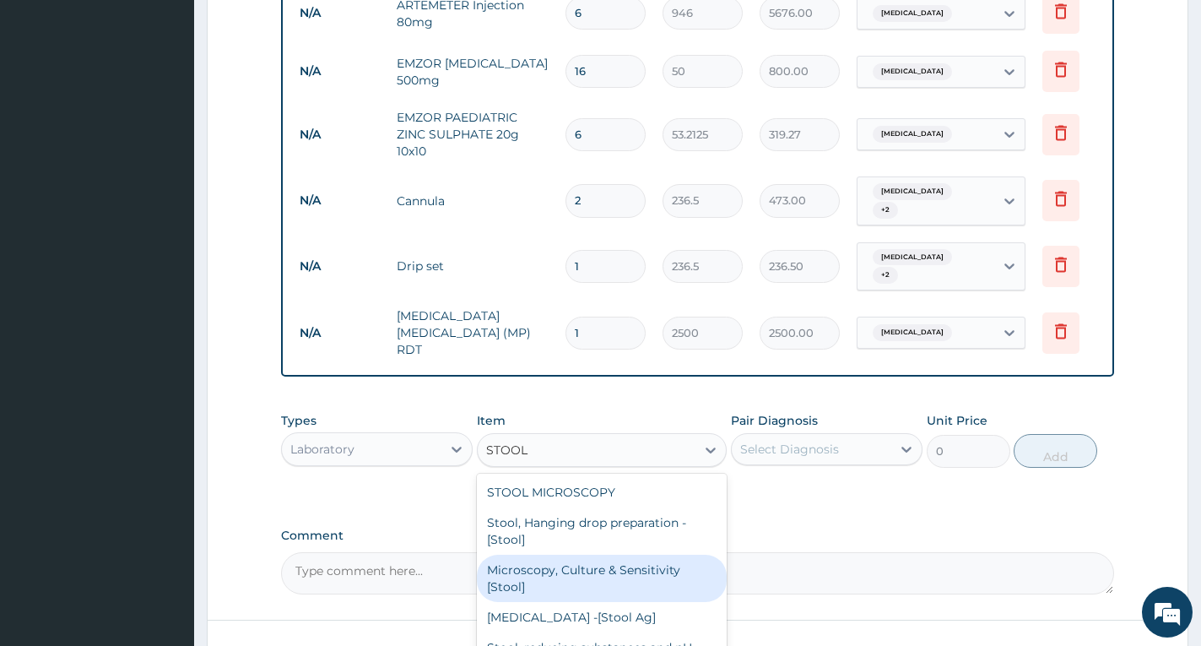
click at [598, 555] on div "Microscopy, Culture & Sensitivity [Stool]" at bounding box center [602, 578] width 250 height 47
type input "4837.5"
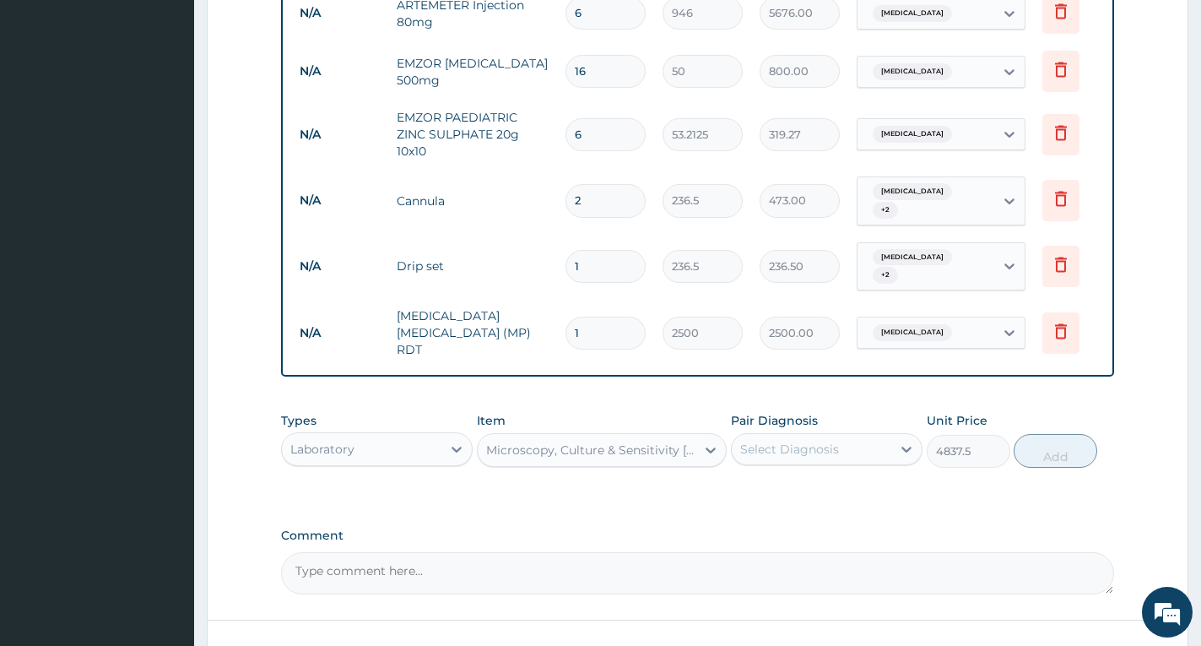
click at [795, 441] on div "Select Diagnosis" at bounding box center [789, 449] width 99 height 17
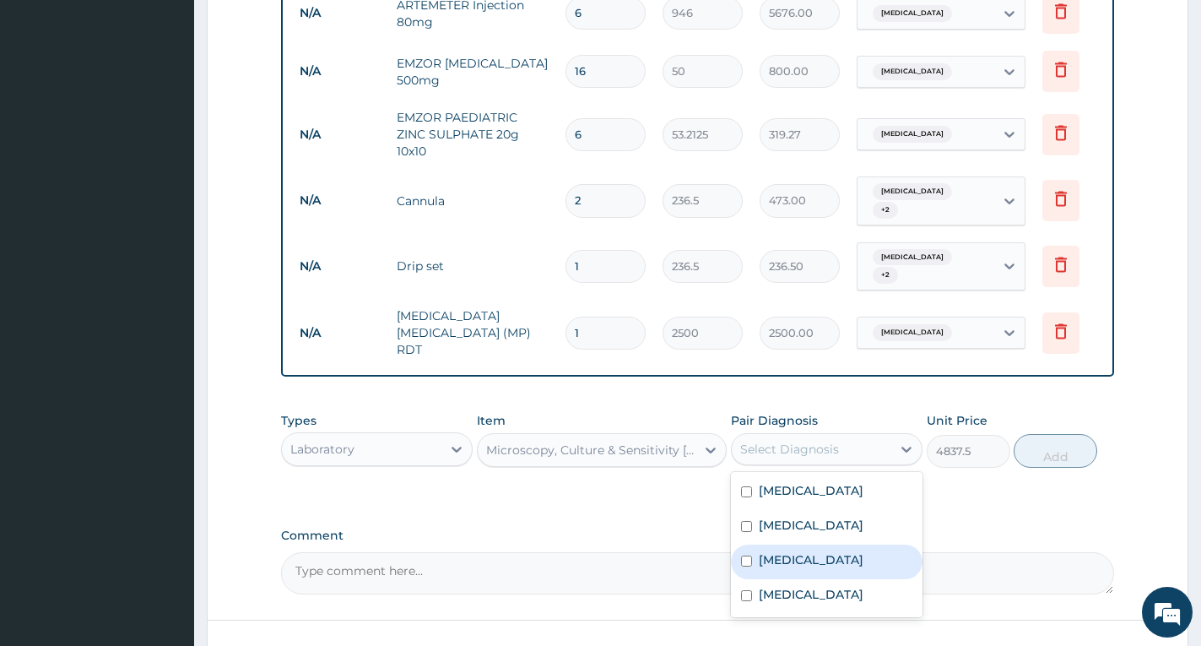
drag, startPoint x: 821, startPoint y: 522, endPoint x: 821, endPoint y: 510, distance: 11.8
click at [821, 551] on label "Gastroenteritis" at bounding box center [811, 559] width 105 height 17
checkbox input "true"
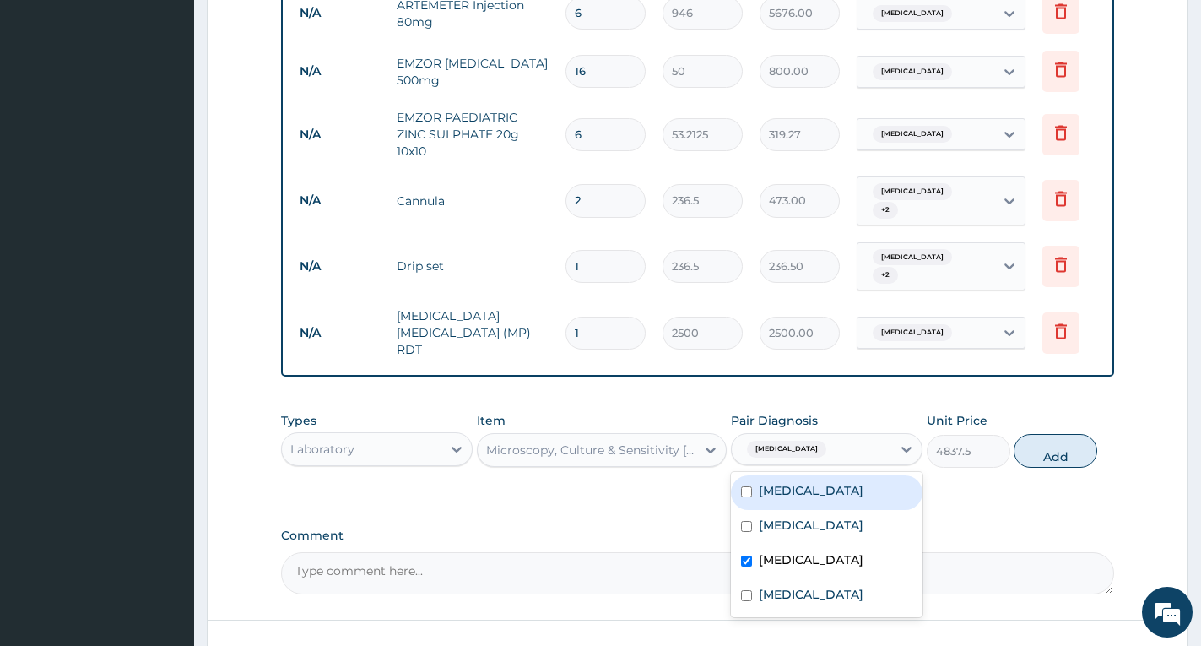
click at [817, 482] on label "Typhoid fever" at bounding box center [811, 490] width 105 height 17
checkbox input "true"
click at [1049, 434] on button "Add" at bounding box center [1056, 451] width 84 height 34
type input "0"
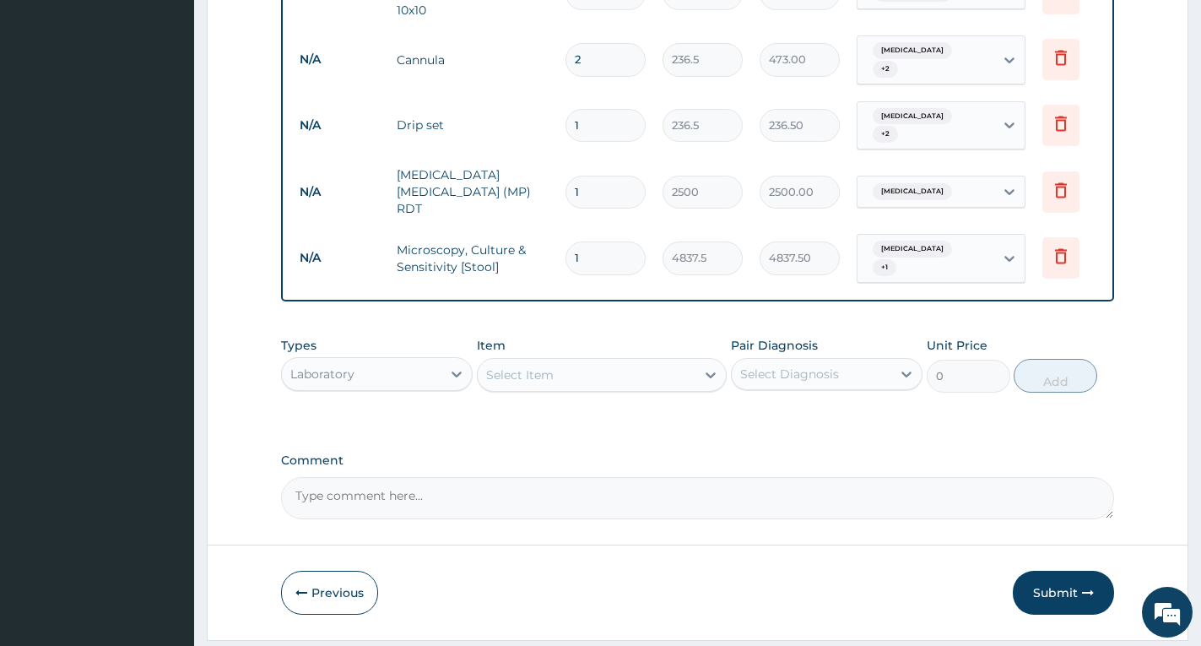
scroll to position [1274, 0]
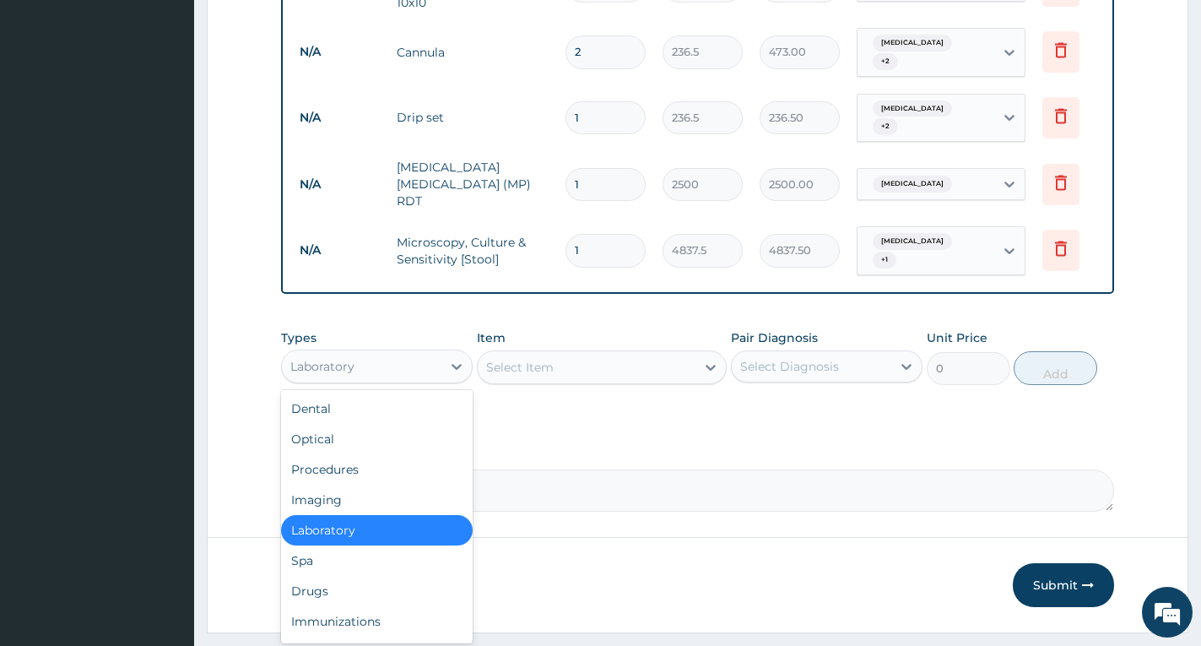
click at [379, 353] on div "Laboratory" at bounding box center [362, 366] width 160 height 27
click at [376, 454] on div "Procedures" at bounding box center [377, 469] width 192 height 30
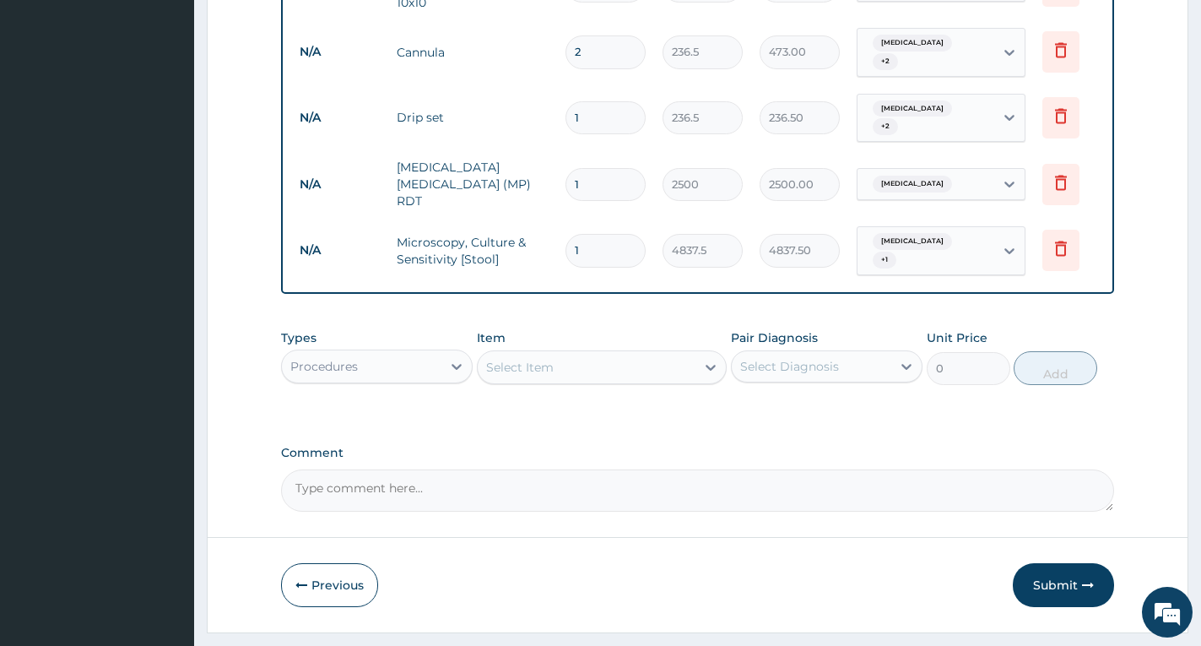
click at [539, 359] on div "Select Item" at bounding box center [520, 367] width 68 height 17
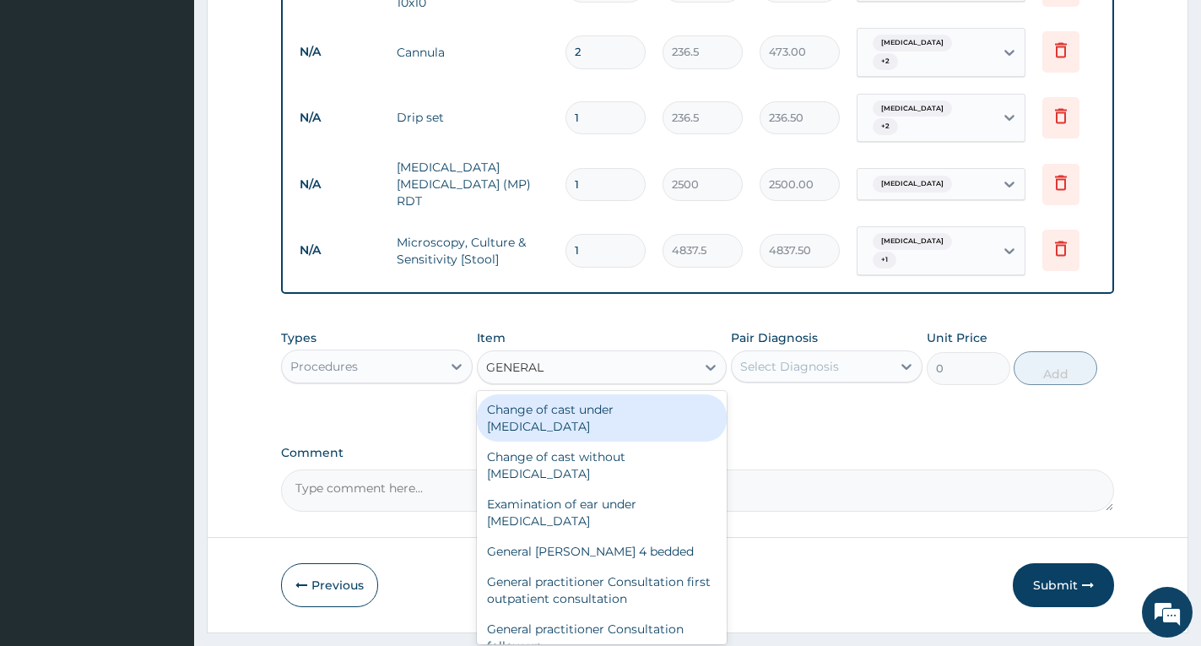
type input "GENERAL P"
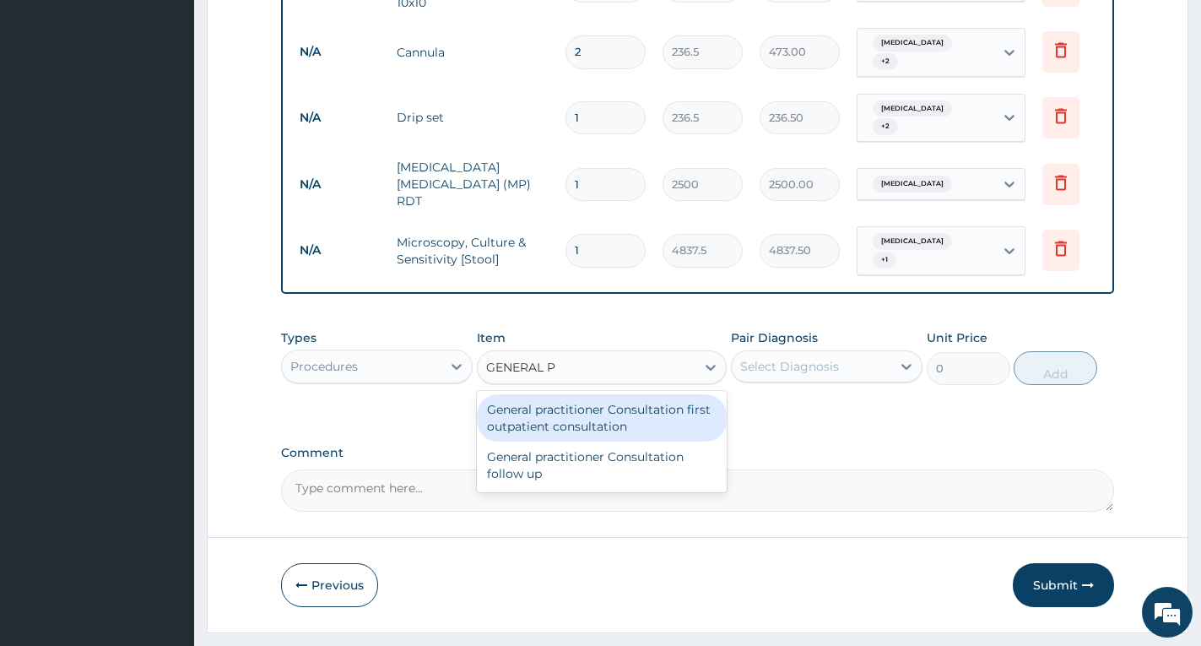
click at [555, 394] on div "General practitioner Consultation first outpatient consultation" at bounding box center [602, 417] width 250 height 47
type input "4000"
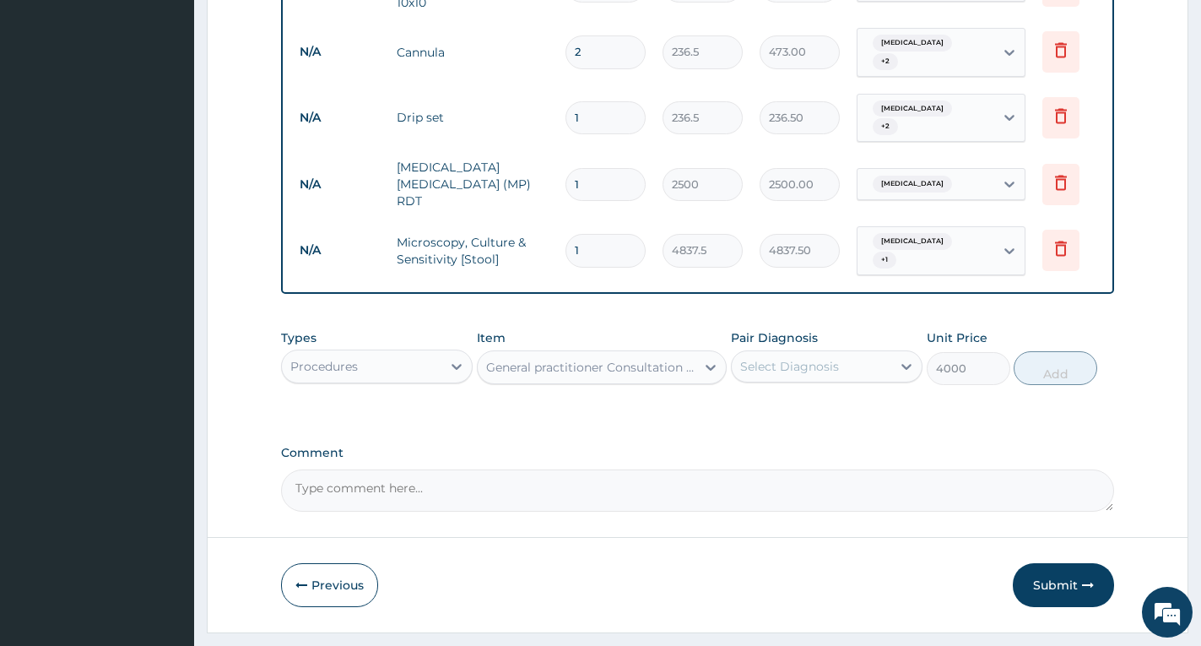
drag, startPoint x: 779, startPoint y: 313, endPoint x: 820, endPoint y: 328, distance: 43.3
click at [780, 353] on div "Select Diagnosis" at bounding box center [812, 366] width 160 height 27
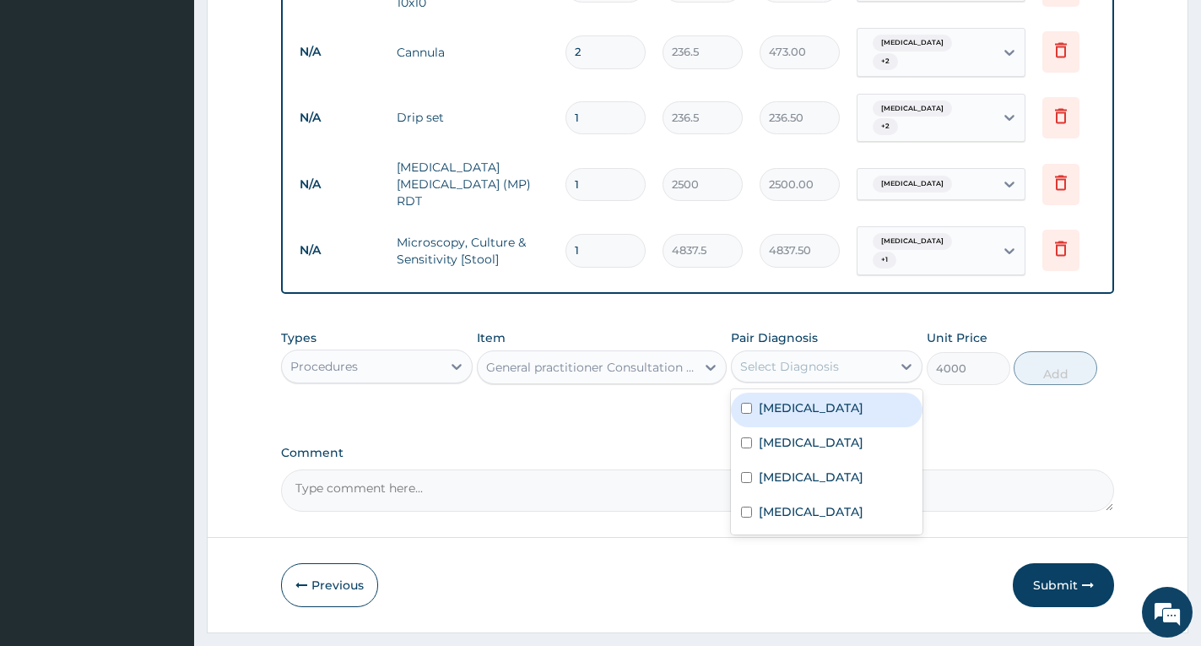
click at [837, 399] on label "Typhoid fever" at bounding box center [811, 407] width 105 height 17
checkbox input "true"
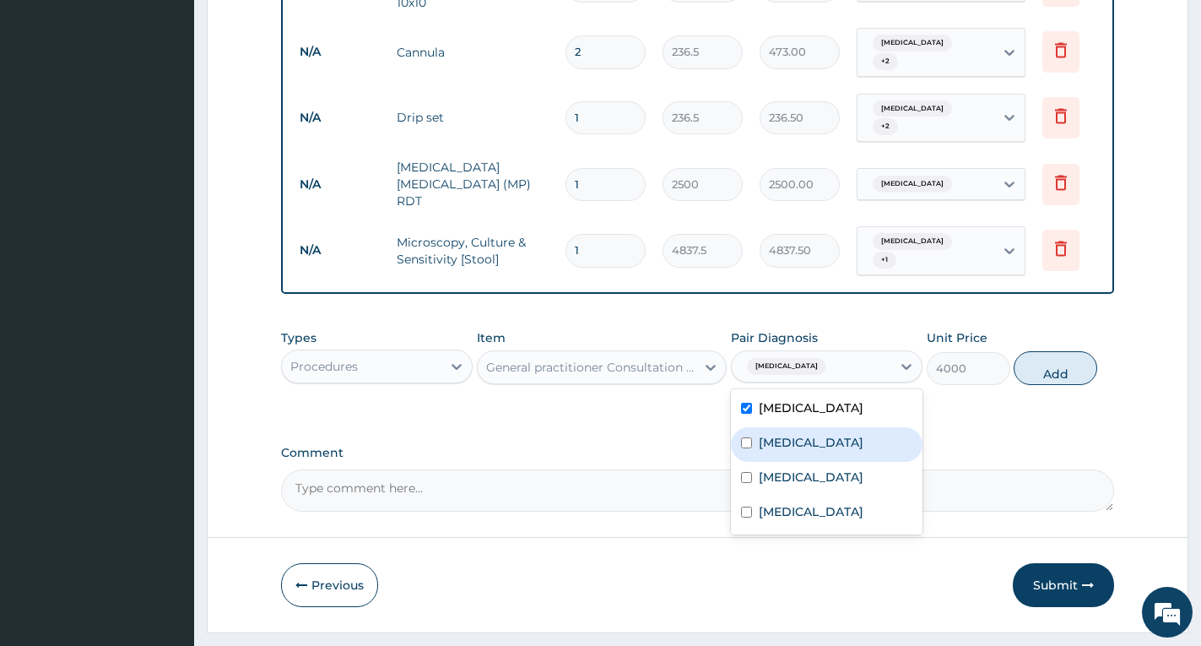
click at [847, 427] on div "Malaria" at bounding box center [827, 444] width 192 height 35
checkbox input "true"
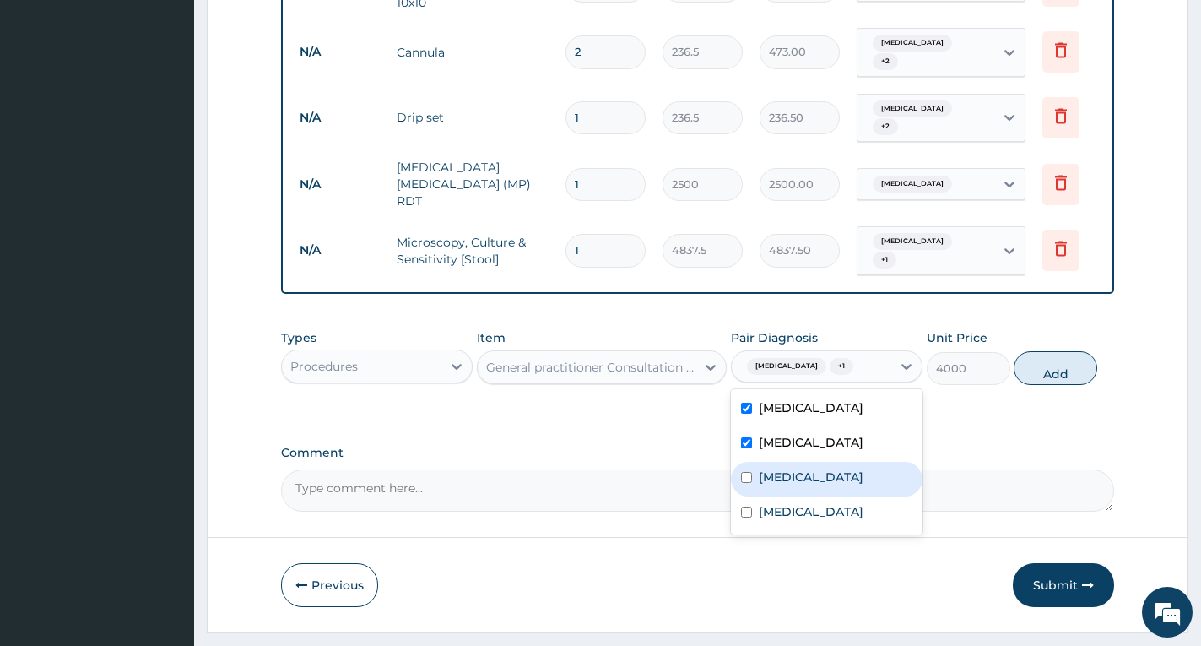
click at [861, 462] on div "Gastroenteritis" at bounding box center [827, 479] width 192 height 35
checkbox input "true"
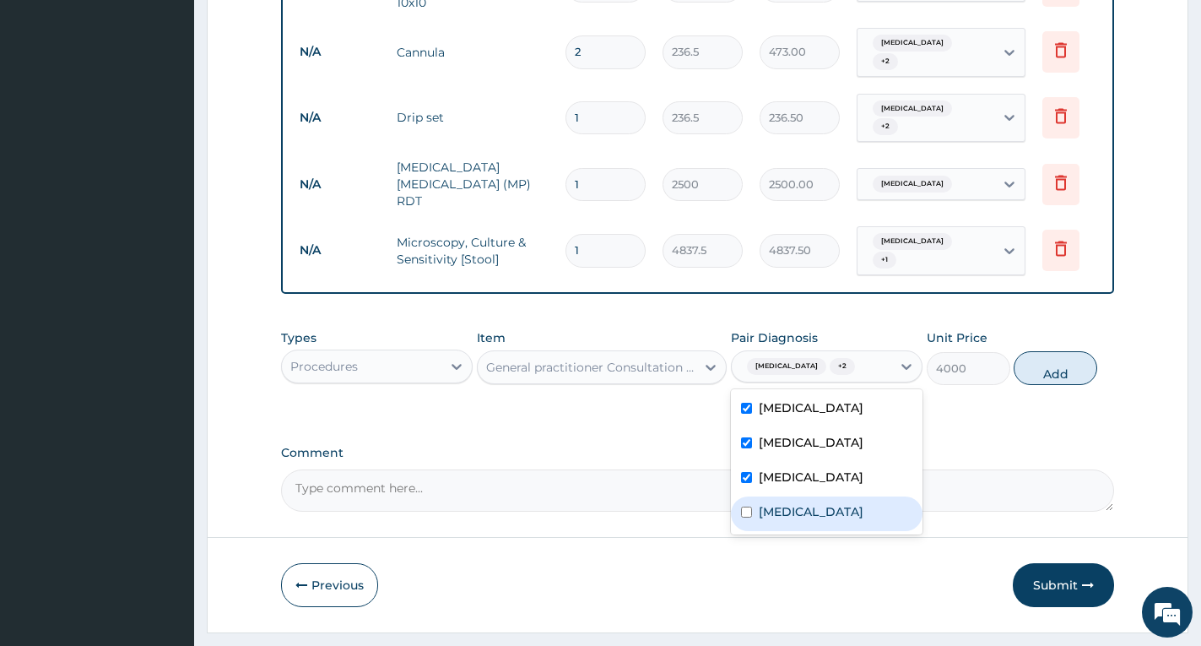
click at [875, 496] on div "Sepsis" at bounding box center [827, 513] width 192 height 35
checkbox input "true"
click at [1041, 351] on button "Add" at bounding box center [1056, 368] width 84 height 34
type input "0"
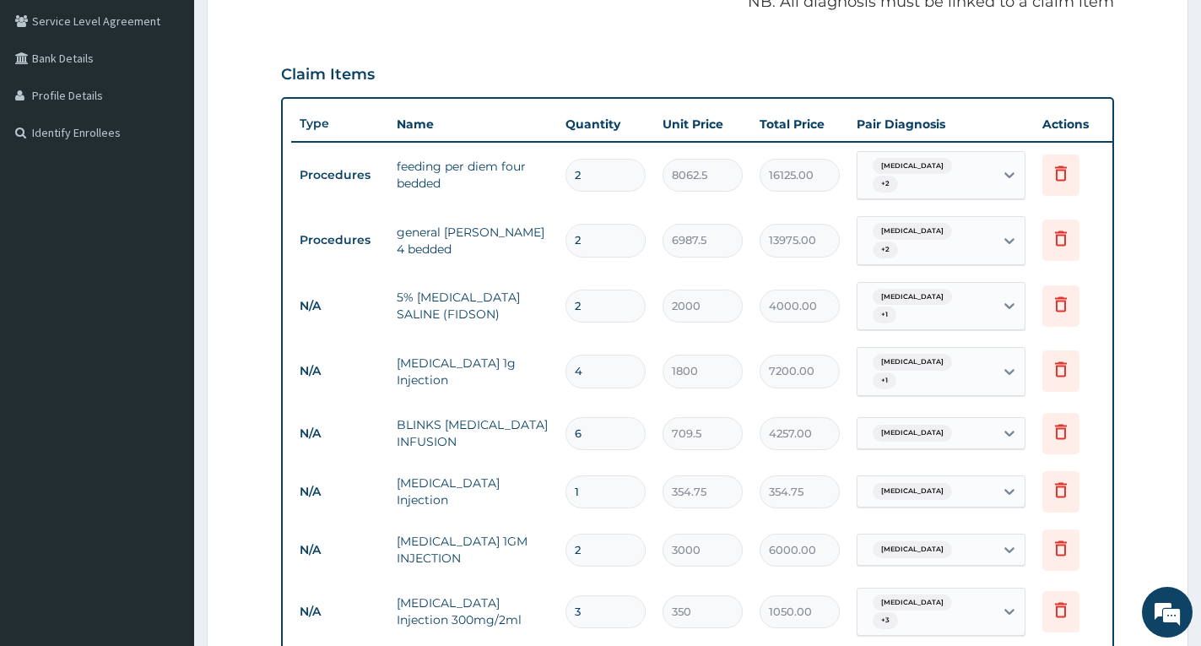
scroll to position [345, 0]
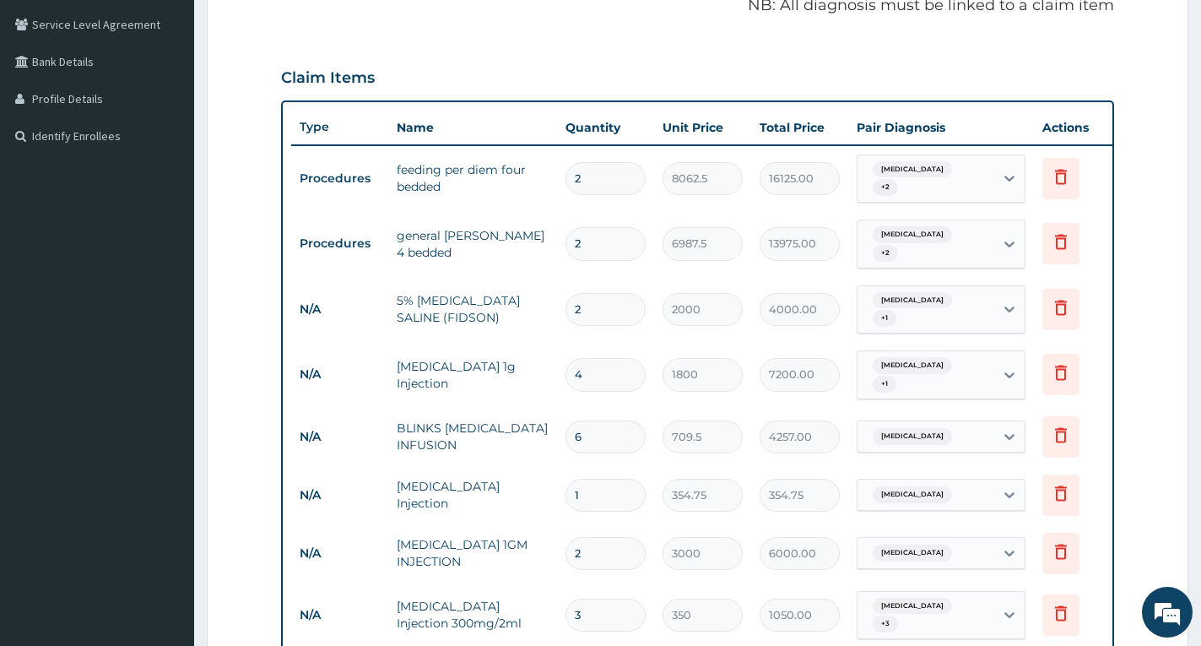
click at [601, 358] on input "4" at bounding box center [606, 374] width 80 height 33
type input "0.00"
type input "3"
type input "5400.00"
type input "4"
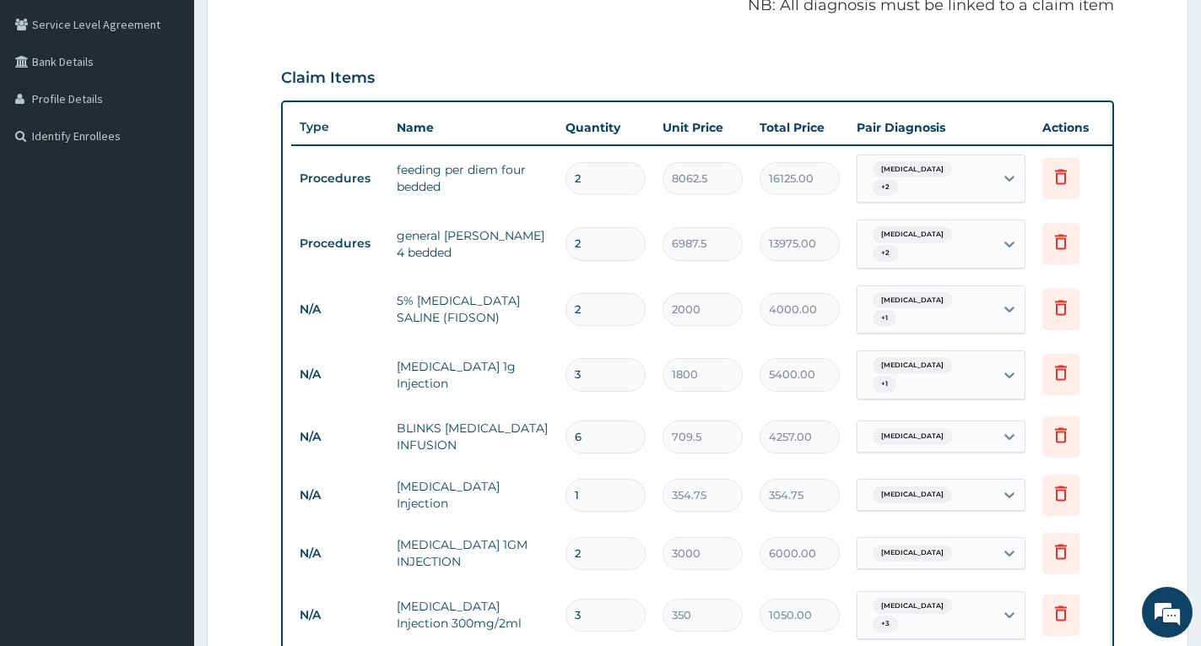
type input "7200.00"
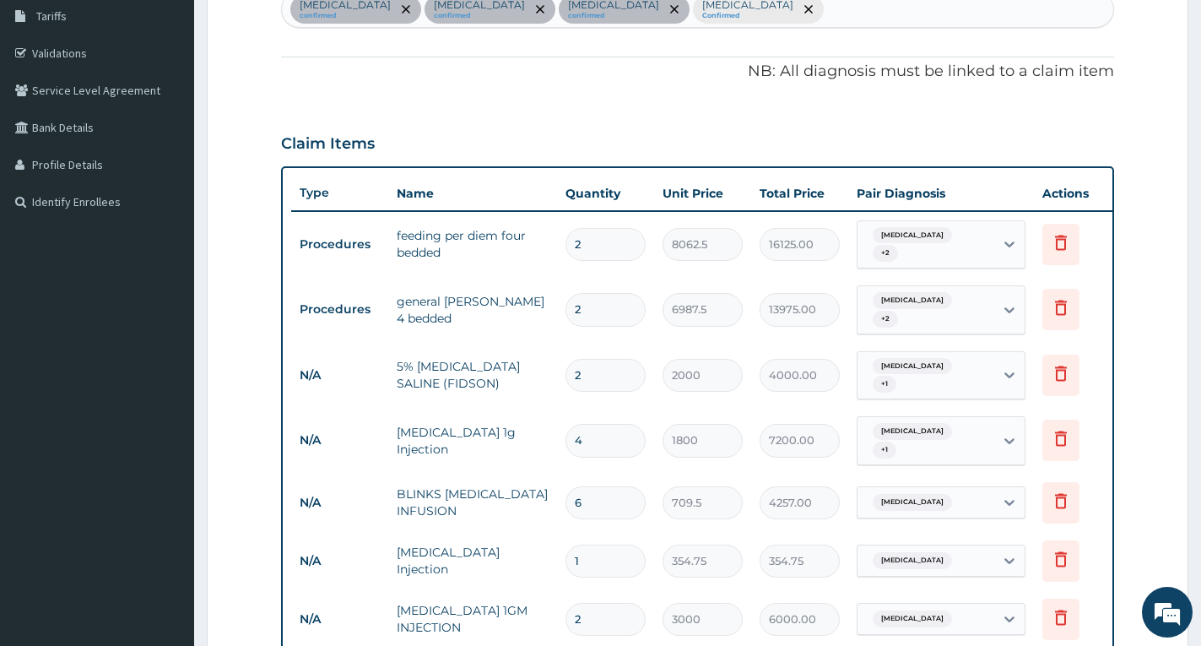
scroll to position [261, 0]
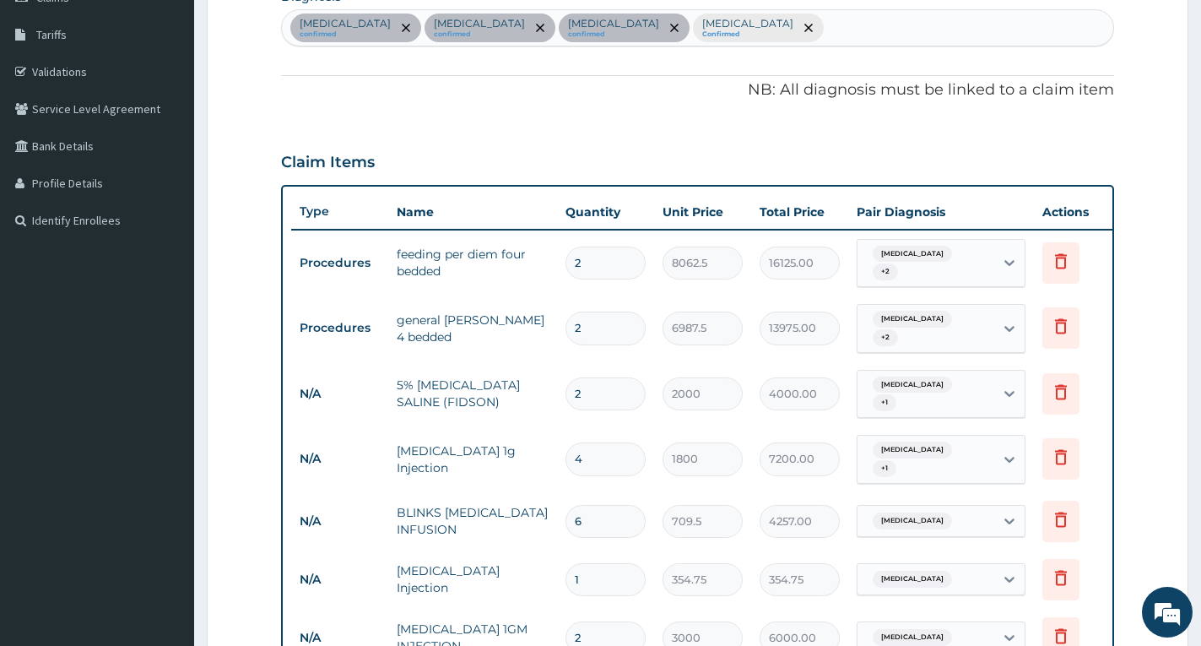
click at [597, 442] on input "4" at bounding box center [606, 458] width 80 height 33
type input "0.00"
type input "3"
type input "5400.00"
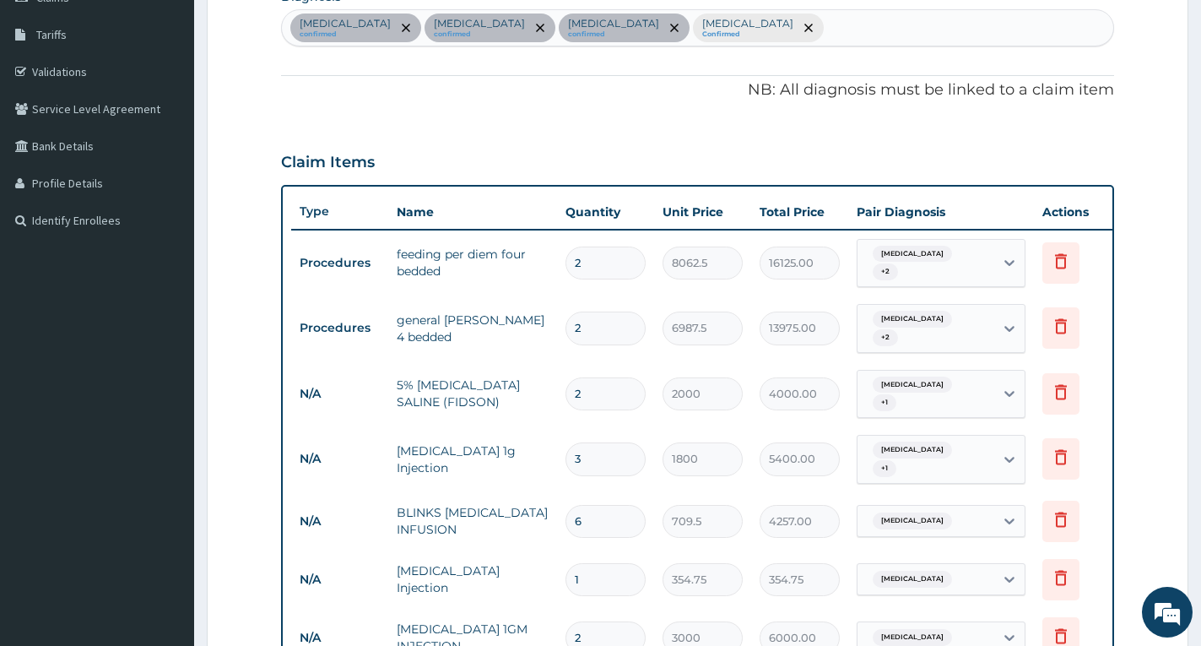
type input "3"
click at [640, 396] on td "2" at bounding box center [605, 394] width 97 height 50
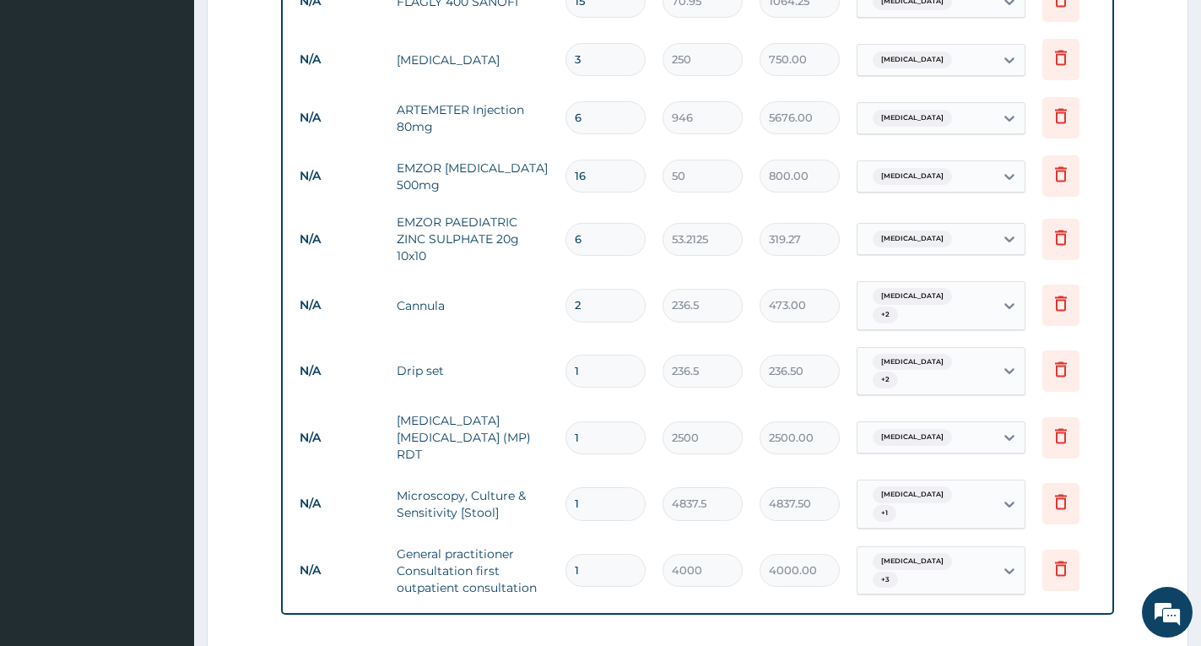
scroll to position [1274, 0]
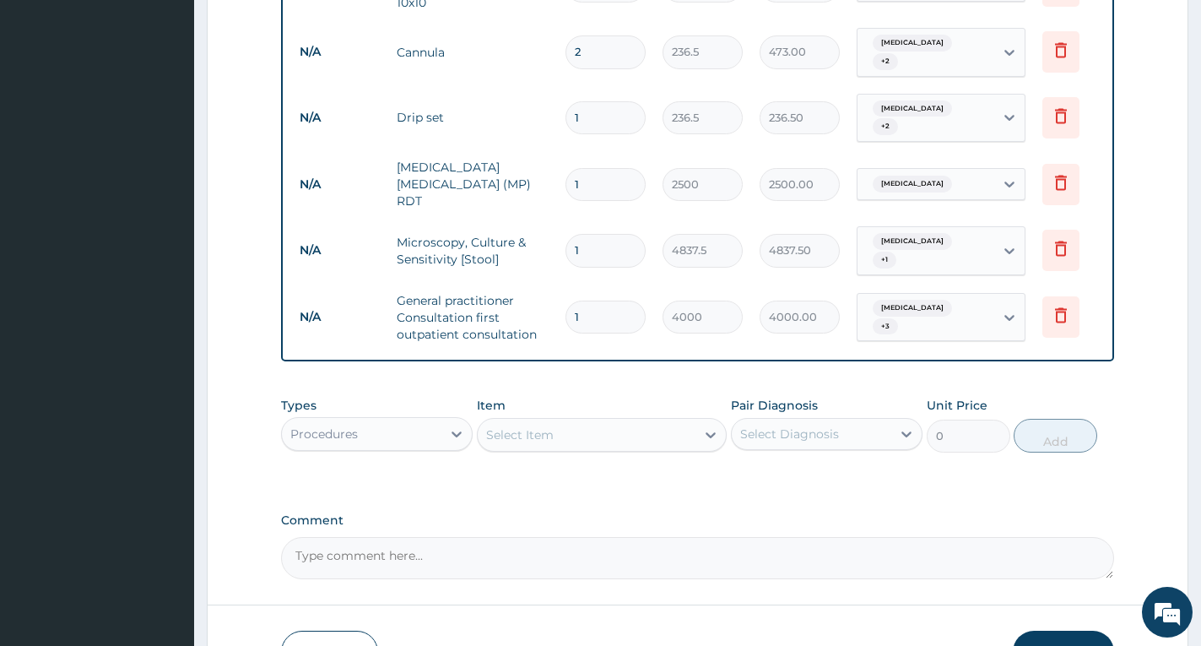
click at [1058, 631] on button "Submit" at bounding box center [1063, 653] width 101 height 44
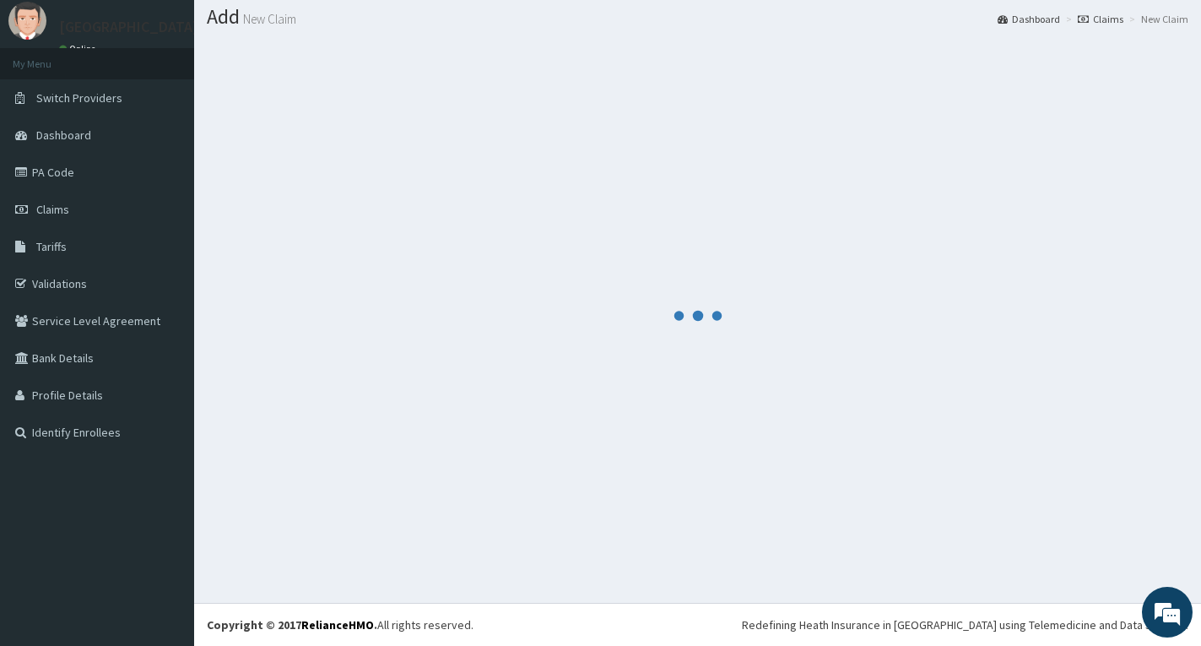
scroll to position [49, 0]
